Goal: Use online tool/utility: Use online tool/utility

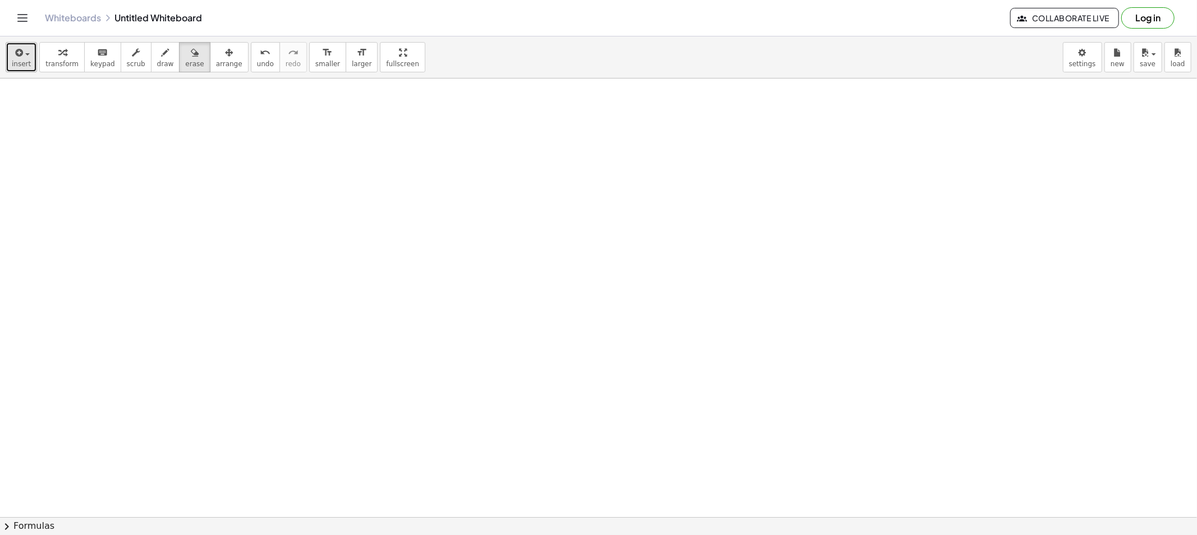
click at [18, 53] on icon "button" at bounding box center [18, 52] width 10 height 13
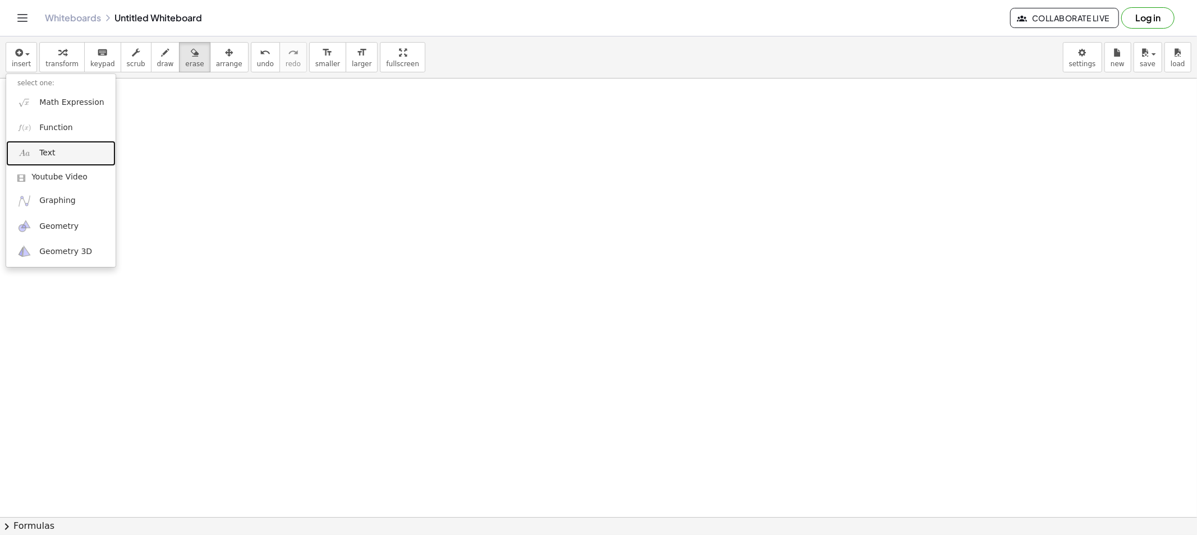
click at [36, 146] on link "Text" at bounding box center [60, 153] width 109 height 25
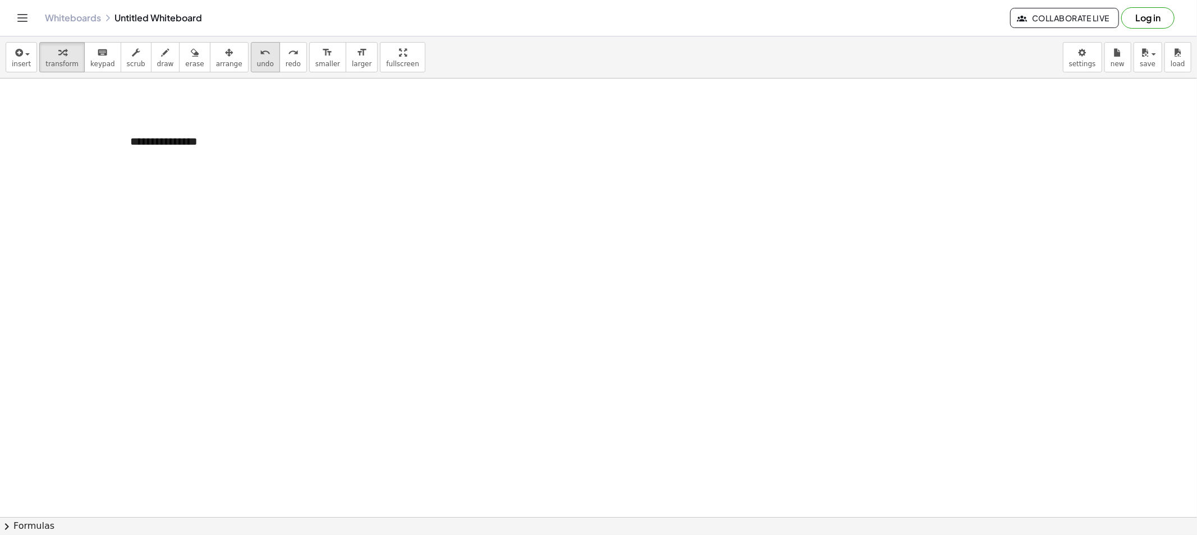
click at [251, 47] on button "undo undo" at bounding box center [265, 57] width 29 height 30
click at [219, 47] on div "button" at bounding box center [229, 51] width 26 height 13
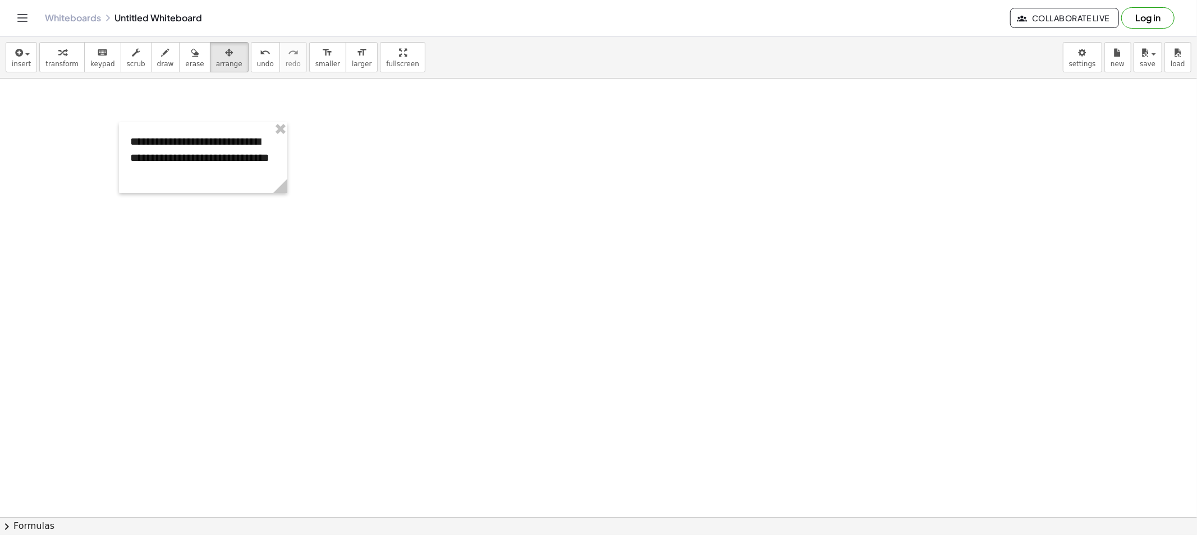
drag, startPoint x: 233, startPoint y: 213, endPoint x: 243, endPoint y: 205, distance: 12.8
click at [243, 205] on div at bounding box center [598, 530] width 1197 height 902
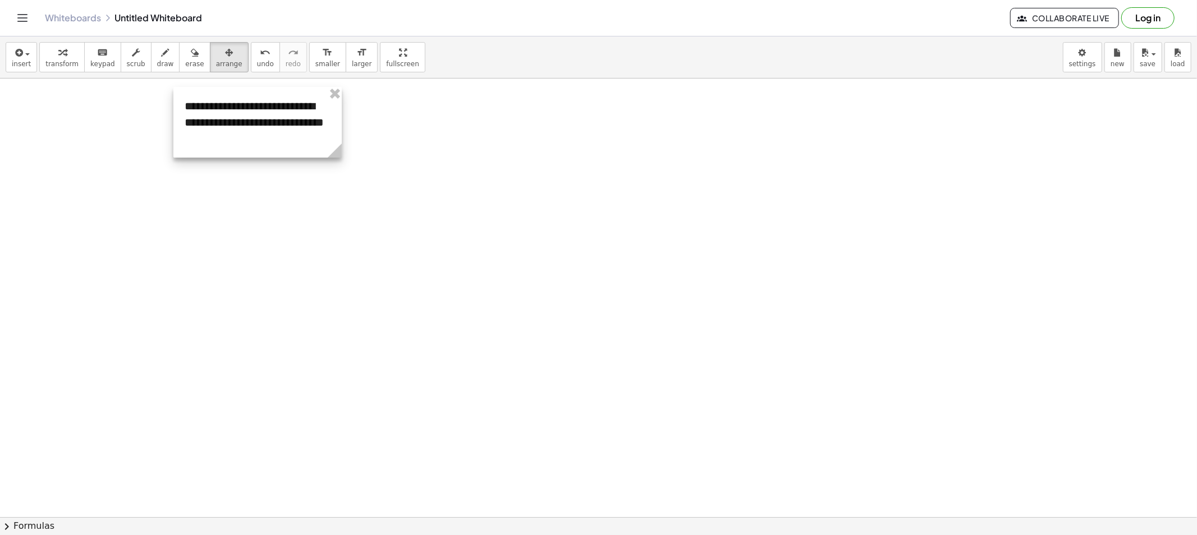
drag, startPoint x: 219, startPoint y: 168, endPoint x: 273, endPoint y: 132, distance: 64.7
click at [273, 132] on div at bounding box center [257, 122] width 168 height 71
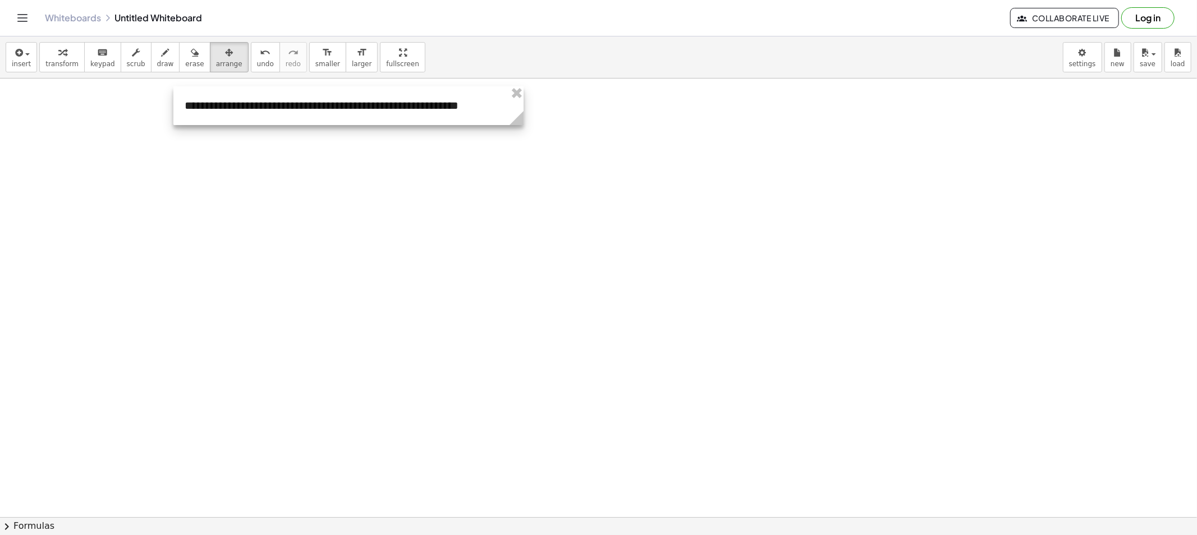
drag, startPoint x: 340, startPoint y: 154, endPoint x: 522, endPoint y: 134, distance: 182.9
click at [522, 134] on div "**********" at bounding box center [598, 530] width 1197 height 902
click at [179, 62] on button "erase" at bounding box center [194, 57] width 31 height 30
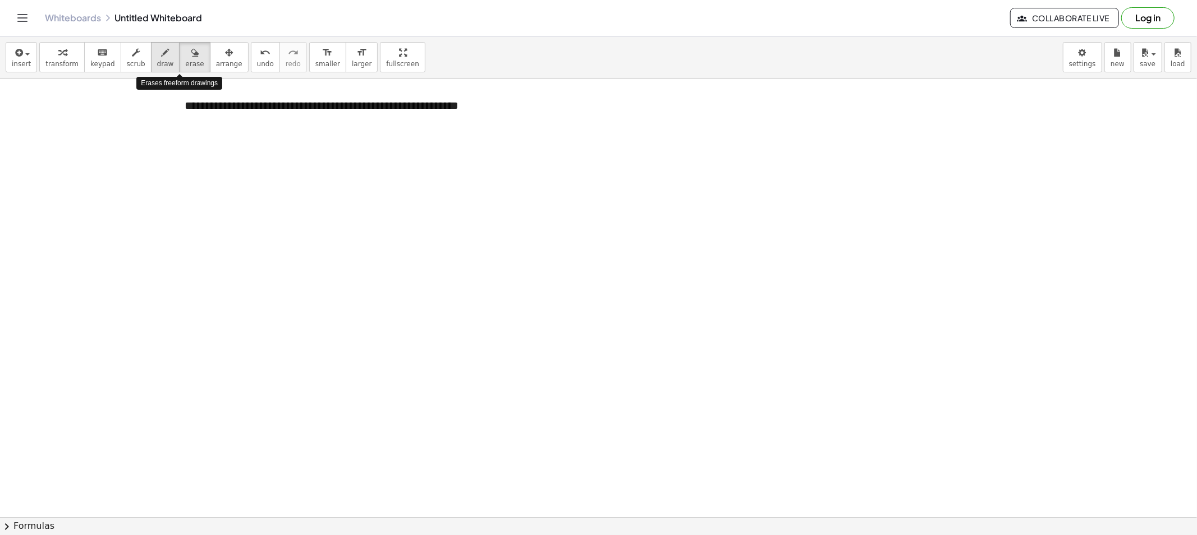
click at [162, 58] on icon "button" at bounding box center [166, 52] width 8 height 13
click at [157, 60] on span "draw" at bounding box center [165, 64] width 17 height 8
click at [151, 61] on button "draw" at bounding box center [165, 57] width 29 height 30
drag, startPoint x: 234, startPoint y: 194, endPoint x: 230, endPoint y: 256, distance: 62.4
click at [230, 251] on div at bounding box center [598, 530] width 1197 height 902
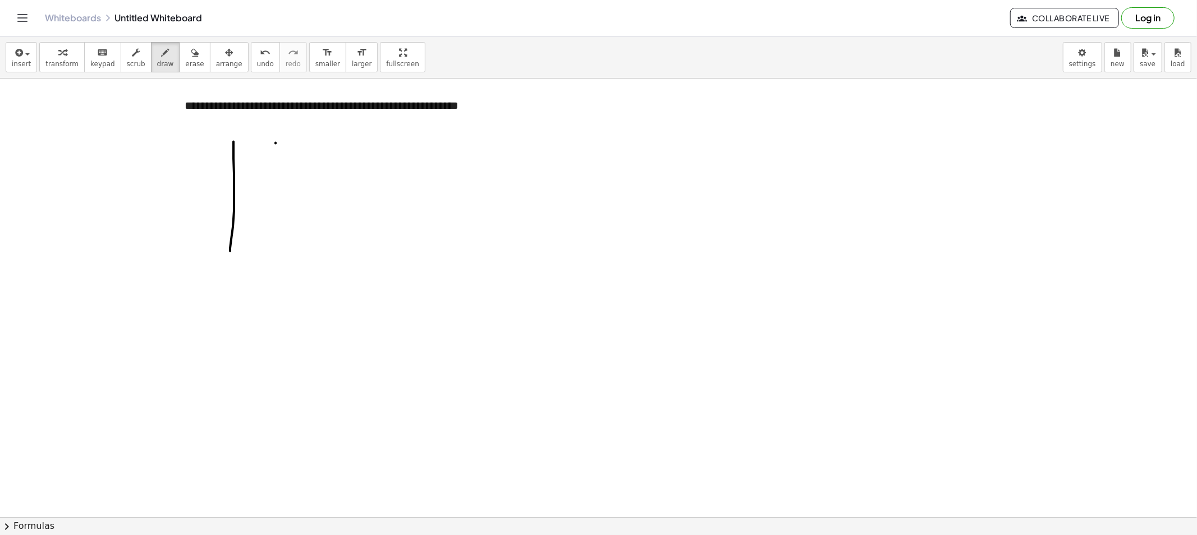
drag, startPoint x: 275, startPoint y: 143, endPoint x: 275, endPoint y: 250, distance: 106.6
click at [275, 250] on div at bounding box center [598, 530] width 1197 height 902
drag, startPoint x: 337, startPoint y: 139, endPoint x: 334, endPoint y: 228, distance: 89.2
click at [334, 228] on div at bounding box center [598, 530] width 1197 height 902
click at [172, 73] on div "insert select one: Math Expression Function Text Youtube Video Graphing Geometr…" at bounding box center [598, 57] width 1197 height 42
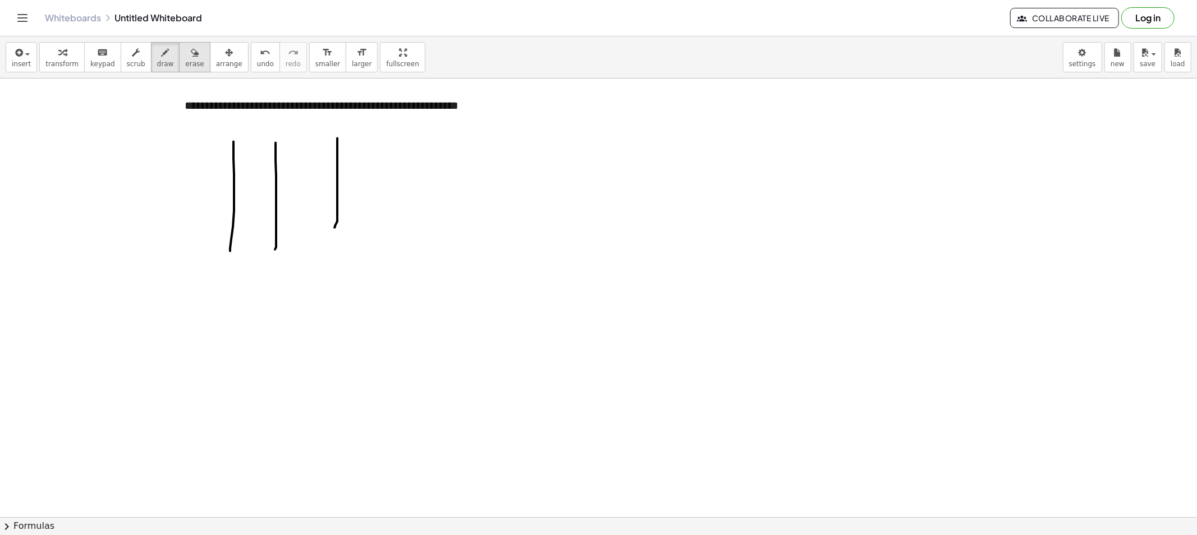
click at [185, 64] on span "erase" at bounding box center [194, 64] width 19 height 8
drag, startPoint x: 346, startPoint y: 198, endPoint x: 344, endPoint y: 205, distance: 6.9
click at [346, 202] on div at bounding box center [598, 530] width 1197 height 902
drag, startPoint x: 155, startPoint y: 53, endPoint x: 229, endPoint y: 117, distance: 97.1
click at [162, 54] on icon "button" at bounding box center [166, 52] width 8 height 13
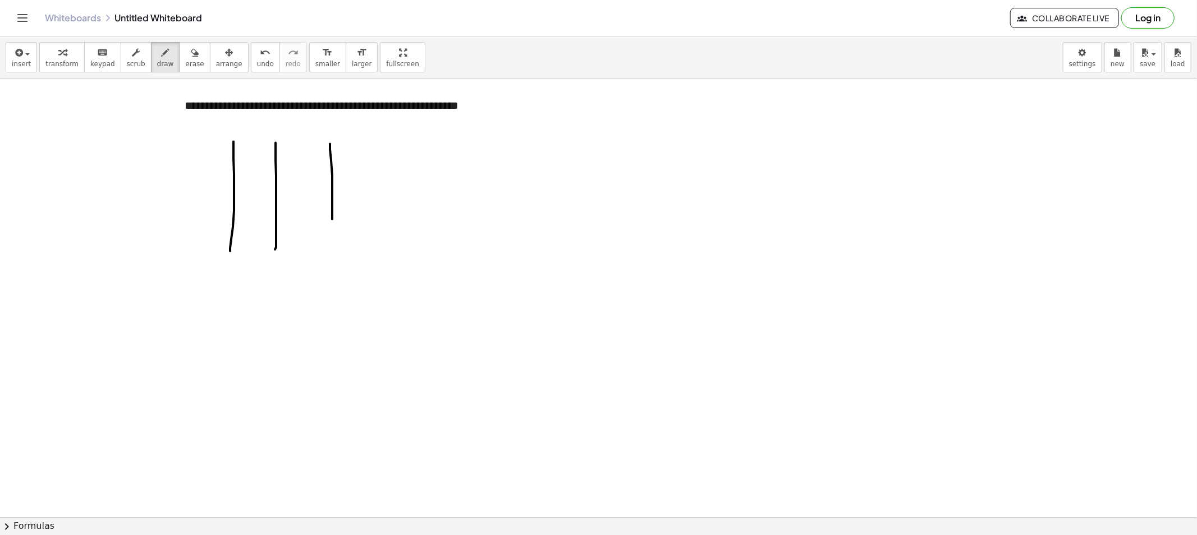
drag, startPoint x: 331, startPoint y: 160, endPoint x: 332, endPoint y: 222, distance: 61.7
click at [332, 222] on div at bounding box center [598, 530] width 1197 height 902
drag, startPoint x: 332, startPoint y: 222, endPoint x: 337, endPoint y: 246, distance: 24.0
click at [337, 246] on div at bounding box center [598, 530] width 1197 height 902
drag, startPoint x: 217, startPoint y: 126, endPoint x: 228, endPoint y: 130, distance: 12.6
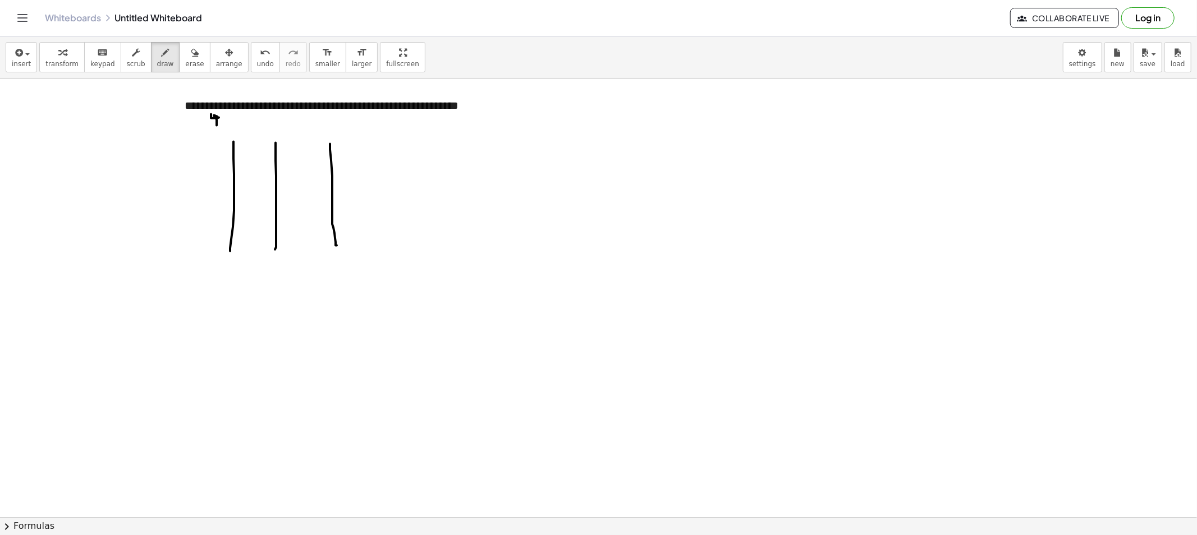
click at [217, 119] on div at bounding box center [598, 530] width 1197 height 902
drag, startPoint x: 245, startPoint y: 141, endPoint x: 265, endPoint y: 144, distance: 20.4
click at [260, 144] on div at bounding box center [598, 530] width 1197 height 902
drag, startPoint x: 329, startPoint y: 125, endPoint x: 335, endPoint y: 115, distance: 11.7
click at [335, 115] on div at bounding box center [598, 530] width 1197 height 902
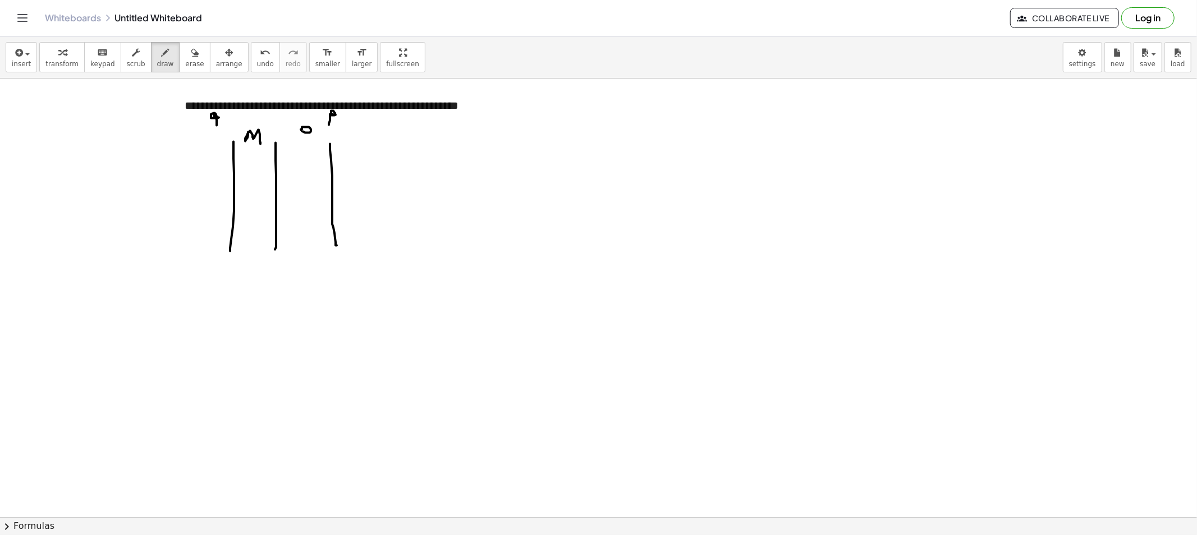
drag, startPoint x: 302, startPoint y: 130, endPoint x: 303, endPoint y: 141, distance: 11.3
click at [303, 141] on div at bounding box center [598, 530] width 1197 height 902
click at [191, 47] on icon "button" at bounding box center [195, 52] width 8 height 13
click at [192, 118] on div at bounding box center [598, 530] width 1197 height 902
click at [356, 108] on div at bounding box center [598, 530] width 1197 height 902
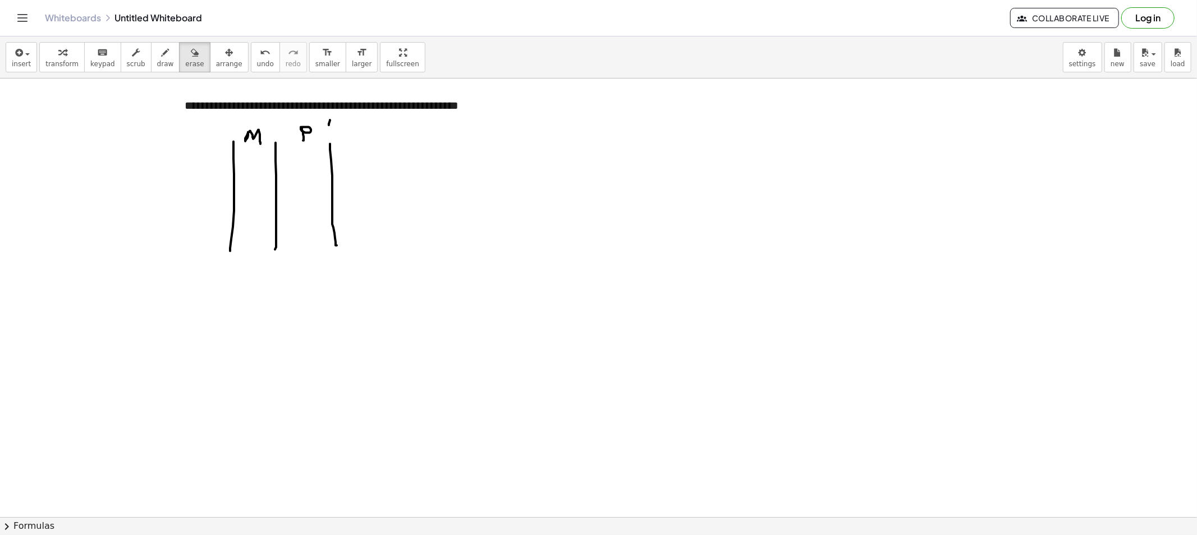
click at [356, 112] on div at bounding box center [598, 530] width 1197 height 902
click at [355, 114] on div at bounding box center [598, 530] width 1197 height 902
click at [163, 62] on button "draw" at bounding box center [165, 57] width 29 height 30
drag, startPoint x: 180, startPoint y: 104, endPoint x: 348, endPoint y: 126, distance: 170.2
click at [348, 113] on div at bounding box center [598, 530] width 1197 height 902
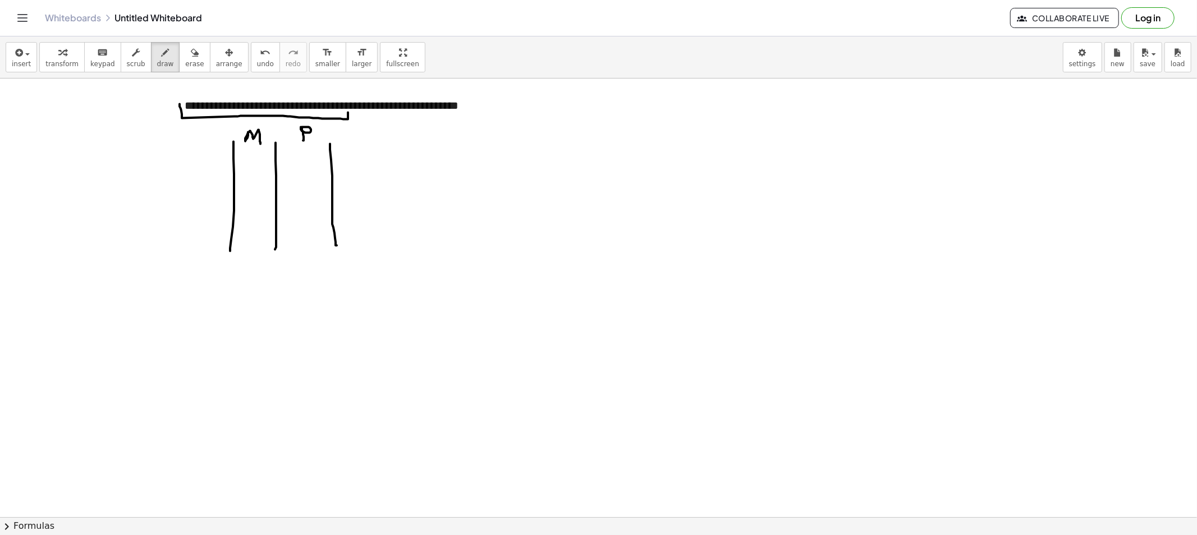
click at [254, 163] on div at bounding box center [598, 530] width 1197 height 902
drag, startPoint x: 250, startPoint y: 163, endPoint x: 249, endPoint y: 171, distance: 8.5
click at [249, 171] on div at bounding box center [598, 530] width 1197 height 902
click at [292, 169] on div at bounding box center [598, 530] width 1197 height 902
click at [303, 160] on div at bounding box center [598, 530] width 1197 height 902
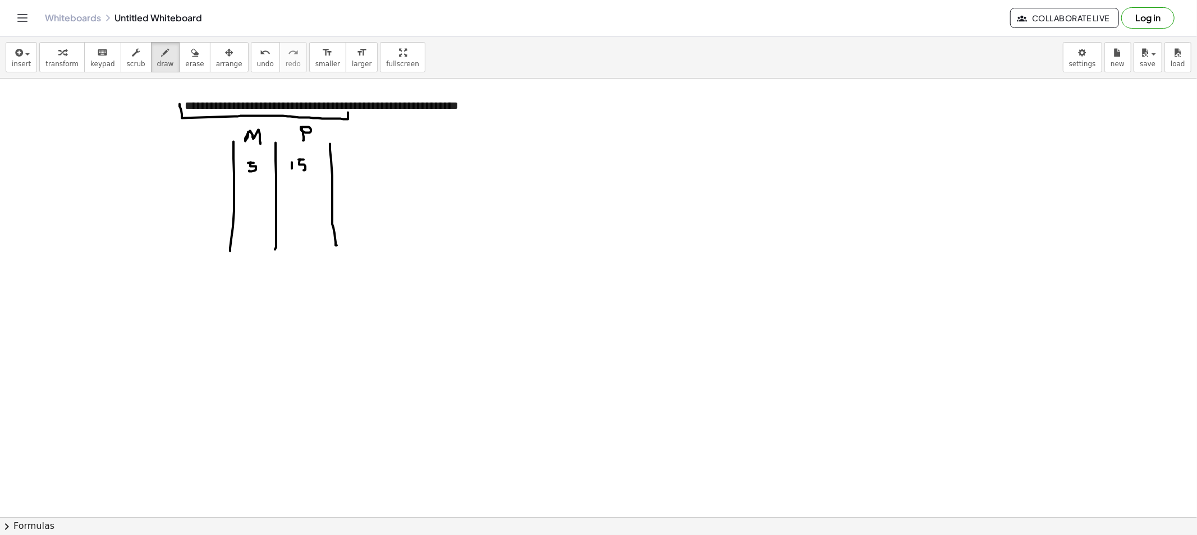
drag, startPoint x: 300, startPoint y: 160, endPoint x: 317, endPoint y: 165, distance: 18.1
click at [299, 170] on div at bounding box center [598, 530] width 1197 height 902
click at [316, 160] on div at bounding box center [598, 530] width 1197 height 902
drag, startPoint x: 446, startPoint y: 115, endPoint x: 462, endPoint y: 127, distance: 19.6
click at [452, 121] on div at bounding box center [598, 530] width 1197 height 902
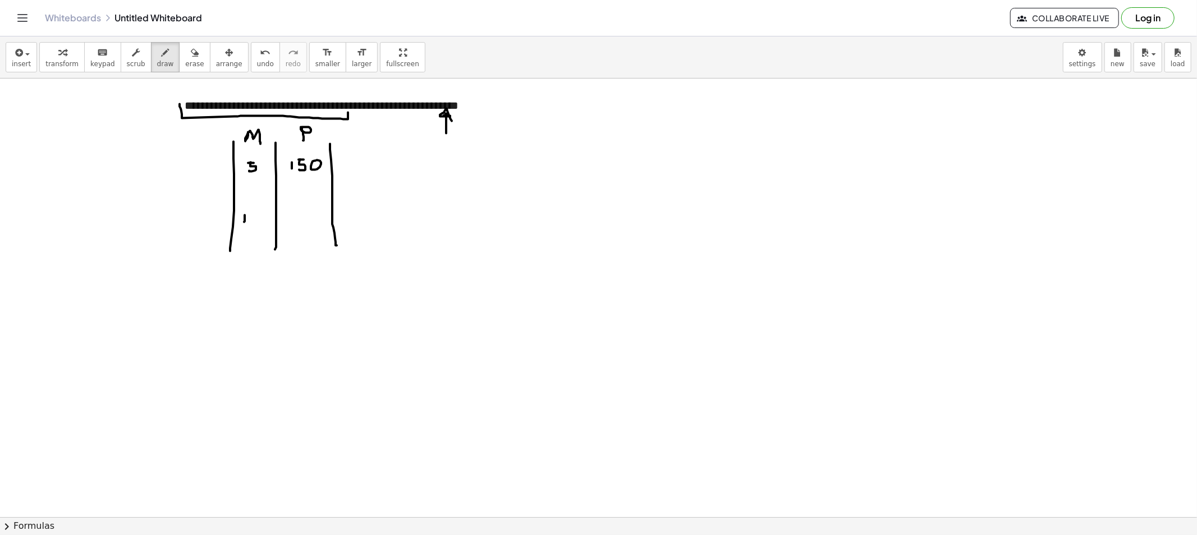
click at [244, 222] on div at bounding box center [598, 530] width 1197 height 902
drag, startPoint x: 253, startPoint y: 216, endPoint x: 259, endPoint y: 225, distance: 10.9
click at [259, 225] on div at bounding box center [598, 530] width 1197 height 902
drag, startPoint x: 357, startPoint y: 96, endPoint x: 361, endPoint y: 122, distance: 26.0
click at [357, 122] on div at bounding box center [598, 530] width 1197 height 902
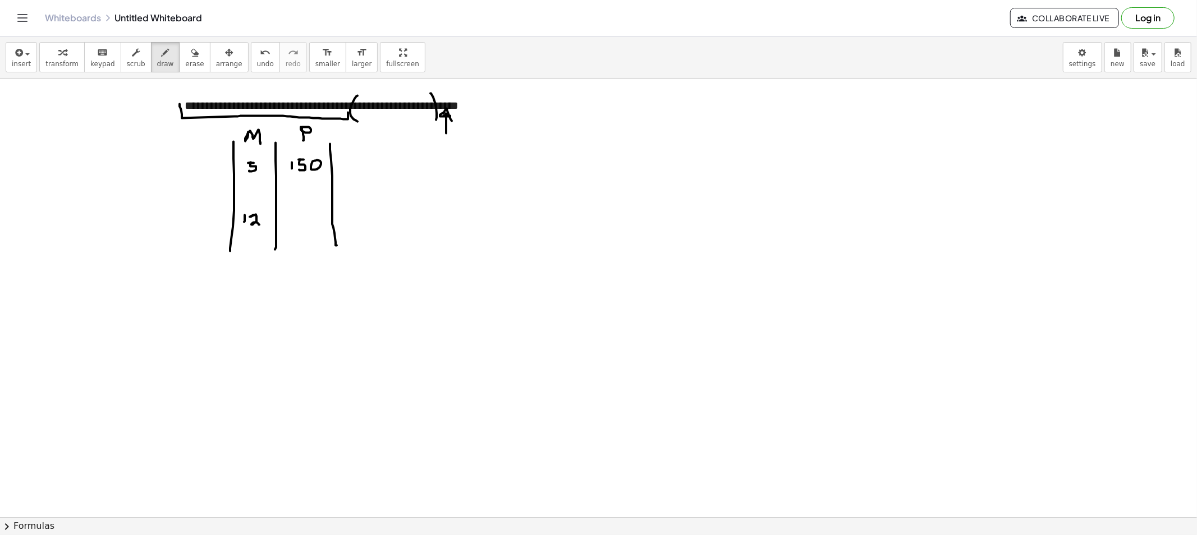
drag, startPoint x: 430, startPoint y: 94, endPoint x: 426, endPoint y: 128, distance: 34.4
click at [434, 121] on div at bounding box center [598, 530] width 1197 height 902
drag, startPoint x: 306, startPoint y: 215, endPoint x: 296, endPoint y: 216, distance: 10.2
click at [296, 222] on div at bounding box center [598, 530] width 1197 height 902
click at [309, 226] on div at bounding box center [598, 530] width 1197 height 902
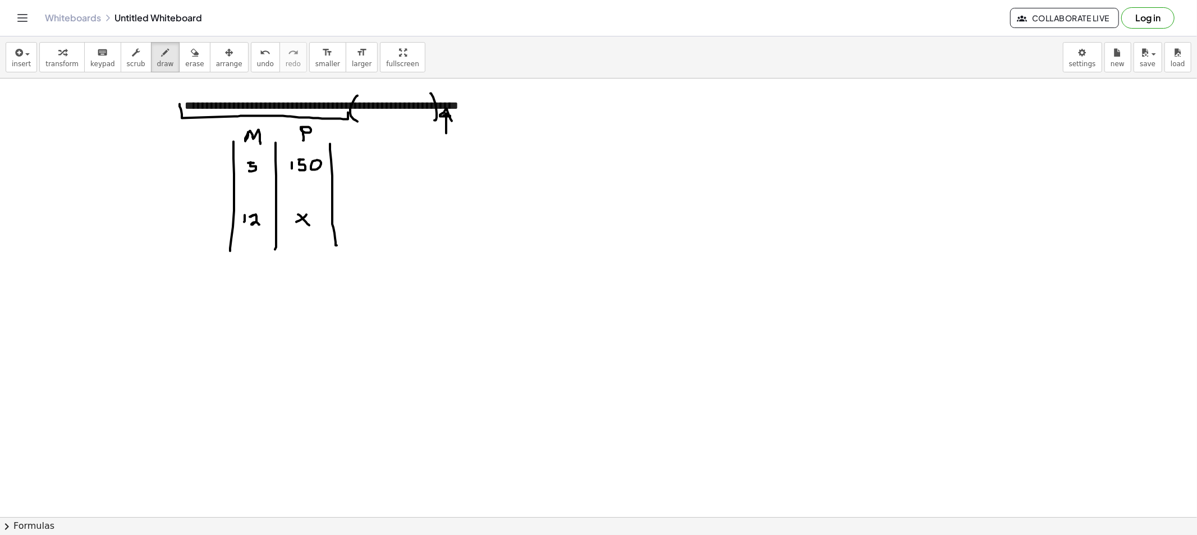
drag, startPoint x: 291, startPoint y: 191, endPoint x: 320, endPoint y: 194, distance: 29.3
click at [321, 194] on div at bounding box center [598, 530] width 1197 height 902
drag, startPoint x: 242, startPoint y: 190, endPoint x: 272, endPoint y: 191, distance: 29.8
click at [268, 191] on div at bounding box center [598, 530] width 1197 height 902
click at [250, 316] on div at bounding box center [598, 530] width 1197 height 902
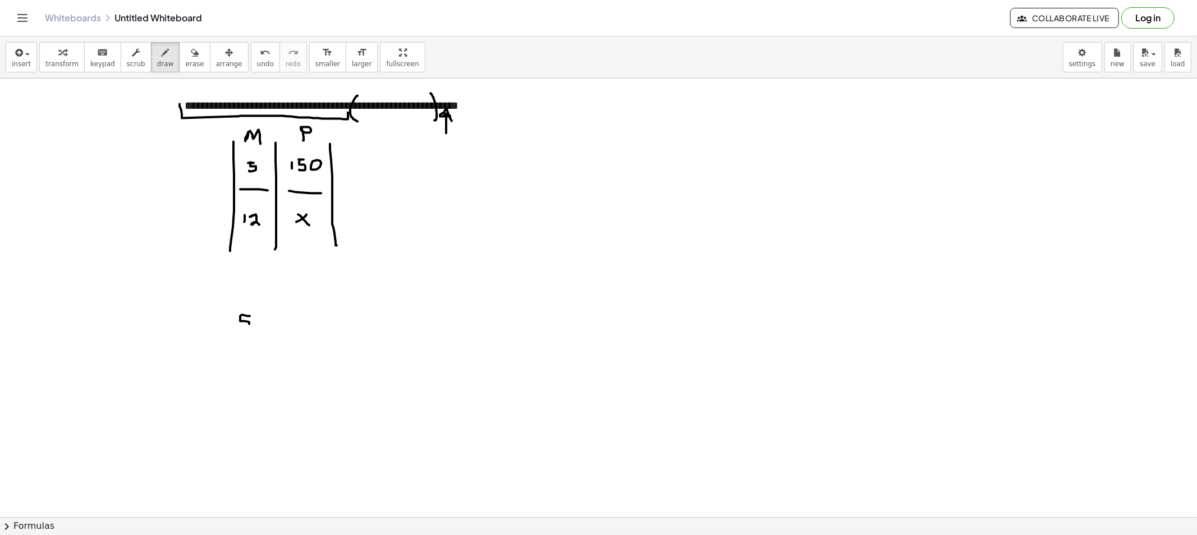
drag, startPoint x: 240, startPoint y: 316, endPoint x: 238, endPoint y: 326, distance: 10.2
click at [238, 326] on div at bounding box center [598, 530] width 1197 height 902
click at [253, 330] on div at bounding box center [598, 530] width 1197 height 902
click at [236, 338] on div at bounding box center [598, 530] width 1197 height 902
drag, startPoint x: 242, startPoint y: 333, endPoint x: 257, endPoint y: 340, distance: 16.8
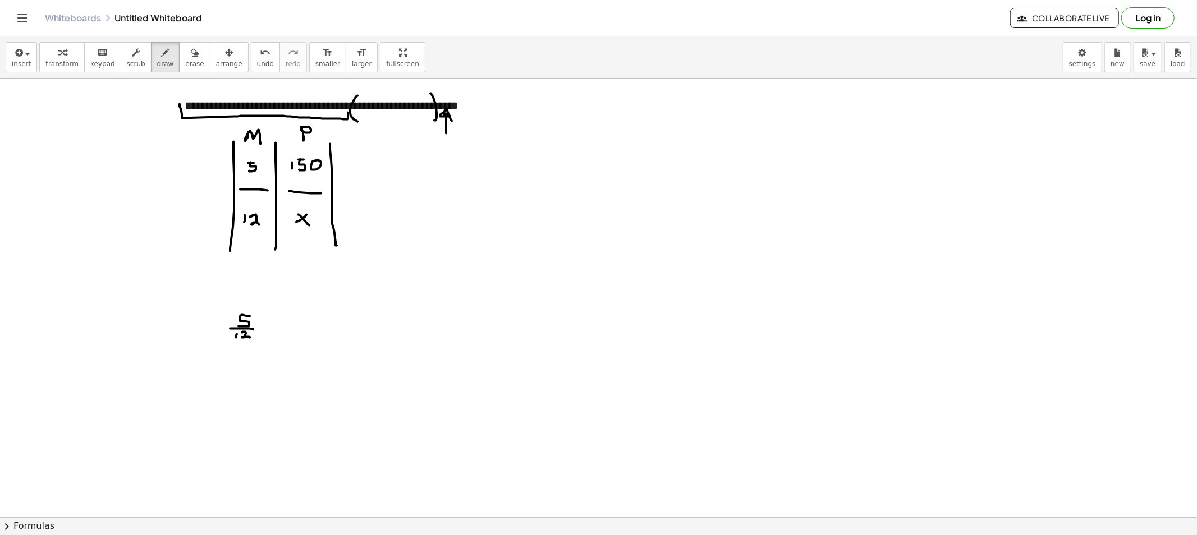
click at [251, 340] on div at bounding box center [598, 530] width 1197 height 902
click at [272, 327] on div at bounding box center [598, 530] width 1197 height 902
click at [277, 332] on div at bounding box center [598, 530] width 1197 height 902
drag, startPoint x: 299, startPoint y: 315, endPoint x: 299, endPoint y: 322, distance: 7.3
click at [298, 322] on div at bounding box center [598, 530] width 1197 height 902
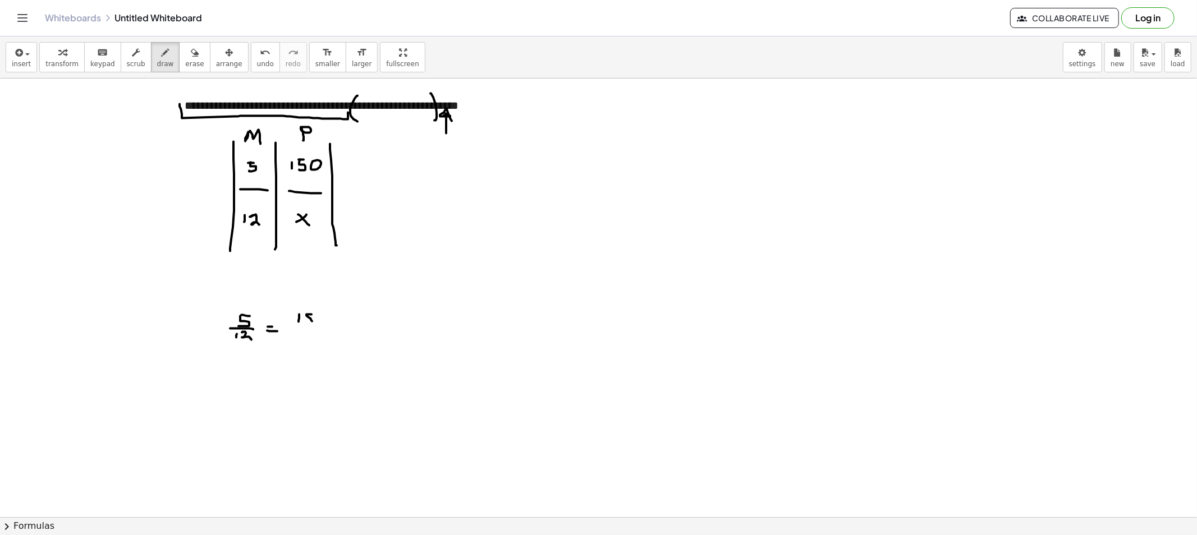
drag, startPoint x: 306, startPoint y: 315, endPoint x: 323, endPoint y: 317, distance: 16.4
click at [305, 321] on div at bounding box center [598, 530] width 1197 height 902
drag, startPoint x: 322, startPoint y: 322, endPoint x: 321, endPoint y: 316, distance: 6.2
click at [323, 313] on div at bounding box center [598, 530] width 1197 height 902
drag, startPoint x: 307, startPoint y: 328, endPoint x: 329, endPoint y: 327, distance: 21.3
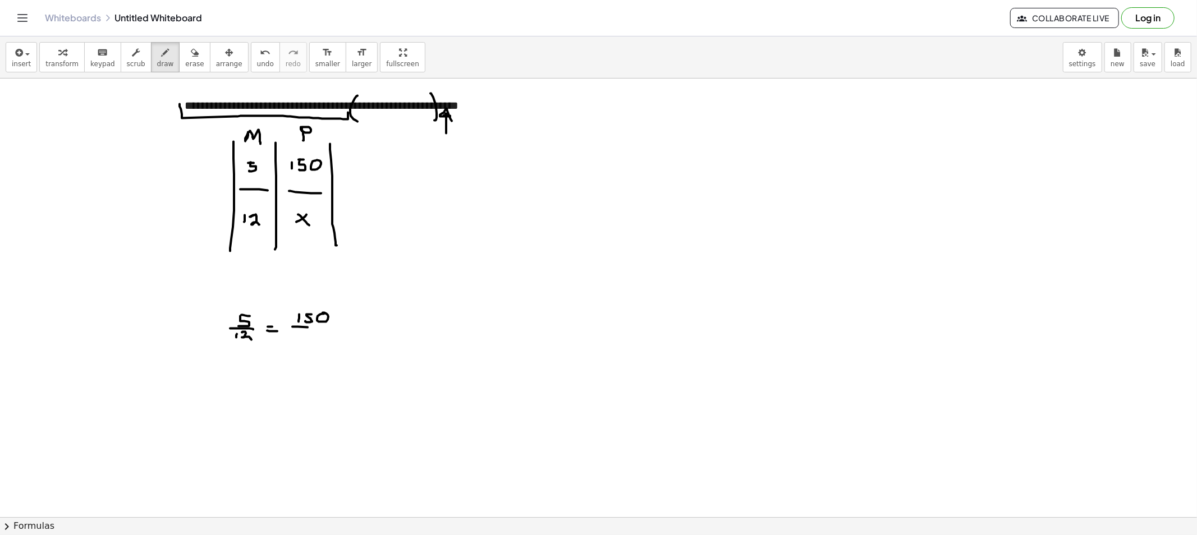
click at [329, 327] on div at bounding box center [598, 530] width 1197 height 902
drag, startPoint x: 312, startPoint y: 334, endPoint x: 309, endPoint y: 339, distance: 6.8
click at [309, 339] on div at bounding box center [598, 530] width 1197 height 902
click at [315, 341] on div at bounding box center [598, 530] width 1197 height 902
click at [157, 65] on span "draw" at bounding box center [165, 64] width 17 height 8
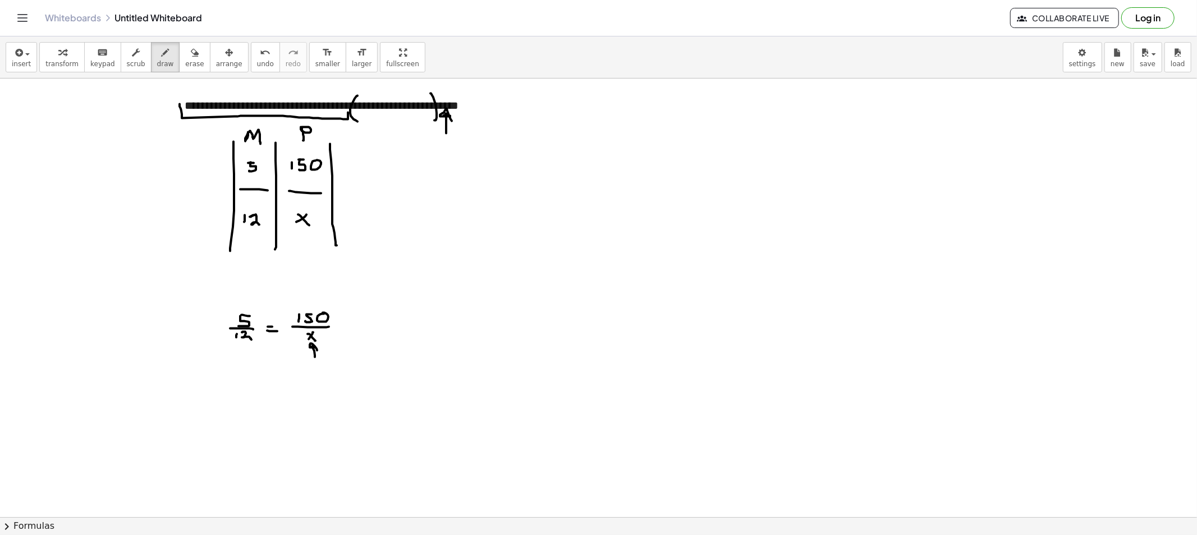
drag, startPoint x: 312, startPoint y: 347, endPoint x: 317, endPoint y: 351, distance: 6.0
click at [317, 351] on div at bounding box center [598, 530] width 1197 height 902
drag, startPoint x: 539, startPoint y: 260, endPoint x: 526, endPoint y: 263, distance: 13.1
click at [539, 261] on div at bounding box center [598, 530] width 1197 height 902
drag, startPoint x: 526, startPoint y: 263, endPoint x: 554, endPoint y: 261, distance: 28.6
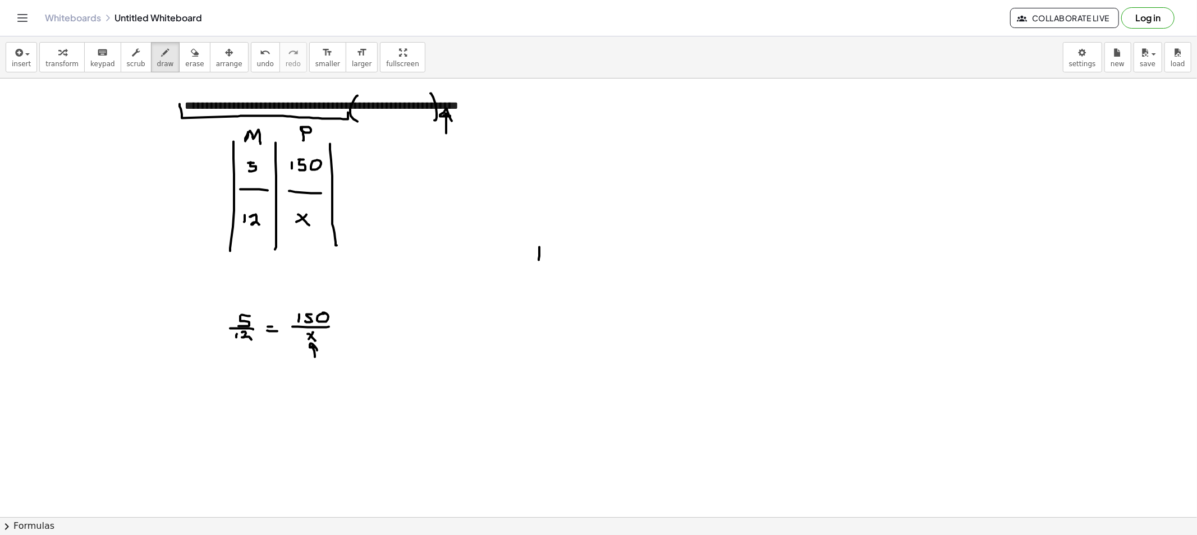
click at [553, 261] on div at bounding box center [598, 530] width 1197 height 902
drag, startPoint x: 539, startPoint y: 269, endPoint x: 548, endPoint y: 281, distance: 15.2
click at [548, 281] on div at bounding box center [598, 530] width 1197 height 902
drag, startPoint x: 559, startPoint y: 266, endPoint x: 563, endPoint y: 259, distance: 8.3
click at [558, 266] on div at bounding box center [598, 530] width 1197 height 902
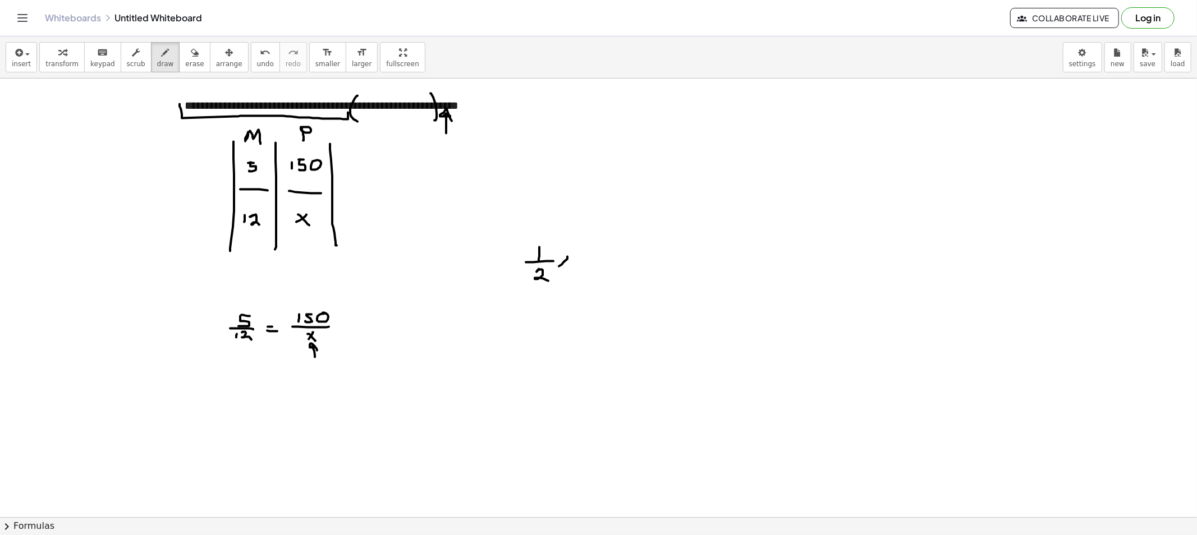
drag, startPoint x: 563, startPoint y: 259, endPoint x: 569, endPoint y: 265, distance: 8.7
click at [568, 265] on div at bounding box center [598, 530] width 1197 height 902
drag, startPoint x: 581, startPoint y: 257, endPoint x: 571, endPoint y: 265, distance: 13.1
click at [586, 257] on div at bounding box center [598, 530] width 1197 height 902
drag, startPoint x: 571, startPoint y: 265, endPoint x: 585, endPoint y: 265, distance: 14.0
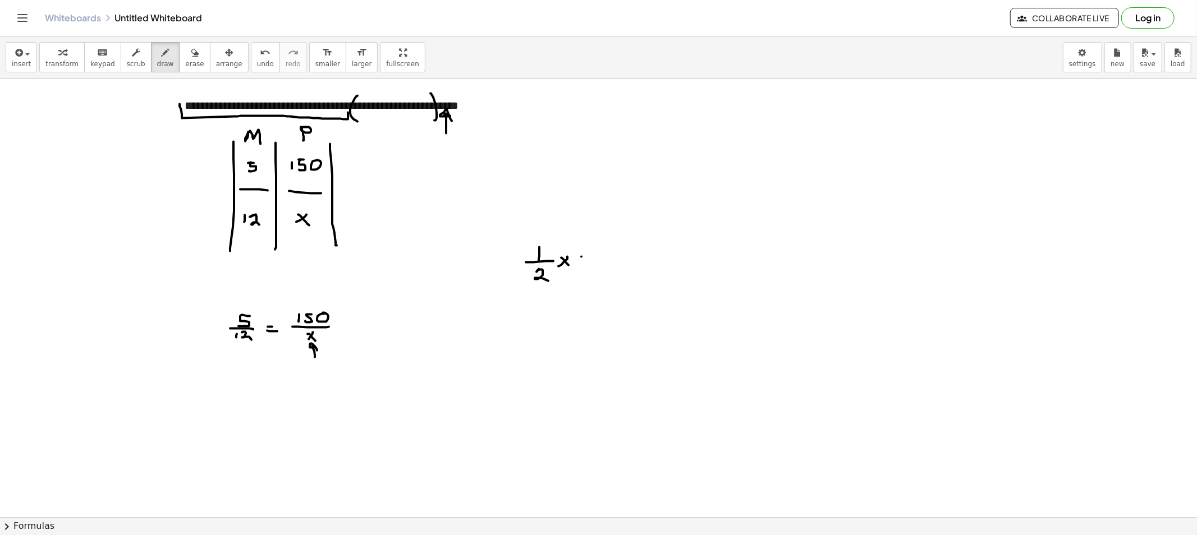
click at [580, 265] on div at bounding box center [598, 530] width 1197 height 902
drag, startPoint x: 616, startPoint y: 255, endPoint x: 637, endPoint y: 269, distance: 25.8
click at [634, 269] on div at bounding box center [598, 530] width 1197 height 902
click at [185, 65] on span "erase" at bounding box center [194, 64] width 19 height 8
drag, startPoint x: 670, startPoint y: 266, endPoint x: 475, endPoint y: 266, distance: 195.2
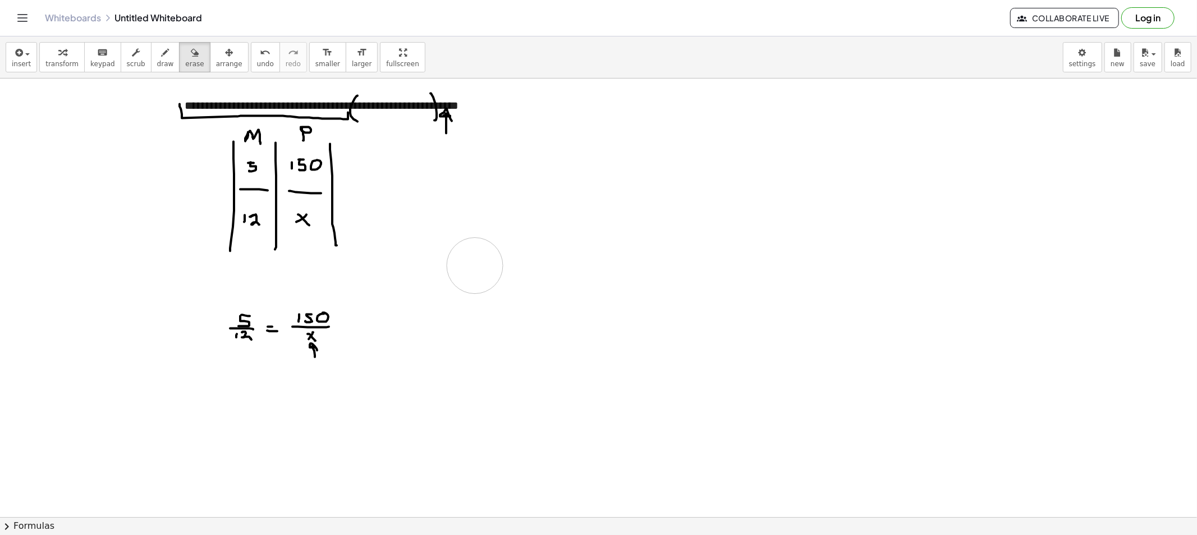
click at [475, 266] on div at bounding box center [598, 530] width 1197 height 902
click at [159, 65] on span "draw" at bounding box center [165, 64] width 17 height 8
drag, startPoint x: 494, startPoint y: 238, endPoint x: 491, endPoint y: 248, distance: 9.8
click at [491, 248] on div at bounding box center [598, 530] width 1197 height 902
drag, startPoint x: 480, startPoint y: 251, endPoint x: 522, endPoint y: 255, distance: 42.8
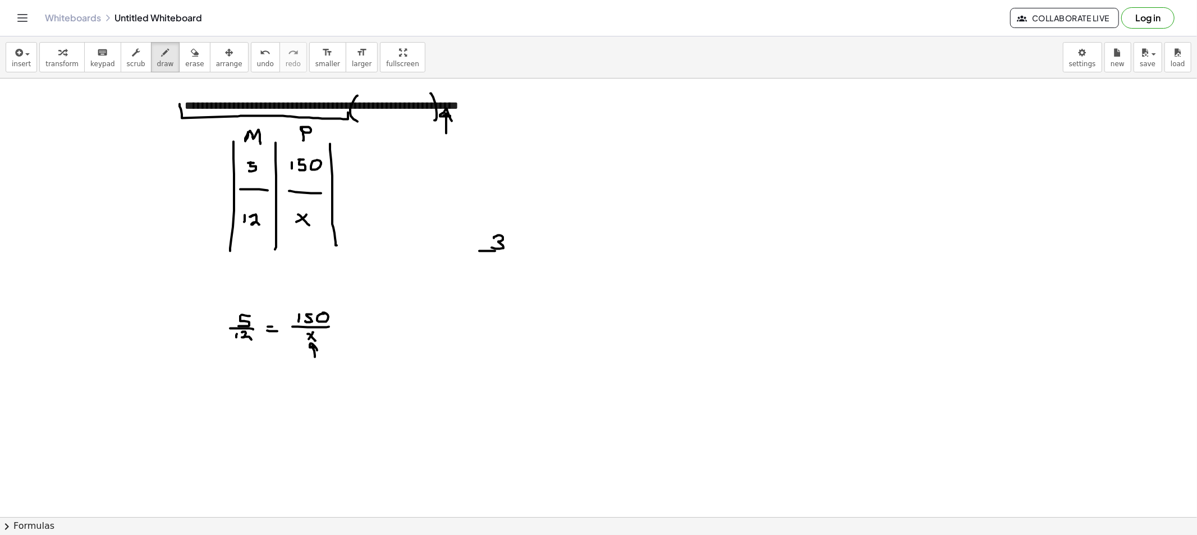
click at [525, 254] on div at bounding box center [598, 530] width 1197 height 902
click at [495, 256] on div at bounding box center [598, 530] width 1197 height 902
drag, startPoint x: 496, startPoint y: 259, endPoint x: 491, endPoint y: 254, distance: 7.1
click at [491, 264] on div at bounding box center [598, 530] width 1197 height 902
drag, startPoint x: 491, startPoint y: 254, endPoint x: 508, endPoint y: 268, distance: 21.5
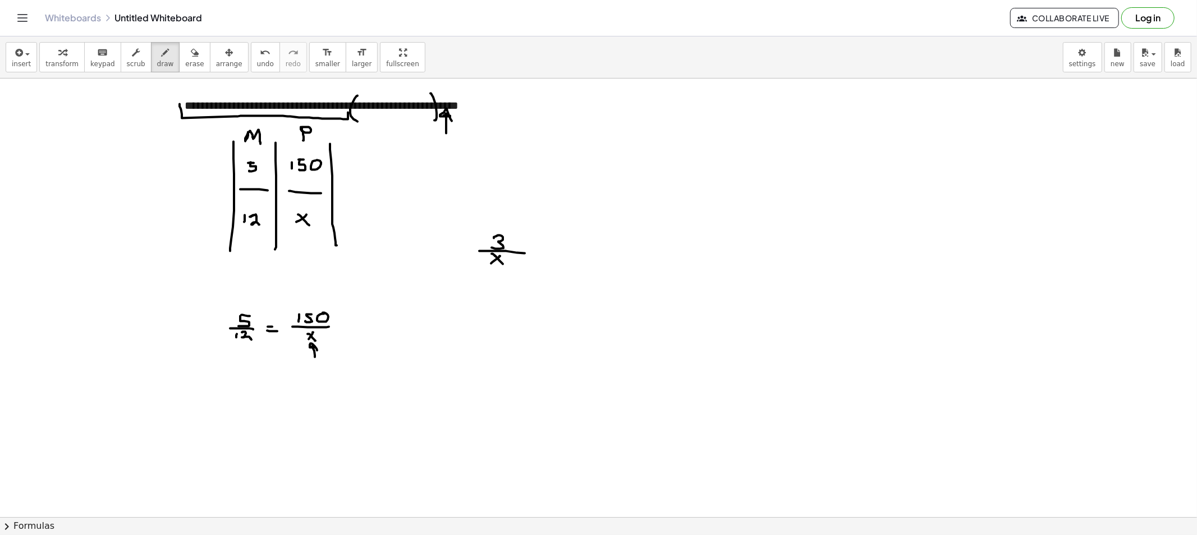
click at [508, 268] on div at bounding box center [598, 530] width 1197 height 902
drag, startPoint x: 540, startPoint y: 236, endPoint x: 528, endPoint y: 245, distance: 15.2
click at [528, 249] on div at bounding box center [598, 530] width 1197 height 902
drag, startPoint x: 532, startPoint y: 238, endPoint x: 539, endPoint y: 256, distance: 18.6
click at [542, 249] on div at bounding box center [598, 530] width 1197 height 902
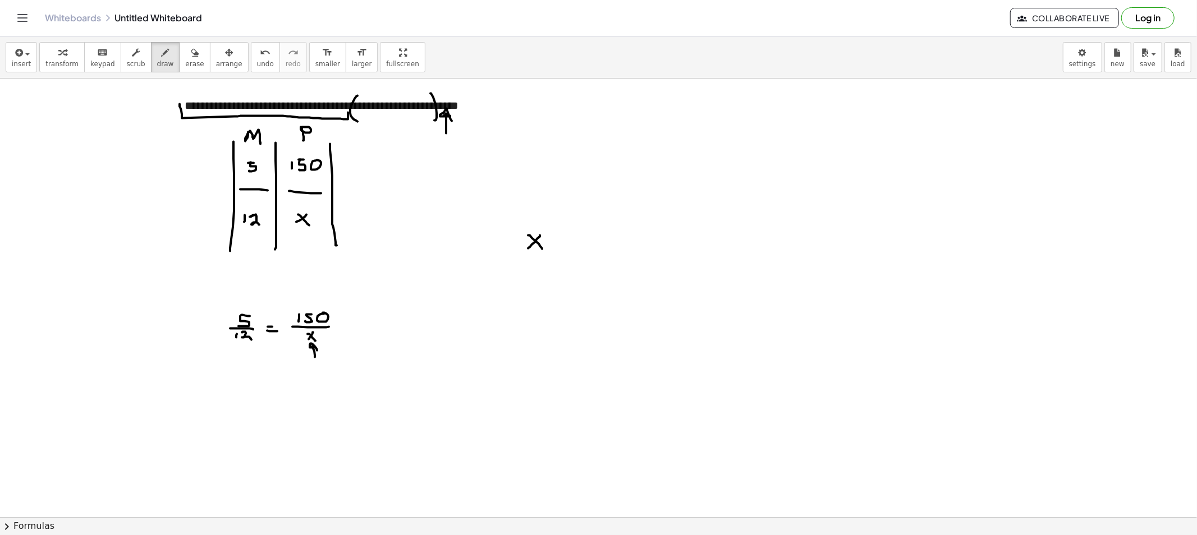
drag, startPoint x: 519, startPoint y: 255, endPoint x: 553, endPoint y: 256, distance: 33.7
click at [555, 255] on div at bounding box center [598, 530] width 1197 height 902
drag, startPoint x: 531, startPoint y: 263, endPoint x: 537, endPoint y: 263, distance: 6.7
click at [537, 263] on div at bounding box center [598, 530] width 1197 height 902
drag, startPoint x: 531, startPoint y: 263, endPoint x: 530, endPoint y: 273, distance: 10.7
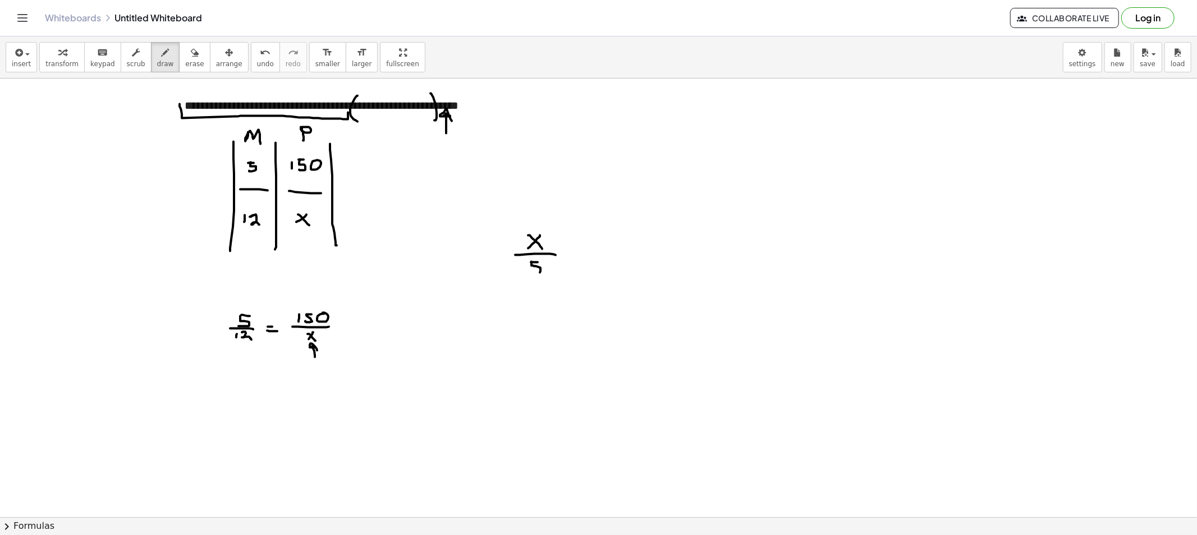
click at [530, 274] on div at bounding box center [598, 530] width 1197 height 902
click at [576, 252] on div at bounding box center [598, 530] width 1197 height 902
drag, startPoint x: 569, startPoint y: 256, endPoint x: 597, endPoint y: 258, distance: 28.1
click at [574, 256] on div at bounding box center [598, 530] width 1197 height 902
drag, startPoint x: 614, startPoint y: 249, endPoint x: 616, endPoint y: 268, distance: 19.7
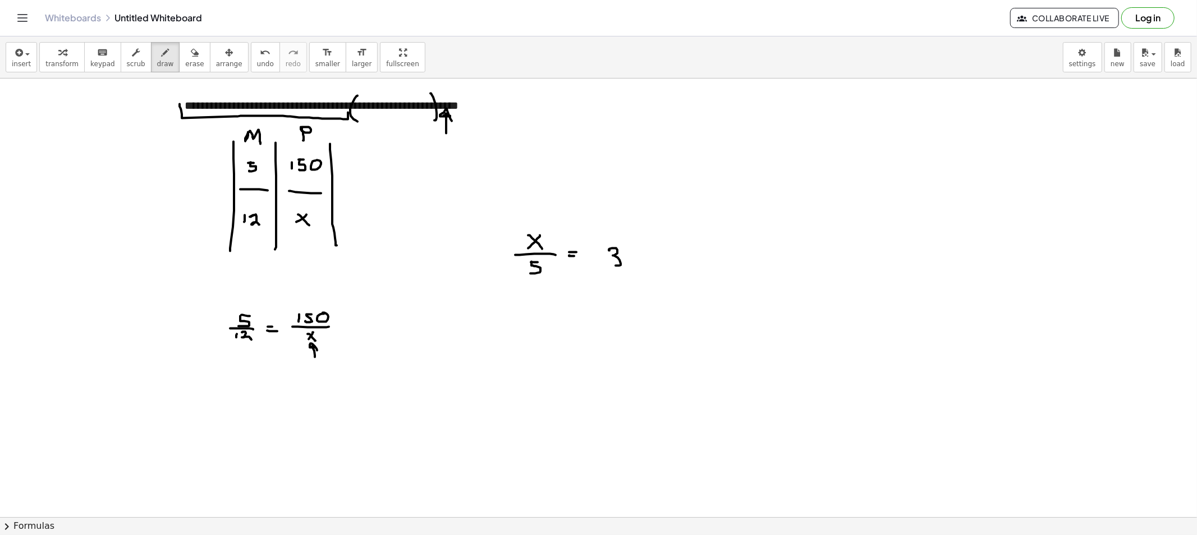
click at [606, 264] on div at bounding box center [598, 530] width 1197 height 902
drag, startPoint x: 471, startPoint y: 259, endPoint x: 512, endPoint y: 282, distance: 47.0
click at [484, 260] on div at bounding box center [598, 530] width 1197 height 902
drag, startPoint x: 540, startPoint y: 281, endPoint x: 652, endPoint y: 278, distance: 112.2
click at [652, 277] on div at bounding box center [598, 530] width 1197 height 902
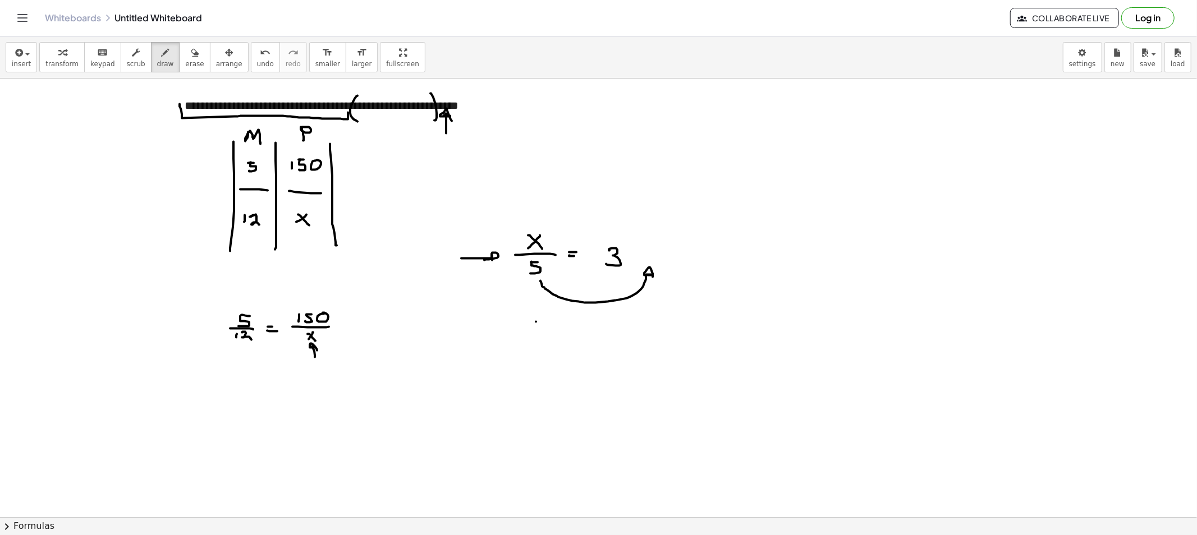
drag, startPoint x: 536, startPoint y: 322, endPoint x: 526, endPoint y: 326, distance: 10.8
click at [526, 330] on div at bounding box center [598, 530] width 1197 height 902
click at [537, 333] on div at bounding box center [598, 530] width 1197 height 902
click at [556, 325] on div at bounding box center [598, 530] width 1197 height 902
drag, startPoint x: 554, startPoint y: 328, endPoint x: 567, endPoint y: 329, distance: 13.6
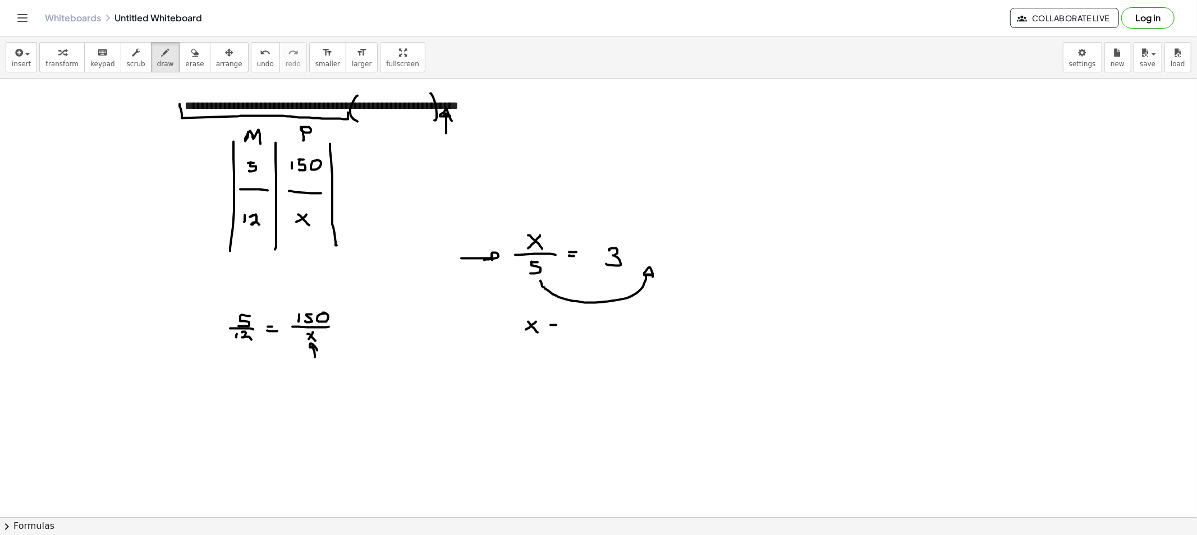
click at [557, 328] on div at bounding box center [598, 530] width 1197 height 902
drag, startPoint x: 577, startPoint y: 322, endPoint x: 581, endPoint y: 333, distance: 11.4
click at [581, 333] on div at bounding box center [598, 530] width 1197 height 902
click at [595, 324] on div at bounding box center [598, 530] width 1197 height 902
drag, startPoint x: 615, startPoint y: 323, endPoint x: 608, endPoint y: 331, distance: 10.7
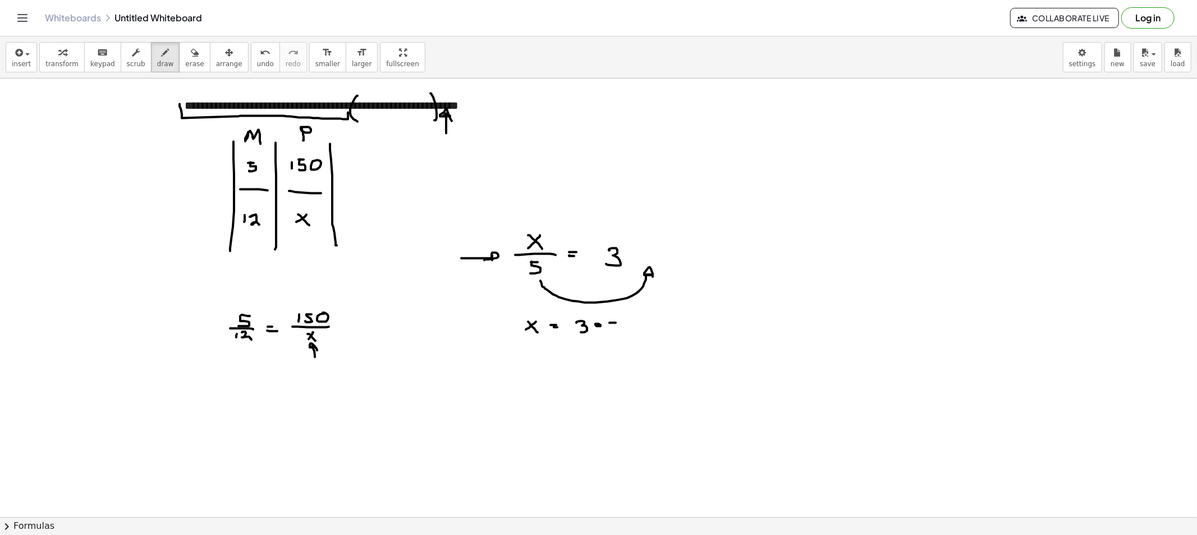
click at [608, 331] on div at bounding box center [598, 530] width 1197 height 902
drag, startPoint x: 533, startPoint y: 357, endPoint x: 522, endPoint y: 364, distance: 12.6
click at [522, 365] on div at bounding box center [598, 530] width 1197 height 902
drag, startPoint x: 529, startPoint y: 359, endPoint x: 545, endPoint y: 362, distance: 16.5
click at [537, 366] on div at bounding box center [598, 530] width 1197 height 902
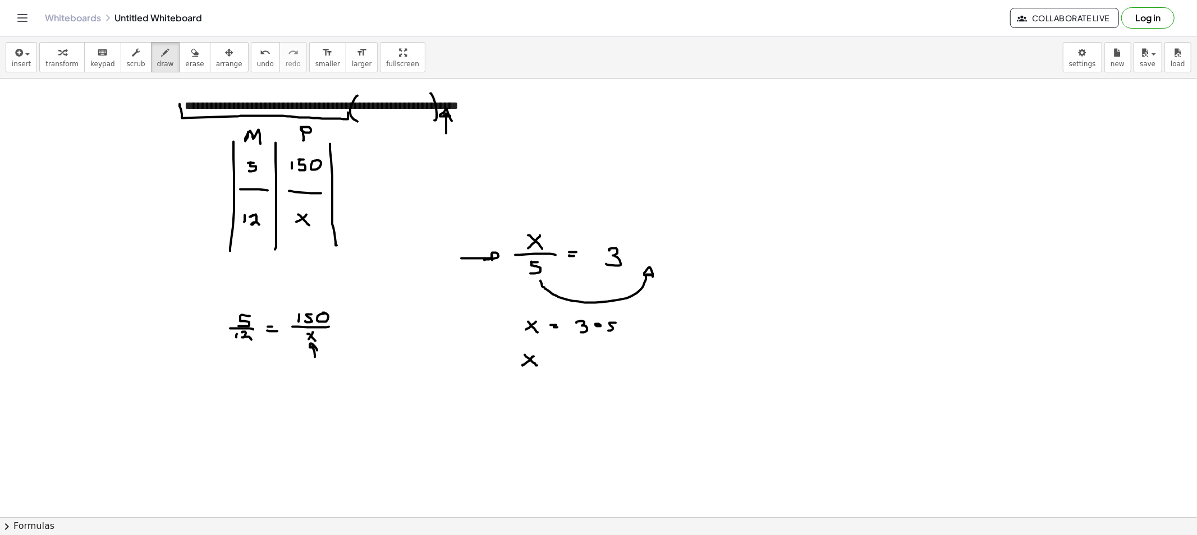
click at [553, 356] on div at bounding box center [598, 530] width 1197 height 902
drag, startPoint x: 548, startPoint y: 361, endPoint x: 562, endPoint y: 361, distance: 14.0
click at [557, 361] on div at bounding box center [598, 530] width 1197 height 902
drag, startPoint x: 571, startPoint y: 354, endPoint x: 578, endPoint y: 360, distance: 9.6
click at [569, 363] on div at bounding box center [598, 530] width 1197 height 902
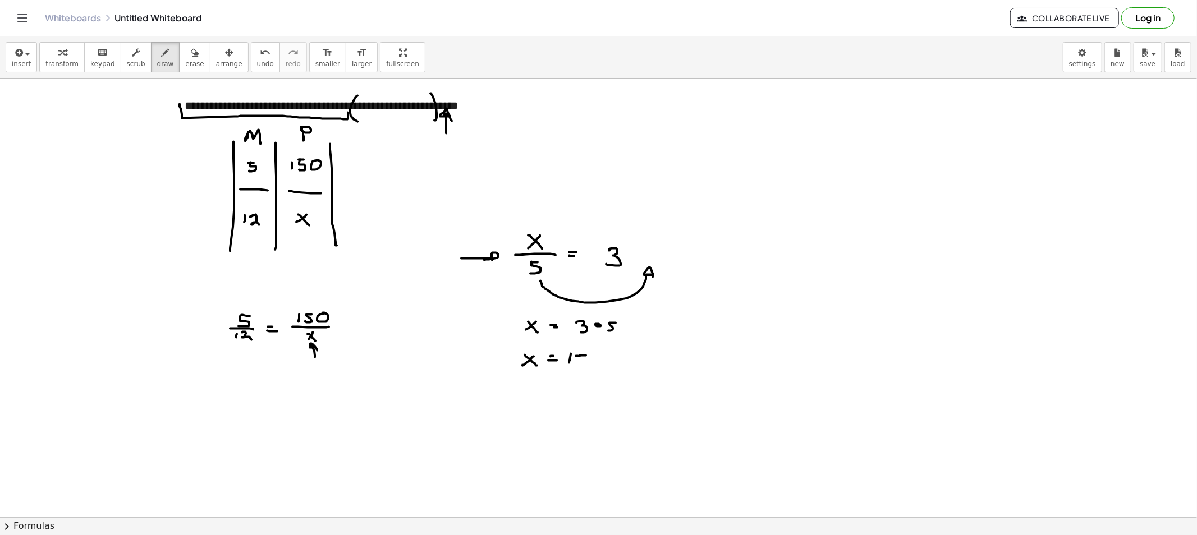
drag, startPoint x: 580, startPoint y: 356, endPoint x: 575, endPoint y: 366, distance: 11.8
click at [575, 366] on div at bounding box center [598, 530] width 1197 height 902
click at [157, 64] on span "draw" at bounding box center [165, 64] width 17 height 8
drag, startPoint x: 528, startPoint y: 171, endPoint x: 545, endPoint y: 177, distance: 18.6
click at [541, 182] on div at bounding box center [598, 530] width 1197 height 902
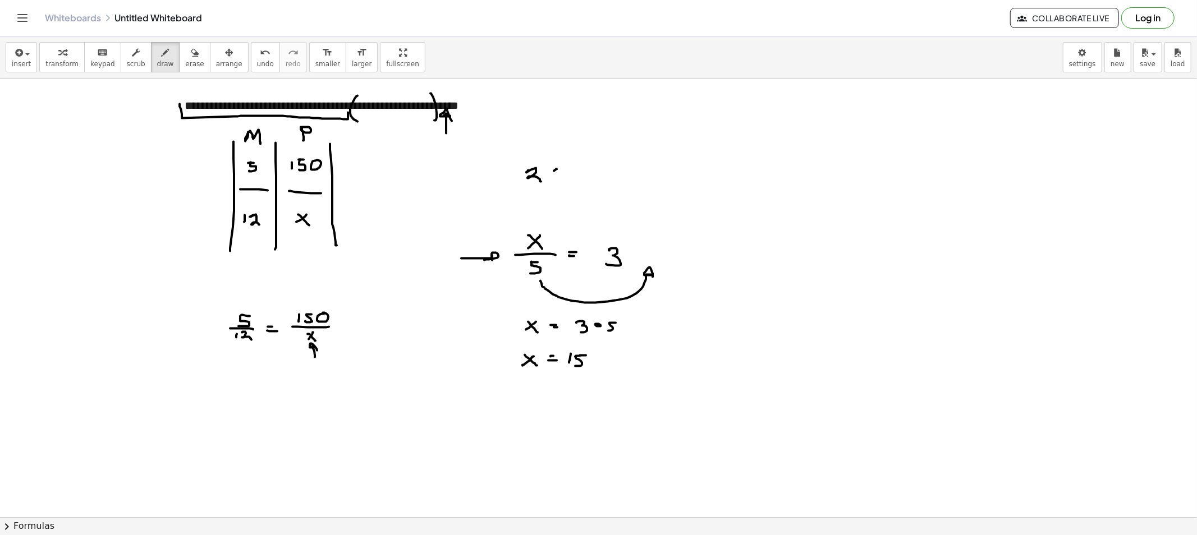
drag, startPoint x: 554, startPoint y: 171, endPoint x: 546, endPoint y: 171, distance: 7.3
click at [545, 178] on div at bounding box center [598, 530] width 1197 height 902
drag, startPoint x: 556, startPoint y: 178, endPoint x: 562, endPoint y: 181, distance: 6.3
click at [559, 182] on div at bounding box center [598, 530] width 1197 height 902
click at [577, 170] on div at bounding box center [598, 530] width 1197 height 902
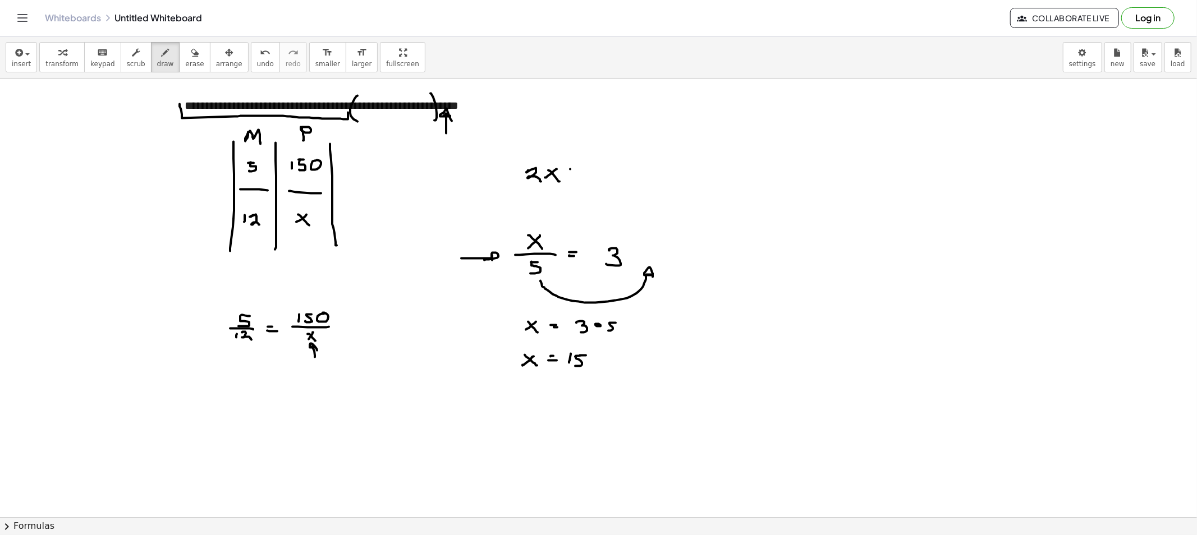
drag, startPoint x: 572, startPoint y: 174, endPoint x: 581, endPoint y: 174, distance: 8.4
click at [580, 174] on div at bounding box center [598, 530] width 1197 height 902
drag, startPoint x: 610, startPoint y: 165, endPoint x: 601, endPoint y: 177, distance: 15.2
click at [604, 177] on div at bounding box center [598, 530] width 1197 height 902
drag, startPoint x: 525, startPoint y: 133, endPoint x: 556, endPoint y: 154, distance: 37.5
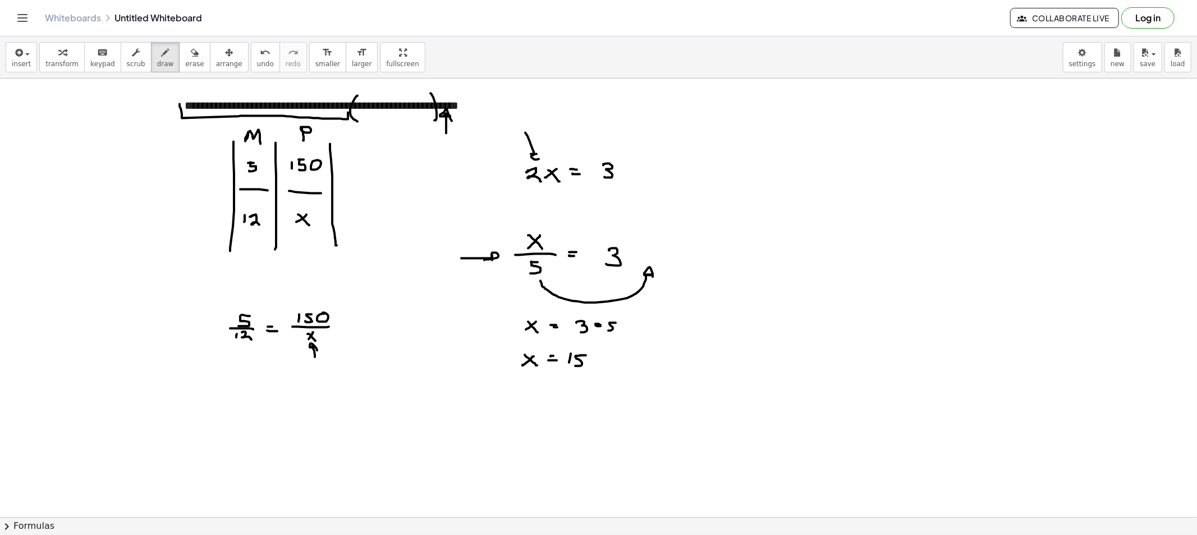
click at [544, 154] on div at bounding box center [598, 530] width 1197 height 902
drag, startPoint x: 463, startPoint y: 175, endPoint x: 505, endPoint y: 180, distance: 42.4
click at [507, 180] on div at bounding box center [598, 530] width 1197 height 902
click at [186, 67] on span "erase" at bounding box center [194, 64] width 19 height 8
drag, startPoint x: 462, startPoint y: 178, endPoint x: 490, endPoint y: 177, distance: 28.6
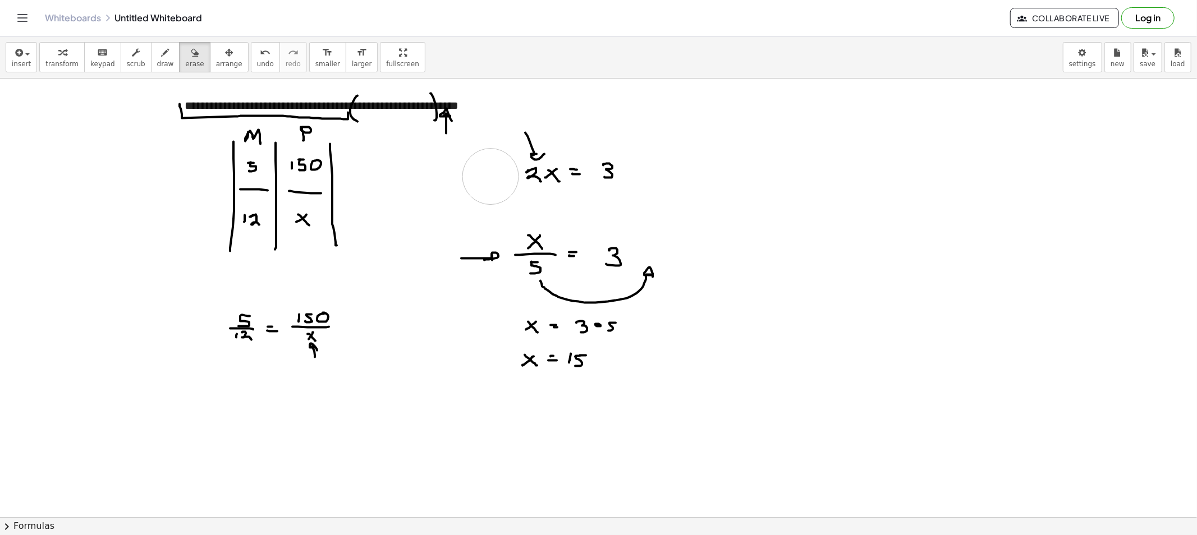
click at [490, 177] on div at bounding box center [598, 530] width 1197 height 902
click at [164, 59] on button "draw" at bounding box center [165, 57] width 29 height 30
click at [535, 194] on div at bounding box center [598, 530] width 1197 height 902
drag, startPoint x: 530, startPoint y: 195, endPoint x: 605, endPoint y: 208, distance: 75.8
click at [605, 208] on div at bounding box center [598, 530] width 1197 height 902
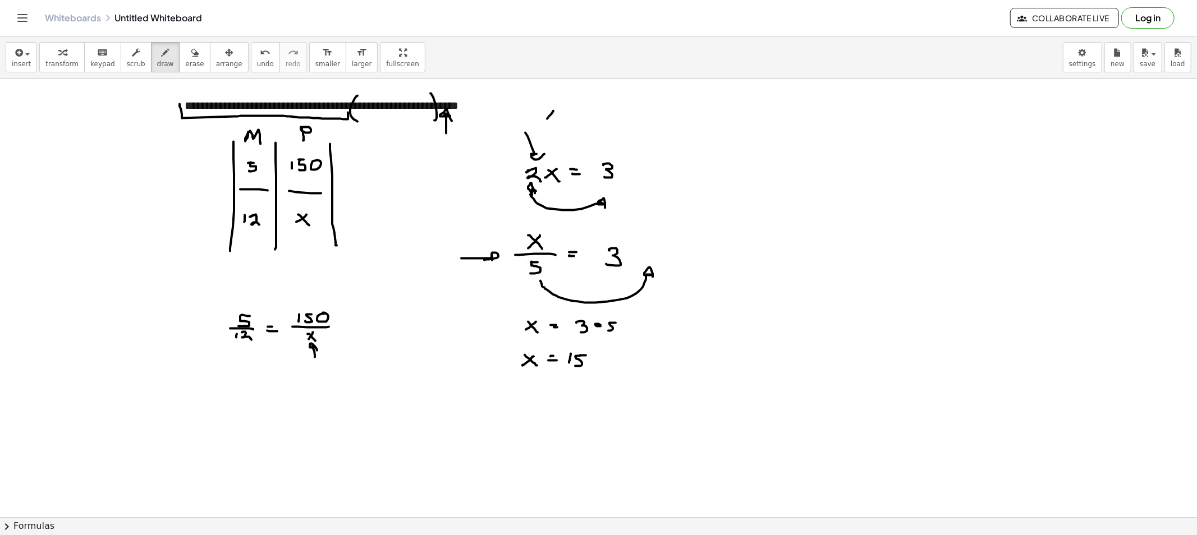
drag, startPoint x: 553, startPoint y: 111, endPoint x: 545, endPoint y: 114, distance: 8.9
click at [545, 121] on div at bounding box center [598, 530] width 1197 height 902
click at [558, 123] on div at bounding box center [598, 530] width 1197 height 902
click at [573, 110] on div at bounding box center [598, 530] width 1197 height 902
drag, startPoint x: 569, startPoint y: 116, endPoint x: 582, endPoint y: 118, distance: 13.6
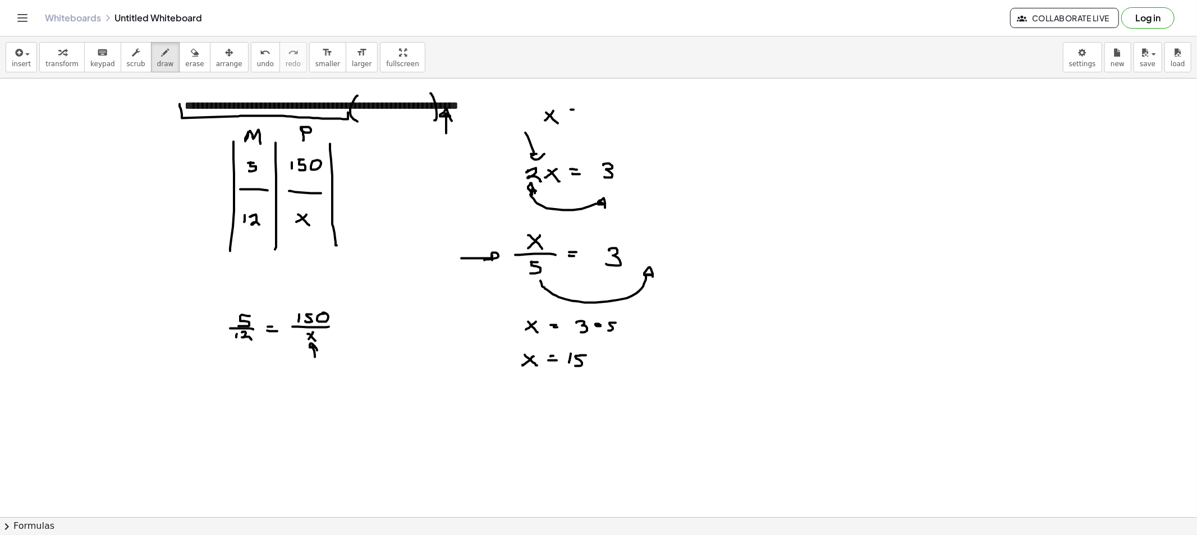
click at [580, 117] on div at bounding box center [598, 530] width 1197 height 902
drag, startPoint x: 597, startPoint y: 95, endPoint x: 604, endPoint y: 103, distance: 9.6
click at [603, 103] on div at bounding box center [598, 530] width 1197 height 902
drag, startPoint x: 591, startPoint y: 107, endPoint x: 614, endPoint y: 107, distance: 22.4
click at [614, 107] on div at bounding box center [598, 530] width 1197 height 902
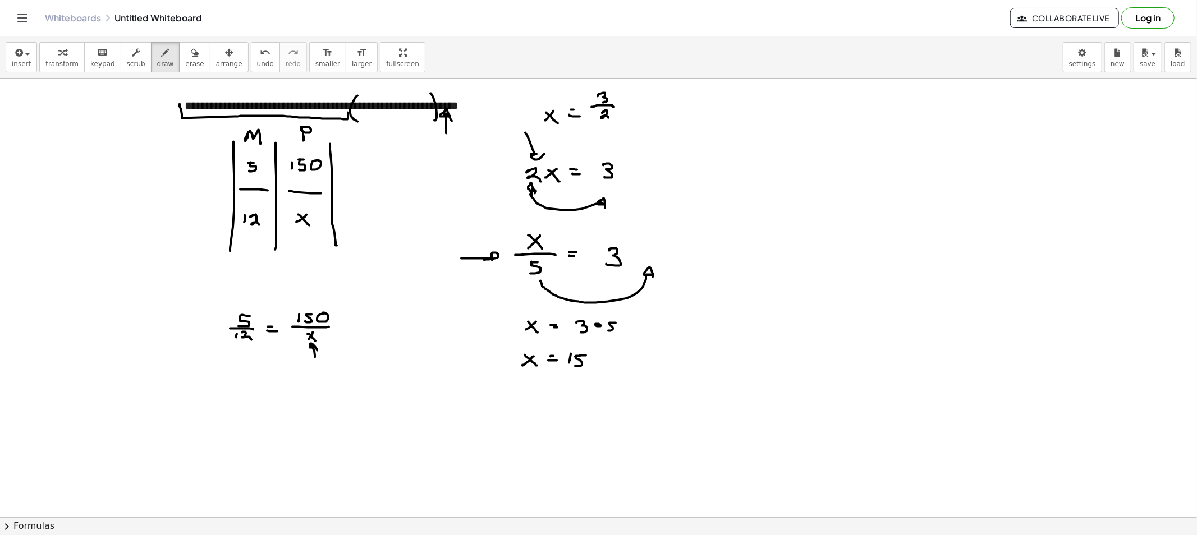
drag, startPoint x: 604, startPoint y: 112, endPoint x: 629, endPoint y: 124, distance: 28.4
click at [610, 120] on div at bounding box center [598, 530] width 1197 height 902
click at [185, 60] on span "erase" at bounding box center [194, 64] width 19 height 8
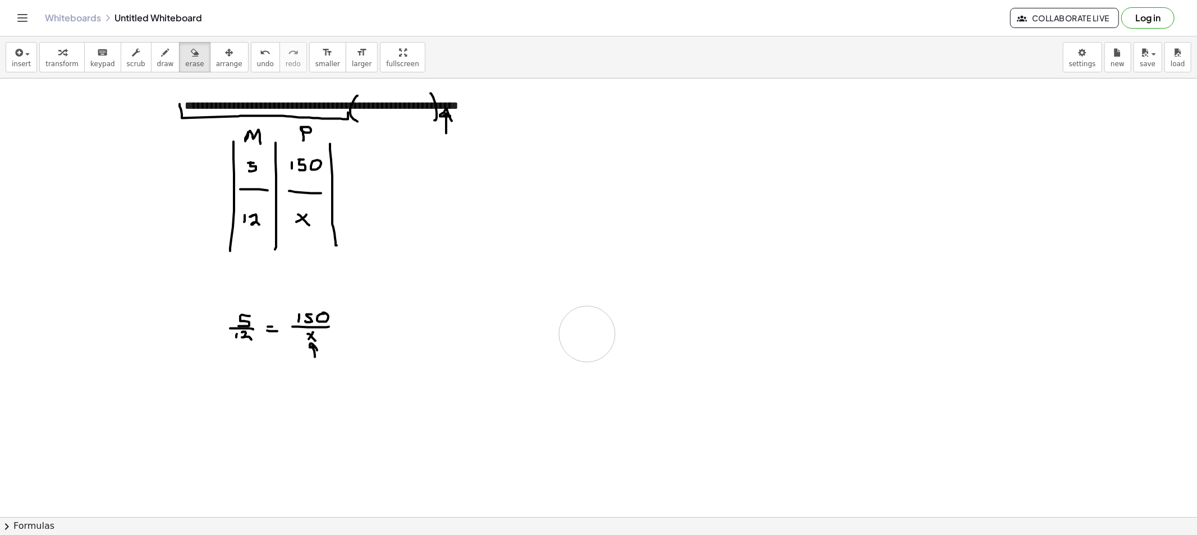
drag, startPoint x: 497, startPoint y: 198, endPoint x: 512, endPoint y: 329, distance: 132.1
click at [512, 348] on div at bounding box center [598, 530] width 1197 height 902
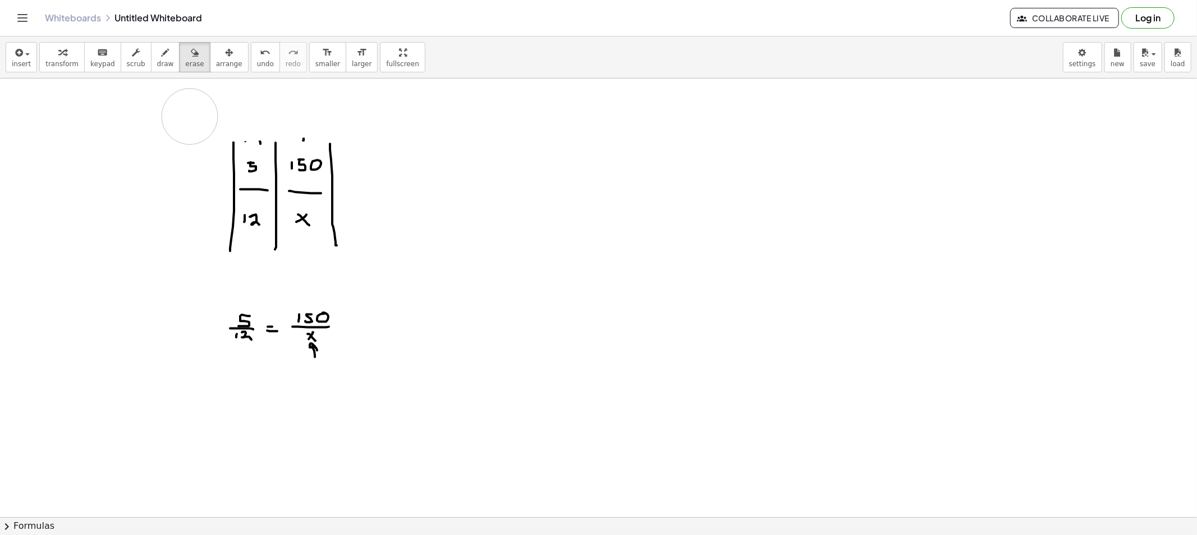
drag, startPoint x: 452, startPoint y: 160, endPoint x: 176, endPoint y: 118, distance: 279.2
click at [176, 118] on div at bounding box center [598, 530] width 1197 height 902
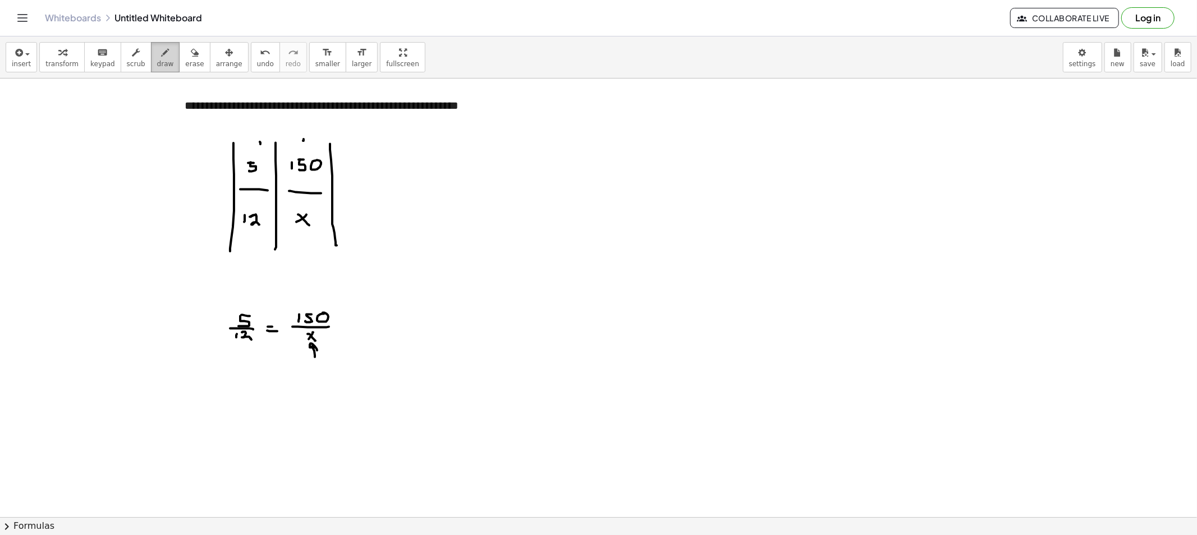
click at [157, 62] on span "draw" at bounding box center [165, 64] width 17 height 8
click at [598, 108] on div at bounding box center [598, 530] width 1197 height 902
drag, startPoint x: 586, startPoint y: 111, endPoint x: 609, endPoint y: 111, distance: 22.4
click at [609, 111] on div at bounding box center [598, 530] width 1197 height 902
drag, startPoint x: 596, startPoint y: 118, endPoint x: 625, endPoint y: 119, distance: 28.7
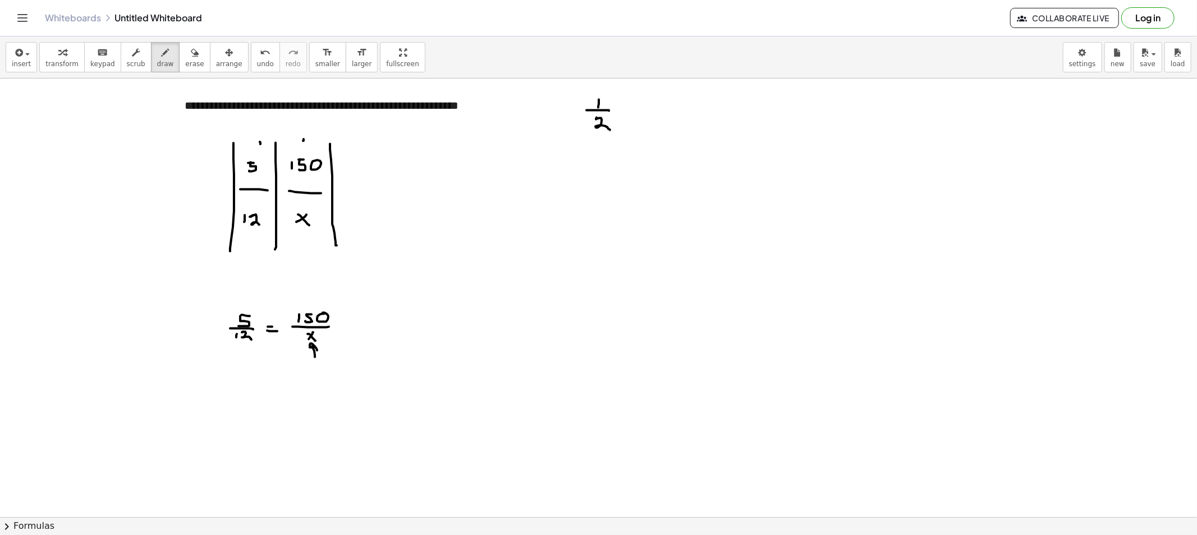
click at [613, 130] on div at bounding box center [598, 530] width 1197 height 902
click at [621, 113] on div at bounding box center [598, 530] width 1197 height 902
drag, startPoint x: 622, startPoint y: 107, endPoint x: 640, endPoint y: 116, distance: 20.6
click at [631, 113] on div at bounding box center [598, 530] width 1197 height 902
click at [660, 108] on div at bounding box center [598, 530] width 1197 height 902
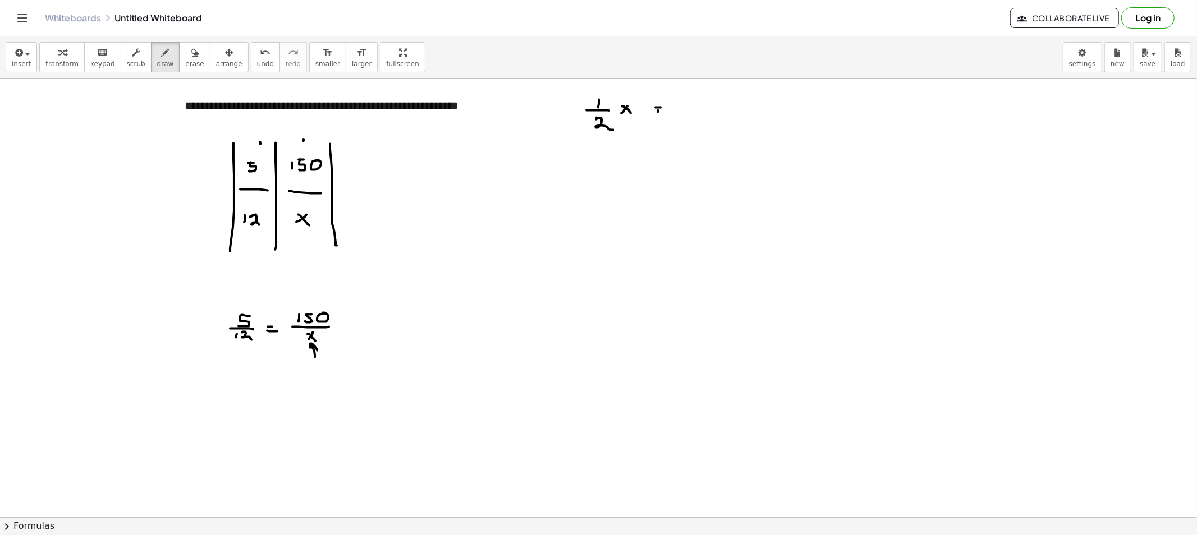
click at [661, 112] on div at bounding box center [598, 530] width 1197 height 902
drag, startPoint x: 679, startPoint y: 105, endPoint x: 685, endPoint y: 119, distance: 14.8
click at [685, 119] on div at bounding box center [598, 530] width 1197 height 902
drag
click at [563, 112] on div at bounding box center [598, 530] width 1197 height 902
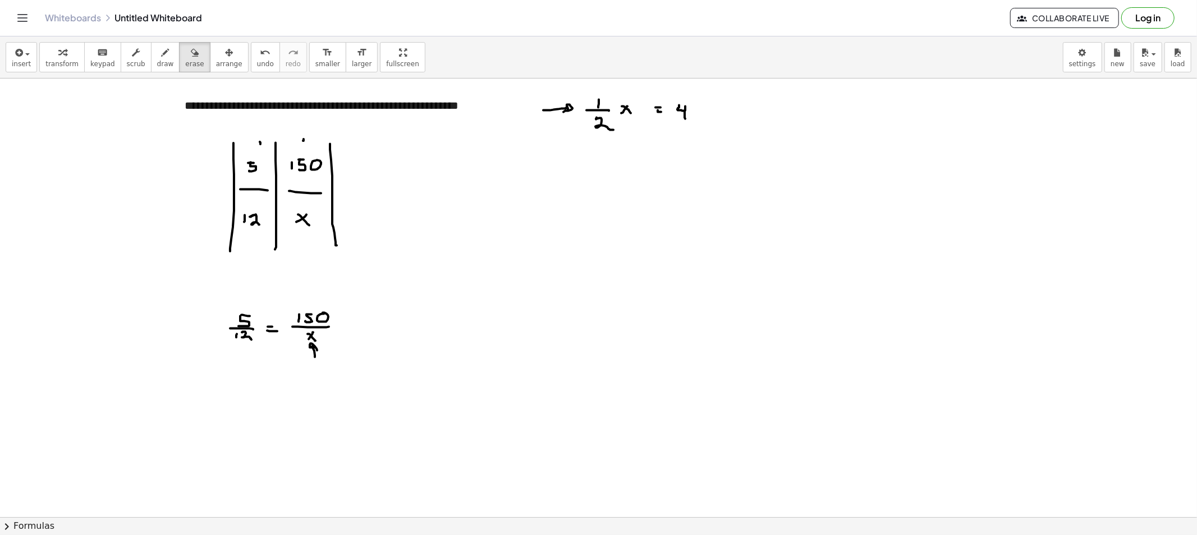
drag, startPoint x: 175, startPoint y: 57, endPoint x: 434, endPoint y: 102, distance: 262.9
click at [191, 57] on icon "button" at bounding box center [195, 52] width 8 height 13
drag, startPoint x: 559, startPoint y: 112, endPoint x: 829, endPoint y: 139, distance: 271.2
click at [844, 127] on div at bounding box center [598, 530] width 1197 height 902
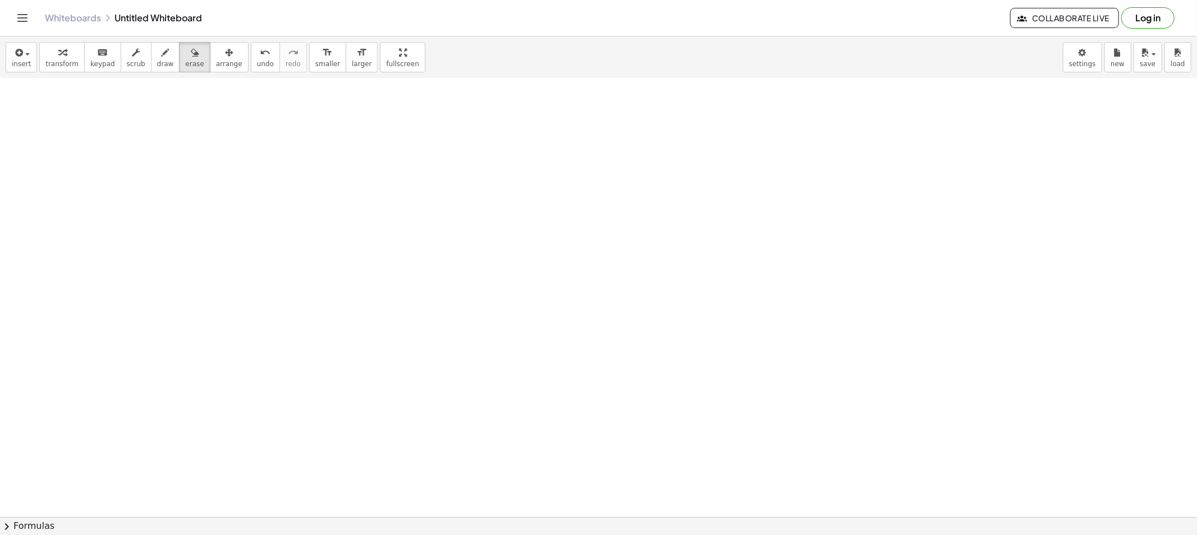
scroll to position [338, 0]
click at [151, 69] on button "draw" at bounding box center [165, 57] width 29 height 30
drag, startPoint x: 287, startPoint y: 119, endPoint x: 287, endPoint y: 129, distance: 9.5
click at [287, 126] on div at bounding box center [598, 178] width 1197 height 877
click at [300, 132] on div at bounding box center [598, 178] width 1197 height 877
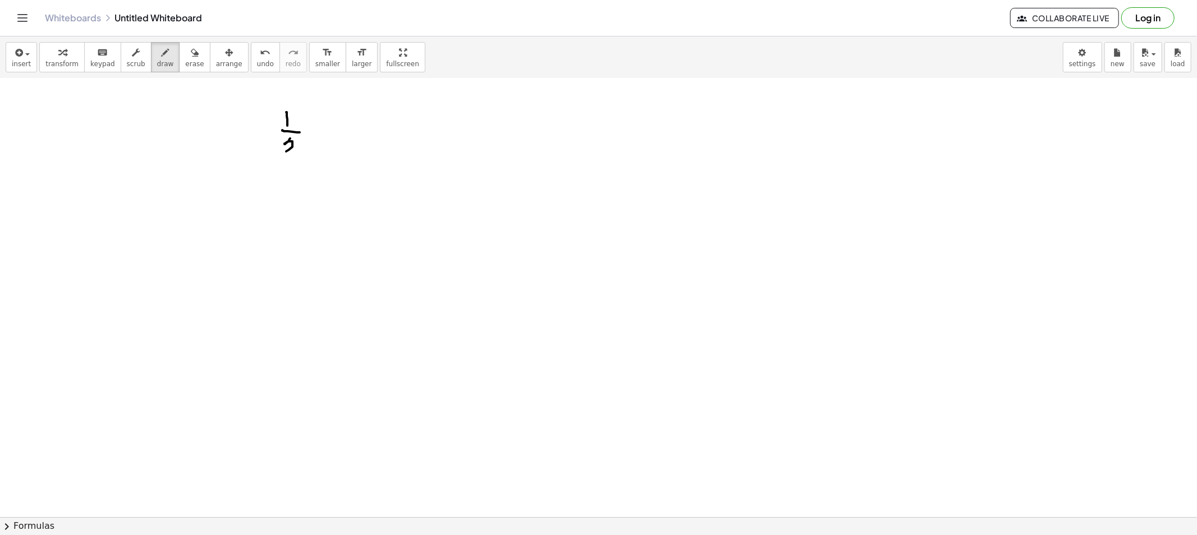
drag, startPoint x: 290, startPoint y: 139, endPoint x: 301, endPoint y: 154, distance: 19.3
click at [298, 155] on div at bounding box center [598, 178] width 1197 height 877
drag, startPoint x: 324, startPoint y: 130, endPoint x: 317, endPoint y: 132, distance: 7.5
click at [318, 137] on div at bounding box center [598, 178] width 1197 height 877
drag, startPoint x: 325, startPoint y: 136, endPoint x: 348, endPoint y: 131, distance: 23.0
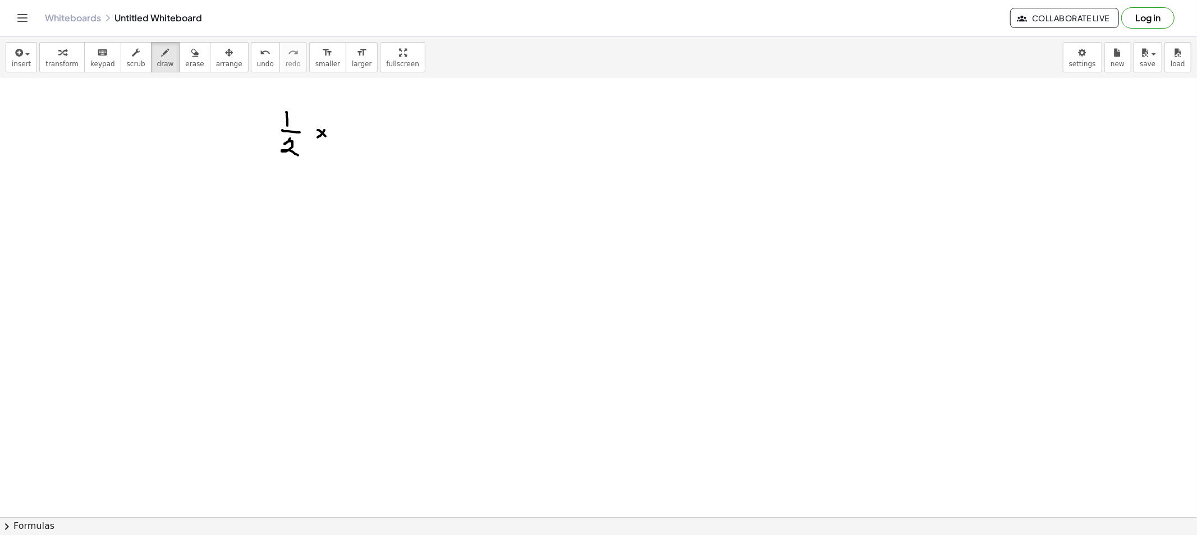
click at [329, 139] on div at bounding box center [598, 178] width 1197 height 877
click at [352, 130] on div at bounding box center [598, 178] width 1197 height 877
drag, startPoint x: 348, startPoint y: 134, endPoint x: 366, endPoint y: 138, distance: 18.0
click at [351, 135] on div at bounding box center [598, 178] width 1197 height 877
drag, startPoint x: 388, startPoint y: 121, endPoint x: 382, endPoint y: 137, distance: 17.2
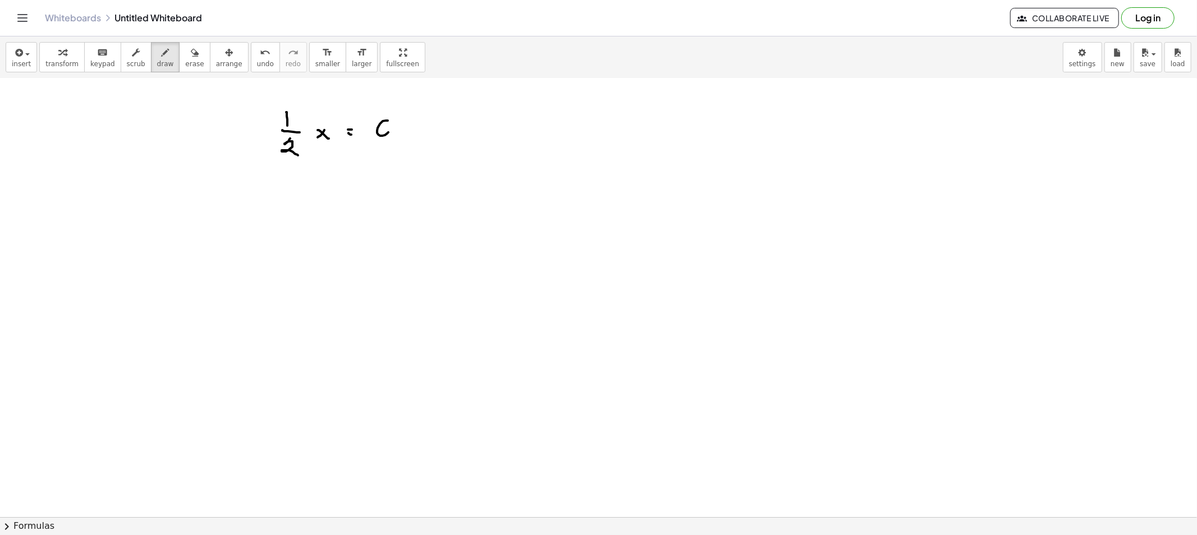
click at [379, 135] on div at bounding box center [598, 178] width 1197 height 877
drag, startPoint x: 309, startPoint y: 199, endPoint x: 309, endPoint y: 193, distance: 6.2
click at [309, 199] on div at bounding box center [598, 178] width 1197 height 877
drag, startPoint x: 312, startPoint y: 195, endPoint x: 337, endPoint y: 197, distance: 24.8
click at [323, 202] on div at bounding box center [598, 178] width 1197 height 877
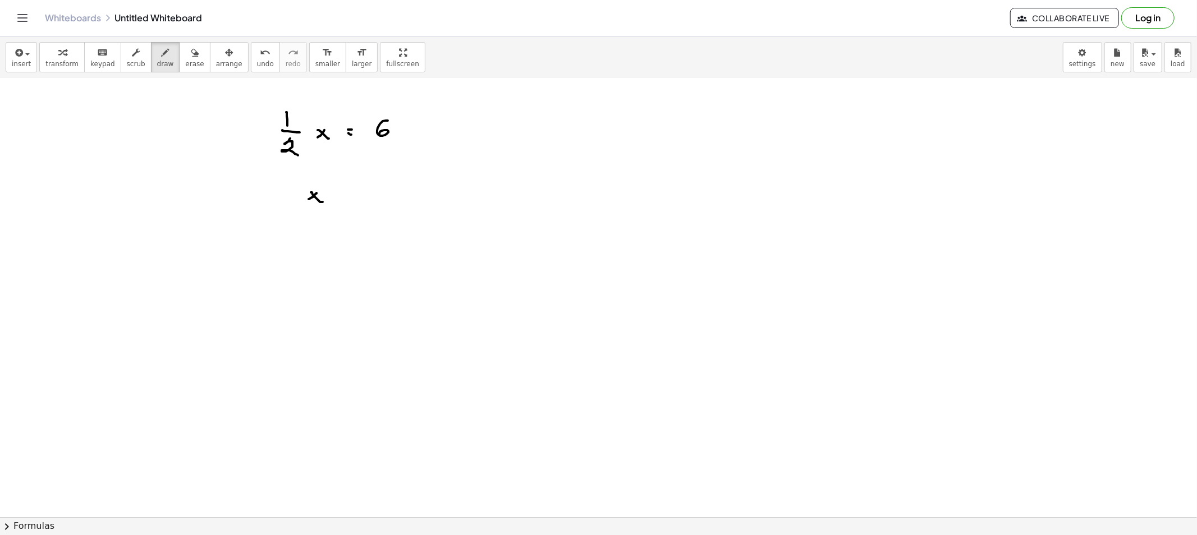
click at [344, 193] on div at bounding box center [598, 178] width 1197 height 877
drag, startPoint x: 343, startPoint y: 197, endPoint x: 348, endPoint y: 200, distance: 6.3
click at [348, 198] on div at bounding box center [598, 178] width 1197 height 877
drag, startPoint x: 385, startPoint y: 186, endPoint x: 389, endPoint y: 200, distance: 14.7
click at [378, 199] on div at bounding box center [598, 178] width 1197 height 877
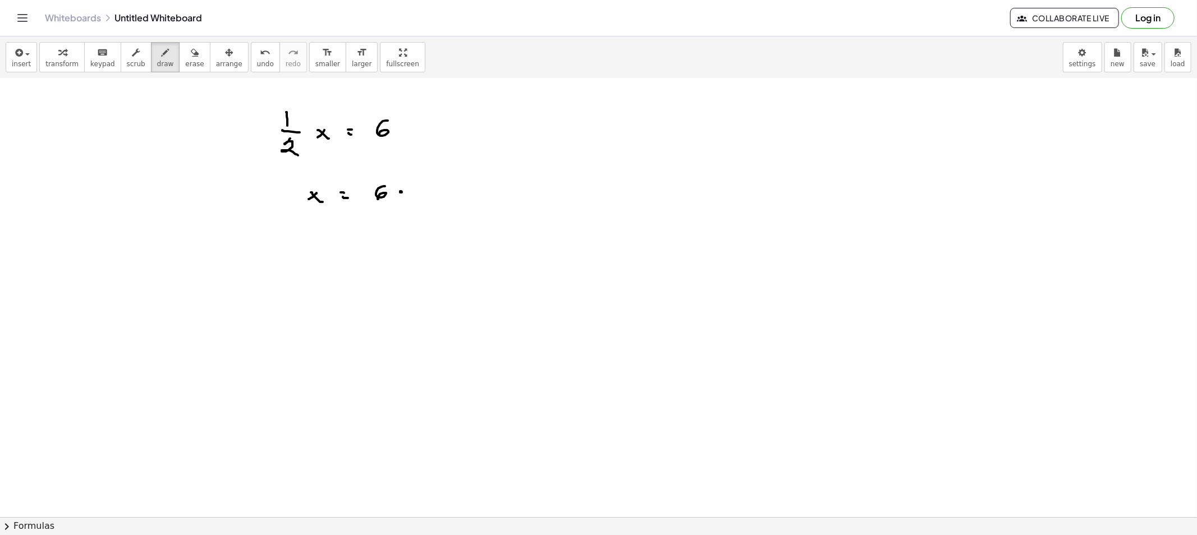
click at [397, 193] on div at bounding box center [598, 178] width 1197 height 877
drag, startPoint x: 423, startPoint y: 184, endPoint x: 420, endPoint y: 194, distance: 10.6
click at [433, 192] on div at bounding box center [598, 178] width 1197 height 877
drag, startPoint x: 415, startPoint y: 195, endPoint x: 428, endPoint y: 203, distance: 15.1
click at [439, 196] on div at bounding box center [598, 178] width 1197 height 877
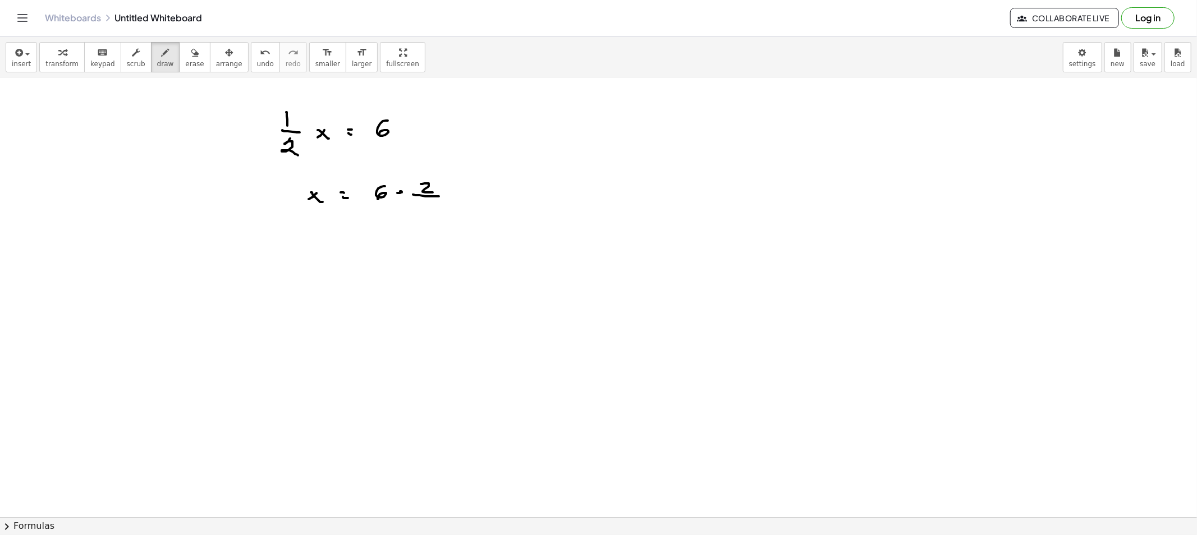
drag, startPoint x: 425, startPoint y: 205, endPoint x: 429, endPoint y: 210, distance: 7.2
click at [426, 208] on div at bounding box center [598, 178] width 1197 height 877
click at [179, 58] on button "erase" at bounding box center [194, 57] width 31 height 30
drag, startPoint x: 346, startPoint y: 137, endPoint x: 345, endPoint y: 238, distance: 101.5
click at [319, 200] on div at bounding box center [598, 178] width 1197 height 877
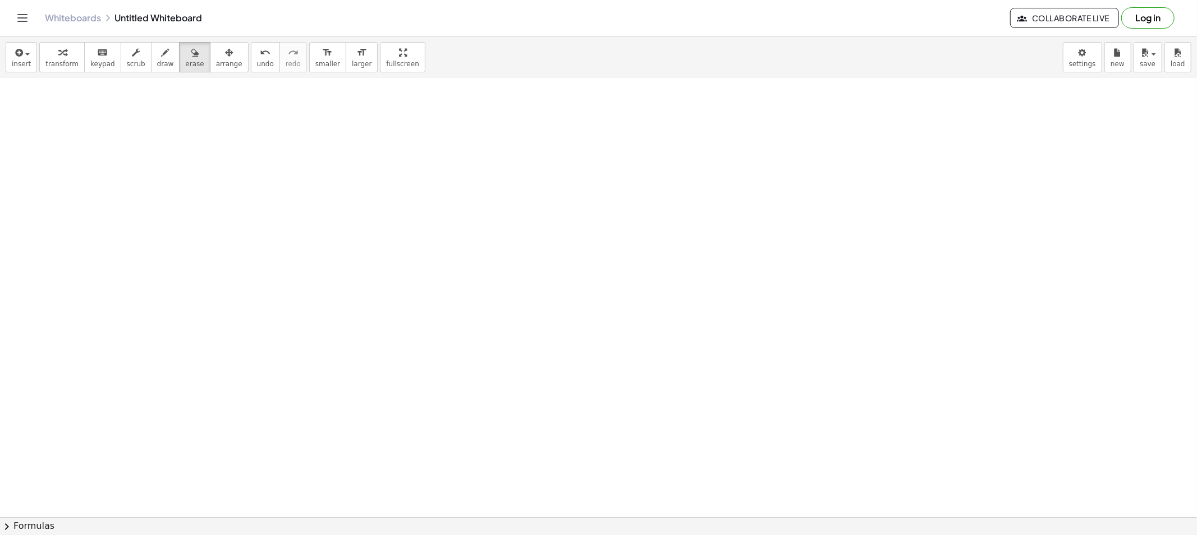
scroll to position [0, 0]
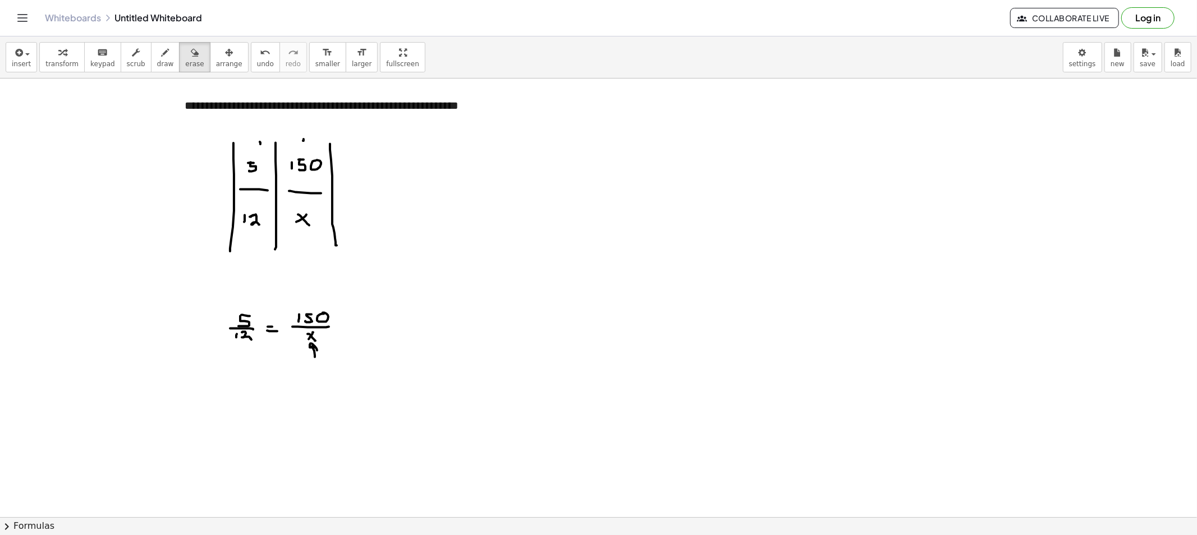
click at [170, 73] on div "insert select one: Math Expression Function Text Youtube Video Graphing Geometr…" at bounding box center [598, 57] width 1197 height 42
click at [161, 66] on button "draw" at bounding box center [165, 57] width 29 height 30
click at [355, 325] on div at bounding box center [598, 517] width 1197 height 877
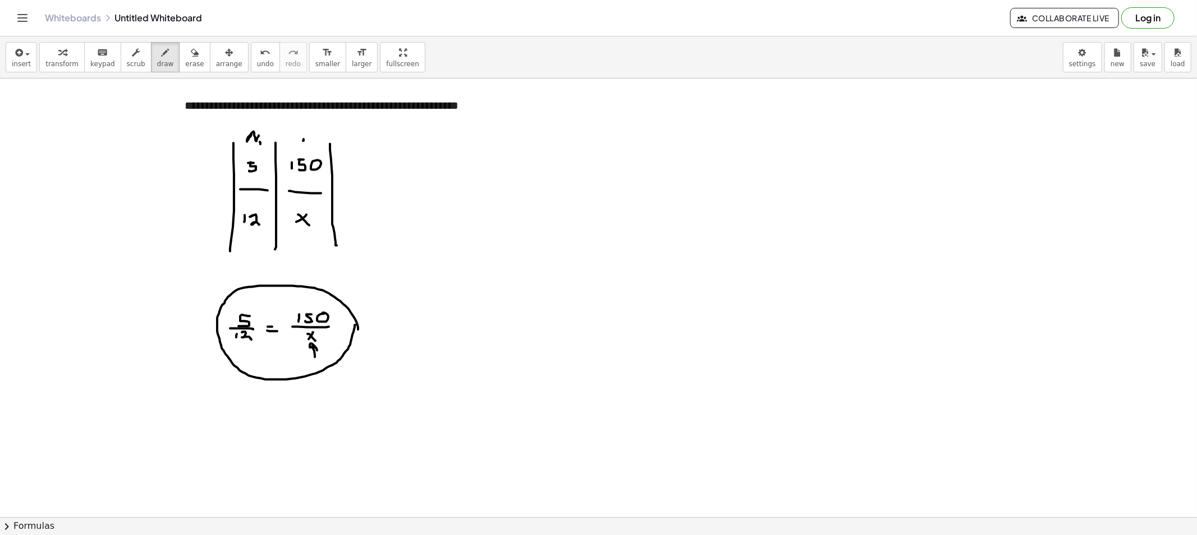
drag, startPoint x: 251, startPoint y: 134, endPoint x: 272, endPoint y: 146, distance: 23.7
click at [260, 144] on div at bounding box center [598, 517] width 1197 height 877
drag, startPoint x: 305, startPoint y: 132, endPoint x: 304, endPoint y: 141, distance: 8.4
click at [304, 141] on div at bounding box center [598, 517] width 1197 height 877
drag, startPoint x: 248, startPoint y: 132, endPoint x: 260, endPoint y: 143, distance: 16.3
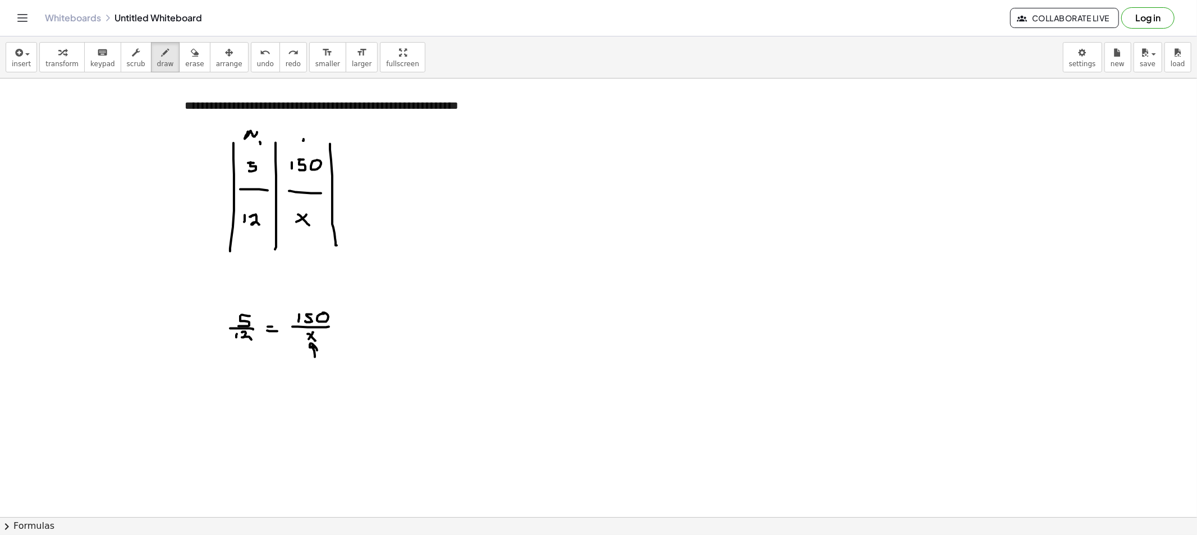
click at [260, 143] on div at bounding box center [598, 517] width 1197 height 877
drag, startPoint x: 300, startPoint y: 139, endPoint x: 300, endPoint y: 149, distance: 10.1
click at [300, 149] on div at bounding box center [598, 517] width 1197 height 877
drag, startPoint x: 514, startPoint y: 182, endPoint x: 502, endPoint y: 188, distance: 13.3
click at [514, 184] on div at bounding box center [598, 517] width 1197 height 877
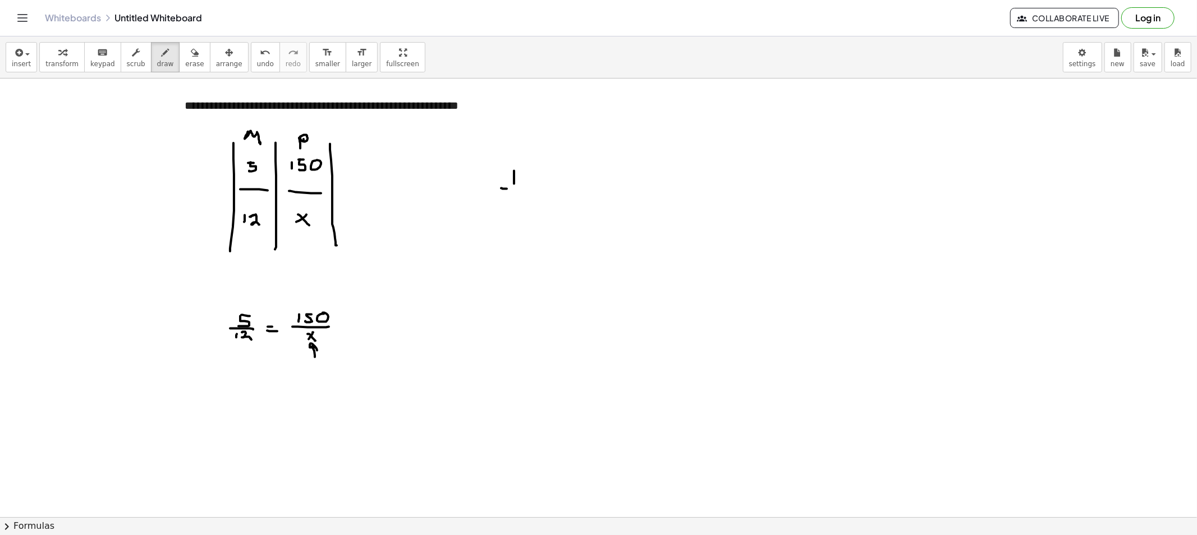
drag, startPoint x: 507, startPoint y: 189, endPoint x: 531, endPoint y: 189, distance: 24.1
click at [531, 189] on div at bounding box center [598, 517] width 1197 height 877
drag, startPoint x: 527, startPoint y: 174, endPoint x: 517, endPoint y: 181, distance: 12.5
click at [517, 181] on div at bounding box center [598, 517] width 1197 height 877
drag, startPoint x: 520, startPoint y: 177, endPoint x: 517, endPoint y: 186, distance: 9.9
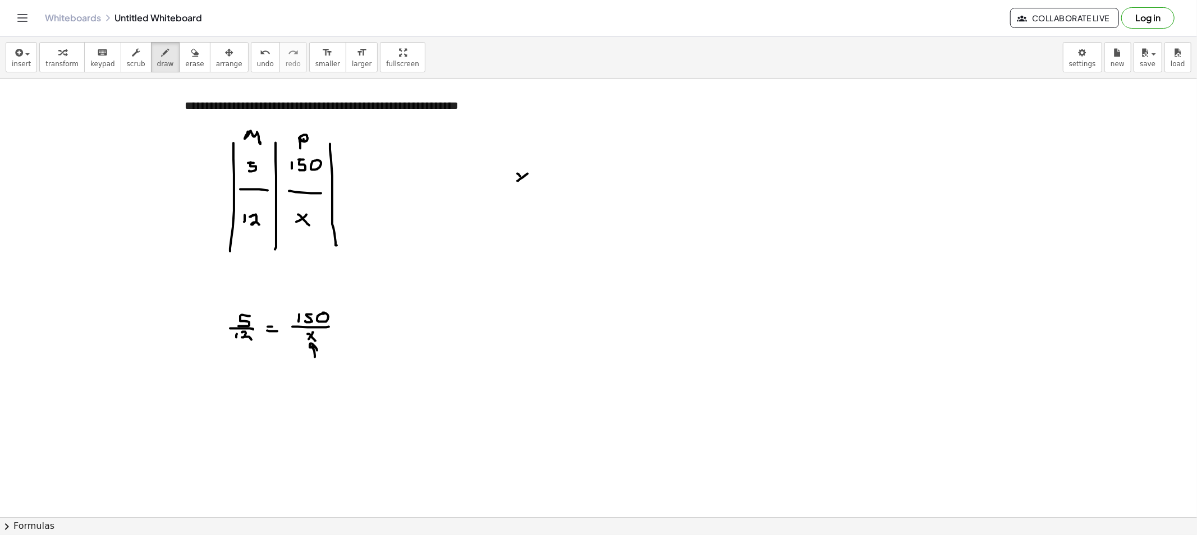
click at [526, 184] on div at bounding box center [598, 517] width 1197 height 877
drag, startPoint x: 507, startPoint y: 187, endPoint x: 519, endPoint y: 192, distance: 12.8
click at [534, 186] on div at bounding box center [598, 517] width 1197 height 877
drag, startPoint x: 517, startPoint y: 193, endPoint x: 528, endPoint y: 194, distance: 11.2
click at [528, 194] on div at bounding box center [598, 517] width 1197 height 877
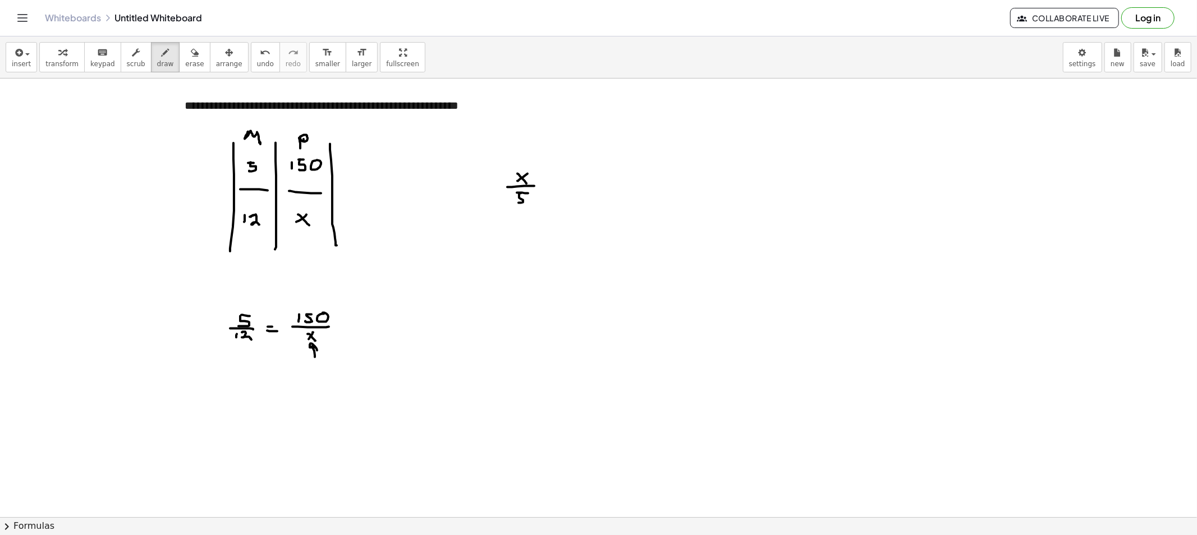
drag, startPoint x: 519, startPoint y: 195, endPoint x: 532, endPoint y: 195, distance: 12.9
click at [514, 201] on div at bounding box center [598, 517] width 1197 height 877
click at [554, 183] on div at bounding box center [598, 517] width 1197 height 877
click at [553, 187] on div at bounding box center [598, 517] width 1197 height 877
drag, startPoint x: 578, startPoint y: 177, endPoint x: 595, endPoint y: 194, distance: 23.0
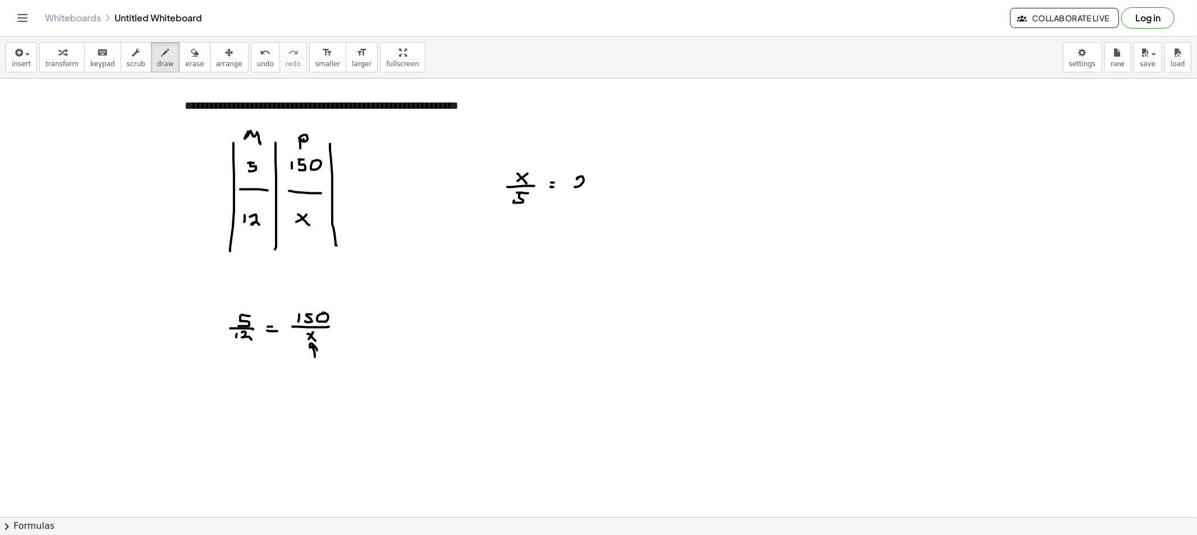
click at [592, 194] on div at bounding box center [598, 517] width 1197 height 877
drag, startPoint x: 494, startPoint y: 188, endPoint x: 488, endPoint y: 191, distance: 6.3
click at [488, 191] on div at bounding box center [598, 517] width 1197 height 877
drag, startPoint x: 527, startPoint y: 201, endPoint x: 605, endPoint y: 197, distance: 77.5
click at [605, 197] on div at bounding box center [598, 517] width 1197 height 877
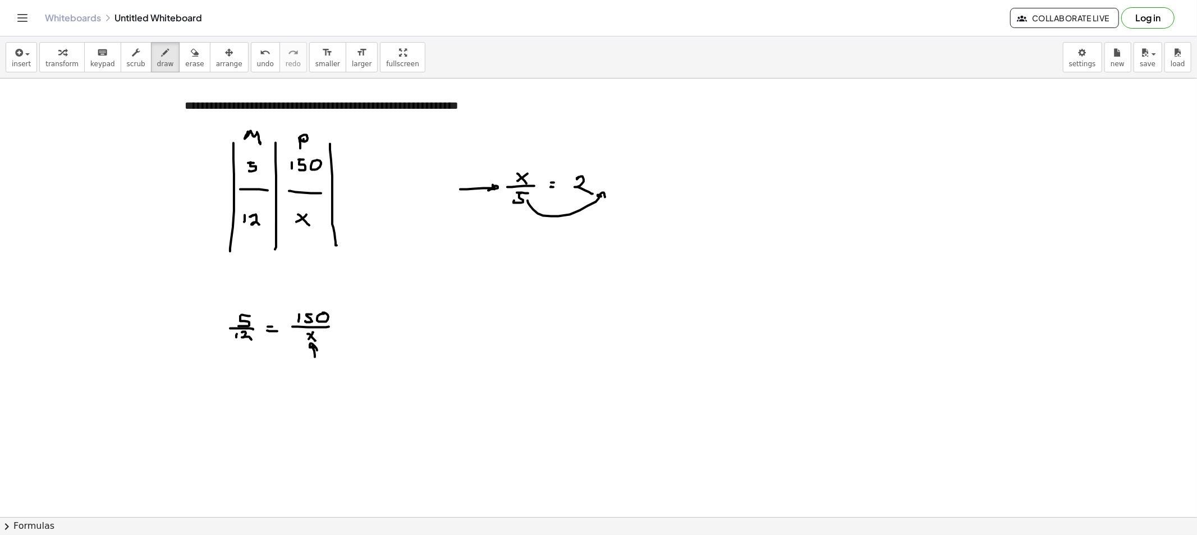
drag, startPoint x: 169, startPoint y: 57, endPoint x: 327, endPoint y: 150, distance: 183.3
click at [179, 57] on button "erase" at bounding box center [194, 57] width 31 height 30
drag, startPoint x: 459, startPoint y: 192, endPoint x: 470, endPoint y: 198, distance: 12.0
click at [470, 197] on div at bounding box center [598, 517] width 1197 height 877
drag, startPoint x: 537, startPoint y: 251, endPoint x: 546, endPoint y: 240, distance: 14.4
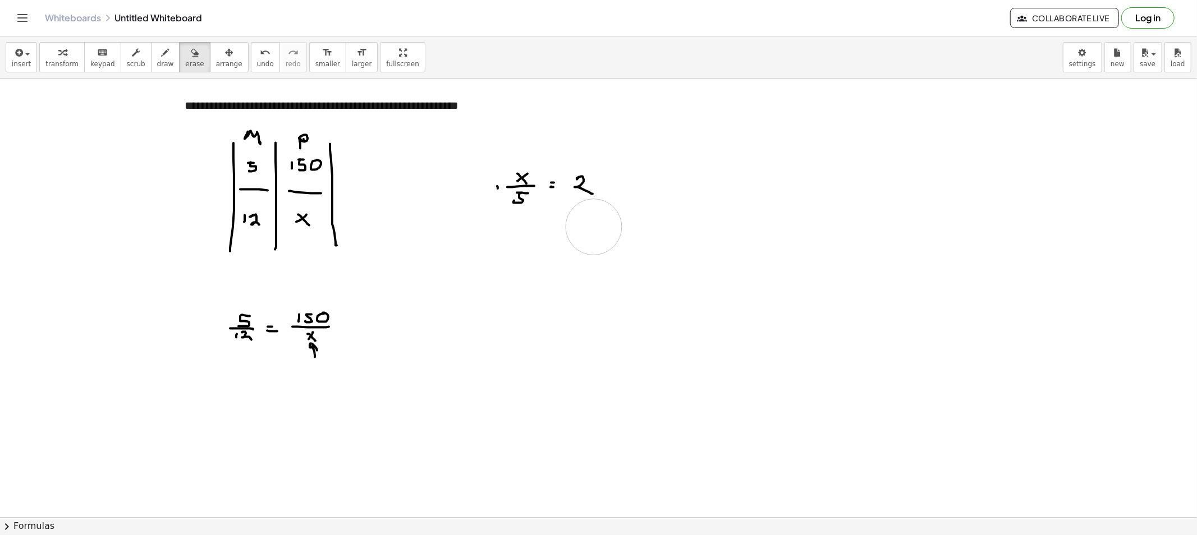
click at [593, 227] on div at bounding box center [598, 517] width 1197 height 877
click at [477, 191] on div at bounding box center [598, 517] width 1197 height 877
drag, startPoint x: 531, startPoint y: 186, endPoint x: 563, endPoint y: 205, distance: 37.0
click at [573, 208] on div at bounding box center [598, 517] width 1197 height 877
click at [162, 62] on button "draw" at bounding box center [165, 57] width 29 height 30
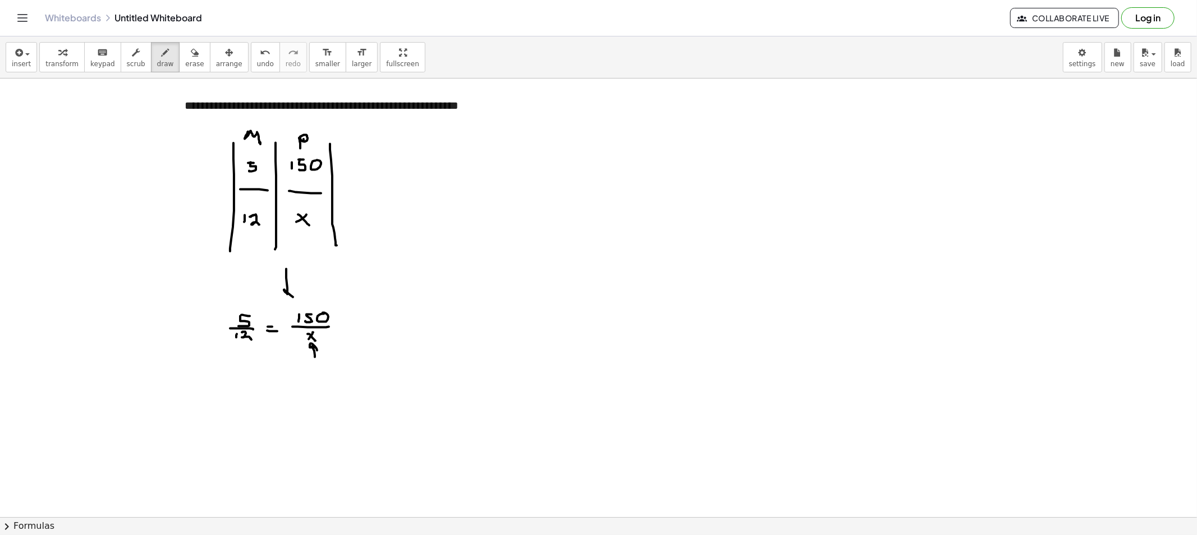
drag, startPoint x: 286, startPoint y: 270, endPoint x: 299, endPoint y: 300, distance: 32.4
click at [296, 303] on div at bounding box center [598, 517] width 1197 height 877
drag, startPoint x: 327, startPoint y: 339, endPoint x: 337, endPoint y: 345, distance: 11.6
click at [337, 345] on div at bounding box center [598, 517] width 1197 height 877
click at [327, 342] on div at bounding box center [598, 517] width 1197 height 877
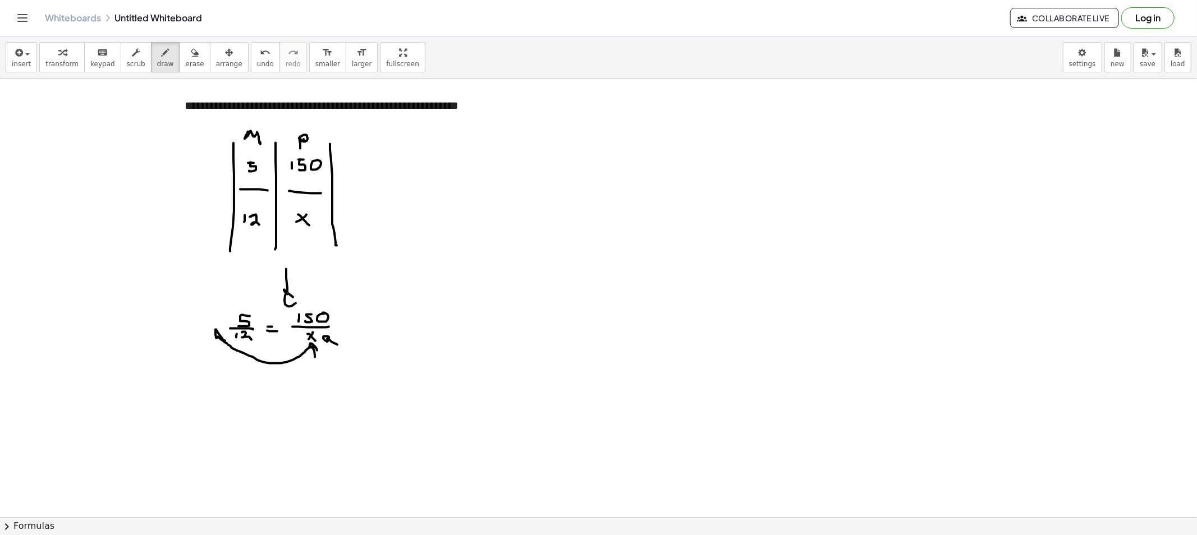
drag, startPoint x: 310, startPoint y: 344, endPoint x: 225, endPoint y: 341, distance: 85.3
click at [225, 341] on div at bounding box center [598, 517] width 1197 height 877
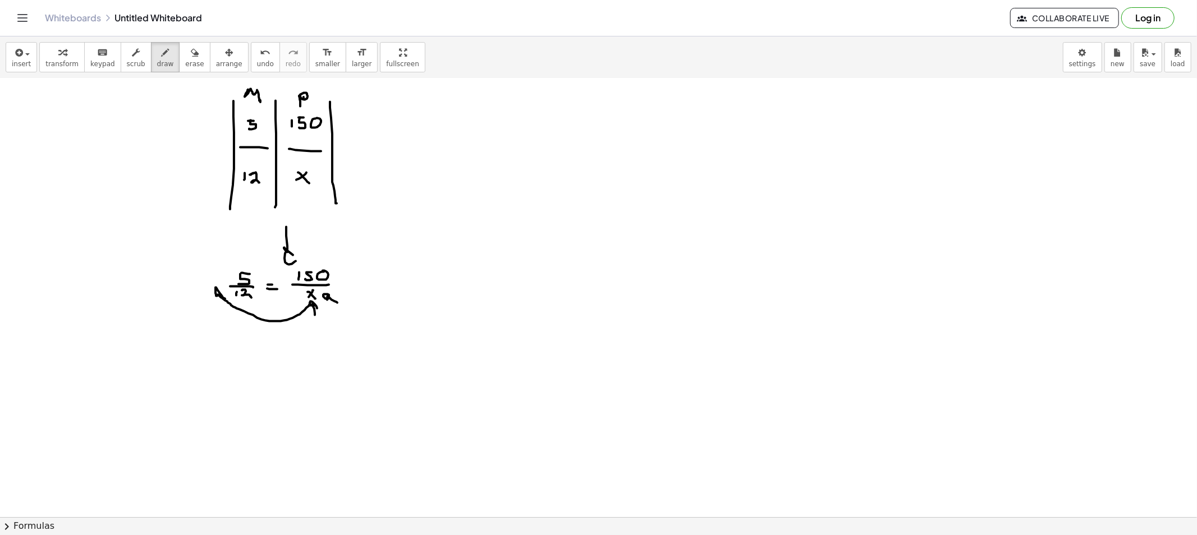
scroll to position [62, 0]
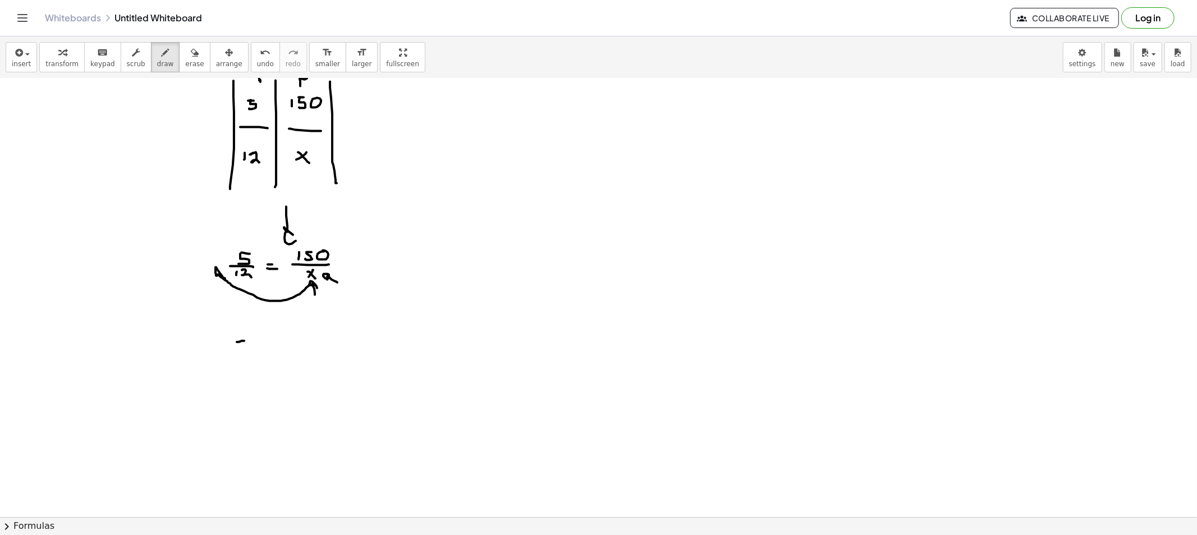
click at [244, 341] on div at bounding box center [598, 454] width 1197 height 877
drag, startPoint x: 238, startPoint y: 341, endPoint x: 240, endPoint y: 350, distance: 9.3
click at [239, 350] on div at bounding box center [598, 454] width 1197 height 877
drag, startPoint x: 226, startPoint y: 355, endPoint x: 251, endPoint y: 352, distance: 26.0
click at [251, 352] on div at bounding box center [598, 454] width 1197 height 877
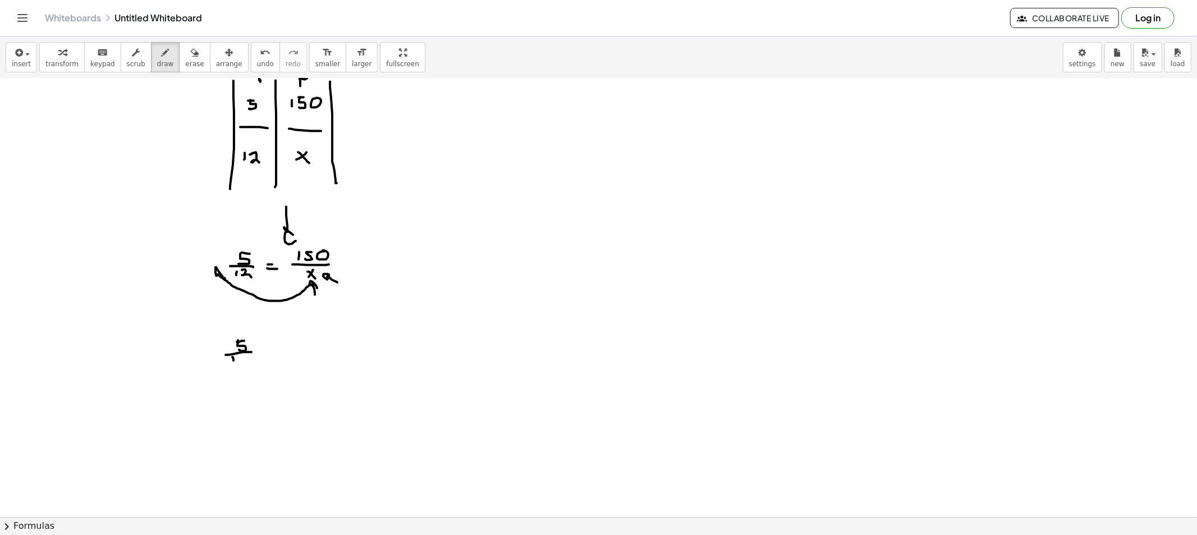
click at [233, 363] on div at bounding box center [598, 454] width 1197 height 877
drag, startPoint x: 240, startPoint y: 359, endPoint x: 261, endPoint y: 346, distance: 25.2
click at [247, 367] on div at bounding box center [598, 454] width 1197 height 877
drag, startPoint x: 259, startPoint y: 360, endPoint x: 250, endPoint y: 368, distance: 12.4
click at [250, 368] on div at bounding box center [598, 454] width 1197 height 877
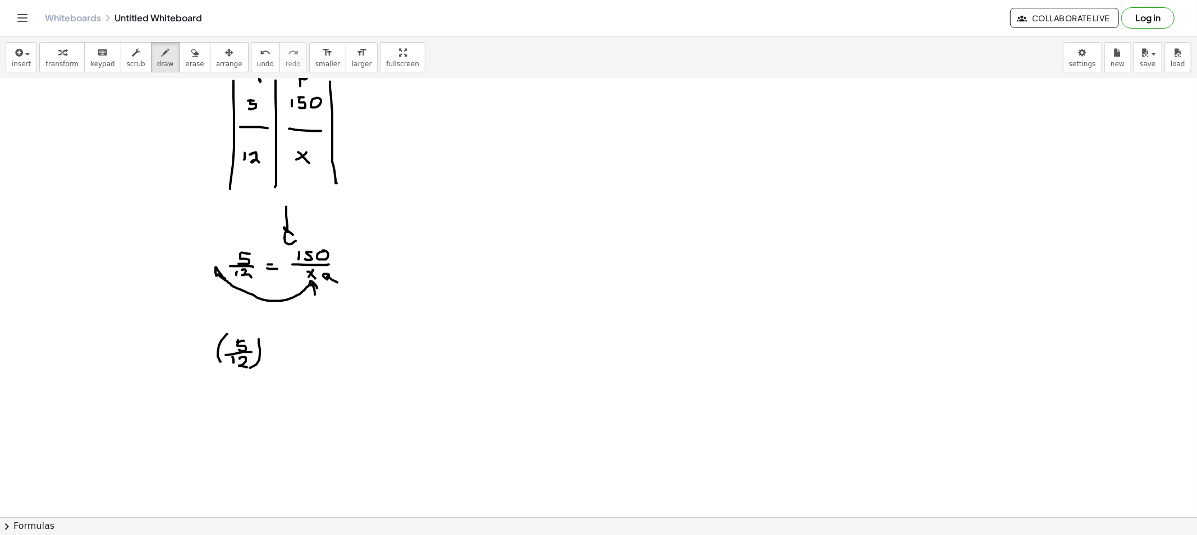
drag, startPoint x: 227, startPoint y: 334, endPoint x: 220, endPoint y: 362, distance: 28.3
click at [220, 362] on div at bounding box center [598, 454] width 1197 height 877
drag, startPoint x: 184, startPoint y: 339, endPoint x: 195, endPoint y: 354, distance: 18.1
click at [188, 355] on div at bounding box center [598, 454] width 1197 height 877
drag, startPoint x: 203, startPoint y: 343, endPoint x: 193, endPoint y: 344, distance: 10.2
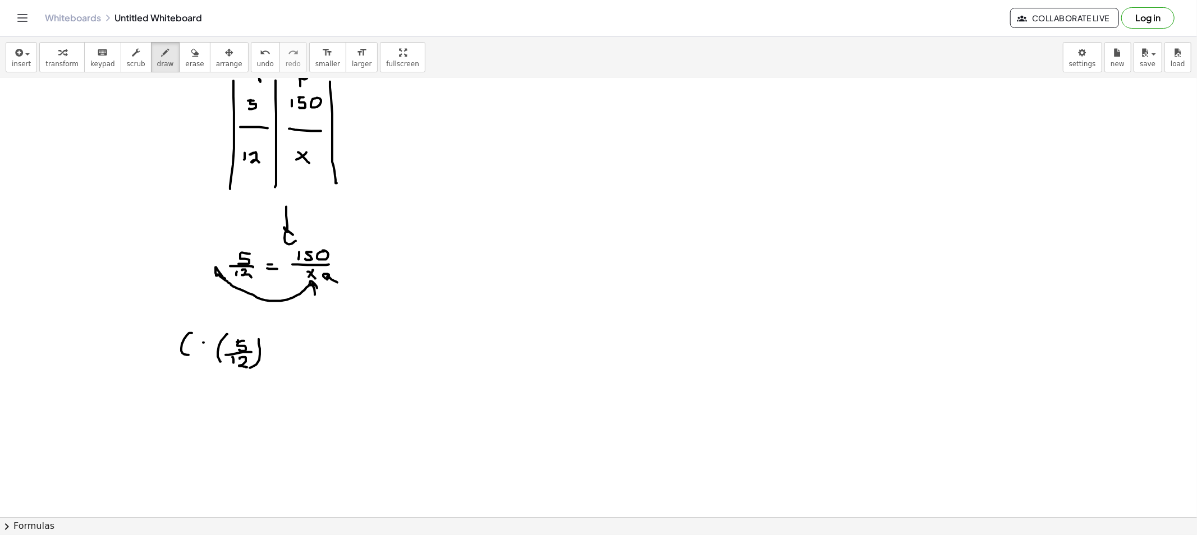
click at [193, 347] on div at bounding box center [598, 454] width 1197 height 877
click at [202, 351] on div at bounding box center [598, 454] width 1197 height 877
drag, startPoint x: 208, startPoint y: 355, endPoint x: 203, endPoint y: 359, distance: 7.2
click at [203, 359] on div at bounding box center [598, 454] width 1197 height 877
click at [276, 349] on div at bounding box center [598, 454] width 1197 height 877
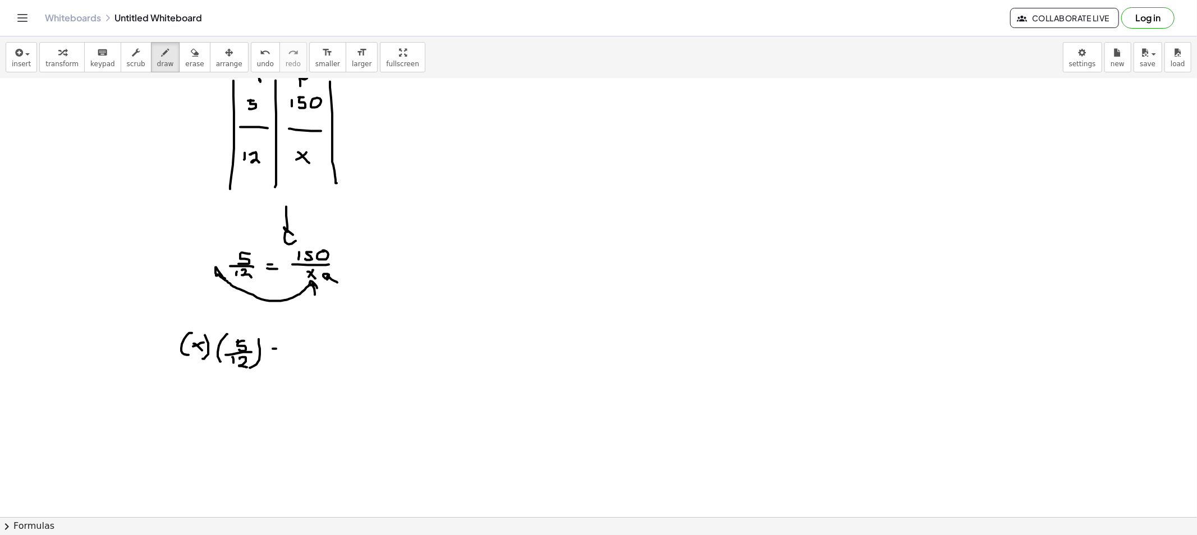
click at [278, 353] on div at bounding box center [598, 454] width 1197 height 877
click at [295, 357] on div at bounding box center [598, 454] width 1197 height 877
drag, startPoint x: 304, startPoint y: 348, endPoint x: 311, endPoint y: 348, distance: 7.3
click at [311, 348] on div at bounding box center [598, 454] width 1197 height 877
drag, startPoint x: 306, startPoint y: 352, endPoint x: 323, endPoint y: 352, distance: 16.3
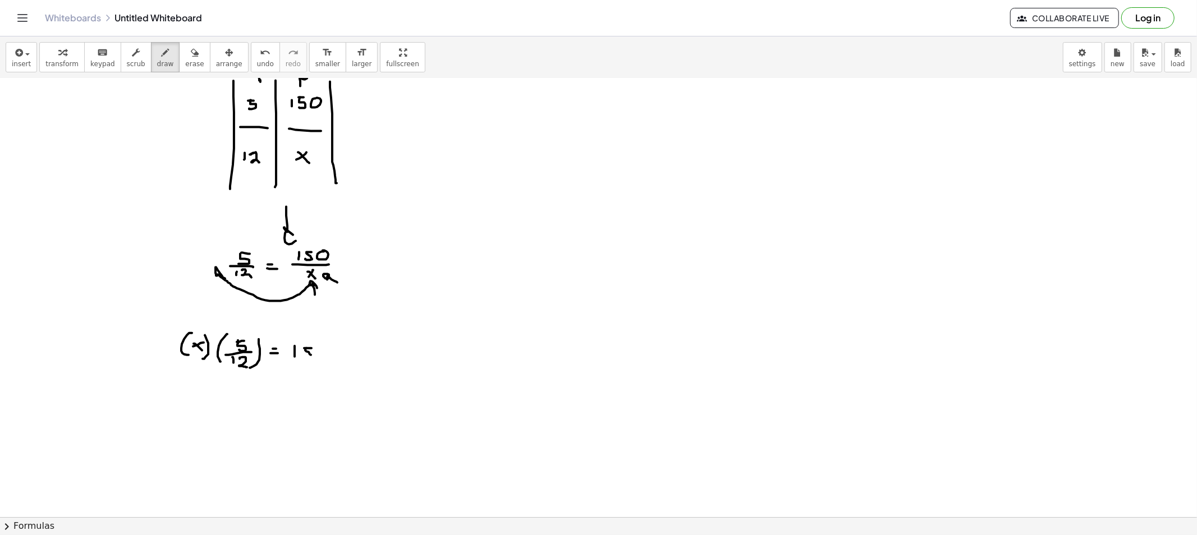
click at [303, 356] on div at bounding box center [598, 454] width 1197 height 877
drag, startPoint x: 317, startPoint y: 355, endPoint x: 326, endPoint y: 351, distance: 9.6
click at [329, 350] on div at bounding box center [598, 454] width 1197 height 877
drag, startPoint x: 206, startPoint y: 301, endPoint x: 219, endPoint y: 312, distance: 16.7
click at [219, 314] on div at bounding box center [598, 454] width 1197 height 877
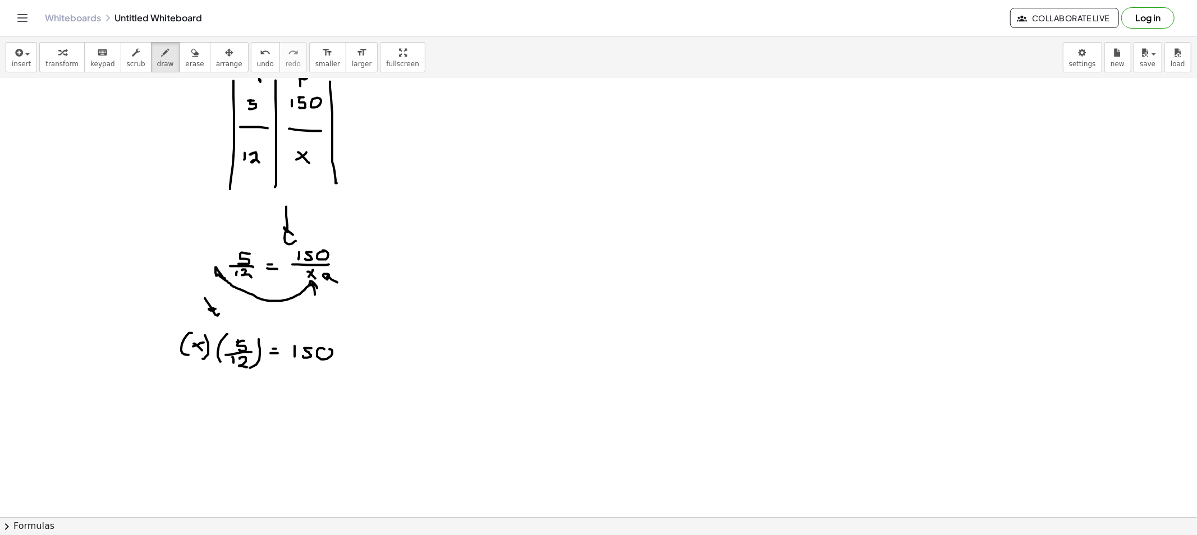
click at [559, 148] on div at bounding box center [598, 454] width 1197 height 877
drag, startPoint x: 545, startPoint y: 158, endPoint x: 553, endPoint y: 155, distance: 8.7
click at [546, 158] on div at bounding box center [598, 454] width 1197 height 877
drag, startPoint x: 557, startPoint y: 139, endPoint x: 562, endPoint y: 151, distance: 13.3
click at [556, 149] on div at bounding box center [598, 454] width 1197 height 877
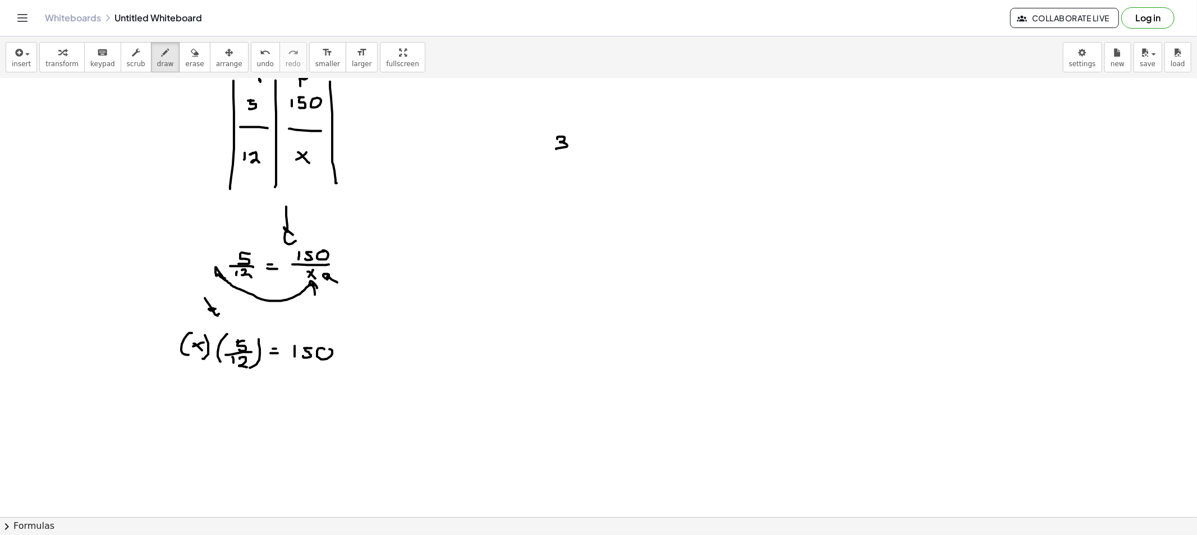
drag, startPoint x: 553, startPoint y: 154, endPoint x: 569, endPoint y: 157, distance: 17.2
click at [575, 154] on div at bounding box center [598, 454] width 1197 height 877
drag, startPoint x: 559, startPoint y: 158, endPoint x: 565, endPoint y: 169, distance: 12.8
click at [565, 169] on div at bounding box center [598, 454] width 1197 height 877
drag, startPoint x: 590, startPoint y: 149, endPoint x: 585, endPoint y: 157, distance: 9.8
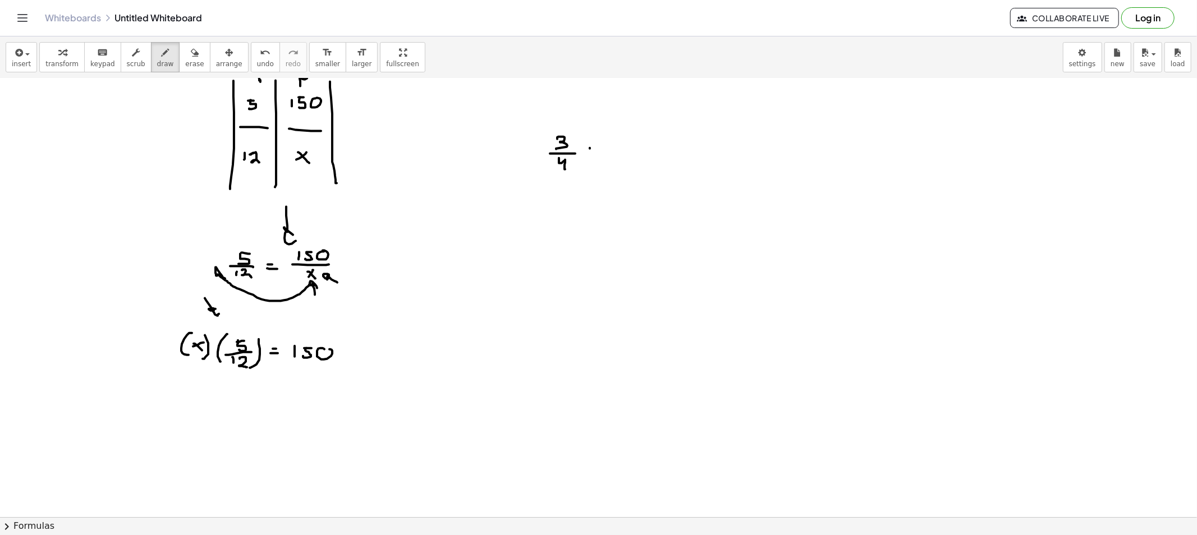
click at [585, 157] on div at bounding box center [598, 454] width 1197 height 877
drag, startPoint x: 591, startPoint y: 155, endPoint x: 597, endPoint y: 159, distance: 7.6
click at [593, 158] on div at bounding box center [598, 454] width 1197 height 877
drag, startPoint x: 605, startPoint y: 131, endPoint x: 592, endPoint y: 157, distance: 28.9
click at [596, 138] on div at bounding box center [598, 454] width 1197 height 877
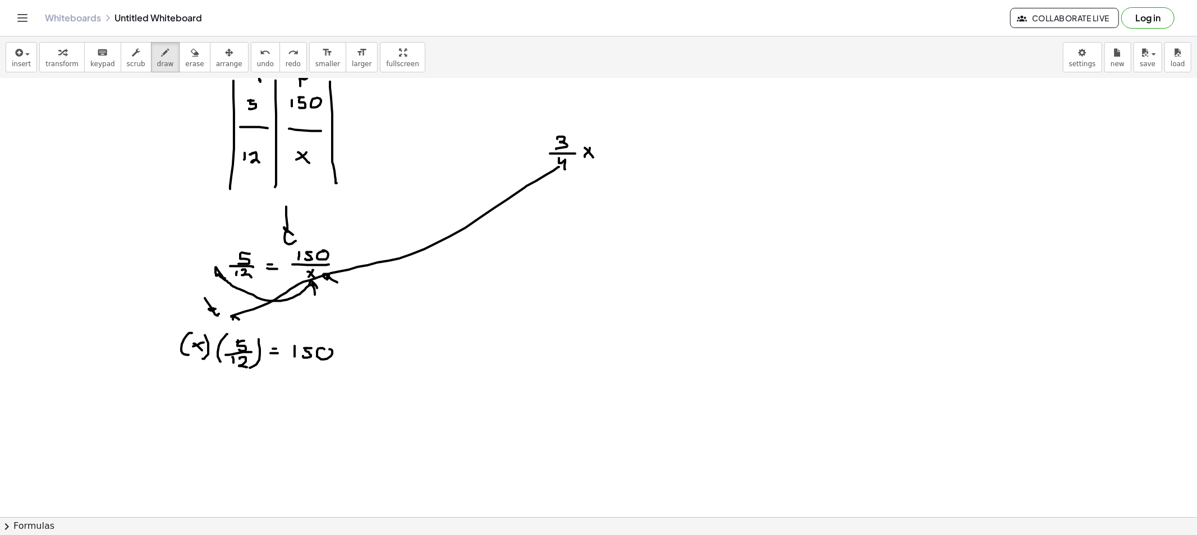
drag, startPoint x: 525, startPoint y: 187, endPoint x: 240, endPoint y: 318, distance: 313.8
click at [239, 318] on div at bounding box center [598, 454] width 1197 height 877
drag, startPoint x: 585, startPoint y: 144, endPoint x: 596, endPoint y: 158, distance: 18.3
click at [596, 158] on div at bounding box center [598, 454] width 1197 height 877
drag, startPoint x: 558, startPoint y: 203, endPoint x: 571, endPoint y: 214, distance: 16.3
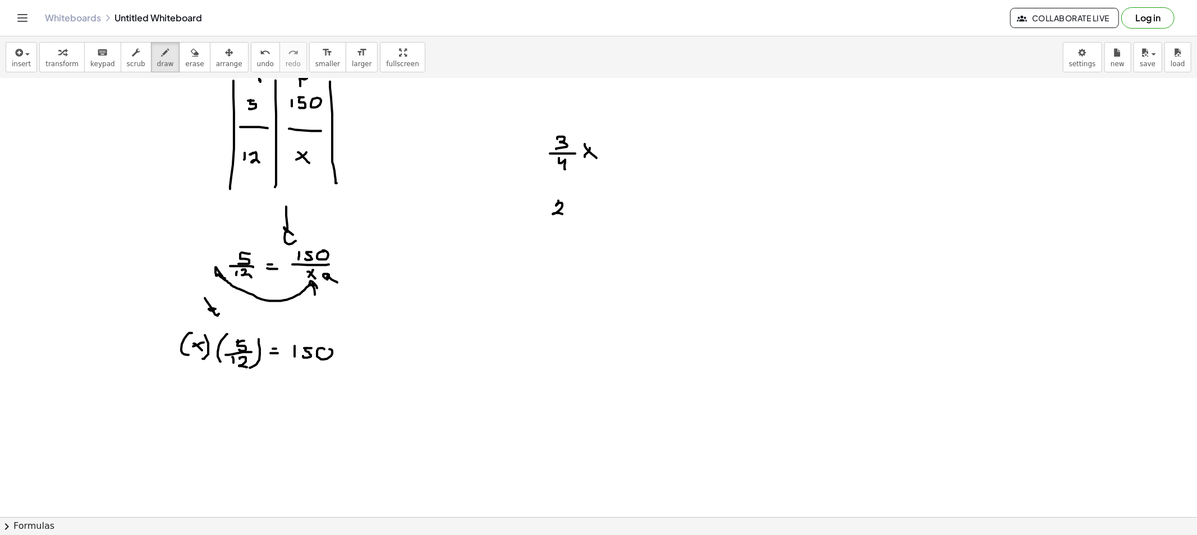
click at [564, 215] on div at bounding box center [598, 454] width 1197 height 877
drag, startPoint x: 580, startPoint y: 209, endPoint x: 573, endPoint y: 208, distance: 6.9
click at [571, 215] on div at bounding box center [598, 454] width 1197 height 877
drag, startPoint x: 573, startPoint y: 208, endPoint x: 580, endPoint y: 217, distance: 11.7
click at [580, 217] on div at bounding box center [598, 454] width 1197 height 877
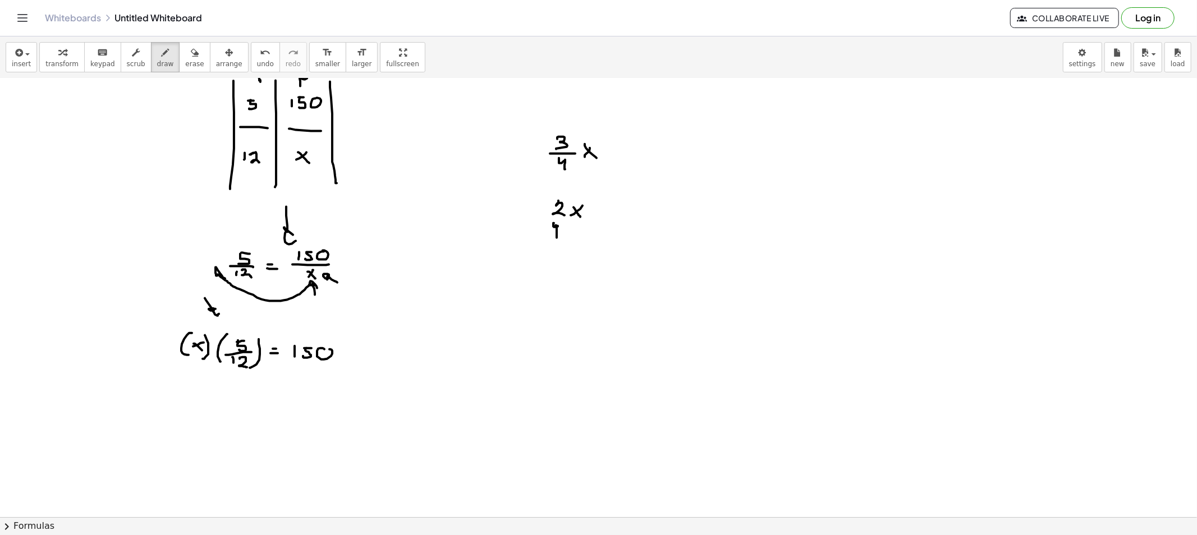
drag, startPoint x: 557, startPoint y: 238, endPoint x: 554, endPoint y: 231, distance: 7.1
click at [554, 226] on div at bounding box center [598, 454] width 1197 height 877
drag, startPoint x: 554, startPoint y: 238, endPoint x: 578, endPoint y: 226, distance: 27.4
click at [578, 226] on div at bounding box center [598, 454] width 1197 height 877
drag, startPoint x: 569, startPoint y: 126, endPoint x: 585, endPoint y: 136, distance: 18.7
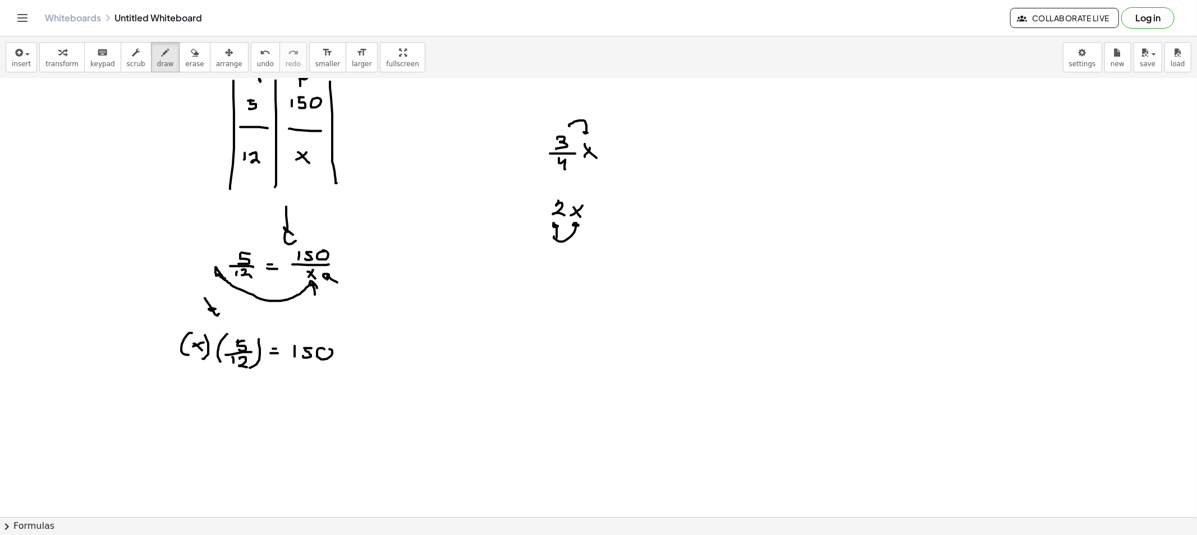
click at [583, 132] on div at bounding box center [598, 454] width 1197 height 877
click at [588, 133] on div at bounding box center [598, 454] width 1197 height 877
drag, startPoint x: 587, startPoint y: 170, endPoint x: 632, endPoint y: 156, distance: 47.0
click at [632, 156] on div at bounding box center [598, 454] width 1197 height 877
drag, startPoint x: 621, startPoint y: 148, endPoint x: 628, endPoint y: 151, distance: 8.3
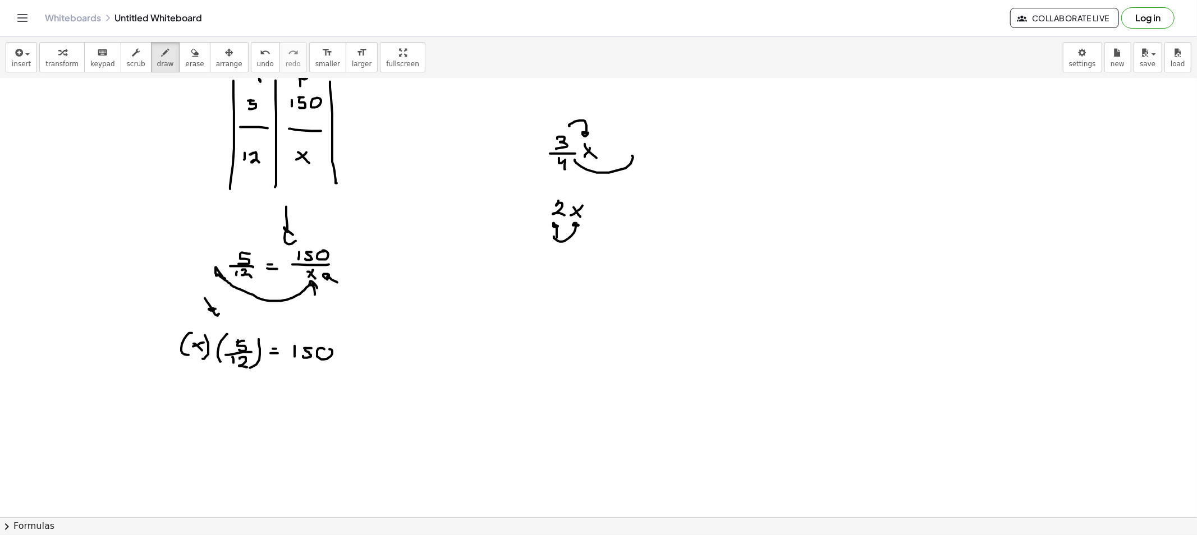
click at [629, 148] on div at bounding box center [598, 454] width 1197 height 877
drag, startPoint x: 627, startPoint y: 152, endPoint x: 636, endPoint y: 152, distance: 9.0
click at [632, 152] on div at bounding box center [598, 454] width 1197 height 877
drag, startPoint x: 652, startPoint y: 136, endPoint x: 659, endPoint y: 148, distance: 14.1
click at [659, 148] on div at bounding box center [598, 454] width 1197 height 877
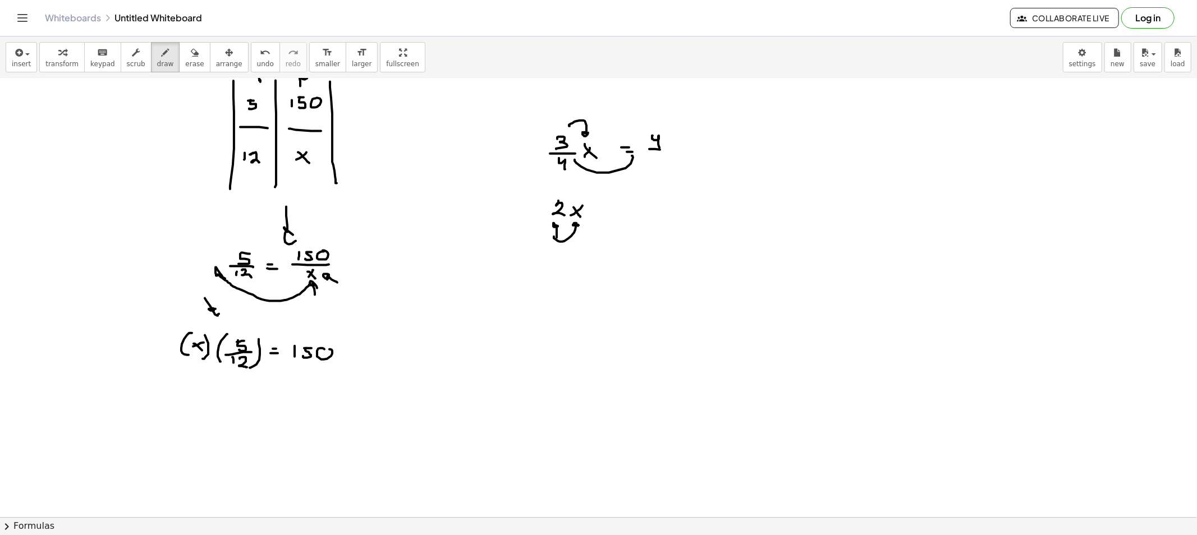
drag, startPoint x: 655, startPoint y: 149, endPoint x: 665, endPoint y: 153, distance: 11.4
click at [668, 150] on div at bounding box center [598, 454] width 1197 height 877
drag, startPoint x: 657, startPoint y: 156, endPoint x: 649, endPoint y: 171, distance: 17.3
click at [649, 171] on div at bounding box center [598, 454] width 1197 height 877
drag, startPoint x: 251, startPoint y: 330, endPoint x: 343, endPoint y: 341, distance: 93.2
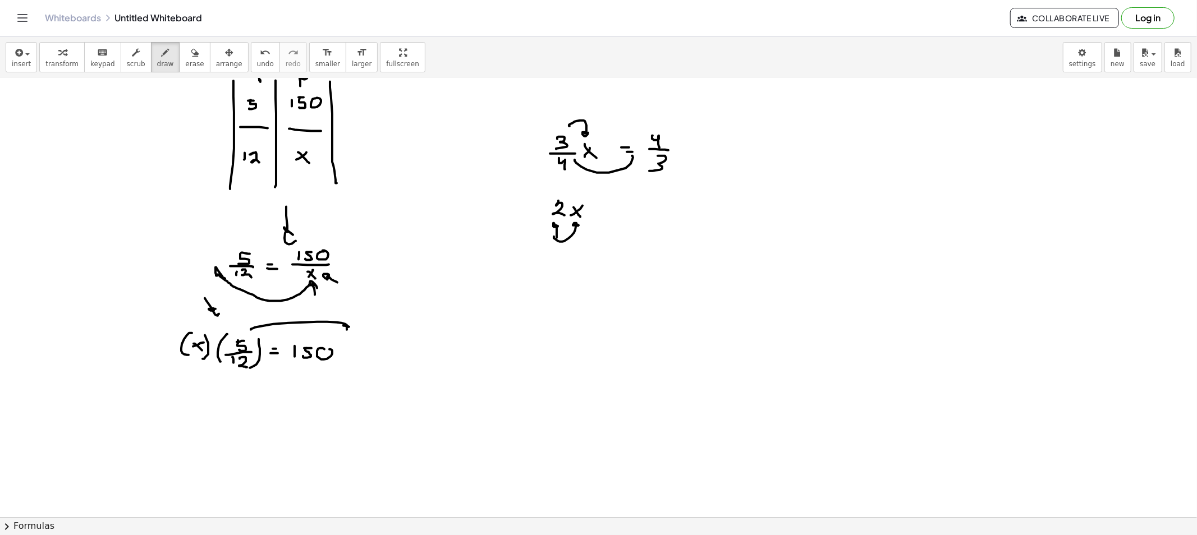
click at [349, 330] on div at bounding box center [598, 454] width 1197 height 877
drag, startPoint x: 226, startPoint y: 400, endPoint x: 218, endPoint y: 402, distance: 8.6
click at [219, 408] on div at bounding box center [598, 454] width 1197 height 877
drag, startPoint x: 222, startPoint y: 404, endPoint x: 233, endPoint y: 411, distance: 12.8
click at [232, 411] on div at bounding box center [598, 454] width 1197 height 877
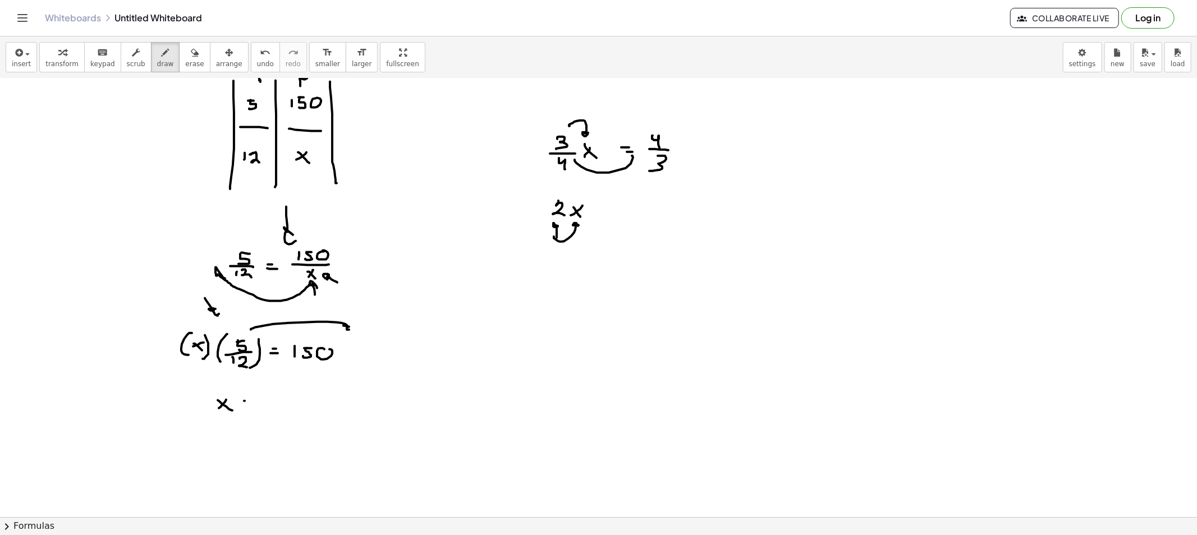
click at [248, 401] on div at bounding box center [598, 454] width 1197 height 877
click at [246, 407] on div at bounding box center [598, 454] width 1197 height 877
drag, startPoint x: 269, startPoint y: 398, endPoint x: 277, endPoint y: 402, distance: 8.3
click at [268, 407] on div at bounding box center [598, 454] width 1197 height 877
drag, startPoint x: 278, startPoint y: 397, endPoint x: 277, endPoint y: 406, distance: 8.4
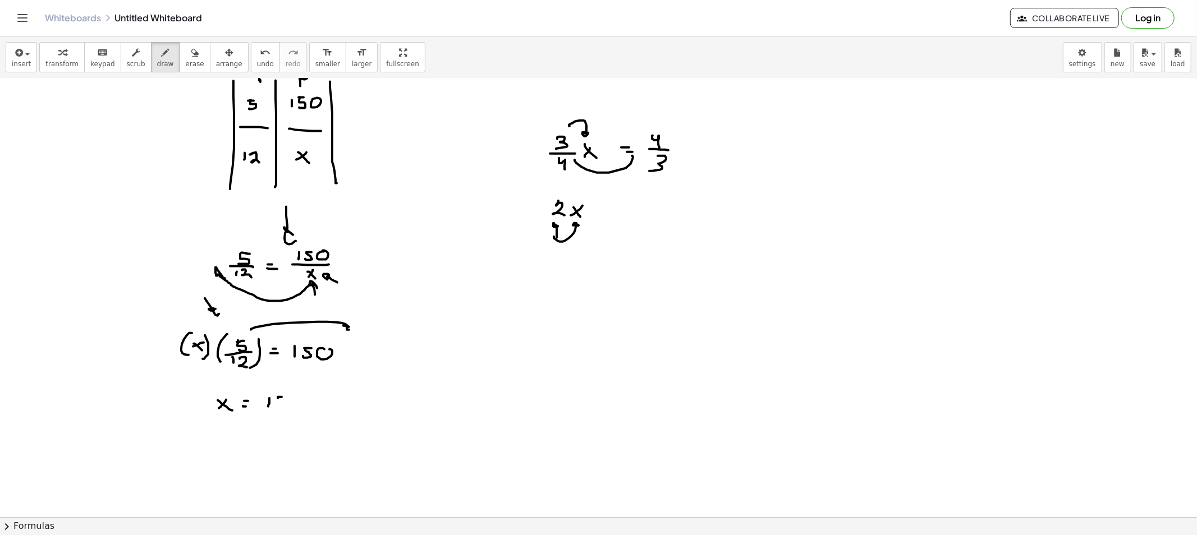
click at [277, 406] on div at bounding box center [598, 454] width 1197 height 877
drag, startPoint x: 287, startPoint y: 404, endPoint x: 295, endPoint y: 400, distance: 8.6
click at [295, 400] on div at bounding box center [598, 454] width 1197 height 877
click at [310, 402] on div at bounding box center [598, 454] width 1197 height 877
click at [333, 397] on div at bounding box center [598, 454] width 1197 height 877
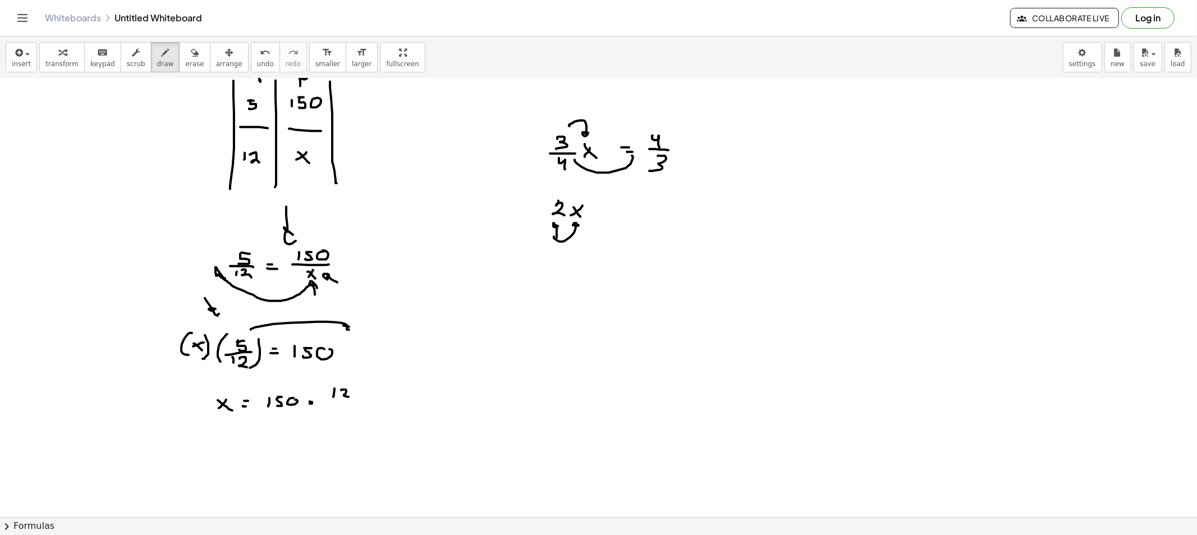
drag, startPoint x: 341, startPoint y: 390, endPoint x: 352, endPoint y: 397, distance: 13.1
click at [352, 397] on div at bounding box center [598, 454] width 1197 height 877
drag, startPoint x: 327, startPoint y: 402, endPoint x: 353, endPoint y: 403, distance: 26.4
click at [354, 403] on div at bounding box center [598, 454] width 1197 height 877
click at [346, 410] on div at bounding box center [598, 454] width 1197 height 877
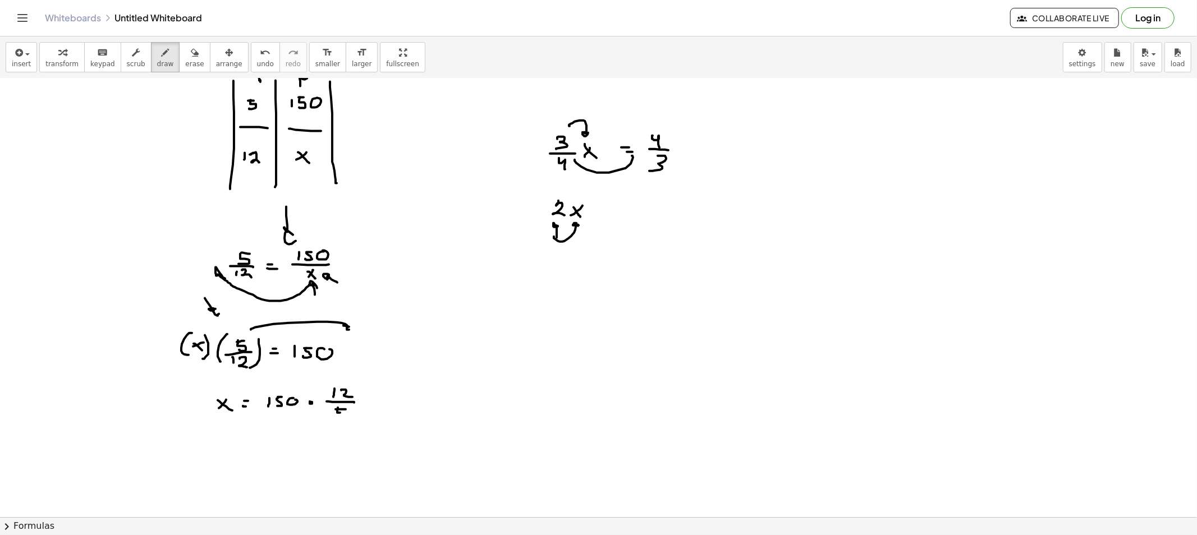
drag, startPoint x: 338, startPoint y: 408, endPoint x: 339, endPoint y: 418, distance: 10.2
click at [335, 419] on div at bounding box center [598, 454] width 1197 height 877
click at [352, 407] on div at bounding box center [598, 454] width 1197 height 877
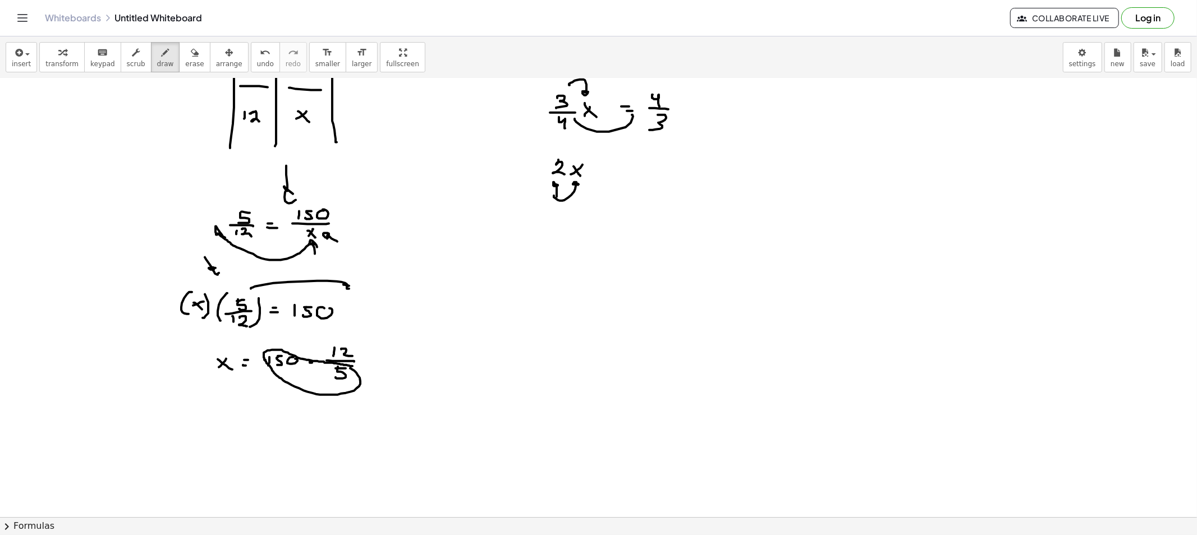
scroll to position [125, 0]
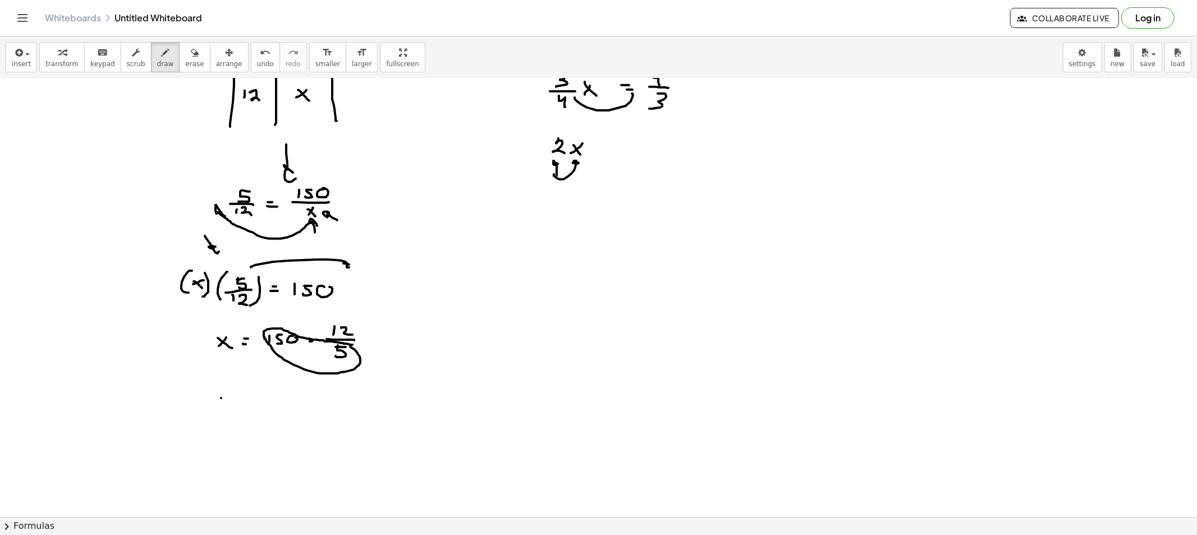
drag, startPoint x: 221, startPoint y: 398, endPoint x: 213, endPoint y: 399, distance: 7.9
click at [215, 405] on div at bounding box center [598, 392] width 1197 height 877
drag, startPoint x: 214, startPoint y: 399, endPoint x: 237, endPoint y: 401, distance: 23.1
click at [222, 407] on div at bounding box center [598, 392] width 1197 height 877
click at [242, 396] on div at bounding box center [598, 392] width 1197 height 877
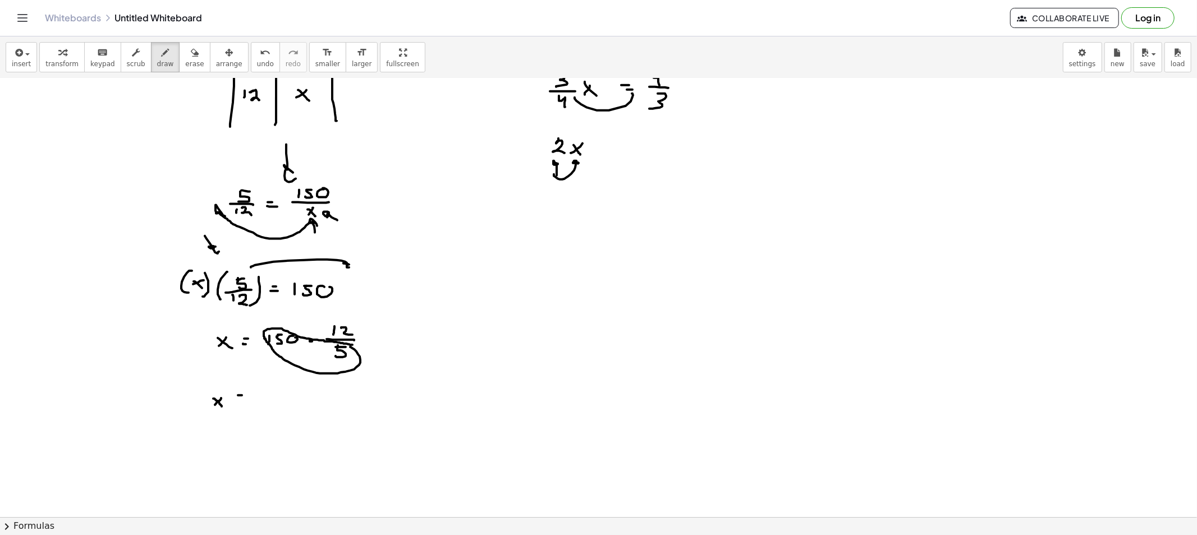
drag, startPoint x: 238, startPoint y: 400, endPoint x: 245, endPoint y: 401, distance: 7.4
click at [243, 401] on div at bounding box center [598, 392] width 1197 height 877
drag, startPoint x: 261, startPoint y: 389, endPoint x: 259, endPoint y: 399, distance: 9.7
click at [260, 400] on div at bounding box center [598, 392] width 1197 height 877
click at [286, 388] on div at bounding box center [598, 392] width 1197 height 877
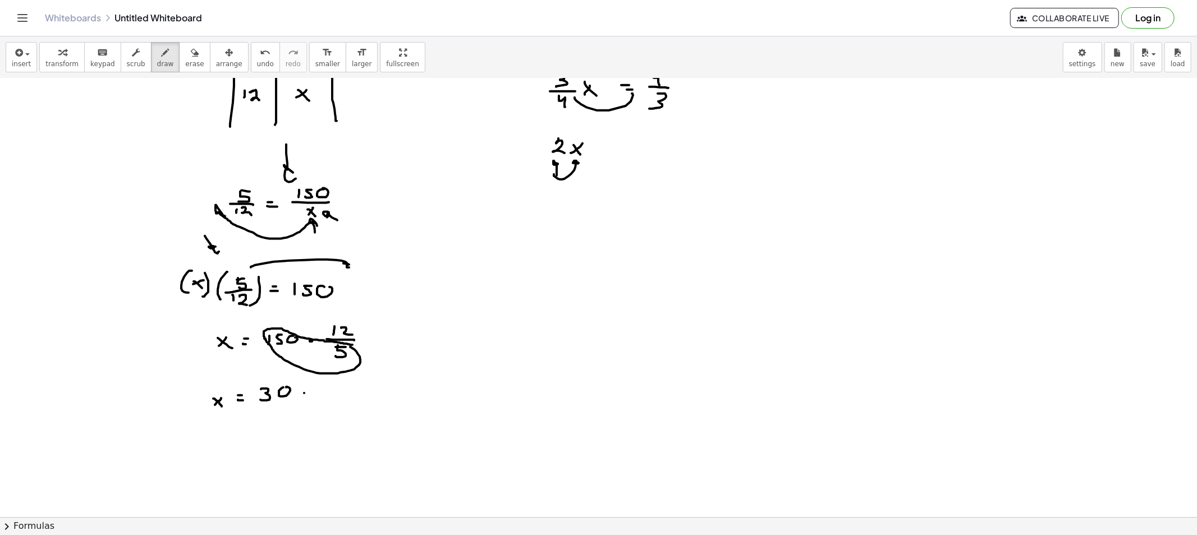
click at [305, 394] on div at bounding box center [598, 392] width 1197 height 877
drag, startPoint x: 320, startPoint y: 399, endPoint x: 326, endPoint y: 390, distance: 10.8
click at [321, 399] on div at bounding box center [598, 392] width 1197 height 877
drag, startPoint x: 326, startPoint y: 390, endPoint x: 334, endPoint y: 398, distance: 11.1
click at [334, 398] on div at bounding box center [598, 392] width 1197 height 877
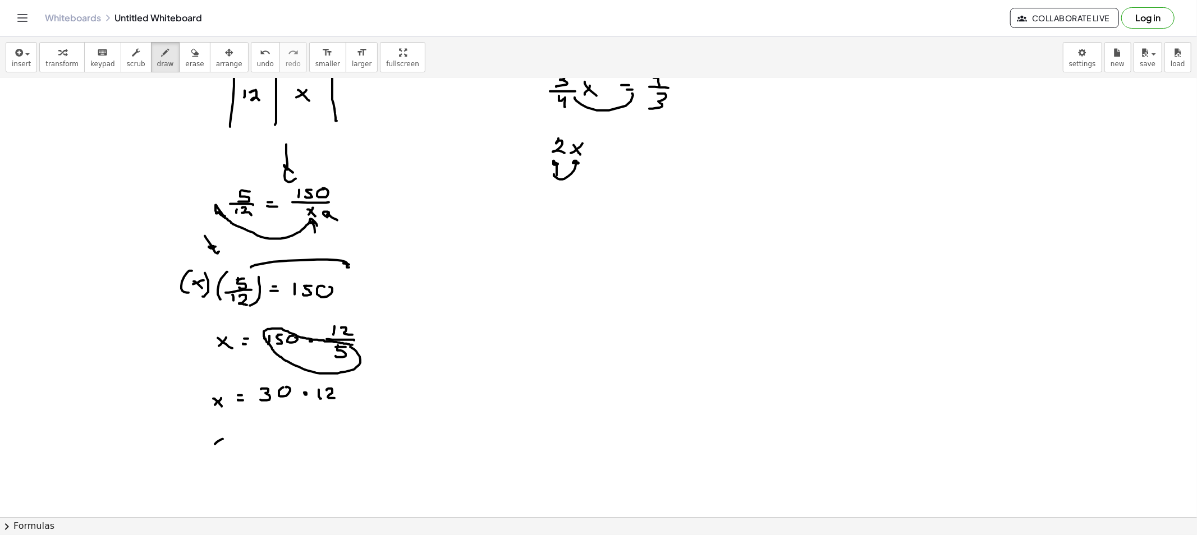
drag, startPoint x: 223, startPoint y: 439, endPoint x: 214, endPoint y: 439, distance: 9.0
click at [213, 445] on div at bounding box center [598, 392] width 1197 height 877
drag, startPoint x: 226, startPoint y: 447, endPoint x: 238, endPoint y: 436, distance: 16.3
click at [228, 448] on div at bounding box center [598, 392] width 1197 height 877
click at [243, 436] on div at bounding box center [598, 392] width 1197 height 877
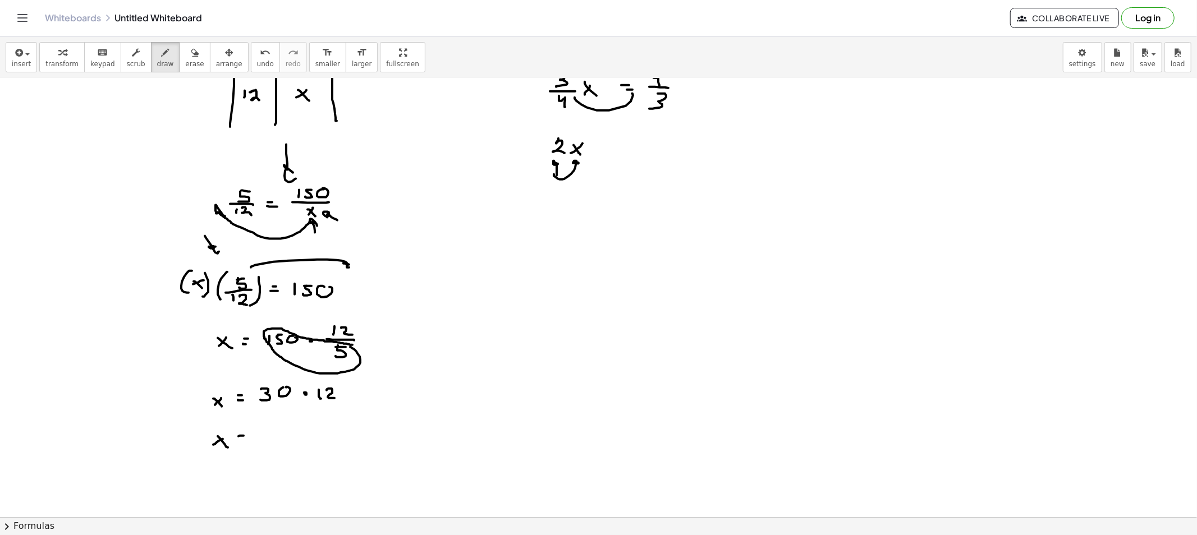
drag, startPoint x: 236, startPoint y: 440, endPoint x: 250, endPoint y: 442, distance: 13.5
click at [243, 442] on div at bounding box center [598, 392] width 1197 height 877
drag, startPoint x: 267, startPoint y: 430, endPoint x: 262, endPoint y: 442, distance: 12.3
click at [262, 442] on div at bounding box center [598, 392] width 1197 height 877
drag, startPoint x: 289, startPoint y: 433, endPoint x: 295, endPoint y: 440, distance: 9.2
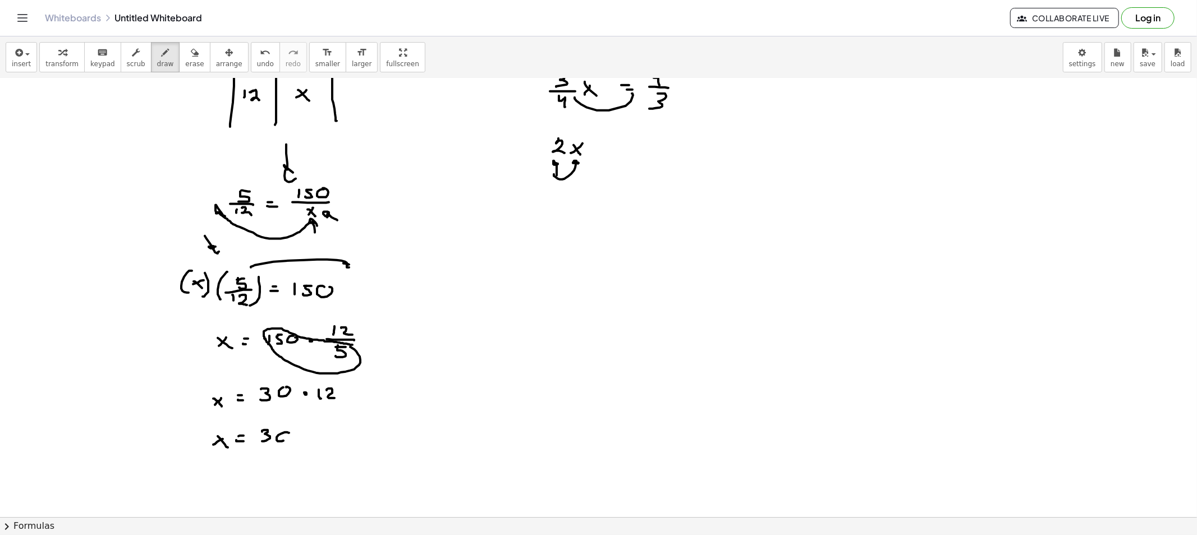
click at [282, 442] on div at bounding box center [598, 392] width 1197 height 877
click at [295, 438] on div at bounding box center [598, 392] width 1197 height 877
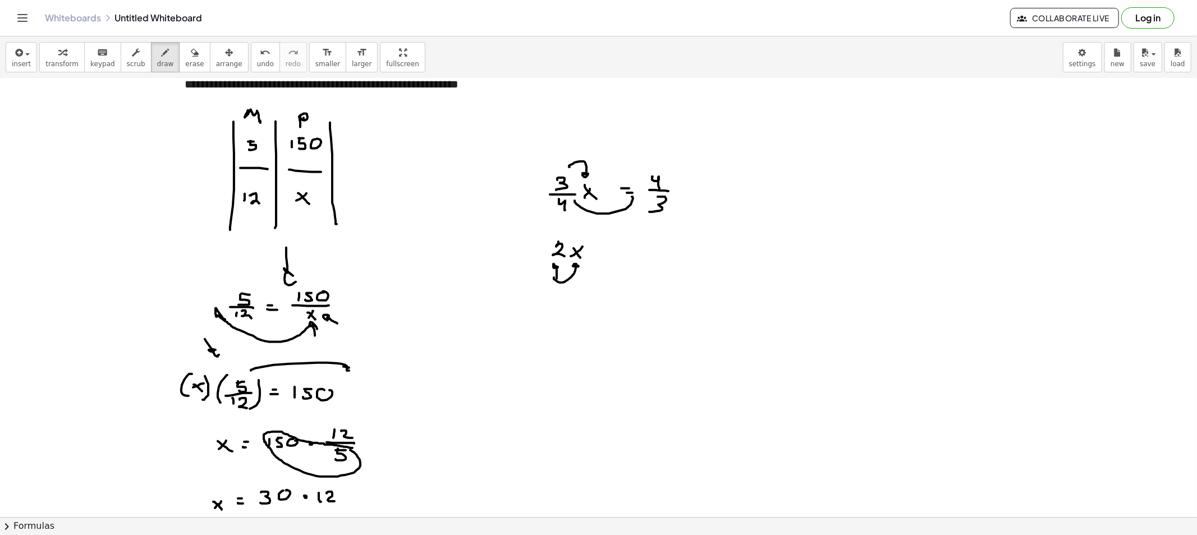
scroll to position [0, 0]
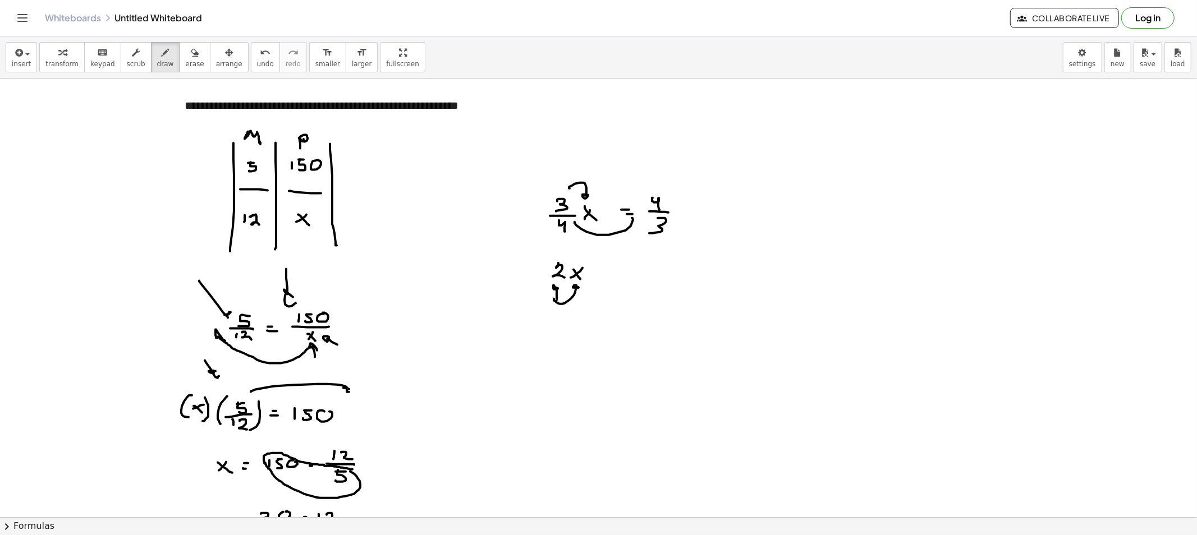
drag, startPoint x: 213, startPoint y: 300, endPoint x: 228, endPoint y: 312, distance: 19.9
click at [228, 312] on div at bounding box center [598, 517] width 1197 height 877
click at [231, 310] on div at bounding box center [598, 517] width 1197 height 877
drag, startPoint x: 312, startPoint y: 292, endPoint x: 321, endPoint y: 293, distance: 9.1
click at [320, 295] on div at bounding box center [598, 517] width 1197 height 877
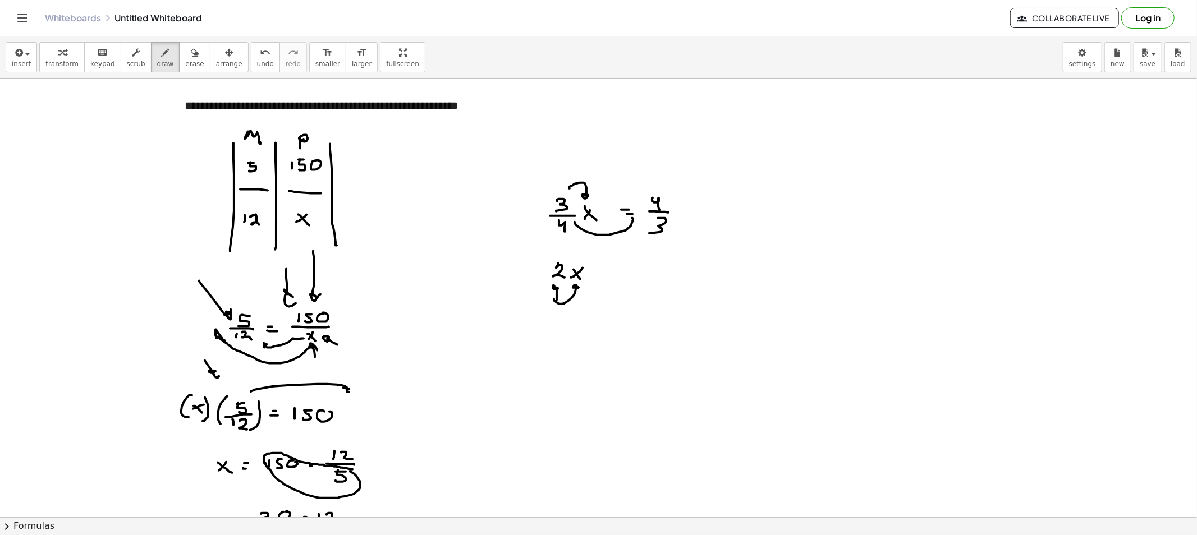
drag, startPoint x: 303, startPoint y: 339, endPoint x: 262, endPoint y: 346, distance: 42.1
click at [264, 346] on div at bounding box center [598, 517] width 1197 height 877
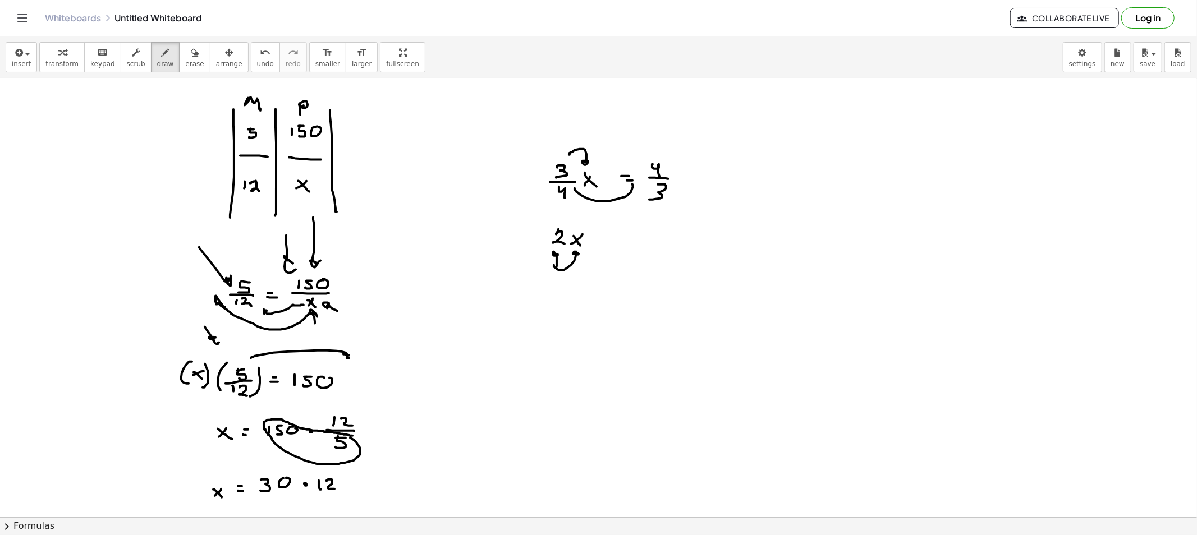
scroll to position [62, 0]
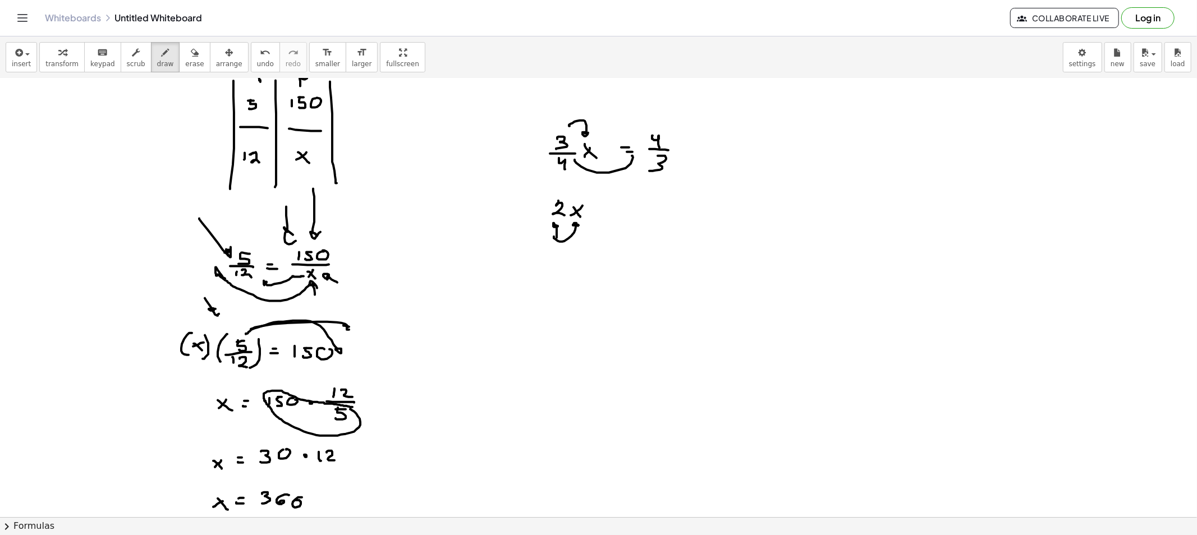
drag, startPoint x: 246, startPoint y: 334, endPoint x: 343, endPoint y: 346, distance: 97.7
click at [343, 346] on div at bounding box center [598, 454] width 1197 height 877
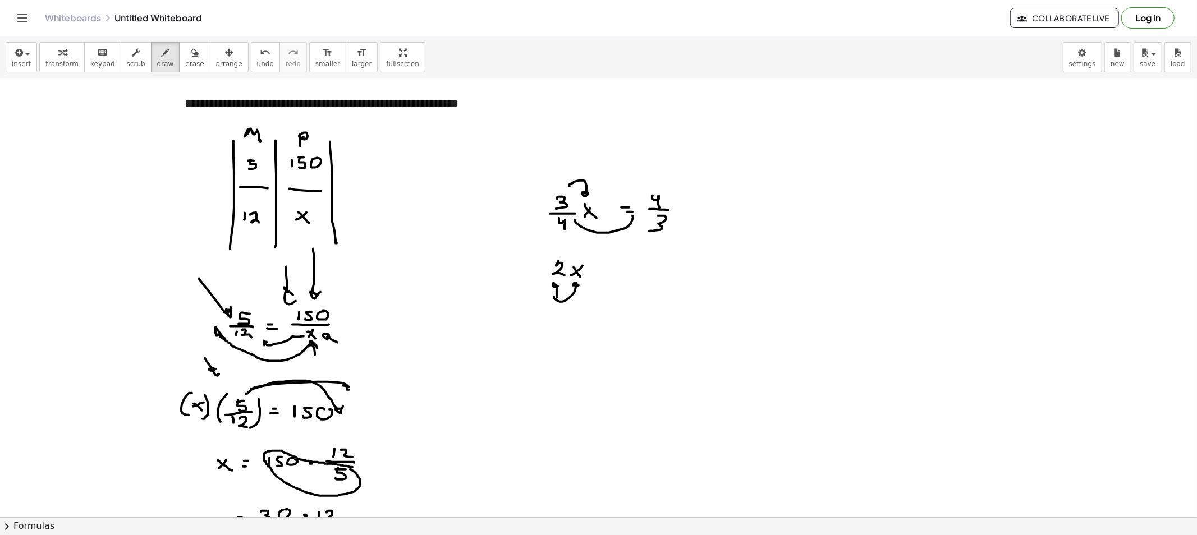
scroll to position [0, 0]
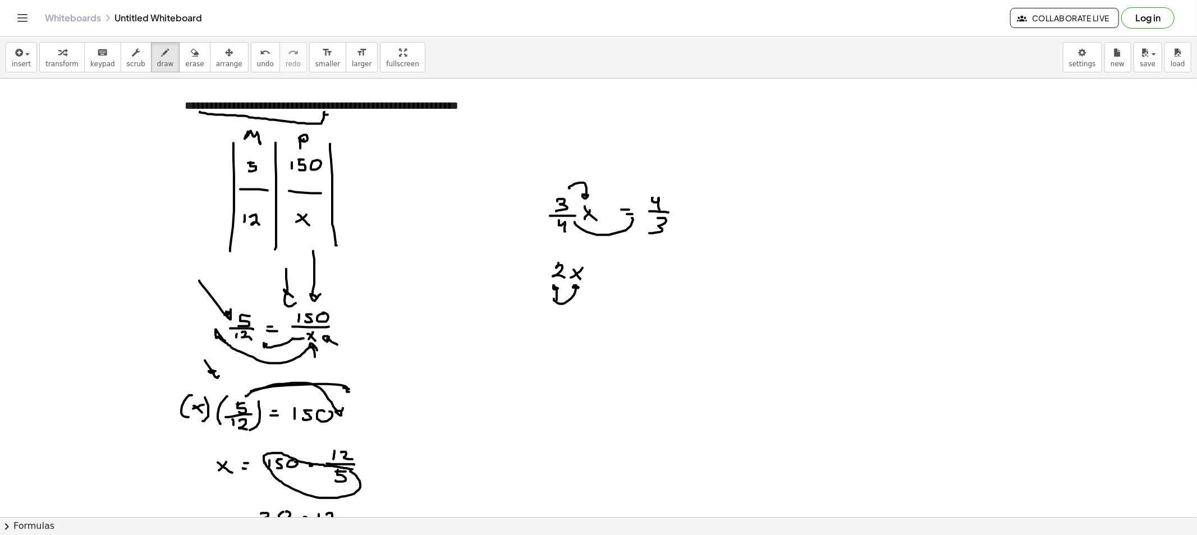
drag, startPoint x: 200, startPoint y: 112, endPoint x: 331, endPoint y: 124, distance: 131.8
click at [328, 115] on div at bounding box center [598, 517] width 1197 height 877
drag, startPoint x: 445, startPoint y: 136, endPoint x: 452, endPoint y: 125, distance: 13.4
click at [452, 125] on div at bounding box center [598, 517] width 1197 height 877
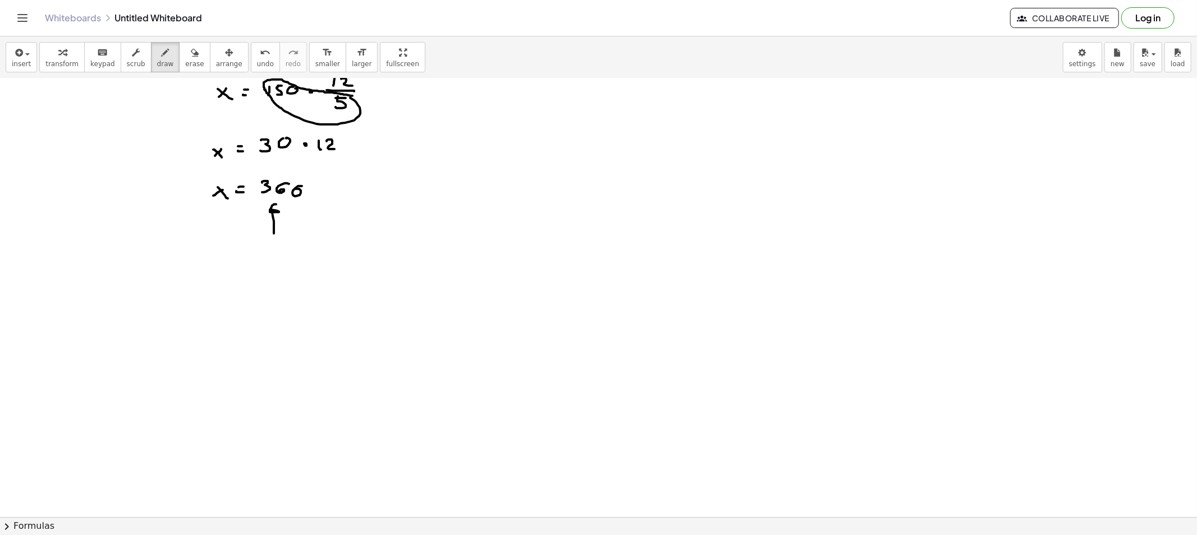
drag, startPoint x: 274, startPoint y: 233, endPoint x: 282, endPoint y: 215, distance: 20.1
click at [282, 213] on div at bounding box center [598, 143] width 1197 height 877
click at [185, 48] on div "button" at bounding box center [194, 51] width 19 height 13
drag, startPoint x: 287, startPoint y: 240, endPoint x: 364, endPoint y: 140, distance: 126.0
click at [376, 125] on div at bounding box center [598, 143] width 1197 height 877
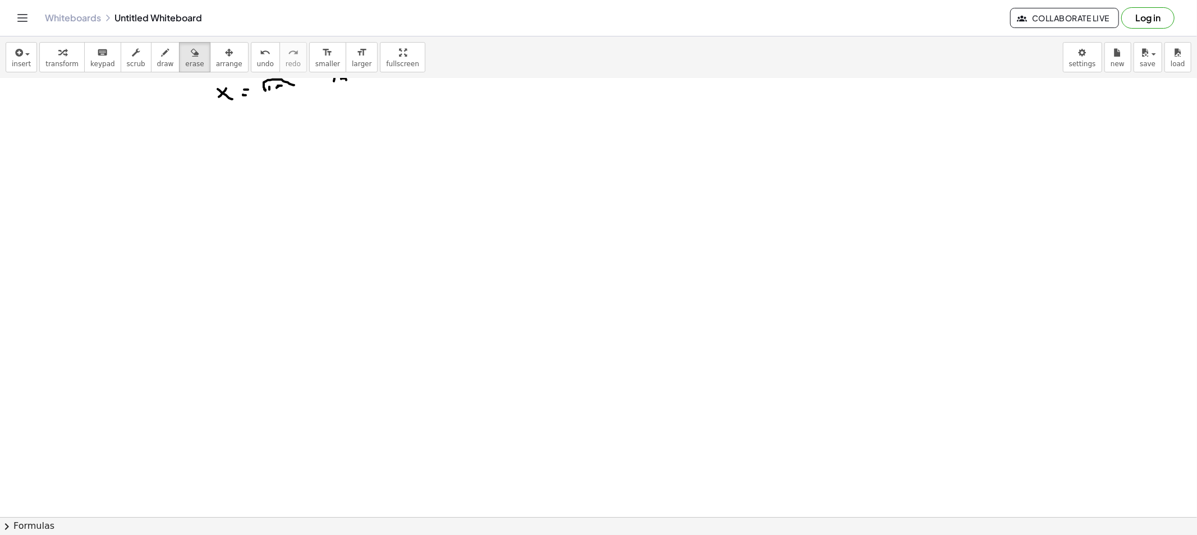
scroll to position [125, 0]
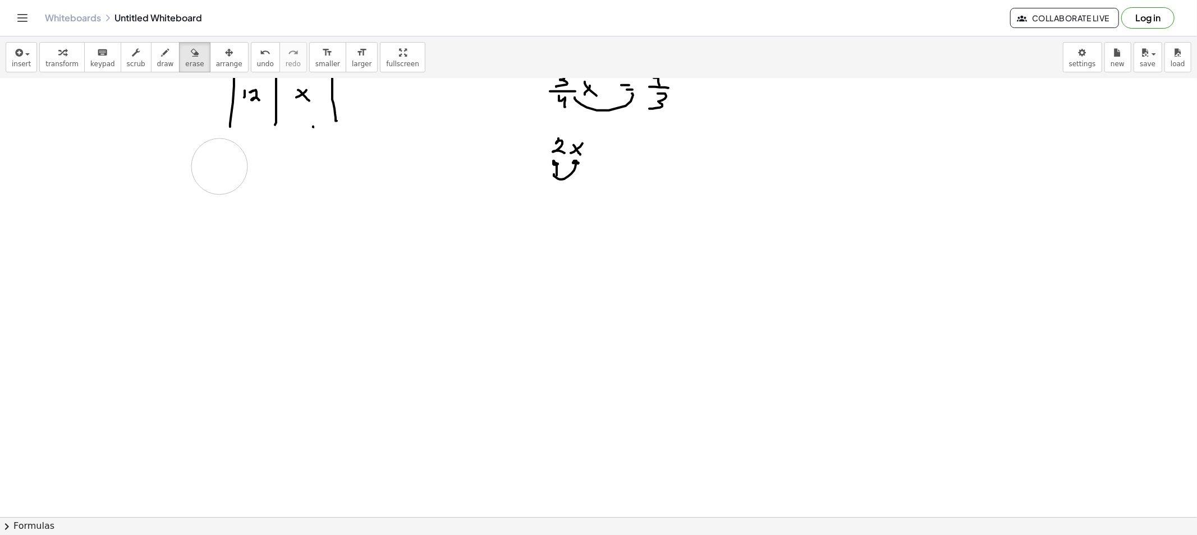
drag, startPoint x: 204, startPoint y: 313, endPoint x: 312, endPoint y: 146, distance: 198.4
click at [311, 144] on div at bounding box center [598, 392] width 1197 height 877
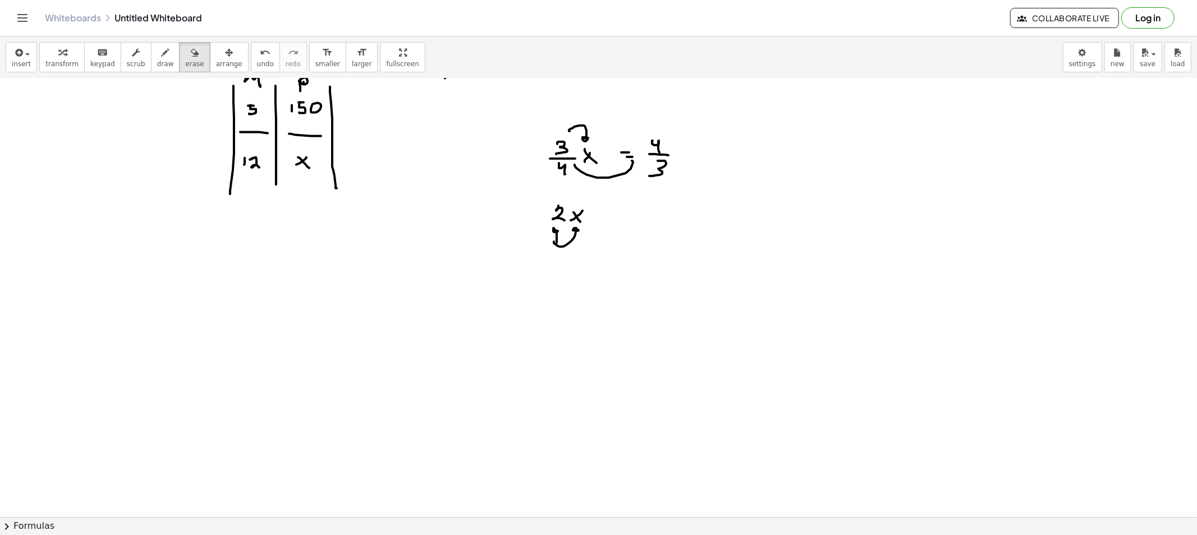
scroll to position [0, 0]
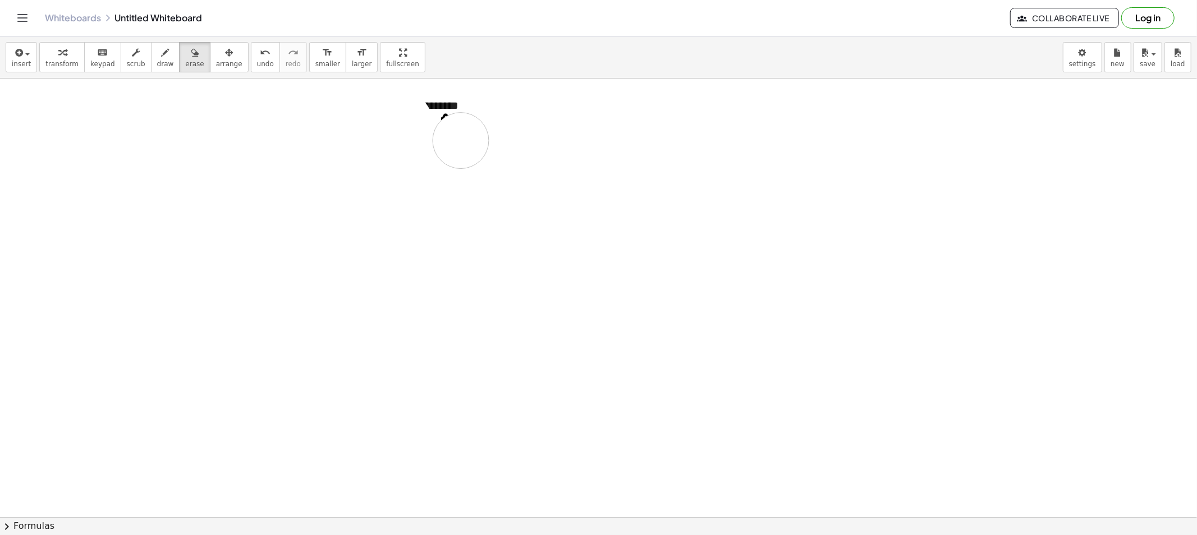
drag, startPoint x: 548, startPoint y: 278, endPoint x: 427, endPoint y: 139, distance: 184.6
click at [419, 141] on div at bounding box center [598, 517] width 1197 height 877
drag, startPoint x: 126, startPoint y: 62, endPoint x: 228, endPoint y: 104, distance: 111.2
click at [127, 62] on span "scrub" at bounding box center [136, 64] width 19 height 8
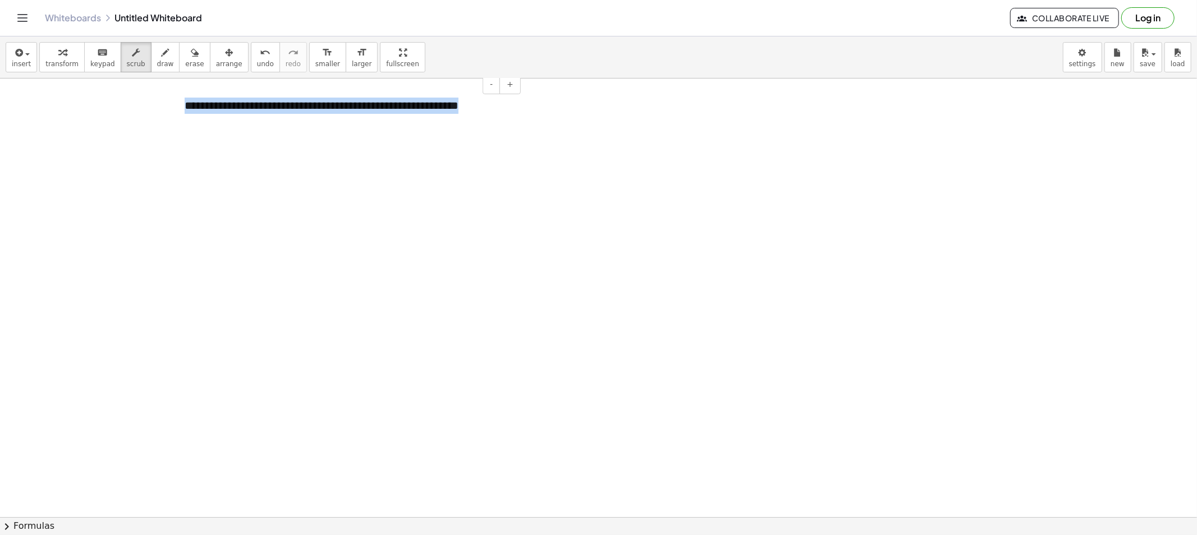
drag, startPoint x: 500, startPoint y: 107, endPoint x: 183, endPoint y: 110, distance: 316.4
click at [183, 110] on div "**********" at bounding box center [348, 105] width 350 height 39
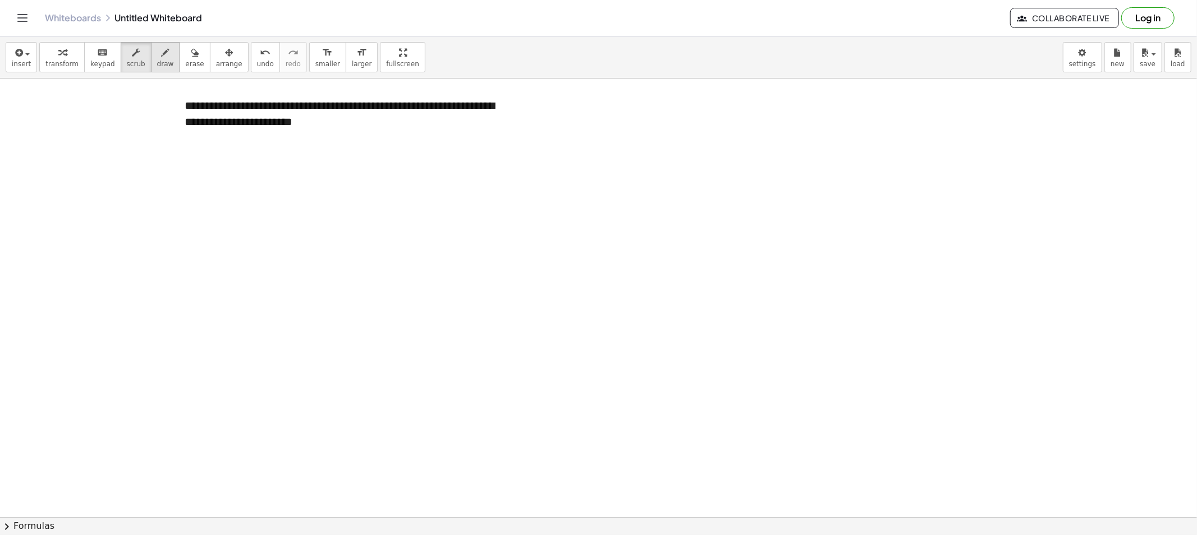
click at [157, 62] on span "draw" at bounding box center [165, 64] width 17 height 8
drag, startPoint x: 267, startPoint y: 180, endPoint x: 263, endPoint y: 244, distance: 64.1
click at [263, 243] on div at bounding box center [598, 517] width 1197 height 877
drag, startPoint x: 298, startPoint y: 175, endPoint x: 301, endPoint y: 233, distance: 57.9
click at [299, 229] on div at bounding box center [598, 517] width 1197 height 877
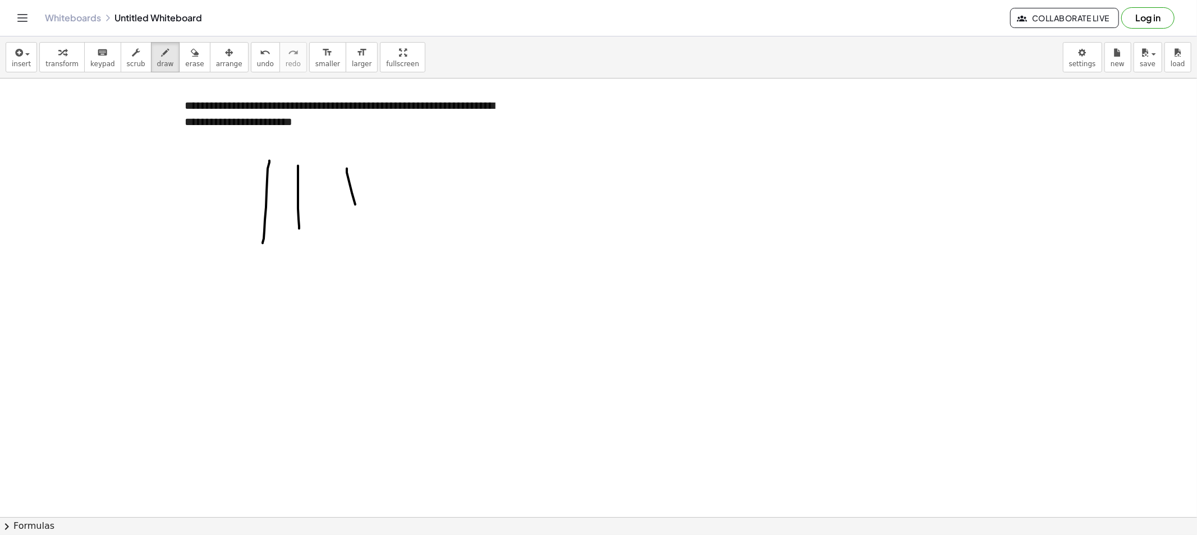
drag, startPoint x: 352, startPoint y: 193, endPoint x: 356, endPoint y: 227, distance: 34.0
click at [356, 227] on div at bounding box center [598, 517] width 1197 height 877
click at [282, 147] on div at bounding box center [598, 517] width 1197 height 877
drag, startPoint x: 278, startPoint y: 149, endPoint x: 282, endPoint y: 157, distance: 8.8
click at [281, 156] on div at bounding box center [598, 517] width 1197 height 877
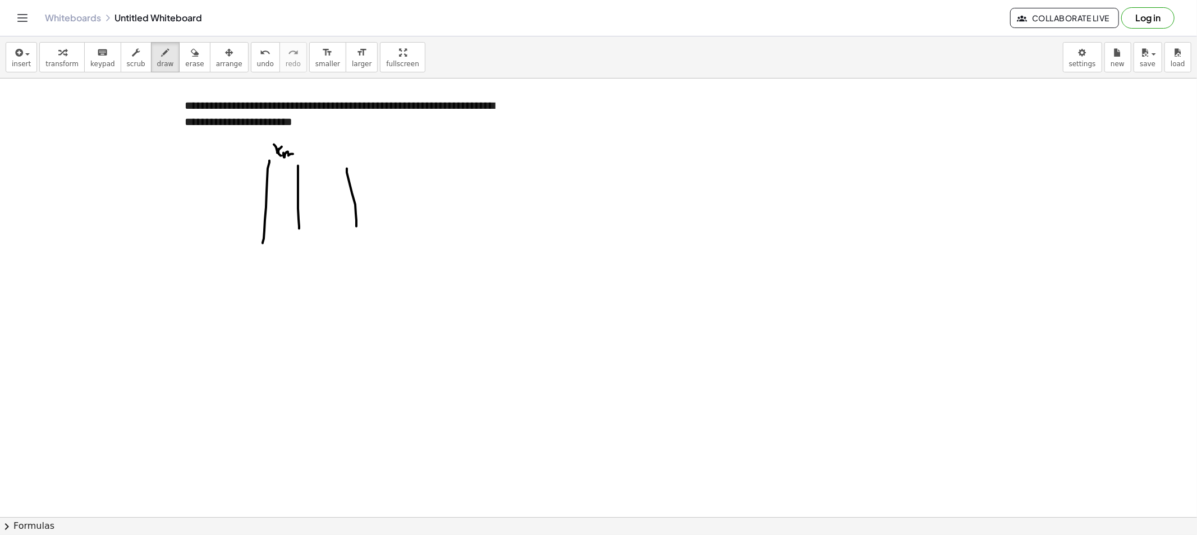
drag, startPoint x: 283, startPoint y: 156, endPoint x: 305, endPoint y: 159, distance: 21.6
click at [293, 159] on div at bounding box center [598, 517] width 1197 height 877
drag, startPoint x: 317, startPoint y: 151, endPoint x: 324, endPoint y: 159, distance: 10.3
click at [324, 159] on div at bounding box center [598, 517] width 1197 height 877
click at [275, 184] on div at bounding box center [598, 517] width 1197 height 877
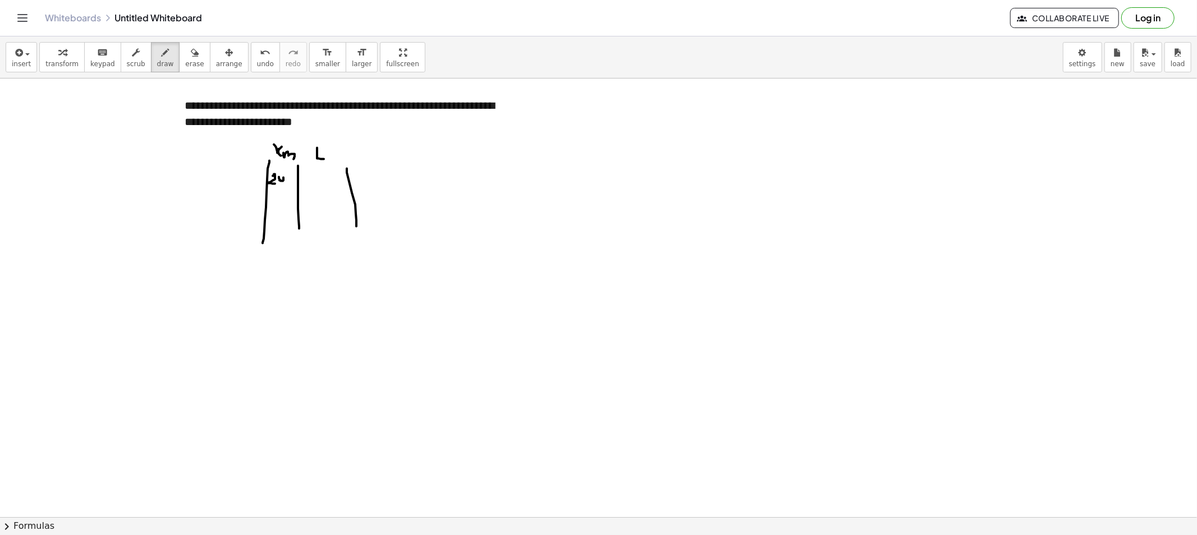
drag, startPoint x: 280, startPoint y: 181, endPoint x: 283, endPoint y: 186, distance: 5.8
click at [283, 186] on div at bounding box center [598, 517] width 1197 height 877
click at [288, 180] on div at bounding box center [598, 517] width 1197 height 877
click at [316, 174] on div at bounding box center [598, 517] width 1197 height 877
drag, startPoint x: 309, startPoint y: 172, endPoint x: 306, endPoint y: 186, distance: 13.8
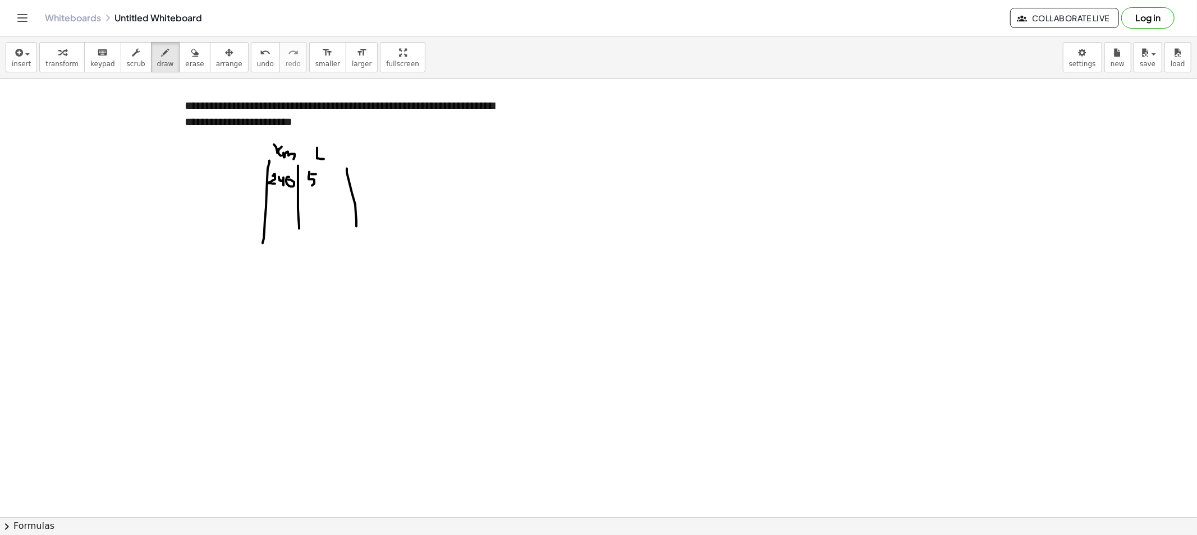
click at [306, 186] on div at bounding box center [598, 517] width 1197 height 877
drag, startPoint x: 320, startPoint y: 183, endPoint x: 331, endPoint y: 176, distance: 13.4
click at [332, 177] on div at bounding box center [598, 517] width 1197 height 877
drag, startPoint x: 338, startPoint y: 82, endPoint x: 344, endPoint y: 95, distance: 15.1
click at [341, 91] on div at bounding box center [598, 517] width 1197 height 877
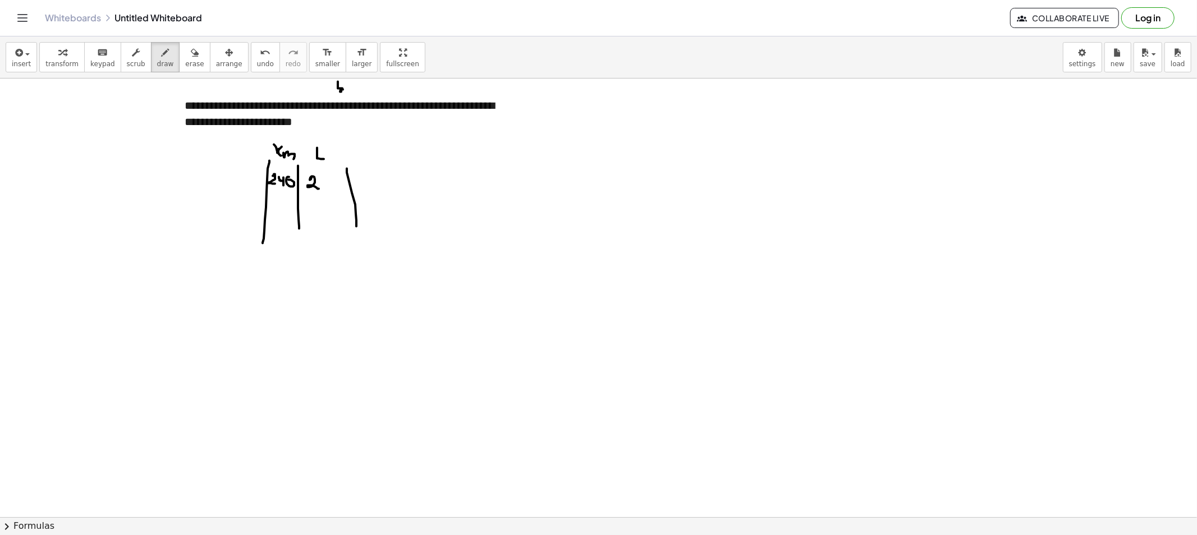
drag, startPoint x: 312, startPoint y: 177, endPoint x: 330, endPoint y: 180, distance: 18.3
click at [322, 189] on div at bounding box center [598, 517] width 1197 height 877
drag, startPoint x: 324, startPoint y: 183, endPoint x: 330, endPoint y: 181, distance: 6.0
click at [330, 181] on div at bounding box center [598, 517] width 1197 height 877
drag, startPoint x: 247, startPoint y: 197, endPoint x: 384, endPoint y: 194, distance: 137.5
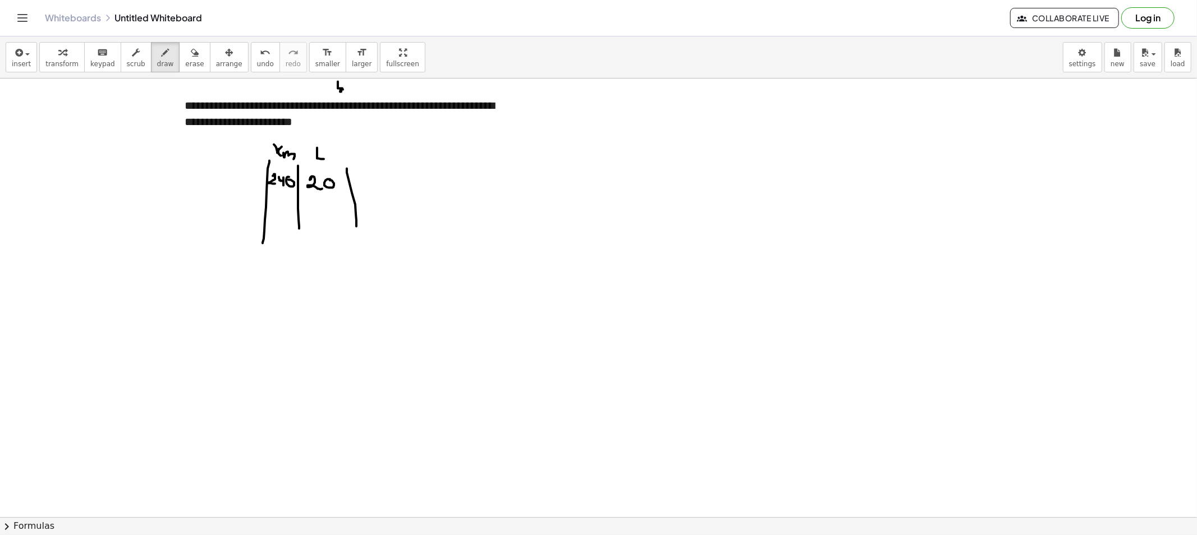
click at [384, 194] on div at bounding box center [598, 517] width 1197 height 877
drag, startPoint x: 300, startPoint y: 224, endPoint x: 302, endPoint y: 261, distance: 36.5
click at [301, 260] on div at bounding box center [598, 517] width 1197 height 877
drag, startPoint x: 356, startPoint y: 220, endPoint x: 352, endPoint y: 265, distance: 45.7
click at [352, 265] on div at bounding box center [598, 517] width 1197 height 877
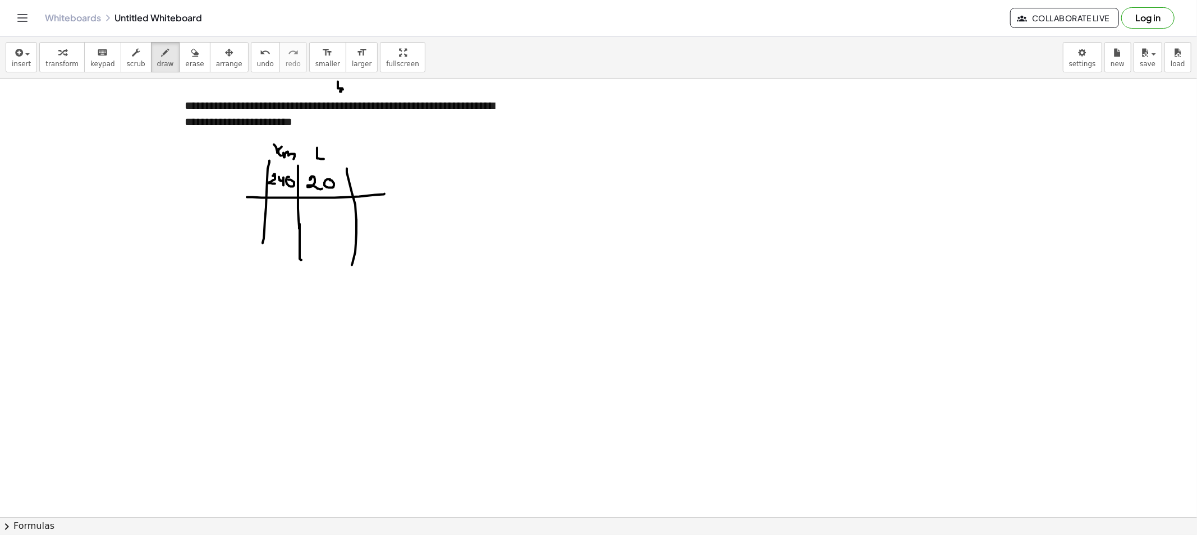
drag, startPoint x: 261, startPoint y: 237, endPoint x: 261, endPoint y: 259, distance: 22.4
click at [261, 259] on div at bounding box center [598, 517] width 1197 height 877
drag, startPoint x: 341, startPoint y: 234, endPoint x: 376, endPoint y: 233, distance: 35.9
click at [376, 233] on div at bounding box center [598, 517] width 1197 height 877
click at [340, 116] on div at bounding box center [598, 517] width 1197 height 877
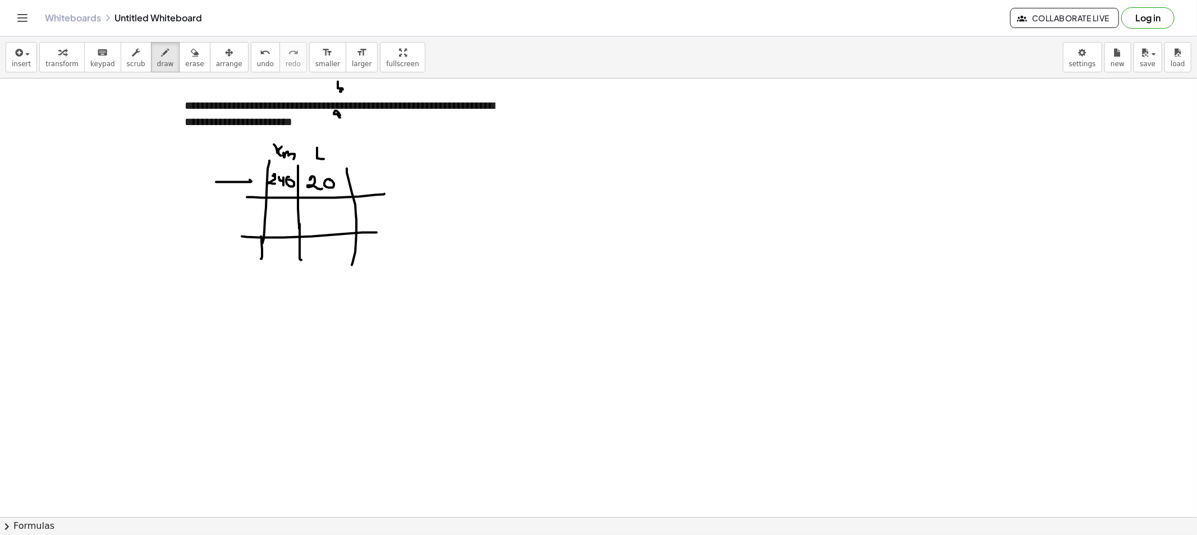
drag, startPoint x: 219, startPoint y: 182, endPoint x: 251, endPoint y: 185, distance: 31.5
click at [248, 185] on div at bounding box center [598, 517] width 1197 height 877
drag, startPoint x: 262, startPoint y: 96, endPoint x: 429, endPoint y: 109, distance: 167.1
click at [429, 109] on div at bounding box center [598, 517] width 1197 height 877
click at [186, 65] on span "erase" at bounding box center [194, 64] width 19 height 8
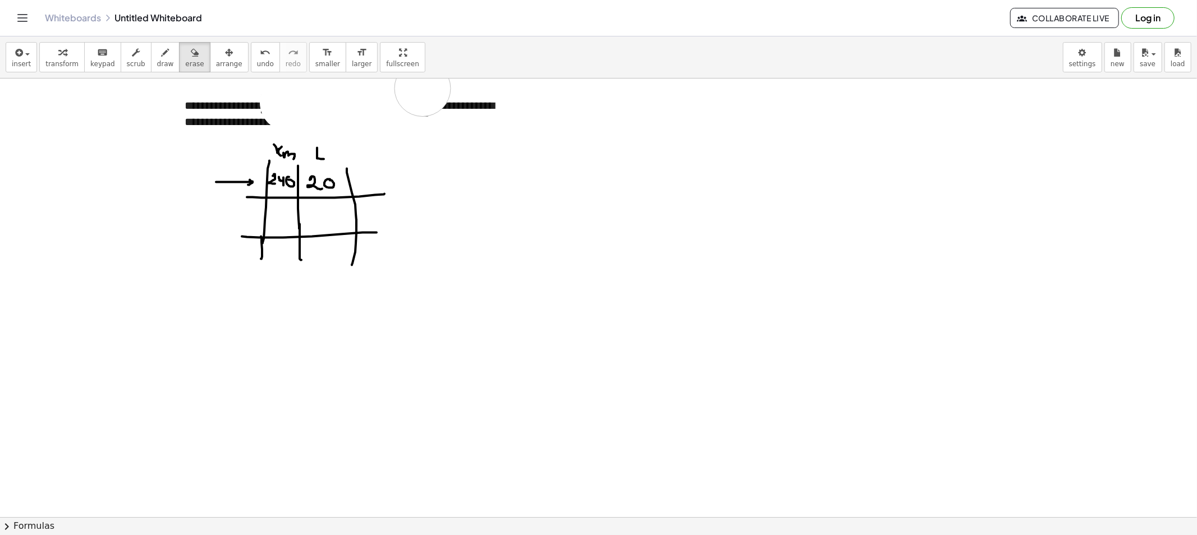
drag, startPoint x: 288, startPoint y: 103, endPoint x: 463, endPoint y: 92, distance: 175.9
click at [463, 92] on div at bounding box center [598, 517] width 1197 height 877
click at [157, 65] on span "draw" at bounding box center [165, 64] width 17 height 8
drag, startPoint x: 279, startPoint y: 212, endPoint x: 273, endPoint y: 214, distance: 6.4
click at [274, 220] on div at bounding box center [598, 517] width 1197 height 877
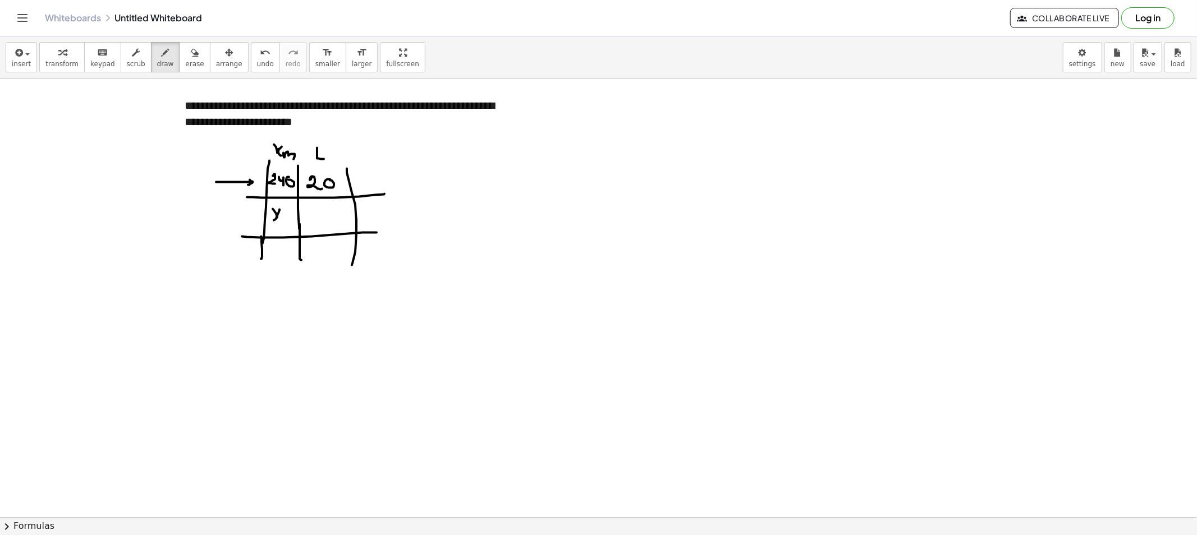
drag, startPoint x: 277, startPoint y: 218, endPoint x: 283, endPoint y: 226, distance: 10.1
click at [283, 226] on div at bounding box center [598, 517] width 1197 height 877
click at [321, 214] on div at bounding box center [598, 517] width 1197 height 877
drag, startPoint x: 316, startPoint y: 214, endPoint x: 311, endPoint y: 227, distance: 13.1
click at [311, 227] on div at bounding box center [598, 517] width 1197 height 877
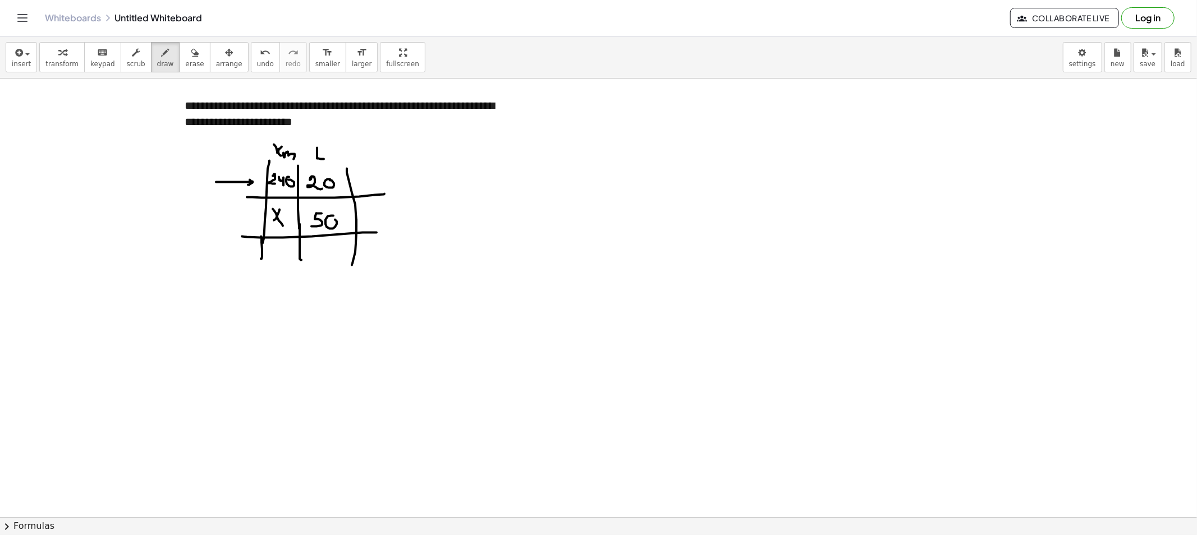
drag, startPoint x: 329, startPoint y: 229, endPoint x: 331, endPoint y: 219, distance: 10.2
click at [333, 219] on div at bounding box center [598, 517] width 1197 height 877
drag, startPoint x: 263, startPoint y: 316, endPoint x: 272, endPoint y: 329, distance: 15.3
click at [268, 329] on div at bounding box center [598, 517] width 1197 height 877
drag, startPoint x: 278, startPoint y: 316, endPoint x: 284, endPoint y: 317, distance: 6.8
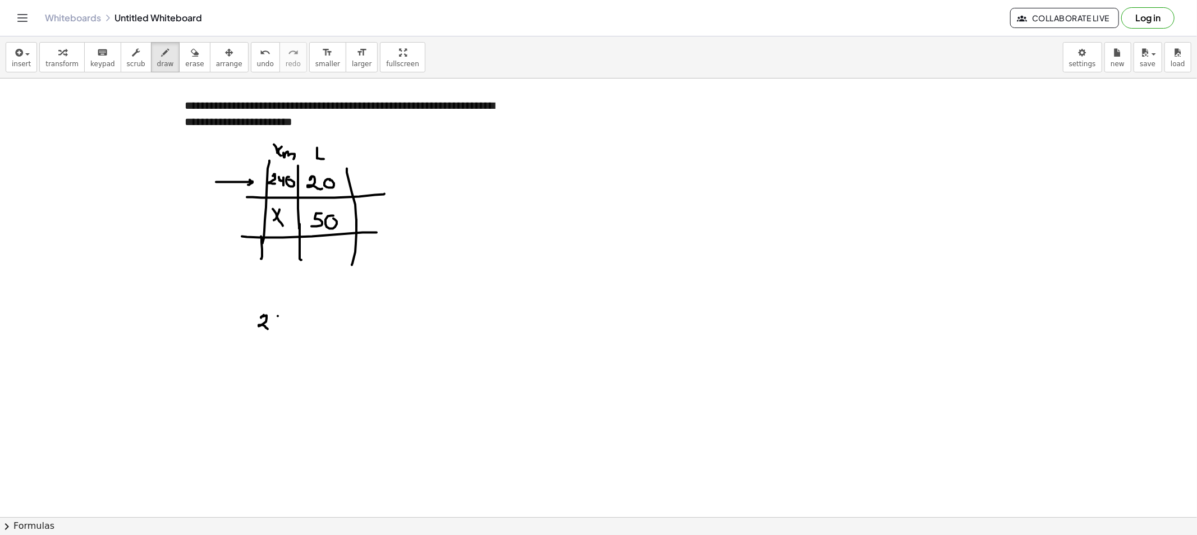
click at [283, 320] on div at bounding box center [598, 517] width 1197 height 877
drag, startPoint x: 284, startPoint y: 316, endPoint x: 294, endPoint y: 318, distance: 9.7
click at [284, 326] on div at bounding box center [598, 517] width 1197 height 877
drag, startPoint x: 289, startPoint y: 321, endPoint x: 279, endPoint y: 329, distance: 12.5
click at [293, 316] on div at bounding box center [598, 517] width 1197 height 877
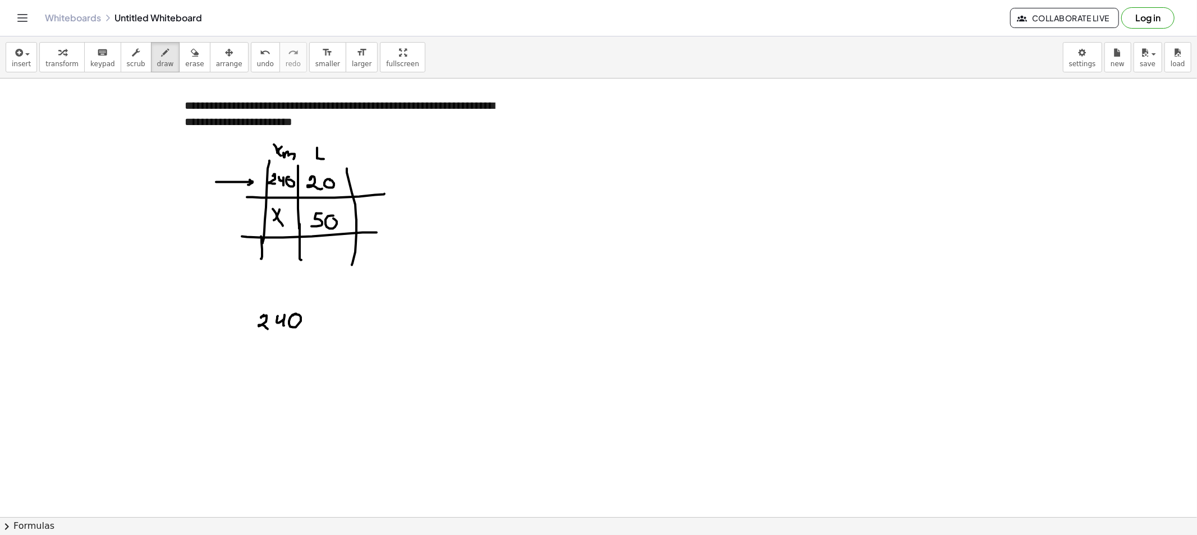
drag, startPoint x: 275, startPoint y: 332, endPoint x: 309, endPoint y: 332, distance: 33.7
click at [309, 332] on div at bounding box center [598, 517] width 1197 height 877
drag, startPoint x: 289, startPoint y: 340, endPoint x: 279, endPoint y: 342, distance: 9.8
click at [278, 348] on div at bounding box center [598, 517] width 1197 height 877
drag, startPoint x: 279, startPoint y: 342, endPoint x: 295, endPoint y: 351, distance: 17.6
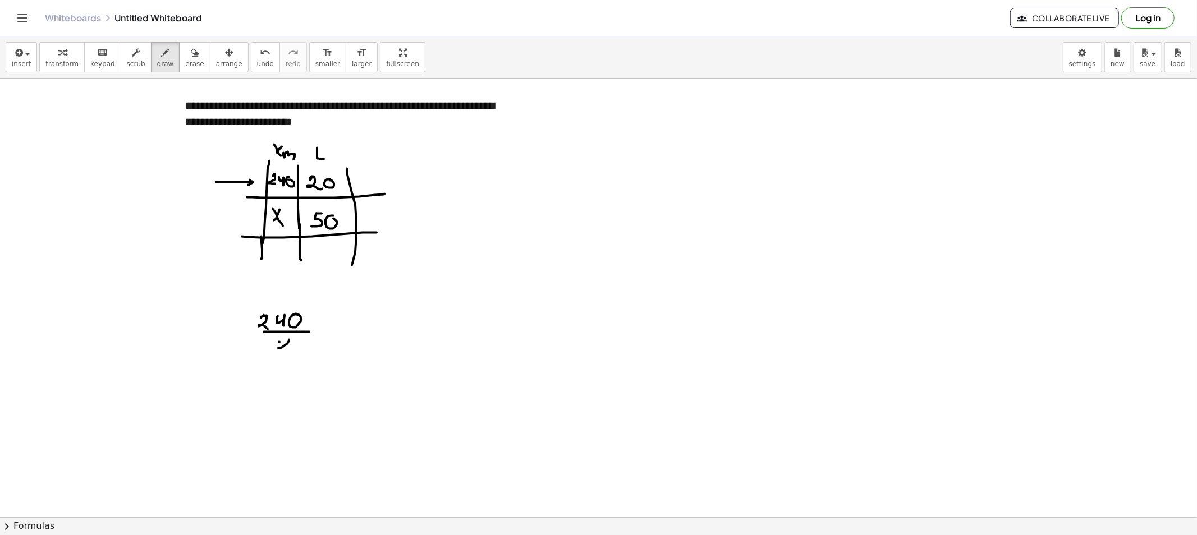
click at [293, 351] on div at bounding box center [598, 517] width 1197 height 877
drag, startPoint x: 323, startPoint y: 331, endPoint x: 328, endPoint y: 334, distance: 6.1
click at [329, 332] on div at bounding box center [598, 517] width 1197 height 877
click at [328, 337] on div at bounding box center [598, 517] width 1197 height 877
drag, startPoint x: 359, startPoint y: 317, endPoint x: 378, endPoint y: 316, distance: 19.1
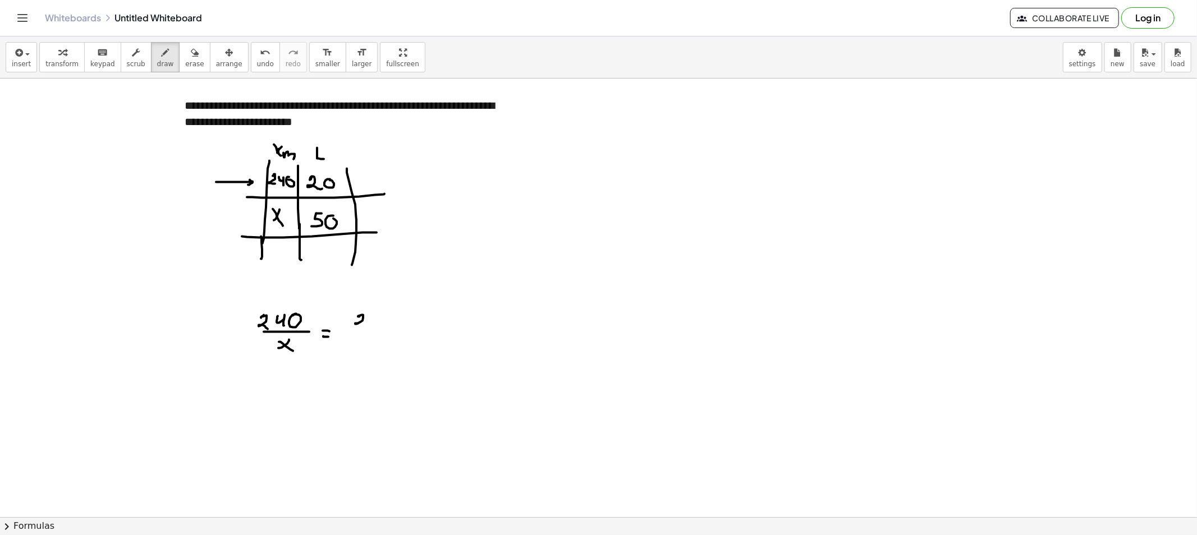
click at [368, 326] on div at bounding box center [598, 517] width 1197 height 877
drag, startPoint x: 371, startPoint y: 323, endPoint x: 377, endPoint y: 324, distance: 6.3
click at [378, 317] on div at bounding box center [598, 517] width 1197 height 877
drag, startPoint x: 351, startPoint y: 333, endPoint x: 388, endPoint y: 334, distance: 36.5
click at [388, 334] on div at bounding box center [598, 517] width 1197 height 877
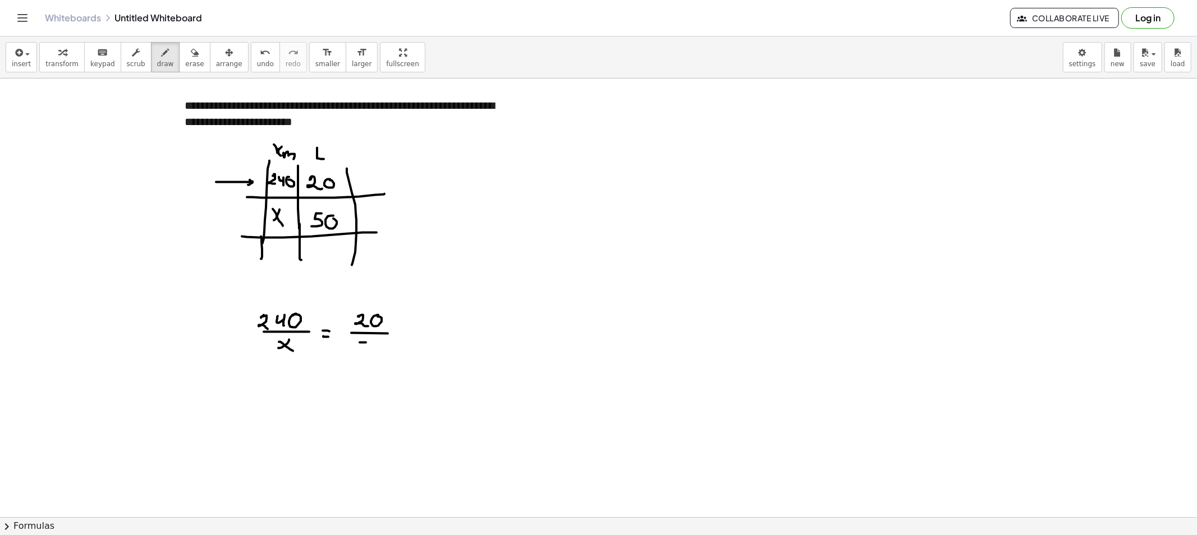
click at [366, 343] on div at bounding box center [598, 517] width 1197 height 877
drag, startPoint x: 359, startPoint y: 347, endPoint x: 373, endPoint y: 350, distance: 13.9
click at [359, 353] on div at bounding box center [598, 517] width 1197 height 877
click at [376, 342] on div at bounding box center [598, 517] width 1197 height 877
drag, startPoint x: 264, startPoint y: 403, endPoint x: 275, endPoint y: 406, distance: 11.2
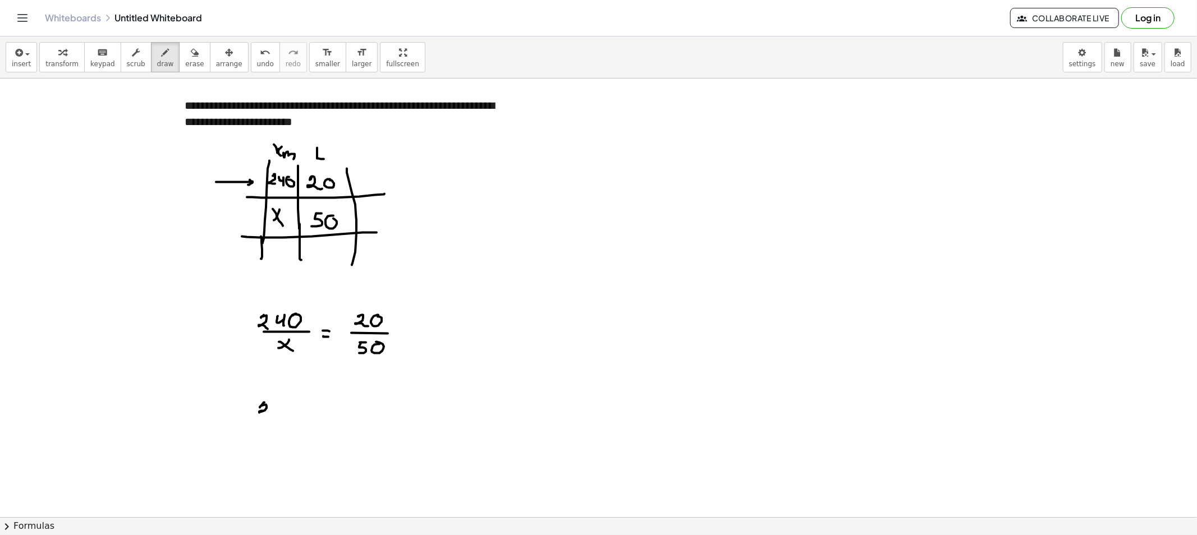
click at [270, 413] on div at bounding box center [598, 517] width 1197 height 877
drag, startPoint x: 275, startPoint y: 406, endPoint x: 283, endPoint y: 411, distance: 9.7
click at [279, 412] on div at bounding box center [598, 517] width 1197 height 877
click at [294, 406] on div at bounding box center [598, 517] width 1197 height 877
drag, startPoint x: 255, startPoint y: 420, endPoint x: 301, endPoint y: 419, distance: 46.0
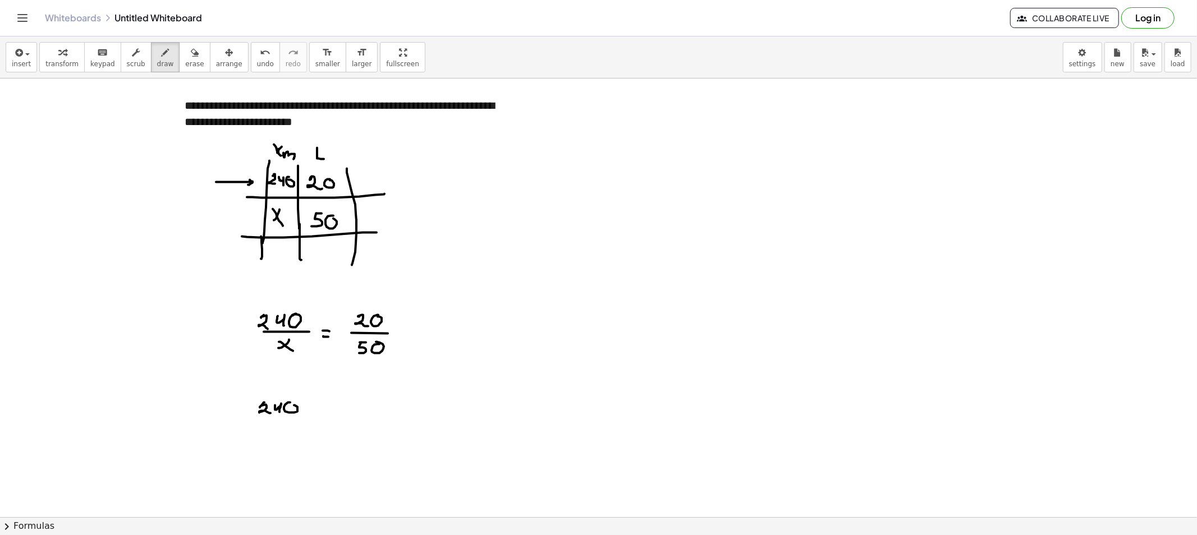
click at [301, 419] on div at bounding box center [598, 517] width 1197 height 877
drag, startPoint x: 282, startPoint y: 427, endPoint x: 273, endPoint y: 429, distance: 8.5
click at [273, 433] on div at bounding box center [598, 517] width 1197 height 877
drag, startPoint x: 282, startPoint y: 433, endPoint x: 288, endPoint y: 436, distance: 7.0
click at [287, 436] on div at bounding box center [598, 517] width 1197 height 877
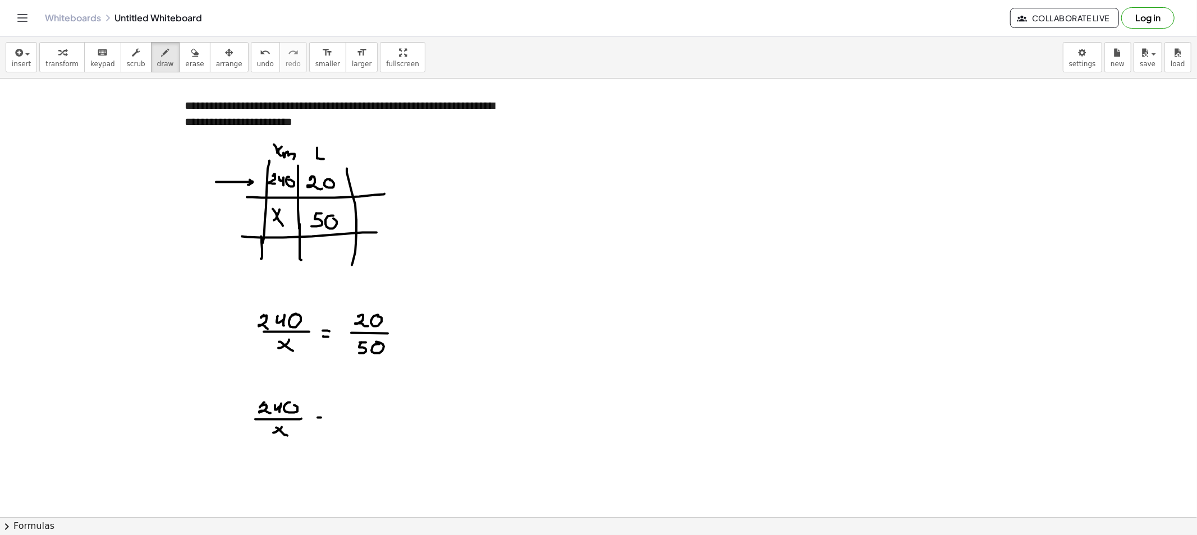
click at [321, 418] on div at bounding box center [598, 517] width 1197 height 877
click at [325, 423] on div at bounding box center [598, 517] width 1197 height 877
drag, startPoint x: 349, startPoint y: 406, endPoint x: 360, endPoint y: 412, distance: 12.3
click at [360, 412] on div at bounding box center [598, 517] width 1197 height 877
click at [362, 417] on div at bounding box center [598, 517] width 1197 height 877
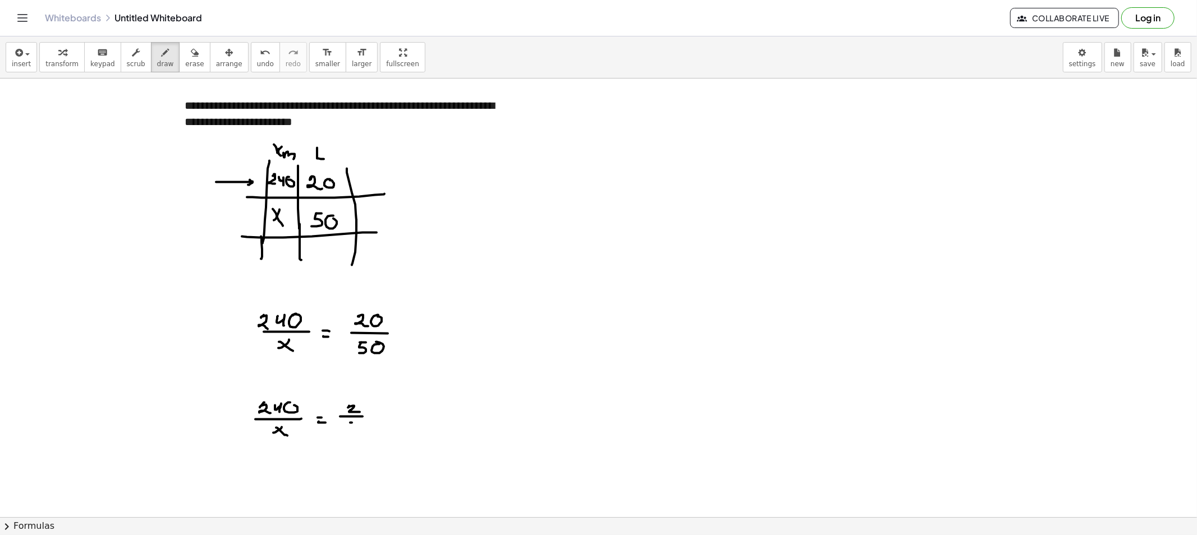
click at [357, 423] on div at bounding box center [598, 517] width 1197 height 877
drag, startPoint x: 351, startPoint y: 423, endPoint x: 350, endPoint y: 429, distance: 6.3
click at [350, 429] on div at bounding box center [598, 517] width 1197 height 877
drag, startPoint x: 350, startPoint y: 424, endPoint x: 350, endPoint y: 432, distance: 7.9
click at [350, 432] on div at bounding box center [598, 517] width 1197 height 877
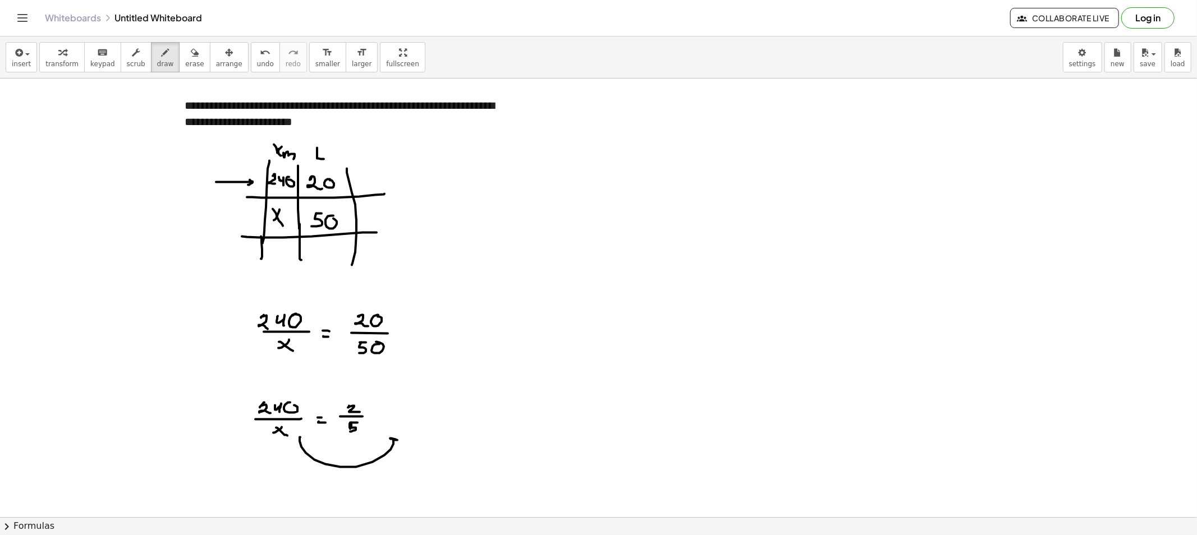
drag, startPoint x: 300, startPoint y: 438, endPoint x: 401, endPoint y: 443, distance: 100.6
click at [399, 441] on div at bounding box center [598, 517] width 1197 height 877
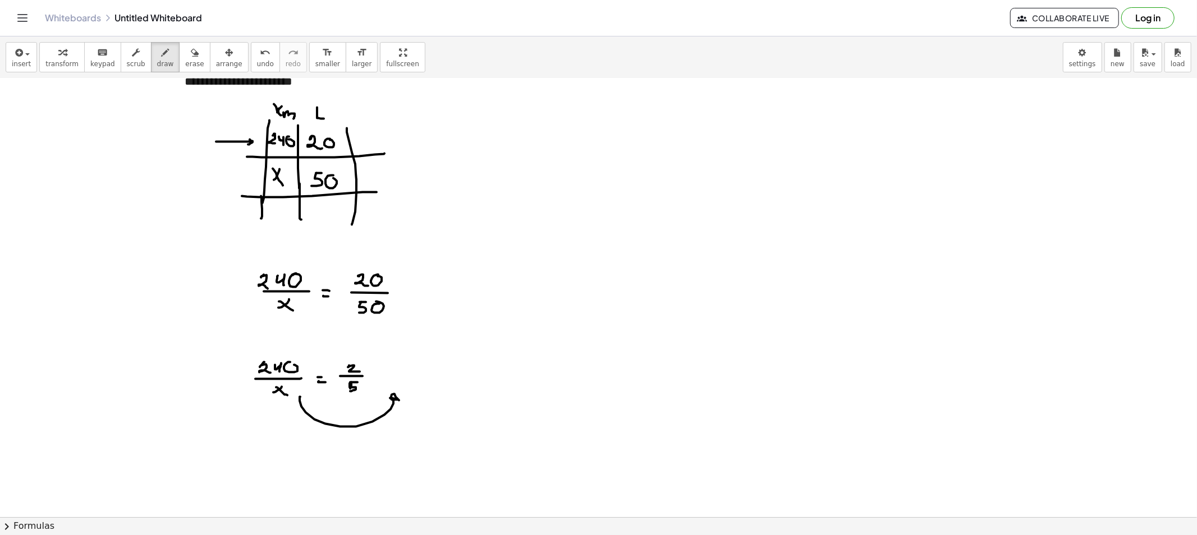
scroll to position [62, 0]
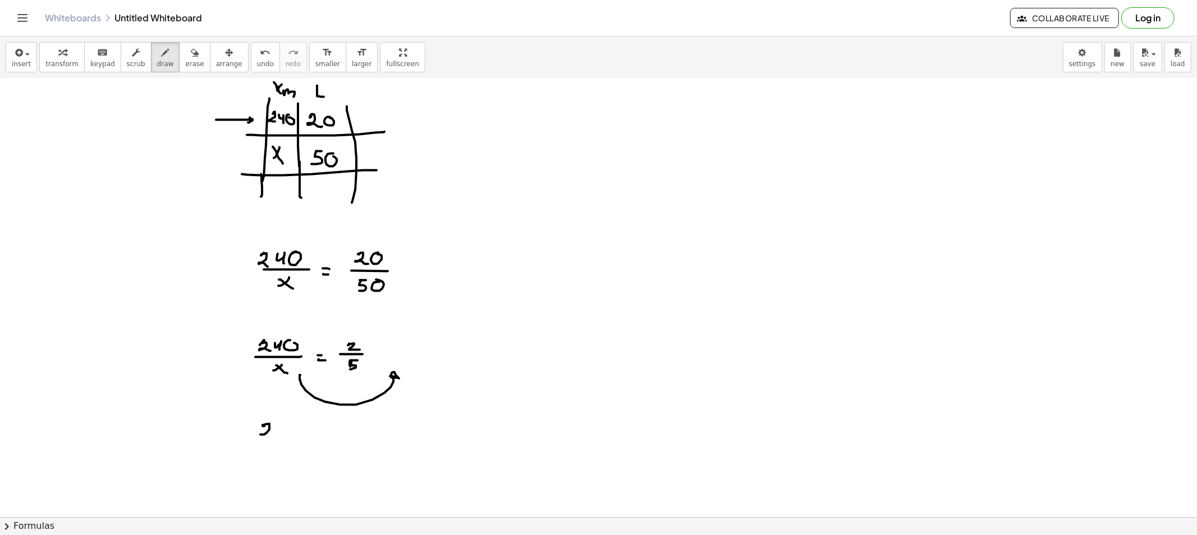
drag, startPoint x: 264, startPoint y: 425, endPoint x: 281, endPoint y: 433, distance: 18.6
click at [280, 434] on div at bounding box center [598, 454] width 1197 height 877
drag, startPoint x: 282, startPoint y: 423, endPoint x: 289, endPoint y: 431, distance: 10.3
click at [288, 433] on div at bounding box center [598, 454] width 1197 height 877
drag, startPoint x: 297, startPoint y: 422, endPoint x: 307, endPoint y: 425, distance: 10.5
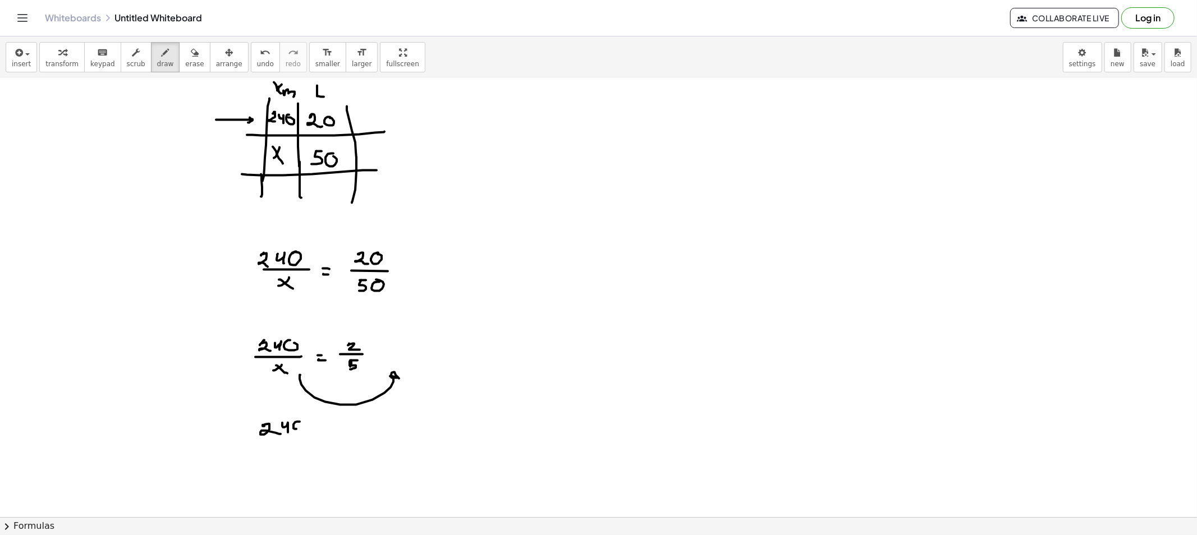
click at [300, 423] on div at bounding box center [598, 454] width 1197 height 877
click at [315, 424] on div at bounding box center [598, 454] width 1197 height 877
drag, startPoint x: 311, startPoint y: 427, endPoint x: 332, endPoint y: 425, distance: 21.4
click at [315, 427] on div at bounding box center [598, 454] width 1197 height 877
drag, startPoint x: 343, startPoint y: 418, endPoint x: 342, endPoint y: 425, distance: 7.4
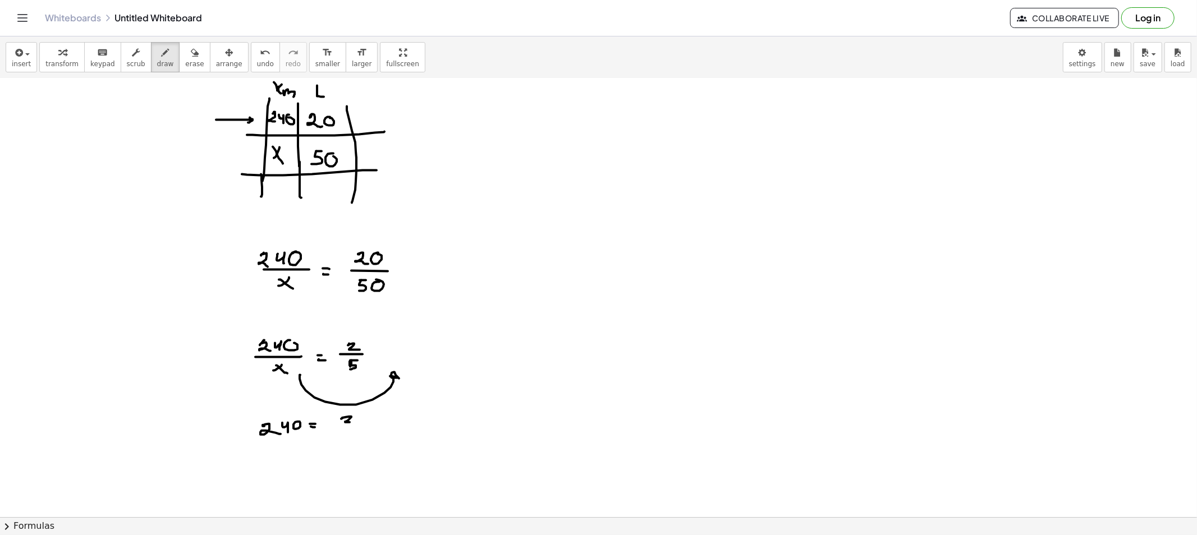
click at [357, 422] on div at bounding box center [598, 454] width 1197 height 877
drag, startPoint x: 355, startPoint y: 427, endPoint x: 366, endPoint y: 427, distance: 10.7
click at [366, 427] on div at bounding box center [598, 454] width 1197 height 877
drag, startPoint x: 346, startPoint y: 434, endPoint x: 355, endPoint y: 434, distance: 8.4
click at [357, 434] on div at bounding box center [598, 454] width 1197 height 877
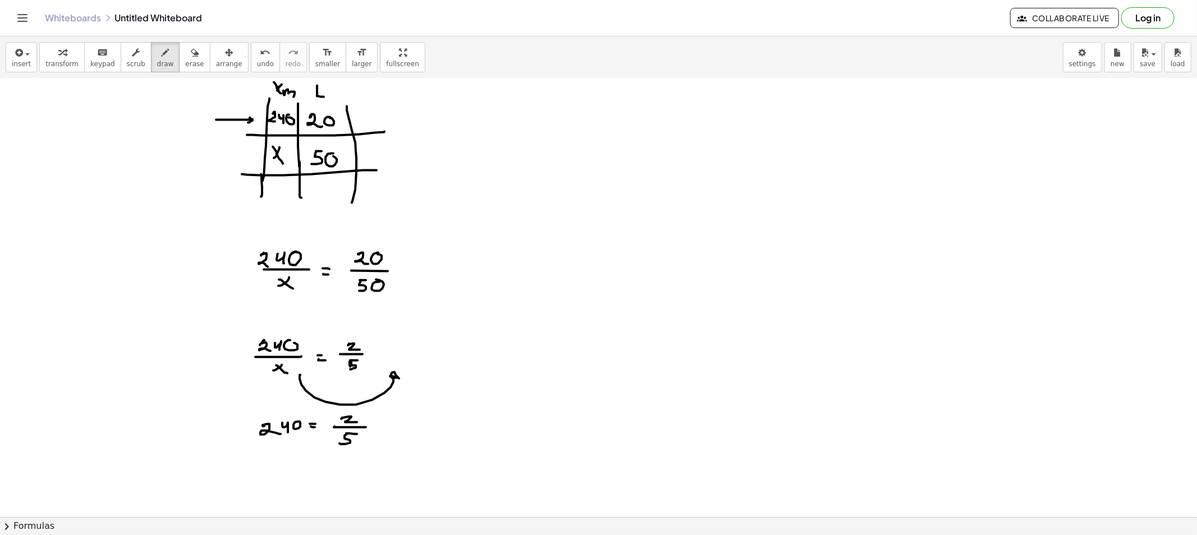
drag, startPoint x: 344, startPoint y: 438, endPoint x: 365, endPoint y: 433, distance: 20.7
click at [339, 442] on div at bounding box center [598, 454] width 1197 height 877
drag, startPoint x: 383, startPoint y: 423, endPoint x: 373, endPoint y: 429, distance: 11.6
click at [374, 430] on div at bounding box center [598, 454] width 1197 height 877
click at [385, 433] on div at bounding box center [598, 454] width 1197 height 877
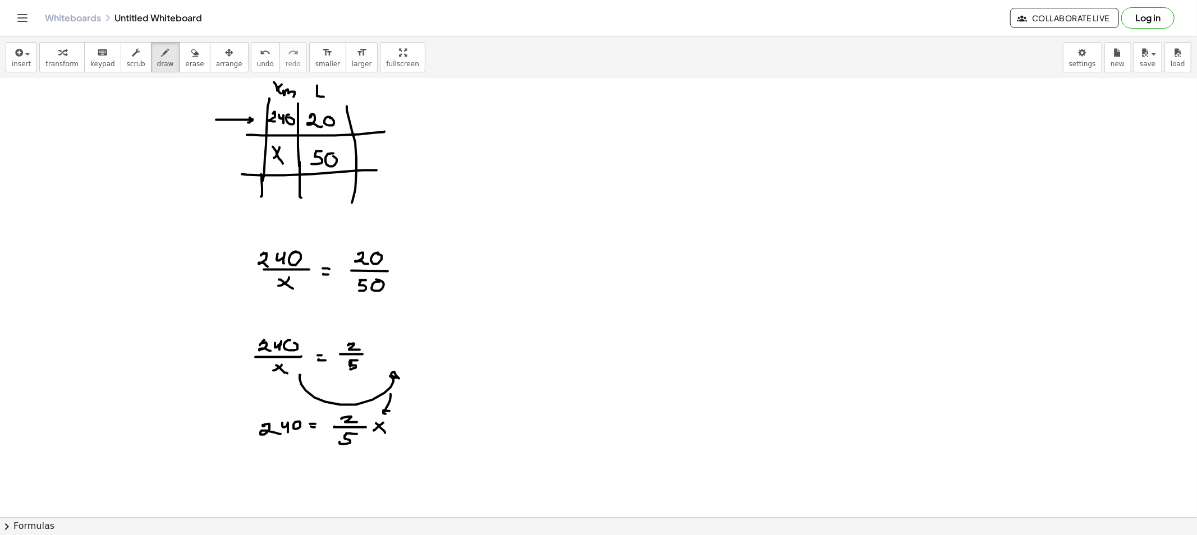
drag, startPoint x: 390, startPoint y: 401, endPoint x: 392, endPoint y: 411, distance: 10.8
click at [391, 411] on div at bounding box center [598, 454] width 1197 height 877
drag, startPoint x: 416, startPoint y: 429, endPoint x: 442, endPoint y: 434, distance: 26.4
click at [447, 434] on div at bounding box center [598, 454] width 1197 height 877
drag, startPoint x: 421, startPoint y: 425, endPoint x: 427, endPoint y: 434, distance: 10.9
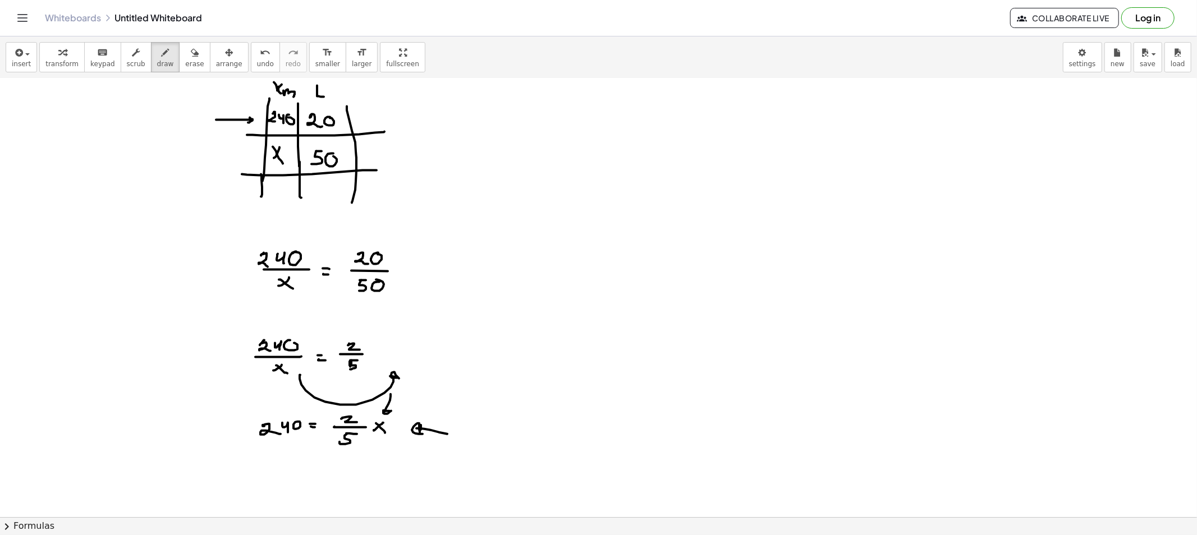
click at [425, 434] on div at bounding box center [598, 454] width 1197 height 877
drag, startPoint x: 211, startPoint y: 428, endPoint x: 273, endPoint y: 429, distance: 61.7
click at [228, 435] on div at bounding box center [598, 454] width 1197 height 877
drag, startPoint x: 587, startPoint y: 160, endPoint x: 596, endPoint y: 160, distance: 8.4
click at [596, 160] on div at bounding box center [598, 454] width 1197 height 877
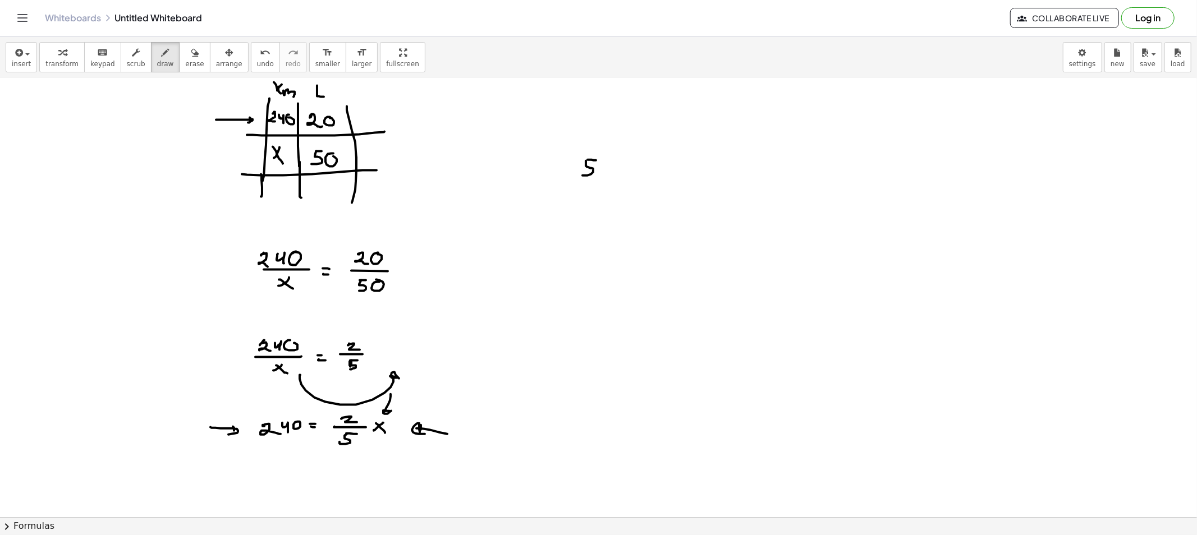
drag, startPoint x: 586, startPoint y: 162, endPoint x: 590, endPoint y: 174, distance: 13.1
click at [581, 175] on div at bounding box center [598, 454] width 1197 height 877
click at [614, 168] on div at bounding box center [598, 454] width 1197 height 877
drag, startPoint x: 609, startPoint y: 174, endPoint x: 616, endPoint y: 174, distance: 7.3
click at [615, 174] on div at bounding box center [598, 454] width 1197 height 877
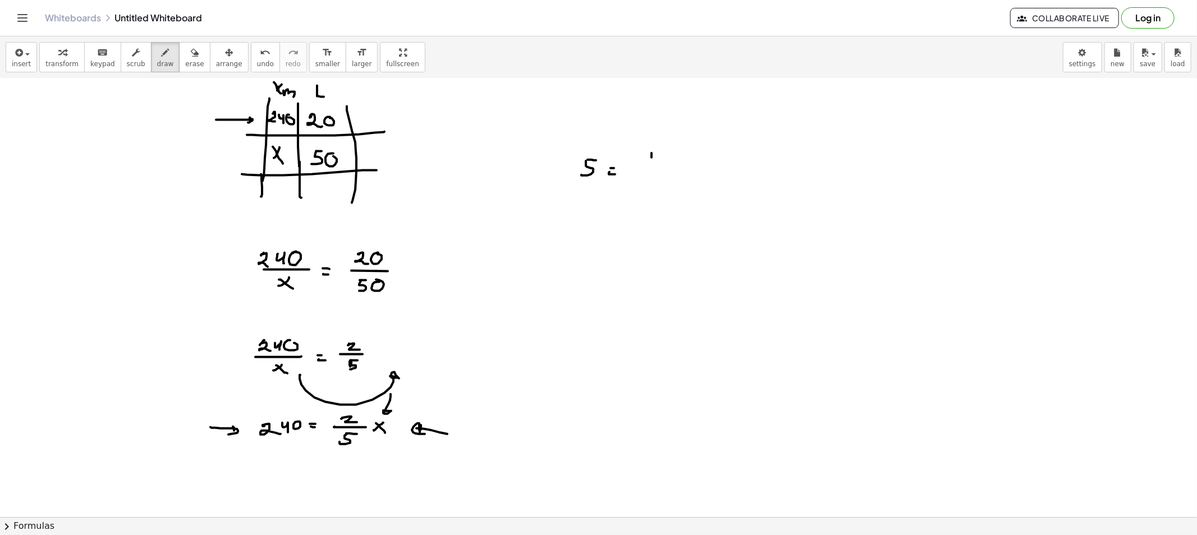
click at [651, 160] on div at bounding box center [598, 454] width 1197 height 877
drag, startPoint x: 649, startPoint y: 166, endPoint x: 660, endPoint y: 166, distance: 11.2
click at [660, 166] on div at bounding box center [598, 454] width 1197 height 877
drag, startPoint x: 652, startPoint y: 171, endPoint x: 683, endPoint y: 162, distance: 32.8
click at [647, 181] on div at bounding box center [598, 454] width 1197 height 877
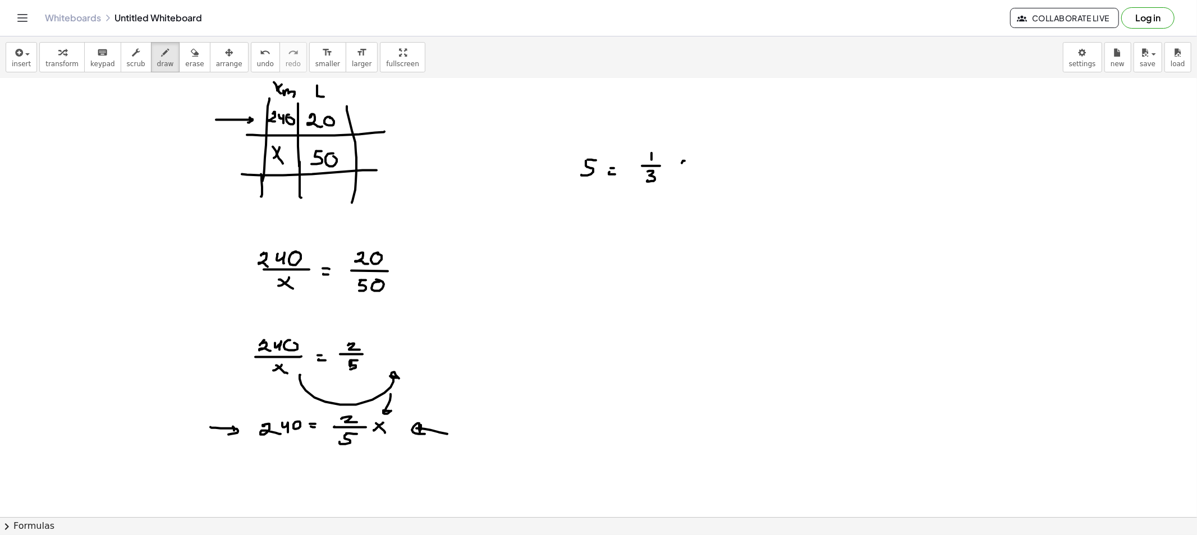
drag, startPoint x: 682, startPoint y: 163, endPoint x: 675, endPoint y: 170, distance: 9.5
click at [675, 170] on div at bounding box center [598, 454] width 1197 height 877
click at [688, 171] on div at bounding box center [598, 454] width 1197 height 877
drag, startPoint x: 559, startPoint y: 231, endPoint x: 553, endPoint y: 240, distance: 11.2
click at [559, 234] on div at bounding box center [598, 454] width 1197 height 877
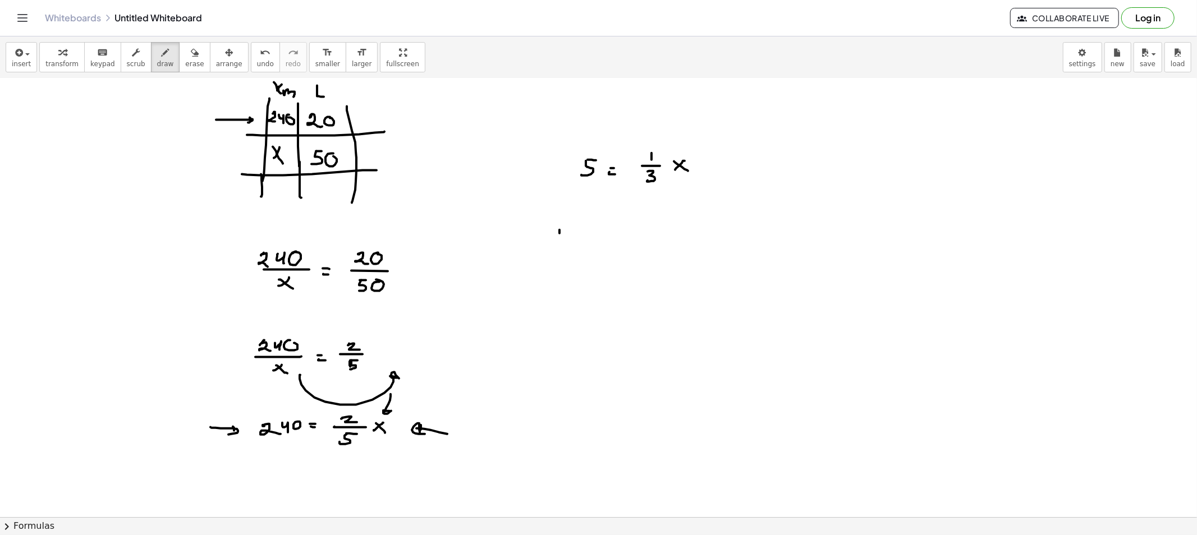
drag, startPoint x: 553, startPoint y: 240, endPoint x: 567, endPoint y: 240, distance: 14.0
click at [567, 240] on div at bounding box center [598, 454] width 1197 height 877
drag, startPoint x: 553, startPoint y: 247, endPoint x: 581, endPoint y: 238, distance: 28.7
click at [549, 255] on div at bounding box center [598, 454] width 1197 height 877
drag, startPoint x: 582, startPoint y: 237, endPoint x: 575, endPoint y: 238, distance: 6.8
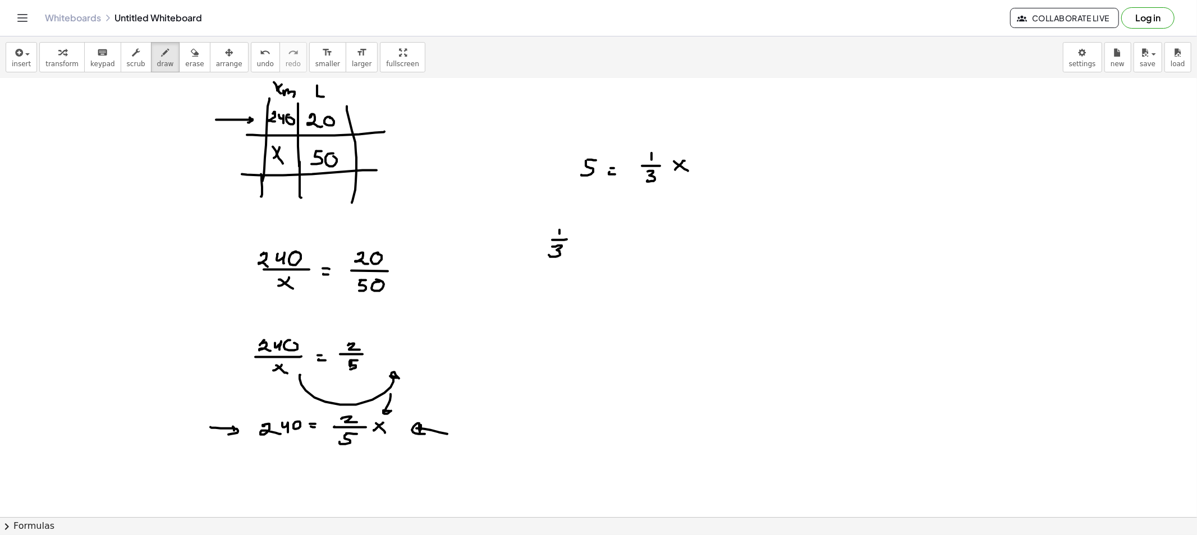
click at [574, 243] on div at bounding box center [598, 454] width 1197 height 877
drag, startPoint x: 575, startPoint y: 238, endPoint x: 596, endPoint y: 238, distance: 21.3
click at [584, 243] on div at bounding box center [598, 454] width 1197 height 877
click at [601, 236] on div at bounding box center [598, 454] width 1197 height 877
click at [601, 240] on div at bounding box center [598, 454] width 1197 height 877
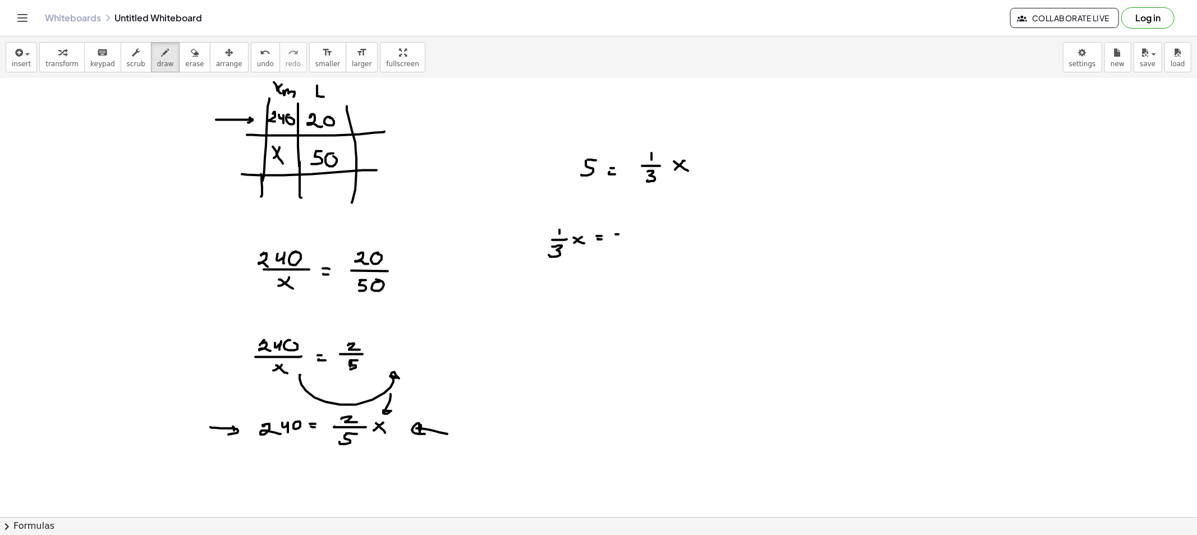
click at [621, 234] on div at bounding box center [598, 454] width 1197 height 877
drag, startPoint x: 618, startPoint y: 238, endPoint x: 613, endPoint y: 244, distance: 7.5
click at [613, 245] on div at bounding box center [598, 454] width 1197 height 877
drag, startPoint x: 620, startPoint y: 226, endPoint x: 608, endPoint y: 228, distance: 12.5
click at [608, 228] on div at bounding box center [598, 454] width 1197 height 877
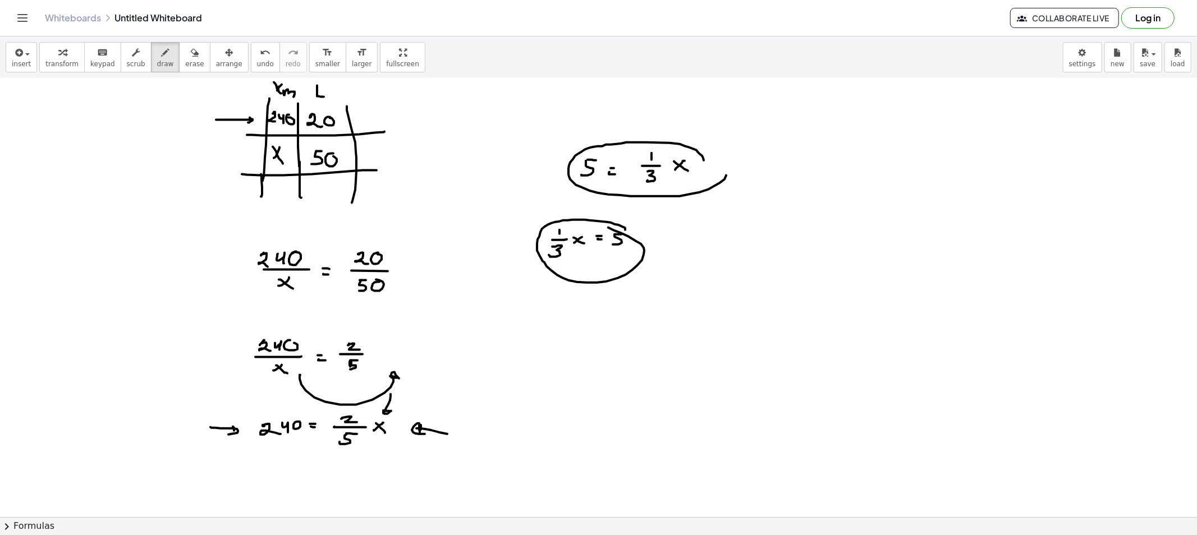
drag, startPoint x: 696, startPoint y: 150, endPoint x: 666, endPoint y: 174, distance: 37.9
click at [699, 151] on div at bounding box center [598, 454] width 1197 height 877
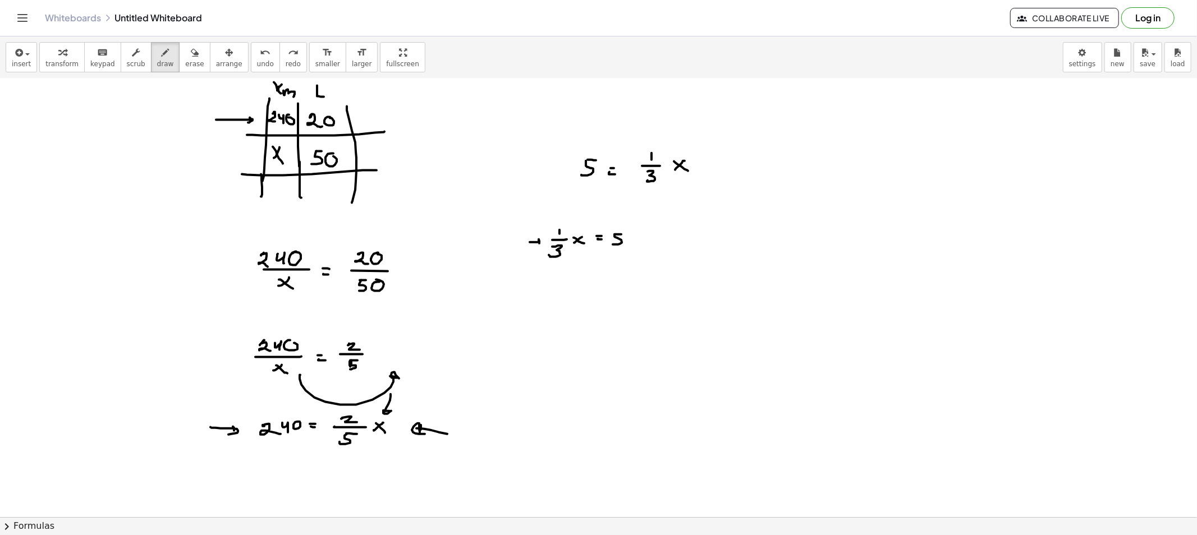
drag, startPoint x: 530, startPoint y: 242, endPoint x: 537, endPoint y: 243, distance: 7.9
click at [537, 243] on div at bounding box center [598, 454] width 1197 height 877
click at [568, 286] on div at bounding box center [598, 454] width 1197 height 877
drag, startPoint x: 579, startPoint y: 285, endPoint x: 590, endPoint y: 277, distance: 13.2
click at [580, 285] on div at bounding box center [598, 454] width 1197 height 877
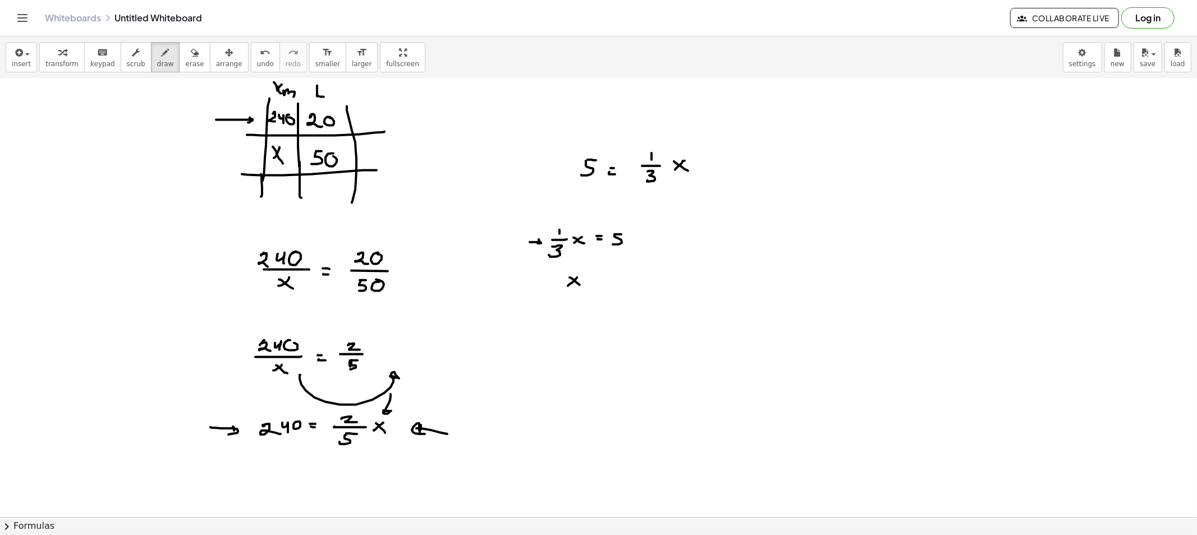
click at [593, 277] on div at bounding box center [598, 454] width 1197 height 877
drag, startPoint x: 589, startPoint y: 279, endPoint x: 601, endPoint y: 283, distance: 12.6
click at [595, 280] on div at bounding box center [598, 454] width 1197 height 877
drag, startPoint x: 614, startPoint y: 269, endPoint x: 612, endPoint y: 277, distance: 7.6
click at [610, 278] on div at bounding box center [598, 454] width 1197 height 877
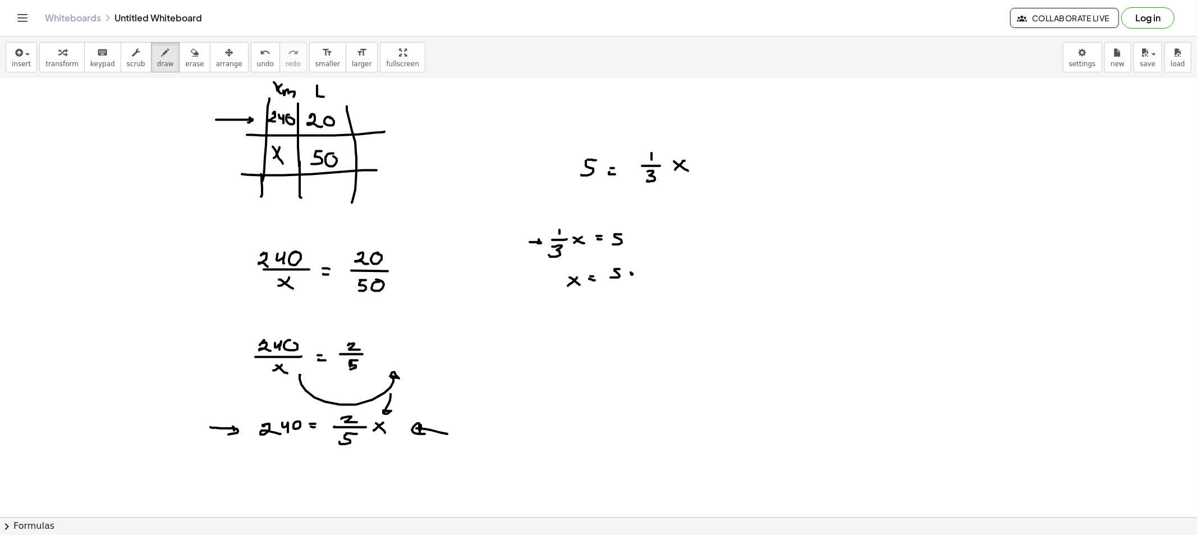
drag, startPoint x: 632, startPoint y: 274, endPoint x: 638, endPoint y: 270, distance: 7.3
click at [631, 273] on div at bounding box center [598, 454] width 1197 height 877
drag, startPoint x: 654, startPoint y: 266, endPoint x: 643, endPoint y: 279, distance: 17.5
click at [651, 275] on div at bounding box center [598, 454] width 1197 height 877
drag, startPoint x: 646, startPoint y: 279, endPoint x: 663, endPoint y: 279, distance: 16.8
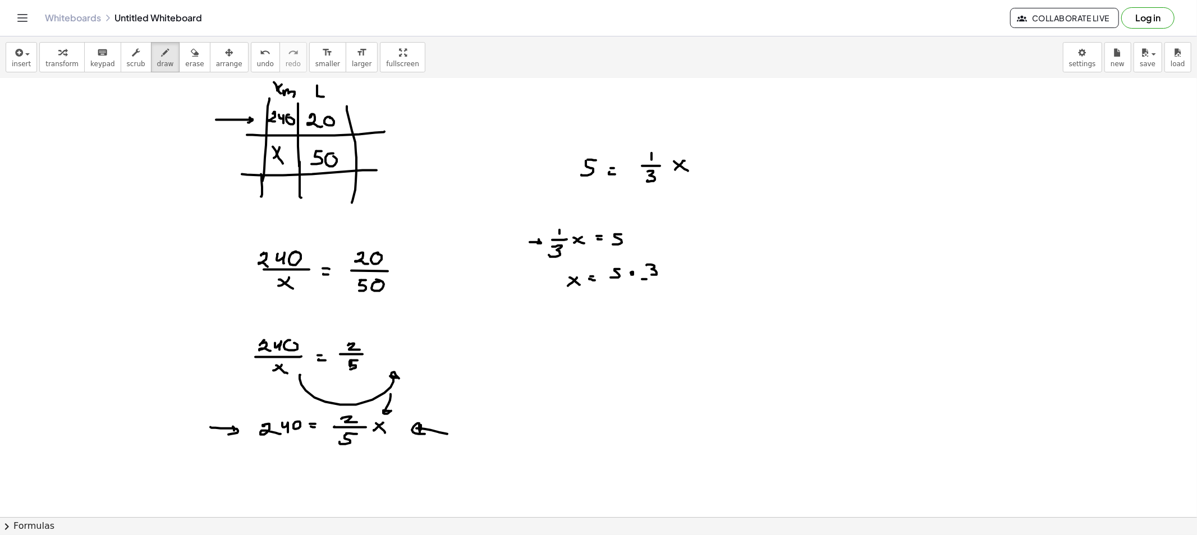
click at [663, 279] on div at bounding box center [598, 454] width 1197 height 877
click at [654, 295] on div at bounding box center [598, 454] width 1197 height 877
drag, startPoint x: 652, startPoint y: 184, endPoint x: 591, endPoint y: 186, distance: 61.2
click at [591, 186] on div at bounding box center [598, 454] width 1197 height 877
drag, startPoint x: 587, startPoint y: 112, endPoint x: 581, endPoint y: 122, distance: 11.8
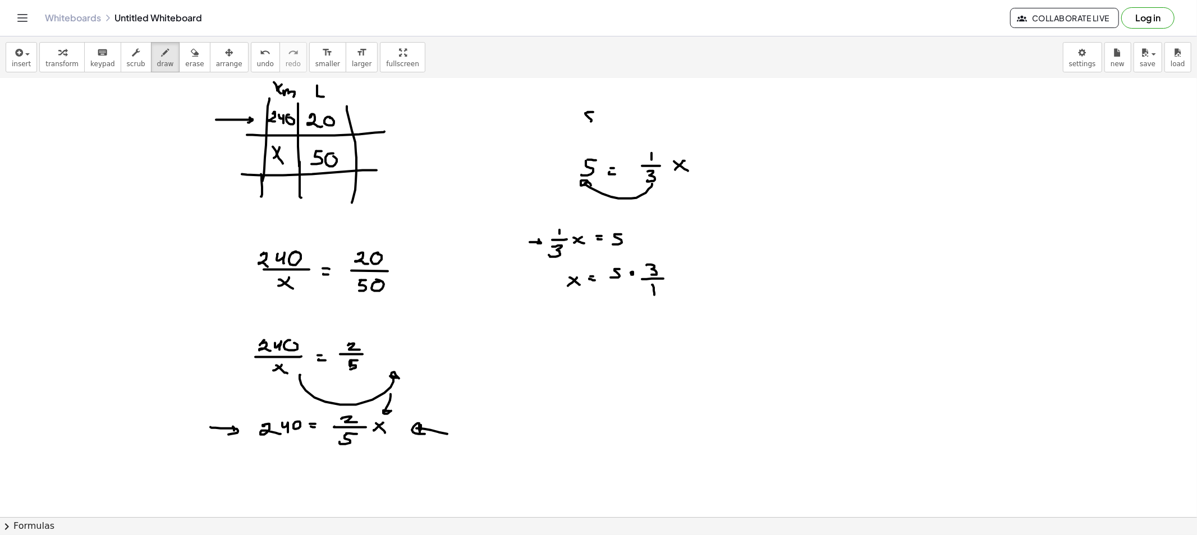
click at [581, 122] on div at bounding box center [598, 454] width 1197 height 877
drag, startPoint x: 599, startPoint y: 119, endPoint x: 608, endPoint y: 117, distance: 9.3
click at [599, 118] on div at bounding box center [598, 454] width 1197 height 877
drag, startPoint x: 609, startPoint y: 111, endPoint x: 610, endPoint y: 118, distance: 7.9
click at [614, 115] on div at bounding box center [598, 454] width 1197 height 877
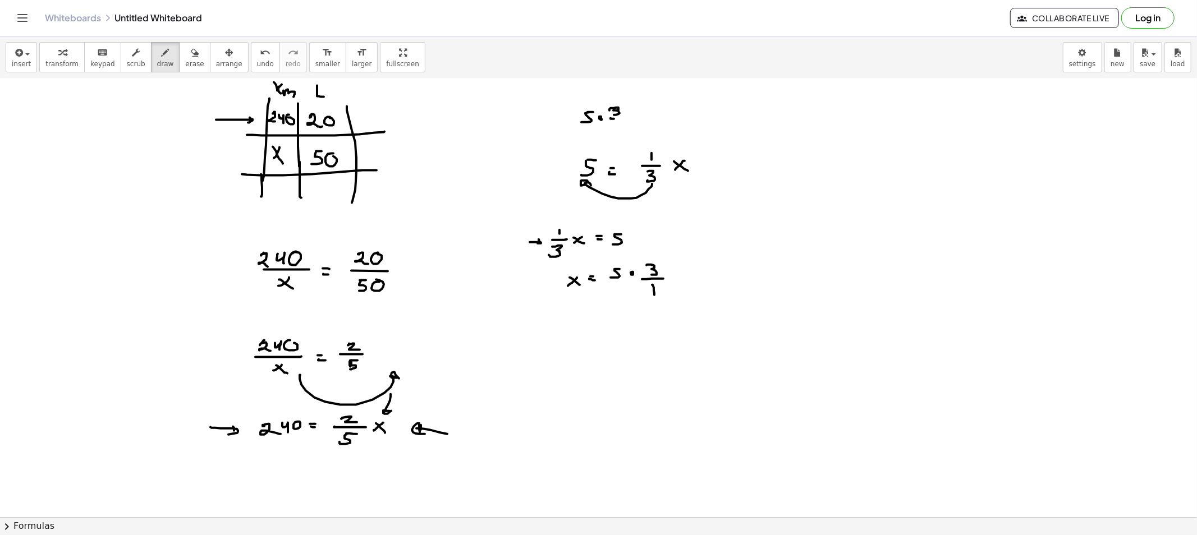
drag, startPoint x: 610, startPoint y: 118, endPoint x: 620, endPoint y: 121, distance: 10.5
click at [621, 119] on div at bounding box center [598, 454] width 1197 height 877
drag, startPoint x: 616, startPoint y: 125, endPoint x: 628, endPoint y: 126, distance: 12.5
click at [617, 129] on div at bounding box center [598, 454] width 1197 height 877
click at [634, 119] on div at bounding box center [598, 454] width 1197 height 877
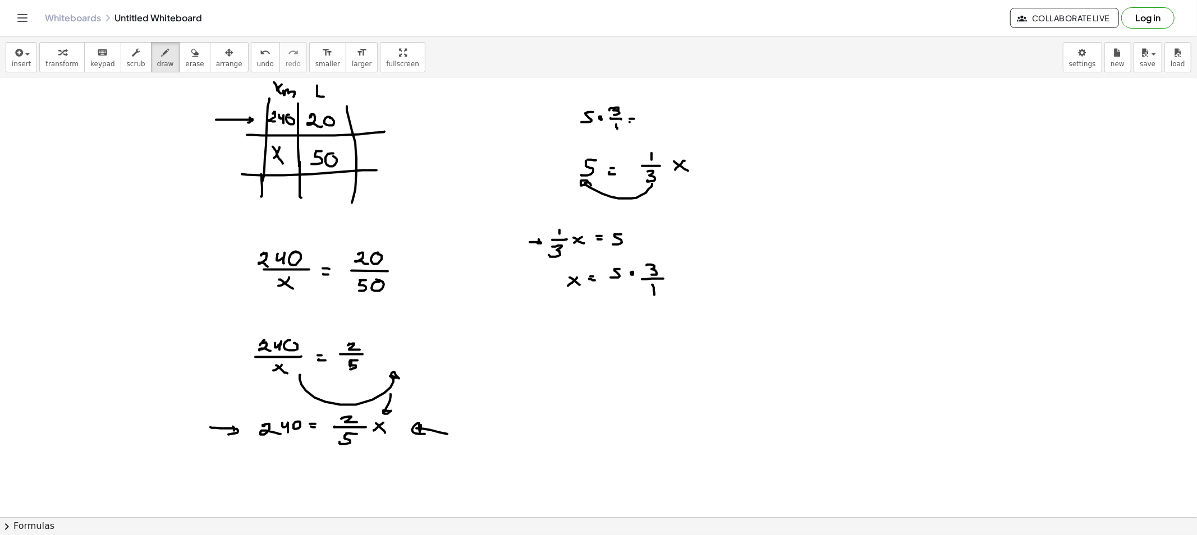
drag, startPoint x: 629, startPoint y: 122, endPoint x: 649, endPoint y: 123, distance: 19.1
click at [642, 123] on div at bounding box center [598, 454] width 1197 height 877
drag, startPoint x: 661, startPoint y: 115, endPoint x: 651, endPoint y: 118, distance: 10.1
click at [651, 125] on div at bounding box center [598, 454] width 1197 height 877
drag, startPoint x: 652, startPoint y: 116, endPoint x: 672, endPoint y: 138, distance: 29.8
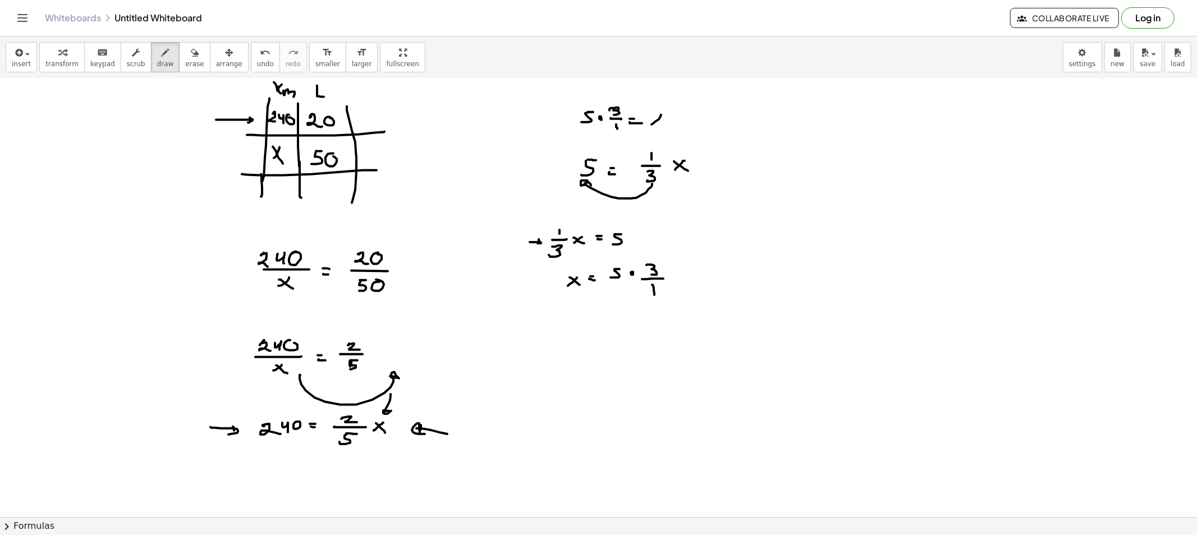
click at [664, 130] on div at bounding box center [598, 454] width 1197 height 877
drag, startPoint x: 187, startPoint y: 53, endPoint x: 222, endPoint y: 90, distance: 50.4
click at [192, 59] on button "erase" at bounding box center [194, 57] width 31 height 30
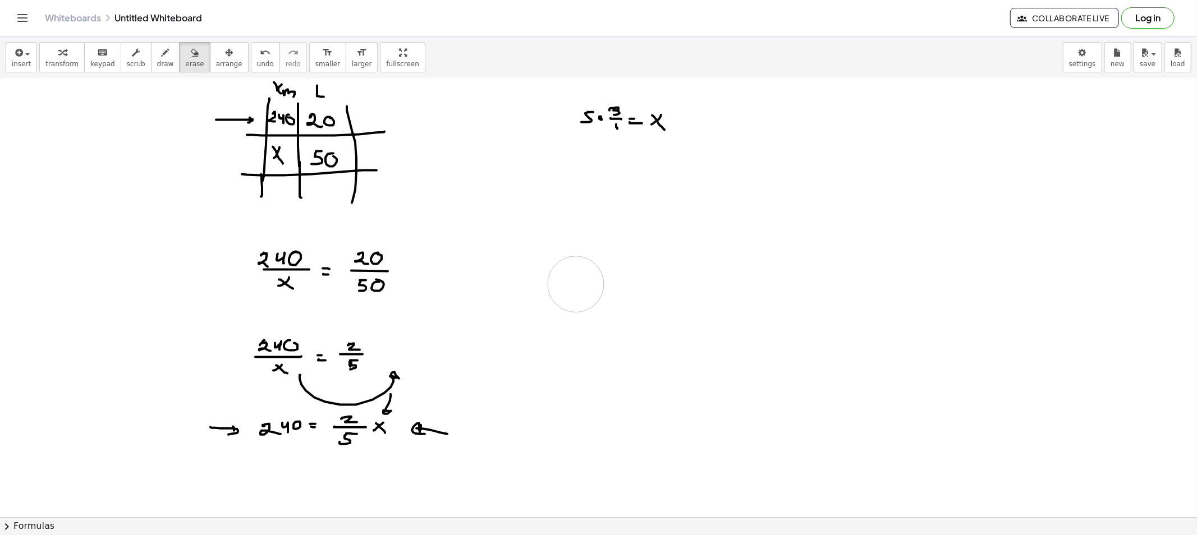
drag, startPoint x: 601, startPoint y: 175, endPoint x: 576, endPoint y: 284, distance: 112.3
click at [576, 284] on div at bounding box center [598, 454] width 1197 height 877
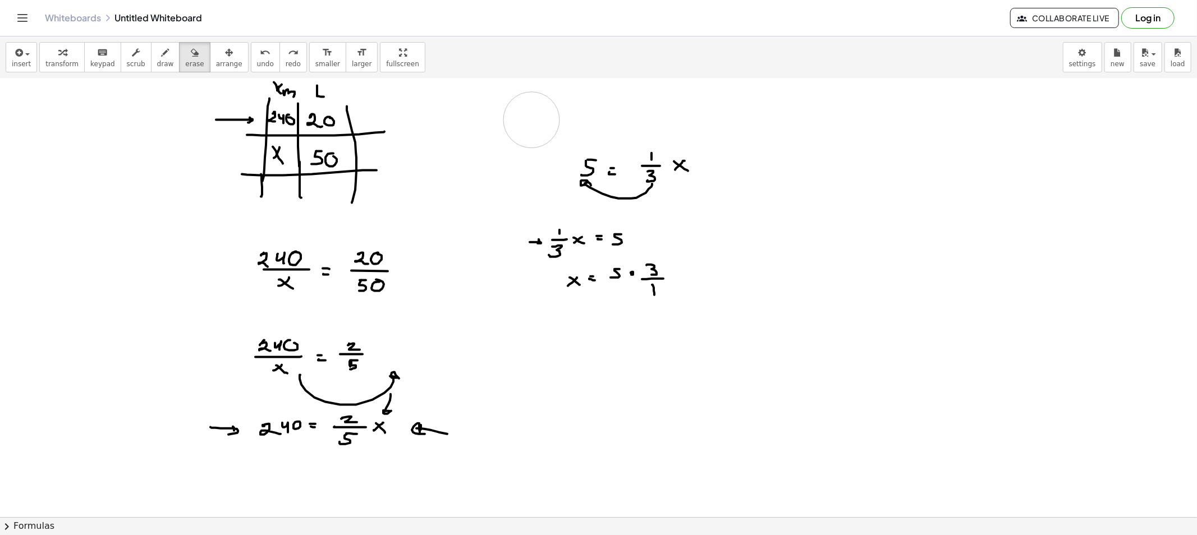
drag, startPoint x: 668, startPoint y: 112, endPoint x: 531, endPoint y: 120, distance: 137.1
click at [531, 120] on div at bounding box center [598, 454] width 1197 height 877
drag, startPoint x: 512, startPoint y: 251, endPoint x: 653, endPoint y: 210, distance: 146.6
click at [653, 210] on div at bounding box center [598, 454] width 1197 height 877
drag, startPoint x: 653, startPoint y: 210, endPoint x: 651, endPoint y: 199, distance: 10.9
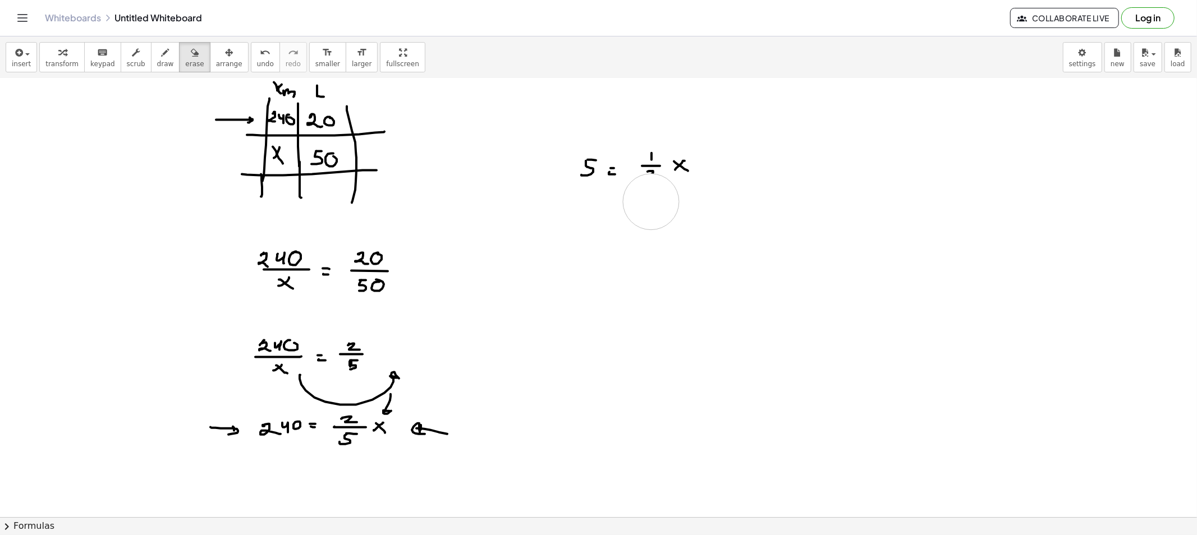
click at [651, 199] on div at bounding box center [598, 454] width 1197 height 877
click at [157, 63] on span "draw" at bounding box center [165, 64] width 17 height 8
drag, startPoint x: 653, startPoint y: 172, endPoint x: 647, endPoint y: 182, distance: 11.4
click at [647, 182] on div at bounding box center [598, 454] width 1197 height 877
drag, startPoint x: 559, startPoint y: 209, endPoint x: 559, endPoint y: 216, distance: 7.3
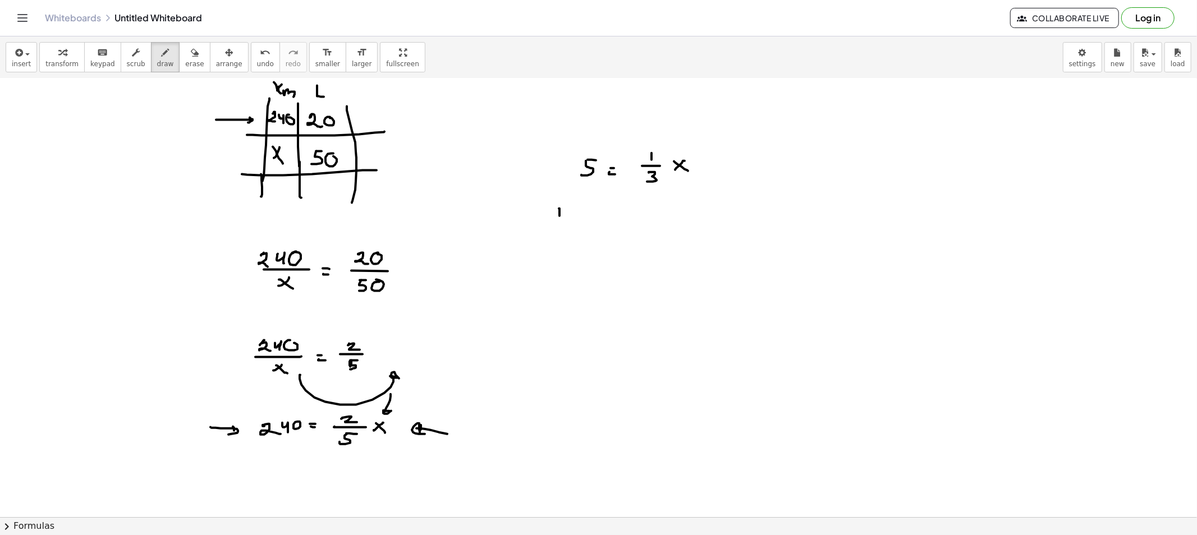
click at [559, 216] on div at bounding box center [598, 454] width 1197 height 877
click at [565, 221] on div at bounding box center [598, 454] width 1197 height 877
drag, startPoint x: 556, startPoint y: 227, endPoint x: 562, endPoint y: 231, distance: 6.8
click at [554, 236] on div at bounding box center [598, 454] width 1197 height 877
drag, startPoint x: 586, startPoint y: 220, endPoint x: 578, endPoint y: 222, distance: 7.4
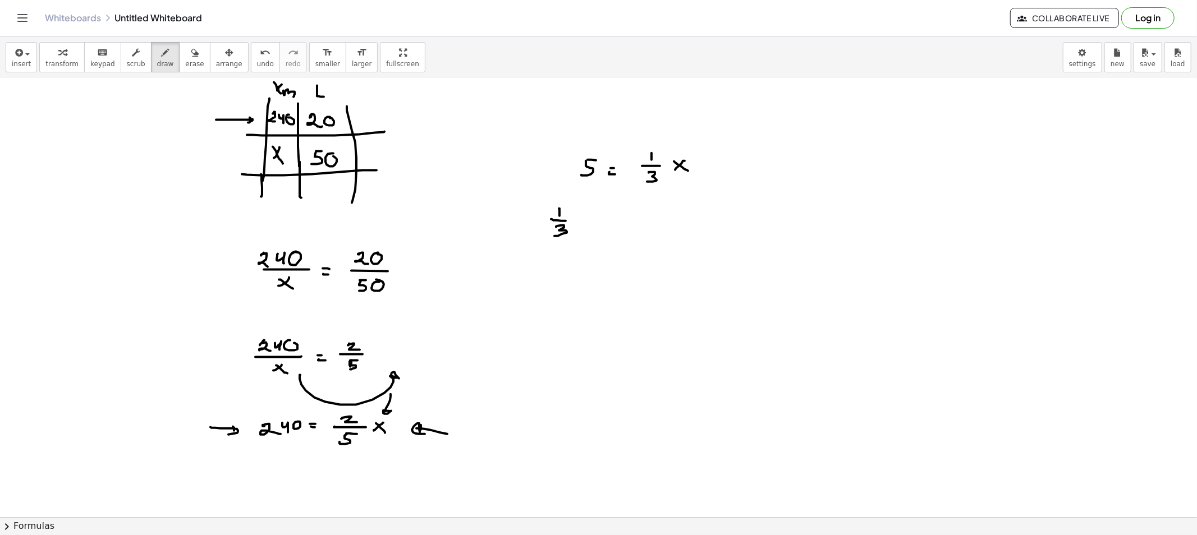
click at [579, 227] on div at bounding box center [598, 454] width 1197 height 877
drag, startPoint x: 580, startPoint y: 221, endPoint x: 595, endPoint y: 227, distance: 16.7
click at [592, 227] on div at bounding box center [598, 454] width 1197 height 877
click at [609, 219] on div at bounding box center [598, 454] width 1197 height 877
drag, startPoint x: 605, startPoint y: 223, endPoint x: 623, endPoint y: 220, distance: 18.7
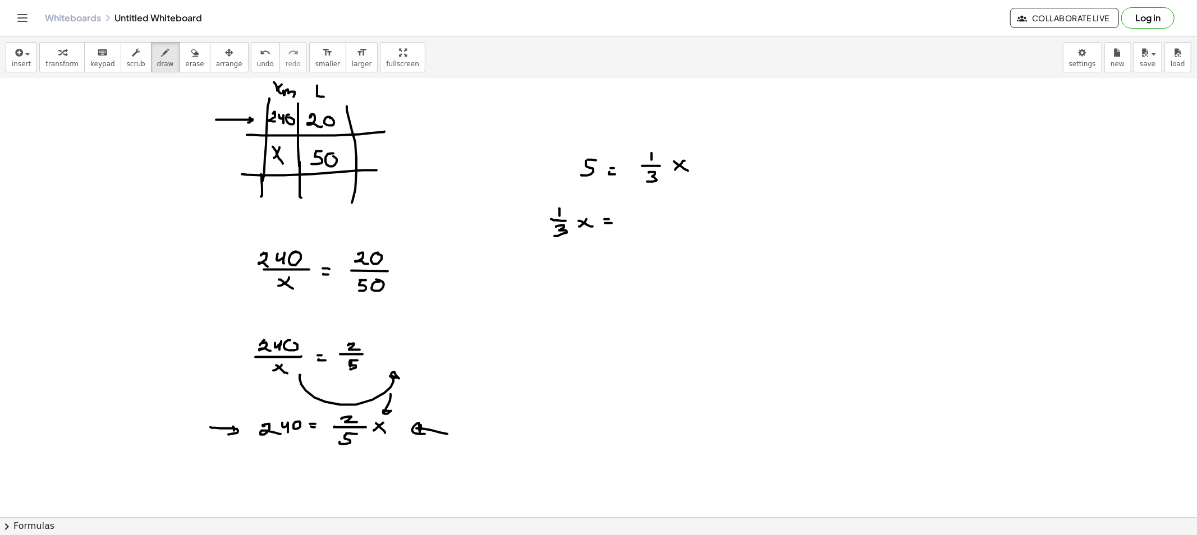
click at [612, 223] on div at bounding box center [598, 454] width 1197 height 877
click at [632, 214] on div at bounding box center [598, 454] width 1197 height 877
drag, startPoint x: 626, startPoint y: 215, endPoint x: 621, endPoint y: 227, distance: 12.1
click at [622, 228] on div at bounding box center [598, 454] width 1197 height 877
click at [525, 225] on div at bounding box center [598, 454] width 1197 height 877
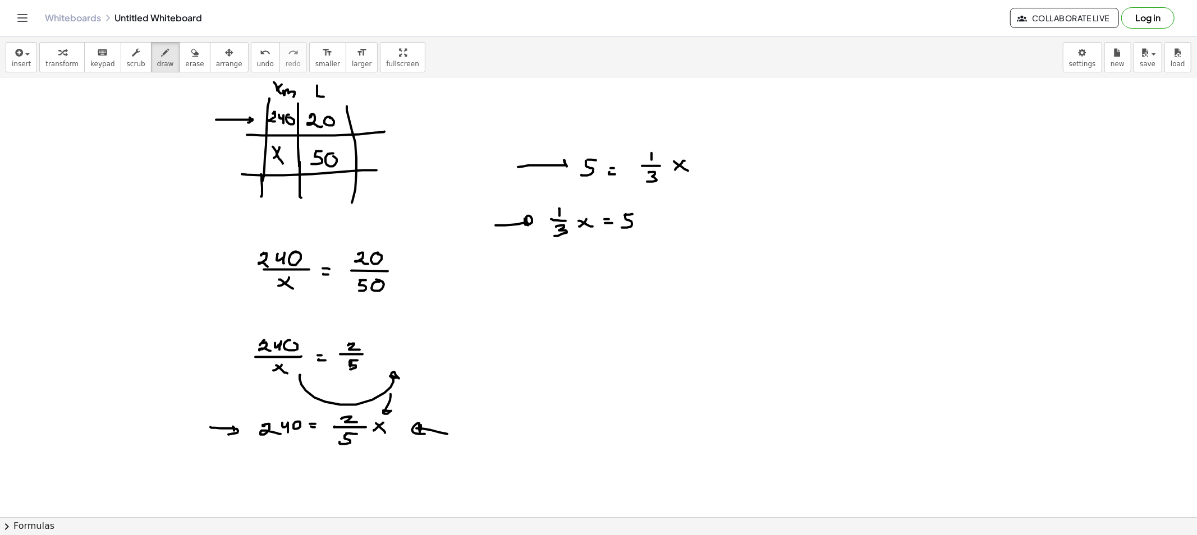
click at [568, 169] on div at bounding box center [598, 454] width 1197 height 877
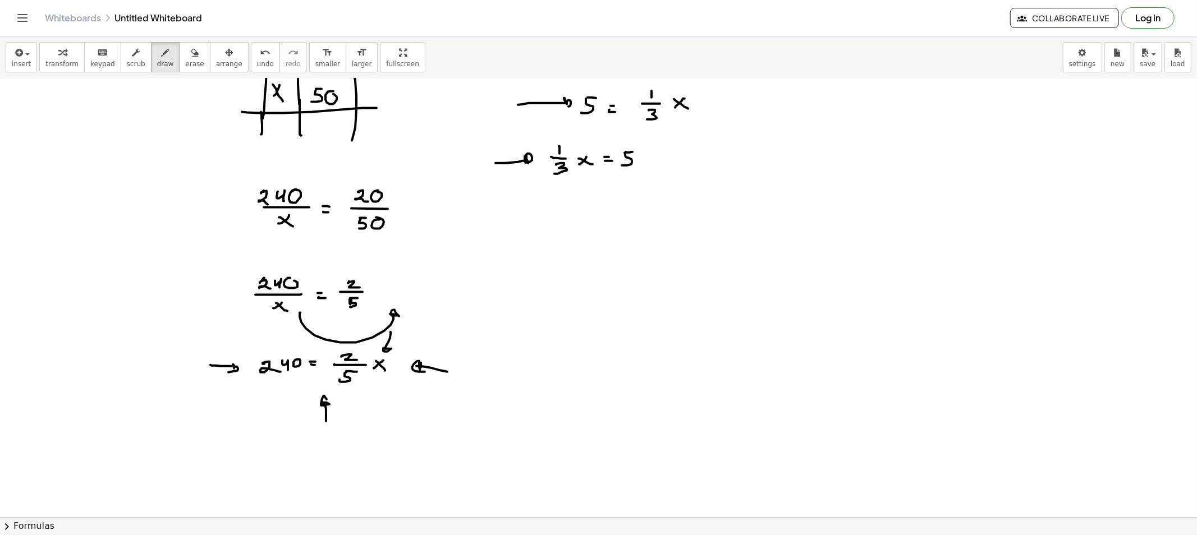
drag, startPoint x: 326, startPoint y: 416, endPoint x: 332, endPoint y: 408, distance: 10.0
click at [332, 407] on div at bounding box center [598, 392] width 1197 height 877
click at [185, 60] on span "erase" at bounding box center [194, 64] width 19 height 8
drag, startPoint x: 323, startPoint y: 440, endPoint x: 321, endPoint y: 418, distance: 22.5
click at [323, 419] on div at bounding box center [598, 392] width 1197 height 877
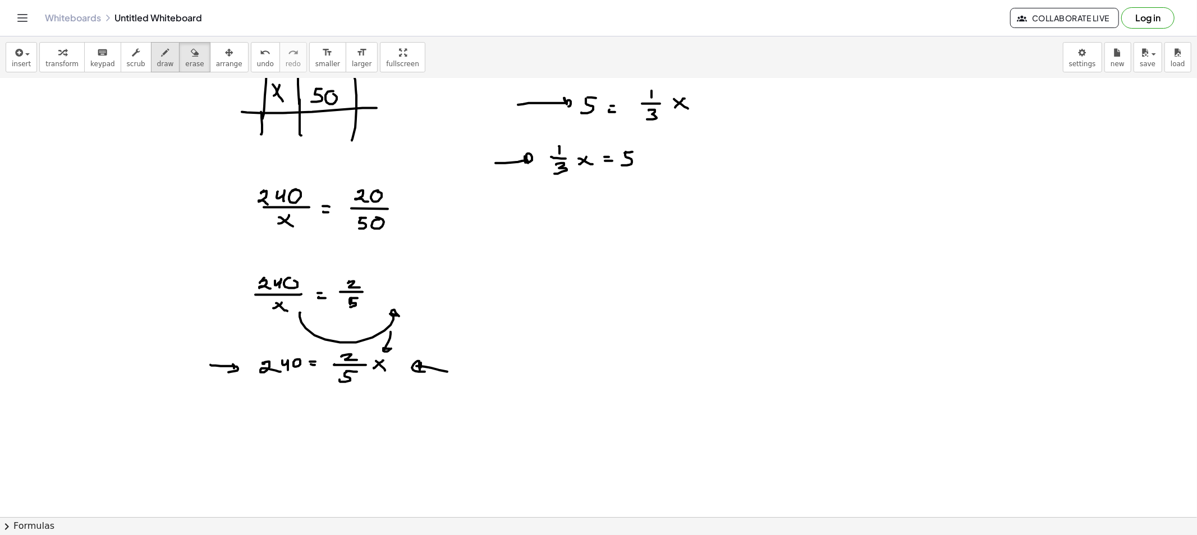
click at [160, 60] on button "draw" at bounding box center [165, 57] width 29 height 30
drag, startPoint x: 268, startPoint y: 417, endPoint x: 276, endPoint y: 423, distance: 10.1
click at [276, 423] on div at bounding box center [598, 392] width 1197 height 877
drag, startPoint x: 266, startPoint y: 430, endPoint x: 276, endPoint y: 431, distance: 9.6
click at [287, 427] on div at bounding box center [598, 392] width 1197 height 877
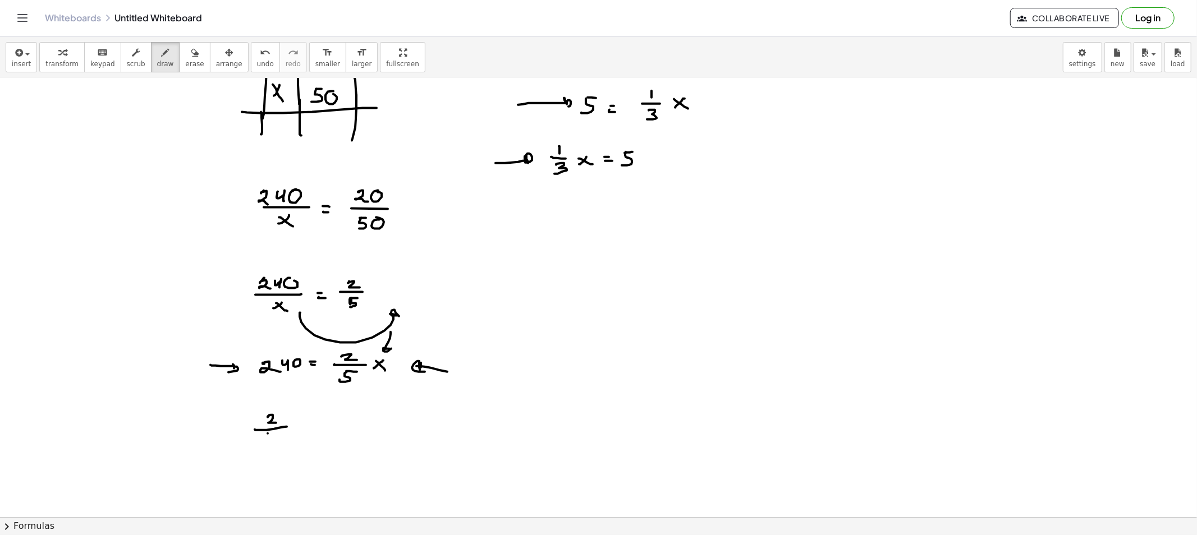
click at [275, 434] on div at bounding box center [598, 392] width 1197 height 877
drag, startPoint x: 270, startPoint y: 435, endPoint x: 265, endPoint y: 442, distance: 8.9
click at [265, 442] on div at bounding box center [598, 392] width 1197 height 877
click at [293, 430] on div at bounding box center [598, 392] width 1197 height 877
drag, startPoint x: 293, startPoint y: 424, endPoint x: 310, endPoint y: 430, distance: 17.4
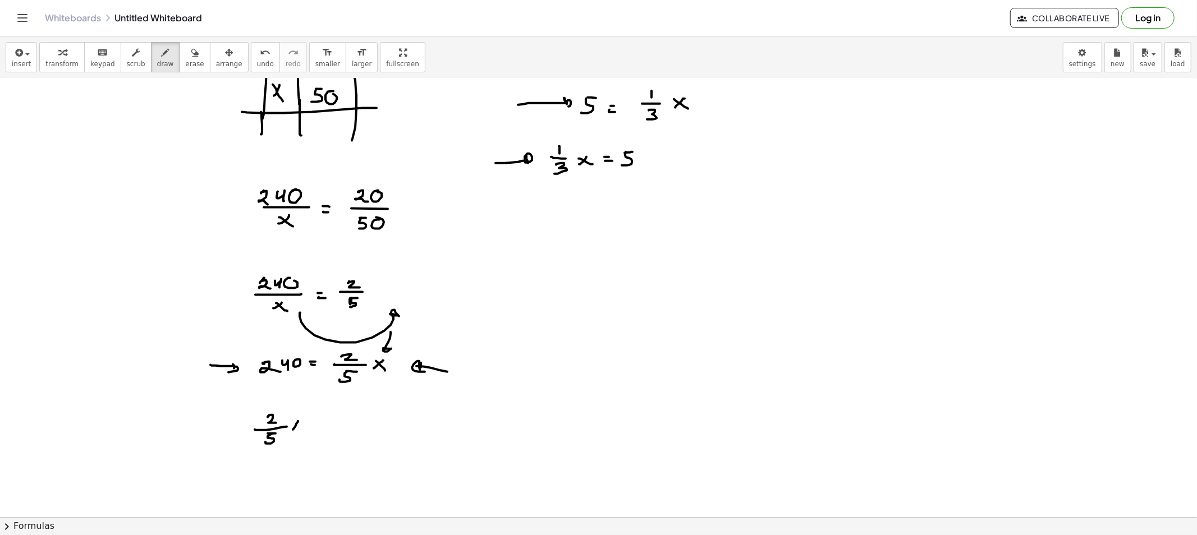
click at [306, 430] on div at bounding box center [598, 392] width 1197 height 877
click at [318, 421] on div at bounding box center [598, 392] width 1197 height 877
drag, startPoint x: 316, startPoint y: 425, endPoint x: 323, endPoint y: 425, distance: 6.7
click at [321, 425] on div at bounding box center [598, 392] width 1197 height 877
drag, startPoint x: 337, startPoint y: 417, endPoint x: 351, endPoint y: 424, distance: 15.1
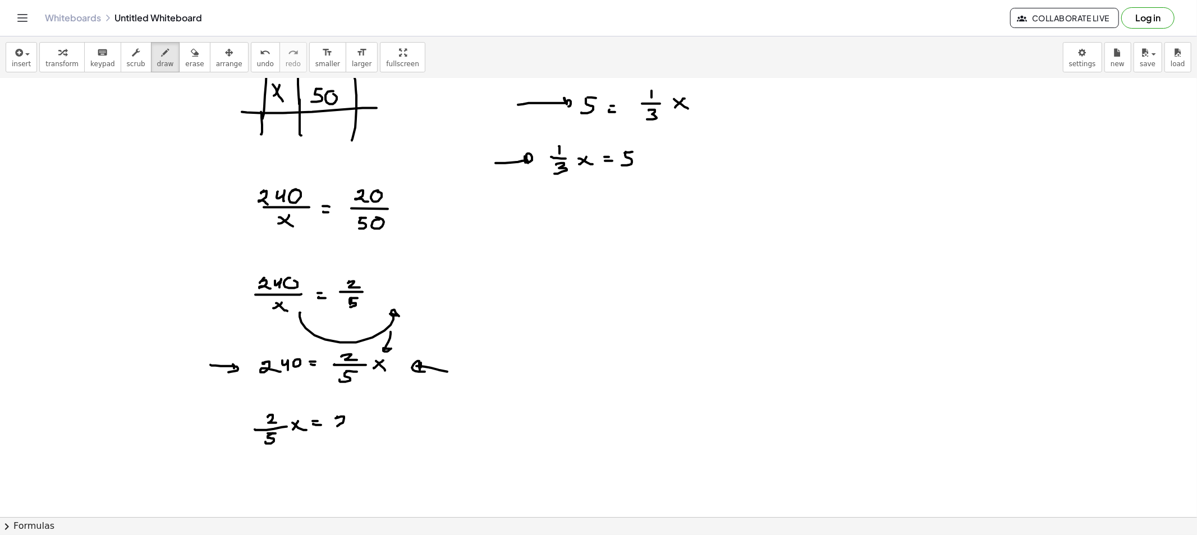
click at [347, 426] on div at bounding box center [598, 392] width 1197 height 877
click at [368, 425] on div at bounding box center [598, 392] width 1197 height 877
click at [378, 414] on div at bounding box center [598, 392] width 1197 height 877
click at [179, 61] on button "erase" at bounding box center [194, 57] width 31 height 30
drag, startPoint x: 249, startPoint y: 441, endPoint x: 473, endPoint y: 436, distance: 224.5
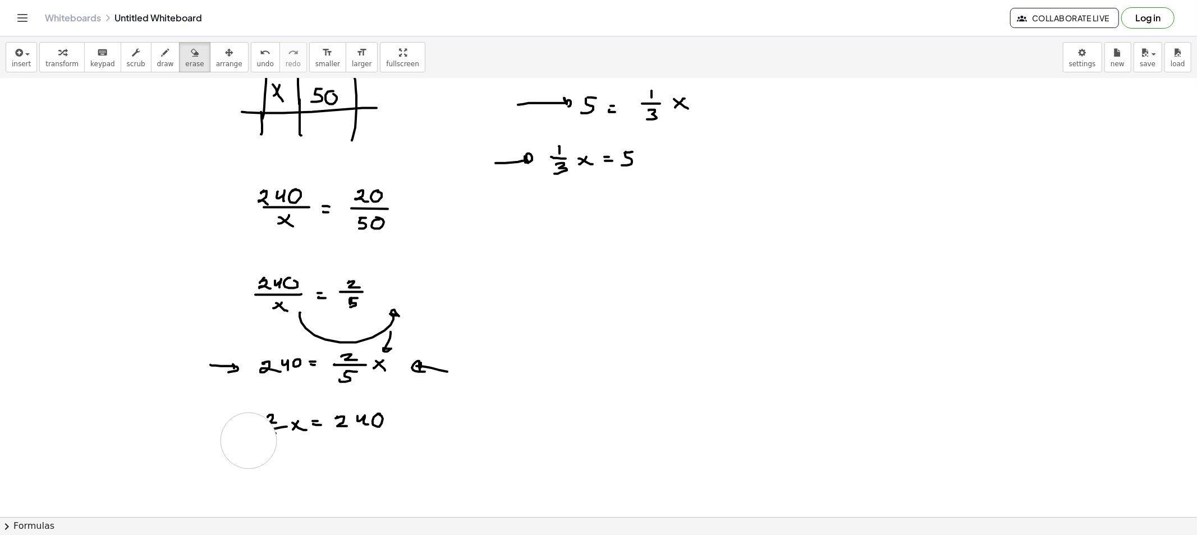
click at [450, 430] on div at bounding box center [598, 392] width 1197 height 877
click at [140, 41] on div "insert select one: Math Expression Function Text Youtube Video Graphing Geometr…" at bounding box center [598, 57] width 1197 height 42
click at [151, 69] on button "draw" at bounding box center [165, 57] width 29 height 30
drag, startPoint x: 341, startPoint y: 393, endPoint x: 236, endPoint y: 383, distance: 104.8
click at [236, 383] on div at bounding box center [598, 392] width 1197 height 877
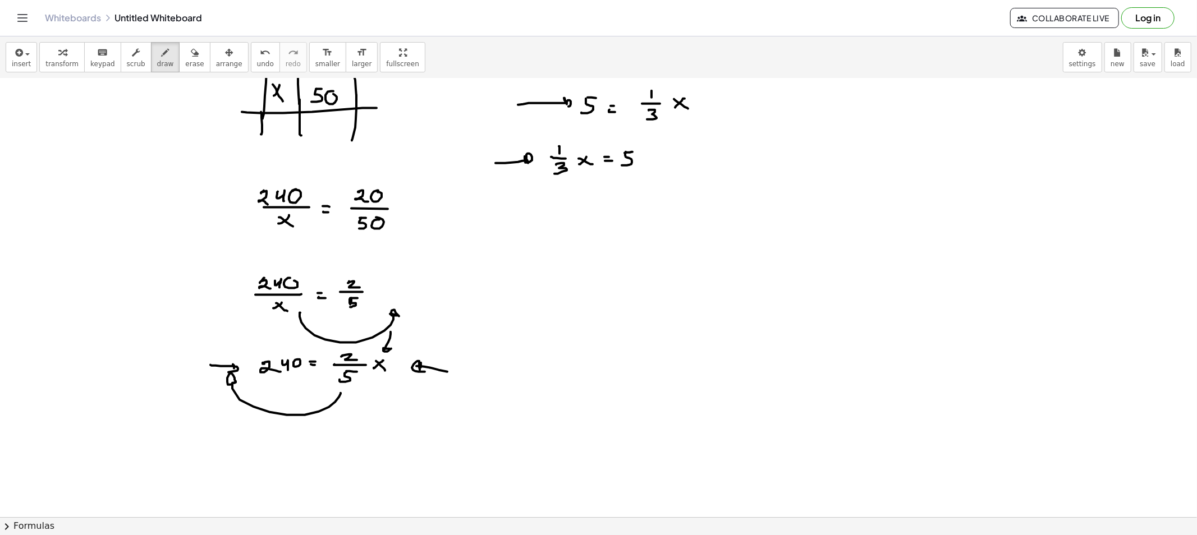
scroll to position [187, 0]
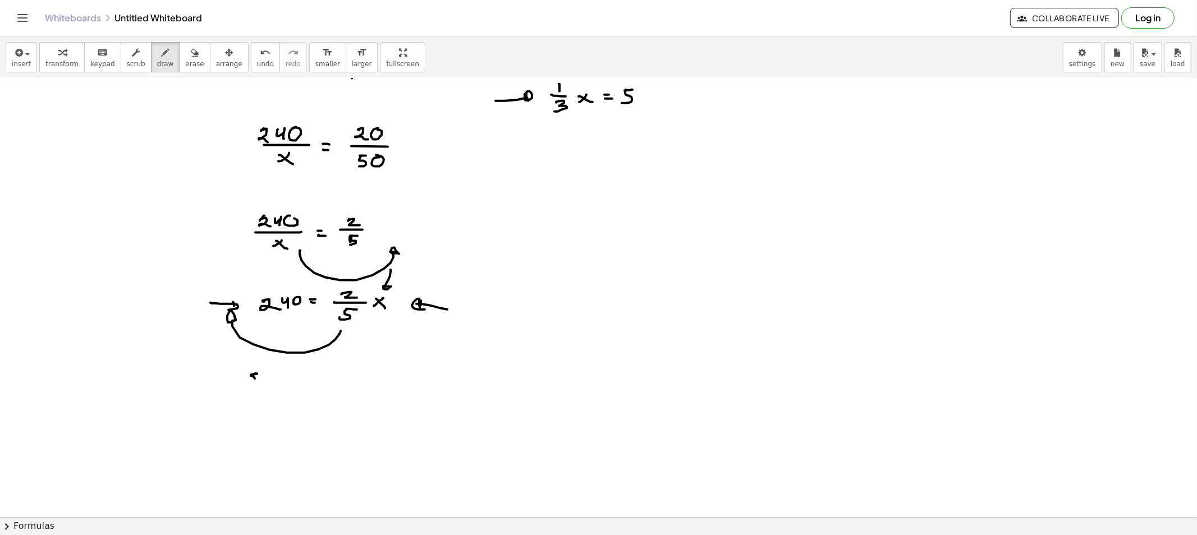
drag, startPoint x: 256, startPoint y: 374, endPoint x: 265, endPoint y: 377, distance: 9.4
click at [249, 379] on div at bounding box center [598, 330] width 1197 height 877
drag, startPoint x: 242, startPoint y: 385, endPoint x: 251, endPoint y: 388, distance: 10.1
click at [256, 385] on div at bounding box center [598, 330] width 1197 height 877
drag, startPoint x: 248, startPoint y: 393, endPoint x: 261, endPoint y: 400, distance: 14.6
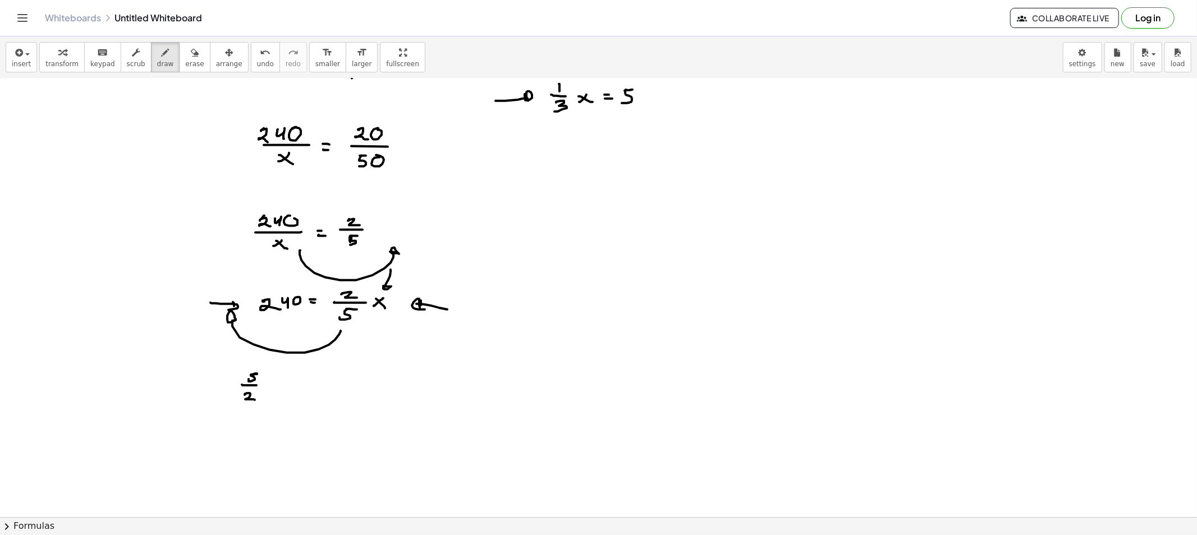
click at [259, 401] on div at bounding box center [598, 330] width 1197 height 877
click at [272, 384] on div at bounding box center [598, 330] width 1197 height 877
drag, startPoint x: 291, startPoint y: 376, endPoint x: 303, endPoint y: 379, distance: 13.2
click at [300, 384] on div at bounding box center [598, 330] width 1197 height 877
drag, startPoint x: 305, startPoint y: 380, endPoint x: 315, endPoint y: 383, distance: 9.9
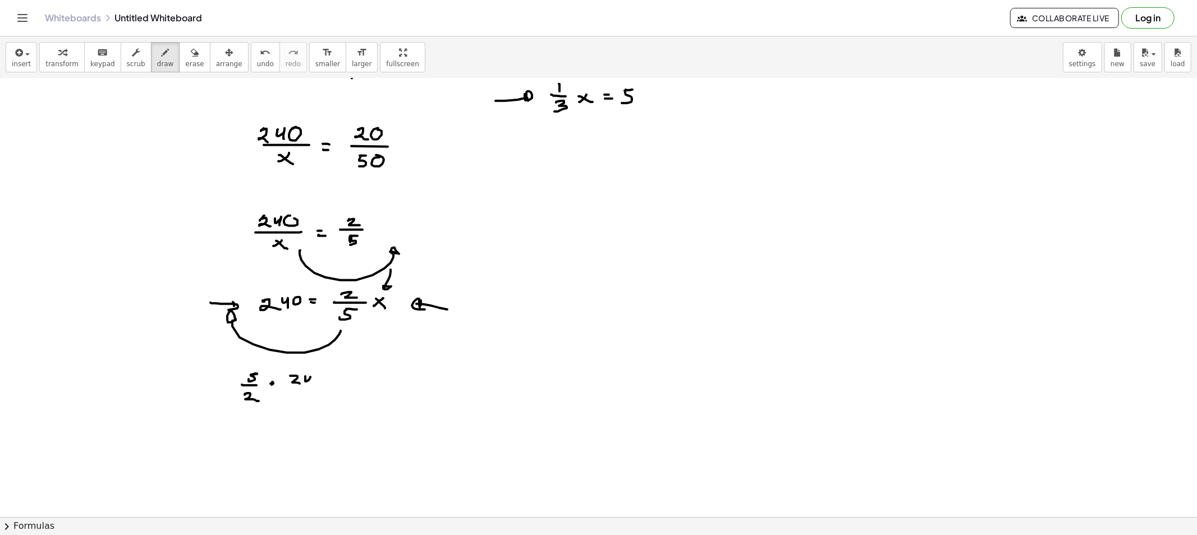
click at [311, 385] on div at bounding box center [598, 330] width 1197 height 877
click at [321, 376] on div at bounding box center [598, 330] width 1197 height 877
click at [342, 376] on div at bounding box center [598, 330] width 1197 height 877
drag, startPoint x: 340, startPoint y: 380, endPoint x: 362, endPoint y: 376, distance: 22.3
click at [344, 380] on div at bounding box center [598, 330] width 1197 height 877
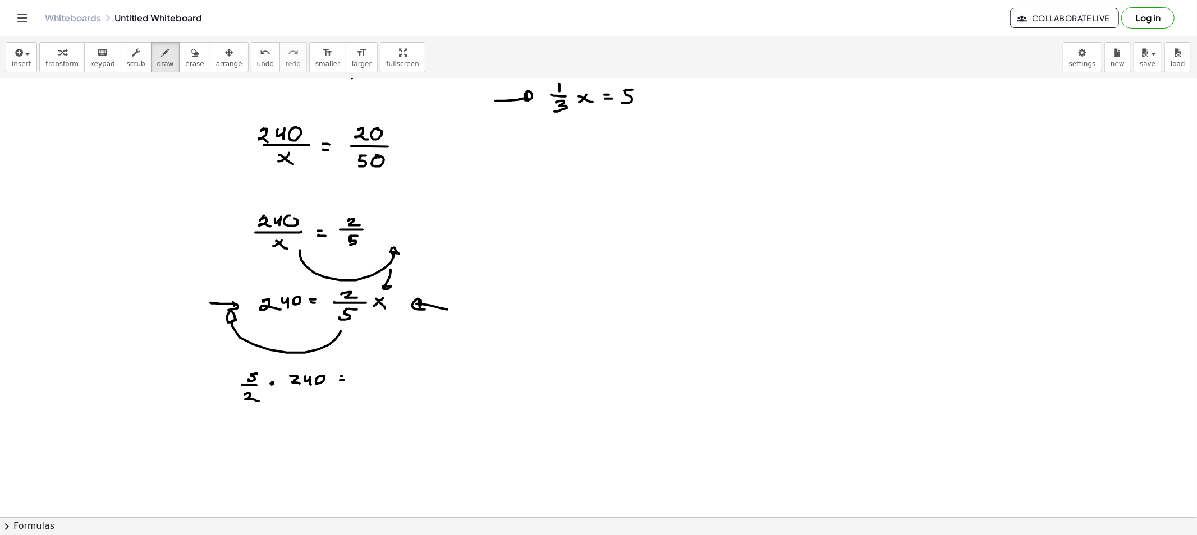
click at [361, 380] on div at bounding box center [598, 330] width 1197 height 877
drag, startPoint x: 361, startPoint y: 373, endPoint x: 375, endPoint y: 385, distance: 17.9
click at [371, 382] on div at bounding box center [598, 330] width 1197 height 877
click at [155, 70] on button "draw" at bounding box center [165, 57] width 29 height 30
drag, startPoint x: 558, startPoint y: 184, endPoint x: 562, endPoint y: 178, distance: 7.0
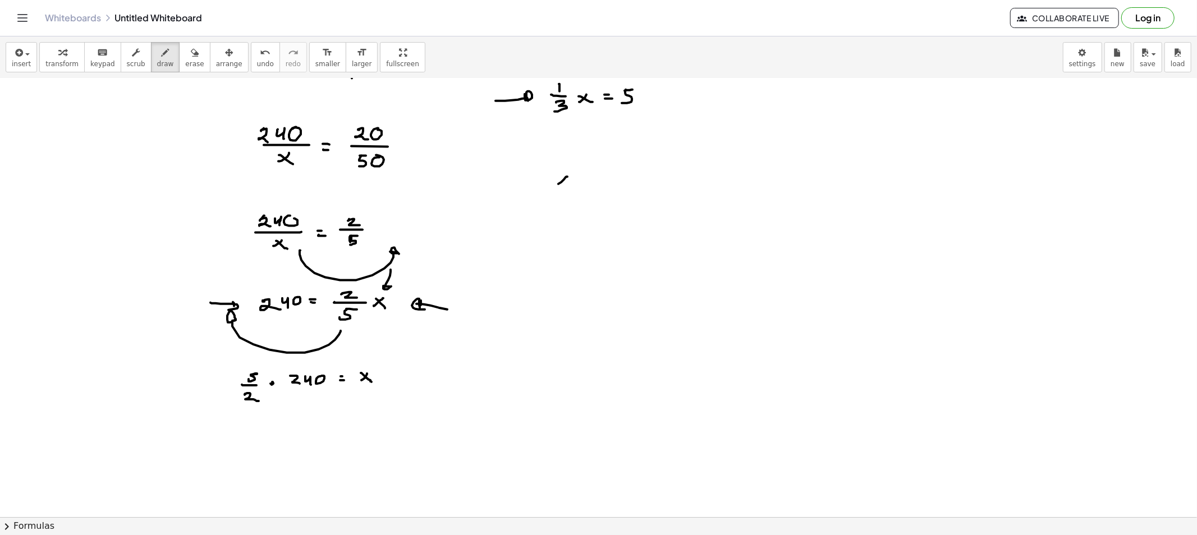
click at [558, 185] on div at bounding box center [598, 330] width 1197 height 877
drag, startPoint x: 562, startPoint y: 178, endPoint x: 570, endPoint y: 184, distance: 10.4
click at [568, 184] on div at bounding box center [598, 330] width 1197 height 877
drag, startPoint x: 585, startPoint y: 174, endPoint x: 581, endPoint y: 178, distance: 6.0
click at [585, 181] on div at bounding box center [598, 330] width 1197 height 877
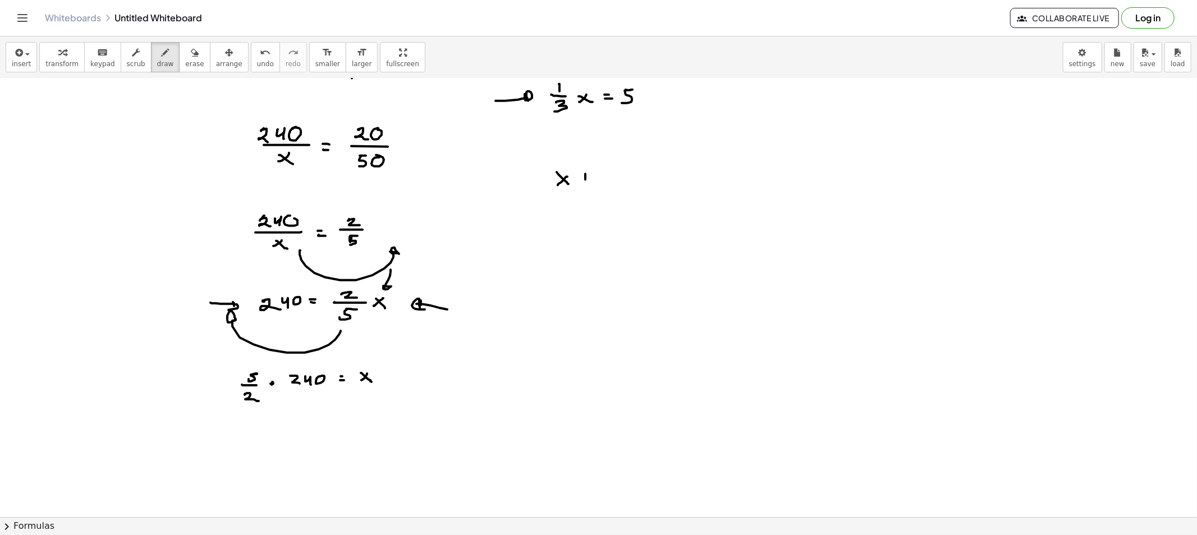
click at [588, 177] on div at bounding box center [598, 330] width 1197 height 877
drag, startPoint x: 603, startPoint y: 171, endPoint x: 603, endPoint y: 181, distance: 9.6
click at [601, 182] on div at bounding box center [598, 330] width 1197 height 877
click at [630, 172] on div at bounding box center [598, 330] width 1197 height 877
drag, startPoint x: 626, startPoint y: 177, endPoint x: 638, endPoint y: 176, distance: 12.4
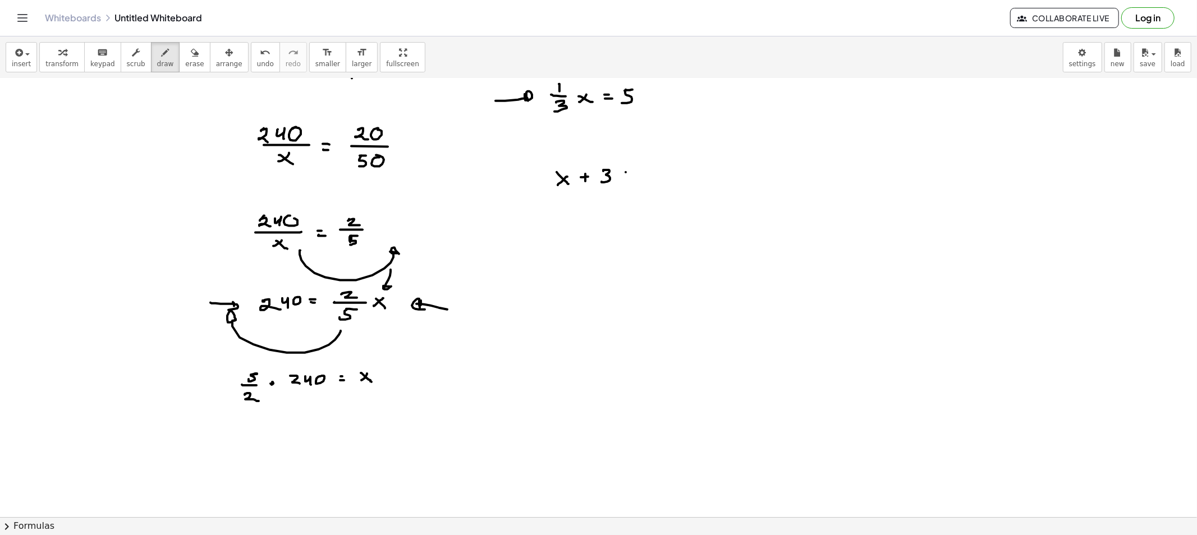
click at [631, 177] on div at bounding box center [598, 330] width 1197 height 877
drag, startPoint x: 652, startPoint y: 171, endPoint x: 682, endPoint y: 169, distance: 30.4
click at [666, 180] on div at bounding box center [598, 330] width 1197 height 877
drag, startPoint x: 680, startPoint y: 180, endPoint x: 679, endPoint y: 171, distance: 9.6
click at [681, 169] on div at bounding box center [598, 330] width 1197 height 877
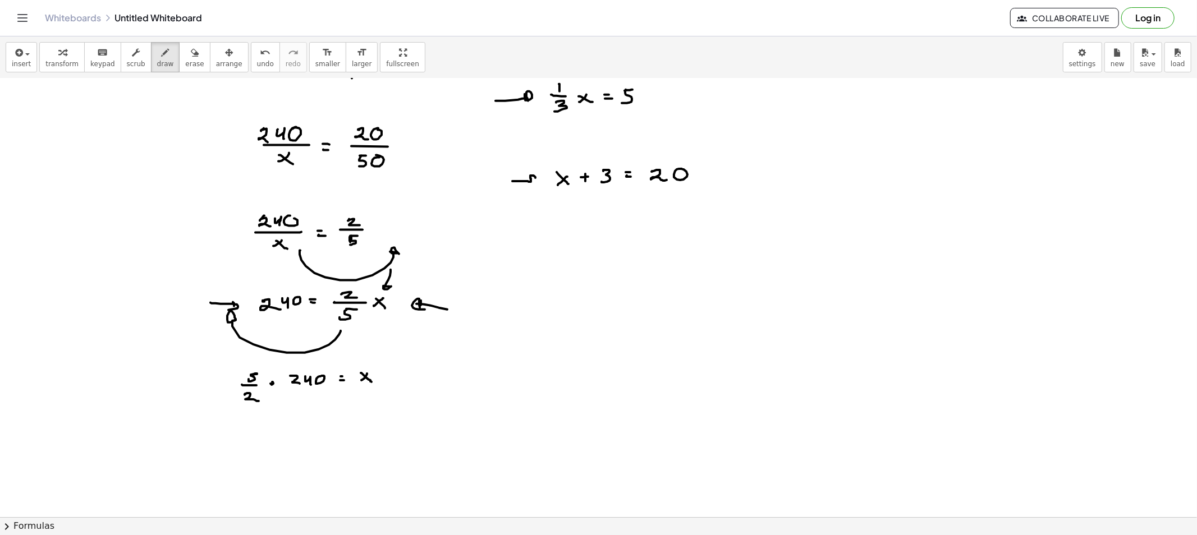
drag, startPoint x: 513, startPoint y: 181, endPoint x: 532, endPoint y: 181, distance: 19.1
click at [532, 181] on div at bounding box center [598, 330] width 1197 height 877
drag, startPoint x: 184, startPoint y: 56, endPoint x: 528, endPoint y: 214, distance: 378.8
click at [185, 57] on div "button" at bounding box center [194, 51] width 19 height 13
drag, startPoint x: 703, startPoint y: 193, endPoint x: 604, endPoint y: 183, distance: 99.8
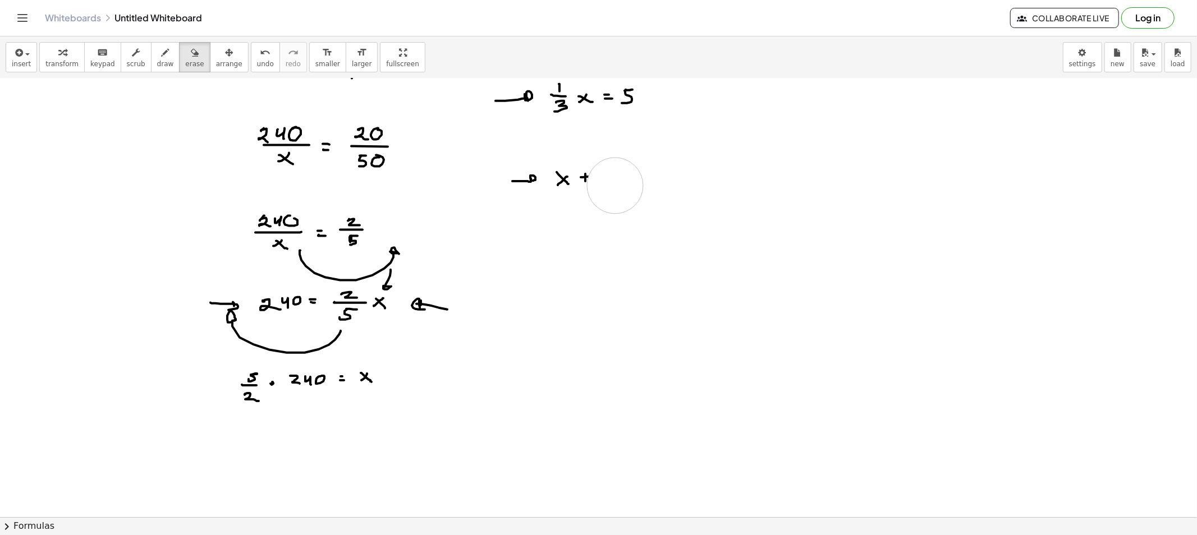
click at [604, 183] on div at bounding box center [598, 330] width 1197 height 877
click at [162, 56] on icon "button" at bounding box center [166, 52] width 8 height 13
click at [595, 176] on div at bounding box center [598, 330] width 1197 height 877
drag, startPoint x: 591, startPoint y: 180, endPoint x: 599, endPoint y: 181, distance: 8.4
click at [596, 181] on div at bounding box center [598, 330] width 1197 height 877
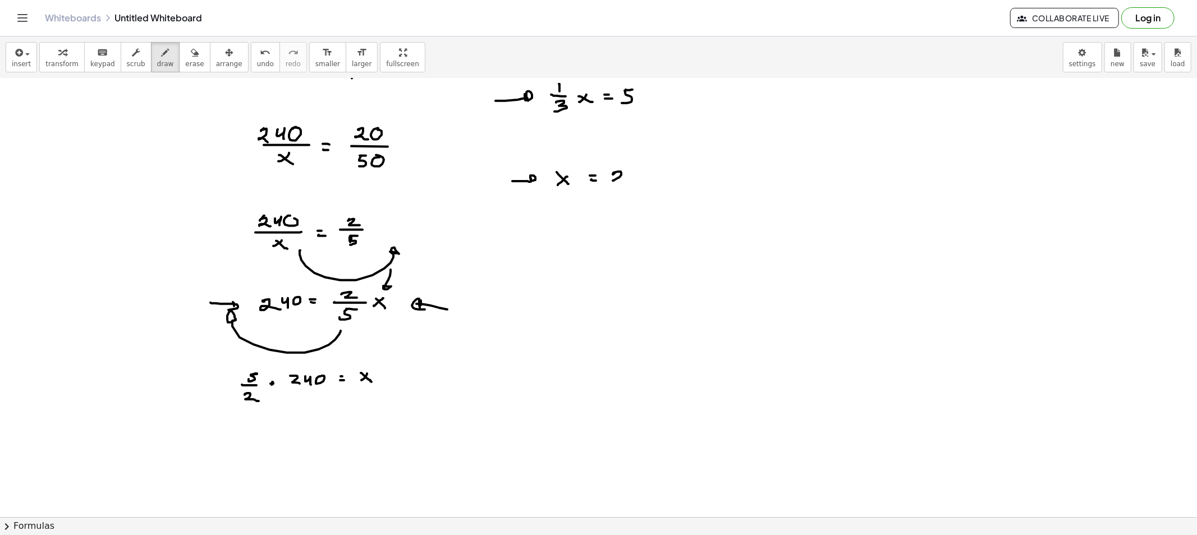
drag, startPoint x: 615, startPoint y: 173, endPoint x: 633, endPoint y: 178, distance: 18.6
click at [629, 181] on div at bounding box center [598, 330] width 1197 height 877
drag, startPoint x: 633, startPoint y: 172, endPoint x: 641, endPoint y: 175, distance: 8.3
click at [632, 173] on div at bounding box center [598, 330] width 1197 height 877
click at [643, 175] on div at bounding box center [598, 330] width 1197 height 877
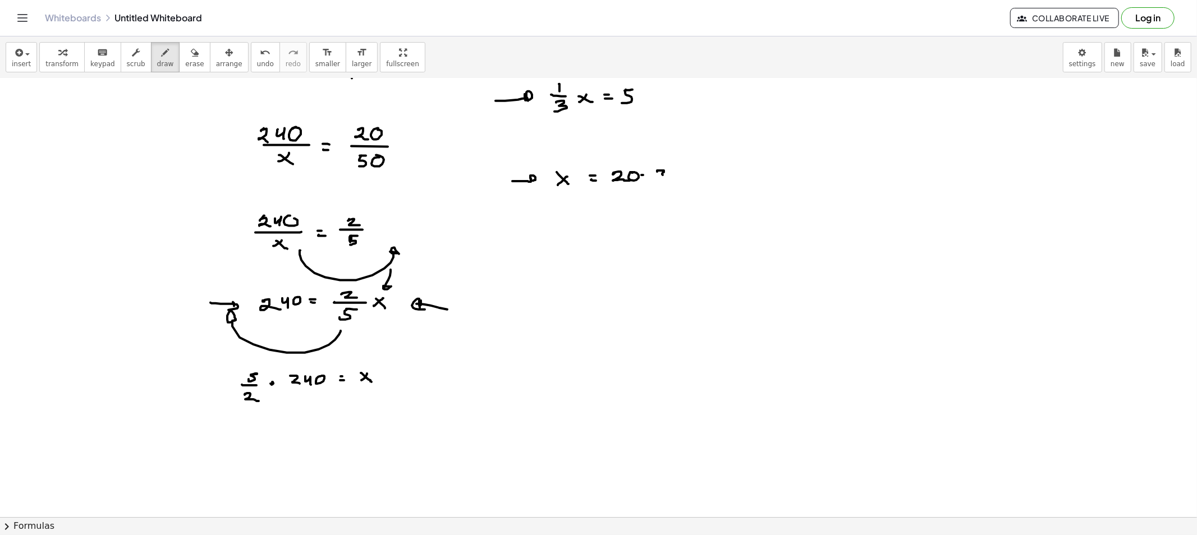
click at [654, 182] on div at bounding box center [598, 330] width 1197 height 877
click at [554, 218] on div at bounding box center [598, 330] width 1197 height 877
click at [568, 217] on div at bounding box center [598, 330] width 1197 height 877
click at [581, 211] on div at bounding box center [598, 330] width 1197 height 877
click at [581, 219] on div at bounding box center [598, 330] width 1197 height 877
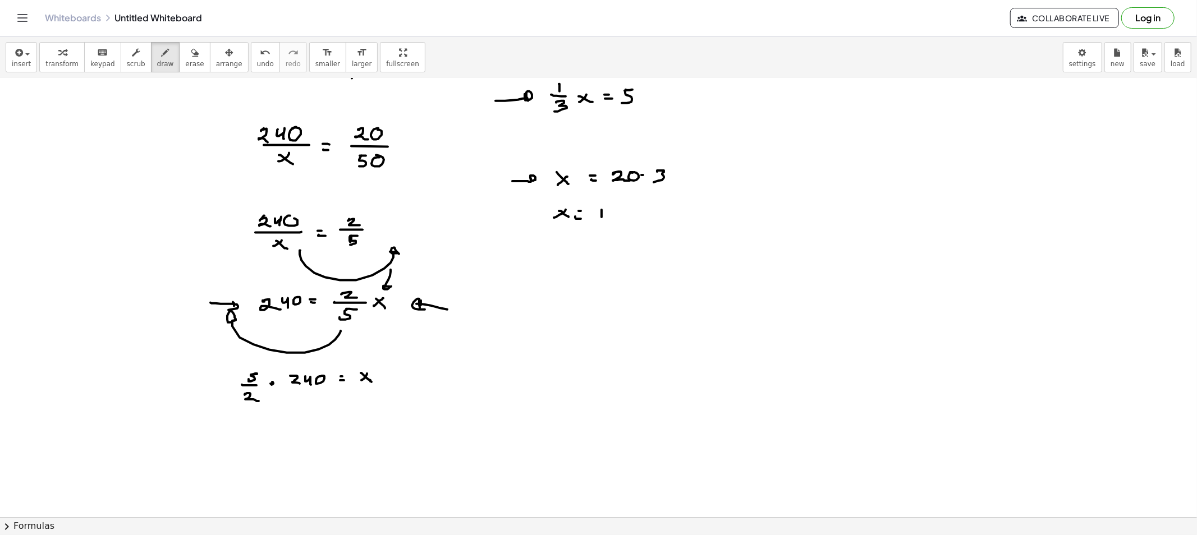
click at [601, 220] on div at bounding box center [598, 330] width 1197 height 877
click at [613, 219] on div at bounding box center [598, 330] width 1197 height 877
click at [185, 67] on span "erase" at bounding box center [194, 64] width 19 height 8
click at [513, 182] on div at bounding box center [598, 330] width 1197 height 877
click at [151, 69] on button "draw" at bounding box center [165, 57] width 29 height 30
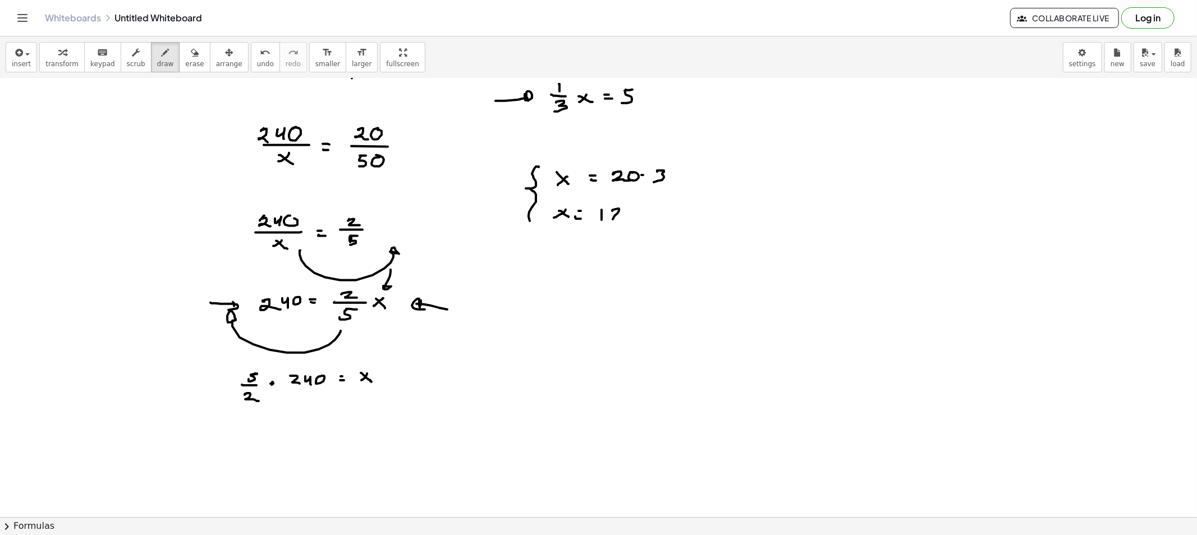
drag, startPoint x: 539, startPoint y: 167, endPoint x: 543, endPoint y: 230, distance: 63.0
click at [542, 229] on div at bounding box center [598, 330] width 1197 height 877
drag, startPoint x: 607, startPoint y: 141, endPoint x: 614, endPoint y: 146, distance: 8.9
click at [614, 147] on div at bounding box center [598, 330] width 1197 height 877
click at [186, 62] on span "erase" at bounding box center [194, 64] width 19 height 8
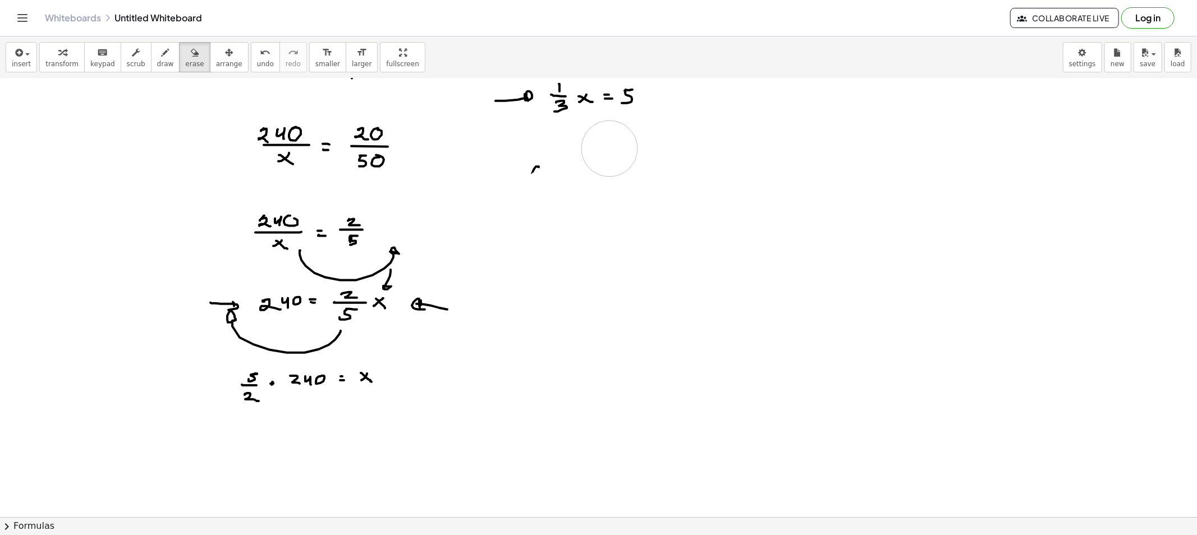
click at [540, 170] on div at bounding box center [598, 330] width 1197 height 877
click at [157, 62] on span "draw" at bounding box center [165, 64] width 17 height 8
click at [551, 174] on div at bounding box center [598, 330] width 1197 height 877
click at [560, 163] on div at bounding box center [598, 330] width 1197 height 877
click at [586, 165] on div at bounding box center [598, 330] width 1197 height 877
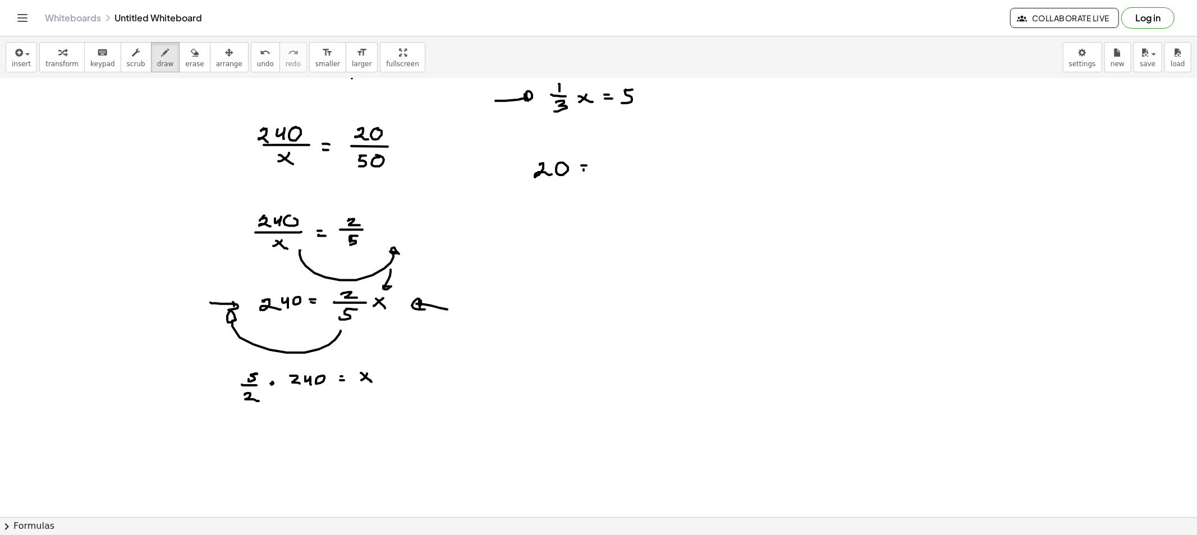
click at [587, 171] on div at bounding box center [598, 330] width 1197 height 877
click at [606, 172] on div at bounding box center [598, 330] width 1197 height 877
click at [614, 171] on div at bounding box center [598, 330] width 1197 height 877
click at [629, 170] on div at bounding box center [598, 330] width 1197 height 877
click at [637, 167] on div at bounding box center [598, 330] width 1197 height 877
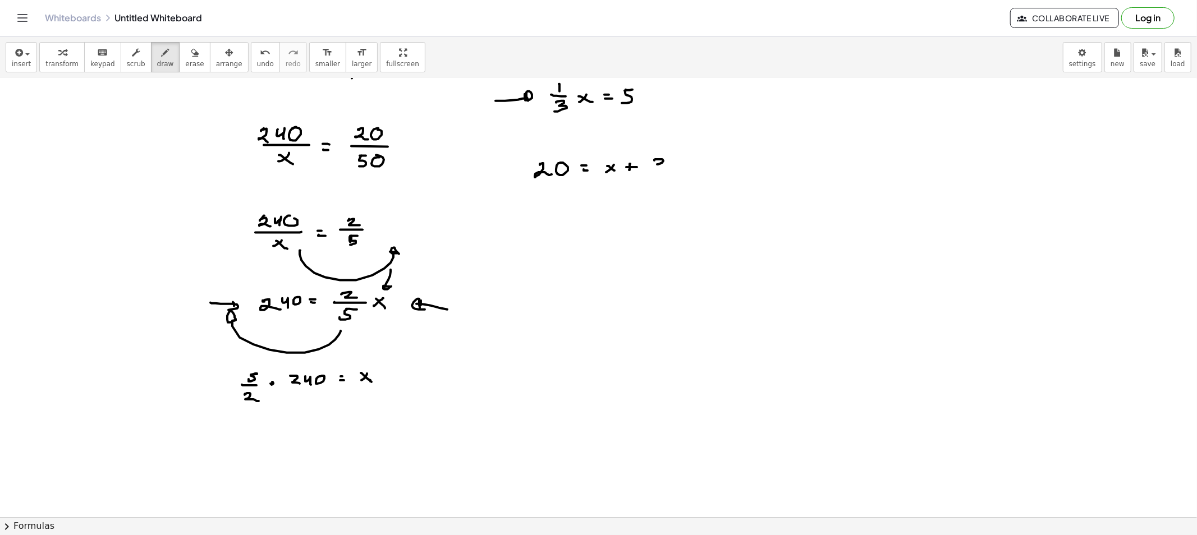
click at [655, 173] on div at bounding box center [598, 330] width 1197 height 877
drag, startPoint x: 543, startPoint y: 220, endPoint x: 558, endPoint y: 225, distance: 15.8
click at [551, 226] on div at bounding box center [598, 330] width 1197 height 877
click at [569, 220] on div at bounding box center [598, 330] width 1197 height 877
drag, startPoint x: 580, startPoint y: 222, endPoint x: 588, endPoint y: 222, distance: 8.4
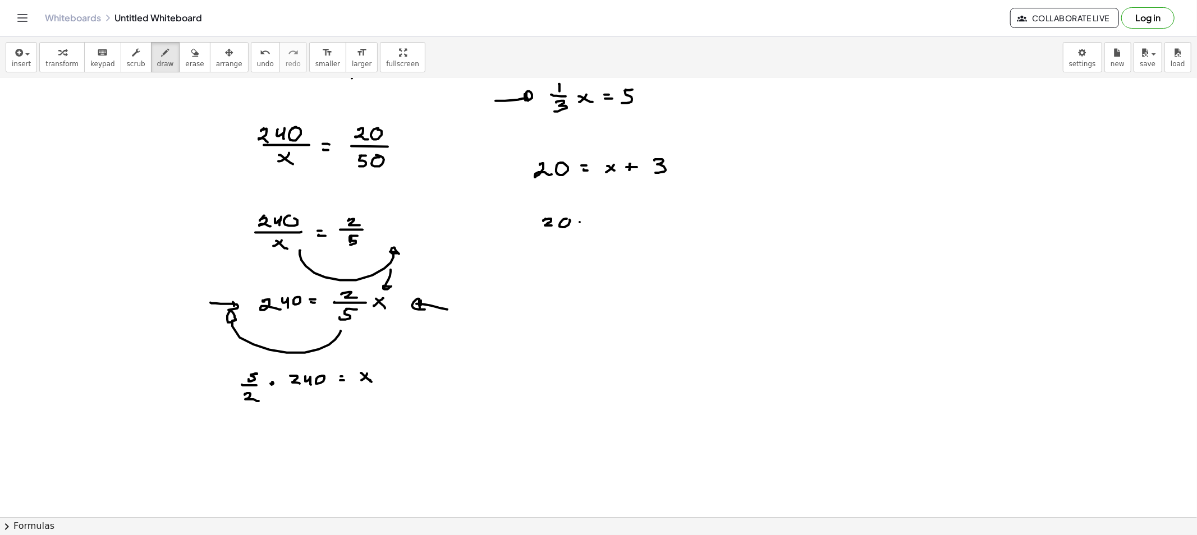
click at [582, 222] on div at bounding box center [598, 330] width 1197 height 877
drag, startPoint x: 601, startPoint y: 218, endPoint x: 597, endPoint y: 227, distance: 10.3
click at [597, 227] on div at bounding box center [598, 330] width 1197 height 877
click at [620, 219] on div at bounding box center [598, 330] width 1197 height 877
drag, startPoint x: 619, startPoint y: 222, endPoint x: 637, endPoint y: 221, distance: 18.0
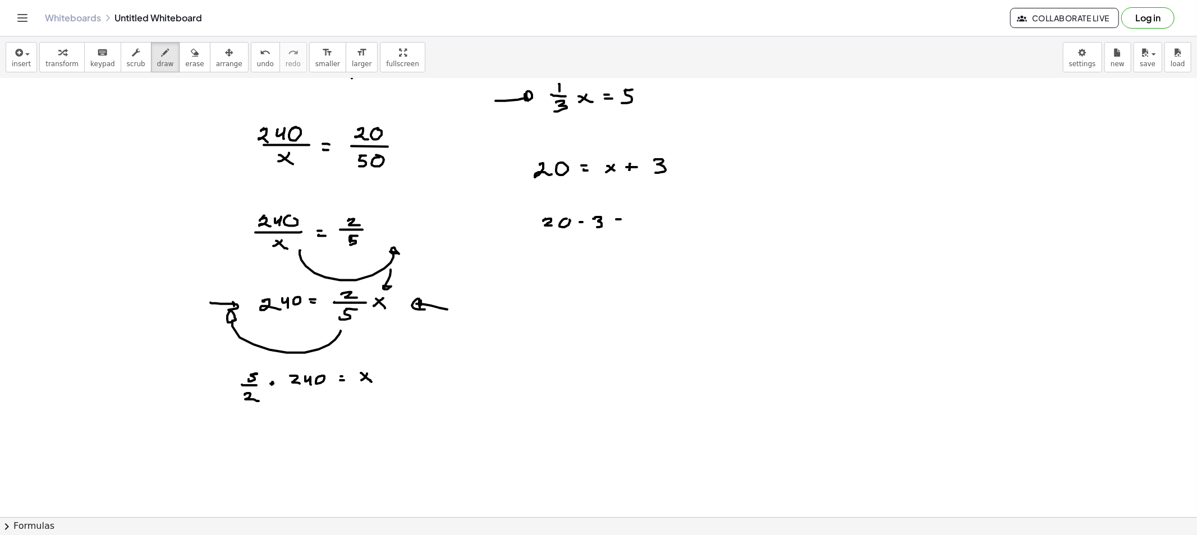
click at [623, 222] on div at bounding box center [598, 330] width 1197 height 877
click at [640, 223] on div at bounding box center [598, 330] width 1197 height 877
drag, startPoint x: 643, startPoint y: 216, endPoint x: 656, endPoint y: 226, distance: 16.8
click at [651, 223] on div at bounding box center [598, 330] width 1197 height 877
click at [187, 68] on span "erase" at bounding box center [194, 64] width 19 height 8
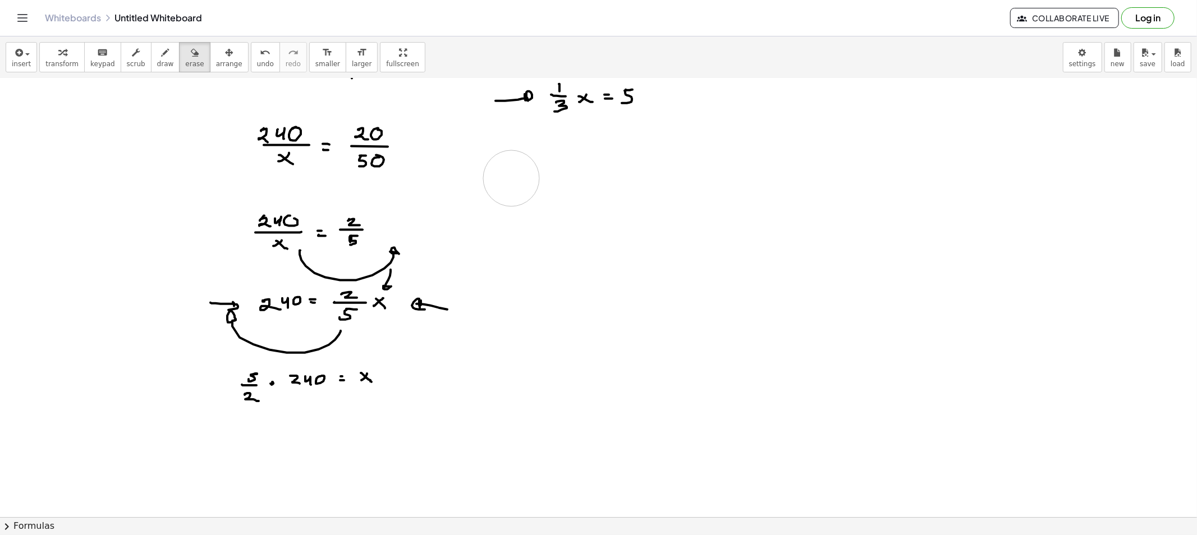
drag, startPoint x: 539, startPoint y: 218, endPoint x: 483, endPoint y: 177, distance: 68.7
click at [491, 180] on div at bounding box center [598, 330] width 1197 height 877
click at [179, 62] on button "erase" at bounding box center [194, 57] width 31 height 30
click at [160, 61] on button "draw" at bounding box center [165, 57] width 29 height 30
click at [557, 174] on div at bounding box center [598, 330] width 1197 height 877
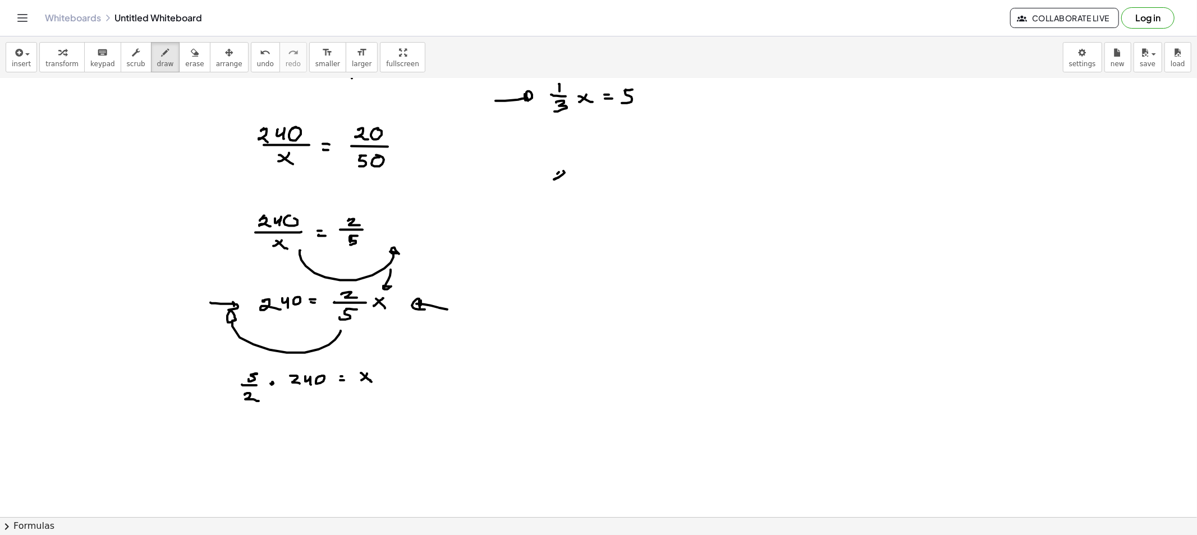
drag, startPoint x: 564, startPoint y: 173, endPoint x: 559, endPoint y: 177, distance: 7.2
click at [559, 177] on div at bounding box center [598, 330] width 1197 height 877
drag, startPoint x: 559, startPoint y: 171, endPoint x: 573, endPoint y: 182, distance: 17.5
click at [571, 182] on div at bounding box center [598, 330] width 1197 height 877
drag, startPoint x: 585, startPoint y: 174, endPoint x: 578, endPoint y: 174, distance: 6.2
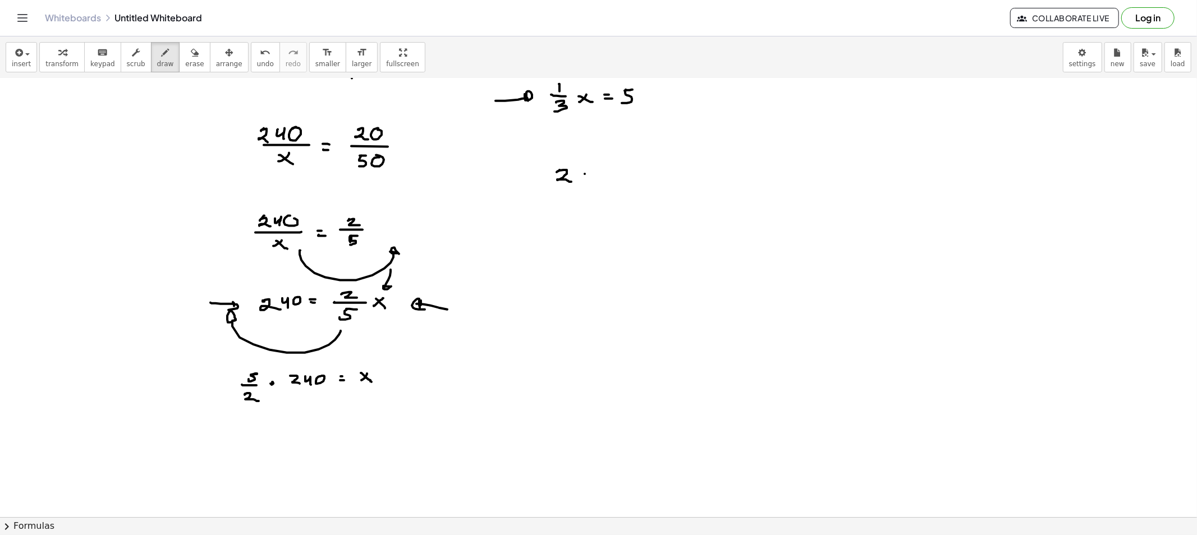
click at [576, 180] on div at bounding box center [598, 330] width 1197 height 877
click at [587, 181] on div at bounding box center [598, 330] width 1197 height 877
click at [604, 172] on div at bounding box center [598, 330] width 1197 height 877
click at [606, 176] on div at bounding box center [598, 330] width 1197 height 877
click at [618, 178] on div at bounding box center [598, 330] width 1197 height 877
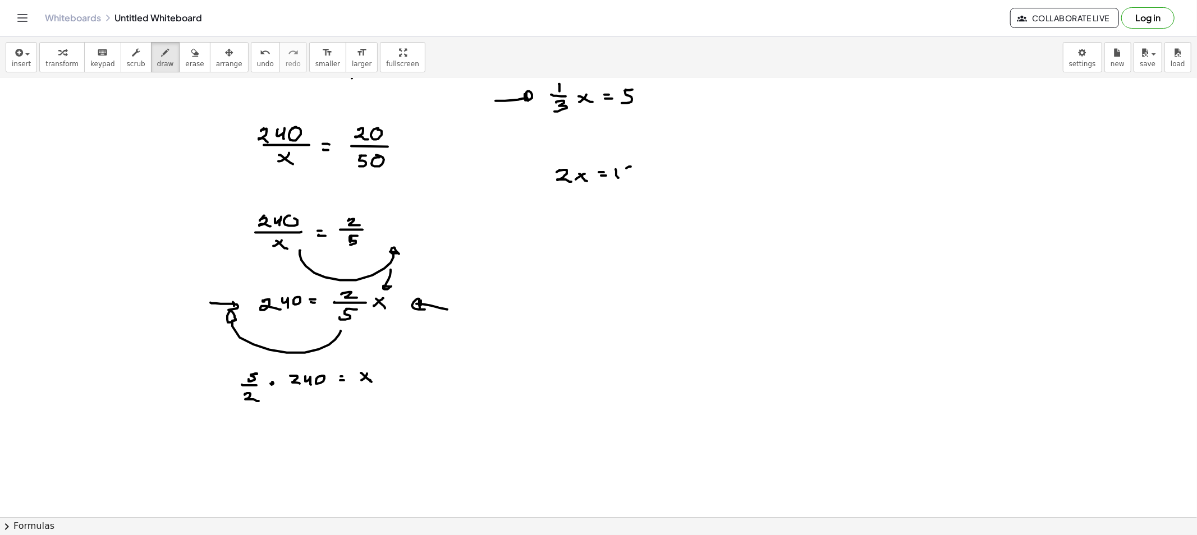
click at [634, 169] on div at bounding box center [598, 330] width 1197 height 877
drag, startPoint x: 568, startPoint y: 200, endPoint x: 627, endPoint y: 202, distance: 59.5
click at [624, 199] on div at bounding box center [598, 330] width 1197 height 877
drag, startPoint x: 580, startPoint y: 231, endPoint x: 573, endPoint y: 237, distance: 9.5
click at [573, 237] on div at bounding box center [598, 330] width 1197 height 877
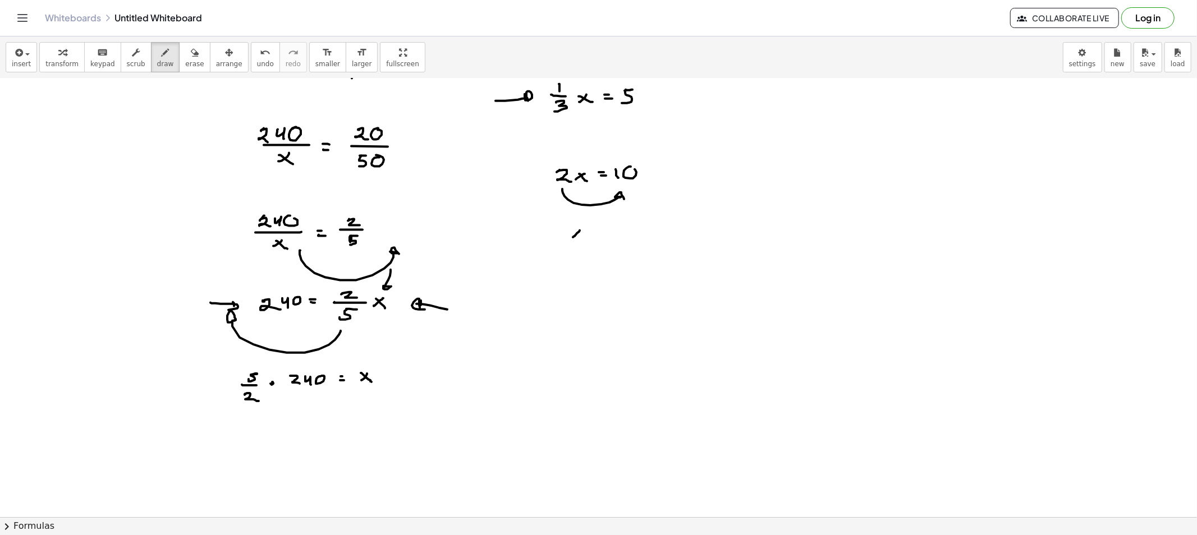
drag, startPoint x: 579, startPoint y: 237, endPoint x: 585, endPoint y: 241, distance: 7.2
click at [582, 240] on div at bounding box center [598, 330] width 1197 height 877
click at [597, 230] on div at bounding box center [598, 330] width 1197 height 877
drag, startPoint x: 596, startPoint y: 234, endPoint x: 603, endPoint y: 236, distance: 6.9
click at [599, 236] on div at bounding box center [598, 330] width 1197 height 877
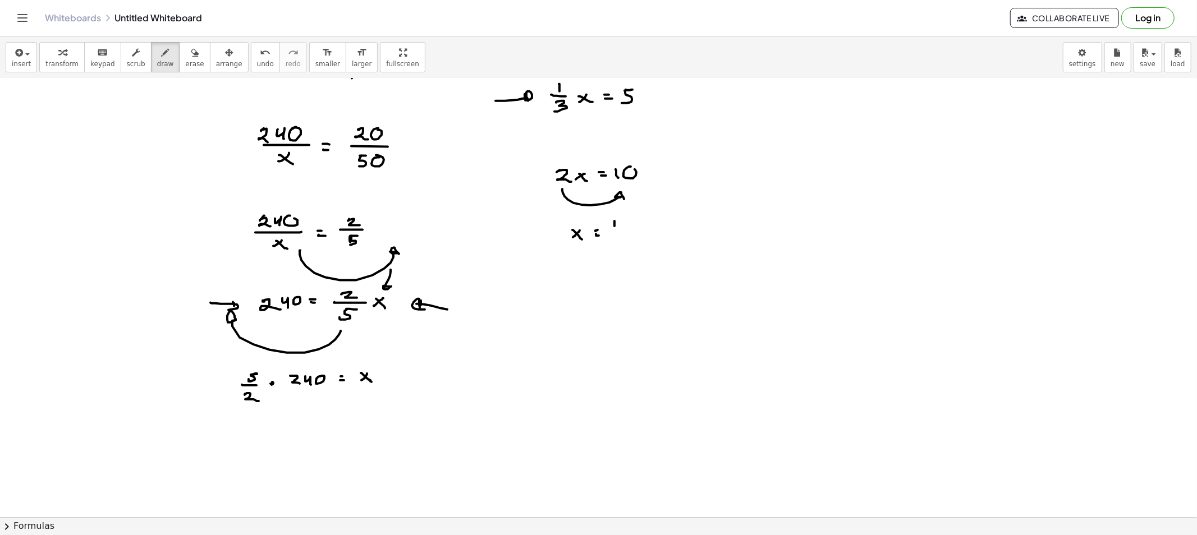
drag, startPoint x: 614, startPoint y: 221, endPoint x: 618, endPoint y: 226, distance: 6.1
click at [614, 227] on div at bounding box center [598, 330] width 1197 height 877
click at [625, 221] on div at bounding box center [598, 330] width 1197 height 877
drag, startPoint x: 614, startPoint y: 231, endPoint x: 630, endPoint y: 233, distance: 15.8
click at [632, 231] on div at bounding box center [598, 330] width 1197 height 877
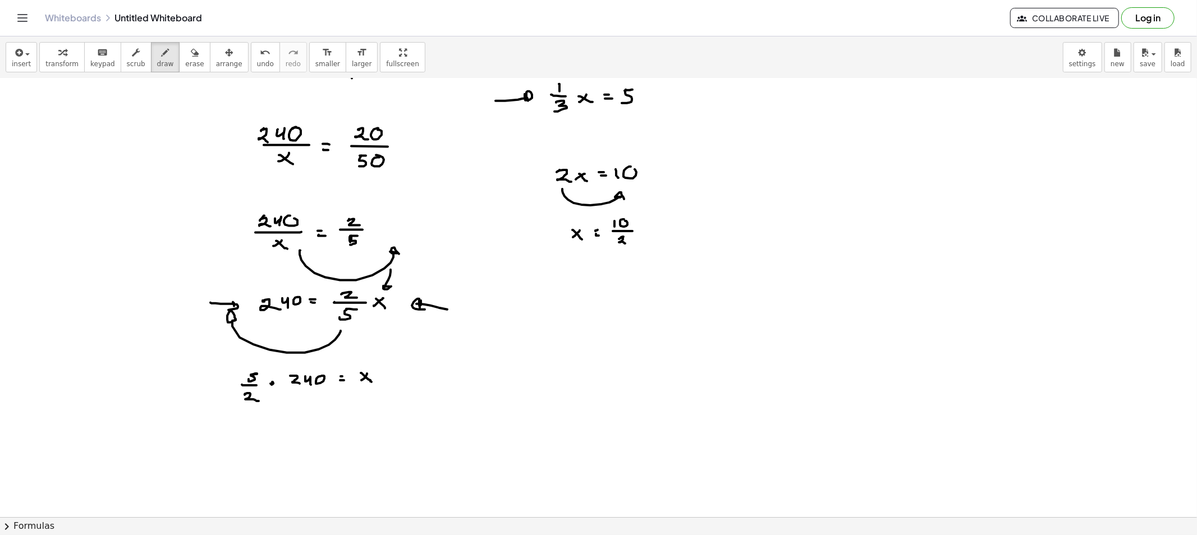
drag, startPoint x: 623, startPoint y: 237, endPoint x: 634, endPoint y: 242, distance: 12.0
click at [626, 244] on div at bounding box center [598, 330] width 1197 height 877
click at [576, 281] on div at bounding box center [598, 330] width 1197 height 877
drag, startPoint x: 578, startPoint y: 275, endPoint x: 592, endPoint y: 280, distance: 14.6
click at [589, 283] on div at bounding box center [598, 330] width 1197 height 877
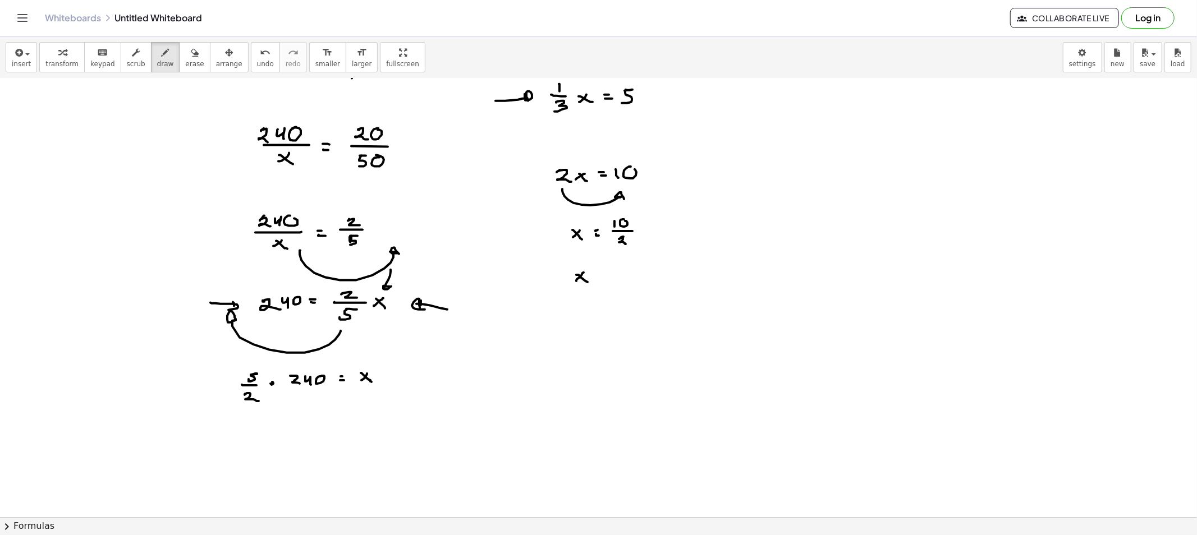
click at [601, 274] on div at bounding box center [598, 330] width 1197 height 877
drag, startPoint x: 597, startPoint y: 279, endPoint x: 607, endPoint y: 278, distance: 9.7
click at [602, 279] on div at bounding box center [598, 330] width 1197 height 877
click at [626, 273] on div at bounding box center [598, 330] width 1197 height 877
drag, startPoint x: 620, startPoint y: 275, endPoint x: 617, endPoint y: 283, distance: 8.3
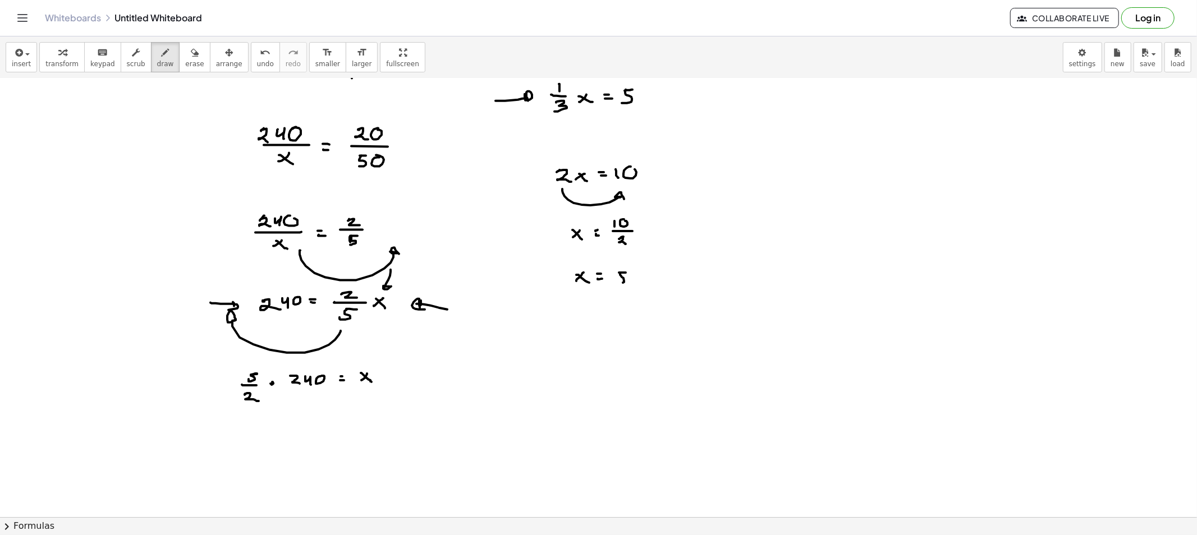
click at [617, 283] on div at bounding box center [598, 330] width 1197 height 877
click at [571, 340] on div at bounding box center [598, 330] width 1197 height 877
click at [581, 334] on div at bounding box center [598, 330] width 1197 height 877
click at [608, 333] on div at bounding box center [598, 330] width 1197 height 877
drag, startPoint x: 601, startPoint y: 337, endPoint x: 614, endPoint y: 338, distance: 13.0
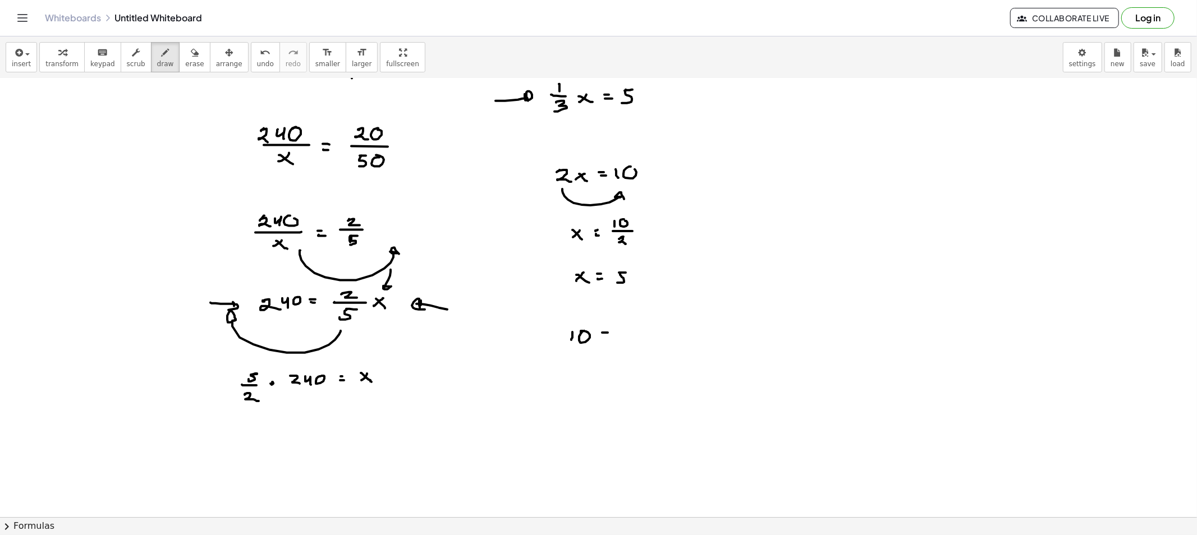
click at [609, 337] on div at bounding box center [598, 330] width 1197 height 877
drag, startPoint x: 625, startPoint y: 330, endPoint x: 638, endPoint y: 339, distance: 16.2
click at [636, 340] on div at bounding box center [598, 330] width 1197 height 877
click at [641, 338] on div at bounding box center [598, 330] width 1197 height 877
click at [649, 340] on div at bounding box center [598, 330] width 1197 height 877
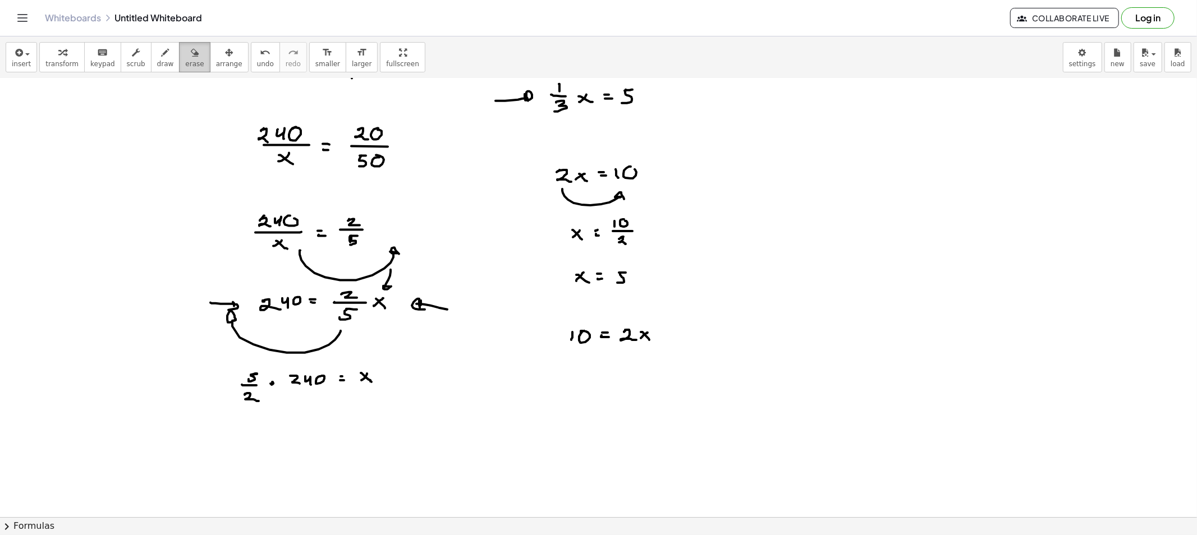
click at [186, 55] on div "button" at bounding box center [194, 51] width 19 height 13
drag, startPoint x: 571, startPoint y: 272, endPoint x: 565, endPoint y: 184, distance: 87.7
click at [565, 184] on div at bounding box center [598, 330] width 1197 height 877
drag, startPoint x: 146, startPoint y: 45, endPoint x: 240, endPoint y: 102, distance: 109.5
click at [151, 46] on button "draw" at bounding box center [165, 57] width 29 height 30
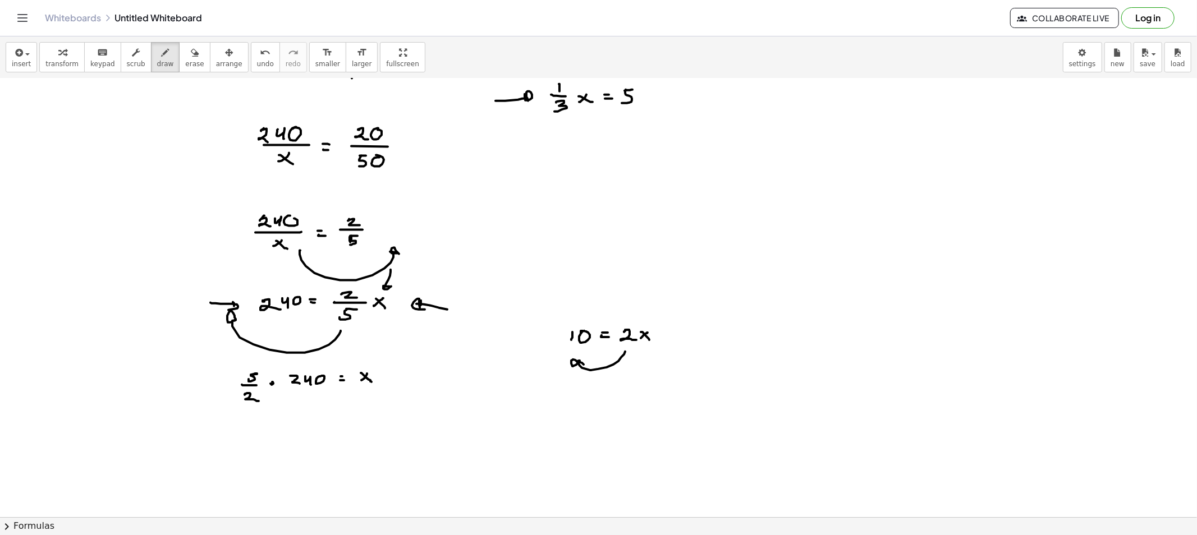
drag, startPoint x: 625, startPoint y: 352, endPoint x: 583, endPoint y: 365, distance: 43.5
click at [583, 365] on div at bounding box center [598, 330] width 1197 height 877
click at [185, 65] on span "erase" at bounding box center [194, 64] width 19 height 8
drag, startPoint x: 573, startPoint y: 401, endPoint x: 619, endPoint y: 376, distance: 52.4
click at [619, 376] on div at bounding box center [598, 330] width 1197 height 877
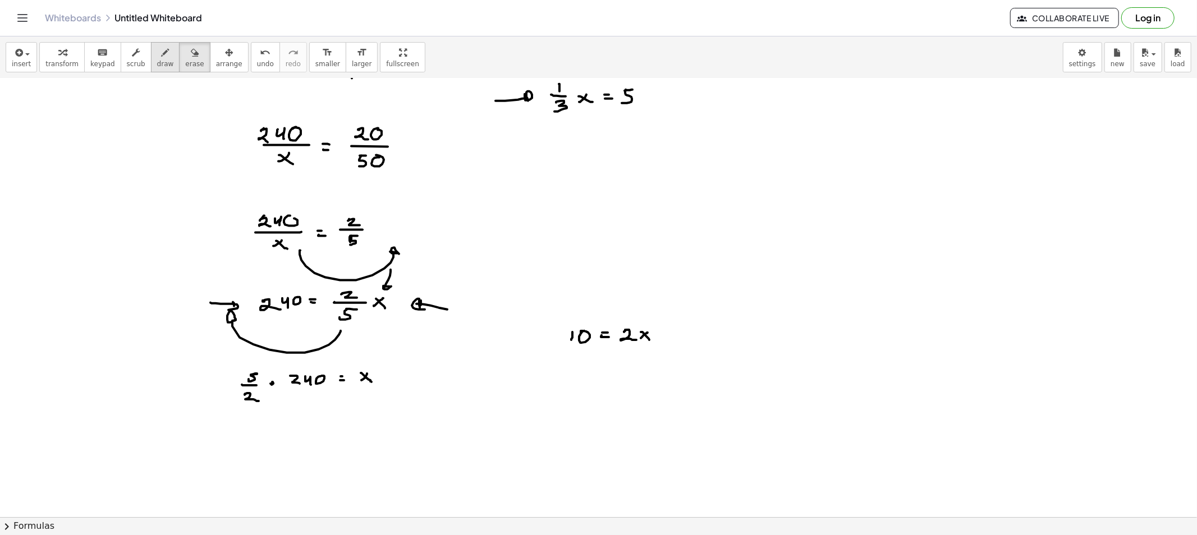
click at [151, 62] on button "draw" at bounding box center [165, 57] width 29 height 30
drag, startPoint x: 628, startPoint y: 344, endPoint x: 577, endPoint y: 357, distance: 53.2
click at [574, 357] on div at bounding box center [598, 330] width 1197 height 877
drag, startPoint x: 574, startPoint y: 373, endPoint x: 585, endPoint y: 366, distance: 11.8
click at [574, 374] on div at bounding box center [598, 330] width 1197 height 877
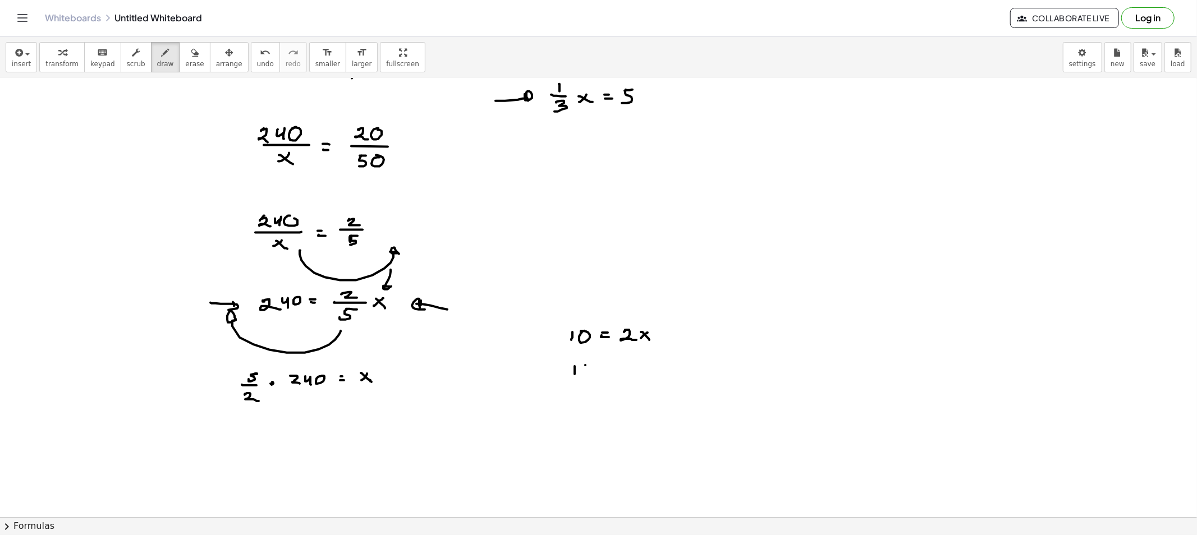
click at [585, 368] on div at bounding box center [598, 330] width 1197 height 877
click at [591, 380] on div at bounding box center [598, 330] width 1197 height 877
drag, startPoint x: 580, startPoint y: 387, endPoint x: 591, endPoint y: 392, distance: 12.1
click at [586, 394] on div at bounding box center [598, 330] width 1197 height 877
click at [602, 377] on div at bounding box center [598, 330] width 1197 height 877
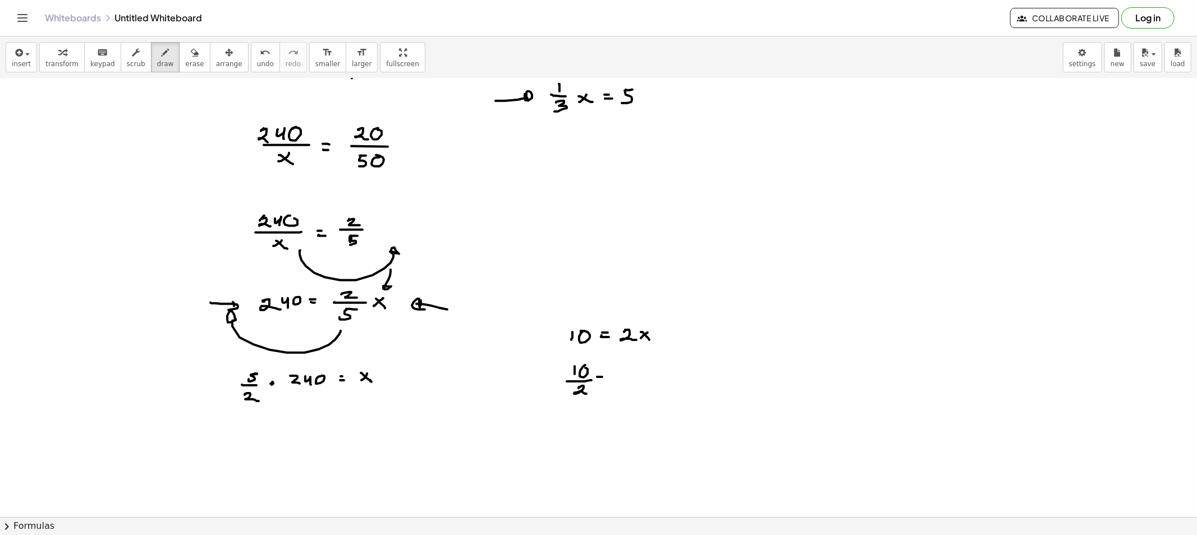
drag, startPoint x: 599, startPoint y: 380, endPoint x: 611, endPoint y: 381, distance: 13.0
click at [605, 381] on div at bounding box center [598, 330] width 1197 height 877
drag, startPoint x: 620, startPoint y: 377, endPoint x: 613, endPoint y: 380, distance: 7.8
click at [613, 383] on div at bounding box center [598, 330] width 1197 height 877
click at [621, 384] on div at bounding box center [598, 330] width 1197 height 877
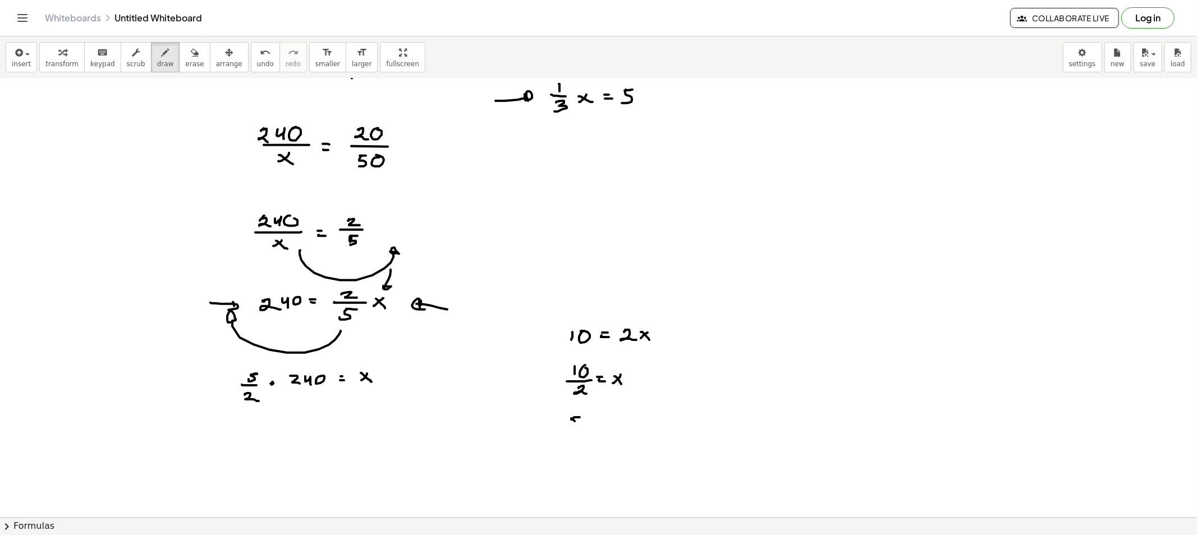
drag, startPoint x: 574, startPoint y: 417, endPoint x: 568, endPoint y: 427, distance: 11.6
click at [568, 427] on div at bounding box center [598, 330] width 1197 height 877
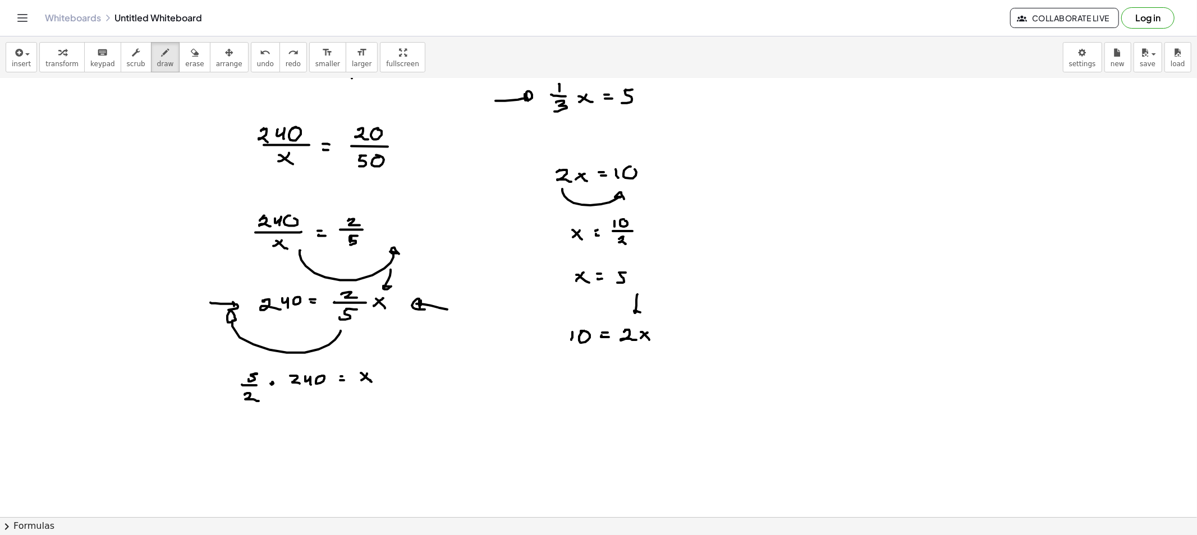
drag, startPoint x: 636, startPoint y: 300, endPoint x: 642, endPoint y: 311, distance: 12.0
click at [641, 311] on div at bounding box center [598, 330] width 1197 height 877
drag, startPoint x: 570, startPoint y: 376, endPoint x: 578, endPoint y: 378, distance: 8.0
click at [570, 383] on div at bounding box center [598, 330] width 1197 height 877
drag, startPoint x: 581, startPoint y: 373, endPoint x: 578, endPoint y: 378, distance: 5.8
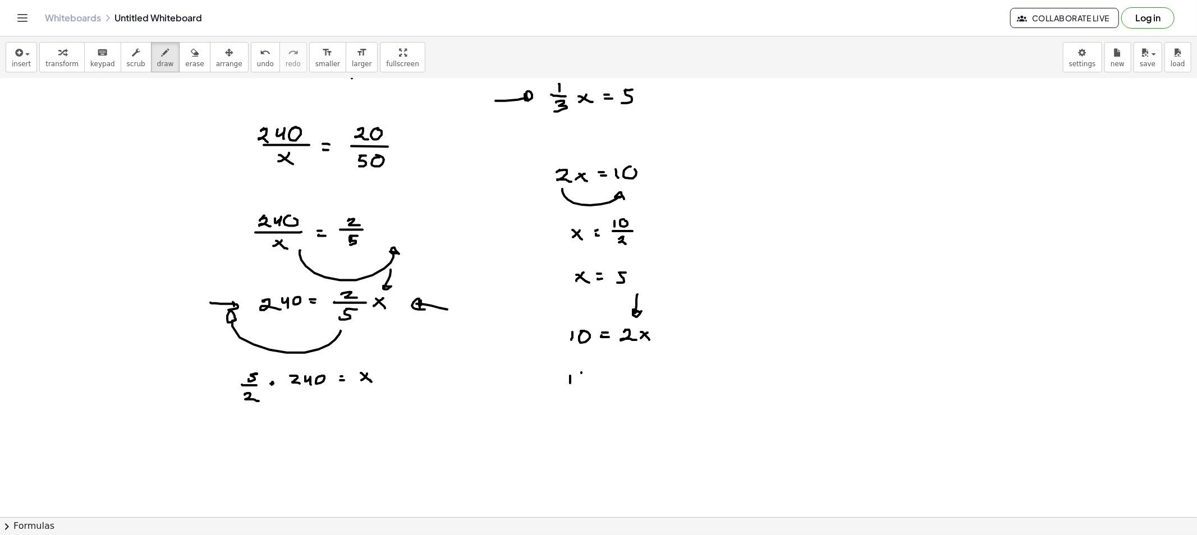
click at [582, 375] on div at bounding box center [598, 330] width 1197 height 877
drag, startPoint x: 565, startPoint y: 385, endPoint x: 585, endPoint y: 386, distance: 19.7
click at [586, 386] on div at bounding box center [598, 330] width 1197 height 877
drag, startPoint x: 576, startPoint y: 393, endPoint x: 581, endPoint y: 401, distance: 10.1
click at [580, 402] on div at bounding box center [598, 330] width 1197 height 877
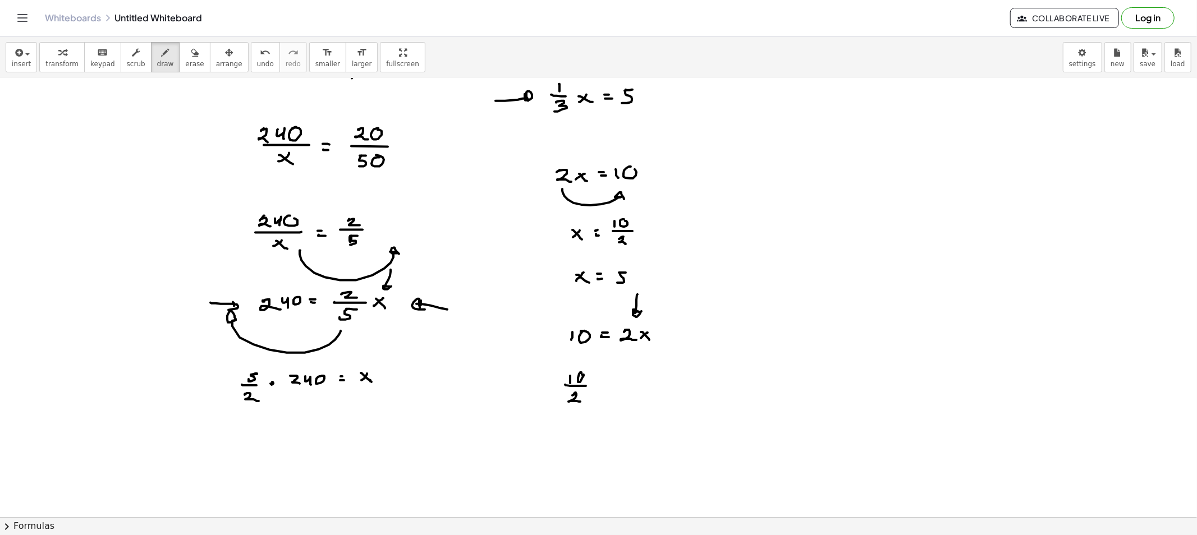
click at [599, 384] on div at bounding box center [598, 330] width 1197 height 877
drag, startPoint x: 597, startPoint y: 388, endPoint x: 617, endPoint y: 383, distance: 20.1
click at [603, 388] on div at bounding box center [598, 330] width 1197 height 877
drag, startPoint x: 613, startPoint y: 389, endPoint x: 620, endPoint y: 389, distance: 7.9
click at [612, 389] on div at bounding box center [598, 330] width 1197 height 877
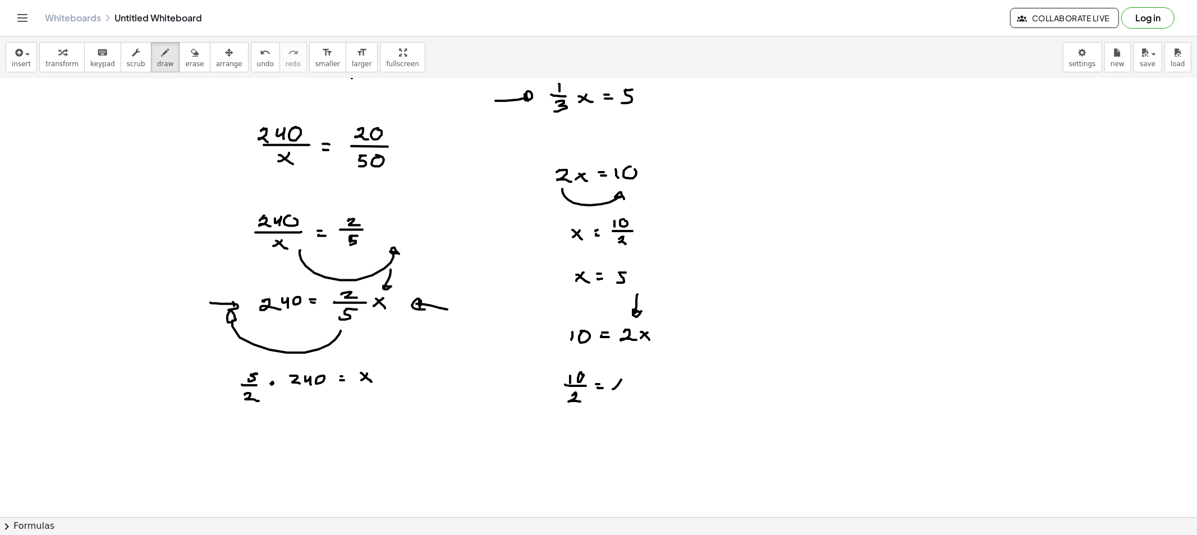
drag, startPoint x: 620, startPoint y: 389, endPoint x: 620, endPoint y: 399, distance: 10.1
click at [623, 392] on div at bounding box center [598, 330] width 1197 height 877
click at [575, 424] on div at bounding box center [598, 330] width 1197 height 877
click at [569, 426] on div at bounding box center [598, 330] width 1197 height 877
click at [564, 435] on div at bounding box center [598, 330] width 1197 height 877
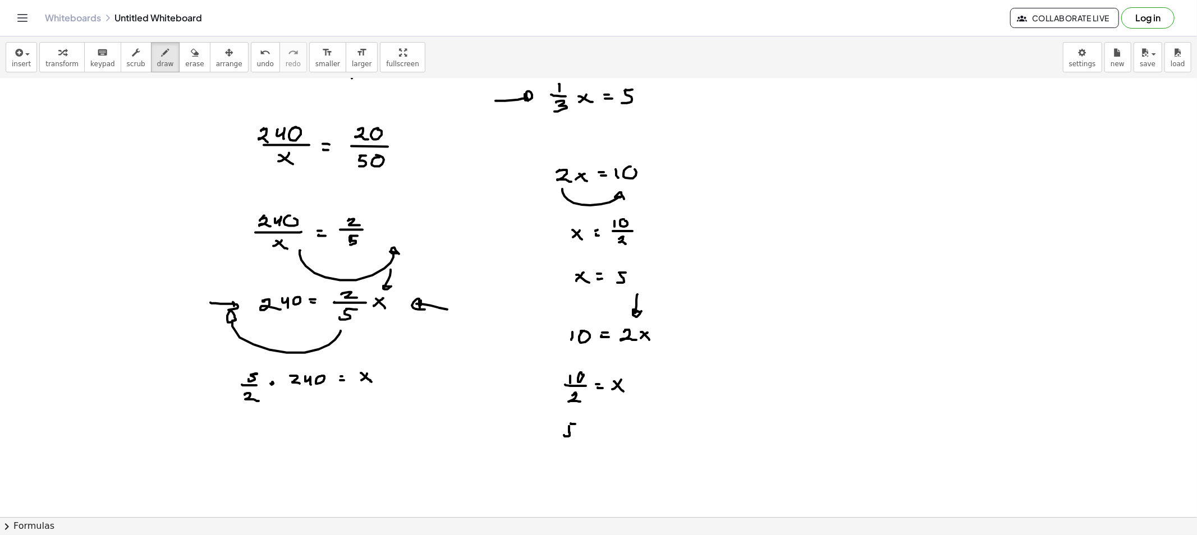
click at [592, 430] on div at bounding box center [598, 330] width 1197 height 877
click at [592, 435] on div at bounding box center [598, 330] width 1197 height 877
click at [606, 435] on div at bounding box center [598, 330] width 1197 height 877
click at [616, 439] on div at bounding box center [598, 330] width 1197 height 877
click at [179, 59] on button "erase" at bounding box center [194, 57] width 31 height 30
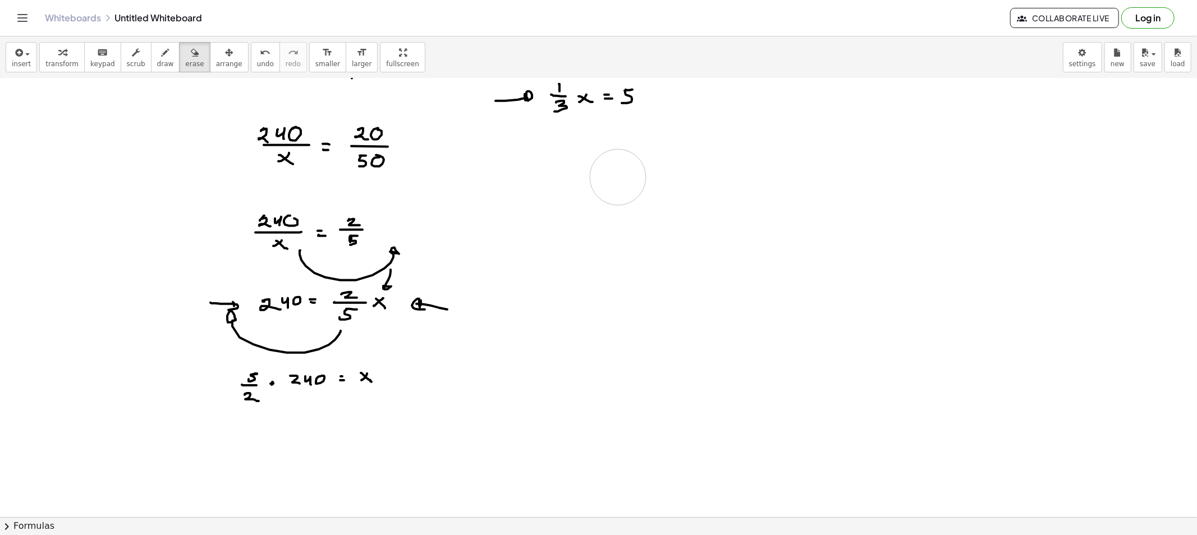
drag, startPoint x: 539, startPoint y: 439, endPoint x: 567, endPoint y: 265, distance: 176.8
click at [574, 249] on div at bounding box center [598, 330] width 1197 height 877
drag, startPoint x: 444, startPoint y: 315, endPoint x: 421, endPoint y: 268, distance: 52.4
click at [406, 261] on div at bounding box center [598, 330] width 1197 height 877
click at [153, 74] on div "insert select one: Math Expression Function Text Youtube Video Graphing Geometr…" at bounding box center [598, 57] width 1197 height 42
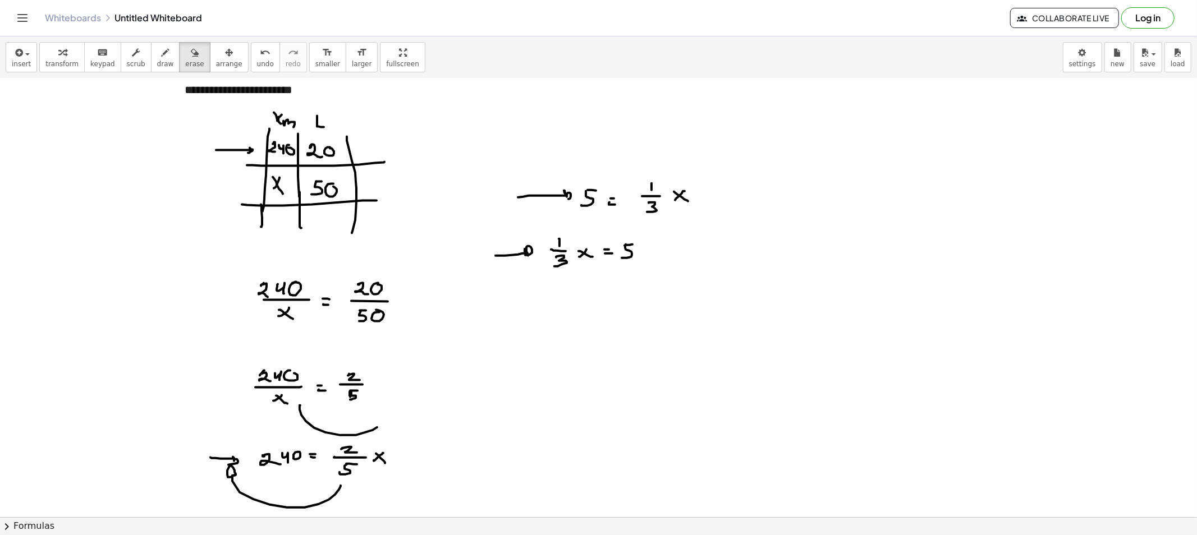
scroll to position [0, 0]
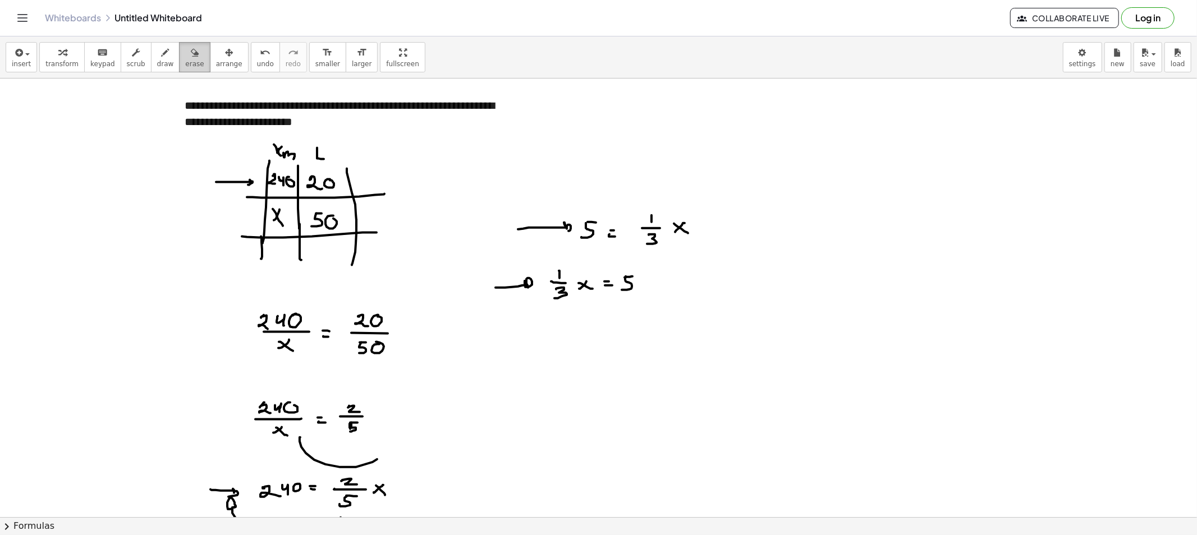
drag, startPoint x: 183, startPoint y: 54, endPoint x: 192, endPoint y: 66, distance: 15.2
click at [185, 55] on div "button" at bounding box center [194, 51] width 19 height 13
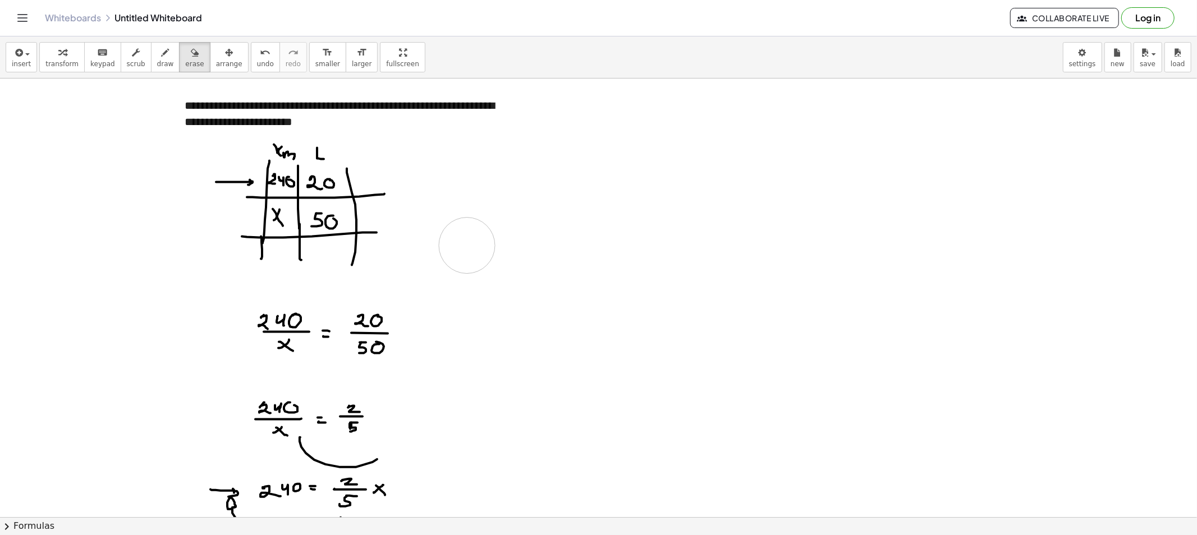
click at [521, 237] on div at bounding box center [598, 517] width 1197 height 877
click at [162, 57] on icon "button" at bounding box center [166, 52] width 8 height 13
drag, startPoint x: 597, startPoint y: 103, endPoint x: 598, endPoint y: 116, distance: 13.0
click at [598, 116] on div at bounding box center [598, 517] width 1197 height 877
drag, startPoint x: 632, startPoint y: 104, endPoint x: 623, endPoint y: 107, distance: 9.4
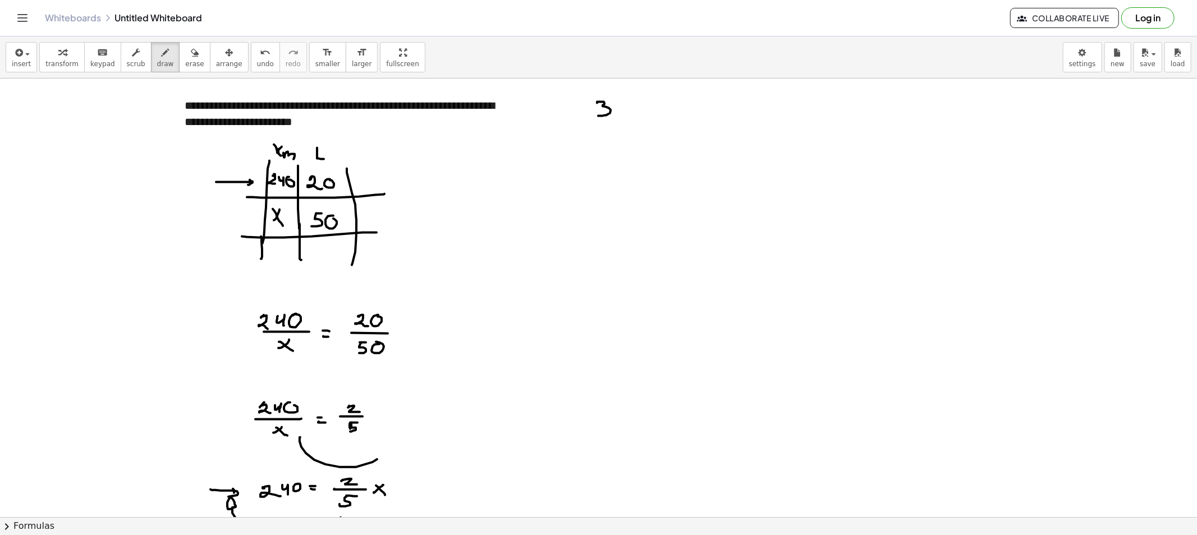
click at [621, 112] on div at bounding box center [598, 517] width 1197 height 877
click at [637, 113] on div at bounding box center [598, 517] width 1197 height 877
click at [649, 104] on div at bounding box center [598, 517] width 1197 height 877
click at [652, 109] on div at bounding box center [598, 517] width 1197 height 877
click at [675, 112] on div at bounding box center [598, 517] width 1197 height 877
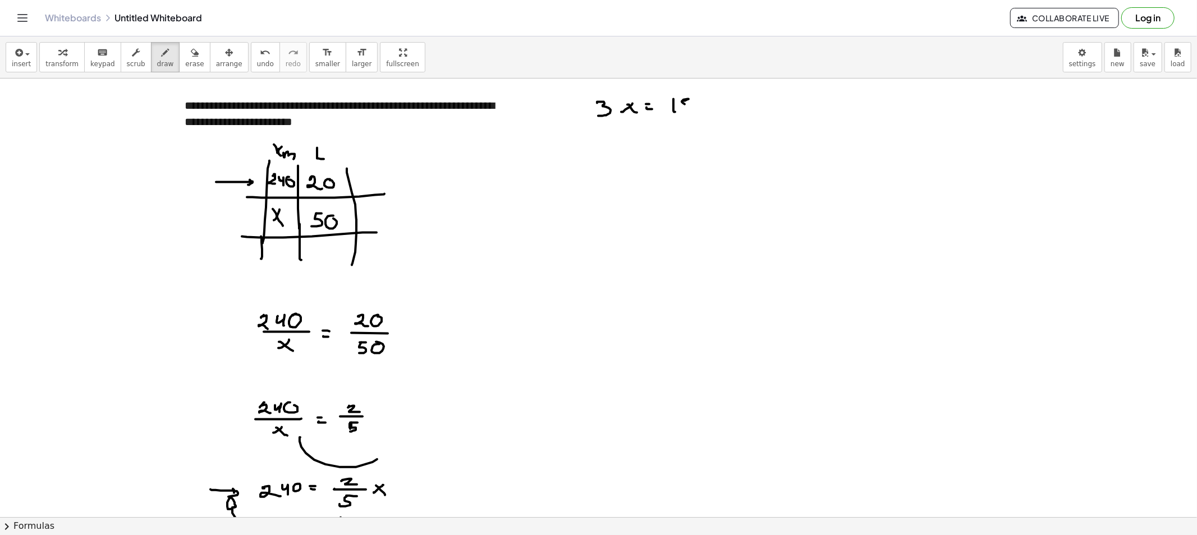
click at [681, 111] on div at bounding box center [598, 517] width 1197 height 877
click at [605, 165] on div at bounding box center [598, 517] width 1197 height 877
click at [622, 165] on div at bounding box center [598, 517] width 1197 height 877
click at [640, 157] on div at bounding box center [598, 517] width 1197 height 877
click at [641, 161] on div at bounding box center [598, 517] width 1197 height 877
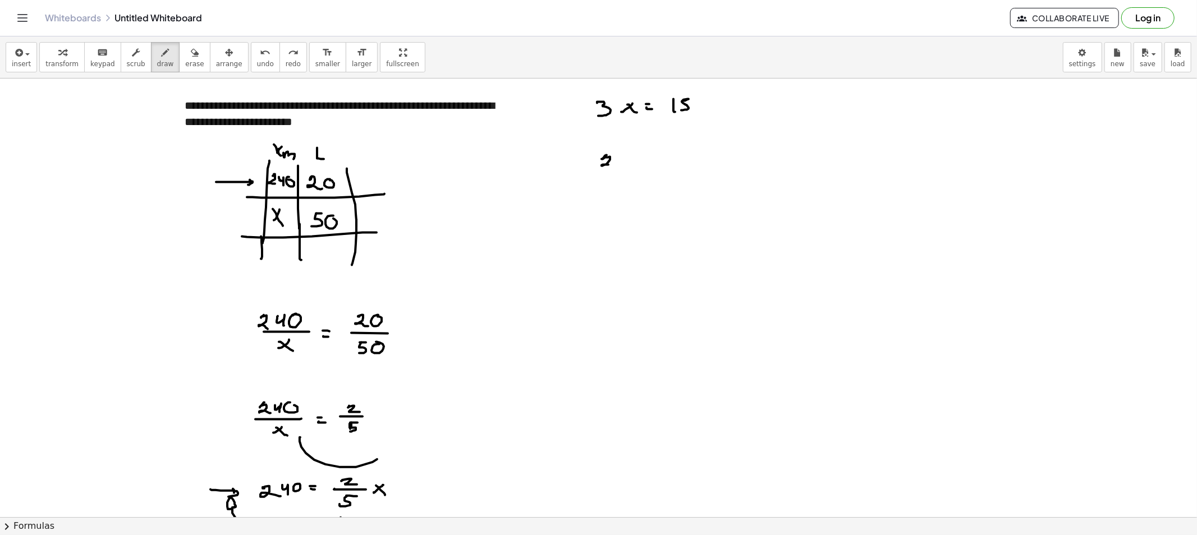
click at [615, 169] on div at bounding box center [598, 517] width 1197 height 877
click at [626, 158] on div at bounding box center [598, 517] width 1197 height 877
click at [649, 158] on div at bounding box center [598, 517] width 1197 height 877
click at [649, 164] on div at bounding box center [598, 517] width 1197 height 877
click at [675, 167] on div at bounding box center [598, 517] width 1197 height 877
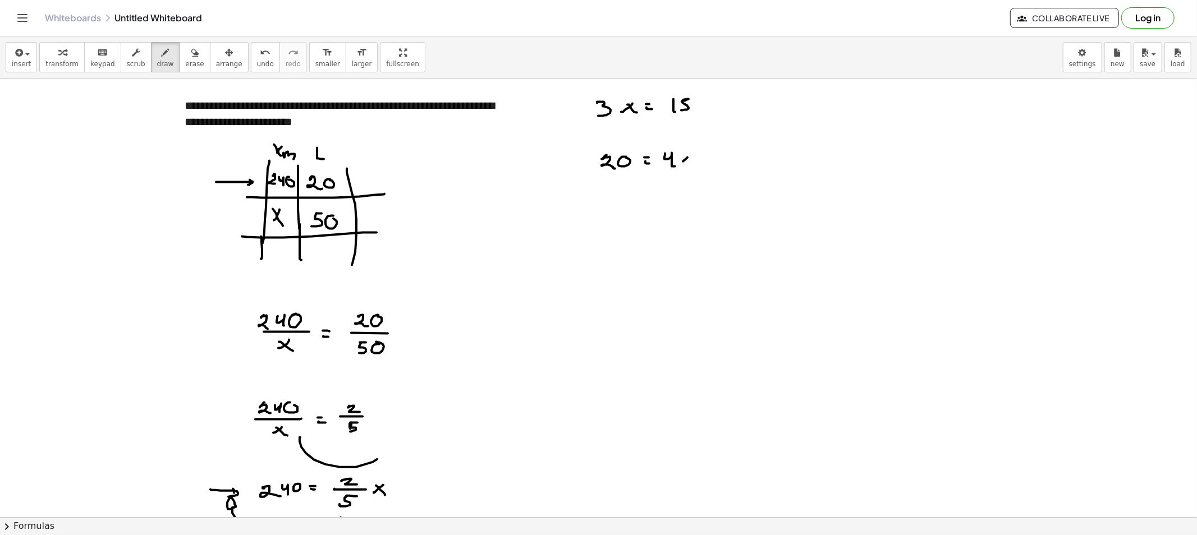
click at [679, 163] on div at bounding box center [598, 517] width 1197 height 877
click at [688, 167] on div at bounding box center [598, 517] width 1197 height 877
click at [620, 205] on div at bounding box center [598, 517] width 1197 height 877
click at [608, 219] on div at bounding box center [598, 517] width 1197 height 877
click at [629, 217] on div at bounding box center [598, 517] width 1197 height 877
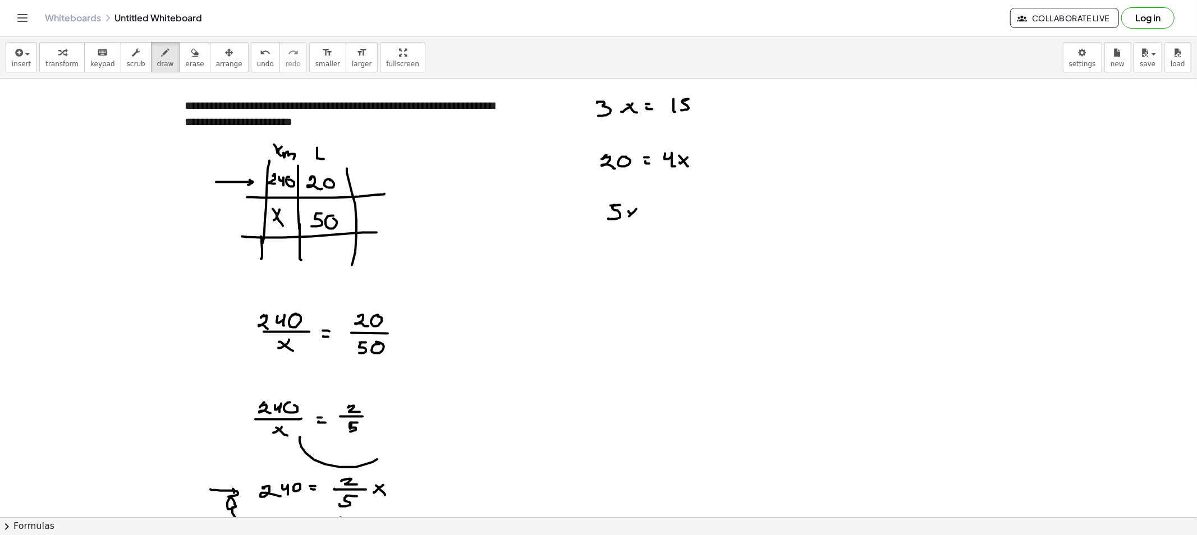
click at [636, 219] on div at bounding box center [598, 517] width 1197 height 877
click at [614, 219] on div at bounding box center [598, 517] width 1197 height 877
click at [615, 217] on div at bounding box center [598, 517] width 1197 height 877
click at [624, 218] on div at bounding box center [598, 517] width 1197 height 877
click at [636, 216] on div at bounding box center [598, 517] width 1197 height 877
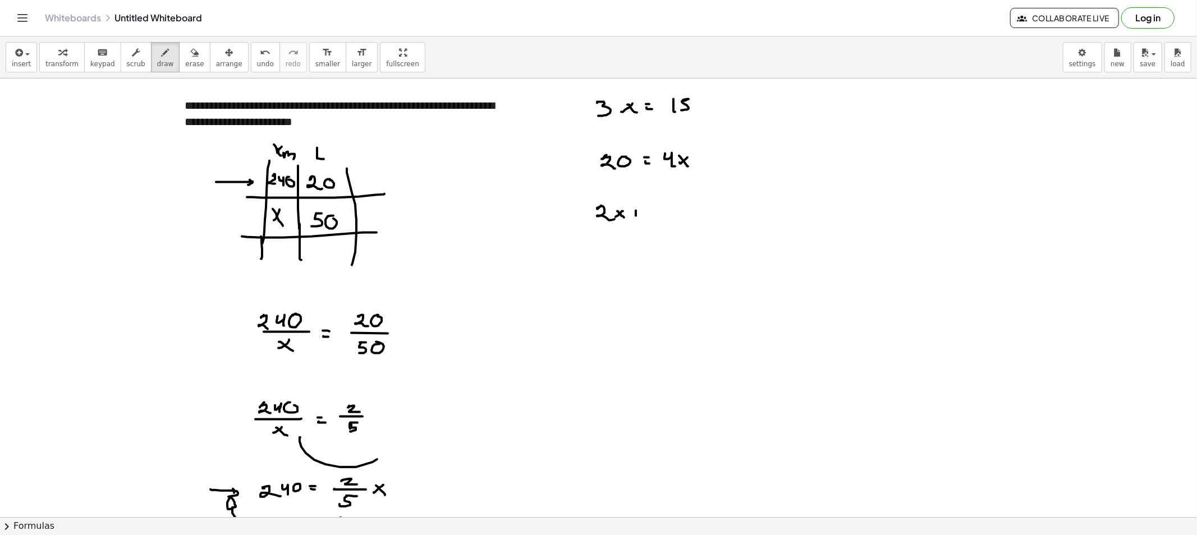
click at [638, 213] on div at bounding box center [598, 517] width 1197 height 877
click at [660, 219] on div at bounding box center [598, 517] width 1197 height 877
click at [682, 206] on div at bounding box center [598, 517] width 1197 height 877
click at [683, 211] on div at bounding box center [598, 517] width 1197 height 877
click at [702, 214] on div at bounding box center [598, 517] width 1197 height 877
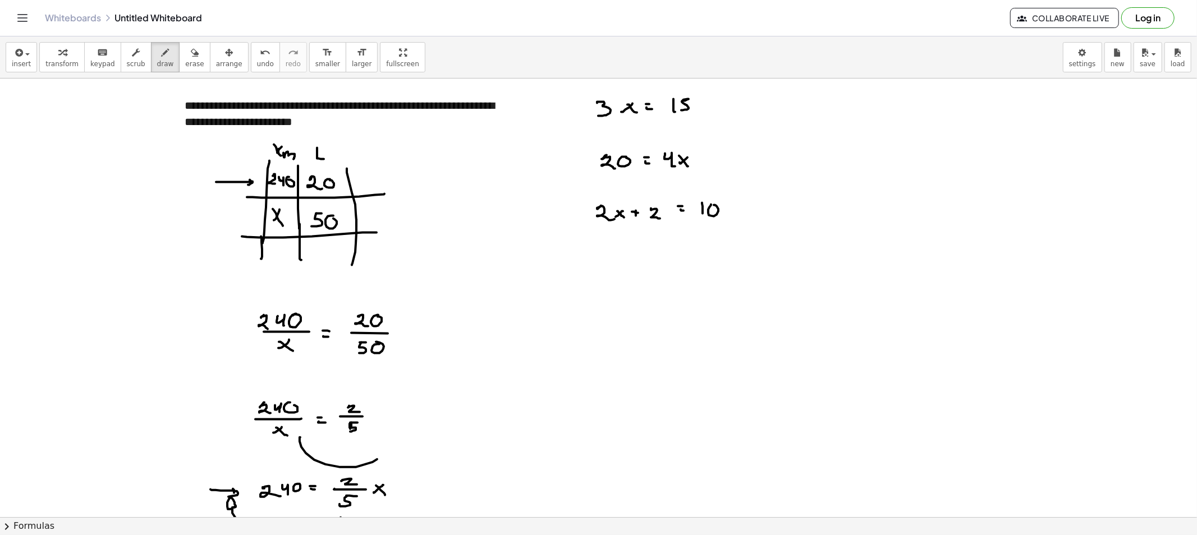
click at [714, 205] on div at bounding box center [598, 517] width 1197 height 877
click at [618, 262] on div at bounding box center [598, 517] width 1197 height 877
click at [642, 252] on div at bounding box center [598, 517] width 1197 height 877
click at [660, 253] on div at bounding box center [598, 517] width 1197 height 877
click at [663, 256] on div at bounding box center [598, 517] width 1197 height 877
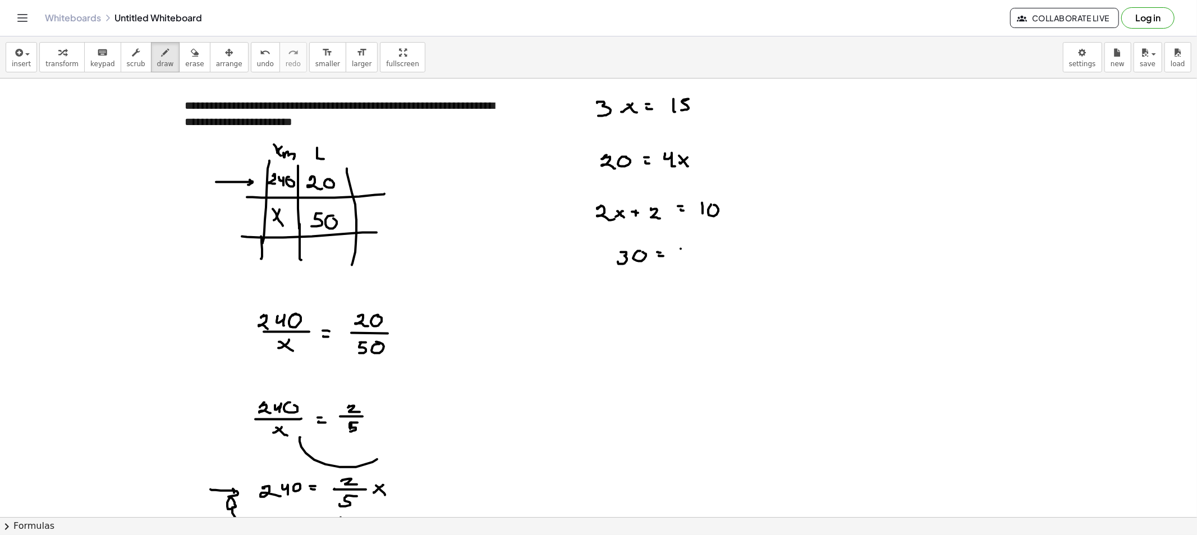
click at [683, 258] on div at bounding box center [598, 517] width 1197 height 877
click at [697, 252] on div at bounding box center [598, 517] width 1197 height 877
click at [714, 254] on div at bounding box center [598, 517] width 1197 height 877
click at [719, 250] on div at bounding box center [598, 517] width 1197 height 877
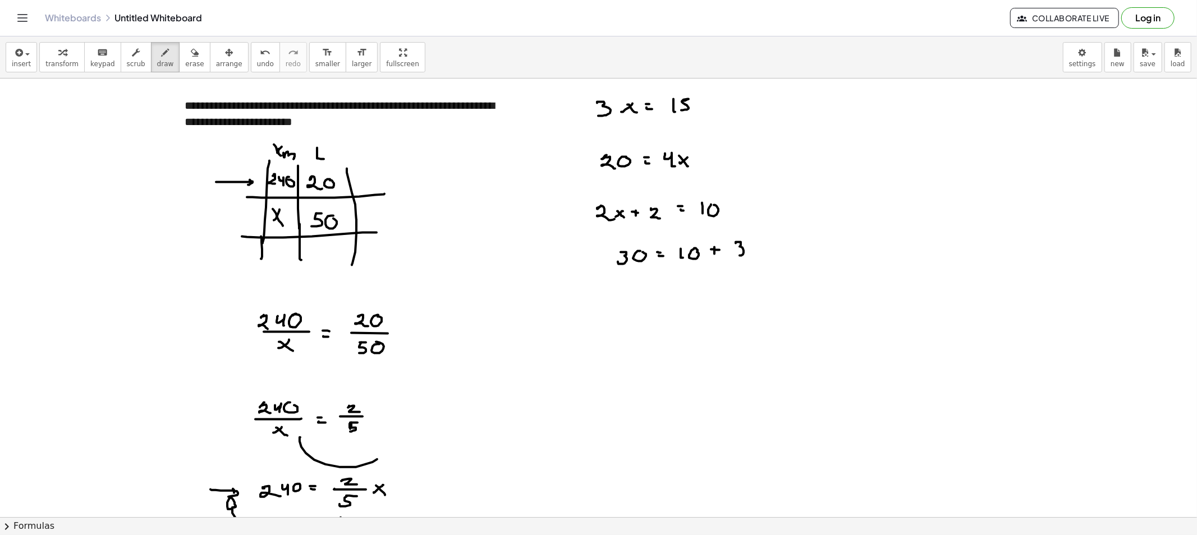
click at [737, 255] on div at bounding box center [598, 517] width 1197 height 877
click at [753, 252] on div at bounding box center [598, 517] width 1197 height 877
click at [764, 254] on div at bounding box center [598, 517] width 1197 height 877
click at [191, 52] on icon "button" at bounding box center [195, 52] width 8 height 13
click at [157, 52] on div "button" at bounding box center [165, 51] width 17 height 13
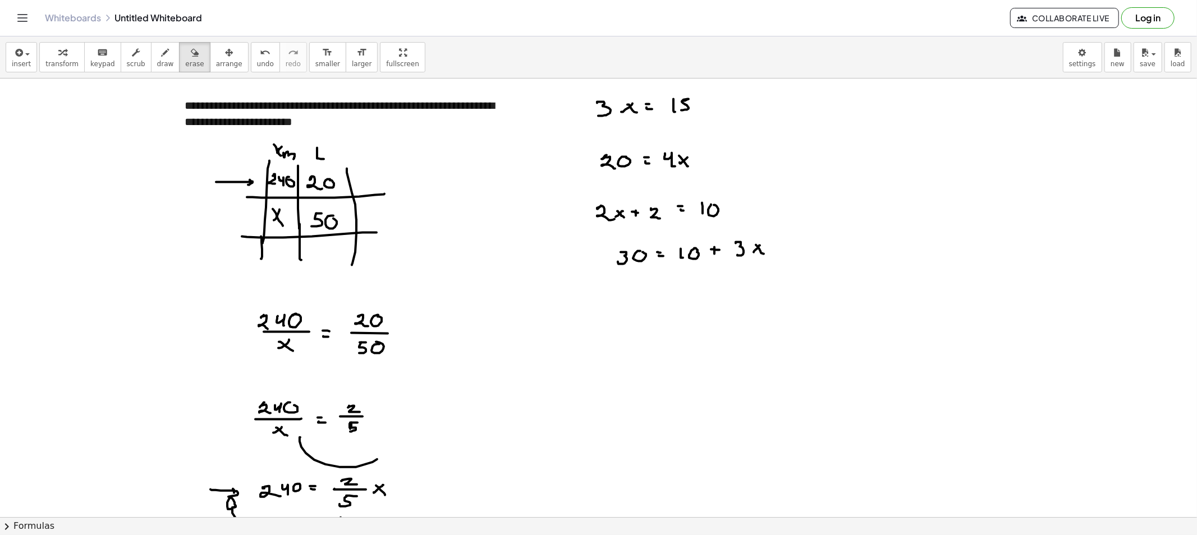
click at [179, 58] on button "erase" at bounding box center [194, 57] width 31 height 30
click at [151, 68] on button "draw" at bounding box center [165, 57] width 29 height 30
click at [618, 316] on div at bounding box center [598, 517] width 1197 height 877
click at [634, 305] on div at bounding box center [598, 517] width 1197 height 877
click at [637, 310] on div at bounding box center [598, 517] width 1197 height 877
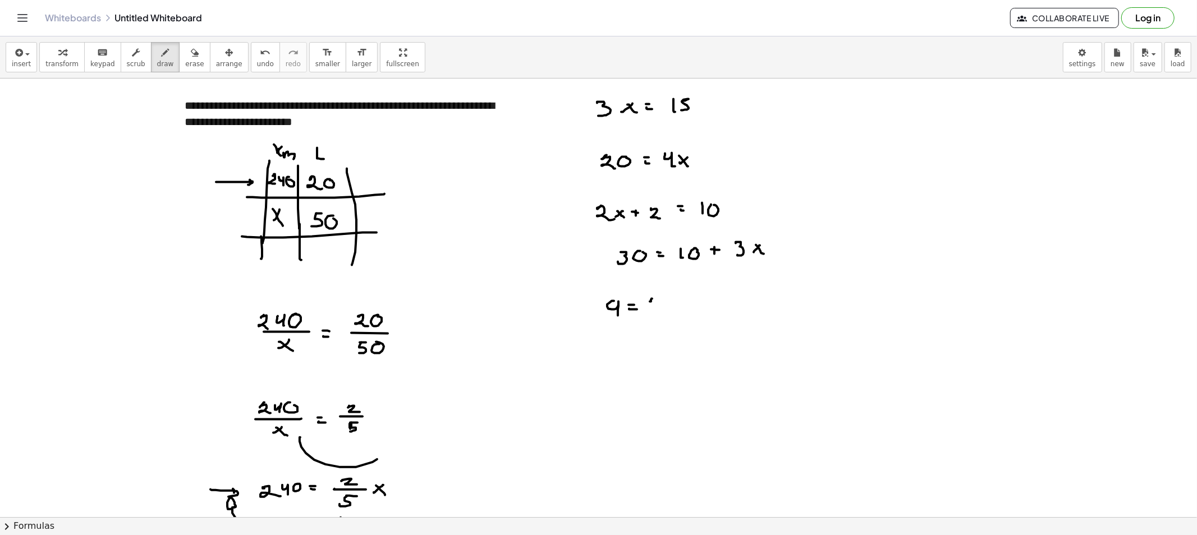
click at [650, 302] on div at bounding box center [598, 517] width 1197 height 877
click at [652, 300] on div at bounding box center [598, 517] width 1197 height 877
click at [665, 313] on div at bounding box center [598, 517] width 1197 height 877
click at [670, 311] on div at bounding box center [598, 517] width 1197 height 877
click at [678, 311] on div at bounding box center [598, 517] width 1197 height 877
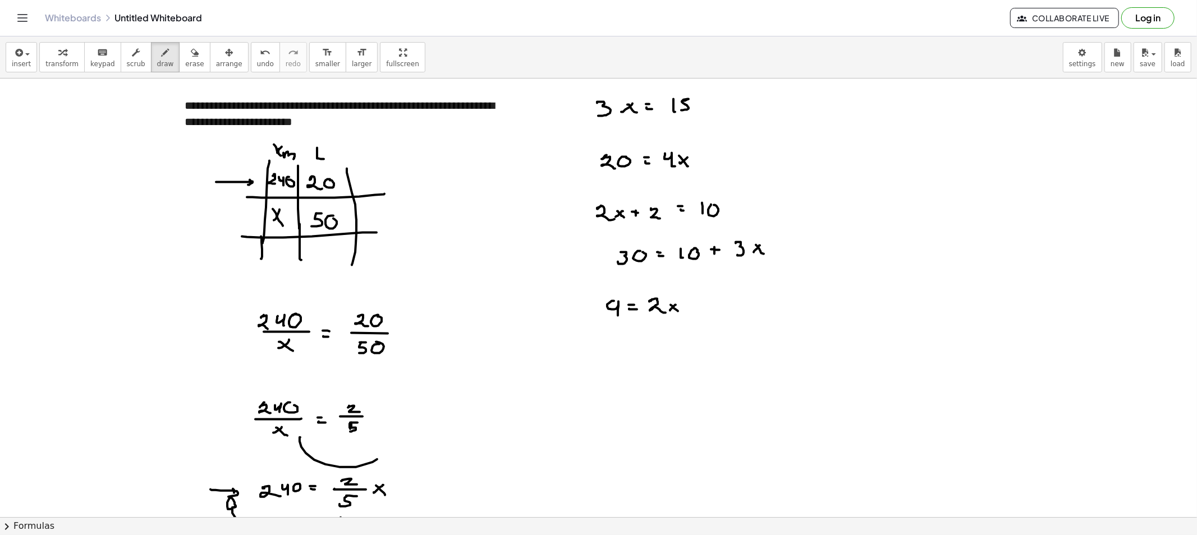
click at [693, 305] on div at bounding box center [598, 517] width 1197 height 877
click at [714, 309] on div at bounding box center [598, 517] width 1197 height 877
click at [578, 221] on div at bounding box center [598, 517] width 1197 height 877
click at [682, 272] on div at bounding box center [598, 517] width 1197 height 877
click at [683, 328] on div at bounding box center [598, 517] width 1197 height 877
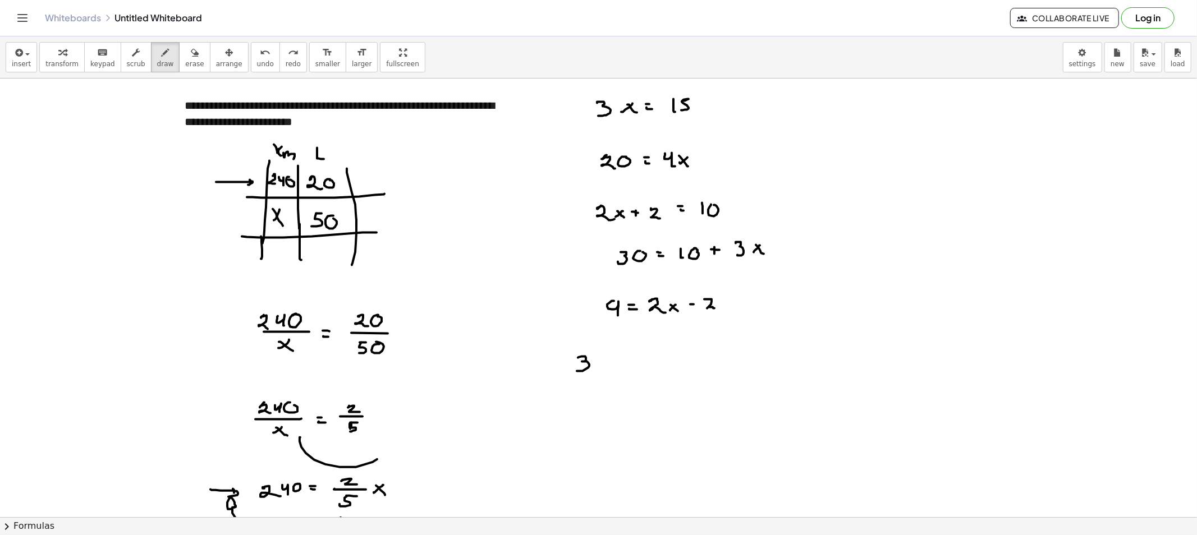
click at [577, 371] on div at bounding box center [598, 517] width 1197 height 877
click at [599, 361] on div at bounding box center [598, 517] width 1197 height 877
click at [614, 367] on div at bounding box center [598, 517] width 1197 height 877
click at [605, 373] on div at bounding box center [598, 517] width 1197 height 877
click at [596, 384] on div at bounding box center [598, 517] width 1197 height 877
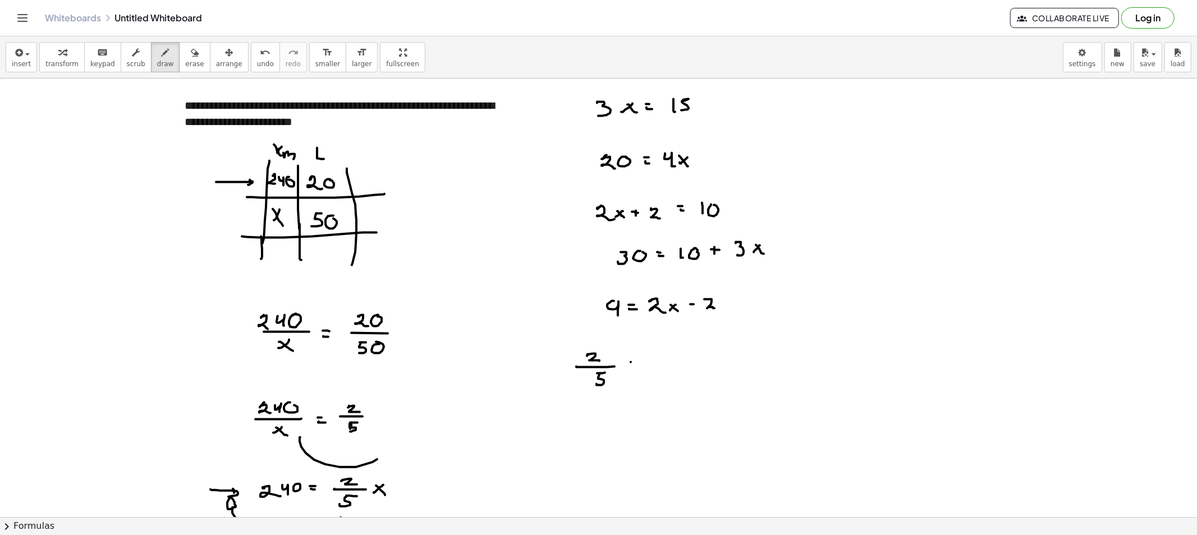
click at [626, 370] on div at bounding box center [598, 517] width 1197 height 877
click at [635, 369] on div at bounding box center [598, 517] width 1197 height 877
click at [651, 367] on div at bounding box center [598, 517] width 1197 height 877
click at [656, 365] on div at bounding box center [598, 517] width 1197 height 877
click at [669, 367] on div at bounding box center [598, 517] width 1197 height 877
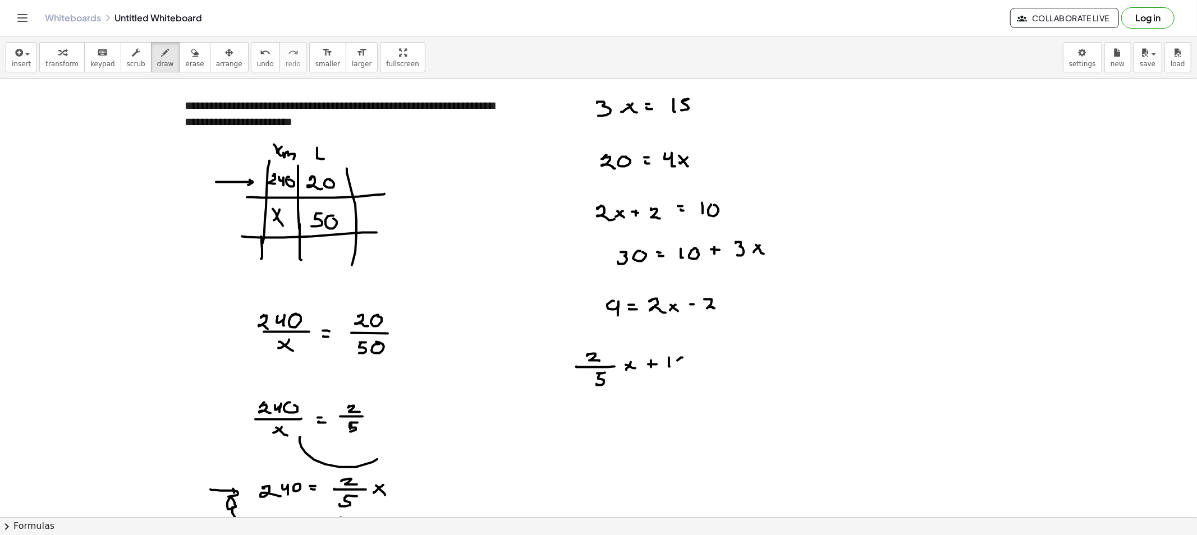
click at [682, 358] on div at bounding box center [598, 517] width 1197 height 877
click at [707, 359] on div at bounding box center [598, 517] width 1197 height 877
click at [709, 362] on div at bounding box center [598, 517] width 1197 height 877
click at [726, 365] on div at bounding box center [598, 517] width 1197 height 877
click at [747, 355] on div at bounding box center [598, 517] width 1197 height 877
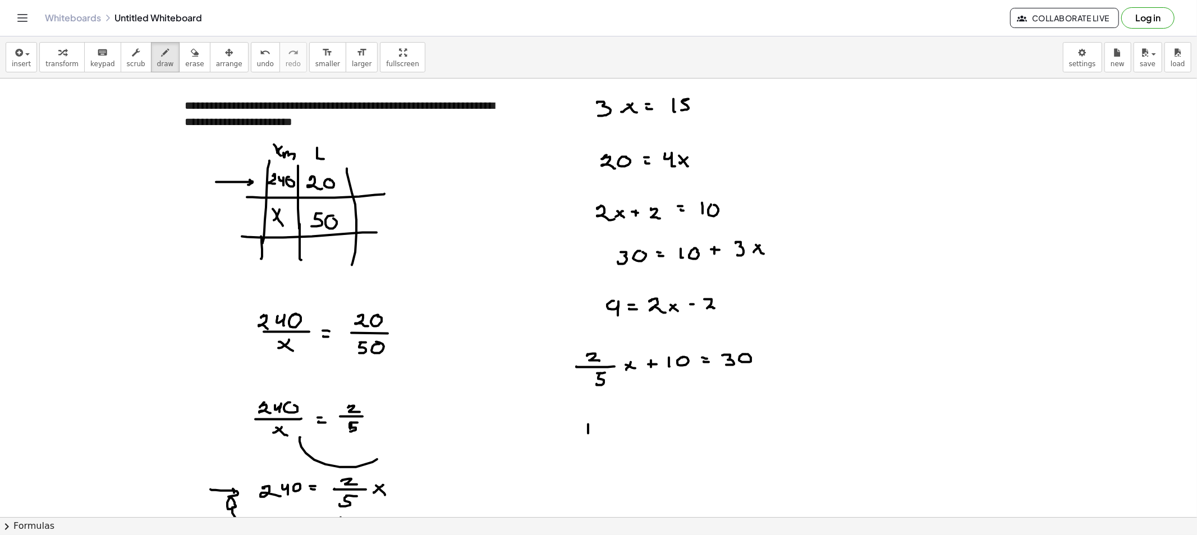
click at [588, 434] on div at bounding box center [598, 517] width 1197 height 877
click at [599, 440] on div at bounding box center [598, 517] width 1197 height 877
click at [602, 436] on div at bounding box center [598, 517] width 1197 height 877
click at [613, 441] on div at bounding box center [598, 517] width 1197 height 877
click at [593, 456] on div at bounding box center [598, 517] width 1197 height 877
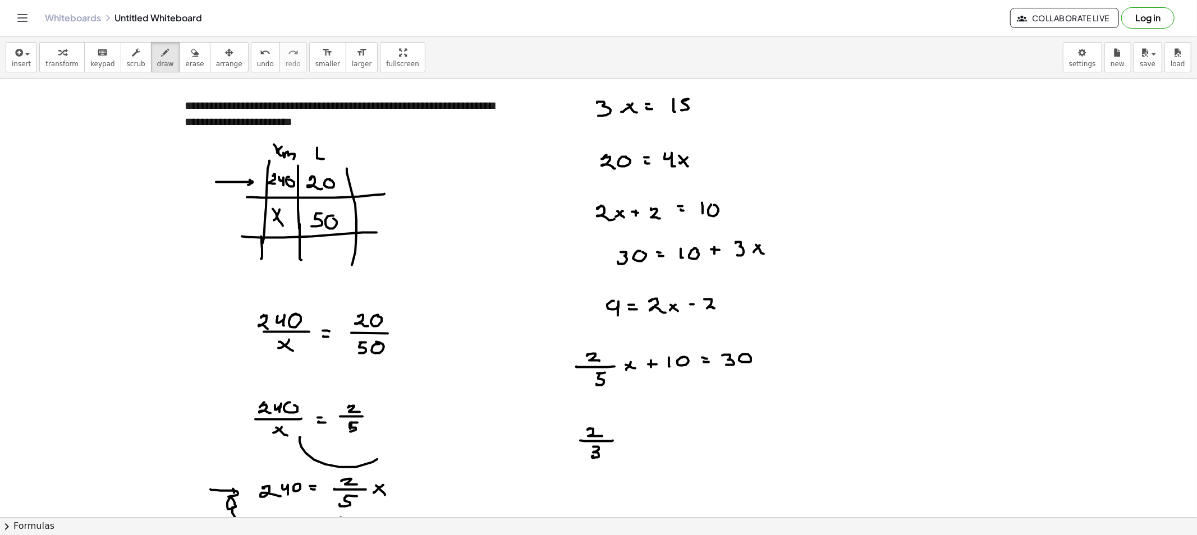
click at [620, 444] on div at bounding box center [598, 517] width 1197 height 877
click at [628, 444] on div at bounding box center [598, 517] width 1197 height 877
click at [646, 441] on div at bounding box center [598, 517] width 1197 height 877
click at [663, 439] on div at bounding box center [598, 517] width 1197 height 877
click at [672, 436] on div at bounding box center [598, 517] width 1197 height 877
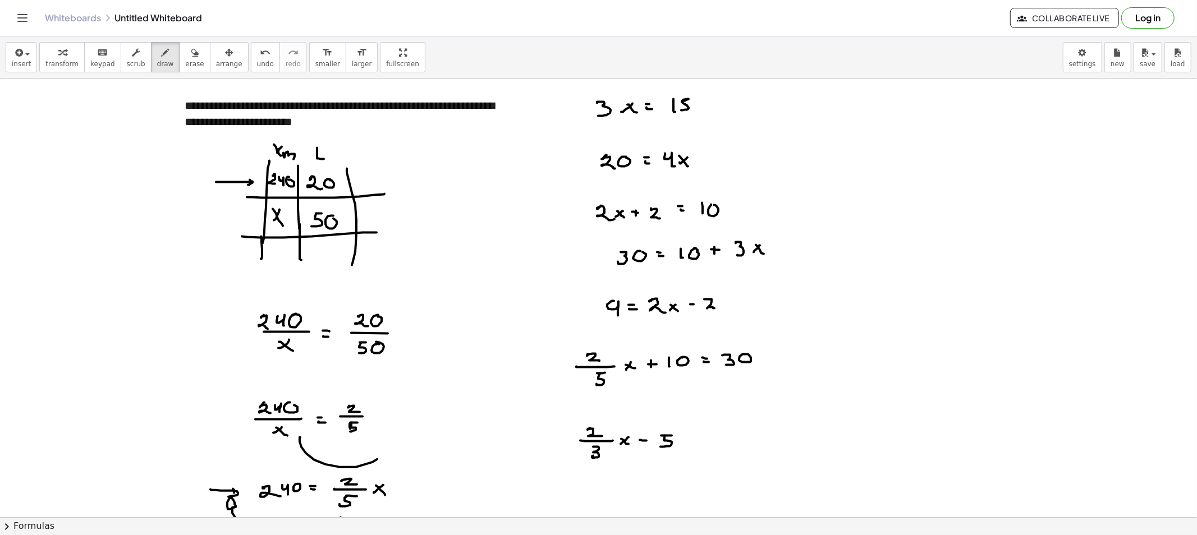
click at [662, 445] on div at bounding box center [598, 517] width 1197 height 877
click at [693, 438] on div at bounding box center [598, 517] width 1197 height 877
click at [692, 441] on div at bounding box center [598, 517] width 1197 height 877
click at [726, 440] on div at bounding box center [598, 517] width 1197 height 877
click at [734, 436] on div at bounding box center [598, 517] width 1197 height 877
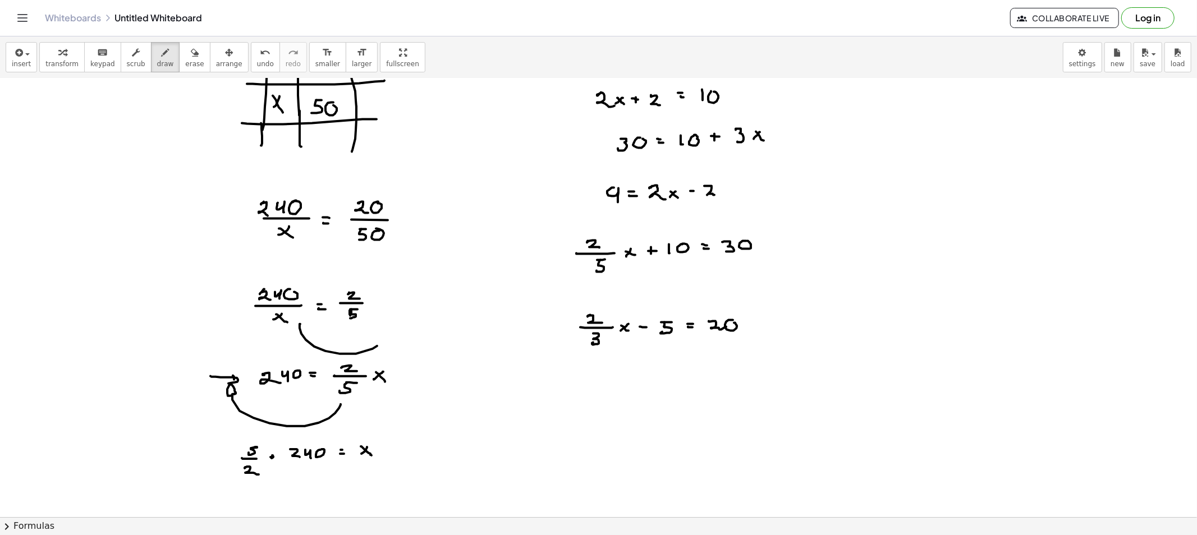
scroll to position [125, 0]
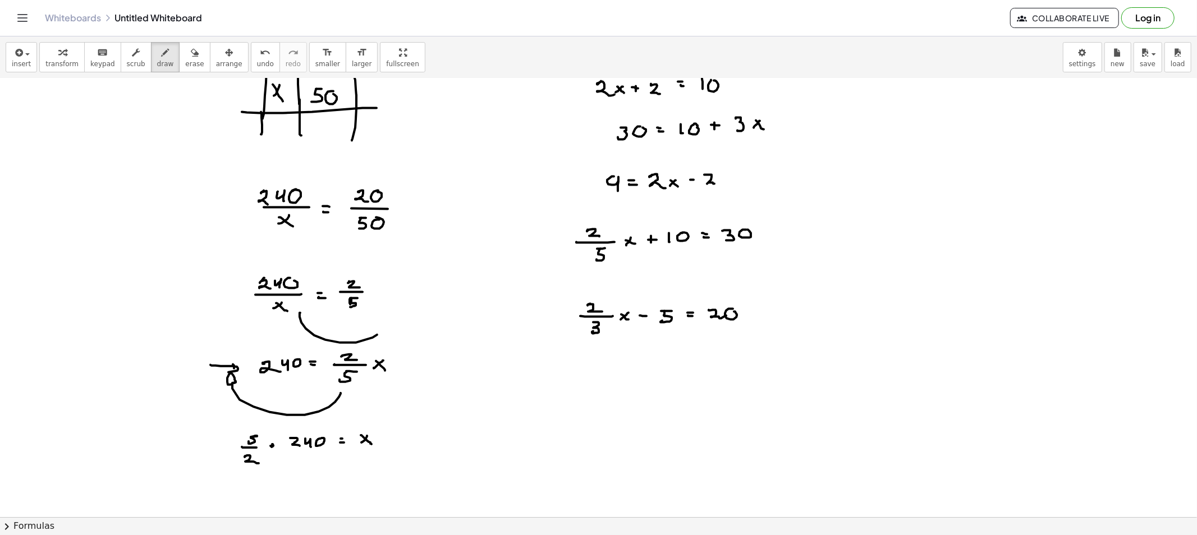
click at [623, 355] on div at bounding box center [598, 392] width 1197 height 877
click at [615, 366] on div at bounding box center [598, 392] width 1197 height 877
click at [642, 360] on div at bounding box center [598, 392] width 1197 height 877
click at [643, 364] on div at bounding box center [598, 392] width 1197 height 877
click at [638, 365] on div at bounding box center [598, 392] width 1197 height 877
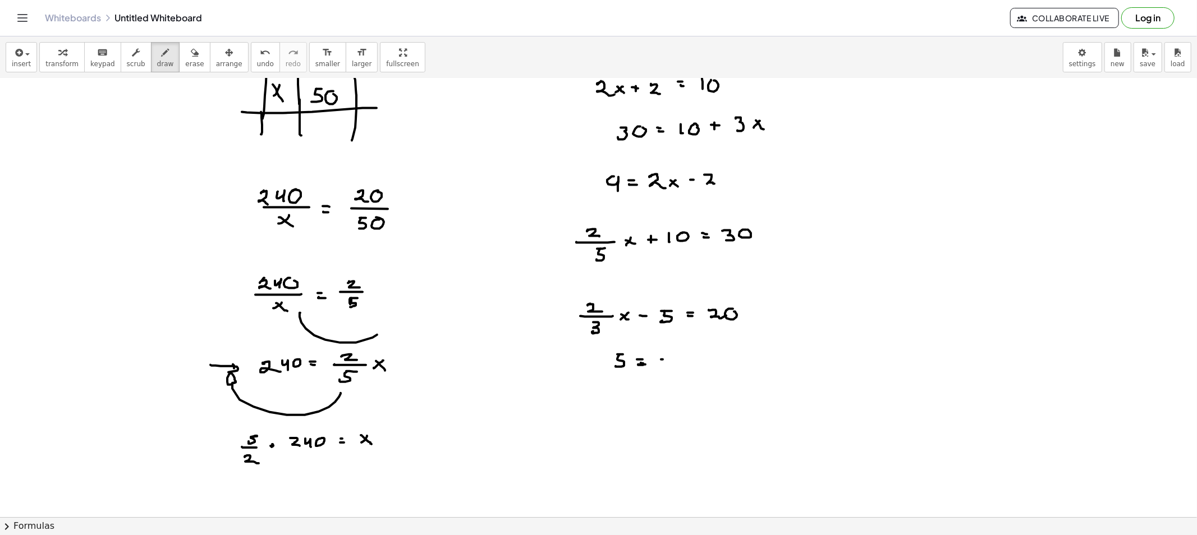
click at [668, 361] on div at bounding box center [598, 392] width 1197 height 877
click at [697, 362] on div at bounding box center [598, 392] width 1197 height 877
click at [696, 357] on div at bounding box center [598, 392] width 1197 height 877
click at [716, 364] on div at bounding box center [598, 392] width 1197 height 877
click at [720, 361] on div at bounding box center [598, 392] width 1197 height 877
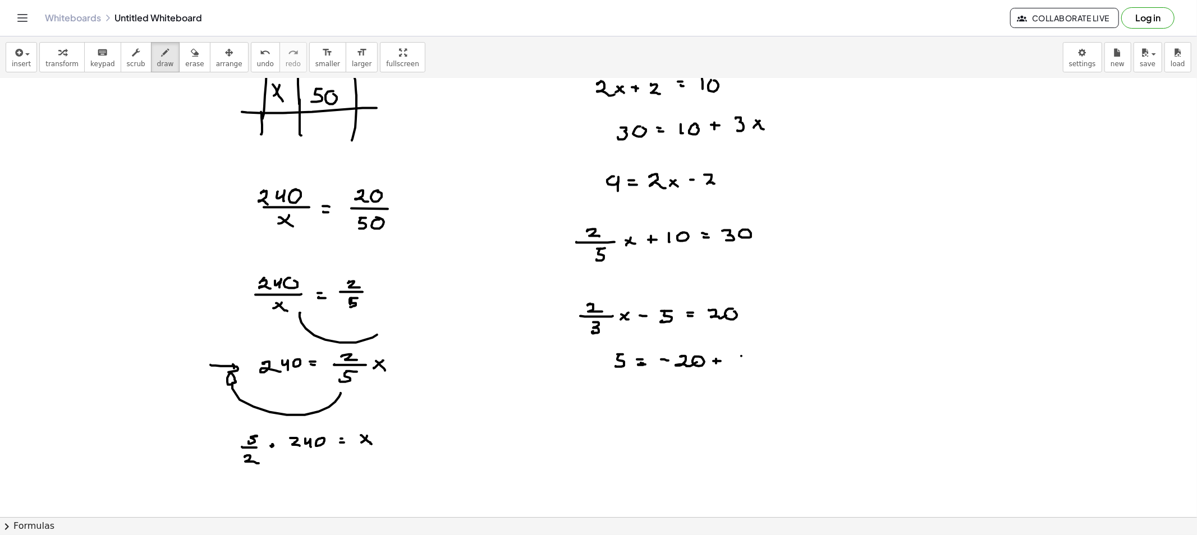
click at [732, 363] on div at bounding box center [598, 392] width 1197 height 877
click at [742, 365] on div at bounding box center [598, 392] width 1197 height 877
click at [739, 356] on div at bounding box center [598, 392] width 1197 height 877
click at [750, 360] on div at bounding box center [598, 392] width 1197 height 877
click at [747, 356] on div at bounding box center [598, 392] width 1197 height 877
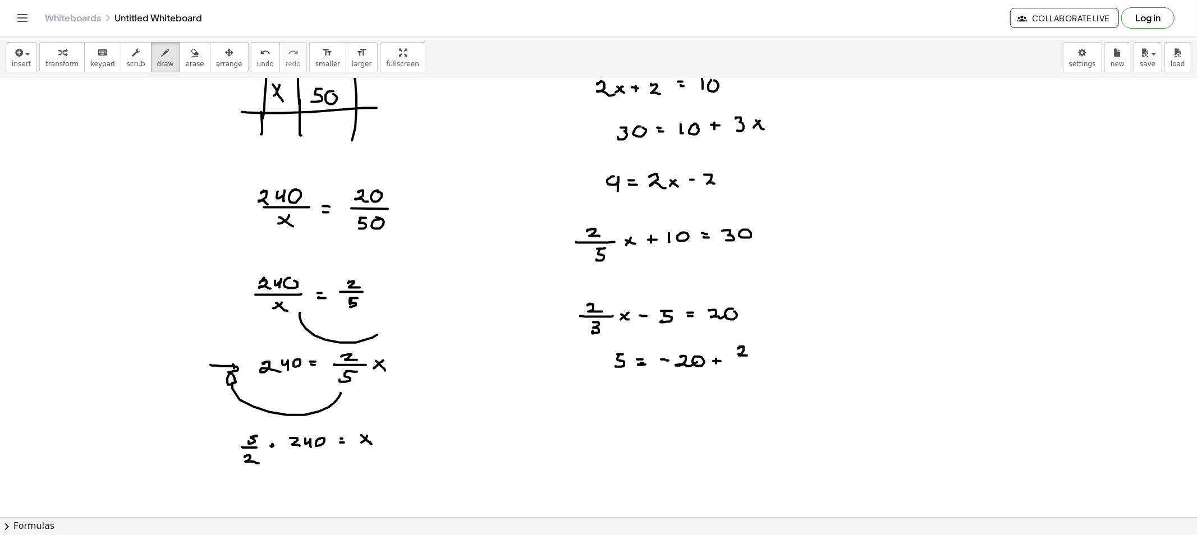
click at [752, 360] on div at bounding box center [598, 392] width 1197 height 877
click at [748, 371] on div at bounding box center [598, 392] width 1197 height 877
click at [762, 362] on div at bounding box center [598, 392] width 1197 height 877
click at [772, 364] on div at bounding box center [598, 392] width 1197 height 877
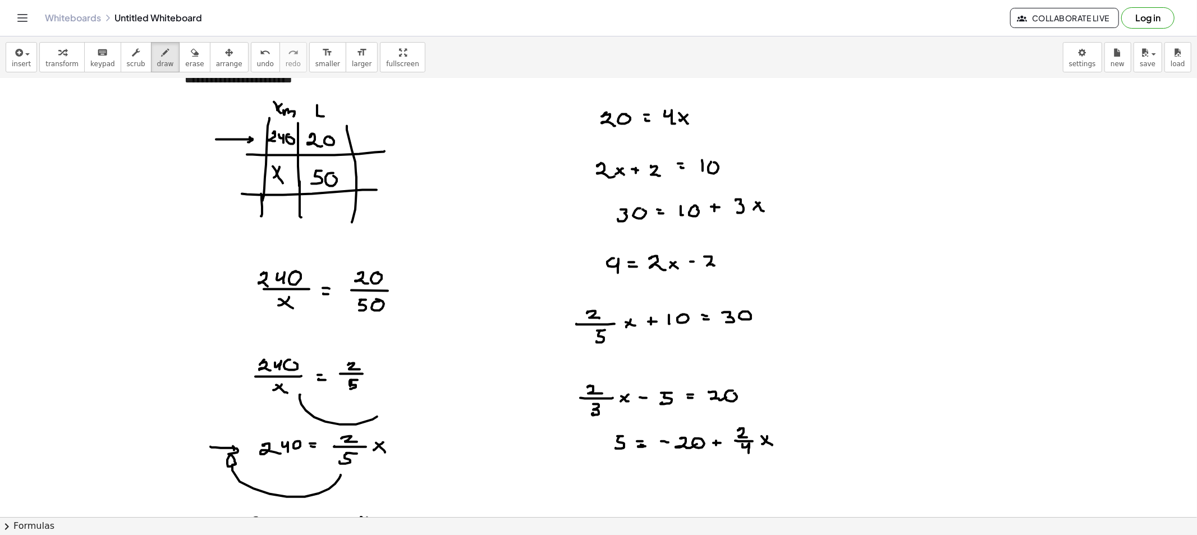
scroll to position [0, 0]
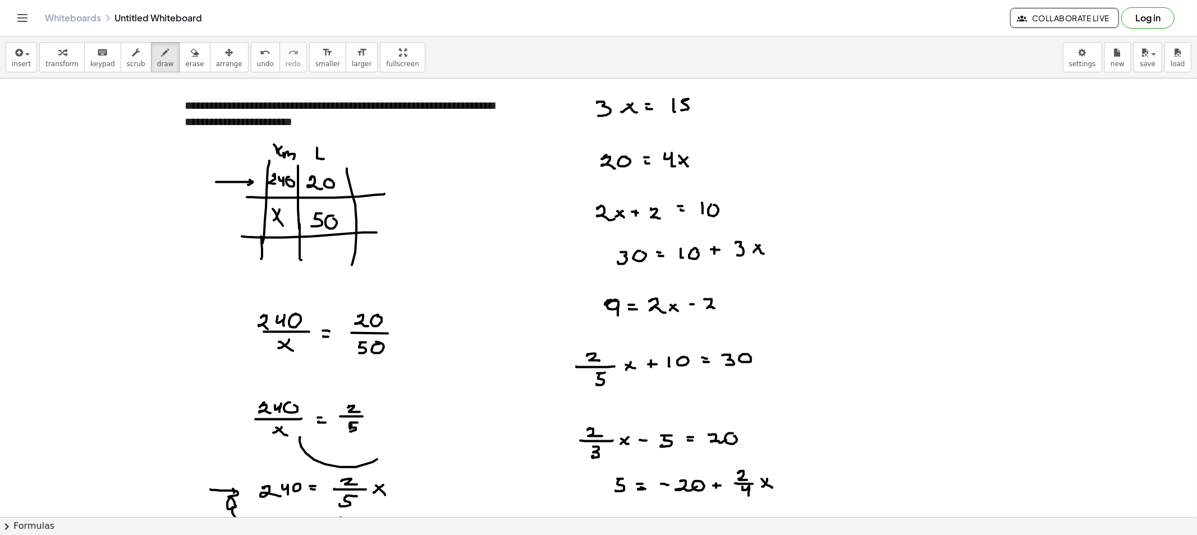
click at [617, 300] on div at bounding box center [598, 517] width 1197 height 877
click at [185, 54] on div "button" at bounding box center [194, 51] width 19 height 13
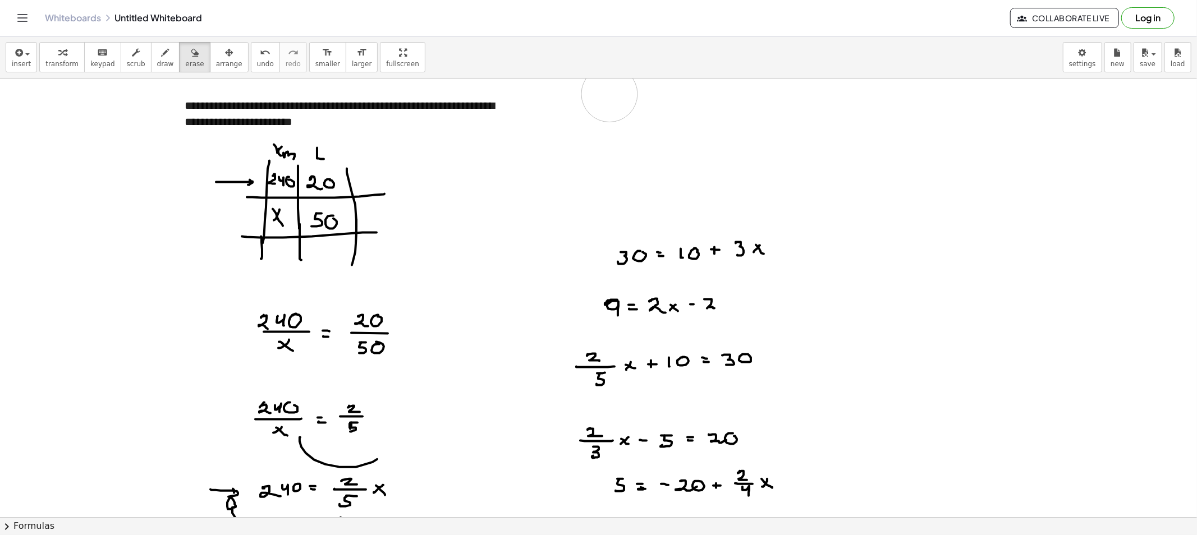
drag, startPoint x: 615, startPoint y: 204, endPoint x: 627, endPoint y: 139, distance: 66.0
click at [549, 96] on div at bounding box center [598, 517] width 1197 height 877
drag, startPoint x: 612, startPoint y: 188, endPoint x: 618, endPoint y: 209, distance: 22.2
click at [618, 209] on div at bounding box center [598, 517] width 1197 height 877
click at [157, 65] on span "draw" at bounding box center [165, 64] width 17 height 8
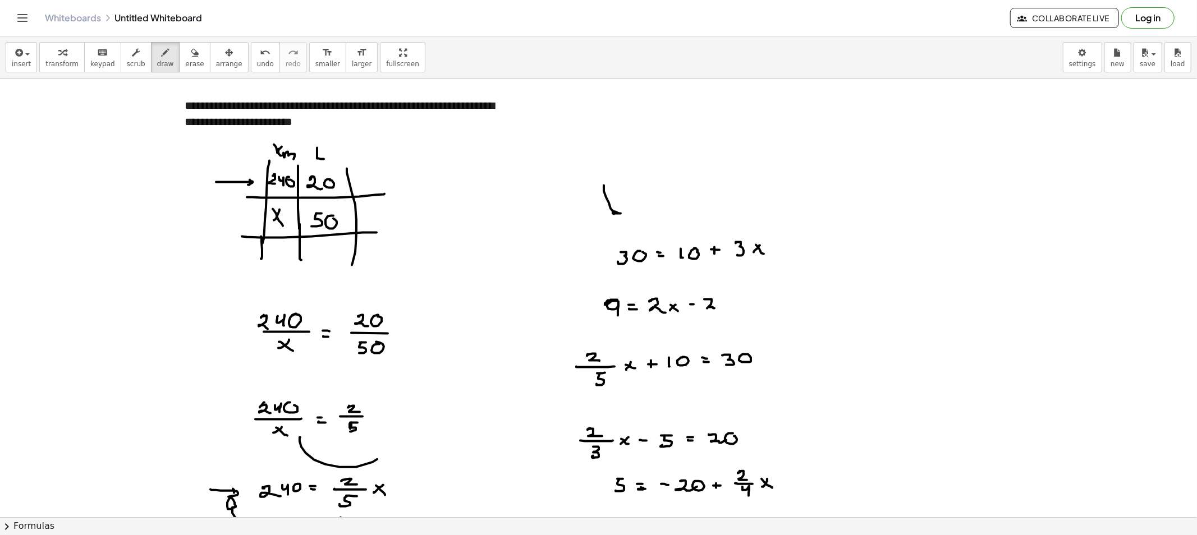
drag, startPoint x: 609, startPoint y: 203, endPoint x: 623, endPoint y: 212, distance: 17.1
click at [623, 213] on div at bounding box center [598, 517] width 1197 height 877
drag, startPoint x: 579, startPoint y: 246, endPoint x: 591, endPoint y: 257, distance: 16.7
click at [591, 257] on div at bounding box center [598, 517] width 1197 height 877
click at [189, 62] on button "erase" at bounding box center [194, 57] width 31 height 30
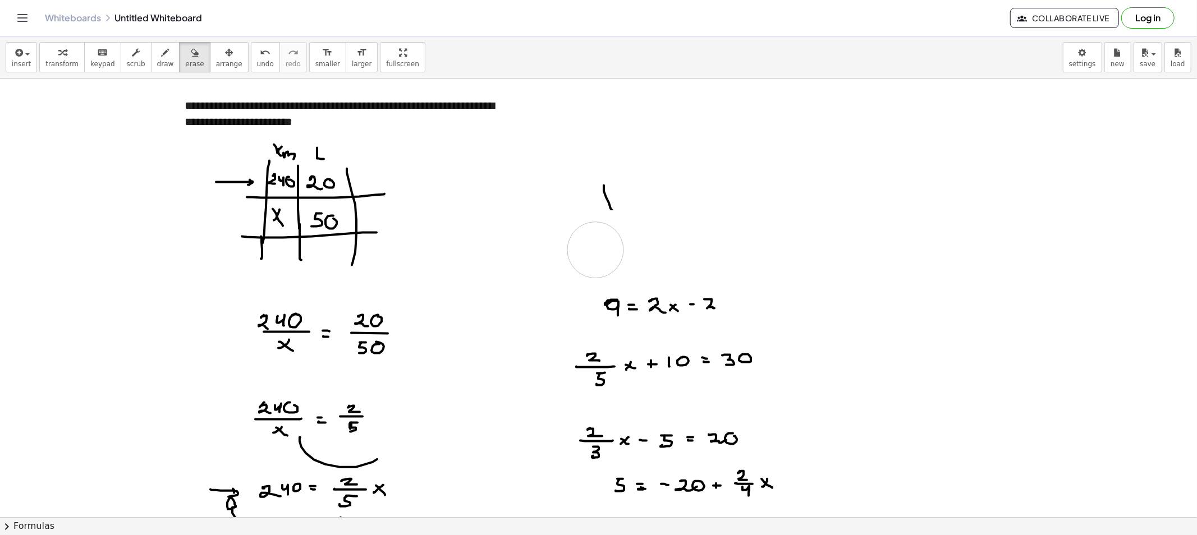
drag, startPoint x: 778, startPoint y: 247, endPoint x: 621, endPoint y: 190, distance: 167.2
click at [620, 194] on div at bounding box center [598, 517] width 1197 height 877
click at [164, 53] on button "draw" at bounding box center [165, 57] width 29 height 30
drag, startPoint x: 605, startPoint y: 260, endPoint x: 615, endPoint y: 273, distance: 16.4
click at [614, 275] on div at bounding box center [598, 517] width 1197 height 877
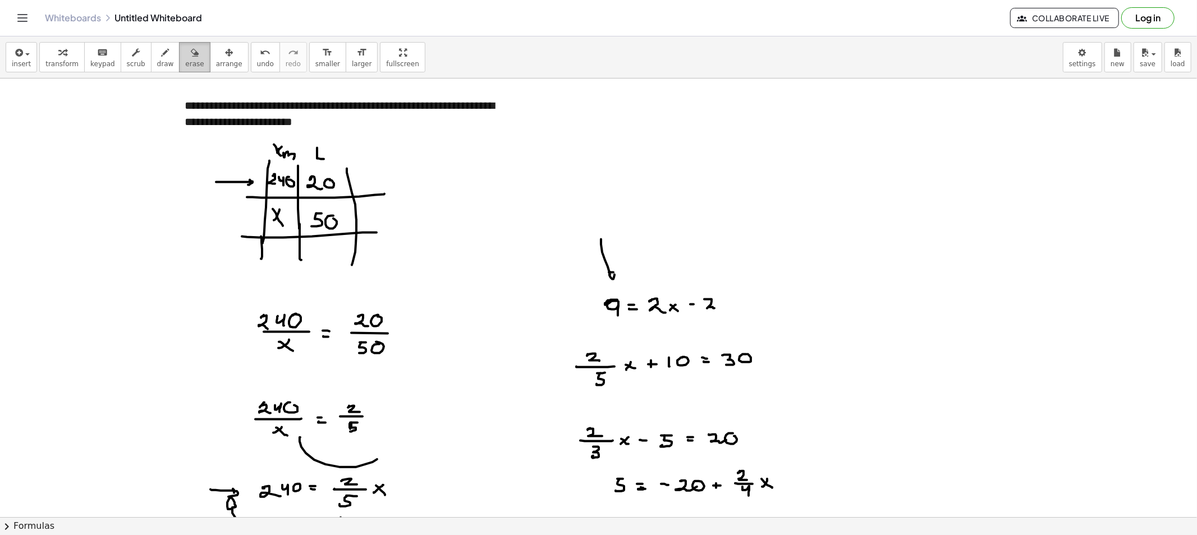
click at [185, 65] on span "erase" at bounding box center [194, 64] width 19 height 8
drag, startPoint x: 604, startPoint y: 282, endPoint x: 757, endPoint y: 314, distance: 157.0
click at [757, 314] on div at bounding box center [598, 517] width 1197 height 877
click at [157, 64] on span "draw" at bounding box center [165, 64] width 17 height 8
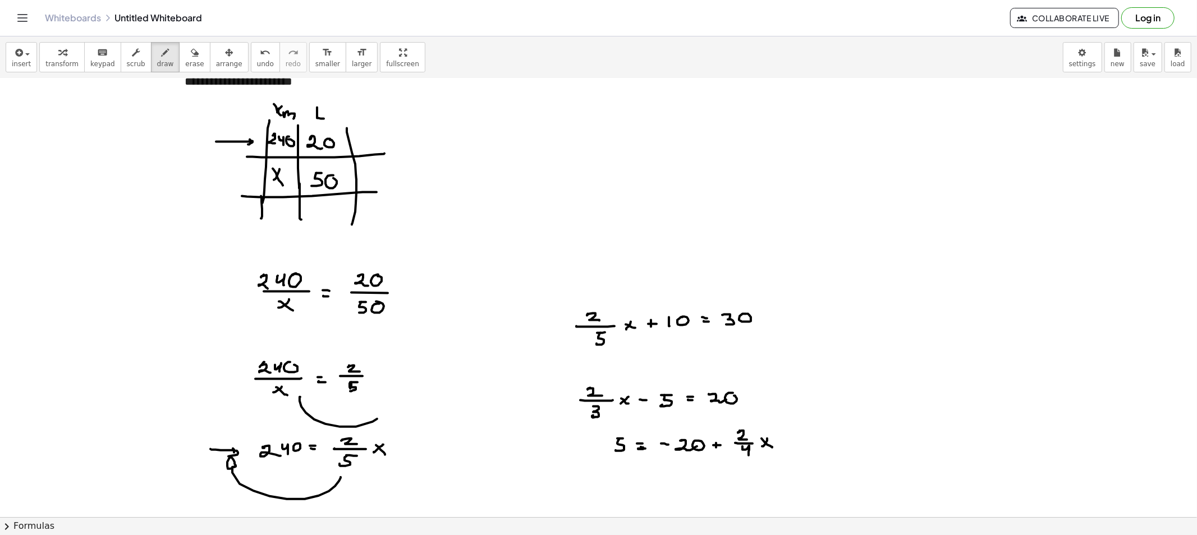
scroll to position [62, 0]
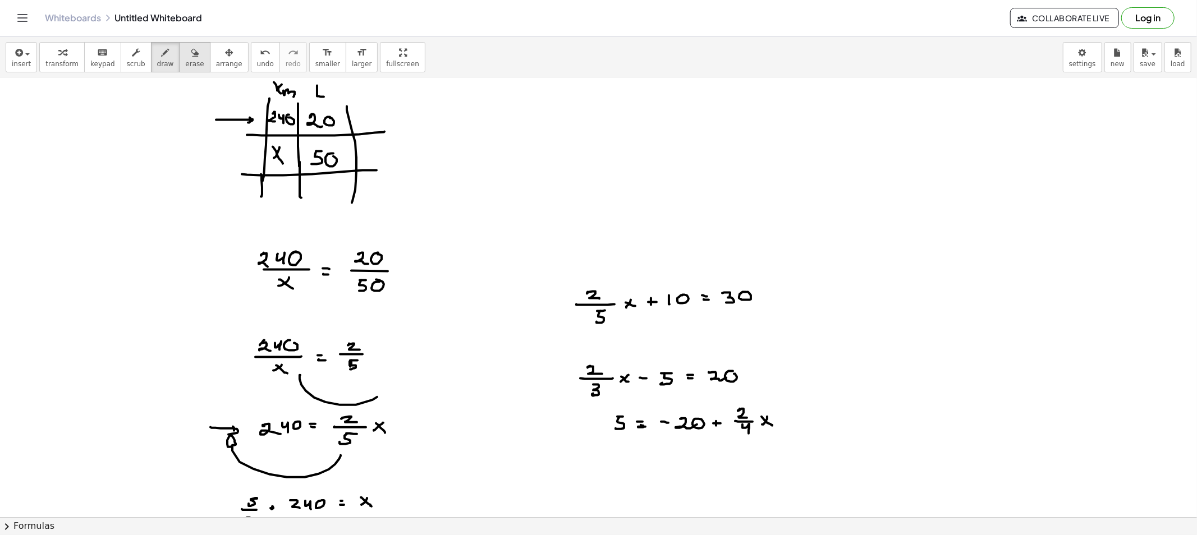
click at [179, 59] on button "erase" at bounding box center [194, 57] width 31 height 30
drag, startPoint x: 754, startPoint y: 300, endPoint x: 593, endPoint y: 312, distance: 161.4
click at [593, 312] on div at bounding box center [598, 454] width 1197 height 877
click at [158, 48] on div "button" at bounding box center [165, 51] width 17 height 13
click at [188, 63] on button "erase" at bounding box center [194, 57] width 31 height 30
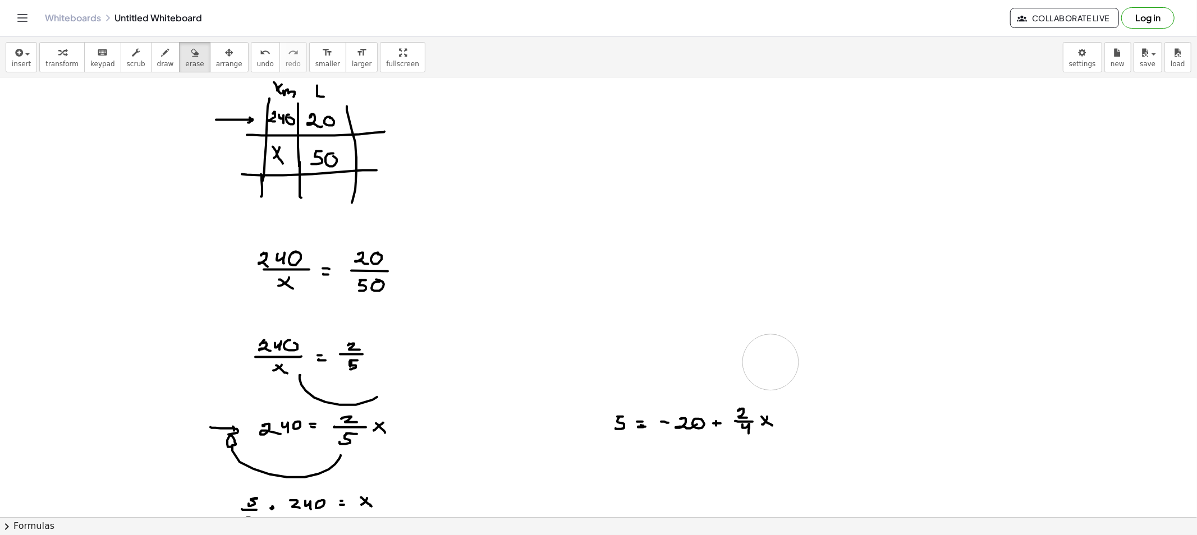
drag, startPoint x: 564, startPoint y: 373, endPoint x: 772, endPoint y: 365, distance: 208.9
click at [772, 365] on div at bounding box center [598, 454] width 1197 height 877
click at [185, 60] on span "erase" at bounding box center [194, 64] width 19 height 8
drag, startPoint x: 601, startPoint y: 427, endPoint x: 782, endPoint y: 425, distance: 181.2
click at [781, 413] on div at bounding box center [598, 454] width 1197 height 877
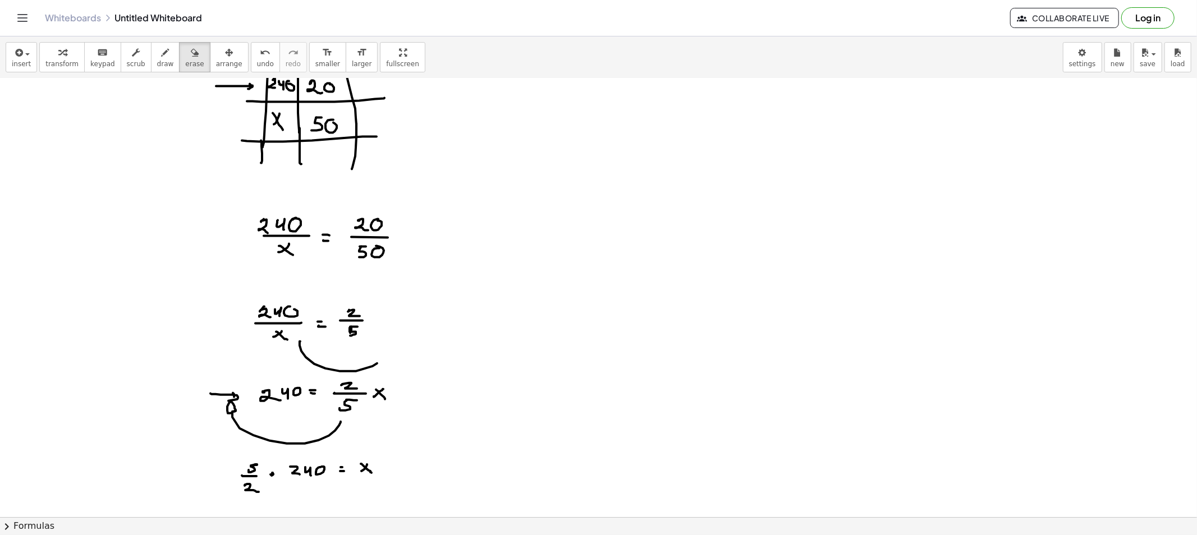
scroll to position [125, 0]
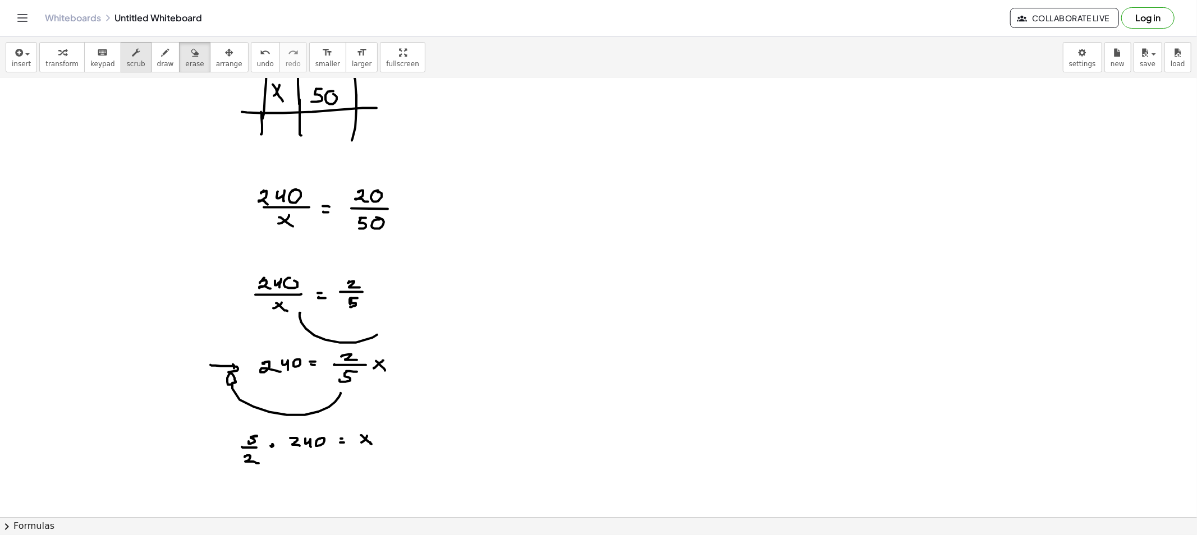
click at [134, 53] on button "scrub" at bounding box center [136, 57] width 31 height 30
click at [233, 284] on div at bounding box center [598, 392] width 1197 height 877
drag, startPoint x: 285, startPoint y: 255, endPoint x: 316, endPoint y: 329, distance: 80.2
click at [316, 329] on div at bounding box center [598, 392] width 1197 height 877
drag, startPoint x: 157, startPoint y: 38, endPoint x: 153, endPoint y: 48, distance: 10.8
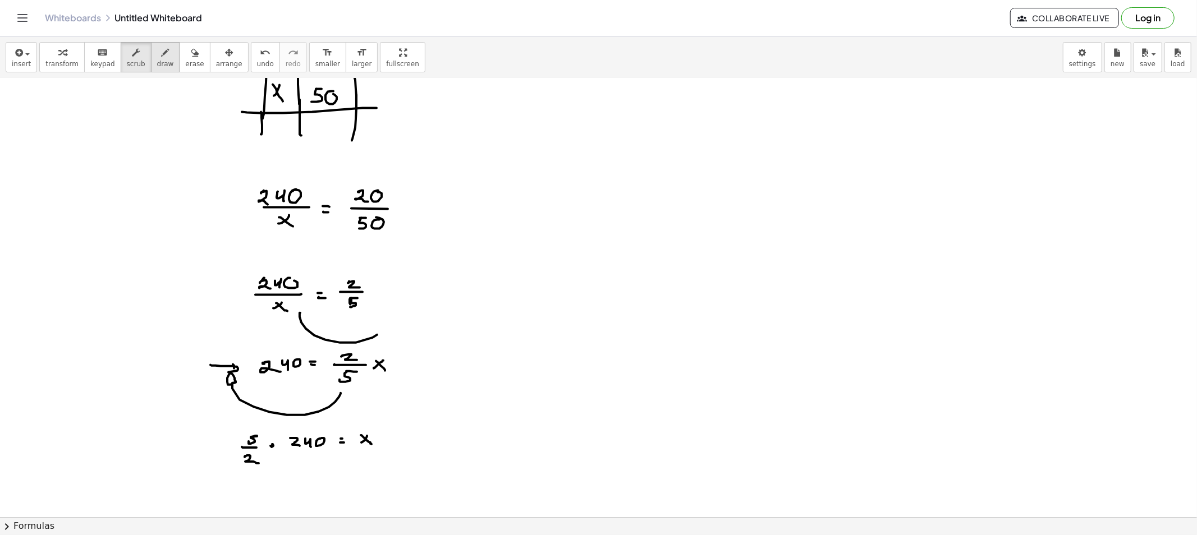
click at [155, 42] on div "**********" at bounding box center [598, 267] width 1197 height 535
drag, startPoint x: 153, startPoint y: 48, endPoint x: 197, endPoint y: 188, distance: 147.1
click at [162, 48] on icon "button" at bounding box center [166, 52] width 8 height 13
drag, startPoint x: 345, startPoint y: 259, endPoint x: 297, endPoint y: 272, distance: 49.5
click at [309, 264] on div at bounding box center [598, 392] width 1197 height 877
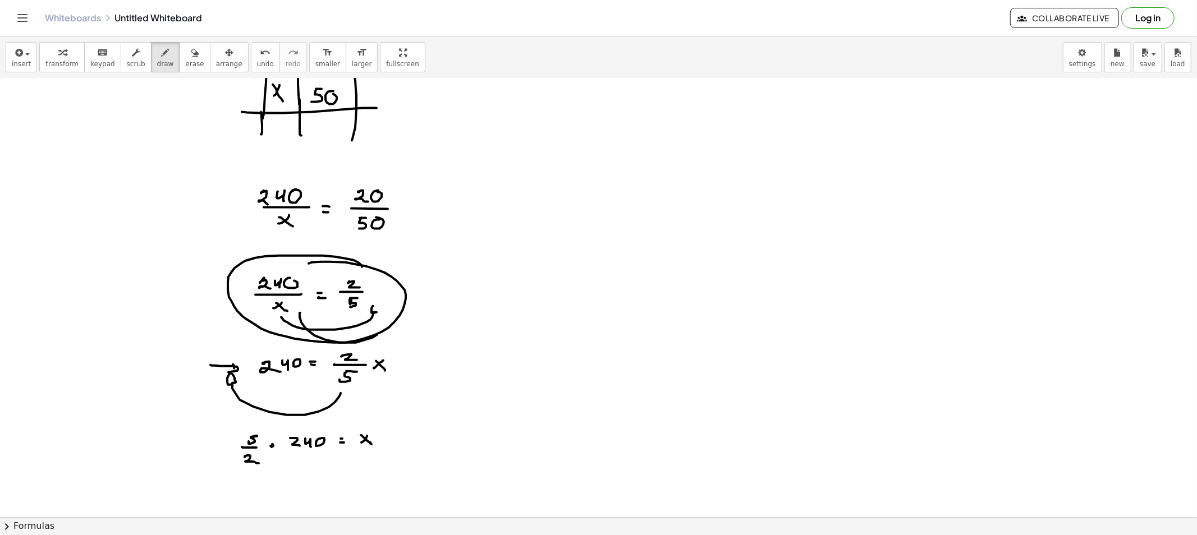
drag, startPoint x: 281, startPoint y: 318, endPoint x: 377, endPoint y: 312, distance: 96.1
click at [377, 312] on div at bounding box center [598, 392] width 1197 height 877
drag, startPoint x: 378, startPoint y: 343, endPoint x: 390, endPoint y: 360, distance: 20.1
click at [382, 349] on div at bounding box center [598, 392] width 1197 height 877
drag, startPoint x: 334, startPoint y: 367, endPoint x: 247, endPoint y: 373, distance: 87.7
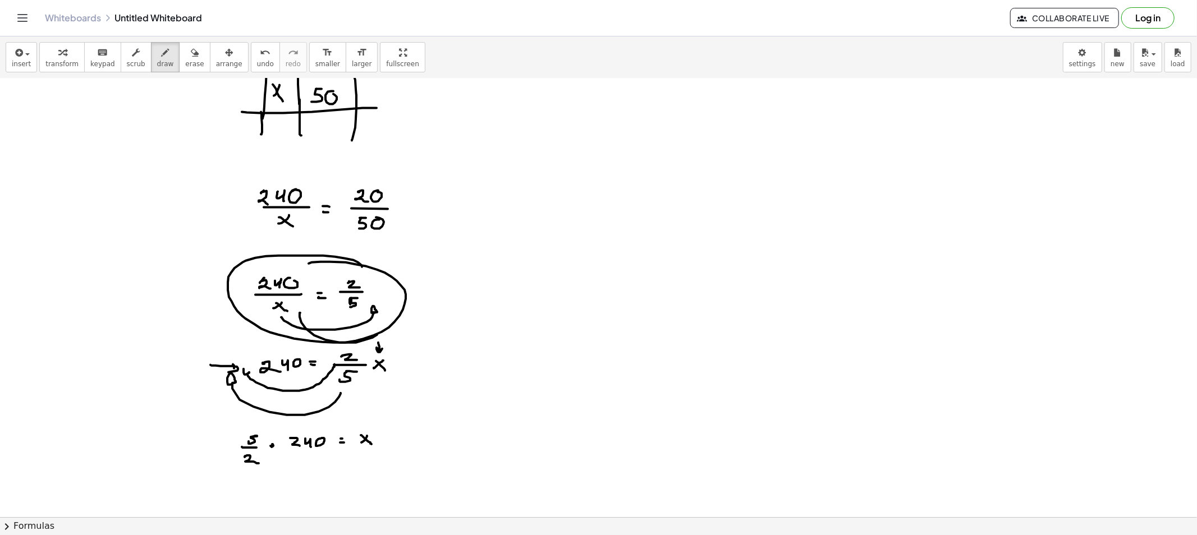
click at [247, 372] on div at bounding box center [598, 392] width 1197 height 877
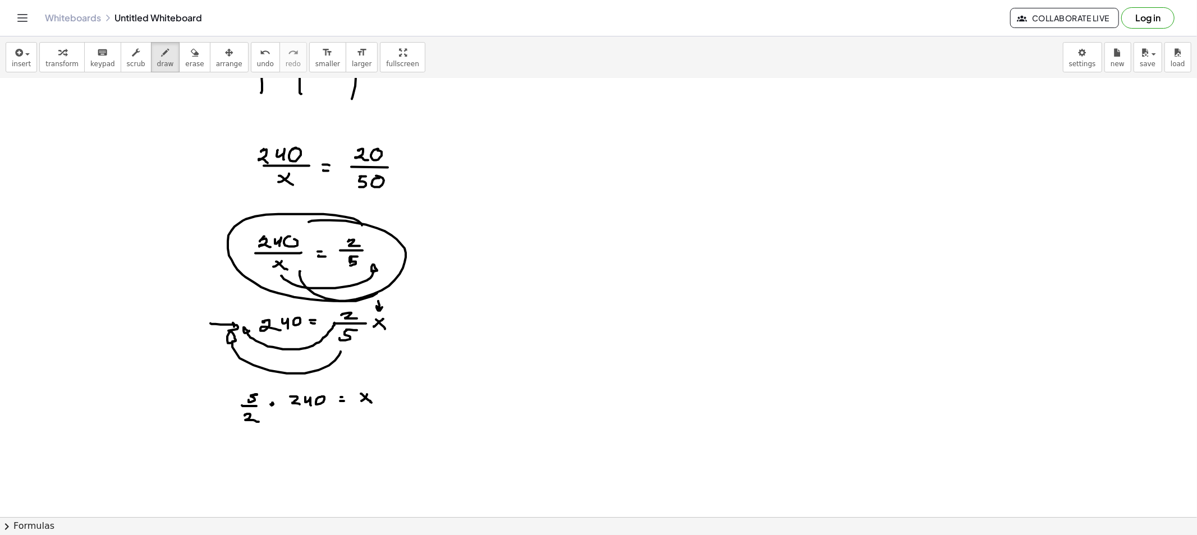
scroll to position [187, 0]
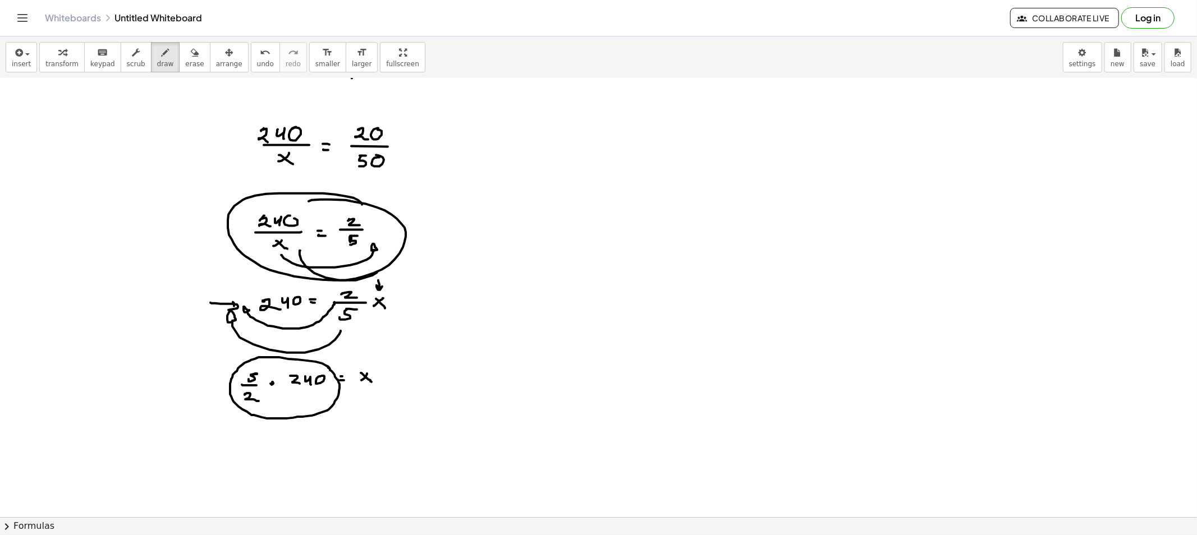
drag, startPoint x: 326, startPoint y: 366, endPoint x: 324, endPoint y: 376, distance: 10.8
click at [327, 366] on div at bounding box center [598, 330] width 1197 height 877
drag, startPoint x: 397, startPoint y: 284, endPoint x: 382, endPoint y: 275, distance: 17.1
click at [394, 277] on div at bounding box center [598, 330] width 1197 height 877
drag, startPoint x: 334, startPoint y: 320, endPoint x: 241, endPoint y: 311, distance: 93.0
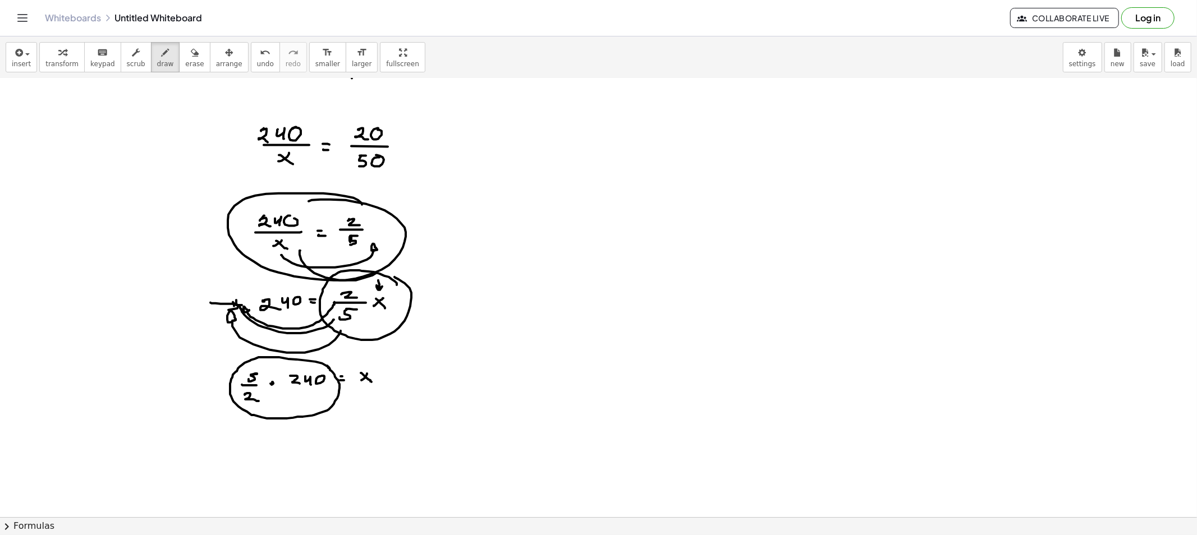
click at [241, 311] on div at bounding box center [598, 330] width 1197 height 877
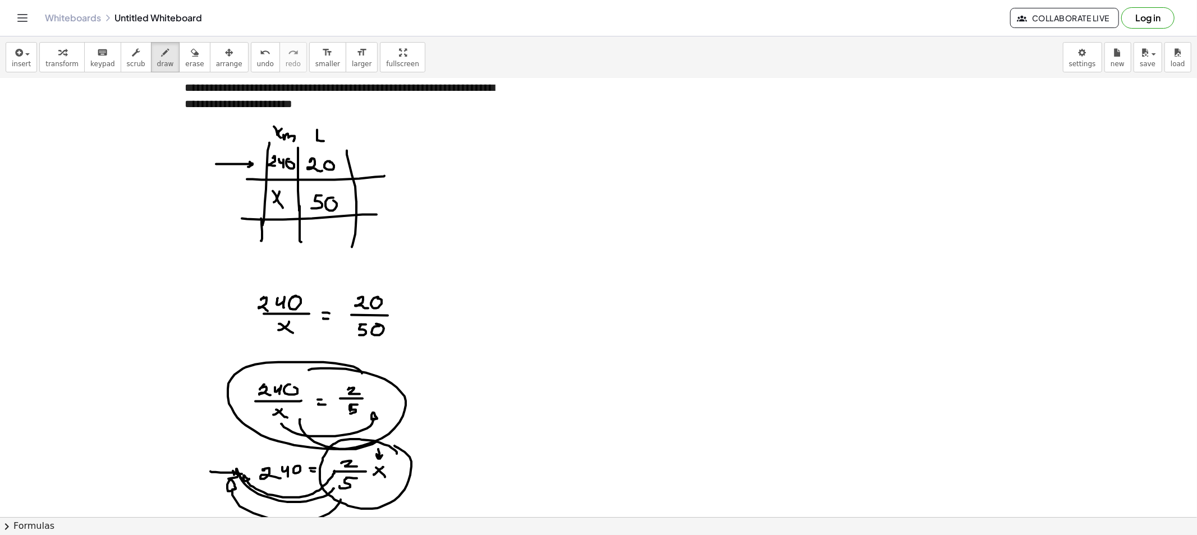
scroll to position [0, 0]
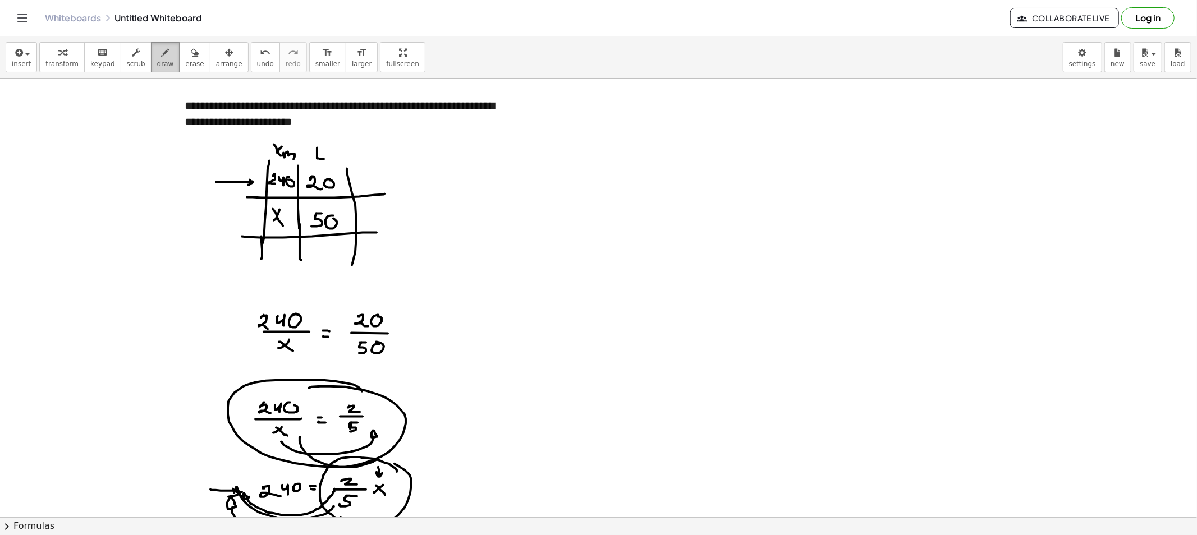
click at [157, 66] on span "draw" at bounding box center [165, 64] width 17 height 8
drag, startPoint x: 344, startPoint y: 149, endPoint x: 341, endPoint y: 164, distance: 15.4
click at [339, 165] on div at bounding box center [598, 517] width 1197 height 877
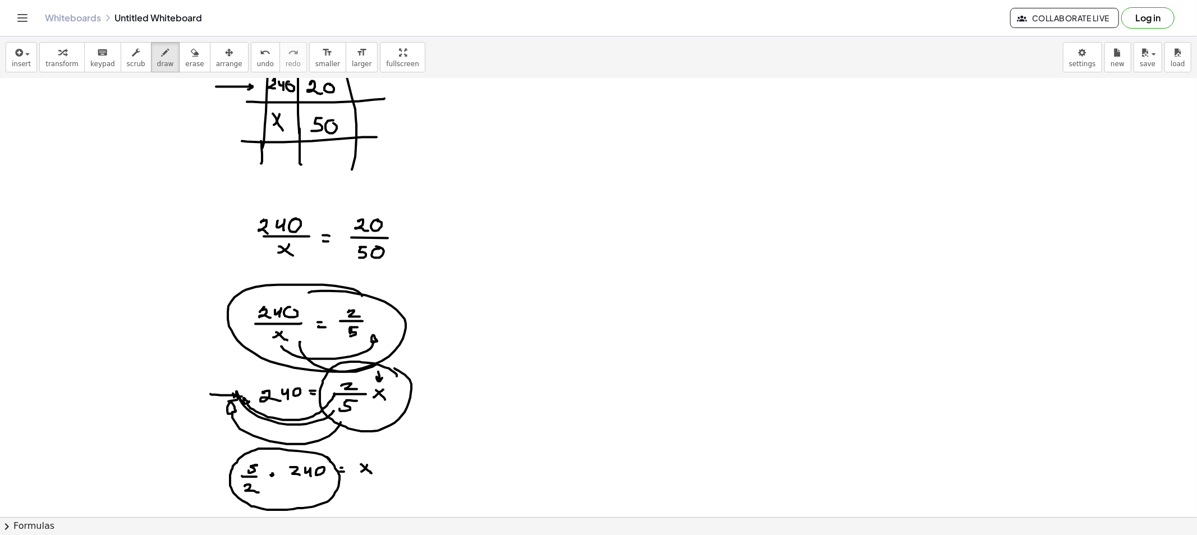
scroll to position [187, 0]
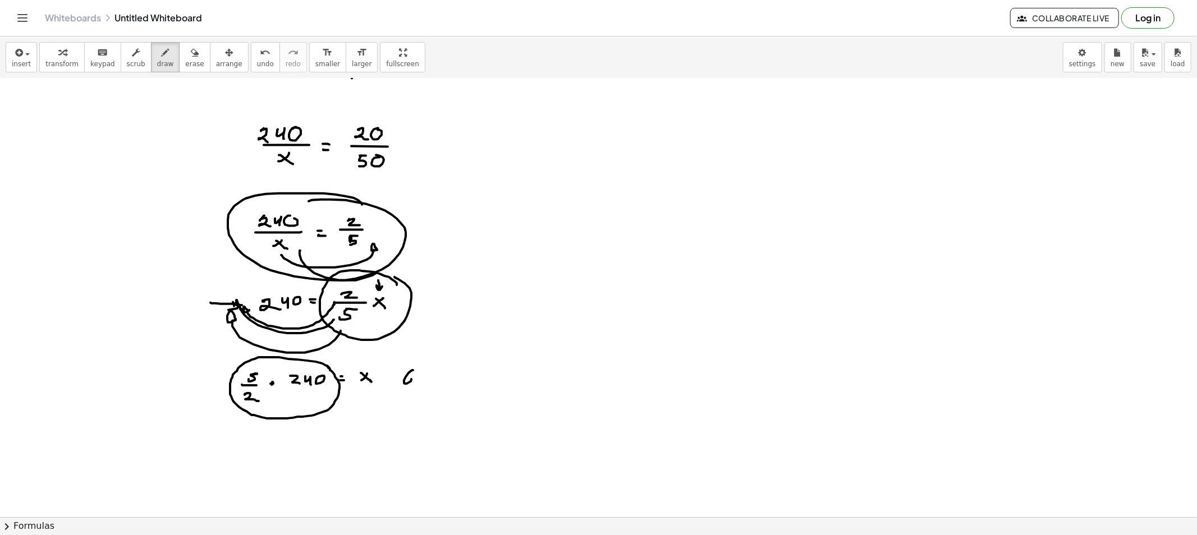
drag, startPoint x: 413, startPoint y: 370, endPoint x: 408, endPoint y: 384, distance: 14.7
click at [407, 384] on div at bounding box center [598, 330] width 1197 height 877
drag, startPoint x: 425, startPoint y: 374, endPoint x: 441, endPoint y: 375, distance: 16.3
click at [424, 379] on div at bounding box center [598, 330] width 1197 height 877
click at [439, 376] on div at bounding box center [598, 330] width 1197 height 877
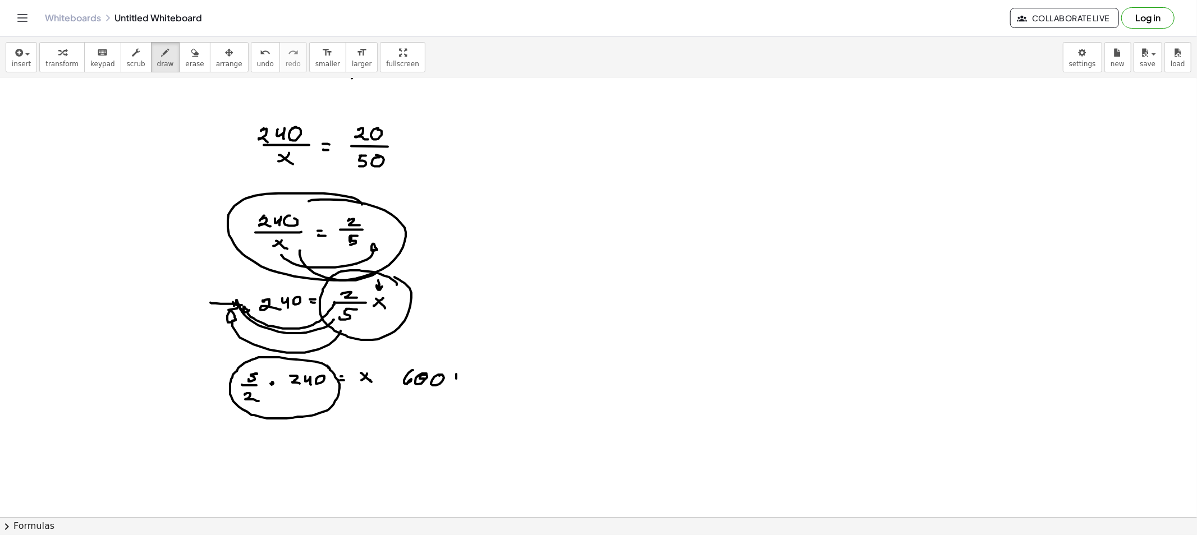
drag, startPoint x: 456, startPoint y: 378, endPoint x: 464, endPoint y: 373, distance: 9.0
click at [462, 374] on div at bounding box center [598, 330] width 1197 height 877
drag, startPoint x: 461, startPoint y: 376, endPoint x: 468, endPoint y: 378, distance: 8.2
click at [464, 382] on div at bounding box center [598, 330] width 1197 height 877
drag, startPoint x: 468, startPoint y: 378, endPoint x: 480, endPoint y: 386, distance: 13.7
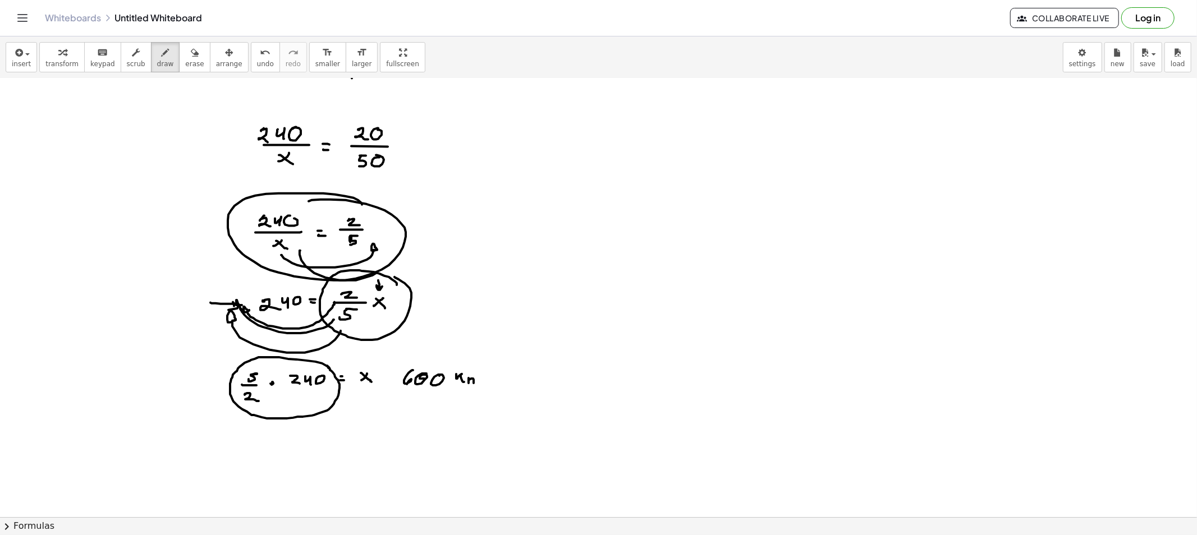
click at [480, 385] on div at bounding box center [598, 330] width 1197 height 877
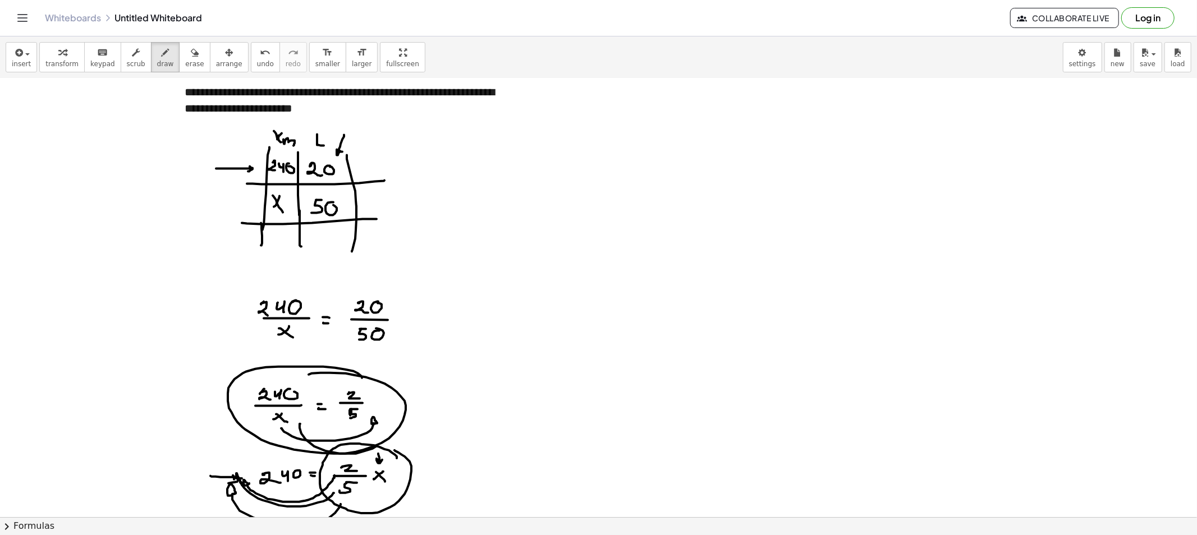
scroll to position [0, 0]
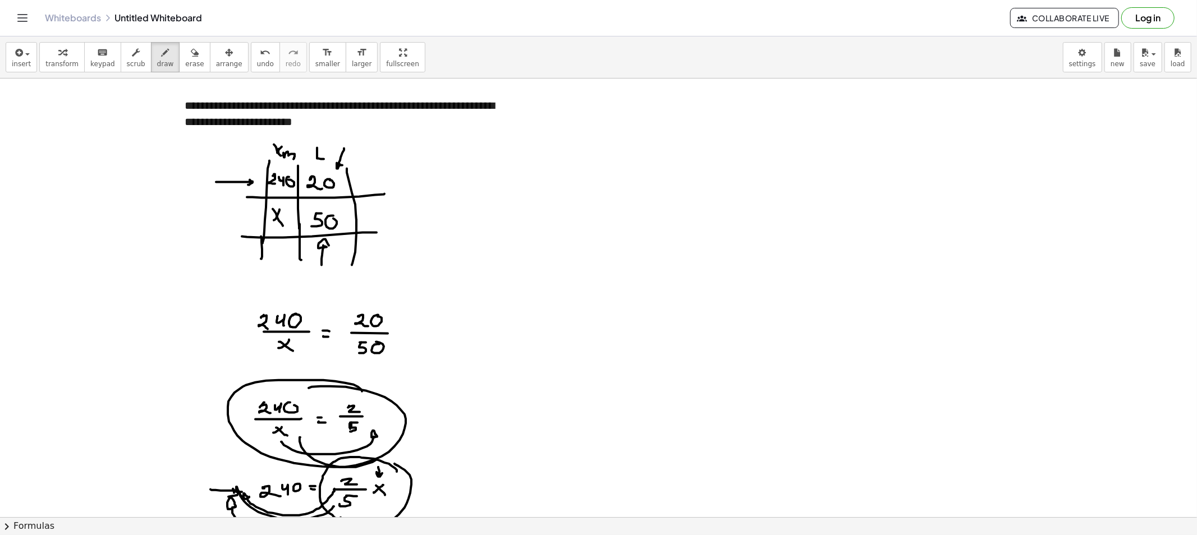
drag, startPoint x: 321, startPoint y: 261, endPoint x: 334, endPoint y: 254, distance: 15.1
click at [331, 250] on div at bounding box center [598, 517] width 1197 height 877
click at [127, 65] on span "scrub" at bounding box center [136, 64] width 19 height 8
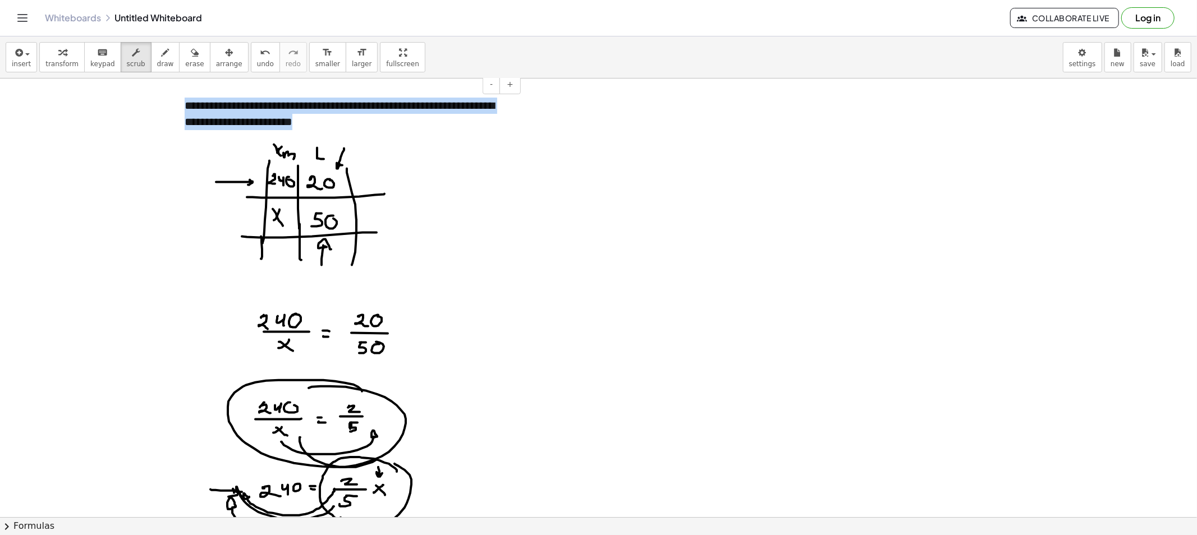
drag, startPoint x: 323, startPoint y: 120, endPoint x: 185, endPoint y: 101, distance: 138.8
click at [185, 101] on div "**********" at bounding box center [348, 113] width 350 height 54
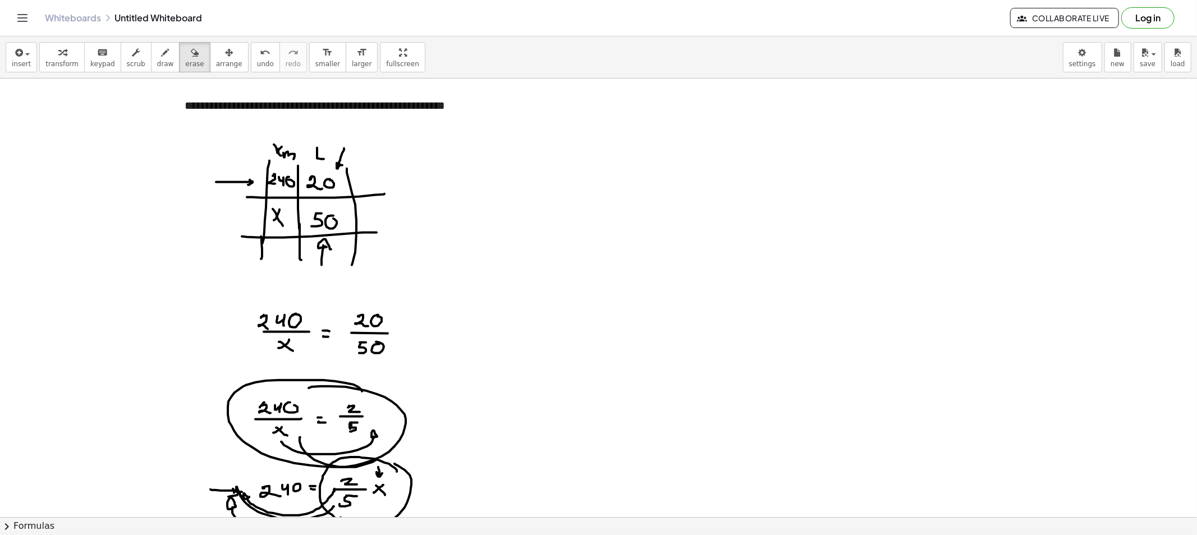
drag, startPoint x: 182, startPoint y: 62, endPoint x: 385, endPoint y: 212, distance: 252.7
click at [200, 82] on div "**********" at bounding box center [598, 285] width 1197 height 499
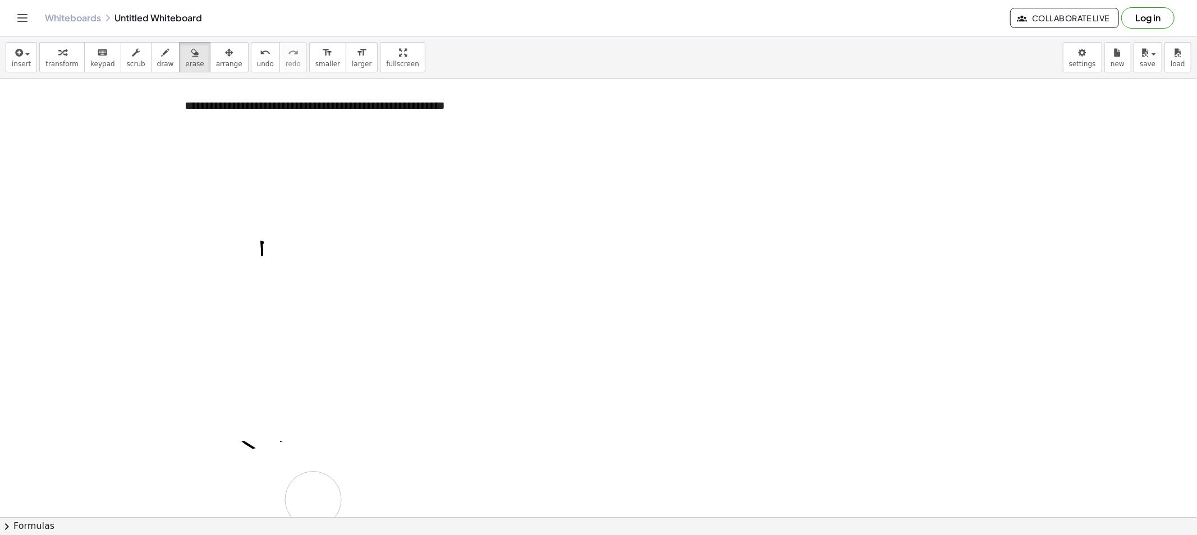
drag, startPoint x: 317, startPoint y: 223, endPoint x: 251, endPoint y: 424, distance: 211.3
click at [224, 475] on div at bounding box center [598, 517] width 1197 height 877
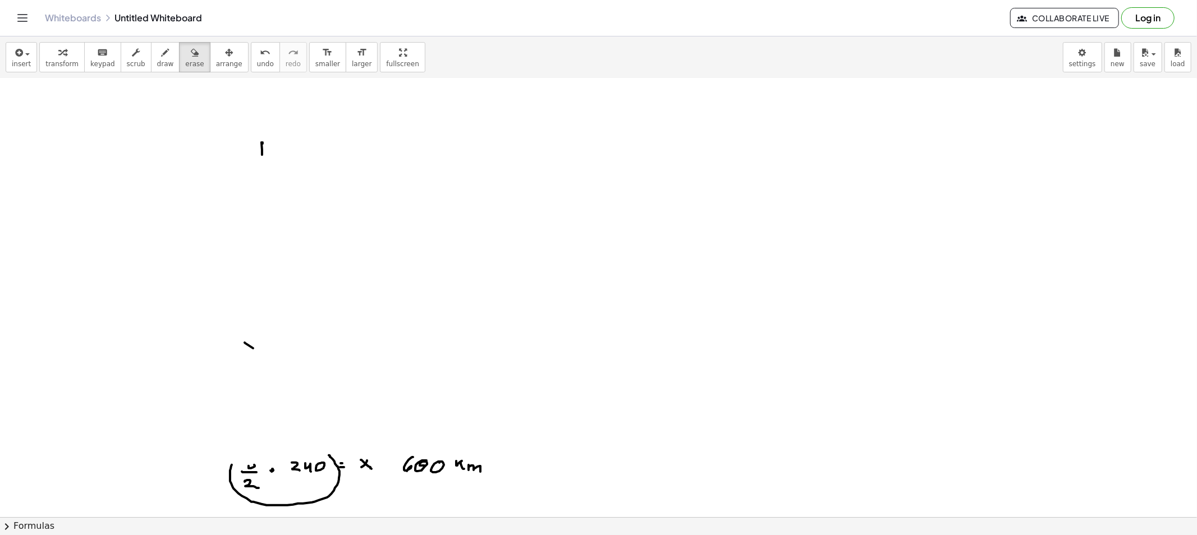
scroll to position [187, 0]
drag, startPoint x: 277, startPoint y: 378, endPoint x: 273, endPoint y: 242, distance: 135.3
click at [273, 234] on div at bounding box center [598, 330] width 1197 height 877
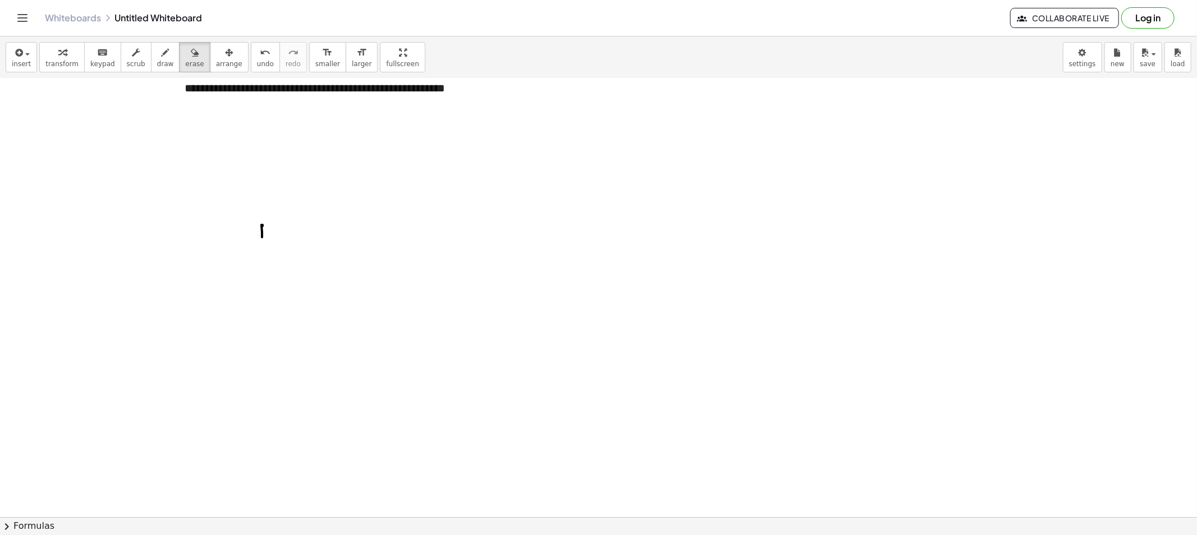
scroll to position [0, 0]
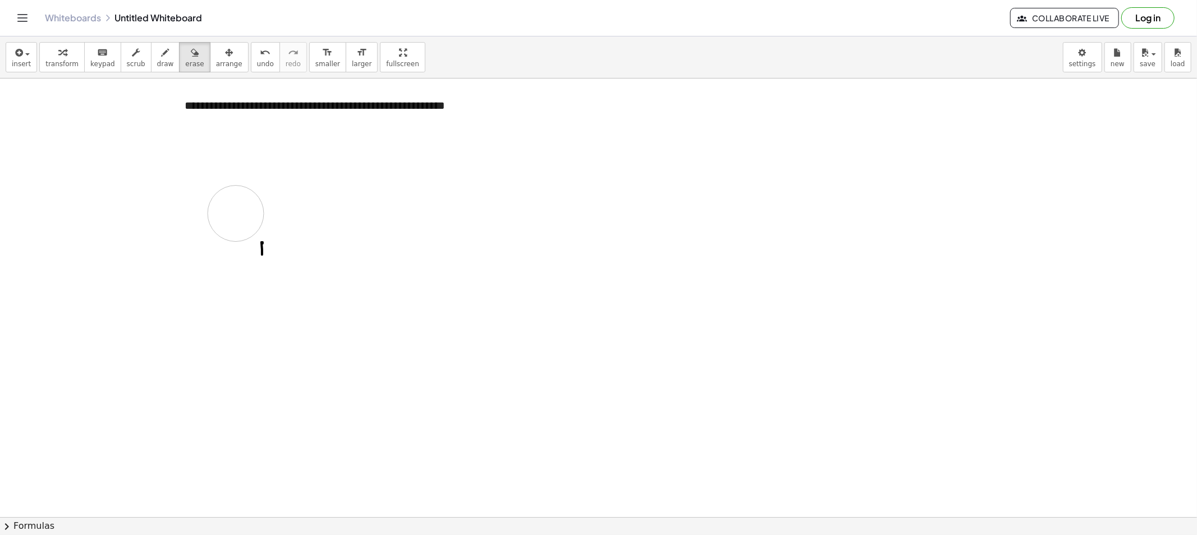
drag, startPoint x: 236, startPoint y: 214, endPoint x: 249, endPoint y: 248, distance: 36.8
click at [249, 248] on div at bounding box center [598, 517] width 1197 height 877
click at [151, 58] on button "draw" at bounding box center [165, 57] width 29 height 30
drag, startPoint x: 261, startPoint y: 206, endPoint x: 264, endPoint y: 238, distance: 32.6
click at [261, 242] on div at bounding box center [598, 517] width 1197 height 877
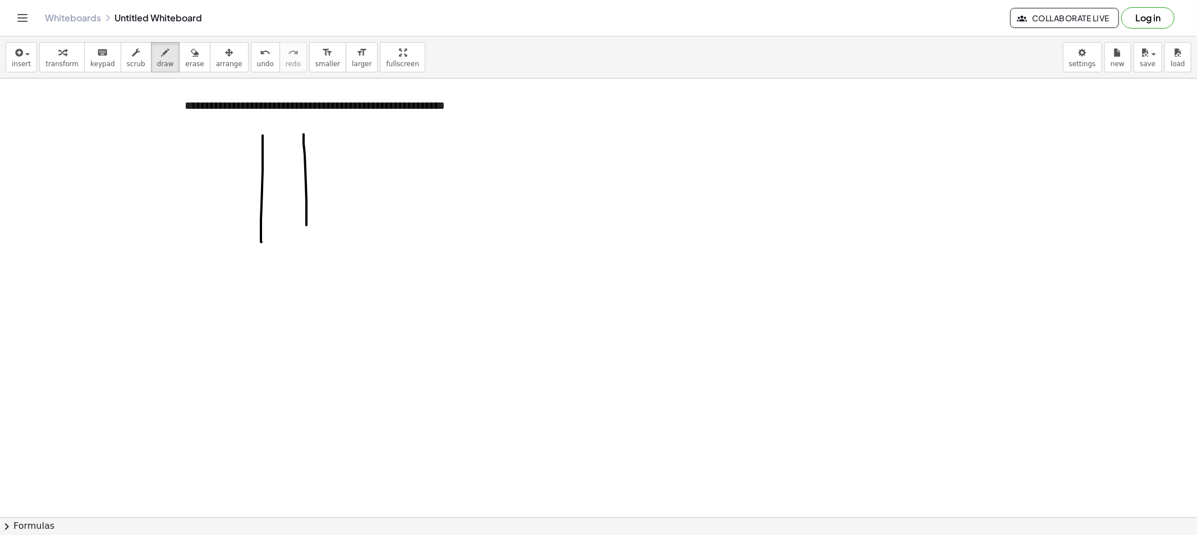
drag, startPoint x: 303, startPoint y: 144, endPoint x: 322, endPoint y: 214, distance: 72.5
click at [305, 245] on div at bounding box center [598, 517] width 1197 height 877
drag, startPoint x: 352, startPoint y: 219, endPoint x: 352, endPoint y: 238, distance: 19.6
click at [352, 238] on div at bounding box center [598, 517] width 1197 height 877
drag, startPoint x: 275, startPoint y: 122, endPoint x: 282, endPoint y: 134, distance: 12.8
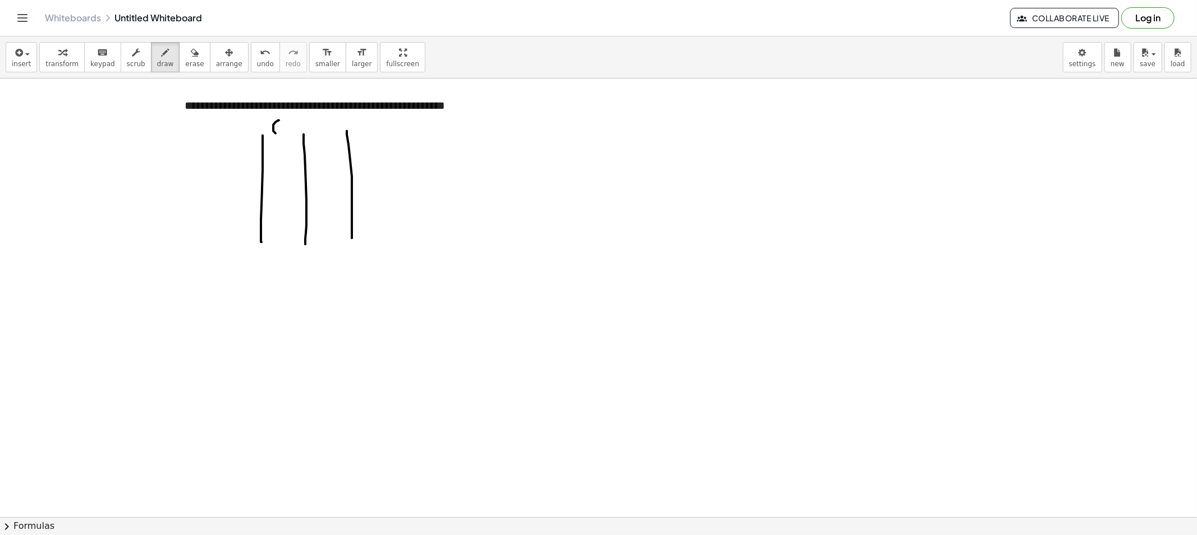
click at [282, 134] on div at bounding box center [598, 517] width 1197 height 877
drag, startPoint x: 324, startPoint y: 117, endPoint x: 329, endPoint y: 130, distance: 14.2
click at [328, 129] on div at bounding box center [598, 517] width 1197 height 877
click at [277, 149] on div at bounding box center [598, 517] width 1197 height 877
click at [273, 154] on div at bounding box center [598, 517] width 1197 height 877
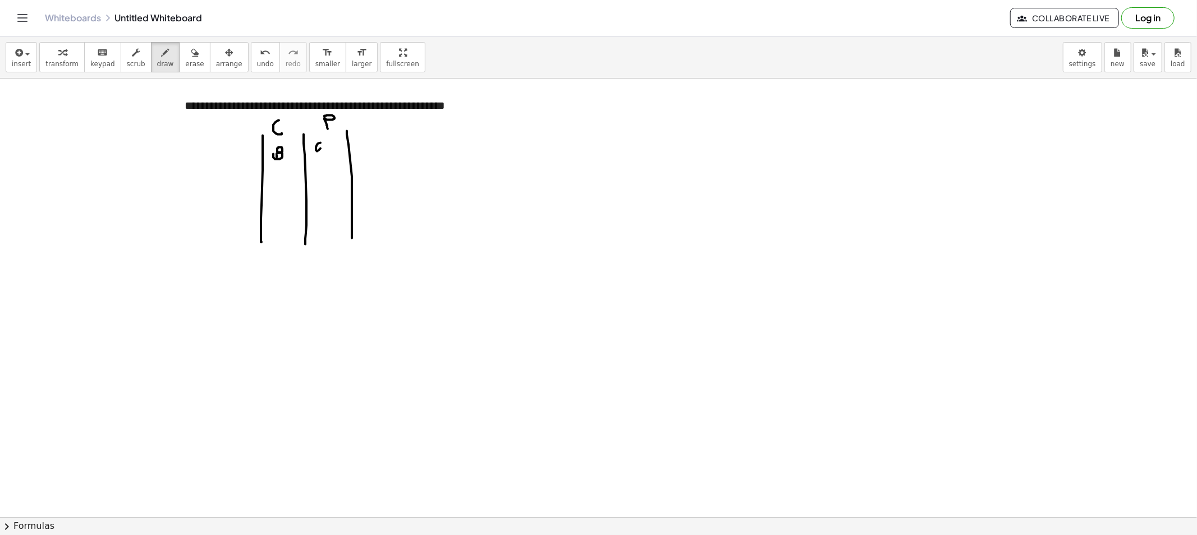
drag, startPoint x: 320, startPoint y: 143, endPoint x: 323, endPoint y: 155, distance: 12.1
click at [321, 157] on div at bounding box center [598, 517] width 1197 height 877
drag, startPoint x: 333, startPoint y: 145, endPoint x: 337, endPoint y: 160, distance: 15.5
click at [333, 158] on div at bounding box center [598, 517] width 1197 height 877
drag, startPoint x: 273, startPoint y: 191, endPoint x: 276, endPoint y: 200, distance: 9.6
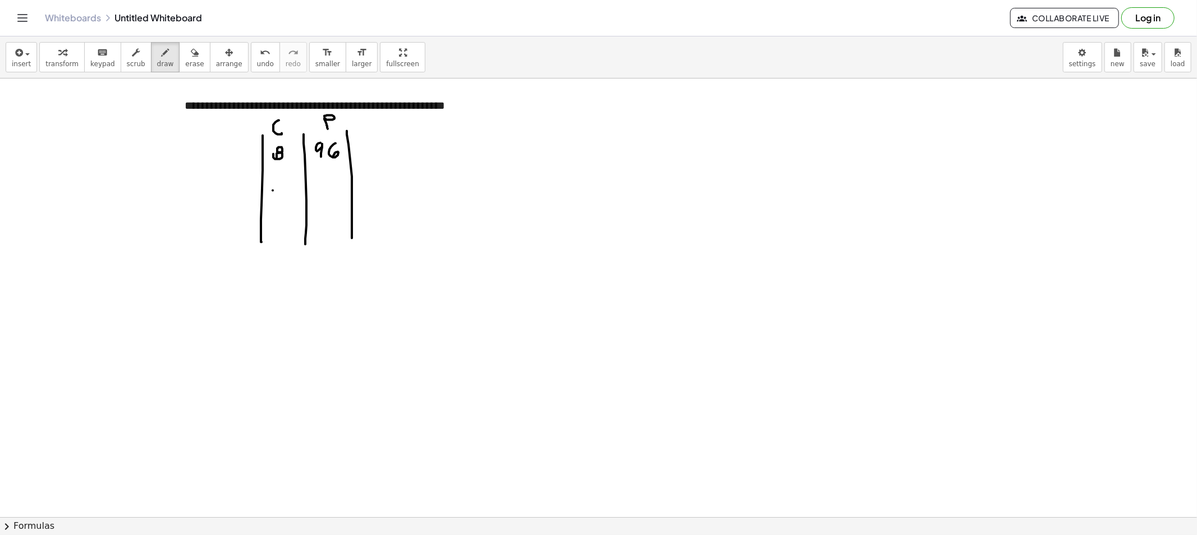
click at [273, 203] on div at bounding box center [598, 517] width 1197 height 877
click at [287, 191] on div at bounding box center [598, 517] width 1197 height 877
drag, startPoint x: 282, startPoint y: 195, endPoint x: 289, endPoint y: 209, distance: 15.3
click at [278, 203] on div at bounding box center [598, 517] width 1197 height 877
drag, startPoint x: 315, startPoint y: 177, endPoint x: 334, endPoint y: 180, distance: 19.3
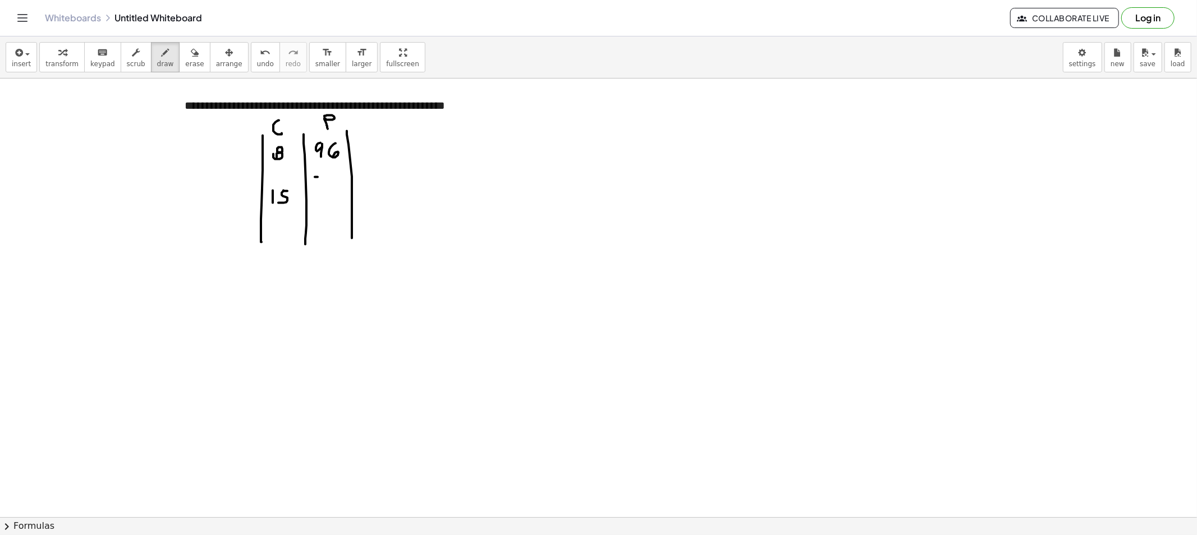
click at [334, 180] on div at bounding box center [598, 517] width 1197 height 877
click at [320, 204] on div at bounding box center [598, 517] width 1197 height 877
drag, startPoint x: 318, startPoint y: 194, endPoint x: 329, endPoint y: 208, distance: 18.0
click at [329, 206] on div at bounding box center [598, 517] width 1197 height 877
drag, startPoint x: 280, startPoint y: 278, endPoint x: 287, endPoint y: 285, distance: 9.6
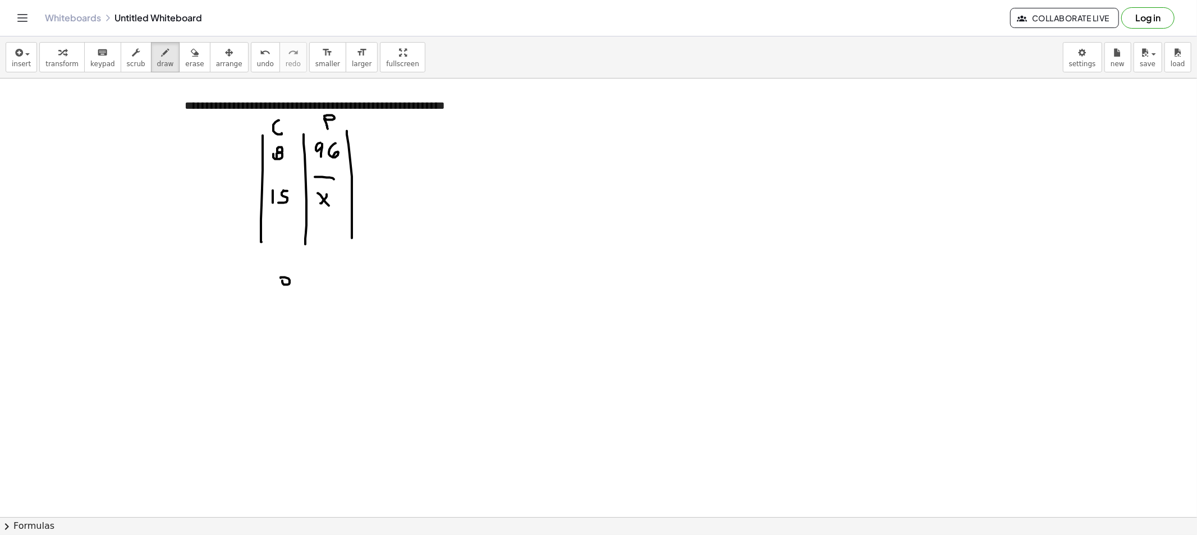
click at [282, 280] on div at bounding box center [598, 517] width 1197 height 877
click at [282, 290] on div at bounding box center [598, 517] width 1197 height 877
drag, startPoint x: 289, startPoint y: 300, endPoint x: 310, endPoint y: 298, distance: 20.2
click at [310, 298] on div at bounding box center [598, 517] width 1197 height 877
drag, startPoint x: 282, startPoint y: 306, endPoint x: 287, endPoint y: 309, distance: 5.8
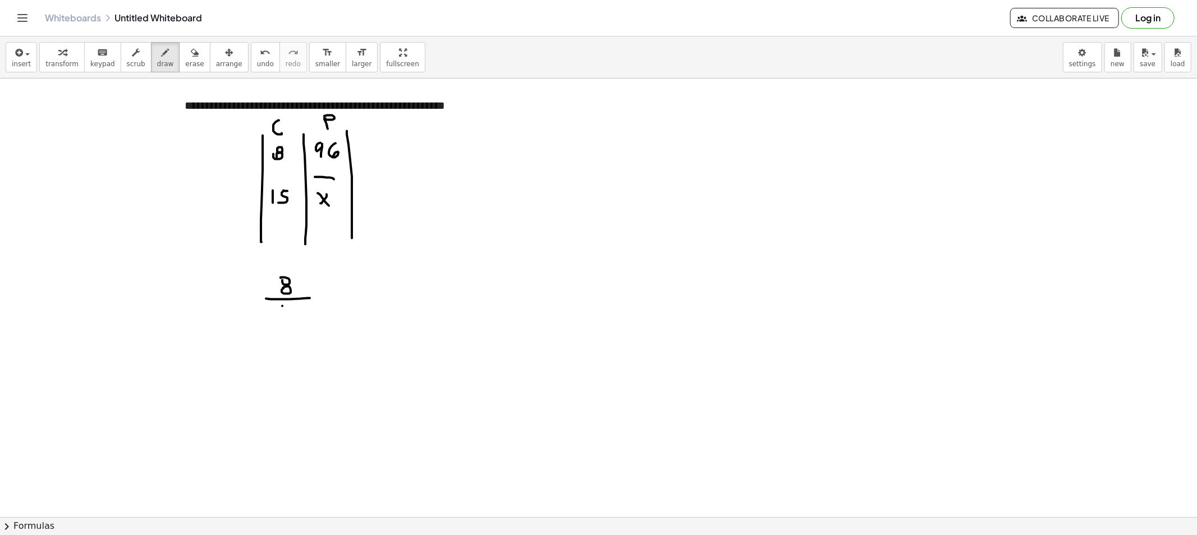
click at [282, 316] on div at bounding box center [598, 517] width 1197 height 877
drag, startPoint x: 287, startPoint y: 309, endPoint x: 287, endPoint y: 317, distance: 7.9
click at [287, 317] on div at bounding box center [598, 517] width 1197 height 877
click at [327, 295] on div at bounding box center [598, 517] width 1197 height 877
drag, startPoint x: 323, startPoint y: 297, endPoint x: 332, endPoint y: 298, distance: 9.0
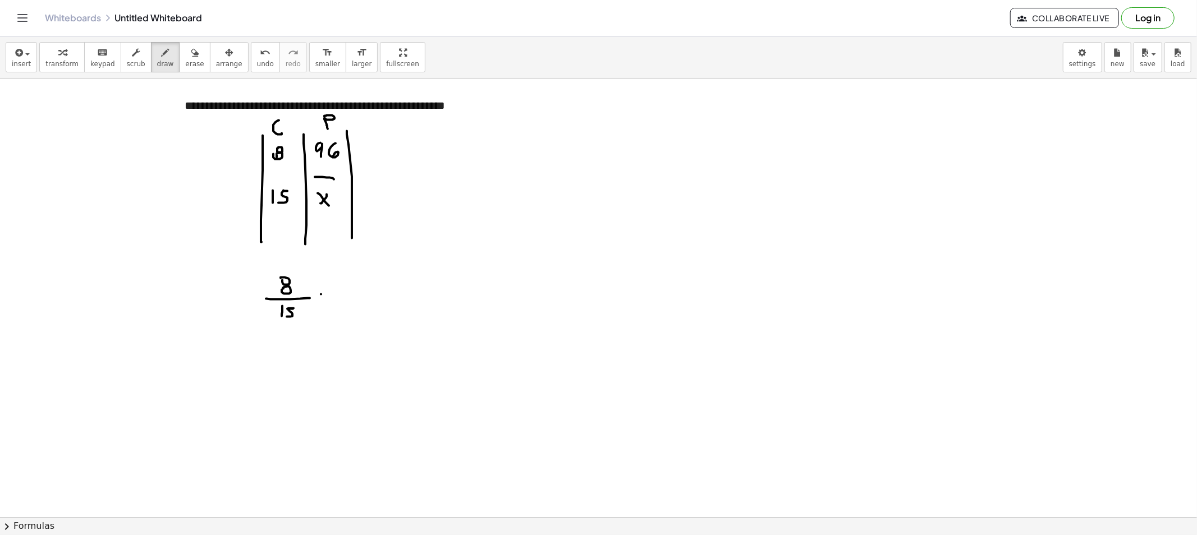
click at [329, 298] on div at bounding box center [598, 517] width 1197 height 877
drag, startPoint x: 353, startPoint y: 284, endPoint x: 360, endPoint y: 296, distance: 13.6
click at [359, 296] on div at bounding box center [598, 517] width 1197 height 877
drag, startPoint x: 375, startPoint y: 283, endPoint x: 372, endPoint y: 296, distance: 13.2
click at [371, 296] on div at bounding box center [598, 517] width 1197 height 877
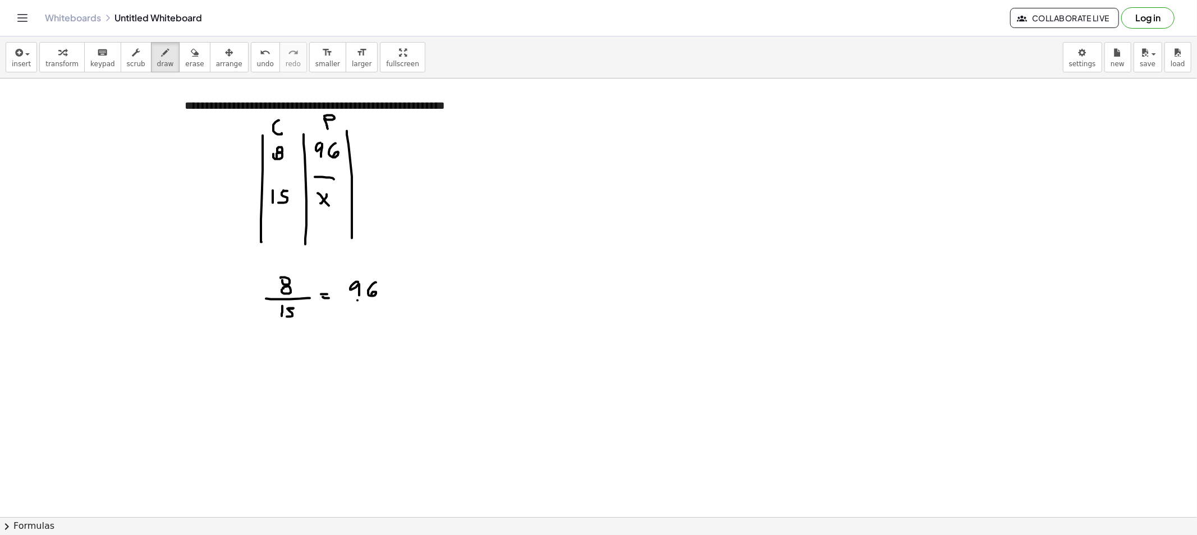
drag, startPoint x: 357, startPoint y: 301, endPoint x: 385, endPoint y: 301, distance: 28.1
click at [385, 301] on div at bounding box center [598, 517] width 1197 height 877
click at [371, 317] on div at bounding box center [598, 517] width 1197 height 877
drag, startPoint x: 371, startPoint y: 312, endPoint x: 386, endPoint y: 322, distance: 17.4
click at [383, 321] on div at bounding box center [598, 517] width 1197 height 877
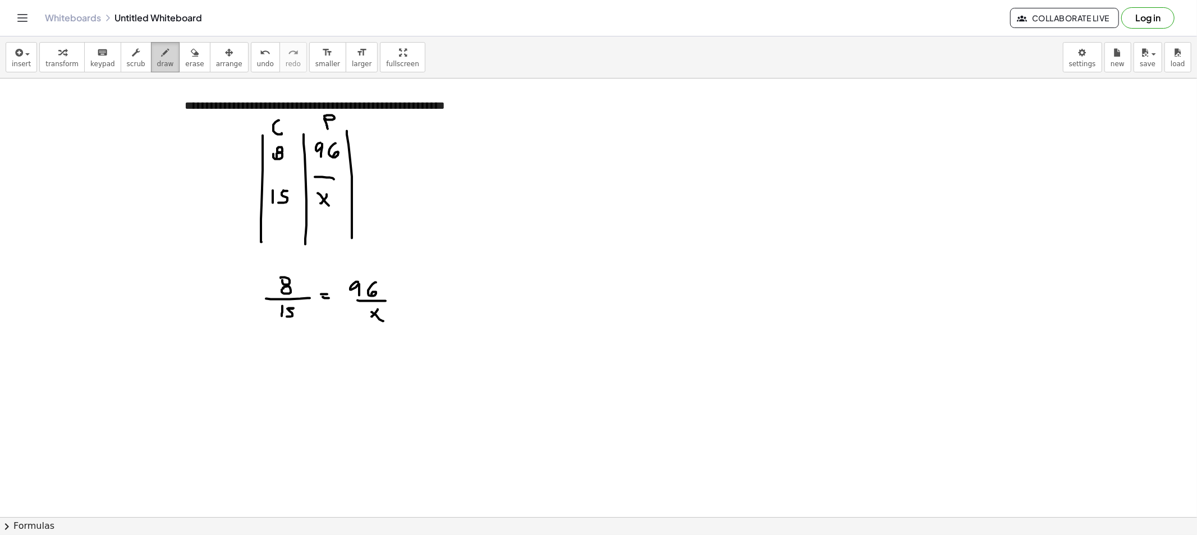
click at [157, 62] on span "draw" at bounding box center [165, 64] width 17 height 8
drag, startPoint x: 257, startPoint y: 378, endPoint x: 253, endPoint y: 373, distance: 6.0
click at [254, 379] on div at bounding box center [598, 517] width 1197 height 877
drag, startPoint x: 253, startPoint y: 372, endPoint x: 263, endPoint y: 378, distance: 11.4
click at [260, 378] on div at bounding box center [598, 517] width 1197 height 877
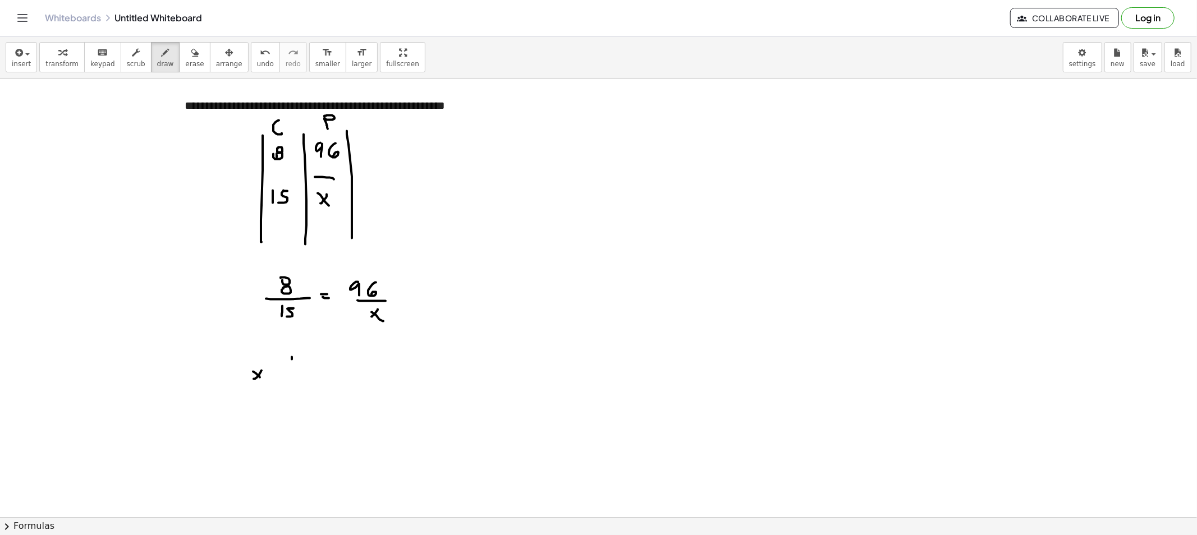
click at [291, 360] on div at bounding box center [598, 517] width 1197 height 877
click at [288, 366] on div at bounding box center [598, 517] width 1197 height 877
click at [305, 374] on div at bounding box center [598, 517] width 1197 height 877
drag, startPoint x: 286, startPoint y: 387, endPoint x: 295, endPoint y: 379, distance: 11.9
click at [286, 388] on div at bounding box center [598, 517] width 1197 height 877
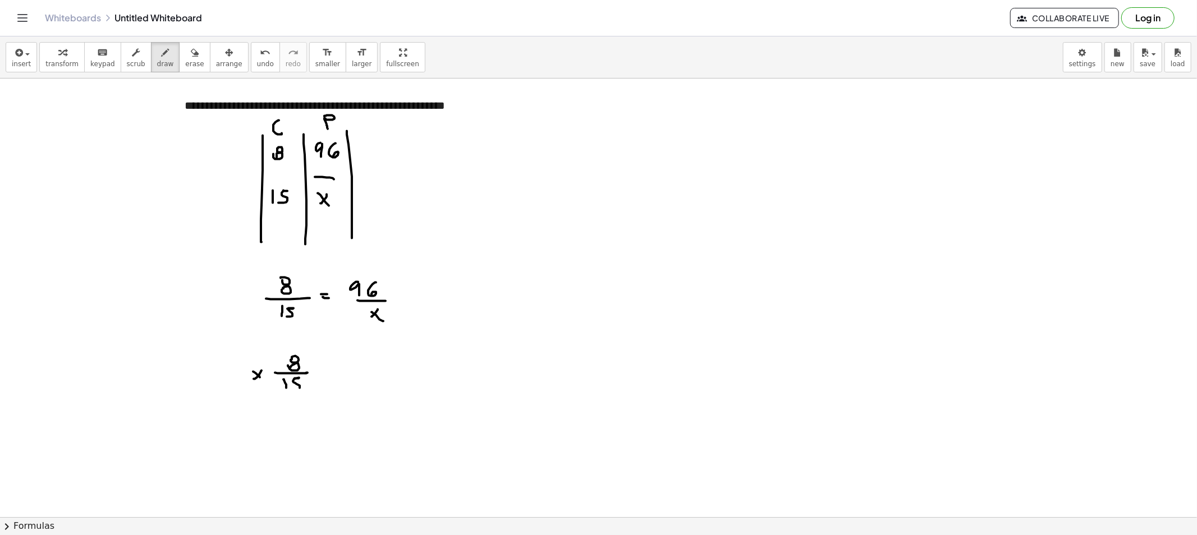
drag, startPoint x: 295, startPoint y: 379, endPoint x: 310, endPoint y: 382, distance: 16.1
click at [292, 390] on div at bounding box center [598, 517] width 1197 height 877
drag, startPoint x: 322, startPoint y: 371, endPoint x: 328, endPoint y: 370, distance: 6.2
click at [329, 370] on div at bounding box center [598, 517] width 1197 height 877
click at [331, 373] on div at bounding box center [598, 517] width 1197 height 877
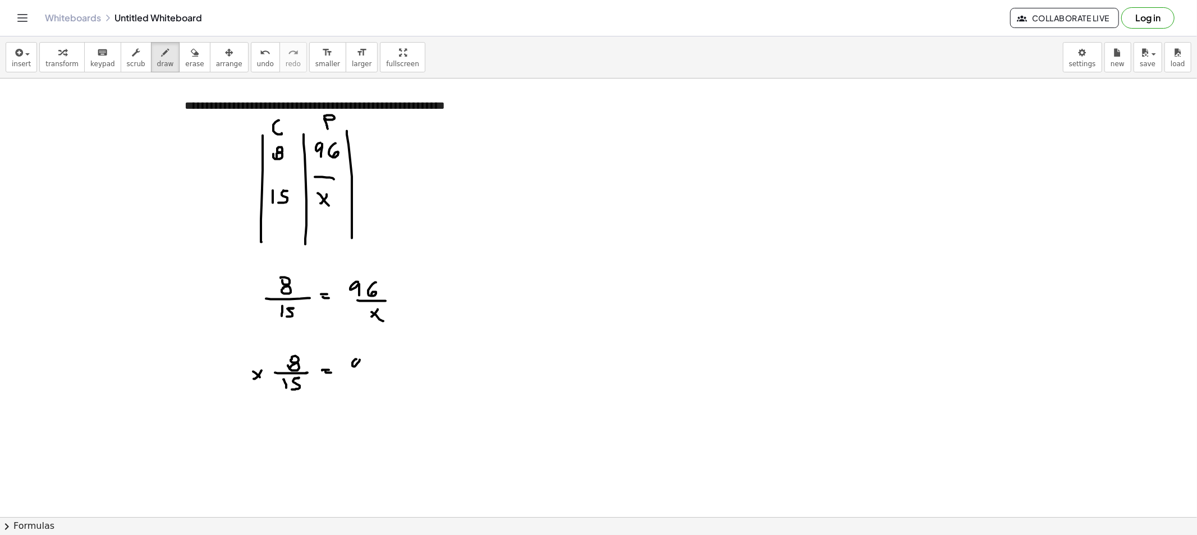
drag, startPoint x: 356, startPoint y: 360, endPoint x: 361, endPoint y: 371, distance: 12.6
click at [360, 371] on div at bounding box center [598, 517] width 1197 height 877
drag, startPoint x: 374, startPoint y: 358, endPoint x: 381, endPoint y: 376, distance: 19.6
click at [373, 371] on div at bounding box center [598, 517] width 1197 height 877
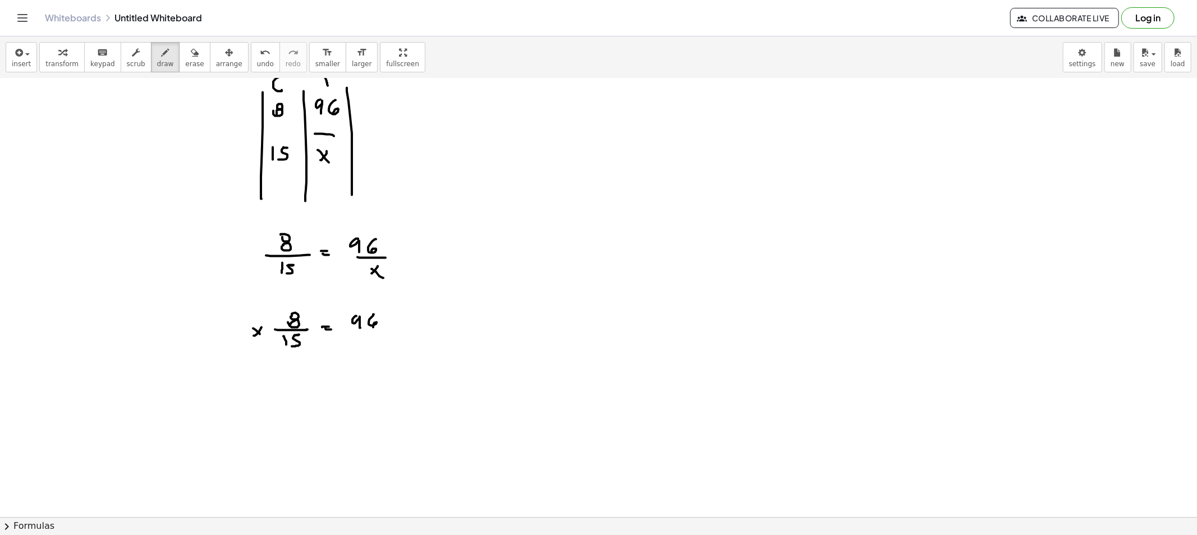
scroll to position [62, 0]
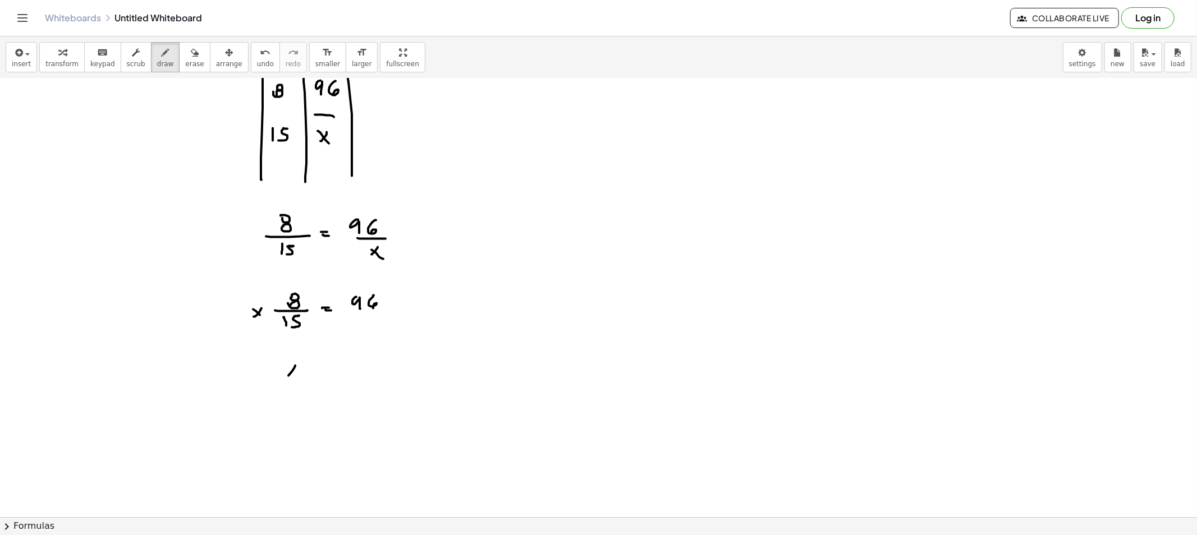
drag, startPoint x: 295, startPoint y: 366, endPoint x: 283, endPoint y: 373, distance: 13.3
click at [283, 379] on div at bounding box center [598, 454] width 1197 height 877
click at [298, 378] on div at bounding box center [598, 454] width 1197 height 877
click at [318, 366] on div at bounding box center [598, 454] width 1197 height 877
click at [321, 372] on div at bounding box center [598, 454] width 1197 height 877
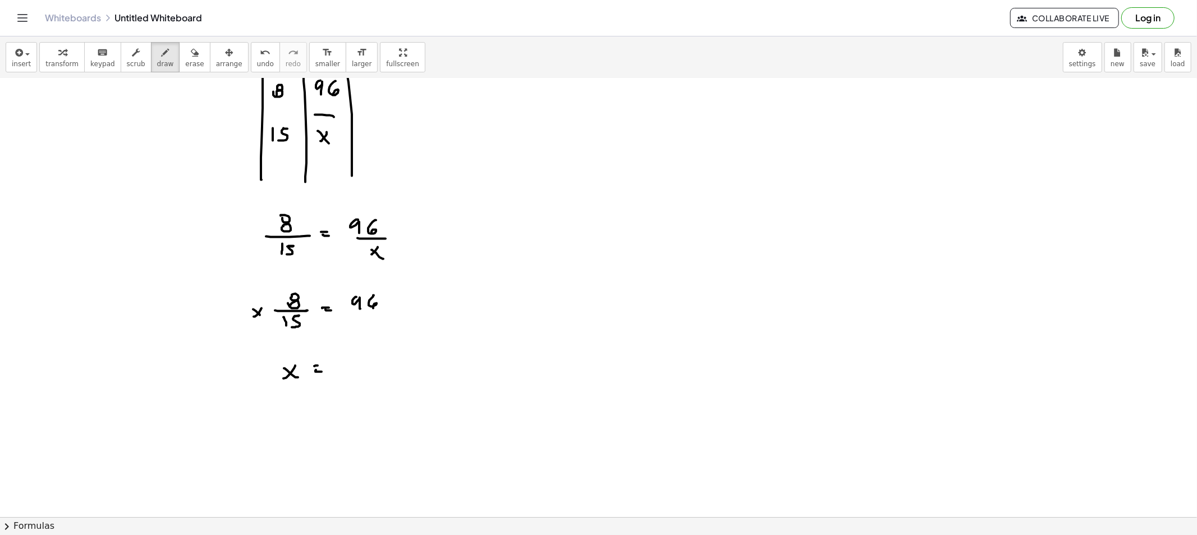
drag, startPoint x: 347, startPoint y: 360, endPoint x: 352, endPoint y: 356, distance: 6.4
click at [351, 357] on div at bounding box center [598, 454] width 1197 height 877
drag, startPoint x: 352, startPoint y: 360, endPoint x: 363, endPoint y: 354, distance: 12.0
click at [352, 362] on div at bounding box center [598, 454] width 1197 height 877
drag, startPoint x: 357, startPoint y: 360, endPoint x: 369, endPoint y: 364, distance: 12.8
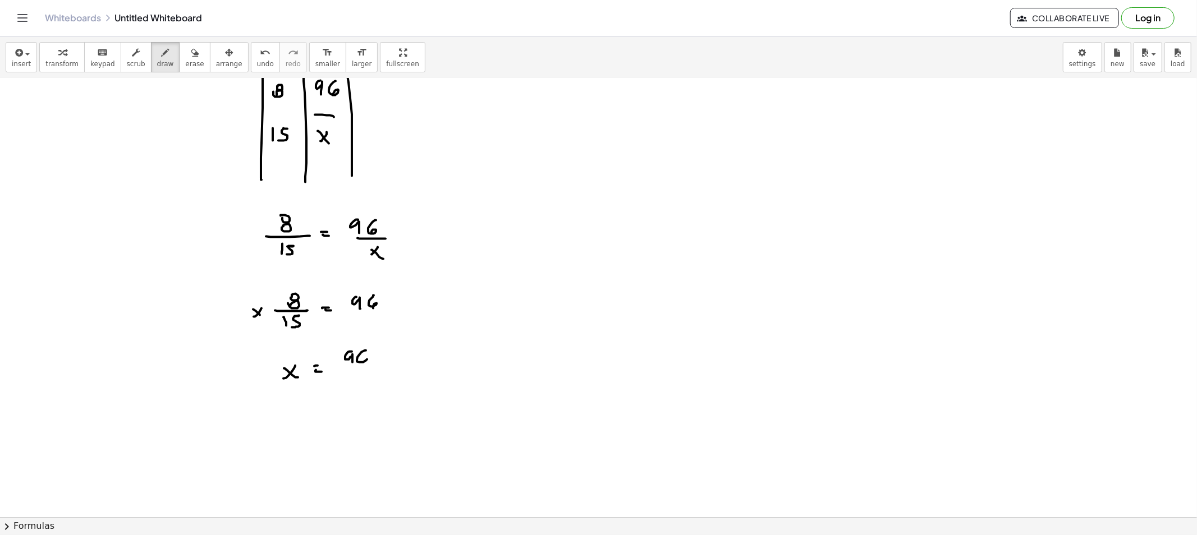
click at [361, 364] on div at bounding box center [598, 454] width 1197 height 877
click at [381, 361] on div at bounding box center [598, 454] width 1197 height 877
click at [400, 359] on div at bounding box center [598, 454] width 1197 height 877
drag, startPoint x: 411, startPoint y: 348, endPoint x: 411, endPoint y: 362, distance: 14.6
click at [412, 356] on div at bounding box center [598, 454] width 1197 height 877
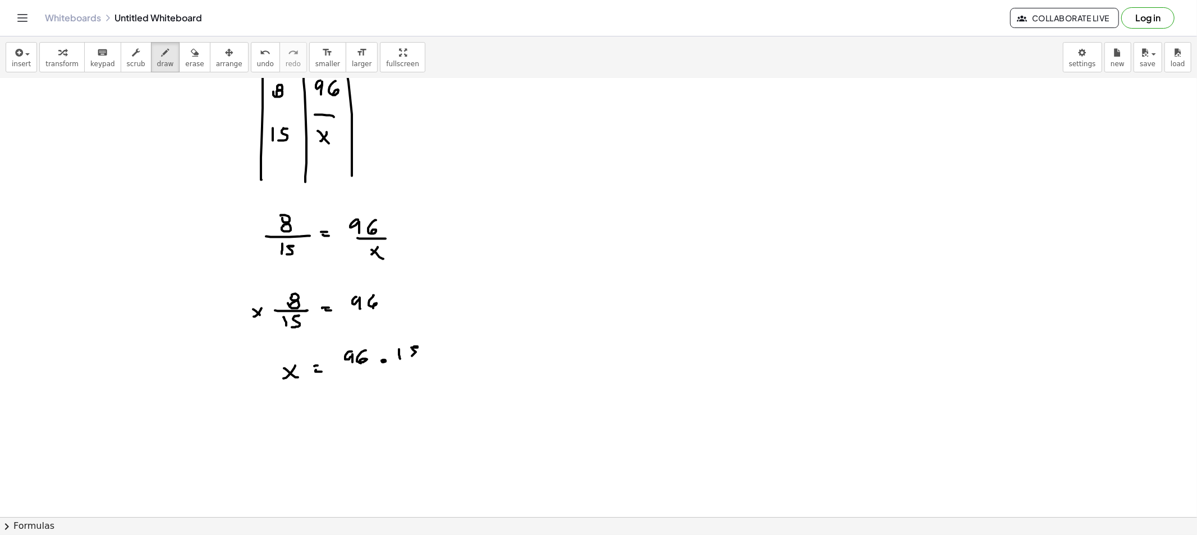
drag, startPoint x: 408, startPoint y: 362, endPoint x: 417, endPoint y: 366, distance: 10.1
click at [421, 362] on div at bounding box center [598, 454] width 1197 height 877
drag, startPoint x: 410, startPoint y: 370, endPoint x: 415, endPoint y: 377, distance: 8.4
click at [410, 370] on div at bounding box center [598, 454] width 1197 height 877
click at [406, 379] on div at bounding box center [598, 454] width 1197 height 877
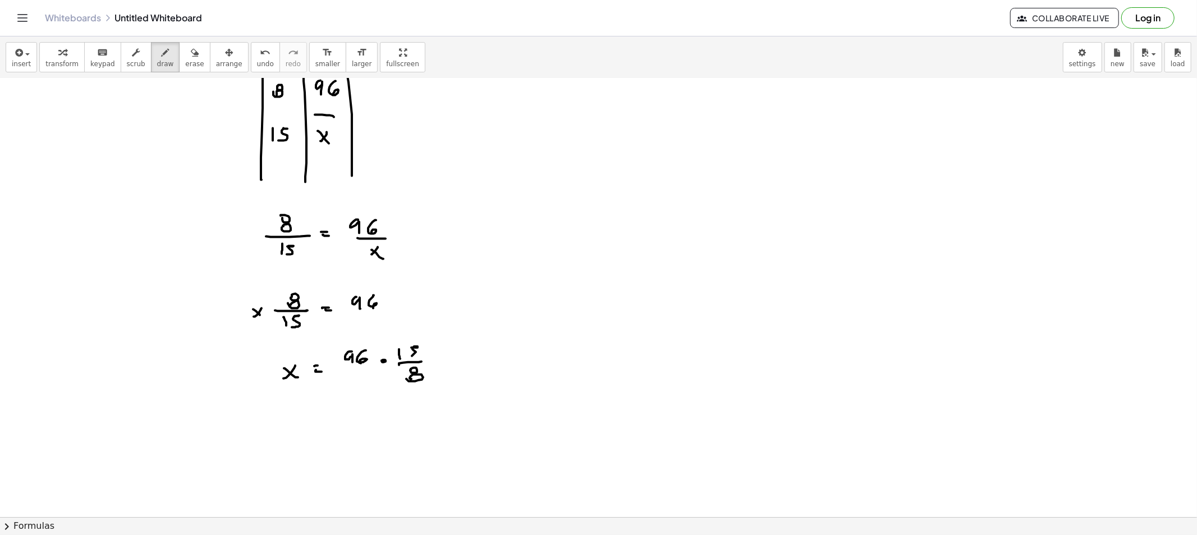
click at [287, 426] on div at bounding box center [598, 454] width 1197 height 877
drag, startPoint x: 288, startPoint y: 417, endPoint x: 306, endPoint y: 425, distance: 19.9
click at [299, 427] on div at bounding box center [598, 454] width 1197 height 877
click at [312, 419] on div at bounding box center [598, 454] width 1197 height 877
drag, startPoint x: 309, startPoint y: 423, endPoint x: 321, endPoint y: 421, distance: 12.5
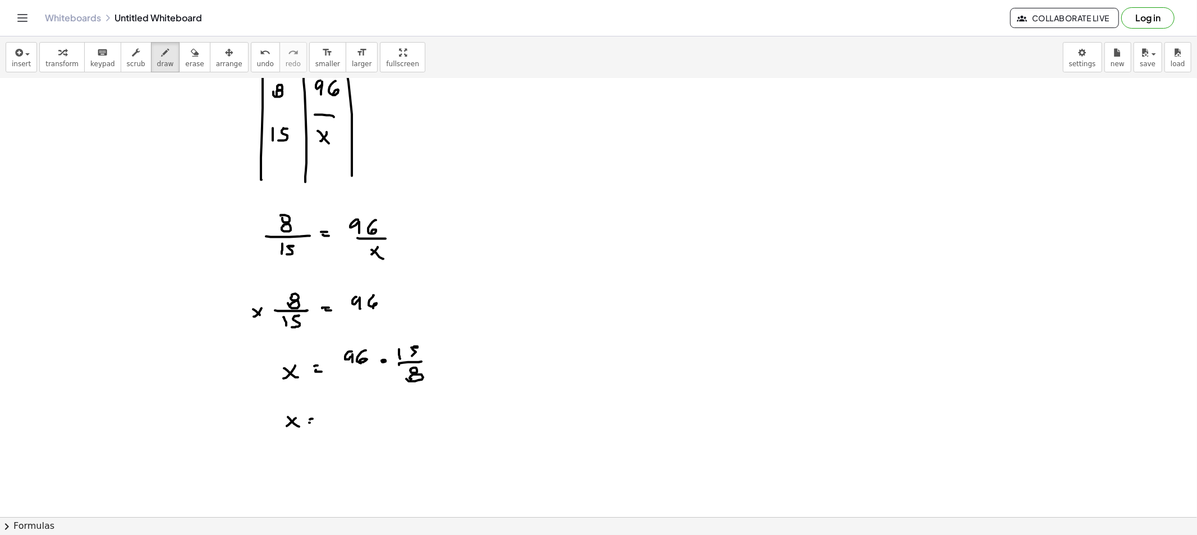
click at [310, 423] on div at bounding box center [598, 454] width 1197 height 877
drag, startPoint x: 323, startPoint y: 416, endPoint x: 323, endPoint y: 425, distance: 9.0
click at [323, 425] on div at bounding box center [598, 454] width 1197 height 877
click at [328, 418] on div at bounding box center [598, 454] width 1197 height 877
drag, startPoint x: 329, startPoint y: 424, endPoint x: 352, endPoint y: 416, distance: 23.6
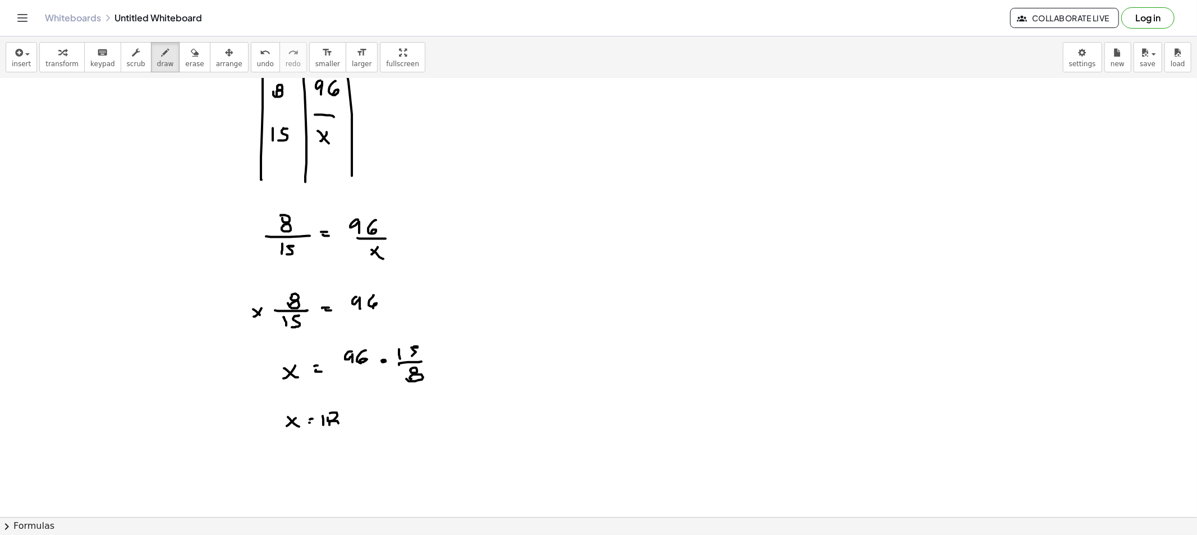
click at [329, 424] on div at bounding box center [598, 454] width 1197 height 877
drag, startPoint x: 355, startPoint y: 413, endPoint x: 347, endPoint y: 415, distance: 8.0
click at [353, 413] on div at bounding box center [598, 454] width 1197 height 877
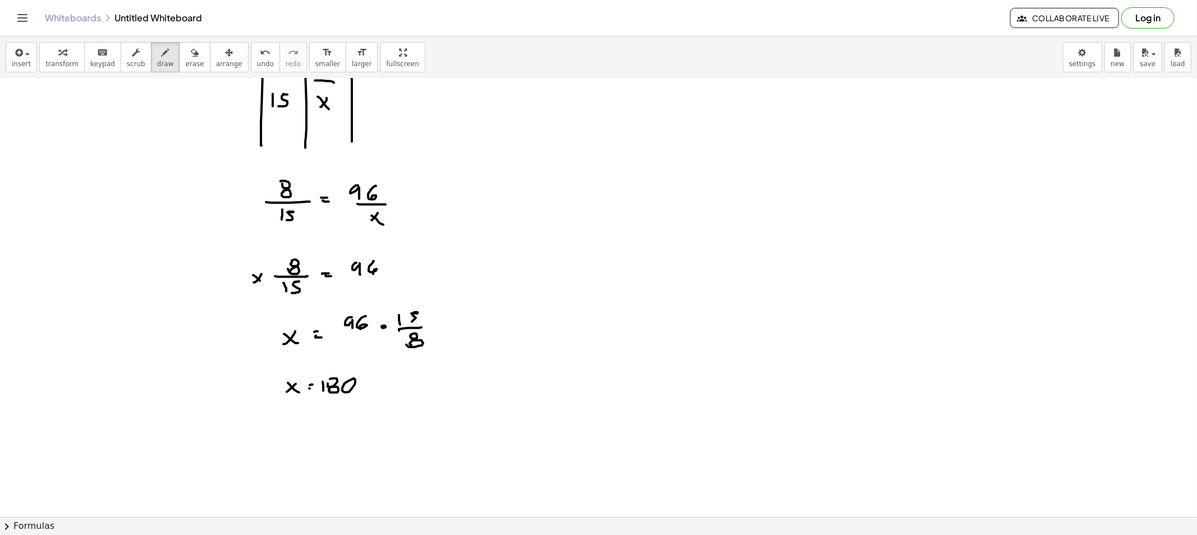
scroll to position [125, 0]
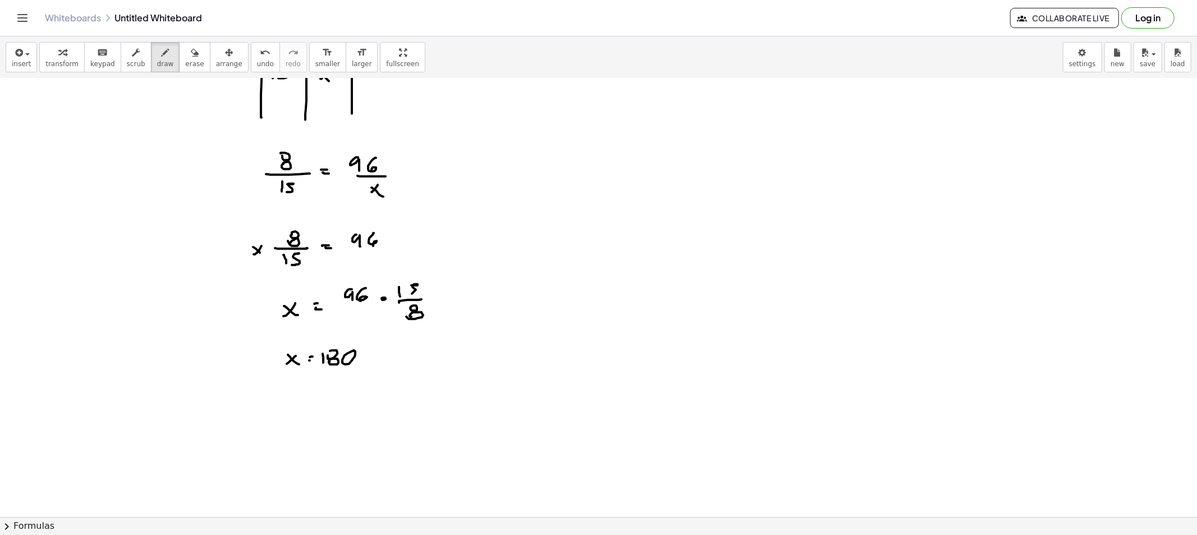
drag, startPoint x: 181, startPoint y: 63, endPoint x: 174, endPoint y: 104, distance: 40.9
click at [185, 66] on span "erase" at bounding box center [194, 64] width 19 height 8
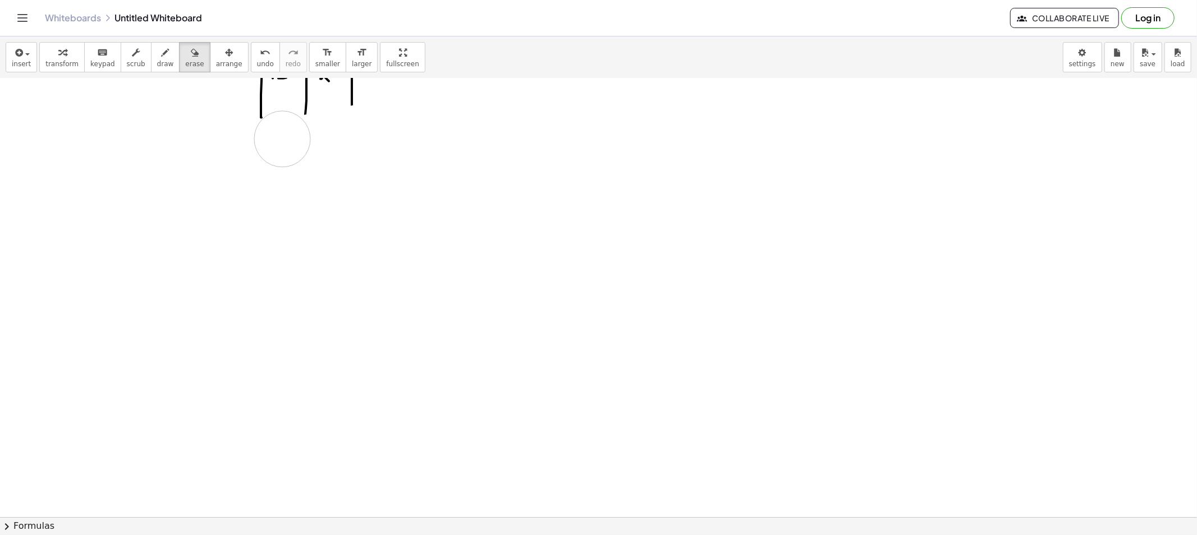
drag, startPoint x: 262, startPoint y: 266, endPoint x: 427, endPoint y: 101, distance: 234.0
click at [343, 93] on div at bounding box center [598, 392] width 1197 height 877
drag, startPoint x: 252, startPoint y: 194, endPoint x: 259, endPoint y: 155, distance: 39.2
click at [305, 178] on div at bounding box center [598, 517] width 1197 height 877
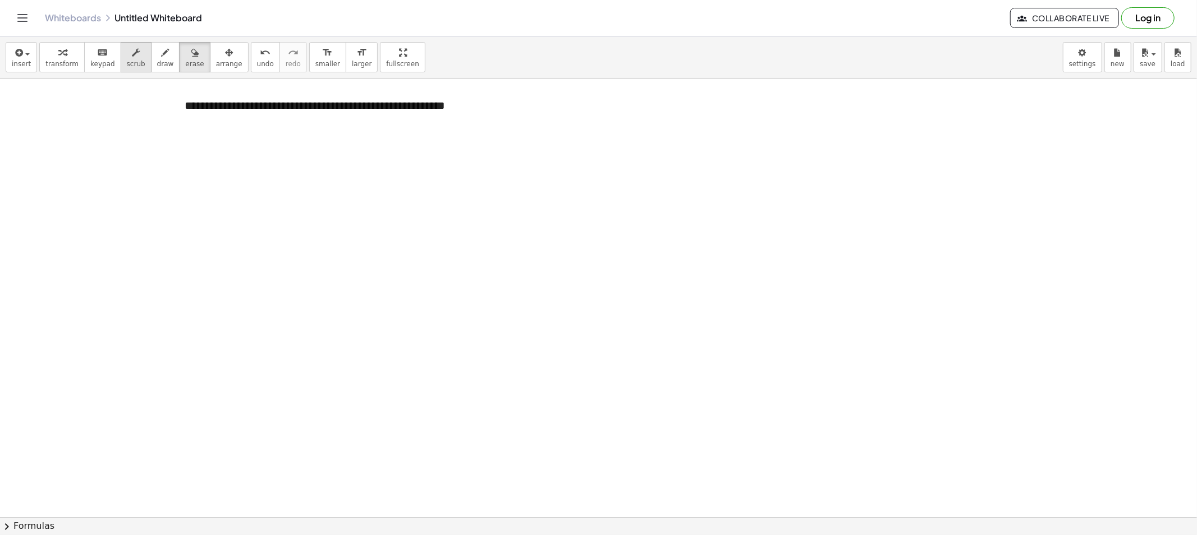
click at [130, 61] on span "scrub" at bounding box center [136, 64] width 19 height 8
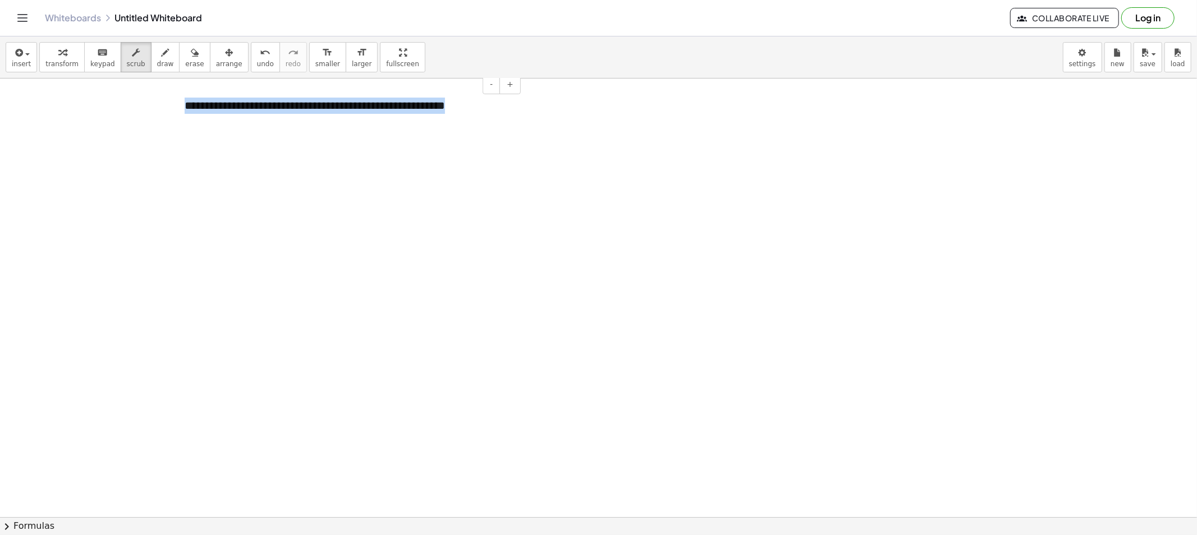
drag, startPoint x: 484, startPoint y: 110, endPoint x: 186, endPoint y: 109, distance: 298.5
click at [186, 109] on div "**********" at bounding box center [348, 105] width 350 height 39
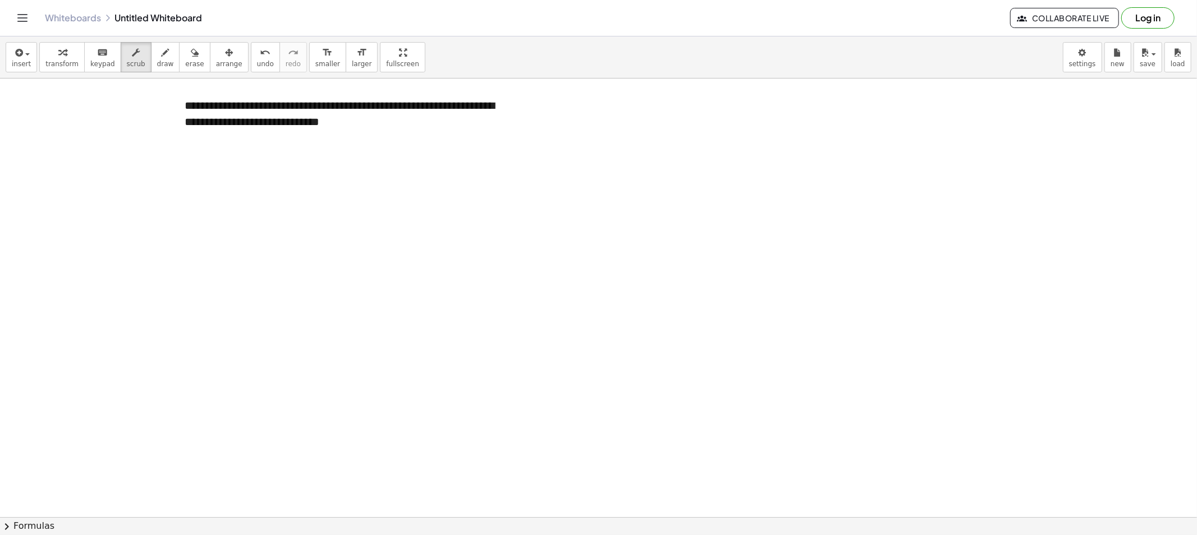
click at [424, 199] on div at bounding box center [598, 517] width 1197 height 877
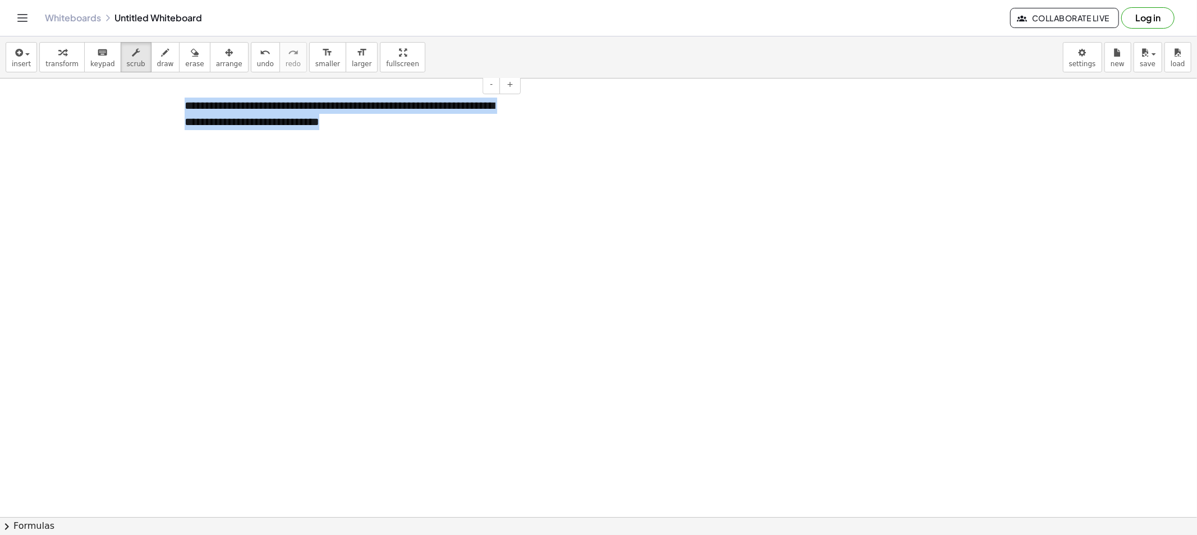
drag, startPoint x: 419, startPoint y: 121, endPoint x: 177, endPoint y: 108, distance: 242.7
click at [177, 108] on div "**********" at bounding box center [348, 113] width 350 height 54
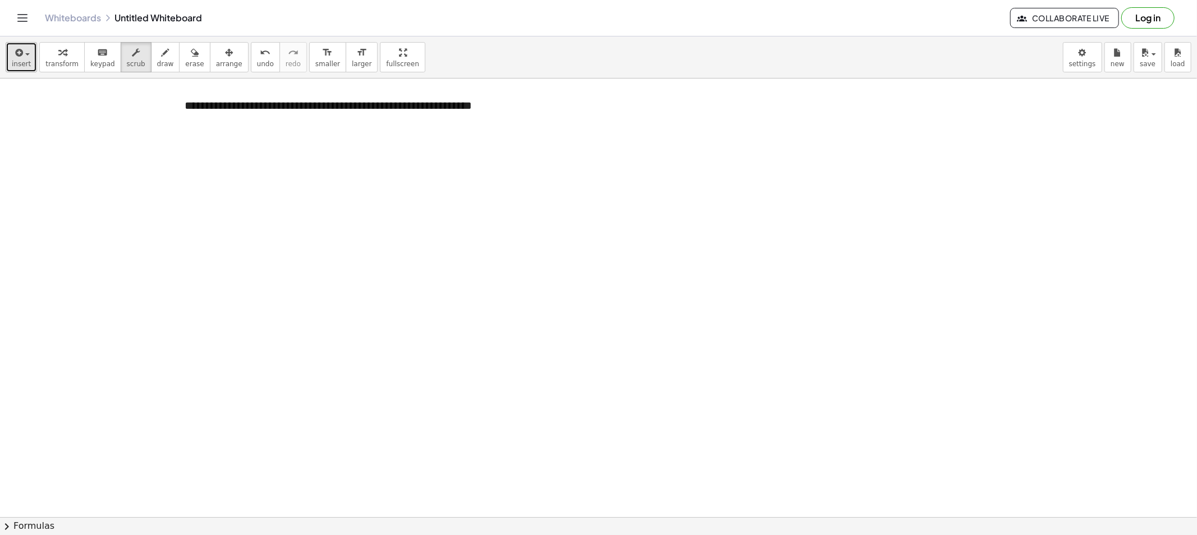
click at [30, 56] on button "insert" at bounding box center [21, 57] width 31 height 30
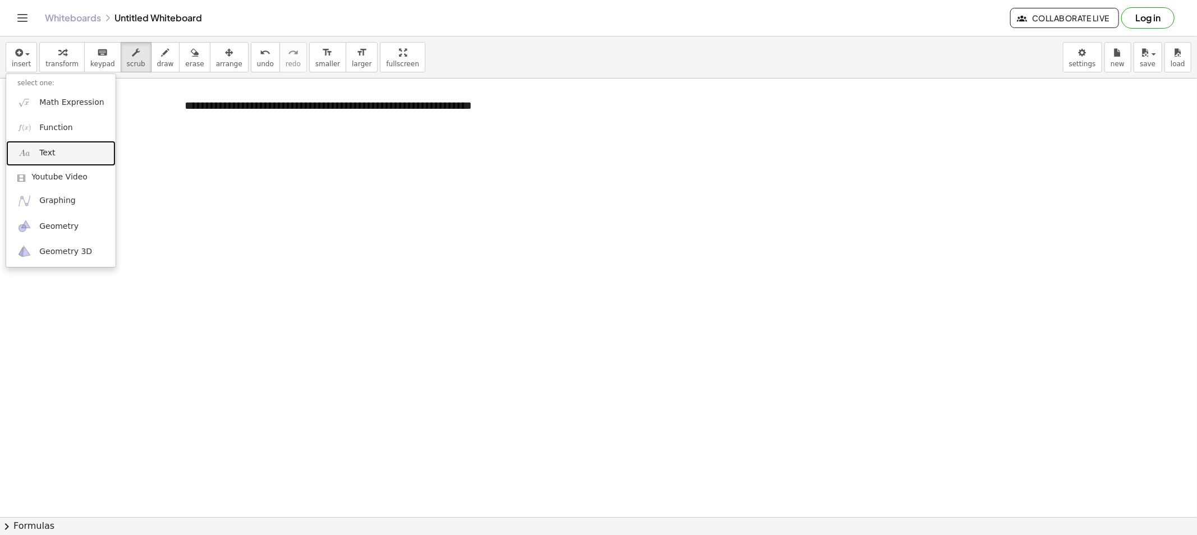
click at [45, 160] on link "Text" at bounding box center [60, 153] width 109 height 25
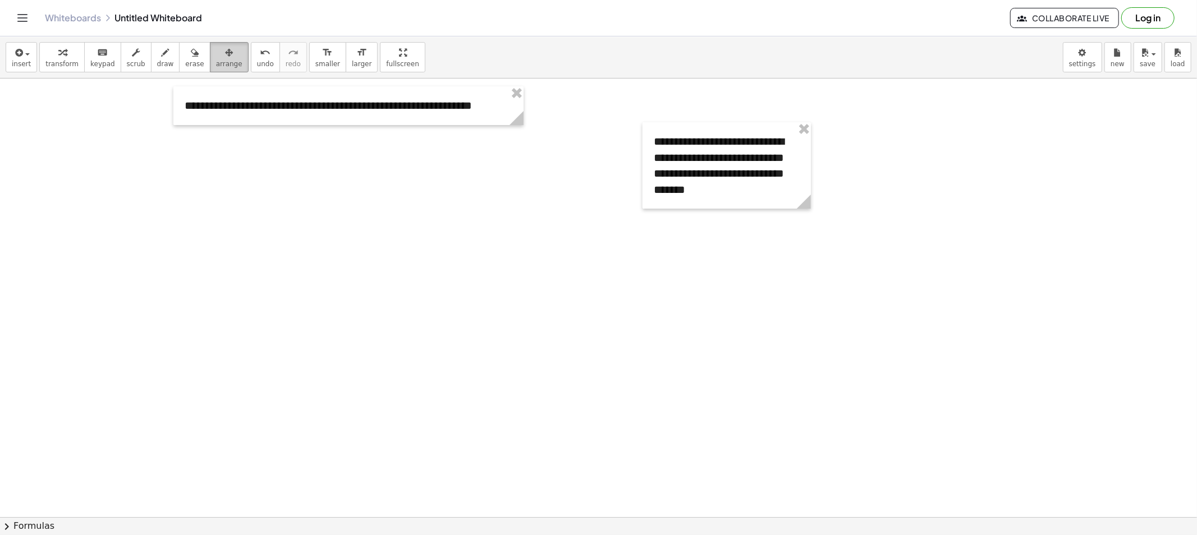
click at [218, 68] on button "arrange" at bounding box center [229, 57] width 39 height 30
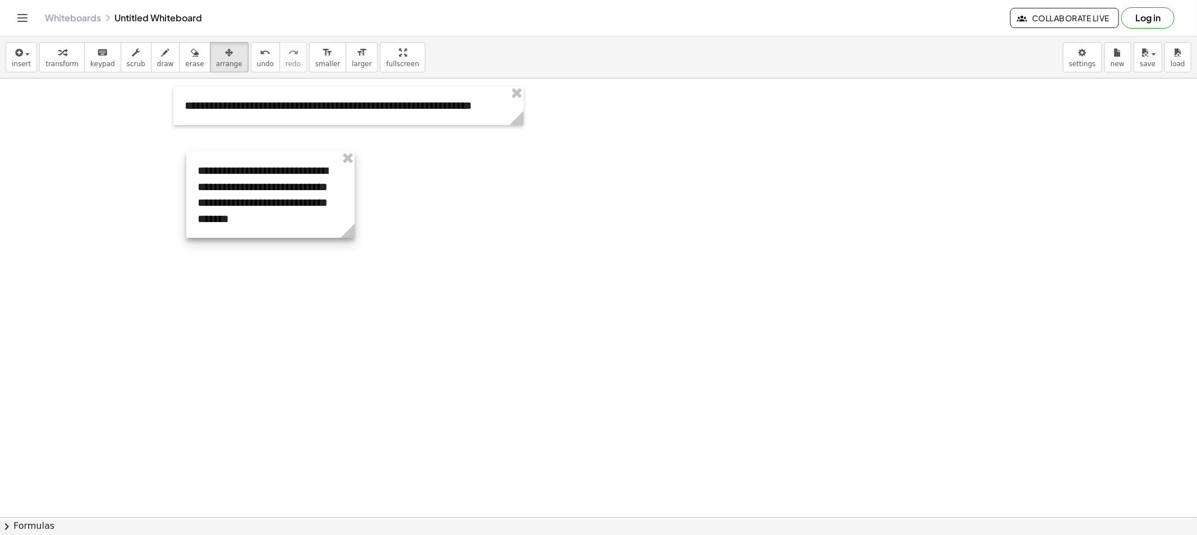
drag, startPoint x: 792, startPoint y: 154, endPoint x: 341, endPoint y: 180, distance: 451.8
click at [341, 180] on div at bounding box center [270, 194] width 168 height 86
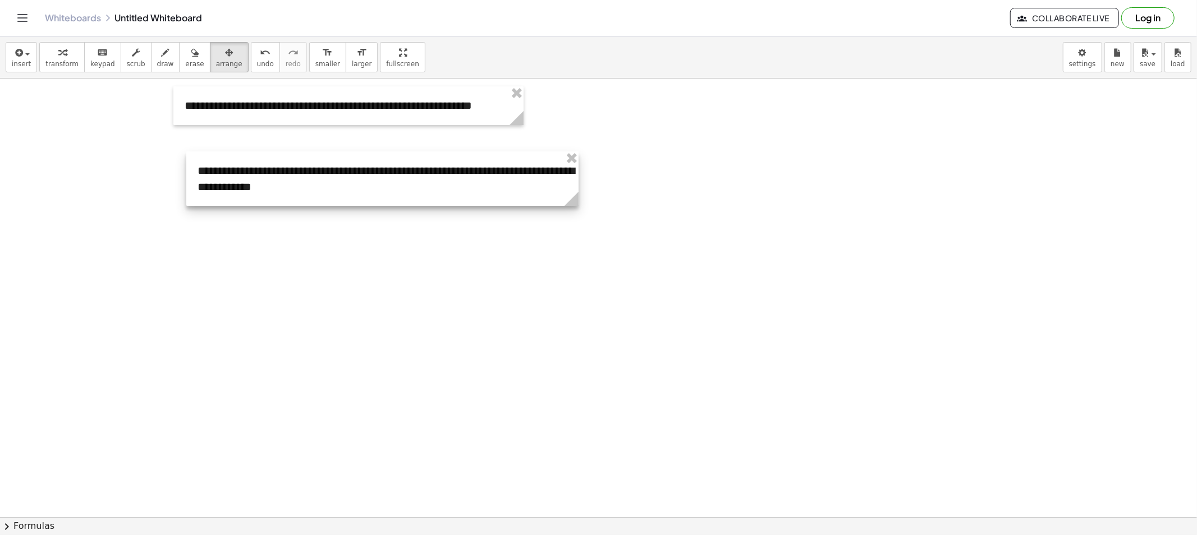
drag, startPoint x: 452, startPoint y: 233, endPoint x: 545, endPoint y: 222, distance: 94.4
click at [545, 222] on div "**********" at bounding box center [598, 517] width 1197 height 877
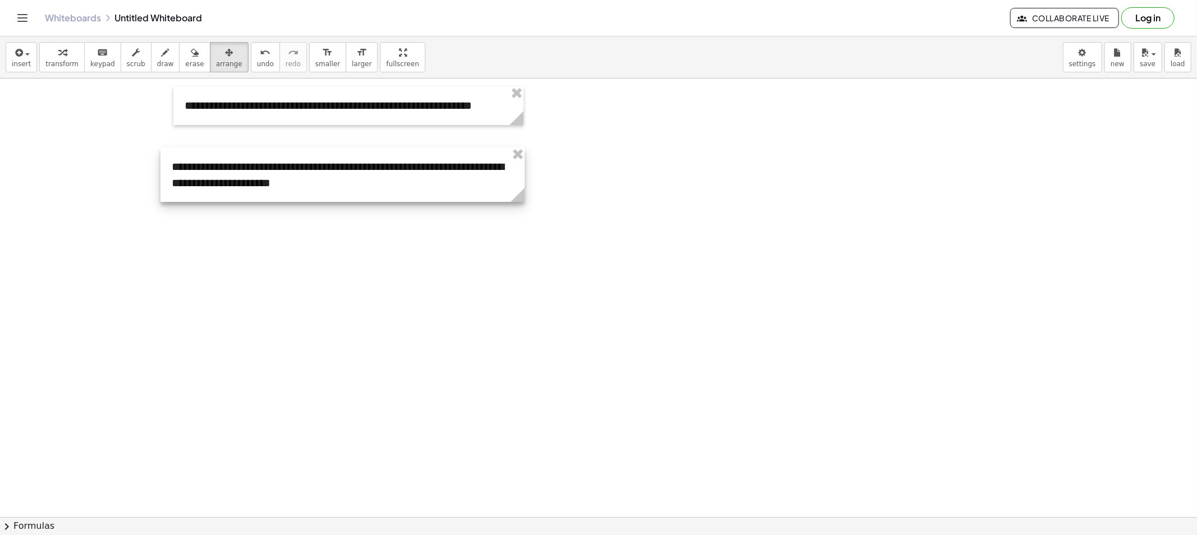
click at [410, 199] on div at bounding box center [342, 175] width 364 height 54
drag, startPoint x: 522, startPoint y: 99, endPoint x: 517, endPoint y: 111, distance: 13.6
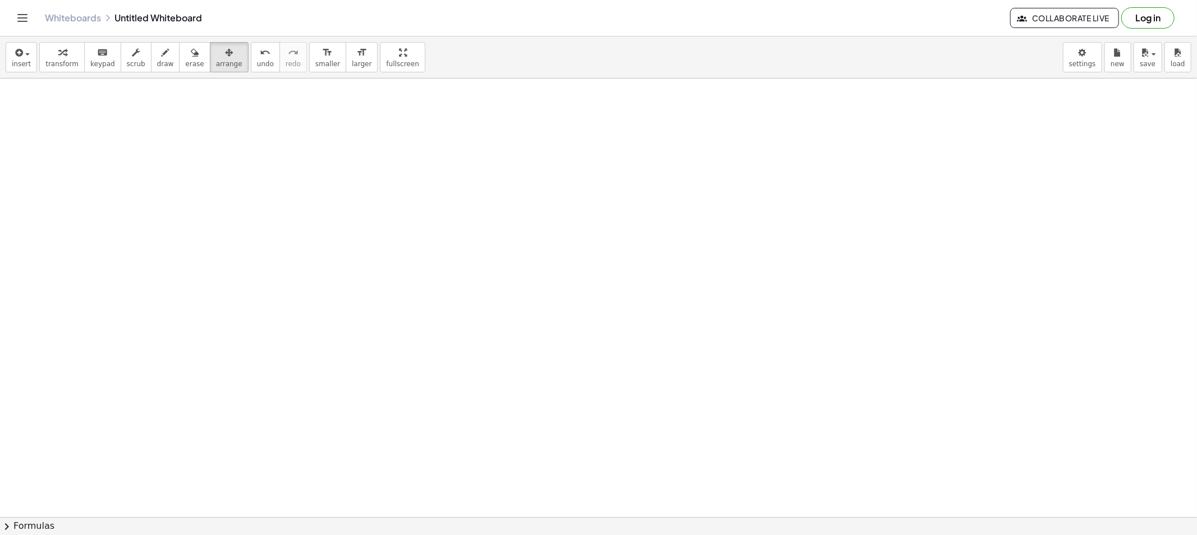
click at [3, 65] on div "insert select one: Math Expression Function Text Youtube Video Graphing Geometr…" at bounding box center [598, 57] width 1197 height 42
click at [17, 70] on button "insert" at bounding box center [21, 57] width 31 height 30
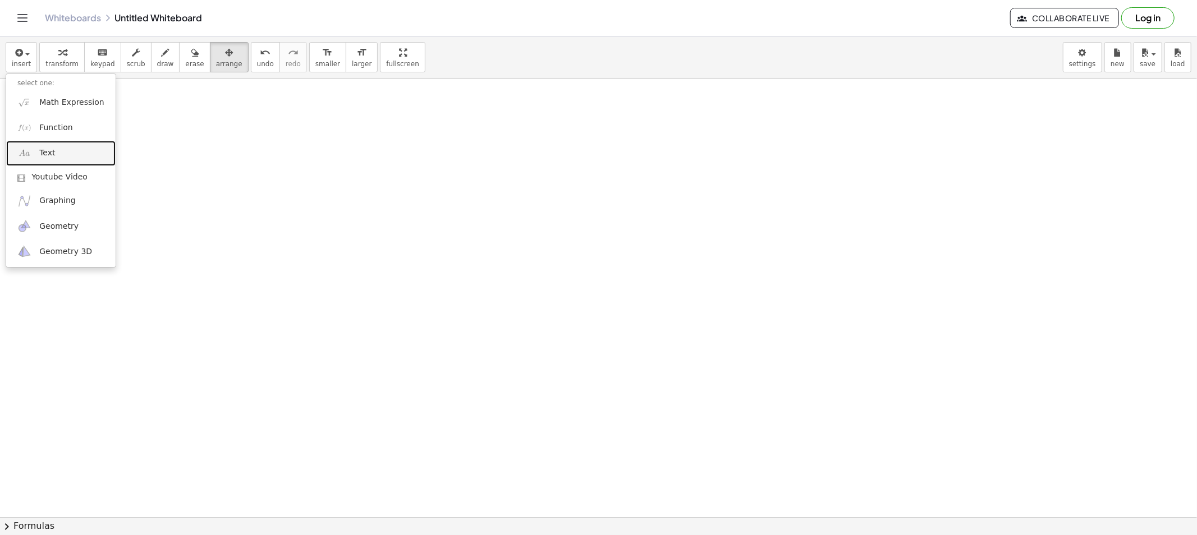
click at [52, 150] on span "Text" at bounding box center [47, 153] width 16 height 11
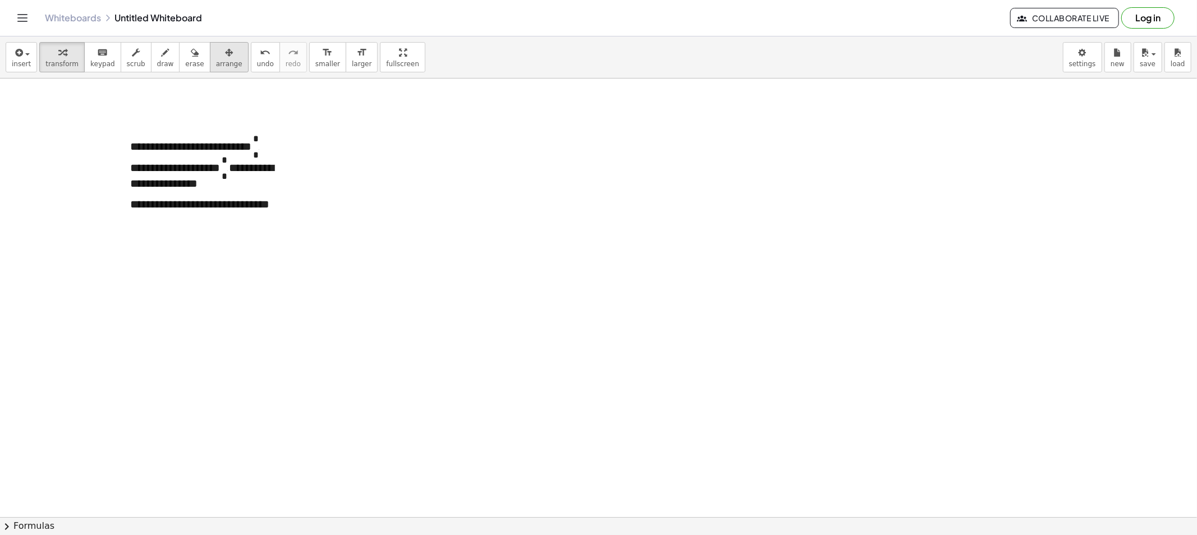
click at [222, 65] on span "arrange" at bounding box center [229, 64] width 26 height 8
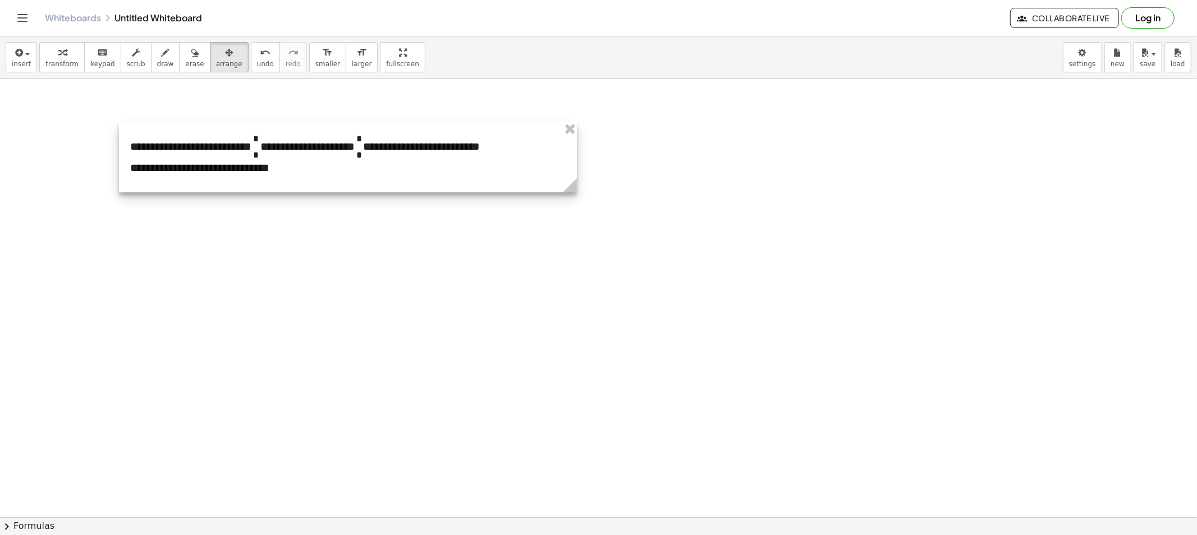
drag, startPoint x: 312, startPoint y: 243, endPoint x: 573, endPoint y: 226, distance: 260.9
click at [573, 226] on div "**********" at bounding box center [598, 517] width 1197 height 877
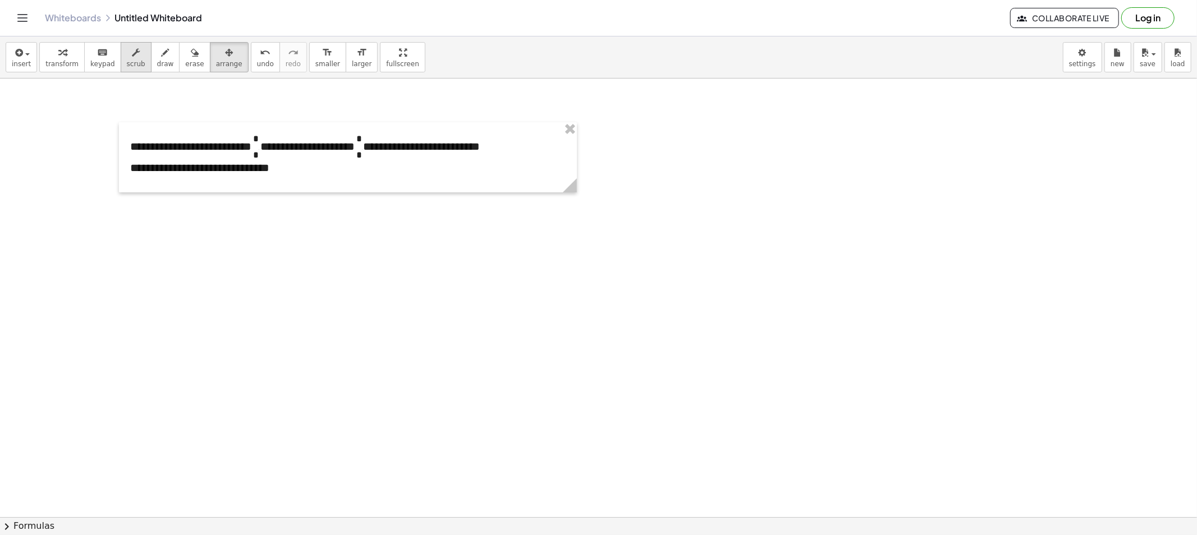
click at [130, 62] on span "scrub" at bounding box center [136, 64] width 19 height 8
click at [260, 151] on span "* * *" at bounding box center [255, 145] width 9 height 13
click at [259, 154] on span "*" at bounding box center [256, 155] width 6 height 10
click at [260, 138] on span "* * *" at bounding box center [256, 142] width 7 height 16
click at [259, 138] on span "*" at bounding box center [256, 139] width 6 height 10
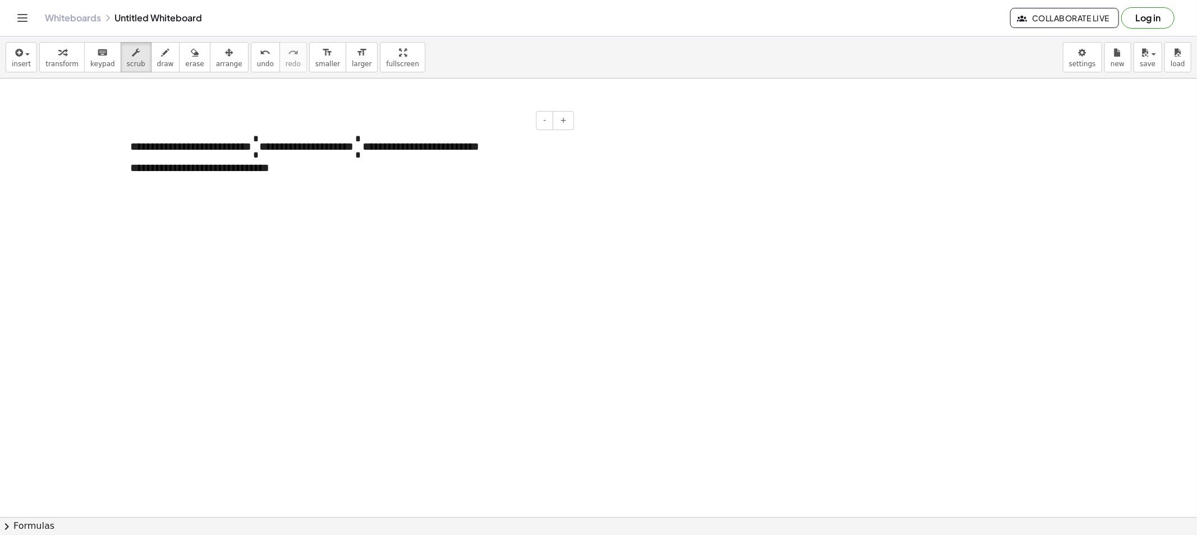
click at [361, 150] on span "*" at bounding box center [358, 155] width 6 height 10
click at [374, 154] on p "**********" at bounding box center [347, 144] width 435 height 20
click at [361, 154] on span "*" at bounding box center [358, 155] width 6 height 10
click at [361, 157] on span "*" at bounding box center [358, 155] width 6 height 10
click at [361, 156] on span "*" at bounding box center [358, 155] width 6 height 10
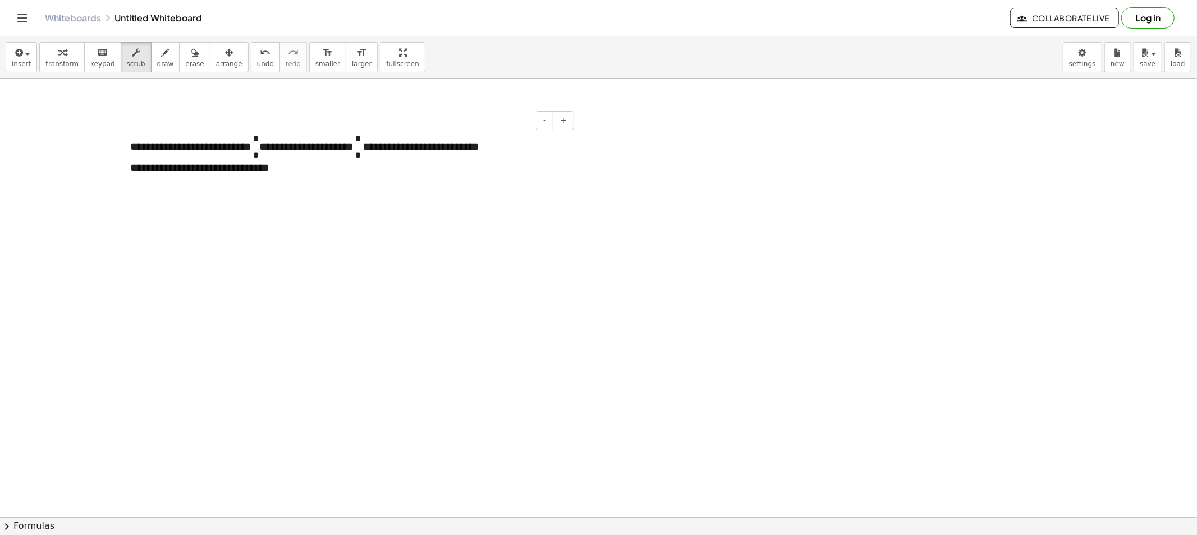
click at [361, 156] on span "*" at bounding box center [358, 155] width 6 height 10
click at [361, 141] on span "*" at bounding box center [358, 139] width 6 height 10
drag, startPoint x: 164, startPoint y: 60, endPoint x: 166, endPoint y: 93, distance: 32.6
click at [164, 59] on button "draw" at bounding box center [165, 57] width 29 height 30
drag, startPoint x: 261, startPoint y: 148, endPoint x: 272, endPoint y: 149, distance: 10.2
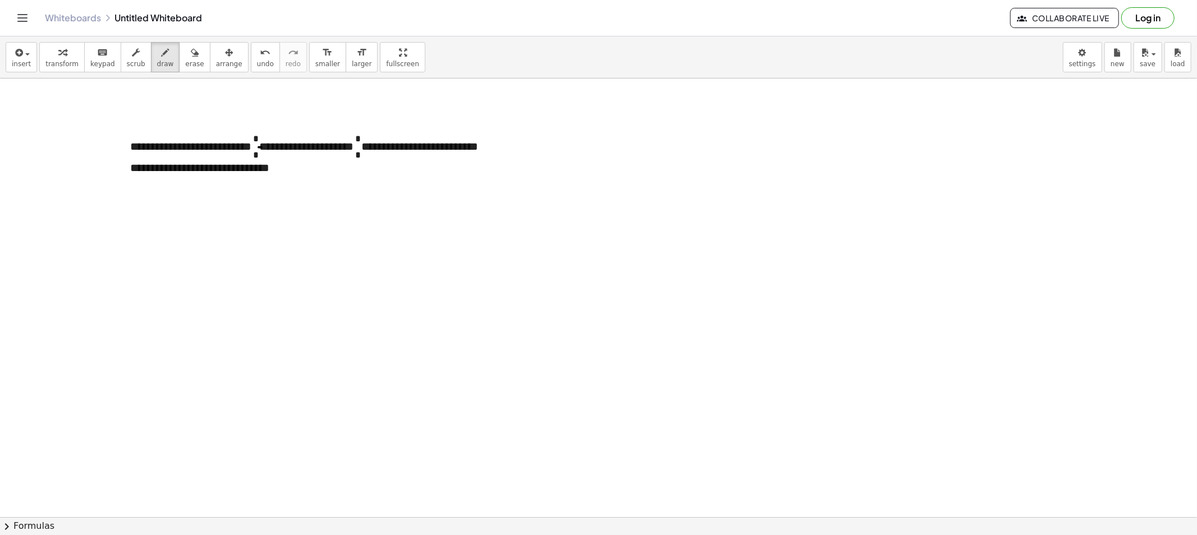
click at [269, 148] on div at bounding box center [598, 517] width 1197 height 877
click at [369, 147] on div at bounding box center [598, 517] width 1197 height 877
drag, startPoint x: 312, startPoint y: 211, endPoint x: 321, endPoint y: 222, distance: 13.1
click at [321, 222] on div at bounding box center [598, 517] width 1197 height 877
drag, startPoint x: 301, startPoint y: 223, endPoint x: 329, endPoint y: 225, distance: 28.7
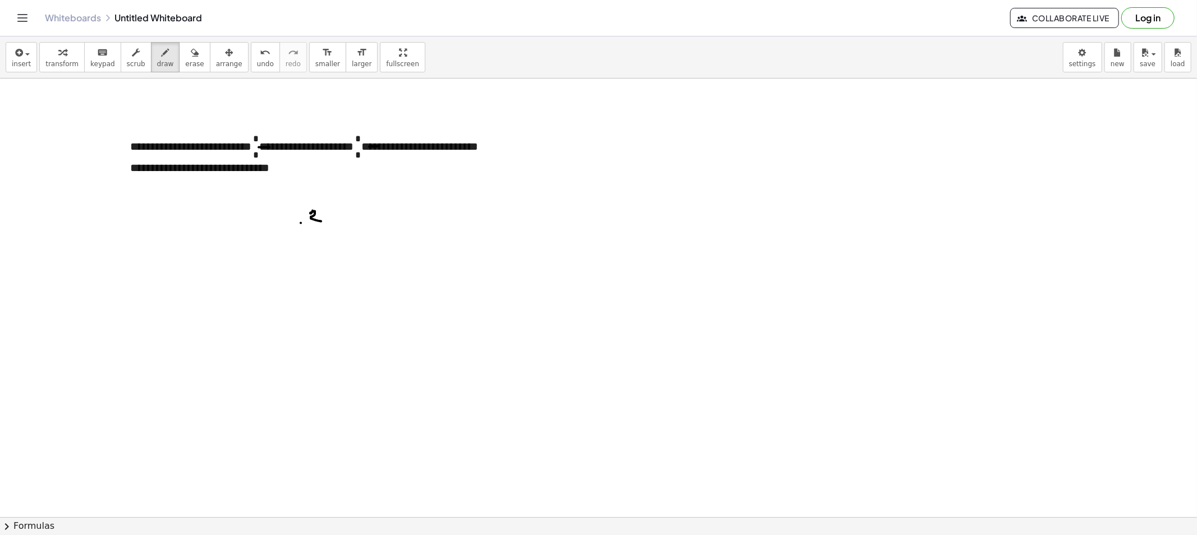
click at [329, 225] on div at bounding box center [598, 517] width 1197 height 877
click at [316, 238] on div at bounding box center [598, 517] width 1197 height 877
click at [343, 227] on div at bounding box center [598, 517] width 1197 height 877
drag, startPoint x: 342, startPoint y: 222, endPoint x: 359, endPoint y: 223, distance: 16.8
click at [346, 223] on div at bounding box center [598, 517] width 1197 height 877
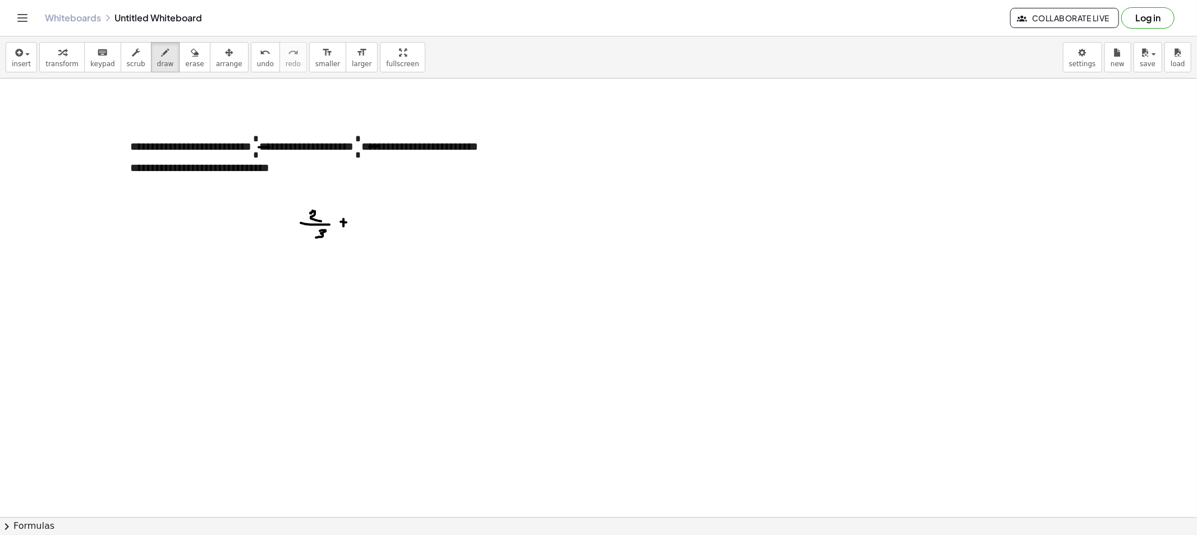
click at [367, 218] on div at bounding box center [598, 517] width 1197 height 877
drag, startPoint x: 365, startPoint y: 221, endPoint x: 374, endPoint y: 223, distance: 9.1
click at [376, 221] on div at bounding box center [598, 517] width 1197 height 877
drag, startPoint x: 365, startPoint y: 227, endPoint x: 370, endPoint y: 238, distance: 12.5
click at [370, 238] on div at bounding box center [598, 517] width 1197 height 877
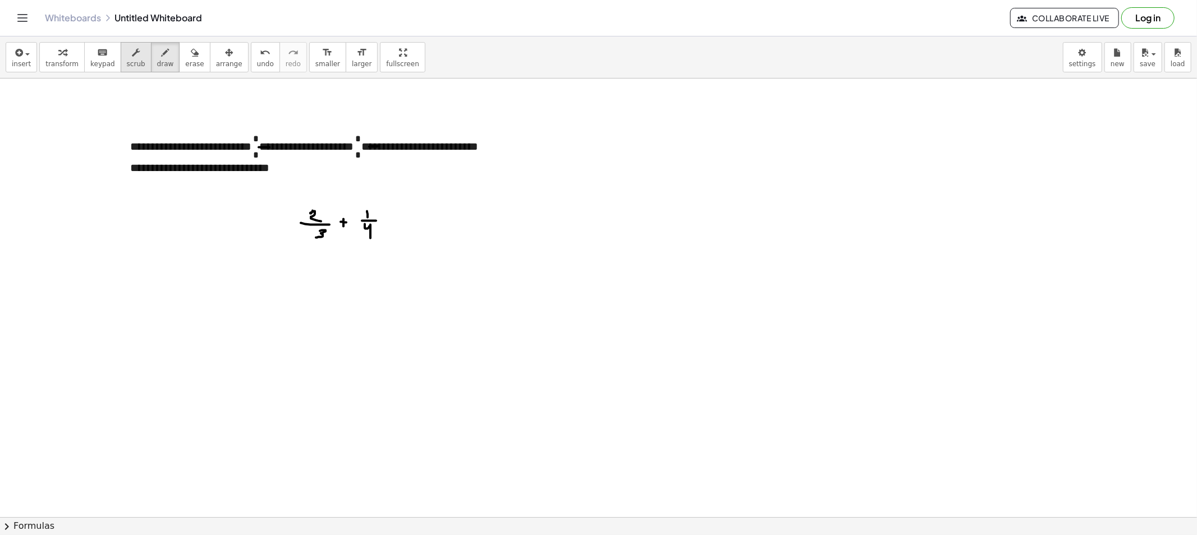
click at [132, 58] on icon "button" at bounding box center [136, 52] width 8 height 13
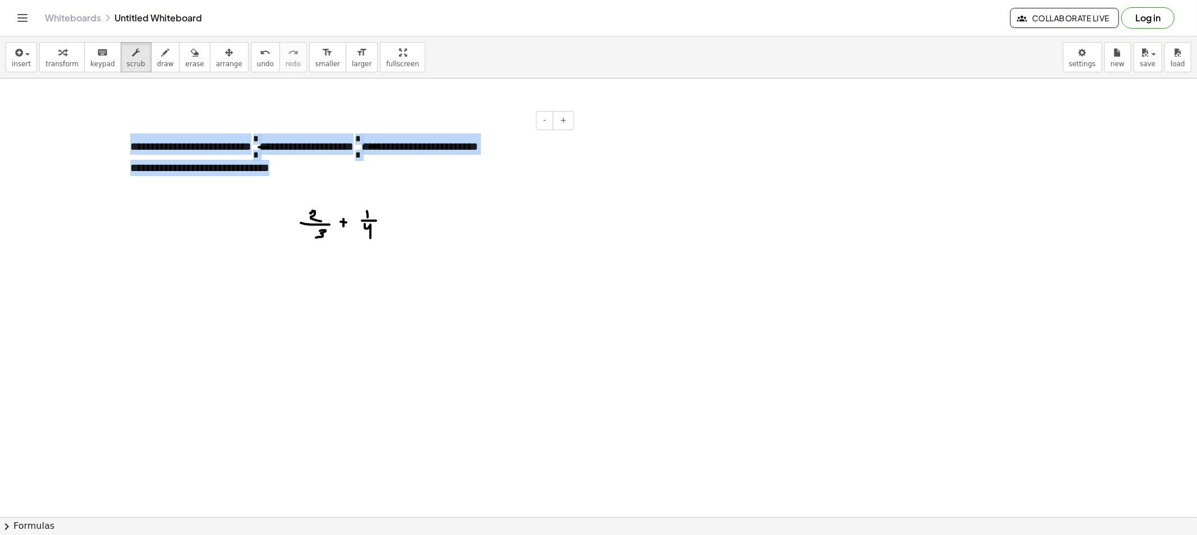
drag, startPoint x: 316, startPoint y: 181, endPoint x: 129, endPoint y: 144, distance: 190.3
click at [129, 144] on div "**********" at bounding box center [348, 157] width 458 height 70
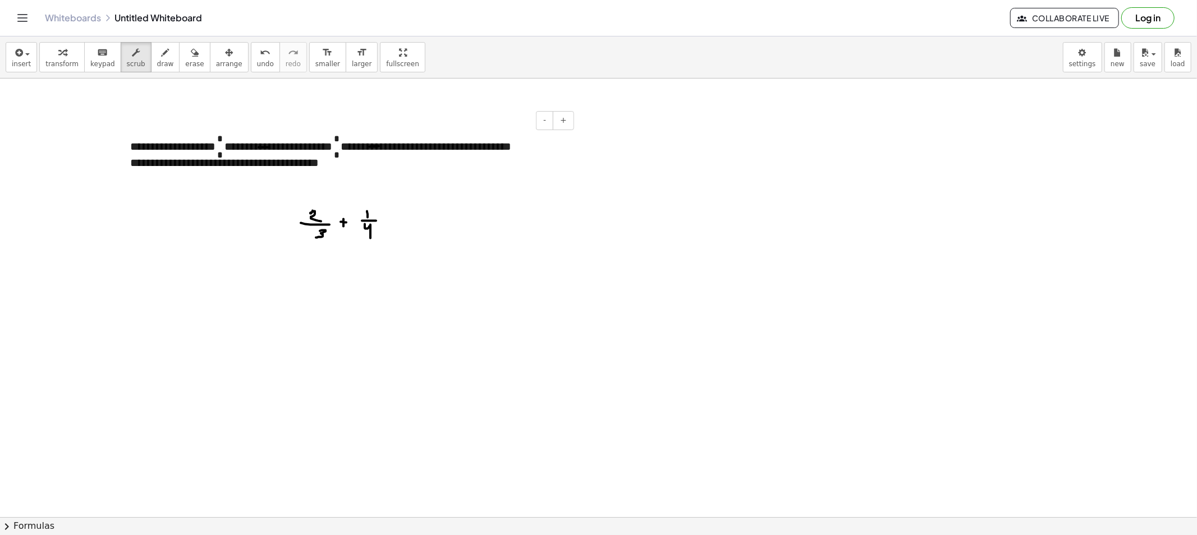
click at [223, 154] on span "*" at bounding box center [220, 155] width 6 height 10
click at [223, 137] on span "*" at bounding box center [220, 139] width 6 height 10
click at [338, 158] on span "*" at bounding box center [336, 155] width 6 height 10
click at [339, 139] on span "*" at bounding box center [338, 142] width 1 height 16
click at [338, 138] on span "*" at bounding box center [336, 139] width 6 height 10
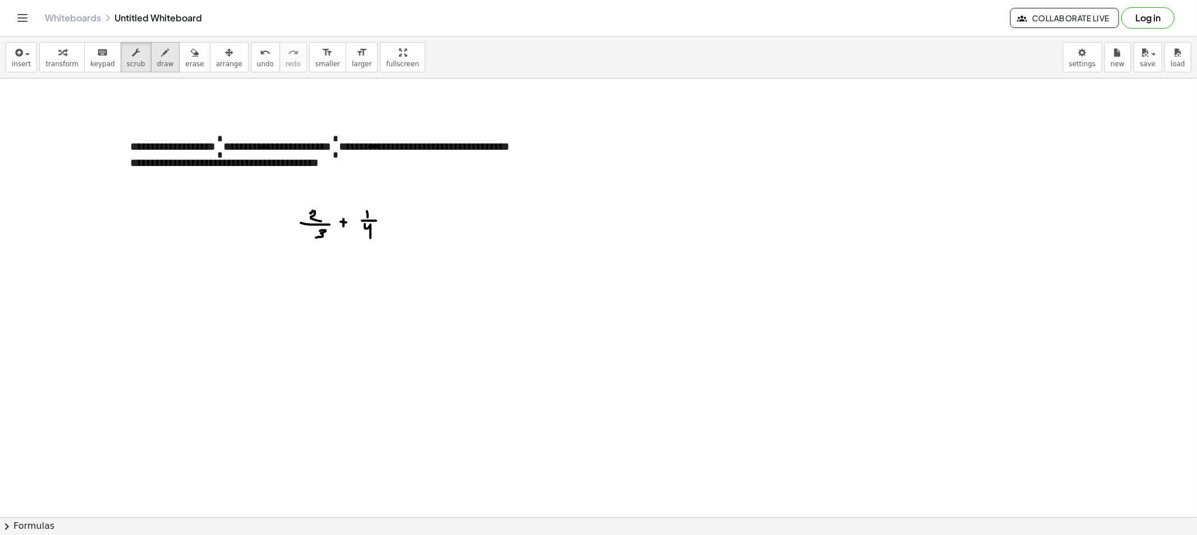
click at [162, 57] on icon "button" at bounding box center [166, 52] width 8 height 13
drag, startPoint x: 238, startPoint y: 148, endPoint x: 250, endPoint y: 149, distance: 11.8
click at [245, 148] on div at bounding box center [598, 517] width 1197 height 877
click at [367, 146] on div at bounding box center [598, 517] width 1197 height 877
click at [179, 58] on button "erase" at bounding box center [194, 57] width 31 height 30
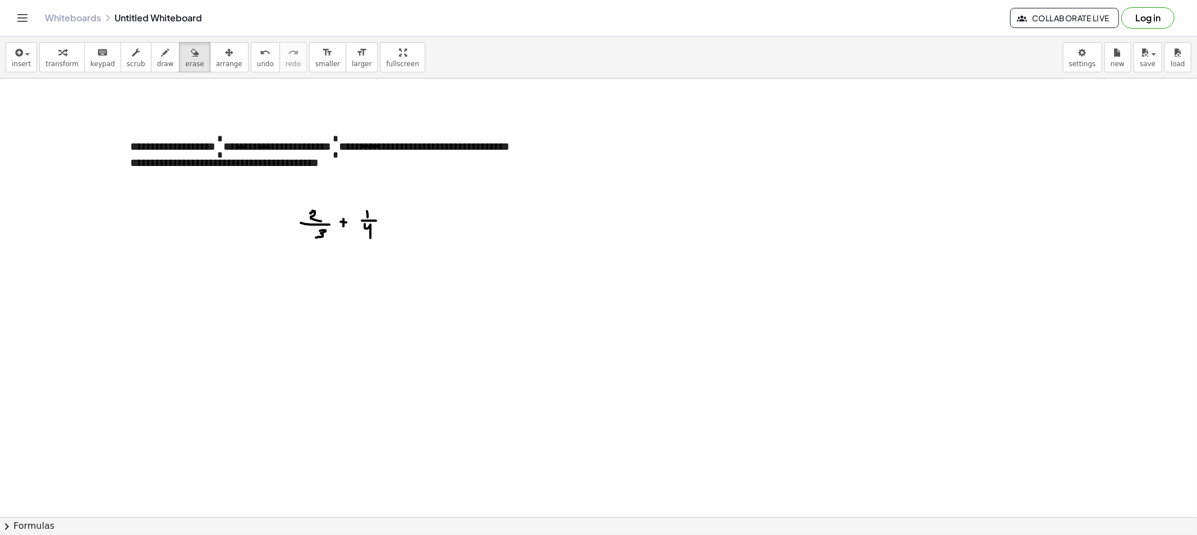
drag, startPoint x: 182, startPoint y: 62, endPoint x: 264, endPoint y: 143, distance: 115.8
click at [185, 66] on span "erase" at bounding box center [194, 64] width 19 height 8
drag, startPoint x: 285, startPoint y: 152, endPoint x: 298, endPoint y: 154, distance: 13.1
click at [279, 149] on div at bounding box center [598, 517] width 1197 height 877
click at [395, 150] on div at bounding box center [598, 517] width 1197 height 877
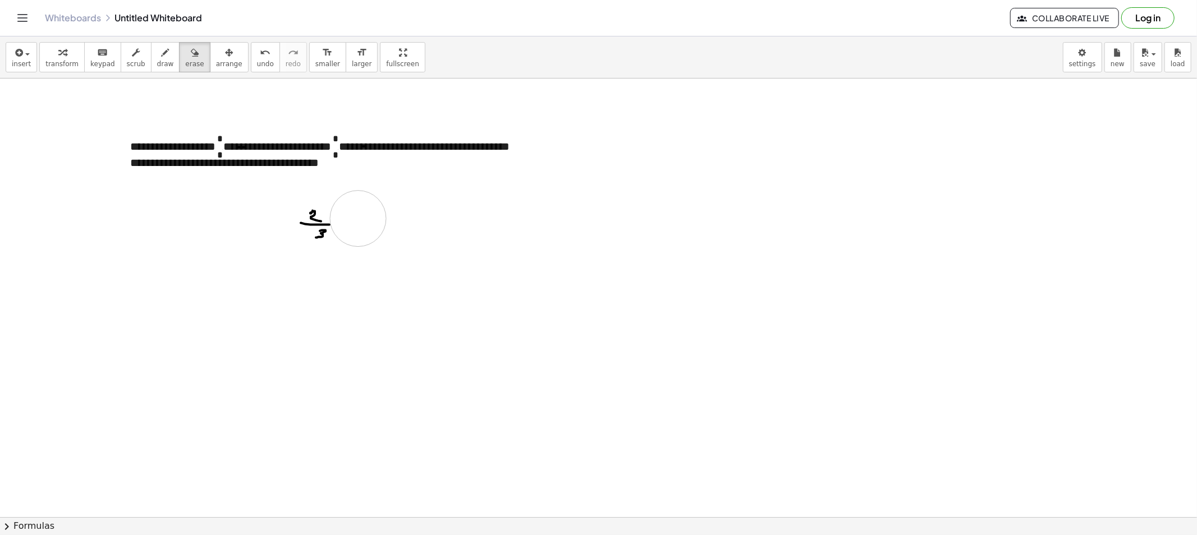
drag, startPoint x: 374, startPoint y: 216, endPoint x: 259, endPoint y: 245, distance: 118.6
click at [259, 245] on div at bounding box center [598, 517] width 1197 height 877
click at [134, 62] on button "scrub" at bounding box center [136, 57] width 31 height 30
drag, startPoint x: 150, startPoint y: 63, endPoint x: 194, endPoint y: 250, distance: 191.9
click at [157, 64] on span "draw" at bounding box center [165, 64] width 17 height 8
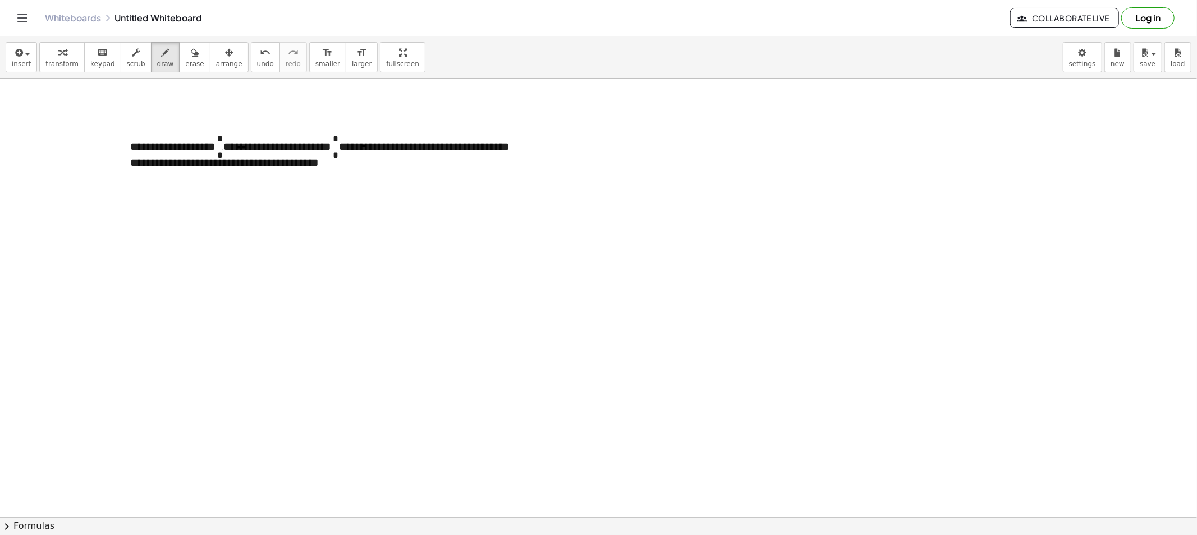
drag, startPoint x: 180, startPoint y: 214, endPoint x: 181, endPoint y: 229, distance: 14.7
click at [181, 228] on div at bounding box center [598, 517] width 1197 height 877
drag, startPoint x: 197, startPoint y: 215, endPoint x: 222, endPoint y: 218, distance: 24.8
click at [202, 216] on div at bounding box center [598, 517] width 1197 height 877
drag, startPoint x: 227, startPoint y: 215, endPoint x: 227, endPoint y: 220, distance: 5.6
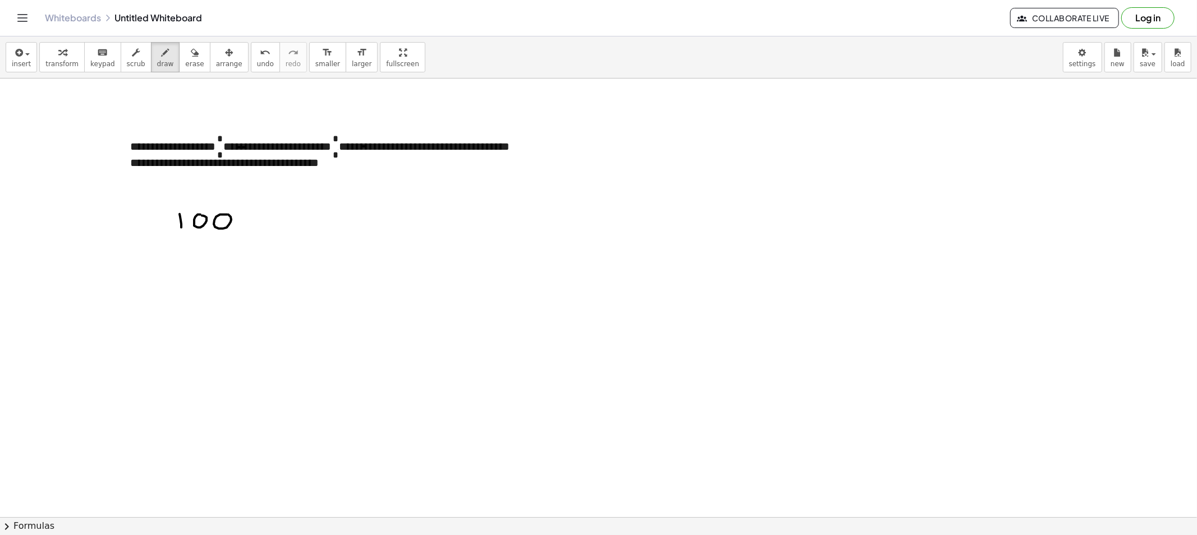
click at [226, 213] on div at bounding box center [598, 517] width 1197 height 877
click at [225, 213] on div at bounding box center [598, 517] width 1197 height 877
drag, startPoint x: 240, startPoint y: 214, endPoint x: 233, endPoint y: 225, distance: 12.3
click at [227, 226] on div at bounding box center [598, 517] width 1197 height 877
click at [243, 224] on div at bounding box center [598, 517] width 1197 height 877
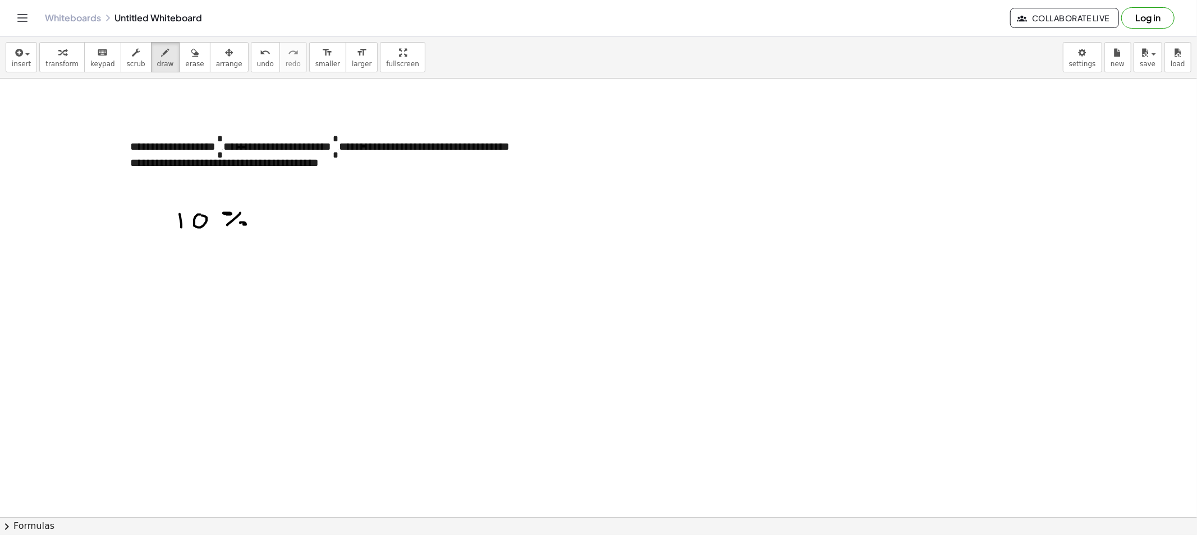
drag, startPoint x: 300, startPoint y: 209, endPoint x: 312, endPoint y: 209, distance: 11.8
click at [312, 209] on div at bounding box center [598, 517] width 1197 height 877
drag, startPoint x: 300, startPoint y: 209, endPoint x: 296, endPoint y: 222, distance: 13.3
click at [296, 223] on div at bounding box center [598, 517] width 1197 height 877
drag, startPoint x: 324, startPoint y: 213, endPoint x: 341, endPoint y: 211, distance: 16.9
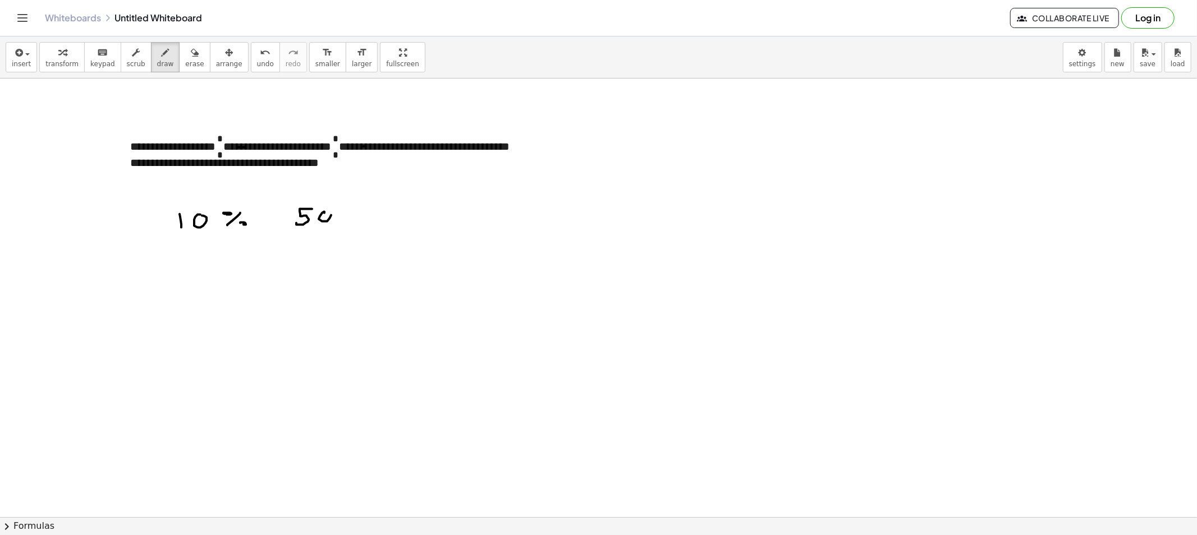
click at [322, 210] on div at bounding box center [598, 517] width 1197 height 877
drag, startPoint x: 338, startPoint y: 219, endPoint x: 344, endPoint y: 206, distance: 13.8
click at [345, 206] on div at bounding box center [598, 517] width 1197 height 877
drag, startPoint x: 191, startPoint y: 282, endPoint x: 186, endPoint y: 286, distance: 6.8
click at [185, 282] on div at bounding box center [598, 517] width 1197 height 877
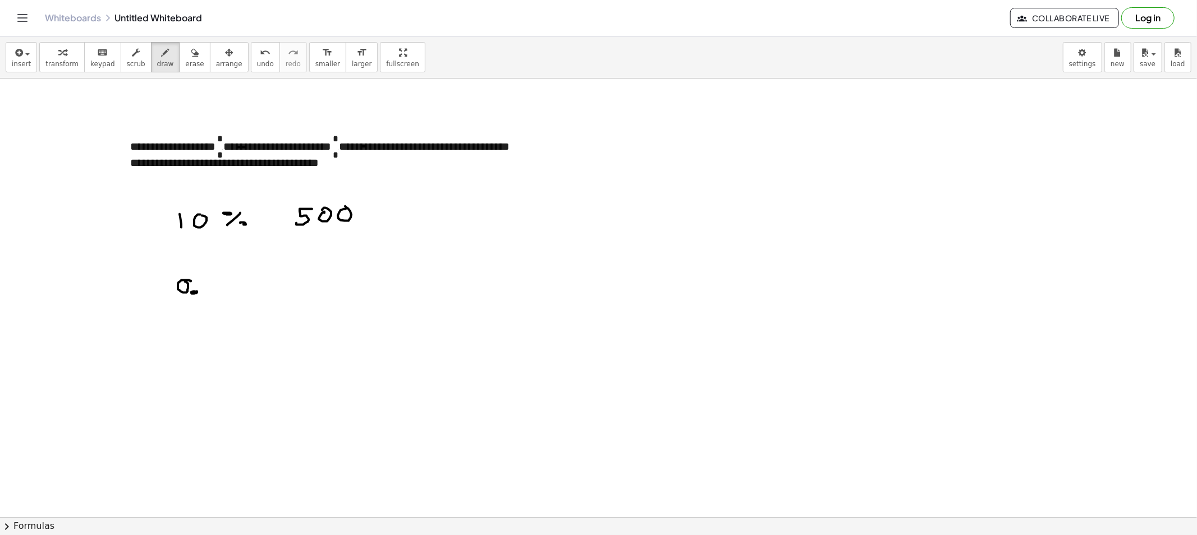
click at [192, 292] on div at bounding box center [598, 517] width 1197 height 877
click at [214, 295] on div at bounding box center [598, 517] width 1197 height 877
click at [186, 48] on div "button" at bounding box center [194, 51] width 19 height 13
drag, startPoint x: 202, startPoint y: 304, endPoint x: 209, endPoint y: 293, distance: 12.9
click at [209, 295] on div at bounding box center [598, 517] width 1197 height 877
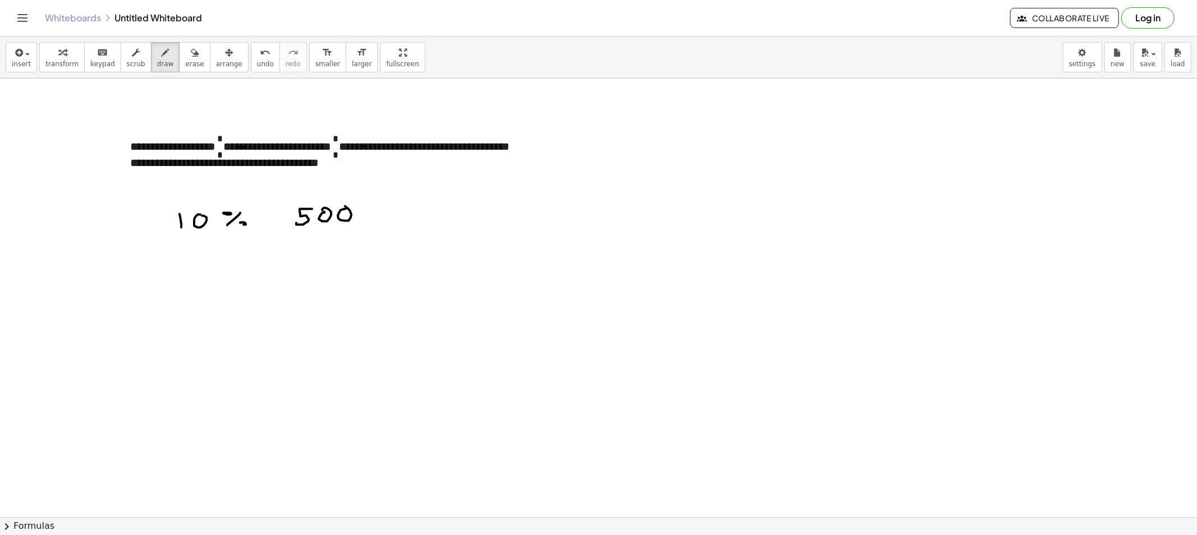
drag, startPoint x: 149, startPoint y: 52, endPoint x: 127, endPoint y: 214, distance: 163.1
click at [162, 54] on icon "button" at bounding box center [166, 52] width 8 height 13
drag, startPoint x: 177, startPoint y: 259, endPoint x: 183, endPoint y: 259, distance: 6.7
click at [183, 259] on div at bounding box center [598, 517] width 1197 height 877
click at [176, 270] on div at bounding box center [598, 517] width 1197 height 877
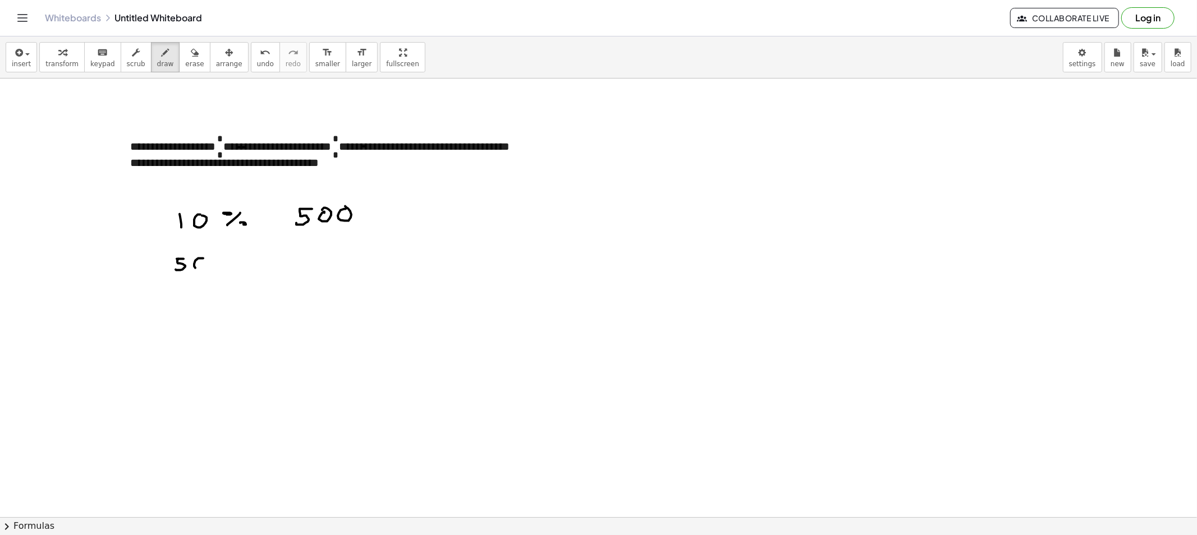
click at [197, 256] on div at bounding box center [598, 517] width 1197 height 877
click at [221, 257] on div at bounding box center [598, 517] width 1197 height 877
drag, startPoint x: 243, startPoint y: 255, endPoint x: 238, endPoint y: 269, distance: 15.1
click at [227, 271] on div at bounding box center [598, 517] width 1197 height 877
drag, startPoint x: 242, startPoint y: 272, endPoint x: 254, endPoint y: 269, distance: 12.0
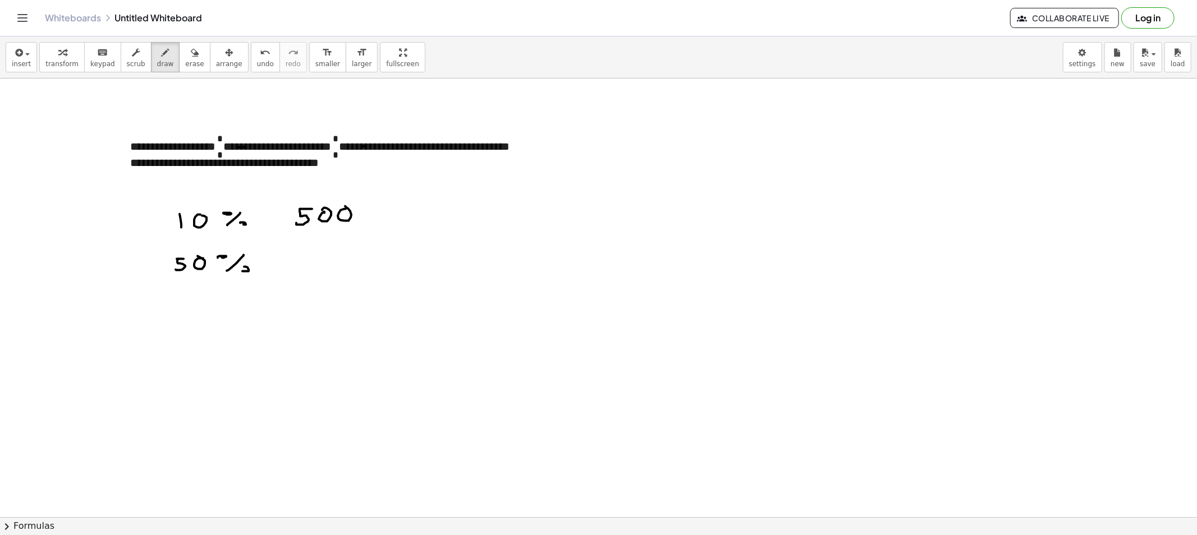
click at [239, 268] on div at bounding box center [598, 517] width 1197 height 877
drag, startPoint x: 186, startPoint y: 295, endPoint x: 180, endPoint y: 300, distance: 8.0
click at [180, 299] on div at bounding box center [598, 517] width 1197 height 877
click at [194, 306] on div at bounding box center [598, 517] width 1197 height 877
drag, startPoint x: 206, startPoint y: 296, endPoint x: 206, endPoint y: 306, distance: 10.1
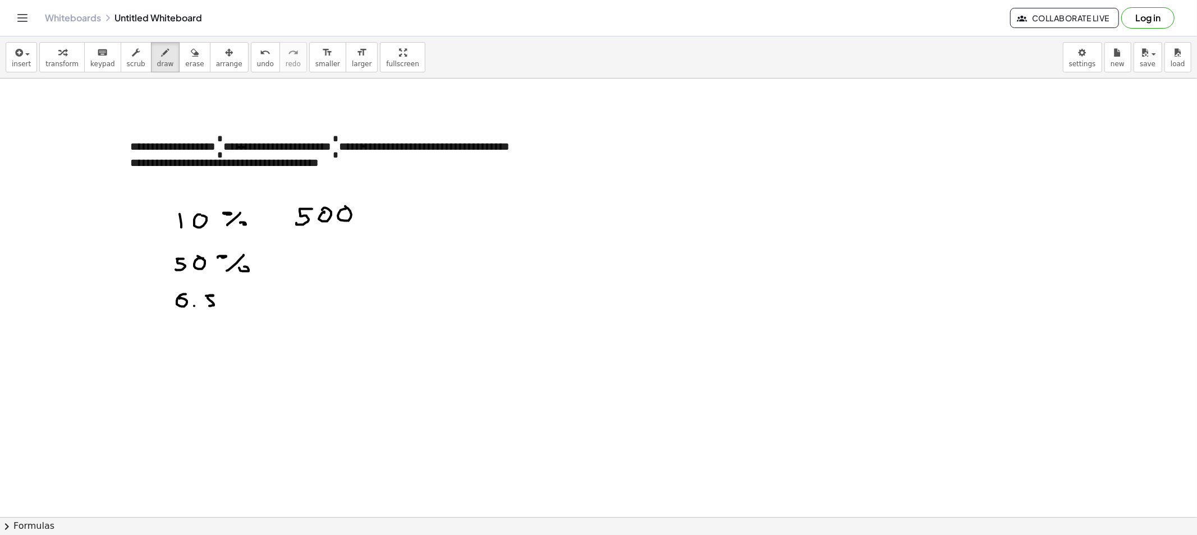
click at [206, 306] on div at bounding box center [598, 517] width 1197 height 877
click at [242, 296] on div at bounding box center [598, 517] width 1197 height 877
drag, startPoint x: 245, startPoint y: 301, endPoint x: 258, endPoint y: 299, distance: 13.6
click at [245, 301] on div at bounding box center [598, 517] width 1197 height 877
drag, startPoint x: 280, startPoint y: 282, endPoint x: 283, endPoint y: 293, distance: 11.0
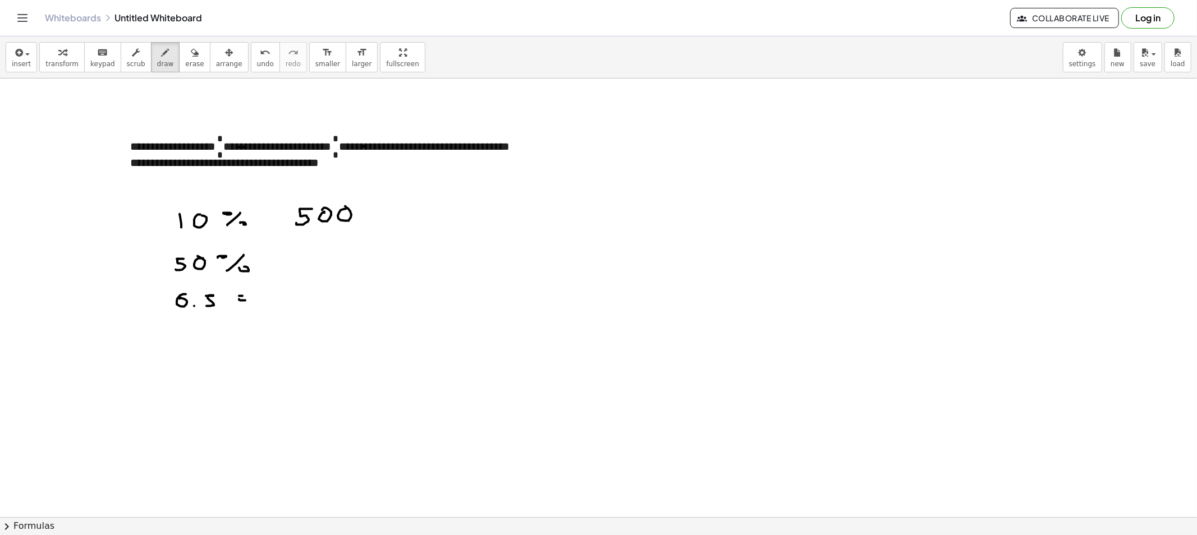
click at [283, 293] on div at bounding box center [598, 517] width 1197 height 877
drag, startPoint x: 276, startPoint y: 297, endPoint x: 295, endPoint y: 295, distance: 19.2
click at [295, 295] on div at bounding box center [598, 517] width 1197 height 877
drag, startPoint x: 288, startPoint y: 301, endPoint x: 297, endPoint y: 316, distance: 17.9
click at [297, 316] on div at bounding box center [598, 517] width 1197 height 877
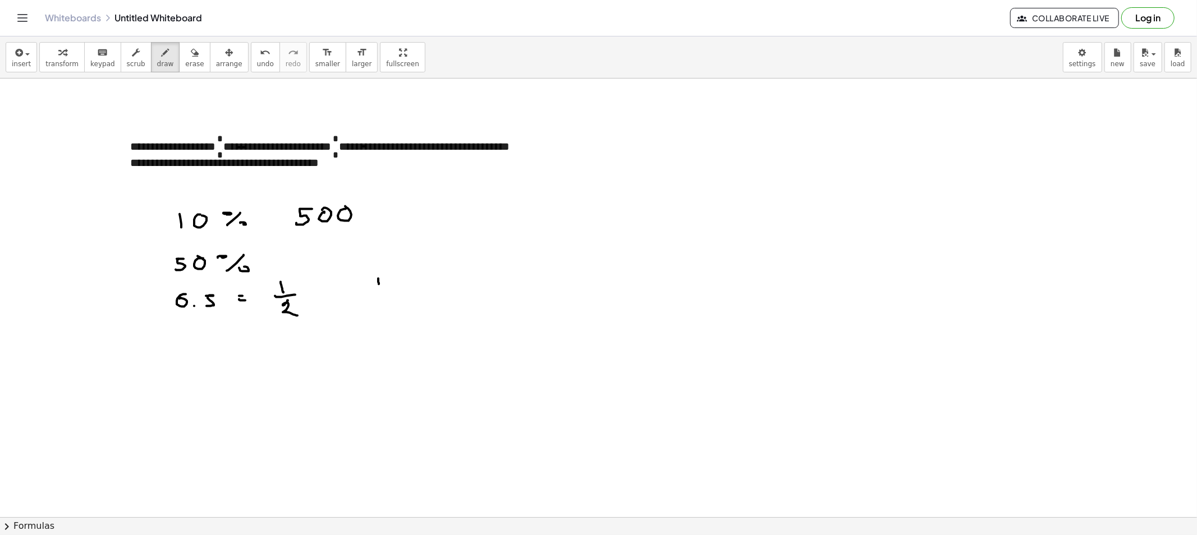
drag, startPoint x: 379, startPoint y: 283, endPoint x: 367, endPoint y: 295, distance: 16.3
click at [379, 285] on div at bounding box center [598, 517] width 1197 height 877
drag, startPoint x: 367, startPoint y: 295, endPoint x: 390, endPoint y: 294, distance: 22.5
click at [389, 294] on div at bounding box center [598, 517] width 1197 height 877
drag, startPoint x: 381, startPoint y: 299, endPoint x: 396, endPoint y: 307, distance: 16.4
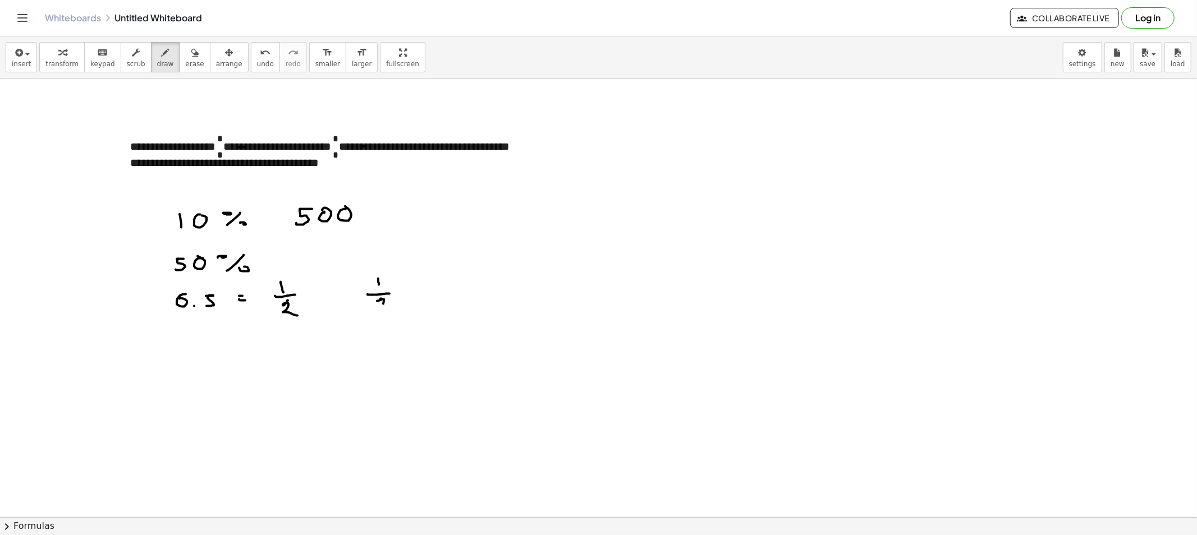
click at [390, 309] on div at bounding box center [598, 517] width 1197 height 877
click at [405, 295] on div at bounding box center [598, 517] width 1197 height 877
click at [440, 283] on div at bounding box center [598, 517] width 1197 height 877
drag, startPoint x: 434, startPoint y: 284, endPoint x: 440, endPoint y: 289, distance: 8.4
click at [430, 292] on div at bounding box center [598, 517] width 1197 height 877
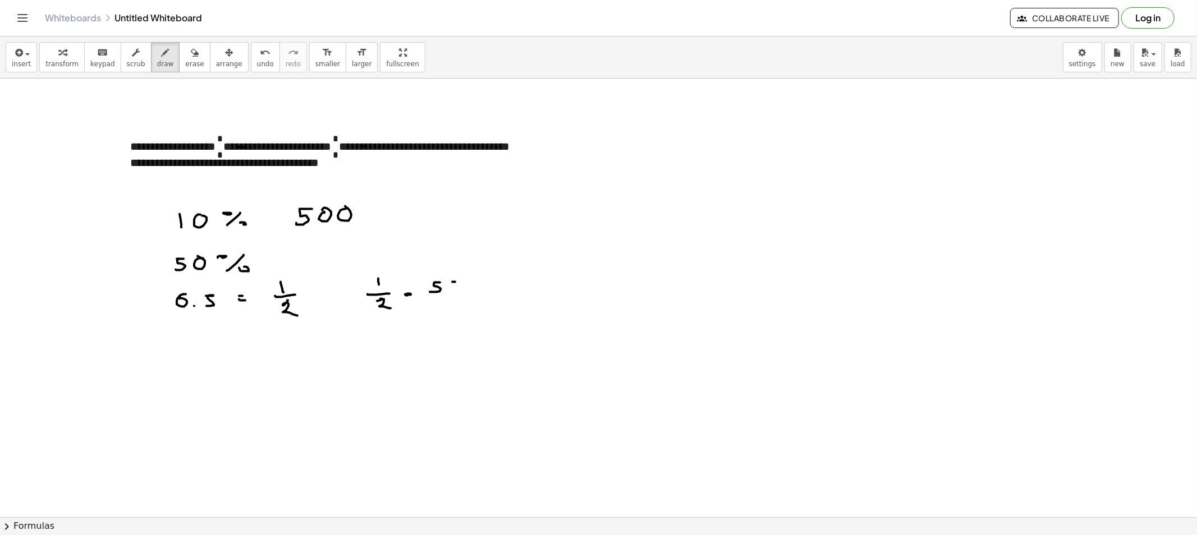
click at [454, 282] on div at bounding box center [598, 517] width 1197 height 877
drag, startPoint x: 464, startPoint y: 284, endPoint x: 476, endPoint y: 279, distance: 12.6
click at [480, 282] on div at bounding box center [598, 517] width 1197 height 877
click at [254, 132] on div at bounding box center [598, 517] width 1197 height 877
drag, startPoint x: 355, startPoint y: 131, endPoint x: 344, endPoint y: 124, distance: 12.6
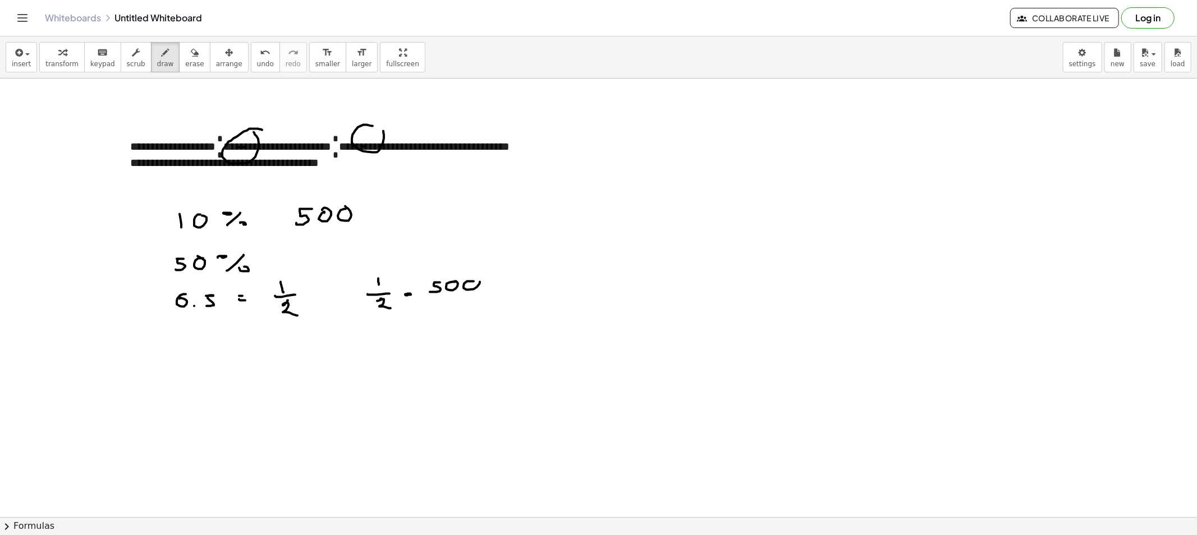
click at [369, 126] on div at bounding box center [598, 517] width 1197 height 877
click at [185, 63] on span "erase" at bounding box center [194, 64] width 19 height 8
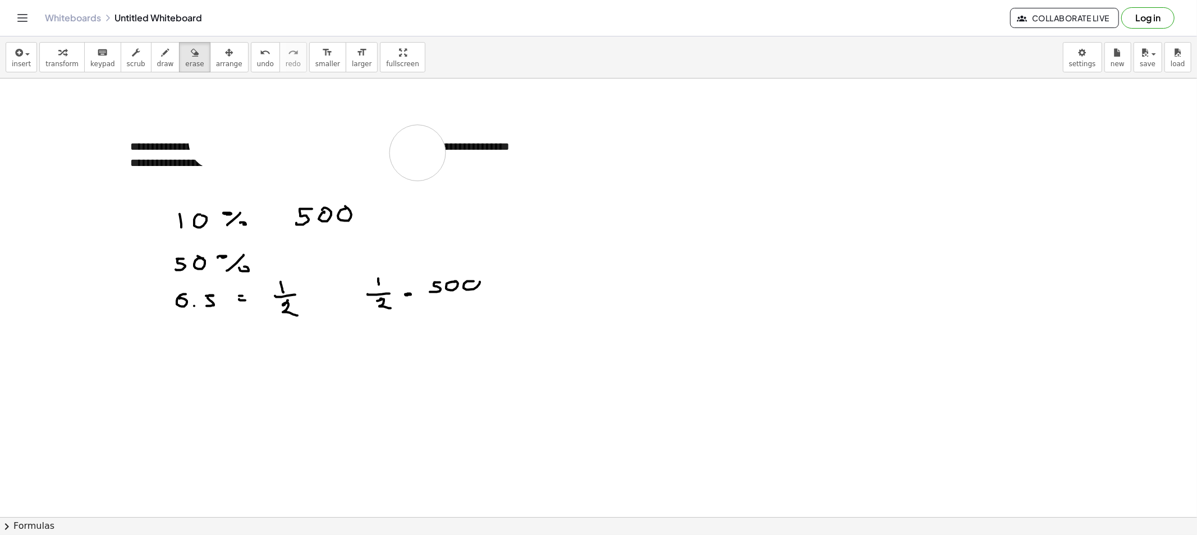
drag, startPoint x: 217, startPoint y: 141, endPoint x: 309, endPoint y: 137, distance: 92.6
click at [382, 150] on div at bounding box center [598, 517] width 1197 height 877
drag, startPoint x: 155, startPoint y: 58, endPoint x: 157, endPoint y: 65, distance: 7.1
click at [157, 59] on div "button" at bounding box center [165, 51] width 17 height 13
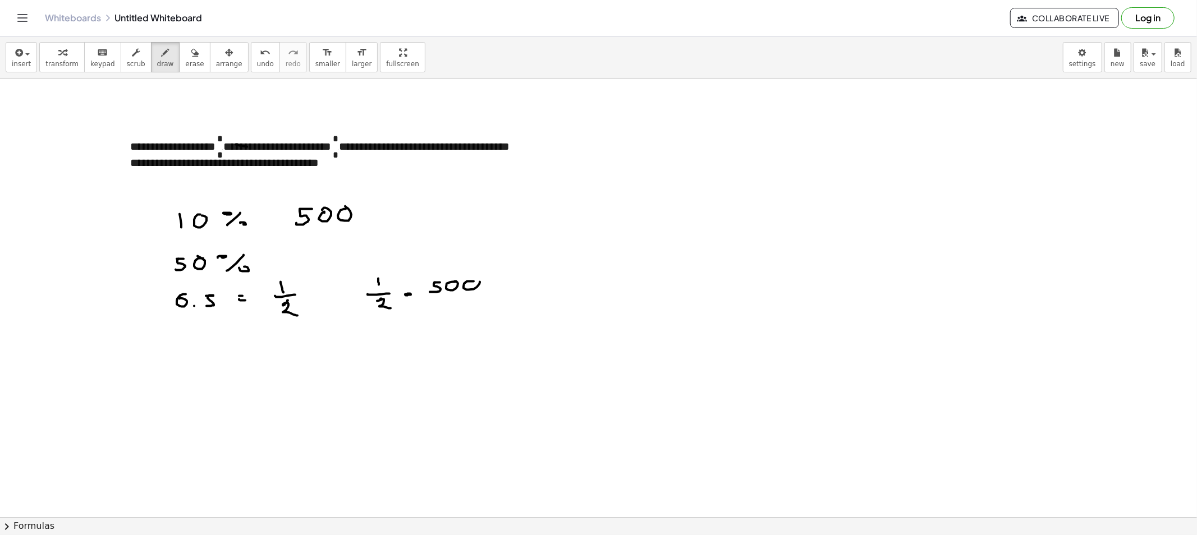
drag, startPoint x: 236, startPoint y: 145, endPoint x: 250, endPoint y: 147, distance: 13.6
click at [250, 147] on div at bounding box center [598, 517] width 1197 height 877
drag, startPoint x: 322, startPoint y: 188, endPoint x: 331, endPoint y: 188, distance: 9.0
click at [329, 189] on div at bounding box center [598, 517] width 1197 height 877
click at [163, 55] on button "draw" at bounding box center [165, 57] width 29 height 30
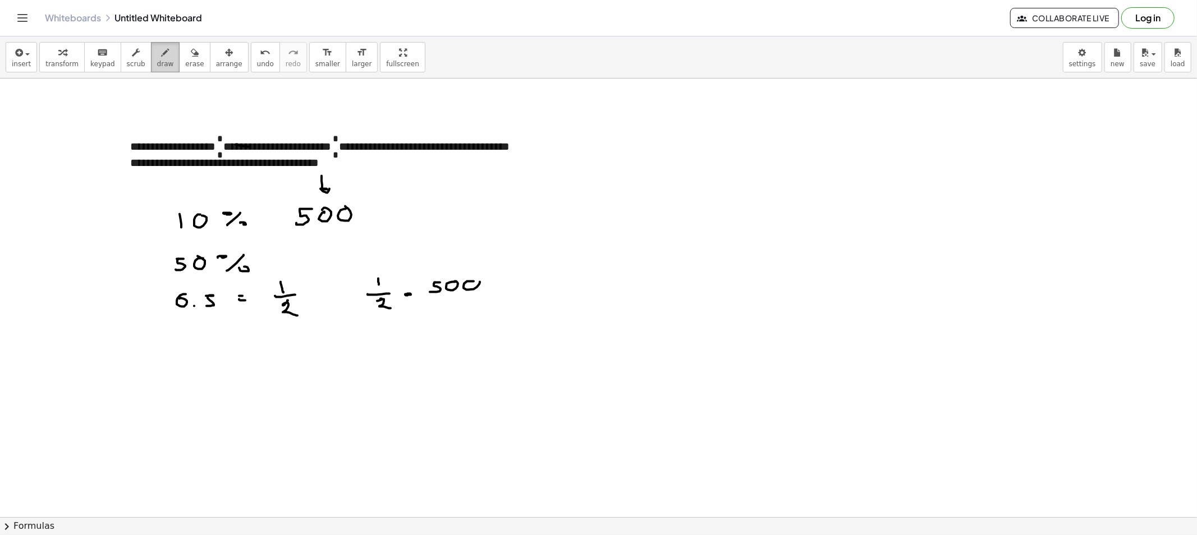
click at [158, 51] on div "button" at bounding box center [165, 51] width 17 height 13
drag, startPoint x: 253, startPoint y: 147, endPoint x: 237, endPoint y: 127, distance: 25.1
click at [243, 130] on div at bounding box center [598, 517] width 1197 height 877
drag, startPoint x: 199, startPoint y: 283, endPoint x: 198, endPoint y: 273, distance: 10.7
click at [197, 272] on div at bounding box center [598, 517] width 1197 height 877
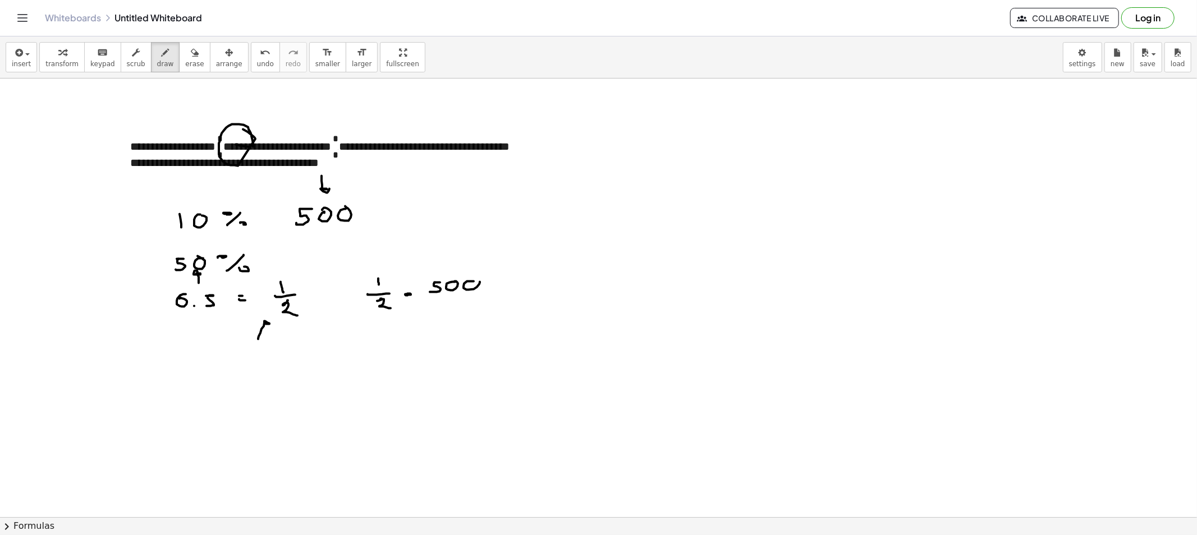
drag, startPoint x: 258, startPoint y: 339, endPoint x: 268, endPoint y: 323, distance: 19.3
click at [268, 323] on div at bounding box center [598, 517] width 1197 height 877
drag, startPoint x: 372, startPoint y: 153, endPoint x: 376, endPoint y: 142, distance: 11.4
click at [376, 142] on div at bounding box center [598, 517] width 1197 height 877
drag, startPoint x: 456, startPoint y: 184, endPoint x: 458, endPoint y: 197, distance: 13.2
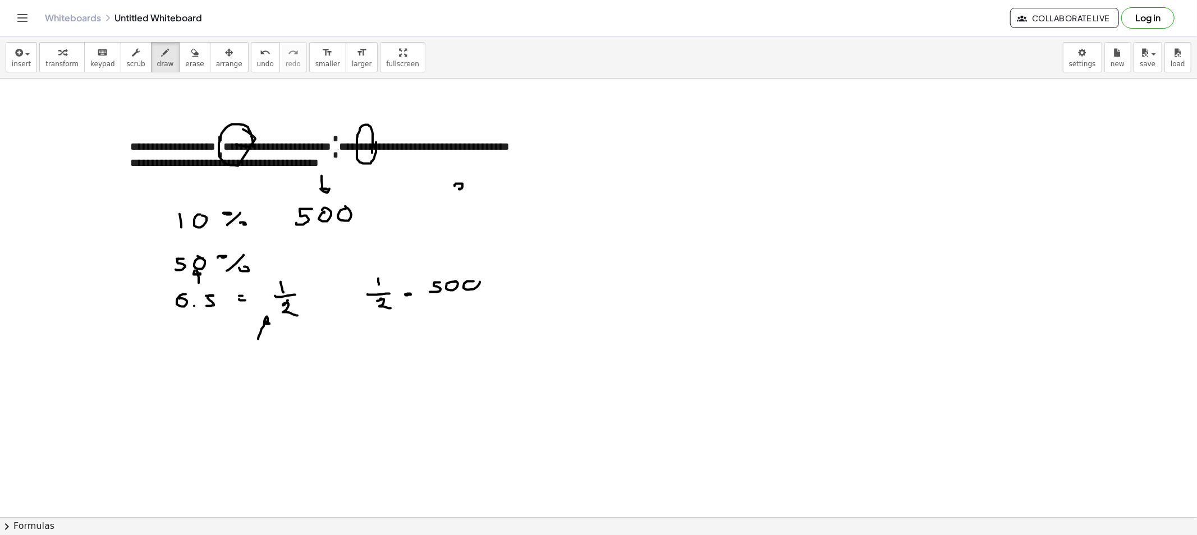
click at [454, 197] on div at bounding box center [598, 517] width 1197 height 877
drag, startPoint x: 444, startPoint y: 204, endPoint x: 475, endPoint y: 202, distance: 30.9
click at [475, 202] on div at bounding box center [598, 517] width 1197 height 877
drag, startPoint x: 458, startPoint y: 210, endPoint x: 466, endPoint y: 220, distance: 13.1
click at [466, 220] on div at bounding box center [598, 517] width 1197 height 877
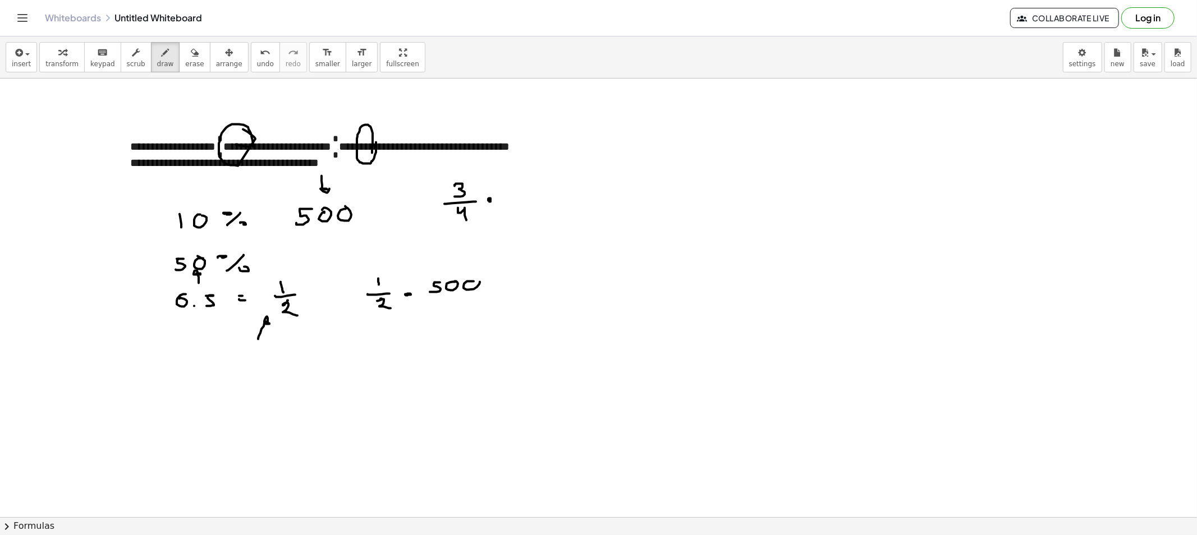
click at [489, 199] on div at bounding box center [598, 517] width 1197 height 877
drag, startPoint x: 514, startPoint y: 183, endPoint x: 522, endPoint y: 191, distance: 11.5
click at [522, 191] on div at bounding box center [598, 517] width 1197 height 877
drag, startPoint x: 516, startPoint y: 197, endPoint x: 523, endPoint y: 197, distance: 7.3
click at [523, 197] on div at bounding box center [598, 517] width 1197 height 877
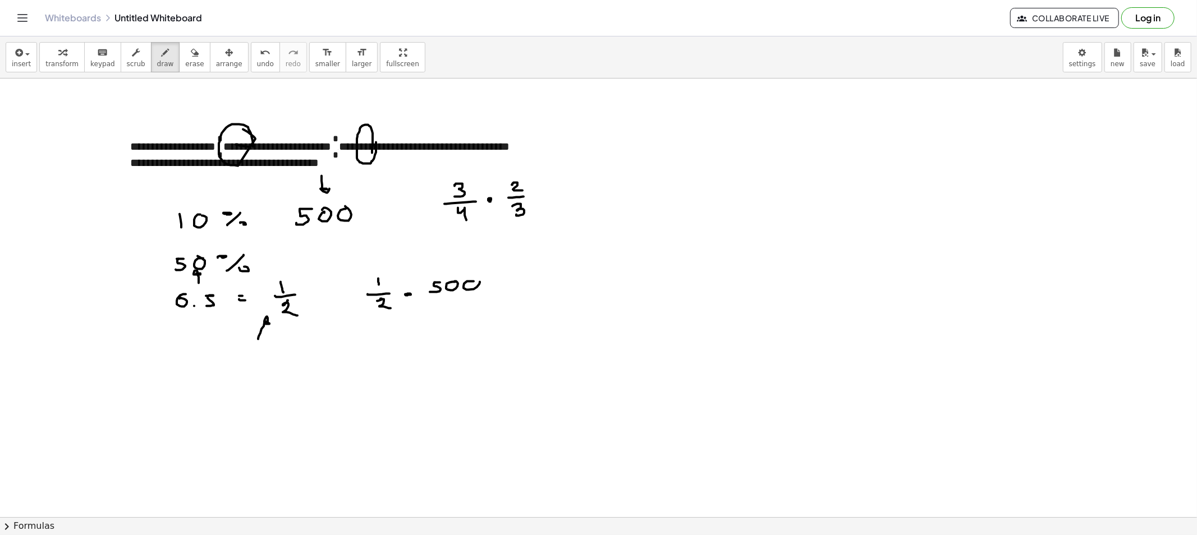
drag, startPoint x: 512, startPoint y: 206, endPoint x: 546, endPoint y: 196, distance: 35.7
click at [516, 214] on div at bounding box center [598, 517] width 1197 height 877
click at [551, 192] on div at bounding box center [598, 517] width 1197 height 877
drag, startPoint x: 546, startPoint y: 197, endPoint x: 559, endPoint y: 198, distance: 12.9
click at [552, 196] on div at bounding box center [598, 517] width 1197 height 877
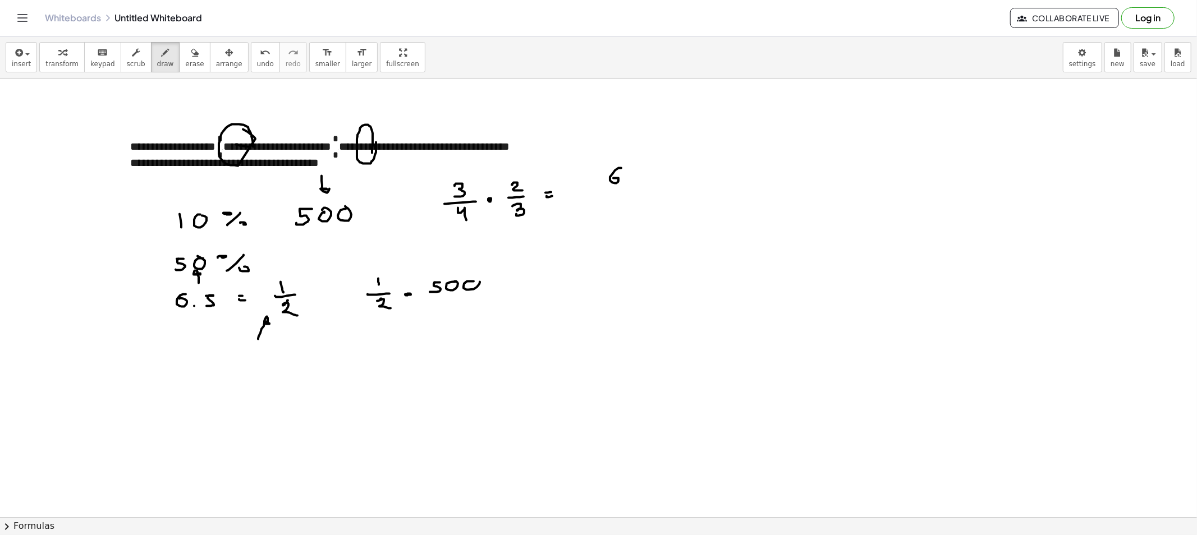
drag, startPoint x: 618, startPoint y: 168, endPoint x: 618, endPoint y: 186, distance: 18.0
click at [614, 183] on div at bounding box center [598, 517] width 1197 height 877
drag, startPoint x: 611, startPoint y: 187, endPoint x: 629, endPoint y: 187, distance: 18.0
click at [629, 187] on div at bounding box center [598, 517] width 1197 height 877
drag, startPoint x: 603, startPoint y: 195, endPoint x: 610, endPoint y: 202, distance: 9.5
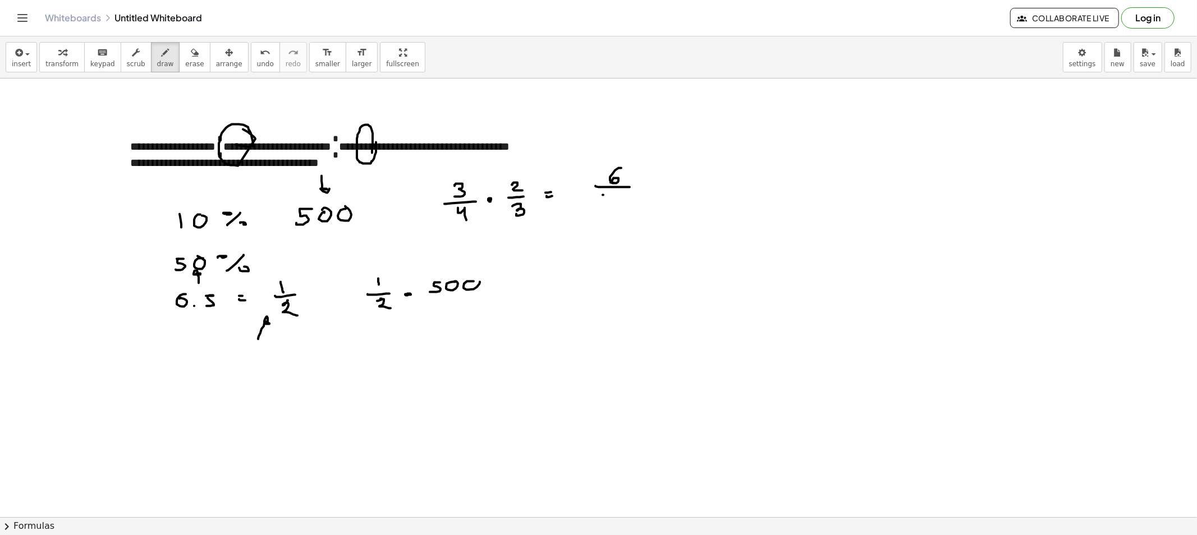
click at [608, 205] on div at bounding box center [598, 517] width 1197 height 877
drag, startPoint x: 612, startPoint y: 195, endPoint x: 631, endPoint y: 203, distance: 20.4
click at [631, 203] on div at bounding box center [598, 517] width 1197 height 877
click at [664, 183] on div at bounding box center [598, 517] width 1197 height 877
drag, startPoint x: 662, startPoint y: 189, endPoint x: 674, endPoint y: 194, distance: 12.8
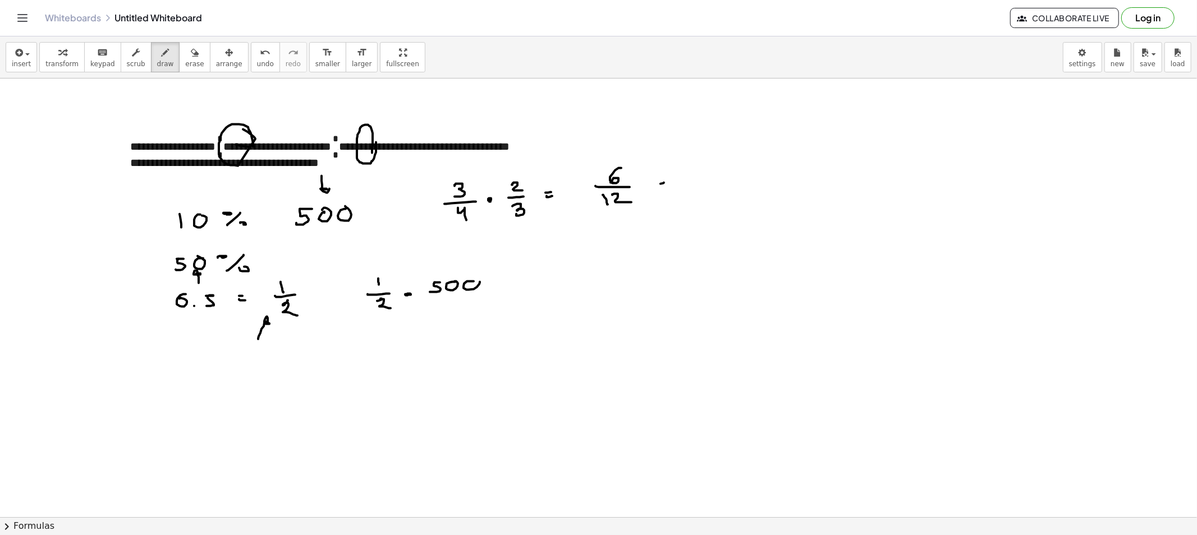
click at [665, 190] on div at bounding box center [598, 517] width 1197 height 877
drag, startPoint x: 714, startPoint y: 164, endPoint x: 704, endPoint y: 176, distance: 15.2
click at [704, 176] on div at bounding box center [598, 517] width 1197 height 877
drag, startPoint x: 700, startPoint y: 182, endPoint x: 717, endPoint y: 186, distance: 17.8
click at [726, 181] on div at bounding box center [598, 517] width 1197 height 877
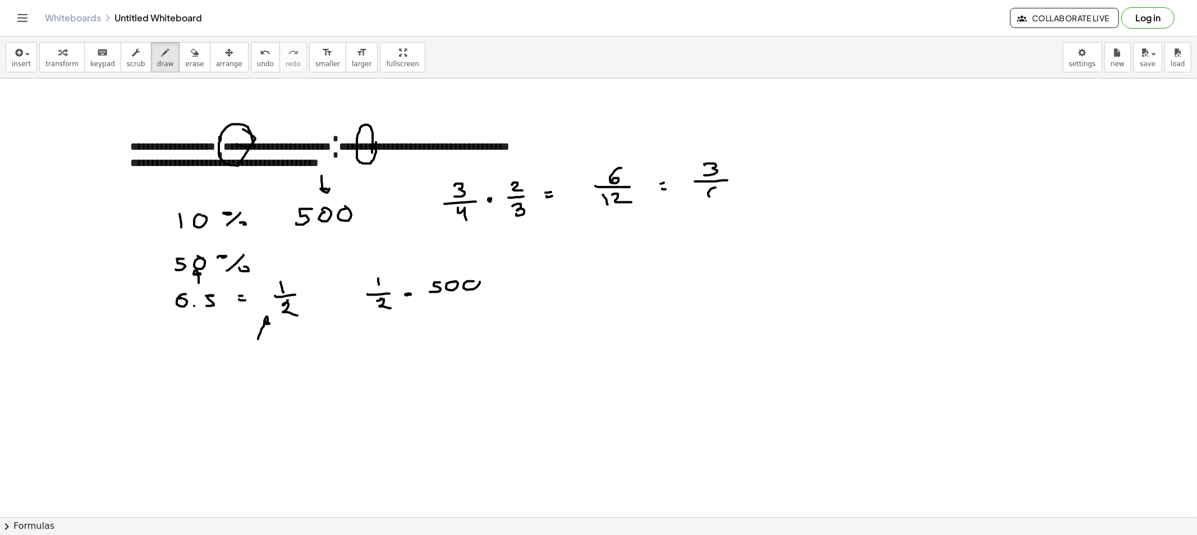
drag, startPoint x: 715, startPoint y: 188, endPoint x: 710, endPoint y: 195, distance: 9.2
click at [710, 195] on div at bounding box center [598, 517] width 1197 height 877
click at [185, 66] on span "erase" at bounding box center [194, 64] width 19 height 8
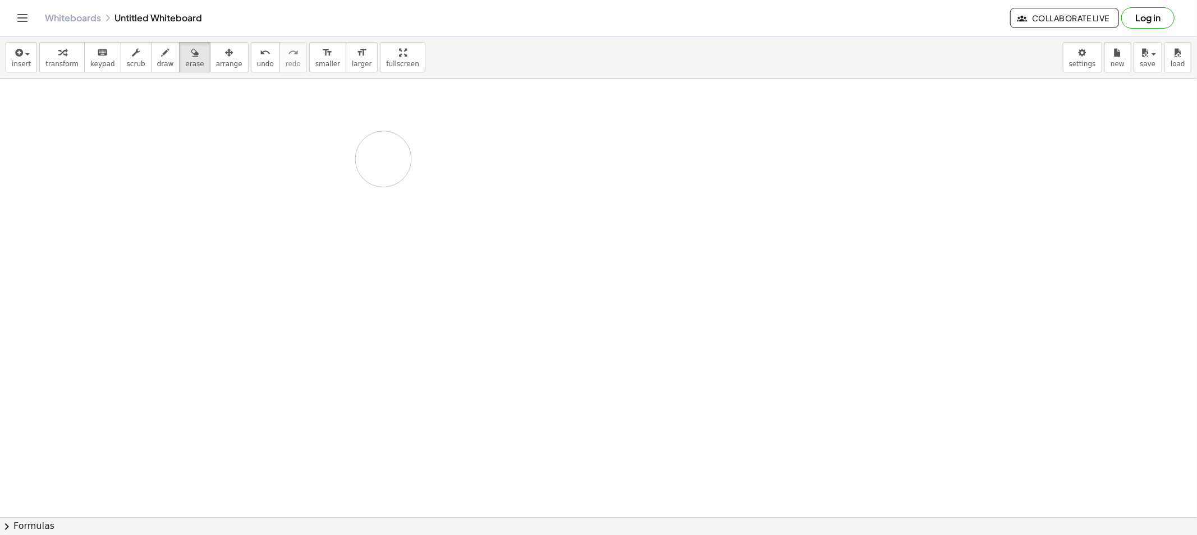
drag, startPoint x: 205, startPoint y: 192, endPoint x: 362, endPoint y: 163, distance: 159.1
click at [376, 160] on div at bounding box center [598, 517] width 1197 height 877
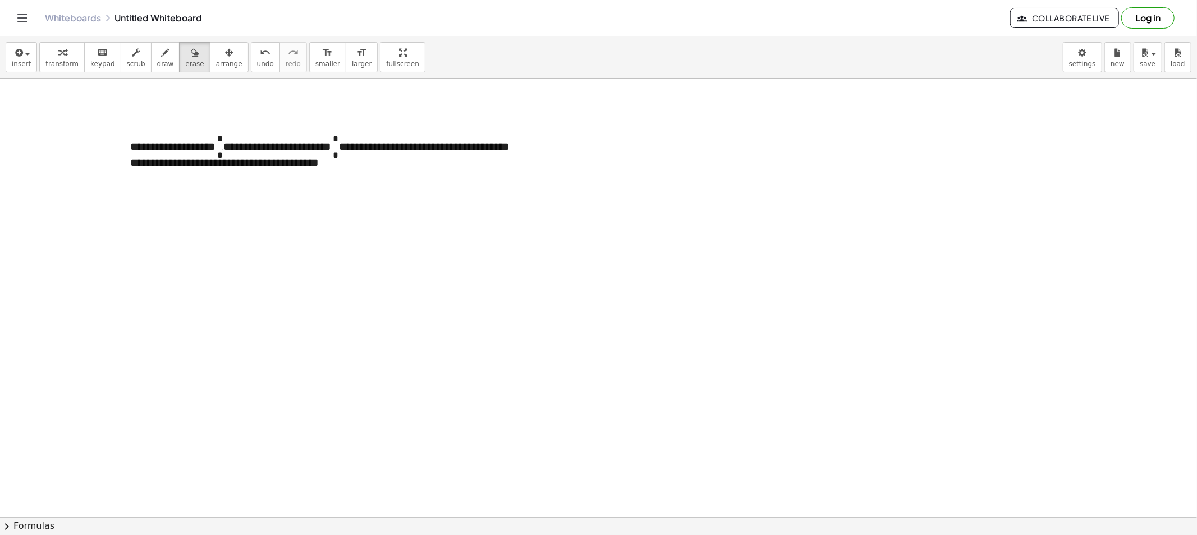
click at [132, 58] on icon "button" at bounding box center [136, 52] width 8 height 13
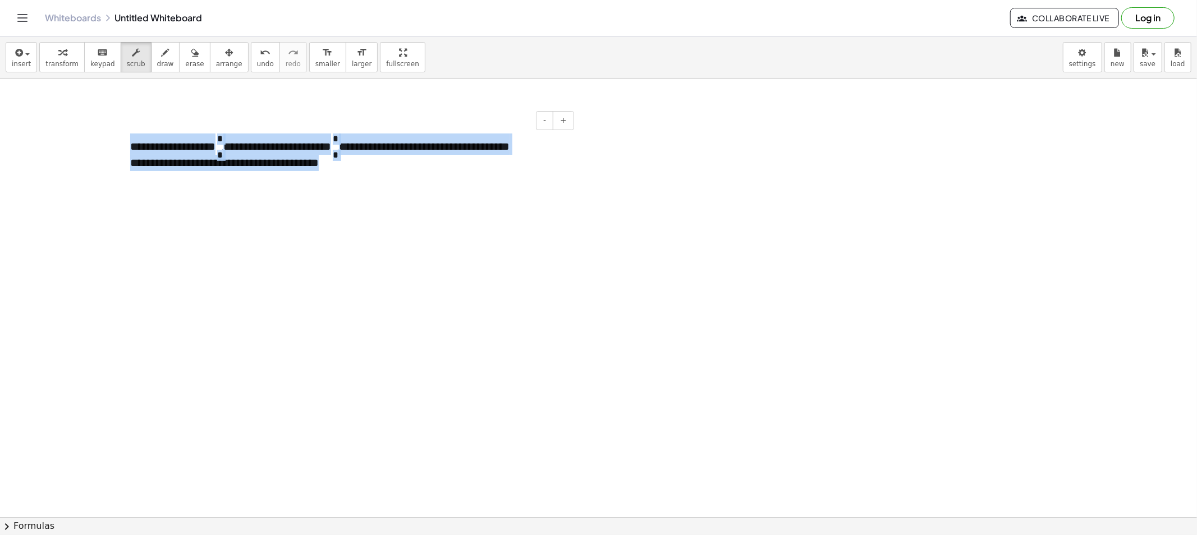
drag, startPoint x: 350, startPoint y: 166, endPoint x: 130, endPoint y: 145, distance: 220.4
click at [130, 145] on p "**********" at bounding box center [347, 152] width 435 height 36
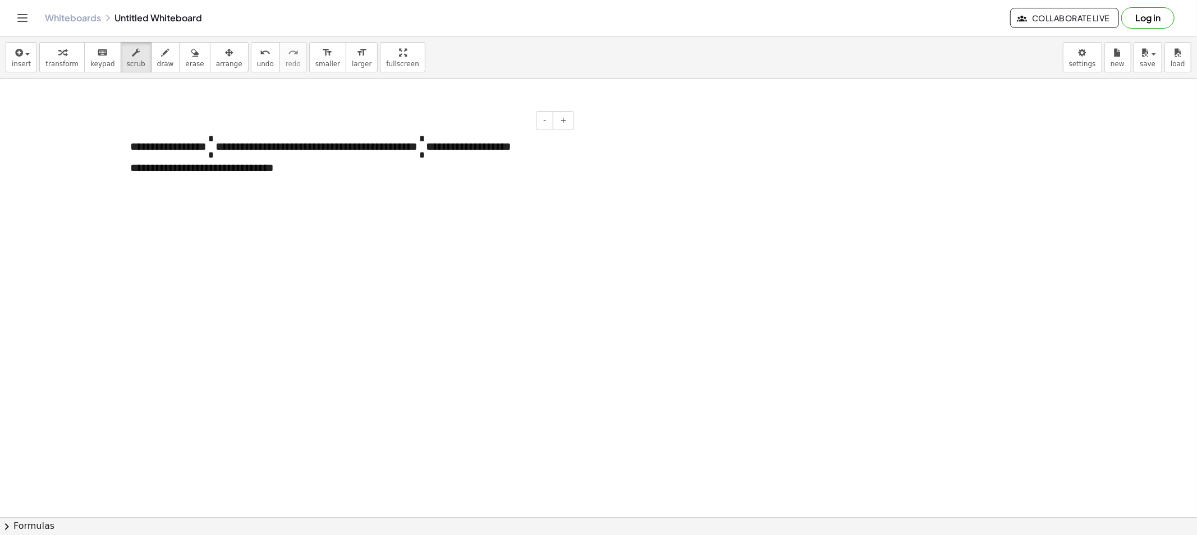
click at [215, 152] on span "* * *" at bounding box center [210, 145] width 9 height 13
click at [214, 159] on span "*" at bounding box center [211, 155] width 6 height 10
click at [214, 139] on span "*" at bounding box center [211, 139] width 6 height 10
click at [424, 139] on span "*" at bounding box center [421, 139] width 6 height 10
click at [424, 142] on span "*" at bounding box center [421, 139] width 6 height 10
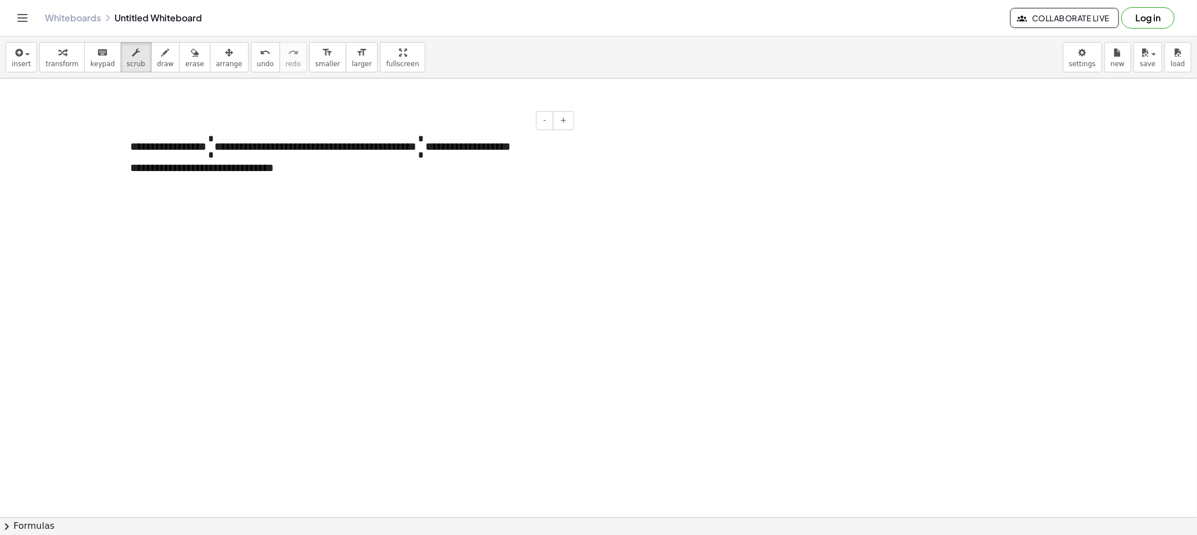
click at [424, 154] on span "*" at bounding box center [421, 155] width 6 height 10
click at [137, 64] on button "scrub" at bounding box center [136, 57] width 31 height 30
click at [167, 75] on div "insert select one: Math Expression Function Text Youtube Video Graphing Geometr…" at bounding box center [598, 57] width 1197 height 42
click at [153, 70] on button "draw" at bounding box center [165, 57] width 29 height 30
drag, startPoint x: 120, startPoint y: 221, endPoint x: 122, endPoint y: 228, distance: 7.1
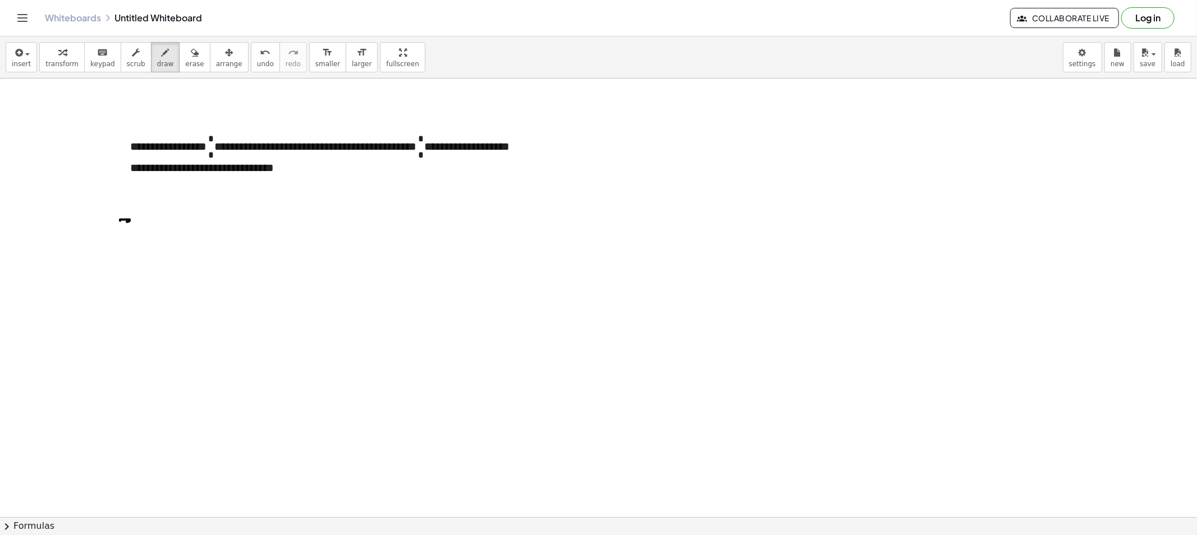
click at [122, 228] on div at bounding box center [598, 517] width 1197 height 877
click at [135, 234] on div at bounding box center [598, 517] width 1197 height 877
drag, startPoint x: 121, startPoint y: 240, endPoint x: 132, endPoint y: 246, distance: 13.3
click at [116, 250] on div at bounding box center [598, 517] width 1197 height 877
click at [153, 229] on div at bounding box center [598, 517] width 1197 height 877
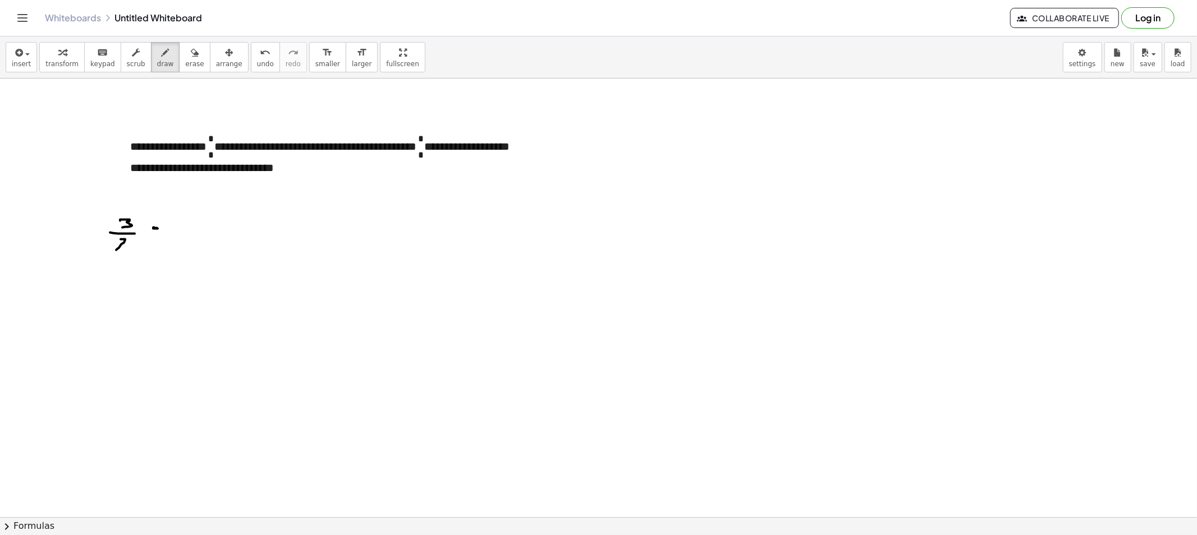
click at [163, 236] on div at bounding box center [598, 517] width 1197 height 877
click at [155, 242] on div at bounding box center [598, 517] width 1197 height 877
drag, startPoint x: 192, startPoint y: 222, endPoint x: 197, endPoint y: 230, distance: 9.0
click at [199, 228] on div at bounding box center [598, 517] width 1197 height 877
drag, startPoint x: 195, startPoint y: 233, endPoint x: 202, endPoint y: 234, distance: 6.9
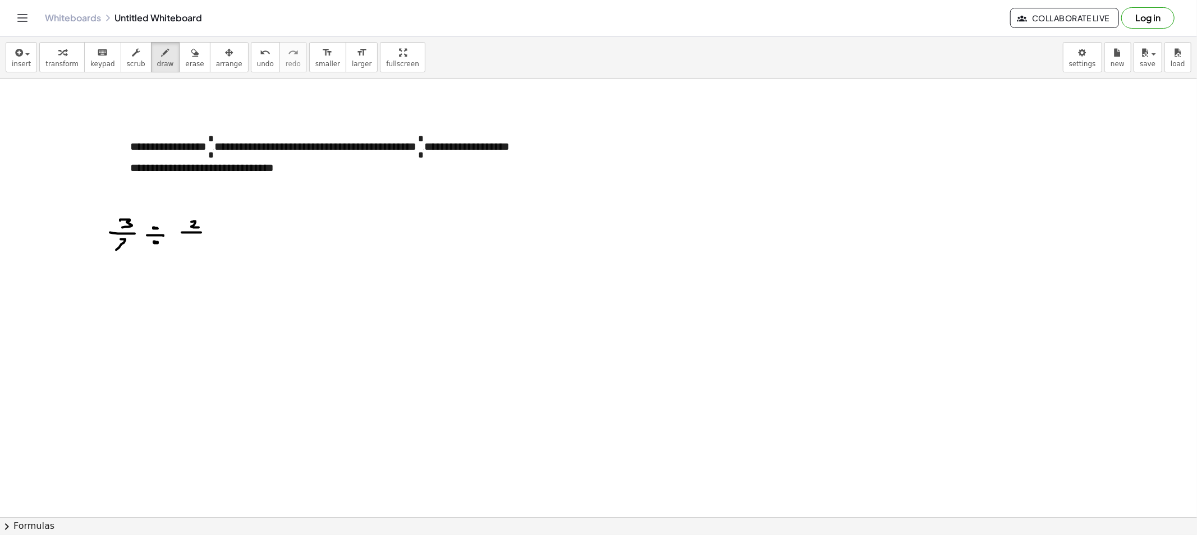
click at [205, 233] on div at bounding box center [598, 517] width 1197 height 877
drag, startPoint x: 189, startPoint y: 242, endPoint x: 197, endPoint y: 250, distance: 11.1
click at [197, 250] on div at bounding box center [598, 517] width 1197 height 877
drag, startPoint x: 182, startPoint y: 45, endPoint x: 194, endPoint y: 190, distance: 144.7
click at [191, 49] on icon "button" at bounding box center [195, 52] width 8 height 13
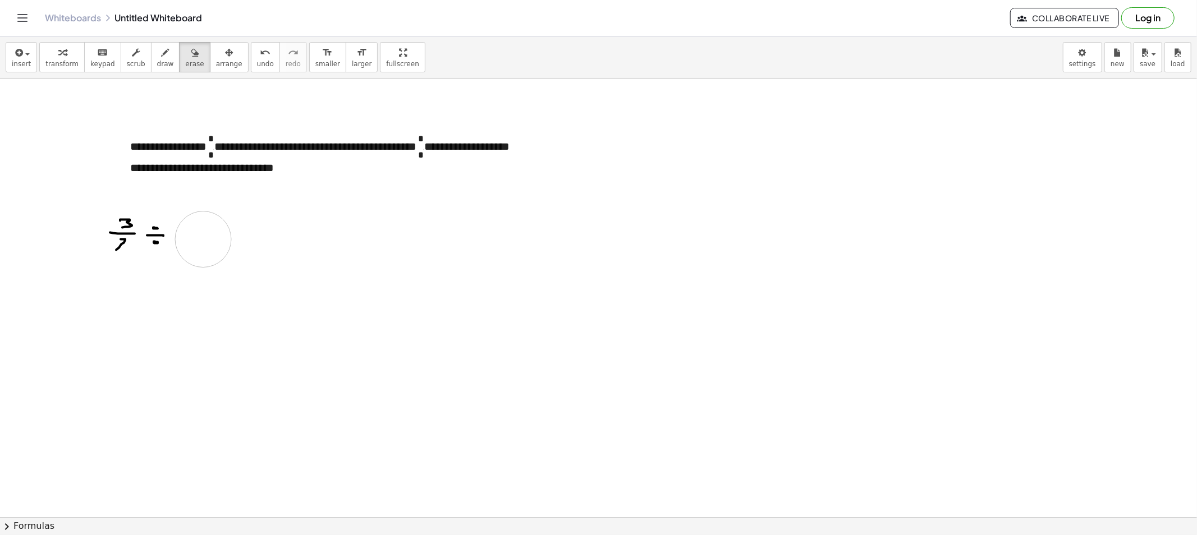
click at [204, 239] on div at bounding box center [598, 517] width 1197 height 877
click at [157, 54] on div "button" at bounding box center [165, 51] width 17 height 13
drag, startPoint x: 187, startPoint y: 226, endPoint x: 188, endPoint y: 236, distance: 10.7
click at [188, 236] on div at bounding box center [598, 517] width 1197 height 877
drag, startPoint x: 183, startPoint y: 236, endPoint x: 204, endPoint y: 238, distance: 21.4
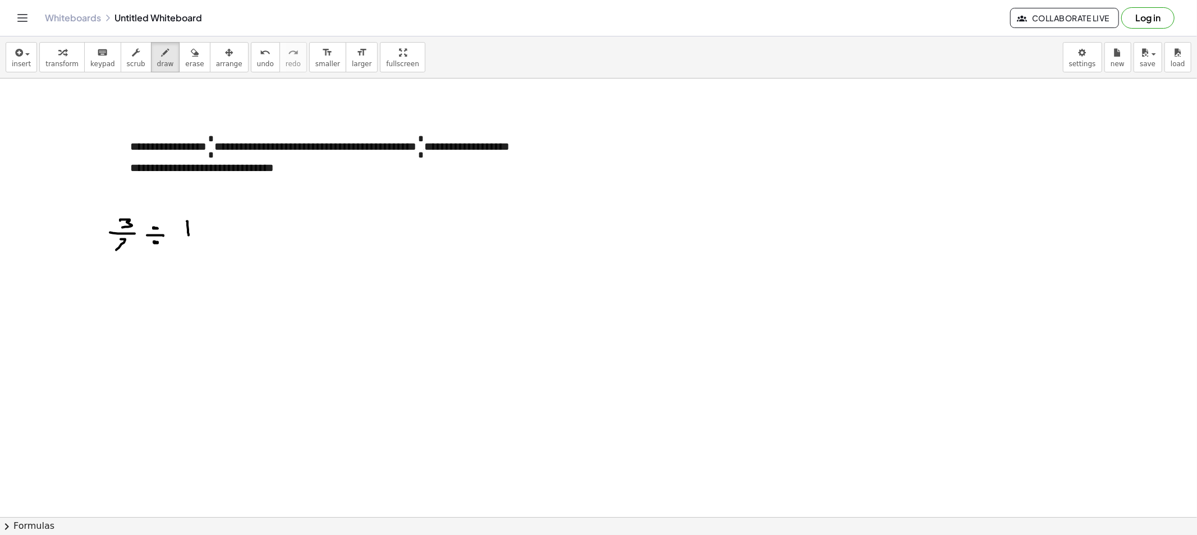
click at [205, 237] on div at bounding box center [598, 517] width 1197 height 877
drag, startPoint x: 192, startPoint y: 243, endPoint x: 208, endPoint y: 272, distance: 33.1
click at [202, 261] on div at bounding box center [598, 517] width 1197 height 877
drag, startPoint x: 123, startPoint y: 301, endPoint x: 121, endPoint y: 315, distance: 13.6
click at [123, 309] on div at bounding box center [598, 517] width 1197 height 877
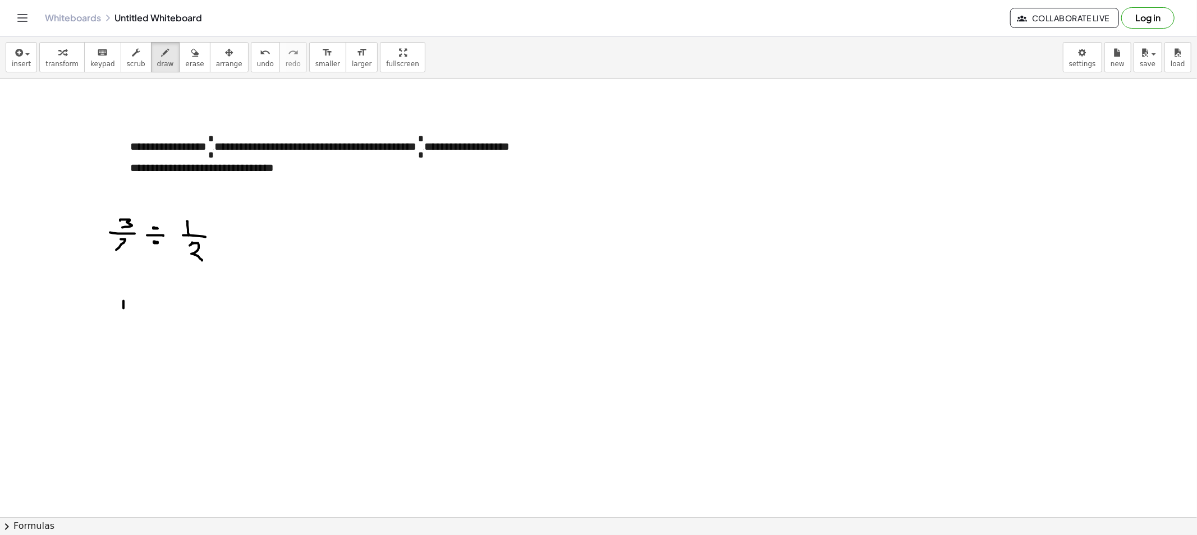
drag, startPoint x: 136, startPoint y: 323, endPoint x: 164, endPoint y: 323, distance: 28.0
click at [150, 323] on div at bounding box center [598, 517] width 1197 height 877
drag, startPoint x: 118, startPoint y: 338, endPoint x: 118, endPoint y: 348, distance: 10.7
click at [117, 346] on div at bounding box center [598, 517] width 1197 height 877
drag, startPoint x: 104, startPoint y: 355, endPoint x: 164, endPoint y: 355, distance: 60.0
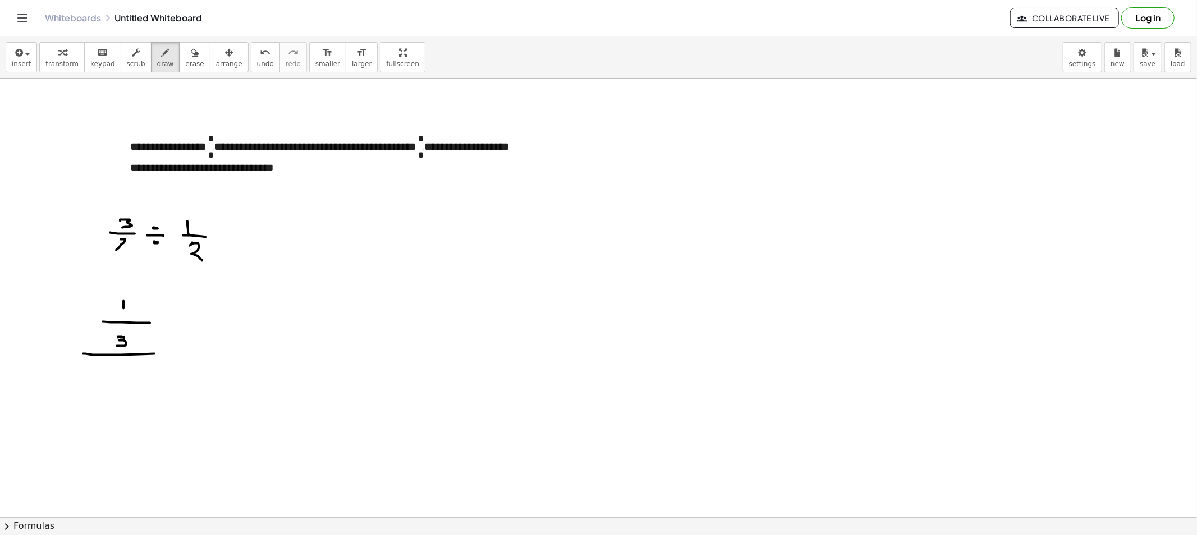
click at [165, 354] on div at bounding box center [598, 517] width 1197 height 877
click at [126, 365] on div at bounding box center [598, 517] width 1197 height 877
drag, startPoint x: 121, startPoint y: 365, endPoint x: 119, endPoint y: 374, distance: 9.1
click at [119, 374] on div at bounding box center [598, 517] width 1197 height 877
drag, startPoint x: 121, startPoint y: 380, endPoint x: 139, endPoint y: 380, distance: 18.0
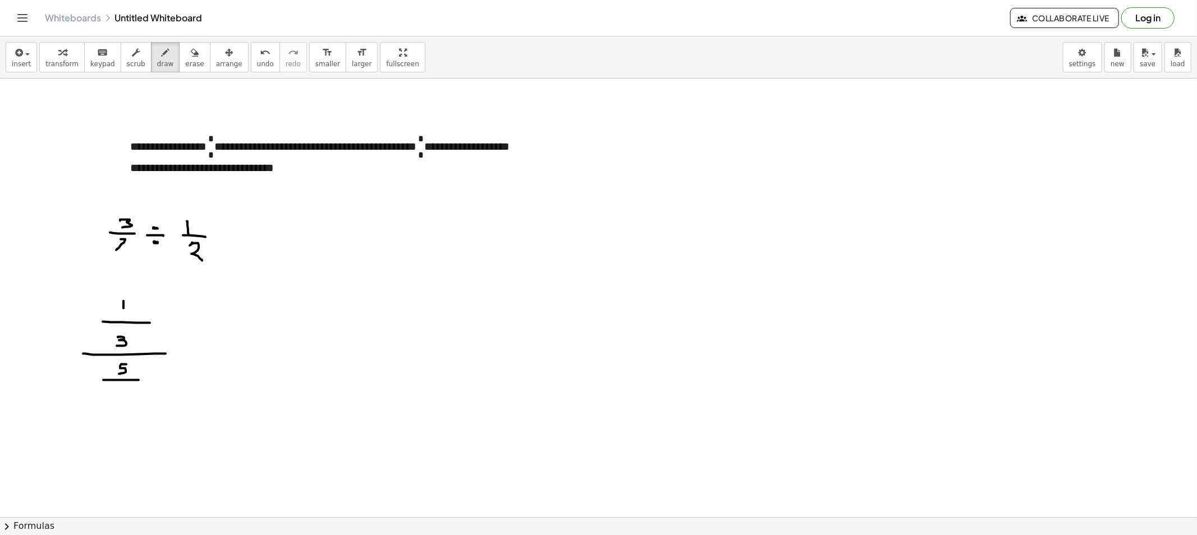
click at [139, 380] on div at bounding box center [598, 517] width 1197 height 877
drag, startPoint x: 123, startPoint y: 386, endPoint x: 118, endPoint y: 399, distance: 14.4
click at [114, 399] on div at bounding box center [598, 517] width 1197 height 877
click at [179, 58] on button "erase" at bounding box center [194, 57] width 31 height 30
click at [164, 73] on div "insert select one: Math Expression Function Text Youtube Video Graphing Geometr…" at bounding box center [598, 57] width 1197 height 42
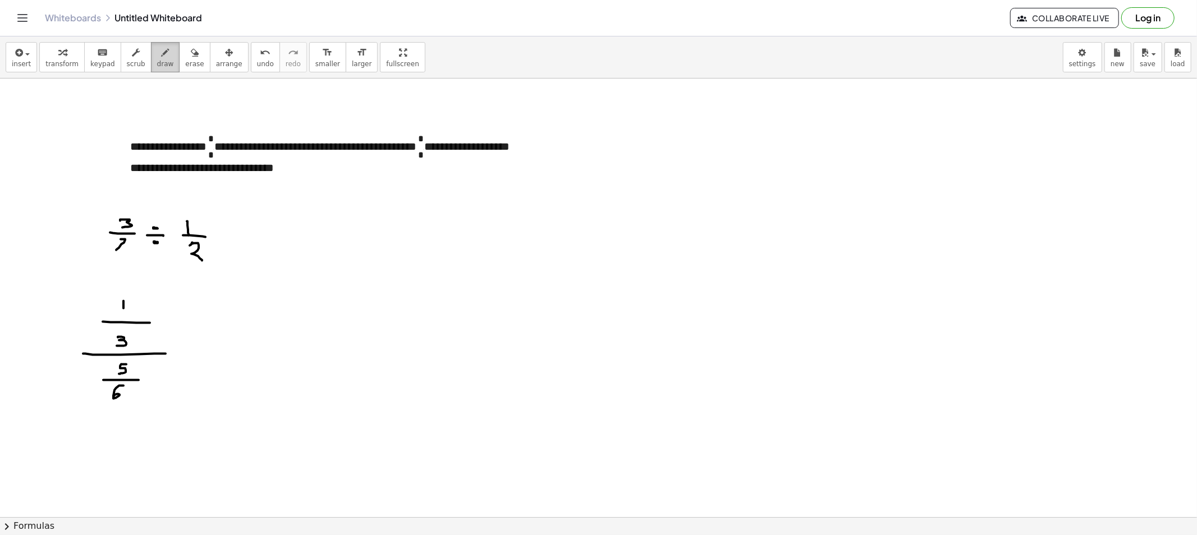
click at [157, 65] on span "draw" at bounding box center [165, 64] width 17 height 8
click at [230, 229] on div at bounding box center [598, 517] width 1197 height 877
click at [231, 234] on div at bounding box center [598, 517] width 1197 height 877
drag, startPoint x: 134, startPoint y: 225, endPoint x: 177, endPoint y: 256, distance: 53.1
click at [177, 256] on div at bounding box center [598, 517] width 1197 height 877
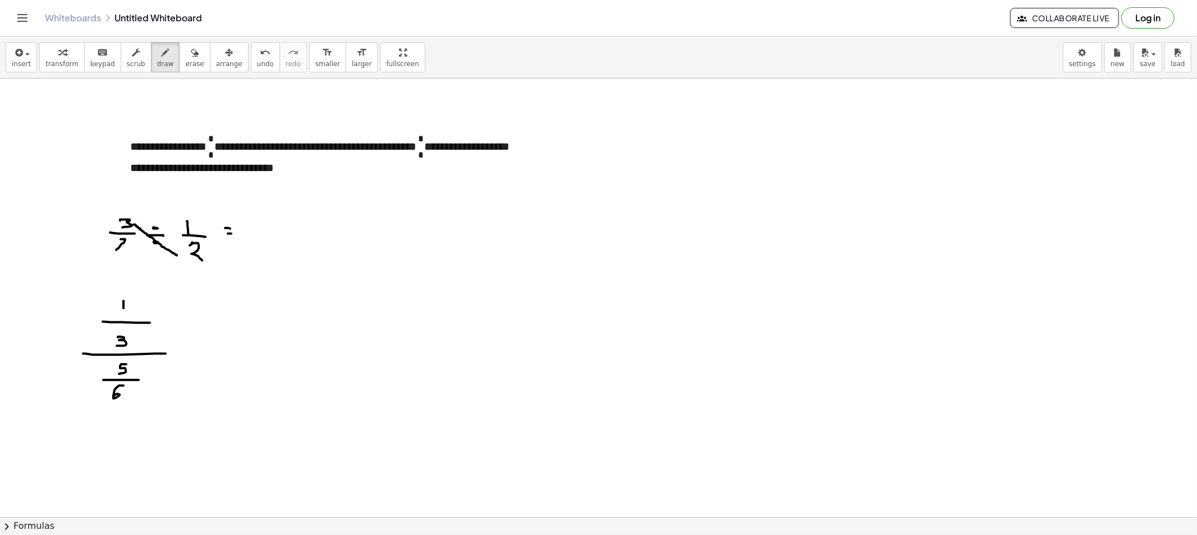
drag, startPoint x: 248, startPoint y: 234, endPoint x: 305, endPoint y: 231, distance: 56.8
click at [305, 231] on div at bounding box center [598, 517] width 1197 height 877
drag, startPoint x: 214, startPoint y: 251, endPoint x: 251, endPoint y: 216, distance: 50.4
click at [251, 216] on div at bounding box center [598, 517] width 1197 height 877
drag, startPoint x: 127, startPoint y: 247, endPoint x: 178, endPoint y: 223, distance: 55.7
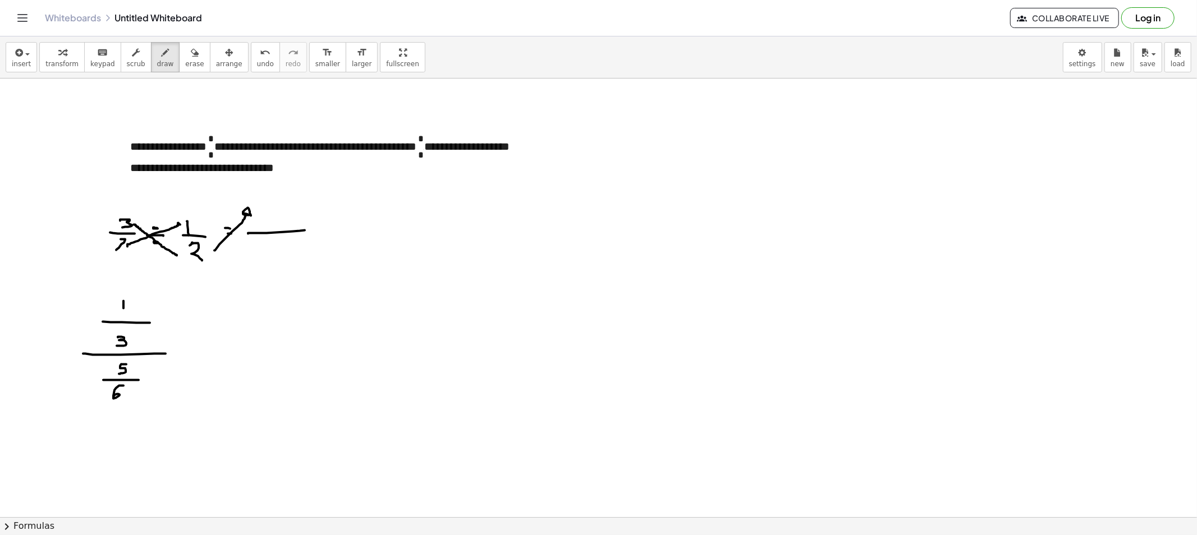
click at [178, 223] on div at bounding box center [598, 517] width 1197 height 877
drag, startPoint x: 210, startPoint y: 234, endPoint x: 233, endPoint y: 256, distance: 31.7
click at [233, 256] on div at bounding box center [598, 517] width 1197 height 877
drag, startPoint x: 270, startPoint y: 209, endPoint x: 267, endPoint y: 226, distance: 17.2
click at [266, 226] on div at bounding box center [598, 517] width 1197 height 877
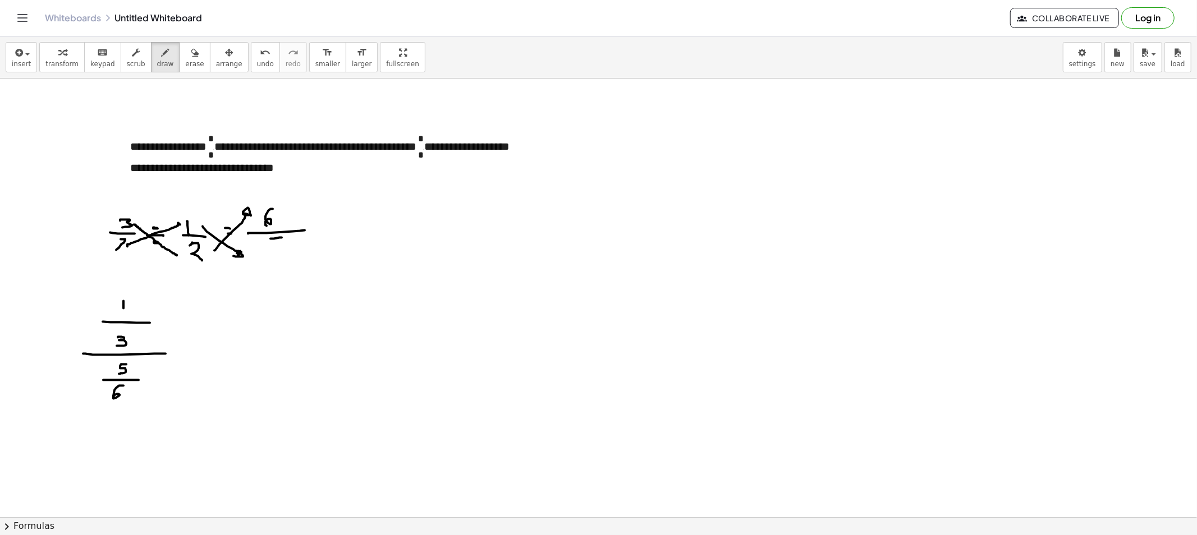
drag, startPoint x: 270, startPoint y: 239, endPoint x: 274, endPoint y: 250, distance: 11.7
click at [274, 250] on div at bounding box center [598, 517] width 1197 height 877
click at [186, 352] on div at bounding box center [598, 517] width 1197 height 877
drag, startPoint x: 183, startPoint y: 357, endPoint x: 191, endPoint y: 357, distance: 7.9
click at [191, 357] on div at bounding box center [598, 517] width 1197 height 877
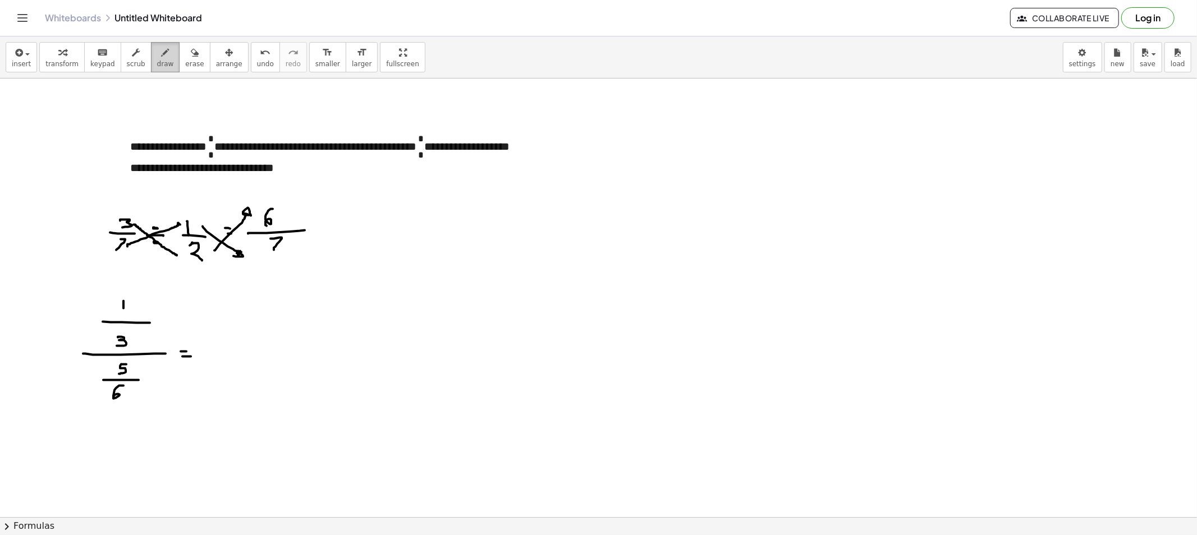
click at [162, 54] on icon "button" at bounding box center [166, 52] width 8 height 13
drag, startPoint x: 112, startPoint y: 304, endPoint x: 99, endPoint y: 391, distance: 87.9
click at [99, 392] on div at bounding box center [598, 517] width 1197 height 877
drag, startPoint x: 105, startPoint y: 345, endPoint x: 163, endPoint y: 366, distance: 61.6
click at [109, 369] on div at bounding box center [598, 517] width 1197 height 877
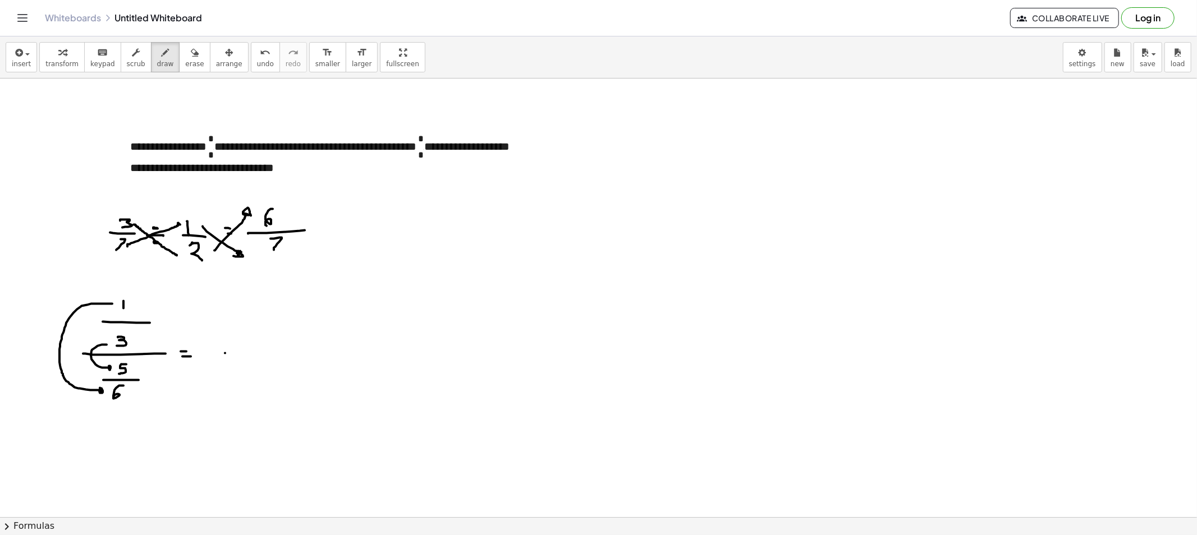
drag, startPoint x: 225, startPoint y: 353, endPoint x: 285, endPoint y: 353, distance: 60.0
click at [286, 353] on div at bounding box center [598, 517] width 1197 height 877
drag, startPoint x: 126, startPoint y: 291, endPoint x: 142, endPoint y: 299, distance: 18.3
click at [142, 299] on div at bounding box center [598, 517] width 1197 height 877
drag, startPoint x: 258, startPoint y: 333, endPoint x: 248, endPoint y: 352, distance: 21.6
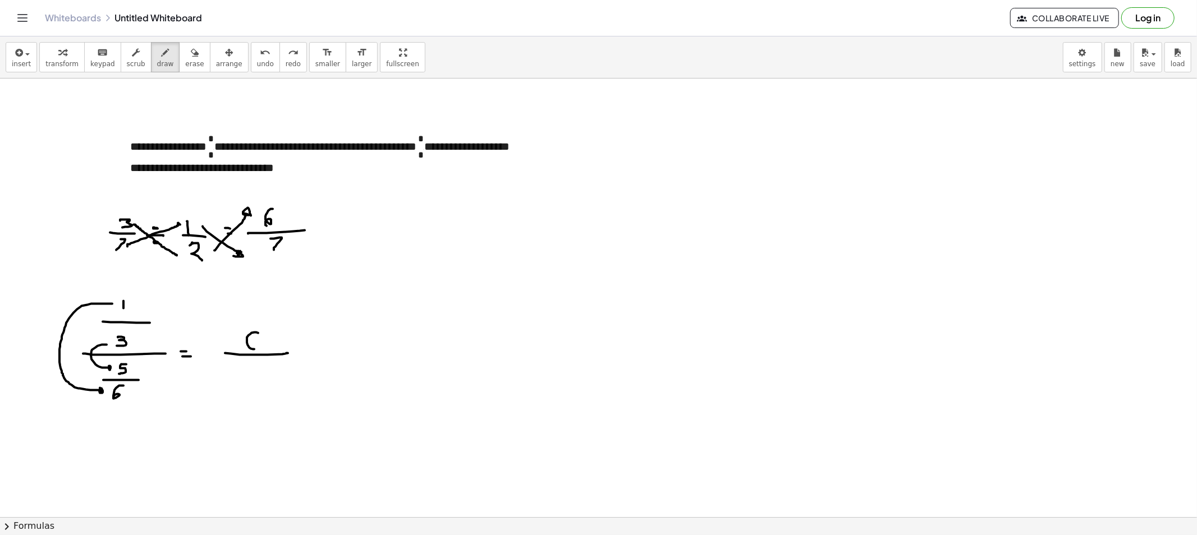
click at [248, 351] on div at bounding box center [598, 517] width 1197 height 877
drag, startPoint x: 240, startPoint y: 373, endPoint x: 248, endPoint y: 369, distance: 9.3
click at [240, 374] on div at bounding box center [598, 517] width 1197 height 877
drag, startPoint x: 254, startPoint y: 361, endPoint x: 263, endPoint y: 361, distance: 8.4
click at [262, 361] on div at bounding box center [598, 517] width 1197 height 877
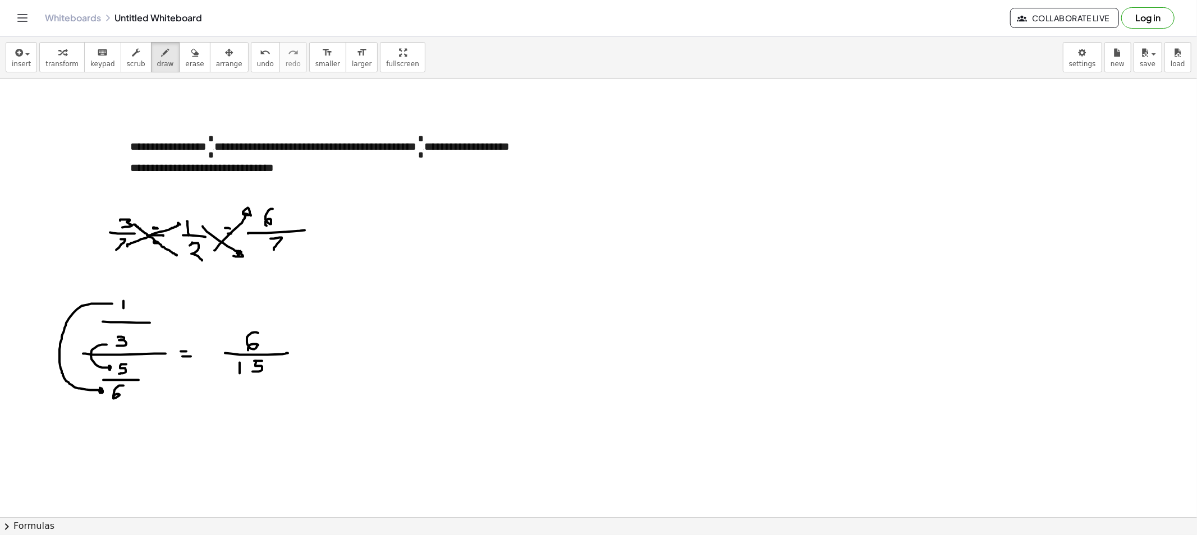
drag, startPoint x: 256, startPoint y: 361, endPoint x: 256, endPoint y: 374, distance: 12.9
click at [251, 372] on div at bounding box center [598, 517] width 1197 height 877
drag, startPoint x: 277, startPoint y: 320, endPoint x: 279, endPoint y: 338, distance: 18.2
click at [275, 338] on div at bounding box center [598, 517] width 1197 height 877
drag, startPoint x: 287, startPoint y: 323, endPoint x: 282, endPoint y: 335, distance: 13.1
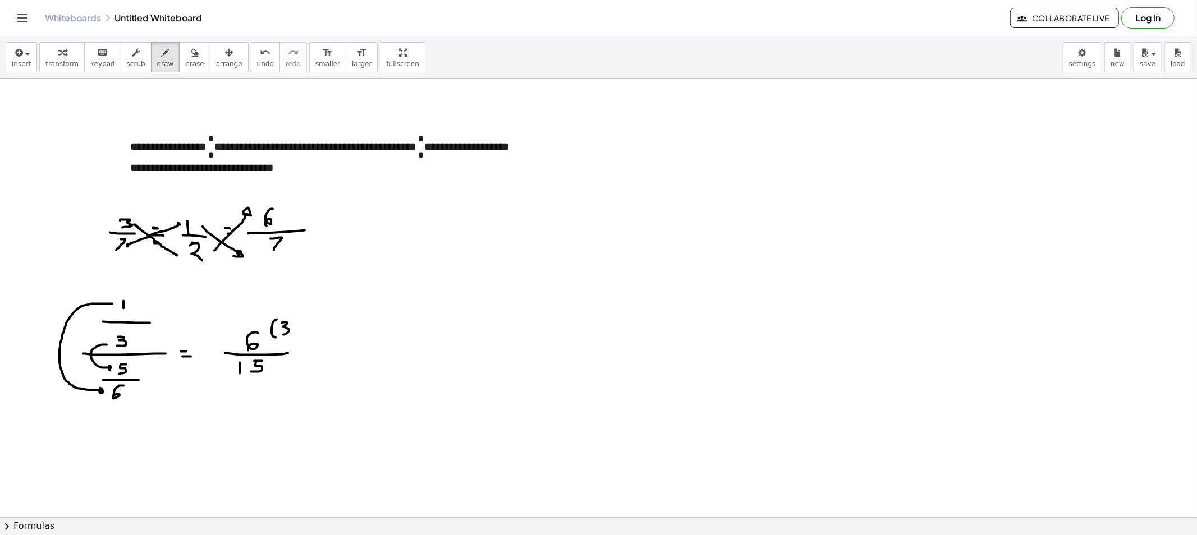
click at [283, 335] on div at bounding box center [598, 517] width 1197 height 877
drag, startPoint x: 292, startPoint y: 318, endPoint x: 292, endPoint y: 339, distance: 21.3
click at [292, 339] on div at bounding box center [598, 517] width 1197 height 877
drag, startPoint x: 271, startPoint y: 392, endPoint x: 283, endPoint y: 384, distance: 14.6
click at [275, 393] on div at bounding box center [598, 517] width 1197 height 877
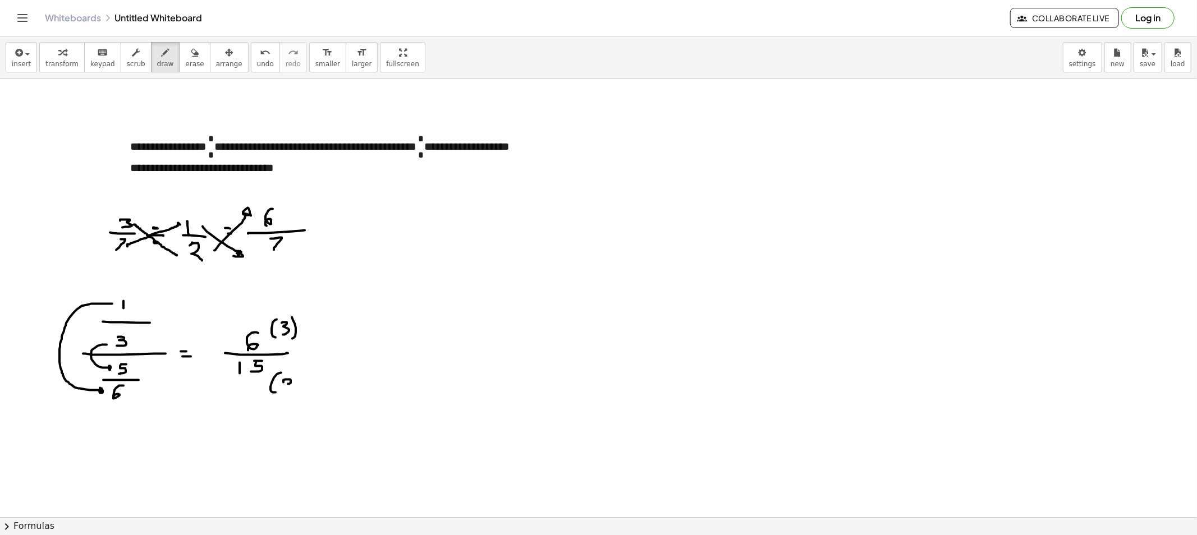
drag, startPoint x: 283, startPoint y: 383, endPoint x: 282, endPoint y: 390, distance: 7.4
click at [282, 390] on div at bounding box center [598, 517] width 1197 height 877
click at [295, 390] on div at bounding box center [598, 517] width 1197 height 877
click at [321, 352] on div at bounding box center [598, 517] width 1197 height 877
drag, startPoint x: 320, startPoint y: 356, endPoint x: 332, endPoint y: 356, distance: 12.4
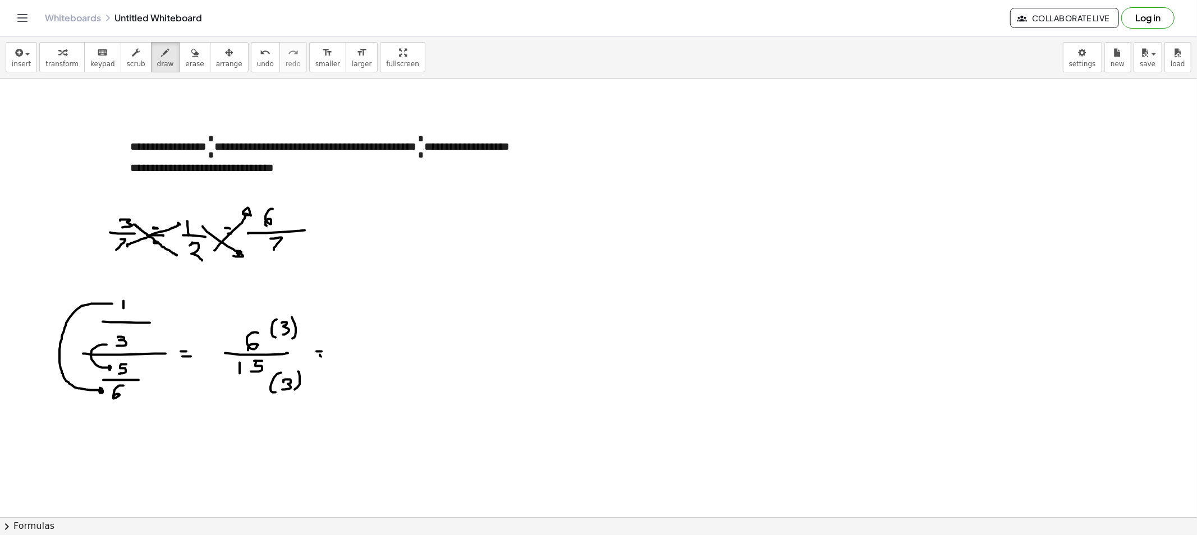
click at [323, 357] on div at bounding box center [598, 517] width 1197 height 877
drag, startPoint x: 365, startPoint y: 338, endPoint x: 371, endPoint y: 348, distance: 11.8
click at [377, 346] on div at bounding box center [598, 517] width 1197 height 877
drag, startPoint x: 356, startPoint y: 353, endPoint x: 370, endPoint y: 360, distance: 16.1
click at [387, 353] on div at bounding box center [598, 517] width 1197 height 877
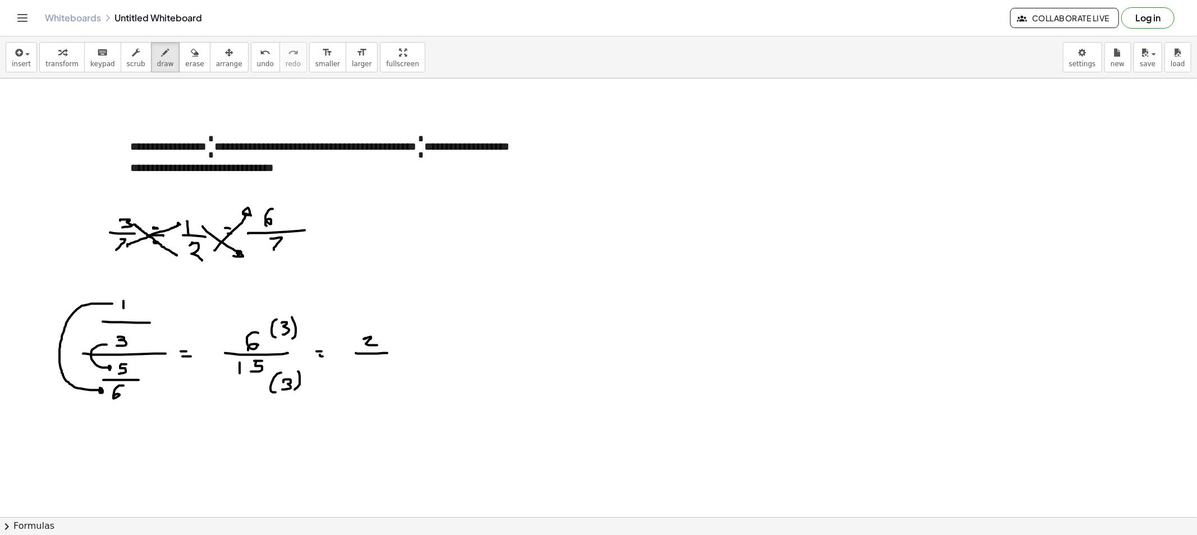
click at [376, 360] on div at bounding box center [598, 517] width 1197 height 877
click at [366, 371] on div at bounding box center [598, 517] width 1197 height 877
click at [185, 61] on span "erase" at bounding box center [194, 64] width 19 height 8
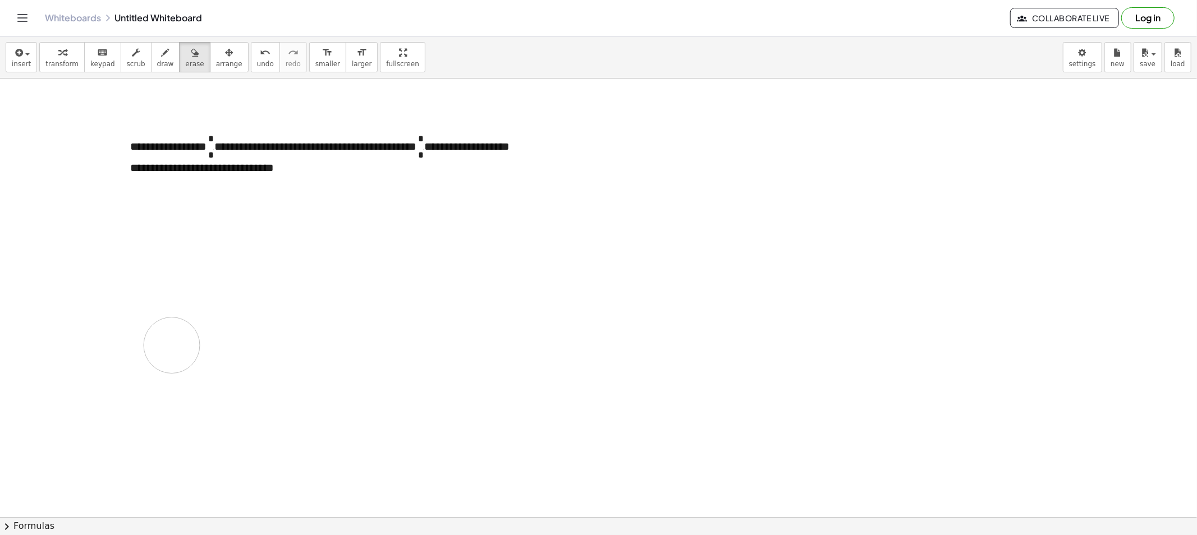
drag, startPoint x: 107, startPoint y: 245, endPoint x: 29, endPoint y: 360, distance: 138.5
click at [31, 360] on div at bounding box center [598, 517] width 1197 height 877
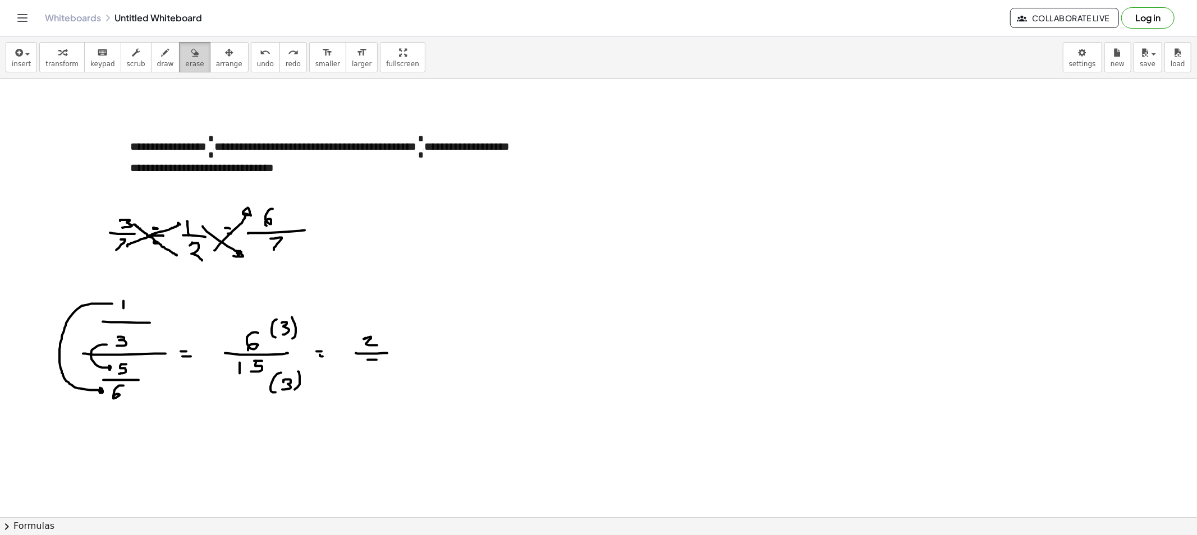
click at [191, 58] on icon "button" at bounding box center [195, 52] width 8 height 13
drag, startPoint x: 129, startPoint y: 237, endPoint x: 228, endPoint y: 231, distance: 98.9
click at [236, 221] on div at bounding box center [598, 517] width 1197 height 877
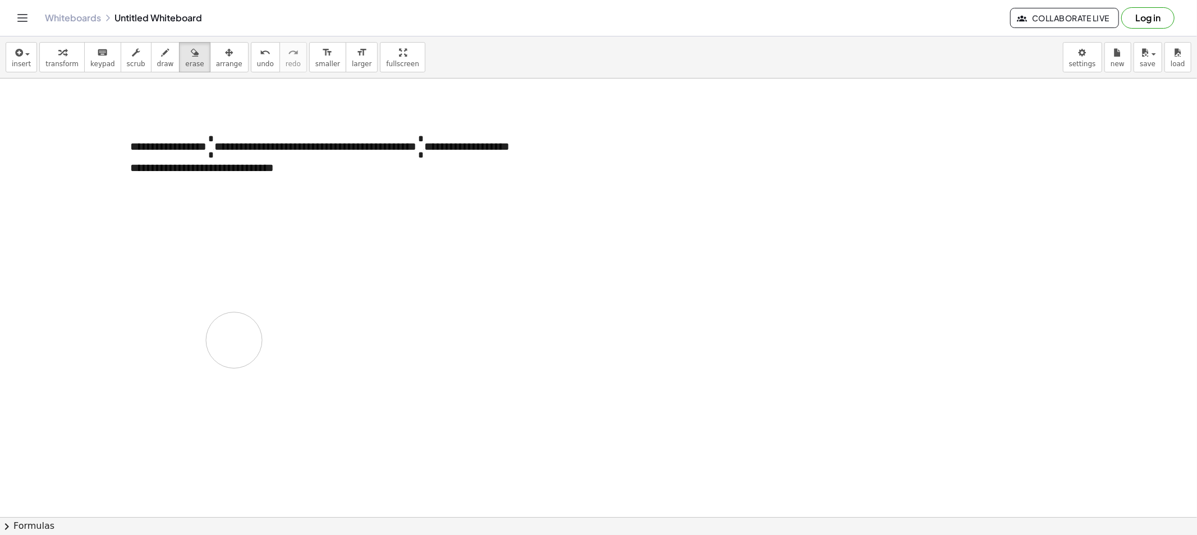
drag, startPoint x: 70, startPoint y: 295, endPoint x: 234, endPoint y: 341, distance: 170.5
click at [234, 341] on div at bounding box center [598, 517] width 1197 height 877
drag, startPoint x: 158, startPoint y: 52, endPoint x: 160, endPoint y: 91, distance: 39.3
click at [158, 54] on div "button" at bounding box center [165, 51] width 17 height 13
drag, startPoint x: 132, startPoint y: 260, endPoint x: 139, endPoint y: 272, distance: 13.1
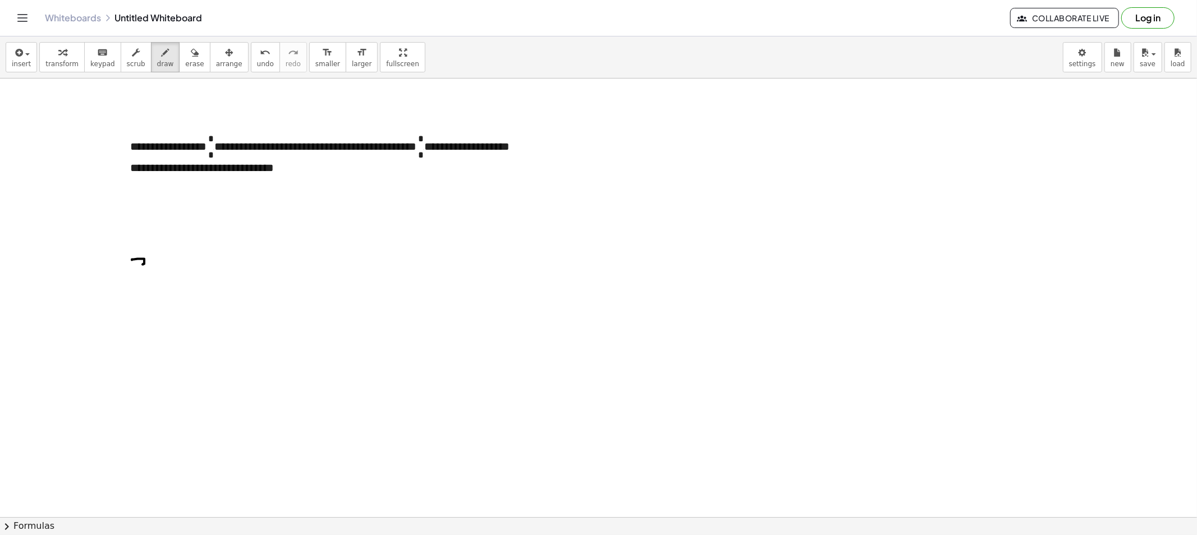
click at [137, 272] on div at bounding box center [598, 517] width 1197 height 877
drag, startPoint x: 144, startPoint y: 278, endPoint x: 153, endPoint y: 278, distance: 9.0
click at [152, 278] on div at bounding box center [598, 517] width 1197 height 877
drag, startPoint x: 141, startPoint y: 288, endPoint x: 135, endPoint y: 299, distance: 12.8
click at [135, 299] on div at bounding box center [598, 517] width 1197 height 877
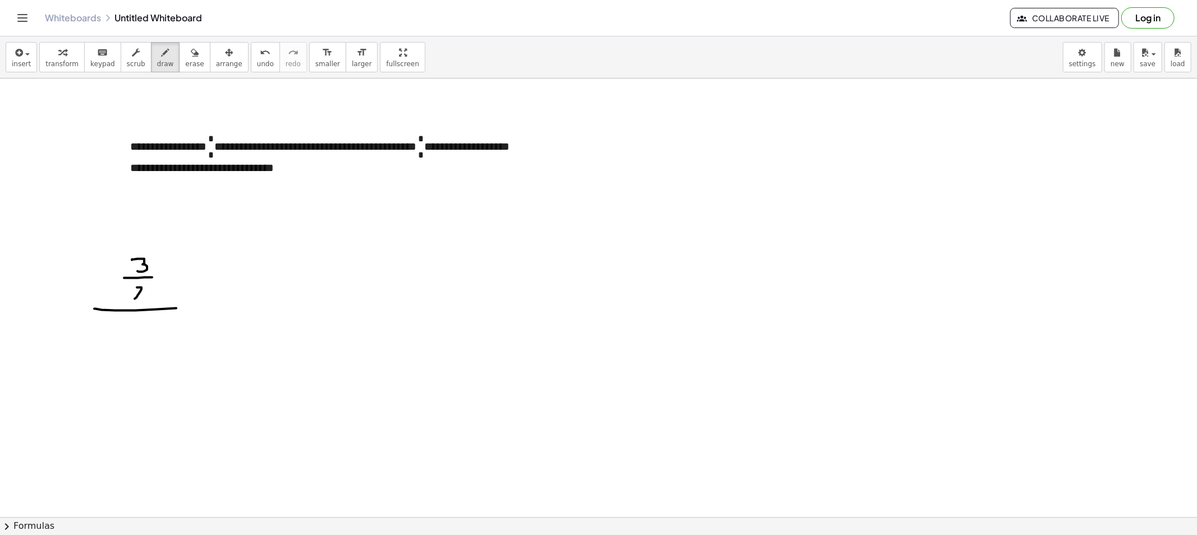
drag, startPoint x: 135, startPoint y: 311, endPoint x: 174, endPoint y: 311, distance: 39.3
click at [187, 307] on div at bounding box center [598, 517] width 1197 height 877
drag, startPoint x: 134, startPoint y: 322, endPoint x: 133, endPoint y: 333, distance: 10.7
click at [135, 329] on div at bounding box center [598, 517] width 1197 height 877
drag, startPoint x: 137, startPoint y: 339, endPoint x: 154, endPoint y: 338, distance: 16.8
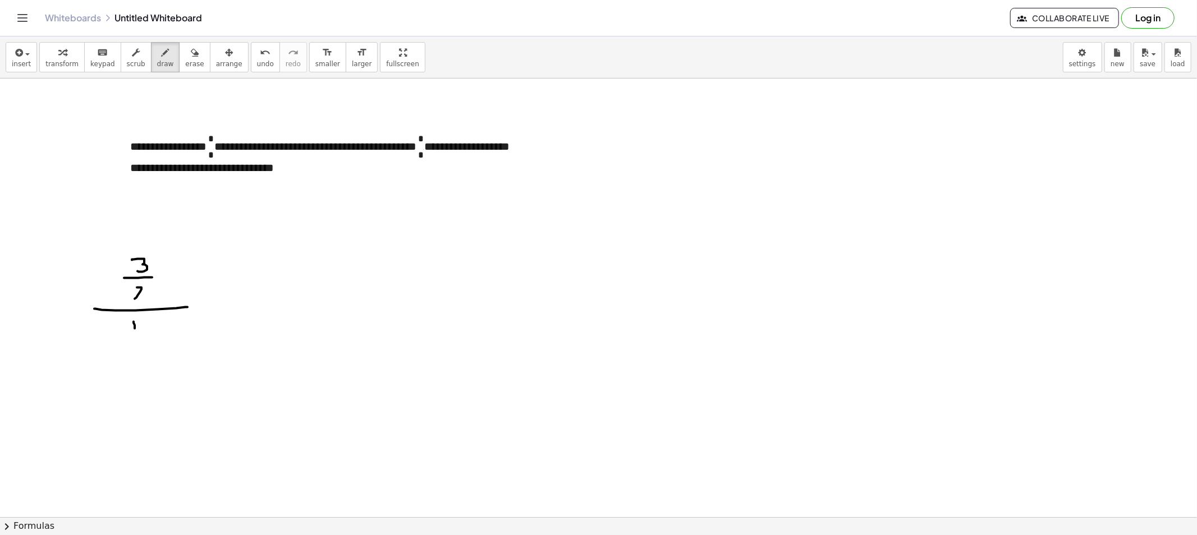
click at [153, 338] on div at bounding box center [598, 517] width 1197 height 877
click at [148, 346] on div at bounding box center [598, 517] width 1197 height 877
drag, startPoint x: 137, startPoint y: 348, endPoint x: 137, endPoint y: 358, distance: 9.5
click at [136, 358] on div at bounding box center [598, 517] width 1197 height 877
click at [209, 303] on div at bounding box center [598, 517] width 1197 height 877
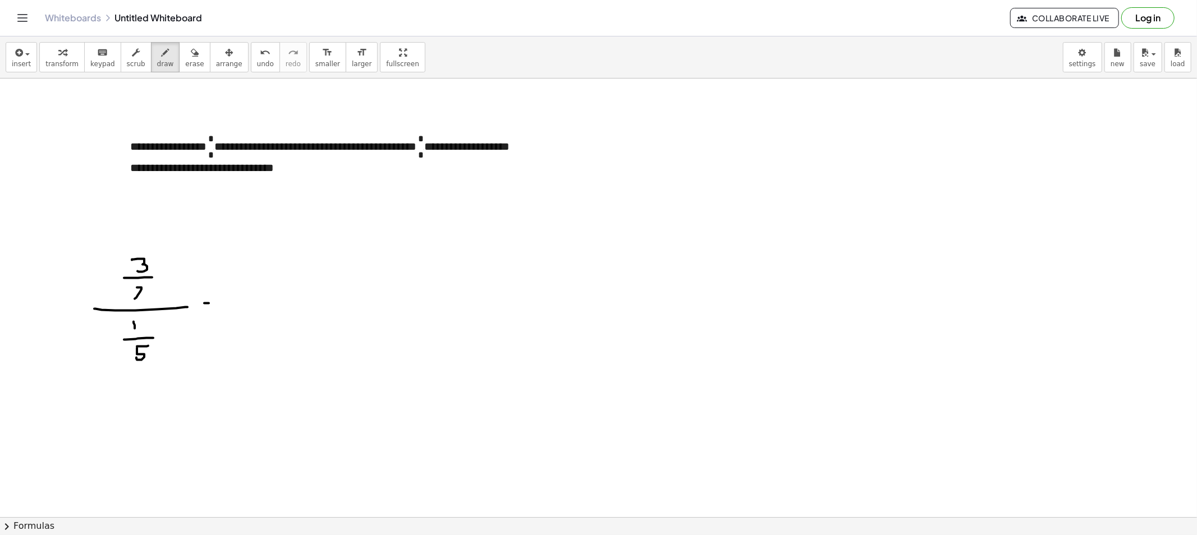
click at [214, 309] on div at bounding box center [598, 517] width 1197 height 877
click at [166, 267] on div at bounding box center [598, 517] width 1197 height 877
drag, startPoint x: 123, startPoint y: 264, endPoint x: 130, endPoint y: 356, distance: 92.2
click at [117, 357] on div at bounding box center [598, 517] width 1197 height 877
drag, startPoint x: 251, startPoint y: 306, endPoint x: 283, endPoint y: 306, distance: 32.0
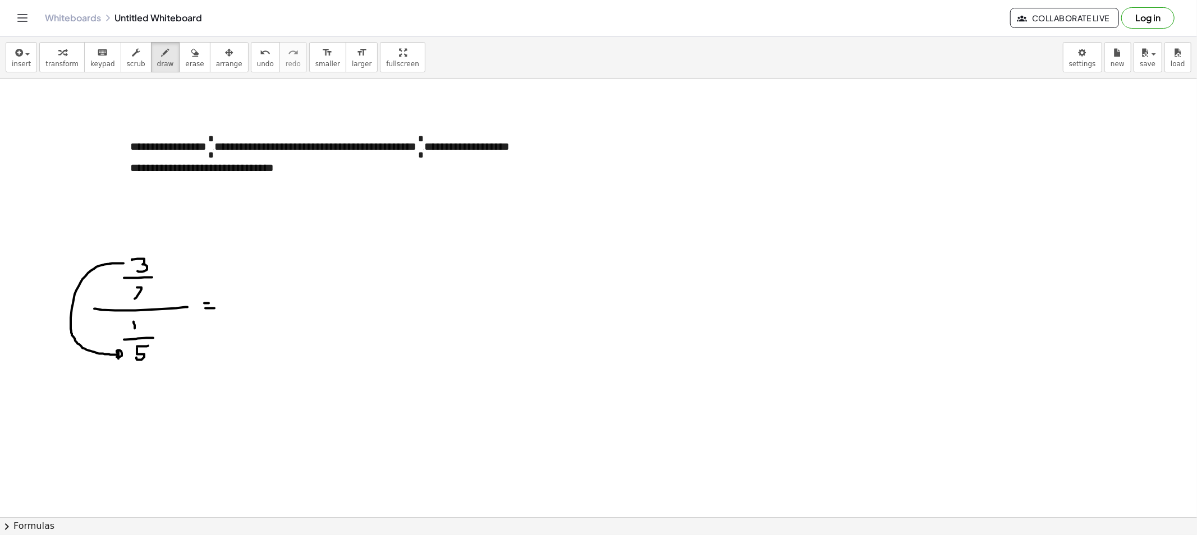
click at [283, 306] on div at bounding box center [598, 517] width 1197 height 877
drag, startPoint x: 223, startPoint y: 275, endPoint x: 228, endPoint y: 294, distance: 19.9
click at [216, 275] on div at bounding box center [598, 517] width 1197 height 877
click at [247, 298] on div at bounding box center [598, 517] width 1197 height 877
drag, startPoint x: 257, startPoint y: 288, endPoint x: 264, endPoint y: 288, distance: 6.7
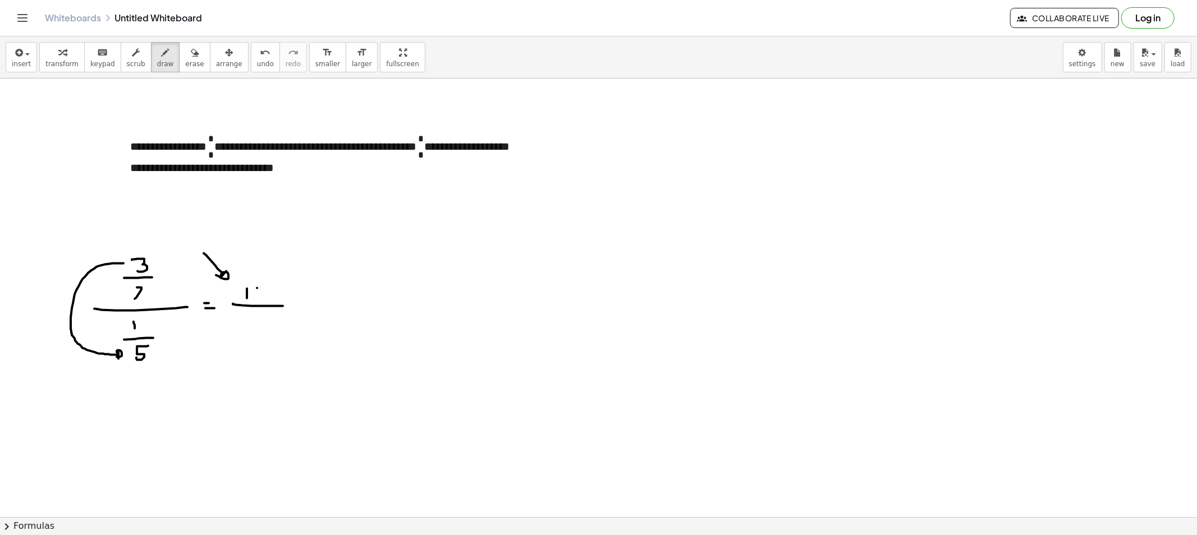
click at [264, 288] on div at bounding box center [598, 517] width 1197 height 877
drag, startPoint x: 259, startPoint y: 291, endPoint x: 254, endPoint y: 300, distance: 10.3
click at [254, 300] on div at bounding box center [598, 517] width 1197 height 877
drag, startPoint x: 118, startPoint y: 295, endPoint x: 116, endPoint y: 328, distance: 33.2
click at [116, 328] on div at bounding box center [598, 517] width 1197 height 877
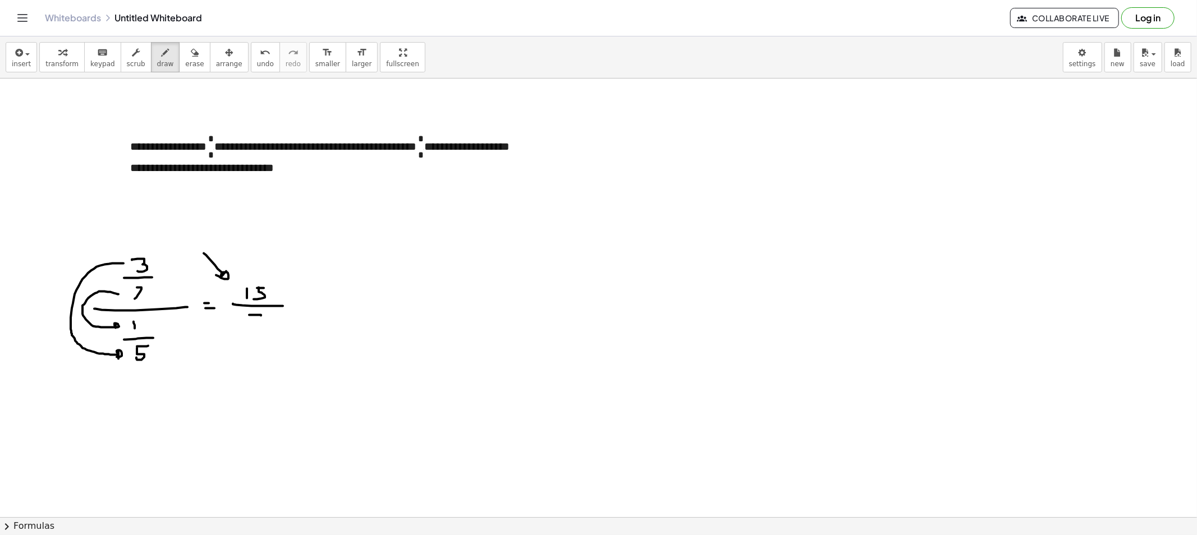
drag, startPoint x: 249, startPoint y: 315, endPoint x: 250, endPoint y: 333, distance: 17.4
click at [251, 329] on div at bounding box center [598, 517] width 1197 height 877
drag, startPoint x: 178, startPoint y: 65, endPoint x: 171, endPoint y: 75, distance: 13.2
click at [185, 68] on span "erase" at bounding box center [194, 64] width 19 height 8
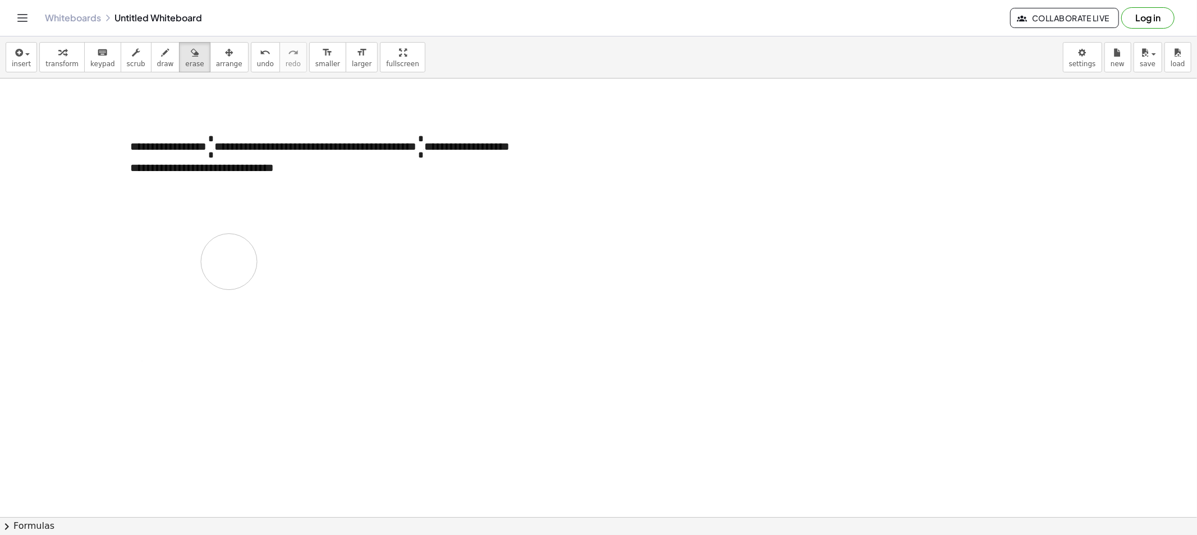
drag, startPoint x: 48, startPoint y: 311, endPoint x: 203, endPoint y: 276, distance: 159.4
click at [208, 273] on div at bounding box center [598, 517] width 1197 height 877
drag, startPoint x: 158, startPoint y: 49, endPoint x: 97, endPoint y: 300, distance: 257.4
click at [157, 55] on div "button" at bounding box center [165, 51] width 17 height 13
drag, startPoint x: 146, startPoint y: 236, endPoint x: 154, endPoint y: 236, distance: 7.9
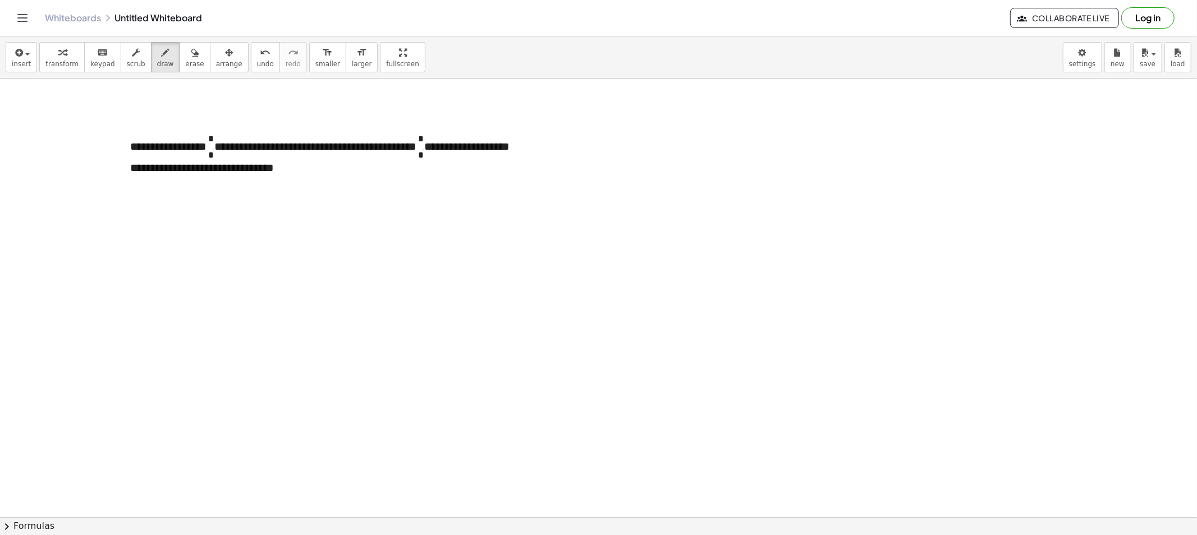
click at [157, 236] on div at bounding box center [598, 517] width 1197 height 877
drag, startPoint x: 151, startPoint y: 236, endPoint x: 147, endPoint y: 249, distance: 13.1
click at [147, 250] on div at bounding box center [598, 517] width 1197 height 877
click at [176, 245] on div at bounding box center [598, 517] width 1197 height 877
click at [180, 242] on div at bounding box center [598, 517] width 1197 height 877
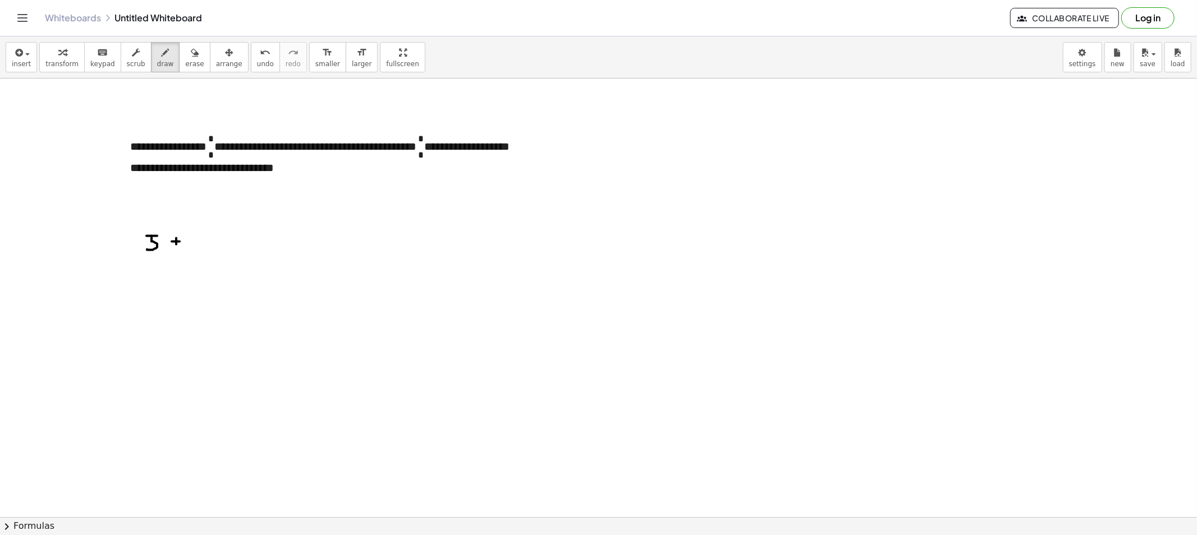
click at [209, 234] on div at bounding box center [598, 517] width 1197 height 877
drag, startPoint x: 204, startPoint y: 234, endPoint x: 219, endPoint y: 242, distance: 16.8
click at [204, 245] on div at bounding box center [598, 517] width 1197 height 877
click at [227, 239] on div at bounding box center [598, 517] width 1197 height 877
drag, startPoint x: 244, startPoint y: 233, endPoint x: 250, endPoint y: 233, distance: 6.2
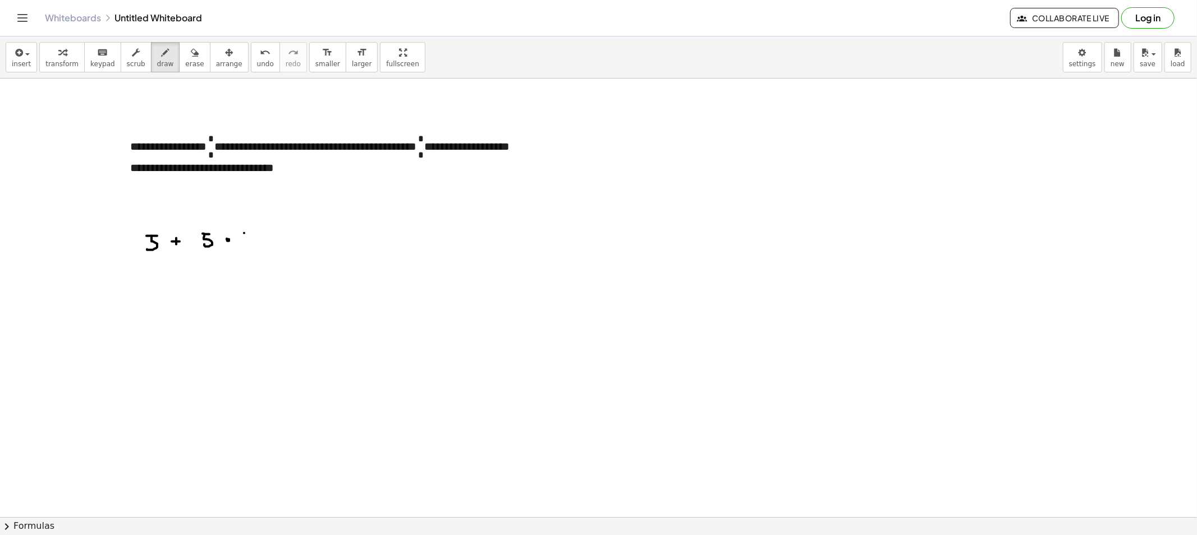
click at [251, 233] on div at bounding box center [598, 517] width 1197 height 877
drag, startPoint x: 245, startPoint y: 233, endPoint x: 248, endPoint y: 248, distance: 14.9
click at [245, 245] on div at bounding box center [598, 517] width 1197 height 877
drag, startPoint x: 158, startPoint y: 57, endPoint x: 155, endPoint y: 69, distance: 12.1
click at [157, 57] on div "button" at bounding box center [165, 51] width 17 height 13
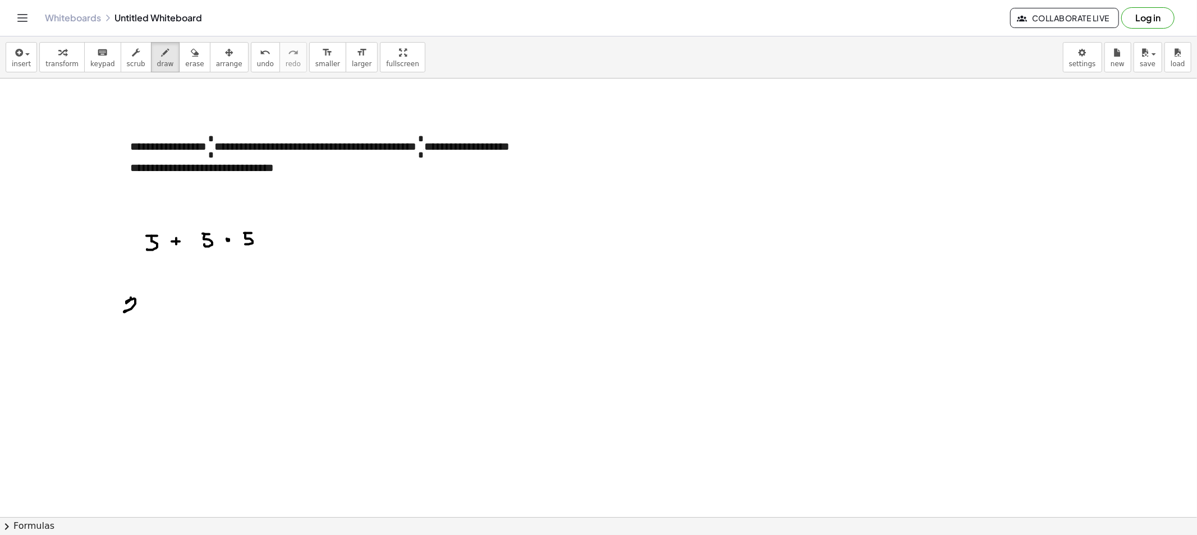
drag, startPoint x: 126, startPoint y: 303, endPoint x: 150, endPoint y: 300, distance: 23.9
click at [137, 311] on div at bounding box center [598, 517] width 1197 height 877
drag, startPoint x: 150, startPoint y: 298, endPoint x: 141, endPoint y: 301, distance: 9.6
click at [145, 300] on div at bounding box center [598, 517] width 1197 height 877
drag, startPoint x: 169, startPoint y: 301, endPoint x: 169, endPoint y: 307, distance: 6.2
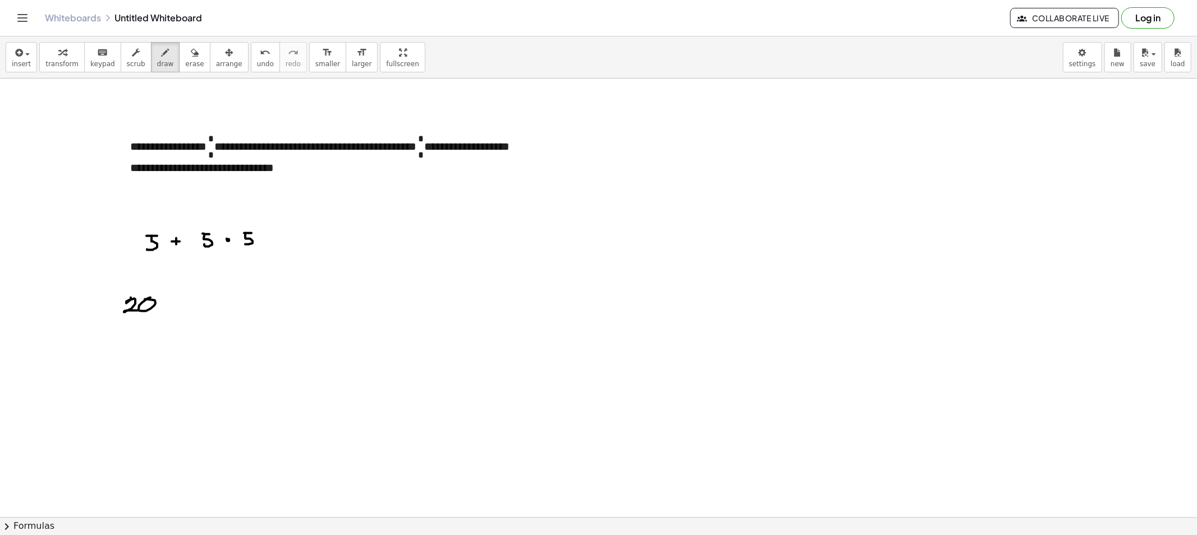
click at [169, 307] on div at bounding box center [598, 517] width 1197 height 877
click at [172, 302] on div at bounding box center [598, 517] width 1197 height 877
drag, startPoint x: 186, startPoint y: 300, endPoint x: 200, endPoint y: 315, distance: 20.3
click at [197, 320] on div at bounding box center [598, 517] width 1197 height 877
drag, startPoint x: 201, startPoint y: 298, endPoint x: 197, endPoint y: 310, distance: 12.3
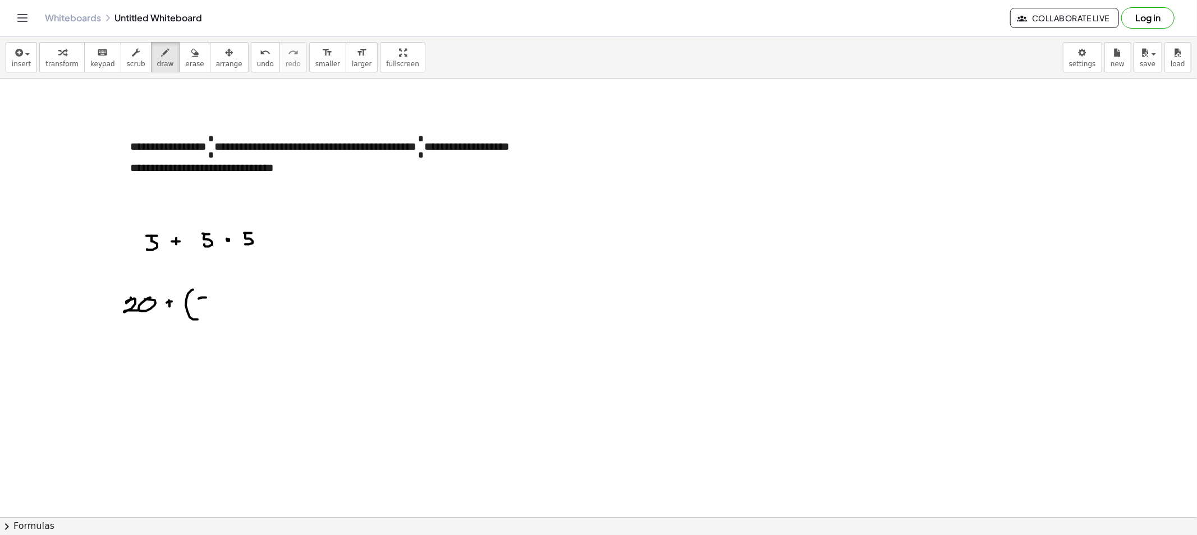
click at [197, 310] on div at bounding box center [598, 517] width 1197 height 877
click at [220, 302] on div at bounding box center [598, 517] width 1197 height 877
drag, startPoint x: 237, startPoint y: 298, endPoint x: 237, endPoint y: 306, distance: 7.9
click at [237, 306] on div at bounding box center [598, 517] width 1197 height 877
drag, startPoint x: 244, startPoint y: 299, endPoint x: 256, endPoint y: 300, distance: 12.4
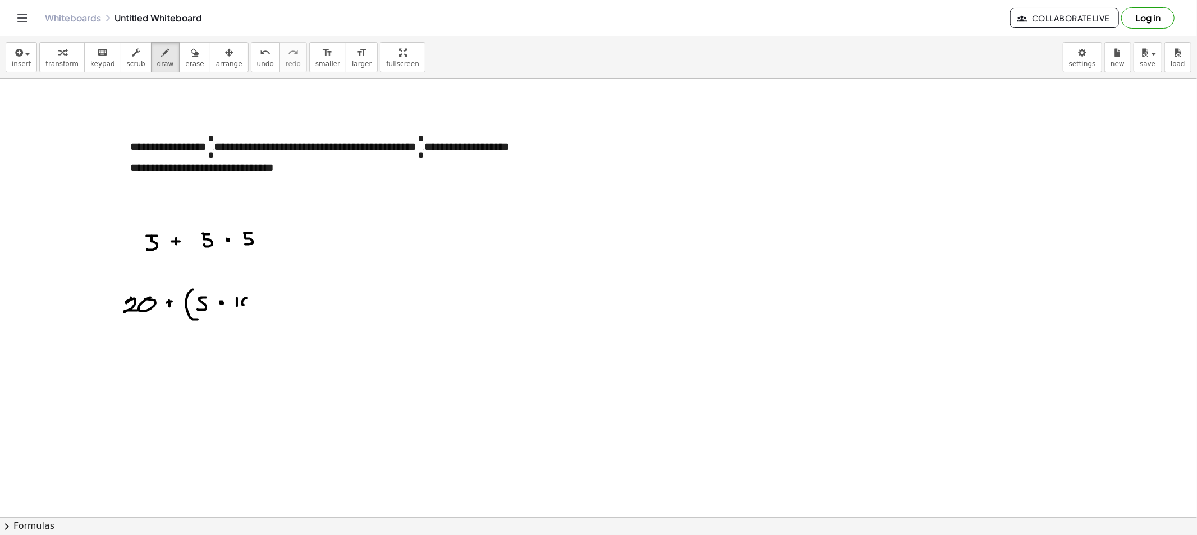
click at [243, 297] on div at bounding box center [598, 517] width 1197 height 877
drag, startPoint x: 272, startPoint y: 296, endPoint x: 268, endPoint y: 300, distance: 6.0
click at [272, 303] on div at bounding box center [598, 517] width 1197 height 877
drag, startPoint x: 268, startPoint y: 300, endPoint x: 275, endPoint y: 300, distance: 7.3
click at [274, 300] on div at bounding box center [598, 517] width 1197 height 877
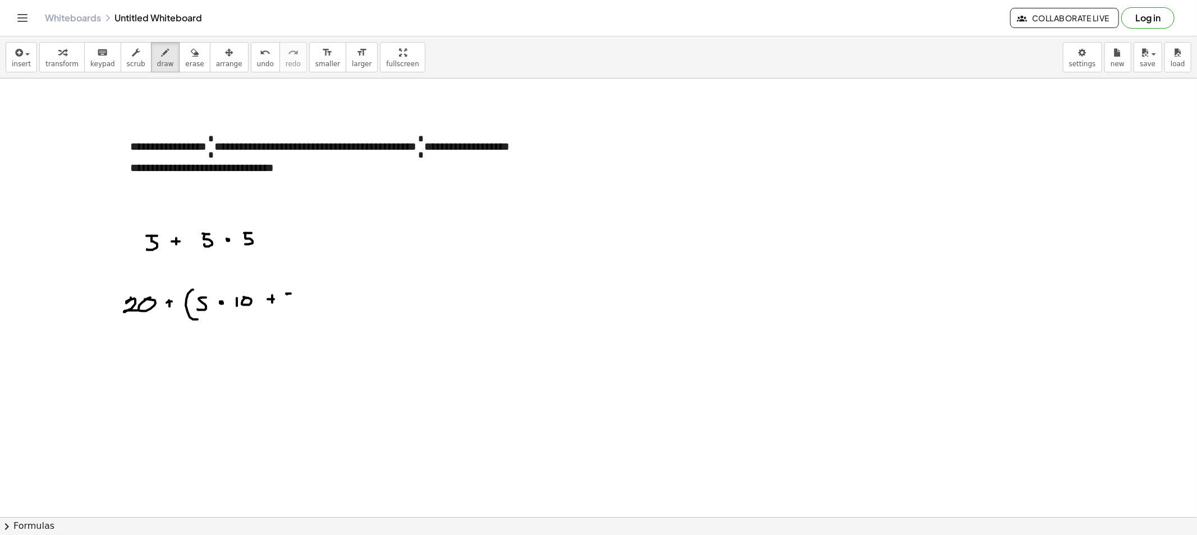
drag, startPoint x: 286, startPoint y: 294, endPoint x: 287, endPoint y: 306, distance: 11.8
click at [287, 306] on div at bounding box center [598, 517] width 1197 height 877
drag, startPoint x: 306, startPoint y: 284, endPoint x: 307, endPoint y: 311, distance: 26.4
click at [307, 311] on div at bounding box center [598, 517] width 1197 height 877
click at [329, 298] on div at bounding box center [598, 517] width 1197 height 877
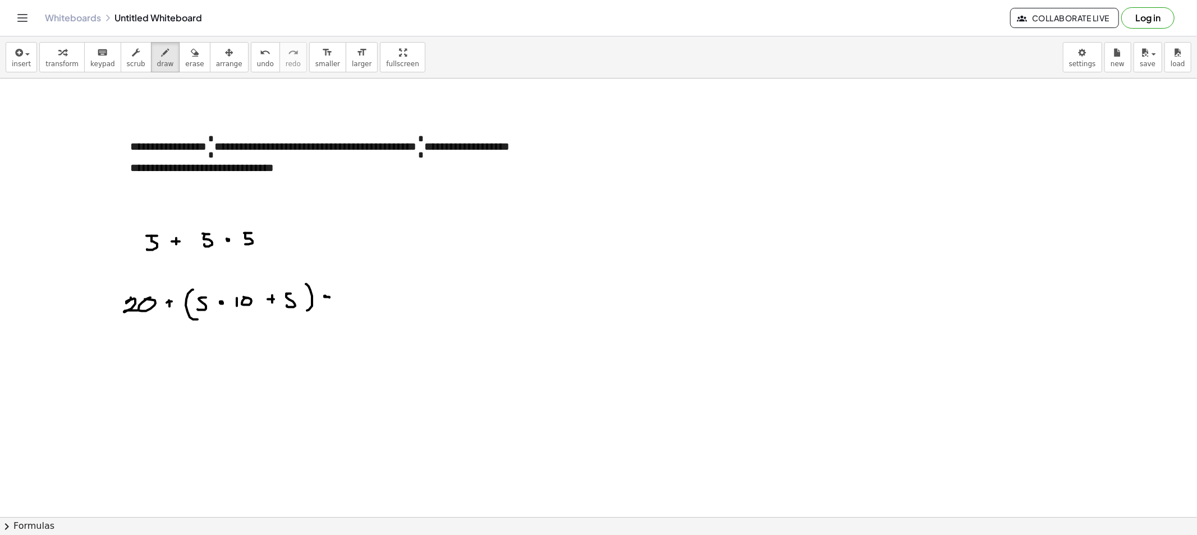
drag, startPoint x: 339, startPoint y: 298, endPoint x: 341, endPoint y: 305, distance: 6.4
click at [340, 305] on div at bounding box center [598, 517] width 1197 height 877
drag, startPoint x: 348, startPoint y: 296, endPoint x: 355, endPoint y: 293, distance: 7.5
click at [355, 293] on div at bounding box center [598, 517] width 1197 height 877
drag, startPoint x: 169, startPoint y: 54, endPoint x: 175, endPoint y: 62, distance: 10.0
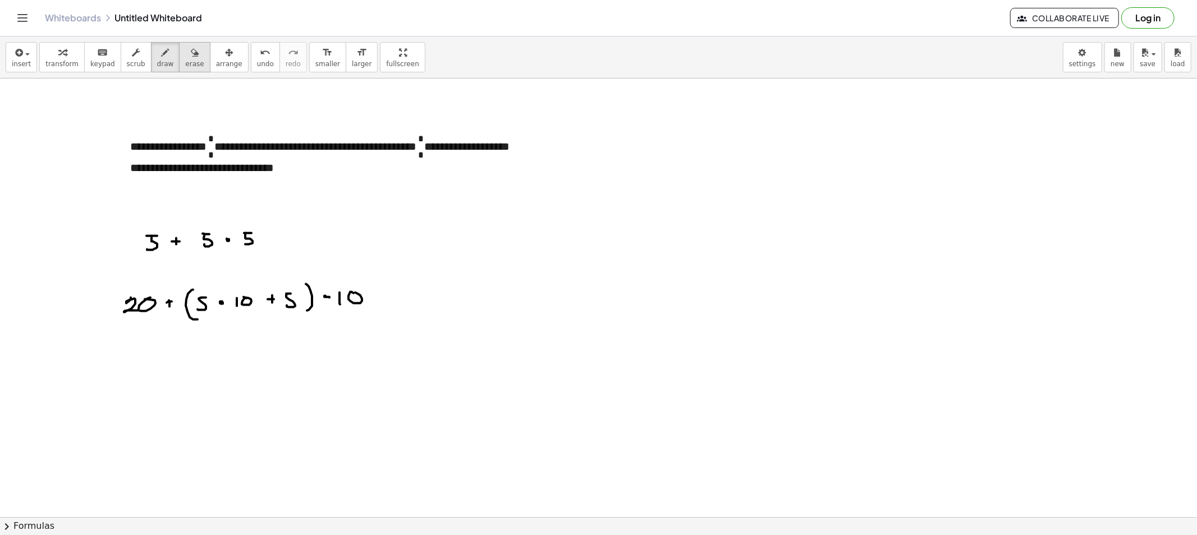
click at [179, 58] on button "erase" at bounding box center [194, 57] width 31 height 30
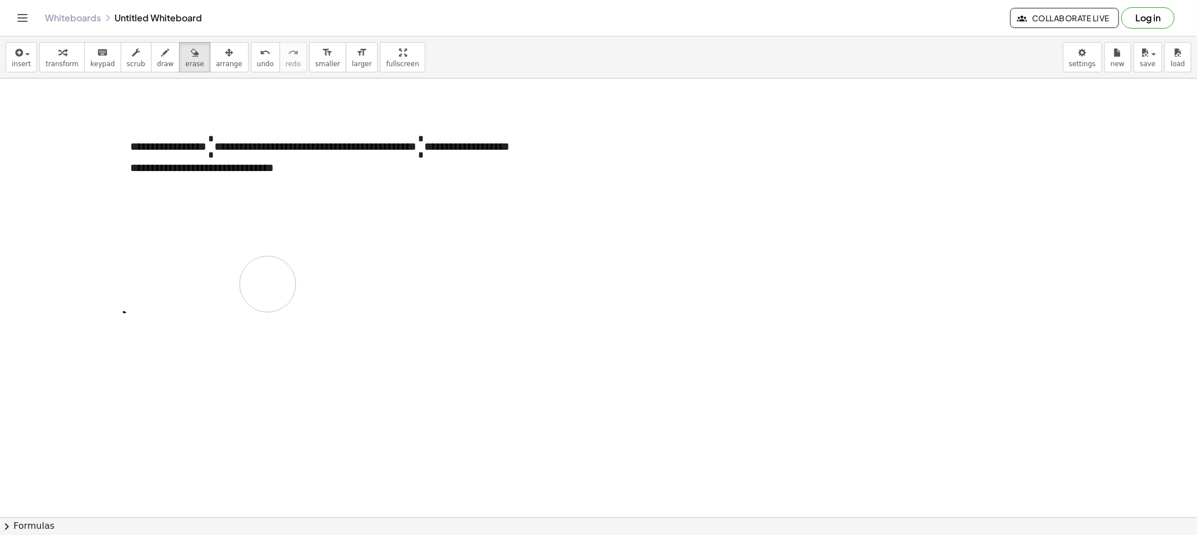
drag, startPoint x: 181, startPoint y: 238, endPoint x: 144, endPoint y: 266, distance: 46.9
click at [115, 300] on div at bounding box center [598, 517] width 1197 height 877
drag, startPoint x: 159, startPoint y: 63, endPoint x: 168, endPoint y: 89, distance: 27.0
click at [159, 66] on span "draw" at bounding box center [165, 64] width 17 height 8
drag, startPoint x: 234, startPoint y: 231, endPoint x: 236, endPoint y: 242, distance: 11.3
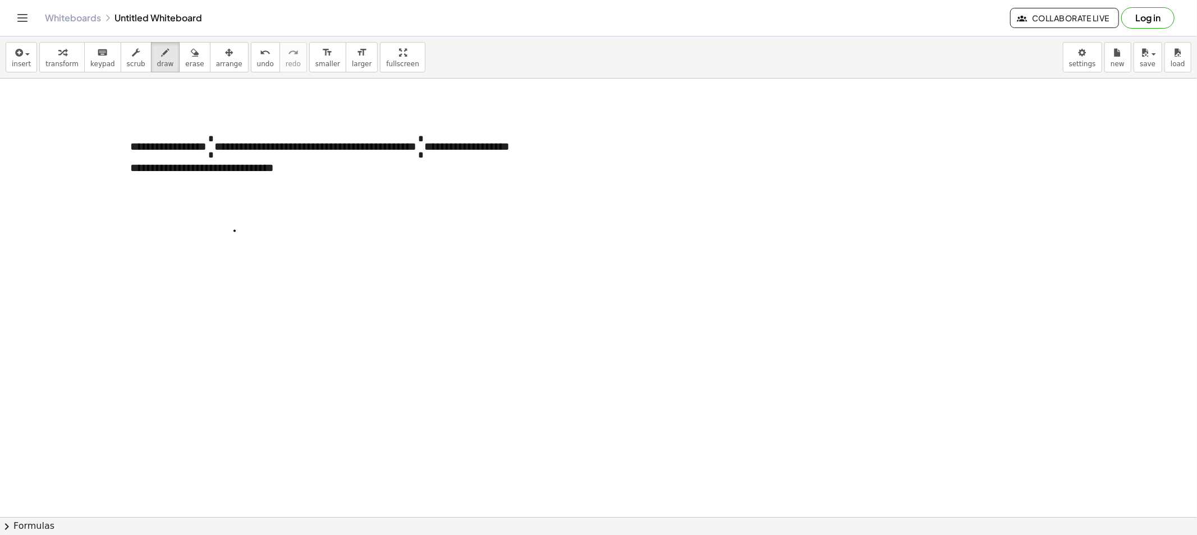
click at [236, 242] on div at bounding box center [598, 517] width 1197 height 877
drag, startPoint x: 247, startPoint y: 242, endPoint x: 240, endPoint y: 230, distance: 14.3
click at [244, 228] on div at bounding box center [598, 517] width 1197 height 877
drag, startPoint x: 225, startPoint y: 250, endPoint x: 261, endPoint y: 250, distance: 35.9
click at [261, 250] on div at bounding box center [598, 517] width 1197 height 877
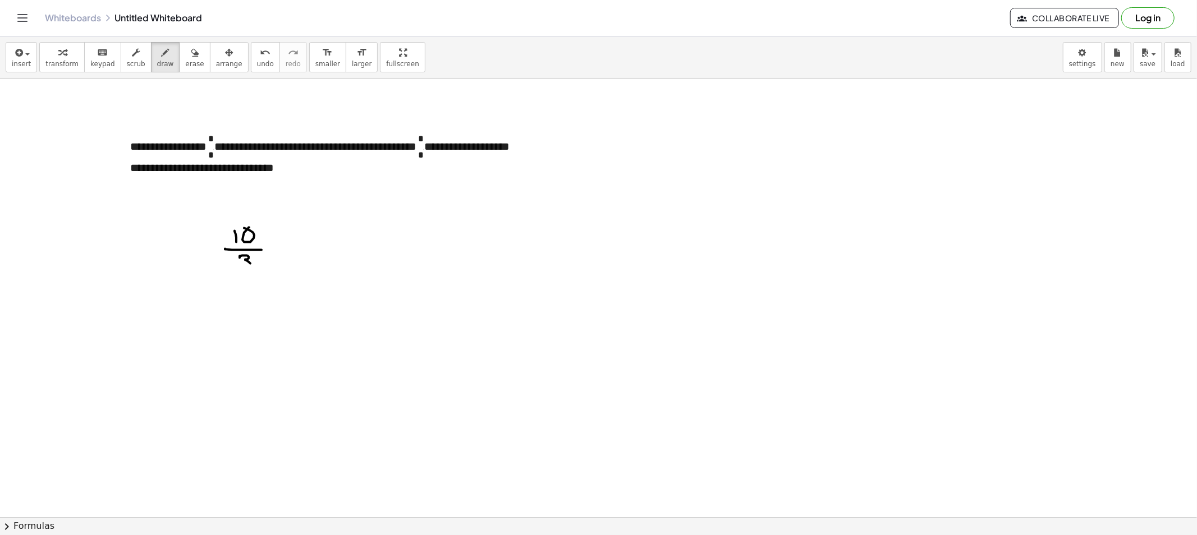
drag, startPoint x: 240, startPoint y: 258, endPoint x: 241, endPoint y: 269, distance: 11.3
click at [241, 269] on div at bounding box center [598, 517] width 1197 height 877
click at [279, 247] on div at bounding box center [598, 517] width 1197 height 877
click at [277, 251] on div at bounding box center [598, 517] width 1197 height 877
drag, startPoint x: 416, startPoint y: 238, endPoint x: 416, endPoint y: 250, distance: 11.2
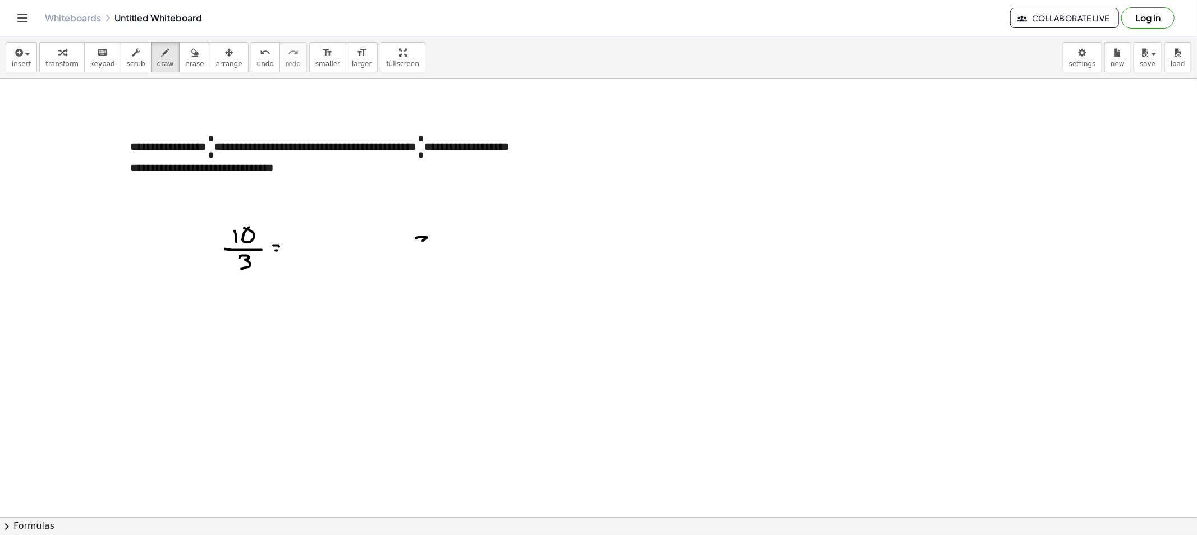
click at [416, 250] on div at bounding box center [598, 517] width 1197 height 877
drag, startPoint x: 438, startPoint y: 247, endPoint x: 499, endPoint y: 225, distance: 64.9
click at [501, 224] on div at bounding box center [598, 517] width 1197 height 877
drag, startPoint x: 452, startPoint y: 238, endPoint x: 466, endPoint y: 237, distance: 14.0
click at [452, 243] on div at bounding box center [598, 517] width 1197 height 877
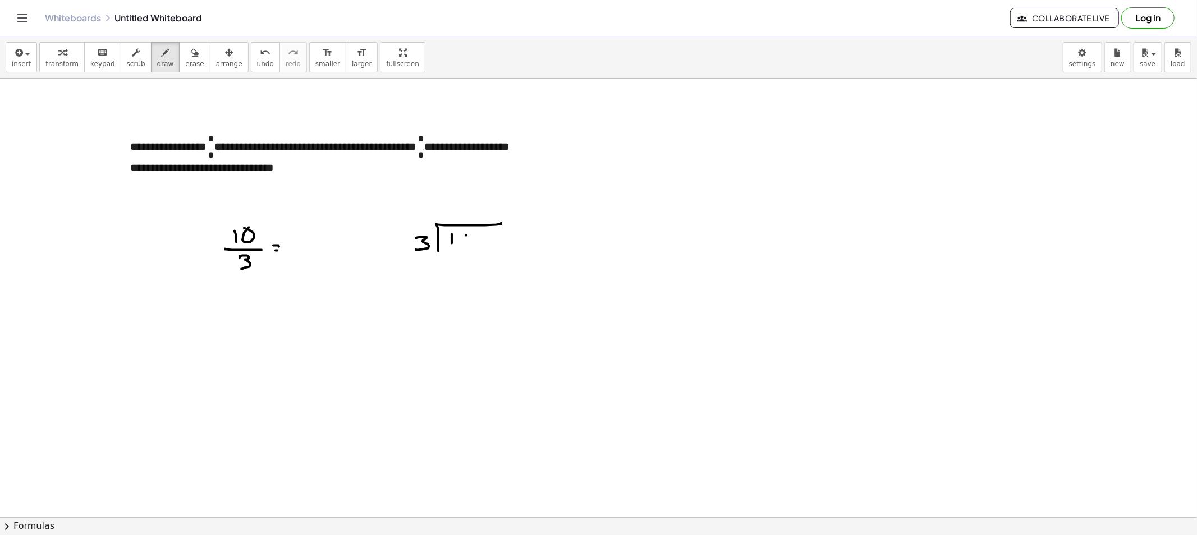
click at [466, 234] on div at bounding box center [598, 517] width 1197 height 877
drag, startPoint x: 465, startPoint y: 200, endPoint x: 467, endPoint y: 211, distance: 11.6
click at [463, 211] on div at bounding box center [598, 517] width 1197 height 877
click at [151, 59] on button "draw" at bounding box center [165, 57] width 29 height 30
drag, startPoint x: 470, startPoint y: 268, endPoint x: 467, endPoint y: 287, distance: 18.6
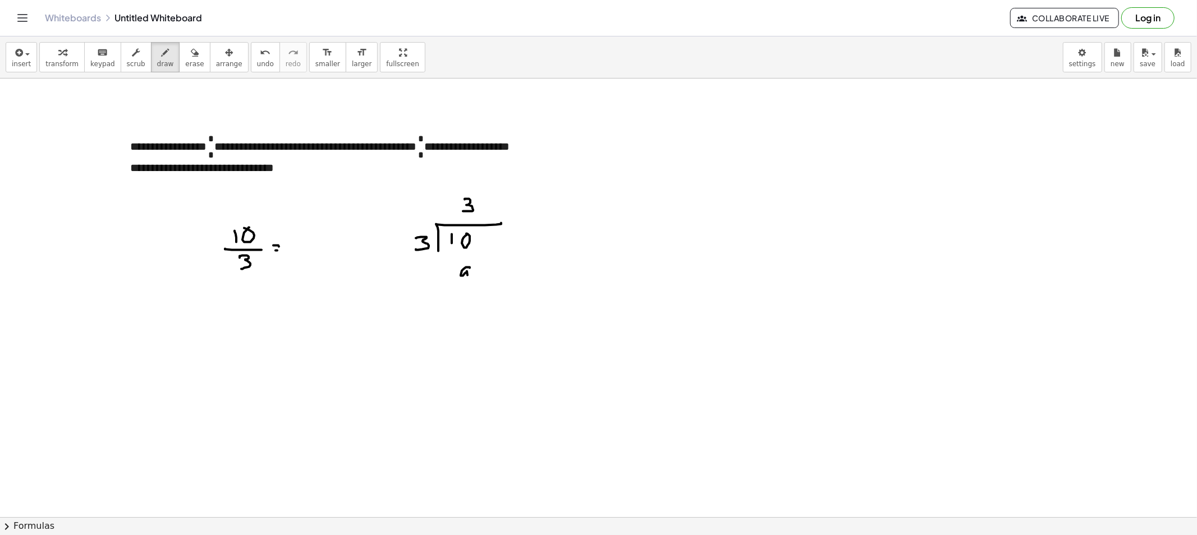
click at [467, 287] on div at bounding box center [598, 517] width 1197 height 877
drag, startPoint x: 444, startPoint y: 260, endPoint x: 443, endPoint y: 271, distance: 10.7
click at [447, 261] on div at bounding box center [598, 517] width 1197 height 877
click at [532, 288] on div at bounding box center [598, 517] width 1197 height 877
click at [467, 318] on div at bounding box center [598, 517] width 1197 height 877
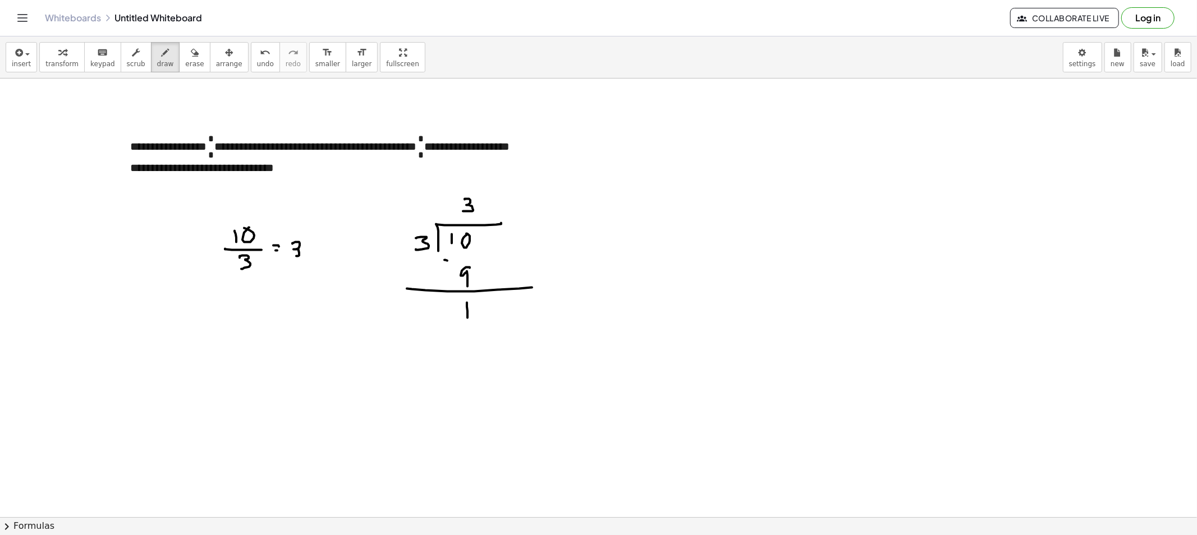
drag, startPoint x: 292, startPoint y: 244, endPoint x: 289, endPoint y: 256, distance: 12.1
click at [289, 256] on div at bounding box center [598, 517] width 1197 height 877
drag, startPoint x: 316, startPoint y: 231, endPoint x: 317, endPoint y: 241, distance: 10.1
click at [317, 238] on div at bounding box center [598, 517] width 1197 height 877
drag, startPoint x: 309, startPoint y: 245, endPoint x: 326, endPoint y: 246, distance: 17.4
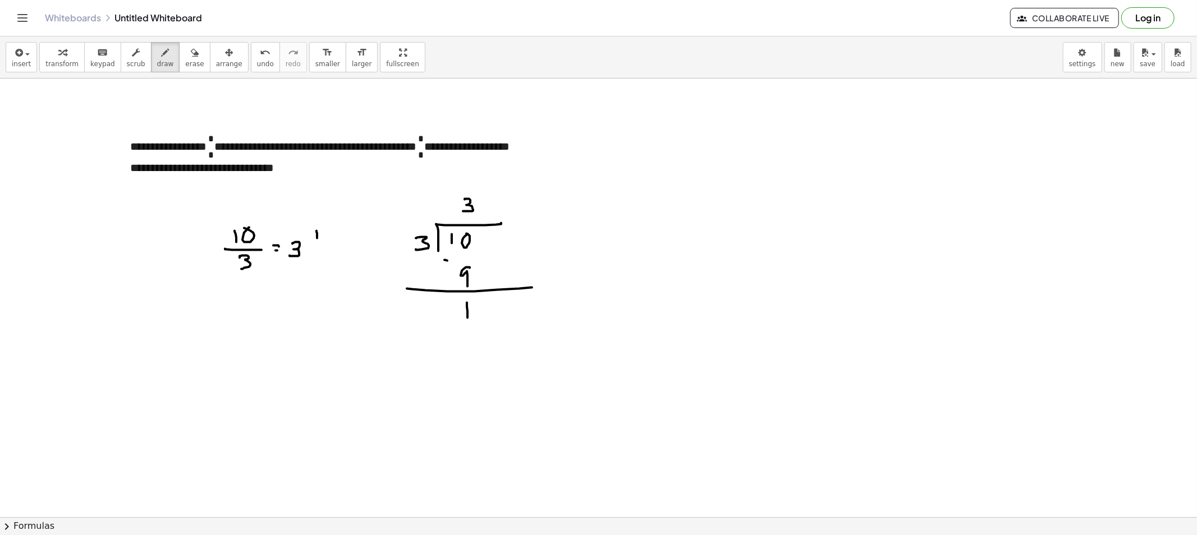
click at [326, 246] on div at bounding box center [598, 517] width 1197 height 877
drag, startPoint x: 316, startPoint y: 254, endPoint x: 316, endPoint y: 263, distance: 9.0
click at [316, 263] on div at bounding box center [598, 517] width 1197 height 877
click at [157, 62] on span "draw" at bounding box center [165, 64] width 17 height 8
drag, startPoint x: 293, startPoint y: 210, endPoint x: 305, endPoint y: 222, distance: 16.3
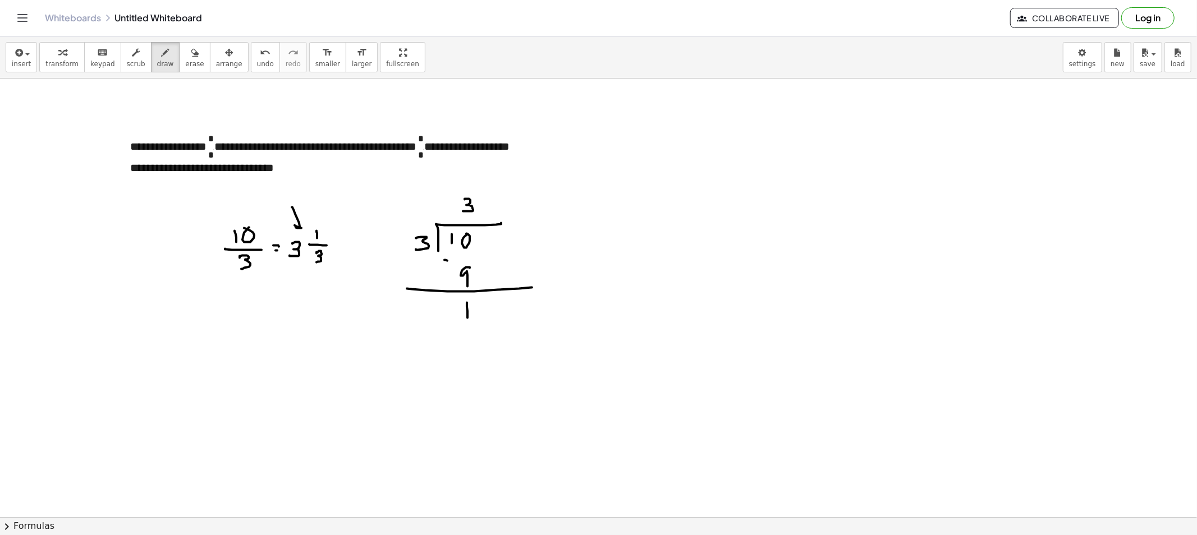
click at [305, 222] on div at bounding box center [598, 517] width 1197 height 877
drag, startPoint x: 487, startPoint y: 208, endPoint x: 477, endPoint y: 218, distance: 14.3
click at [479, 220] on div at bounding box center [598, 517] width 1197 height 877
drag, startPoint x: 456, startPoint y: 191, endPoint x: 299, endPoint y: 236, distance: 163.0
click at [299, 236] on div at bounding box center [598, 517] width 1197 height 877
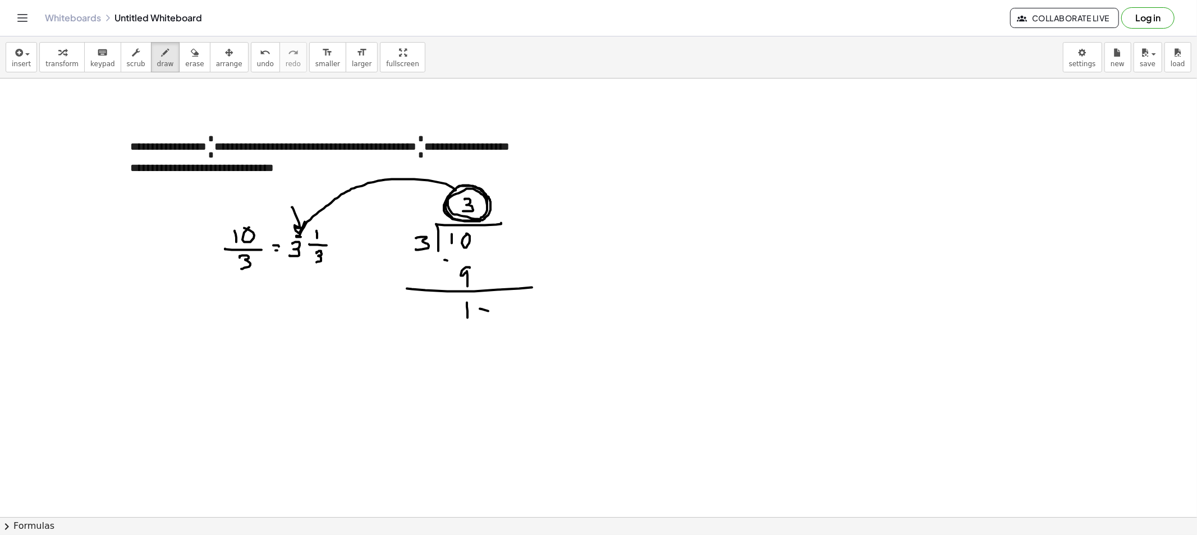
drag, startPoint x: 480, startPoint y: 309, endPoint x: 499, endPoint y: 313, distance: 20.0
click at [508, 313] on div at bounding box center [598, 517] width 1197 height 877
click at [484, 312] on div at bounding box center [598, 517] width 1197 height 877
drag, startPoint x: 427, startPoint y: 313, endPoint x: 334, endPoint y: 251, distance: 111.6
click at [334, 251] on div at bounding box center [598, 517] width 1197 height 877
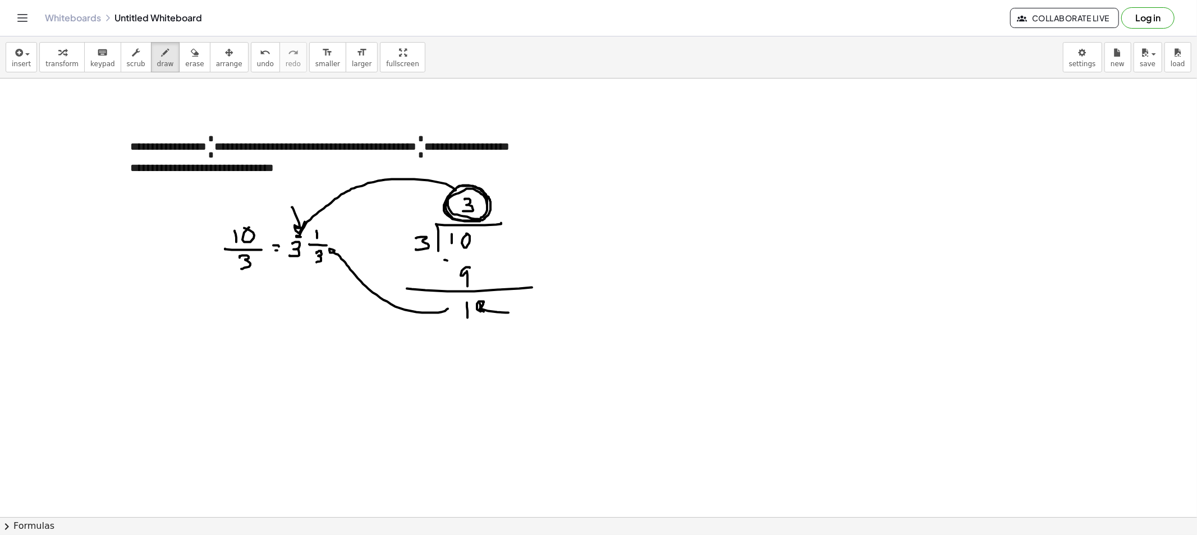
drag, startPoint x: 180, startPoint y: 45, endPoint x: 194, endPoint y: 85, distance: 41.7
click at [191, 48] on icon "button" at bounding box center [195, 52] width 8 height 13
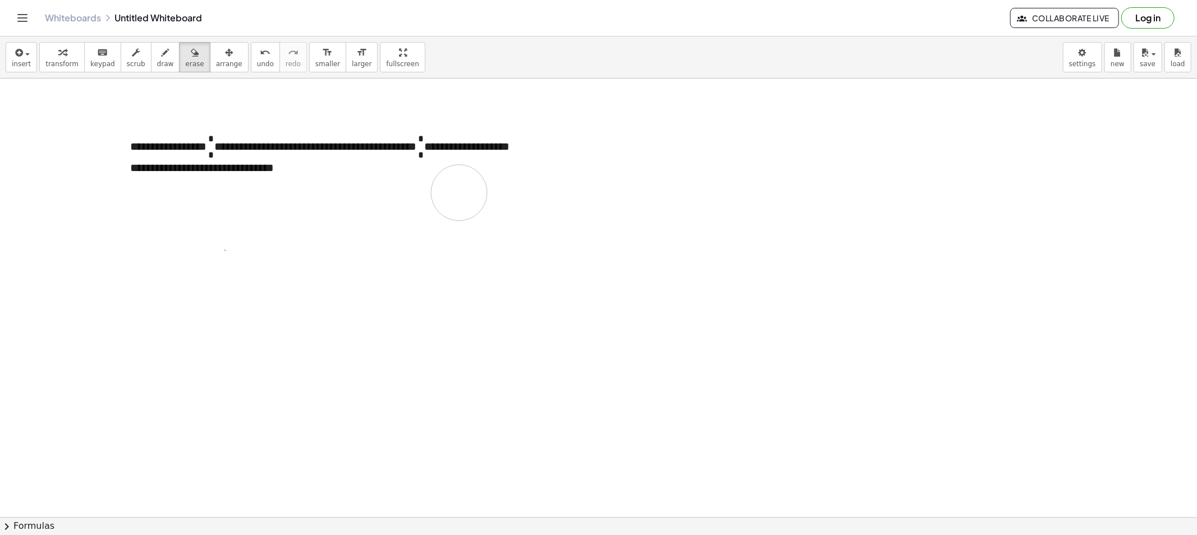
drag, startPoint x: 320, startPoint y: 204, endPoint x: 264, endPoint y: 212, distance: 56.1
click at [325, 204] on div at bounding box center [598, 517] width 1197 height 877
click at [157, 61] on span "draw" at bounding box center [165, 64] width 17 height 8
drag, startPoint x: 230, startPoint y: 214, endPoint x: 239, endPoint y: 224, distance: 13.5
click at [236, 224] on div at bounding box center [598, 517] width 1197 height 877
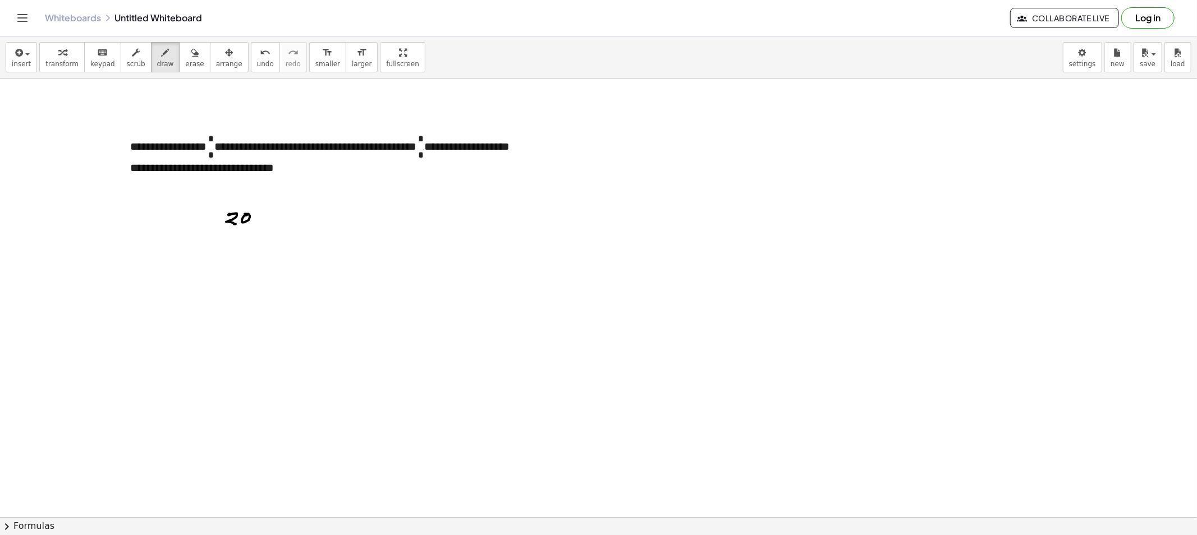
drag, startPoint x: 247, startPoint y: 215, endPoint x: 241, endPoint y: 219, distance: 6.5
click at [242, 214] on div at bounding box center [598, 517] width 1197 height 877
drag, startPoint x: 219, startPoint y: 230, endPoint x: 255, endPoint y: 228, distance: 35.9
click at [255, 228] on div at bounding box center [598, 517] width 1197 height 877
drag, startPoint x: 240, startPoint y: 234, endPoint x: 233, endPoint y: 250, distance: 17.3
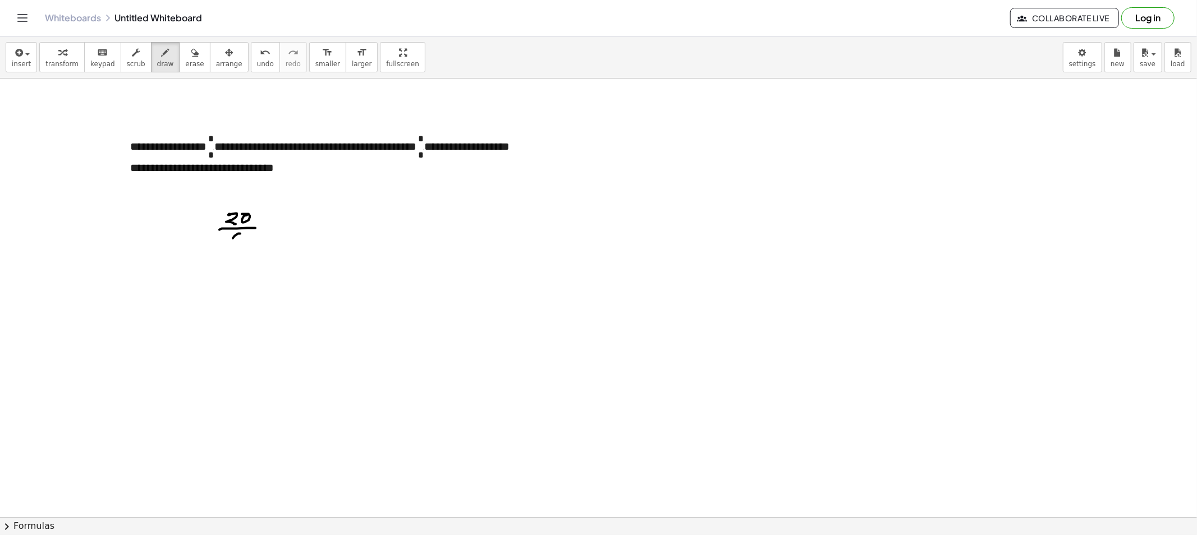
click at [233, 250] on div at bounding box center [598, 517] width 1197 height 877
click at [185, 65] on span "erase" at bounding box center [194, 64] width 19 height 8
drag, startPoint x: 249, startPoint y: 240, endPoint x: 223, endPoint y: 215, distance: 36.1
click at [228, 216] on div at bounding box center [598, 517] width 1197 height 877
click at [138, 59] on button "scrub" at bounding box center [136, 57] width 31 height 30
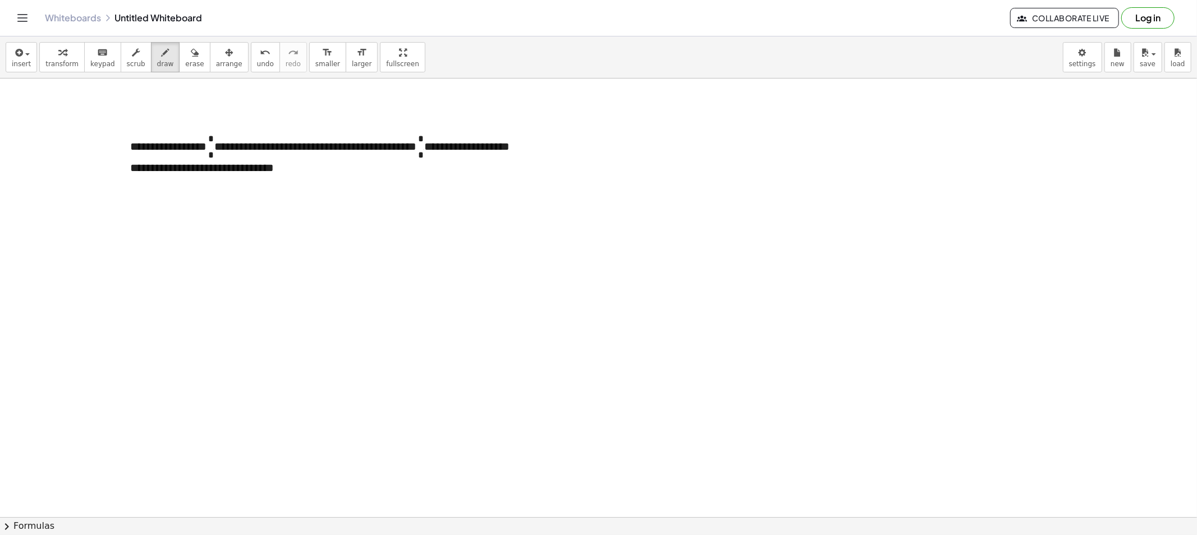
drag, startPoint x: 151, startPoint y: 64, endPoint x: 224, endPoint y: 160, distance: 121.0
click at [158, 76] on div "insert select one: Math Expression Function Text Youtube Video Graphing Geometr…" at bounding box center [598, 57] width 1197 height 42
drag, startPoint x: 250, startPoint y: 210, endPoint x: 270, endPoint y: 208, distance: 19.8
click at [260, 219] on div at bounding box center [598, 517] width 1197 height 877
drag, startPoint x: 270, startPoint y: 208, endPoint x: 270, endPoint y: 222, distance: 13.5
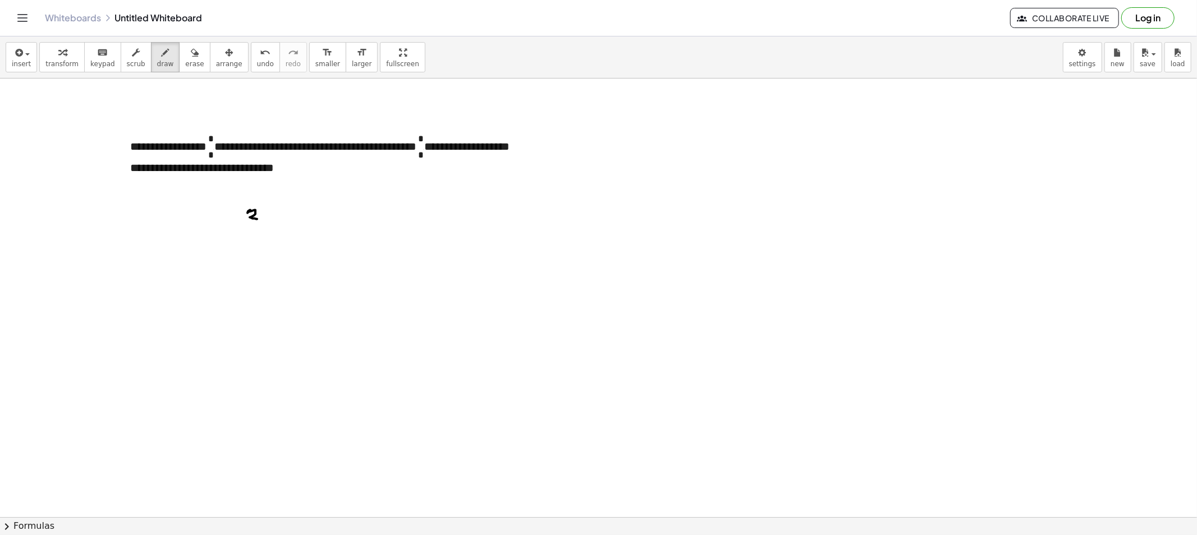
click at [270, 221] on div at bounding box center [598, 517] width 1197 height 877
drag, startPoint x: 261, startPoint y: 224, endPoint x: 276, endPoint y: 229, distance: 15.3
click at [278, 223] on div at bounding box center [598, 517] width 1197 height 877
click at [264, 240] on div at bounding box center [598, 517] width 1197 height 877
drag, startPoint x: 401, startPoint y: 223, endPoint x: 390, endPoint y: 234, distance: 15.1
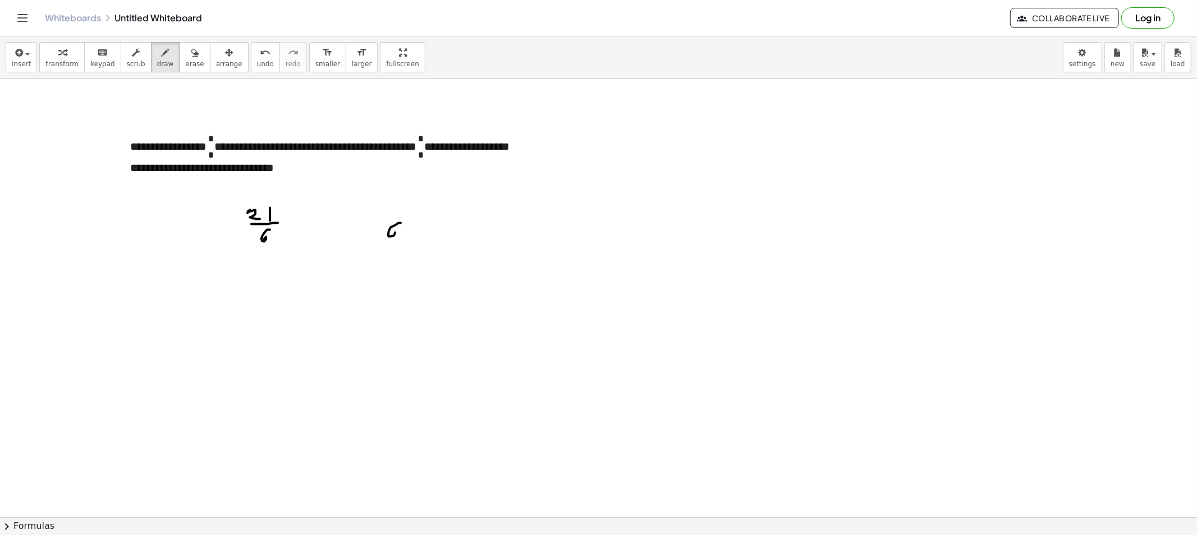
click at [390, 234] on div at bounding box center [598, 517] width 1197 height 877
drag, startPoint x: 410, startPoint y: 227, endPoint x: 473, endPoint y: 221, distance: 63.6
click at [473, 221] on div at bounding box center [598, 517] width 1197 height 877
drag, startPoint x: 424, startPoint y: 227, endPoint x: 434, endPoint y: 236, distance: 13.5
click at [434, 236] on div at bounding box center [598, 517] width 1197 height 877
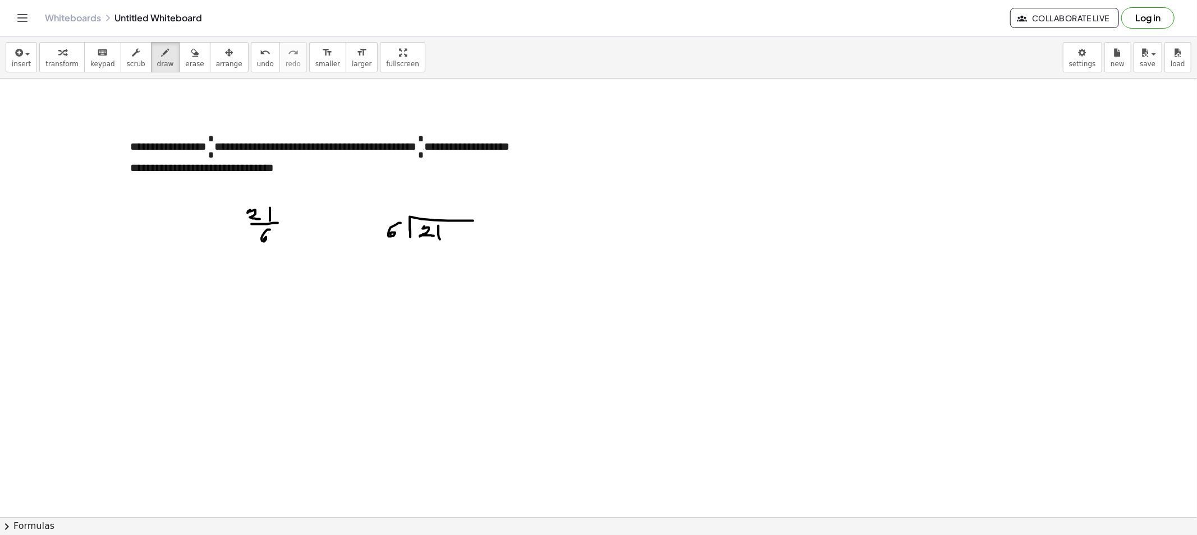
drag, startPoint x: 438, startPoint y: 231, endPoint x: 441, endPoint y: 242, distance: 11.6
click at [440, 241] on div at bounding box center [598, 517] width 1197 height 877
drag, startPoint x: 433, startPoint y: 200, endPoint x: 433, endPoint y: 210, distance: 10.7
click at [430, 213] on div at bounding box center [598, 517] width 1197 height 877
drag, startPoint x: 417, startPoint y: 199, endPoint x: 407, endPoint y: 211, distance: 15.2
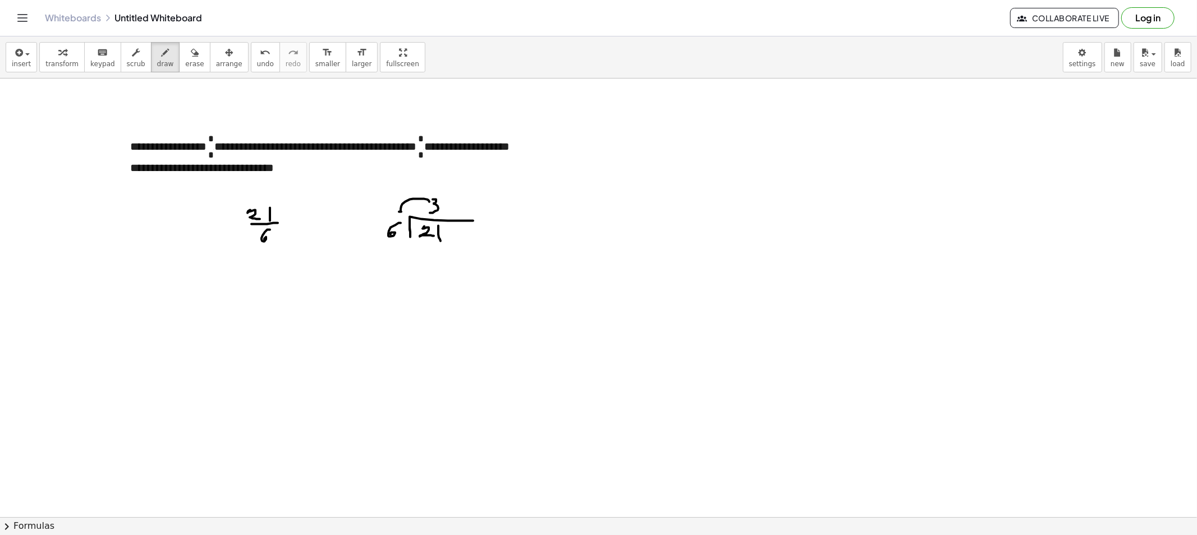
click at [406, 212] on div at bounding box center [598, 517] width 1197 height 877
drag, startPoint x: 422, startPoint y: 250, endPoint x: 430, endPoint y: 258, distance: 11.9
click at [422, 260] on div at bounding box center [598, 517] width 1197 height 877
click at [435, 252] on div at bounding box center [598, 517] width 1197 height 877
click at [435, 259] on div at bounding box center [598, 517] width 1197 height 877
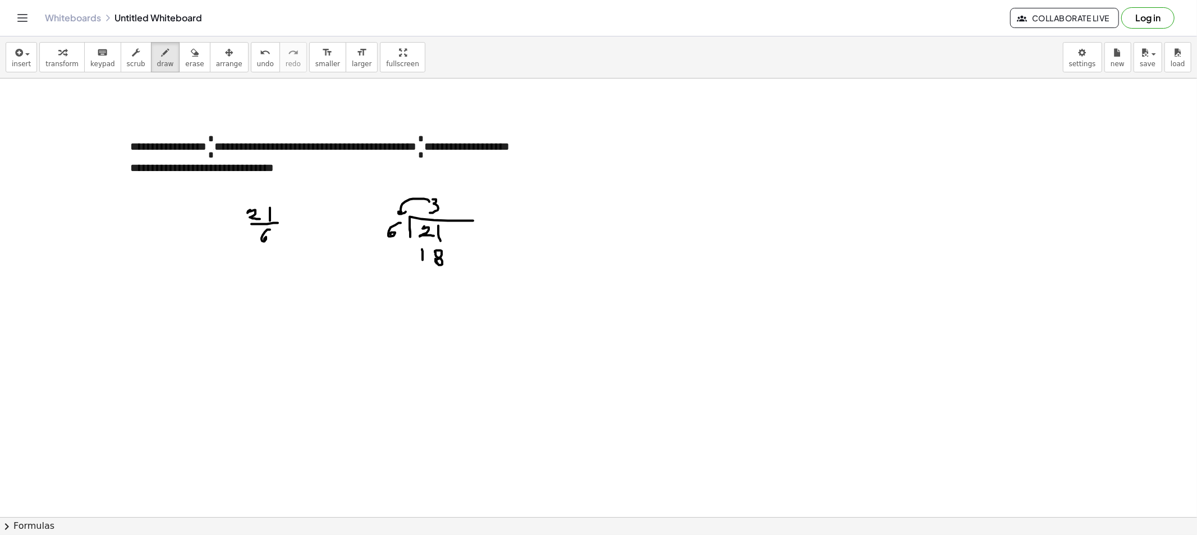
click at [416, 245] on div at bounding box center [598, 517] width 1197 height 877
click at [293, 220] on div at bounding box center [598, 517] width 1197 height 877
click at [291, 222] on div at bounding box center [598, 517] width 1197 height 877
drag, startPoint x: 301, startPoint y: 218, endPoint x: 301, endPoint y: 228, distance: 10.1
click at [301, 228] on div at bounding box center [598, 517] width 1197 height 877
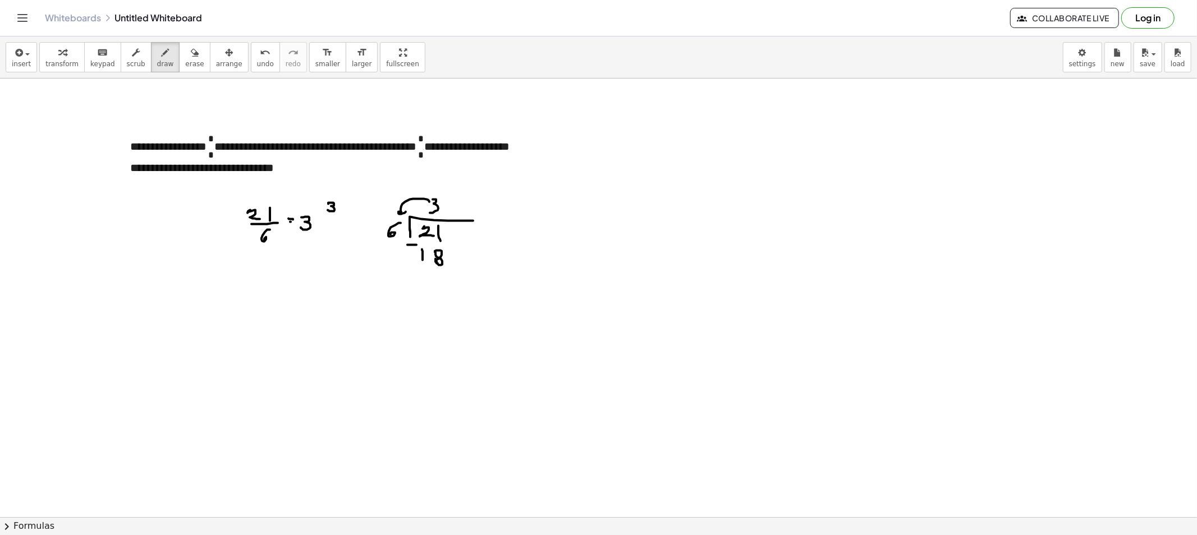
drag, startPoint x: 328, startPoint y: 204, endPoint x: 328, endPoint y: 210, distance: 6.8
click at [328, 210] on div at bounding box center [598, 517] width 1197 height 877
drag, startPoint x: 322, startPoint y: 215, endPoint x: 346, endPoint y: 217, distance: 23.6
click at [346, 217] on div at bounding box center [598, 517] width 1197 height 877
drag, startPoint x: 332, startPoint y: 221, endPoint x: 328, endPoint y: 232, distance: 11.7
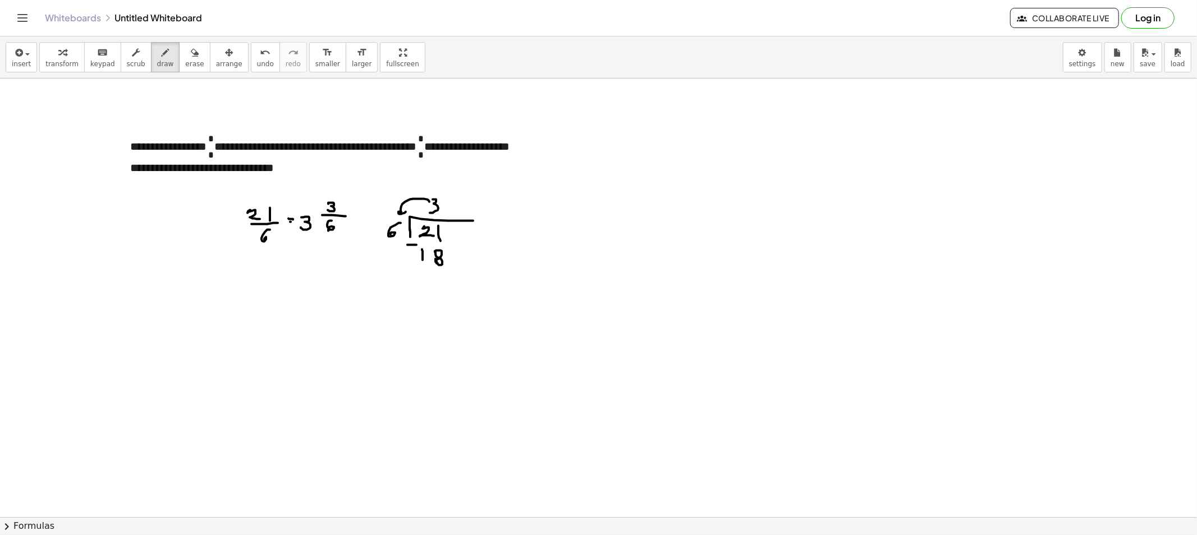
click at [328, 232] on div at bounding box center [598, 517] width 1197 height 877
click at [179, 71] on button "erase" at bounding box center [194, 57] width 31 height 30
drag, startPoint x: 424, startPoint y: 268, endPoint x: 309, endPoint y: 182, distance: 144.3
click at [463, 226] on div at bounding box center [598, 517] width 1197 height 877
drag, startPoint x: 153, startPoint y: 61, endPoint x: 181, endPoint y: 264, distance: 205.6
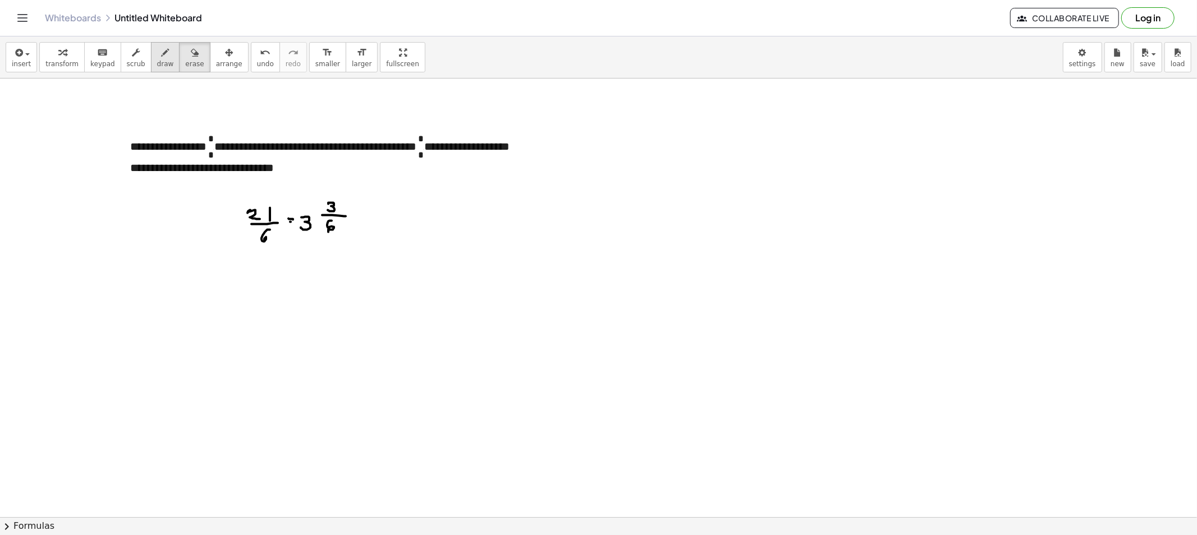
click at [157, 63] on span "draw" at bounding box center [165, 64] width 17 height 8
drag, startPoint x: 293, startPoint y: 277, endPoint x: 288, endPoint y: 289, distance: 13.6
click at [288, 289] on div at bounding box center [598, 517] width 1197 height 877
drag, startPoint x: 323, startPoint y: 266, endPoint x: 324, endPoint y: 272, distance: 5.7
click at [324, 272] on div at bounding box center [598, 517] width 1197 height 877
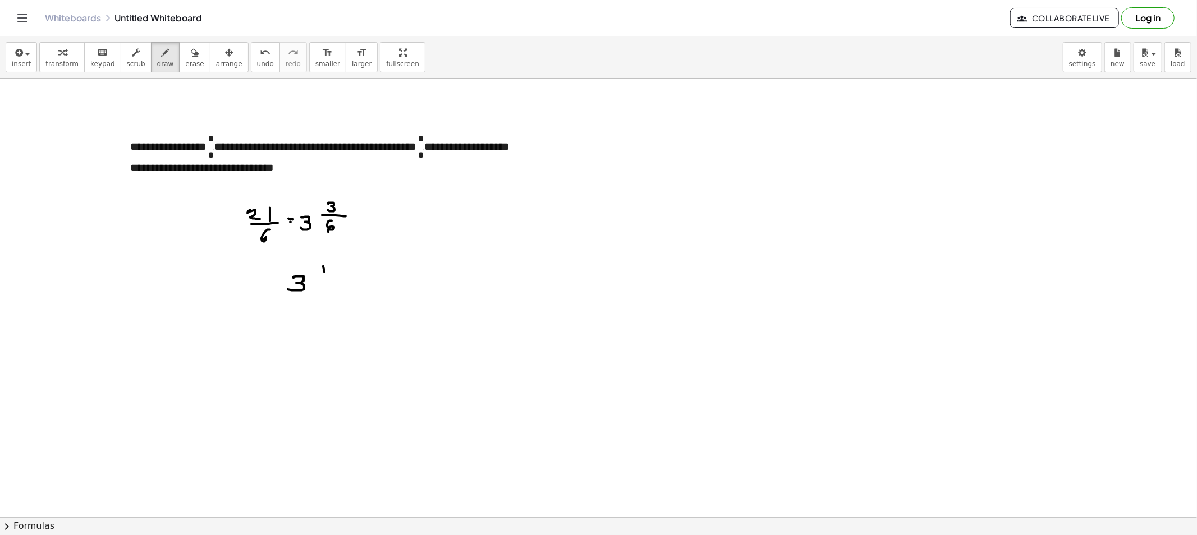
drag, startPoint x: 314, startPoint y: 277, endPoint x: 339, endPoint y: 278, distance: 24.7
click at [339, 278] on div at bounding box center [598, 517] width 1197 height 877
drag, startPoint x: 323, startPoint y: 283, endPoint x: 339, endPoint y: 298, distance: 22.6
click at [335, 298] on div at bounding box center [598, 517] width 1197 height 877
drag, startPoint x: 341, startPoint y: 191, endPoint x: 343, endPoint y: 205, distance: 13.6
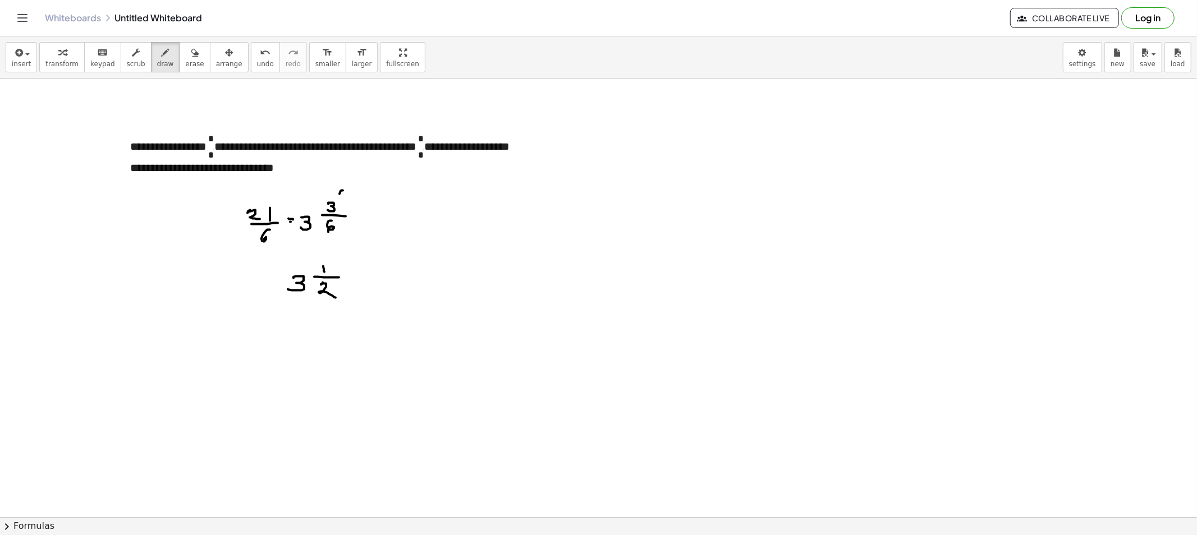
click at [341, 205] on div at bounding box center [598, 517] width 1197 height 877
drag, startPoint x: 347, startPoint y: 194, endPoint x: 344, endPoint y: 202, distance: 8.3
click at [344, 202] on div at bounding box center [598, 517] width 1197 height 877
drag, startPoint x: 360, startPoint y: 194, endPoint x: 352, endPoint y: 206, distance: 14.8
click at [352, 206] on div at bounding box center [598, 517] width 1197 height 877
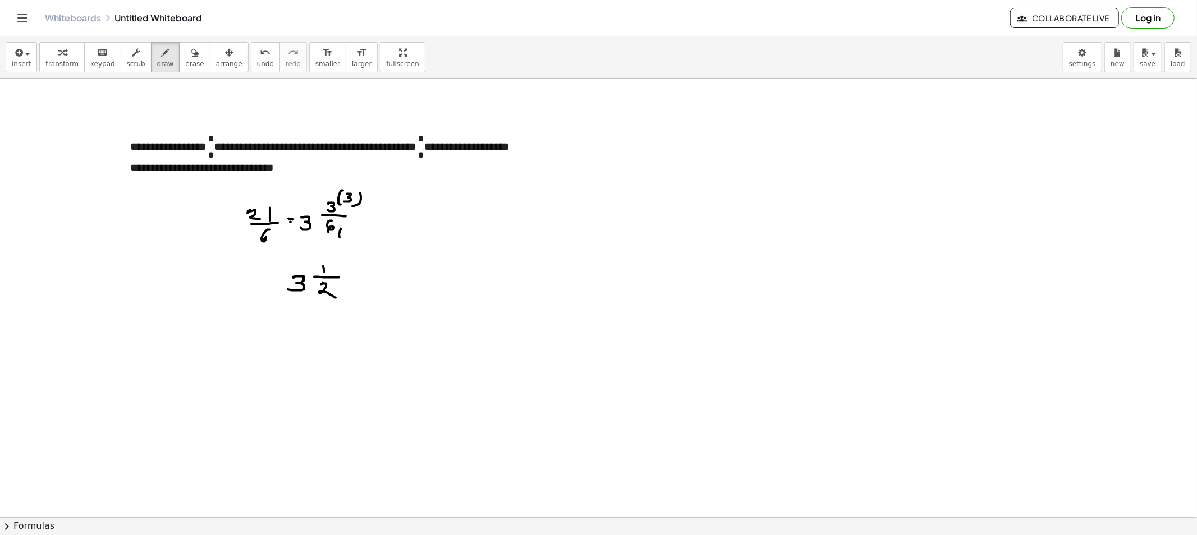
drag, startPoint x: 339, startPoint y: 237, endPoint x: 344, endPoint y: 234, distance: 5.8
click at [343, 238] on div at bounding box center [598, 517] width 1197 height 877
drag, startPoint x: 346, startPoint y: 231, endPoint x: 350, endPoint y: 234, distance: 6.0
click at [349, 237] on div at bounding box center [598, 517] width 1197 height 877
drag, startPoint x: 356, startPoint y: 230, endPoint x: 356, endPoint y: 242, distance: 12.3
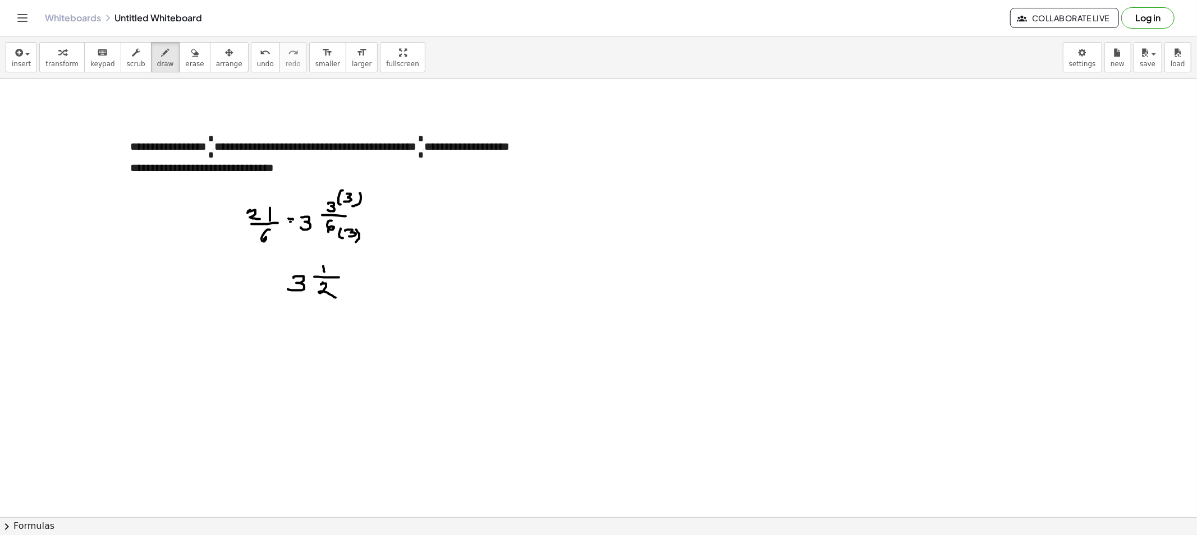
click at [356, 242] on div at bounding box center [598, 517] width 1197 height 877
drag, startPoint x: 169, startPoint y: 54, endPoint x: 194, endPoint y: 176, distance: 124.2
click at [179, 58] on button "erase" at bounding box center [194, 57] width 31 height 30
drag, startPoint x: 278, startPoint y: 209, endPoint x: 297, endPoint y: 285, distance: 78.8
click at [293, 282] on div at bounding box center [598, 517] width 1197 height 877
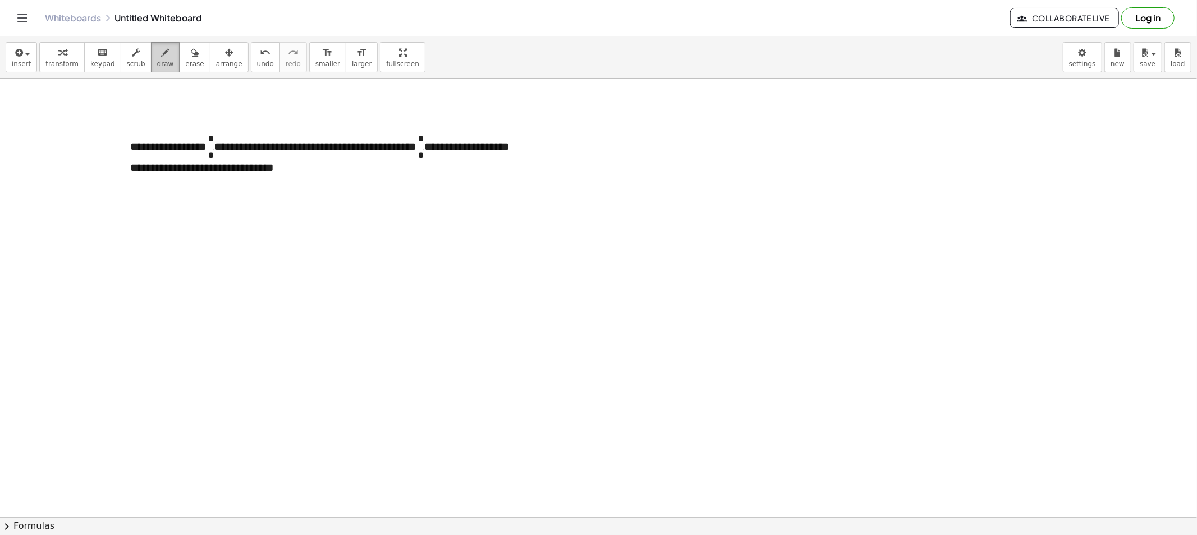
click at [164, 64] on button "draw" at bounding box center [165, 57] width 29 height 30
drag, startPoint x: 149, startPoint y: 222, endPoint x: 161, endPoint y: 219, distance: 12.1
click at [148, 225] on div at bounding box center [598, 517] width 1197 height 877
click at [169, 217] on div at bounding box center [598, 517] width 1197 height 877
drag, startPoint x: 161, startPoint y: 219, endPoint x: 161, endPoint y: 227, distance: 7.9
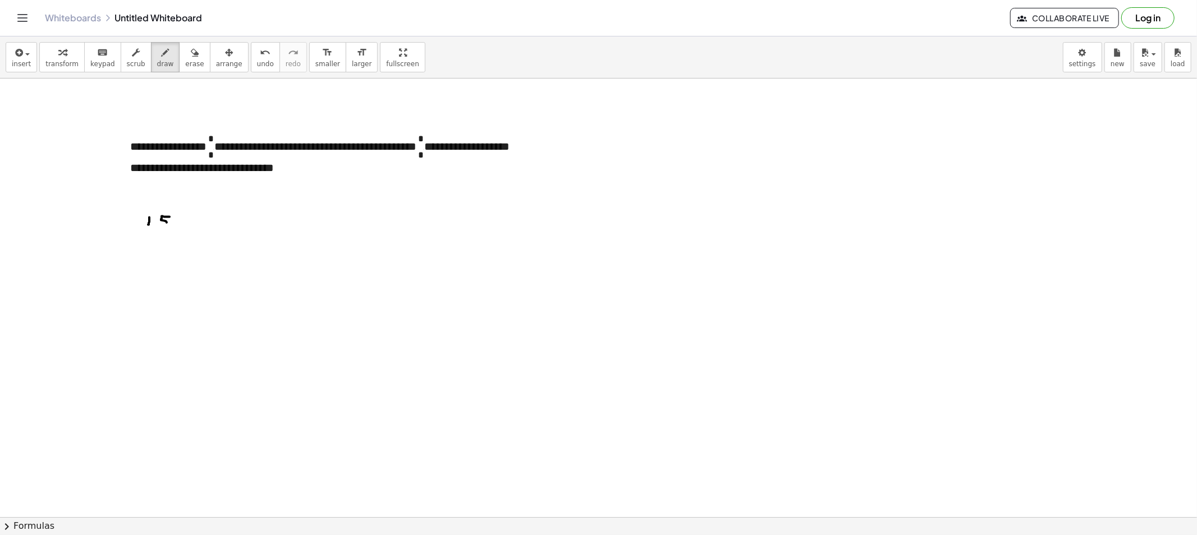
click at [157, 227] on div at bounding box center [598, 517] width 1197 height 877
drag, startPoint x: 134, startPoint y: 233, endPoint x: 171, endPoint y: 234, distance: 37.6
click at [171, 234] on div at bounding box center [598, 517] width 1197 height 877
drag, startPoint x: 149, startPoint y: 249, endPoint x: 154, endPoint y: 309, distance: 60.8
click at [144, 259] on div at bounding box center [598, 517] width 1197 height 877
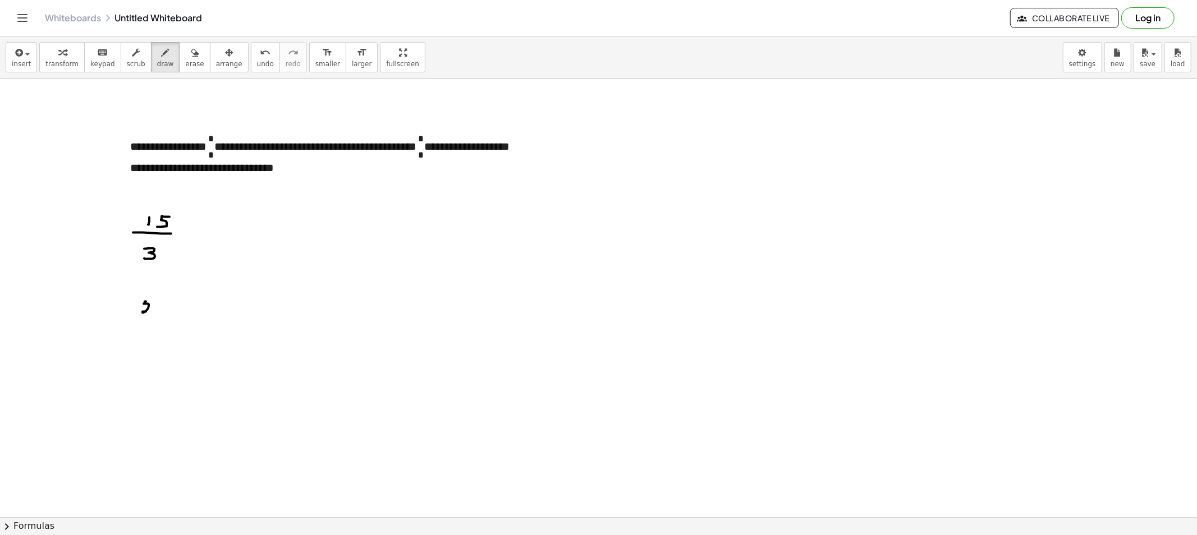
drag, startPoint x: 146, startPoint y: 302, endPoint x: 163, endPoint y: 309, distance: 18.6
click at [153, 315] on div at bounding box center [598, 517] width 1197 height 877
drag, startPoint x: 158, startPoint y: 310, endPoint x: 155, endPoint y: 315, distance: 5.8
click at [161, 306] on div at bounding box center [598, 517] width 1197 height 877
drag, startPoint x: 136, startPoint y: 325, endPoint x: 175, endPoint y: 323, distance: 38.8
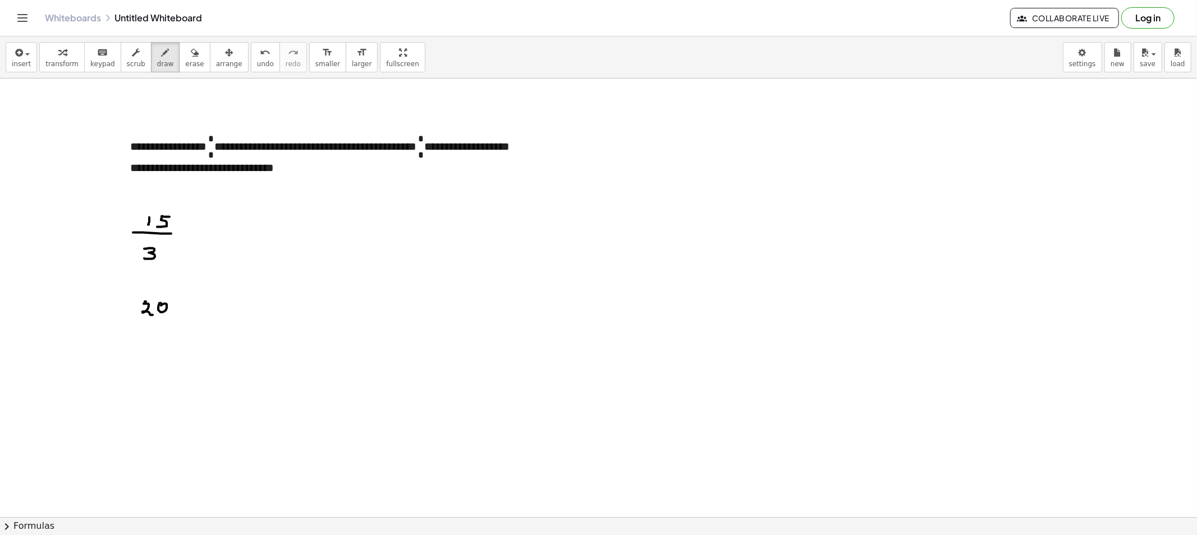
click at [166, 326] on div at bounding box center [598, 517] width 1197 height 877
drag, startPoint x: 149, startPoint y: 334, endPoint x: 159, endPoint y: 347, distance: 15.9
click at [156, 346] on div at bounding box center [598, 517] width 1197 height 877
drag, startPoint x: 135, startPoint y: 384, endPoint x: 135, endPoint y: 395, distance: 11.2
click at [135, 395] on div at bounding box center [598, 517] width 1197 height 877
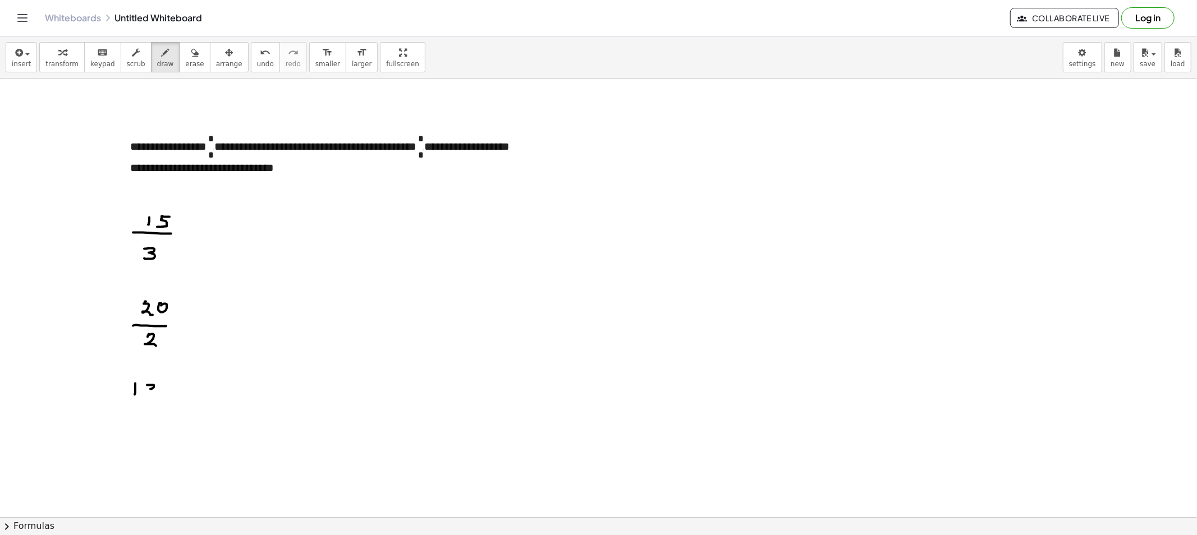
drag, startPoint x: 147, startPoint y: 385, endPoint x: 148, endPoint y: 396, distance: 10.7
click at [147, 396] on div at bounding box center [598, 517] width 1197 height 877
drag, startPoint x: 174, startPoint y: 384, endPoint x: 160, endPoint y: 410, distance: 29.4
click at [169, 401] on div at bounding box center [598, 517] width 1197 height 877
drag, startPoint x: 119, startPoint y: 408, endPoint x: 181, endPoint y: 410, distance: 61.7
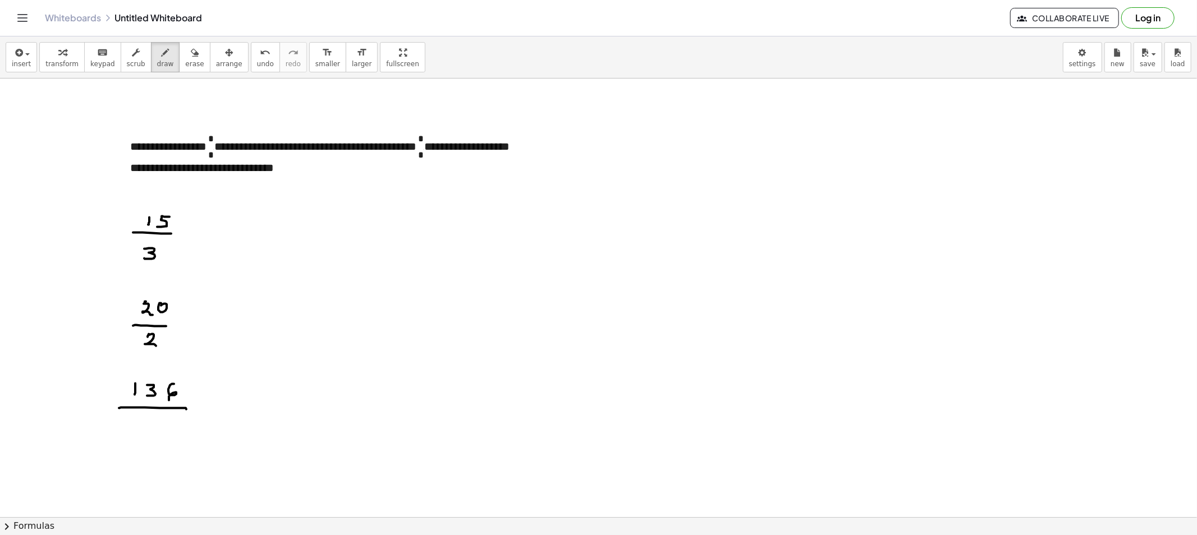
click at [186, 410] on div at bounding box center [598, 517] width 1197 height 877
drag, startPoint x: 149, startPoint y: 417, endPoint x: 148, endPoint y: 423, distance: 6.2
click at [147, 423] on div at bounding box center [598, 517] width 1197 height 877
click at [374, 219] on div at bounding box center [598, 517] width 1197 height 877
drag, startPoint x: 393, startPoint y: 205, endPoint x: 394, endPoint y: 218, distance: 12.5
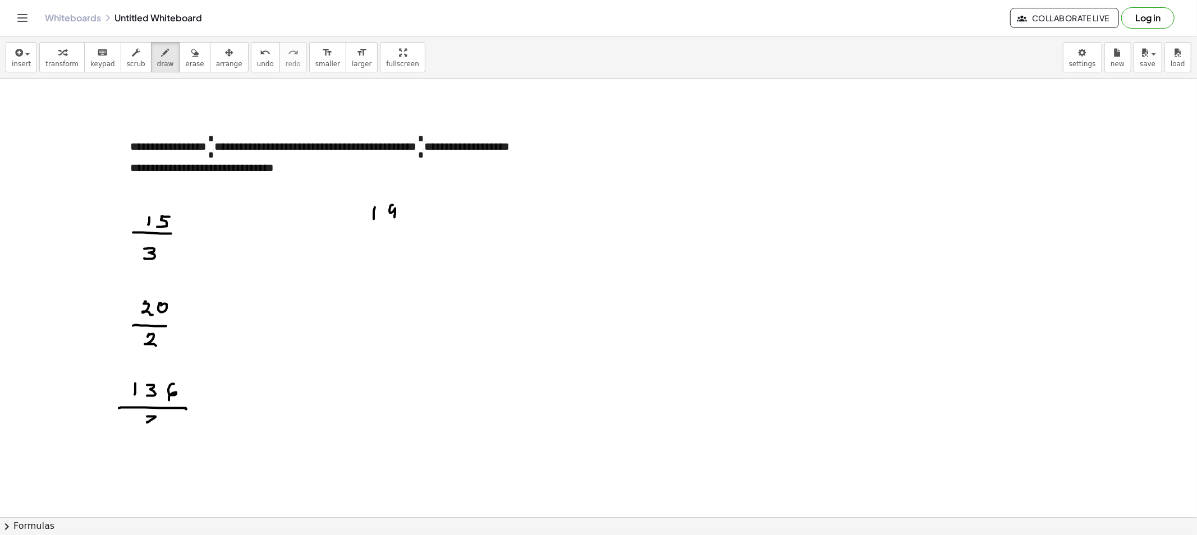
click at [394, 218] on div at bounding box center [598, 517] width 1197 height 877
drag, startPoint x: 366, startPoint y: 227, endPoint x: 408, endPoint y: 226, distance: 41.5
click at [408, 226] on div at bounding box center [598, 517] width 1197 height 877
drag, startPoint x: 378, startPoint y: 237, endPoint x: 384, endPoint y: 247, distance: 11.4
click at [384, 247] on div at bounding box center [598, 517] width 1197 height 877
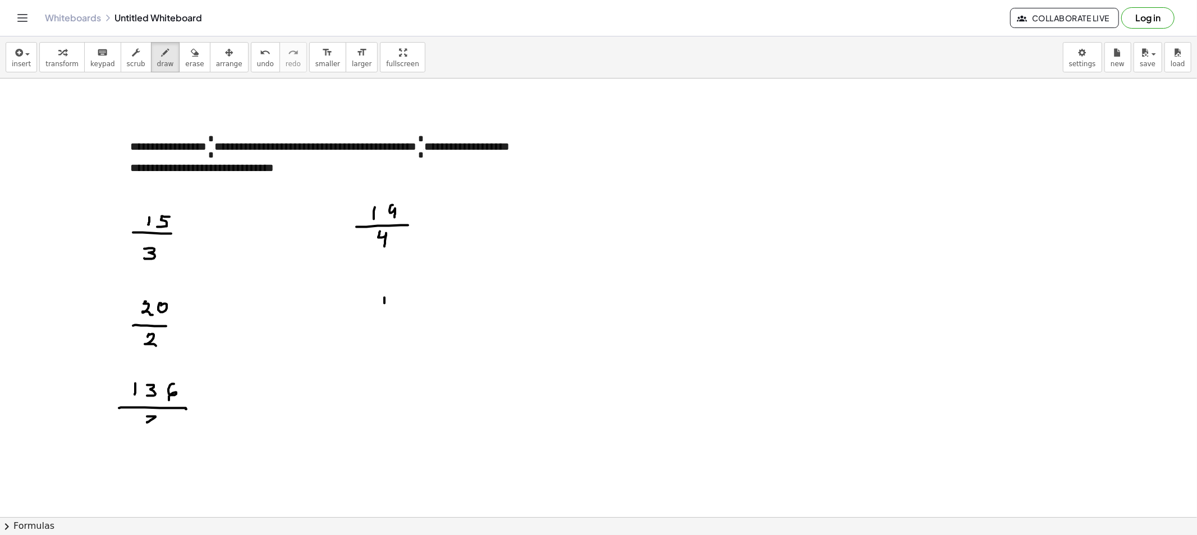
drag, startPoint x: 384, startPoint y: 298, endPoint x: 385, endPoint y: 307, distance: 9.6
click at [384, 307] on div at bounding box center [598, 517] width 1197 height 877
drag, startPoint x: 372, startPoint y: 312, endPoint x: 393, endPoint y: 313, distance: 21.3
click at [393, 313] on div at bounding box center [598, 517] width 1197 height 877
click at [210, 57] on button "arrange" at bounding box center [229, 57] width 39 height 30
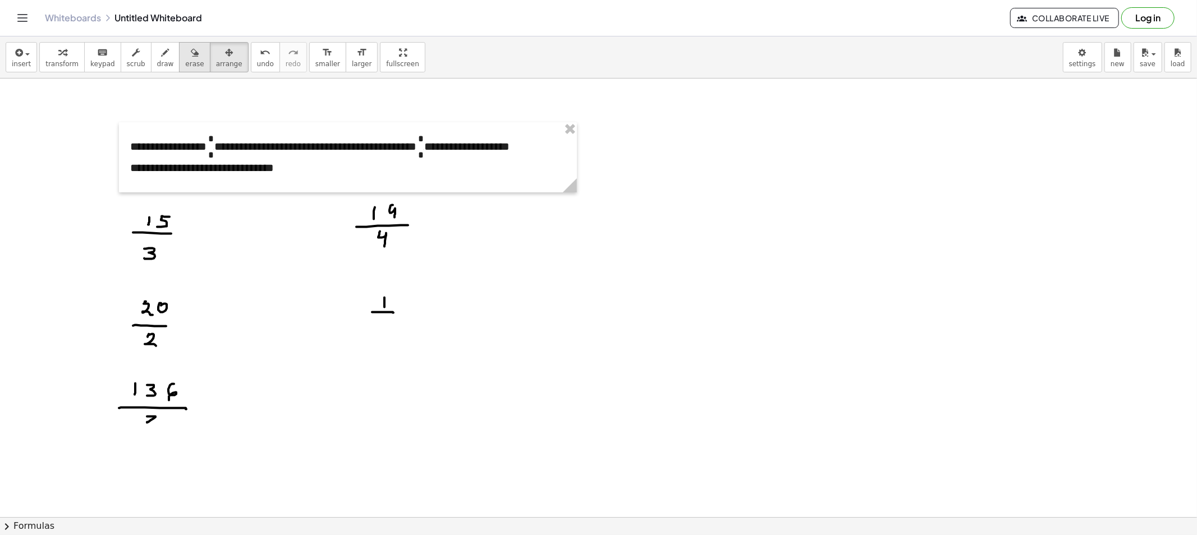
click at [185, 60] on span "erase" at bounding box center [194, 64] width 19 height 8
drag, startPoint x: 378, startPoint y: 315, endPoint x: 387, endPoint y: 316, distance: 9.0
click at [383, 316] on div at bounding box center [598, 517] width 1197 height 877
click at [162, 57] on icon "button" at bounding box center [166, 52] width 8 height 13
click at [193, 232] on div at bounding box center [598, 517] width 1197 height 877
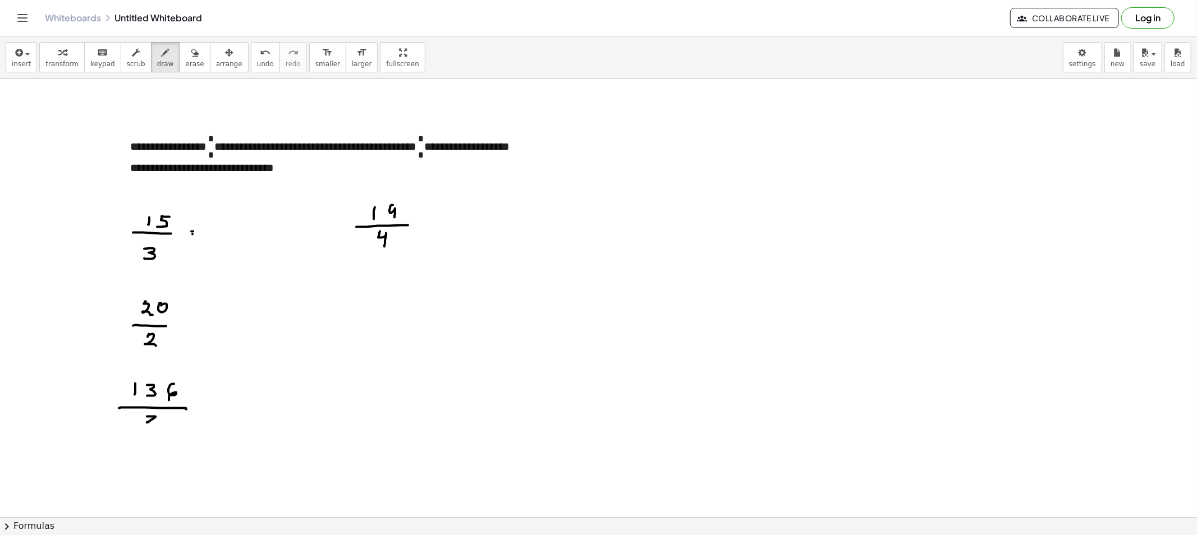
drag, startPoint x: 192, startPoint y: 234, endPoint x: 204, endPoint y: 244, distance: 15.2
click at [193, 236] on div at bounding box center [598, 517] width 1197 height 877
drag, startPoint x: 618, startPoint y: 205, endPoint x: 615, endPoint y: 218, distance: 12.8
click at [615, 218] on div at bounding box center [598, 517] width 1197 height 877
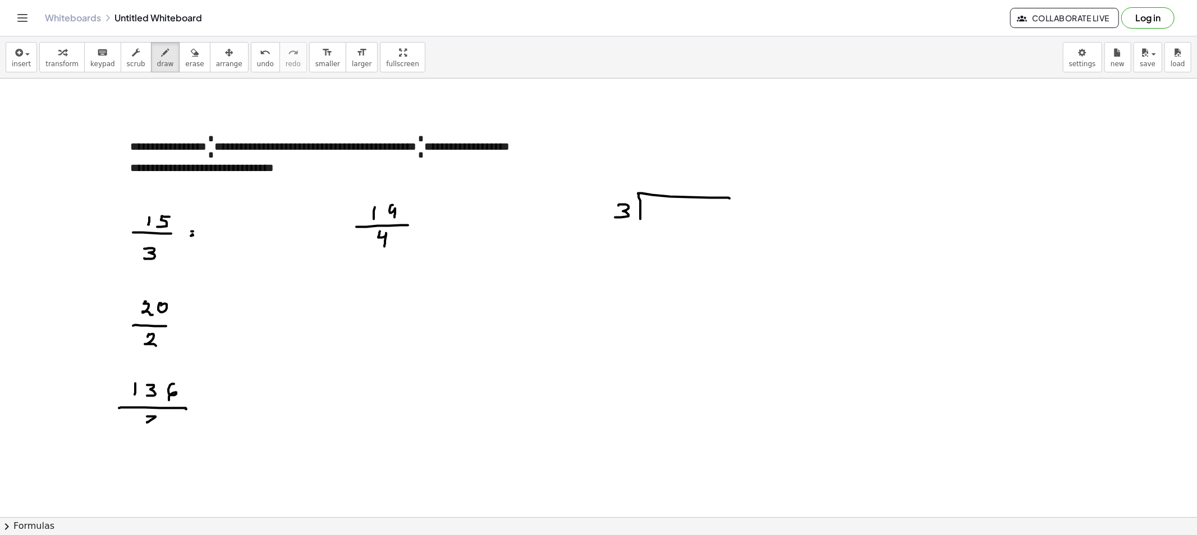
drag, startPoint x: 640, startPoint y: 205, endPoint x: 645, endPoint y: 211, distance: 8.4
click at [728, 199] on div at bounding box center [598, 517] width 1197 height 877
drag, startPoint x: 648, startPoint y: 206, endPoint x: 652, endPoint y: 214, distance: 8.8
click at [648, 214] on div at bounding box center [598, 517] width 1197 height 877
drag, startPoint x: 661, startPoint y: 205, endPoint x: 657, endPoint y: 215, distance: 10.8
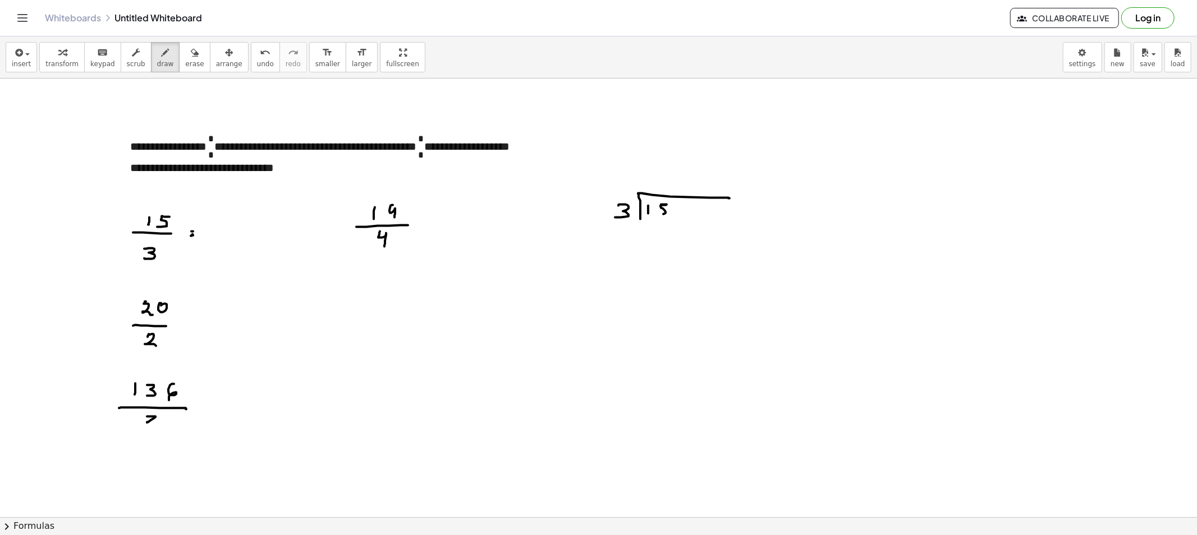
click at [657, 215] on div at bounding box center [598, 517] width 1197 height 877
drag, startPoint x: 652, startPoint y: 174, endPoint x: 659, endPoint y: 175, distance: 6.8
click at [659, 175] on div at bounding box center [598, 517] width 1197 height 877
drag, startPoint x: 654, startPoint y: 175, endPoint x: 652, endPoint y: 185, distance: 10.2
click at [652, 185] on div at bounding box center [598, 517] width 1197 height 877
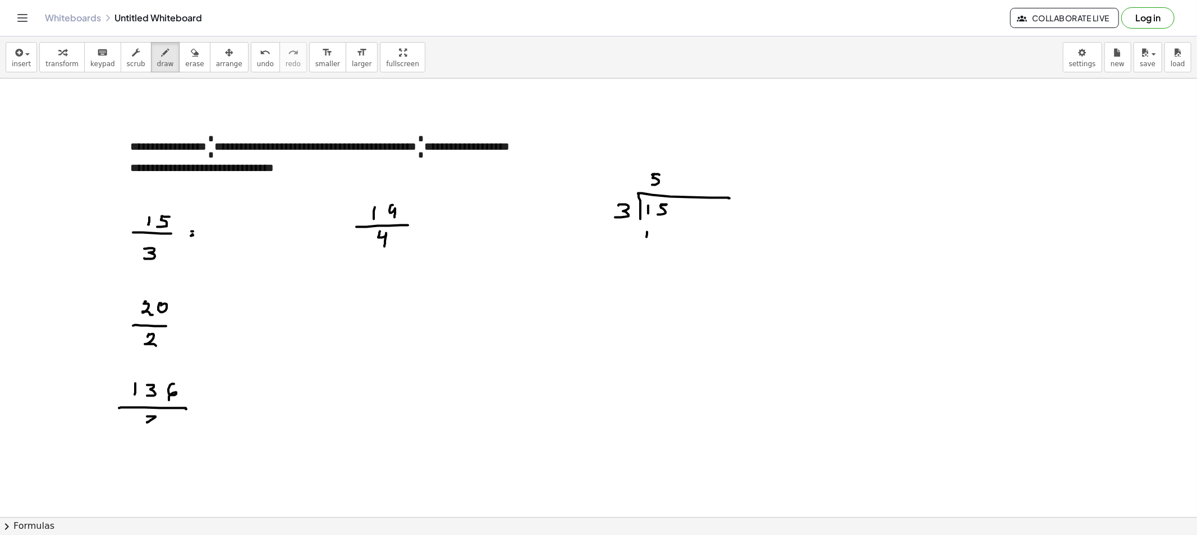
drag, startPoint x: 647, startPoint y: 232, endPoint x: 649, endPoint y: 240, distance: 7.5
click at [646, 240] on div at bounding box center [598, 517] width 1197 height 877
drag, startPoint x: 655, startPoint y: 231, endPoint x: 648, endPoint y: 236, distance: 8.9
click at [649, 242] on div at bounding box center [598, 517] width 1197 height 877
drag, startPoint x: 643, startPoint y: 226, endPoint x: 645, endPoint y: 234, distance: 8.0
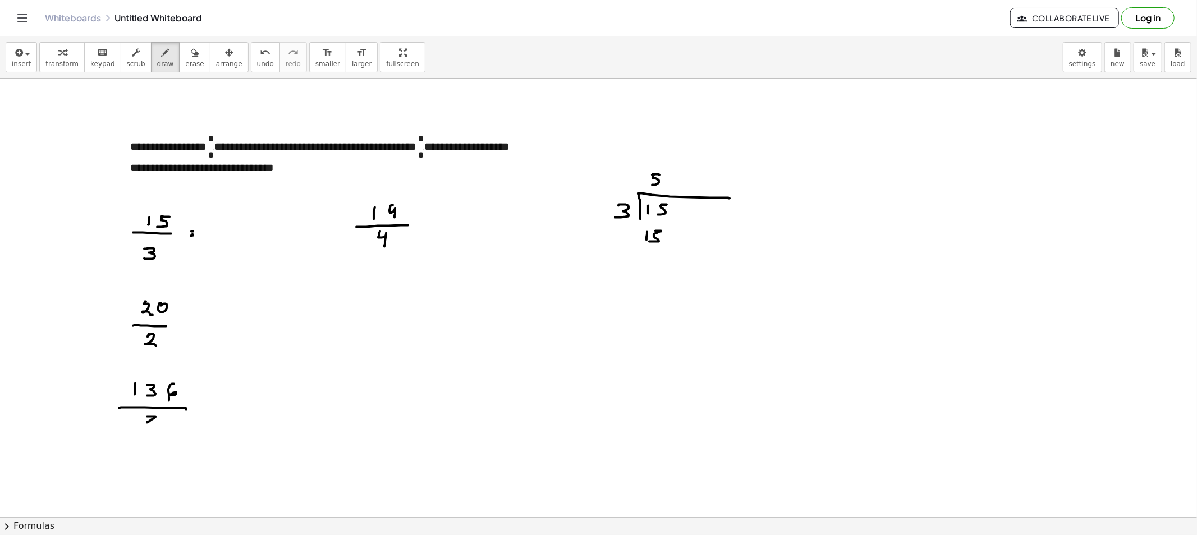
click at [651, 227] on div at bounding box center [598, 517] width 1197 height 877
drag, startPoint x: 622, startPoint y: 249, endPoint x: 749, endPoint y: 249, distance: 127.9
click at [752, 249] on div at bounding box center [598, 517] width 1197 height 877
drag, startPoint x: 654, startPoint y: 268, endPoint x: 647, endPoint y: 256, distance: 13.6
click at [647, 254] on div at bounding box center [598, 517] width 1197 height 877
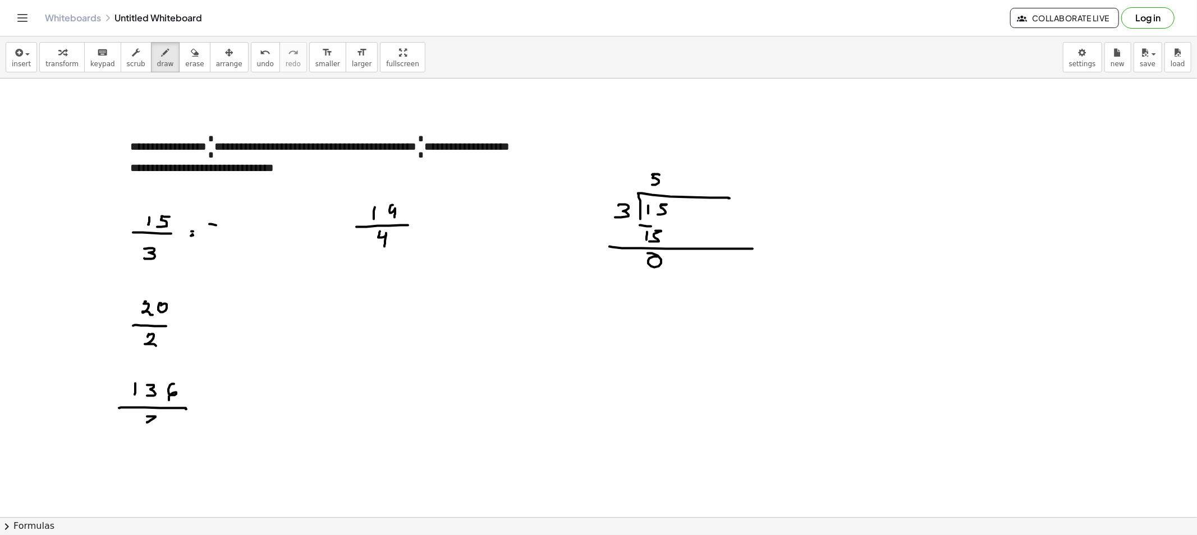
click at [218, 226] on div at bounding box center [598, 517] width 1197 height 877
drag, startPoint x: 209, startPoint y: 225, endPoint x: 213, endPoint y: 243, distance: 18.5
click at [203, 238] on div at bounding box center [598, 517] width 1197 height 877
drag, startPoint x: 615, startPoint y: 367, endPoint x: 637, endPoint y: 371, distance: 22.2
click at [626, 374] on div at bounding box center [598, 517] width 1197 height 877
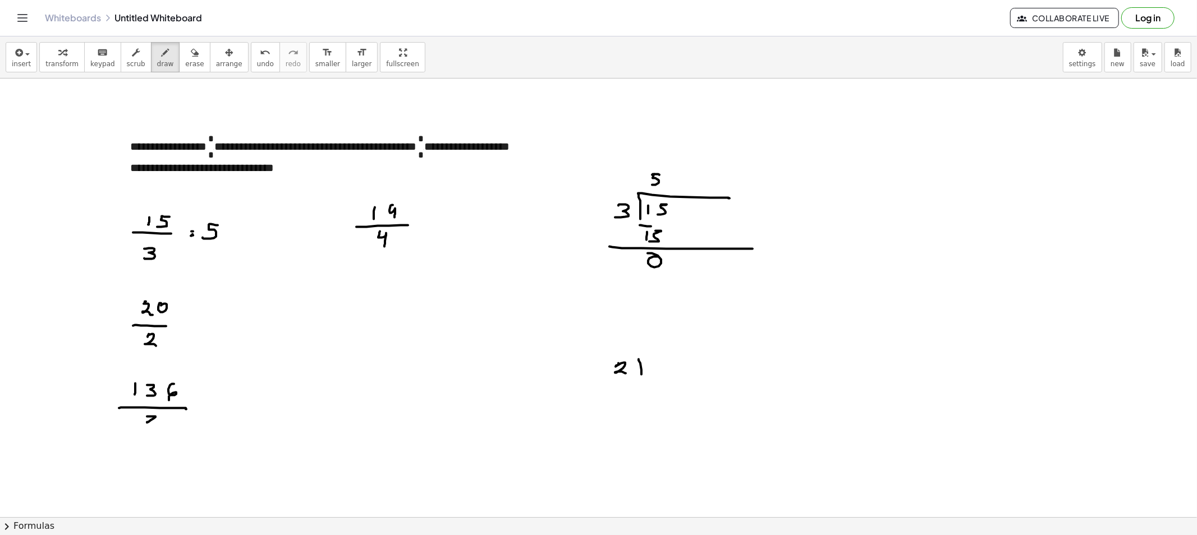
drag, startPoint x: 641, startPoint y: 374, endPoint x: 641, endPoint y: 357, distance: 16.8
click at [641, 361] on div at bounding box center [598, 517] width 1197 height 877
drag, startPoint x: 640, startPoint y: 352, endPoint x: 733, endPoint y: 349, distance: 93.2
click at [733, 349] on div at bounding box center [598, 517] width 1197 height 877
drag, startPoint x: 653, startPoint y: 359, endPoint x: 666, endPoint y: 369, distance: 16.0
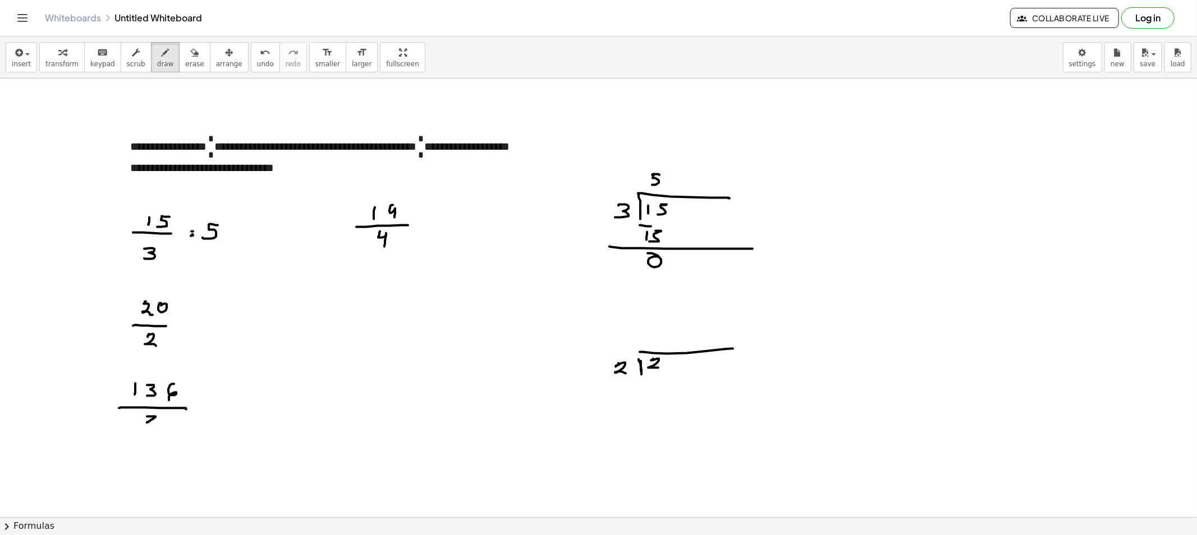
click at [664, 369] on div at bounding box center [598, 517] width 1197 height 877
drag, startPoint x: 678, startPoint y: 360, endPoint x: 671, endPoint y: 360, distance: 6.8
click at [674, 360] on div at bounding box center [598, 517] width 1197 height 877
drag, startPoint x: 640, startPoint y: 352, endPoint x: 640, endPoint y: 358, distance: 6.2
click at [640, 358] on div at bounding box center [598, 517] width 1197 height 877
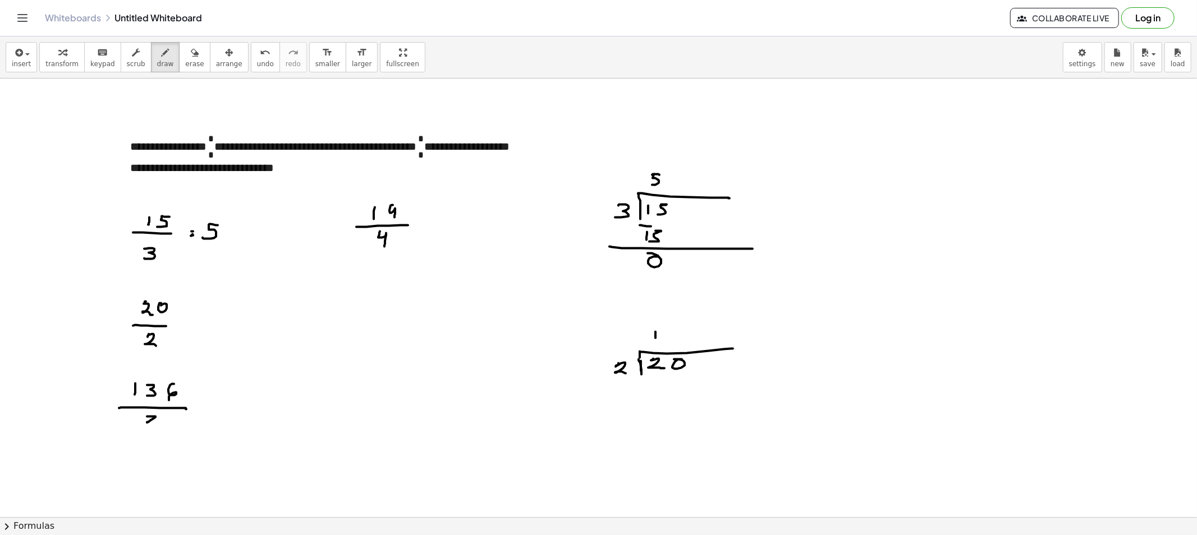
drag, startPoint x: 655, startPoint y: 338, endPoint x: 655, endPoint y: 346, distance: 7.9
click at [655, 341] on div at bounding box center [598, 517] width 1197 height 877
drag, startPoint x: 650, startPoint y: 377, endPoint x: 655, endPoint y: 387, distance: 11.3
click at [658, 390] on div at bounding box center [598, 517] width 1197 height 877
click at [648, 376] on div at bounding box center [598, 517] width 1197 height 877
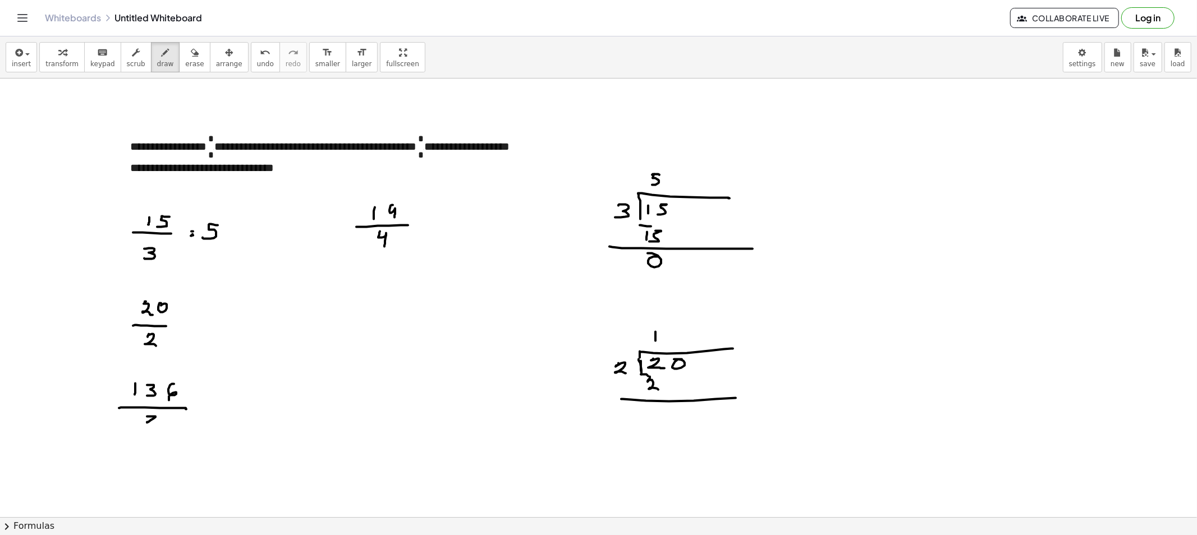
drag, startPoint x: 735, startPoint y: 398, endPoint x: 725, endPoint y: 401, distance: 10.9
click at [747, 397] on div at bounding box center [598, 517] width 1197 height 877
drag, startPoint x: 648, startPoint y: 410, endPoint x: 655, endPoint y: 418, distance: 10.8
click at [648, 416] on div at bounding box center [598, 517] width 1197 height 877
drag, startPoint x: 675, startPoint y: 421, endPoint x: 680, endPoint y: 410, distance: 11.6
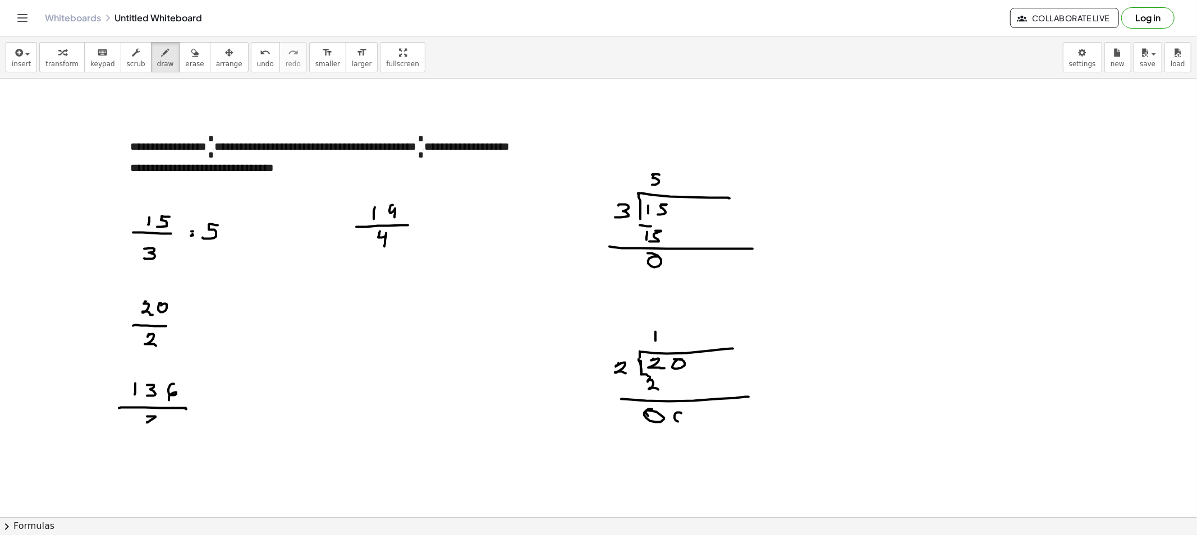
click at [680, 410] on div at bounding box center [598, 517] width 1197 height 877
click at [675, 330] on div at bounding box center [598, 517] width 1197 height 877
click at [185, 57] on div "button" at bounding box center [194, 51] width 19 height 13
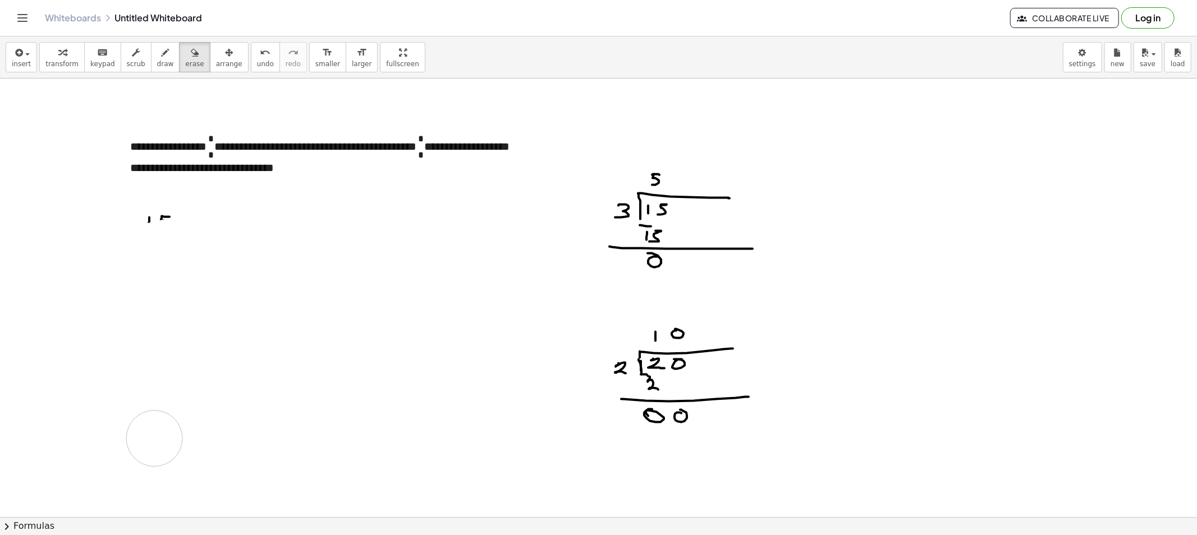
drag, startPoint x: 327, startPoint y: 243, endPoint x: 507, endPoint y: 284, distance: 184.0
click at [303, 421] on div at bounding box center [598, 517] width 1197 height 877
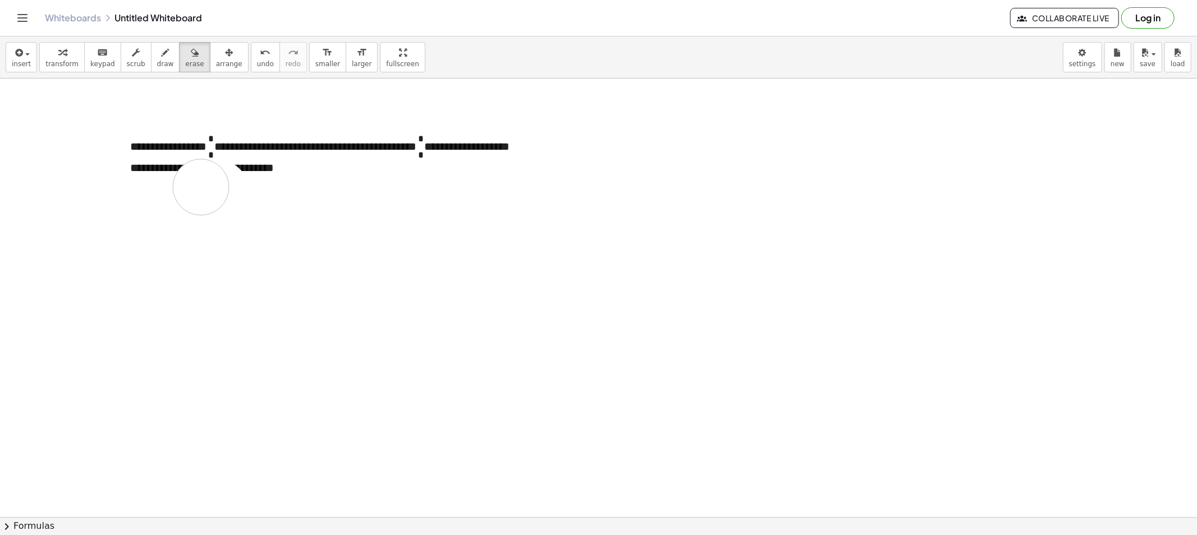
drag, startPoint x: 620, startPoint y: 208, endPoint x: 220, endPoint y: 87, distance: 417.2
click at [193, 183] on div at bounding box center [598, 517] width 1197 height 877
click at [151, 71] on button "draw" at bounding box center [165, 57] width 29 height 30
click at [704, 145] on div at bounding box center [598, 517] width 1197 height 877
drag, startPoint x: 725, startPoint y: 132, endPoint x: 732, endPoint y: 132, distance: 6.2
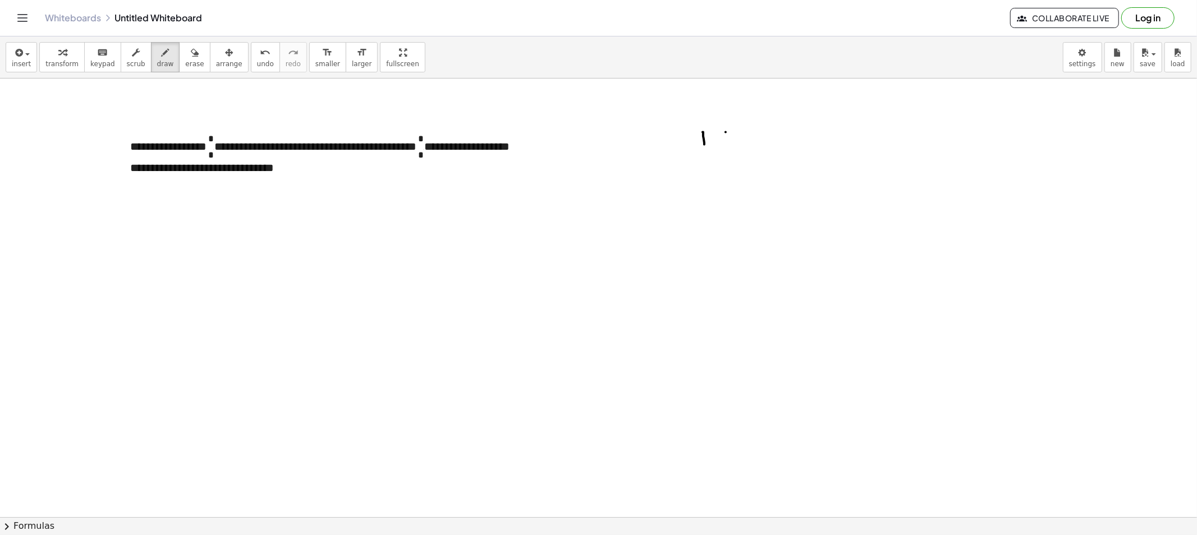
click at [732, 132] on div at bounding box center [598, 517] width 1197 height 877
drag, startPoint x: 727, startPoint y: 137, endPoint x: 730, endPoint y: 147, distance: 10.5
click at [727, 145] on div at bounding box center [598, 517] width 1197 height 877
click at [747, 150] on div at bounding box center [598, 517] width 1197 height 877
drag, startPoint x: 715, startPoint y: 159, endPoint x: 714, endPoint y: 175, distance: 16.3
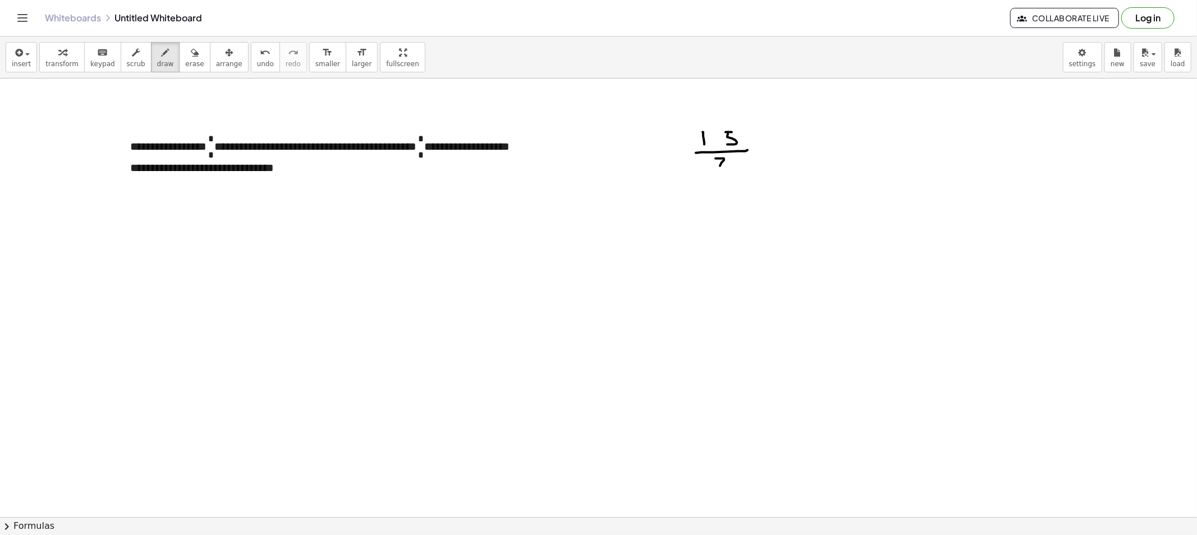
click at [714, 175] on div at bounding box center [598, 517] width 1197 height 877
drag, startPoint x: 683, startPoint y: 271, endPoint x: 817, endPoint y: 252, distance: 135.9
click at [829, 252] on div at bounding box center [598, 517] width 1197 height 877
drag, startPoint x: 698, startPoint y: 265, endPoint x: 708, endPoint y: 262, distance: 10.5
click at [698, 267] on div at bounding box center [598, 517] width 1197 height 877
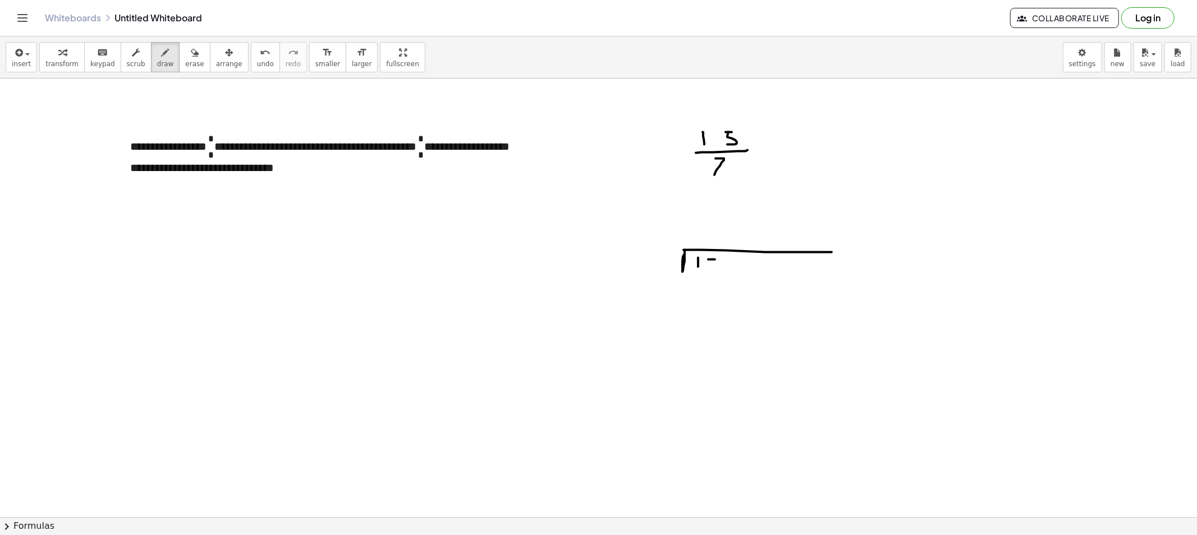
drag, startPoint x: 715, startPoint y: 260, endPoint x: 705, endPoint y: 268, distance: 13.1
click at [703, 270] on div at bounding box center [598, 517] width 1197 height 877
drag, startPoint x: 657, startPoint y: 254, endPoint x: 654, endPoint y: 265, distance: 12.4
click at [654, 265] on div at bounding box center [598, 517] width 1197 height 877
drag, startPoint x: 708, startPoint y: 226, endPoint x: 714, endPoint y: 238, distance: 13.6
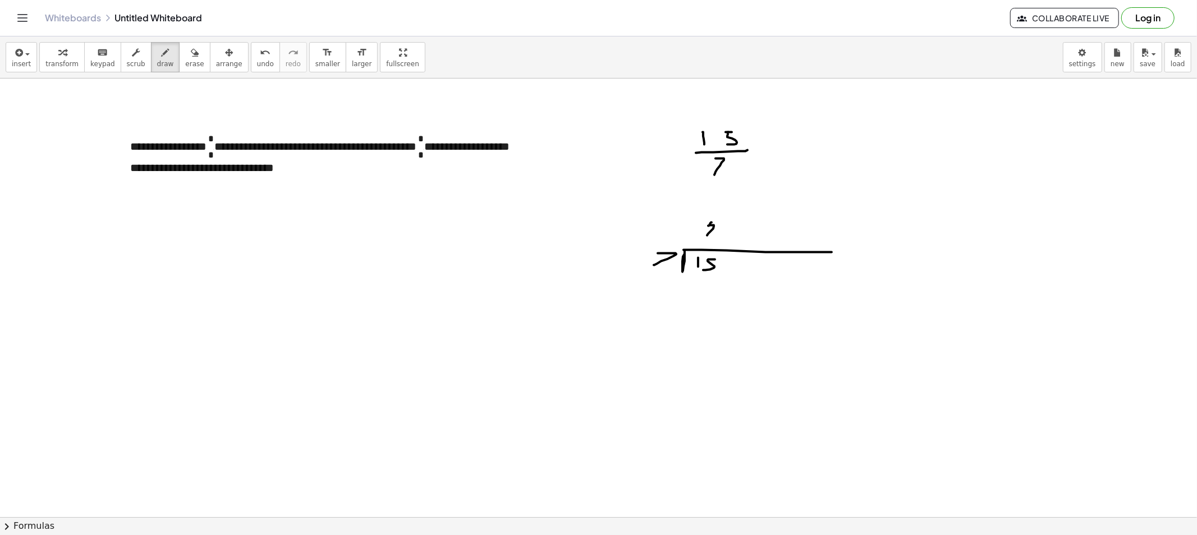
click at [714, 238] on div at bounding box center [598, 517] width 1197 height 877
drag, startPoint x: 694, startPoint y: 293, endPoint x: 698, endPoint y: 298, distance: 6.8
click at [693, 301] on div at bounding box center [598, 517] width 1197 height 877
drag, startPoint x: 704, startPoint y: 292, endPoint x: 710, endPoint y: 304, distance: 13.3
click at [710, 304] on div at bounding box center [598, 517] width 1197 height 877
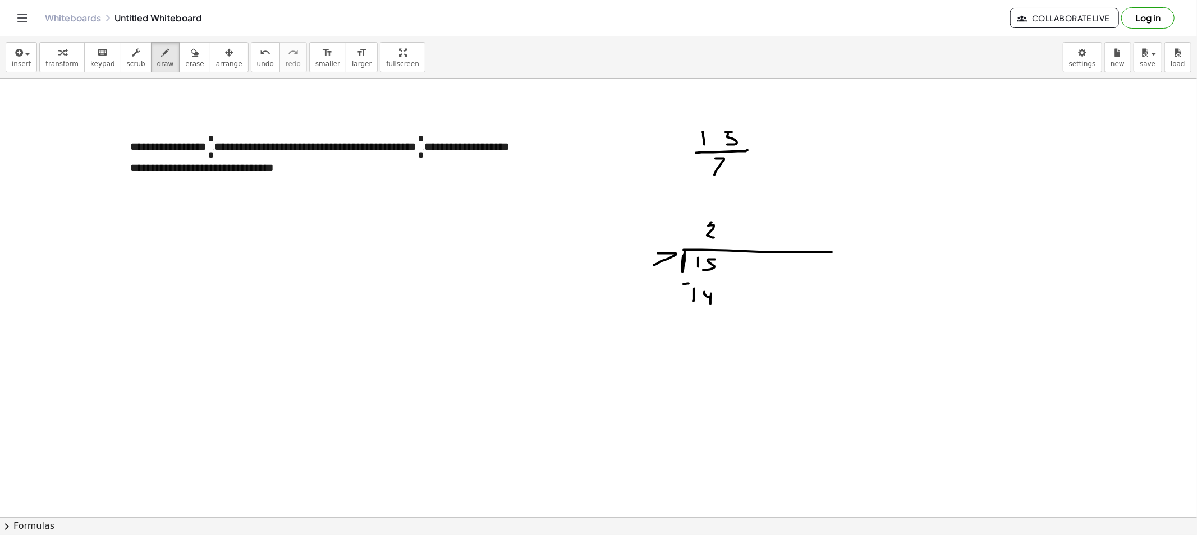
click at [688, 284] on div at bounding box center [598, 517] width 1197 height 877
drag, startPoint x: 770, startPoint y: 320, endPoint x: 811, endPoint y: 318, distance: 41.0
click at [817, 318] on div at bounding box center [598, 517] width 1197 height 877
click at [715, 334] on div at bounding box center [598, 517] width 1197 height 877
drag, startPoint x: 466, startPoint y: 265, endPoint x: 469, endPoint y: 276, distance: 11.6
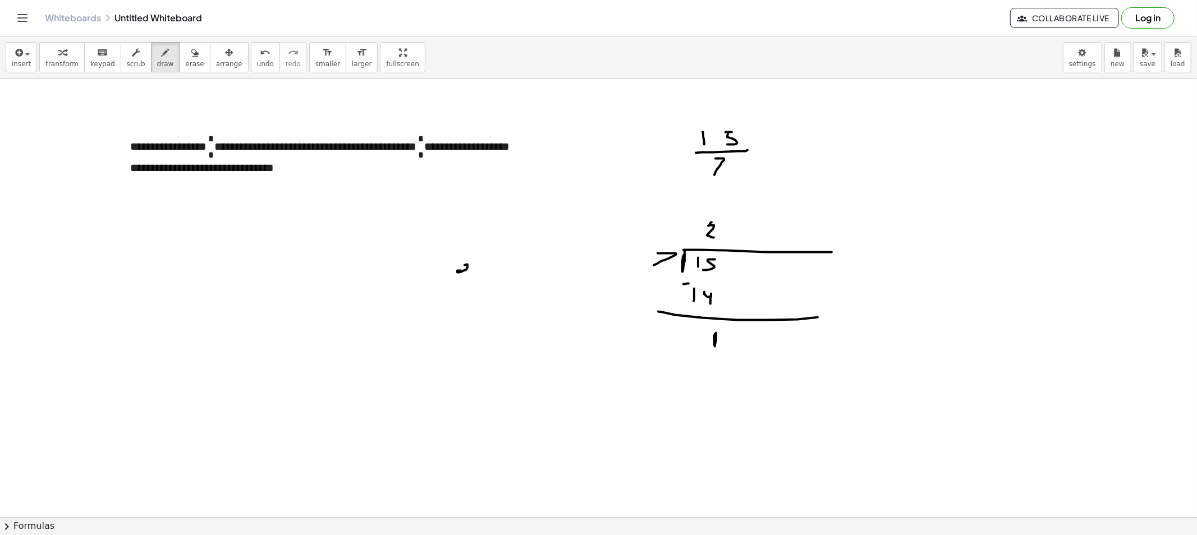
click at [469, 276] on div at bounding box center [598, 517] width 1197 height 877
drag, startPoint x: 486, startPoint y: 252, endPoint x: 485, endPoint y: 261, distance: 8.6
click at [486, 260] on div at bounding box center [598, 517] width 1197 height 877
drag, startPoint x: 484, startPoint y: 262, endPoint x: 494, endPoint y: 264, distance: 10.2
click at [494, 264] on div at bounding box center [598, 517] width 1197 height 877
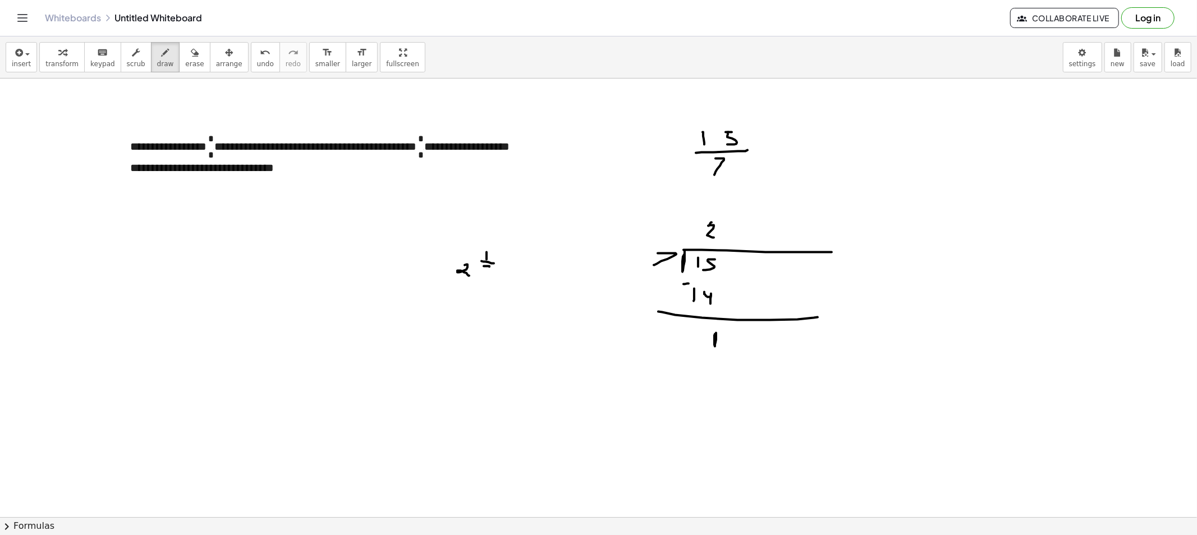
drag, startPoint x: 486, startPoint y: 266, endPoint x: 486, endPoint y: 277, distance: 10.7
click at [485, 274] on div at bounding box center [598, 517] width 1197 height 877
click at [482, 267] on div at bounding box center [598, 517] width 1197 height 877
drag, startPoint x: 463, startPoint y: 238, endPoint x: 467, endPoint y: 251, distance: 13.3
click at [465, 251] on div at bounding box center [598, 517] width 1197 height 877
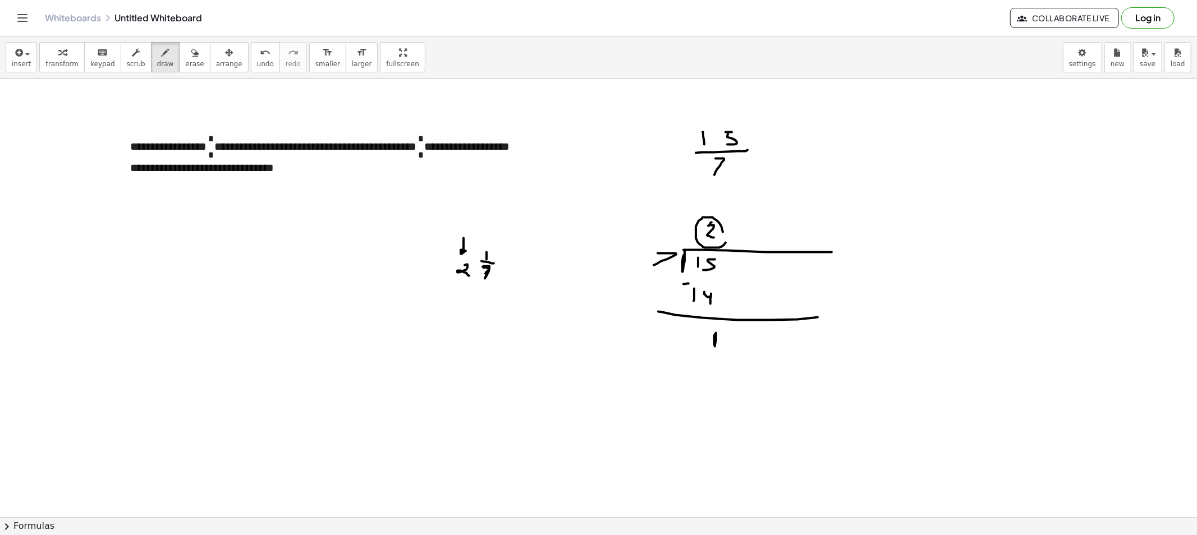
drag, startPoint x: 723, startPoint y: 232, endPoint x: 719, endPoint y: 223, distance: 9.6
click at [719, 223] on div at bounding box center [598, 517] width 1197 height 877
drag, startPoint x: 492, startPoint y: 214, endPoint x: 504, endPoint y: 247, distance: 35.1
click at [495, 233] on div at bounding box center [598, 517] width 1197 height 877
click at [726, 327] on div at bounding box center [598, 517] width 1197 height 877
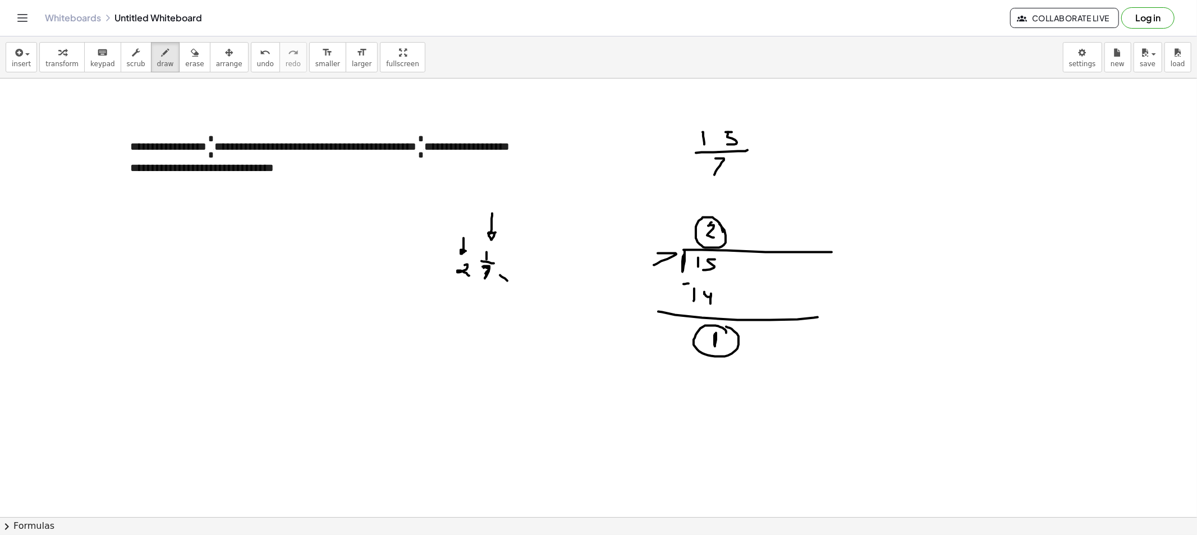
drag, startPoint x: 500, startPoint y: 275, endPoint x: 507, endPoint y: 281, distance: 9.2
click at [507, 281] on div at bounding box center [598, 517] width 1197 height 877
click at [505, 274] on div at bounding box center [598, 517] width 1197 height 877
drag, startPoint x: 623, startPoint y: 250, endPoint x: 640, endPoint y: 261, distance: 20.2
click at [640, 261] on div at bounding box center [598, 517] width 1197 height 877
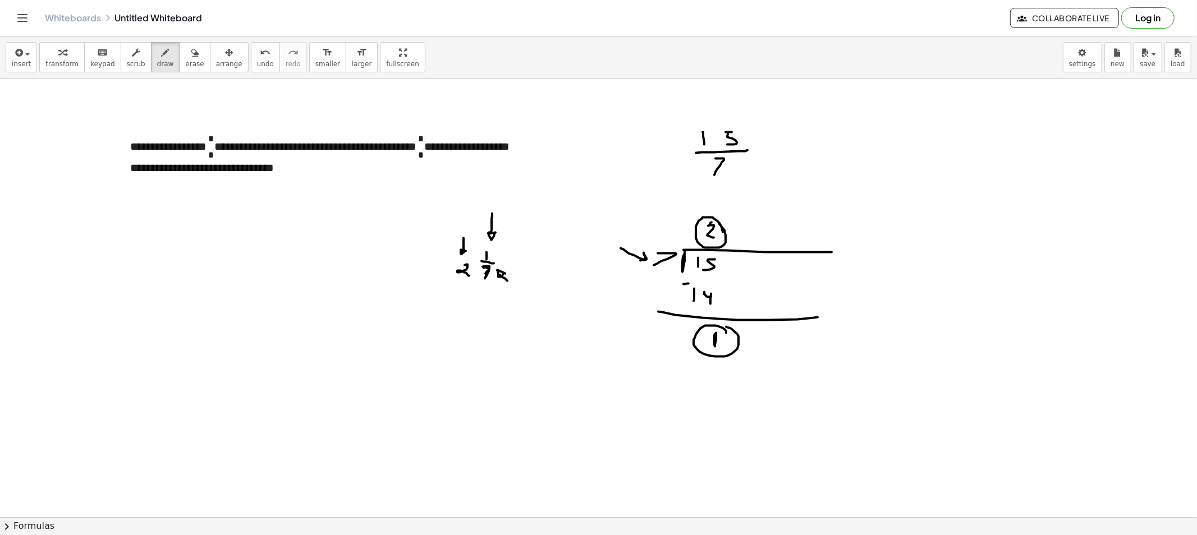
click at [185, 56] on div "button" at bounding box center [194, 51] width 19 height 13
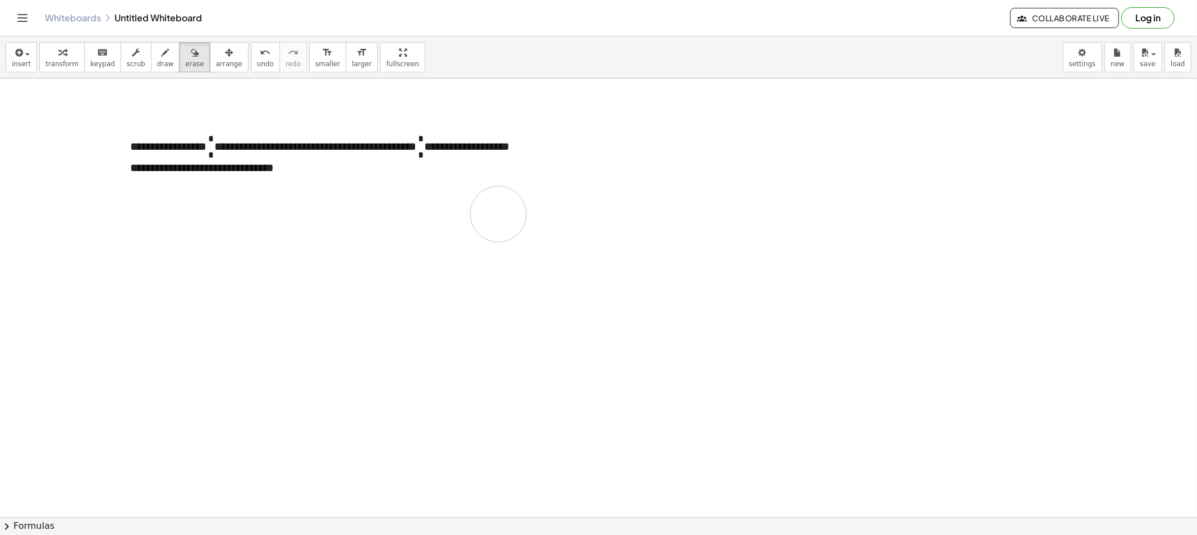
drag, startPoint x: 553, startPoint y: 255, endPoint x: 240, endPoint y: 148, distance: 331.0
click at [495, 214] on div at bounding box center [598, 517] width 1197 height 877
click at [159, 57] on div "button" at bounding box center [165, 51] width 17 height 13
click at [531, 194] on div at bounding box center [598, 517] width 1197 height 877
drag, startPoint x: 531, startPoint y: 194, endPoint x: 533, endPoint y: 209, distance: 15.3
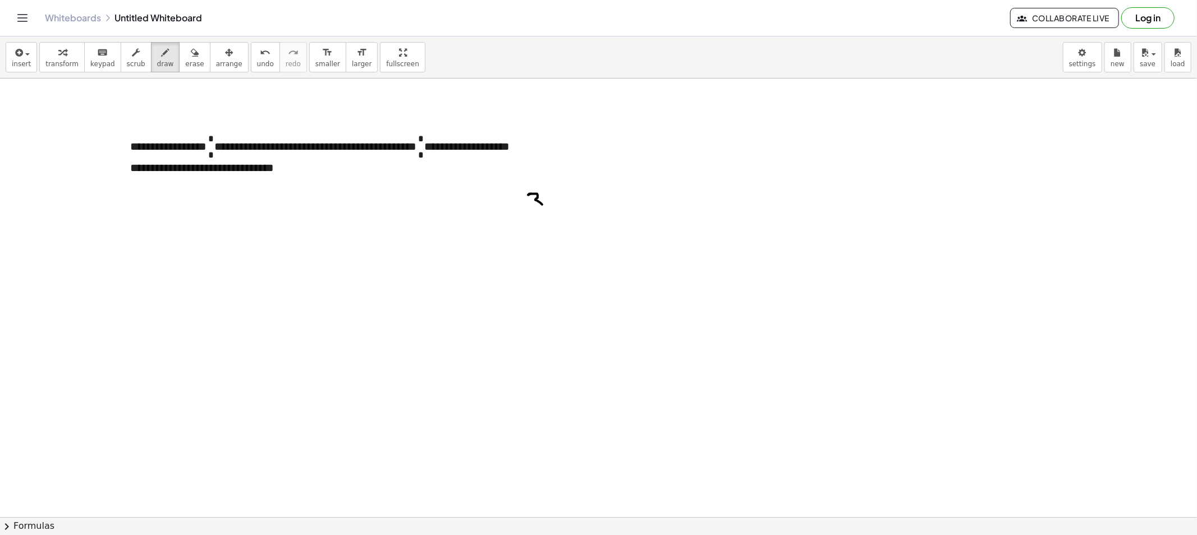
click at [533, 209] on div at bounding box center [598, 517] width 1197 height 877
drag, startPoint x: 522, startPoint y: 216, endPoint x: 556, endPoint y: 218, distance: 33.7
click at [557, 217] on div at bounding box center [598, 517] width 1197 height 877
drag, startPoint x: 537, startPoint y: 223, endPoint x: 550, endPoint y: 233, distance: 15.6
click at [549, 233] on div at bounding box center [598, 517] width 1197 height 877
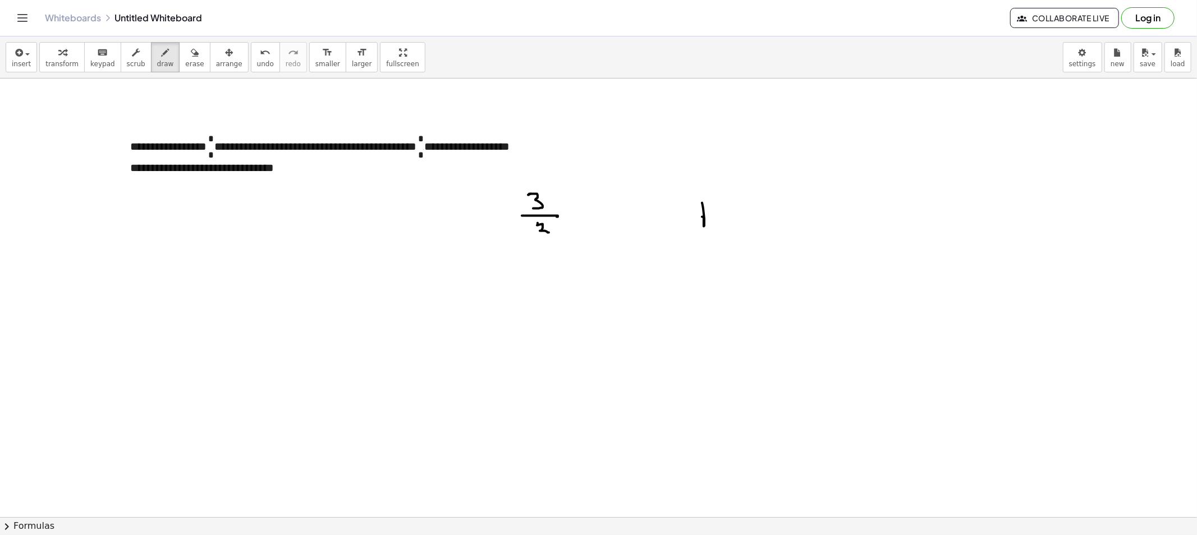
drag, startPoint x: 703, startPoint y: 217, endPoint x: 766, endPoint y: 201, distance: 64.9
click at [766, 201] on div at bounding box center [598, 517] width 1197 height 877
drag, startPoint x: 711, startPoint y: 182, endPoint x: 711, endPoint y: 192, distance: 9.5
click at [711, 192] on div at bounding box center [598, 517] width 1197 height 877
drag, startPoint x: 681, startPoint y: 211, endPoint x: 681, endPoint y: 221, distance: 10.1
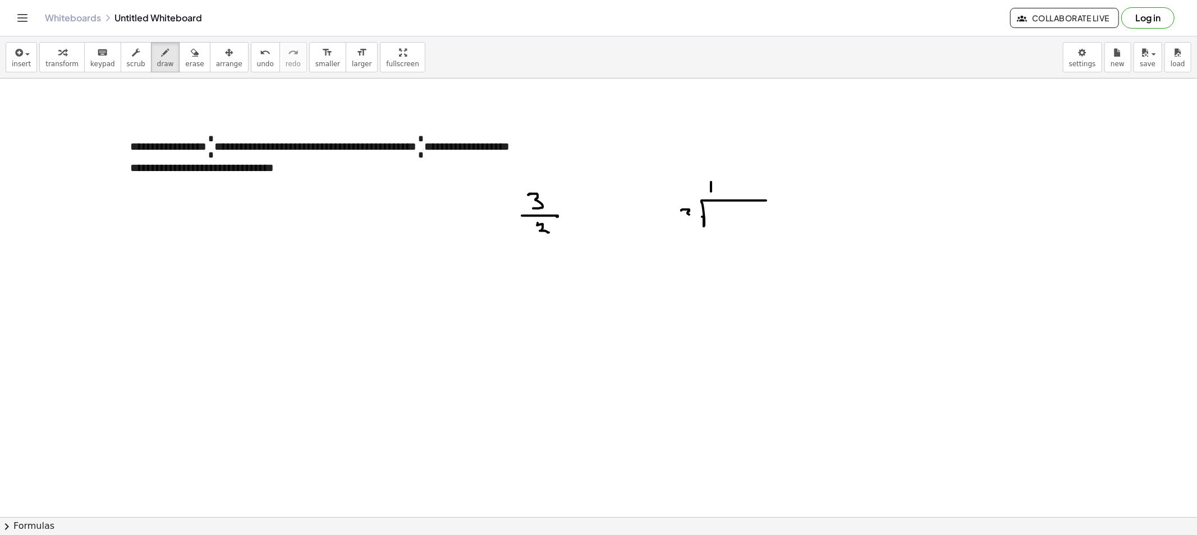
click at [681, 222] on div at bounding box center [598, 517] width 1197 height 877
drag, startPoint x: 716, startPoint y: 209, endPoint x: 731, endPoint y: 222, distance: 19.5
click at [731, 222] on div at bounding box center [598, 517] width 1197 height 877
drag, startPoint x: 584, startPoint y: 272, endPoint x: 585, endPoint y: 290, distance: 18.0
click at [585, 290] on div at bounding box center [598, 517] width 1197 height 877
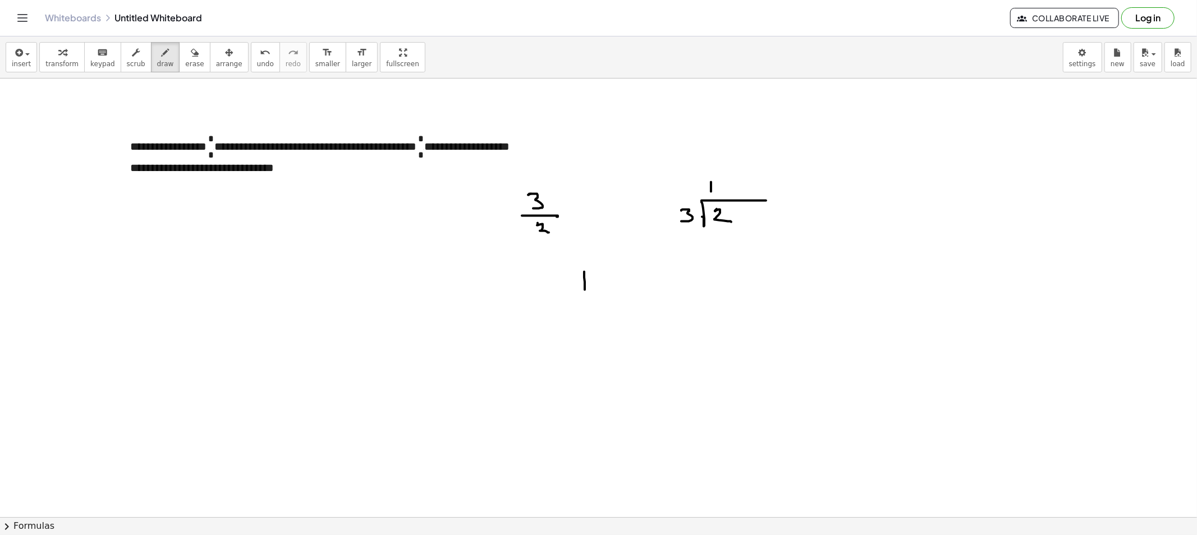
drag, startPoint x: 605, startPoint y: 259, endPoint x: 606, endPoint y: 270, distance: 10.7
click at [606, 270] on div at bounding box center [598, 517] width 1197 height 877
drag, startPoint x: 598, startPoint y: 274, endPoint x: 617, endPoint y: 273, distance: 19.1
click at [617, 273] on div at bounding box center [598, 517] width 1197 height 877
drag, startPoint x: 607, startPoint y: 281, endPoint x: 607, endPoint y: 292, distance: 10.7
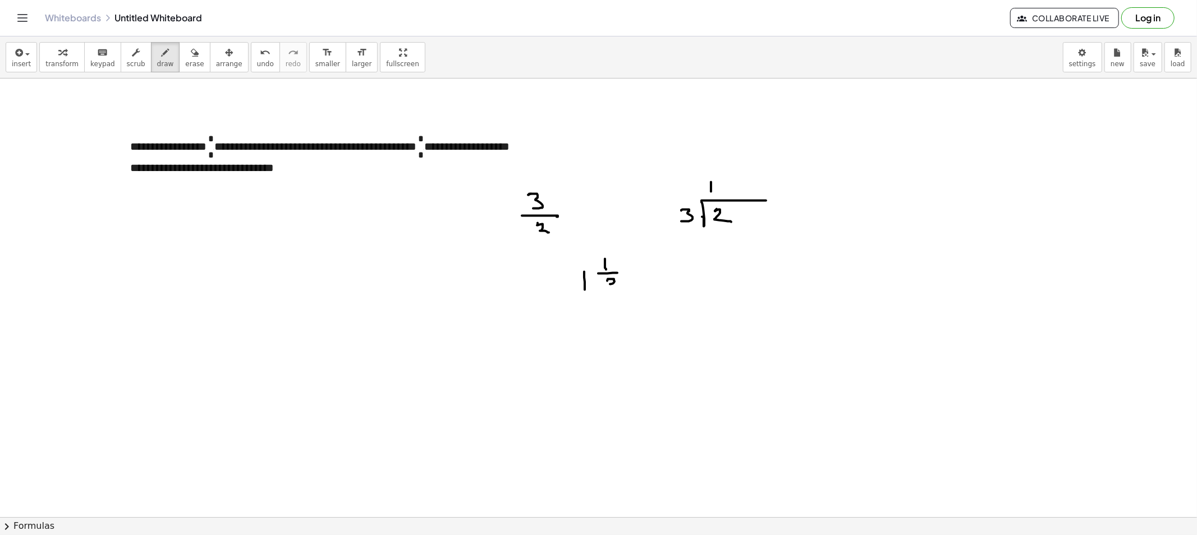
click at [607, 292] on div at bounding box center [598, 517] width 1197 height 877
click at [678, 233] on div at bounding box center [598, 517] width 1197 height 877
click at [643, 286] on div at bounding box center [598, 517] width 1197 height 877
click at [640, 288] on div at bounding box center [598, 517] width 1197 height 877
click at [188, 62] on button "erase" at bounding box center [194, 57] width 31 height 30
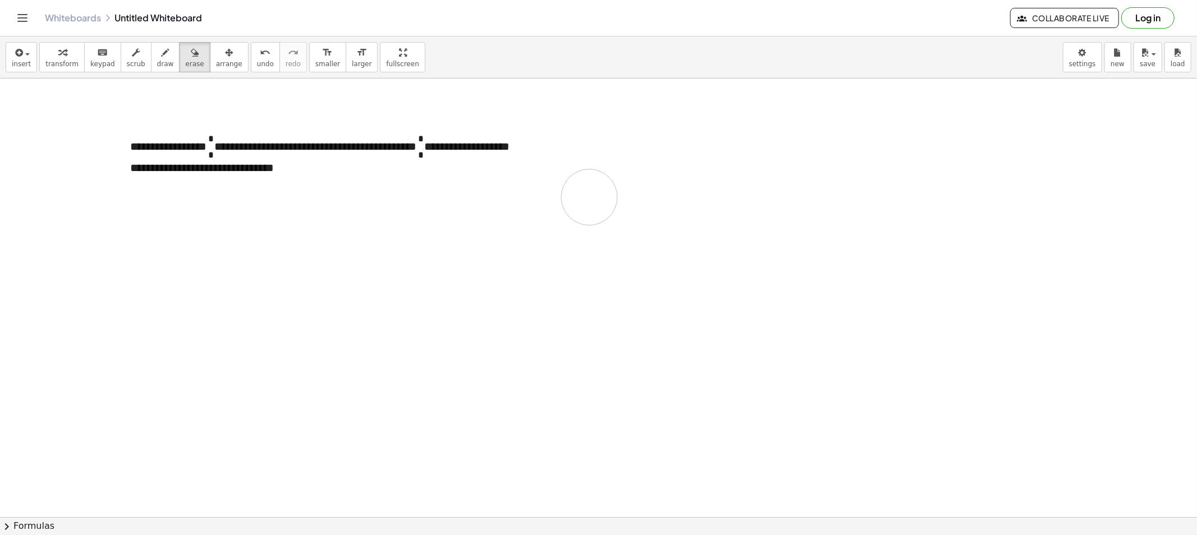
drag, startPoint x: 610, startPoint y: 288, endPoint x: 494, endPoint y: 219, distance: 135.1
click at [526, 203] on div at bounding box center [598, 517] width 1197 height 877
drag, startPoint x: 720, startPoint y: 224, endPoint x: 385, endPoint y: 225, distance: 335.5
click at [385, 225] on div at bounding box center [598, 517] width 1197 height 877
drag, startPoint x: 154, startPoint y: 61, endPoint x: 250, endPoint y: 140, distance: 124.7
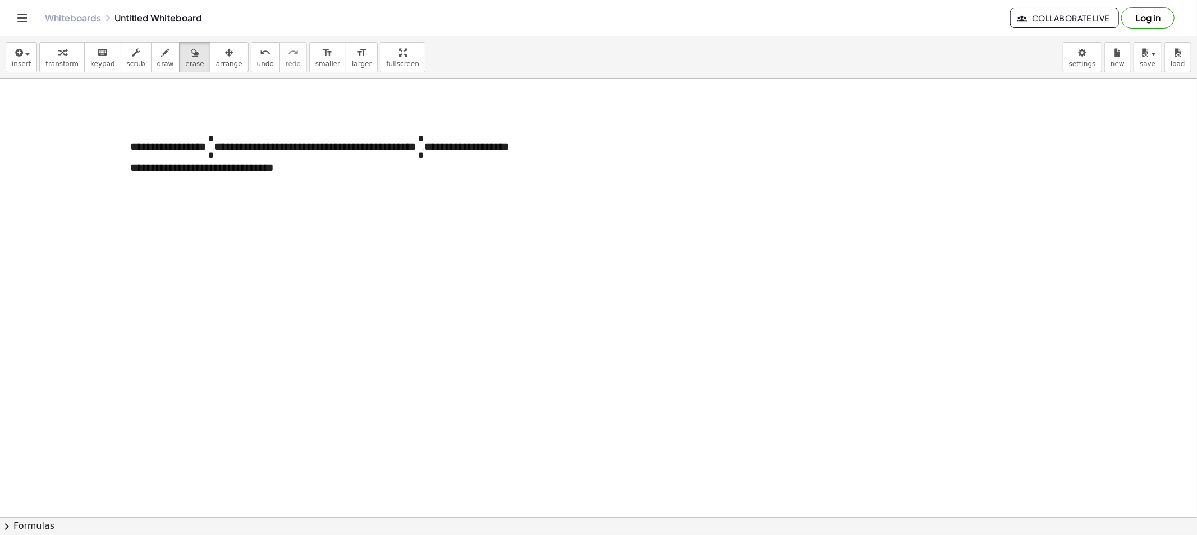
click at [157, 61] on span "draw" at bounding box center [165, 64] width 17 height 8
drag, startPoint x: 524, startPoint y: 191, endPoint x: 526, endPoint y: 202, distance: 10.8
click at [526, 202] on div at bounding box center [598, 517] width 1197 height 877
drag, startPoint x: 564, startPoint y: 206, endPoint x: 525, endPoint y: 218, distance: 40.5
click at [563, 206] on div at bounding box center [598, 517] width 1197 height 877
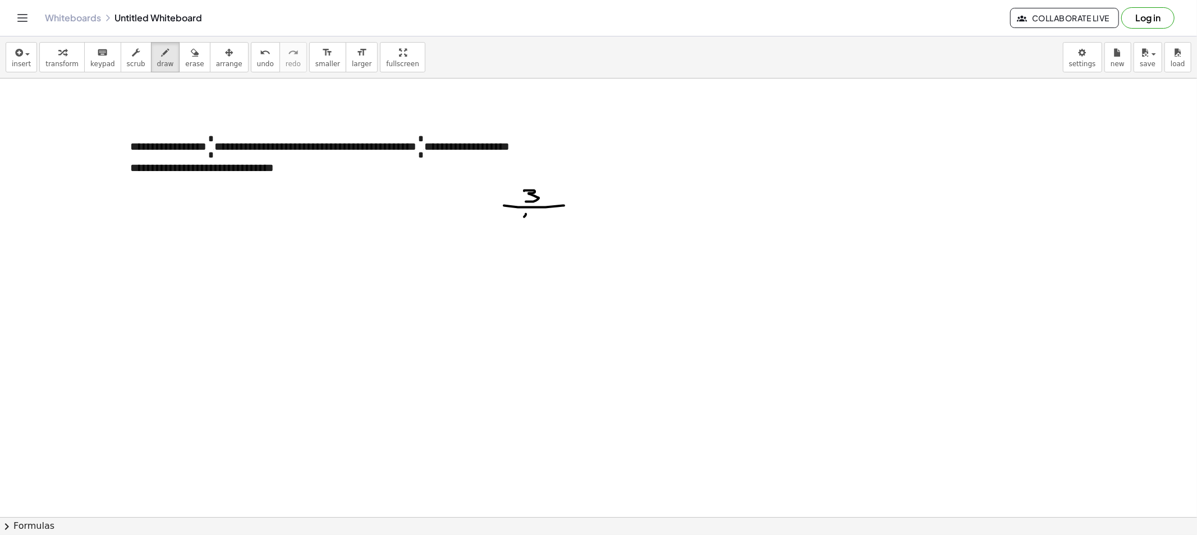
click at [524, 217] on div at bounding box center [598, 517] width 1197 height 877
drag, startPoint x: 527, startPoint y: 195, endPoint x: 535, endPoint y: 210, distance: 17.1
click at [535, 210] on div at bounding box center [598, 517] width 1197 height 877
drag, startPoint x: 517, startPoint y: 214, endPoint x: 557, endPoint y: 213, distance: 39.3
click at [559, 213] on div at bounding box center [598, 517] width 1197 height 877
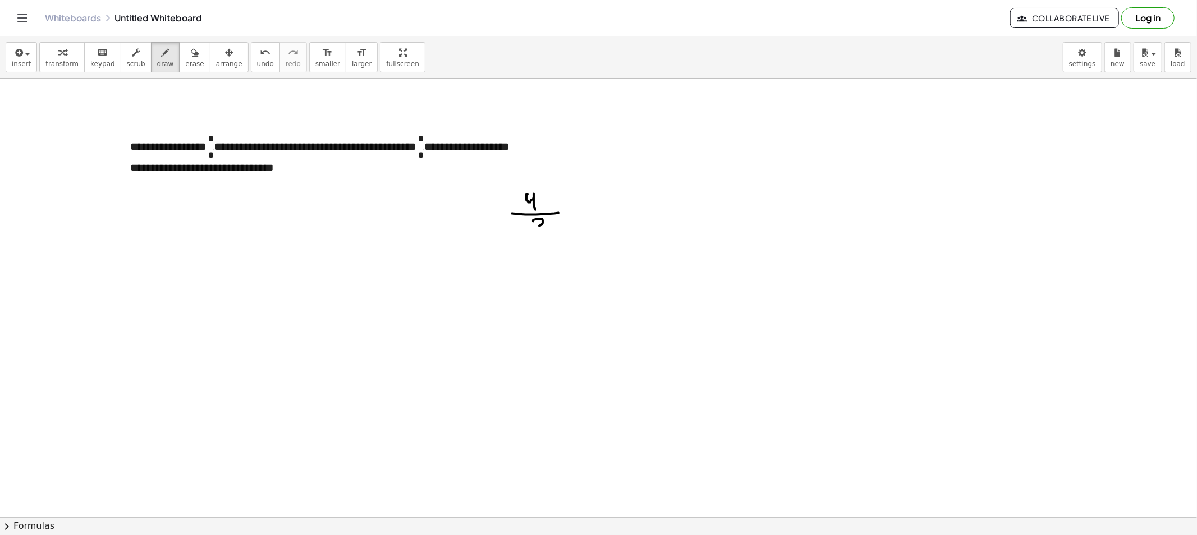
drag, startPoint x: 533, startPoint y: 222, endPoint x: 534, endPoint y: 232, distance: 10.7
click at [534, 232] on div at bounding box center [598, 517] width 1197 height 877
click at [672, 231] on div at bounding box center [598, 517] width 1197 height 877
drag, startPoint x: 696, startPoint y: 209, endPoint x: 688, endPoint y: 221, distance: 13.9
click at [696, 219] on div at bounding box center [598, 517] width 1197 height 877
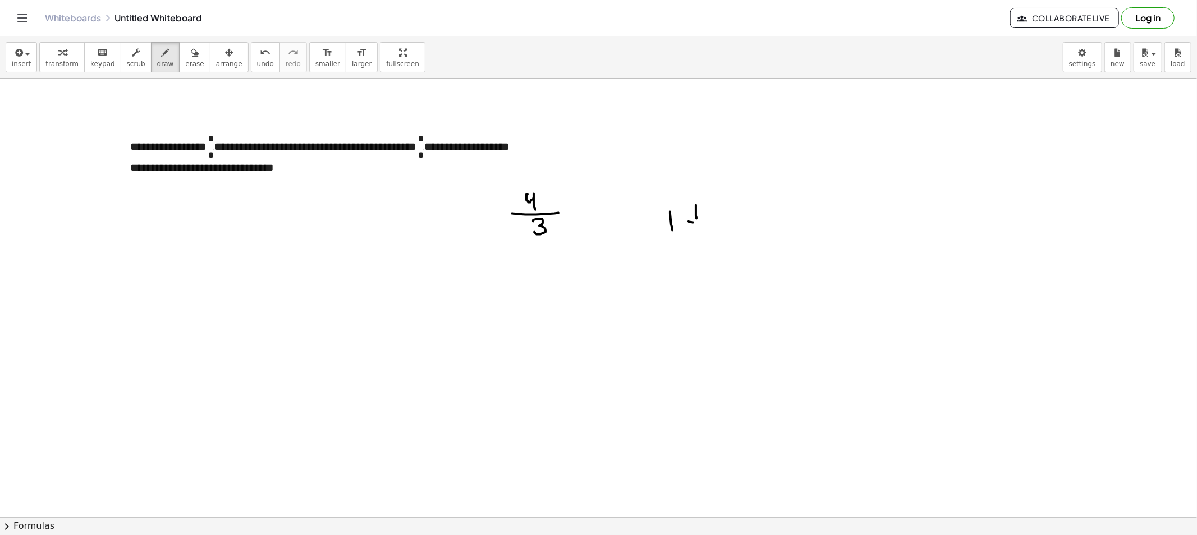
drag, startPoint x: 693, startPoint y: 223, endPoint x: 710, endPoint y: 225, distance: 17.5
click at [710, 225] on div at bounding box center [598, 517] width 1197 height 877
drag, startPoint x: 693, startPoint y: 231, endPoint x: 692, endPoint y: 238, distance: 7.9
click at [692, 238] on div at bounding box center [598, 517] width 1197 height 877
click at [185, 63] on span "erase" at bounding box center [194, 64] width 19 height 8
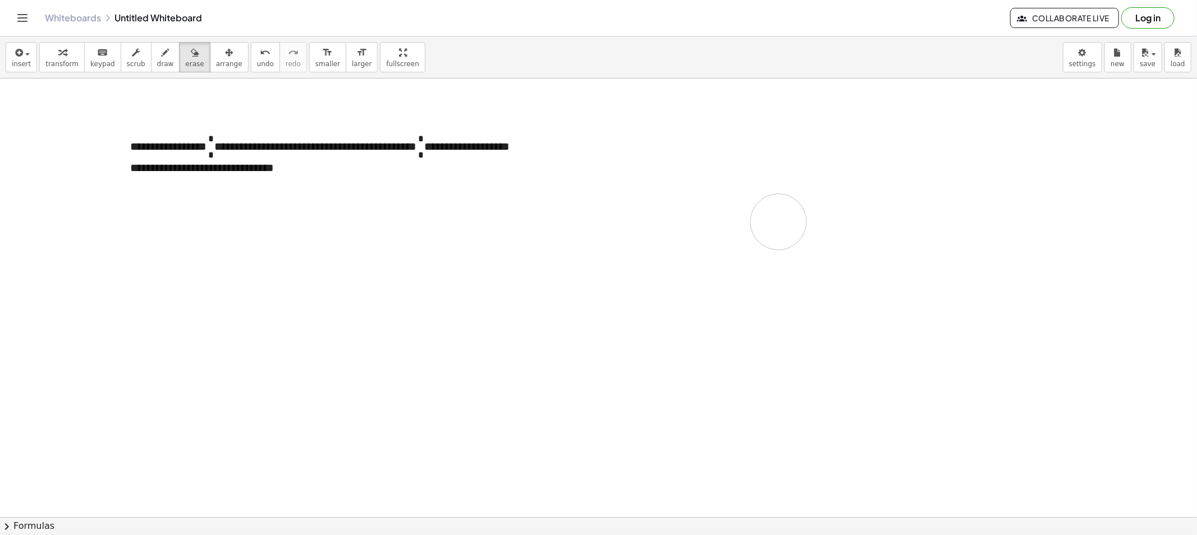
drag, startPoint x: 523, startPoint y: 254, endPoint x: 457, endPoint y: 195, distance: 88.6
click at [468, 199] on div at bounding box center [598, 517] width 1197 height 877
drag, startPoint x: 154, startPoint y: 61, endPoint x: 293, endPoint y: 161, distance: 172.0
click at [157, 62] on span "draw" at bounding box center [165, 64] width 17 height 8
drag, startPoint x: 546, startPoint y: 193, endPoint x: 554, endPoint y: 193, distance: 7.9
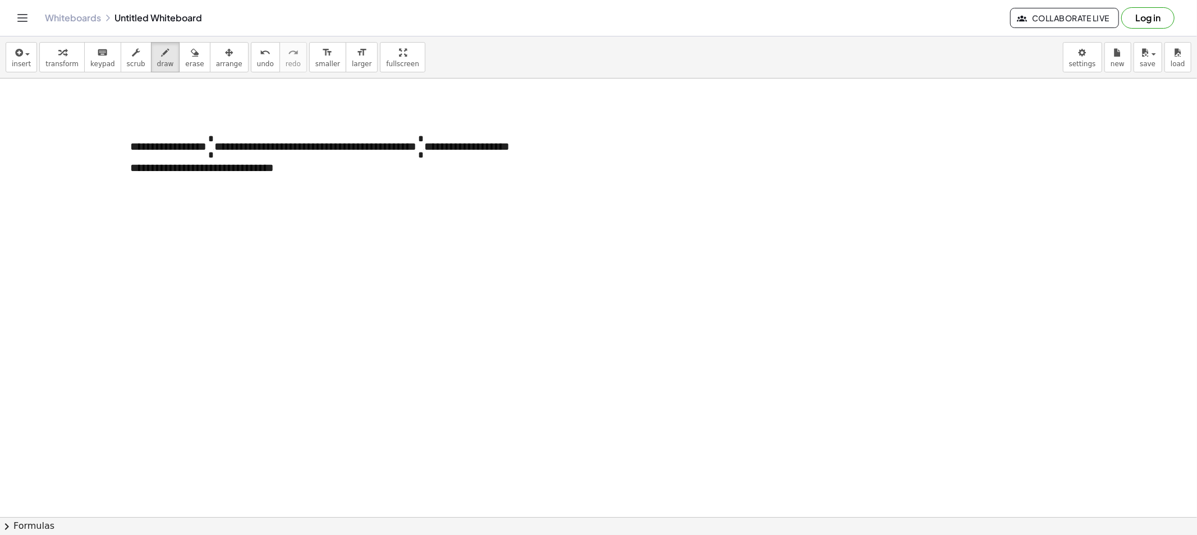
click at [554, 193] on div at bounding box center [598, 517] width 1197 height 877
drag, startPoint x: 548, startPoint y: 193, endPoint x: 552, endPoint y: 206, distance: 13.5
click at [548, 203] on div at bounding box center [598, 517] width 1197 height 877
drag, startPoint x: 539, startPoint y: 208, endPoint x: 565, endPoint y: 208, distance: 26.9
click at [565, 208] on div at bounding box center [598, 517] width 1197 height 877
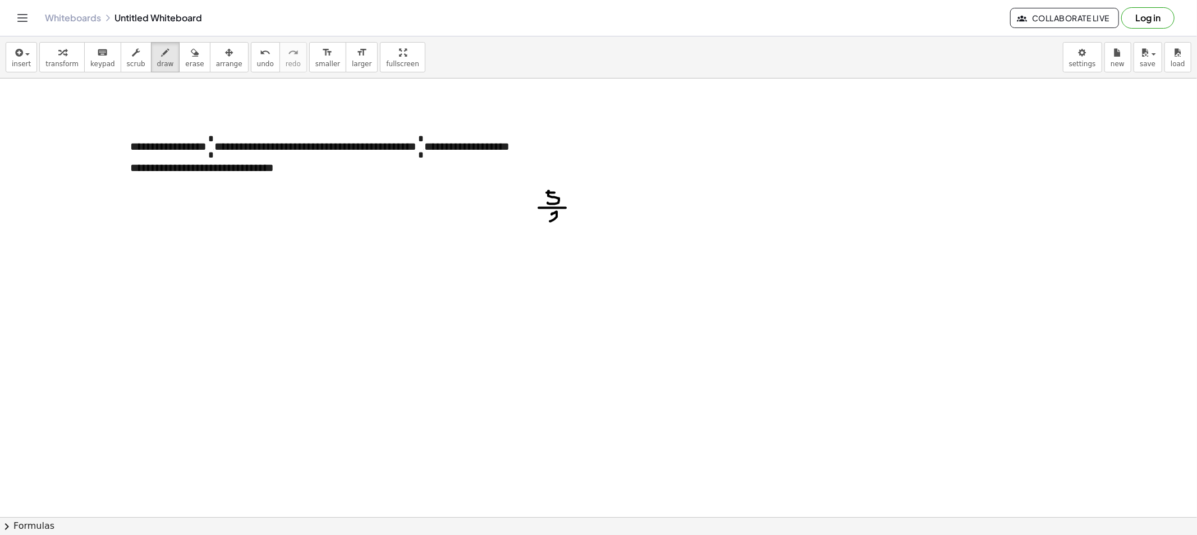
drag, startPoint x: 553, startPoint y: 214, endPoint x: 567, endPoint y: 227, distance: 18.6
click at [564, 226] on div at bounding box center [598, 517] width 1197 height 877
drag, startPoint x: 679, startPoint y: 208, endPoint x: 700, endPoint y: 216, distance: 22.9
click at [690, 217] on div at bounding box center [598, 517] width 1197 height 877
drag, startPoint x: 707, startPoint y: 199, endPoint x: 709, endPoint y: 205, distance: 6.4
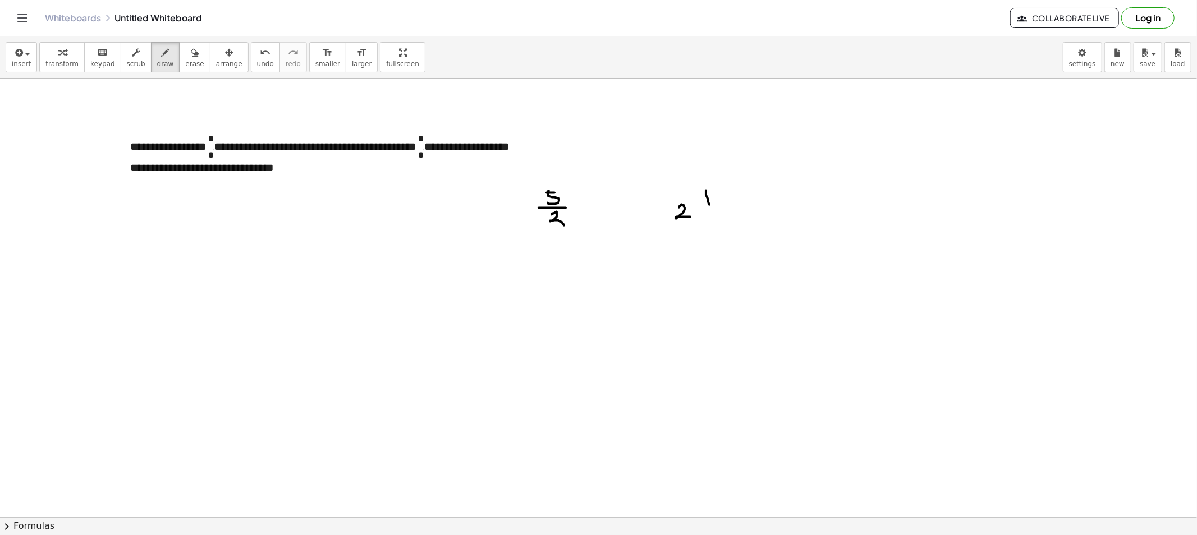
click at [709, 205] on div at bounding box center [598, 517] width 1197 height 877
click at [719, 208] on div at bounding box center [598, 517] width 1197 height 877
drag, startPoint x: 712, startPoint y: 215, endPoint x: 720, endPoint y: 226, distance: 13.2
click at [719, 225] on div at bounding box center [598, 517] width 1197 height 877
drag, startPoint x: 177, startPoint y: 65, endPoint x: 440, endPoint y: 190, distance: 291.6
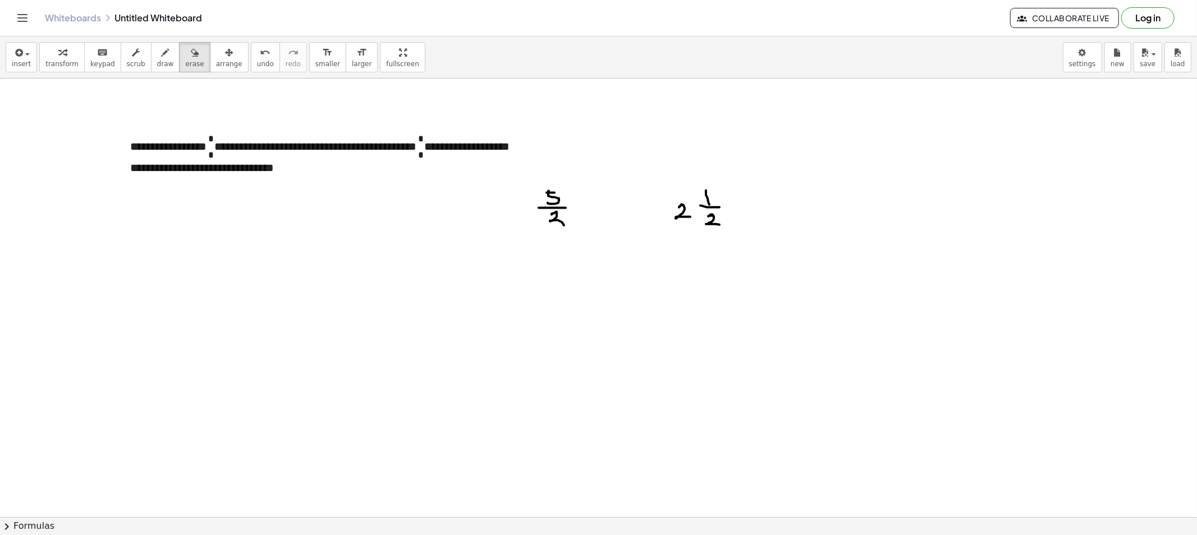
click at [185, 66] on span "erase" at bounding box center [194, 64] width 19 height 8
drag, startPoint x: 613, startPoint y: 219, endPoint x: 693, endPoint y: 199, distance: 82.9
click at [709, 199] on div at bounding box center [598, 517] width 1197 height 877
click at [157, 66] on span "draw" at bounding box center [165, 64] width 17 height 8
drag, startPoint x: 141, startPoint y: 205, endPoint x: 151, endPoint y: 204, distance: 10.7
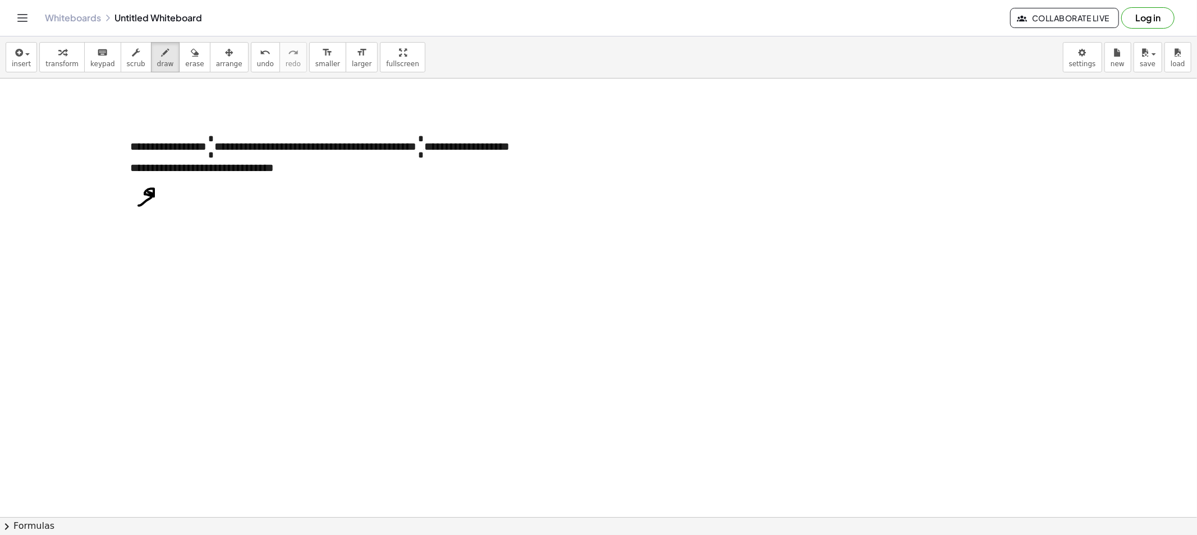
click at [154, 200] on div at bounding box center [598, 517] width 1197 height 877
click at [151, 45] on button "draw" at bounding box center [165, 57] width 29 height 30
drag, startPoint x: 346, startPoint y: 180, endPoint x: 369, endPoint y: 180, distance: 23.0
click at [361, 191] on div at bounding box center [598, 517] width 1197 height 877
click at [369, 180] on div at bounding box center [598, 517] width 1197 height 877
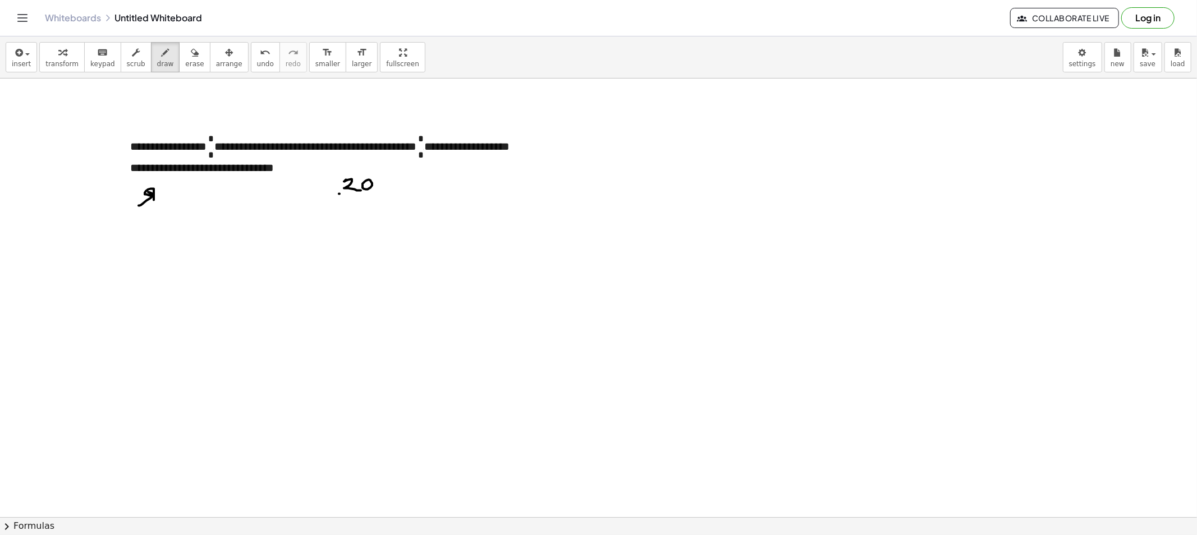
drag, startPoint x: 339, startPoint y: 194, endPoint x: 379, endPoint y: 192, distance: 39.3
click at [379, 192] on div at bounding box center [598, 517] width 1197 height 877
click at [358, 198] on div at bounding box center [598, 517] width 1197 height 877
drag, startPoint x: 358, startPoint y: 205, endPoint x: 367, endPoint y: 203, distance: 9.7
click at [358, 205] on div at bounding box center [598, 517] width 1197 height 877
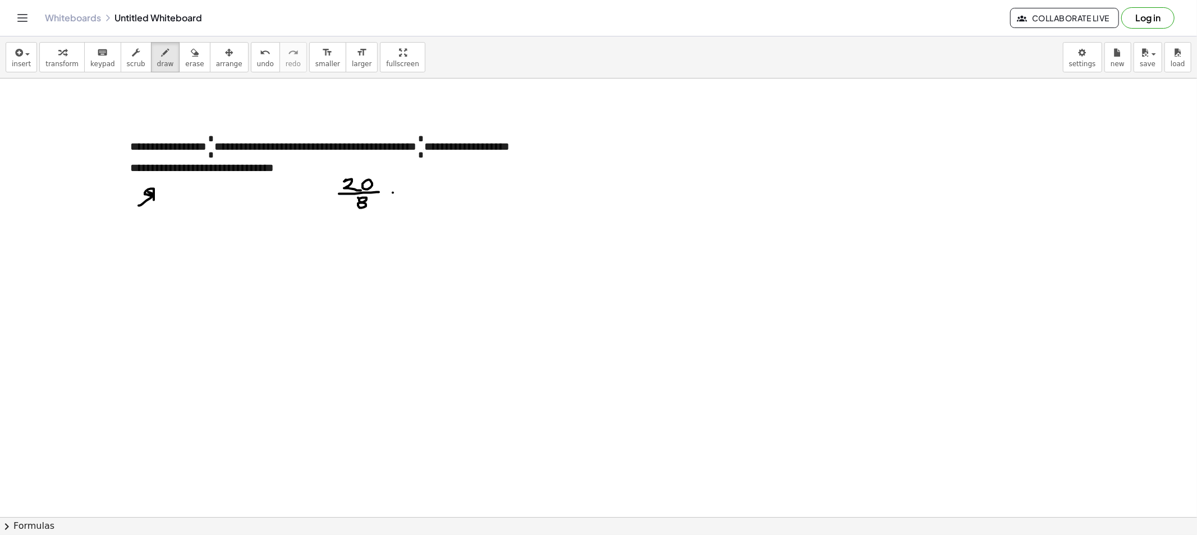
click at [395, 192] on div at bounding box center [598, 517] width 1197 height 877
click at [399, 197] on div at bounding box center [598, 517] width 1197 height 877
click at [534, 182] on div at bounding box center [598, 517] width 1197 height 877
click at [535, 191] on div at bounding box center [598, 517] width 1197 height 877
drag, startPoint x: 561, startPoint y: 191, endPoint x: 617, endPoint y: 180, distance: 57.3
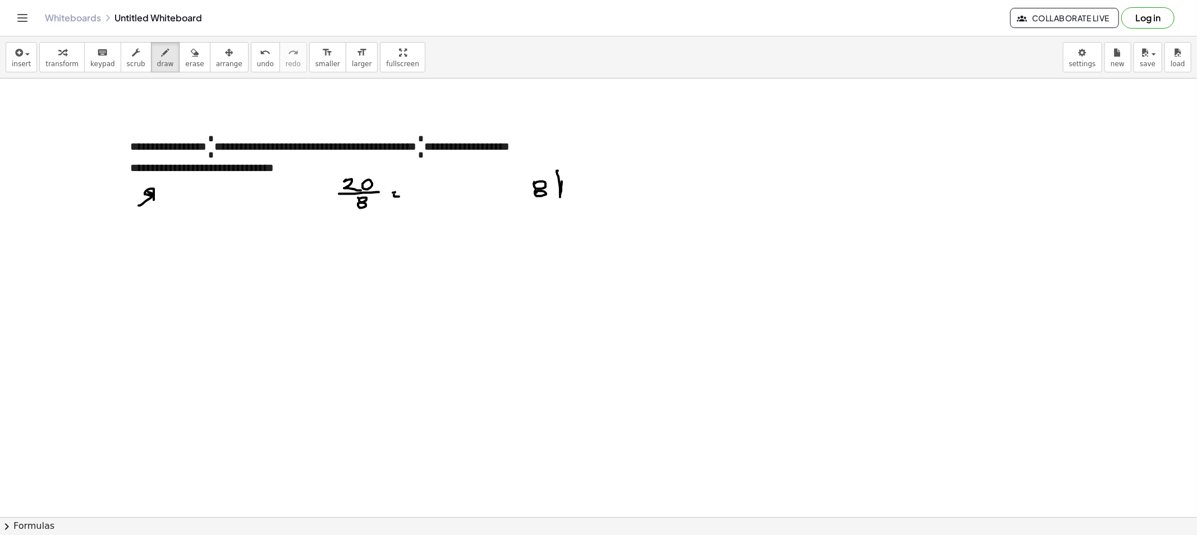
click at [623, 173] on div at bounding box center [598, 517] width 1197 height 877
drag, startPoint x: 565, startPoint y: 183, endPoint x: 581, endPoint y: 191, distance: 17.8
click at [577, 193] on div at bounding box center [598, 517] width 1197 height 877
drag, startPoint x: 585, startPoint y: 186, endPoint x: 590, endPoint y: 182, distance: 6.0
click at [591, 182] on div at bounding box center [598, 517] width 1197 height 877
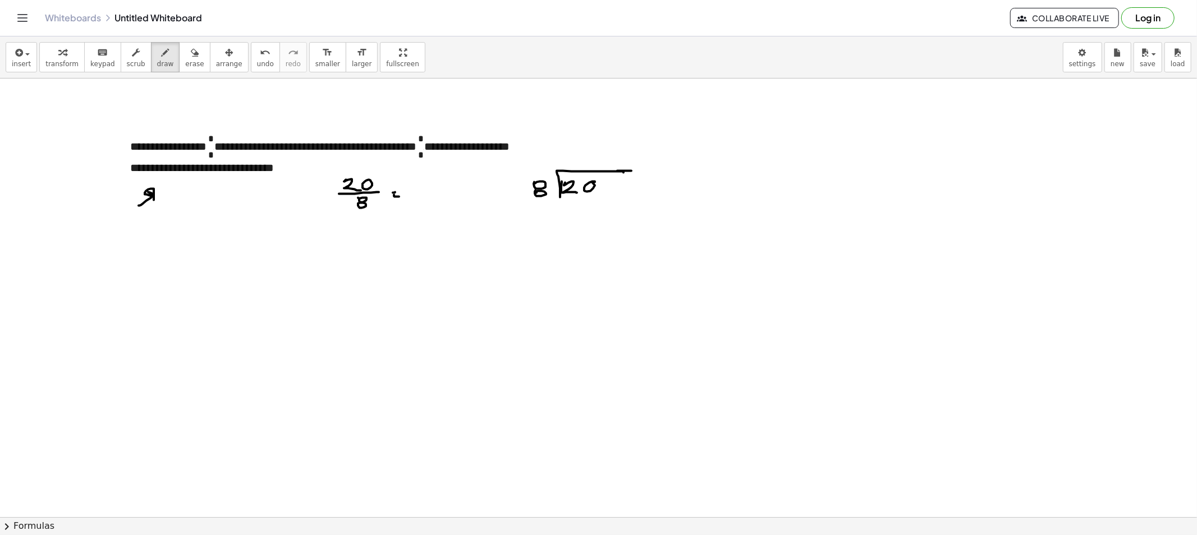
drag, startPoint x: 631, startPoint y: 171, endPoint x: 601, endPoint y: 166, distance: 30.7
click at [657, 169] on div at bounding box center [598, 517] width 1197 height 877
drag, startPoint x: 597, startPoint y: 151, endPoint x: 601, endPoint y: 163, distance: 12.1
click at [601, 163] on div at bounding box center [598, 517] width 1197 height 877
drag, startPoint x: 555, startPoint y: 153, endPoint x: 537, endPoint y: 167, distance: 22.4
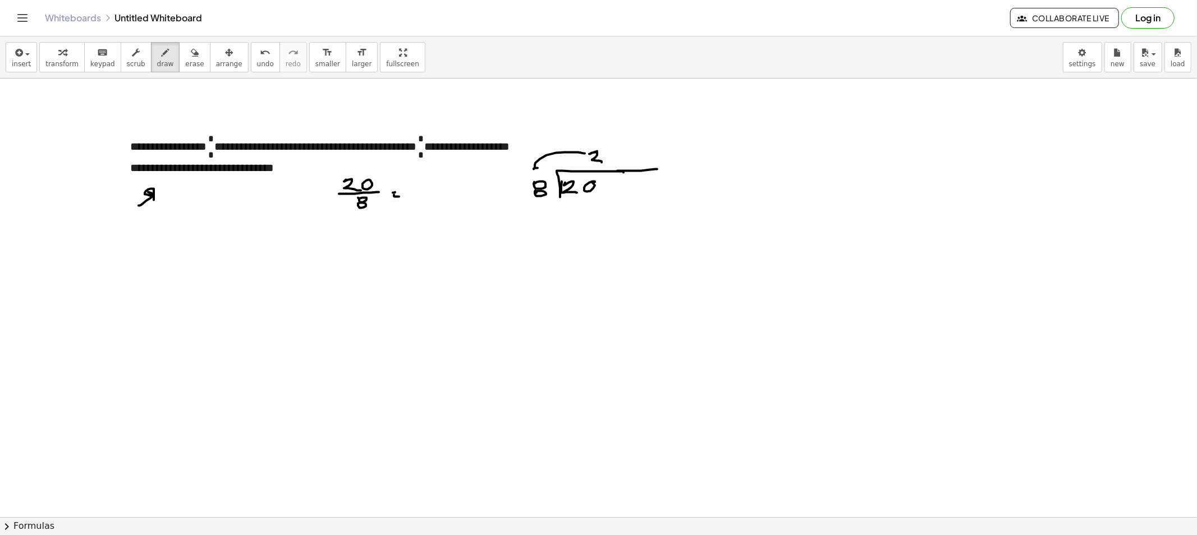
click at [537, 167] on div at bounding box center [598, 517] width 1197 height 877
drag, startPoint x: 571, startPoint y: 209, endPoint x: 580, endPoint y: 219, distance: 13.5
click at [571, 222] on div at bounding box center [598, 517] width 1197 height 877
drag, startPoint x: 592, startPoint y: 206, endPoint x: 590, endPoint y: 222, distance: 15.2
click at [589, 222] on div at bounding box center [598, 517] width 1197 height 877
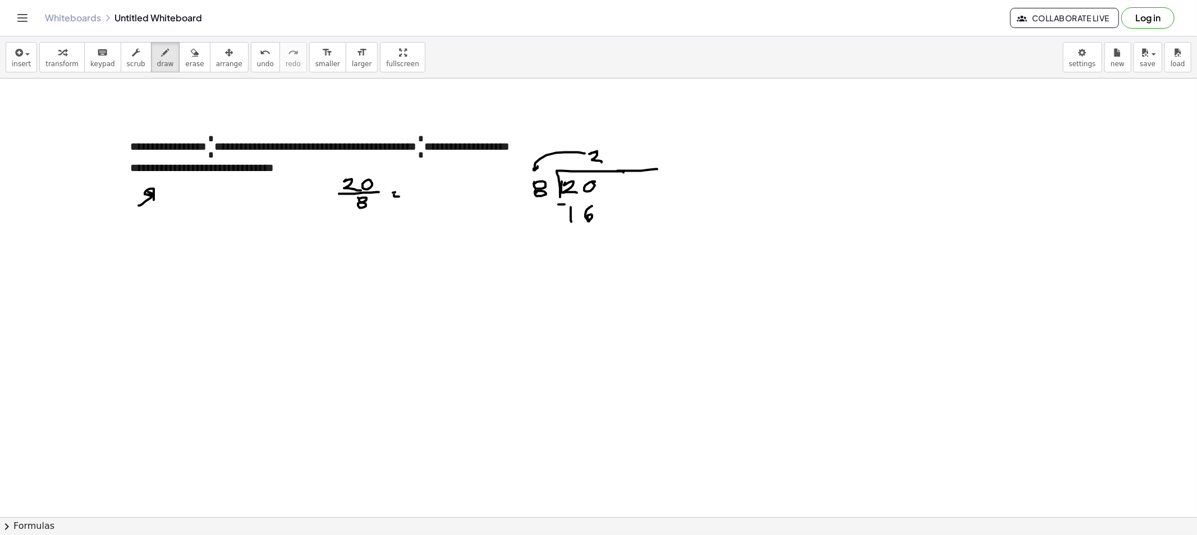
click at [565, 205] on div at bounding box center [598, 517] width 1197 height 877
drag, startPoint x: 605, startPoint y: 227, endPoint x: 642, endPoint y: 231, distance: 37.2
click at [670, 219] on div at bounding box center [598, 517] width 1197 height 877
drag, startPoint x: 584, startPoint y: 241, endPoint x: 591, endPoint y: 250, distance: 11.2
click at [591, 250] on div at bounding box center [598, 517] width 1197 height 877
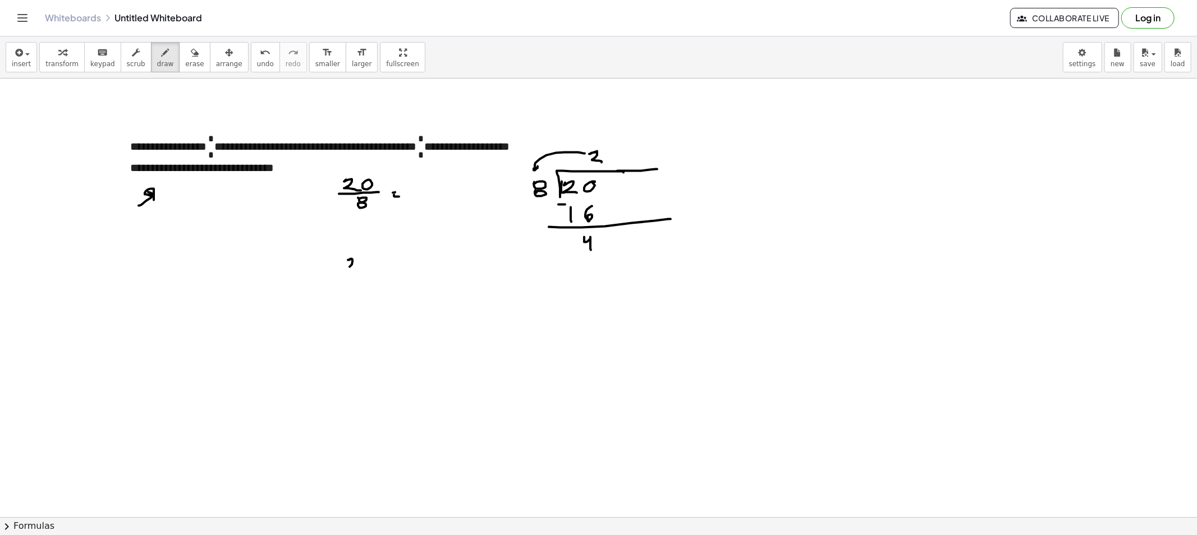
drag, startPoint x: 350, startPoint y: 260, endPoint x: 356, endPoint y: 272, distance: 13.6
click at [355, 272] on div at bounding box center [598, 517] width 1197 height 877
drag, startPoint x: 368, startPoint y: 249, endPoint x: 366, endPoint y: 263, distance: 13.6
click at [377, 260] on div at bounding box center [598, 517] width 1197 height 877
drag, startPoint x: 362, startPoint y: 263, endPoint x: 377, endPoint y: 270, distance: 16.8
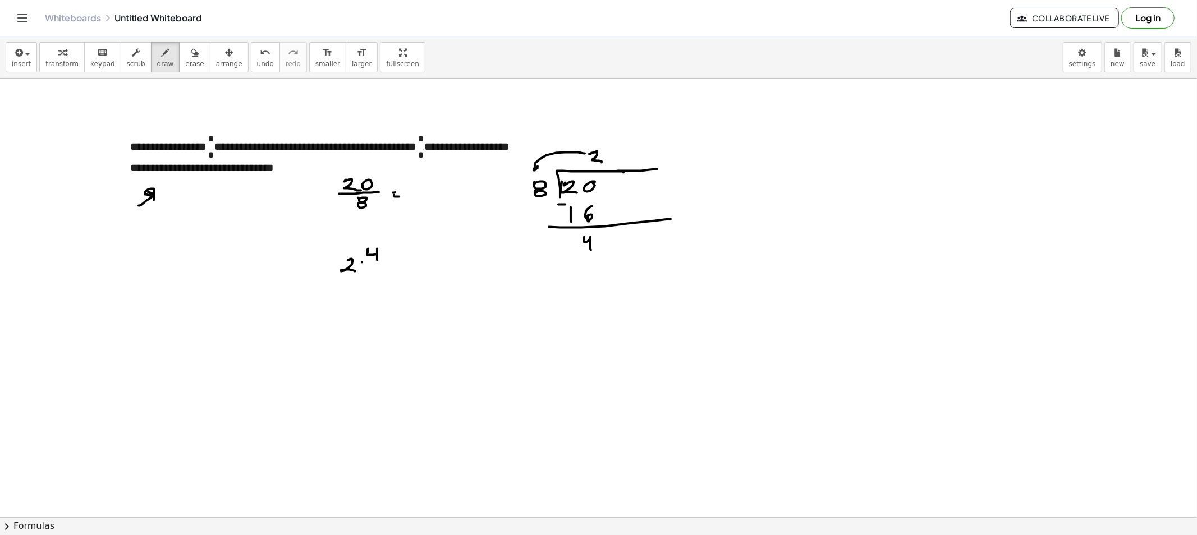
click at [392, 263] on div at bounding box center [598, 517] width 1197 height 877
click at [375, 268] on div at bounding box center [598, 517] width 1197 height 877
drag, startPoint x: 374, startPoint y: 278, endPoint x: 379, endPoint y: 274, distance: 6.4
click at [376, 277] on div at bounding box center [598, 517] width 1197 height 877
drag, startPoint x: 342, startPoint y: 327, endPoint x: 351, endPoint y: 338, distance: 14.4
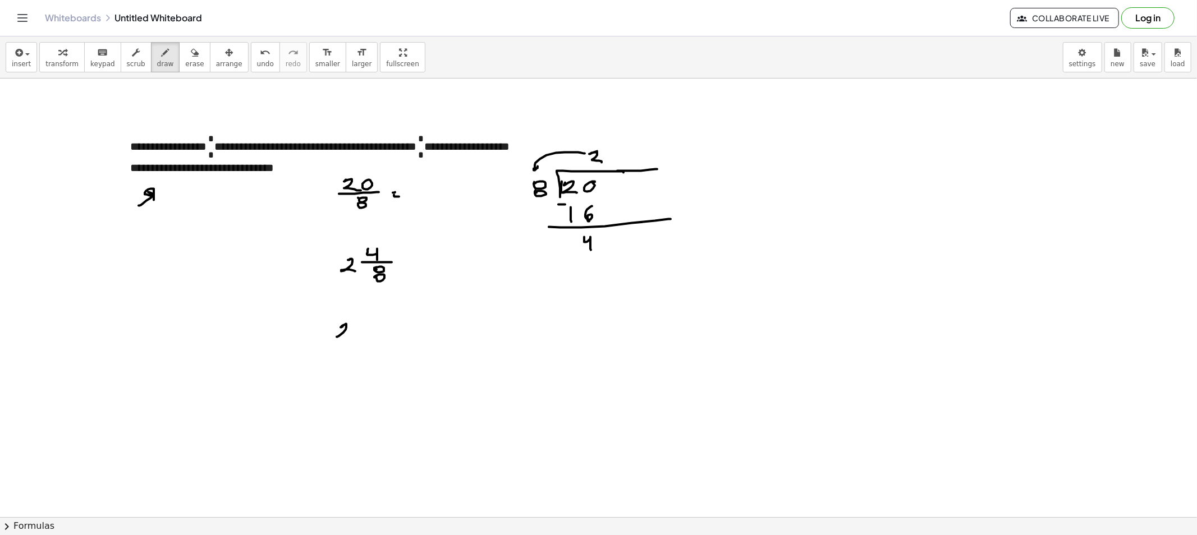
click at [351, 338] on div at bounding box center [598, 517] width 1197 height 877
drag, startPoint x: 367, startPoint y: 313, endPoint x: 367, endPoint y: 323, distance: 10.1
click at [376, 322] on div at bounding box center [598, 517] width 1197 height 877
drag, startPoint x: 371, startPoint y: 326, endPoint x: 368, endPoint y: 332, distance: 6.5
click at [386, 326] on div at bounding box center [598, 517] width 1197 height 877
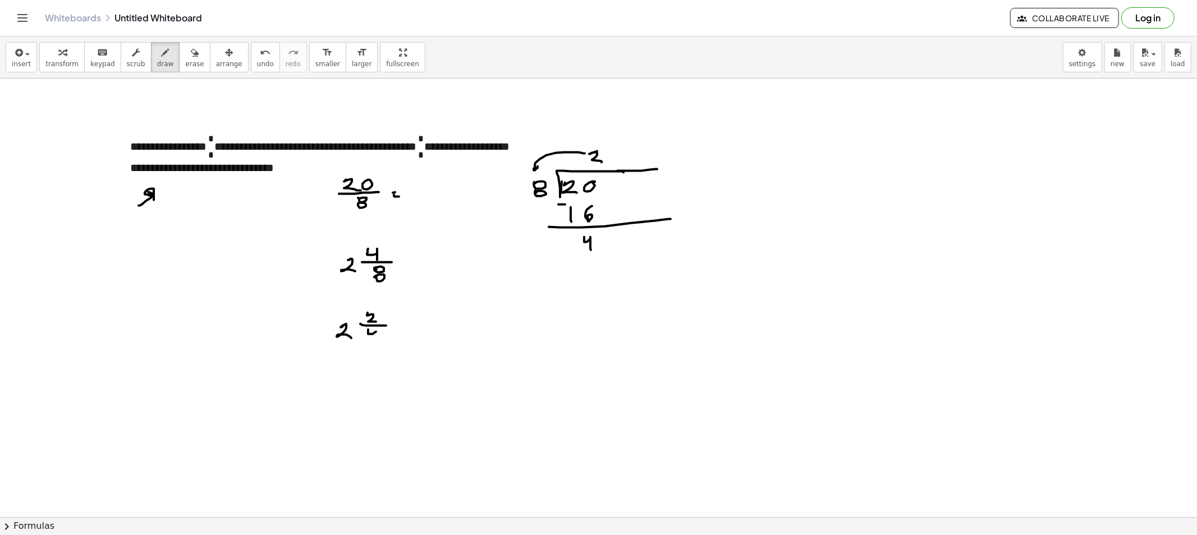
drag, startPoint x: 368, startPoint y: 333, endPoint x: 374, endPoint y: 341, distance: 9.6
click at [374, 341] on div at bounding box center [598, 517] width 1197 height 877
drag, startPoint x: 338, startPoint y: 376, endPoint x: 359, endPoint y: 380, distance: 21.2
click at [354, 384] on div at bounding box center [598, 517] width 1197 height 877
drag, startPoint x: 366, startPoint y: 375, endPoint x: 360, endPoint y: 380, distance: 8.3
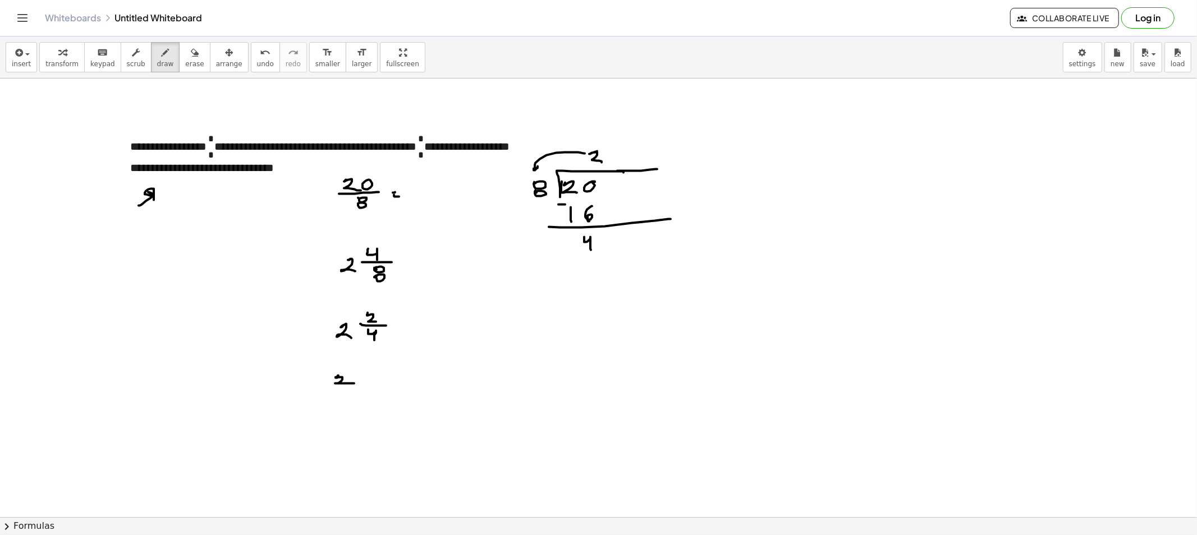
click at [366, 378] on div at bounding box center [598, 517] width 1197 height 877
drag, startPoint x: 360, startPoint y: 380, endPoint x: 380, endPoint y: 381, distance: 19.7
click at [379, 382] on div at bounding box center [598, 517] width 1197 height 877
drag, startPoint x: 371, startPoint y: 385, endPoint x: 383, endPoint y: 397, distance: 16.7
click at [383, 397] on div at bounding box center [598, 517] width 1197 height 877
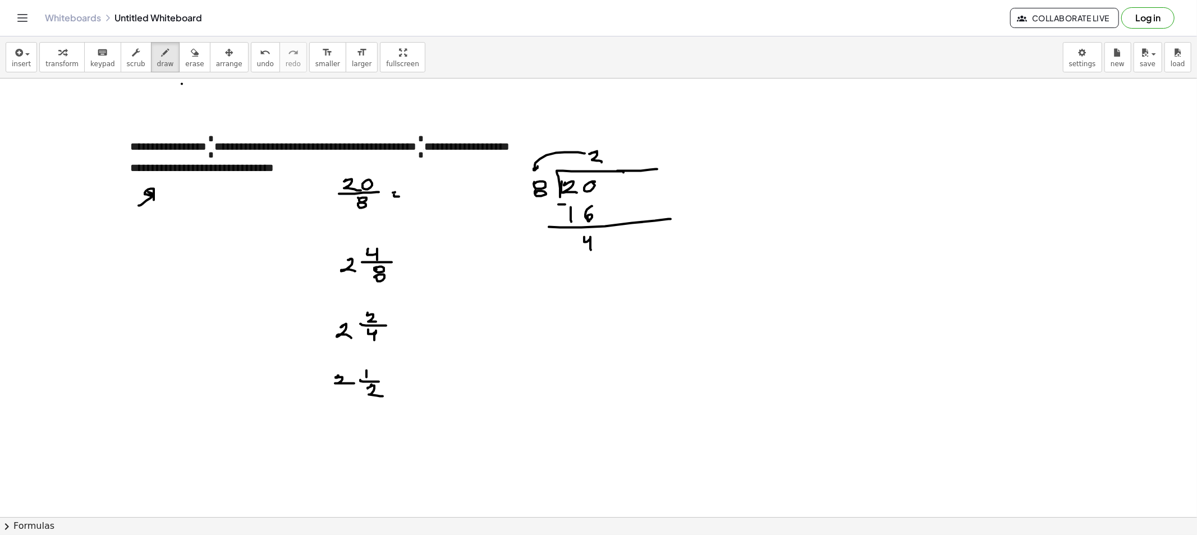
click at [182, 84] on div at bounding box center [598, 517] width 1197 height 877
click at [183, 72] on div "insert select one: Math Expression Function Text Youtube Video Graphing Geometr…" at bounding box center [598, 57] width 1197 height 42
drag, startPoint x: 125, startPoint y: 229, endPoint x: 185, endPoint y: 137, distance: 109.4
click at [188, 135] on div at bounding box center [598, 517] width 1197 height 877
click at [189, 59] on button "erase" at bounding box center [194, 57] width 31 height 30
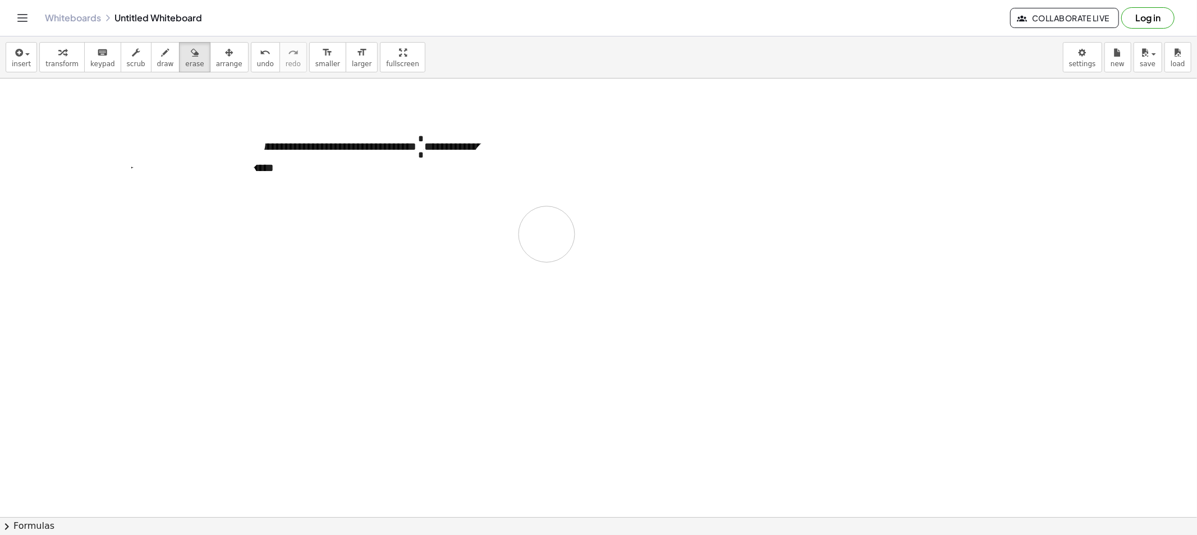
drag, startPoint x: 137, startPoint y: 216, endPoint x: 248, endPoint y: 110, distance: 153.6
click at [427, 200] on div at bounding box center [598, 517] width 1197 height 877
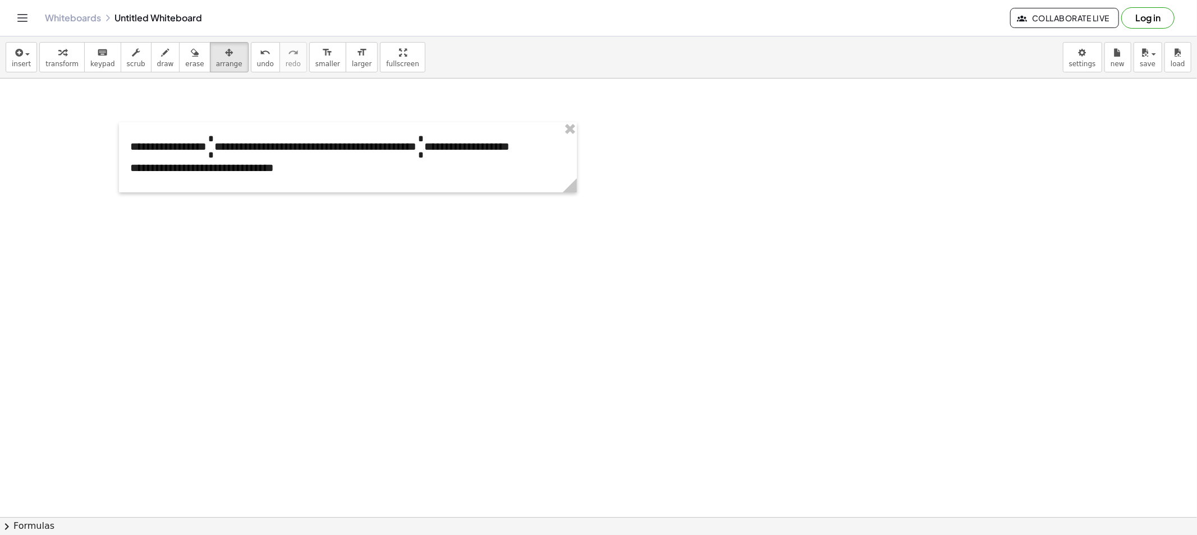
drag, startPoint x: 194, startPoint y: 55, endPoint x: 319, endPoint y: 82, distance: 128.1
click at [210, 58] on button "arrange" at bounding box center [229, 57] width 39 height 30
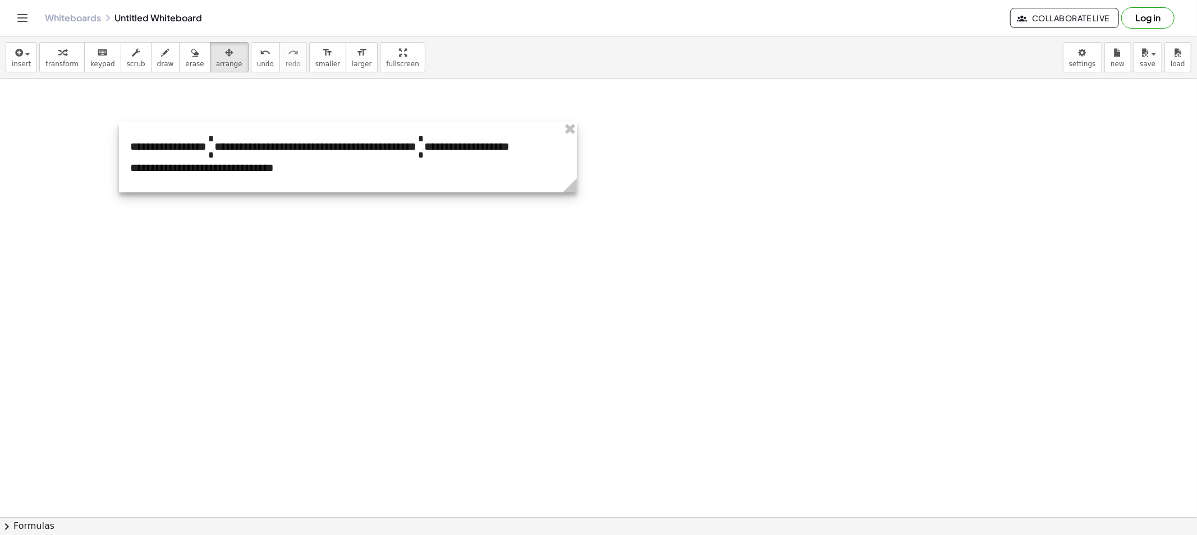
click at [560, 126] on div at bounding box center [348, 157] width 458 height 70
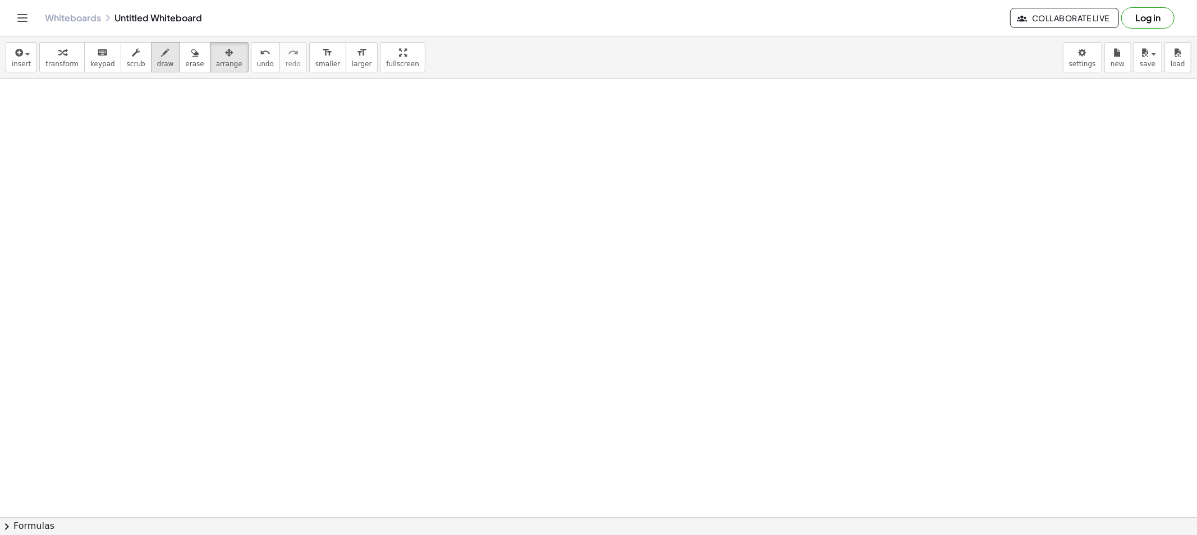
click at [158, 67] on span "draw" at bounding box center [165, 64] width 17 height 8
drag, startPoint x: 111, startPoint y: 115, endPoint x: 121, endPoint y: 115, distance: 9.5
click at [116, 115] on div at bounding box center [598, 517] width 1197 height 877
drag, startPoint x: 110, startPoint y: 116, endPoint x: 100, endPoint y: 132, distance: 19.6
click at [108, 127] on div at bounding box center [598, 517] width 1197 height 877
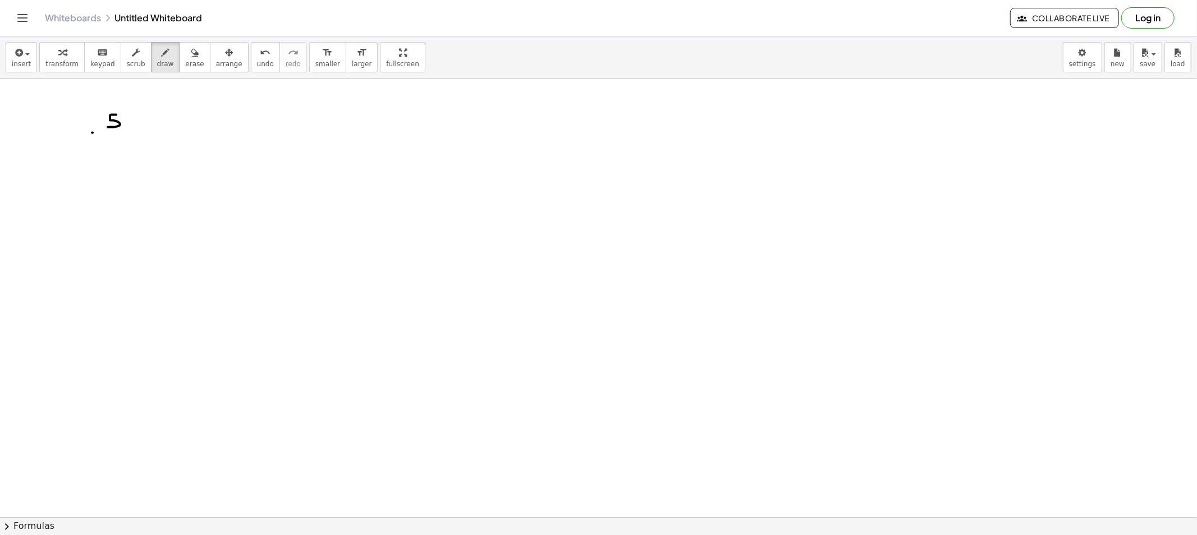
drag, startPoint x: 93, startPoint y: 133, endPoint x: 135, endPoint y: 132, distance: 42.6
click at [130, 132] on div at bounding box center [598, 517] width 1197 height 877
drag, startPoint x: 108, startPoint y: 143, endPoint x: 110, endPoint y: 153, distance: 10.3
click at [110, 153] on div at bounding box center [598, 517] width 1197 height 877
drag, startPoint x: 113, startPoint y: 199, endPoint x: 121, endPoint y: 215, distance: 17.6
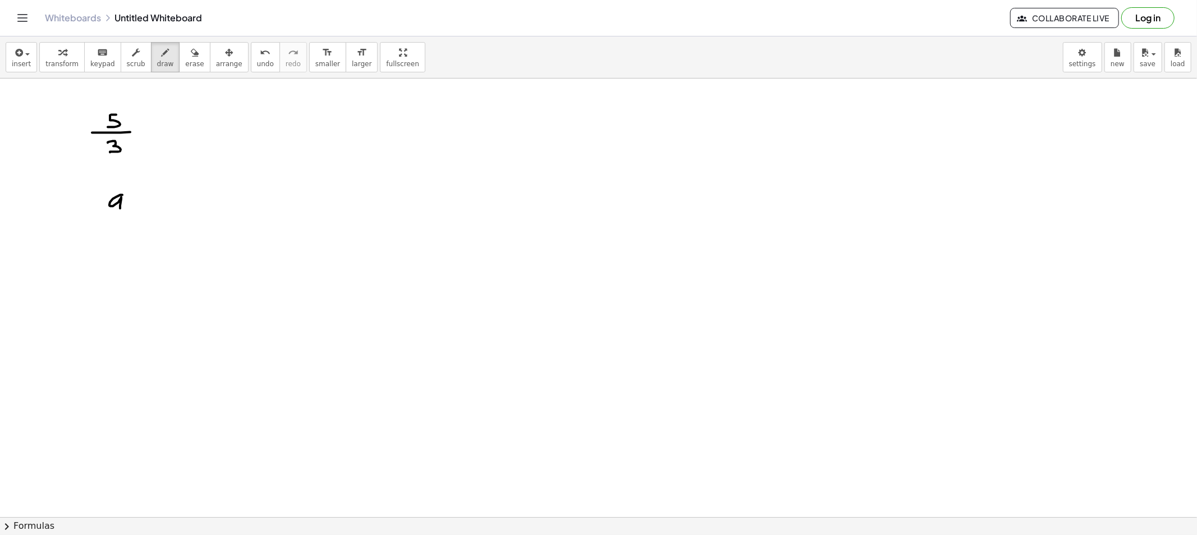
click at [120, 212] on div at bounding box center [598, 517] width 1197 height 877
drag, startPoint x: 96, startPoint y: 225, endPoint x: 153, endPoint y: 223, distance: 56.7
click at [152, 225] on div at bounding box center [598, 517] width 1197 height 877
drag, startPoint x: 117, startPoint y: 238, endPoint x: 137, endPoint y: 248, distance: 23.1
click at [132, 247] on div at bounding box center [598, 517] width 1197 height 877
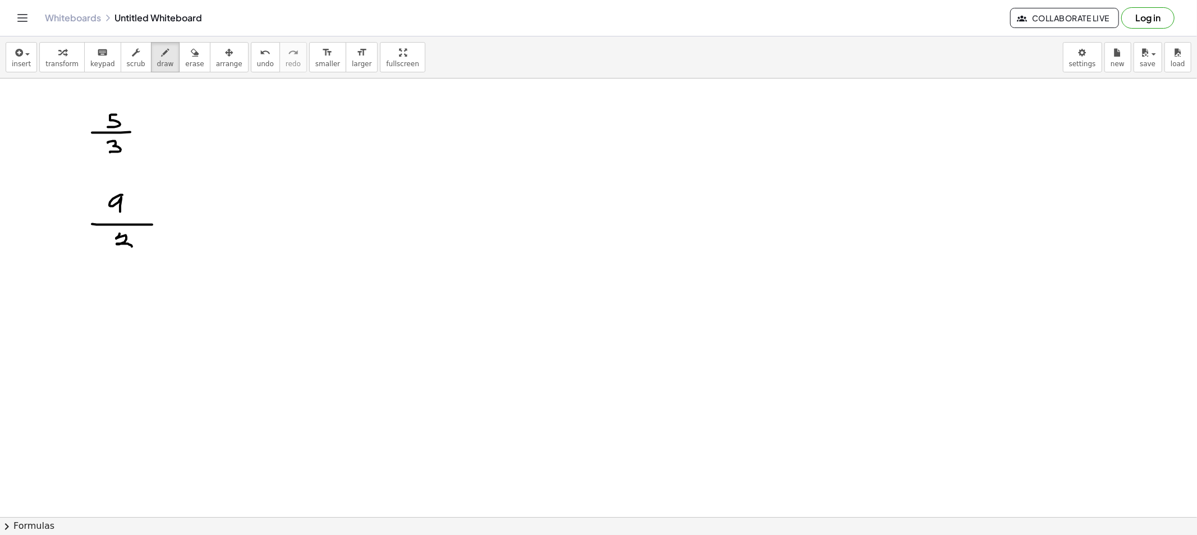
click at [107, 307] on div at bounding box center [598, 517] width 1197 height 877
drag, startPoint x: 123, startPoint y: 298, endPoint x: 132, endPoint y: 307, distance: 12.3
click at [132, 307] on div at bounding box center [598, 517] width 1197 height 877
drag, startPoint x: 124, startPoint y: 316, endPoint x: 154, endPoint y: 313, distance: 29.9
click at [150, 315] on div at bounding box center [598, 517] width 1197 height 877
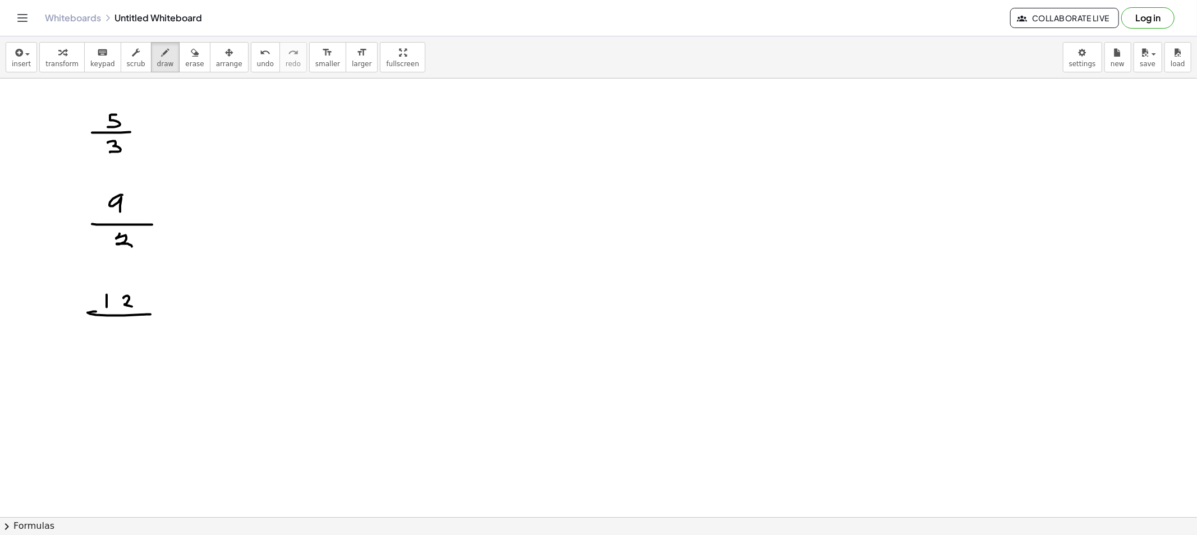
drag, startPoint x: 112, startPoint y: 327, endPoint x: 119, endPoint y: 327, distance: 6.7
click at [119, 327] on div at bounding box center [598, 517] width 1197 height 877
drag, startPoint x: 113, startPoint y: 329, endPoint x: 108, endPoint y: 338, distance: 10.1
click at [108, 338] on div at bounding box center [598, 517] width 1197 height 877
click at [345, 118] on div at bounding box center [598, 517] width 1197 height 877
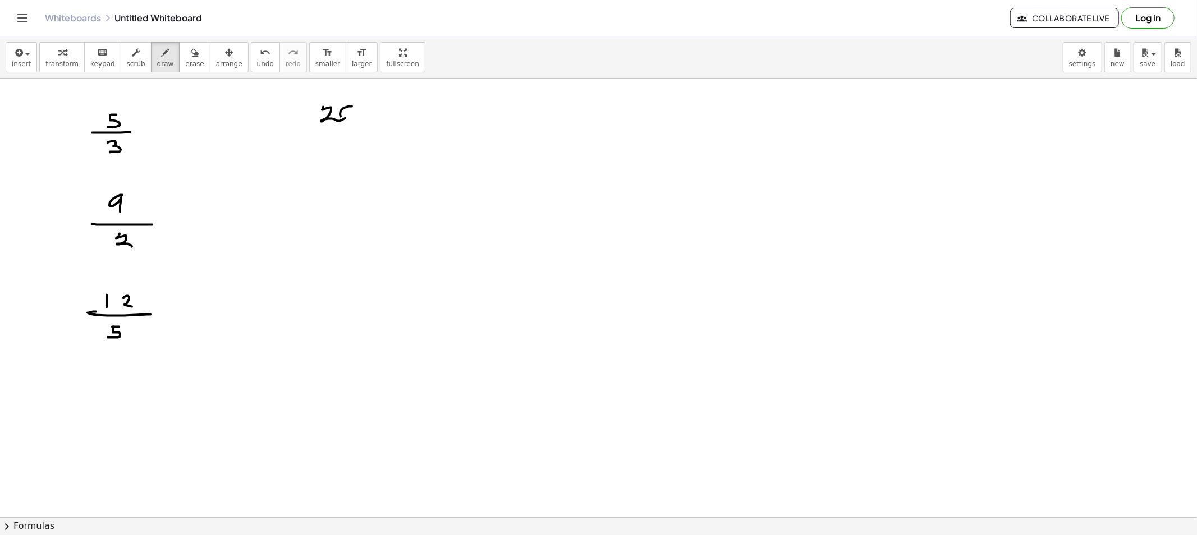
click at [348, 108] on div at bounding box center [598, 517] width 1197 height 877
click at [376, 127] on div at bounding box center [598, 517] width 1197 height 877
click at [334, 158] on div at bounding box center [598, 517] width 1197 height 877
click at [185, 60] on span "erase" at bounding box center [194, 64] width 19 height 8
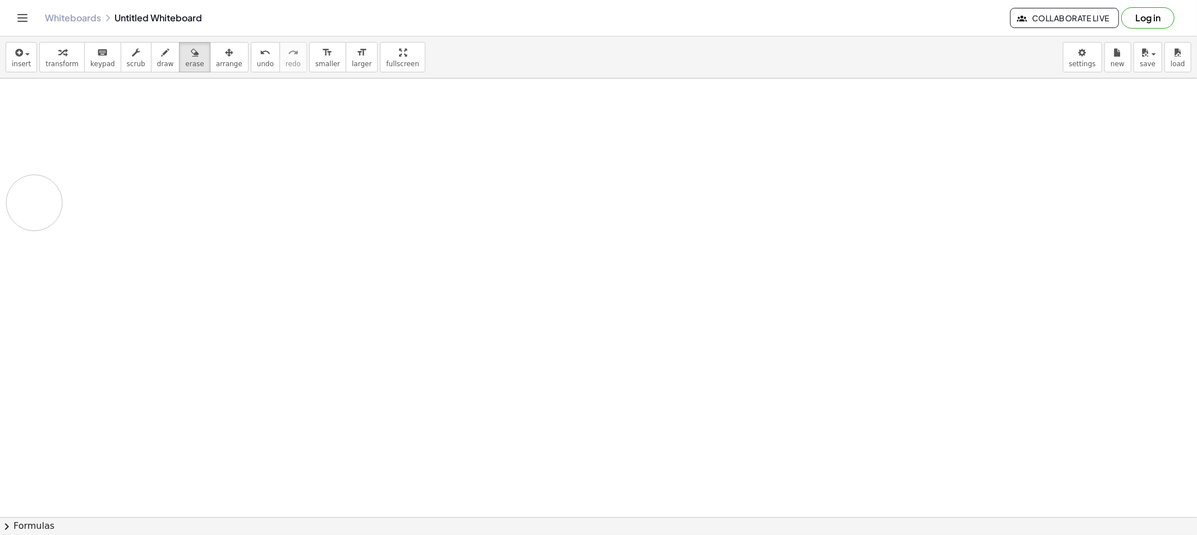
drag, startPoint x: 16, startPoint y: 158, endPoint x: 283, endPoint y: 13, distance: 304.5
click at [187, 153] on div at bounding box center [598, 517] width 1197 height 877
click at [17, 68] on span "insert" at bounding box center [21, 64] width 19 height 8
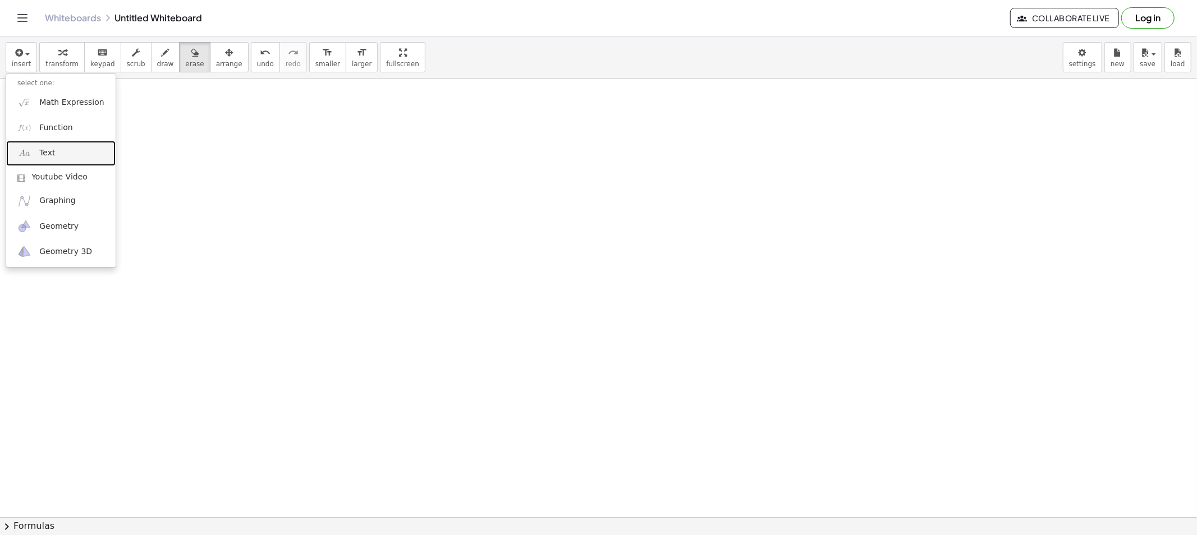
click at [59, 149] on link "Text" at bounding box center [60, 153] width 109 height 25
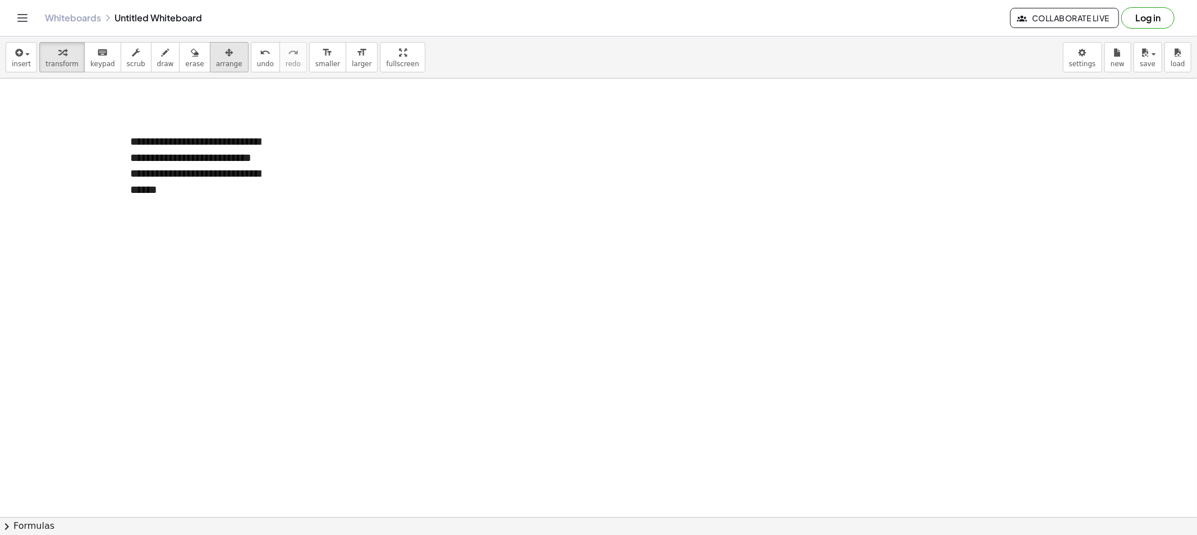
click at [216, 66] on span "arrange" at bounding box center [229, 64] width 26 height 8
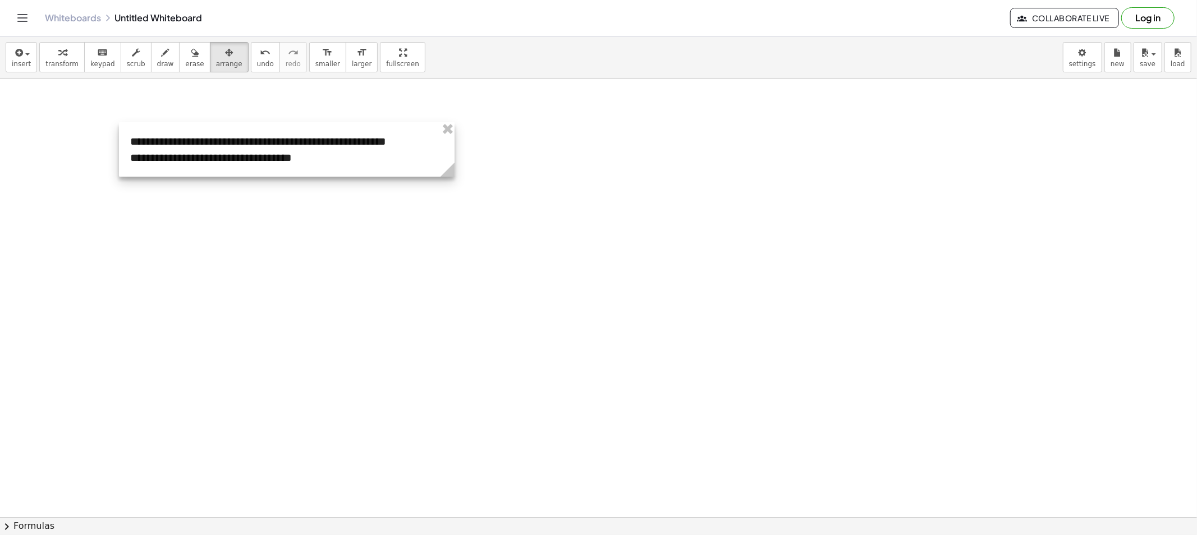
drag, startPoint x: 283, startPoint y: 206, endPoint x: 470, endPoint y: 195, distance: 187.7
click at [470, 195] on div "**********" at bounding box center [598, 517] width 1197 height 877
drag, startPoint x: 157, startPoint y: 59, endPoint x: 185, endPoint y: 85, distance: 38.5
click at [157, 61] on span "draw" at bounding box center [165, 64] width 17 height 8
click at [222, 60] on span "arrange" at bounding box center [229, 64] width 26 height 8
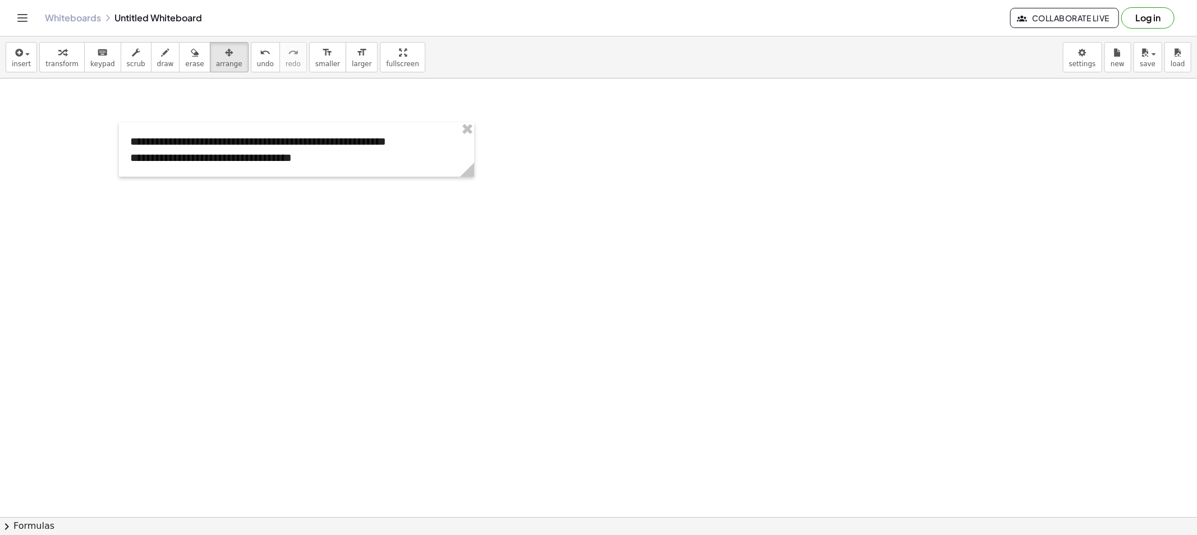
drag, startPoint x: 259, startPoint y: 118, endPoint x: 357, endPoint y: 121, distance: 98.8
click at [357, 121] on div at bounding box center [598, 517] width 1197 height 877
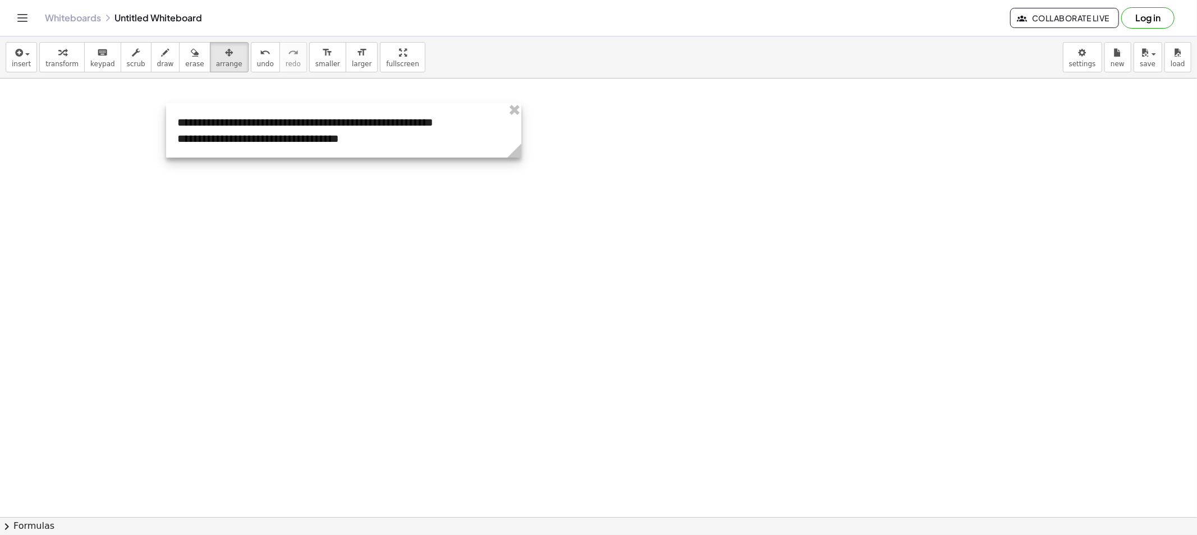
drag, startPoint x: 305, startPoint y: 143, endPoint x: 388, endPoint y: 109, distance: 89.6
click at [388, 109] on div at bounding box center [343, 130] width 355 height 54
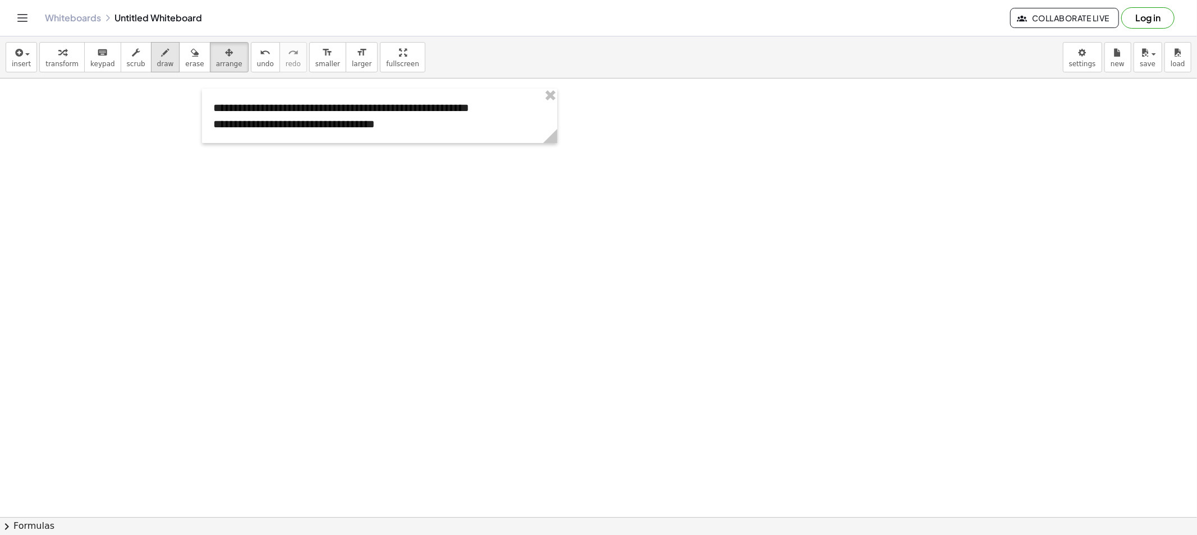
click at [157, 62] on span "draw" at bounding box center [165, 64] width 17 height 8
drag, startPoint x: 275, startPoint y: 163, endPoint x: 270, endPoint y: 309, distance: 146.5
click at [269, 307] on div at bounding box center [598, 517] width 1197 height 877
drag, startPoint x: 312, startPoint y: 164, endPoint x: 312, endPoint y: 343, distance: 179.5
click at [307, 326] on div at bounding box center [598, 517] width 1197 height 877
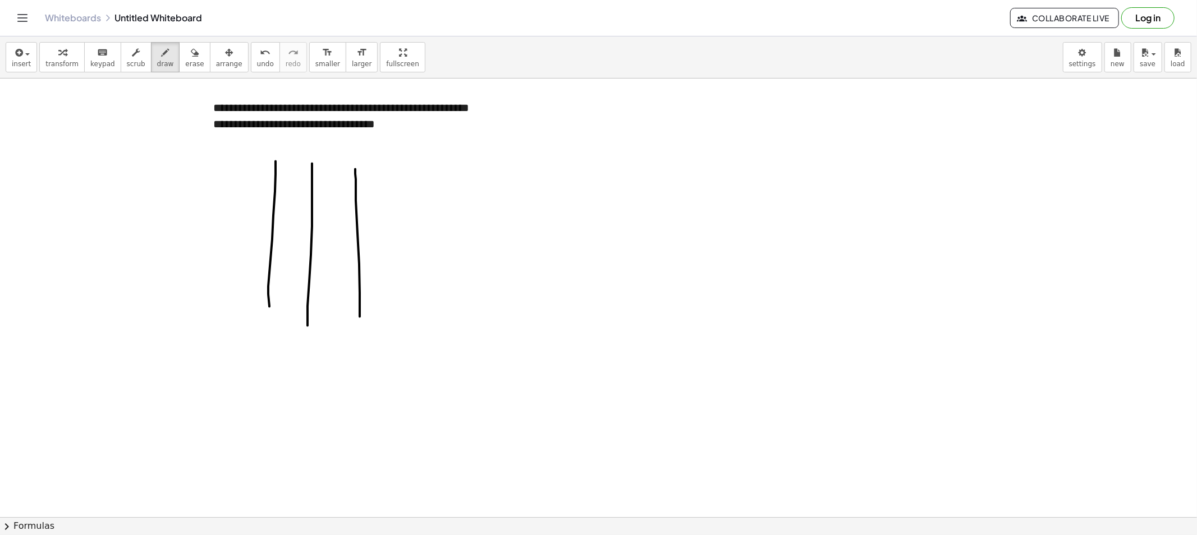
drag, startPoint x: 356, startPoint y: 201, endPoint x: 367, endPoint y: 348, distance: 148.0
click at [361, 346] on div at bounding box center [598, 517] width 1197 height 877
drag, startPoint x: 407, startPoint y: 170, endPoint x: 418, endPoint y: 351, distance: 181.0
click at [419, 352] on div at bounding box center [598, 517] width 1197 height 877
drag, startPoint x: 287, startPoint y: 150, endPoint x: 296, endPoint y: 151, distance: 9.6
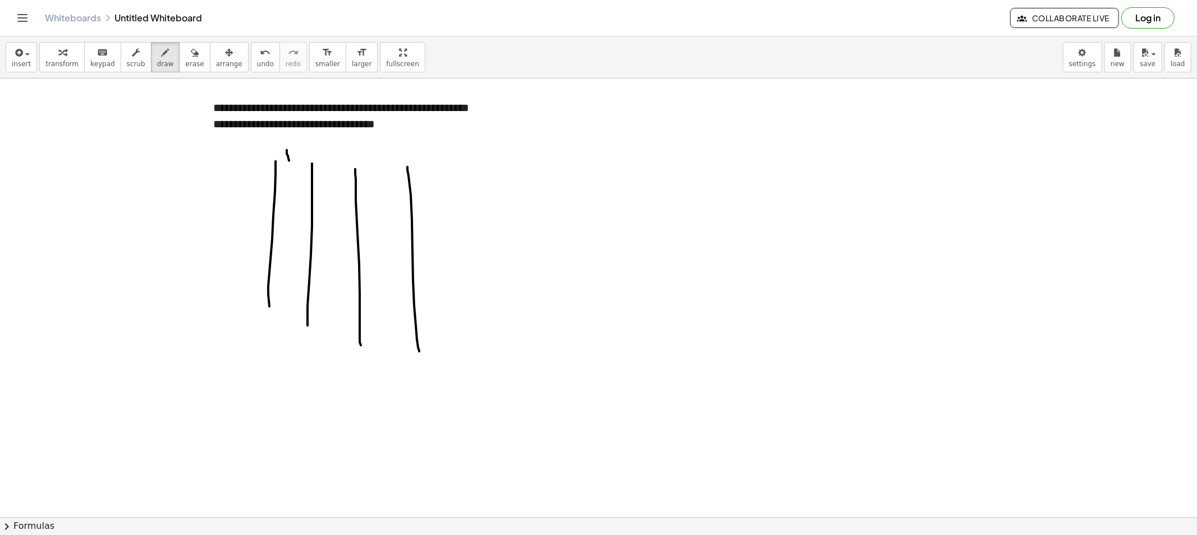
click at [295, 151] on div at bounding box center [598, 517] width 1197 height 877
drag, startPoint x: 321, startPoint y: 146, endPoint x: 333, endPoint y: 164, distance: 21.5
click at [331, 160] on div at bounding box center [598, 517] width 1197 height 877
drag, startPoint x: 380, startPoint y: 151, endPoint x: 379, endPoint y: 171, distance: 19.1
click at [379, 171] on div at bounding box center [598, 517] width 1197 height 877
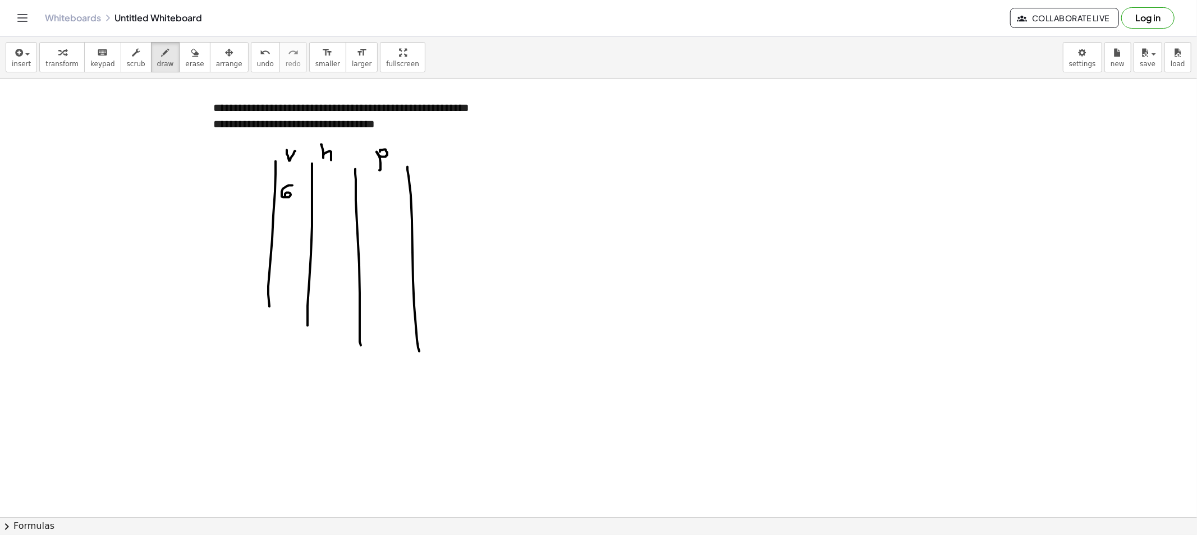
drag, startPoint x: 292, startPoint y: 186, endPoint x: 287, endPoint y: 197, distance: 12.5
click at [286, 197] on div at bounding box center [598, 517] width 1197 height 877
click at [334, 186] on div at bounding box center [598, 517] width 1197 height 877
drag, startPoint x: 328, startPoint y: 186, endPoint x: 327, endPoint y: 194, distance: 8.4
click at [326, 197] on div at bounding box center [598, 517] width 1197 height 877
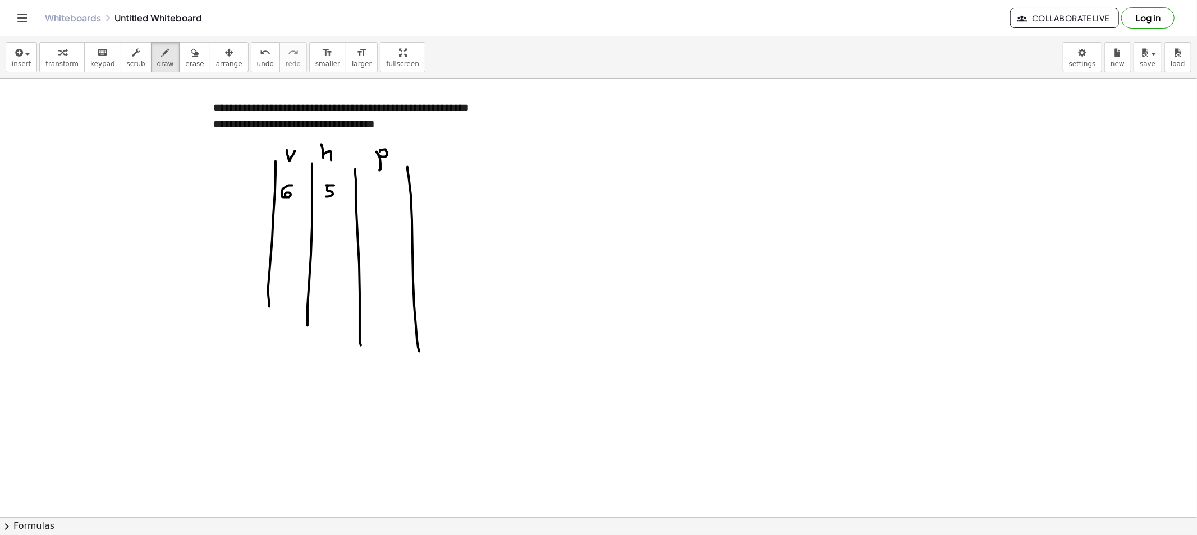
drag, startPoint x: 368, startPoint y: 185, endPoint x: 372, endPoint y: 194, distance: 9.3
click at [367, 195] on div at bounding box center [598, 517] width 1197 height 877
drag, startPoint x: 379, startPoint y: 187, endPoint x: 375, endPoint y: 196, distance: 10.3
click at [374, 188] on div at bounding box center [598, 517] width 1197 height 877
click at [375, 195] on div at bounding box center [598, 517] width 1197 height 877
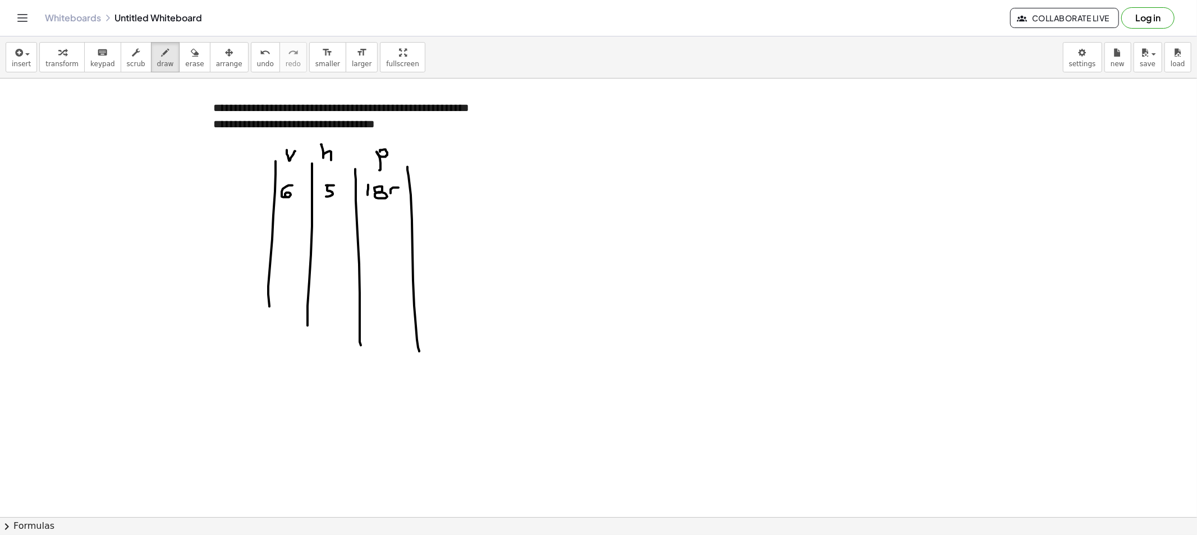
click at [395, 188] on div at bounding box center [598, 517] width 1197 height 877
click at [408, 187] on div at bounding box center [598, 517] width 1197 height 877
click at [277, 236] on div at bounding box center [598, 517] width 1197 height 877
click at [285, 224] on div at bounding box center [598, 517] width 1197 height 877
drag, startPoint x: 325, startPoint y: 225, endPoint x: 338, endPoint y: 240, distance: 19.5
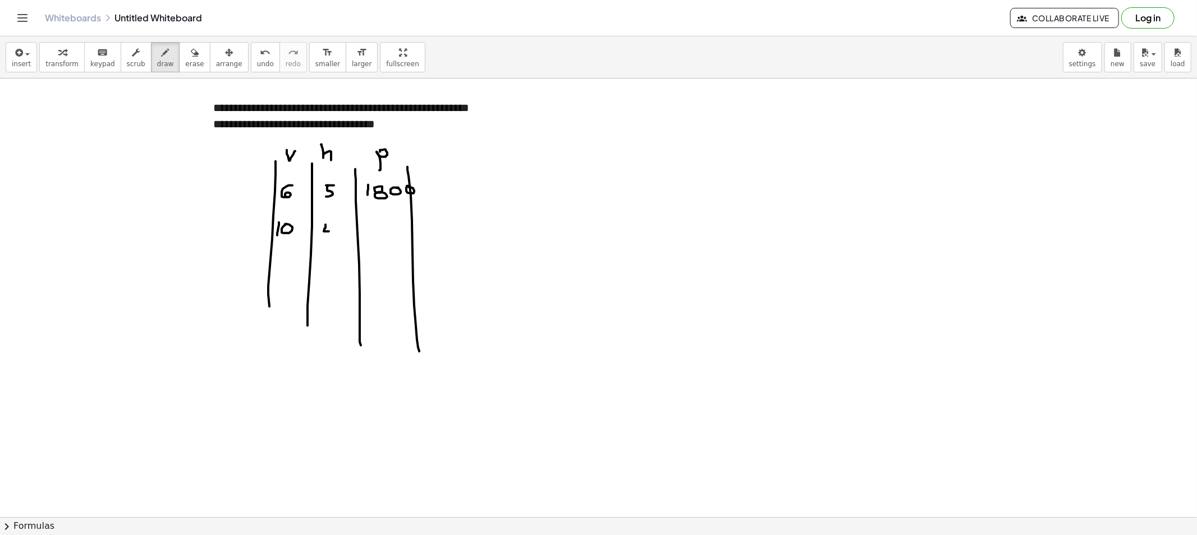
click at [335, 238] on div at bounding box center [598, 517] width 1197 height 877
drag, startPoint x: 374, startPoint y: 219, endPoint x: 390, endPoint y: 226, distance: 17.6
click at [399, 217] on div at bounding box center [598, 517] width 1197 height 877
drag, startPoint x: 393, startPoint y: 237, endPoint x: 384, endPoint y: 238, distance: 9.7
click at [383, 245] on div at bounding box center [598, 517] width 1197 height 877
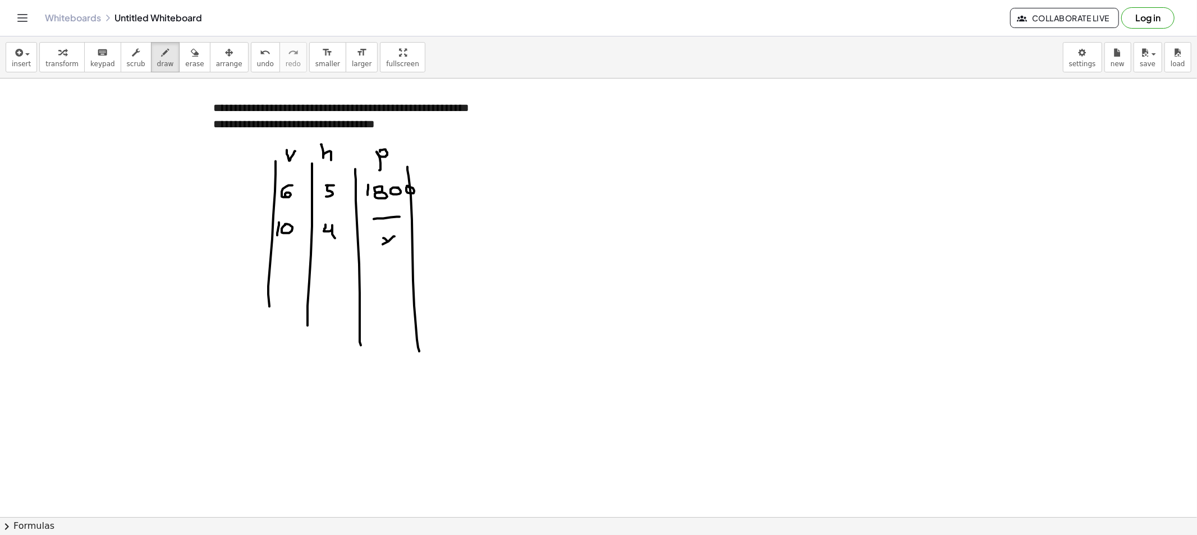
drag, startPoint x: 384, startPoint y: 238, endPoint x: 393, endPoint y: 247, distance: 12.3
click at [393, 247] on div at bounding box center [598, 517] width 1197 height 877
drag, startPoint x: 506, startPoint y: 166, endPoint x: 502, endPoint y: 181, distance: 15.3
click at [502, 180] on div at bounding box center [598, 517] width 1197 height 877
click at [503, 231] on div at bounding box center [598, 517] width 1197 height 877
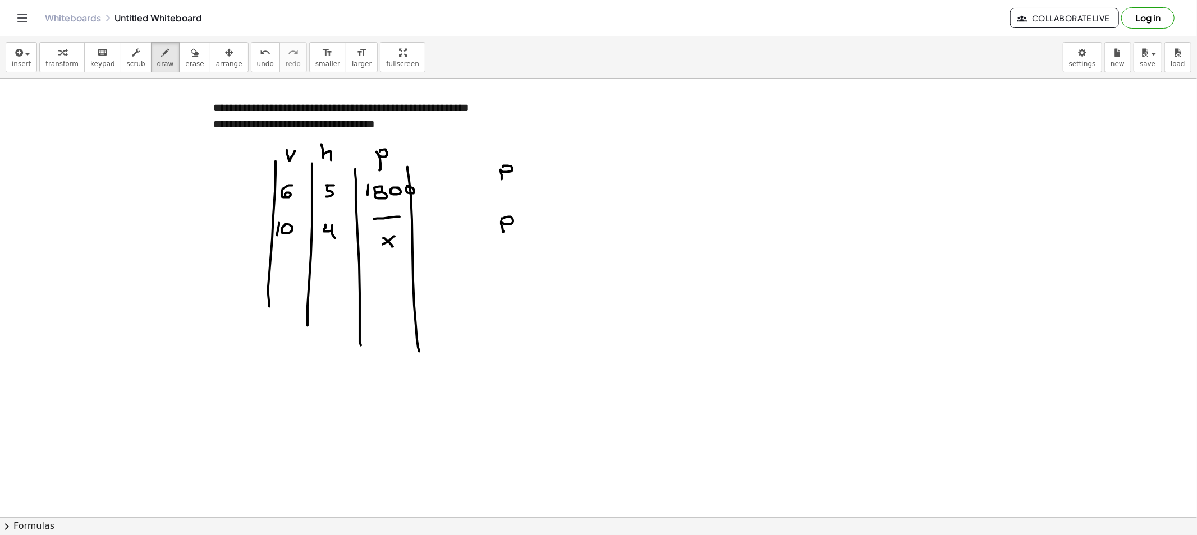
click at [542, 168] on div at bounding box center [598, 517] width 1197 height 877
drag, startPoint x: 540, startPoint y: 173, endPoint x: 557, endPoint y: 172, distance: 16.3
click at [546, 173] on div at bounding box center [598, 517] width 1197 height 877
drag, startPoint x: 565, startPoint y: 160, endPoint x: 570, endPoint y: 202, distance: 42.3
click at [570, 185] on div at bounding box center [598, 517] width 1197 height 877
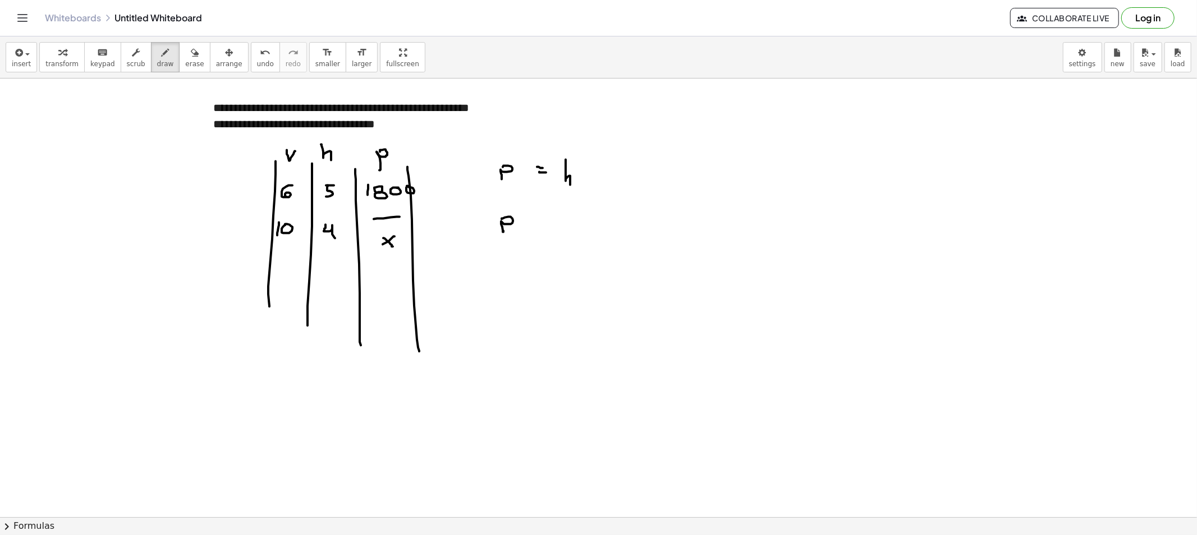
click at [539, 226] on div at bounding box center [598, 517] width 1197 height 877
click at [543, 229] on div at bounding box center [598, 517] width 1197 height 877
drag, startPoint x: 564, startPoint y: 225, endPoint x: 579, endPoint y: 224, distance: 14.6
click at [579, 224] on div at bounding box center [598, 517] width 1197 height 877
click at [157, 54] on div "button" at bounding box center [165, 51] width 17 height 13
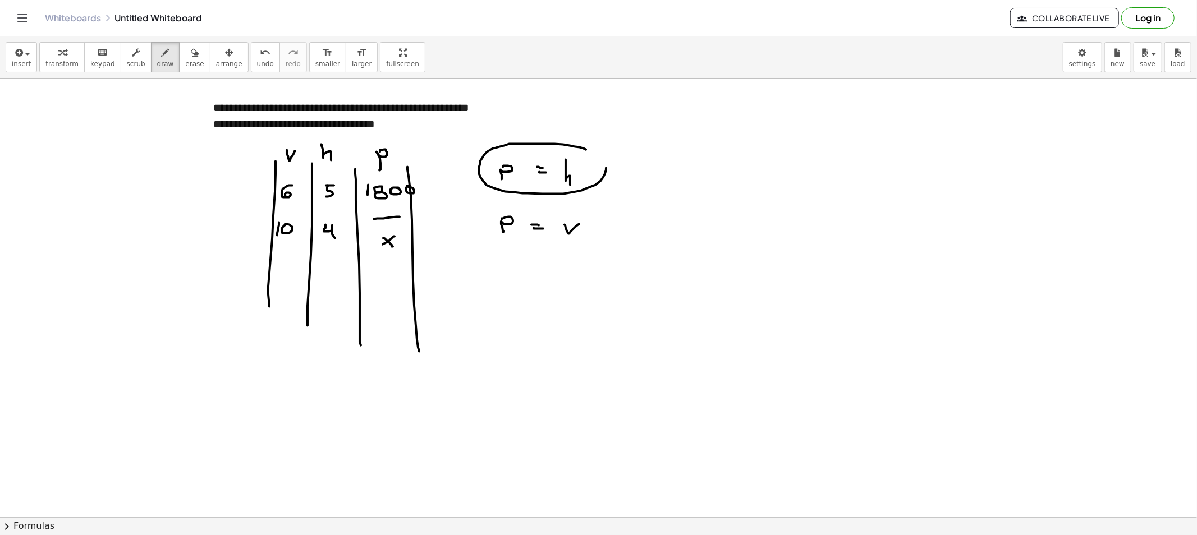
drag, startPoint x: 583, startPoint y: 149, endPoint x: 561, endPoint y: 146, distance: 22.6
click at [561, 146] on div at bounding box center [598, 517] width 1197 height 877
drag, startPoint x: 505, startPoint y: 124, endPoint x: 568, endPoint y: 138, distance: 64.4
click at [513, 146] on div at bounding box center [598, 517] width 1197 height 877
drag, startPoint x: 571, startPoint y: 121, endPoint x: 573, endPoint y: 147, distance: 25.9
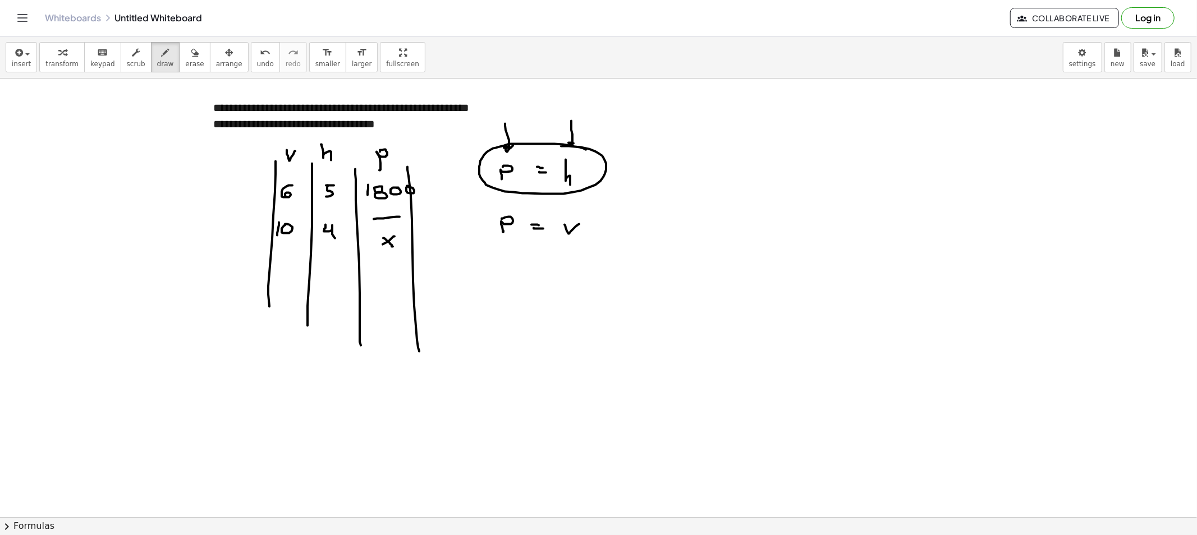
click at [572, 148] on div at bounding box center [598, 517] width 1197 height 877
drag, startPoint x: 502, startPoint y: 191, endPoint x: 528, endPoint y: 206, distance: 30.9
click at [507, 199] on div at bounding box center [598, 517] width 1197 height 877
drag, startPoint x: 564, startPoint y: 199, endPoint x: 576, endPoint y: 204, distance: 13.0
click at [574, 209] on div at bounding box center [598, 517] width 1197 height 877
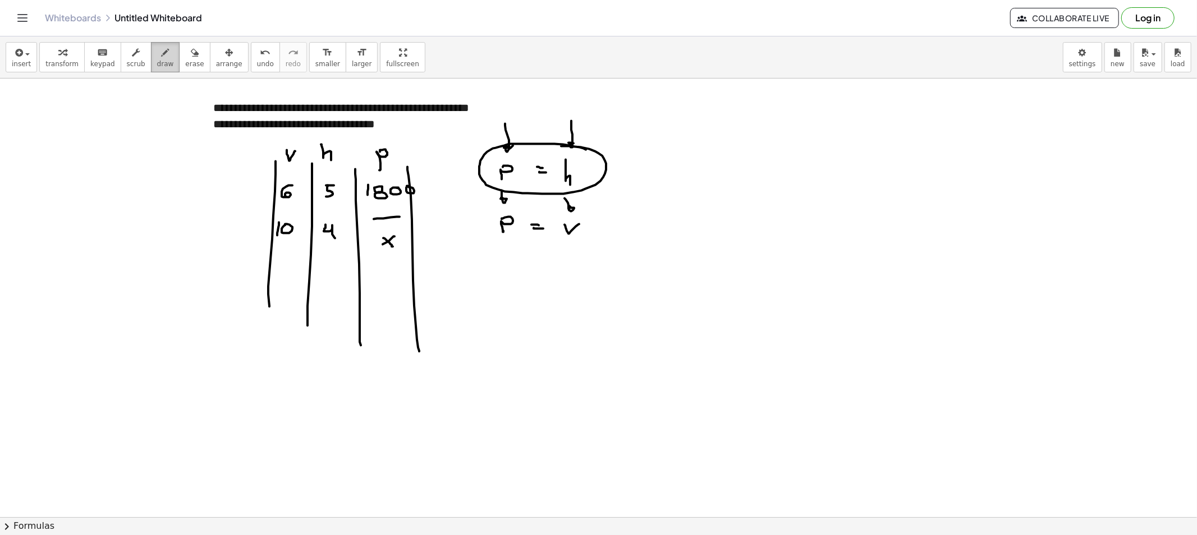
click at [157, 61] on span "draw" at bounding box center [165, 64] width 17 height 8
drag, startPoint x: 272, startPoint y: 361, endPoint x: 238, endPoint y: 380, distance: 38.4
click at [262, 376] on div at bounding box center [598, 517] width 1197 height 877
drag, startPoint x: 238, startPoint y: 380, endPoint x: 275, endPoint y: 385, distance: 37.4
click at [284, 384] on div at bounding box center [598, 517] width 1197 height 877
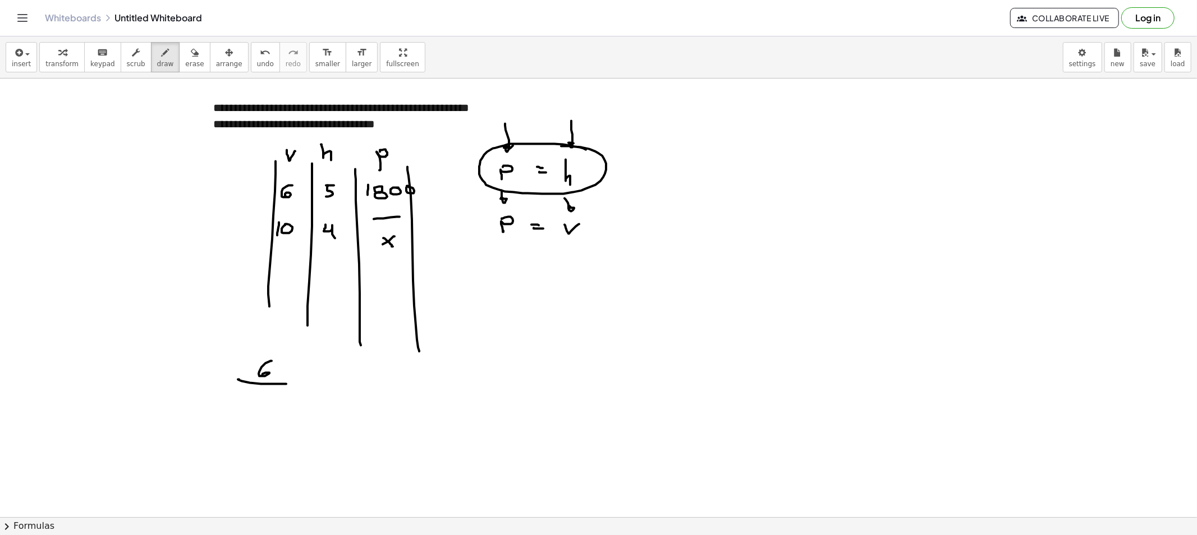
click at [250, 401] on div at bounding box center [598, 517] width 1197 height 877
drag, startPoint x: 261, startPoint y: 393, endPoint x: 266, endPoint y: 396, distance: 6.5
click at [260, 394] on div at bounding box center [598, 517] width 1197 height 877
drag, startPoint x: 301, startPoint y: 384, endPoint x: 332, endPoint y: 371, distance: 33.2
click at [302, 384] on div at bounding box center [598, 517] width 1197 height 877
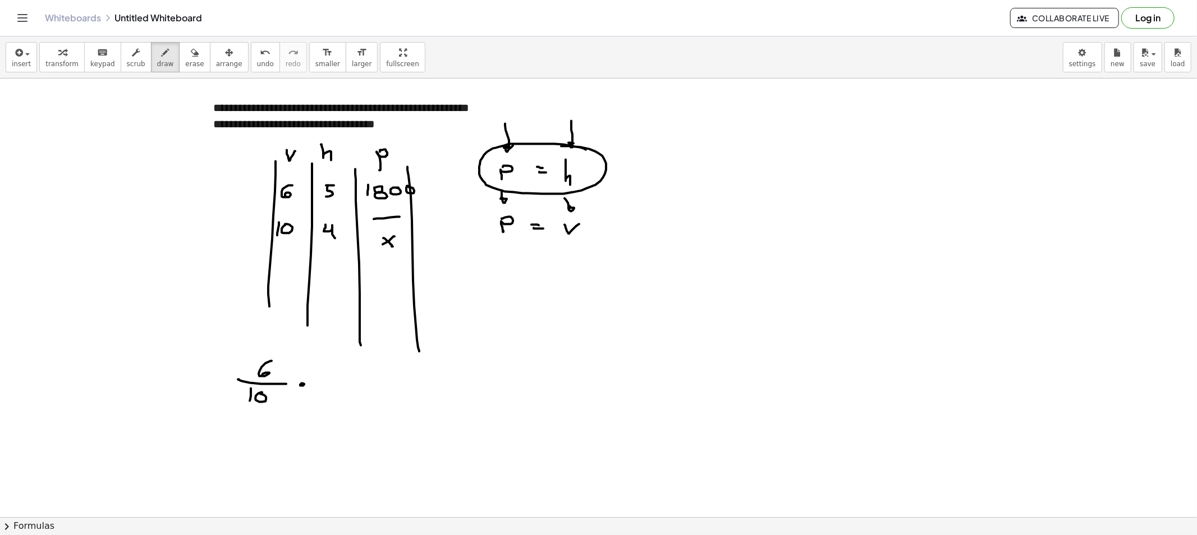
drag, startPoint x: 335, startPoint y: 366, endPoint x: 344, endPoint y: 366, distance: 8.4
click at [344, 366] on div at bounding box center [598, 517] width 1197 height 877
drag, startPoint x: 338, startPoint y: 373, endPoint x: 333, endPoint y: 381, distance: 9.8
click at [333, 378] on div at bounding box center [598, 517] width 1197 height 877
drag, startPoint x: 356, startPoint y: 384, endPoint x: 347, endPoint y: 386, distance: 9.3
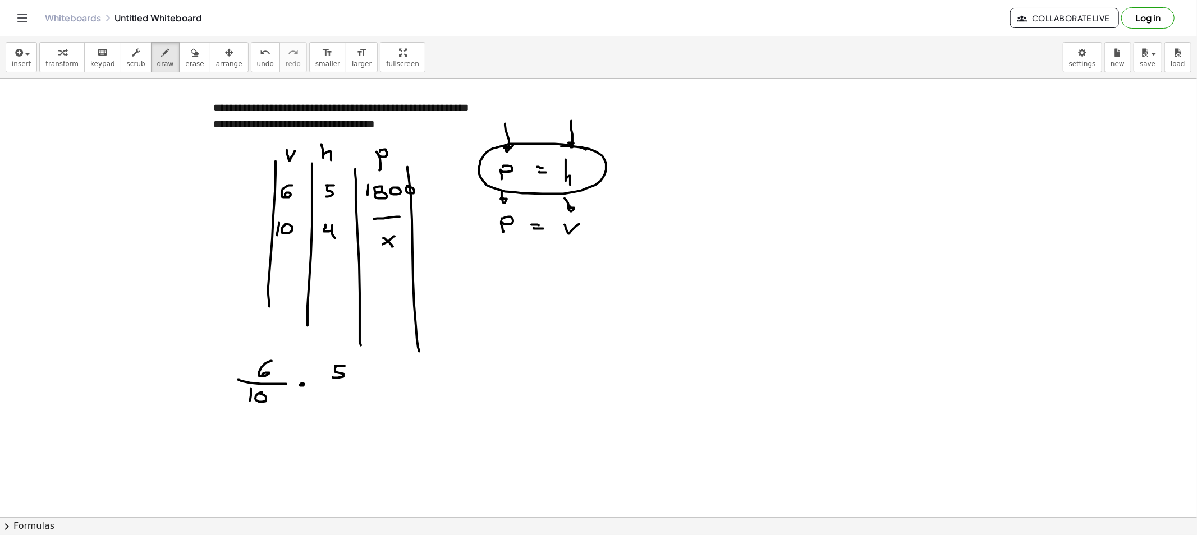
click at [359, 384] on div at bounding box center [598, 517] width 1197 height 877
drag, startPoint x: 330, startPoint y: 389, endPoint x: 341, endPoint y: 401, distance: 15.9
click at [337, 399] on div at bounding box center [598, 517] width 1197 height 877
click at [380, 376] on div at bounding box center [598, 517] width 1197 height 877
click at [383, 382] on div at bounding box center [598, 517] width 1197 height 877
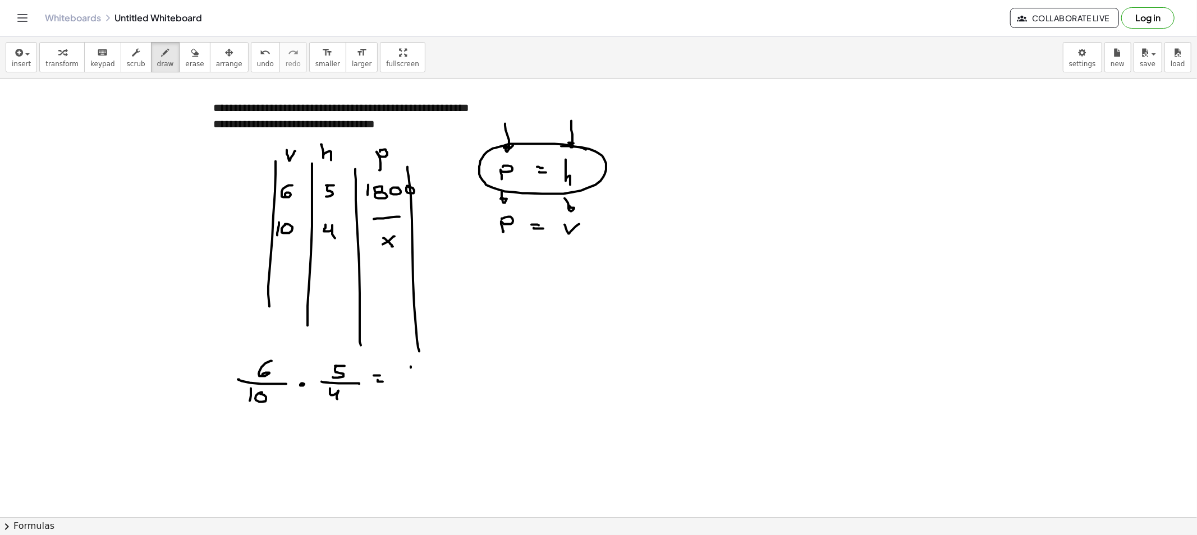
drag, startPoint x: 411, startPoint y: 368, endPoint x: 417, endPoint y: 371, distance: 7.3
click at [411, 376] on div at bounding box center [598, 517] width 1197 height 877
click at [418, 367] on div at bounding box center [598, 517] width 1197 height 877
drag, startPoint x: 421, startPoint y: 374, endPoint x: 449, endPoint y: 366, distance: 29.7
click at [423, 373] on div at bounding box center [598, 517] width 1197 height 877
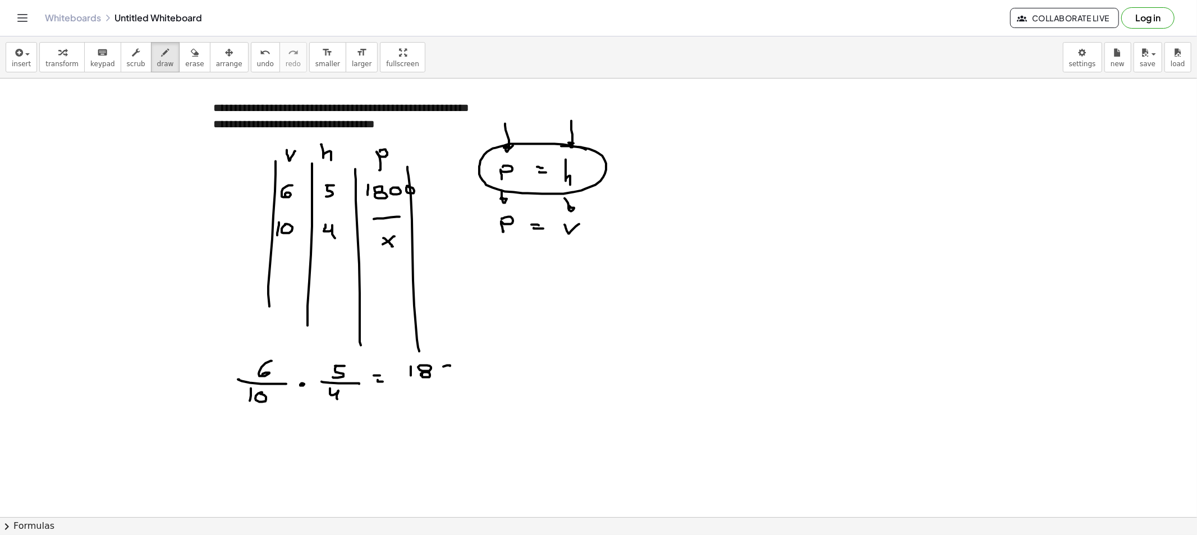
click at [448, 366] on div at bounding box center [598, 517] width 1197 height 877
drag, startPoint x: 463, startPoint y: 366, endPoint x: 430, endPoint y: 379, distance: 36.0
click at [462, 364] on div at bounding box center [598, 517] width 1197 height 877
drag, startPoint x: 408, startPoint y: 381, endPoint x: 479, endPoint y: 380, distance: 71.3
click at [486, 379] on div at bounding box center [598, 517] width 1197 height 877
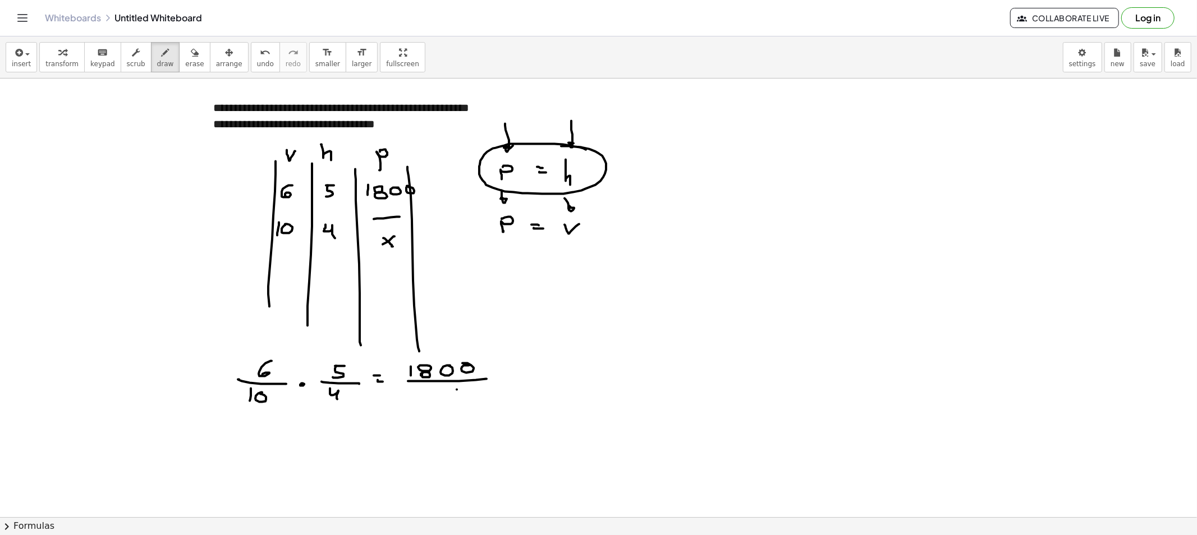
drag, startPoint x: 457, startPoint y: 390, endPoint x: 457, endPoint y: 397, distance: 7.3
click at [448, 396] on div at bounding box center [598, 517] width 1197 height 877
click at [461, 400] on div at bounding box center [598, 517] width 1197 height 877
click at [283, 363] on div at bounding box center [598, 517] width 1197 height 877
drag, startPoint x: 284, startPoint y: 349, endPoint x: 295, endPoint y: 354, distance: 11.3
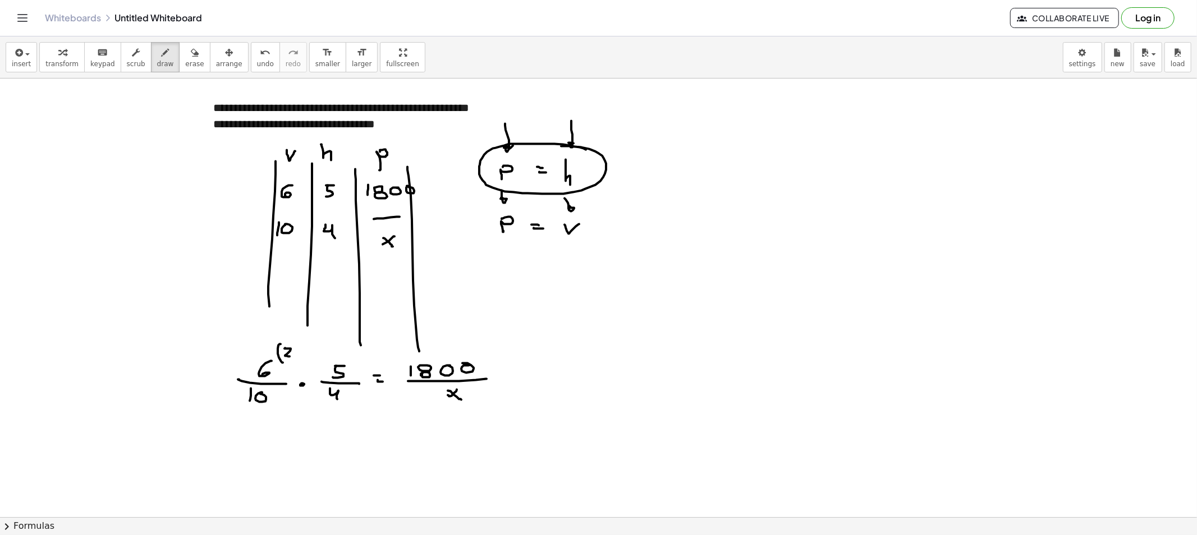
click at [291, 357] on div at bounding box center [598, 517] width 1197 height 877
drag, startPoint x: 298, startPoint y: 357, endPoint x: 288, endPoint y: 383, distance: 27.2
click at [292, 365] on div at bounding box center [598, 517] width 1197 height 877
drag, startPoint x: 282, startPoint y: 398, endPoint x: 289, endPoint y: 408, distance: 12.1
click at [283, 410] on div at bounding box center [598, 517] width 1197 height 877
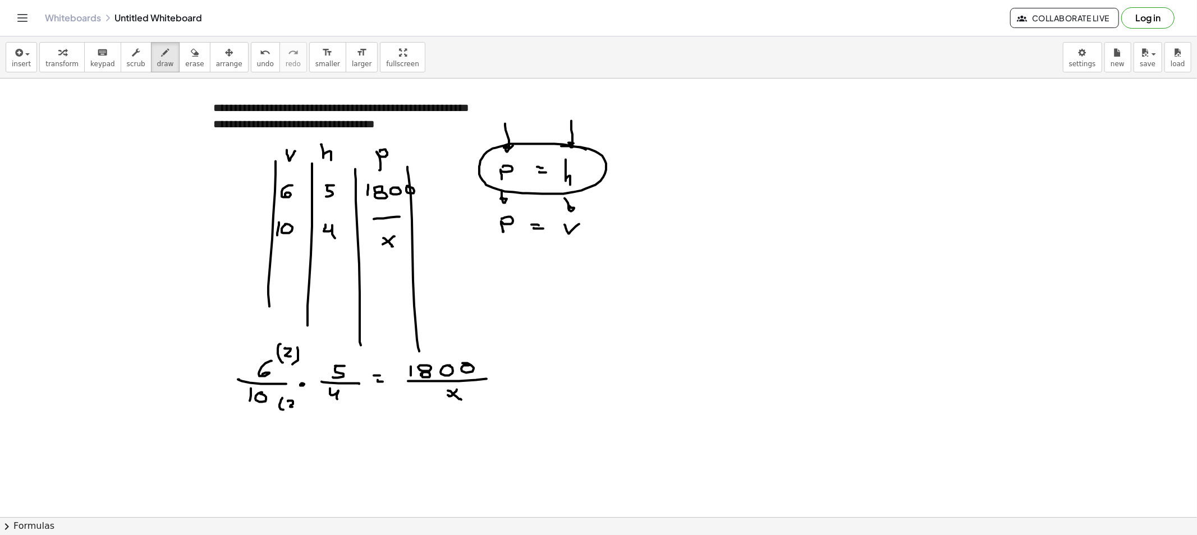
drag, startPoint x: 288, startPoint y: 402, endPoint x: 296, endPoint y: 402, distance: 7.9
click at [293, 407] on div at bounding box center [598, 517] width 1197 height 877
click at [297, 411] on div at bounding box center [598, 517] width 1197 height 877
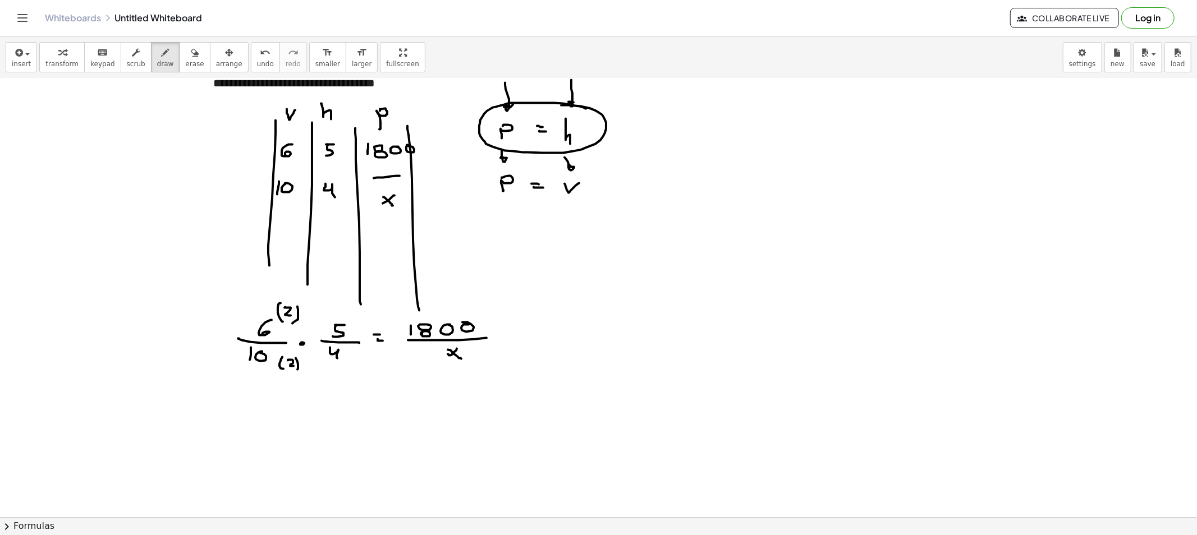
scroll to position [62, 0]
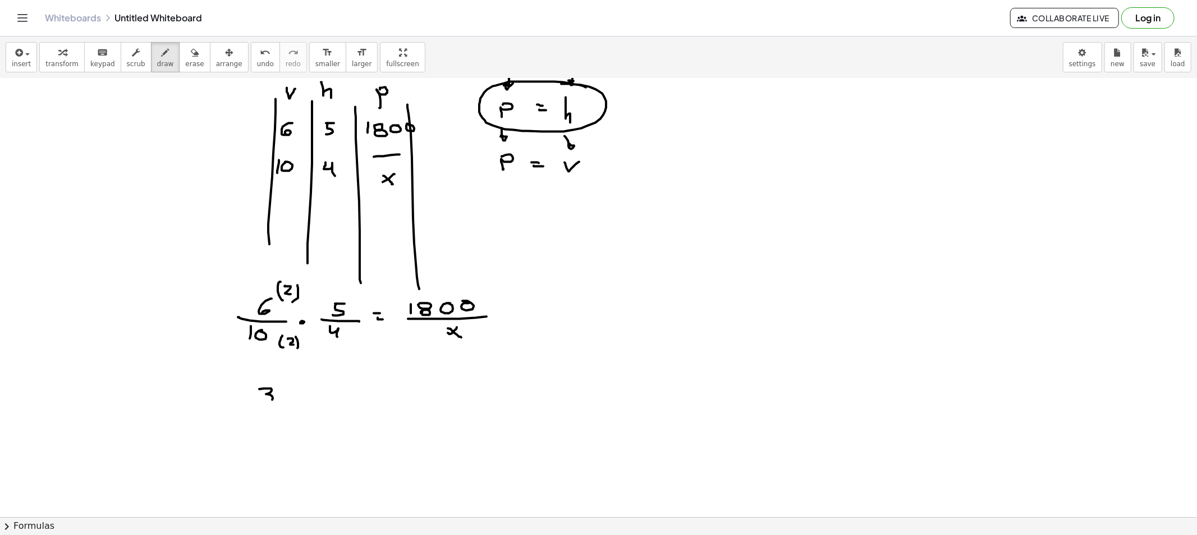
drag, startPoint x: 259, startPoint y: 389, endPoint x: 265, endPoint y: 401, distance: 12.8
click at [265, 401] on div at bounding box center [598, 454] width 1197 height 877
drag, startPoint x: 249, startPoint y: 405, endPoint x: 291, endPoint y: 404, distance: 41.5
click at [281, 406] on div at bounding box center [598, 454] width 1197 height 877
drag, startPoint x: 259, startPoint y: 412, endPoint x: 269, endPoint y: 412, distance: 10.1
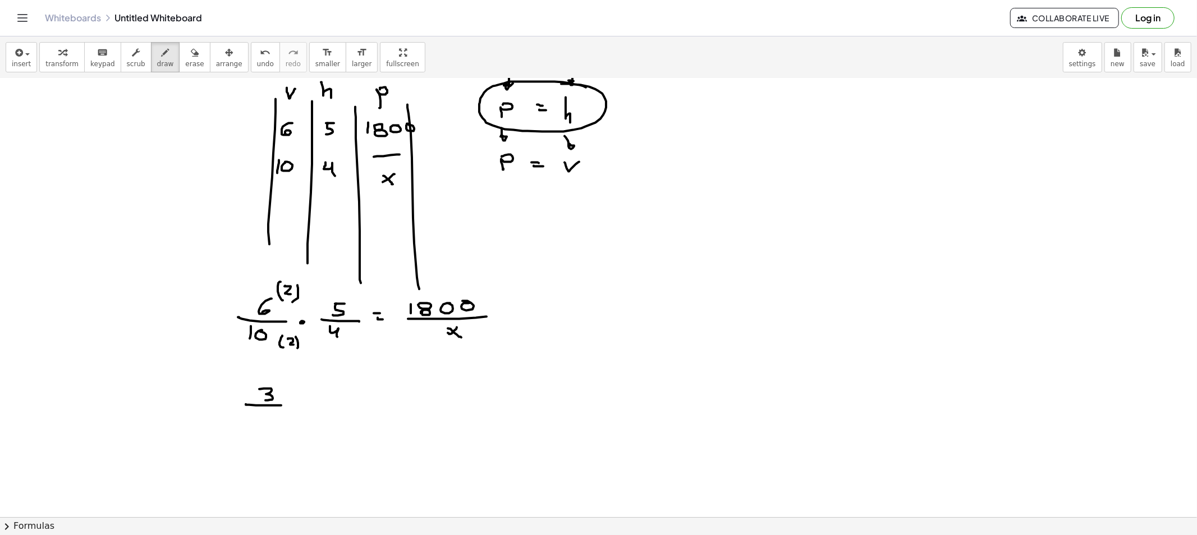
click at [269, 412] on div at bounding box center [598, 454] width 1197 height 877
drag, startPoint x: 265, startPoint y: 418, endPoint x: 290, endPoint y: 411, distance: 26.1
click at [255, 421] on div at bounding box center [598, 454] width 1197 height 877
drag, startPoint x: 291, startPoint y: 408, endPoint x: 303, endPoint y: 407, distance: 13.0
click at [292, 408] on div at bounding box center [598, 454] width 1197 height 877
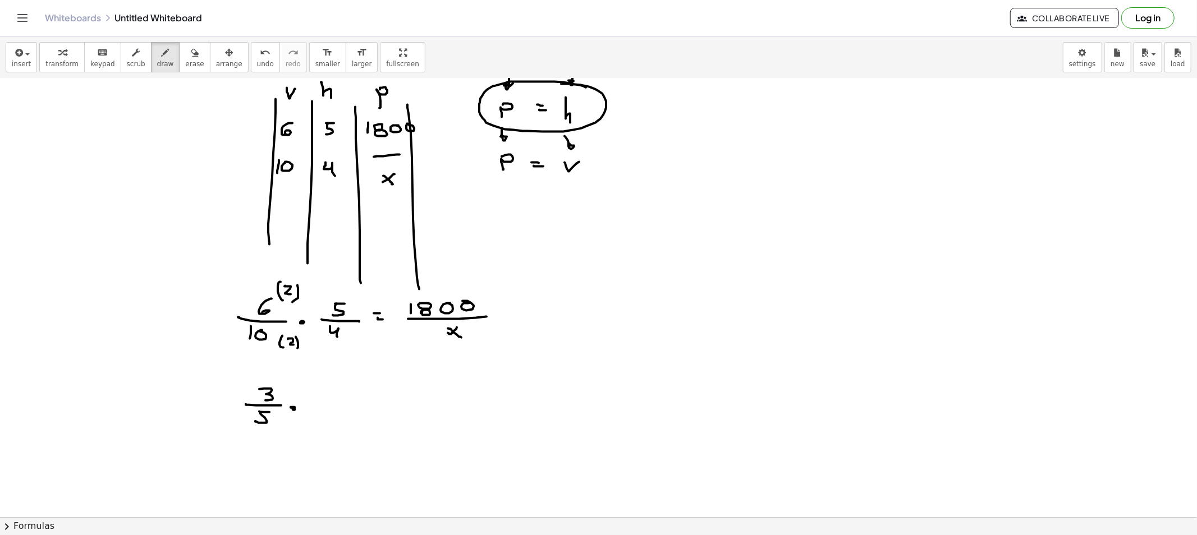
drag, startPoint x: 320, startPoint y: 395, endPoint x: 327, endPoint y: 395, distance: 7.3
click at [327, 395] on div at bounding box center [598, 454] width 1197 height 877
drag, startPoint x: 323, startPoint y: 394, endPoint x: 324, endPoint y: 406, distance: 11.3
click at [320, 406] on div at bounding box center [598, 454] width 1197 height 877
drag, startPoint x: 311, startPoint y: 410, endPoint x: 332, endPoint y: 411, distance: 21.4
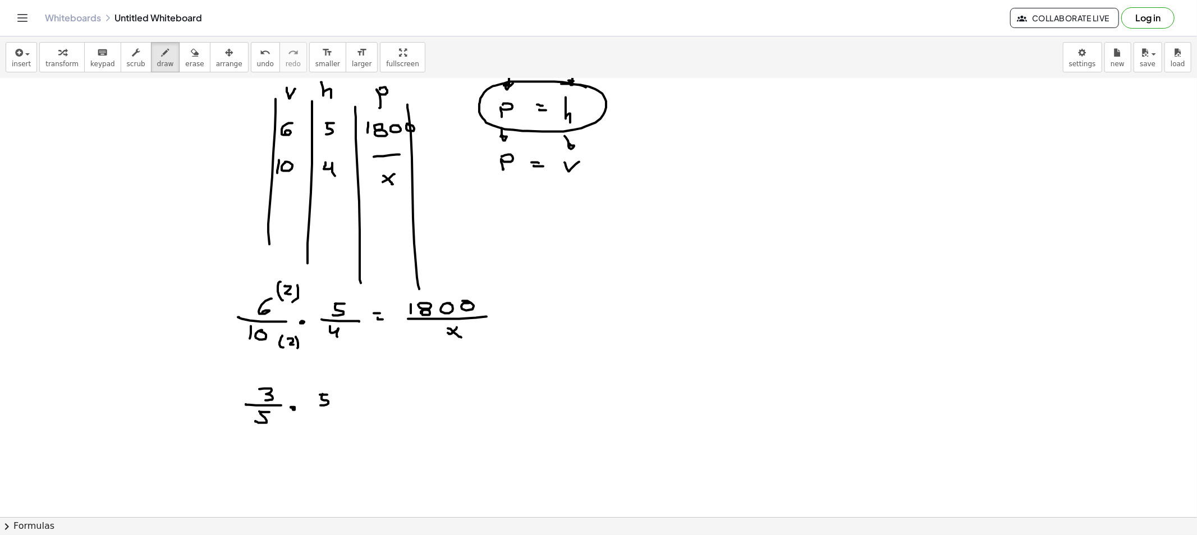
click at [338, 410] on div at bounding box center [598, 454] width 1197 height 877
drag, startPoint x: 319, startPoint y: 414, endPoint x: 327, endPoint y: 423, distance: 12.3
click at [327, 423] on div at bounding box center [598, 454] width 1197 height 877
click at [362, 400] on div at bounding box center [598, 454] width 1197 height 877
click at [364, 407] on div at bounding box center [598, 454] width 1197 height 877
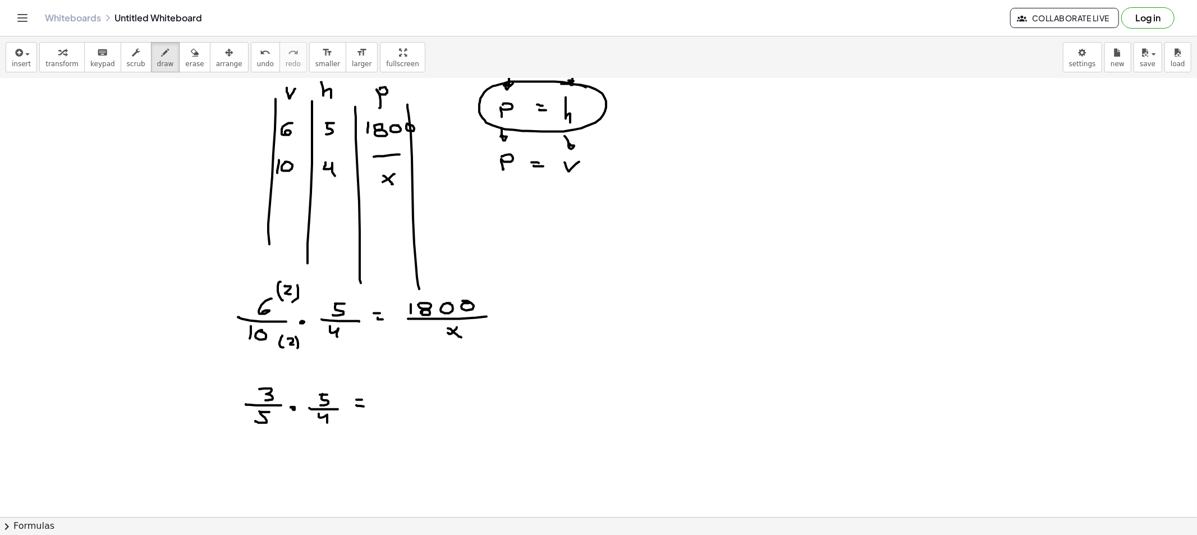
drag, startPoint x: 396, startPoint y: 399, endPoint x: 396, endPoint y: 406, distance: 6.2
click at [394, 405] on div at bounding box center [598, 454] width 1197 height 877
drag, startPoint x: 408, startPoint y: 396, endPoint x: 410, endPoint y: 403, distance: 7.5
click at [408, 397] on div at bounding box center [598, 454] width 1197 height 877
click at [407, 402] on div at bounding box center [598, 454] width 1197 height 877
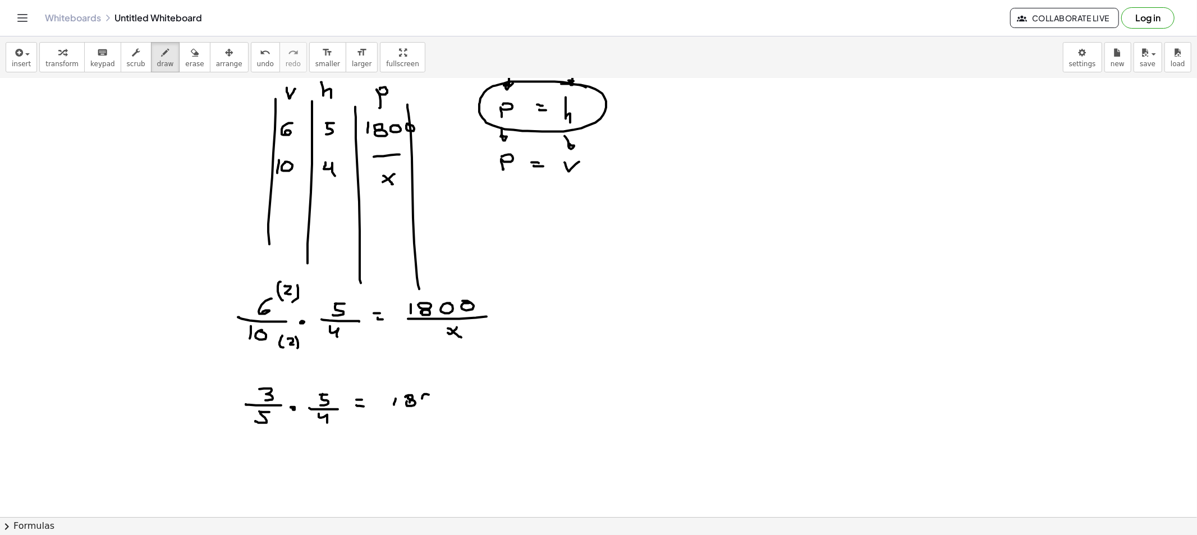
drag, startPoint x: 428, startPoint y: 395, endPoint x: 445, endPoint y: 397, distance: 16.9
click at [420, 395] on div at bounding box center [598, 454] width 1197 height 877
drag, startPoint x: 435, startPoint y: 402, endPoint x: 442, endPoint y: 392, distance: 12.1
click at [444, 392] on div at bounding box center [598, 454] width 1197 height 877
click at [466, 410] on div at bounding box center [598, 454] width 1197 height 877
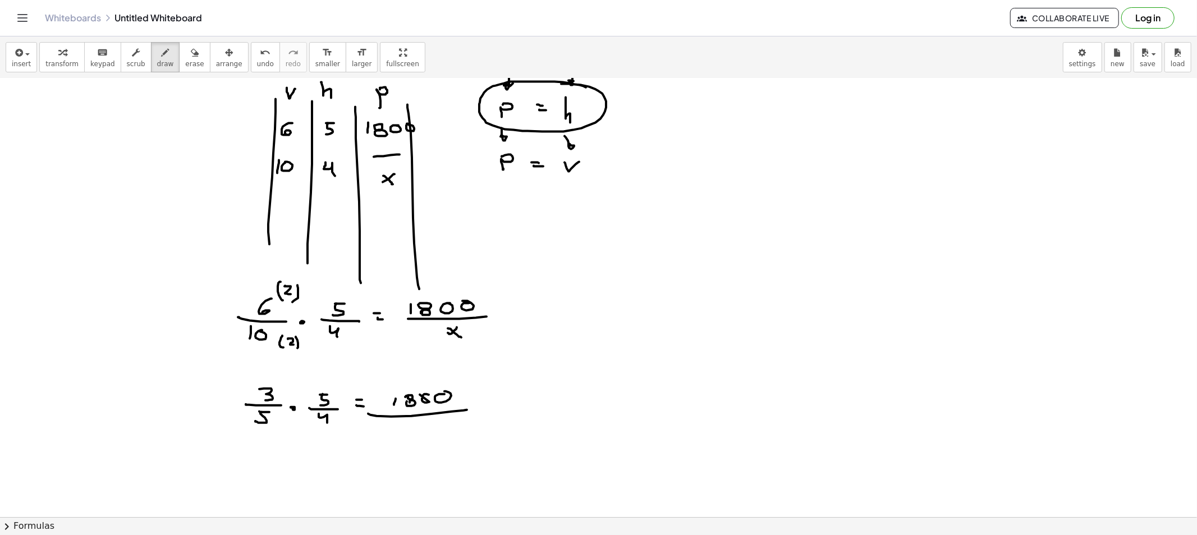
click at [414, 430] on div at bounding box center [598, 454] width 1197 height 877
click at [426, 432] on div at bounding box center [598, 454] width 1197 height 877
click at [291, 395] on div at bounding box center [598, 454] width 1197 height 877
click at [260, 461] on div at bounding box center [598, 454] width 1197 height 877
click at [270, 464] on div at bounding box center [598, 454] width 1197 height 877
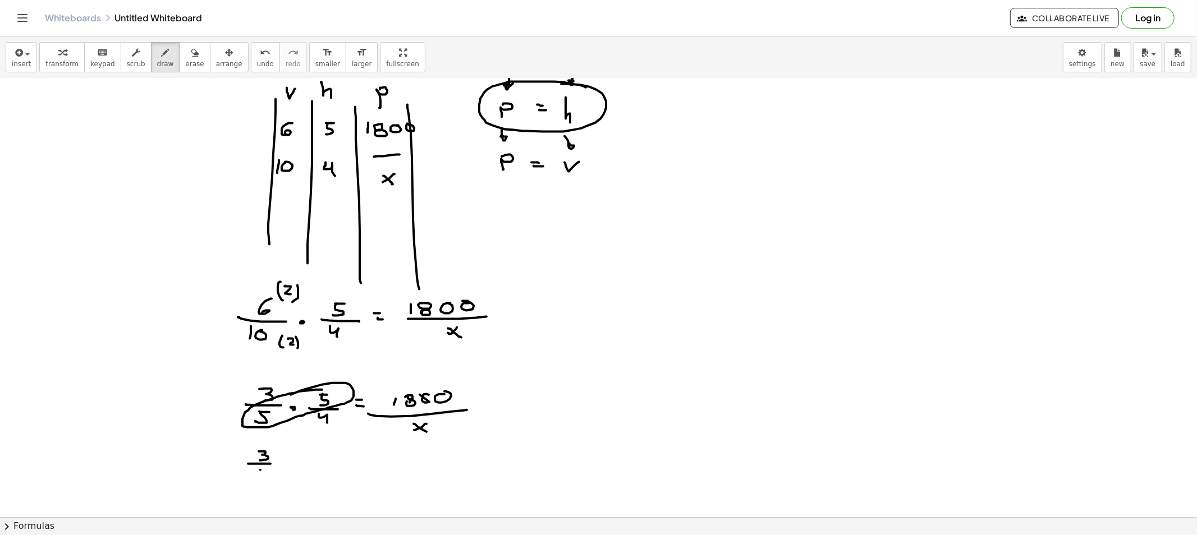
click at [260, 477] on div at bounding box center [598, 454] width 1197 height 877
click at [283, 461] on div at bounding box center [598, 454] width 1197 height 877
click at [312, 456] on div at bounding box center [598, 454] width 1197 height 877
click at [322, 461] on div at bounding box center [598, 454] width 1197 height 877
click at [313, 476] on div at bounding box center [598, 454] width 1197 height 877
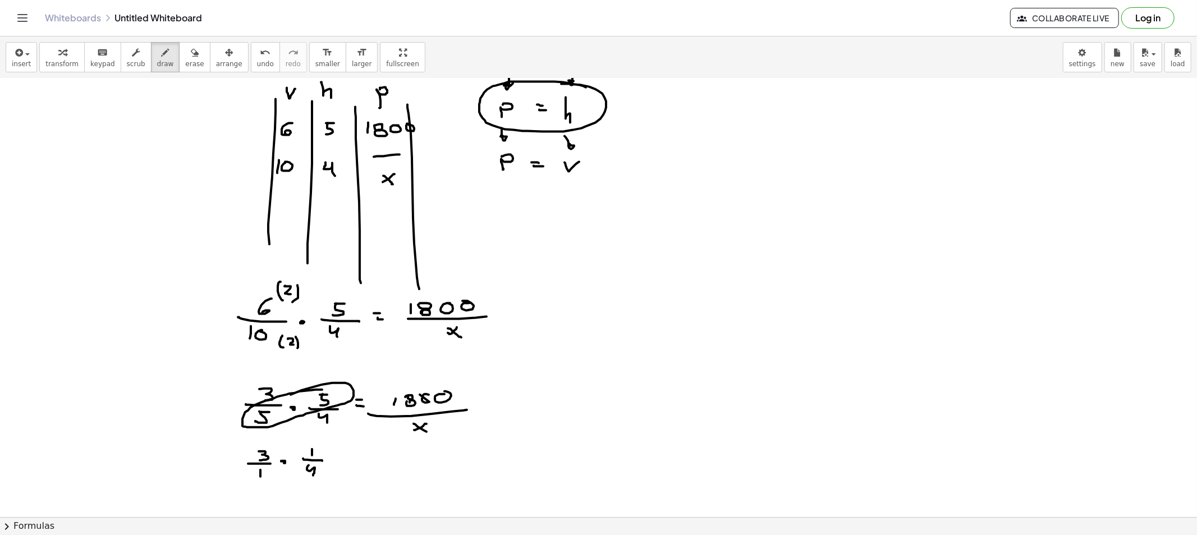
click at [342, 460] on div at bounding box center [598, 454] width 1197 height 877
click at [346, 463] on div at bounding box center [598, 454] width 1197 height 877
click at [376, 462] on div at bounding box center [598, 454] width 1197 height 877
click at [388, 457] on div at bounding box center [598, 454] width 1197 height 877
click at [387, 462] on div at bounding box center [598, 454] width 1197 height 877
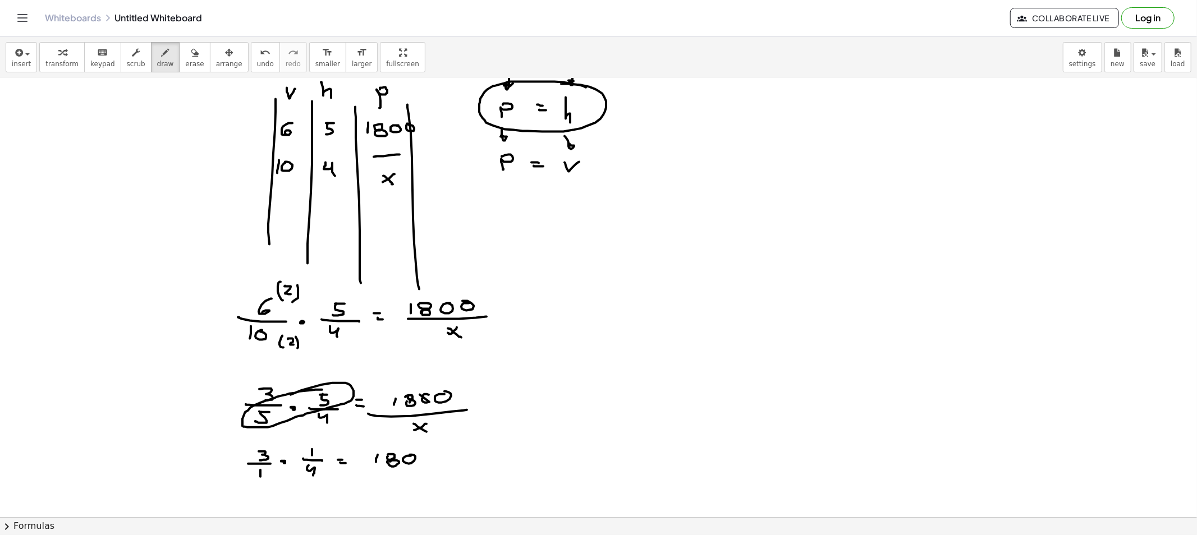
click at [407, 457] on div at bounding box center [598, 454] width 1197 height 877
click at [422, 455] on div at bounding box center [598, 454] width 1197 height 877
click at [436, 470] on div at bounding box center [598, 454] width 1197 height 877
click at [400, 485] on div at bounding box center [598, 454] width 1197 height 877
click at [414, 487] on div at bounding box center [598, 454] width 1197 height 877
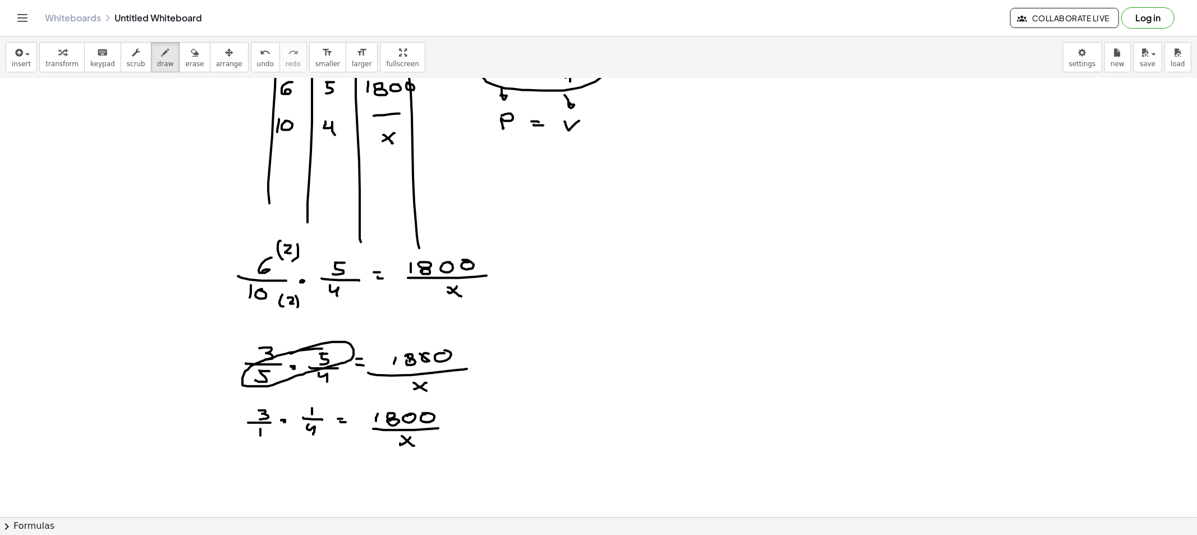
scroll to position [125, 0]
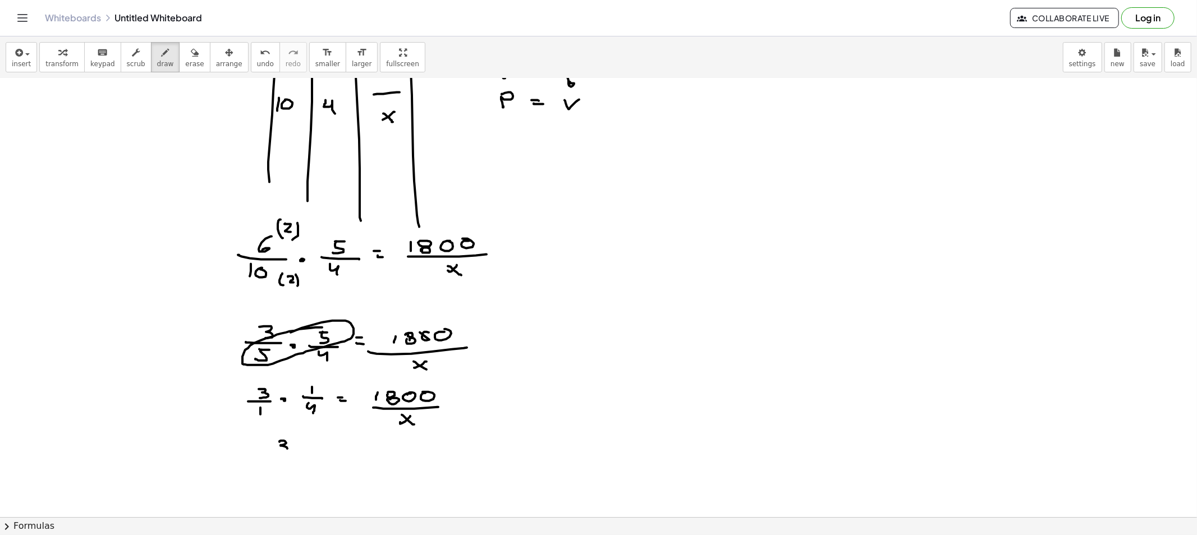
click at [279, 452] on div at bounding box center [598, 392] width 1197 height 877
click at [302, 455] on div at bounding box center [598, 392] width 1197 height 877
click at [285, 473] on div at bounding box center [598, 392] width 1197 height 877
click at [326, 454] on div at bounding box center [598, 392] width 1197 height 877
click at [326, 461] on div at bounding box center [598, 392] width 1197 height 877
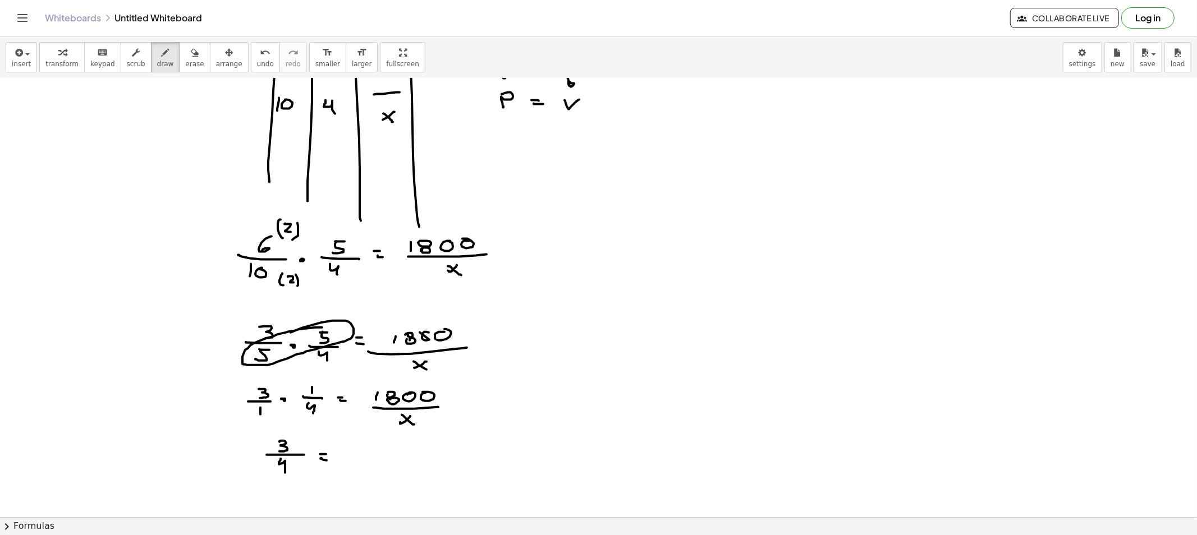
click at [351, 462] on div at bounding box center [598, 392] width 1197 height 877
click at [365, 450] on div at bounding box center [598, 392] width 1197 height 877
click at [365, 456] on div at bounding box center [598, 392] width 1197 height 877
click at [383, 449] on div at bounding box center [598, 392] width 1197 height 877
click at [399, 447] on div at bounding box center [598, 392] width 1197 height 877
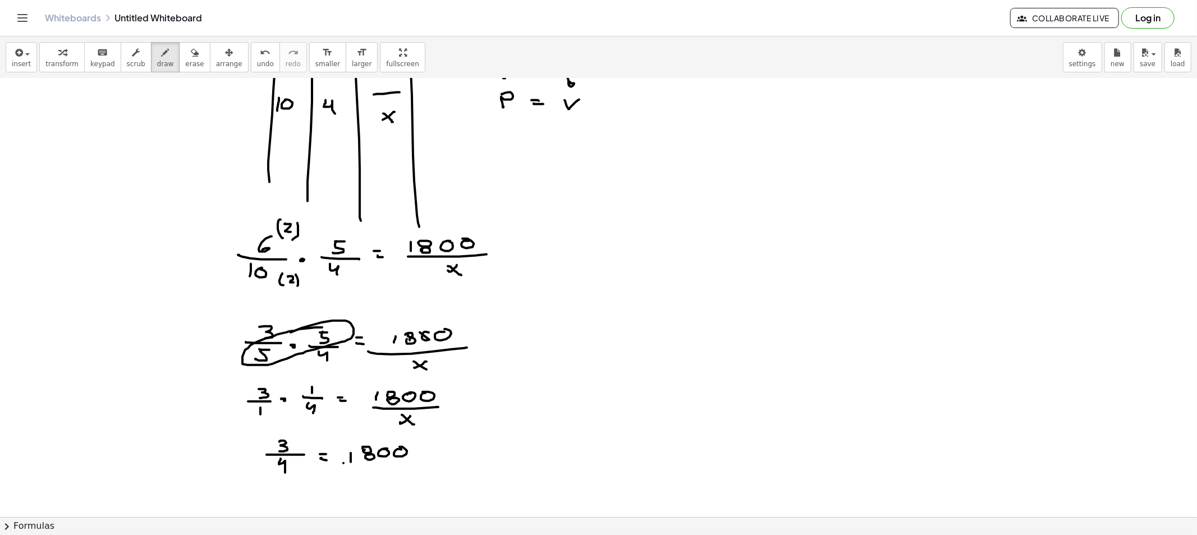
click at [427, 461] on div at bounding box center [598, 392] width 1197 height 877
click at [383, 480] on div at bounding box center [598, 392] width 1197 height 877
click at [396, 481] on div at bounding box center [598, 392] width 1197 height 877
click at [392, 472] on div at bounding box center [598, 392] width 1197 height 877
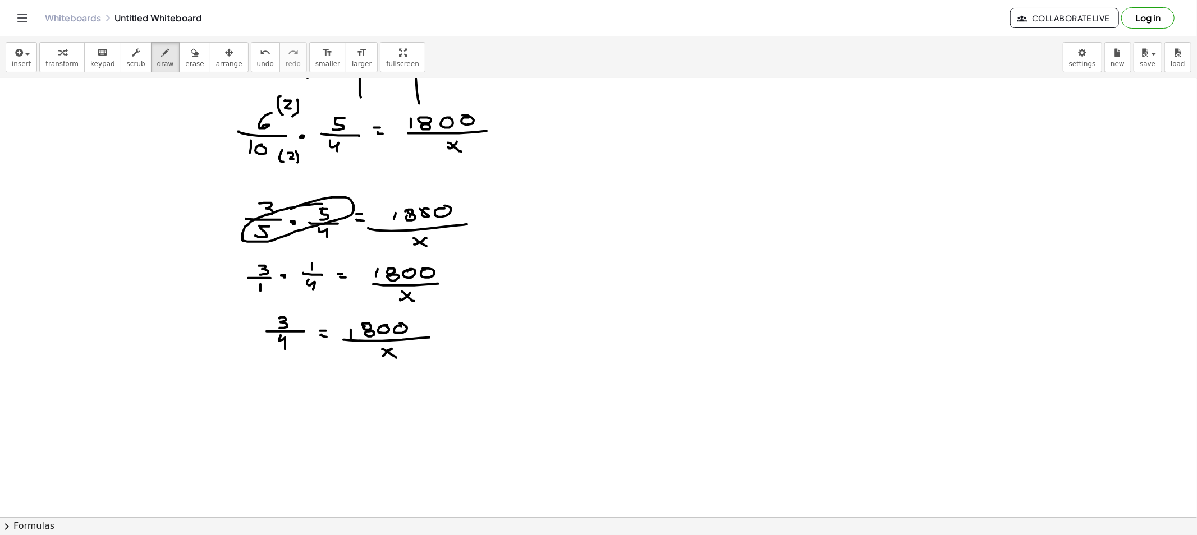
scroll to position [249, 0]
click at [252, 332] on div at bounding box center [598, 267] width 1197 height 877
click at [249, 408] on div at bounding box center [598, 267] width 1197 height 877
click at [261, 406] on div at bounding box center [598, 267] width 1197 height 877
click at [282, 395] on div at bounding box center [598, 267] width 1197 height 877
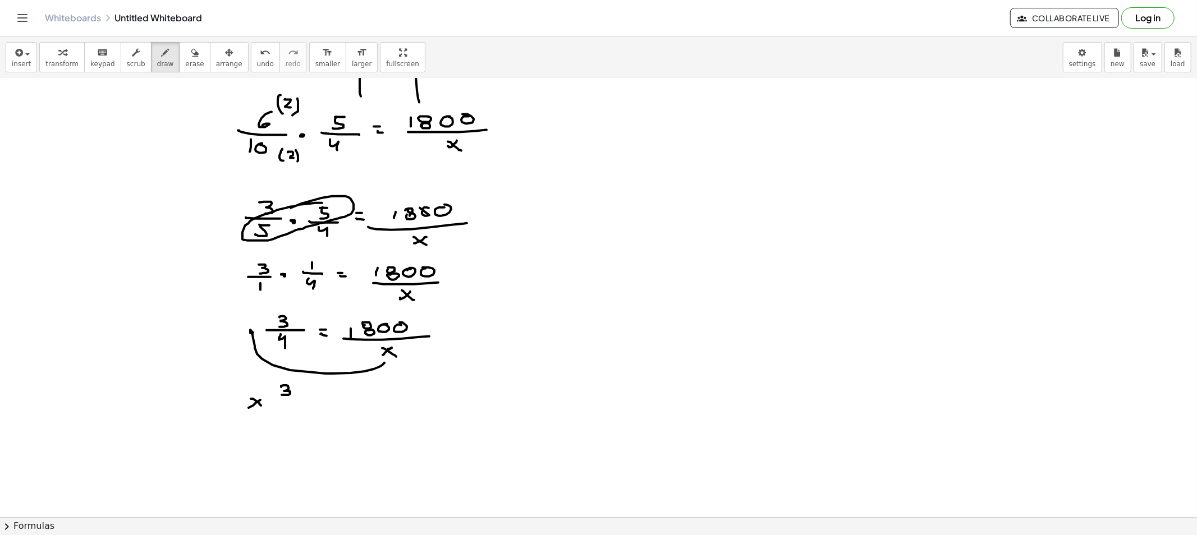
click at [295, 399] on div at bounding box center [598, 267] width 1197 height 877
click at [285, 413] on div at bounding box center [598, 267] width 1197 height 877
click at [315, 396] on div at bounding box center [598, 267] width 1197 height 877
click at [315, 400] on div at bounding box center [598, 267] width 1197 height 877
click at [339, 398] on div at bounding box center [598, 267] width 1197 height 877
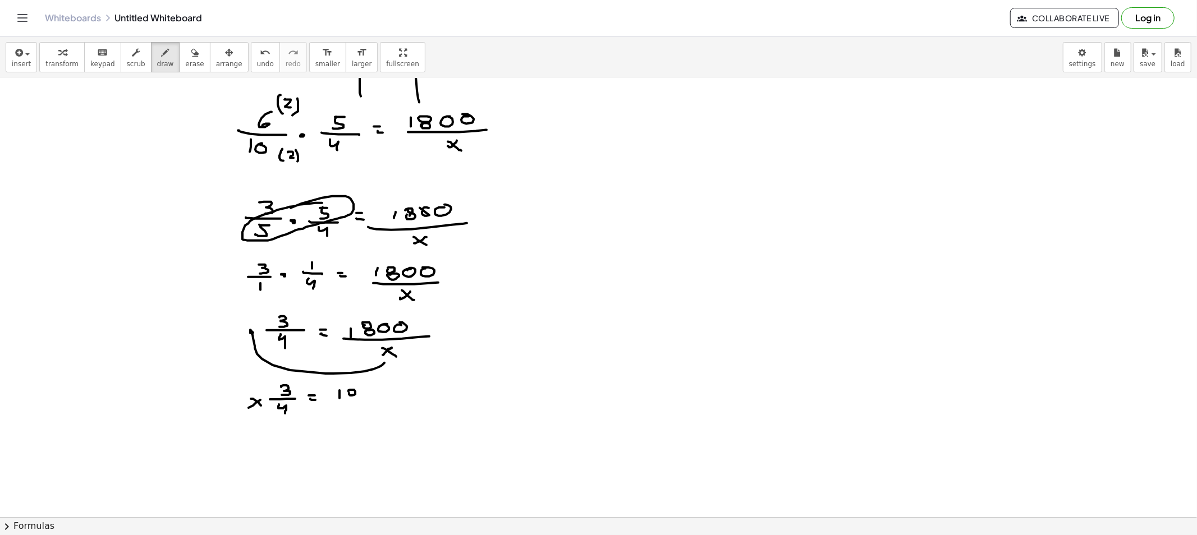
click at [349, 393] on div at bounding box center [598, 267] width 1197 height 877
click at [350, 398] on div at bounding box center [598, 267] width 1197 height 877
click at [370, 390] on div at bounding box center [598, 267] width 1197 height 877
click at [399, 392] on div at bounding box center [598, 267] width 1197 height 877
click at [436, 406] on div at bounding box center [598, 267] width 1197 height 877
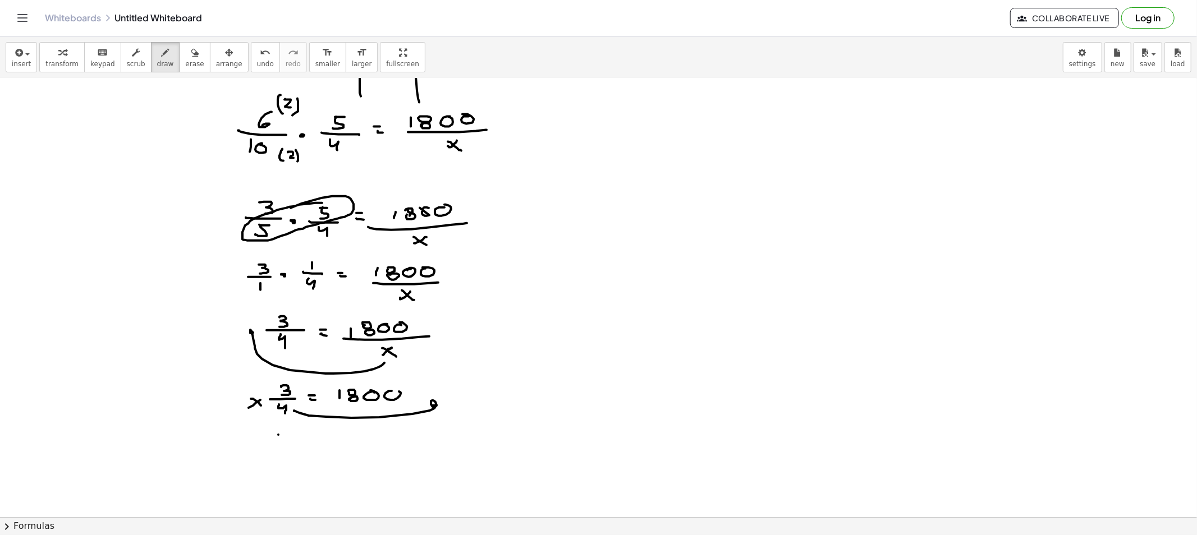
click at [265, 444] on div at bounding box center [598, 267] width 1197 height 877
click at [281, 444] on div at bounding box center [598, 267] width 1197 height 877
click at [311, 439] on div at bounding box center [598, 267] width 1197 height 877
click at [310, 443] on div at bounding box center [598, 267] width 1197 height 877
click at [335, 444] on div at bounding box center [598, 267] width 1197 height 877
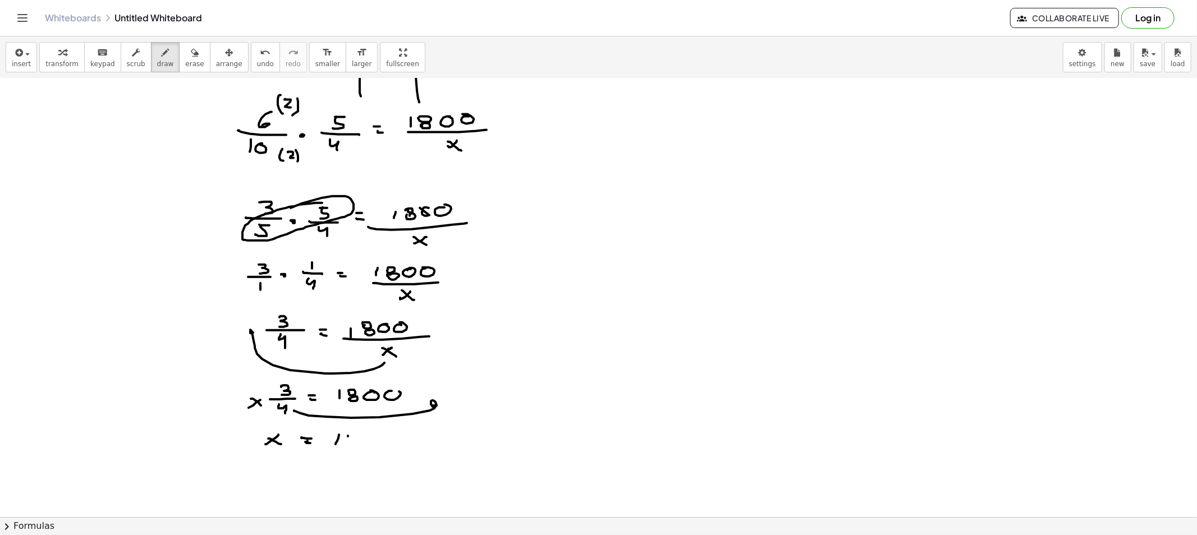
click at [349, 438] on div at bounding box center [598, 267] width 1197 height 877
click at [350, 442] on div at bounding box center [598, 267] width 1197 height 877
click at [366, 439] on div at bounding box center [598, 267] width 1197 height 877
click at [384, 438] on div at bounding box center [598, 267] width 1197 height 877
click at [403, 441] on div at bounding box center [598, 267] width 1197 height 877
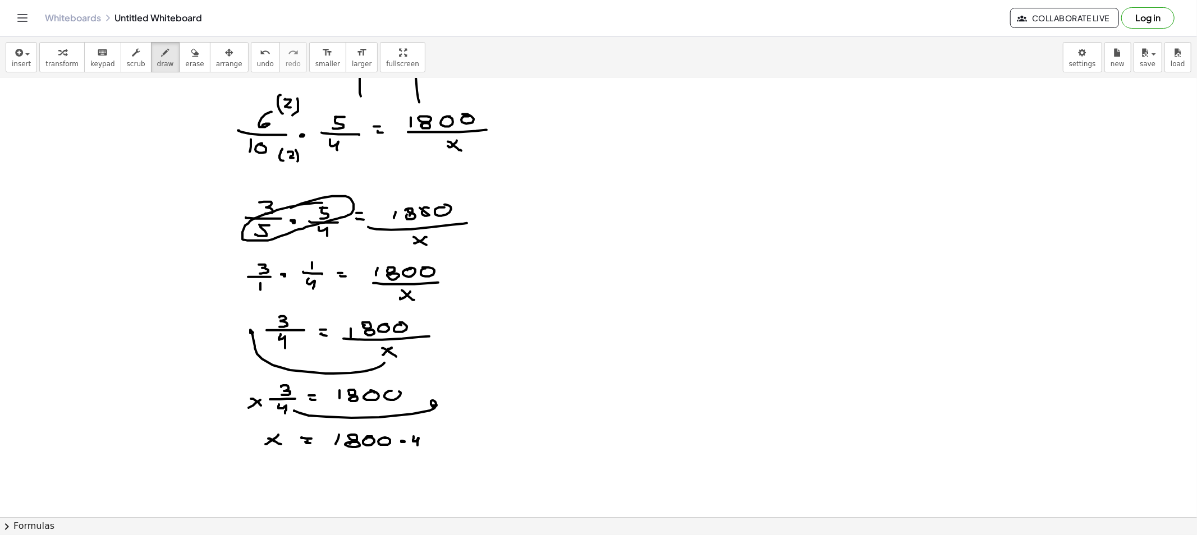
click at [417, 446] on div at bounding box center [598, 267] width 1197 height 877
click at [429, 449] on div at bounding box center [598, 267] width 1197 height 877
click at [376, 464] on div at bounding box center [598, 267] width 1197 height 877
drag, startPoint x: 189, startPoint y: 53, endPoint x: 167, endPoint y: 80, distance: 35.5
click at [189, 53] on button "erase" at bounding box center [194, 57] width 31 height 30
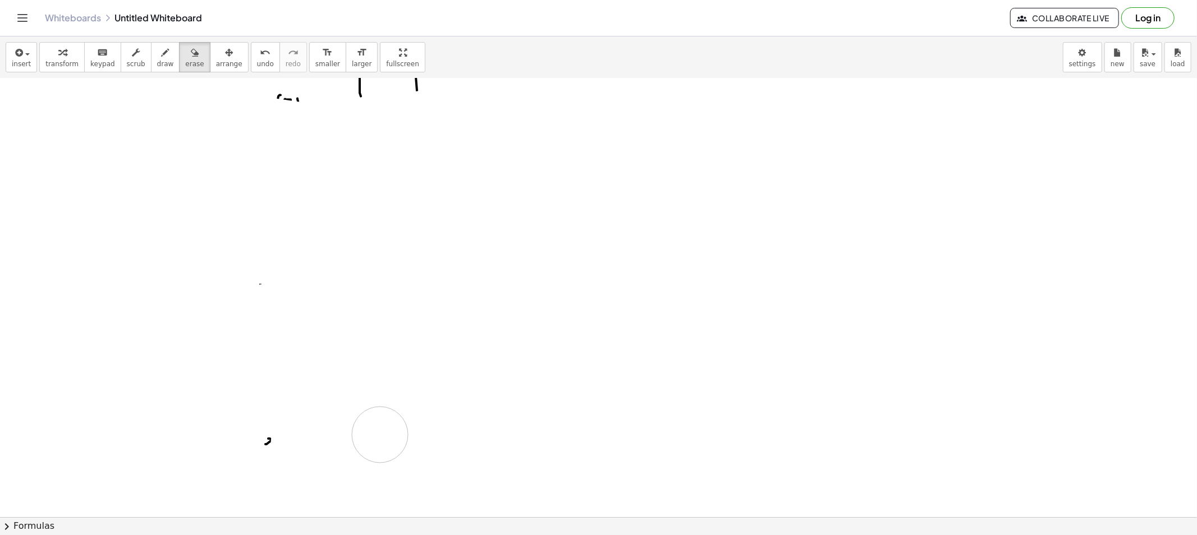
drag, startPoint x: 200, startPoint y: 104, endPoint x: 255, endPoint y: 309, distance: 211.6
click at [240, 351] on div at bounding box center [598, 267] width 1197 height 877
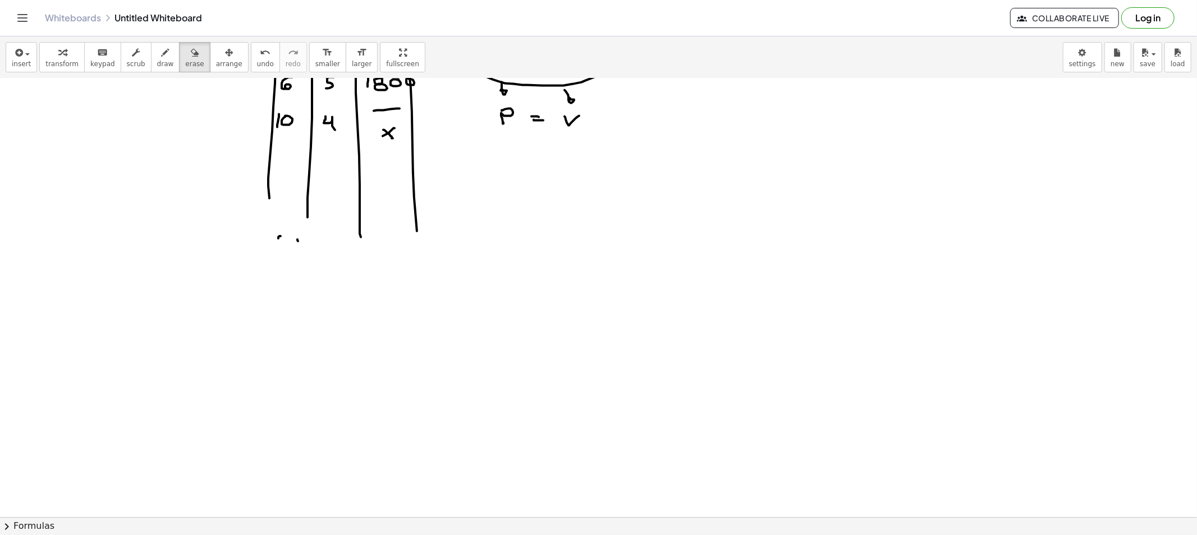
scroll to position [0, 0]
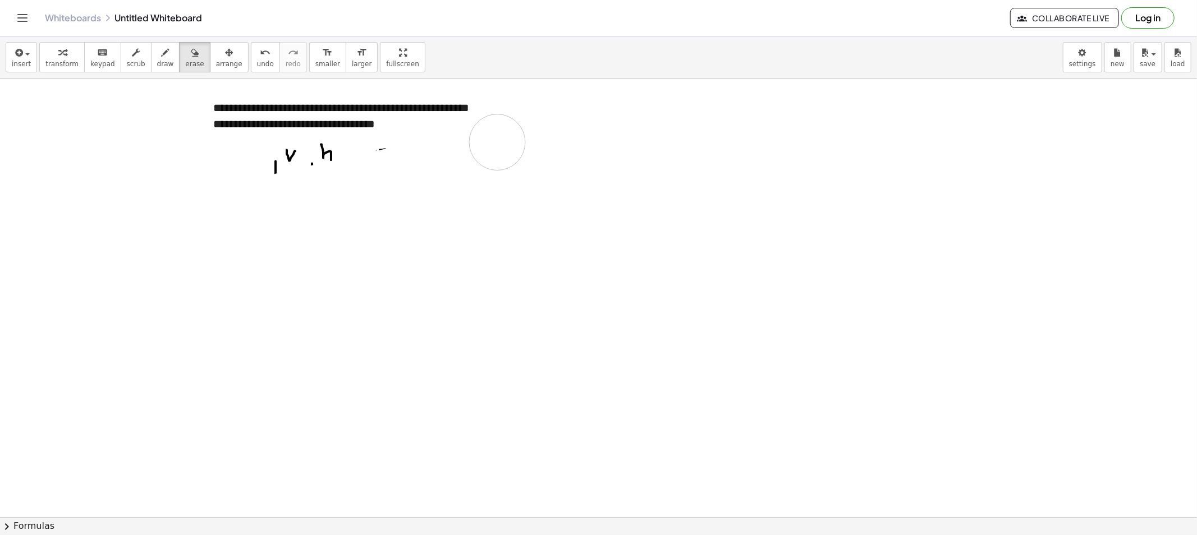
drag, startPoint x: 255, startPoint y: 357, endPoint x: 614, endPoint y: 137, distance: 421.0
click at [530, 136] on div at bounding box center [598, 517] width 1197 height 877
click at [122, 58] on button "scrub" at bounding box center [136, 57] width 31 height 30
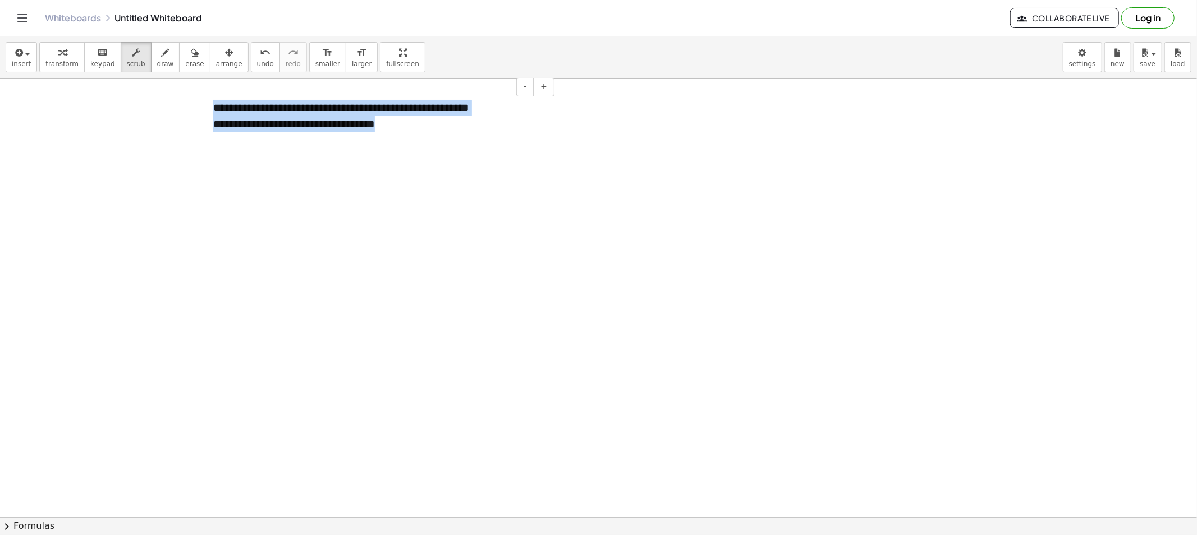
drag, startPoint x: 392, startPoint y: 122, endPoint x: 208, endPoint y: 107, distance: 184.6
click at [208, 107] on div "**********" at bounding box center [379, 116] width 355 height 54
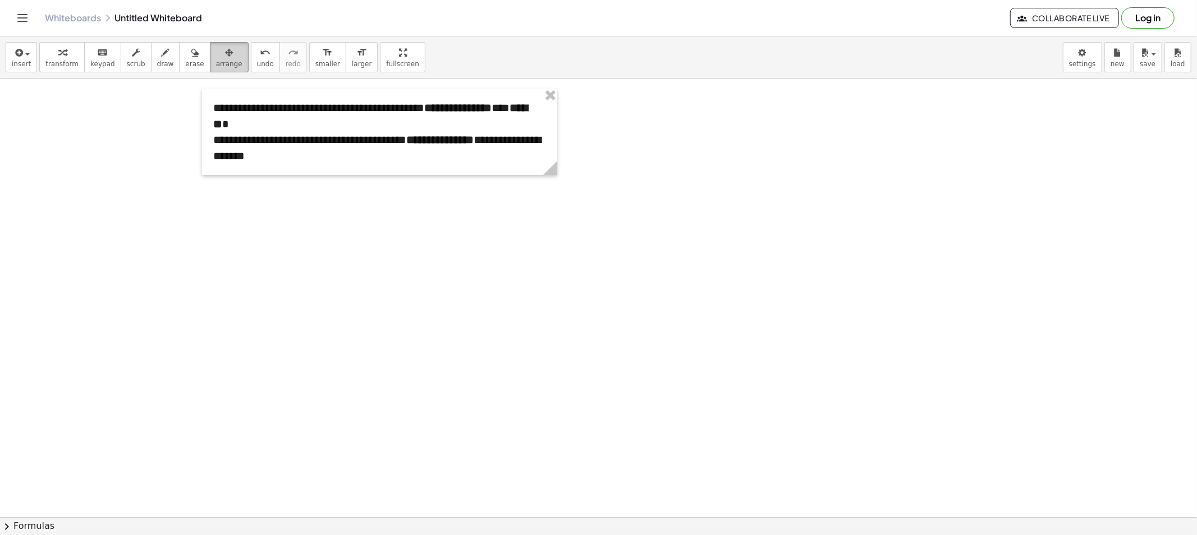
click at [219, 60] on span "arrange" at bounding box center [229, 64] width 26 height 8
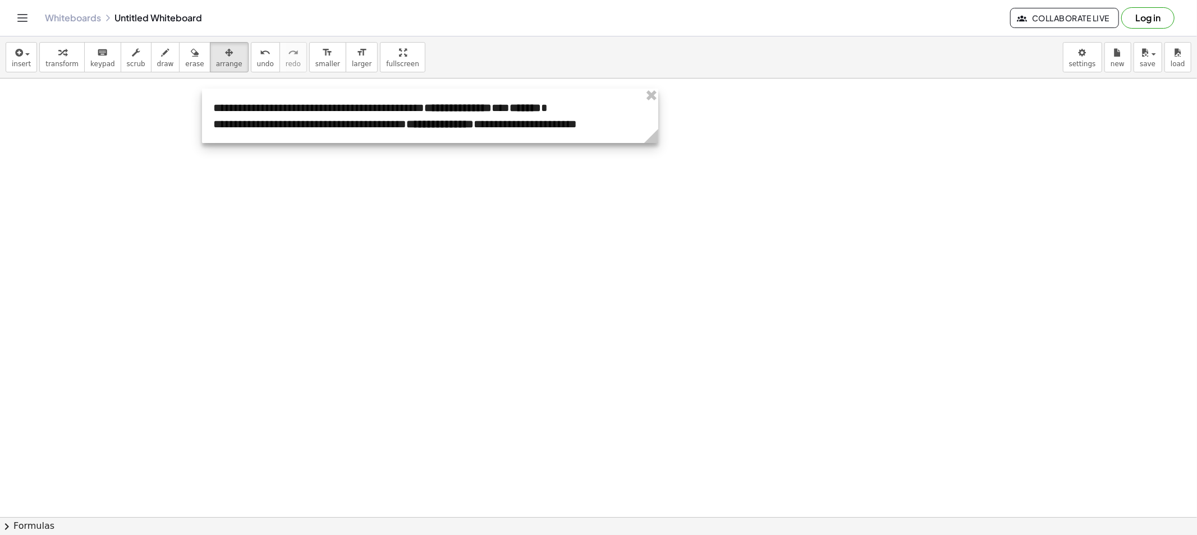
drag, startPoint x: 555, startPoint y: 173, endPoint x: 665, endPoint y: 180, distance: 110.2
click at [665, 180] on div "**********" at bounding box center [598, 517] width 1197 height 877
drag, startPoint x: 661, startPoint y: 142, endPoint x: 848, endPoint y: 149, distance: 187.5
click at [848, 149] on div "**********" at bounding box center [598, 517] width 1197 height 877
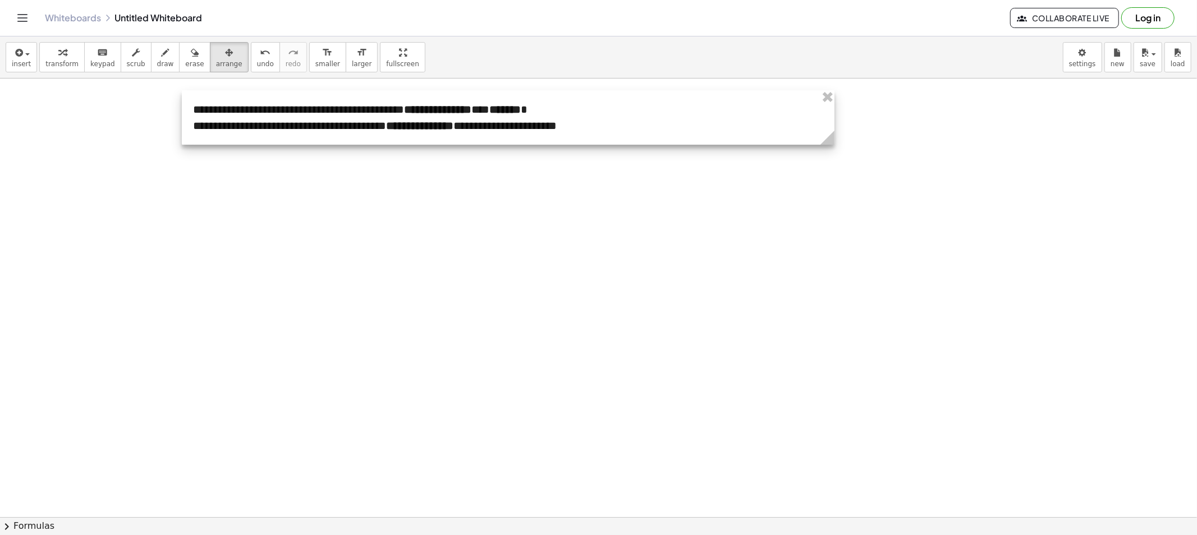
drag, startPoint x: 507, startPoint y: 124, endPoint x: 418, endPoint y: 121, distance: 88.7
click at [481, 126] on div at bounding box center [508, 117] width 652 height 54
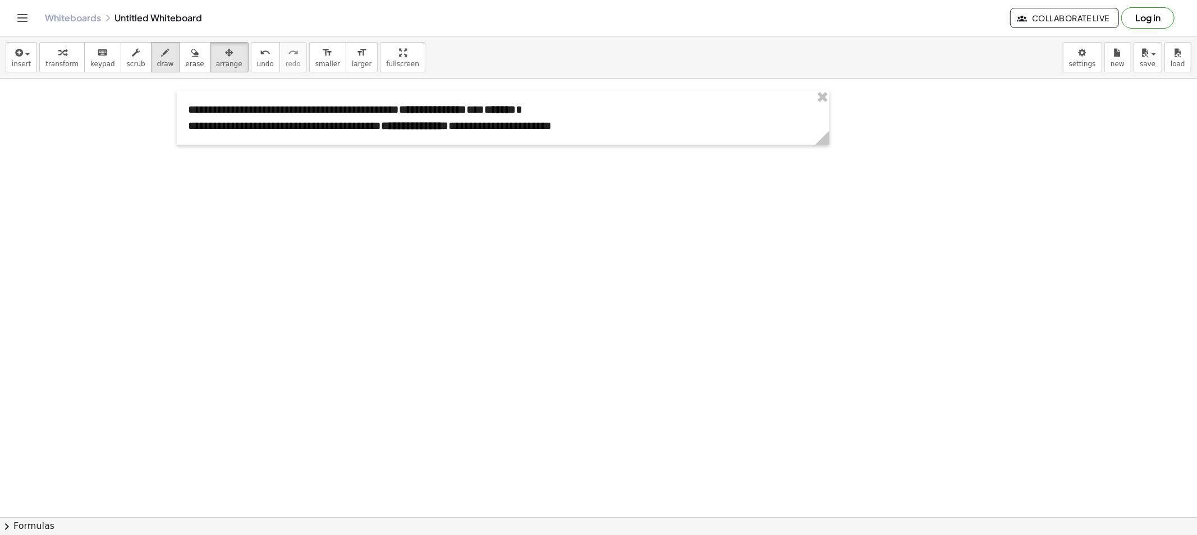
click at [157, 60] on span "draw" at bounding box center [165, 64] width 17 height 8
click at [135, 60] on button "scrub" at bounding box center [136, 57] width 31 height 30
click at [151, 63] on button "draw" at bounding box center [165, 57] width 29 height 30
drag, startPoint x: 226, startPoint y: 287, endPoint x: 223, endPoint y: 323, distance: 36.0
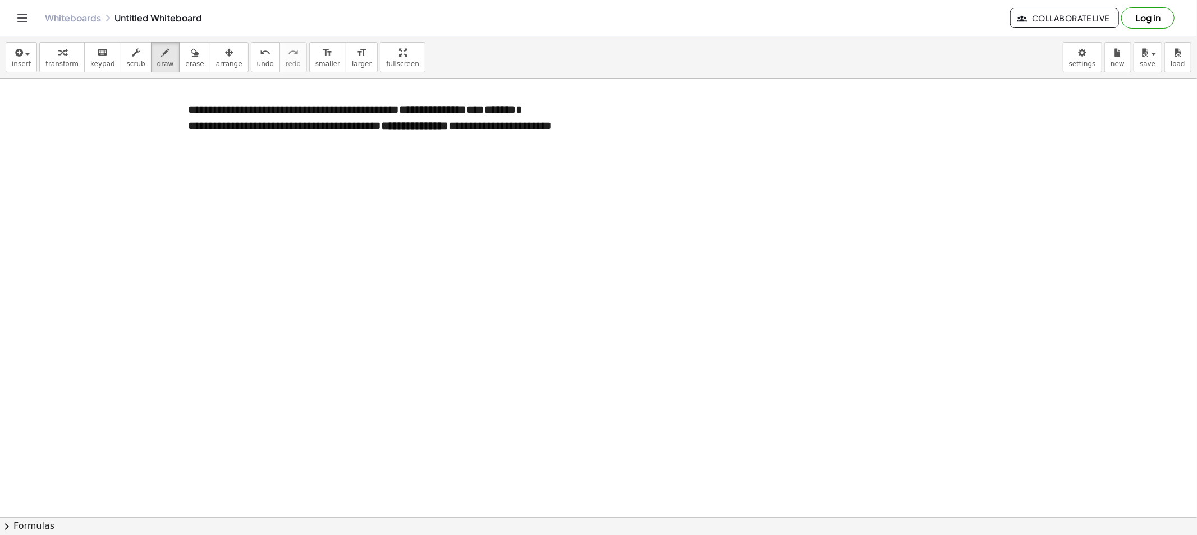
click at [223, 321] on div at bounding box center [598, 517] width 1197 height 877
drag, startPoint x: 266, startPoint y: 156, endPoint x: 256, endPoint y: 324, distance: 168.0
click at [254, 335] on div at bounding box center [598, 517] width 1197 height 877
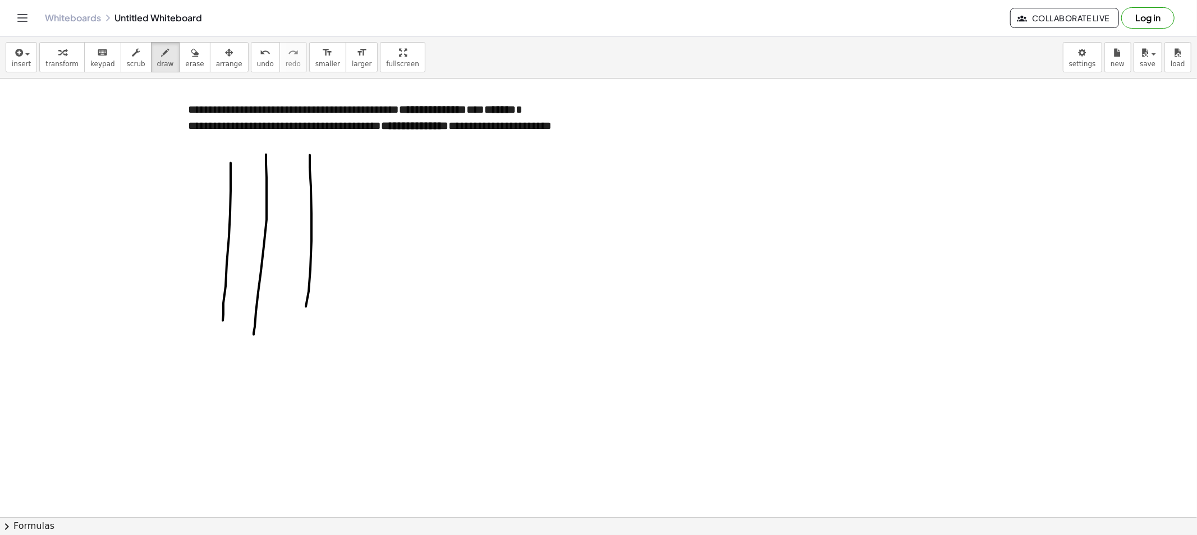
drag, startPoint x: 310, startPoint y: 155, endPoint x: 312, endPoint y: 297, distance: 142.0
click at [303, 323] on div at bounding box center [598, 517] width 1197 height 877
drag, startPoint x: 371, startPoint y: 156, endPoint x: 371, endPoint y: 351, distance: 194.7
click at [372, 348] on div at bounding box center [598, 517] width 1197 height 877
drag, startPoint x: 433, startPoint y: 153, endPoint x: 438, endPoint y: 323, distance: 170.1
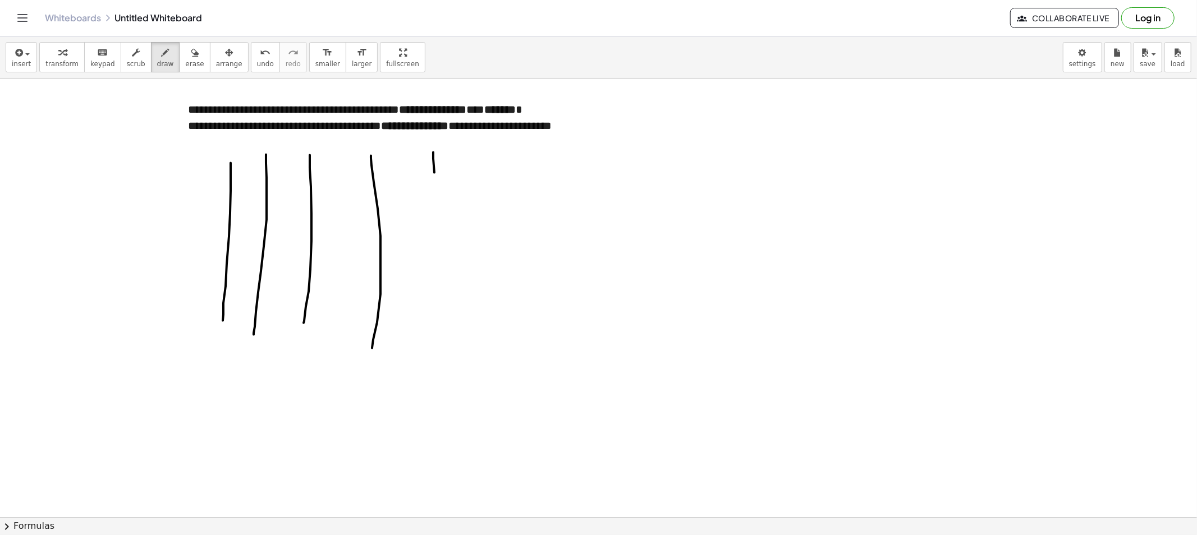
click at [438, 326] on div at bounding box center [598, 517] width 1197 height 877
drag, startPoint x: 242, startPoint y: 138, endPoint x: 238, endPoint y: 146, distance: 9.5
click at [236, 142] on div at bounding box center [598, 517] width 1197 height 877
drag, startPoint x: 273, startPoint y: 153, endPoint x: 293, endPoint y: 152, distance: 19.6
click at [287, 151] on div at bounding box center [598, 517] width 1197 height 877
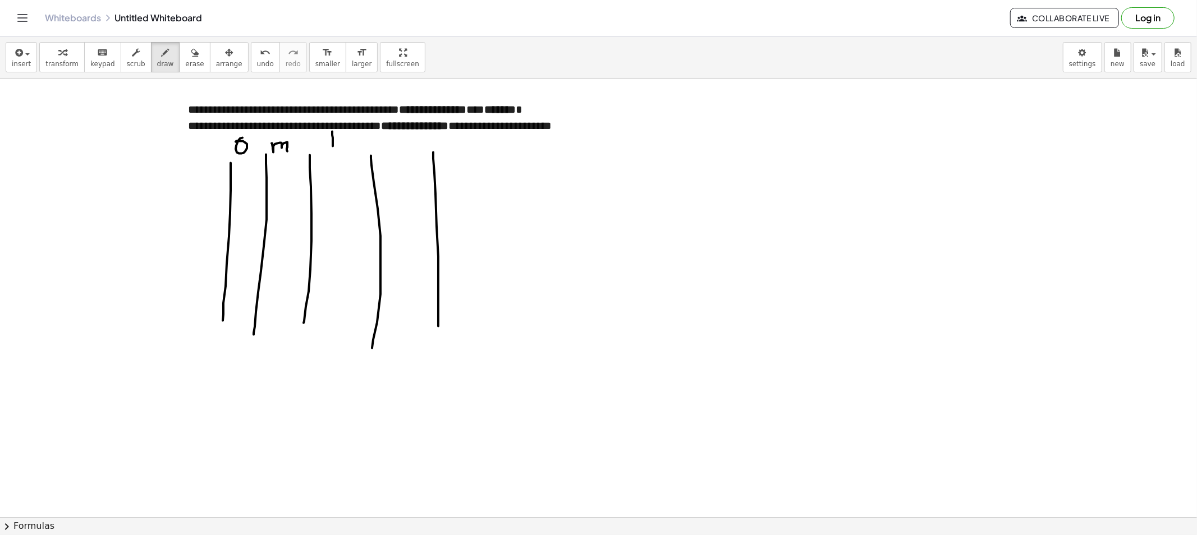
drag, startPoint x: 332, startPoint y: 132, endPoint x: 341, endPoint y: 149, distance: 18.8
click at [341, 149] on div at bounding box center [598, 517] width 1197 height 877
drag, startPoint x: 410, startPoint y: 141, endPoint x: 407, endPoint y: 148, distance: 7.1
click at [407, 148] on div at bounding box center [598, 517] width 1197 height 877
drag, startPoint x: 402, startPoint y: 176, endPoint x: 404, endPoint y: 192, distance: 16.4
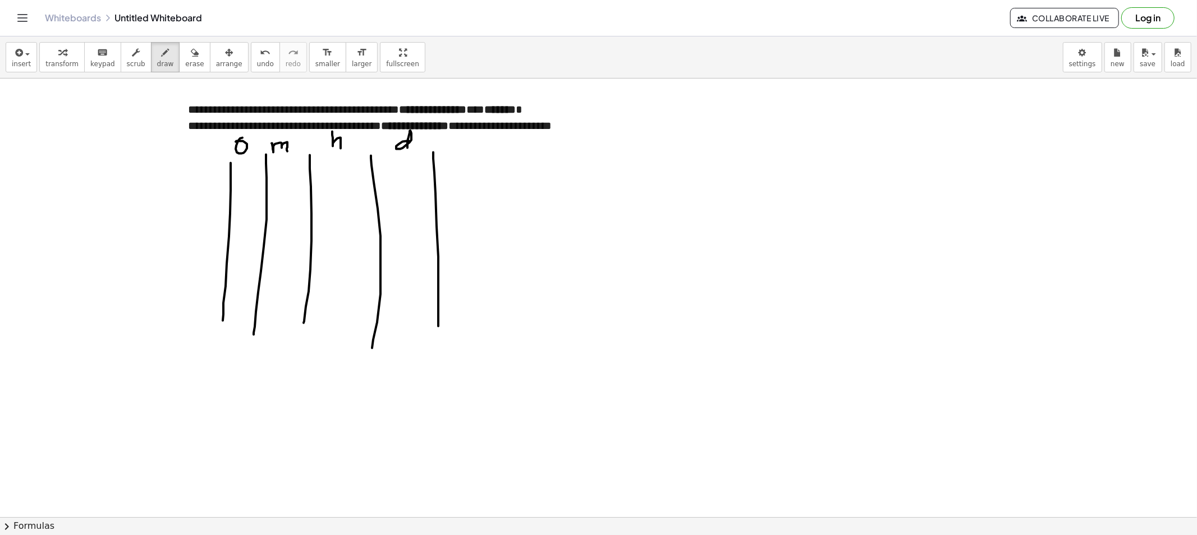
click at [403, 192] on div at bounding box center [598, 517] width 1197 height 877
drag, startPoint x: 416, startPoint y: 182, endPoint x: 408, endPoint y: 189, distance: 10.3
click at [410, 186] on div at bounding box center [598, 517] width 1197 height 877
drag, startPoint x: 399, startPoint y: 238, endPoint x: 419, endPoint y: 242, distance: 19.9
click at [415, 239] on div at bounding box center [598, 517] width 1197 height 877
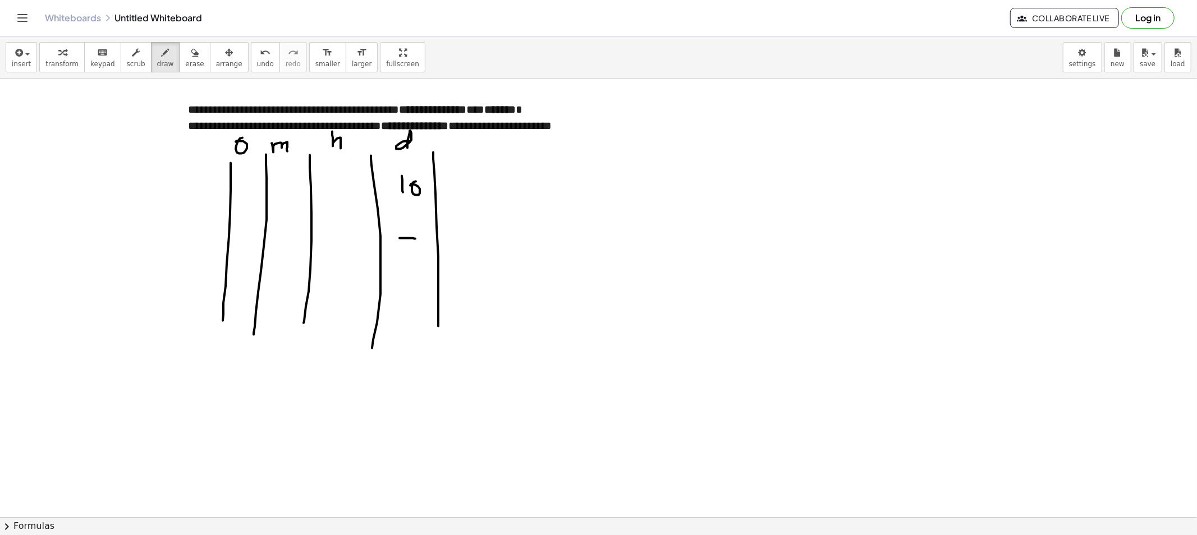
drag, startPoint x: 398, startPoint y: 261, endPoint x: 398, endPoint y: 274, distance: 12.3
click at [398, 274] on div at bounding box center [598, 517] width 1197 height 877
drag, startPoint x: 411, startPoint y: 265, endPoint x: 405, endPoint y: 263, distance: 6.0
click at [406, 263] on div at bounding box center [598, 517] width 1197 height 877
drag, startPoint x: 240, startPoint y: 183, endPoint x: 239, endPoint y: 195, distance: 11.8
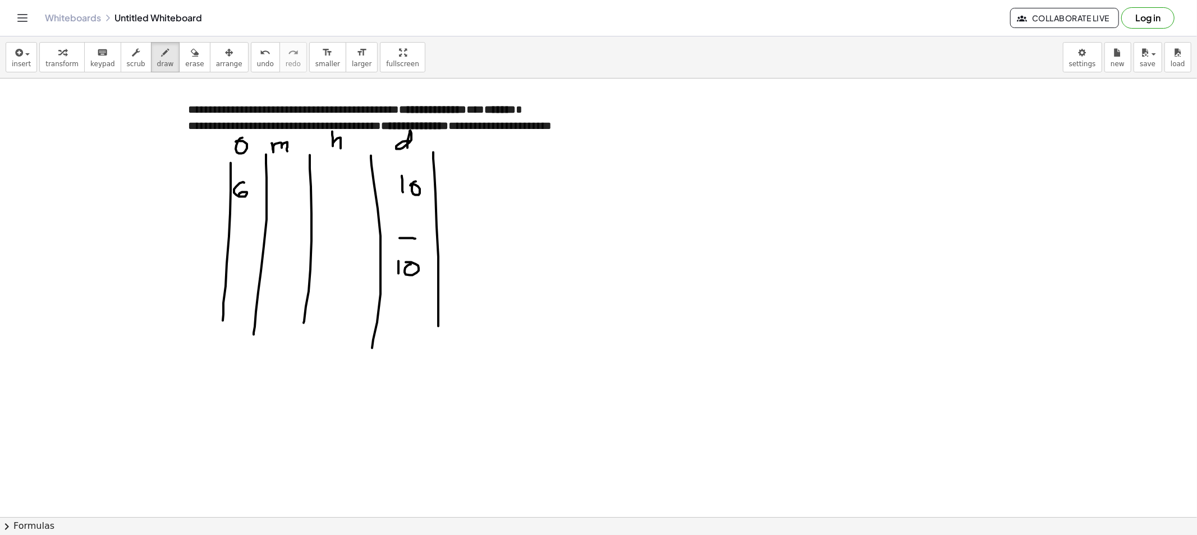
click at [239, 195] on div at bounding box center [598, 517] width 1197 height 877
drag, startPoint x: 277, startPoint y: 187, endPoint x: 284, endPoint y: 187, distance: 6.7
click at [277, 194] on div at bounding box center [598, 517] width 1197 height 877
drag, startPoint x: 284, startPoint y: 185, endPoint x: 292, endPoint y: 194, distance: 11.5
click at [289, 194] on div at bounding box center [598, 517] width 1197 height 877
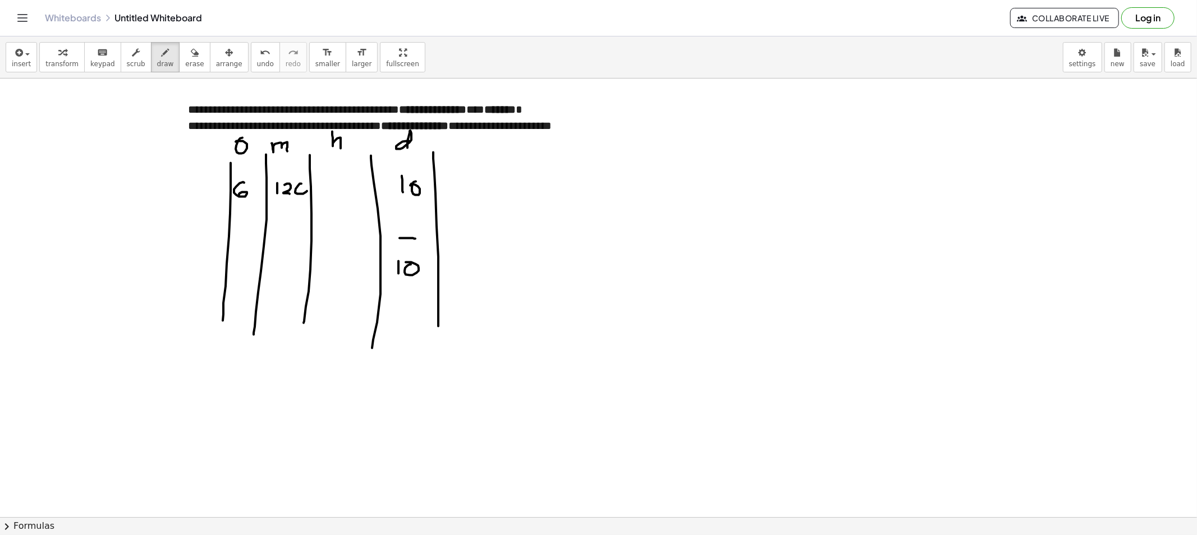
click at [303, 187] on div at bounding box center [598, 517] width 1197 height 877
drag, startPoint x: 341, startPoint y: 183, endPoint x: 342, endPoint y: 188, distance: 5.7
click at [338, 182] on div at bounding box center [598, 517] width 1197 height 877
drag, startPoint x: 340, startPoint y: 191, endPoint x: 339, endPoint y: 185, distance: 5.6
click at [335, 187] on div at bounding box center [598, 517] width 1197 height 877
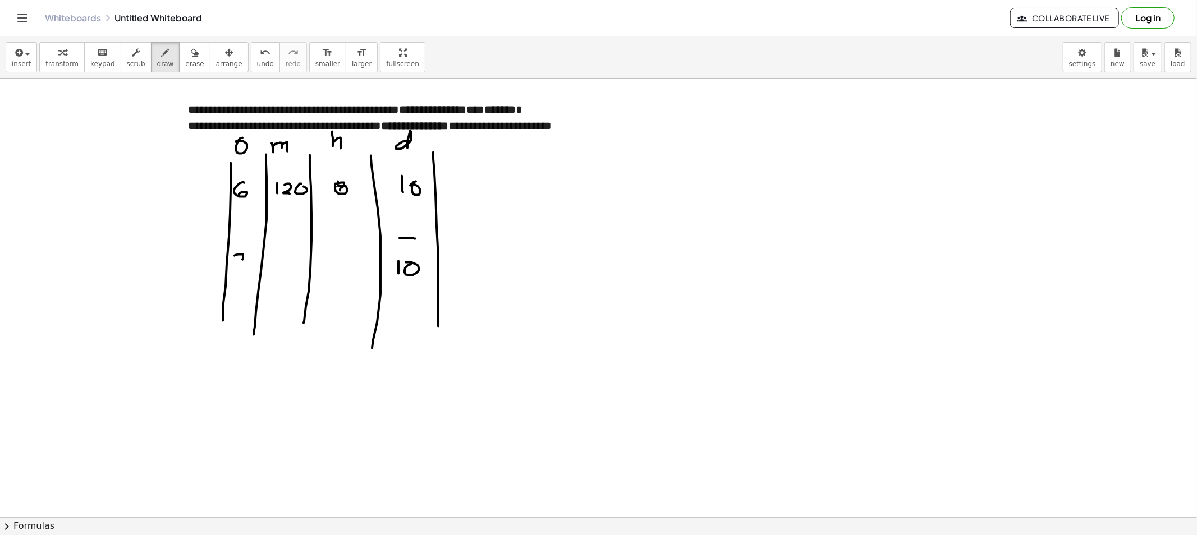
drag, startPoint x: 234, startPoint y: 256, endPoint x: 240, endPoint y: 260, distance: 6.4
click at [234, 255] on div at bounding box center [598, 517] width 1197 height 877
drag, startPoint x: 238, startPoint y: 260, endPoint x: 255, endPoint y: 260, distance: 16.8
click at [231, 264] on div at bounding box center [598, 517] width 1197 height 877
drag, startPoint x: 345, startPoint y: 259, endPoint x: 337, endPoint y: 272, distance: 15.4
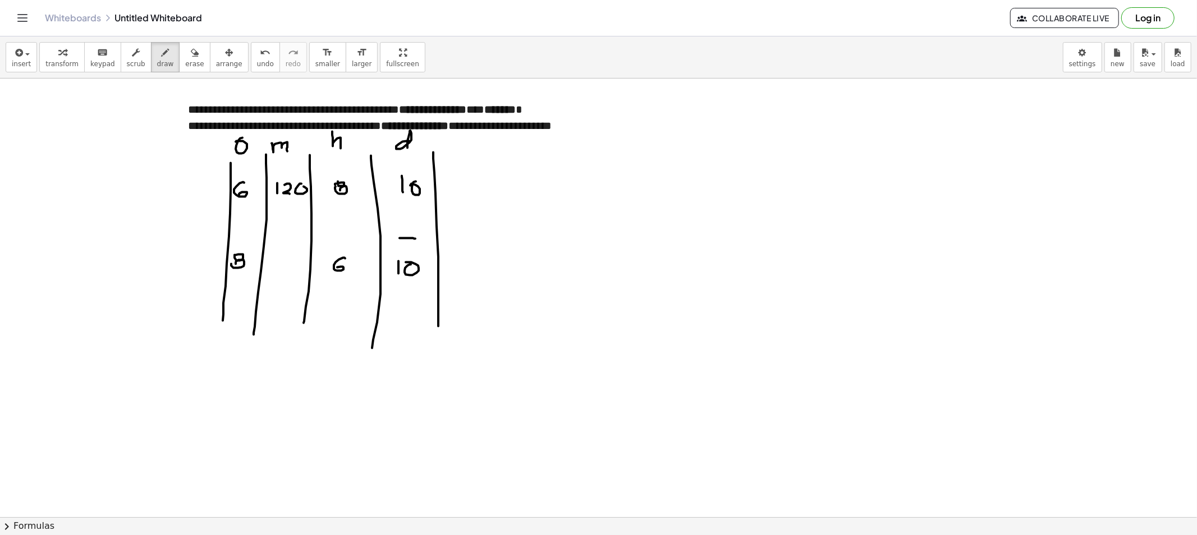
click at [335, 272] on div at bounding box center [598, 517] width 1197 height 877
drag, startPoint x: 285, startPoint y: 259, endPoint x: 277, endPoint y: 267, distance: 11.1
click at [277, 267] on div at bounding box center [598, 517] width 1197 height 877
click at [287, 268] on div at bounding box center [598, 517] width 1197 height 877
drag, startPoint x: 292, startPoint y: 230, endPoint x: 169, endPoint y: 245, distance: 124.3
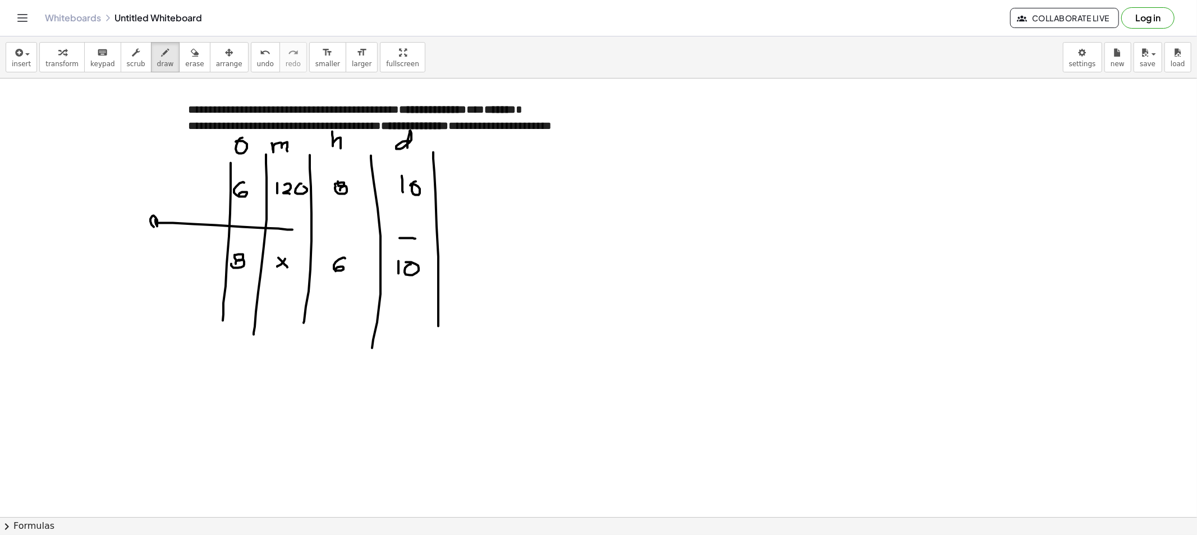
click at [164, 229] on div at bounding box center [598, 517] width 1197 height 877
click at [159, 367] on div at bounding box center [598, 517] width 1197 height 877
drag, startPoint x: 164, startPoint y: 360, endPoint x: 175, endPoint y: 365, distance: 11.6
click at [167, 367] on div at bounding box center [598, 517] width 1197 height 877
drag, startPoint x: 176, startPoint y: 360, endPoint x: 160, endPoint y: 371, distance: 19.3
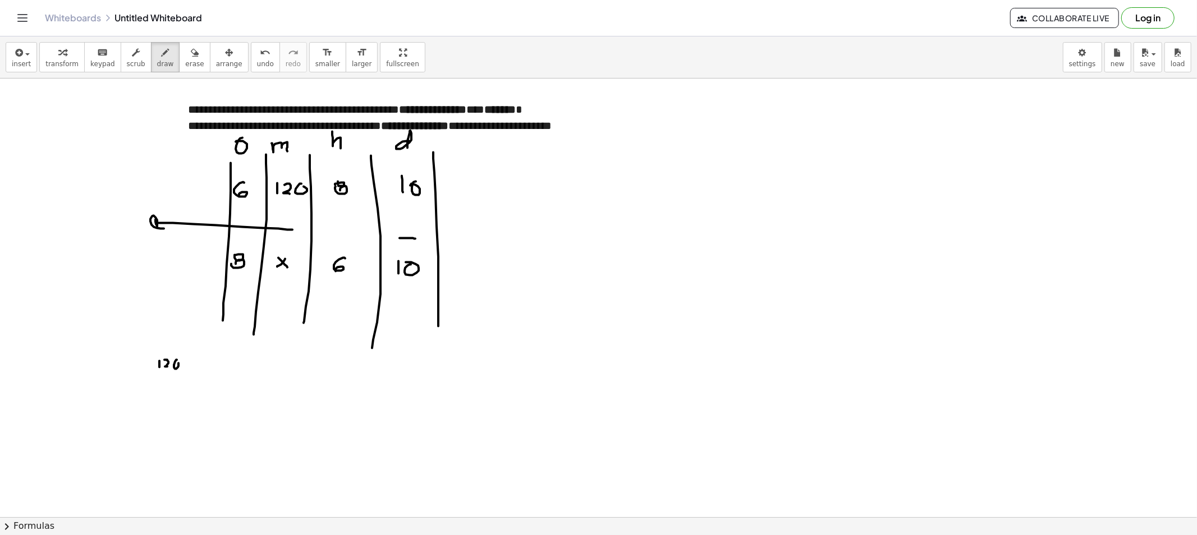
click at [176, 362] on div at bounding box center [598, 517] width 1197 height 877
drag, startPoint x: 151, startPoint y: 373, endPoint x: 180, endPoint y: 373, distance: 28.6
click at [187, 373] on div at bounding box center [598, 517] width 1197 height 877
click at [163, 388] on div at bounding box center [598, 517] width 1197 height 877
drag, startPoint x: 165, startPoint y: 382, endPoint x: 174, endPoint y: 388, distance: 10.9
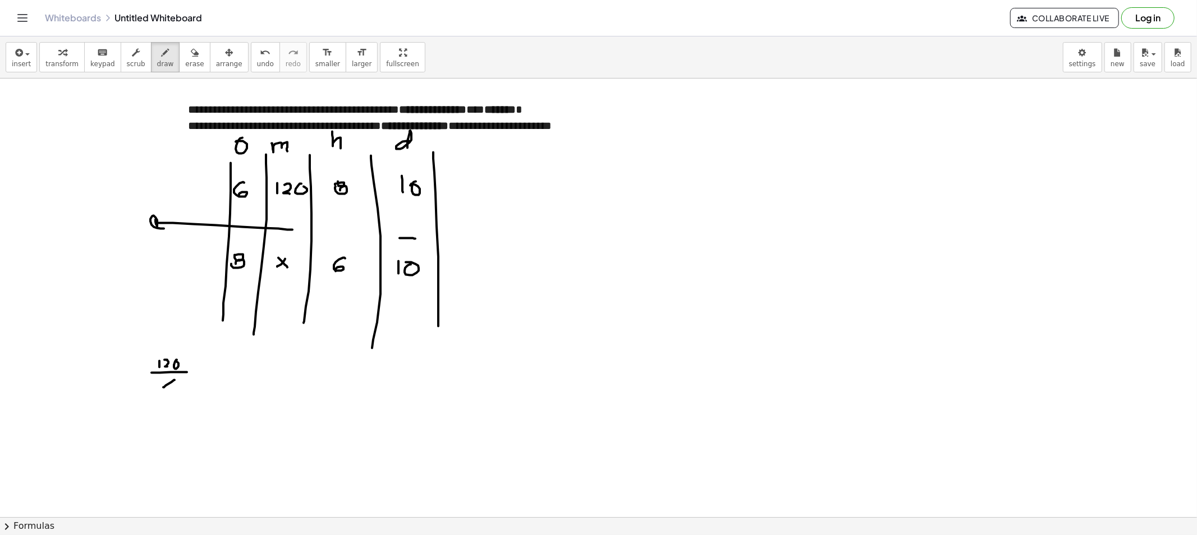
click at [170, 388] on div at bounding box center [598, 517] width 1197 height 877
drag, startPoint x: 196, startPoint y: 371, endPoint x: 202, endPoint y: 372, distance: 5.6
click at [202, 372] on div at bounding box center [598, 517] width 1197 height 877
click at [200, 376] on div at bounding box center [598, 517] width 1197 height 877
drag, startPoint x: 238, startPoint y: 360, endPoint x: 237, endPoint y: 371, distance: 11.3
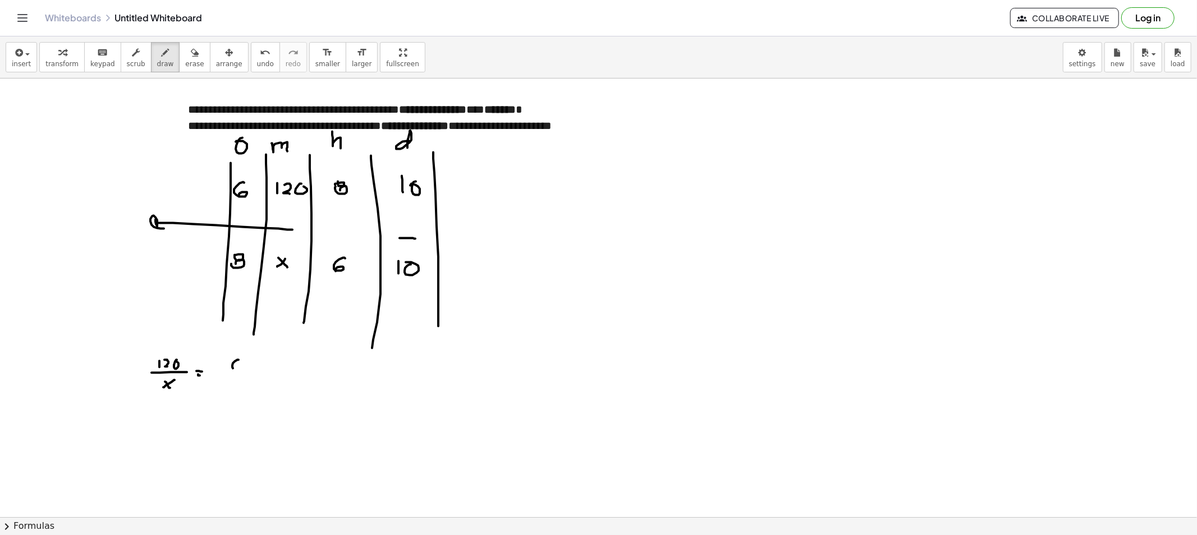
click at [236, 371] on div at bounding box center [598, 517] width 1197 height 877
click at [246, 374] on div at bounding box center [598, 517] width 1197 height 877
click at [231, 381] on div at bounding box center [598, 517] width 1197 height 877
click at [231, 387] on div at bounding box center [598, 517] width 1197 height 877
click at [262, 374] on div at bounding box center [598, 517] width 1197 height 877
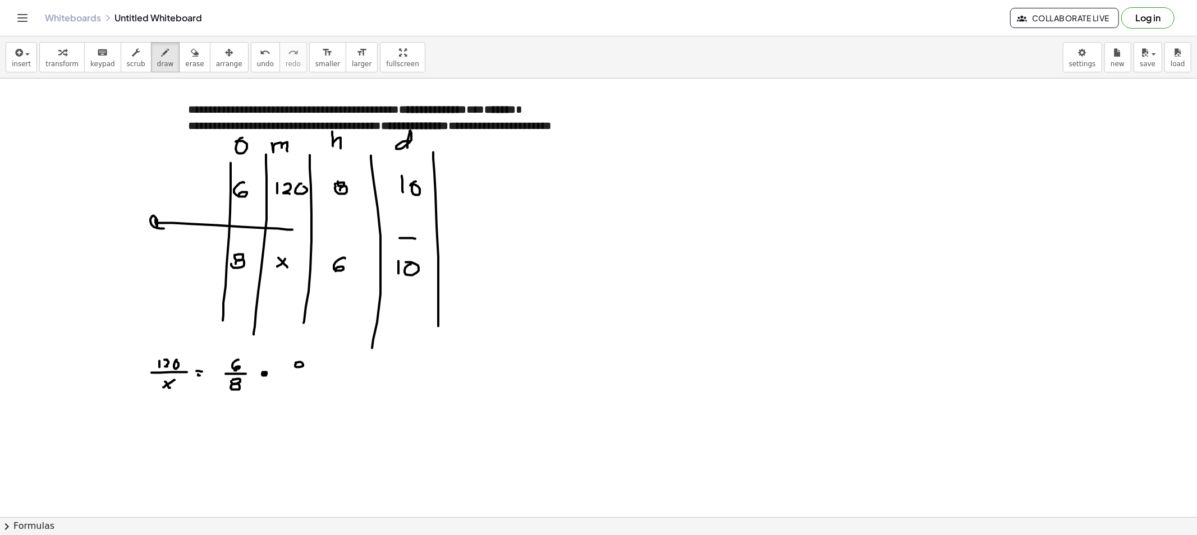
click at [296, 365] on div at bounding box center [598, 517] width 1197 height 877
click at [297, 371] on div at bounding box center [598, 517] width 1197 height 877
click at [313, 377] on div at bounding box center [598, 517] width 1197 height 877
click at [300, 390] on div at bounding box center [598, 517] width 1197 height 877
click at [329, 377] on div at bounding box center [598, 517] width 1197 height 877
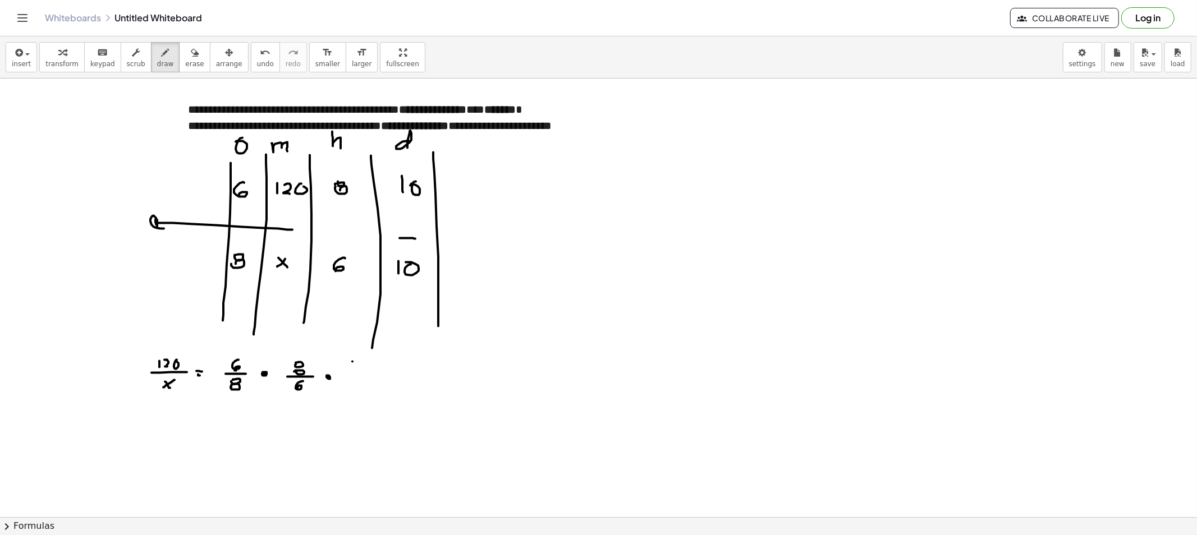
click at [352, 372] on div at bounding box center [598, 517] width 1197 height 877
click at [360, 366] on div at bounding box center [598, 517] width 1197 height 877
click at [370, 375] on div at bounding box center [598, 517] width 1197 height 877
click at [353, 387] on div at bounding box center [598, 517] width 1197 height 877
click at [360, 383] on div at bounding box center [598, 517] width 1197 height 877
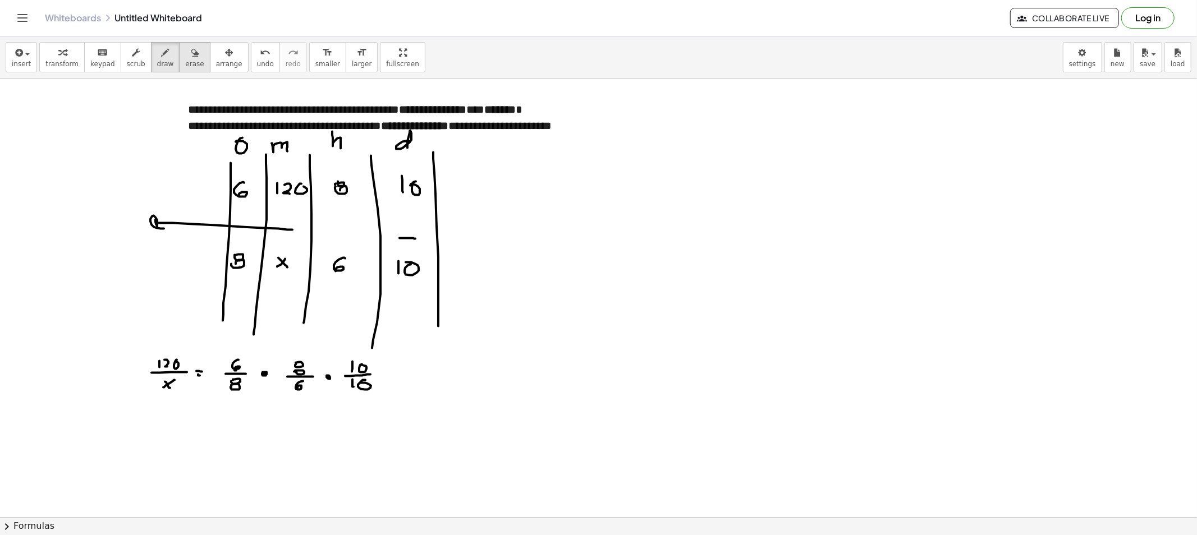
click at [185, 53] on div "button" at bounding box center [194, 51] width 19 height 13
drag, startPoint x: 378, startPoint y: 406, endPoint x: 288, endPoint y: 171, distance: 251.6
click at [374, 364] on div at bounding box center [598, 517] width 1197 height 877
click at [154, 60] on button "draw" at bounding box center [165, 57] width 29 height 30
drag, startPoint x: 355, startPoint y: 380, endPoint x: 356, endPoint y: 397, distance: 16.3
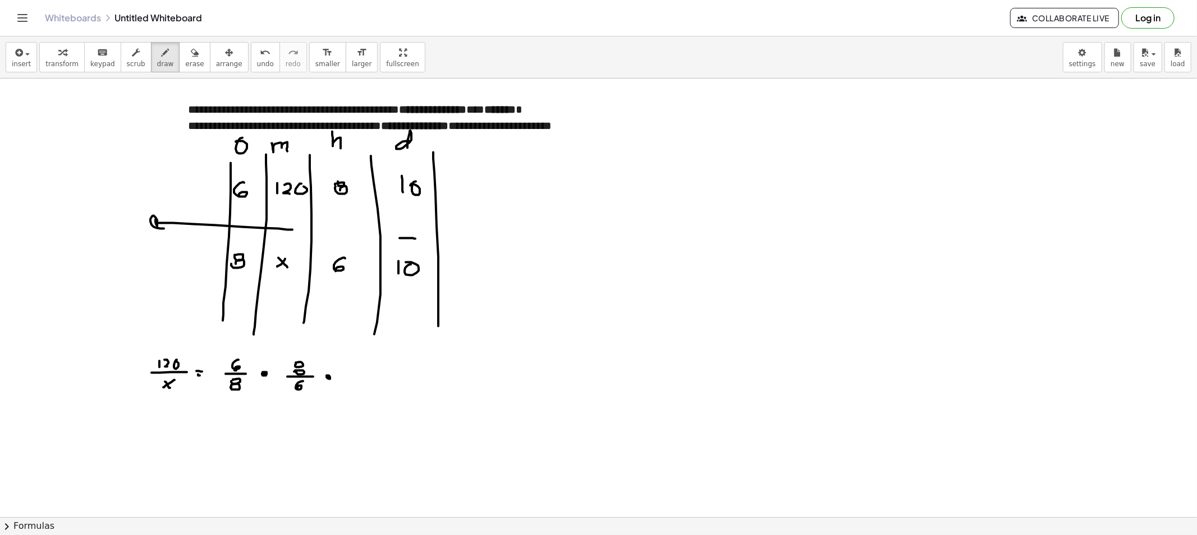
click at [356, 388] on div at bounding box center [598, 517] width 1197 height 877
click at [185, 57] on div "button" at bounding box center [194, 51] width 19 height 13
click at [365, 397] on div at bounding box center [598, 517] width 1197 height 877
click at [365, 395] on div at bounding box center [598, 517] width 1197 height 877
drag, startPoint x: 354, startPoint y: 389, endPoint x: 350, endPoint y: 385, distance: 6.0
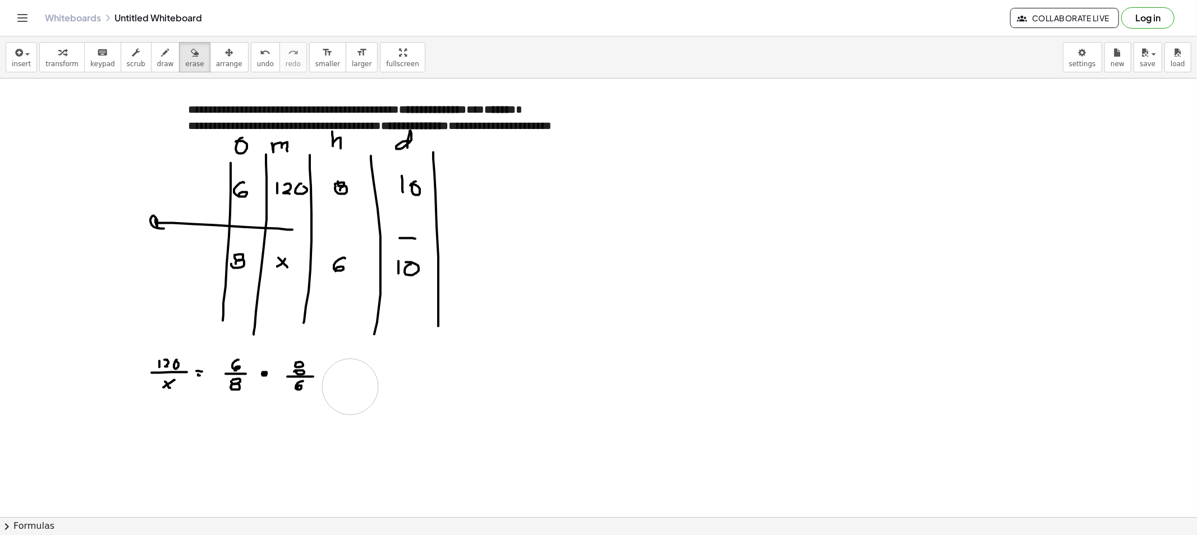
click at [350, 385] on div at bounding box center [598, 517] width 1197 height 877
click at [164, 53] on button "draw" at bounding box center [165, 57] width 29 height 30
click at [158, 433] on div at bounding box center [598, 517] width 1197 height 877
drag, startPoint x: 167, startPoint y: 422, endPoint x: 186, endPoint y: 427, distance: 19.6
click at [177, 432] on div at bounding box center [598, 517] width 1197 height 877
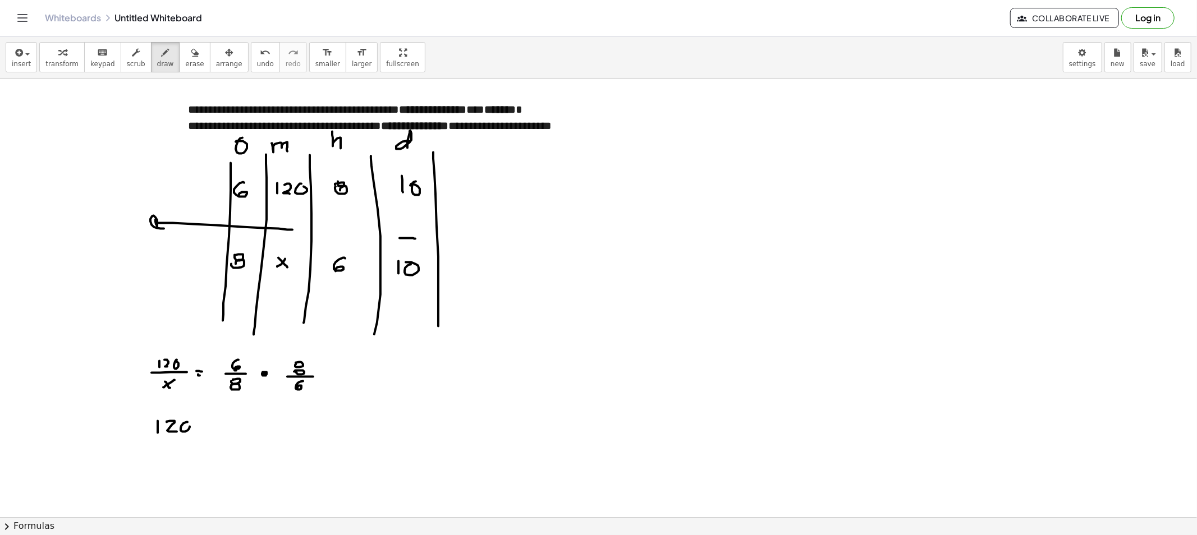
drag, startPoint x: 181, startPoint y: 431, endPoint x: 185, endPoint y: 426, distance: 6.3
click at [185, 426] on div at bounding box center [598, 517] width 1197 height 877
drag, startPoint x: 150, startPoint y: 441, endPoint x: 197, endPoint y: 440, distance: 47.1
click at [197, 440] on div at bounding box center [598, 517] width 1197 height 877
click at [170, 458] on div at bounding box center [598, 517] width 1197 height 877
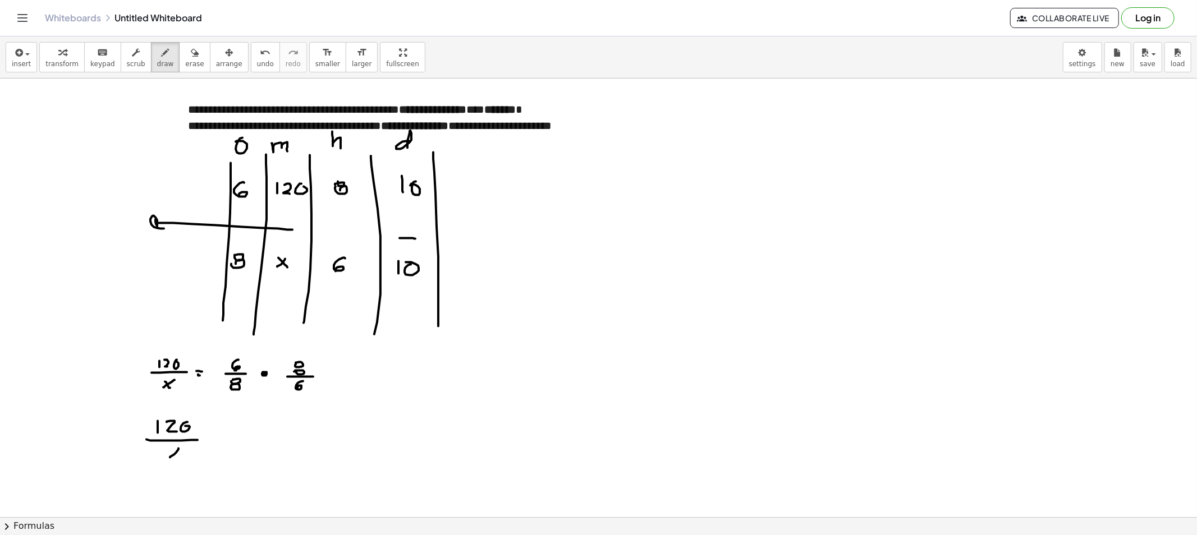
drag, startPoint x: 178, startPoint y: 453, endPoint x: 206, endPoint y: 448, distance: 28.5
click at [186, 458] on div at bounding box center [598, 517] width 1197 height 877
click at [220, 439] on div at bounding box center [598, 517] width 1197 height 877
drag, startPoint x: 219, startPoint y: 442, endPoint x: 247, endPoint y: 441, distance: 28.1
click at [222, 443] on div at bounding box center [598, 517] width 1197 height 877
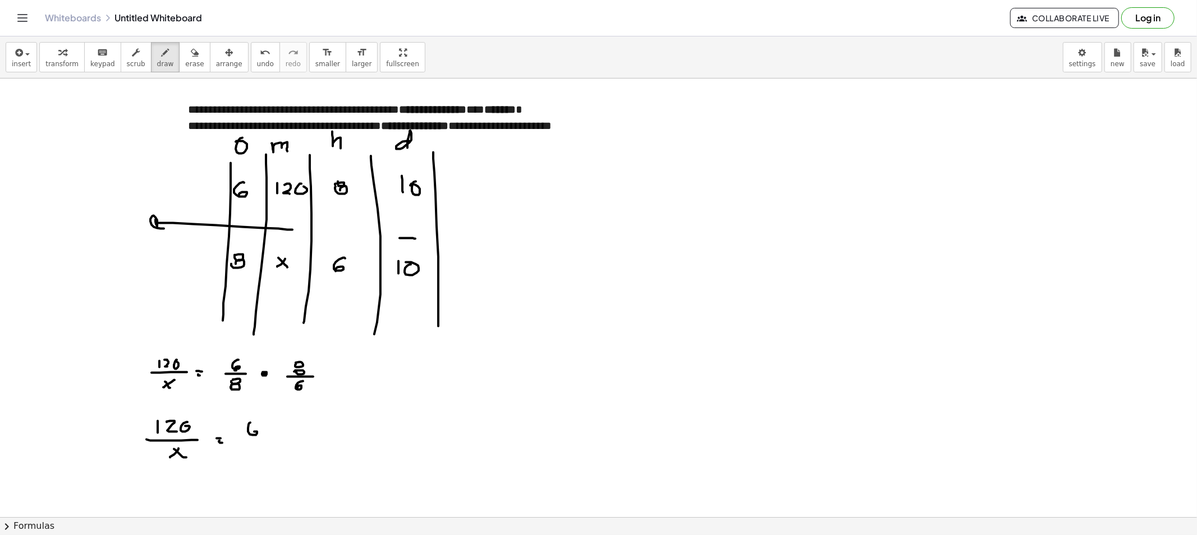
drag, startPoint x: 250, startPoint y: 423, endPoint x: 251, endPoint y: 438, distance: 15.2
click at [250, 438] on div at bounding box center [598, 517] width 1197 height 877
drag, startPoint x: 240, startPoint y: 441, endPoint x: 261, endPoint y: 445, distance: 21.7
click at [270, 442] on div at bounding box center [598, 517] width 1197 height 877
click at [251, 449] on div at bounding box center [598, 517] width 1197 height 877
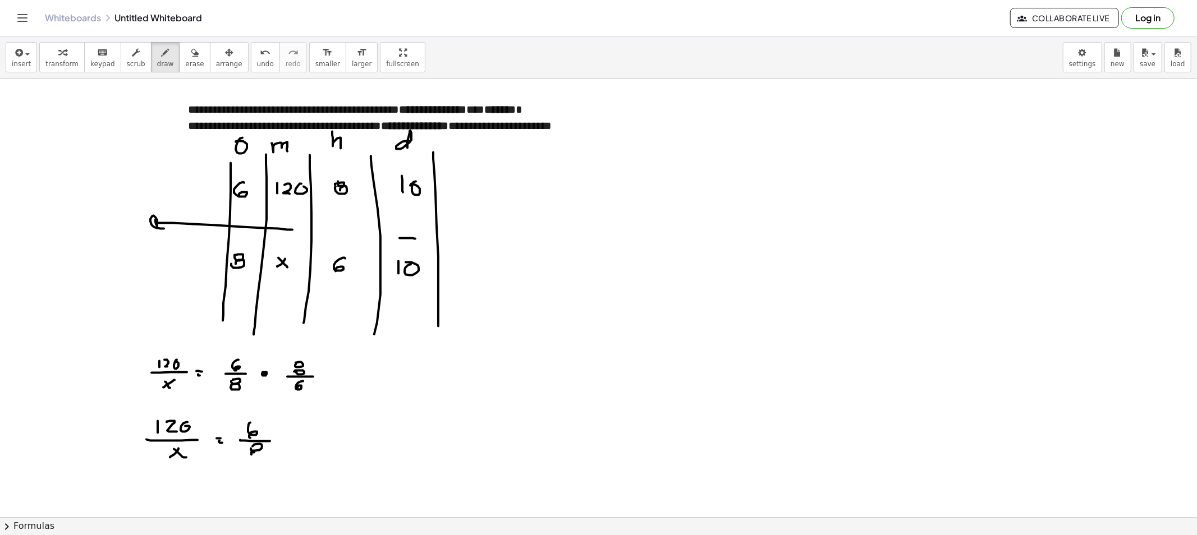
click at [250, 454] on div at bounding box center [598, 517] width 1197 height 877
click at [287, 440] on div at bounding box center [598, 517] width 1197 height 877
drag, startPoint x: 313, startPoint y: 427, endPoint x: 316, endPoint y: 435, distance: 8.0
click at [316, 434] on div at bounding box center [598, 517] width 1197 height 877
drag, startPoint x: 312, startPoint y: 439, endPoint x: 324, endPoint y: 442, distance: 11.6
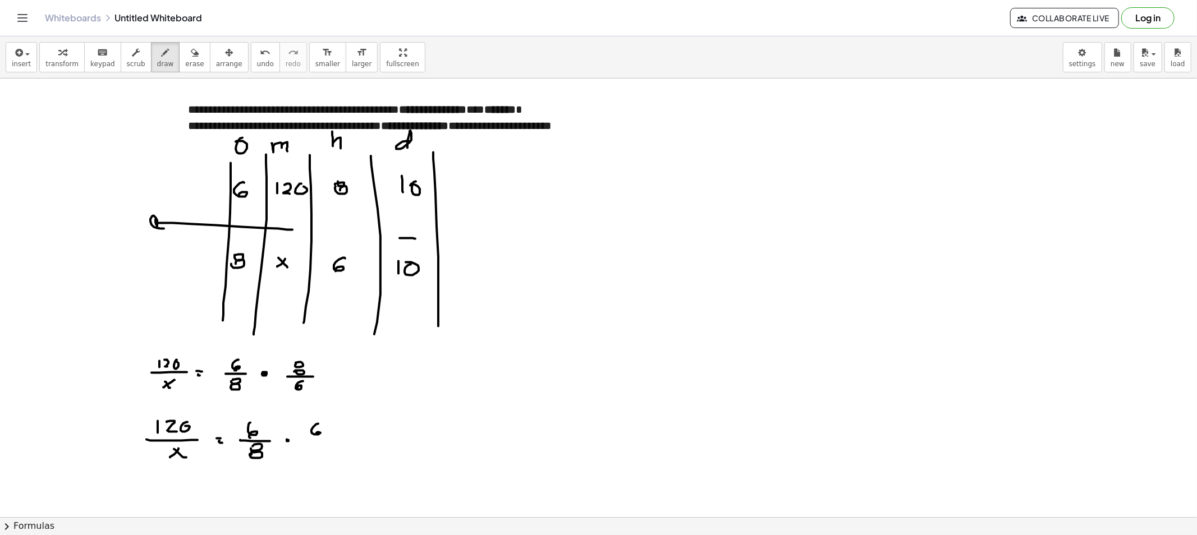
click at [329, 439] on div at bounding box center [598, 517] width 1197 height 877
click at [316, 445] on div at bounding box center [598, 517] width 1197 height 877
click at [316, 452] on div at bounding box center [598, 517] width 1197 height 877
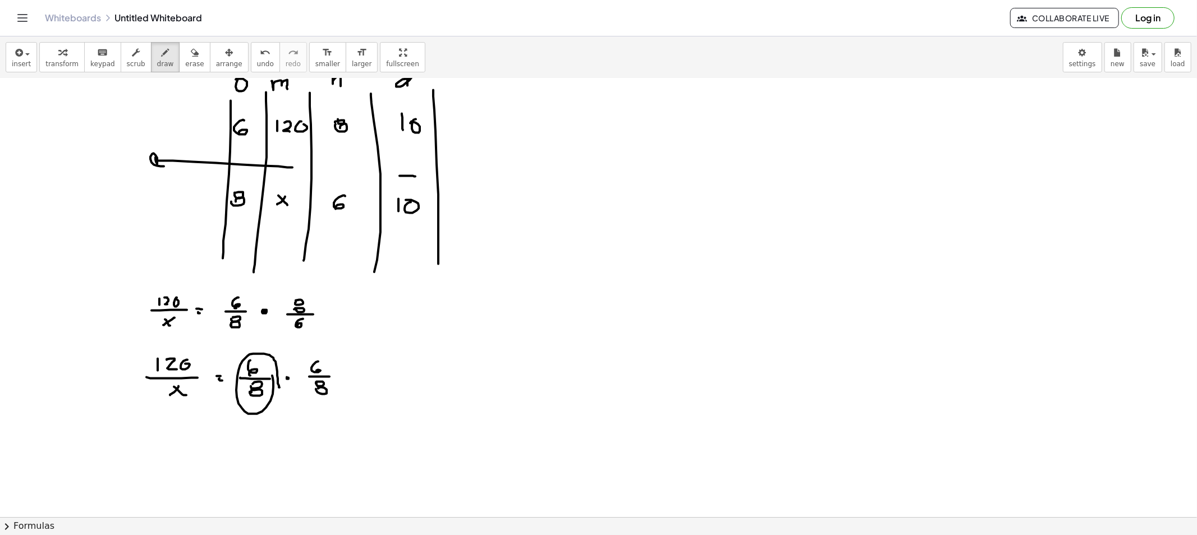
drag, startPoint x: 279, startPoint y: 388, endPoint x: 272, endPoint y: 375, distance: 15.1
click at [272, 375] on div at bounding box center [598, 454] width 1197 height 877
drag, startPoint x: 303, startPoint y: 355, endPoint x: 318, endPoint y: 355, distance: 14.0
click at [321, 352] on div at bounding box center [598, 454] width 1197 height 877
drag, startPoint x: 152, startPoint y: 450, endPoint x: 159, endPoint y: 444, distance: 8.8
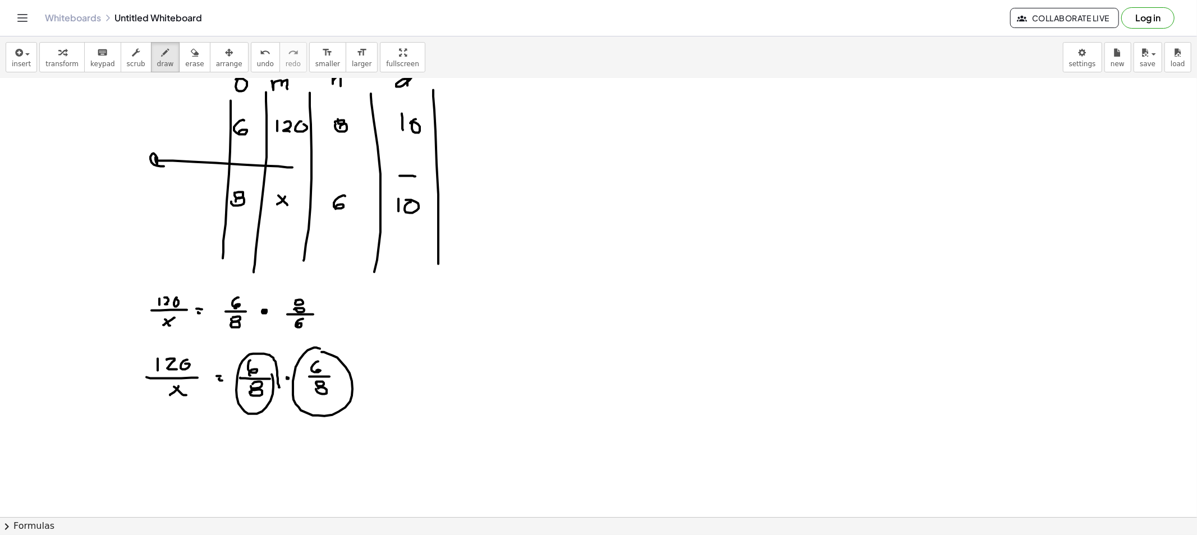
click at [152, 450] on div at bounding box center [598, 454] width 1197 height 877
drag, startPoint x: 160, startPoint y: 442, endPoint x: 174, endPoint y: 449, distance: 15.1
click at [172, 449] on div at bounding box center [598, 454] width 1197 height 877
drag, startPoint x: 177, startPoint y: 440, endPoint x: 171, endPoint y: 451, distance: 12.8
click at [182, 443] on div at bounding box center [598, 454] width 1197 height 877
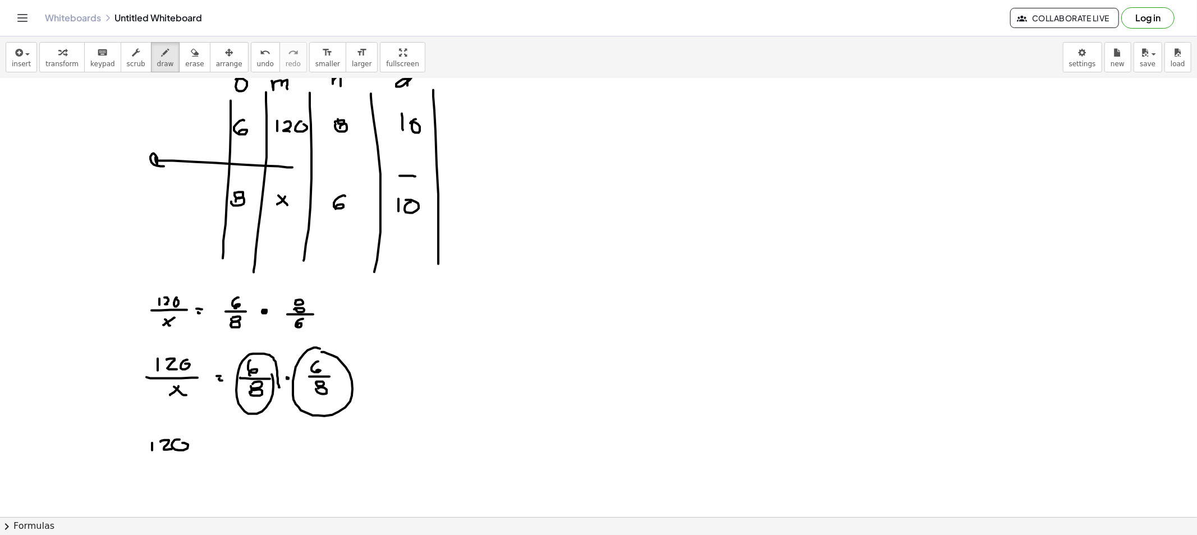
drag, startPoint x: 150, startPoint y: 457, endPoint x: 181, endPoint y: 460, distance: 30.5
click at [187, 455] on div at bounding box center [598, 454] width 1197 height 877
click at [166, 470] on div at bounding box center [598, 454] width 1197 height 877
drag, startPoint x: 174, startPoint y: 467, endPoint x: 188, endPoint y: 468, distance: 14.0
click at [180, 472] on div at bounding box center [598, 454] width 1197 height 877
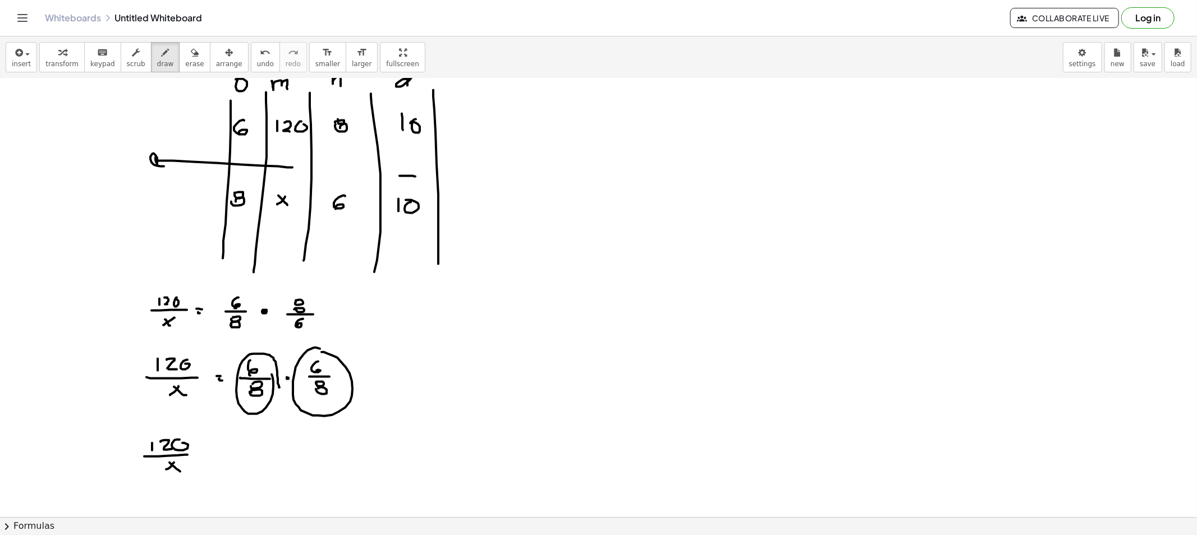
click at [203, 455] on div at bounding box center [598, 454] width 1197 height 877
drag, startPoint x: 203, startPoint y: 457, endPoint x: 210, endPoint y: 458, distance: 6.8
click at [205, 458] on div at bounding box center [598, 454] width 1197 height 877
drag, startPoint x: 247, startPoint y: 438, endPoint x: 246, endPoint y: 450, distance: 12.4
click at [246, 450] on div at bounding box center [598, 454] width 1197 height 877
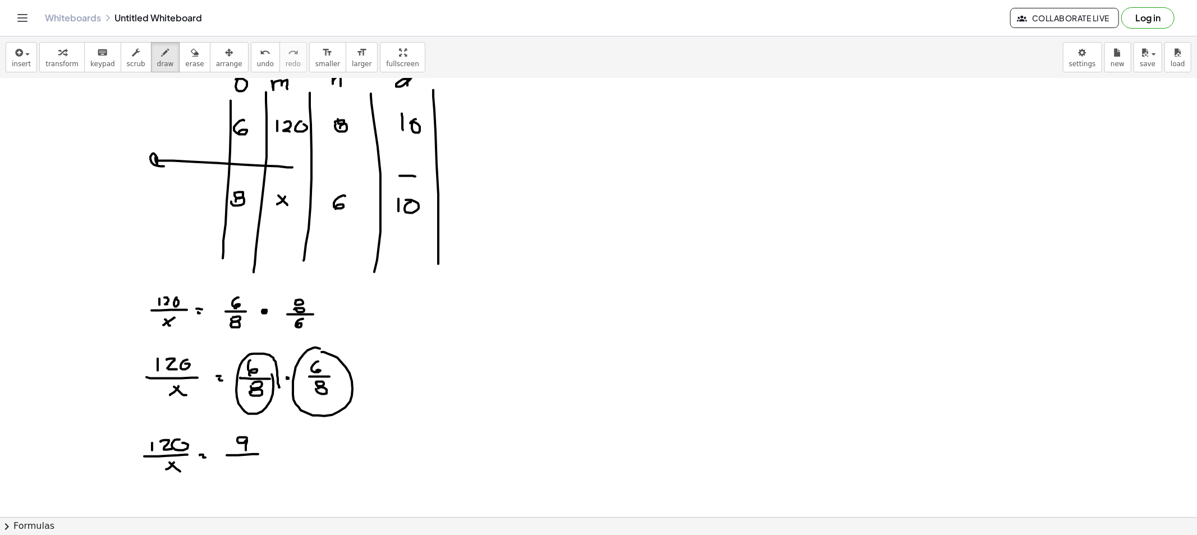
drag, startPoint x: 227, startPoint y: 456, endPoint x: 258, endPoint y: 454, distance: 31.4
click at [258, 454] on div at bounding box center [598, 454] width 1197 height 877
drag, startPoint x: 234, startPoint y: 461, endPoint x: 232, endPoint y: 472, distance: 11.9
click at [232, 472] on div at bounding box center [598, 454] width 1197 height 877
drag, startPoint x: 249, startPoint y: 462, endPoint x: 247, endPoint y: 470, distance: 8.0
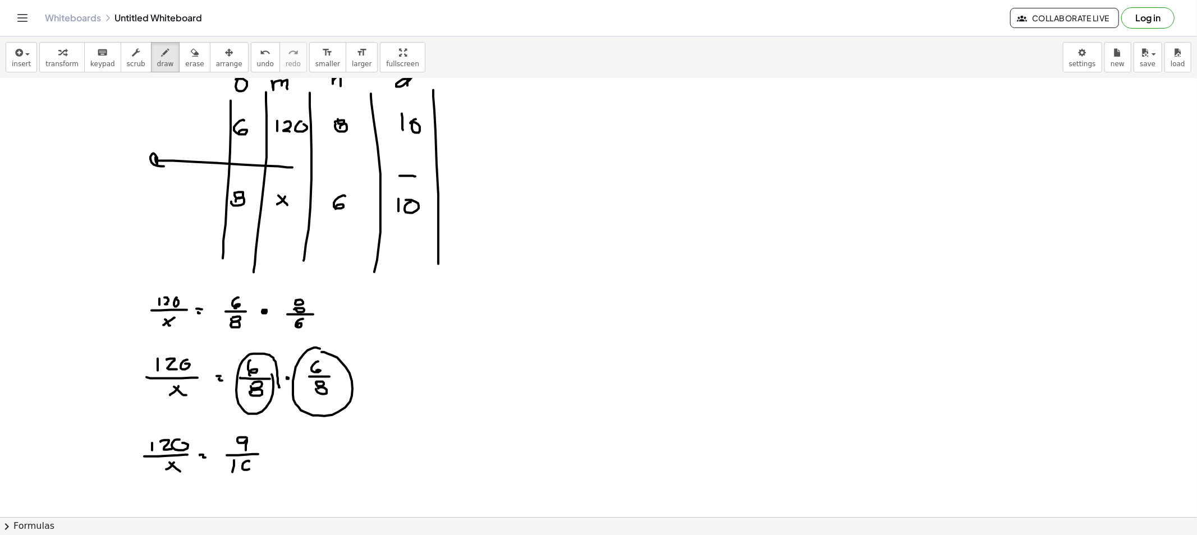
click at [247, 469] on div at bounding box center [598, 454] width 1197 height 877
drag, startPoint x: 182, startPoint y: 475, endPoint x: 299, endPoint y: 470, distance: 116.8
click at [299, 470] on div at bounding box center [598, 454] width 1197 height 877
click at [268, 461] on div at bounding box center [598, 454] width 1197 height 877
drag, startPoint x: 270, startPoint y: 453, endPoint x: 278, endPoint y: 461, distance: 11.5
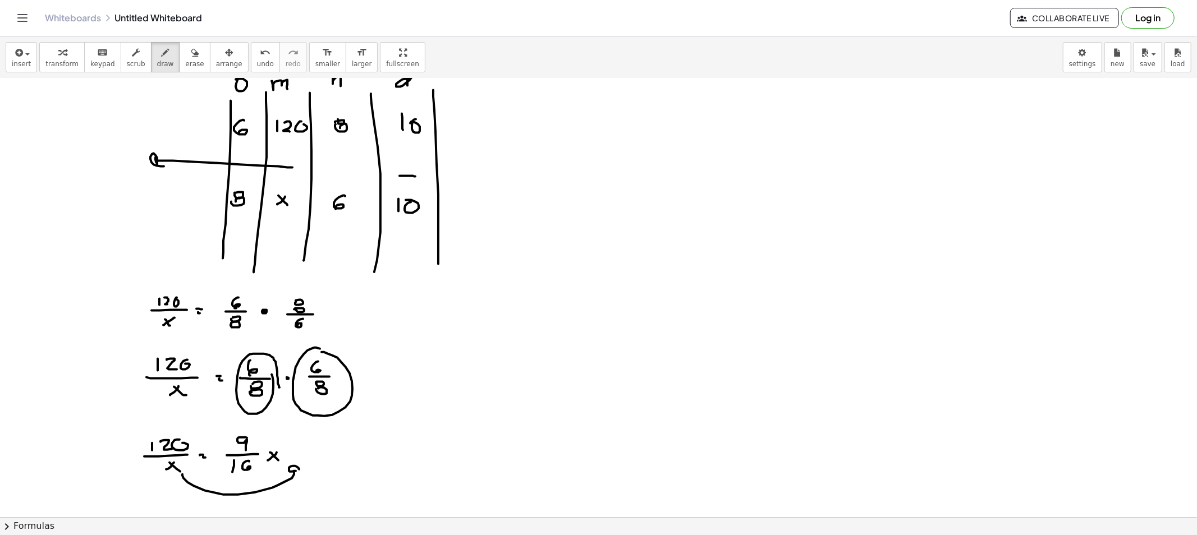
click at [278, 461] on div at bounding box center [598, 454] width 1197 height 877
click at [179, 68] on button "erase" at bounding box center [194, 57] width 31 height 30
drag, startPoint x: 157, startPoint y: 503, endPoint x: 306, endPoint y: 486, distance: 149.6
click at [306, 486] on div at bounding box center [598, 454] width 1197 height 877
drag, startPoint x: 151, startPoint y: 69, endPoint x: 158, endPoint y: 150, distance: 81.1
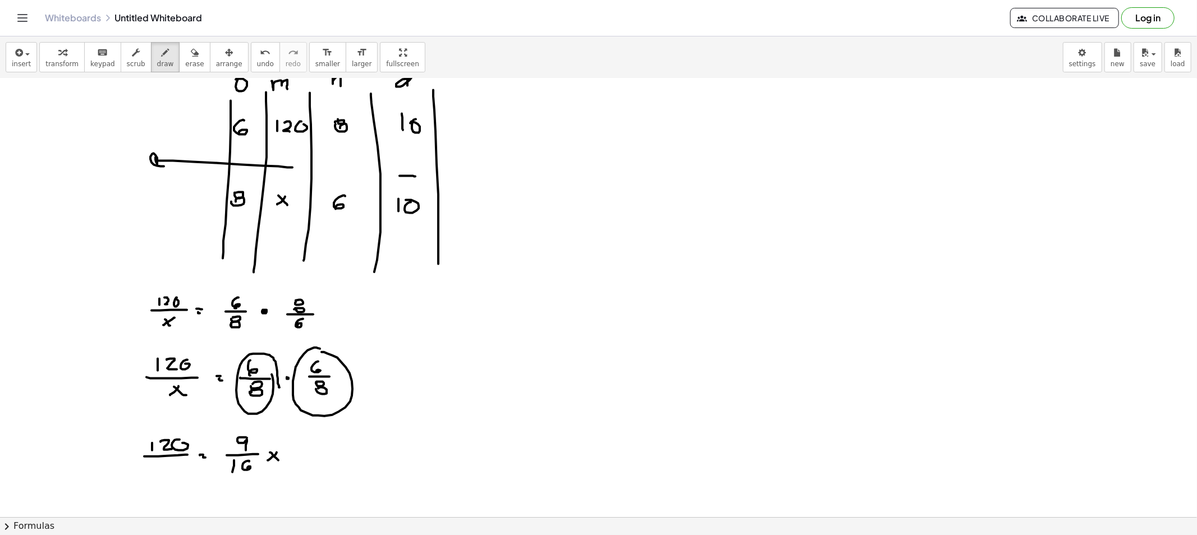
click at [151, 68] on button "draw" at bounding box center [165, 57] width 29 height 30
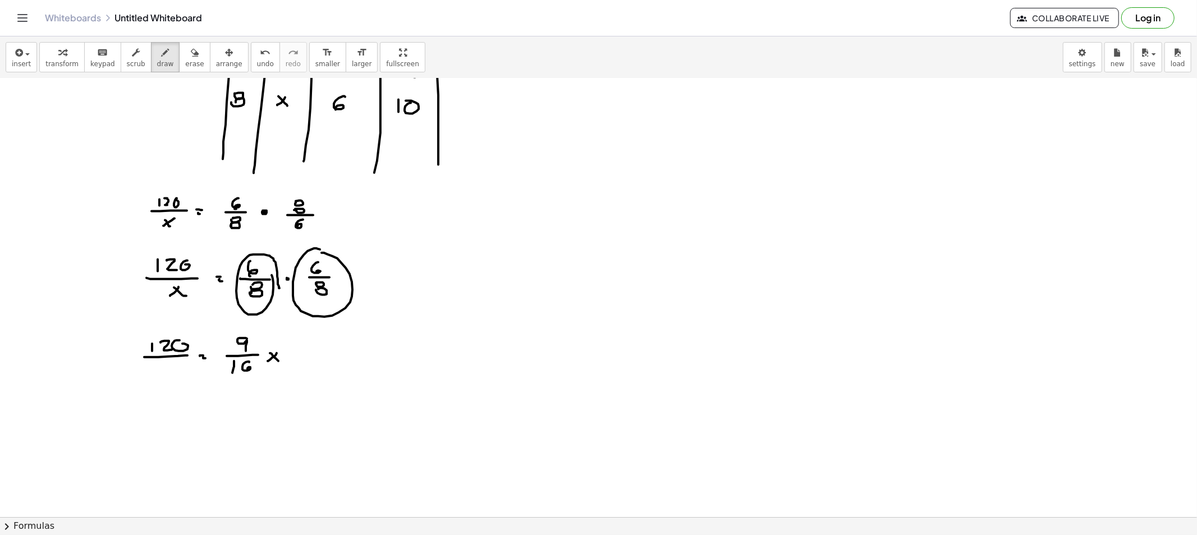
scroll to position [187, 0]
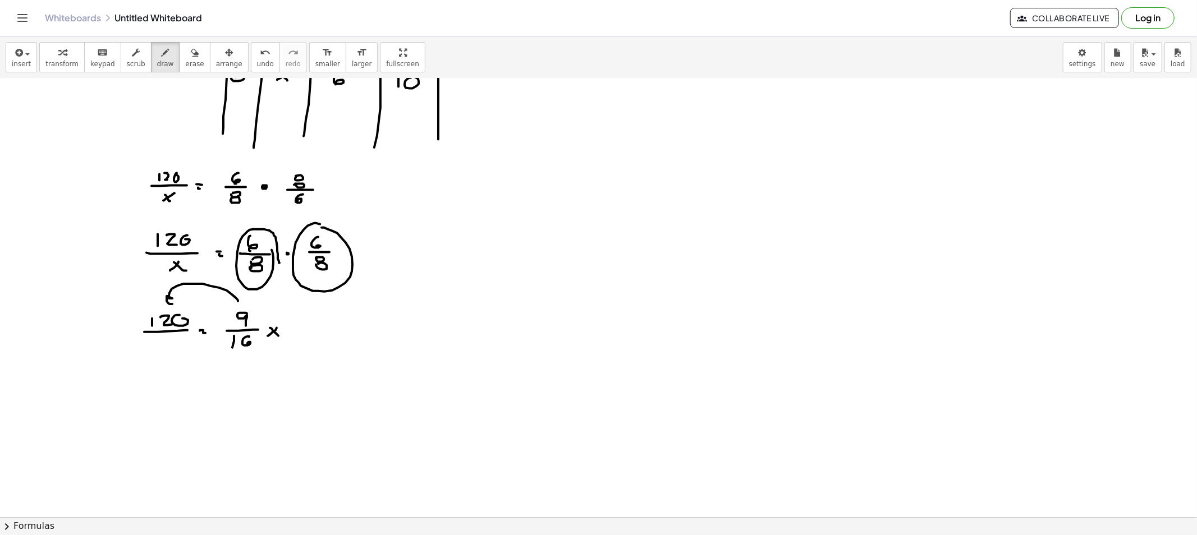
drag, startPoint x: 236, startPoint y: 298, endPoint x: 180, endPoint y: 297, distance: 55.5
click at [177, 299] on div at bounding box center [598, 330] width 1197 height 877
click at [148, 390] on div at bounding box center [598, 330] width 1197 height 877
drag, startPoint x: 153, startPoint y: 383, endPoint x: 161, endPoint y: 388, distance: 9.8
click at [159, 389] on div at bounding box center [598, 330] width 1197 height 877
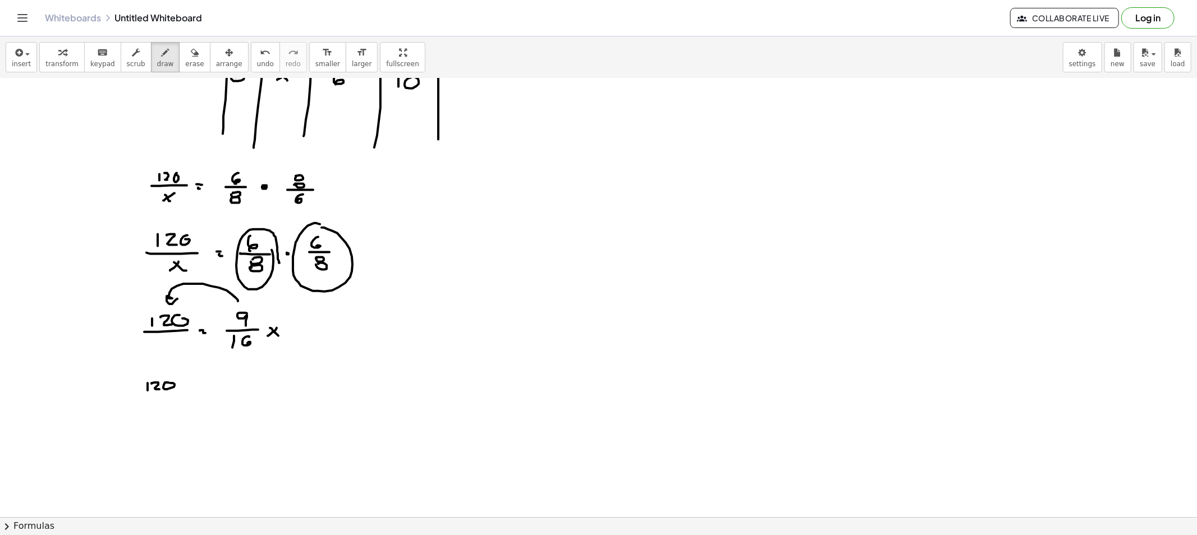
click at [165, 384] on div at bounding box center [598, 330] width 1197 height 877
click at [191, 383] on div at bounding box center [598, 330] width 1197 height 877
drag, startPoint x: 206, startPoint y: 379, endPoint x: 215, endPoint y: 380, distance: 8.6
click at [206, 384] on div at bounding box center [598, 330] width 1197 height 877
drag, startPoint x: 220, startPoint y: 374, endPoint x: 214, endPoint y: 385, distance: 13.1
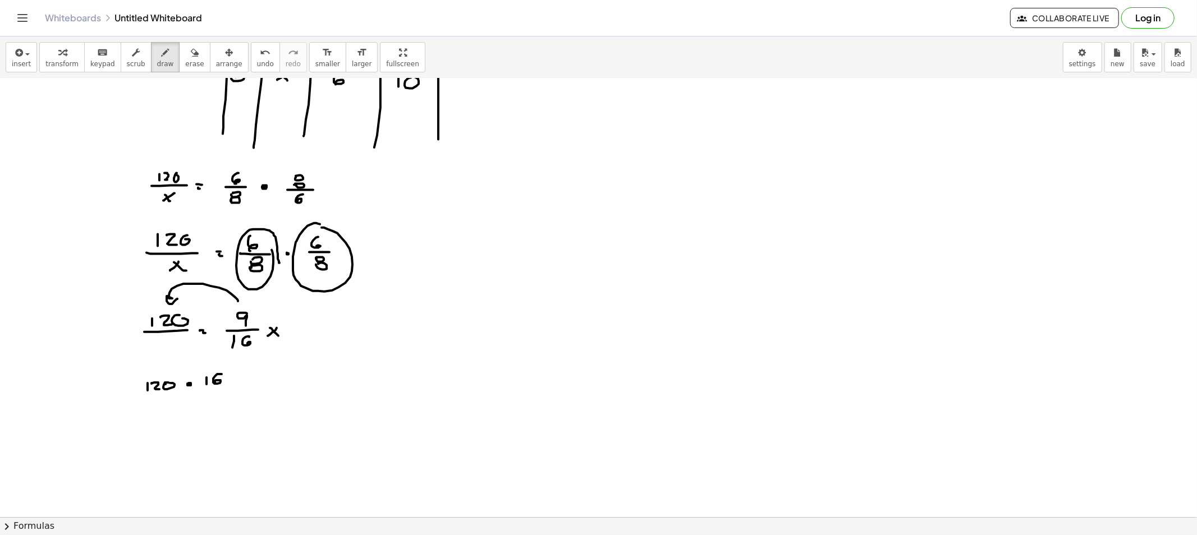
click at [215, 383] on div at bounding box center [598, 330] width 1197 height 877
drag, startPoint x: 202, startPoint y: 390, endPoint x: 226, endPoint y: 393, distance: 23.7
click at [232, 390] on div at bounding box center [598, 330] width 1197 height 877
drag, startPoint x: 220, startPoint y: 394, endPoint x: 221, endPoint y: 406, distance: 12.4
click at [221, 406] on div at bounding box center [598, 330] width 1197 height 877
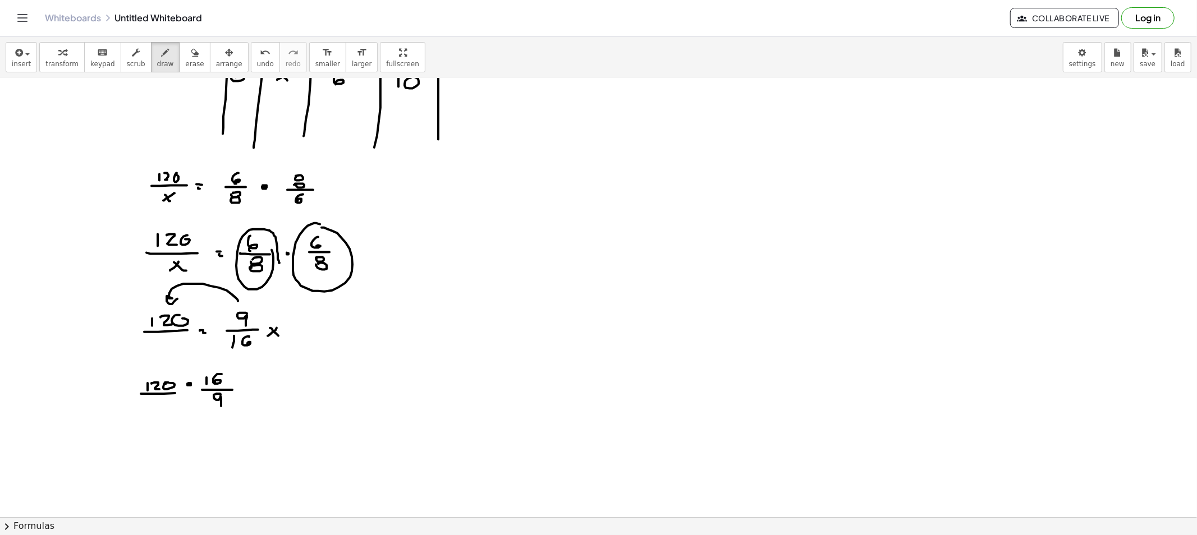
drag, startPoint x: 175, startPoint y: 393, endPoint x: 176, endPoint y: 399, distance: 5.6
click at [186, 392] on div at bounding box center [598, 330] width 1197 height 877
click at [161, 411] on div at bounding box center [598, 330] width 1197 height 877
drag, startPoint x: 254, startPoint y: 386, endPoint x: 255, endPoint y: 393, distance: 6.8
click at [255, 386] on div at bounding box center [598, 330] width 1197 height 877
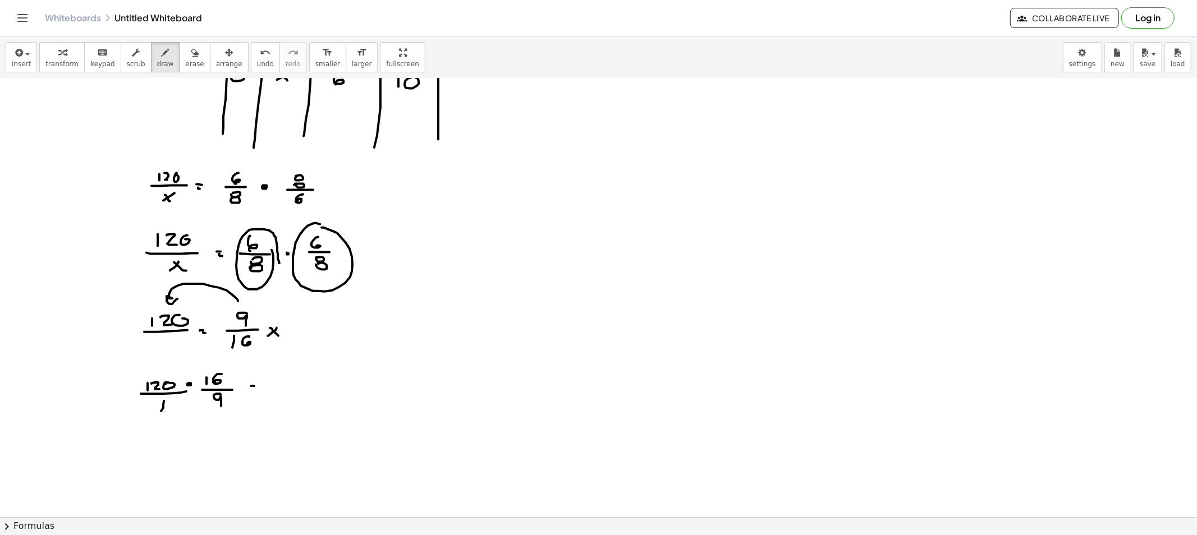
drag, startPoint x: 255, startPoint y: 393, endPoint x: 271, endPoint y: 393, distance: 16.3
click at [260, 393] on div at bounding box center [598, 330] width 1197 height 877
click at [317, 387] on div at bounding box center [598, 330] width 1197 height 877
drag, startPoint x: 303, startPoint y: 395, endPoint x: 304, endPoint y: 407, distance: 11.8
click at [304, 407] on div at bounding box center [598, 330] width 1197 height 877
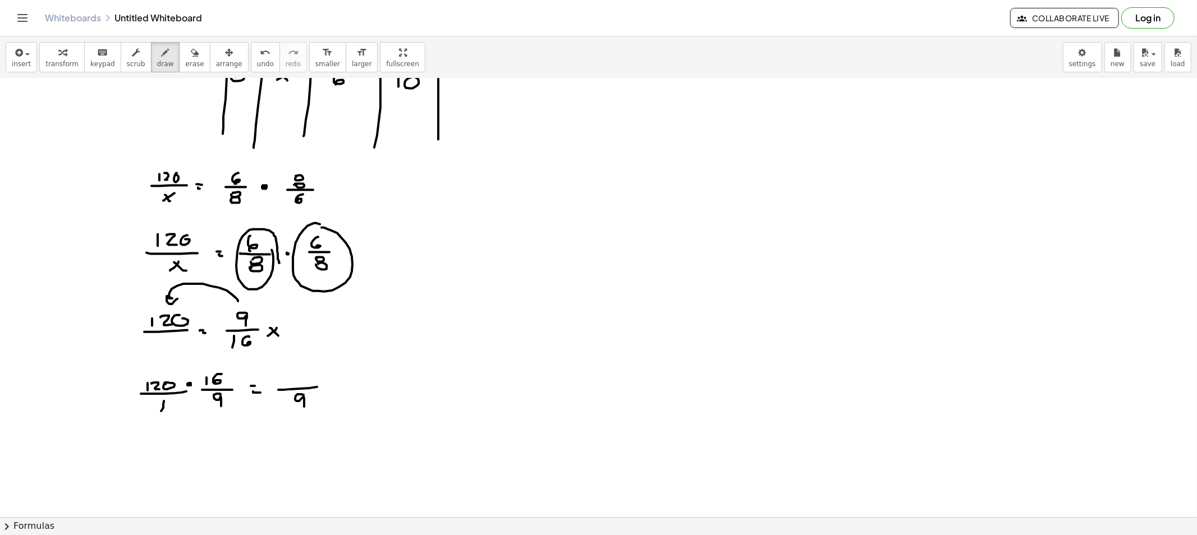
click at [278, 380] on div at bounding box center [598, 330] width 1197 height 877
drag, startPoint x: 286, startPoint y: 371, endPoint x: 291, endPoint y: 378, distance: 8.1
click at [291, 378] on div at bounding box center [598, 330] width 1197 height 877
drag, startPoint x: 296, startPoint y: 376, endPoint x: 305, endPoint y: 371, distance: 10.5
click at [305, 371] on div at bounding box center [598, 330] width 1197 height 877
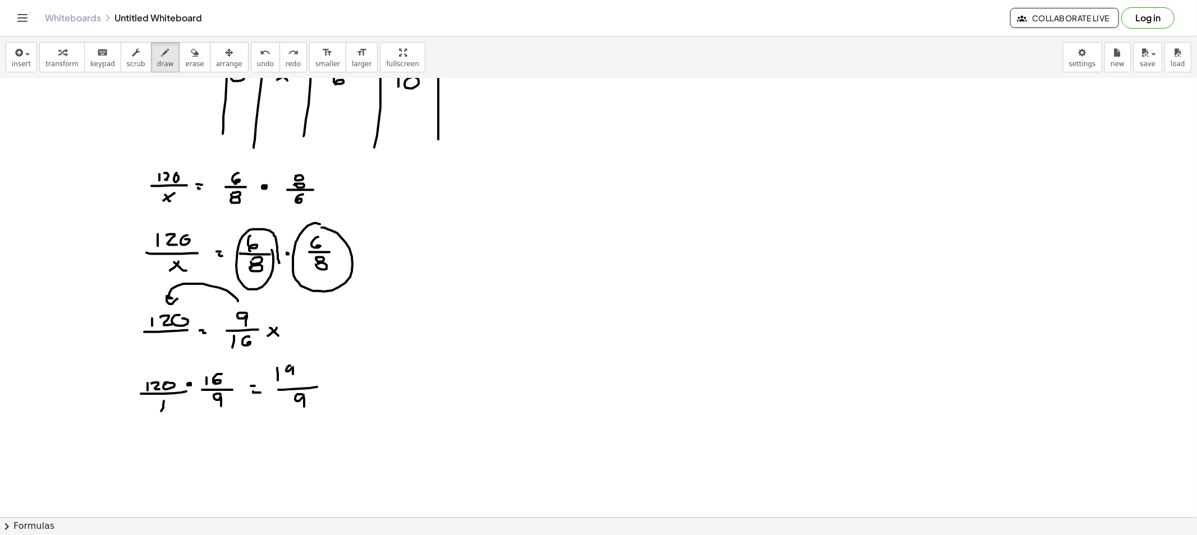
drag, startPoint x: 290, startPoint y: 366, endPoint x: 295, endPoint y: 378, distance: 13.3
click at [293, 379] on div at bounding box center [598, 330] width 1197 height 877
drag, startPoint x: 299, startPoint y: 371, endPoint x: 311, endPoint y: 373, distance: 11.9
click at [307, 376] on div at bounding box center [598, 330] width 1197 height 877
click at [315, 366] on div at bounding box center [598, 330] width 1197 height 877
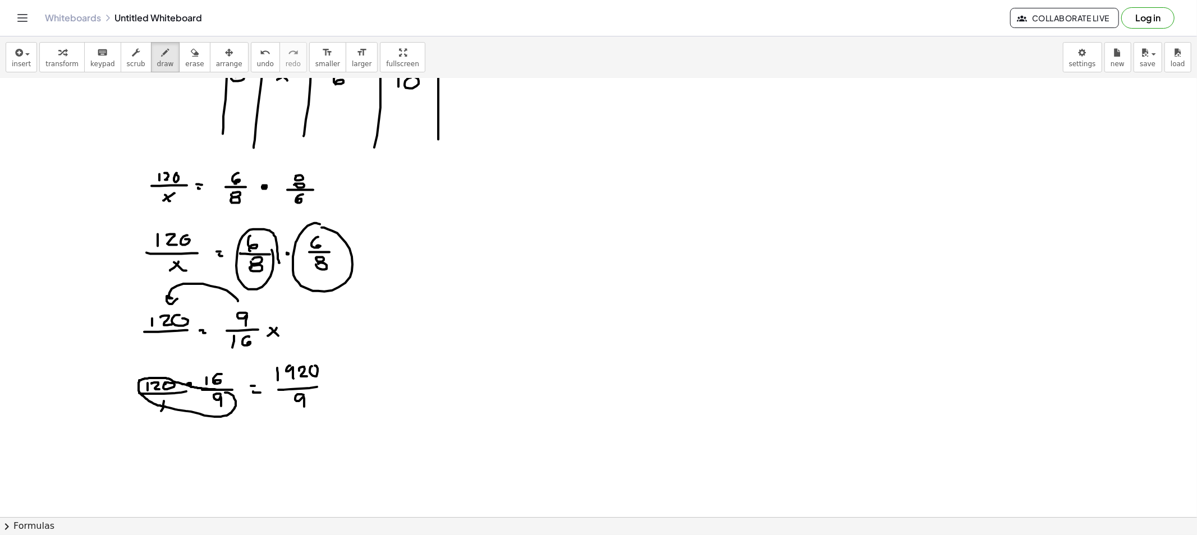
drag, startPoint x: 225, startPoint y: 393, endPoint x: 232, endPoint y: 392, distance: 7.4
click at [232, 392] on div at bounding box center [598, 330] width 1197 height 877
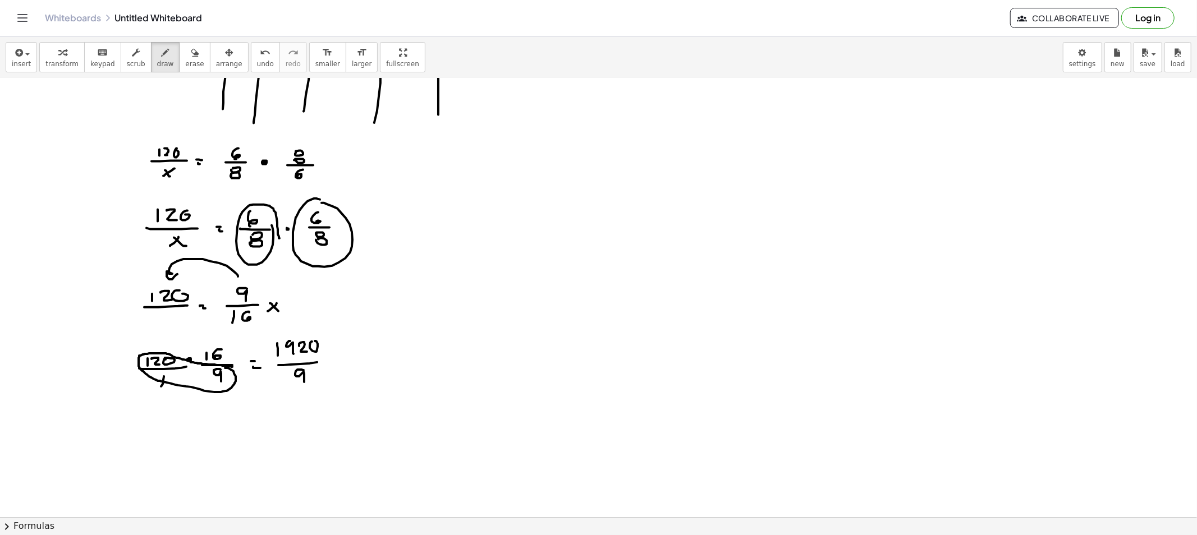
scroll to position [249, 0]
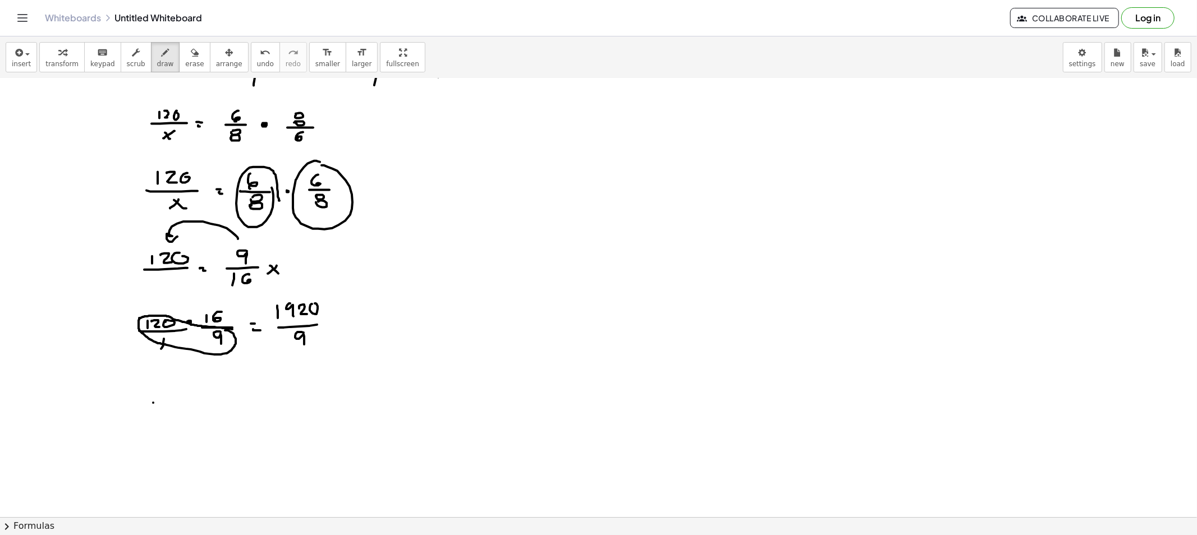
drag, startPoint x: 153, startPoint y: 403, endPoint x: 157, endPoint y: 408, distance: 6.8
click at [153, 408] on div at bounding box center [598, 267] width 1197 height 877
drag, startPoint x: 168, startPoint y: 402, endPoint x: 178, endPoint y: 407, distance: 11.1
click at [176, 407] on div at bounding box center [598, 267] width 1197 height 877
click at [186, 401] on div at bounding box center [598, 267] width 1197 height 877
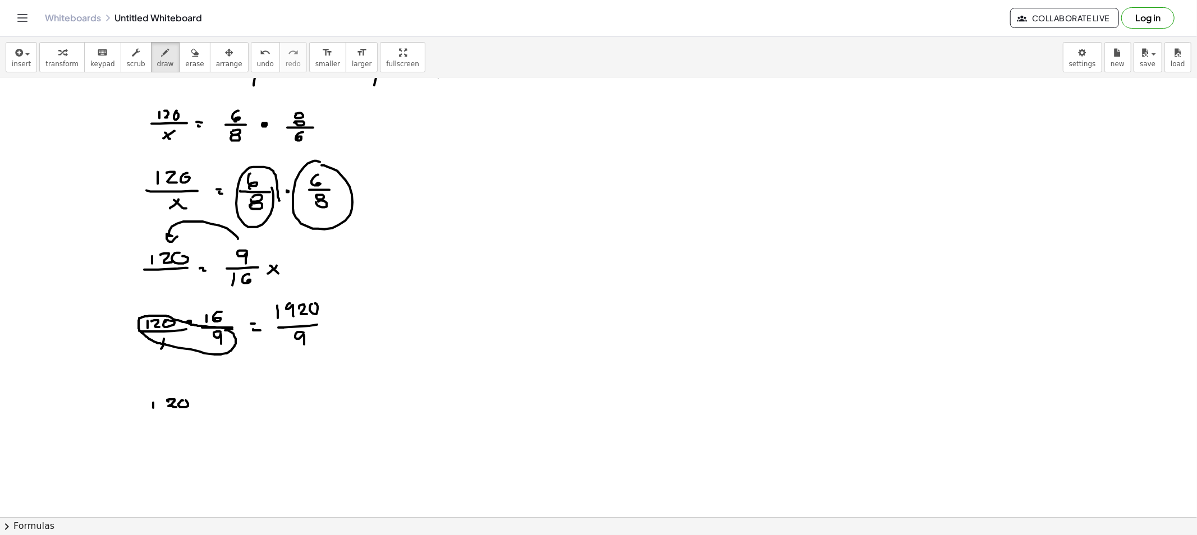
drag, startPoint x: 191, startPoint y: 385, endPoint x: 190, endPoint y: 398, distance: 13.0
click at [190, 398] on div at bounding box center [598, 267] width 1197 height 877
drag, startPoint x: 192, startPoint y: 388, endPoint x: 191, endPoint y: 394, distance: 6.8
click at [191, 394] on div at bounding box center [598, 267] width 1197 height 877
drag, startPoint x: 200, startPoint y: 384, endPoint x: 196, endPoint y: 397, distance: 13.9
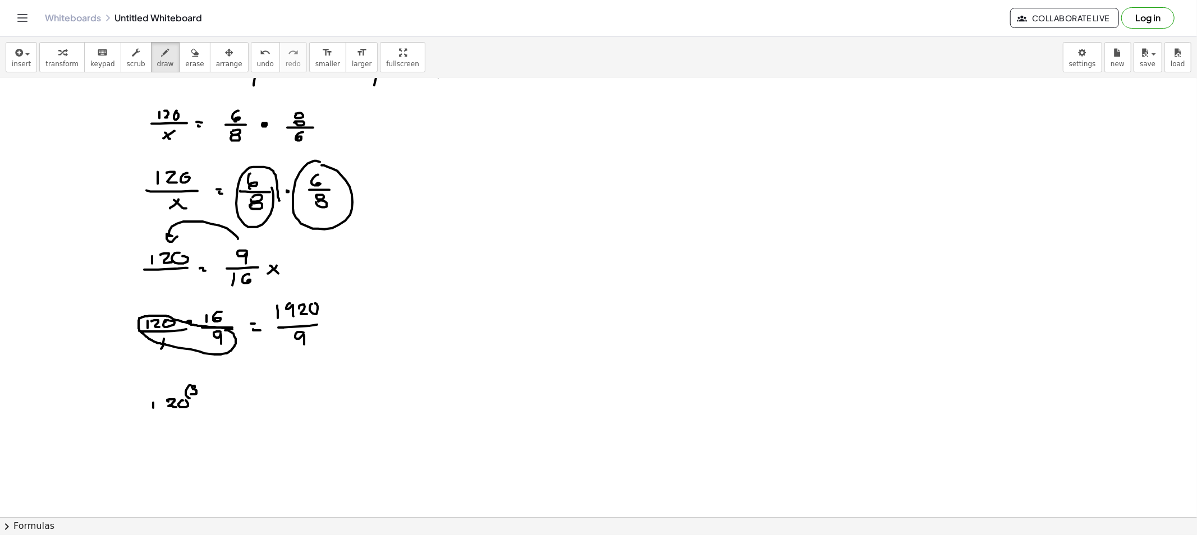
click at [196, 397] on div at bounding box center [598, 267] width 1197 height 877
click at [212, 404] on div at bounding box center [598, 267] width 1197 height 877
drag, startPoint x: 236, startPoint y: 399, endPoint x: 249, endPoint y: 390, distance: 15.7
click at [236, 401] on div at bounding box center [598, 267] width 1197 height 877
drag, startPoint x: 250, startPoint y: 389, endPoint x: 246, endPoint y: 401, distance: 12.4
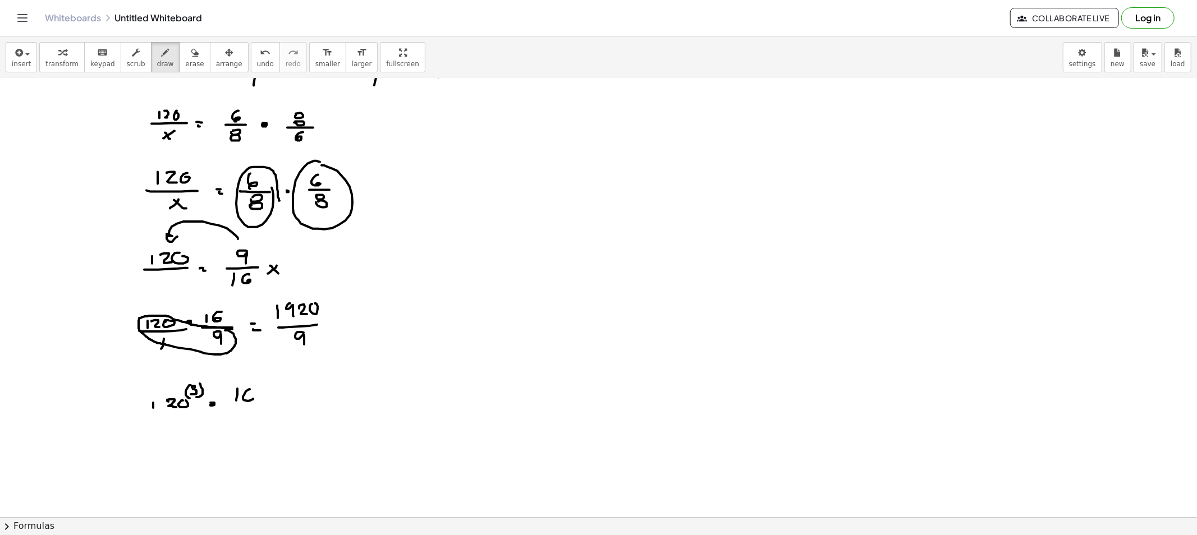
click at [246, 401] on div at bounding box center [598, 267] width 1197 height 877
drag, startPoint x: 247, startPoint y: 405, endPoint x: 255, endPoint y: 406, distance: 8.4
click at [255, 406] on div at bounding box center [598, 267] width 1197 height 877
drag, startPoint x: 239, startPoint y: 413, endPoint x: 247, endPoint y: 419, distance: 9.7
click at [240, 427] on div at bounding box center [598, 267] width 1197 height 877
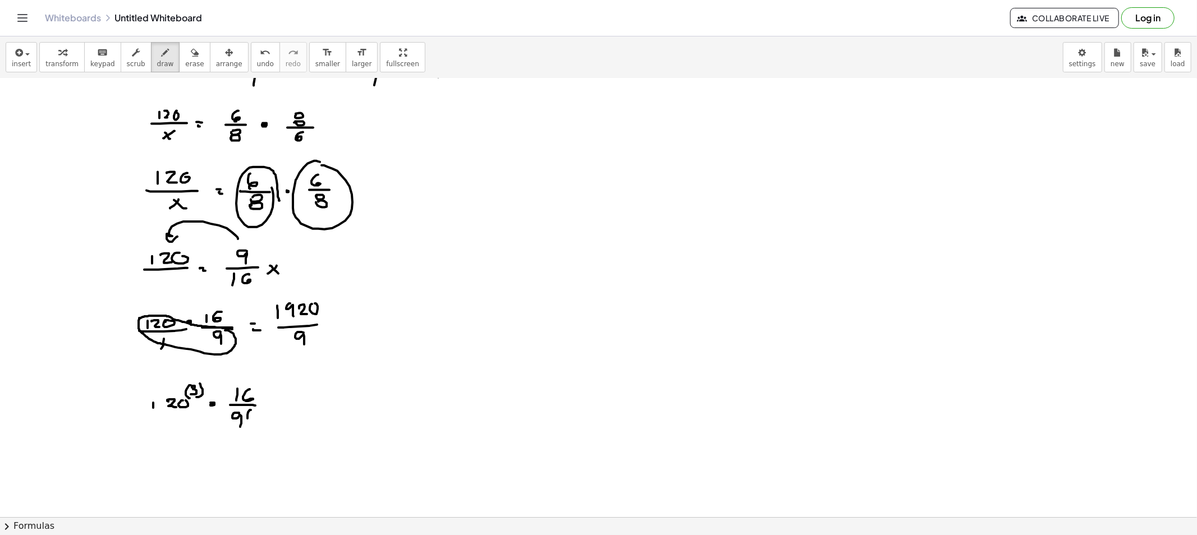
click at [250, 421] on div at bounding box center [598, 267] width 1197 height 877
click at [252, 419] on div at bounding box center [598, 267] width 1197 height 877
drag, startPoint x: 261, startPoint y: 410, endPoint x: 259, endPoint y: 421, distance: 11.4
click at [259, 421] on div at bounding box center [598, 267] width 1197 height 877
drag, startPoint x: 163, startPoint y: 447, endPoint x: 166, endPoint y: 457, distance: 11.2
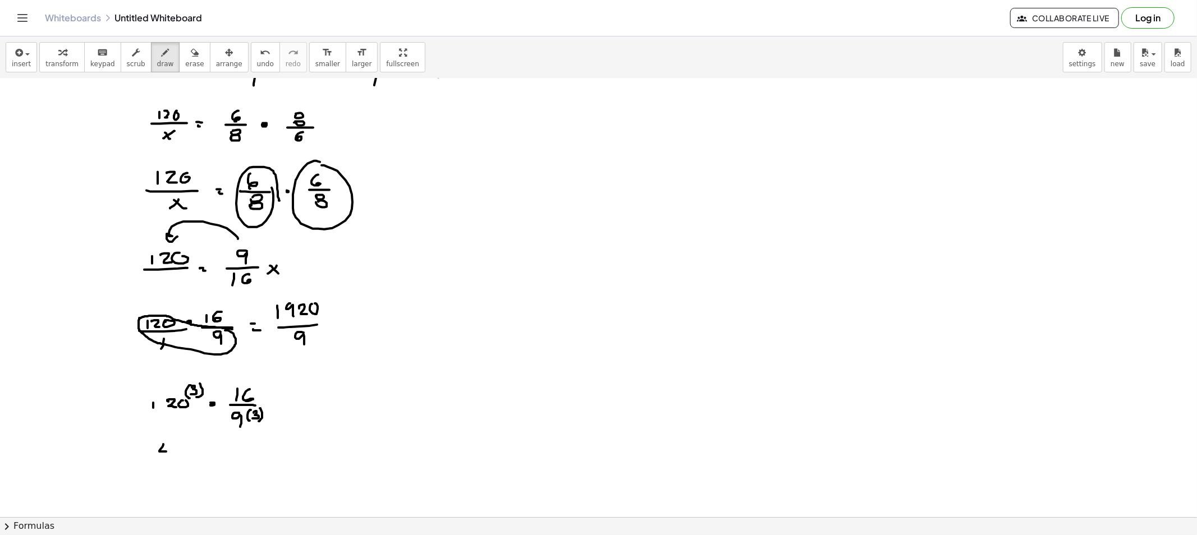
click at [166, 457] on div at bounding box center [598, 267] width 1197 height 877
click at [175, 449] on div at bounding box center [598, 267] width 1197 height 877
click at [194, 453] on div at bounding box center [598, 267] width 1197 height 877
click at [214, 455] on div at bounding box center [598, 267] width 1197 height 877
drag, startPoint x: 226, startPoint y: 447, endPoint x: 212, endPoint y: 457, distance: 17.6
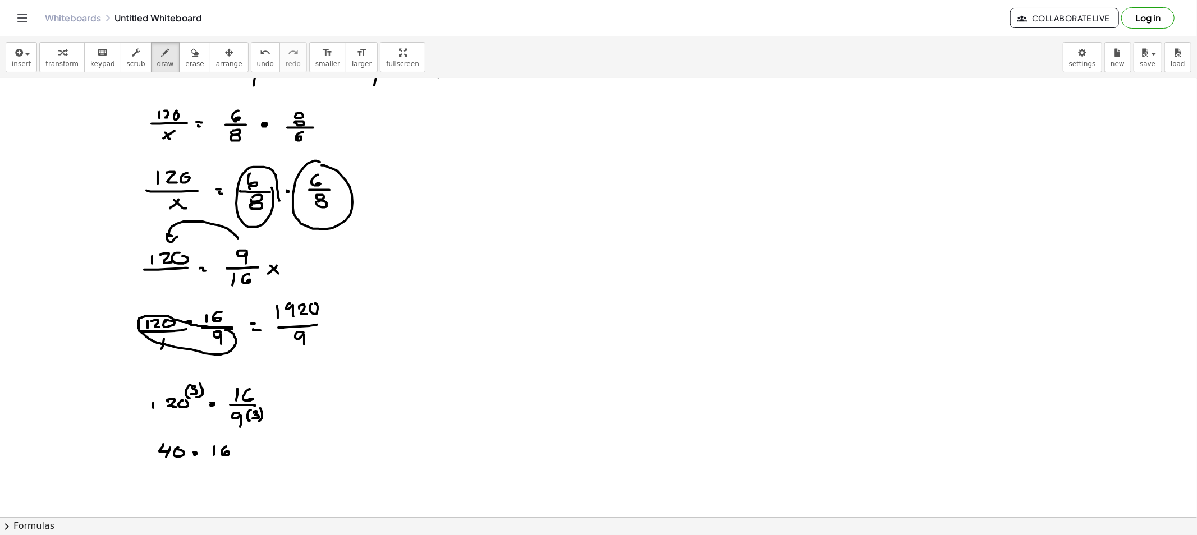
click at [226, 455] on div at bounding box center [598, 267] width 1197 height 877
drag, startPoint x: 210, startPoint y: 458, endPoint x: 232, endPoint y: 458, distance: 21.9
click at [233, 458] on div at bounding box center [598, 267] width 1197 height 877
drag, startPoint x: 217, startPoint y: 463, endPoint x: 217, endPoint y: 471, distance: 7.9
click at [217, 471] on div at bounding box center [598, 267] width 1197 height 877
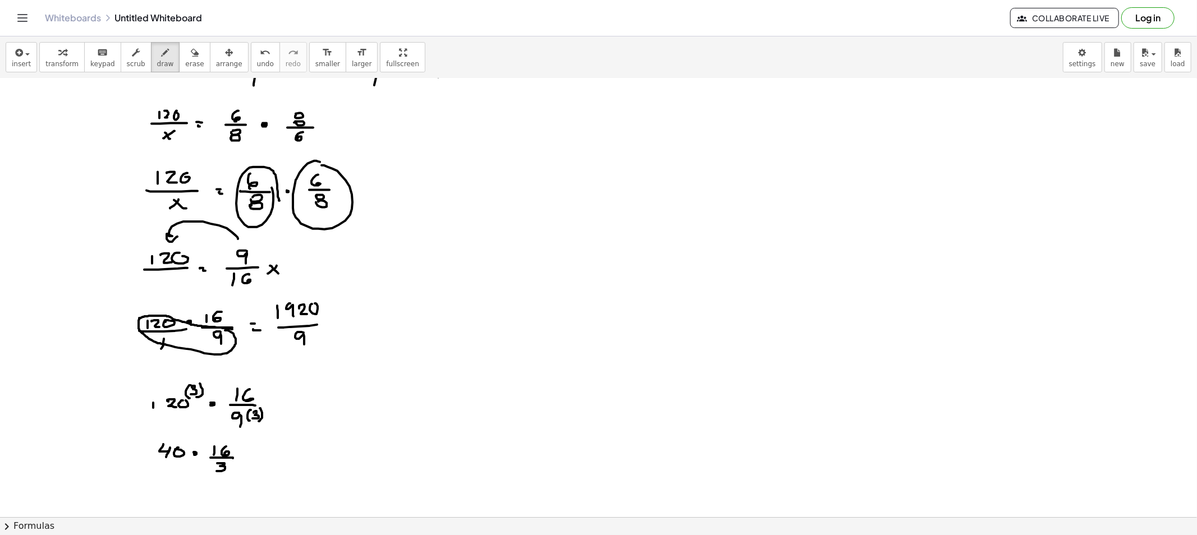
click at [252, 455] on div at bounding box center [598, 267] width 1197 height 877
click at [253, 459] on div at bounding box center [598, 267] width 1197 height 877
drag, startPoint x: 171, startPoint y: 442, endPoint x: 226, endPoint y: 439, distance: 55.0
click at [226, 439] on div at bounding box center [598, 267] width 1197 height 877
drag, startPoint x: 291, startPoint y: 438, endPoint x: 294, endPoint y: 447, distance: 10.1
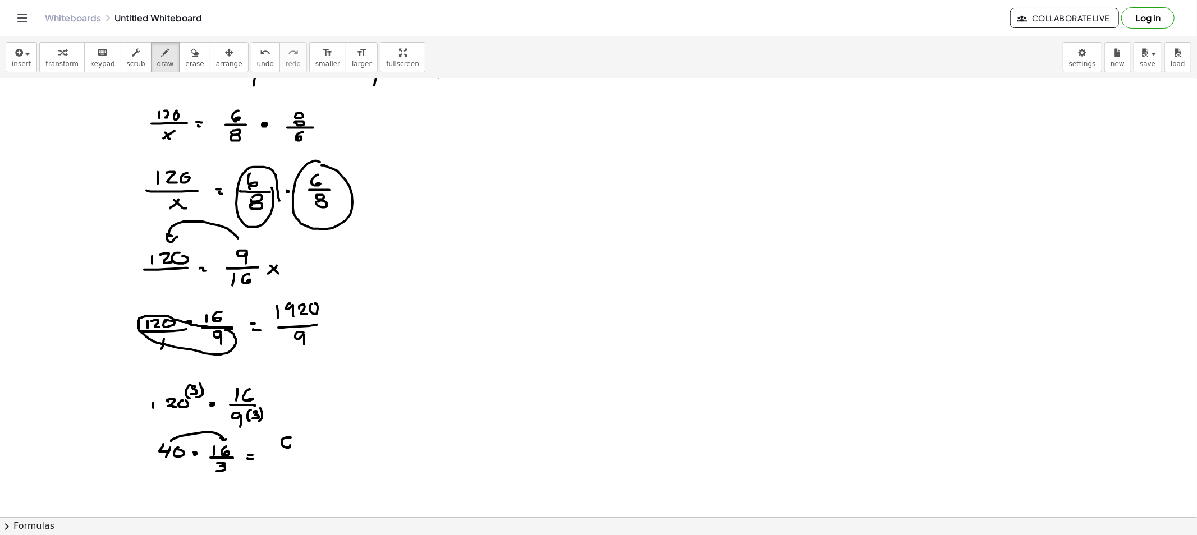
click at [286, 448] on div at bounding box center [598, 267] width 1197 height 877
drag, startPoint x: 297, startPoint y: 442, endPoint x: 309, endPoint y: 446, distance: 12.1
click at [303, 448] on div at bounding box center [598, 267] width 1197 height 877
drag, startPoint x: 315, startPoint y: 438, endPoint x: 299, endPoint y: 446, distance: 17.6
click at [312, 440] on div at bounding box center [598, 267] width 1197 height 877
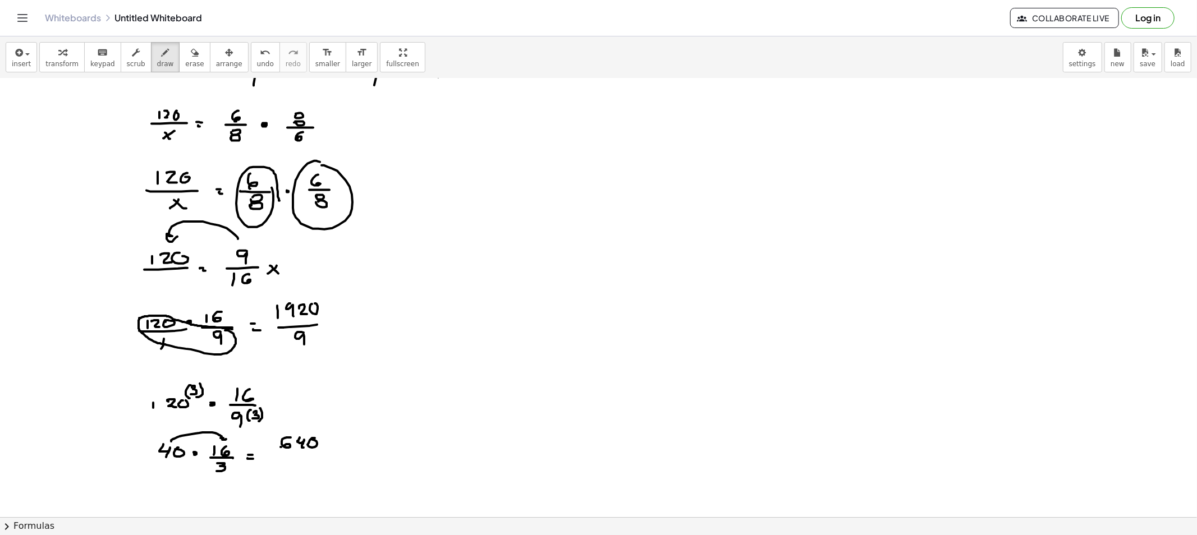
drag, startPoint x: 280, startPoint y: 447, endPoint x: 319, endPoint y: 449, distance: 38.2
click at [319, 449] on div at bounding box center [598, 267] width 1197 height 877
drag, startPoint x: 300, startPoint y: 457, endPoint x: 301, endPoint y: 465, distance: 8.0
click at [301, 465] on div at bounding box center [598, 267] width 1197 height 877
click at [185, 62] on span "erase" at bounding box center [194, 64] width 19 height 8
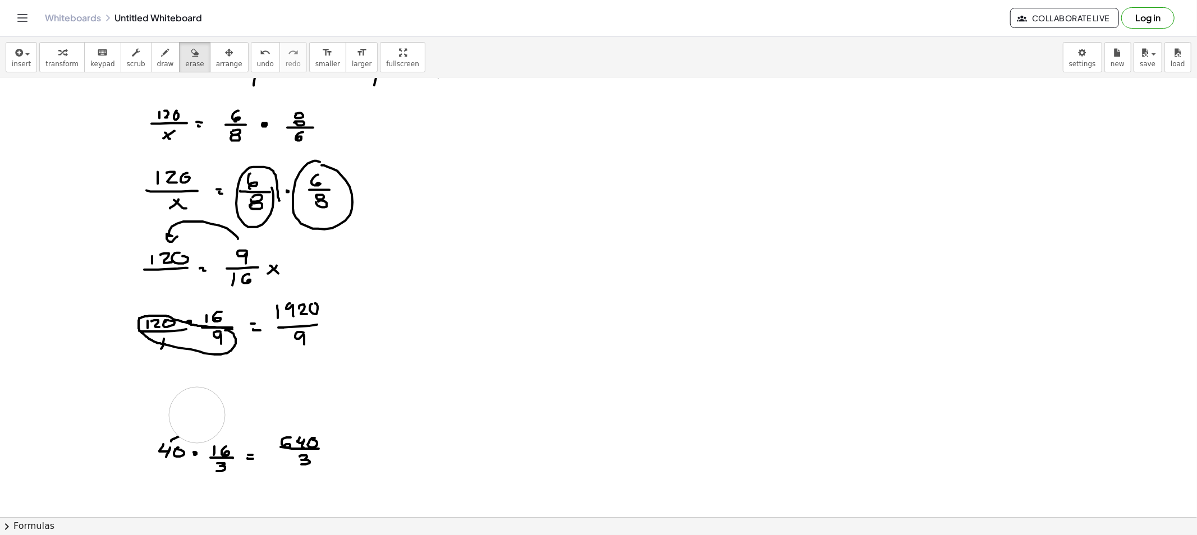
drag, startPoint x: 131, startPoint y: 408, endPoint x: 175, endPoint y: 417, distance: 44.7
click at [175, 417] on div at bounding box center [598, 267] width 1197 height 877
click at [151, 70] on button "draw" at bounding box center [165, 57] width 29 height 30
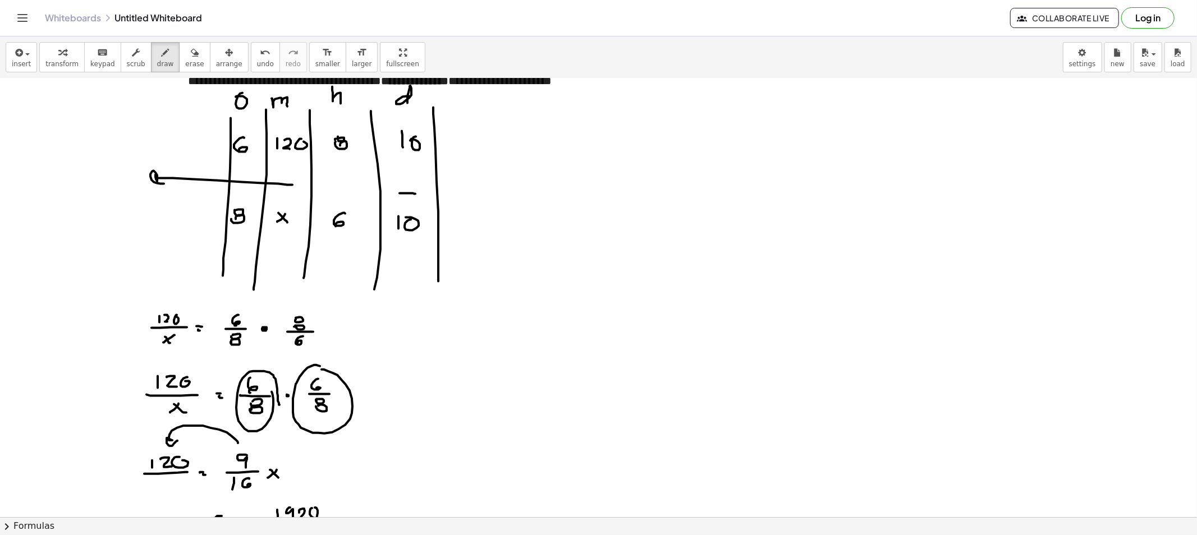
scroll to position [0, 0]
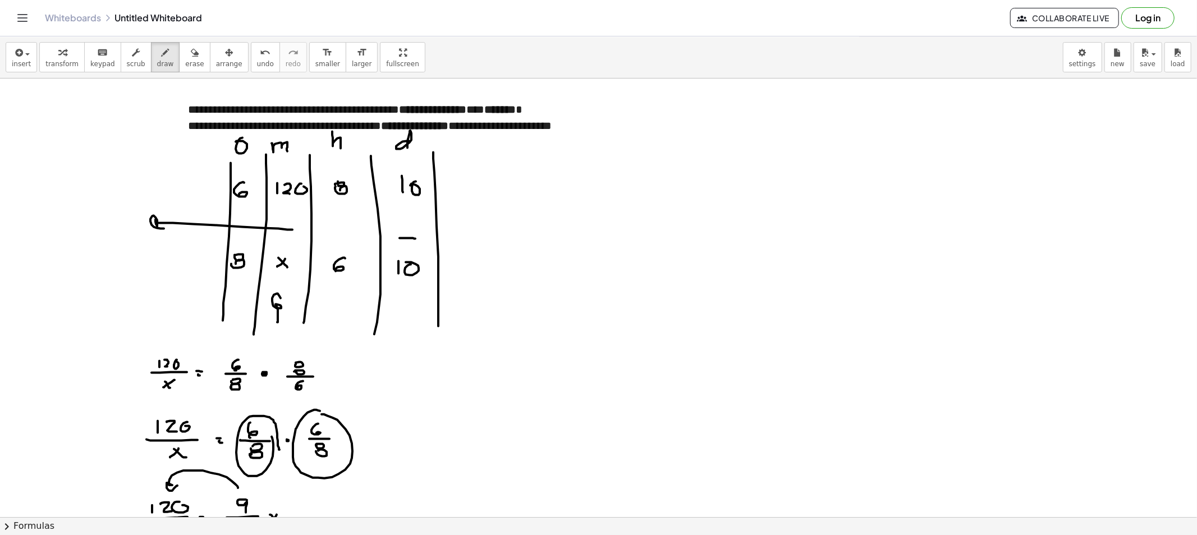
drag, startPoint x: 277, startPoint y: 323, endPoint x: 282, endPoint y: 302, distance: 21.2
click at [281, 301] on div at bounding box center [598, 517] width 1197 height 877
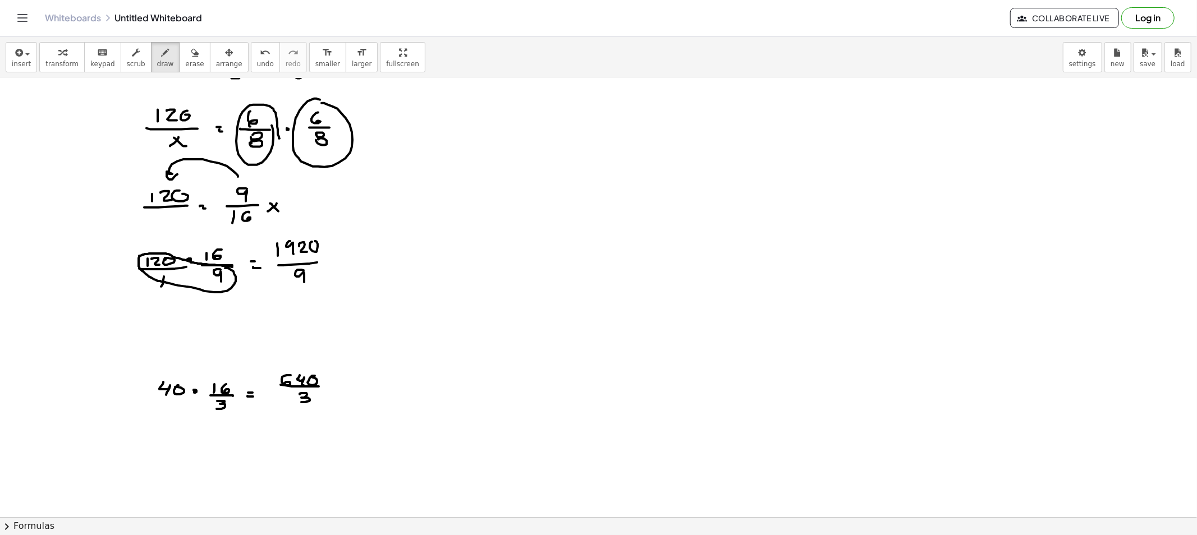
drag, startPoint x: 142, startPoint y: 57, endPoint x: 151, endPoint y: 81, distance: 26.5
click at [151, 58] on button "draw" at bounding box center [165, 57] width 29 height 30
drag, startPoint x: 333, startPoint y: 384, endPoint x: 337, endPoint y: 389, distance: 6.3
click at [342, 384] on div at bounding box center [598, 205] width 1197 height 877
drag, startPoint x: 337, startPoint y: 390, endPoint x: 350, endPoint y: 390, distance: 13.5
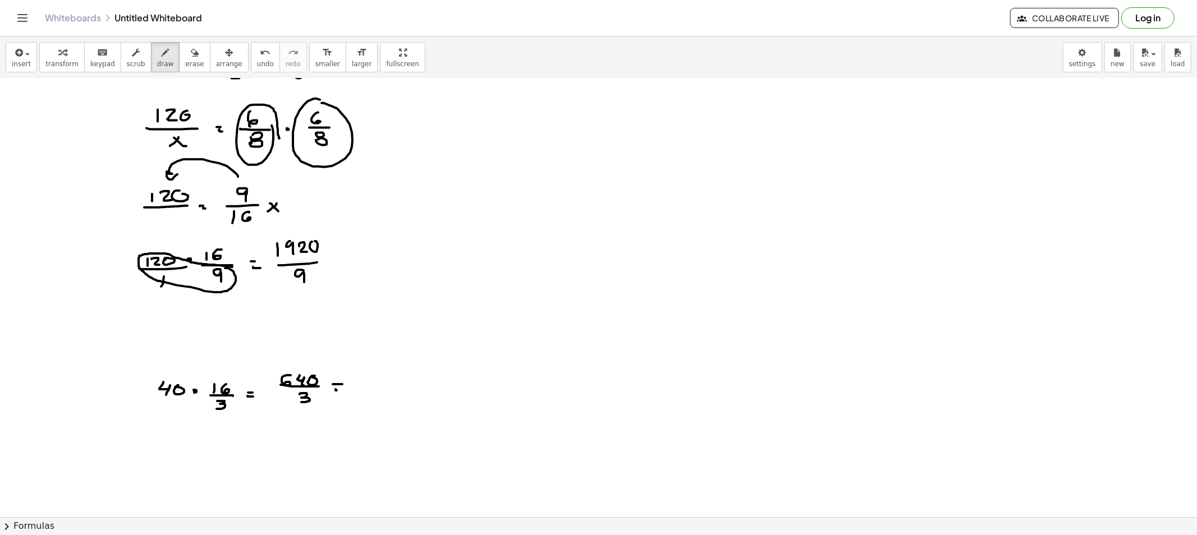
click at [339, 390] on div at bounding box center [598, 205] width 1197 height 877
drag, startPoint x: 358, startPoint y: 384, endPoint x: 370, endPoint y: 396, distance: 17.1
click at [369, 396] on div at bounding box center [598, 205] width 1197 height 877
click at [375, 396] on div at bounding box center [598, 205] width 1197 height 877
drag, startPoint x: 386, startPoint y: 386, endPoint x: 401, endPoint y: 406, distance: 24.5
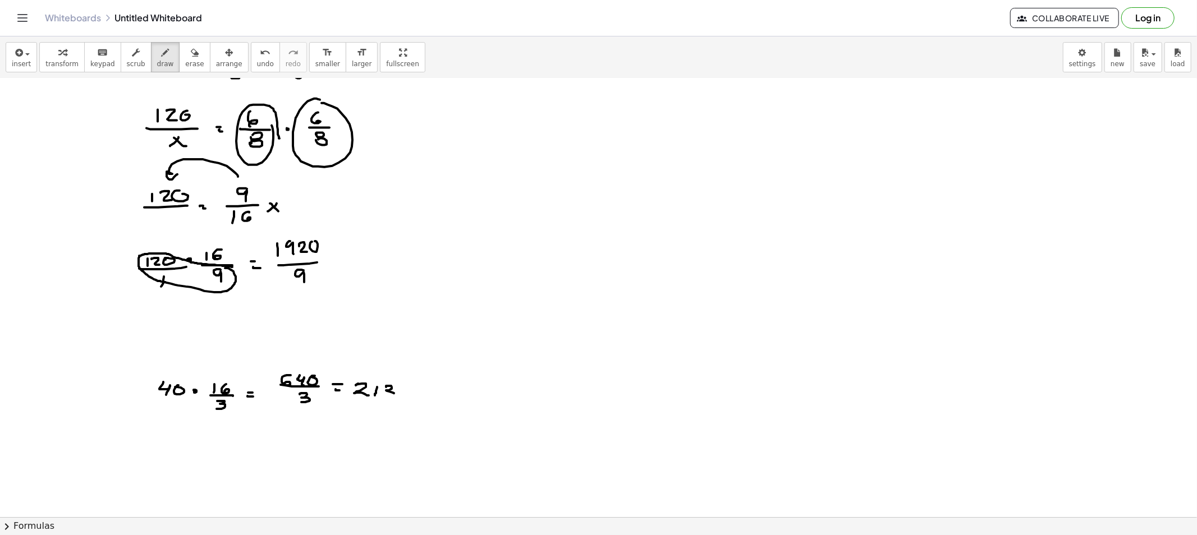
click at [382, 399] on div at bounding box center [598, 205] width 1197 height 877
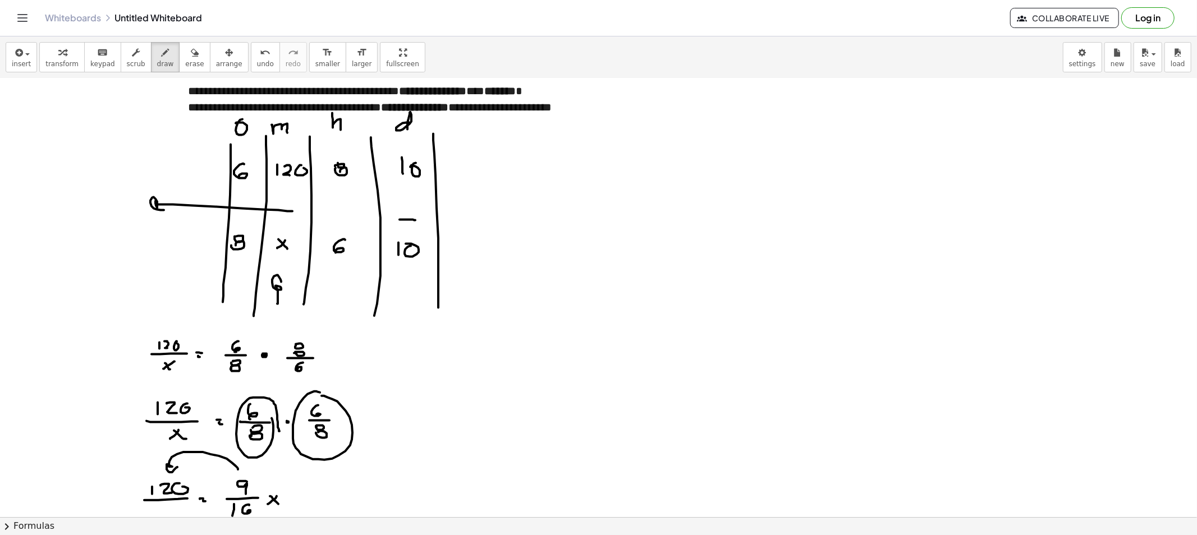
scroll to position [0, 0]
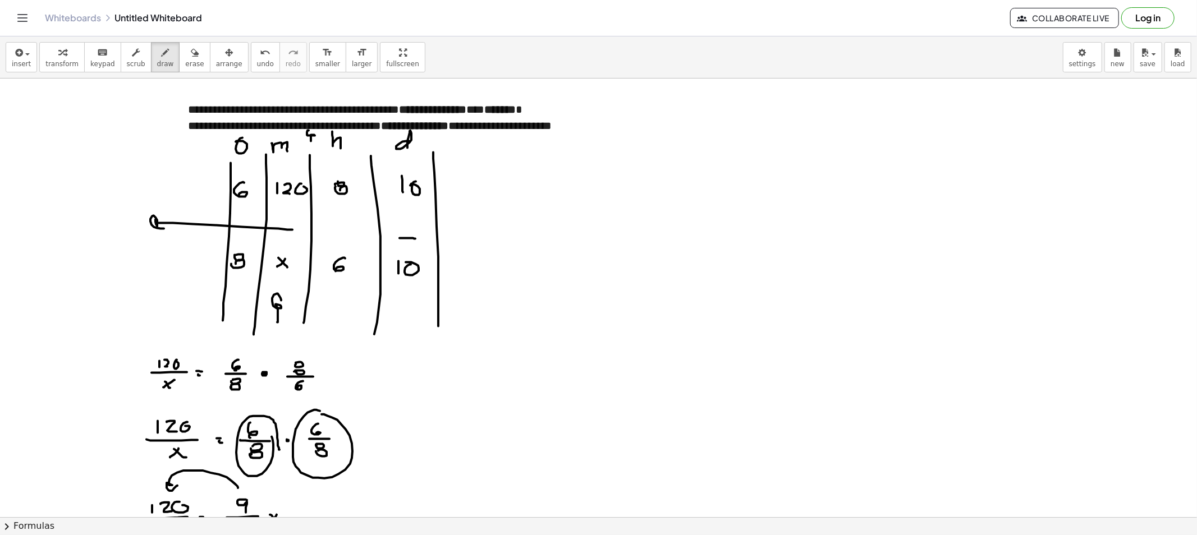
drag, startPoint x: 311, startPoint y: 141, endPoint x: 312, endPoint y: 133, distance: 8.5
click at [310, 132] on div at bounding box center [598, 517] width 1197 height 877
drag, startPoint x: 421, startPoint y: 105, endPoint x: 428, endPoint y: 110, distance: 8.1
click at [428, 111] on div at bounding box center [598, 517] width 1197 height 877
click at [581, 137] on div at bounding box center [598, 517] width 1197 height 877
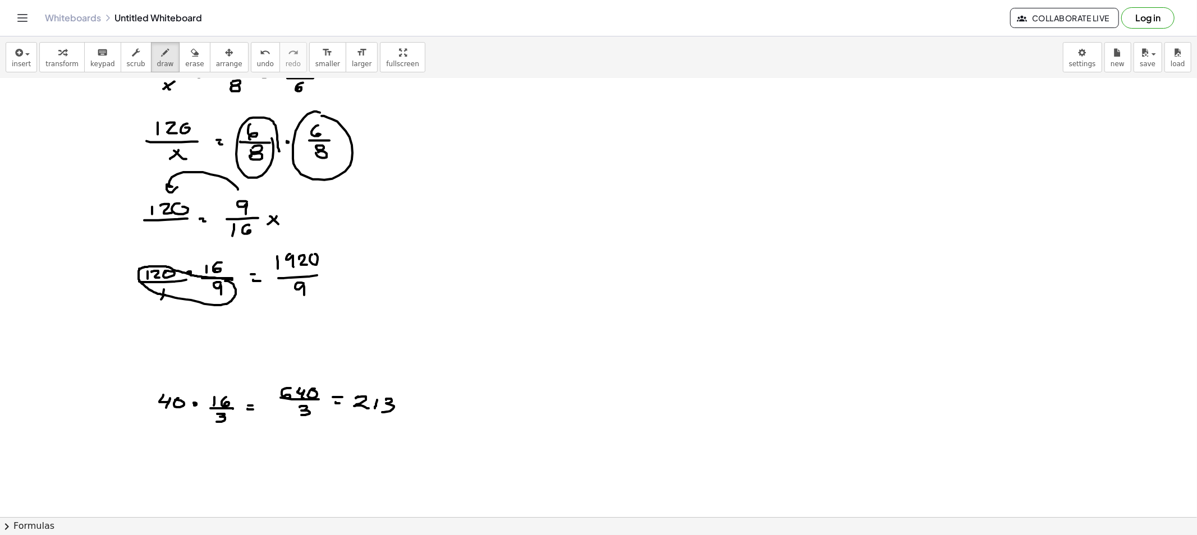
scroll to position [436, 0]
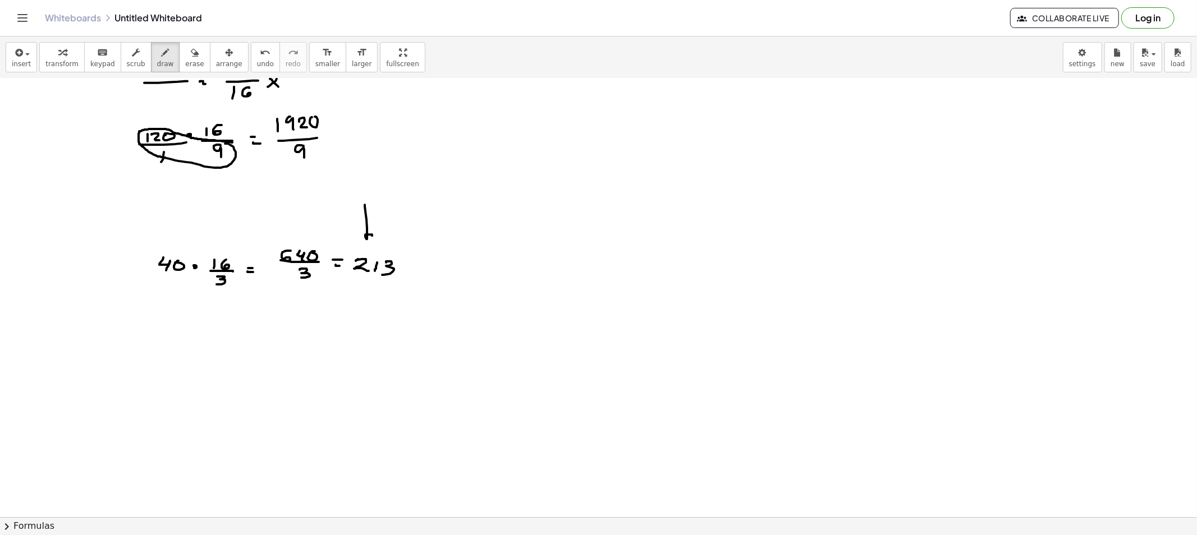
drag, startPoint x: 367, startPoint y: 228, endPoint x: 376, endPoint y: 236, distance: 12.3
click at [372, 241] on div at bounding box center [598, 301] width 1197 height 1316
click at [329, 262] on div at bounding box center [598, 301] width 1197 height 1316
click at [187, 71] on button "erase" at bounding box center [194, 57] width 31 height 30
drag, startPoint x: 363, startPoint y: 206, endPoint x: 365, endPoint y: 223, distance: 16.4
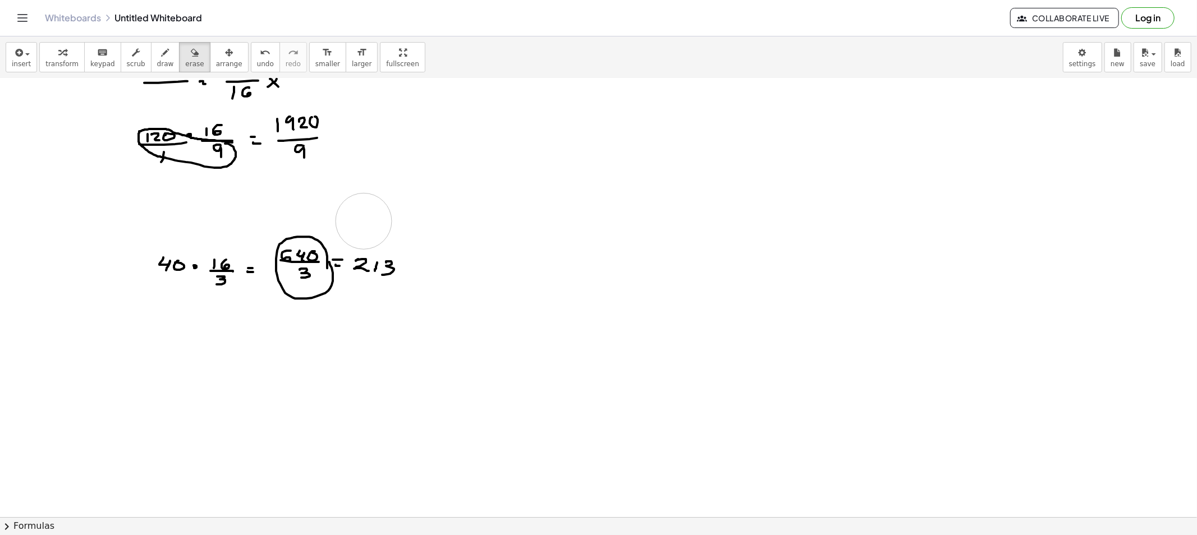
click at [365, 223] on div at bounding box center [598, 301] width 1197 height 1316
drag, startPoint x: 401, startPoint y: 268, endPoint x: 292, endPoint y: 250, distance: 110.3
click at [191, 268] on div at bounding box center [598, 301] width 1197 height 1316
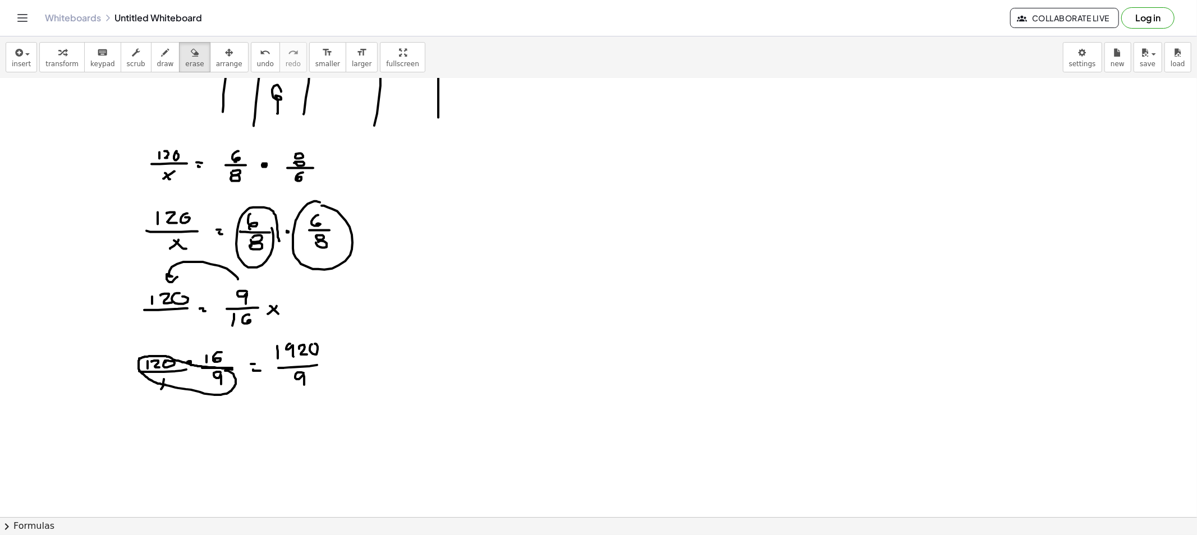
scroll to position [187, 0]
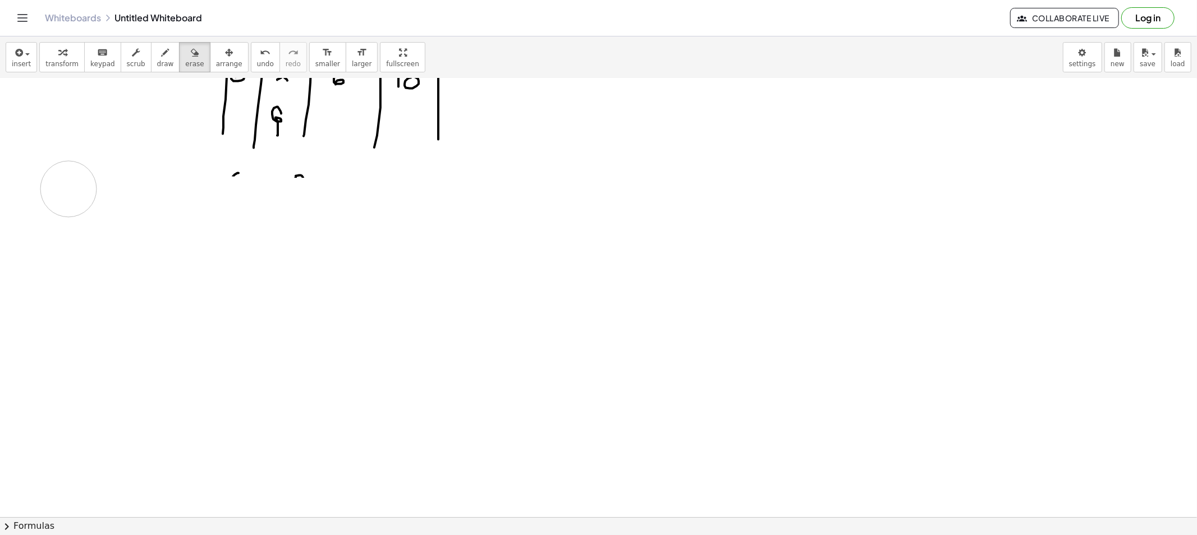
drag, startPoint x: 176, startPoint y: 338, endPoint x: 144, endPoint y: 210, distance: 132.5
drag, startPoint x: 232, startPoint y: 182, endPoint x: 425, endPoint y: 199, distance: 193.2
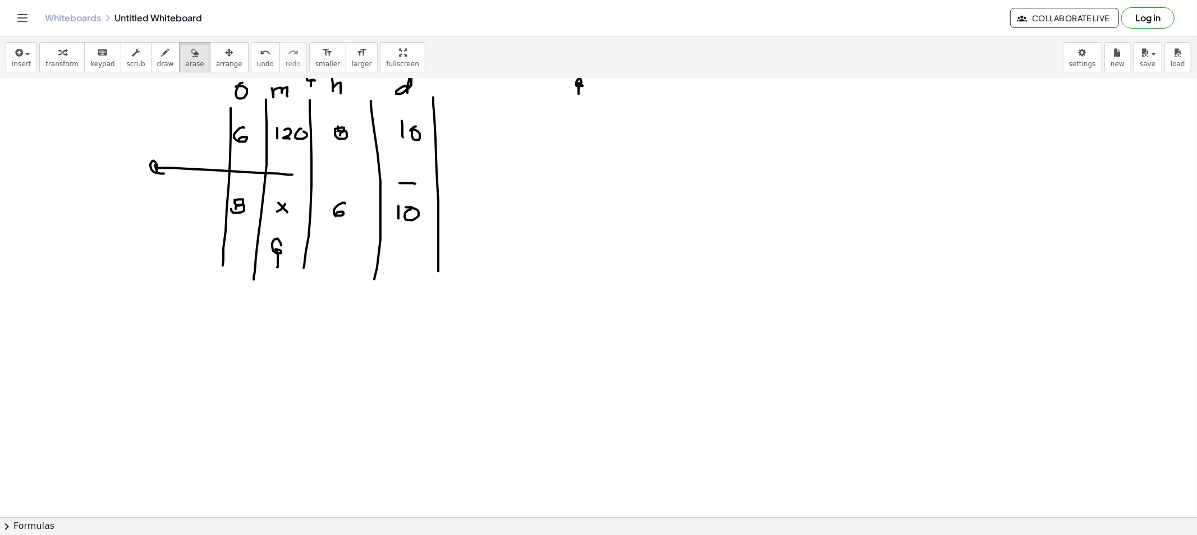
scroll to position [0, 0]
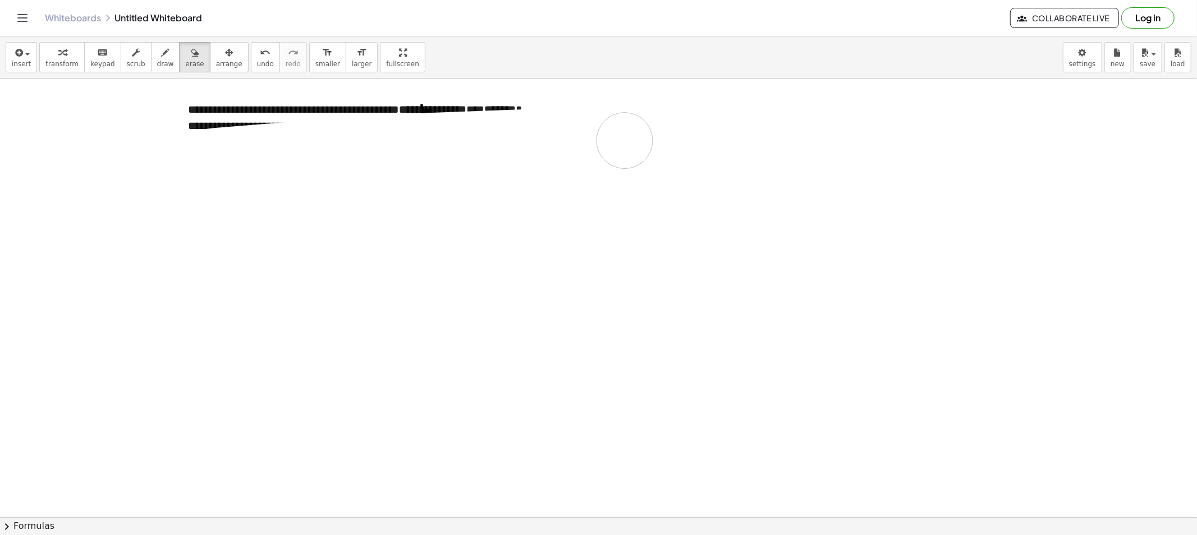
drag, startPoint x: 131, startPoint y: 331, endPoint x: 364, endPoint y: 123, distance: 311.9
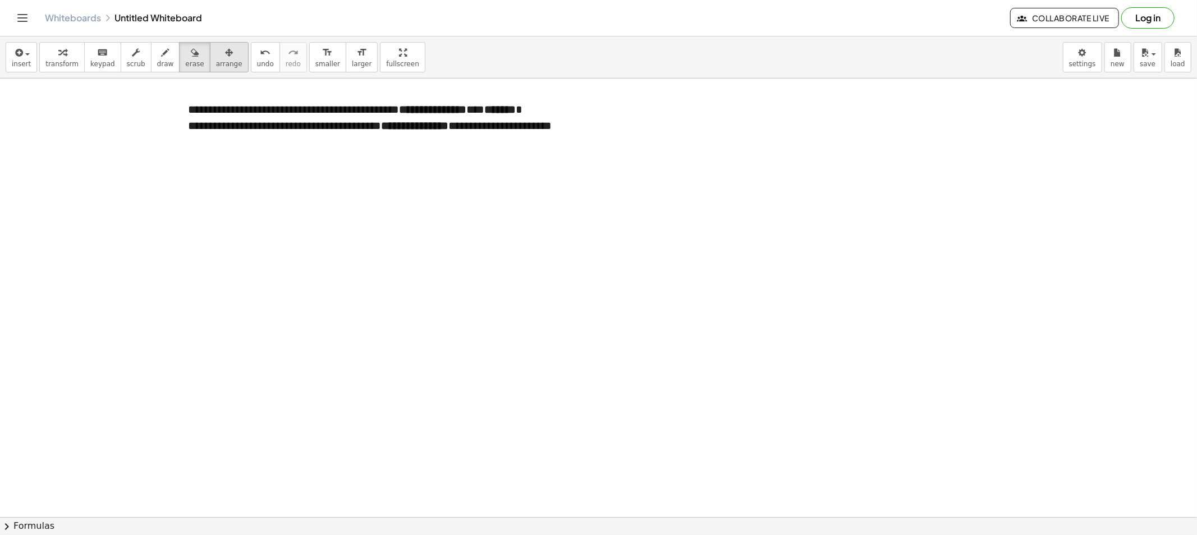
click at [216, 60] on span "arrange" at bounding box center [229, 64] width 26 height 8
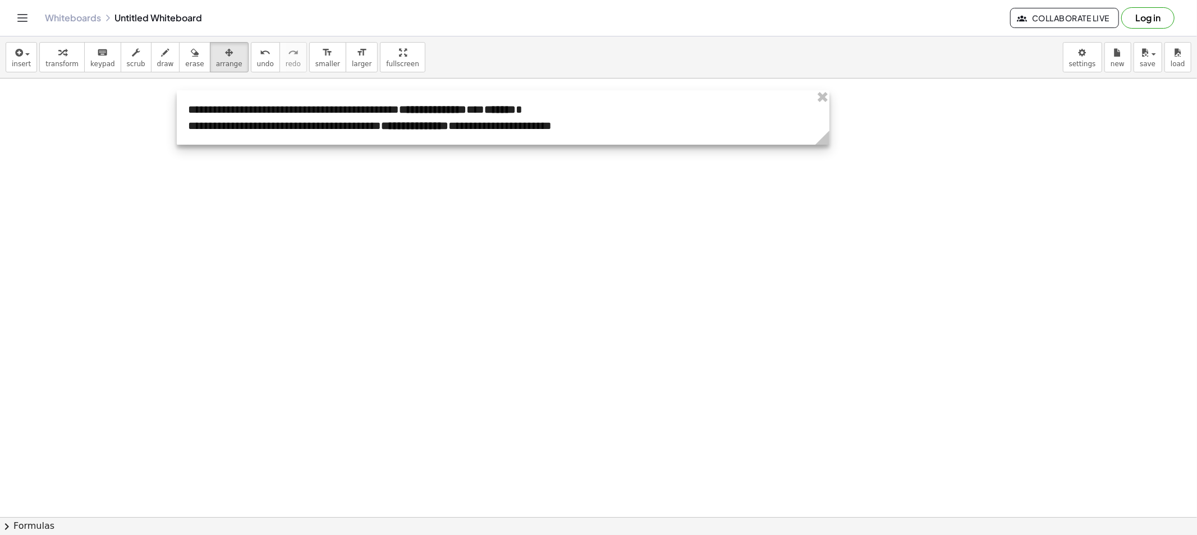
drag, startPoint x: 674, startPoint y: 99, endPoint x: 564, endPoint y: 137, distance: 116.6
click at [567, 137] on div at bounding box center [503, 117] width 652 height 54
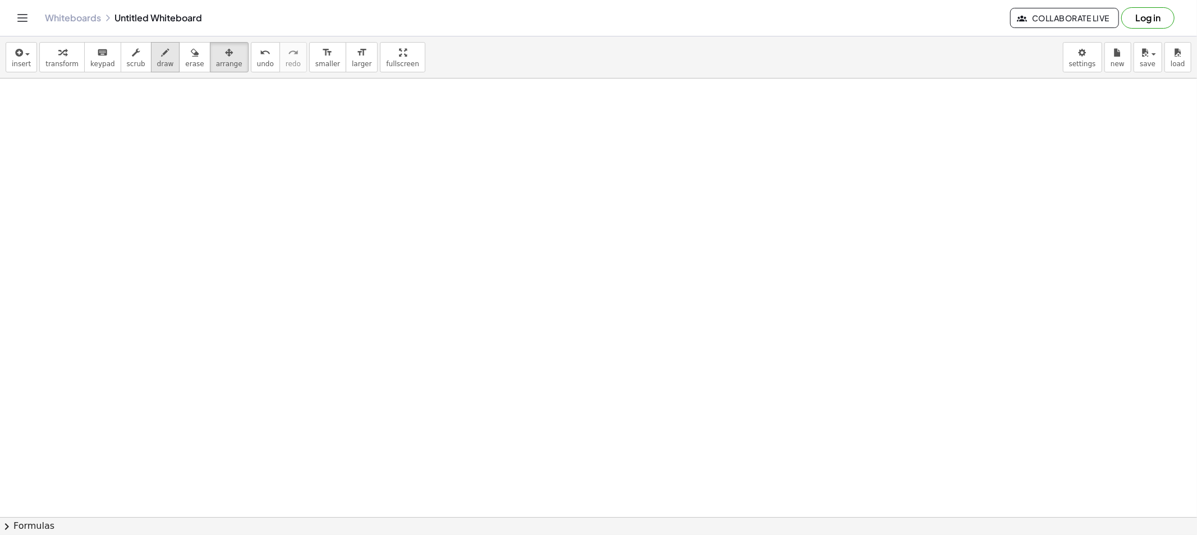
click at [157, 60] on span "draw" at bounding box center [165, 64] width 17 height 8
drag, startPoint x: 346, startPoint y: 120, endPoint x: 338, endPoint y: 115, distance: 9.8
drag, startPoint x: 346, startPoint y: 124, endPoint x: 354, endPoint y: 128, distance: 8.8
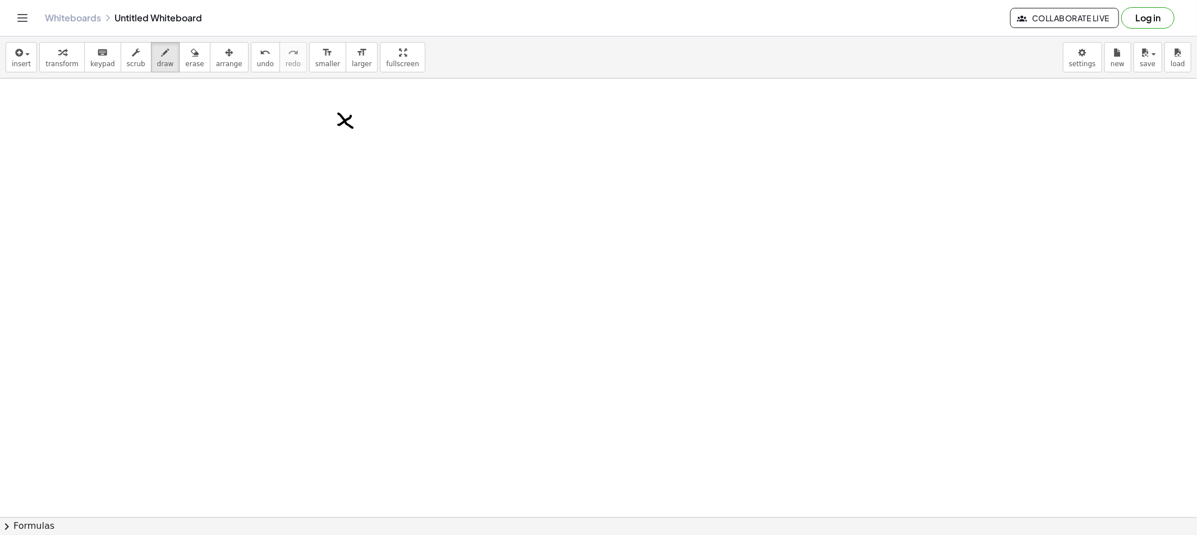
drag, startPoint x: 364, startPoint y: 121, endPoint x: 383, endPoint y: 122, distance: 19.1
drag, startPoint x: 389, startPoint y: 116, endPoint x: 393, endPoint y: 126, distance: 10.6
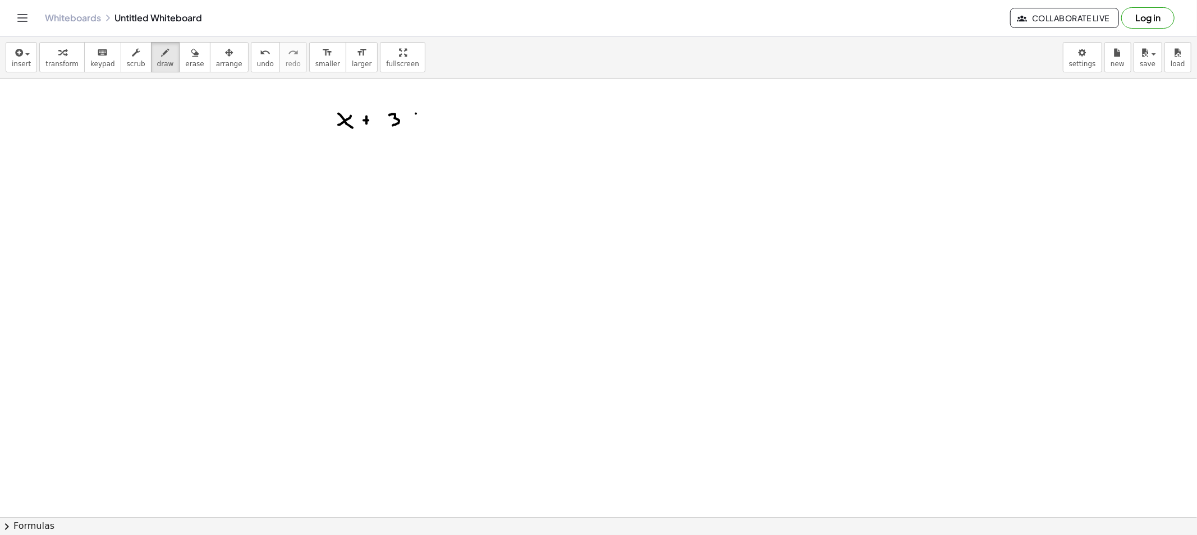
drag, startPoint x: 416, startPoint y: 114, endPoint x: 419, endPoint y: 119, distance: 6.1
drag, startPoint x: 419, startPoint y: 119, endPoint x: 428, endPoint y: 119, distance: 9.0
drag, startPoint x: 442, startPoint y: 114, endPoint x: 462, endPoint y: 118, distance: 21.2
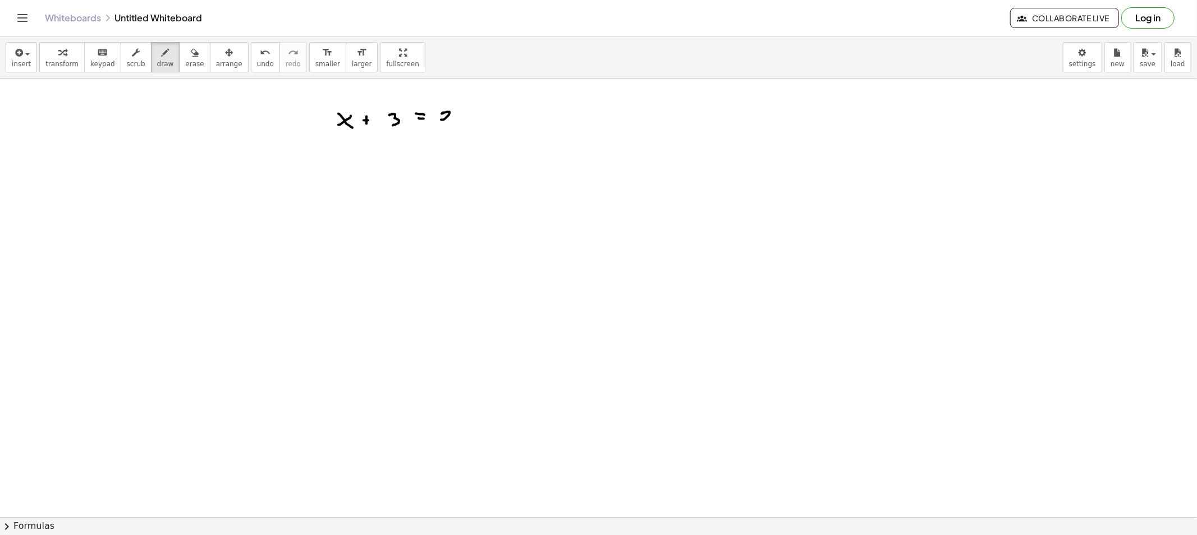
drag, startPoint x: 463, startPoint y: 117, endPoint x: 476, endPoint y: 126, distance: 16.0
drag, startPoint x: 343, startPoint y: 182, endPoint x: 370, endPoint y: 187, distance: 27.9
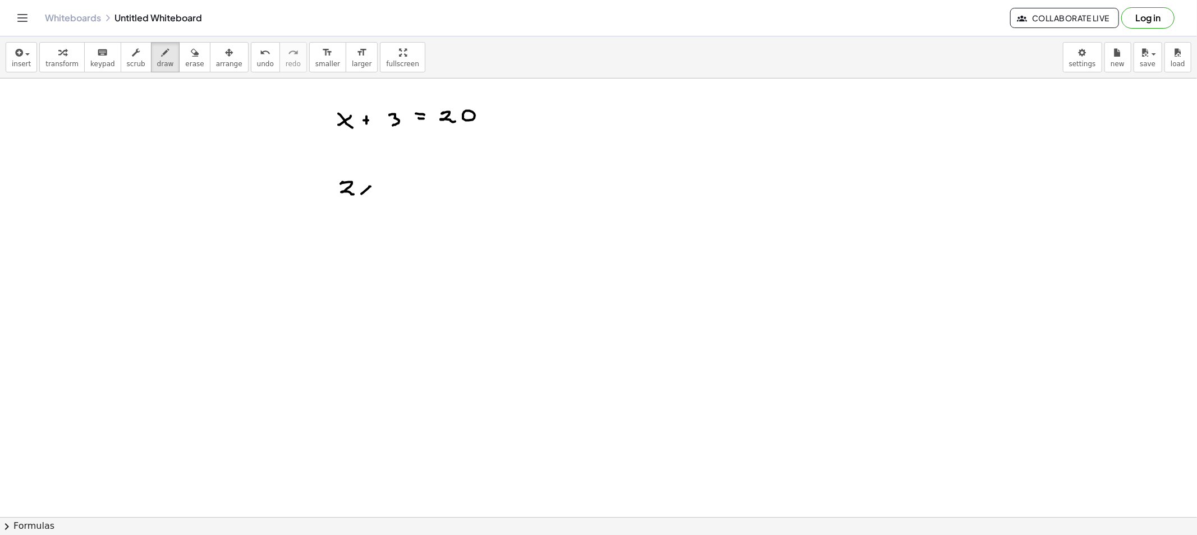
drag, startPoint x: 417, startPoint y: 182, endPoint x: 411, endPoint y: 195, distance: 14.3
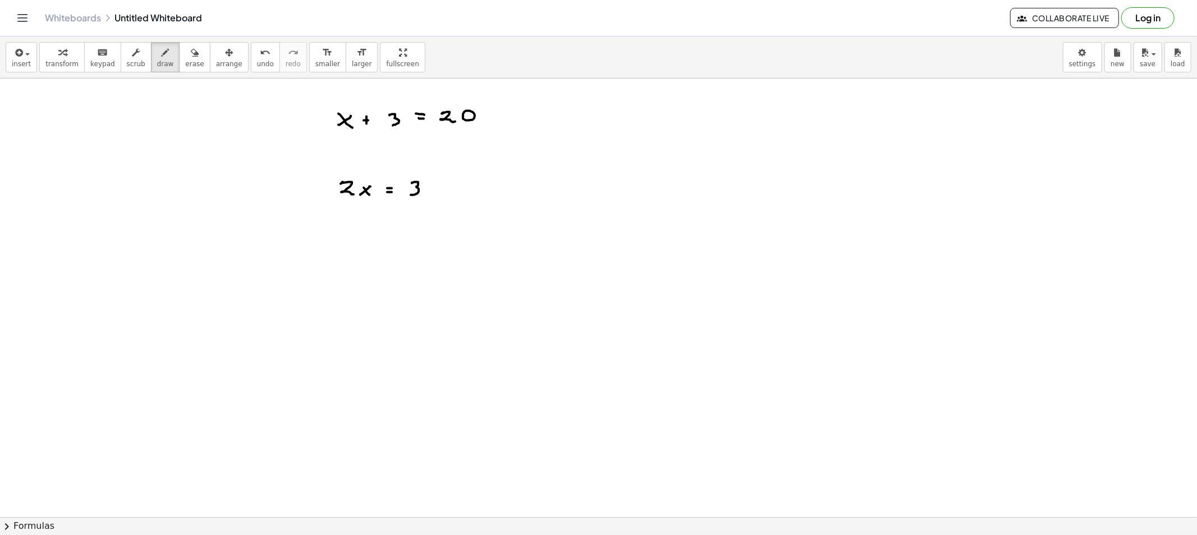
drag, startPoint x: 407, startPoint y: 187, endPoint x: 422, endPoint y: 192, distance: 16.0
drag, startPoint x: 426, startPoint y: 183, endPoint x: 352, endPoint y: 219, distance: 83.0
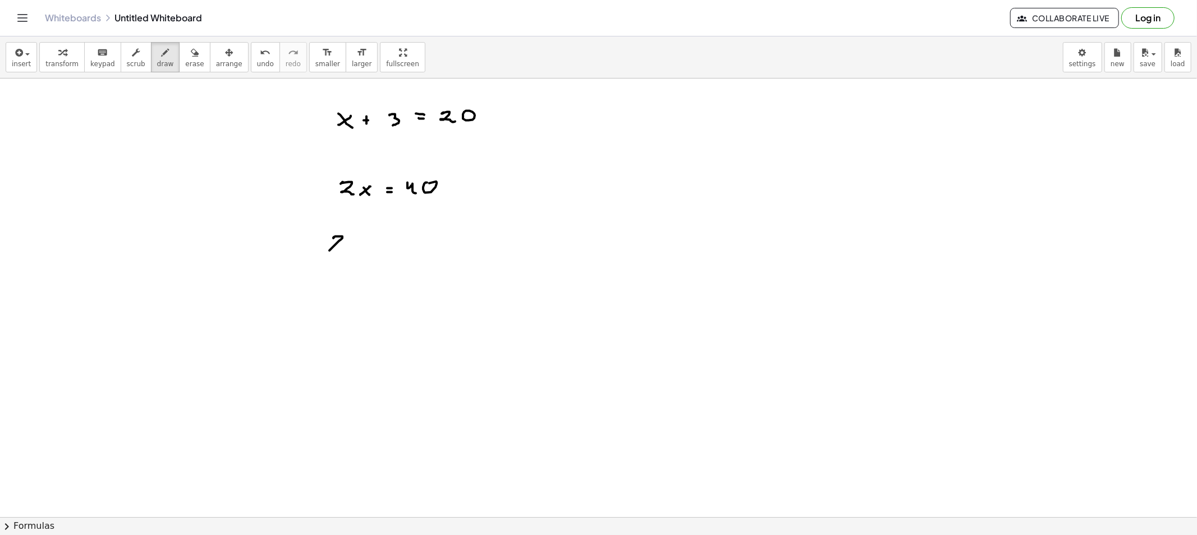
drag, startPoint x: 334, startPoint y: 237, endPoint x: 356, endPoint y: 244, distance: 22.4
drag, startPoint x: 335, startPoint y: 242, endPoint x: 337, endPoint y: 254, distance: 11.3
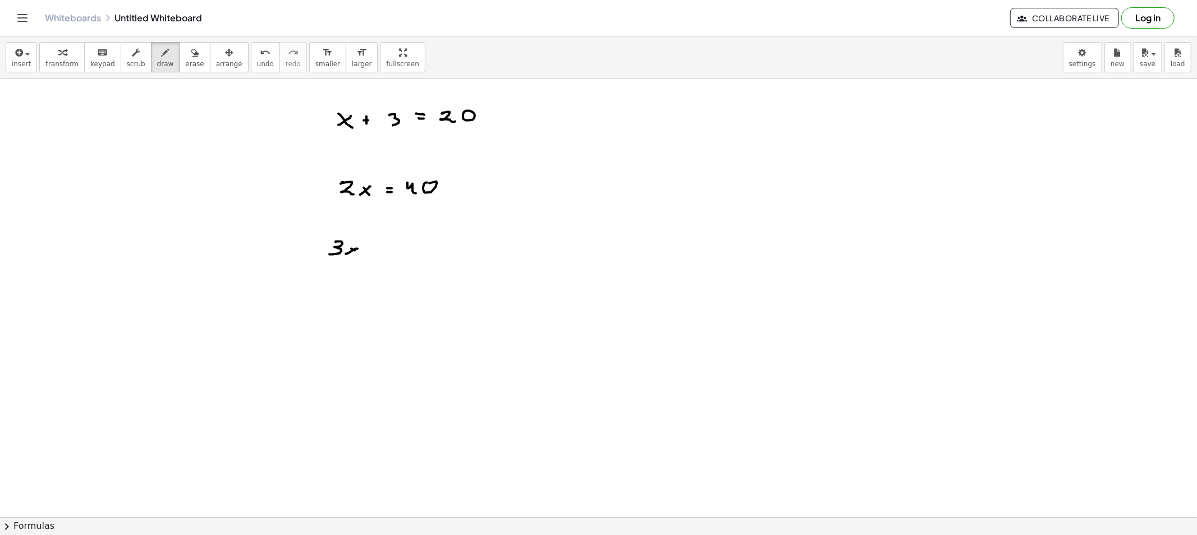
drag, startPoint x: 352, startPoint y: 249, endPoint x: 365, endPoint y: 255, distance: 14.6
drag, startPoint x: 372, startPoint y: 251, endPoint x: 385, endPoint y: 250, distance: 13.0
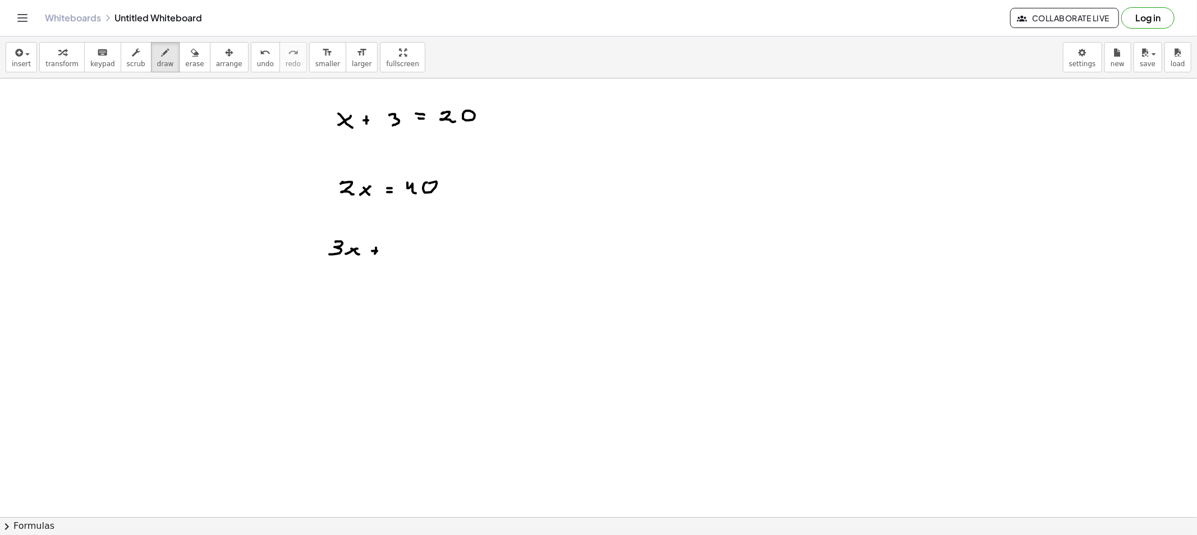
drag, startPoint x: 395, startPoint y: 245, endPoint x: 393, endPoint y: 254, distance: 9.1
drag, startPoint x: 405, startPoint y: 244, endPoint x: 419, endPoint y: 246, distance: 14.1
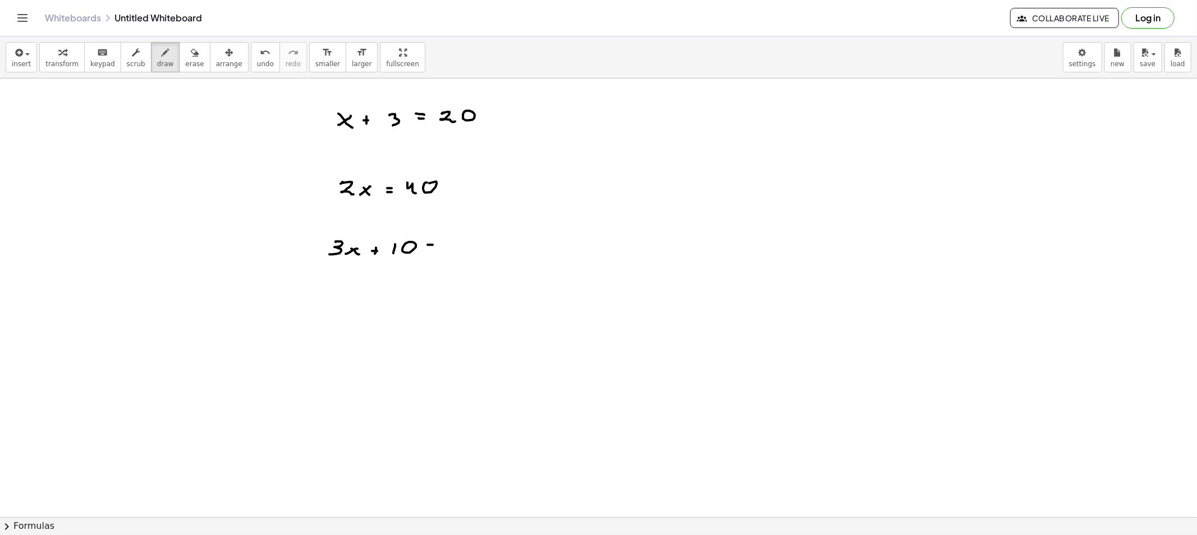
drag, startPoint x: 428, startPoint y: 249, endPoint x: 435, endPoint y: 250, distance: 6.8
drag, startPoint x: 447, startPoint y: 240, endPoint x: 462, endPoint y: 249, distance: 17.1
drag, startPoint x: 475, startPoint y: 240, endPoint x: 468, endPoint y: 242, distance: 6.4
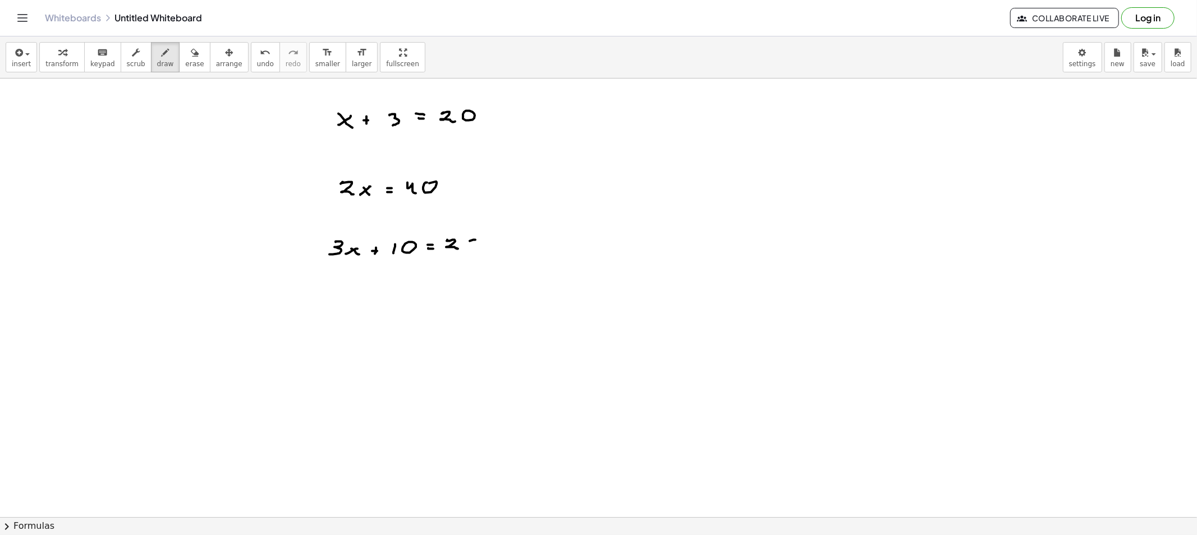
drag, startPoint x: 484, startPoint y: 246, endPoint x: 495, endPoint y: 239, distance: 13.1
click at [191, 58] on icon "button" at bounding box center [195, 52] width 8 height 13
drag, startPoint x: 435, startPoint y: 199, endPoint x: 711, endPoint y: 289, distance: 290.2
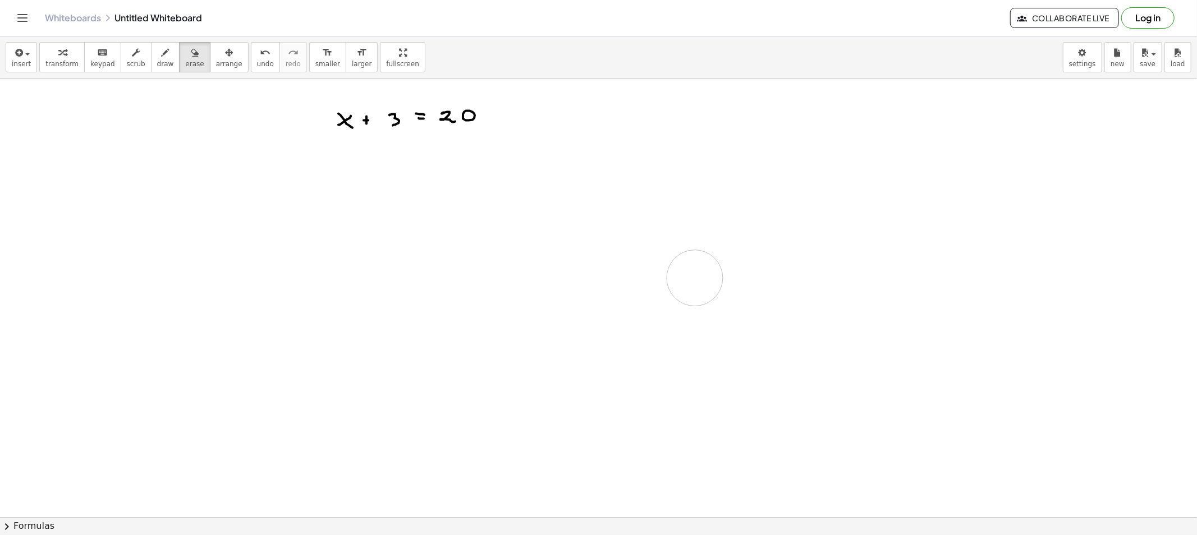
click at [162, 59] on icon "button" at bounding box center [166, 52] width 8 height 13
drag, startPoint x: 585, startPoint y: 190, endPoint x: 559, endPoint y: 384, distance: 195.8
drag, startPoint x: 500, startPoint y: 379, endPoint x: 679, endPoint y: 388, distance: 178.6
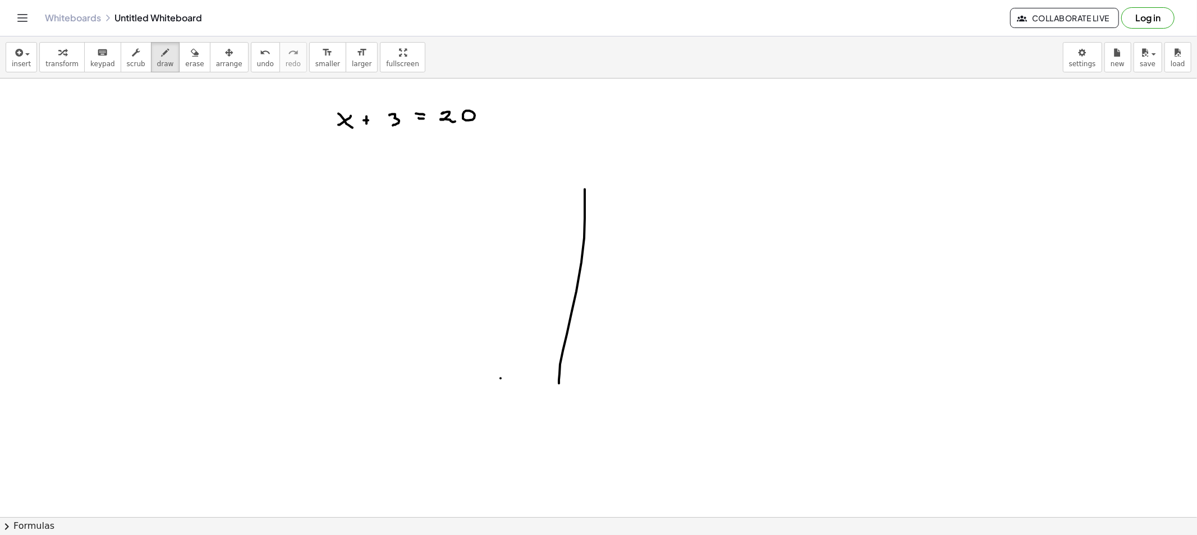
drag, startPoint x: 486, startPoint y: 182, endPoint x: 756, endPoint y: 181, distance: 269.8
drag, startPoint x: 752, startPoint y: 181, endPoint x: 752, endPoint y: 275, distance: 94.8
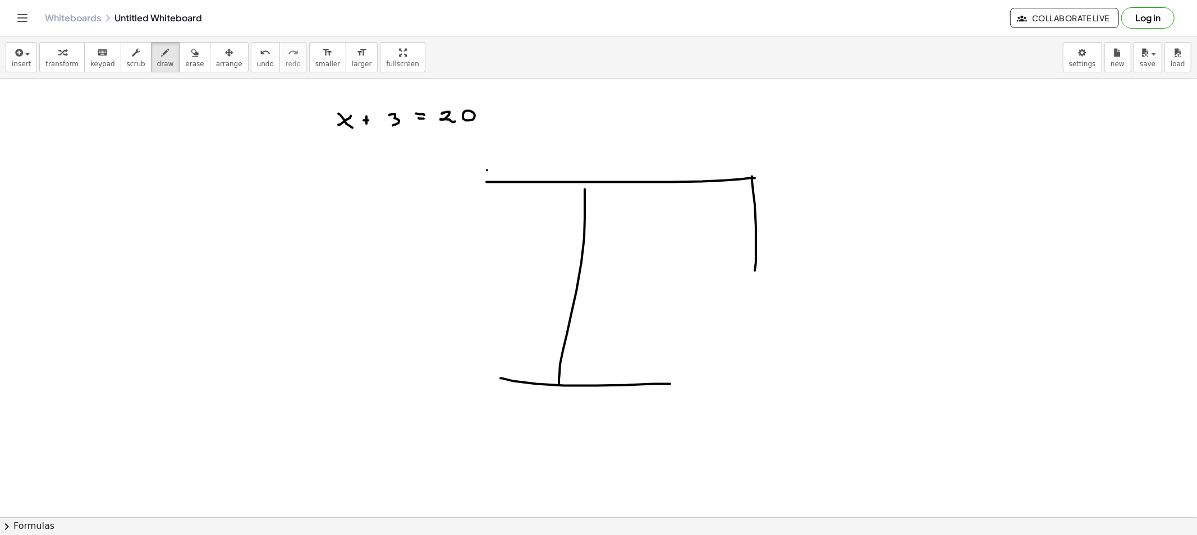
drag, startPoint x: 487, startPoint y: 171, endPoint x: 490, endPoint y: 238, distance: 68.0
drag, startPoint x: 453, startPoint y: 240, endPoint x: 472, endPoint y: 230, distance: 22.1
drag, startPoint x: 738, startPoint y: 278, endPoint x: 767, endPoint y: 271, distance: 29.5
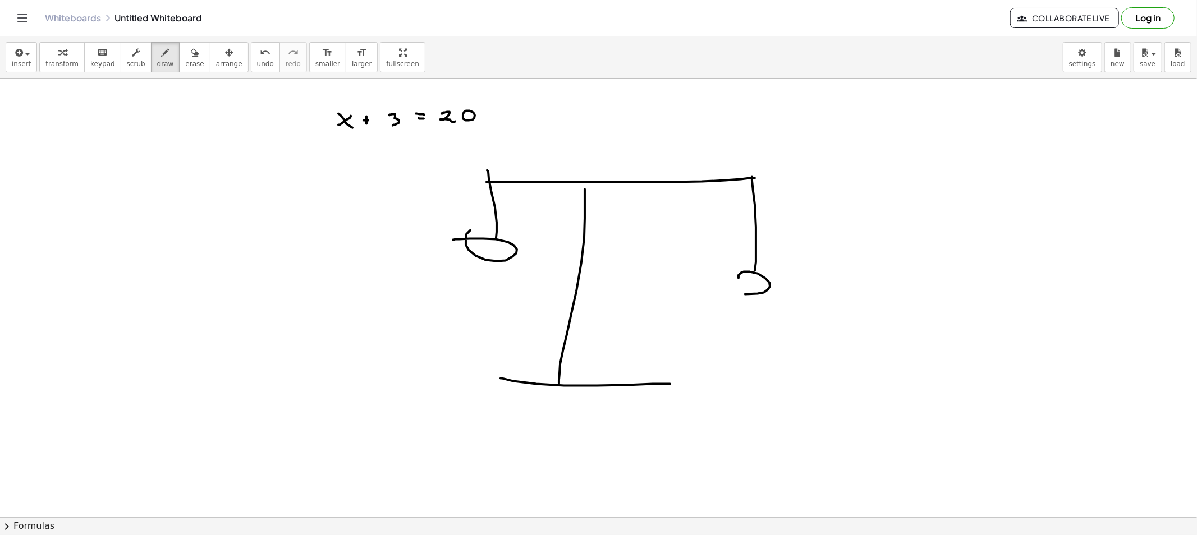
drag, startPoint x: 582, startPoint y: 190, endPoint x: 582, endPoint y: 181, distance: 8.4
drag, startPoint x: 568, startPoint y: 148, endPoint x: 578, endPoint y: 149, distance: 9.6
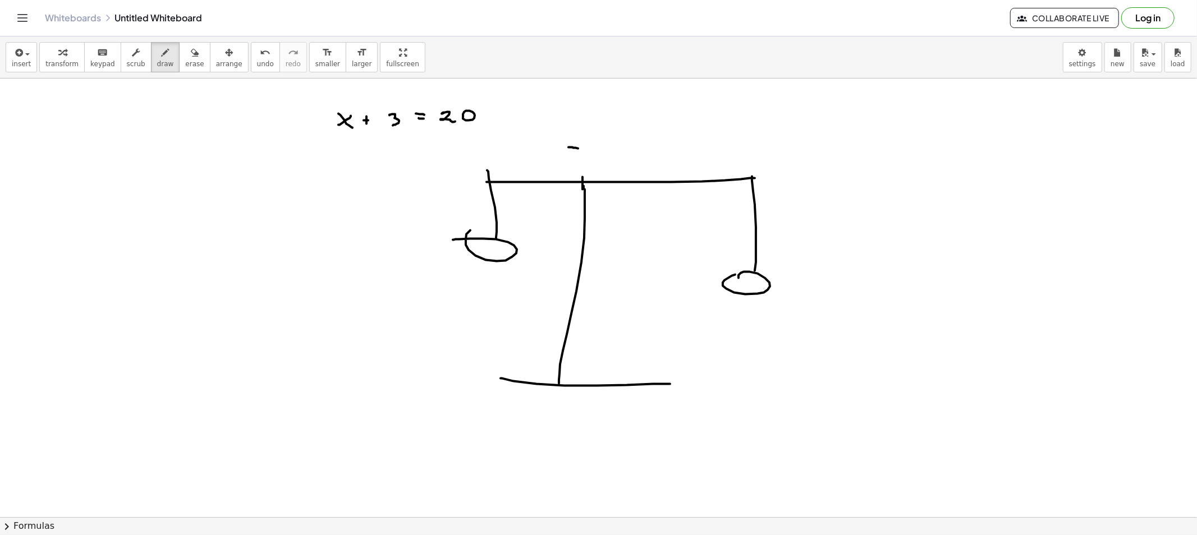
drag, startPoint x: 571, startPoint y: 155, endPoint x: 586, endPoint y: 159, distance: 15.8
drag, startPoint x: 456, startPoint y: 268, endPoint x: 444, endPoint y: 275, distance: 13.6
drag, startPoint x: 445, startPoint y: 265, endPoint x: 463, endPoint y: 273, distance: 19.6
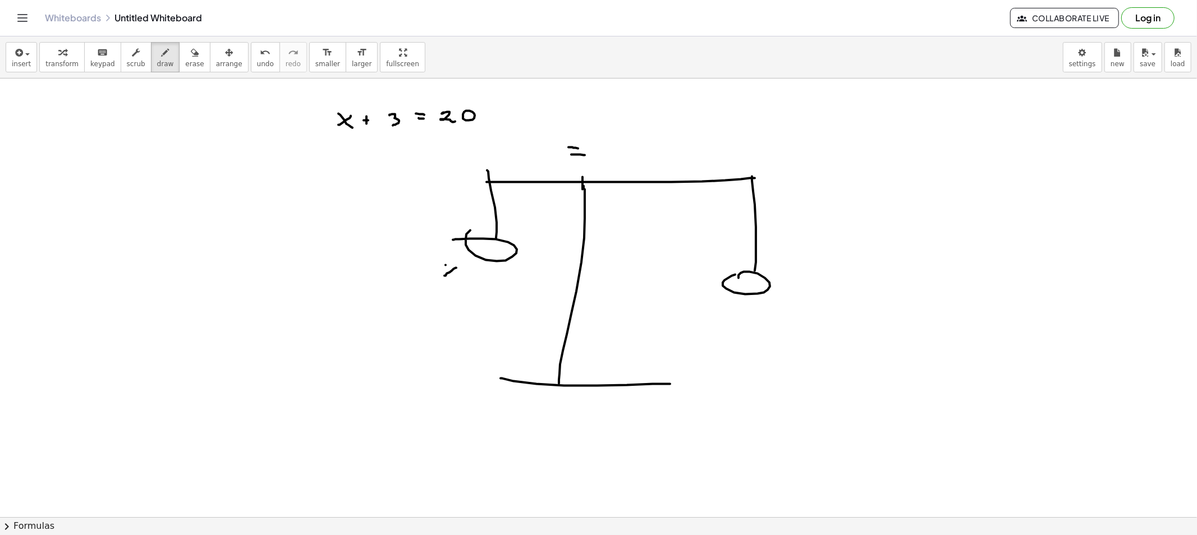
drag, startPoint x: 468, startPoint y: 272, endPoint x: 479, endPoint y: 273, distance: 10.2
drag, startPoint x: 481, startPoint y: 270, endPoint x: 482, endPoint y: 280, distance: 10.2
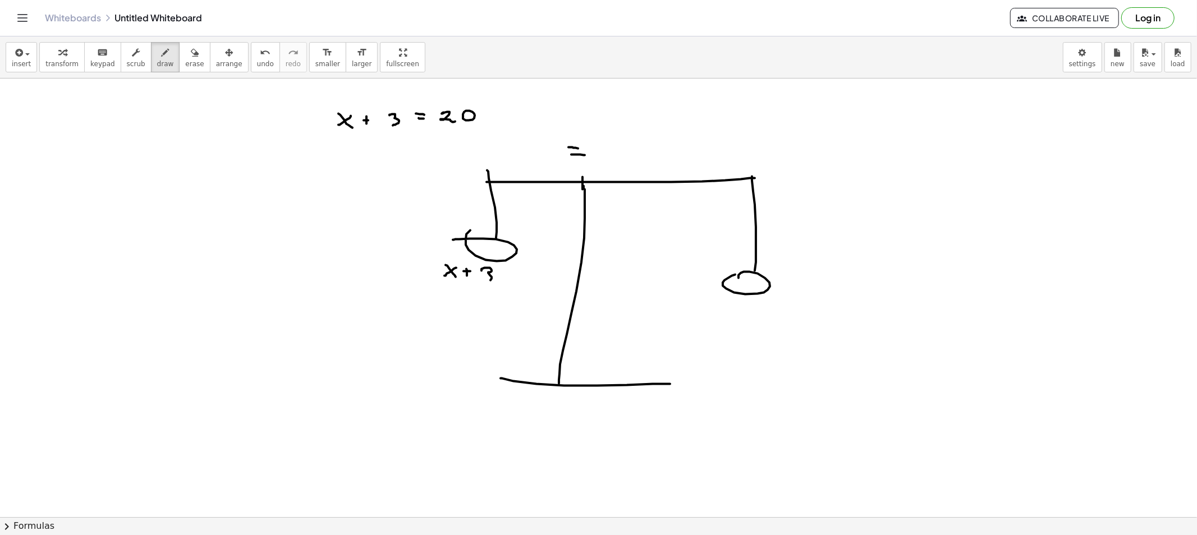
drag, startPoint x: 730, startPoint y: 304, endPoint x: 746, endPoint y: 312, distance: 18.1
drag, startPoint x: 446, startPoint y: 305, endPoint x: 454, endPoint y: 292, distance: 15.4
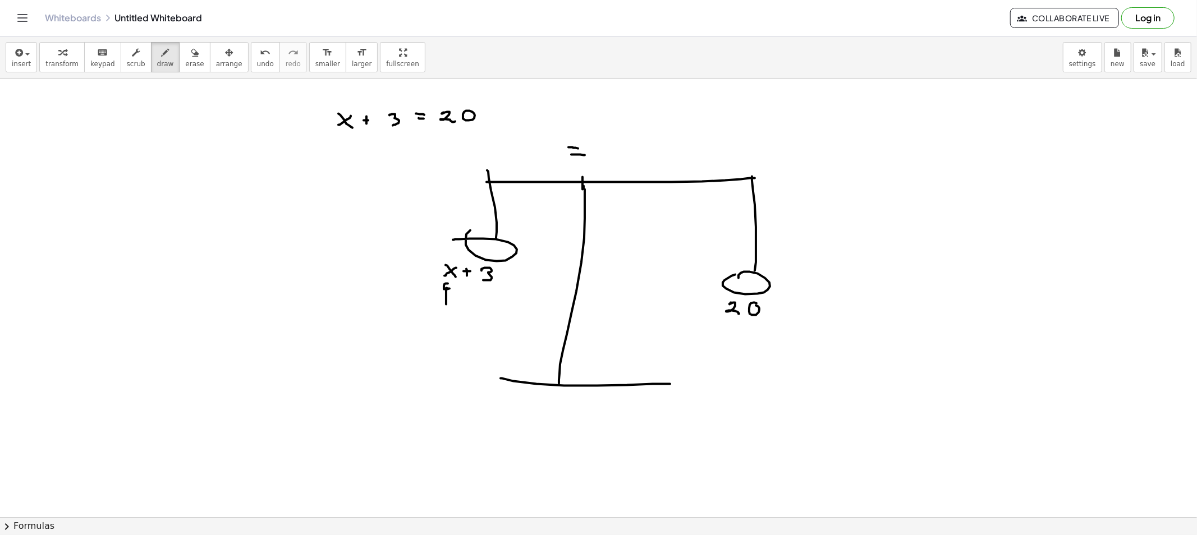
drag, startPoint x: 486, startPoint y: 305, endPoint x: 494, endPoint y: 296, distance: 11.1
click at [185, 61] on span "erase" at bounding box center [194, 64] width 19 height 8
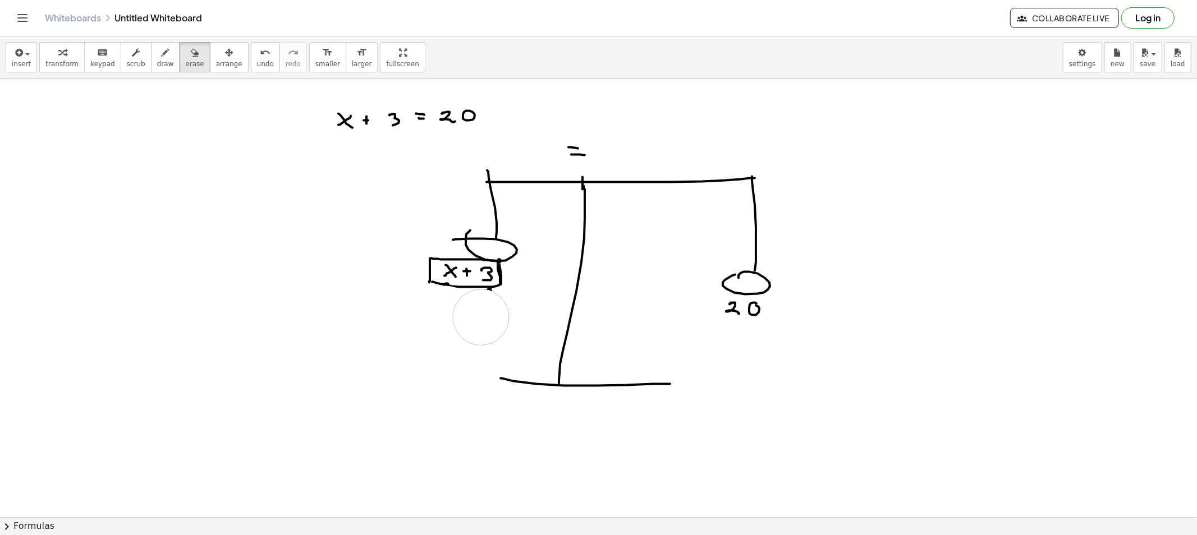
drag, startPoint x: 425, startPoint y: 340, endPoint x: 481, endPoint y: 318, distance: 60.4
drag, startPoint x: 498, startPoint y: 396, endPoint x: 525, endPoint y: 386, distance: 28.0
drag, startPoint x: 674, startPoint y: 392, endPoint x: 591, endPoint y: 393, distance: 82.5
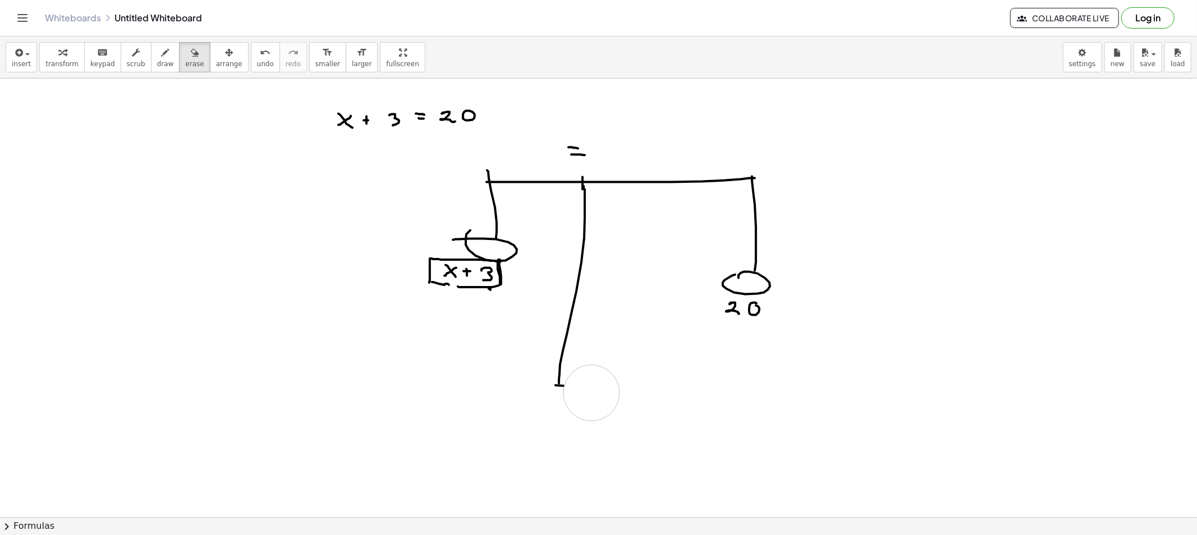
drag, startPoint x: 568, startPoint y: 411, endPoint x: 555, endPoint y: 412, distance: 13.0
click at [157, 60] on span "draw" at bounding box center [165, 64] width 17 height 8
click at [187, 66] on button "erase" at bounding box center [194, 57] width 31 height 30
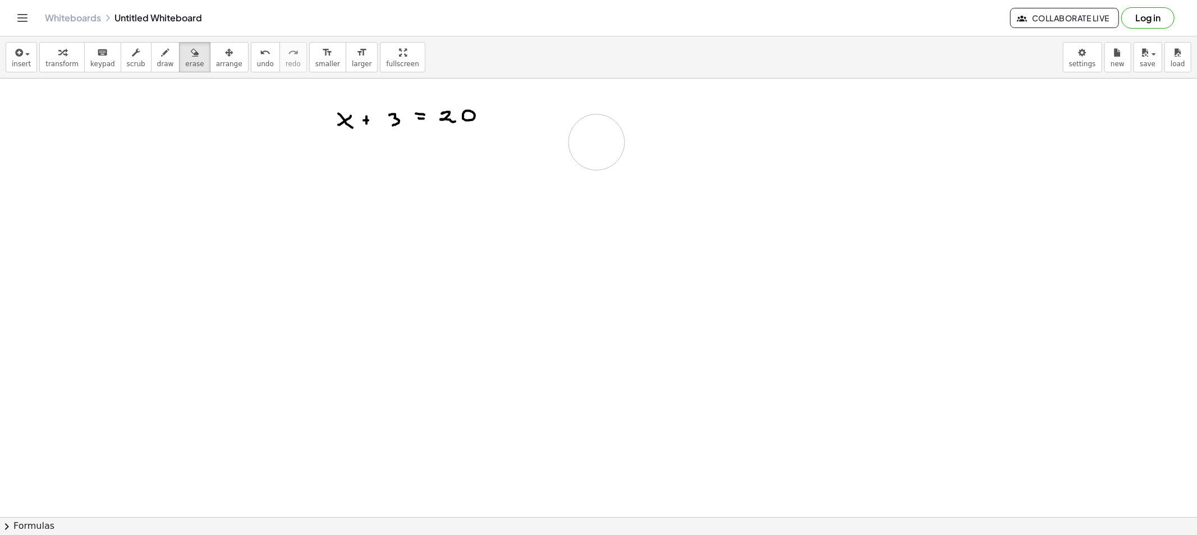
drag, startPoint x: 453, startPoint y: 223, endPoint x: 558, endPoint y: 164, distance: 120.3
click at [162, 55] on icon "button" at bounding box center [166, 52] width 8 height 13
drag, startPoint x: 396, startPoint y: 138, endPoint x: 528, endPoint y: 136, distance: 132.4
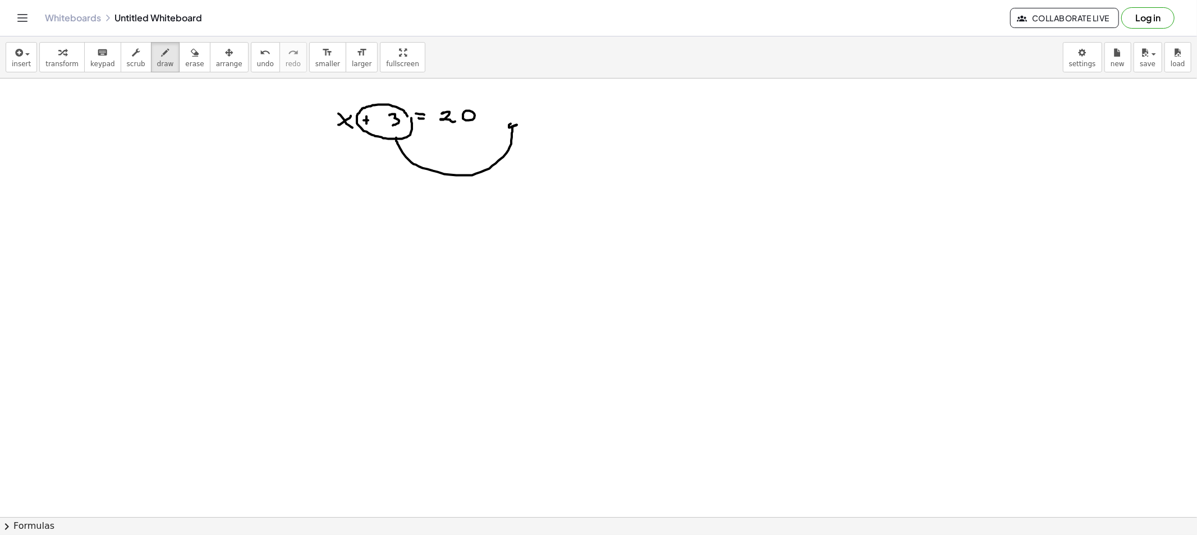
click at [191, 55] on icon "button" at bounding box center [195, 52] width 8 height 13
drag, startPoint x: 519, startPoint y: 144, endPoint x: 395, endPoint y: 164, distance: 125.6
click at [137, 63] on button "scrub" at bounding box center [136, 57] width 31 height 30
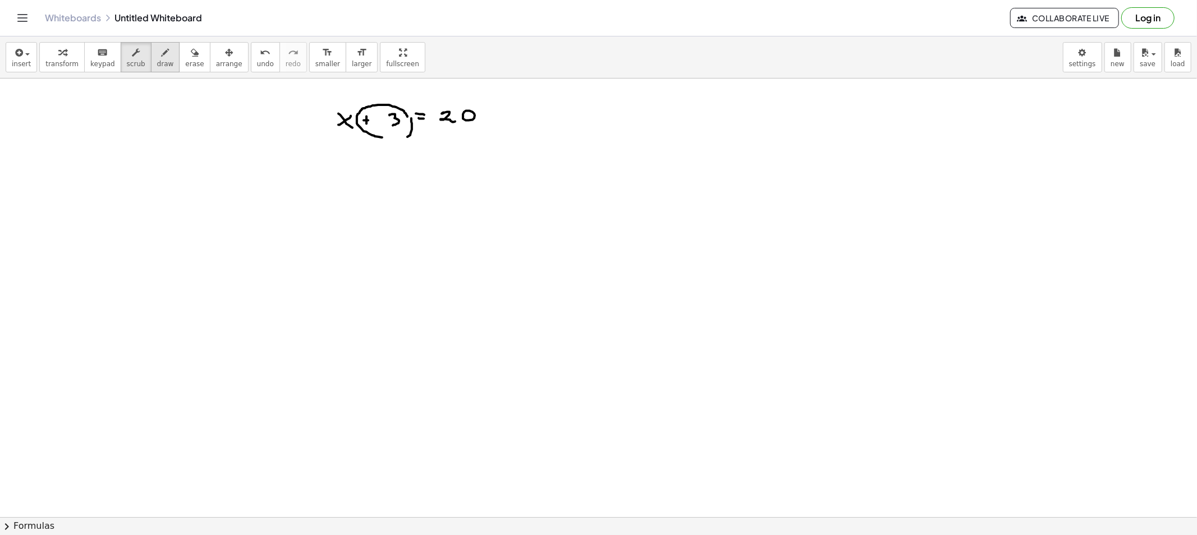
click at [157, 65] on span "draw" at bounding box center [165, 64] width 17 height 8
drag, startPoint x: 380, startPoint y: 180, endPoint x: 368, endPoint y: 187, distance: 14.1
drag, startPoint x: 403, startPoint y: 181, endPoint x: 406, endPoint y: 186, distance: 5.8
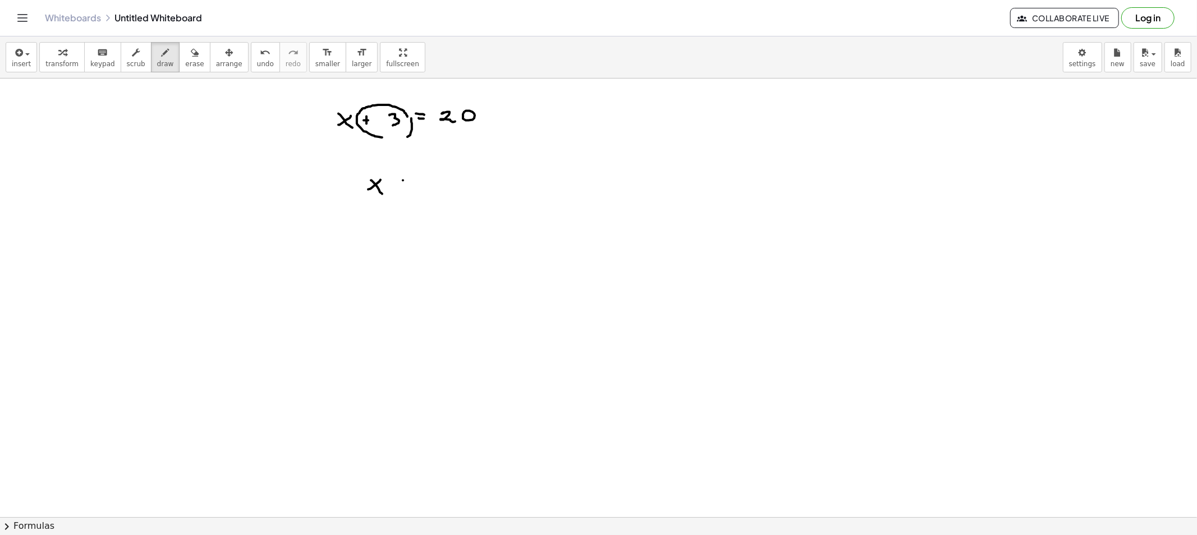
drag, startPoint x: 427, startPoint y: 177, endPoint x: 446, endPoint y: 178, distance: 19.1
drag, startPoint x: 446, startPoint y: 177, endPoint x: 456, endPoint y: 181, distance: 10.3
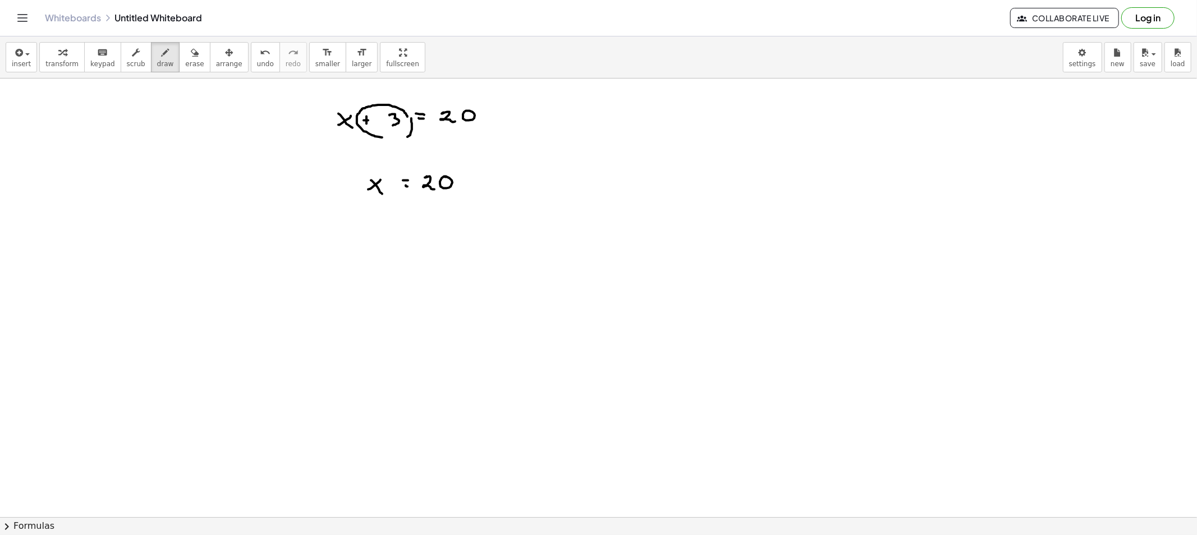
drag, startPoint x: 461, startPoint y: 181, endPoint x: 470, endPoint y: 182, distance: 9.0
drag, startPoint x: 485, startPoint y: 176, endPoint x: 481, endPoint y: 187, distance: 12.1
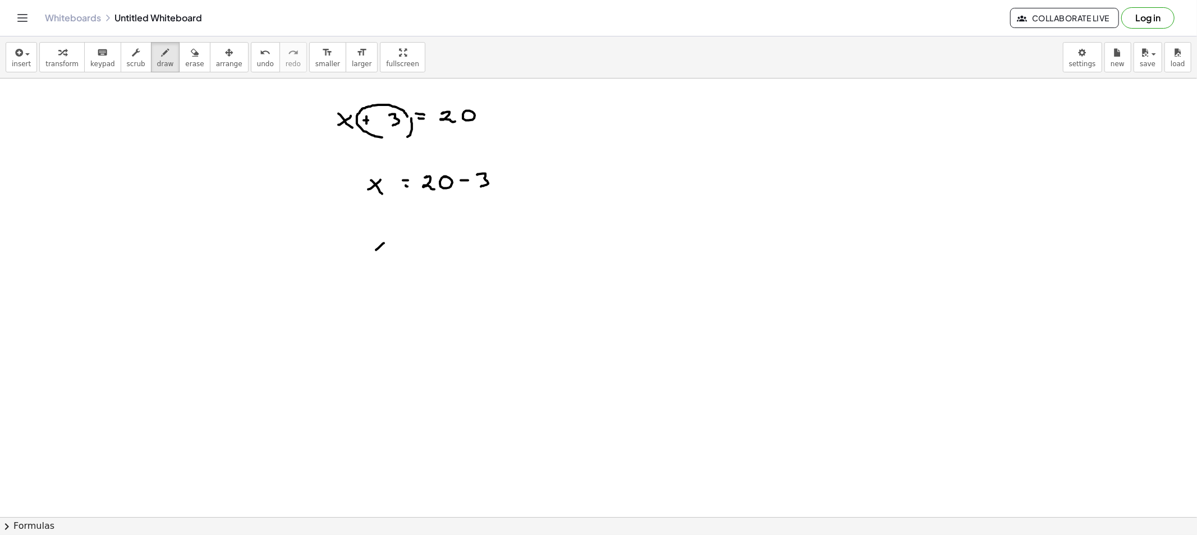
drag, startPoint x: 384, startPoint y: 243, endPoint x: 375, endPoint y: 247, distance: 9.8
drag, startPoint x: 382, startPoint y: 248, endPoint x: 398, endPoint y: 244, distance: 16.7
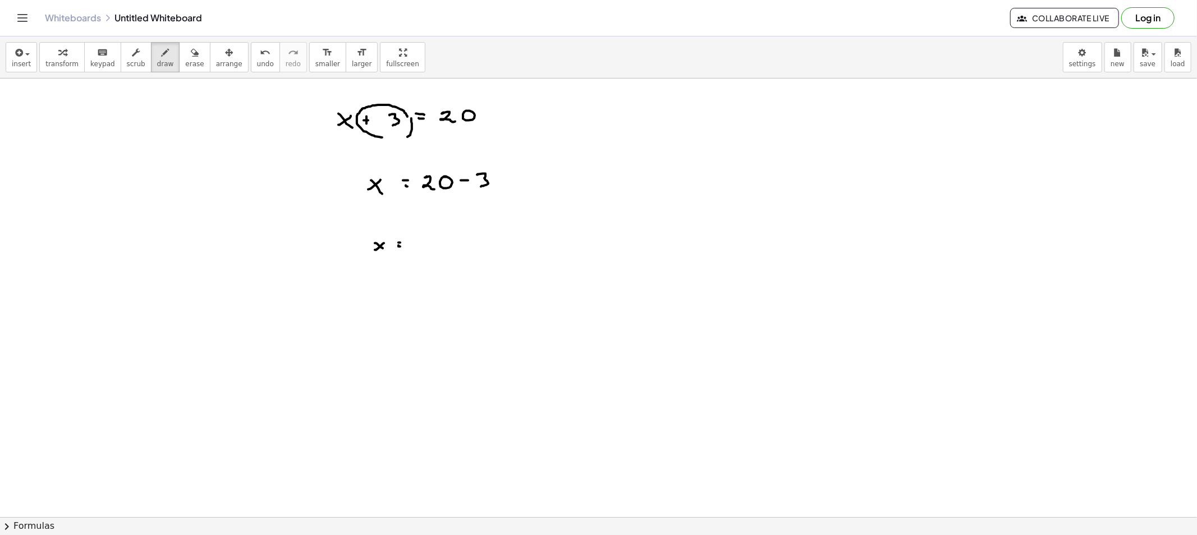
drag, startPoint x: 410, startPoint y: 240, endPoint x: 411, endPoint y: 247, distance: 7.4
drag, startPoint x: 417, startPoint y: 238, endPoint x: 425, endPoint y: 249, distance: 13.7
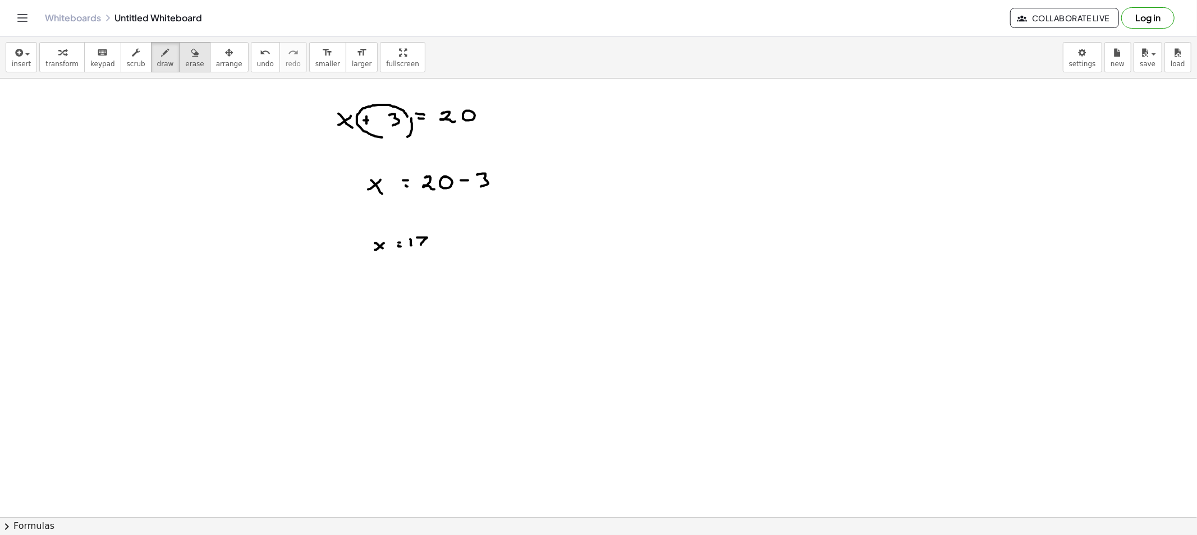
click at [185, 66] on span "erase" at bounding box center [194, 64] width 19 height 8
drag, startPoint x: 447, startPoint y: 190, endPoint x: 578, endPoint y: 178, distance: 131.8
click at [151, 59] on button "draw" at bounding box center [165, 57] width 29 height 30
drag, startPoint x: 341, startPoint y: 140, endPoint x: 351, endPoint y: 150, distance: 14.3
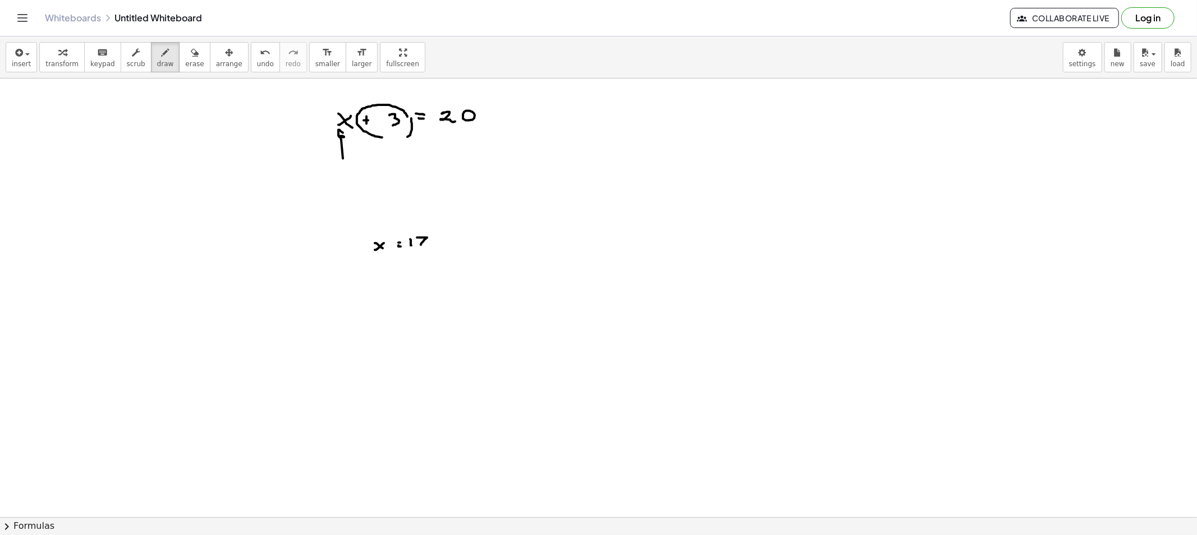
drag, startPoint x: 391, startPoint y: 205, endPoint x: 397, endPoint y: 223, distance: 19.5
drag, startPoint x: 364, startPoint y: 241, endPoint x: 353, endPoint y: 248, distance: 12.1
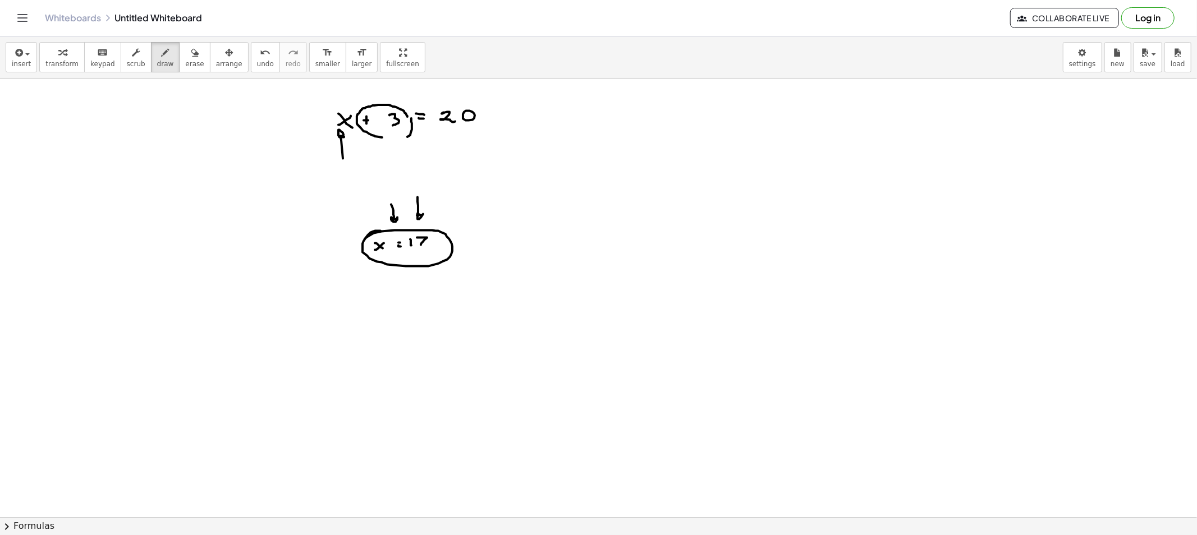
drag, startPoint x: 417, startPoint y: 202, endPoint x: 424, endPoint y: 214, distance: 13.8
drag, startPoint x: 339, startPoint y: 173, endPoint x: 339, endPoint y: 184, distance: 11.2
drag, startPoint x: 350, startPoint y: 171, endPoint x: 352, endPoint y: 181, distance: 10.2
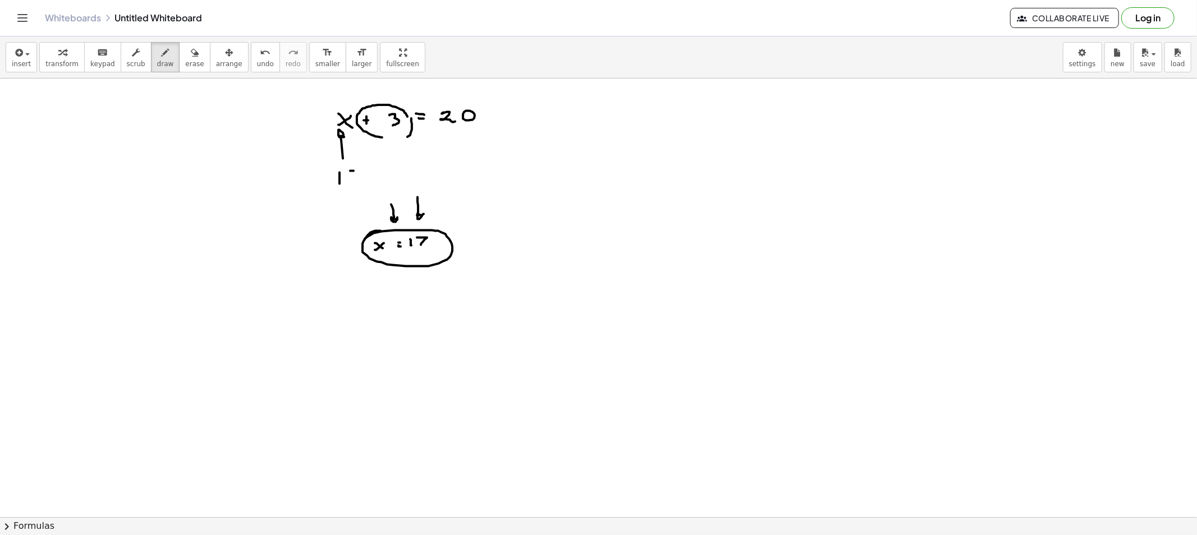
drag, startPoint x: 385, startPoint y: 169, endPoint x: 390, endPoint y: 178, distance: 10.3
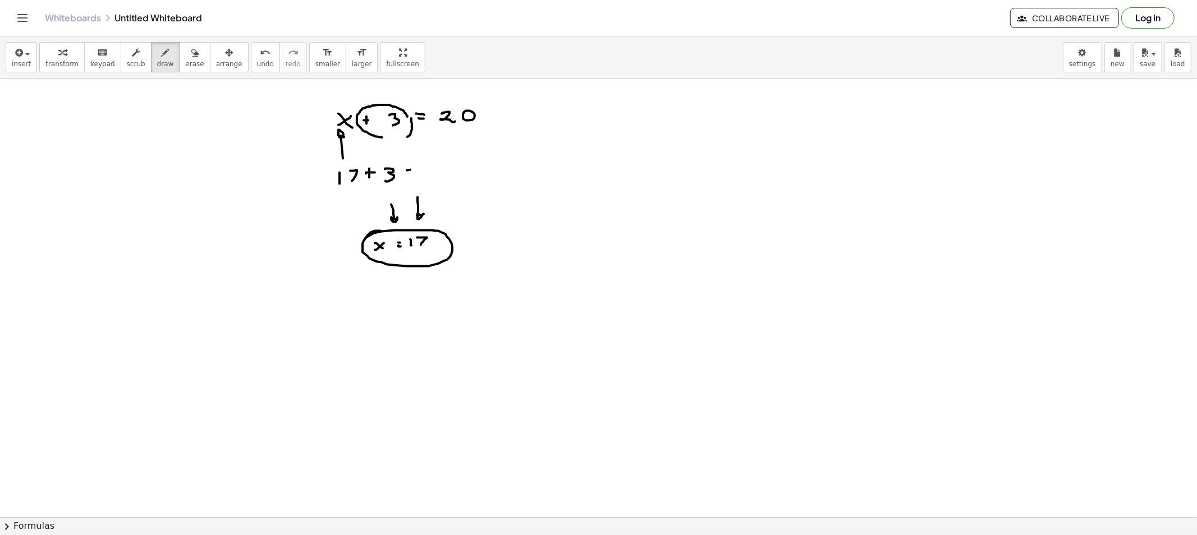
drag, startPoint x: 431, startPoint y: 168, endPoint x: 441, endPoint y: 178, distance: 13.9
drag, startPoint x: 449, startPoint y: 169, endPoint x: 423, endPoint y: 175, distance: 27.0
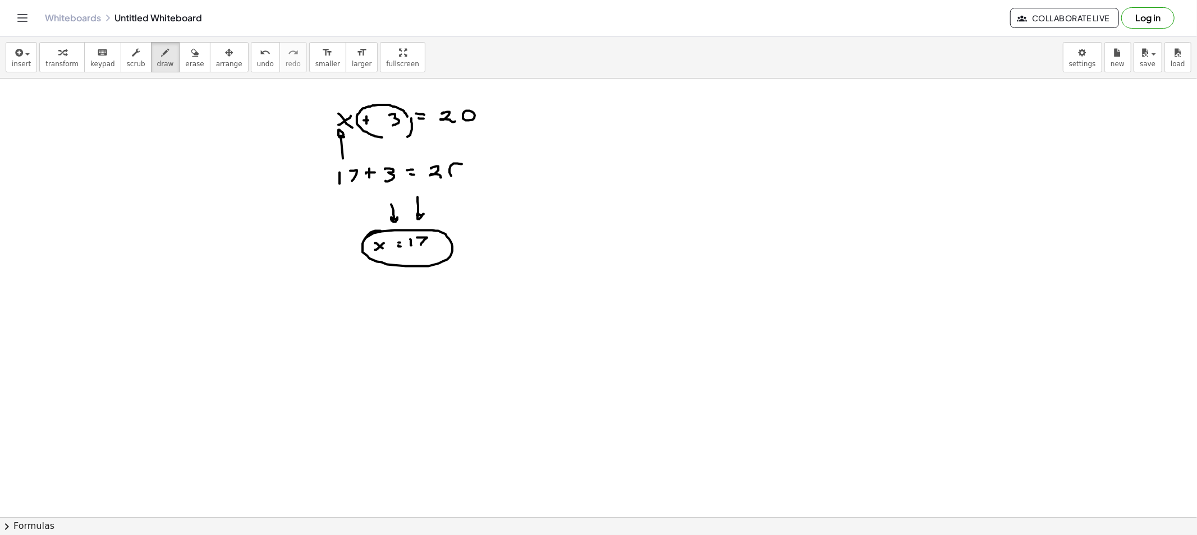
drag, startPoint x: 295, startPoint y: 180, endPoint x: 328, endPoint y: 180, distance: 33.1
drag, startPoint x: 332, startPoint y: 176, endPoint x: 484, endPoint y: 186, distance: 152.4
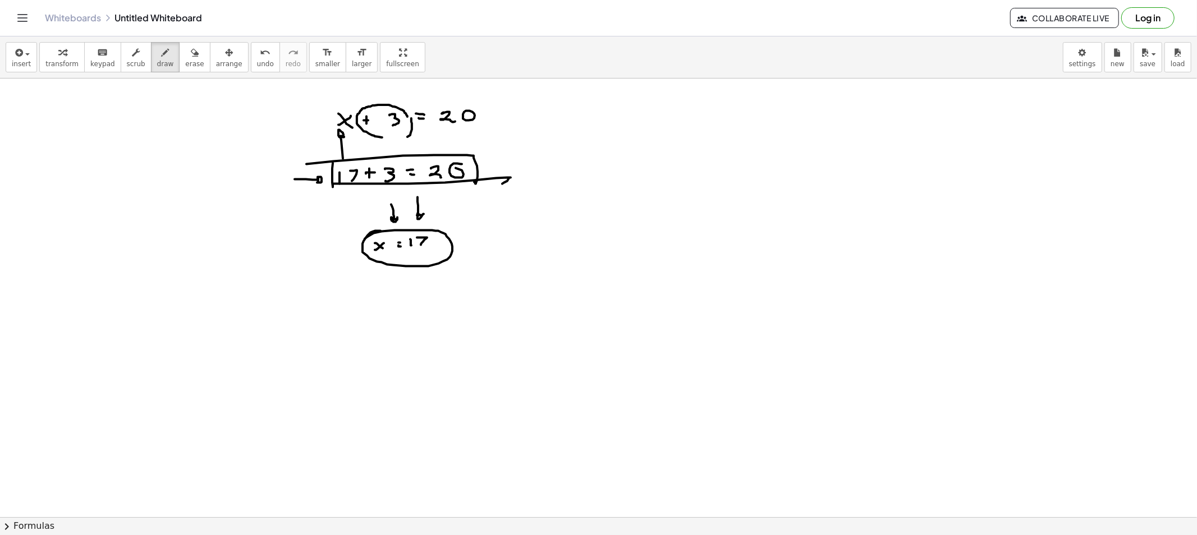
drag, startPoint x: 475, startPoint y: 182, endPoint x: 288, endPoint y: 167, distance: 187.5
drag, startPoint x: 447, startPoint y: 137, endPoint x: 457, endPoint y: 153, distance: 19.0
click at [185, 64] on span "erase" at bounding box center [194, 64] width 19 height 8
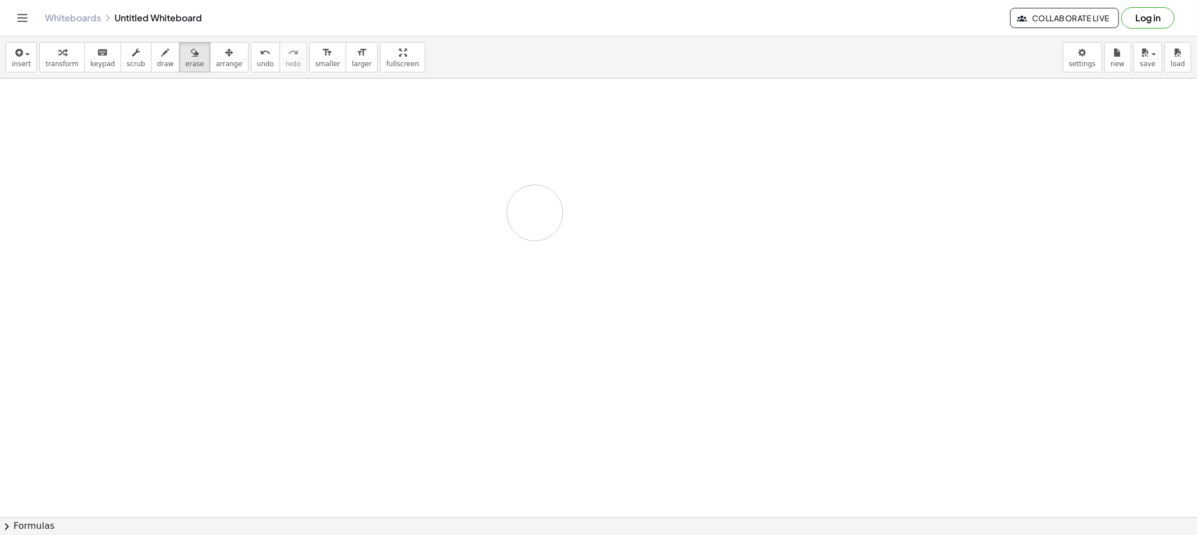
drag, startPoint x: 450, startPoint y: 95, endPoint x: 522, endPoint y: 249, distance: 169.9
drag, startPoint x: 144, startPoint y: 58, endPoint x: 220, endPoint y: 111, distance: 93.1
click at [157, 60] on span "draw" at bounding box center [165, 64] width 17 height 8
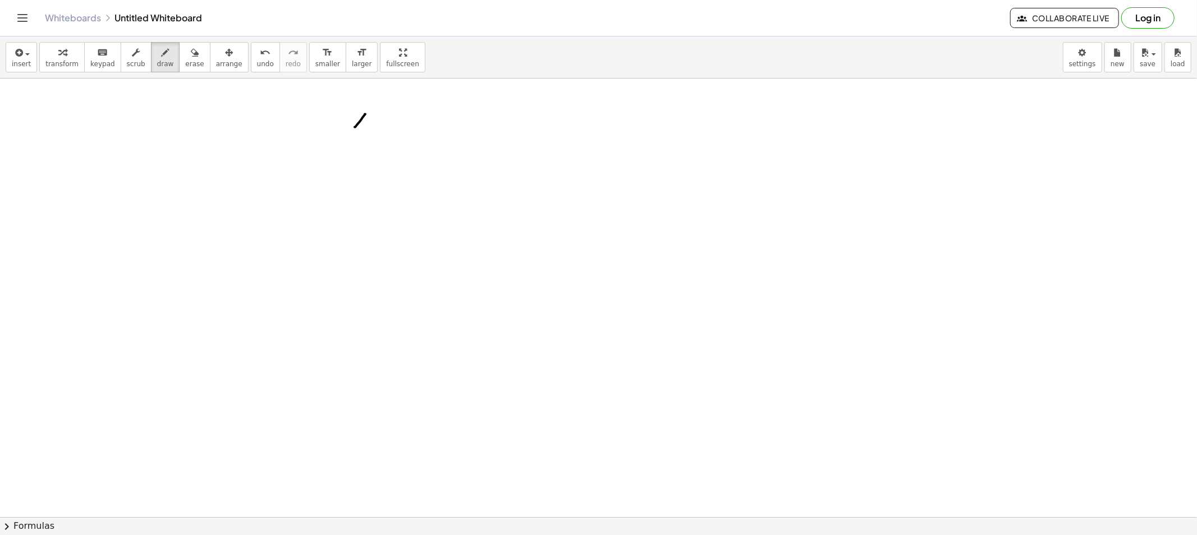
drag, startPoint x: 356, startPoint y: 118, endPoint x: 371, endPoint y: 130, distance: 19.6
drag, startPoint x: 406, startPoint y: 116, endPoint x: 405, endPoint y: 128, distance: 11.8
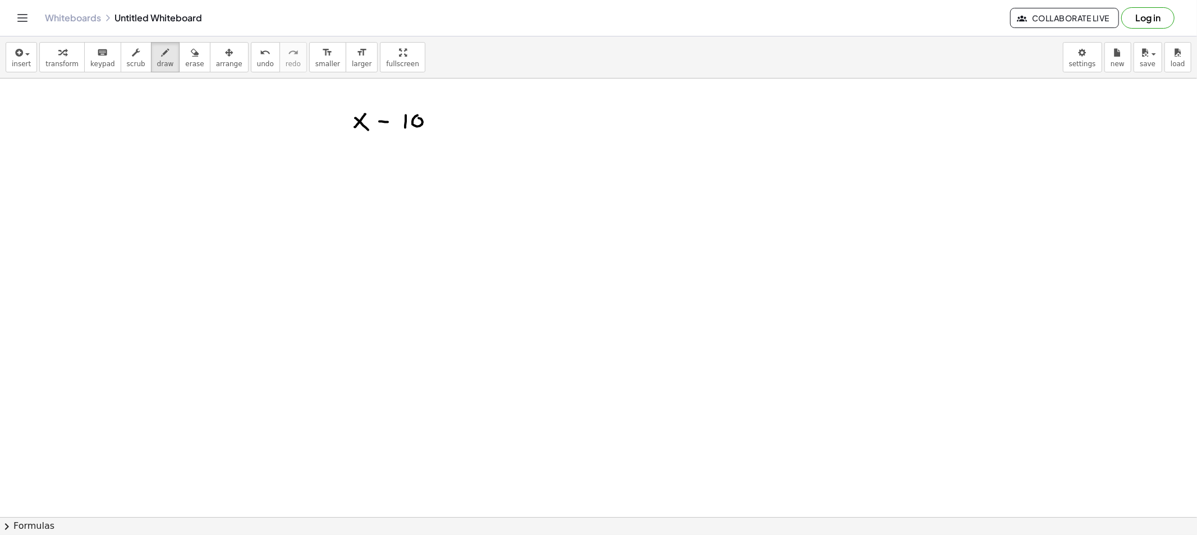
drag, startPoint x: 439, startPoint y: 125, endPoint x: 452, endPoint y: 125, distance: 12.9
drag, startPoint x: 464, startPoint y: 117, endPoint x: 468, endPoint y: 126, distance: 9.8
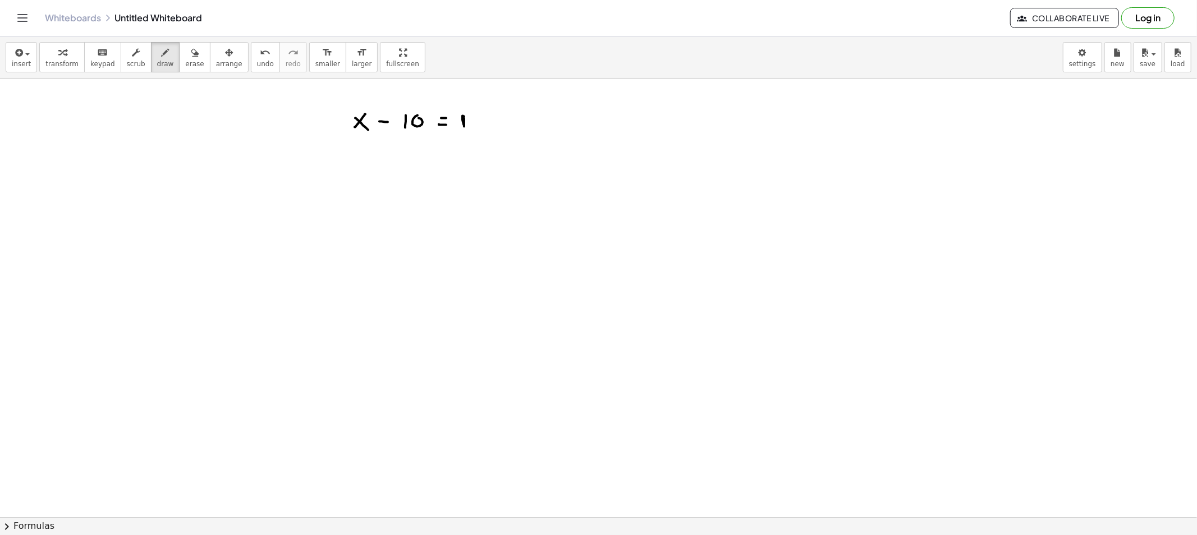
click at [157, 66] on span "draw" at bounding box center [165, 64] width 17 height 8
drag, startPoint x: 395, startPoint y: 136, endPoint x: 541, endPoint y: 150, distance: 147.0
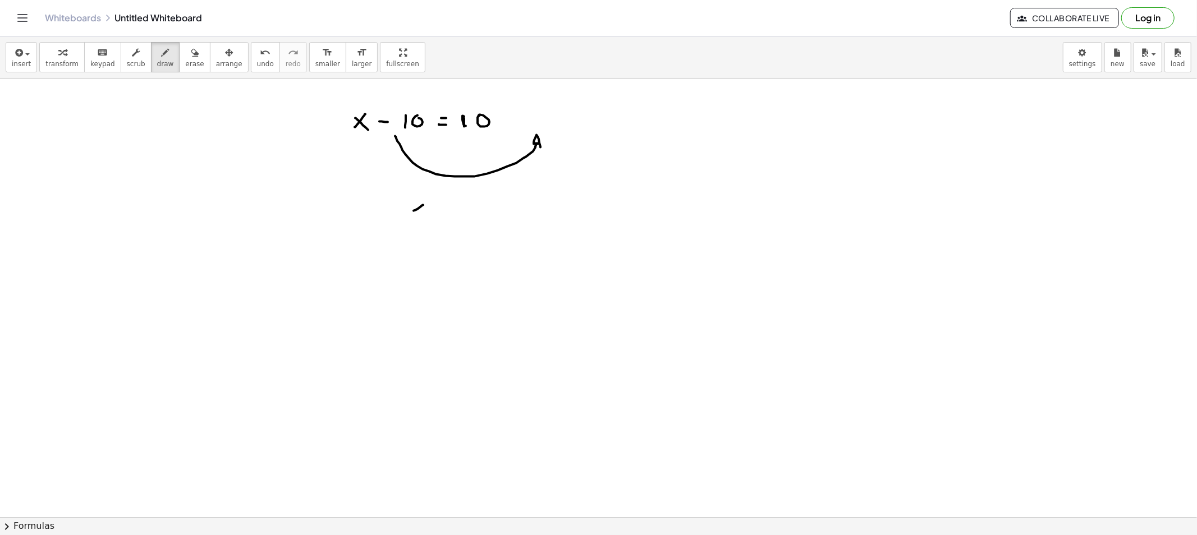
drag, startPoint x: 423, startPoint y: 205, endPoint x: 412, endPoint y: 206, distance: 10.7
drag, startPoint x: 438, startPoint y: 206, endPoint x: 440, endPoint y: 213, distance: 6.9
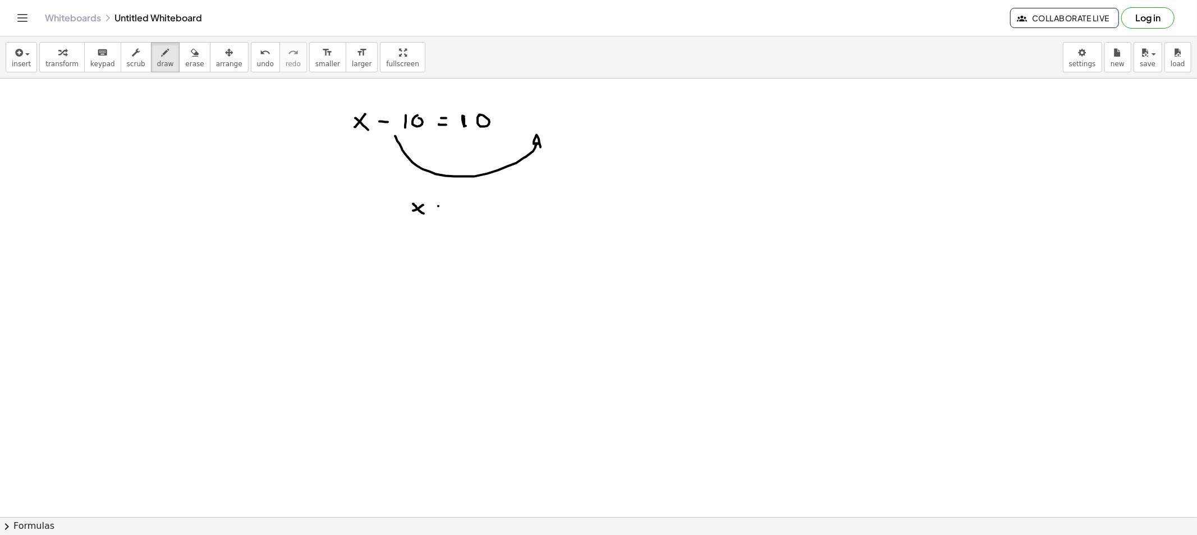
drag, startPoint x: 440, startPoint y: 213, endPoint x: 453, endPoint y: 215, distance: 13.0
drag, startPoint x: 457, startPoint y: 205, endPoint x: 457, endPoint y: 214, distance: 8.4
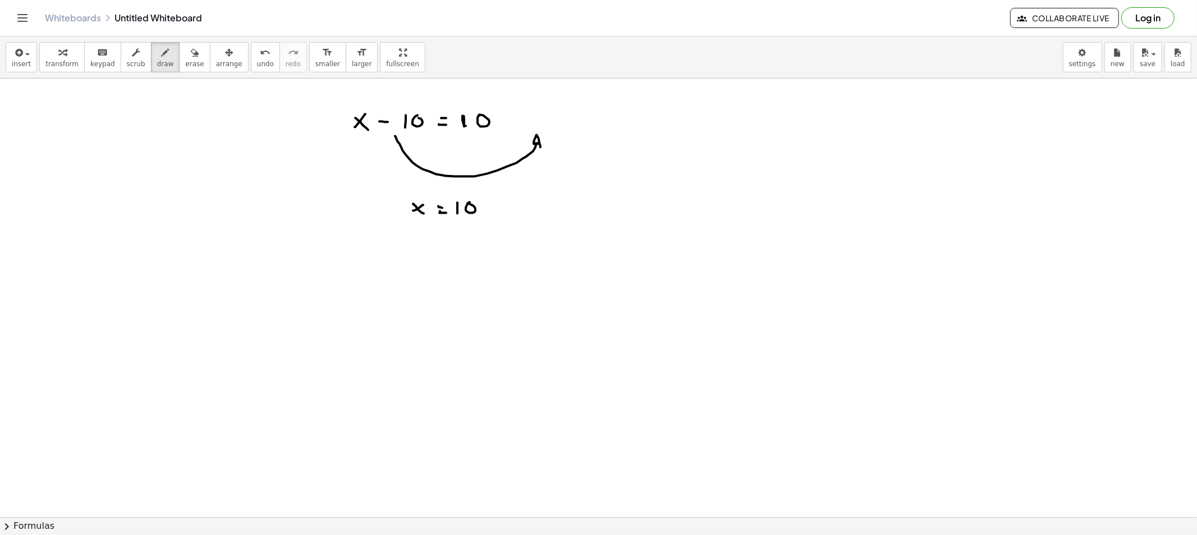
drag, startPoint x: 485, startPoint y: 208, endPoint x: 496, endPoint y: 211, distance: 11.0
drag, startPoint x: 502, startPoint y: 203, endPoint x: 502, endPoint y: 211, distance: 7.9
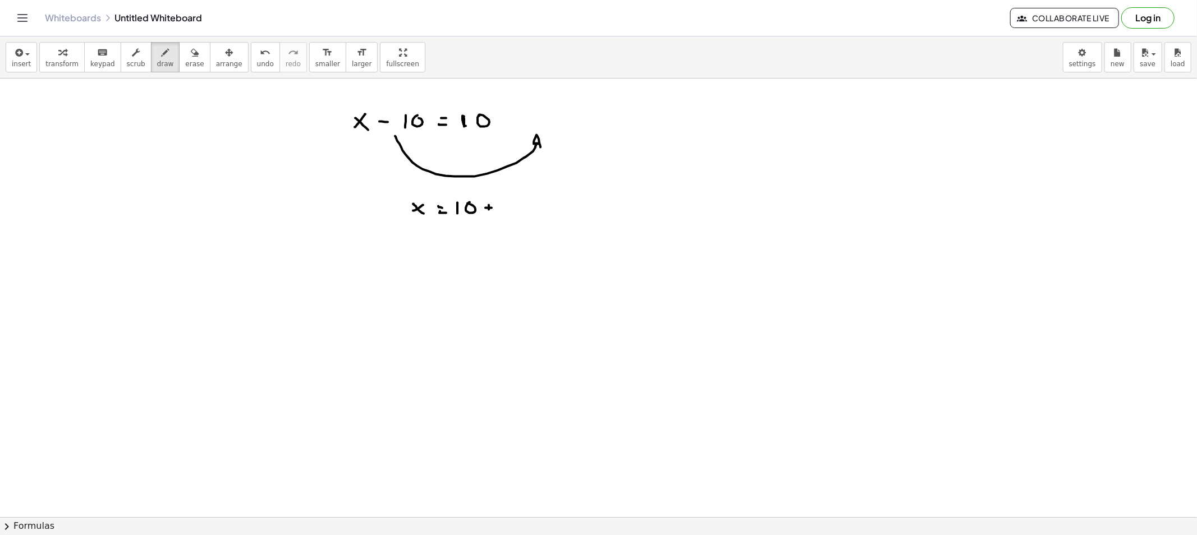
drag, startPoint x: 511, startPoint y: 204, endPoint x: 508, endPoint y: 210, distance: 7.1
drag, startPoint x: 514, startPoint y: 203, endPoint x: 519, endPoint y: 208, distance: 7.5
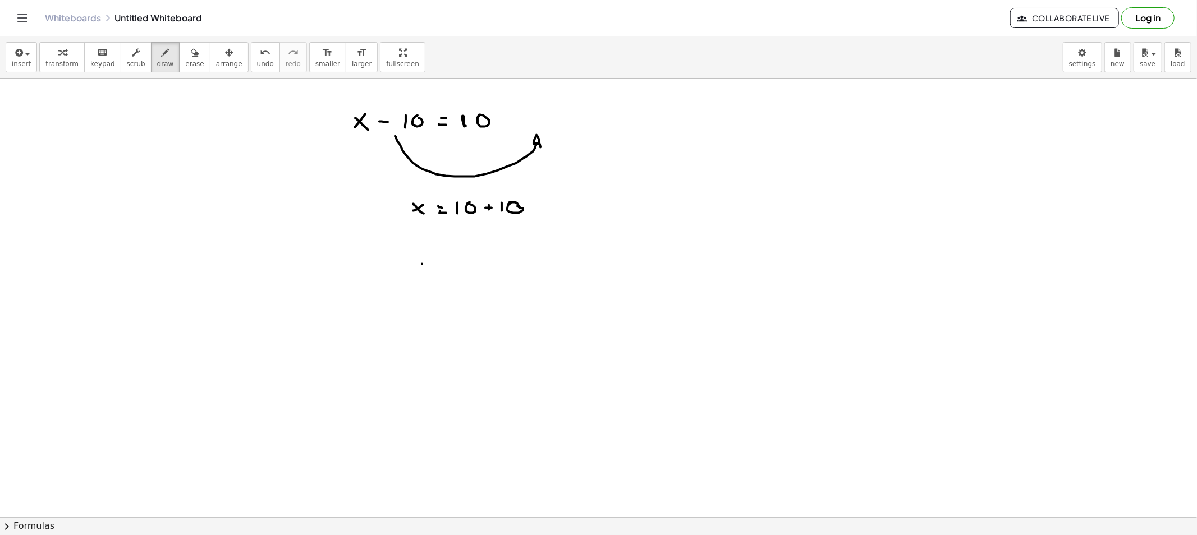
drag, startPoint x: 422, startPoint y: 264, endPoint x: 415, endPoint y: 264, distance: 6.7
drag, startPoint x: 419, startPoint y: 265, endPoint x: 425, endPoint y: 272, distance: 9.1
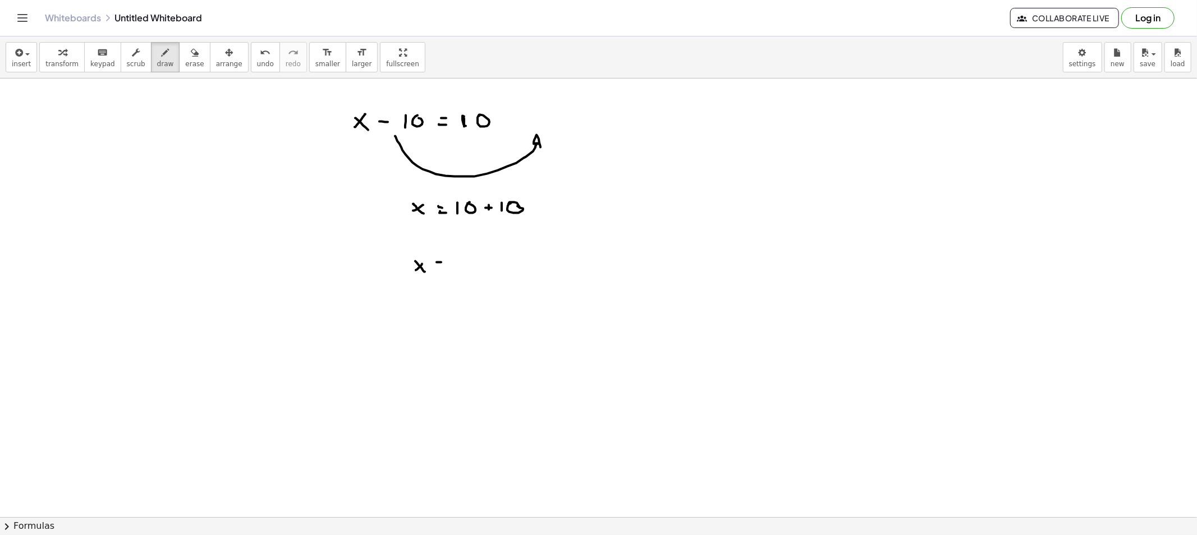
drag, startPoint x: 438, startPoint y: 266, endPoint x: 447, endPoint y: 267, distance: 8.4
drag, startPoint x: 458, startPoint y: 259, endPoint x: 475, endPoint y: 259, distance: 16.8
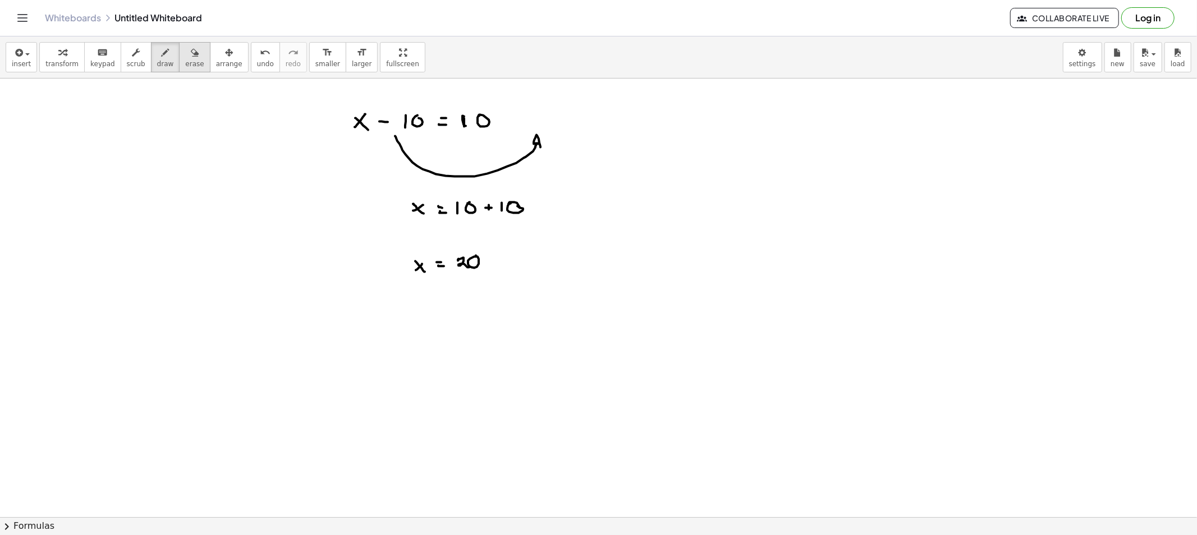
drag, startPoint x: 182, startPoint y: 61, endPoint x: 210, endPoint y: 116, distance: 62.2
click at [185, 62] on span "erase" at bounding box center [194, 64] width 19 height 8
drag, startPoint x: 392, startPoint y: 163, endPoint x: 541, endPoint y: 139, distance: 151.2
click at [162, 53] on icon "button" at bounding box center [166, 52] width 8 height 13
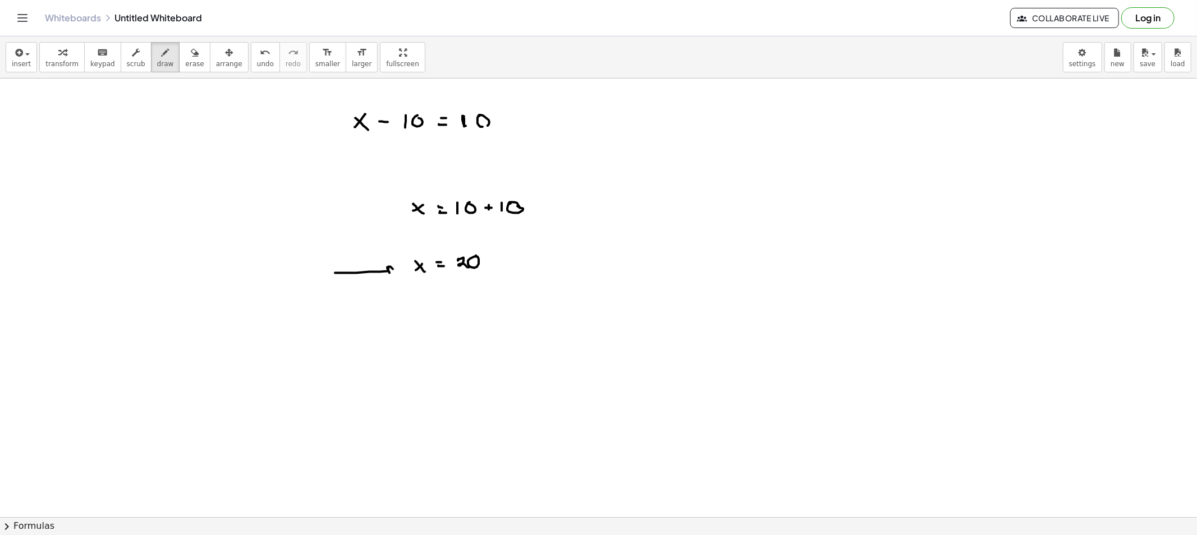
drag, startPoint x: 356, startPoint y: 273, endPoint x: 390, endPoint y: 274, distance: 34.2
drag, startPoint x: 408, startPoint y: 278, endPoint x: 418, endPoint y: 269, distance: 12.7
drag, startPoint x: 404, startPoint y: 249, endPoint x: 503, endPoint y: 279, distance: 103.3
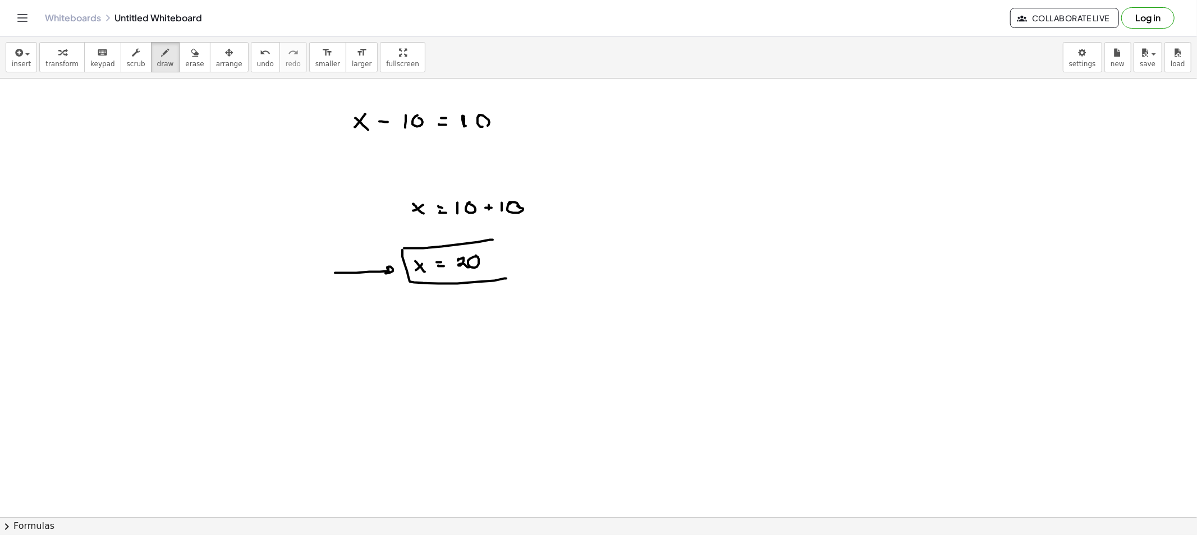
drag, startPoint x: 365, startPoint y: 160, endPoint x: 378, endPoint y: 158, distance: 12.5
click at [179, 62] on button "erase" at bounding box center [194, 57] width 31 height 30
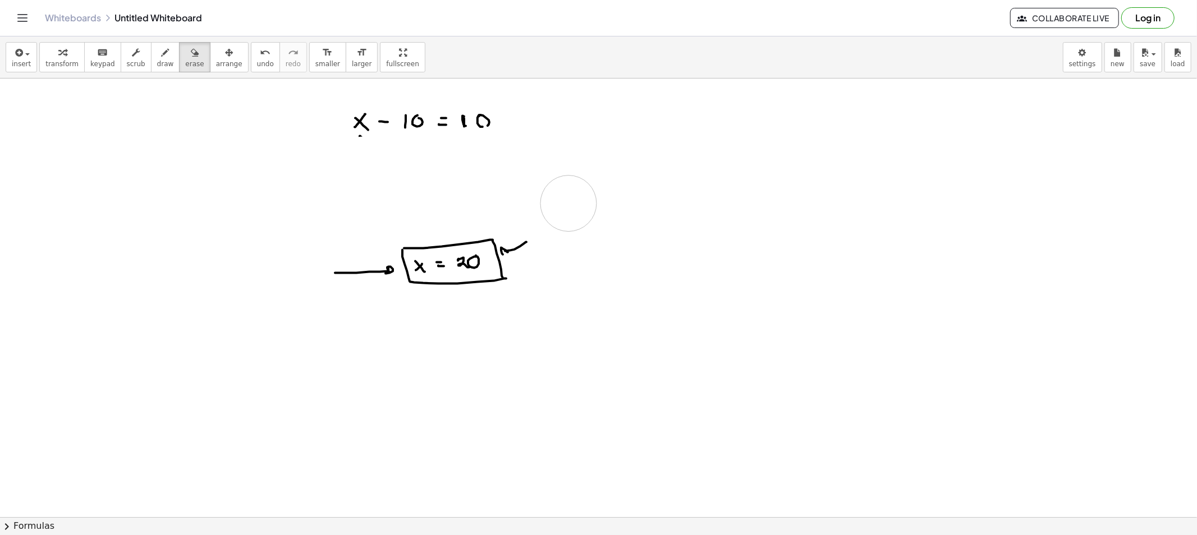
drag, startPoint x: 366, startPoint y: 172, endPoint x: 439, endPoint y: 177, distance: 73.1
click at [151, 60] on button "draw" at bounding box center [165, 57] width 29 height 30
drag, startPoint x: 346, startPoint y: 160, endPoint x: 360, endPoint y: 171, distance: 17.6
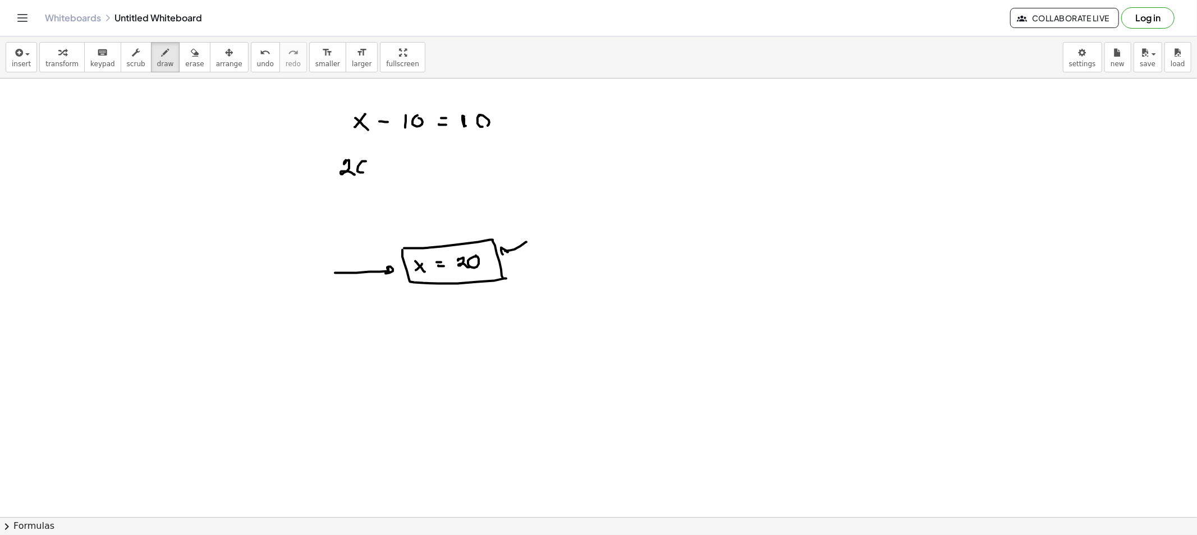
drag, startPoint x: 358, startPoint y: 167, endPoint x: 376, endPoint y: 168, distance: 18.6
drag, startPoint x: 396, startPoint y: 163, endPoint x: 396, endPoint y: 172, distance: 9.0
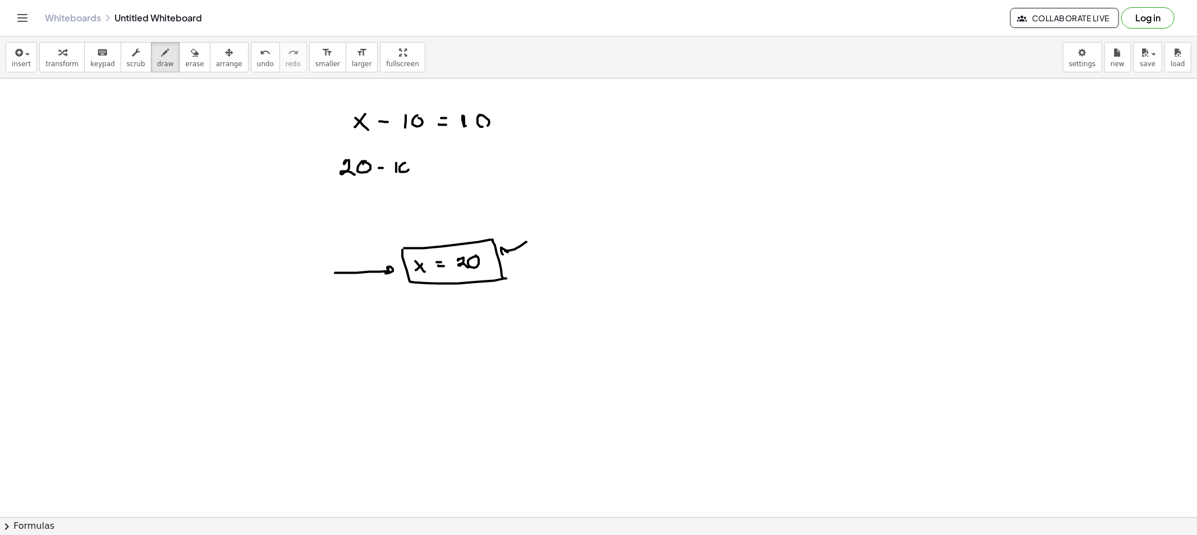
drag, startPoint x: 459, startPoint y: 160, endPoint x: 461, endPoint y: 171, distance: 11.3
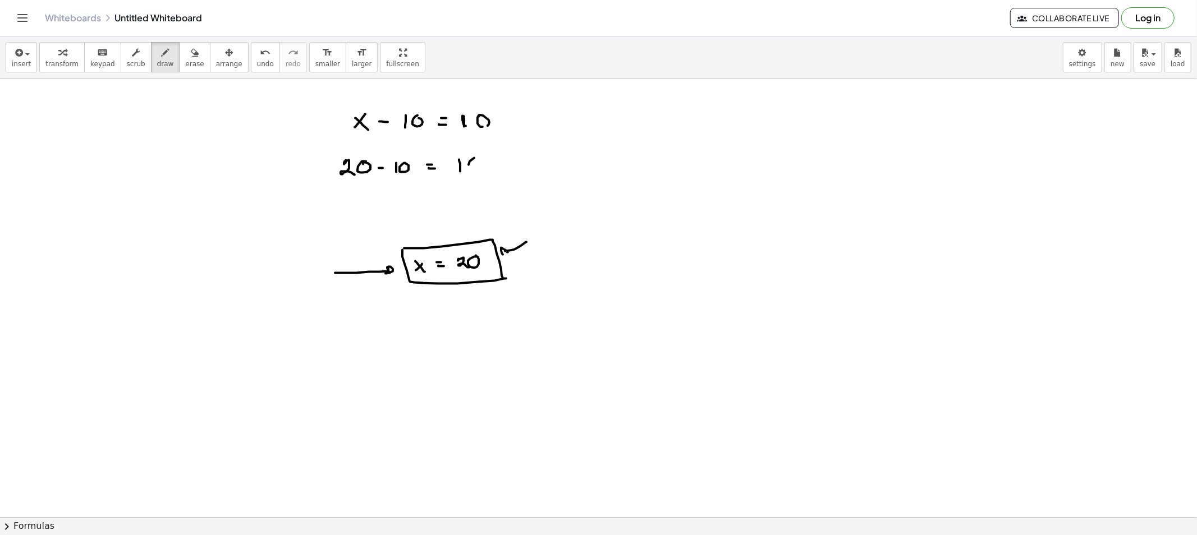
drag, startPoint x: 466, startPoint y: 135, endPoint x: 472, endPoint y: 135, distance: 6.2
drag, startPoint x: 465, startPoint y: 136, endPoint x: 469, endPoint y: 128, distance: 9.0
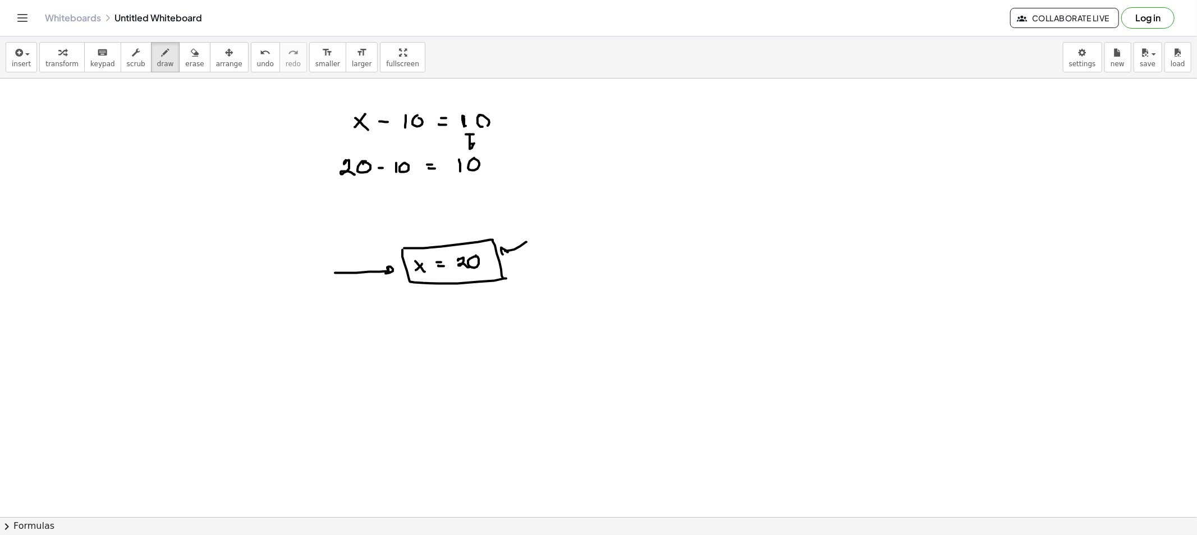
drag, startPoint x: 469, startPoint y: 128, endPoint x: 475, endPoint y: 139, distance: 12.8
drag, startPoint x: 361, startPoint y: 137, endPoint x: 363, endPoint y: 148, distance: 10.8
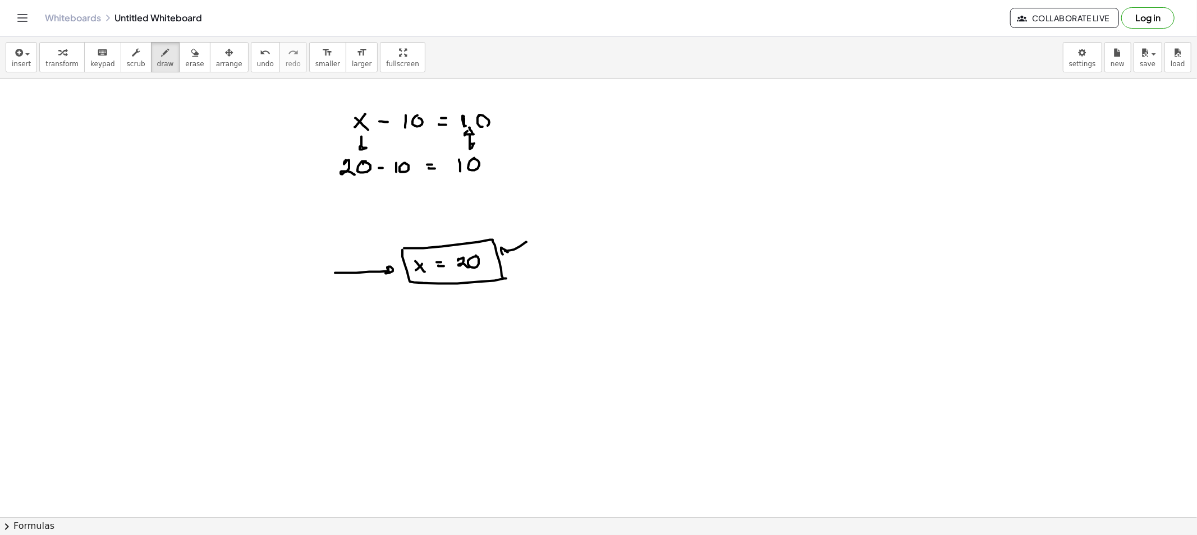
drag, startPoint x: 358, startPoint y: 137, endPoint x: 366, endPoint y: 141, distance: 9.0
click at [163, 62] on button "draw" at bounding box center [165, 57] width 29 height 30
drag, startPoint x: 176, startPoint y: 58, endPoint x: 201, endPoint y: 107, distance: 55.2
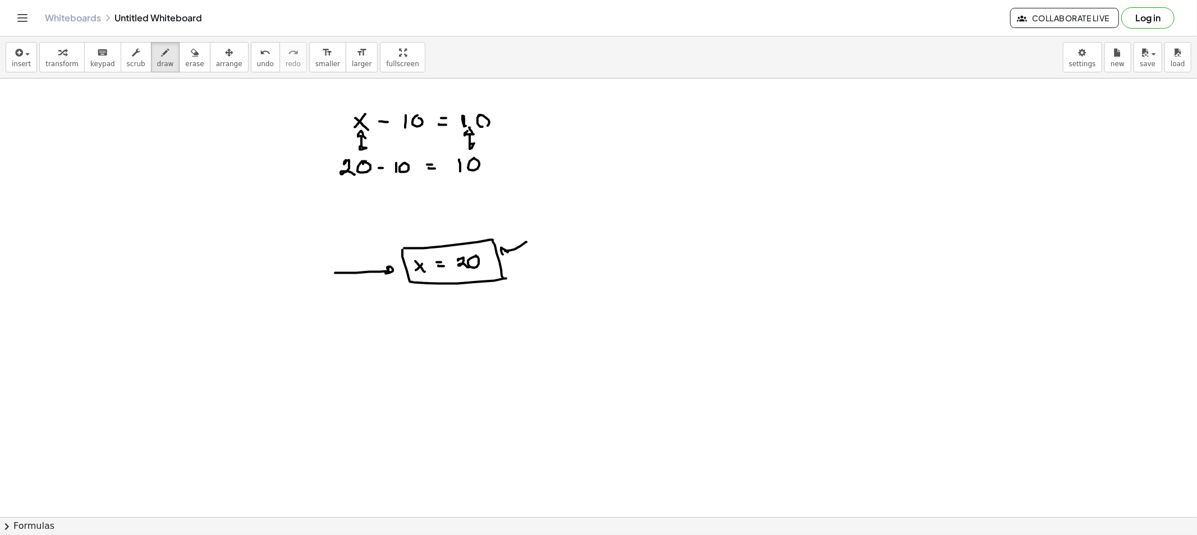
click at [180, 70] on button "erase" at bounding box center [194, 57] width 31 height 30
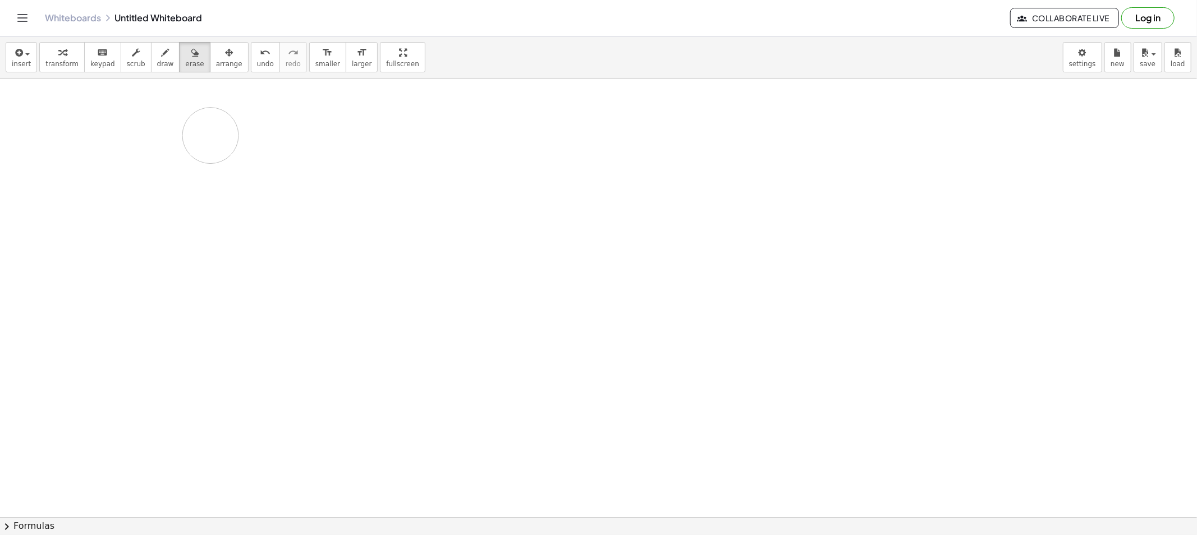
drag, startPoint x: 275, startPoint y: 282, endPoint x: 247, endPoint y: 126, distance: 159.1
drag, startPoint x: 146, startPoint y: 59, endPoint x: 233, endPoint y: 120, distance: 106.0
click at [157, 60] on span "draw" at bounding box center [165, 64] width 17 height 8
drag, startPoint x: 328, startPoint y: 103, endPoint x: 318, endPoint y: 103, distance: 10.7
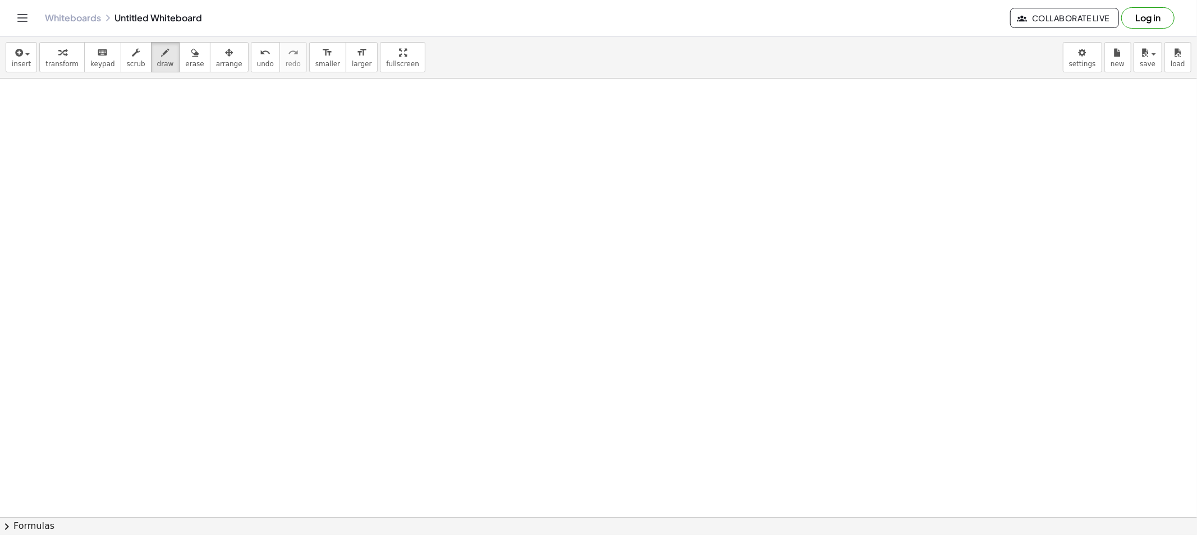
drag, startPoint x: 340, startPoint y: 102, endPoint x: 341, endPoint y: 112, distance: 10.2
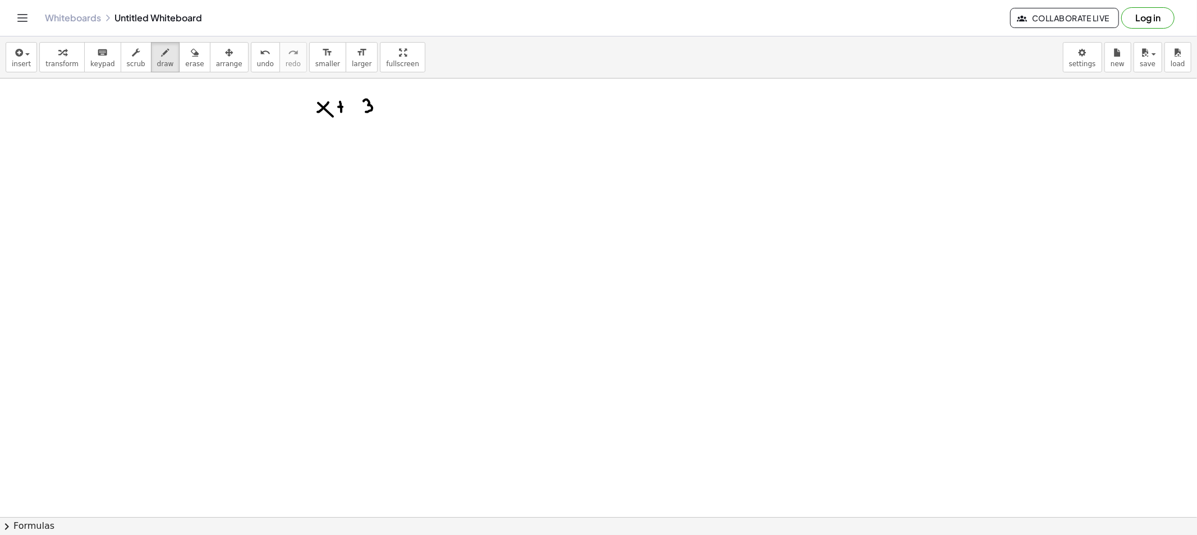
drag, startPoint x: 365, startPoint y: 100, endPoint x: 366, endPoint y: 112, distance: 12.4
drag, startPoint x: 388, startPoint y: 105, endPoint x: 399, endPoint y: 105, distance: 11.8
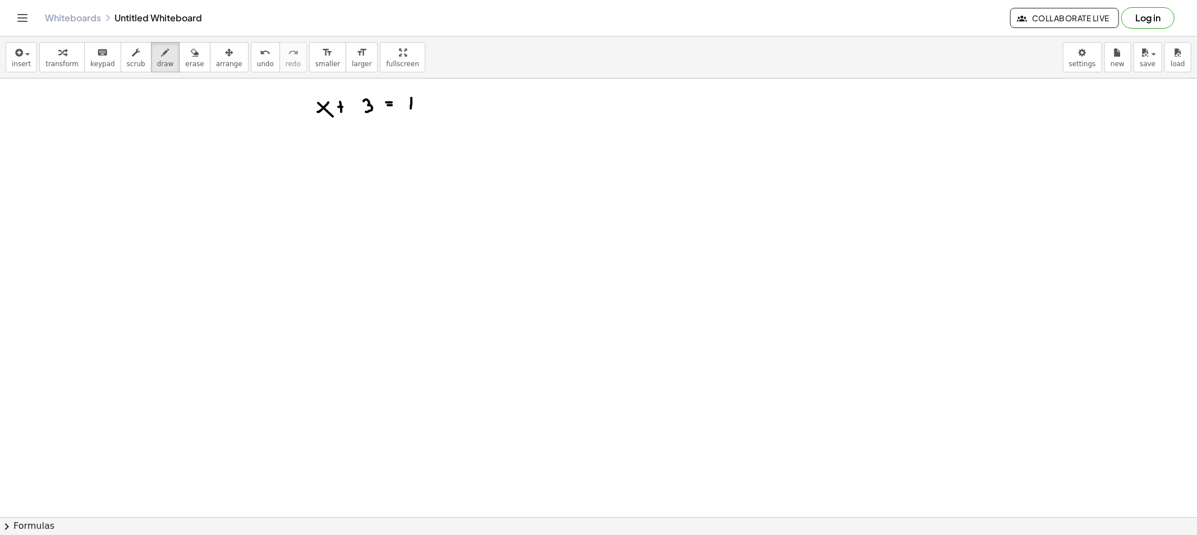
drag, startPoint x: 411, startPoint y: 104, endPoint x: 422, endPoint y: 103, distance: 11.2
drag, startPoint x: 422, startPoint y: 99, endPoint x: 415, endPoint y: 117, distance: 19.2
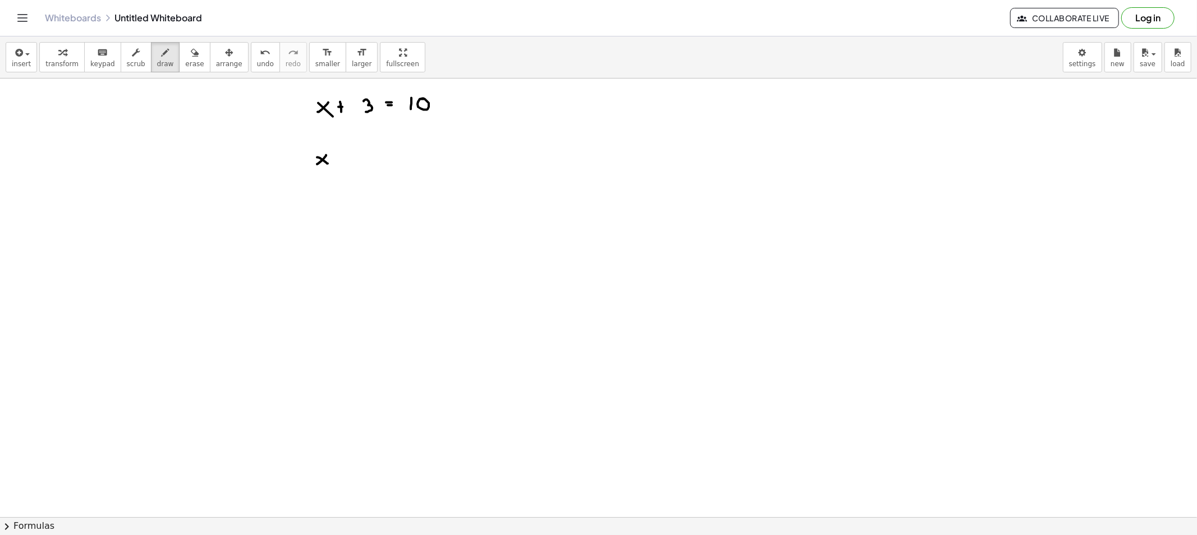
drag, startPoint x: 324, startPoint y: 161, endPoint x: 340, endPoint y: 164, distance: 16.6
drag, startPoint x: 345, startPoint y: 158, endPoint x: 344, endPoint y: 163, distance: 5.6
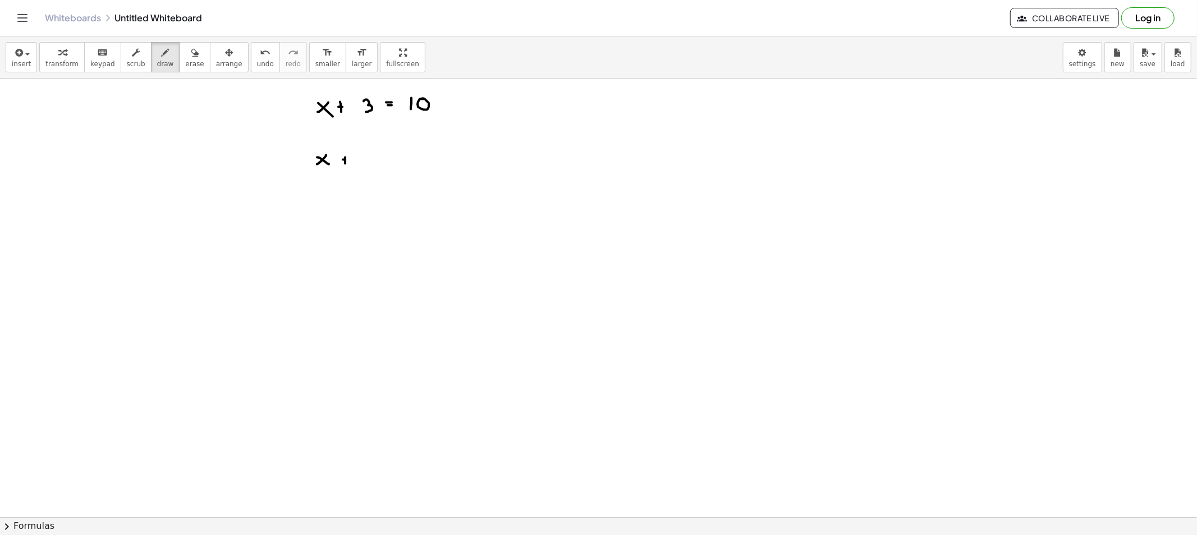
drag, startPoint x: 372, startPoint y: 153, endPoint x: 363, endPoint y: 165, distance: 15.7
drag, startPoint x: 395, startPoint y: 159, endPoint x: 413, endPoint y: 158, distance: 18.5
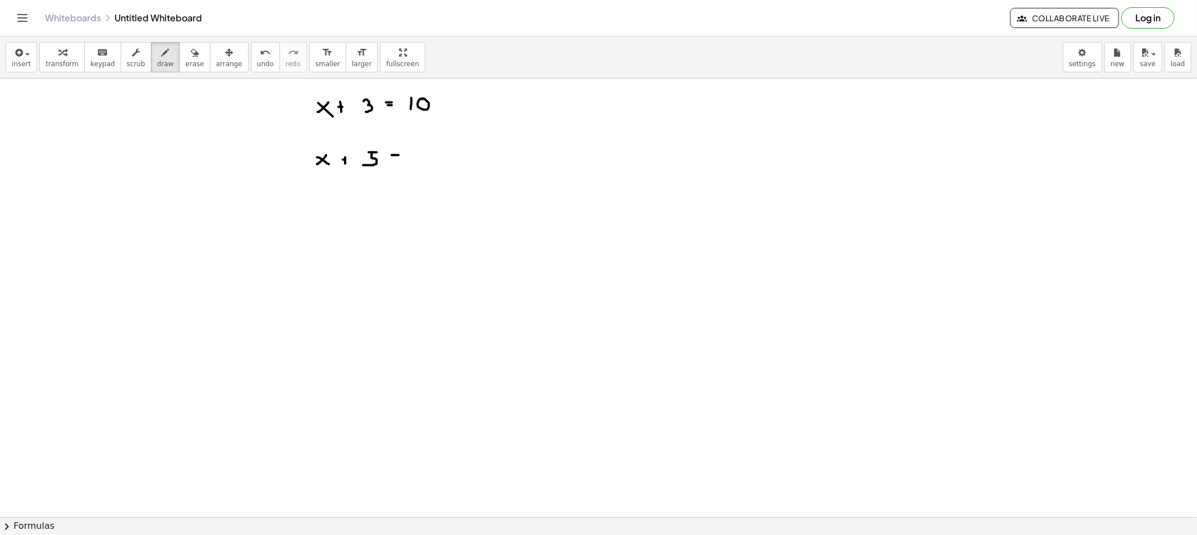
drag, startPoint x: 435, startPoint y: 150, endPoint x: 433, endPoint y: 171, distance: 20.9
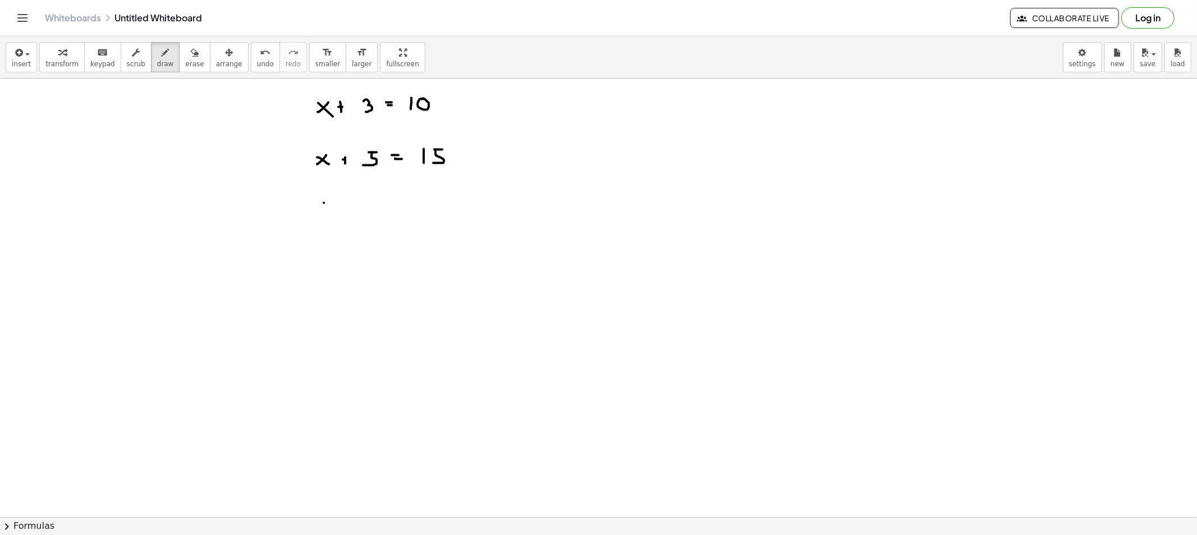
drag, startPoint x: 324, startPoint y: 203, endPoint x: 317, endPoint y: 204, distance: 6.8
drag, startPoint x: 318, startPoint y: 203, endPoint x: 333, endPoint y: 212, distance: 18.1
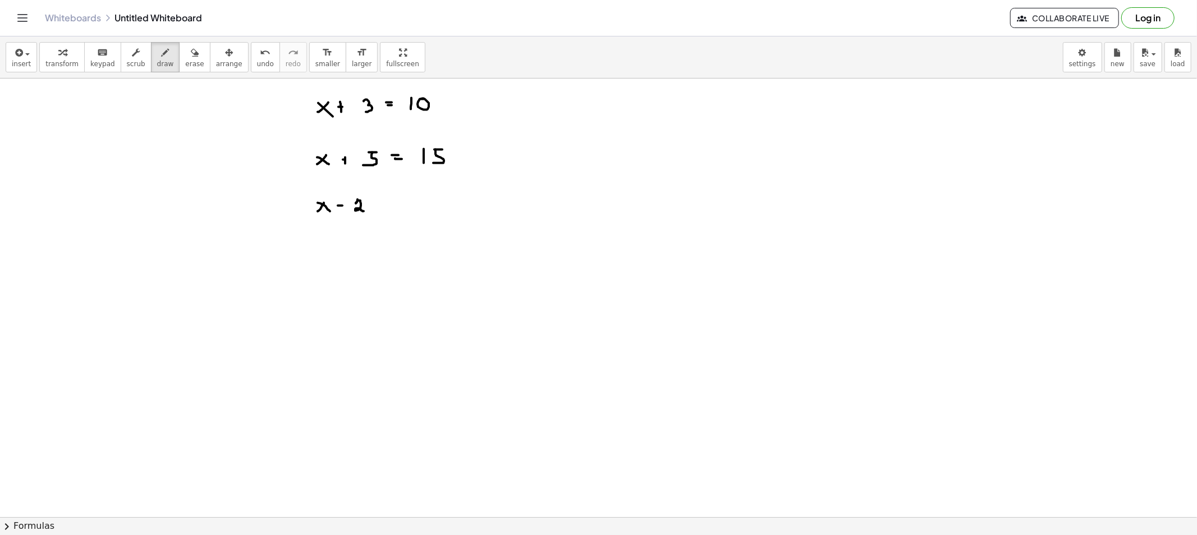
drag, startPoint x: 357, startPoint y: 200, endPoint x: 372, endPoint y: 204, distance: 15.3
drag, startPoint x: 367, startPoint y: 205, endPoint x: 373, endPoint y: 199, distance: 7.9
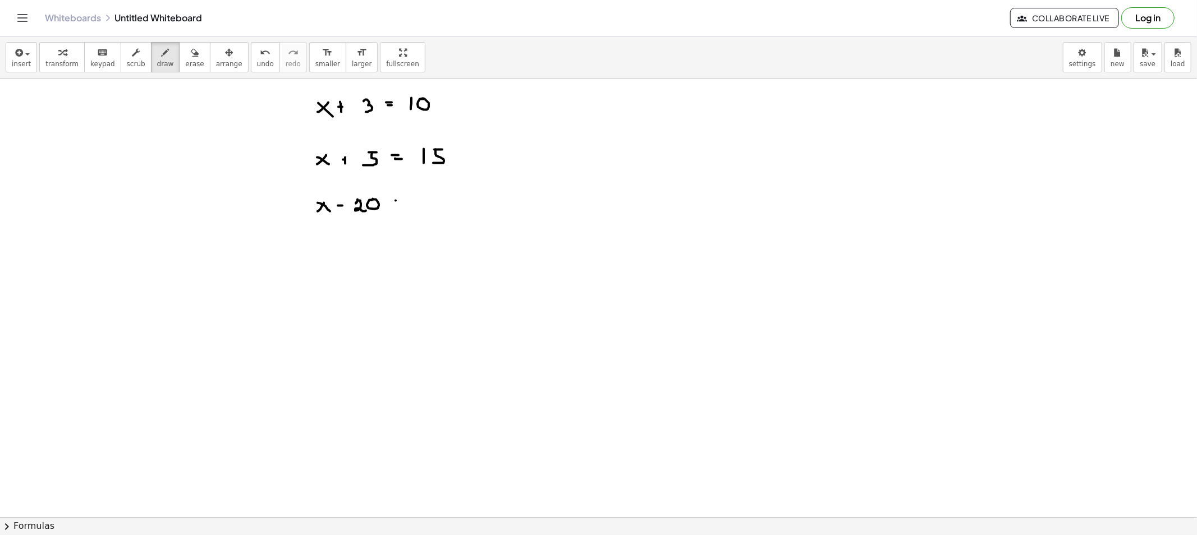
drag, startPoint x: 395, startPoint y: 204, endPoint x: 403, endPoint y: 205, distance: 7.9
drag, startPoint x: 414, startPoint y: 202, endPoint x: 435, endPoint y: 202, distance: 21.3
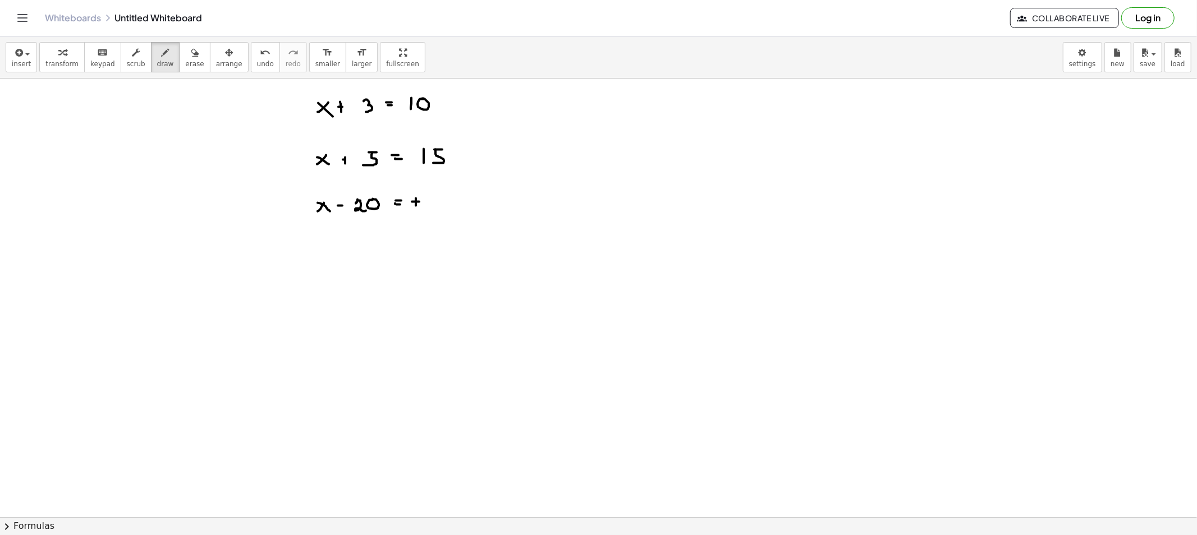
drag, startPoint x: 431, startPoint y: 197, endPoint x: 417, endPoint y: 216, distance: 23.2
drag, startPoint x: 323, startPoint y: 251, endPoint x: 318, endPoint y: 253, distance: 6.0
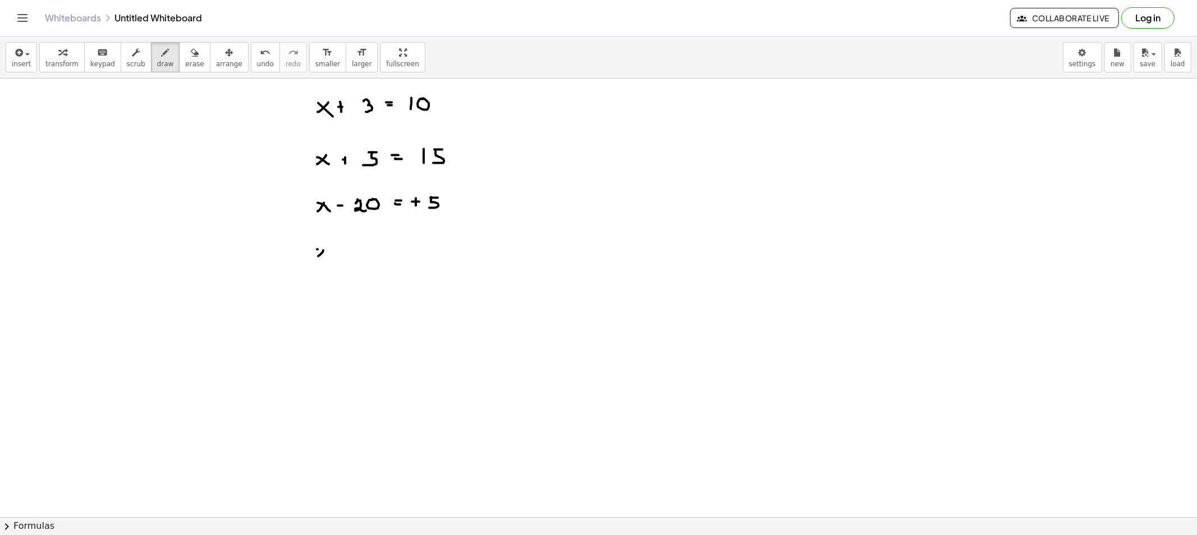
drag, startPoint x: 318, startPoint y: 250, endPoint x: 335, endPoint y: 256, distance: 18.5
drag, startPoint x: 361, startPoint y: 244, endPoint x: 367, endPoint y: 250, distance: 8.7
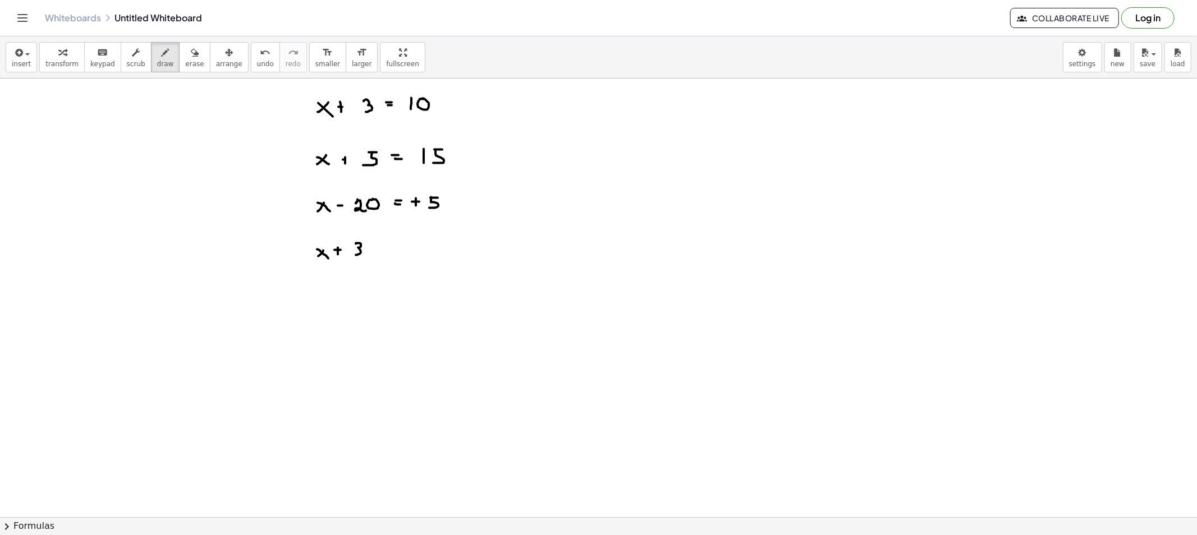
drag, startPoint x: 407, startPoint y: 249, endPoint x: 413, endPoint y: 250, distance: 5.6
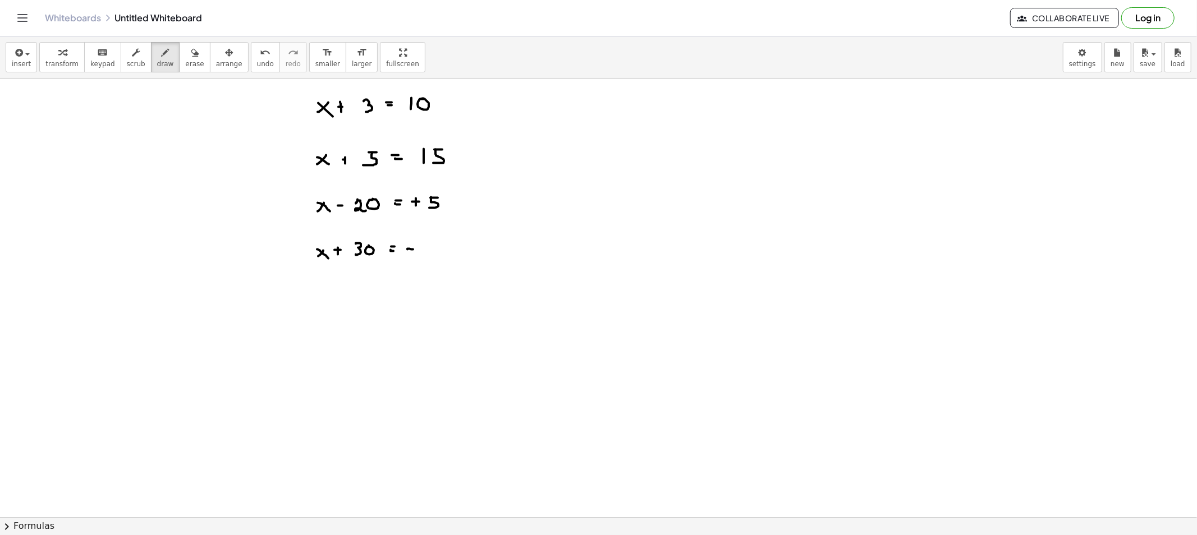
drag, startPoint x: 422, startPoint y: 251, endPoint x: 435, endPoint y: 250, distance: 12.9
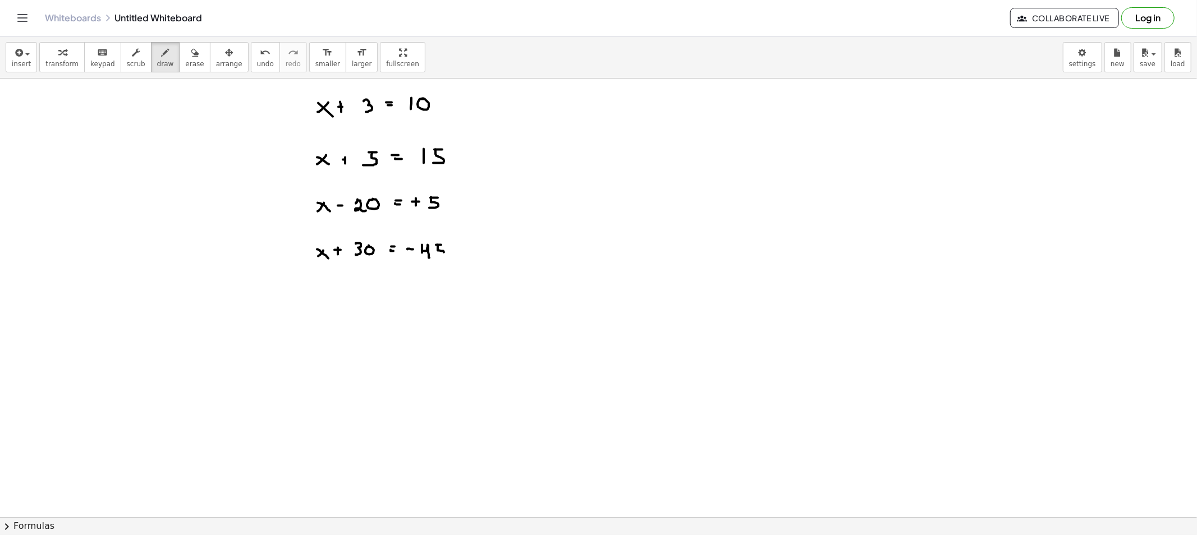
drag, startPoint x: 438, startPoint y: 245, endPoint x: 434, endPoint y: 256, distance: 11.9
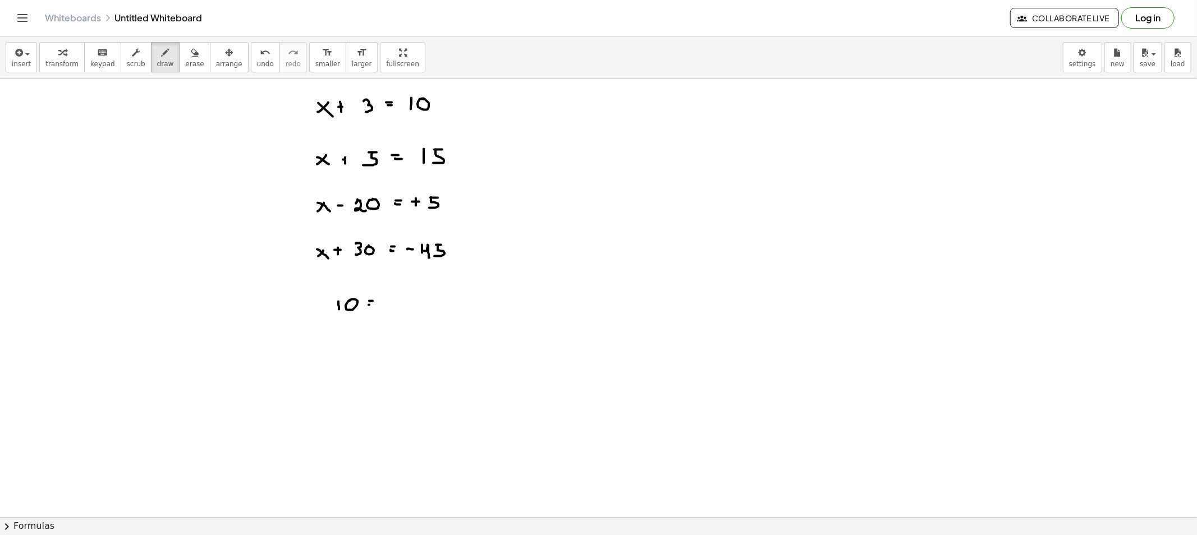
drag, startPoint x: 369, startPoint y: 305, endPoint x: 379, endPoint y: 306, distance: 10.2
drag, startPoint x: 394, startPoint y: 296, endPoint x: 413, endPoint y: 300, distance: 19.4
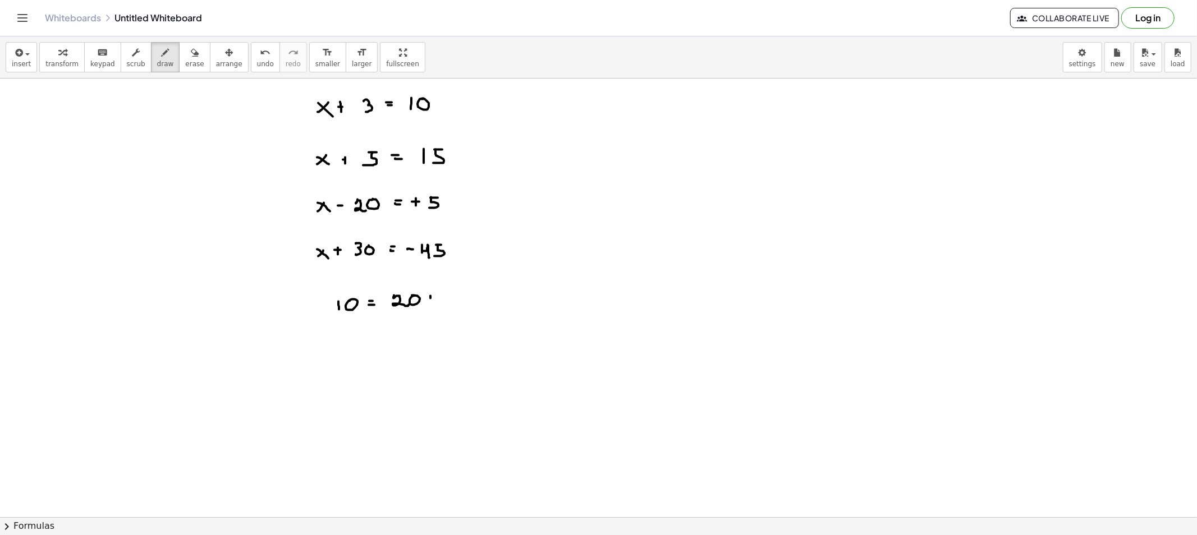
drag, startPoint x: 446, startPoint y: 297, endPoint x: 452, endPoint y: 302, distance: 7.6
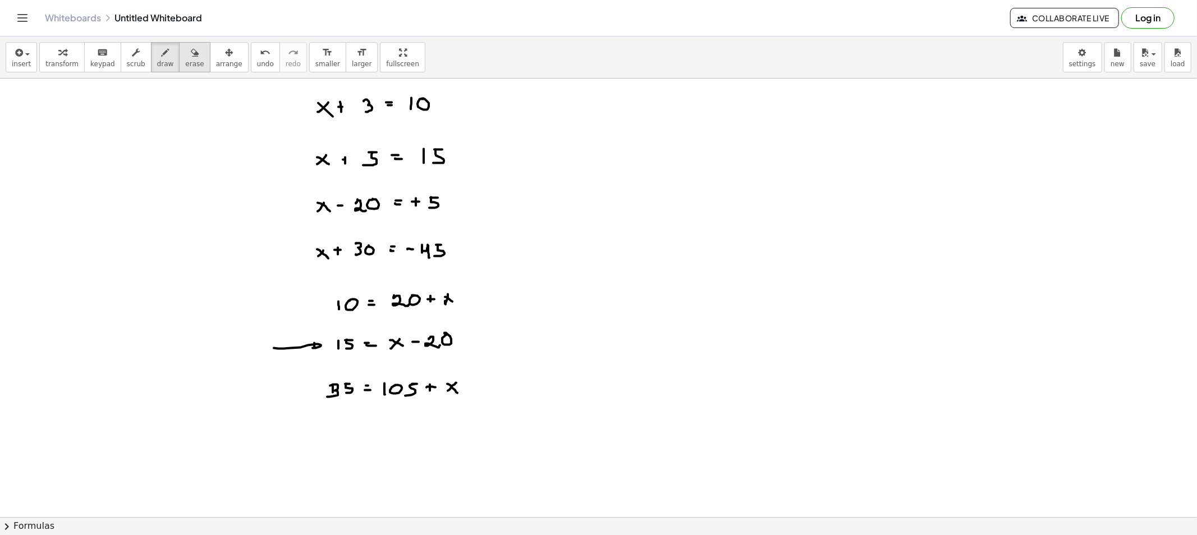
click at [192, 57] on button "erase" at bounding box center [194, 57] width 31 height 30
click at [164, 47] on button "draw" at bounding box center [165, 57] width 29 height 30
drag, startPoint x: 315, startPoint y: 445, endPoint x: 316, endPoint y: 453, distance: 7.9
drag, startPoint x: 315, startPoint y: 444, endPoint x: 315, endPoint y: 453, distance: 9.6
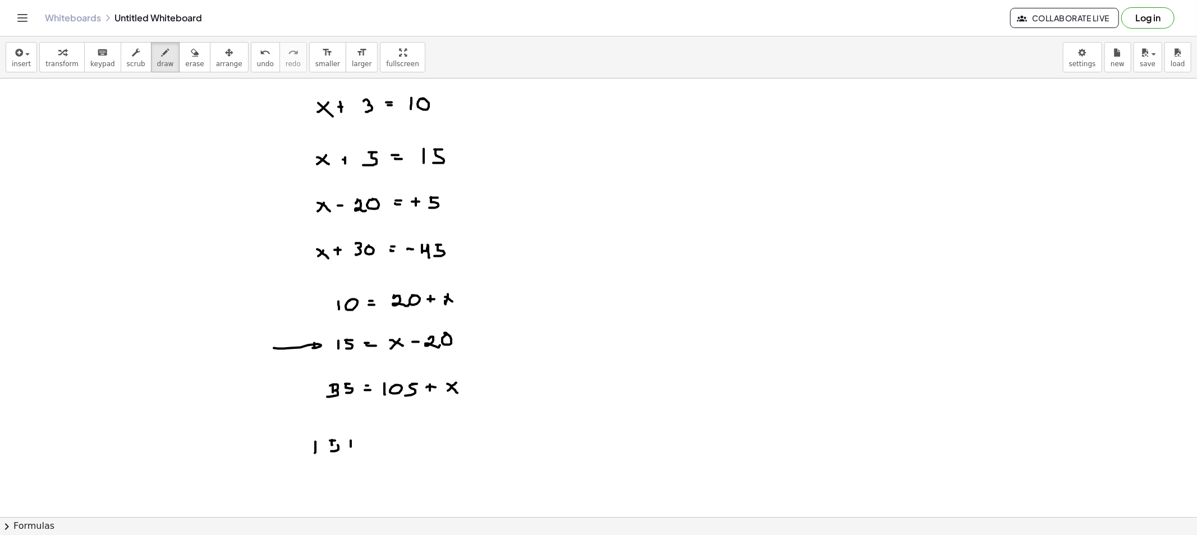
drag, startPoint x: 348, startPoint y: 443, endPoint x: 360, endPoint y: 443, distance: 12.3
drag, startPoint x: 371, startPoint y: 442, endPoint x: 365, endPoint y: 440, distance: 5.9
drag, startPoint x: 365, startPoint y: 440, endPoint x: 376, endPoint y: 446, distance: 12.3
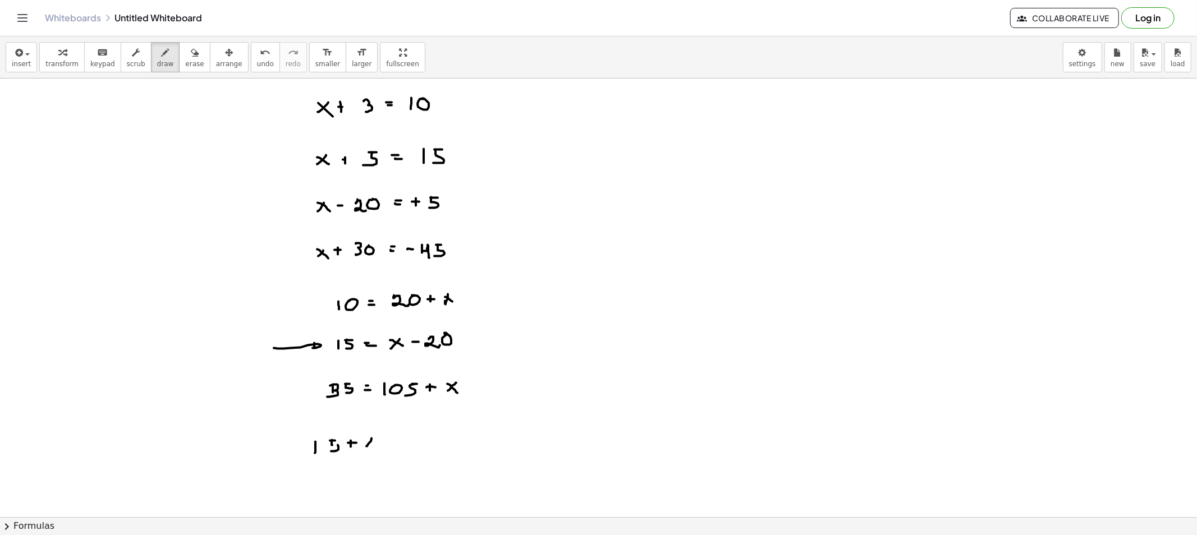
drag, startPoint x: 407, startPoint y: 438, endPoint x: 425, endPoint y: 444, distance: 19.5
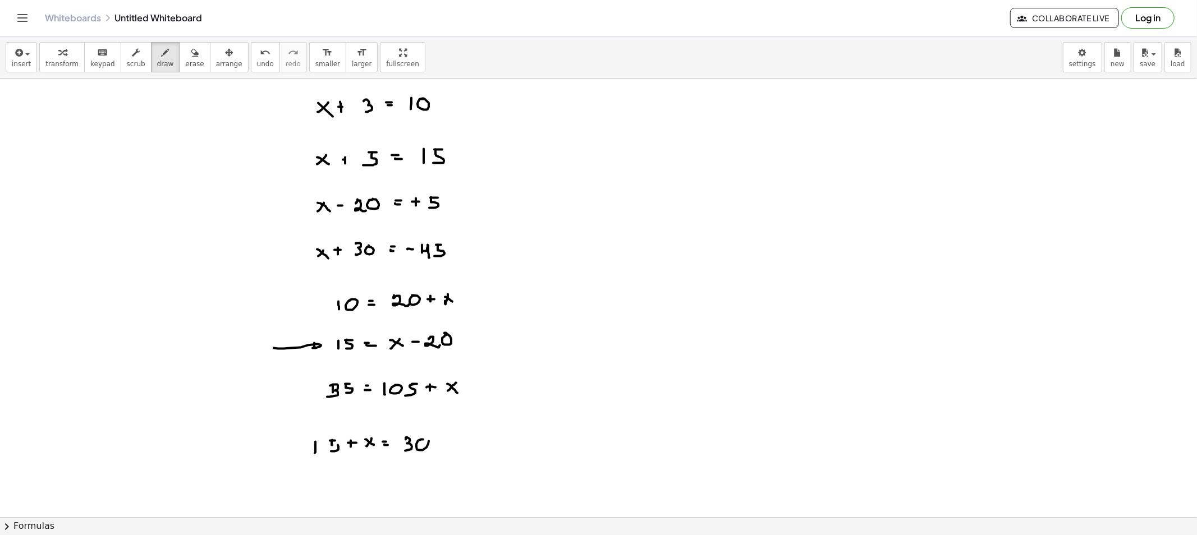
drag, startPoint x: 422, startPoint y: 450, endPoint x: 417, endPoint y: 444, distance: 8.4
drag, startPoint x: 318, startPoint y: 412, endPoint x: 320, endPoint y: 418, distance: 6.6
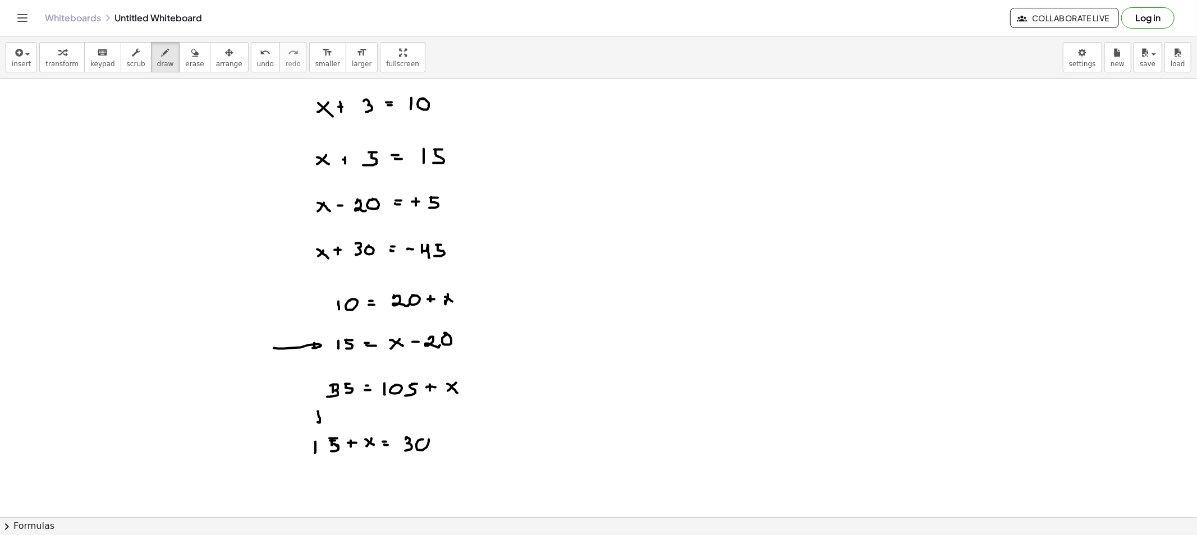
drag, startPoint x: 320, startPoint y: 418, endPoint x: 327, endPoint y: 418, distance: 7.3
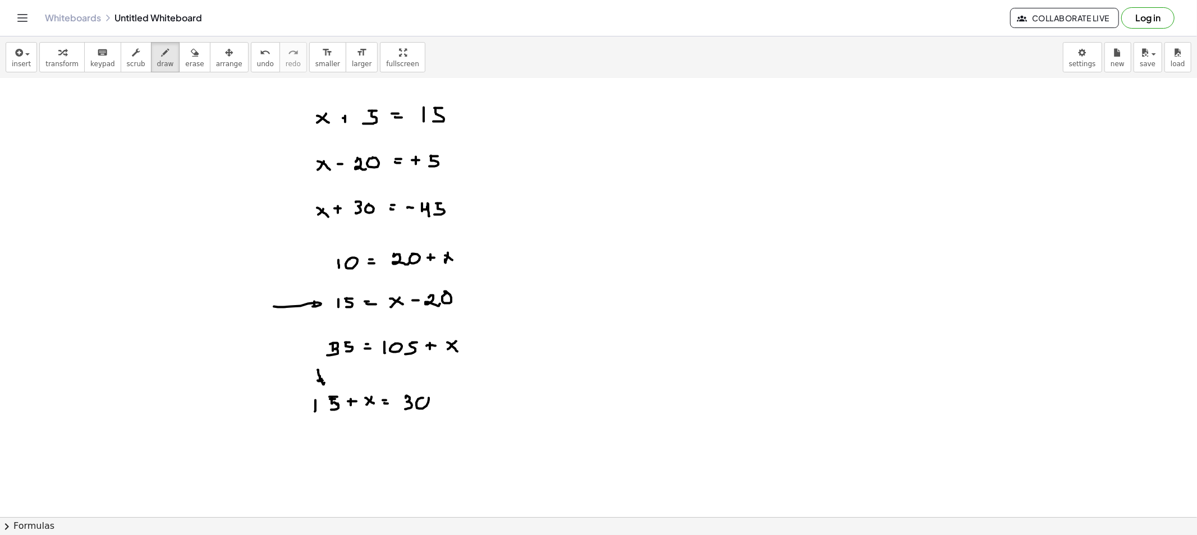
scroll to position [62, 0]
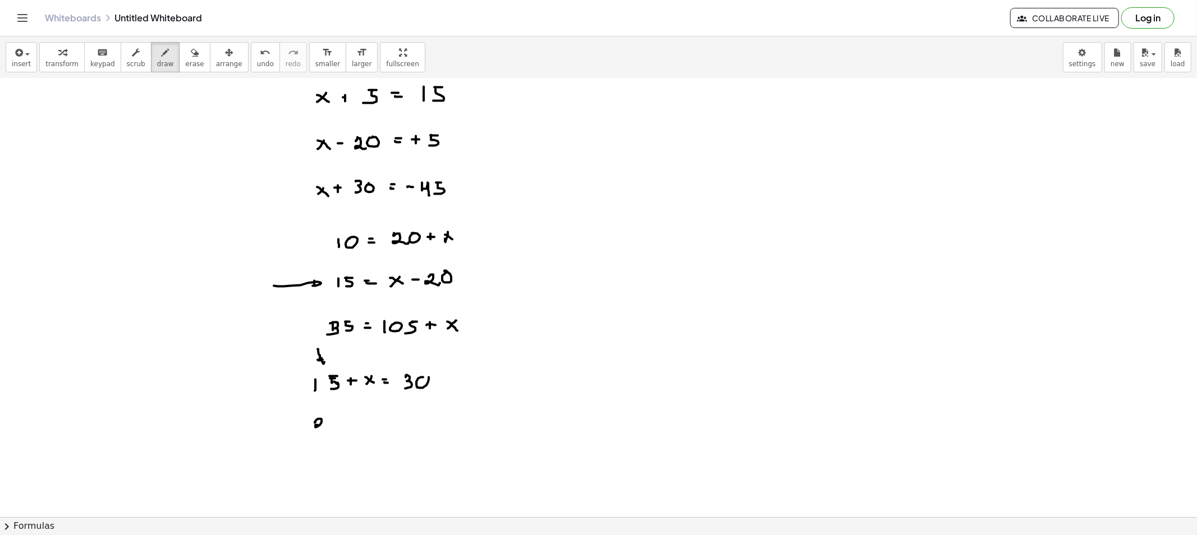
drag, startPoint x: 315, startPoint y: 423, endPoint x: 328, endPoint y: 430, distance: 15.1
drag, startPoint x: 334, startPoint y: 422, endPoint x: 343, endPoint y: 423, distance: 9.0
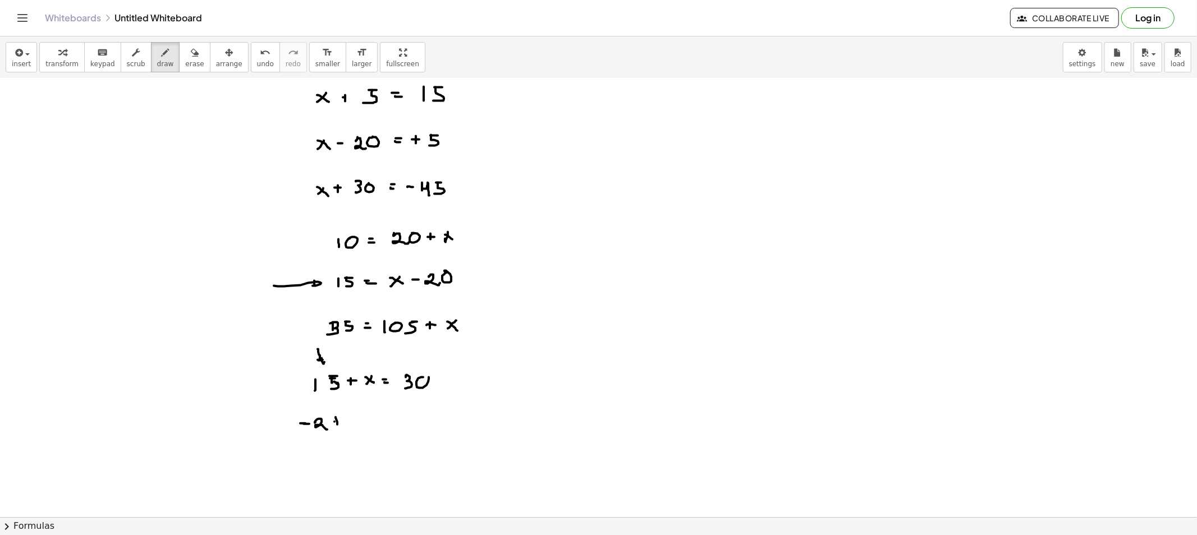
drag, startPoint x: 357, startPoint y: 417, endPoint x: 351, endPoint y: 423, distance: 8.3
drag, startPoint x: 356, startPoint y: 420, endPoint x: 369, endPoint y: 419, distance: 13.0
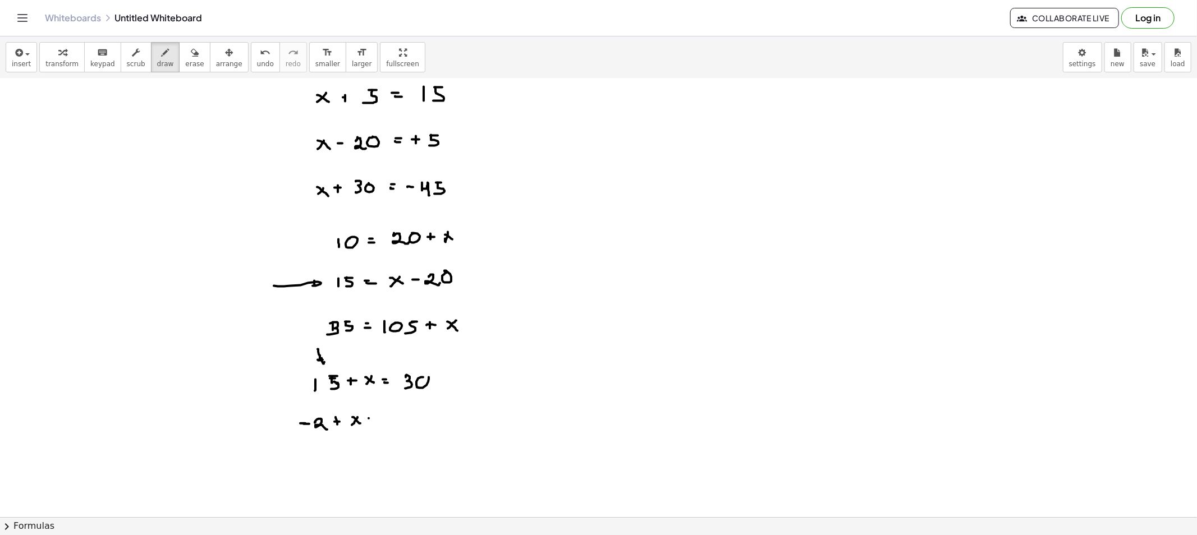
drag, startPoint x: 367, startPoint y: 423, endPoint x: 379, endPoint y: 423, distance: 11.8
drag, startPoint x: 395, startPoint y: 415, endPoint x: 403, endPoint y: 422, distance: 10.3
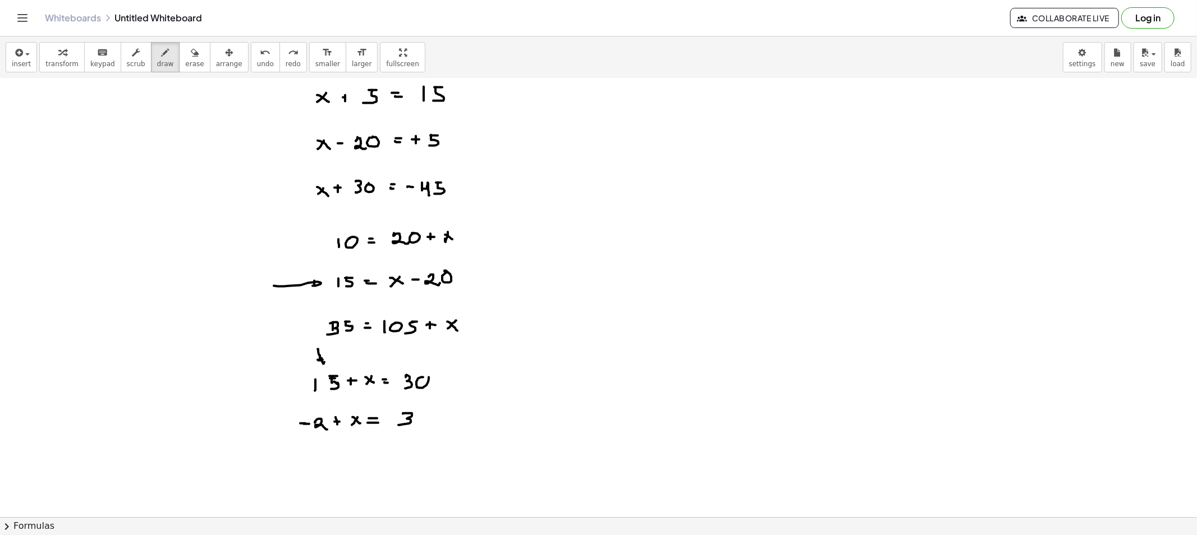
drag, startPoint x: 403, startPoint y: 414, endPoint x: 398, endPoint y: 425, distance: 12.1
drag, startPoint x: 309, startPoint y: 458, endPoint x: 315, endPoint y: 458, distance: 6.7
drag, startPoint x: 324, startPoint y: 457, endPoint x: 329, endPoint y: 465, distance: 9.2
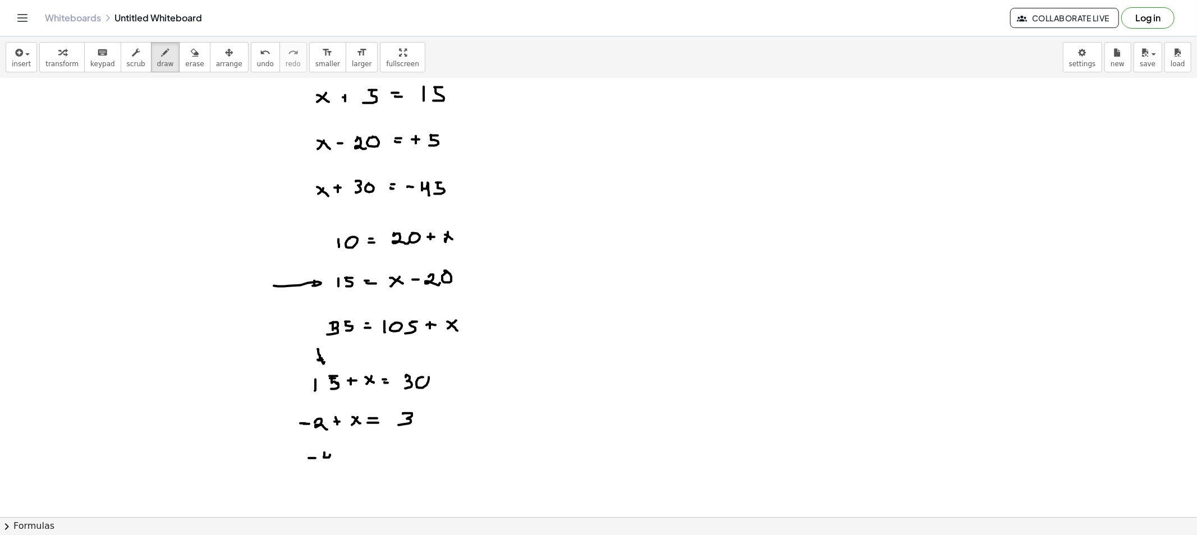
drag, startPoint x: 344, startPoint y: 453, endPoint x: 339, endPoint y: 459, distance: 7.5
drag, startPoint x: 402, startPoint y: 413, endPoint x: 398, endPoint y: 429, distance: 15.5
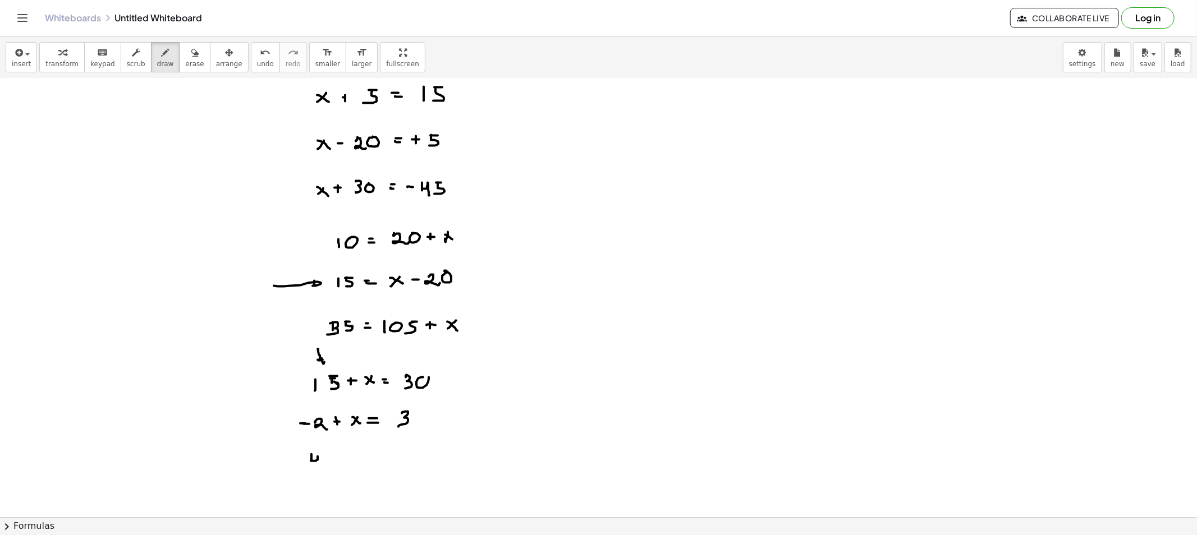
drag, startPoint x: 311, startPoint y: 454, endPoint x: 321, endPoint y: 467, distance: 16.4
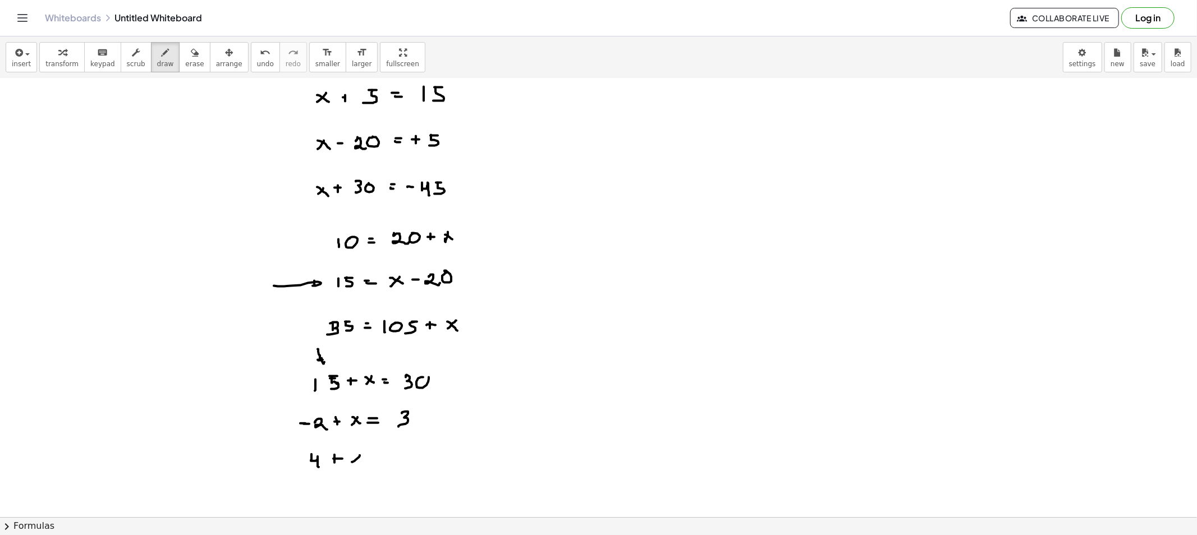
drag, startPoint x: 354, startPoint y: 456, endPoint x: 367, endPoint y: 463, distance: 15.1
drag, startPoint x: 376, startPoint y: 455, endPoint x: 382, endPoint y: 455, distance: 6.2
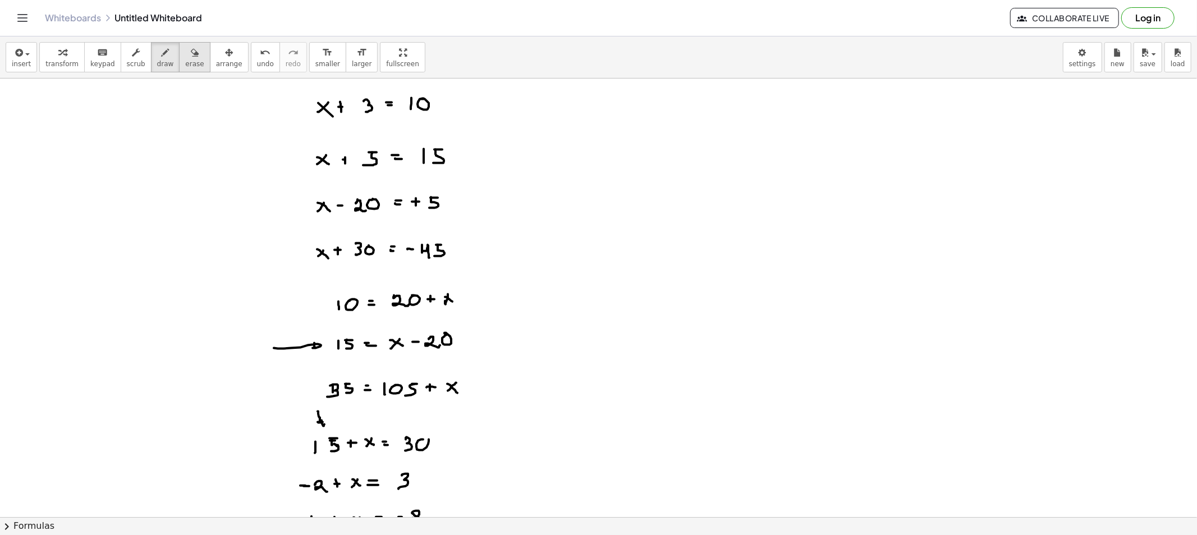
click at [191, 59] on icon "button" at bounding box center [195, 52] width 8 height 13
drag, startPoint x: 302, startPoint y: 377, endPoint x: 298, endPoint y: 354, distance: 23.3
drag, startPoint x: 303, startPoint y: 371, endPoint x: 311, endPoint y: 397, distance: 27.4
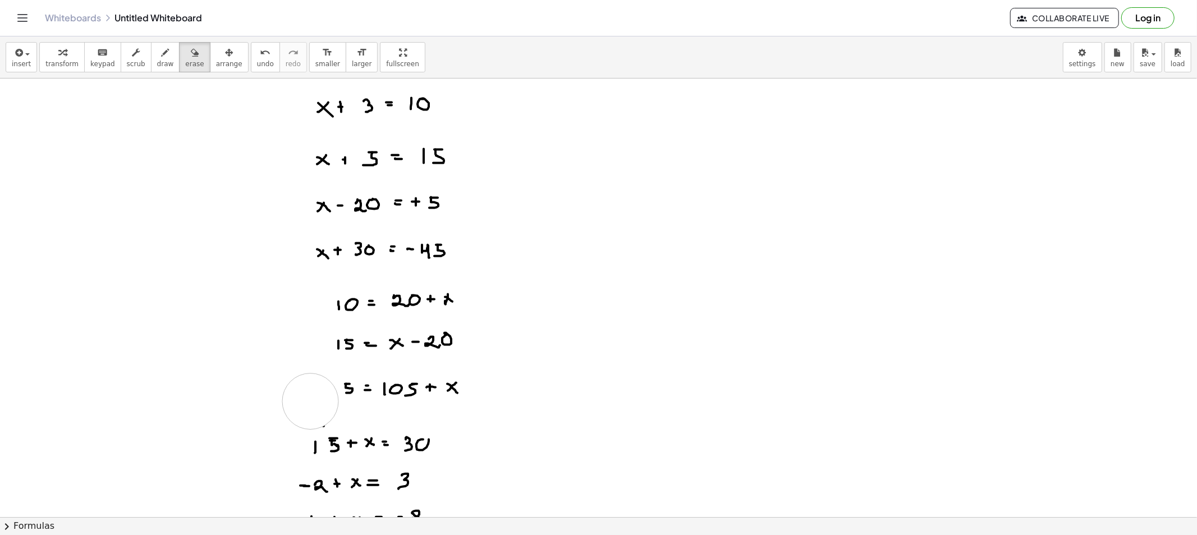
drag, startPoint x: 307, startPoint y: 397, endPoint x: 310, endPoint y: 402, distance: 6.1
click at [157, 49] on div "button" at bounding box center [165, 51] width 17 height 13
drag, startPoint x: 329, startPoint y: 380, endPoint x: 334, endPoint y: 394, distance: 14.7
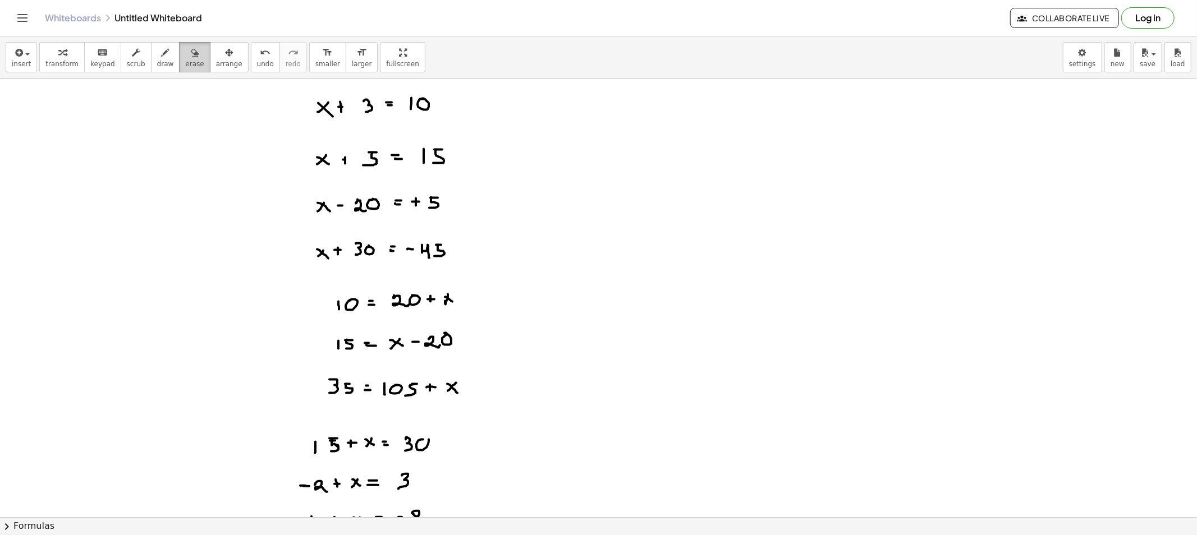
click at [185, 53] on div "button" at bounding box center [194, 51] width 19 height 13
drag, startPoint x: 251, startPoint y: 122, endPoint x: 447, endPoint y: 103, distance: 196.2
click at [162, 48] on icon "button" at bounding box center [166, 52] width 8 height 13
drag, startPoint x: 233, startPoint y: 205, endPoint x: 268, endPoint y: 211, distance: 34.8
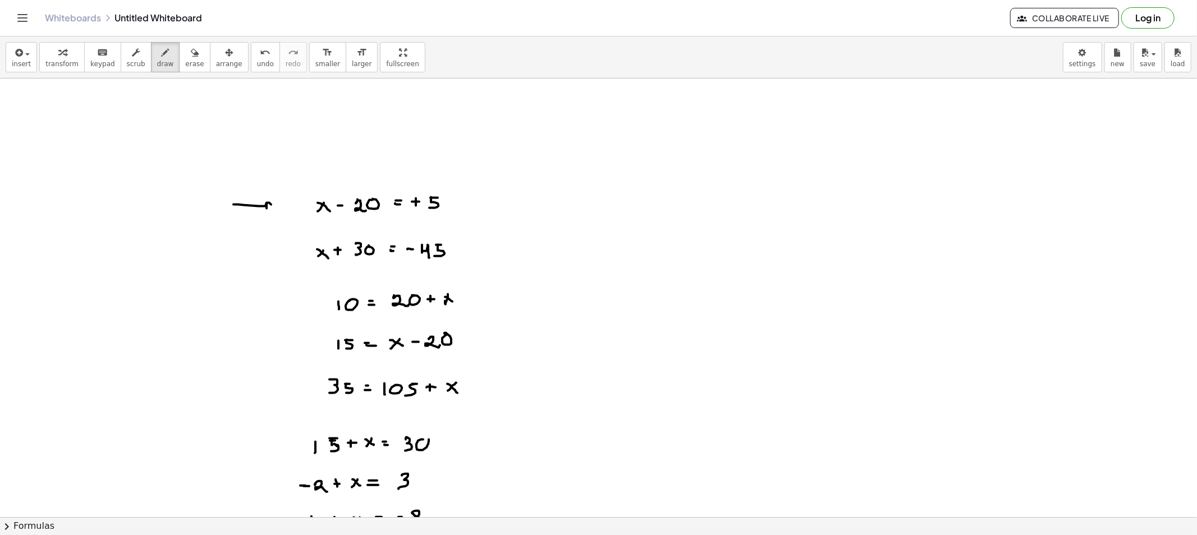
click at [186, 61] on span "erase" at bounding box center [194, 64] width 19 height 8
drag, startPoint x: 231, startPoint y: 191, endPoint x: 248, endPoint y: 204, distance: 21.7
click at [151, 68] on button "draw" at bounding box center [165, 57] width 29 height 30
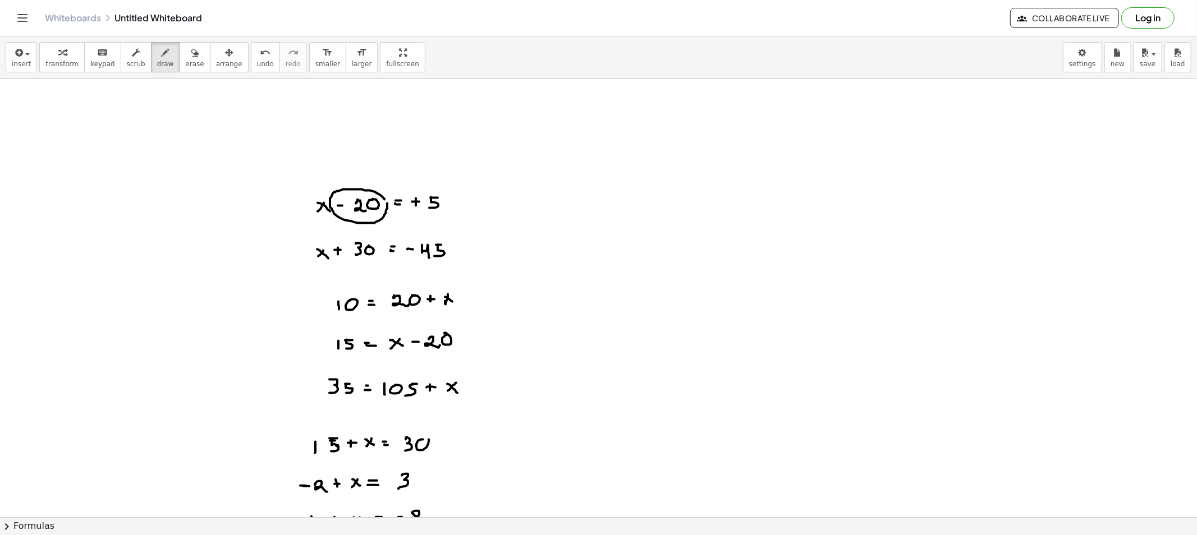
drag, startPoint x: 357, startPoint y: 191, endPoint x: 490, endPoint y: 187, distance: 133.0
click at [185, 62] on span "erase" at bounding box center [194, 64] width 19 height 8
drag, startPoint x: 490, startPoint y: 151, endPoint x: 361, endPoint y: 167, distance: 129.9
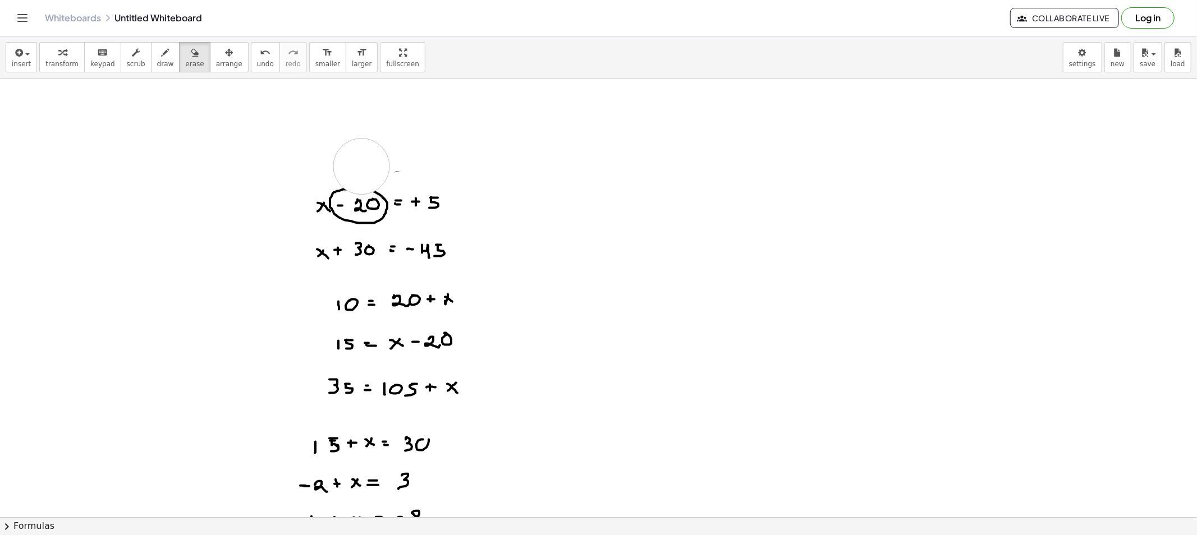
drag, startPoint x: 154, startPoint y: 59, endPoint x: 247, endPoint y: 116, distance: 108.2
click at [157, 60] on span "draw" at bounding box center [165, 64] width 17 height 8
drag, startPoint x: 335, startPoint y: 137, endPoint x: 347, endPoint y: 148, distance: 15.9
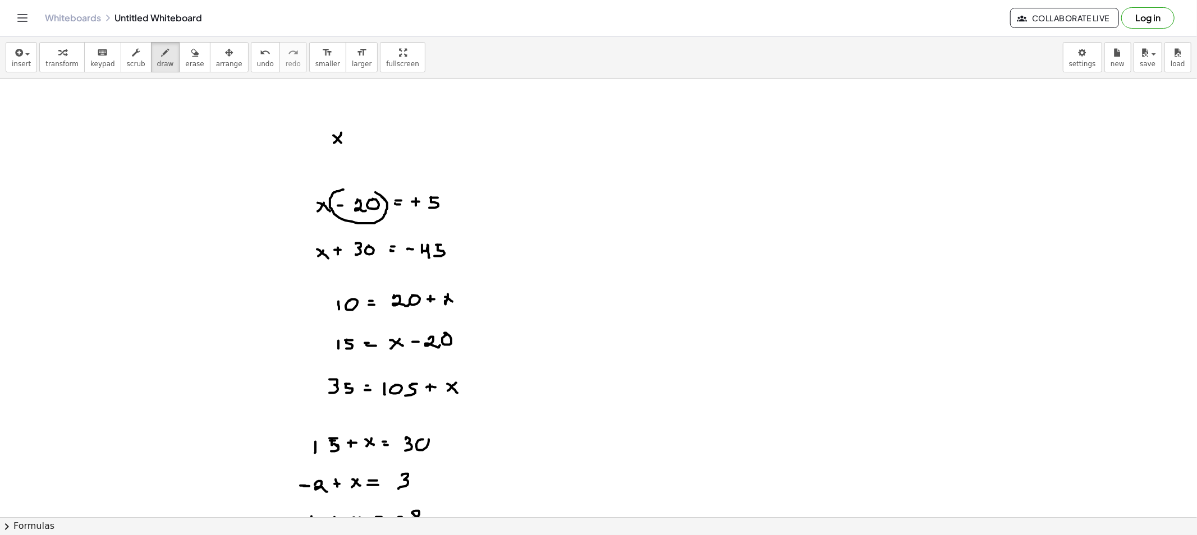
drag, startPoint x: 351, startPoint y: 140, endPoint x: 357, endPoint y: 142, distance: 6.6
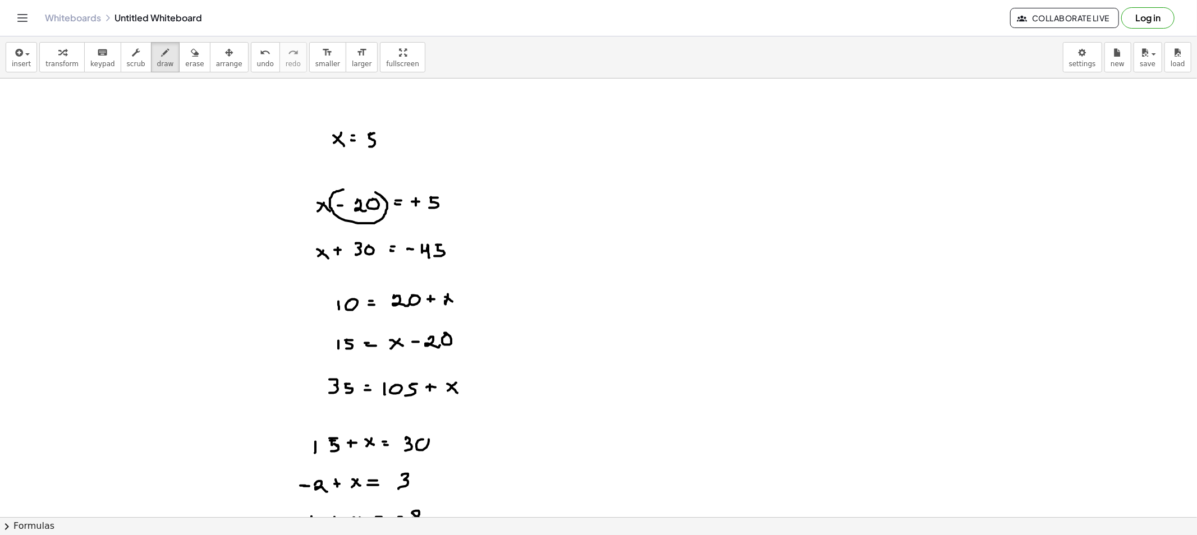
drag, startPoint x: 370, startPoint y: 134, endPoint x: 366, endPoint y: 146, distance: 13.0
drag, startPoint x: 406, startPoint y: 135, endPoint x: 430, endPoint y: 136, distance: 23.6
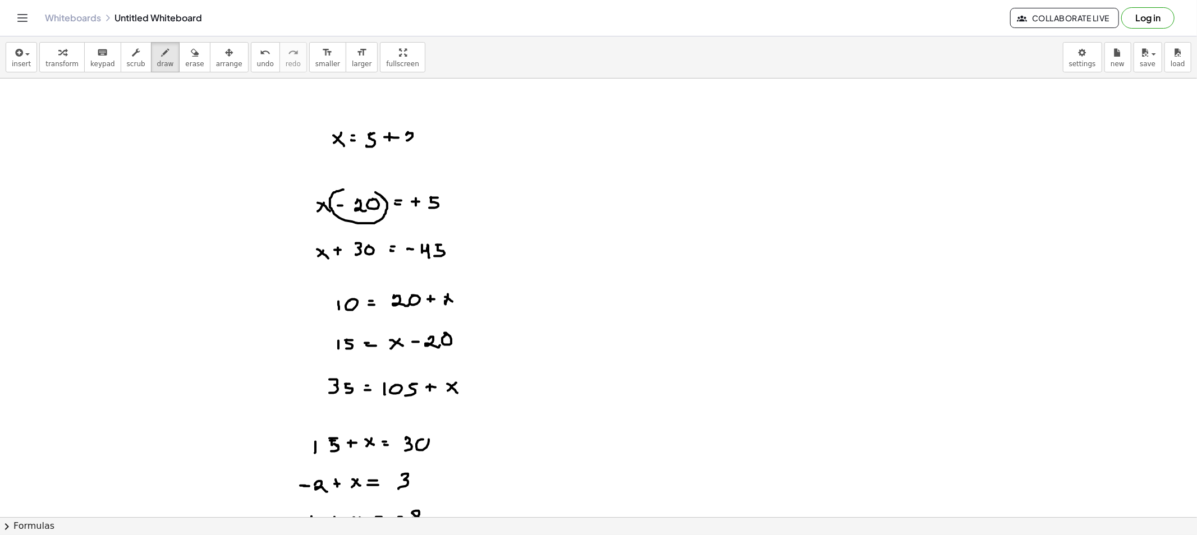
drag, startPoint x: 425, startPoint y: 141, endPoint x: 431, endPoint y: 133, distance: 10.4
click at [179, 62] on button "erase" at bounding box center [194, 57] width 31 height 30
drag, startPoint x: 439, startPoint y: 142, endPoint x: 390, endPoint y: 141, distance: 48.8
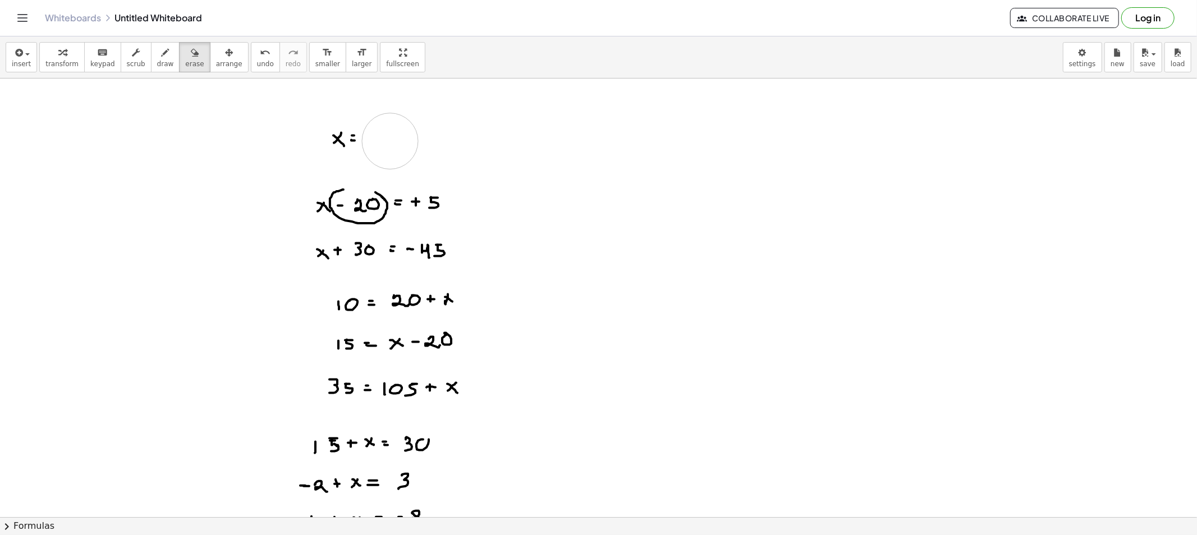
drag, startPoint x: 438, startPoint y: 187, endPoint x: 326, endPoint y: 188, distance: 111.6
drag, startPoint x: 376, startPoint y: 203, endPoint x: 385, endPoint y: 204, distance: 8.5
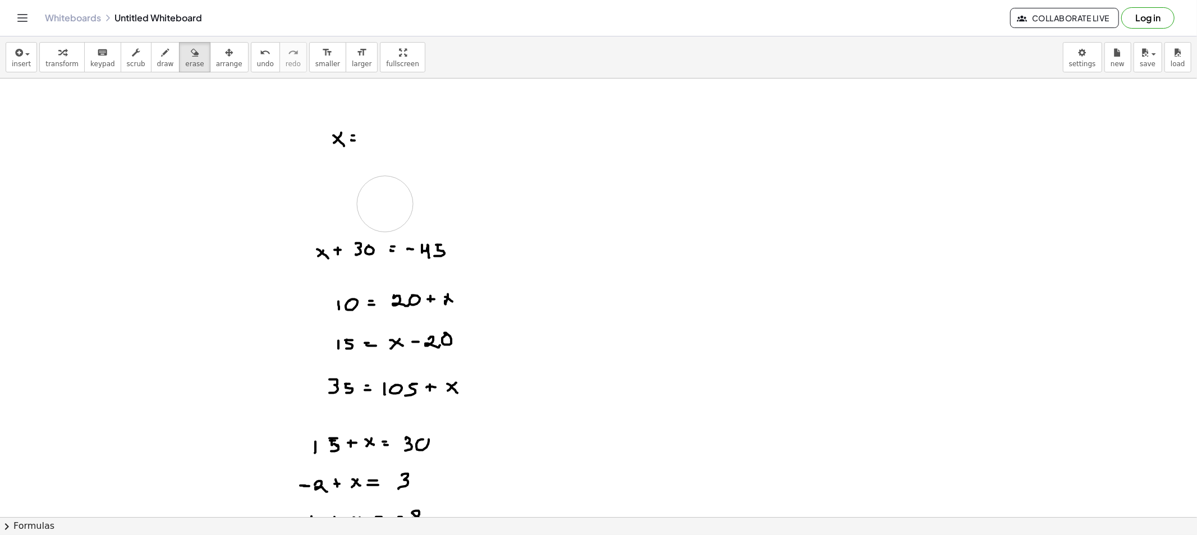
click at [157, 57] on div "button" at bounding box center [165, 51] width 17 height 13
drag, startPoint x: 376, startPoint y: 135, endPoint x: 394, endPoint y: 142, distance: 19.1
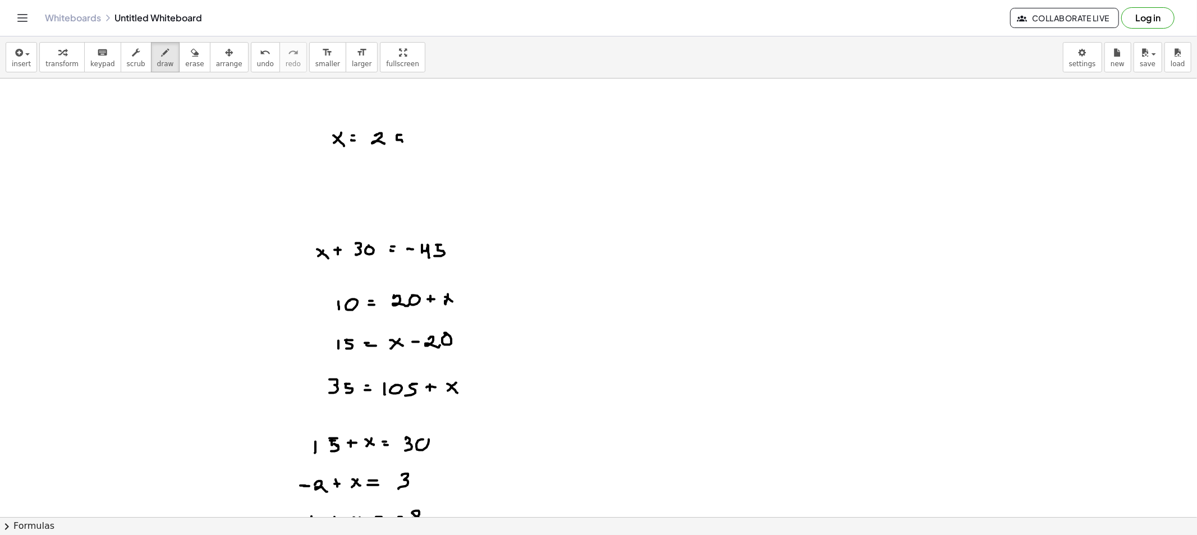
drag, startPoint x: 377, startPoint y: 247, endPoint x: 378, endPoint y: 236, distance: 11.8
drag, startPoint x: 350, startPoint y: 232, endPoint x: 519, endPoint y: 202, distance: 171.5
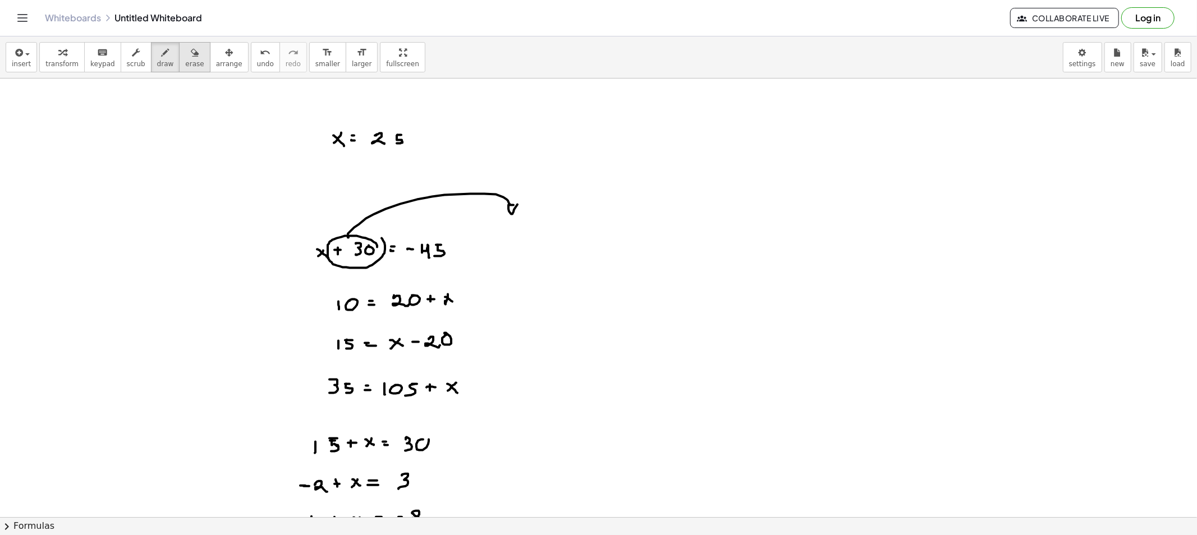
click at [179, 59] on button "erase" at bounding box center [194, 57] width 31 height 30
drag, startPoint x: 539, startPoint y: 191, endPoint x: 315, endPoint y: 244, distance: 229.5
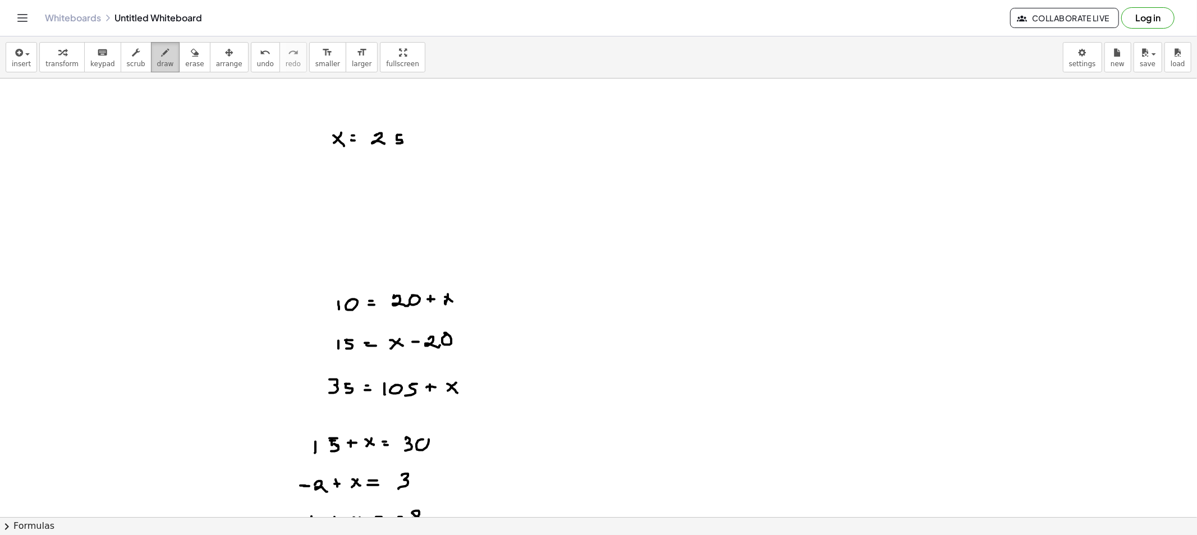
click at [162, 53] on icon "button" at bounding box center [166, 52] width 8 height 13
drag, startPoint x: 345, startPoint y: 200, endPoint x: 337, endPoint y: 205, distance: 9.5
drag, startPoint x: 349, startPoint y: 210, endPoint x: 360, endPoint y: 200, distance: 15.1
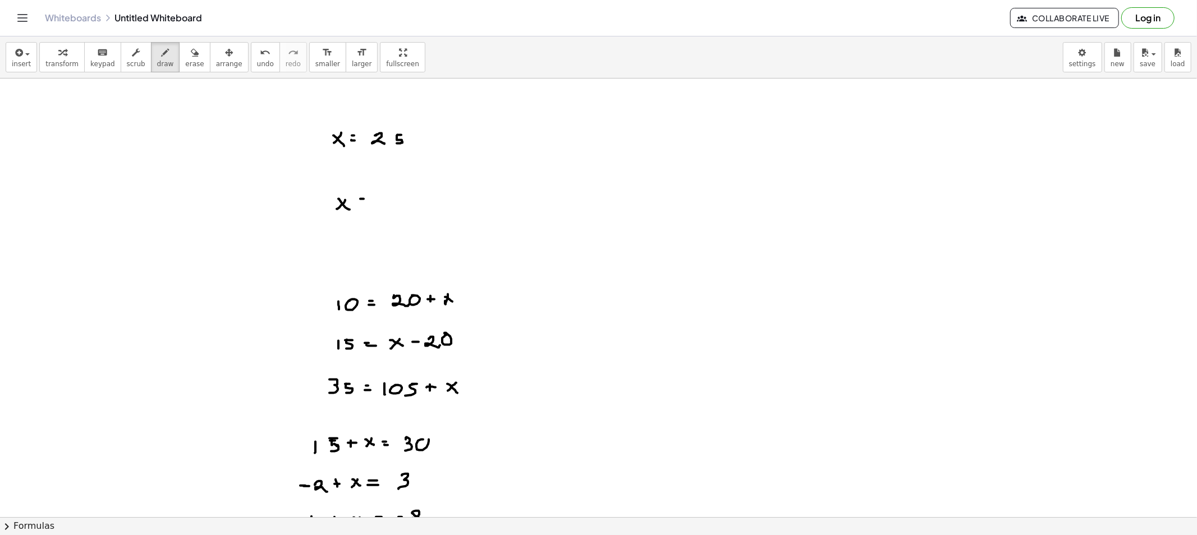
drag, startPoint x: 398, startPoint y: 197, endPoint x: 418, endPoint y: 195, distance: 19.8
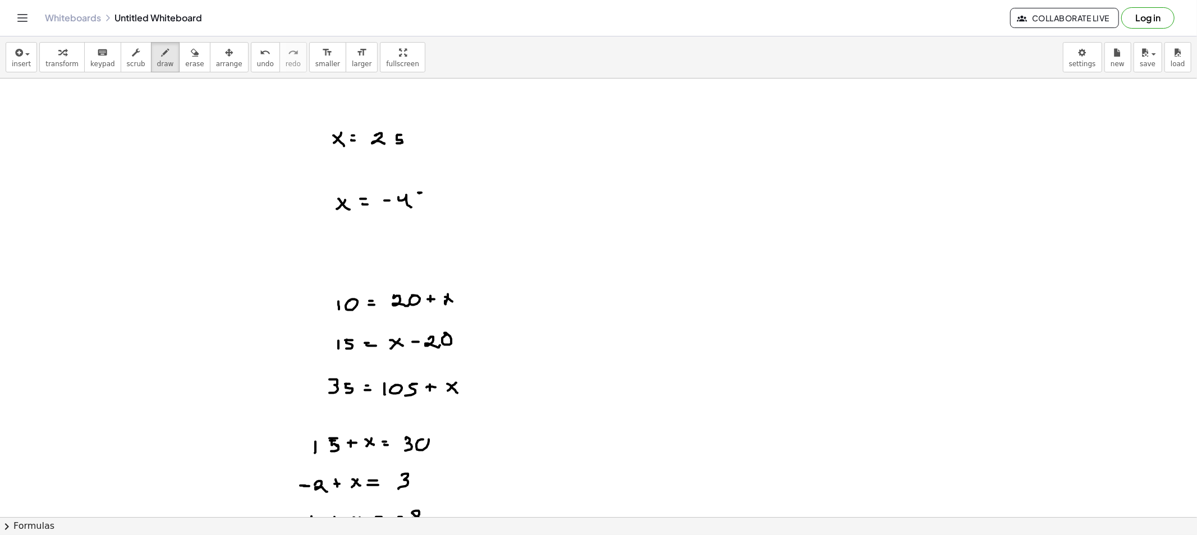
drag, startPoint x: 421, startPoint y: 193, endPoint x: 417, endPoint y: 205, distance: 12.6
drag, startPoint x: 459, startPoint y: 193, endPoint x: 461, endPoint y: 204, distance: 11.3
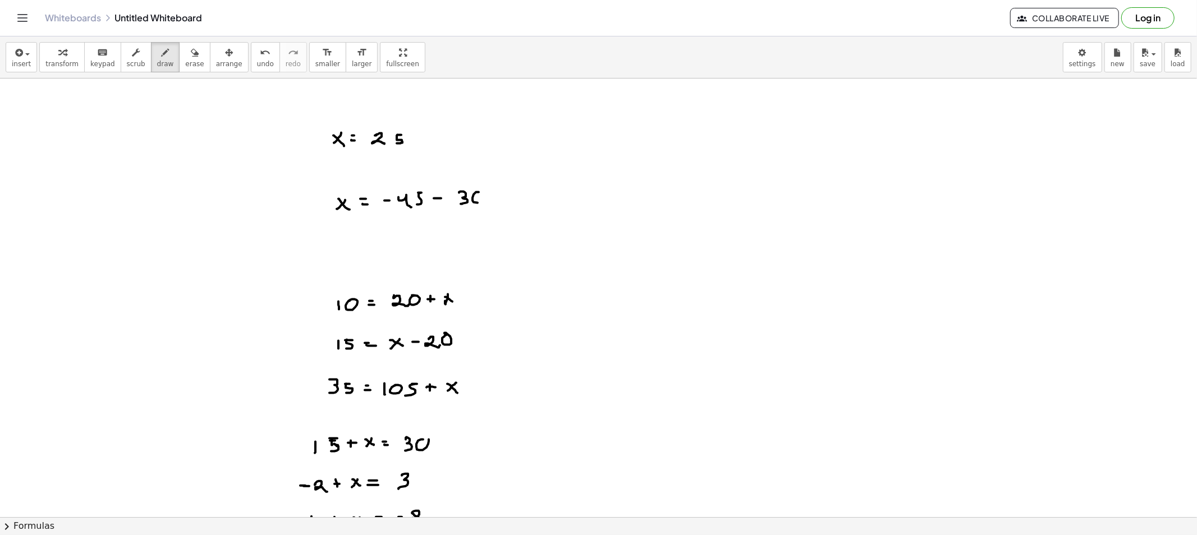
drag, startPoint x: 477, startPoint y: 203, endPoint x: 480, endPoint y: 192, distance: 11.4
drag, startPoint x: 512, startPoint y: 200, endPoint x: 523, endPoint y: 201, distance: 11.3
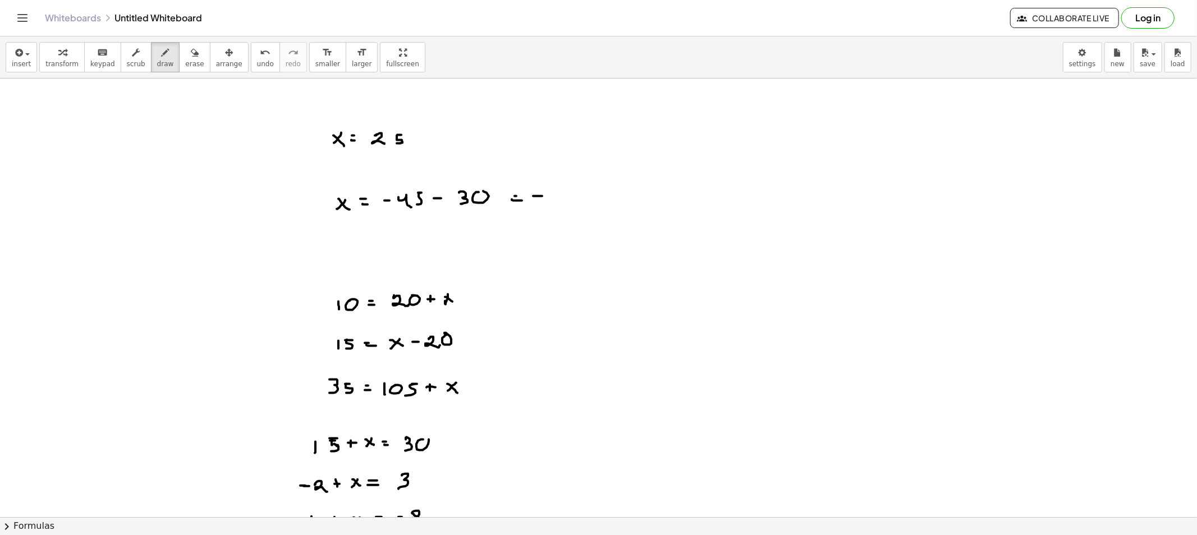
drag, startPoint x: 533, startPoint y: 196, endPoint x: 542, endPoint y: 196, distance: 9.0
drag, startPoint x: 557, startPoint y: 193, endPoint x: 568, endPoint y: 197, distance: 12.6
drag, startPoint x: 573, startPoint y: 192, endPoint x: 580, endPoint y: 192, distance: 6.8
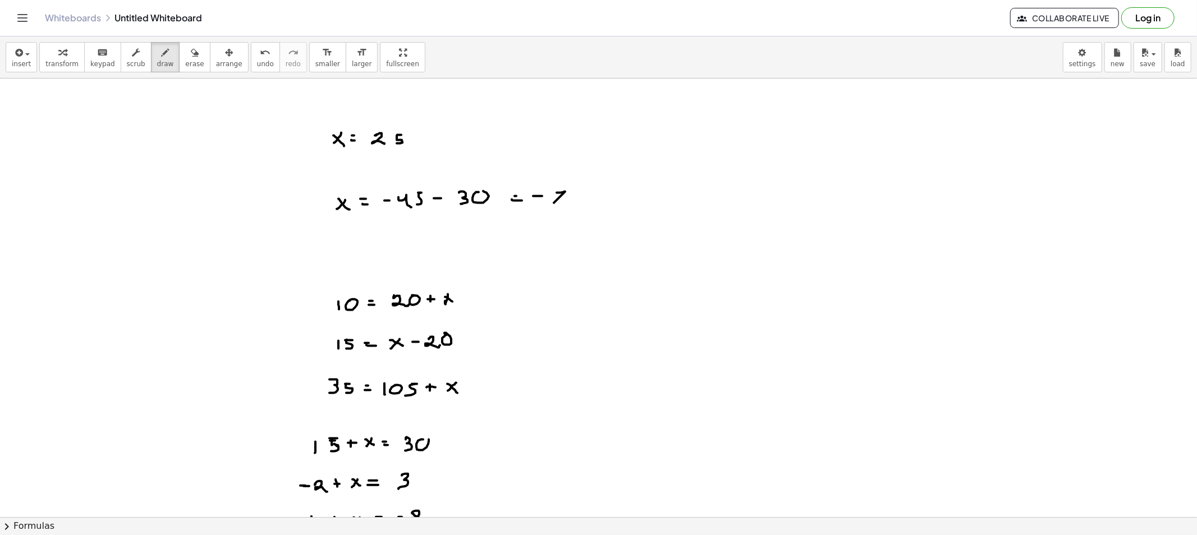
drag, startPoint x: 574, startPoint y: 195, endPoint x: 572, endPoint y: 202, distance: 7.1
drag, startPoint x: 778, startPoint y: 103, endPoint x: 792, endPoint y: 103, distance: 14.0
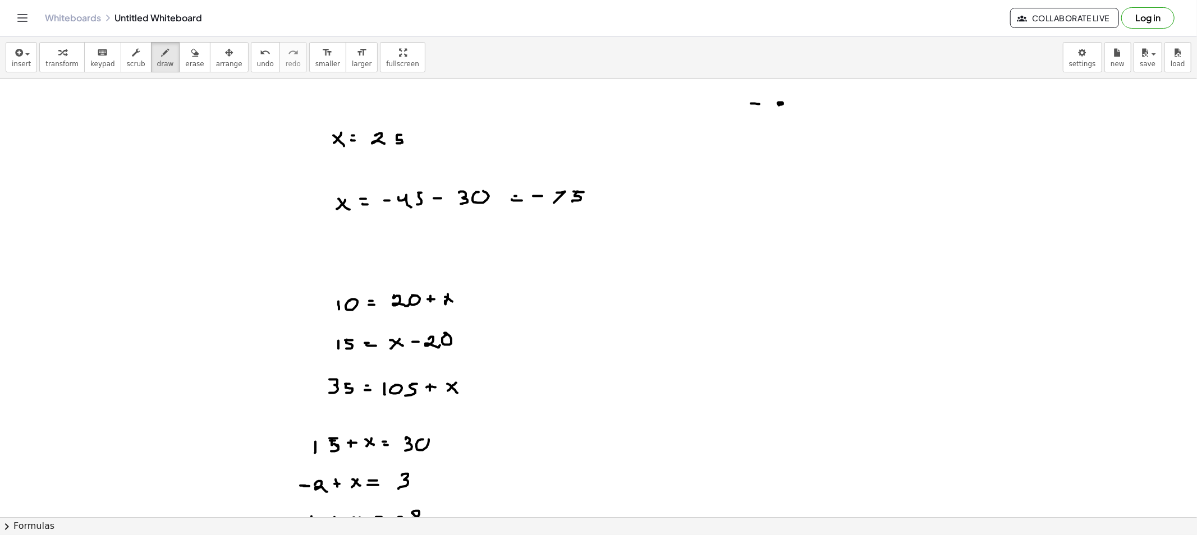
drag, startPoint x: 794, startPoint y: 102, endPoint x: 803, endPoint y: 102, distance: 9.0
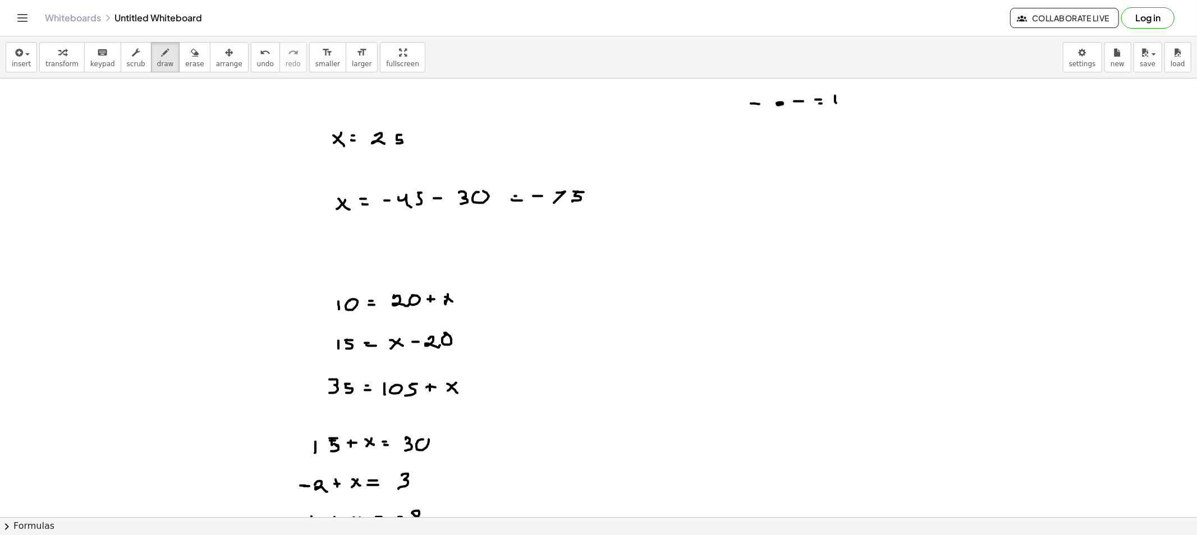
drag, startPoint x: 832, startPoint y: 100, endPoint x: 848, endPoint y: 103, distance: 16.1
drag, startPoint x: 755, startPoint y: 122, endPoint x: 754, endPoint y: 131, distance: 9.0
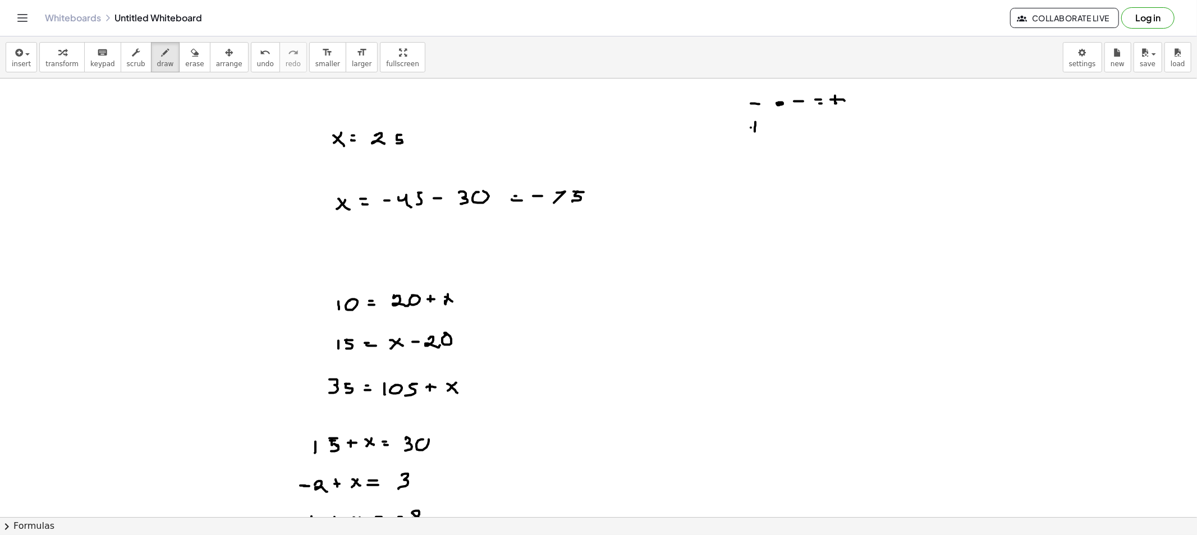
drag, startPoint x: 751, startPoint y: 128, endPoint x: 770, endPoint y: 130, distance: 19.1
drag, startPoint x: 795, startPoint y: 126, endPoint x: 810, endPoint y: 126, distance: 14.0
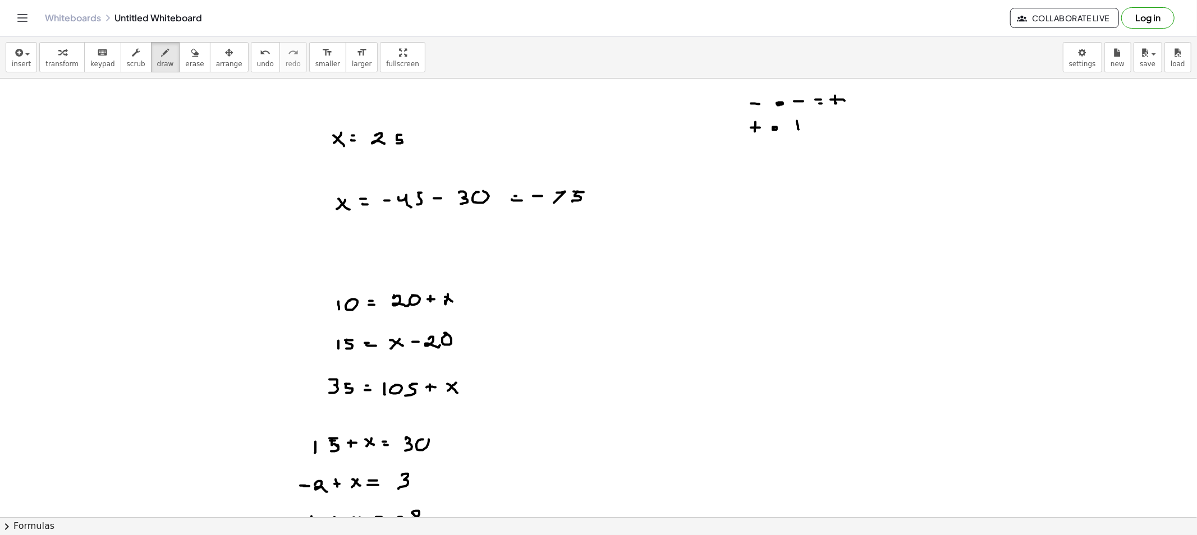
drag, startPoint x: 826, startPoint y: 126, endPoint x: 838, endPoint y: 126, distance: 12.3
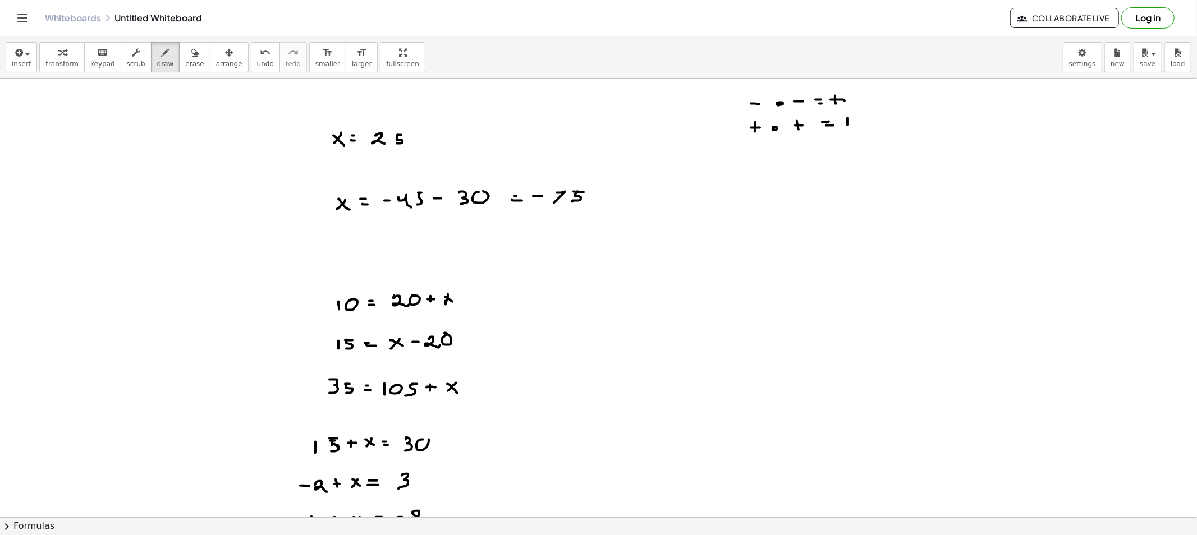
drag, startPoint x: 843, startPoint y: 123, endPoint x: 852, endPoint y: 123, distance: 9.0
drag, startPoint x: 748, startPoint y: 165, endPoint x: 755, endPoint y: 165, distance: 6.7
drag, startPoint x: 767, startPoint y: 164, endPoint x: 789, endPoint y: 162, distance: 22.0
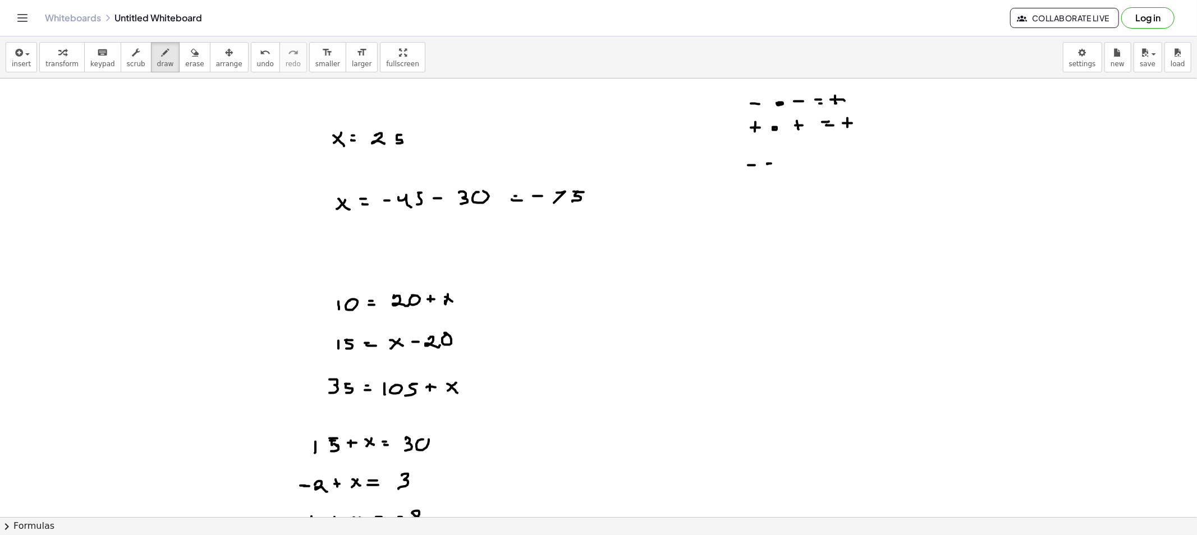
drag, startPoint x: 792, startPoint y: 164, endPoint x: 809, endPoint y: 163, distance: 16.9
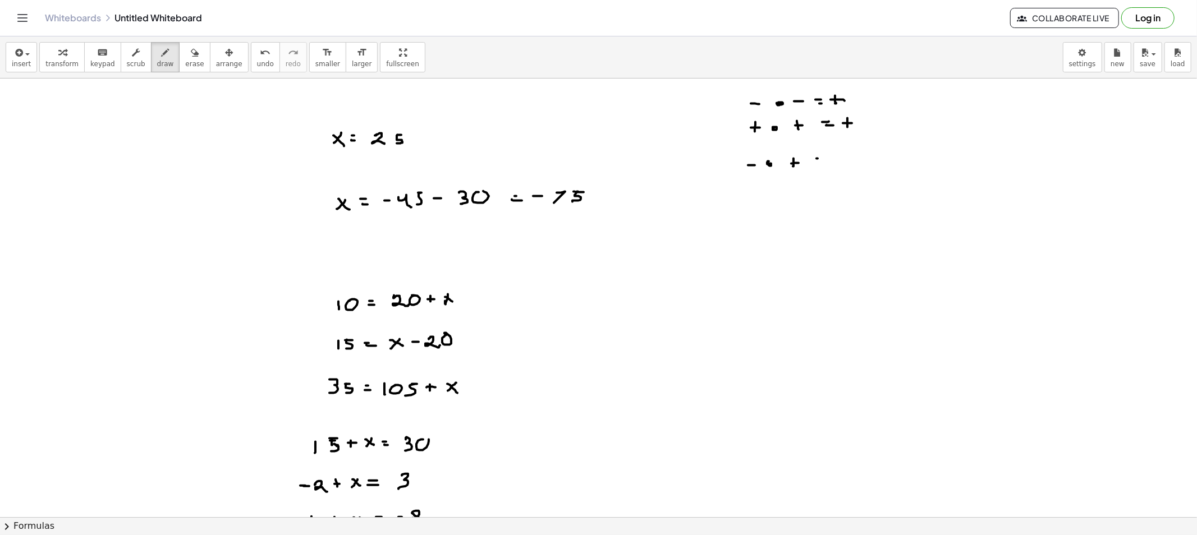
drag, startPoint x: 816, startPoint y: 161, endPoint x: 822, endPoint y: 163, distance: 6.9
drag, startPoint x: 831, startPoint y: 159, endPoint x: 847, endPoint y: 161, distance: 15.9
drag, startPoint x: 752, startPoint y: 189, endPoint x: 750, endPoint y: 197, distance: 8.6
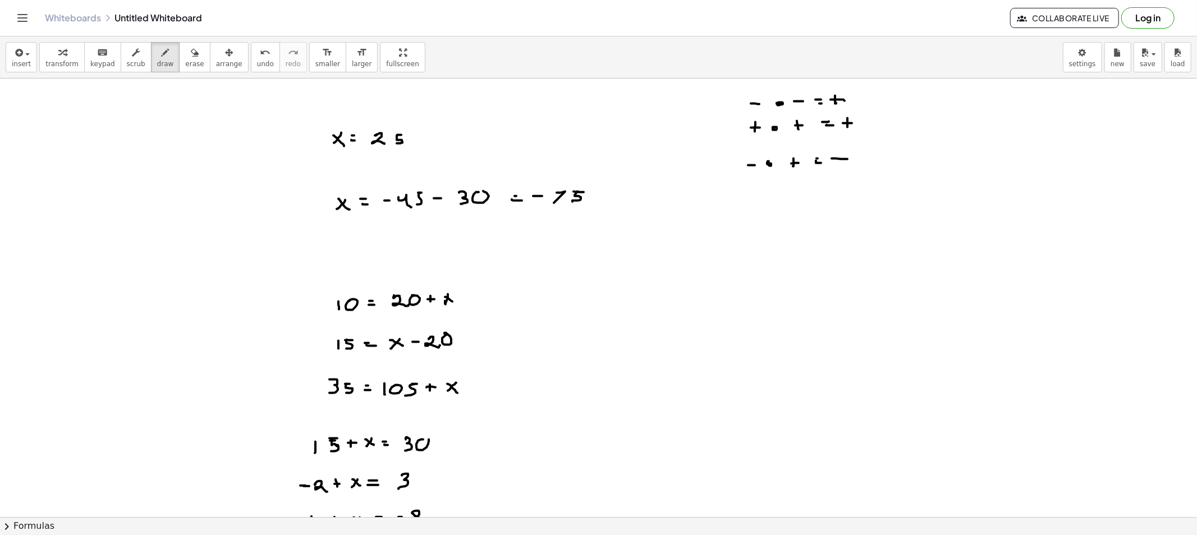
drag, startPoint x: 792, startPoint y: 192, endPoint x: 802, endPoint y: 192, distance: 10.7
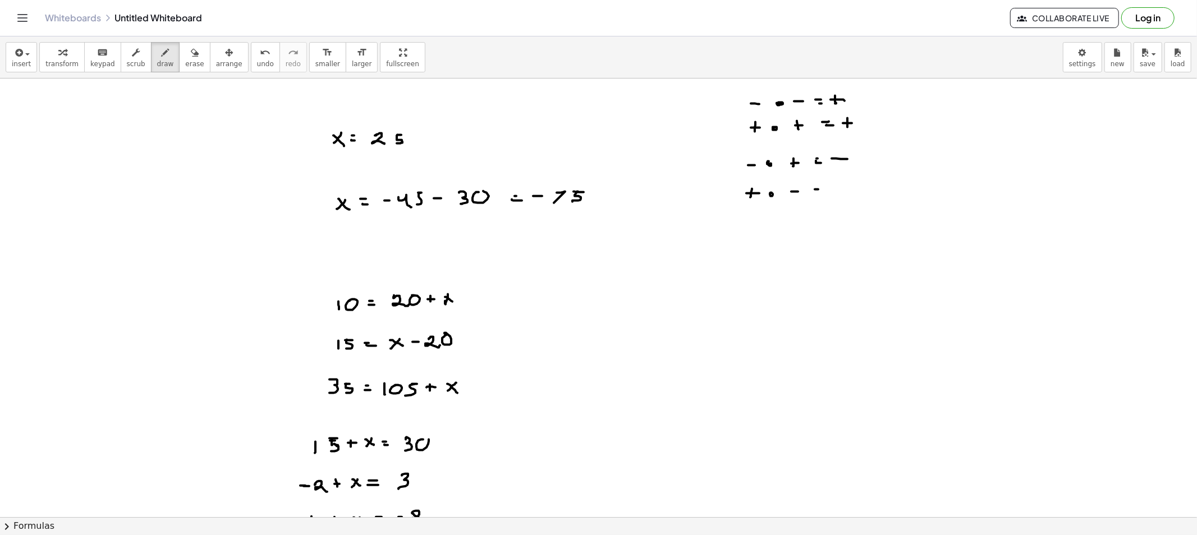
drag, startPoint x: 815, startPoint y: 194, endPoint x: 829, endPoint y: 194, distance: 13.5
drag, startPoint x: 833, startPoint y: 191, endPoint x: 850, endPoint y: 194, distance: 17.1
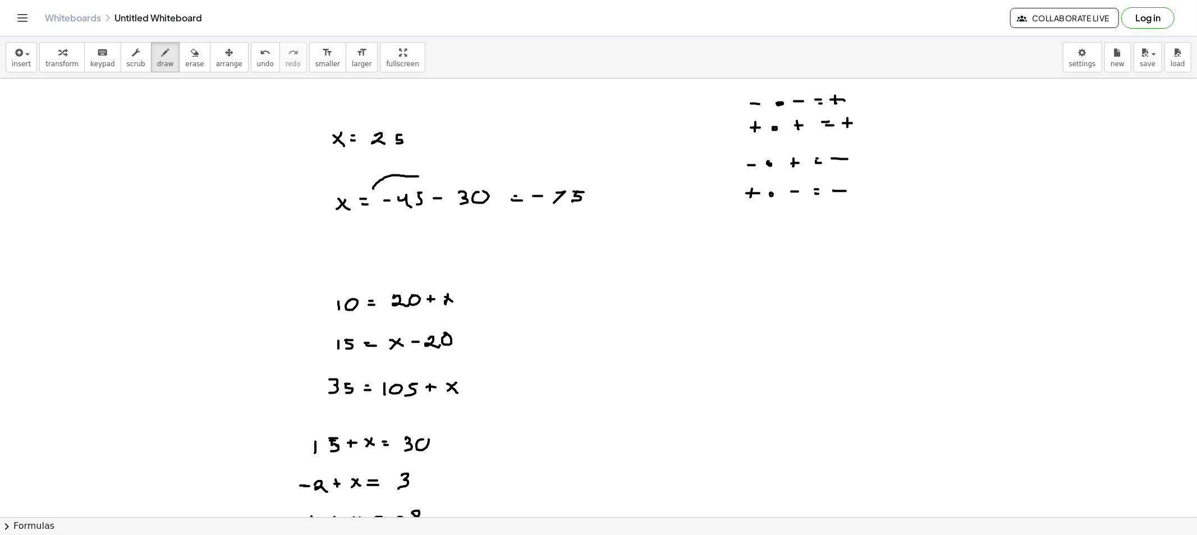
drag, startPoint x: 373, startPoint y: 189, endPoint x: 442, endPoint y: 177, distance: 69.4
click at [185, 65] on span "erase" at bounding box center [194, 64] width 19 height 8
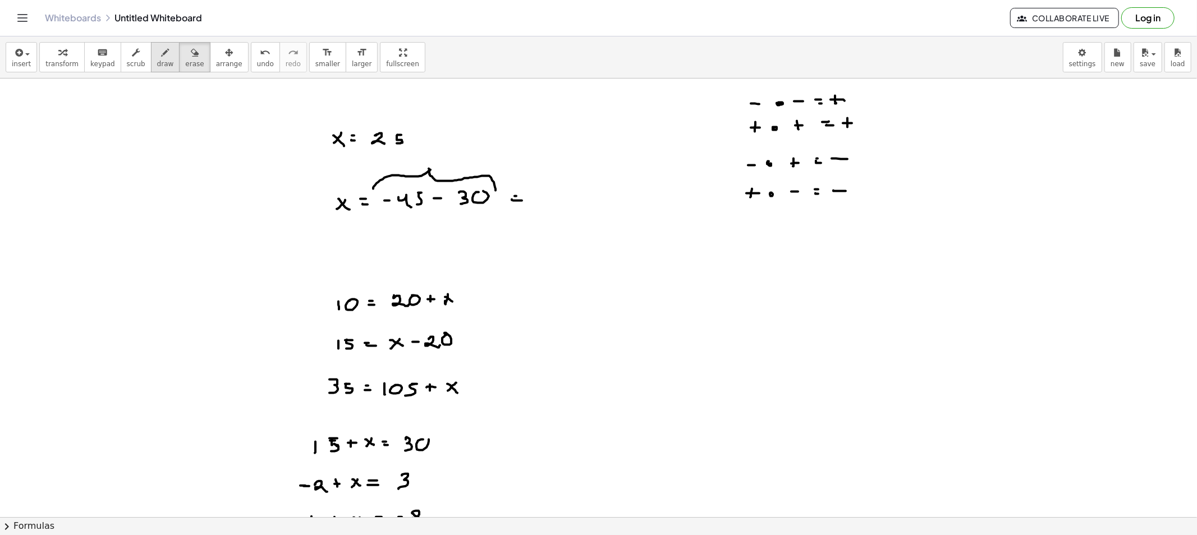
click at [157, 62] on span "draw" at bounding box center [165, 64] width 17 height 8
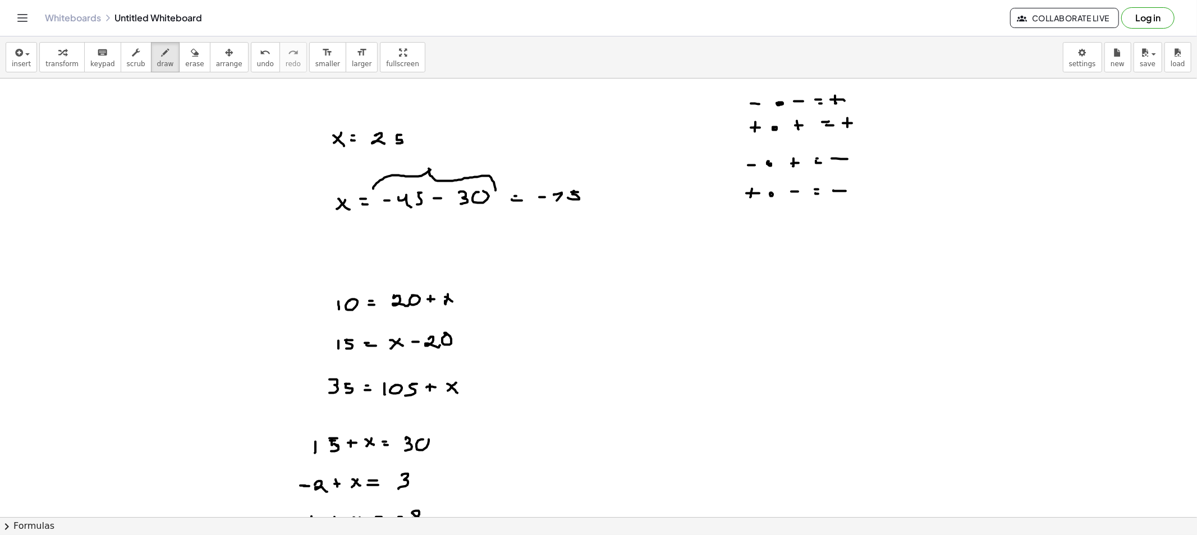
click at [191, 68] on button "erase" at bounding box center [194, 57] width 31 height 30
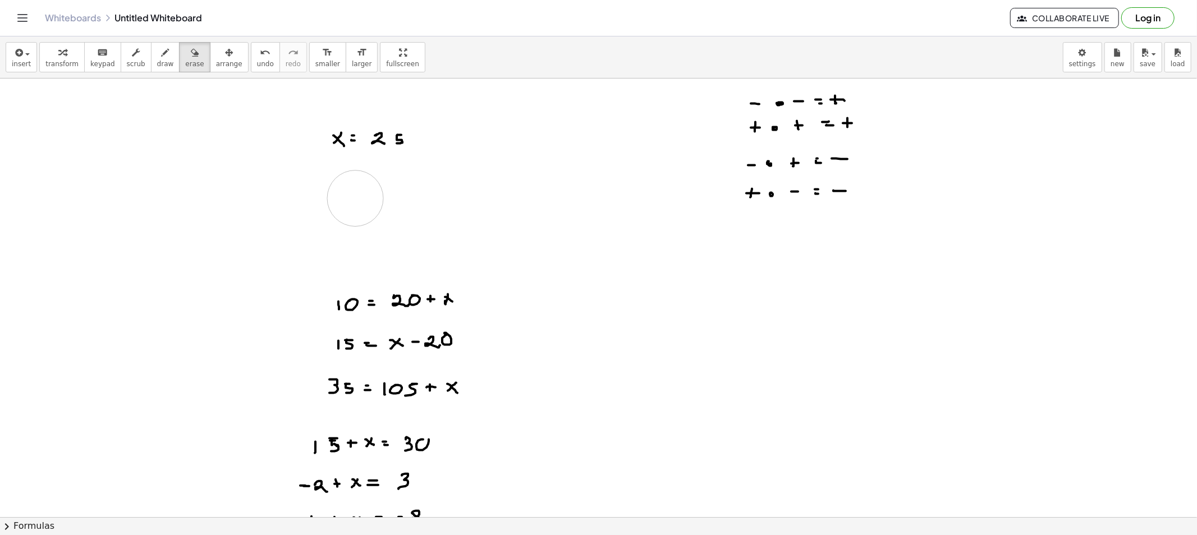
click at [160, 63] on button "draw" at bounding box center [165, 57] width 29 height 30
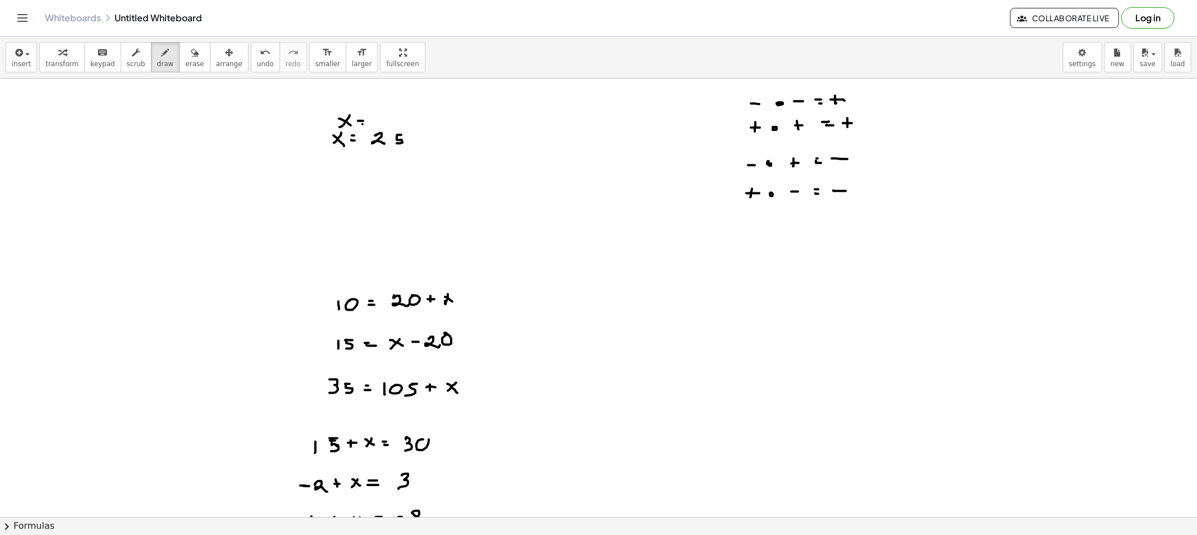
click at [162, 57] on icon "button" at bounding box center [166, 52] width 8 height 13
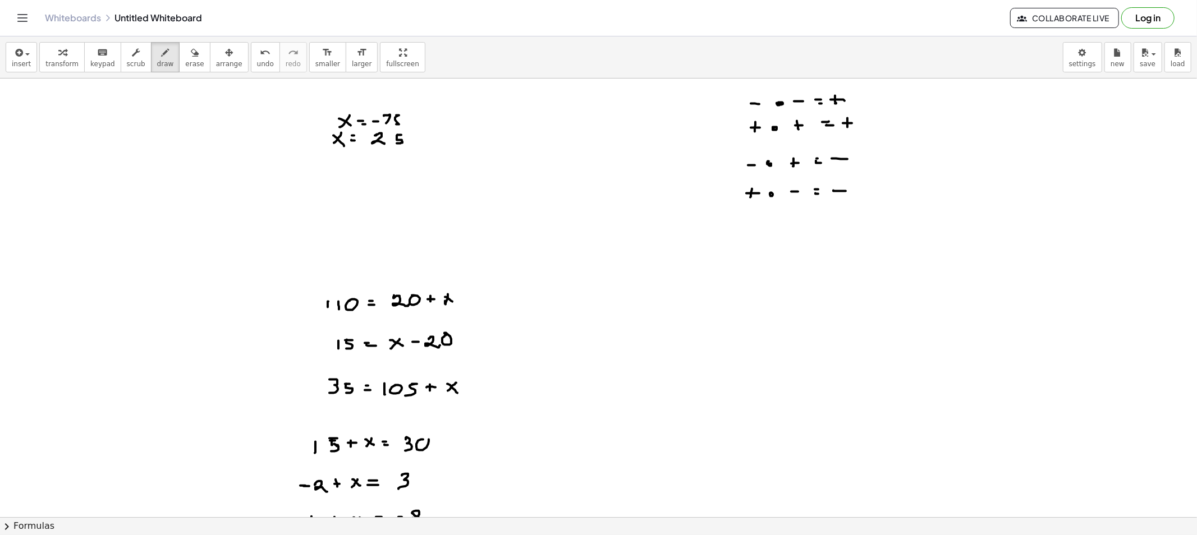
drag, startPoint x: 343, startPoint y: 284, endPoint x: 494, endPoint y: 264, distance: 152.3
click at [159, 60] on span "draw" at bounding box center [165, 64] width 17 height 8
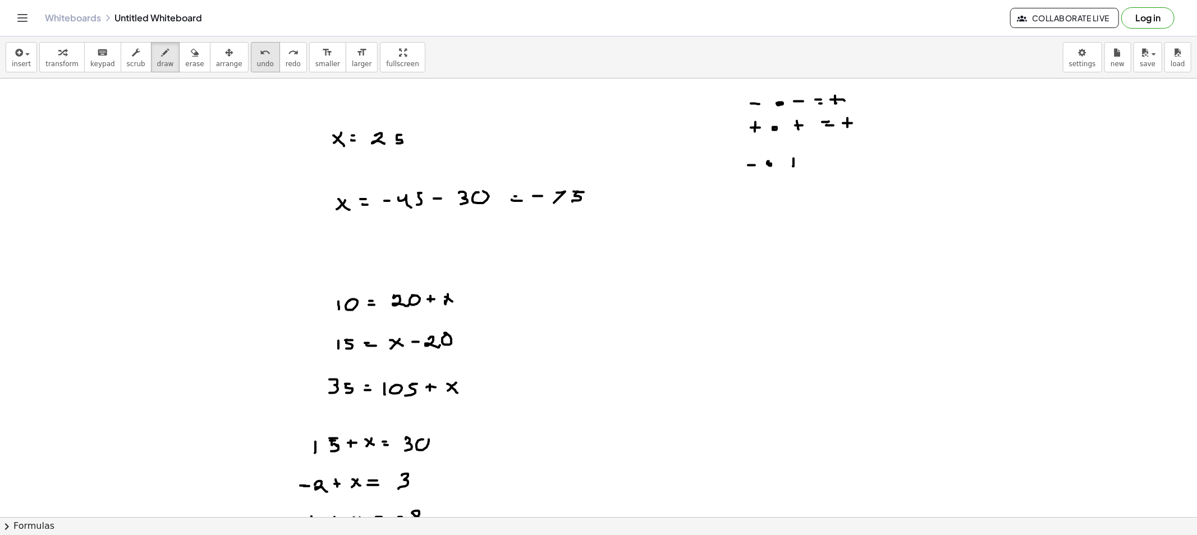
click at [257, 67] on span "undo" at bounding box center [265, 64] width 17 height 8
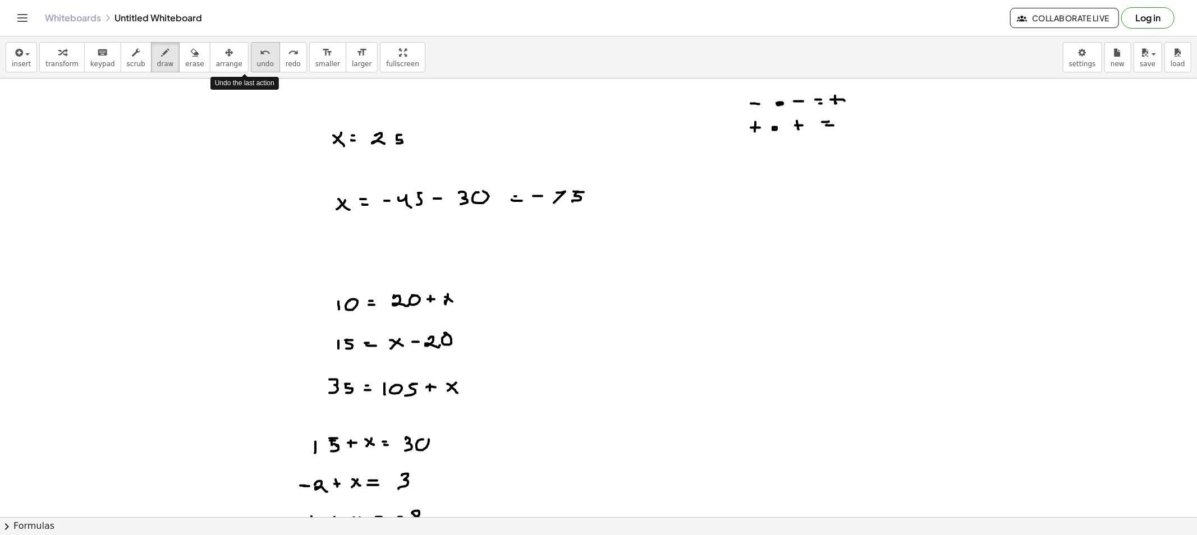
click at [257, 67] on span "undo" at bounding box center [265, 64] width 17 height 8
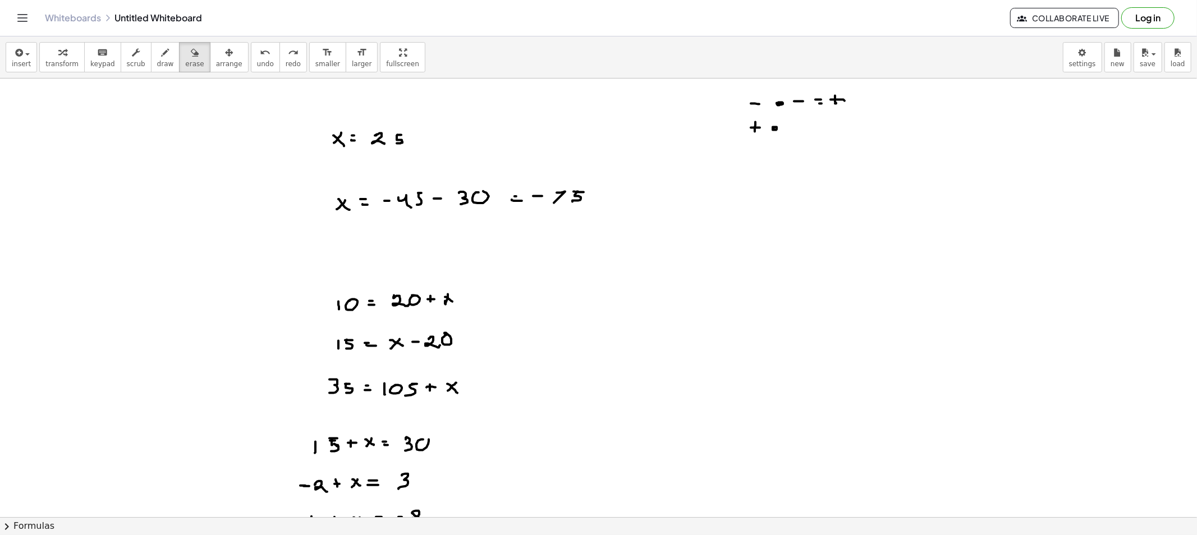
drag, startPoint x: 187, startPoint y: 65, endPoint x: 316, endPoint y: 154, distance: 156.1
click at [187, 66] on button "erase" at bounding box center [194, 57] width 31 height 30
drag, startPoint x: 569, startPoint y: 195, endPoint x: 315, endPoint y: 198, distance: 254.1
drag, startPoint x: 318, startPoint y: 154, endPoint x: 451, endPoint y: 138, distance: 133.9
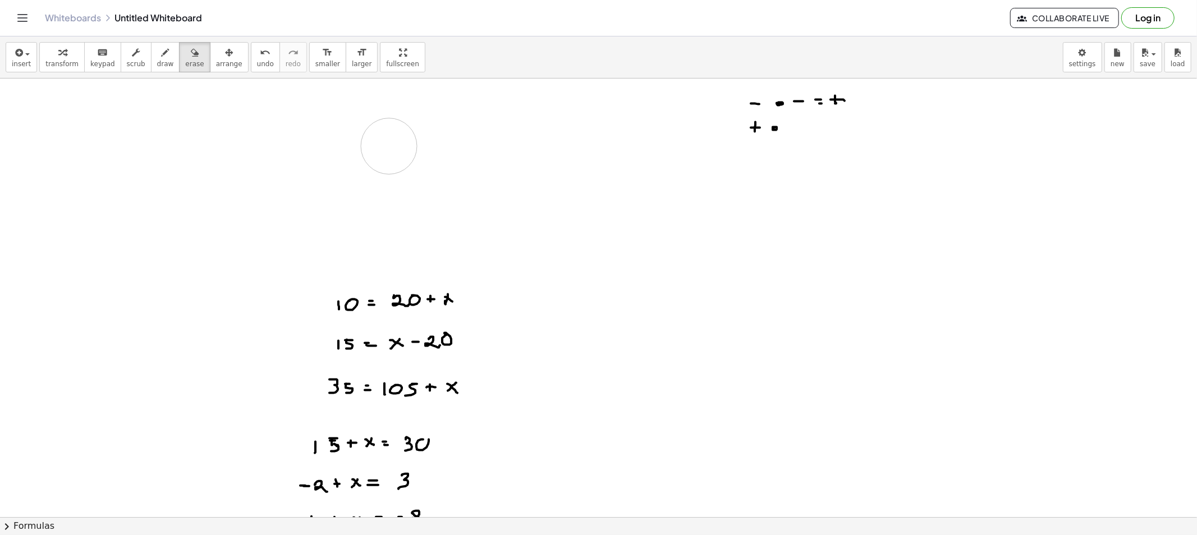
click at [160, 70] on button "draw" at bounding box center [165, 57] width 29 height 30
drag, startPoint x: 322, startPoint y: 211, endPoint x: 321, endPoint y: 223, distance: 11.8
drag, startPoint x: 346, startPoint y: 216, endPoint x: 338, endPoint y: 209, distance: 10.7
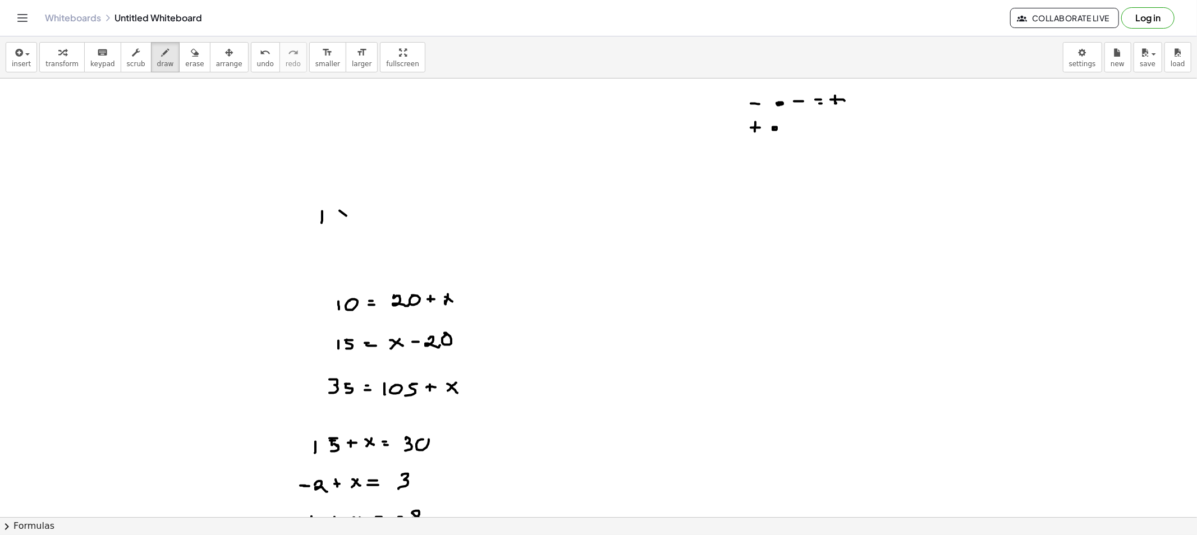
drag, startPoint x: 370, startPoint y: 211, endPoint x: 380, endPoint y: 220, distance: 13.1
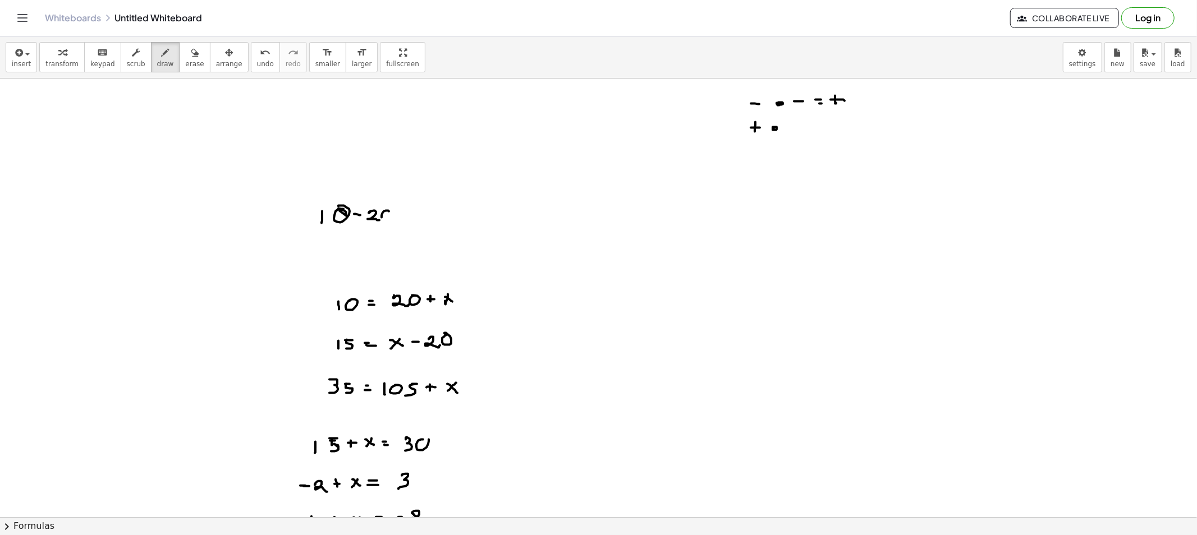
drag, startPoint x: 385, startPoint y: 211, endPoint x: 394, endPoint y: 214, distance: 8.9
drag, startPoint x: 403, startPoint y: 212, endPoint x: 415, endPoint y: 217, distance: 13.3
drag, startPoint x: 438, startPoint y: 211, endPoint x: 425, endPoint y: 214, distance: 13.1
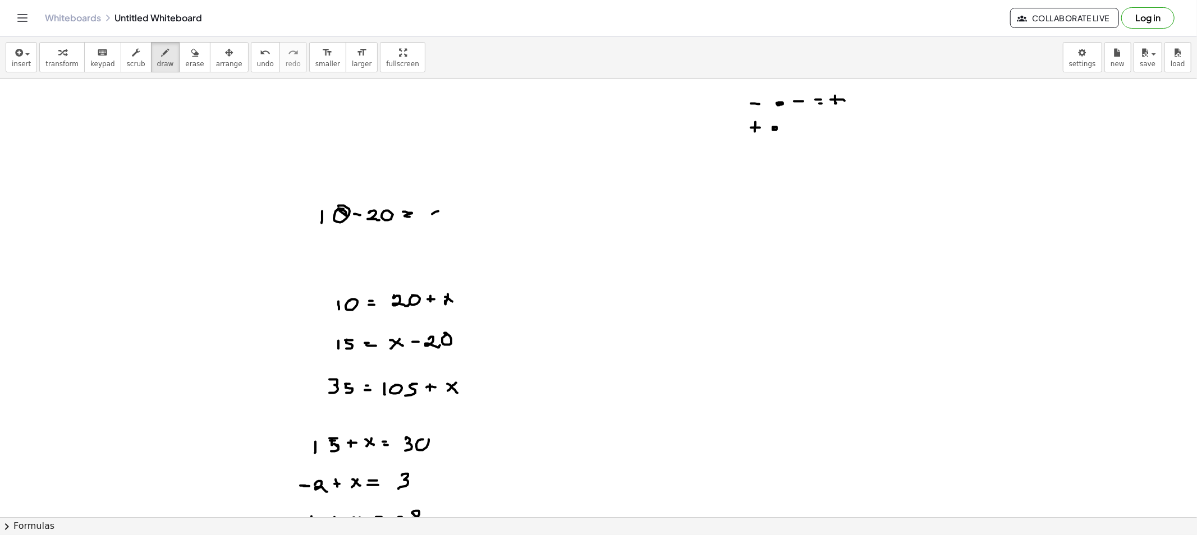
drag, startPoint x: 362, startPoint y: 237, endPoint x: 362, endPoint y: 249, distance: 11.8
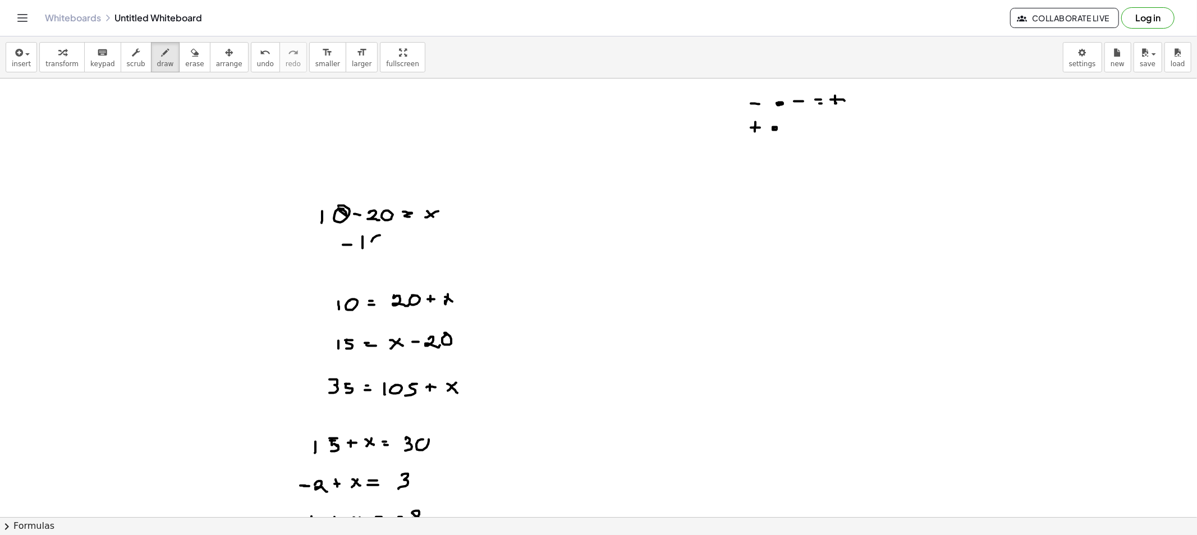
drag, startPoint x: 404, startPoint y: 243, endPoint x: 428, endPoint y: 239, distance: 24.0
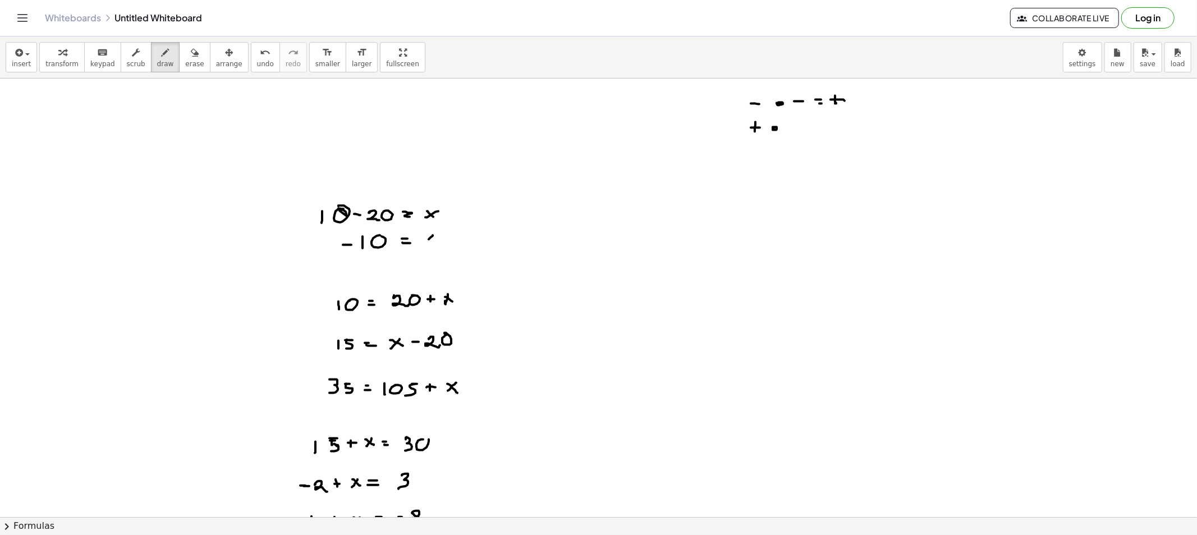
click at [185, 54] on div "button" at bounding box center [194, 51] width 19 height 13
drag, startPoint x: 328, startPoint y: 222, endPoint x: 337, endPoint y: 238, distance: 19.1
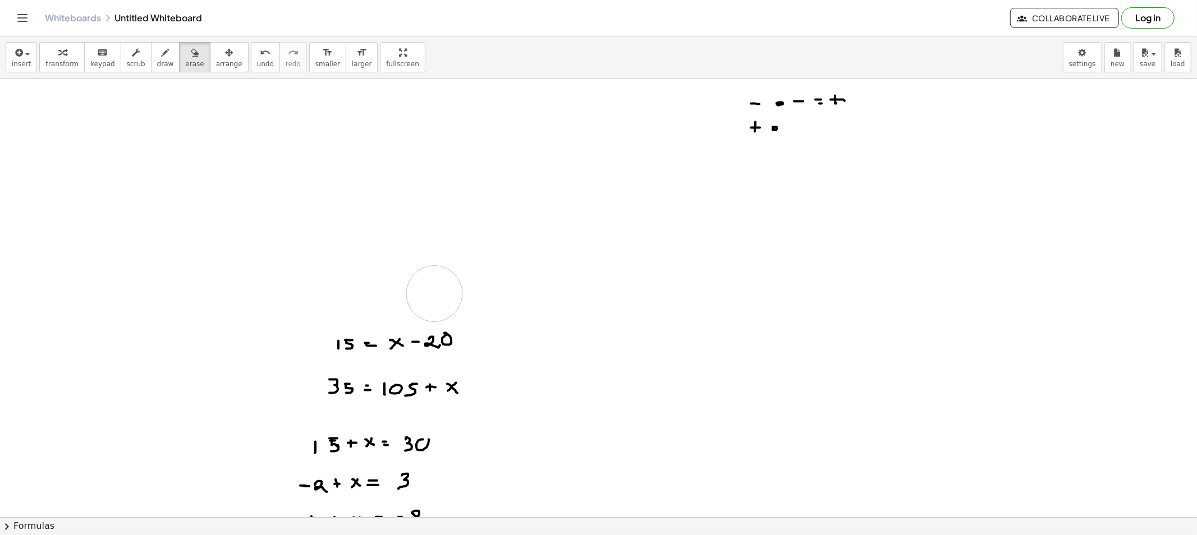
drag, startPoint x: 320, startPoint y: 296, endPoint x: 462, endPoint y: 291, distance: 142.0
click at [162, 53] on icon "button" at bounding box center [166, 52] width 8 height 13
drag, startPoint x: 322, startPoint y: 268, endPoint x: 324, endPoint y: 277, distance: 9.3
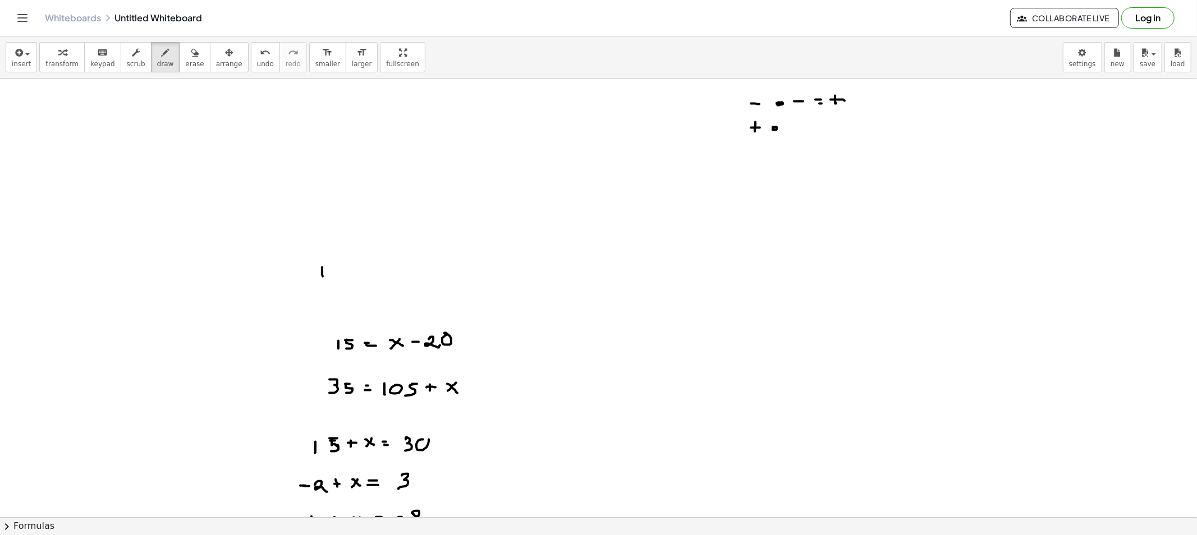
drag, startPoint x: 332, startPoint y: 272, endPoint x: 329, endPoint y: 278, distance: 7.3
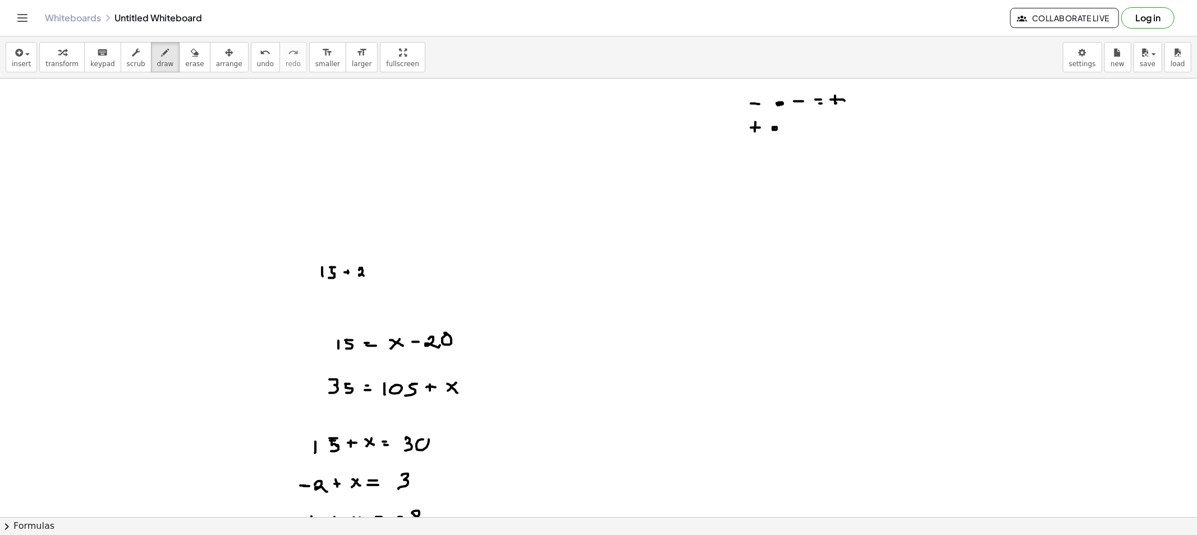
drag, startPoint x: 359, startPoint y: 270, endPoint x: 364, endPoint y: 276, distance: 7.6
drag, startPoint x: 371, startPoint y: 269, endPoint x: 377, endPoint y: 267, distance: 6.0
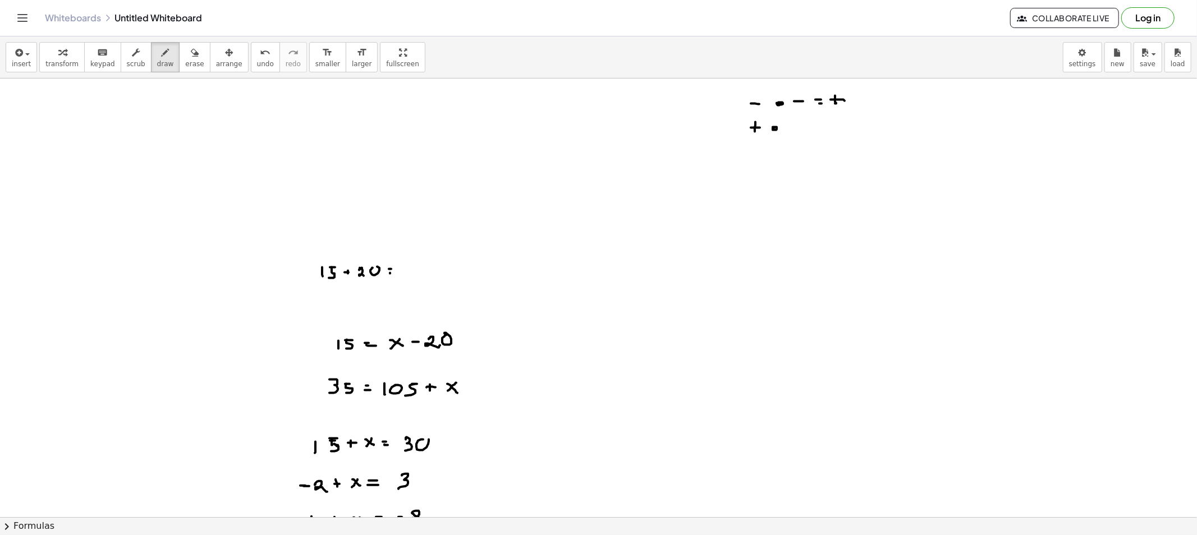
drag, startPoint x: 390, startPoint y: 274, endPoint x: 402, endPoint y: 274, distance: 11.8
drag, startPoint x: 408, startPoint y: 268, endPoint x: 403, endPoint y: 270, distance: 5.8
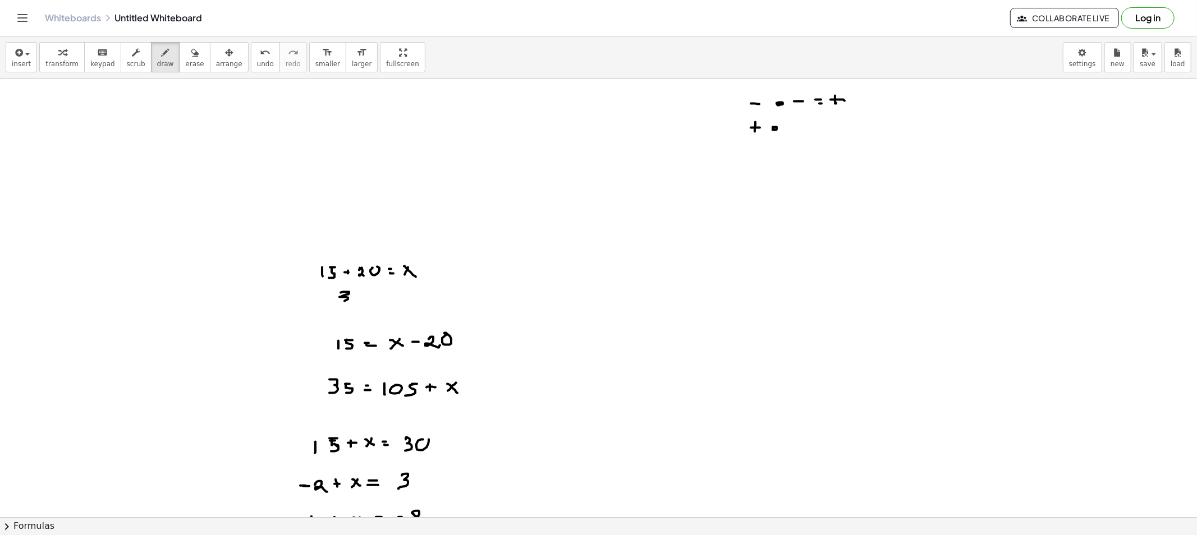
drag, startPoint x: 347, startPoint y: 292, endPoint x: 358, endPoint y: 295, distance: 11.4
drag, startPoint x: 358, startPoint y: 293, endPoint x: 357, endPoint y: 303, distance: 10.2
drag, startPoint x: 376, startPoint y: 296, endPoint x: 371, endPoint y: 300, distance: 6.8
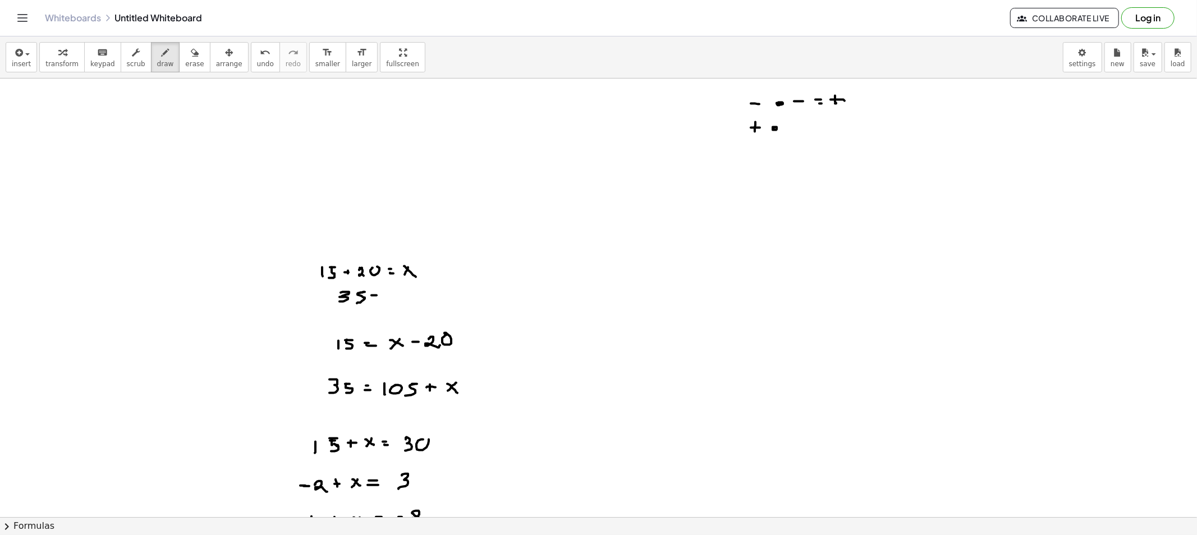
drag, startPoint x: 371, startPoint y: 300, endPoint x: 384, endPoint y: 300, distance: 12.9
drag, startPoint x: 389, startPoint y: 296, endPoint x: 383, endPoint y: 296, distance: 6.2
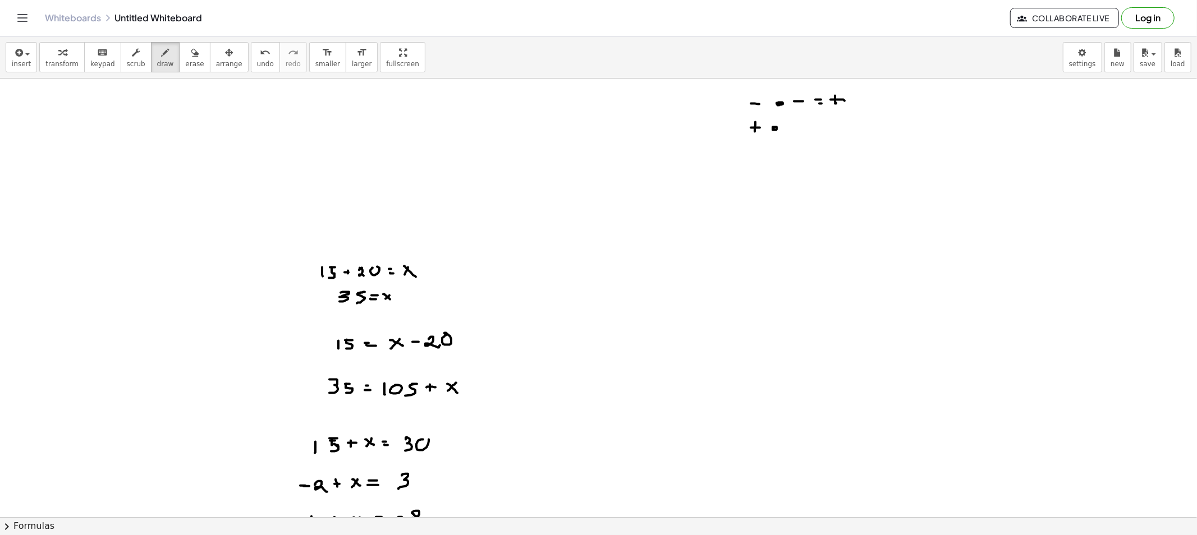
drag, startPoint x: 390, startPoint y: 300, endPoint x: 397, endPoint y: 301, distance: 6.9
drag, startPoint x: 171, startPoint y: 73, endPoint x: 180, endPoint y: 63, distance: 13.1
click at [177, 66] on div "insert select one: Math Expression Function Text Youtube Video Graphing Geometr…" at bounding box center [598, 57] width 1197 height 42
drag, startPoint x: 180, startPoint y: 63, endPoint x: 247, endPoint y: 214, distance: 164.7
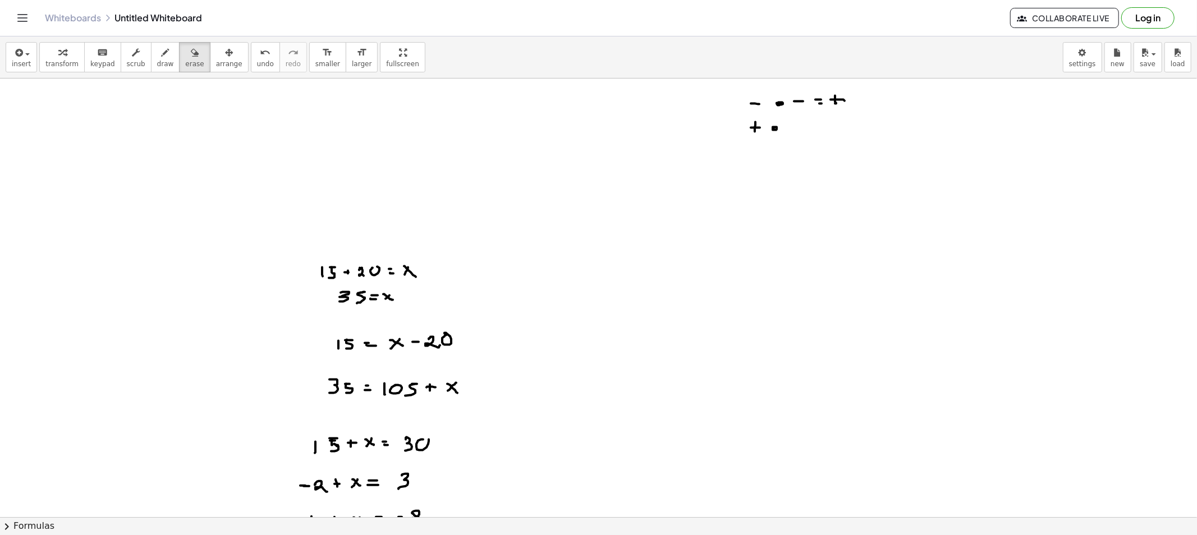
click at [181, 68] on button "erase" at bounding box center [194, 57] width 31 height 30
drag, startPoint x: 337, startPoint y: 284, endPoint x: 200, endPoint y: 299, distance: 138.2
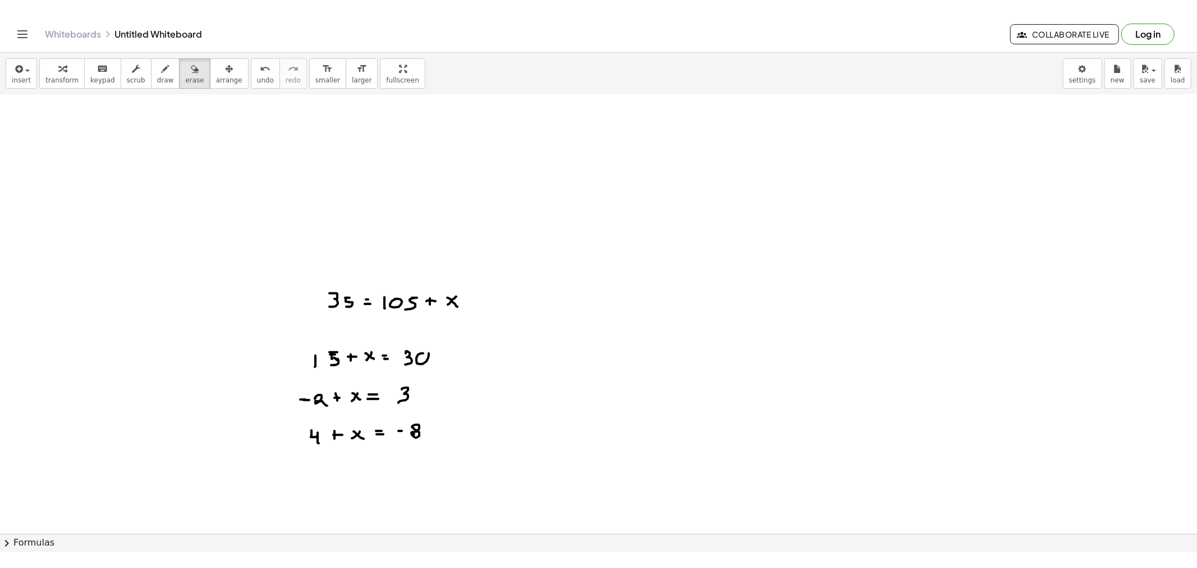
scroll to position [125, 0]
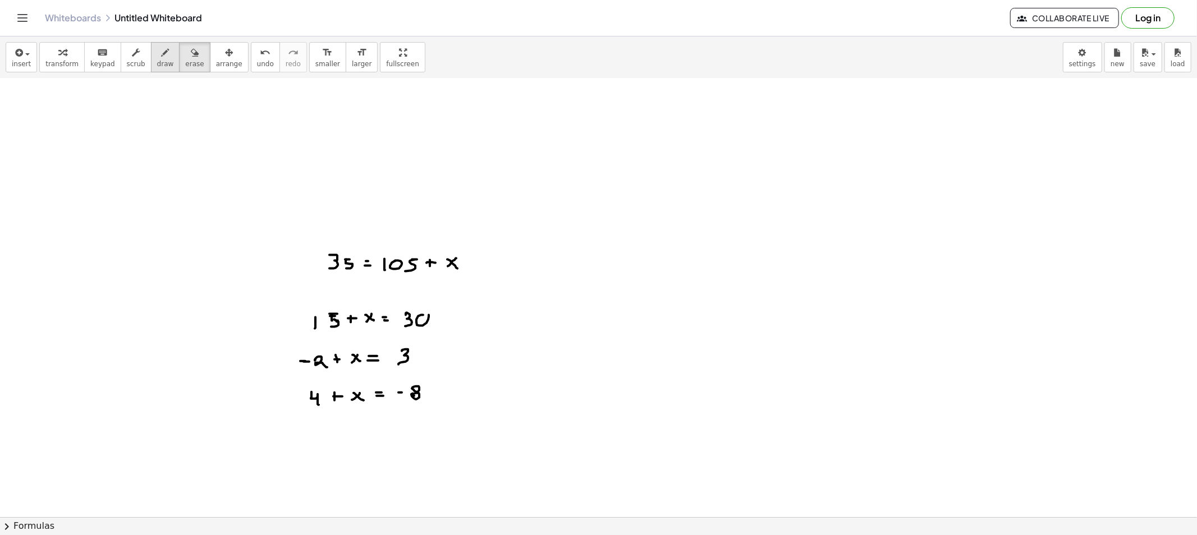
click at [148, 71] on div "insert select one: Math Expression Function Text Youtube Video Graphing Geometr…" at bounding box center [598, 57] width 1197 height 42
click at [151, 69] on button "draw" at bounding box center [165, 57] width 29 height 30
drag, startPoint x: 182, startPoint y: 58, endPoint x: 303, endPoint y: 163, distance: 160.6
click at [183, 65] on button "erase" at bounding box center [194, 57] width 31 height 30
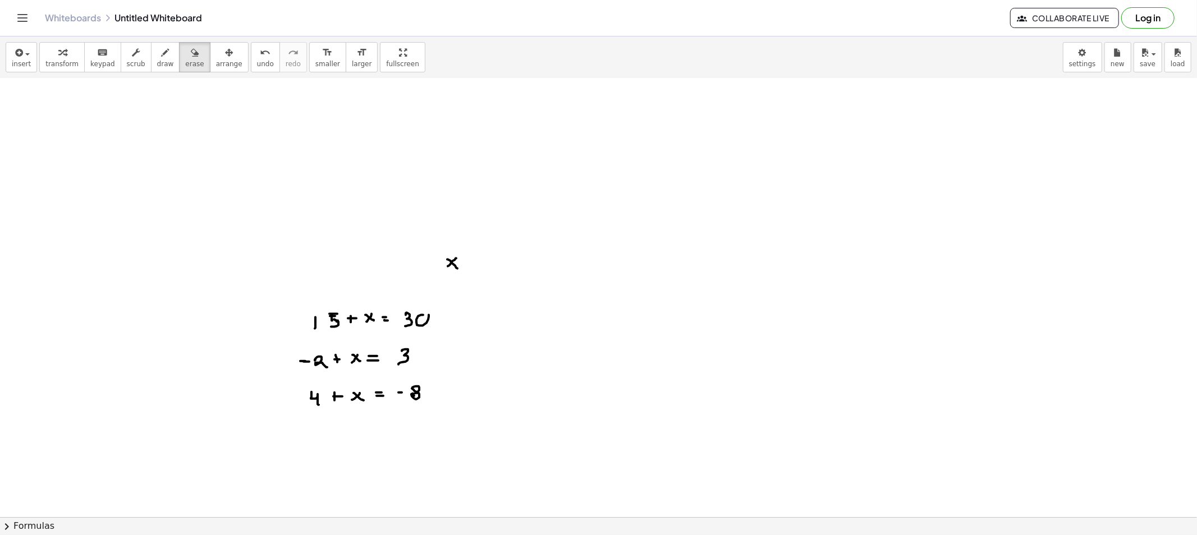
click at [179, 72] on button "erase" at bounding box center [194, 57] width 31 height 30
drag, startPoint x: 416, startPoint y: 249, endPoint x: 460, endPoint y: 254, distance: 44.0
click at [151, 58] on button "draw" at bounding box center [165, 57] width 29 height 30
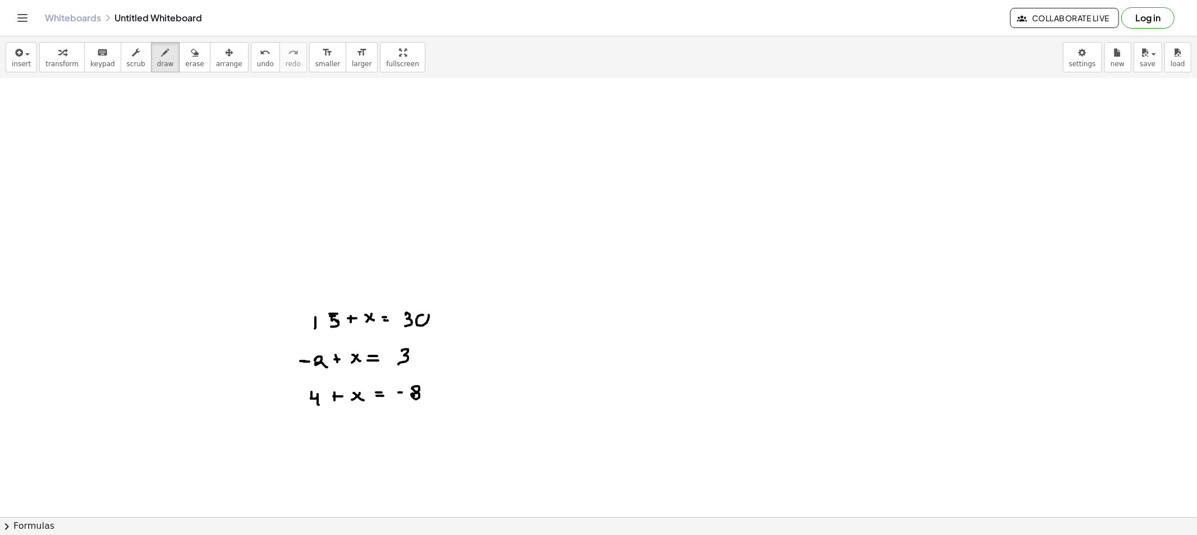
drag, startPoint x: 320, startPoint y: 188, endPoint x: 329, endPoint y: 188, distance: 9.5
drag, startPoint x: 335, startPoint y: 187, endPoint x: 350, endPoint y: 187, distance: 15.1
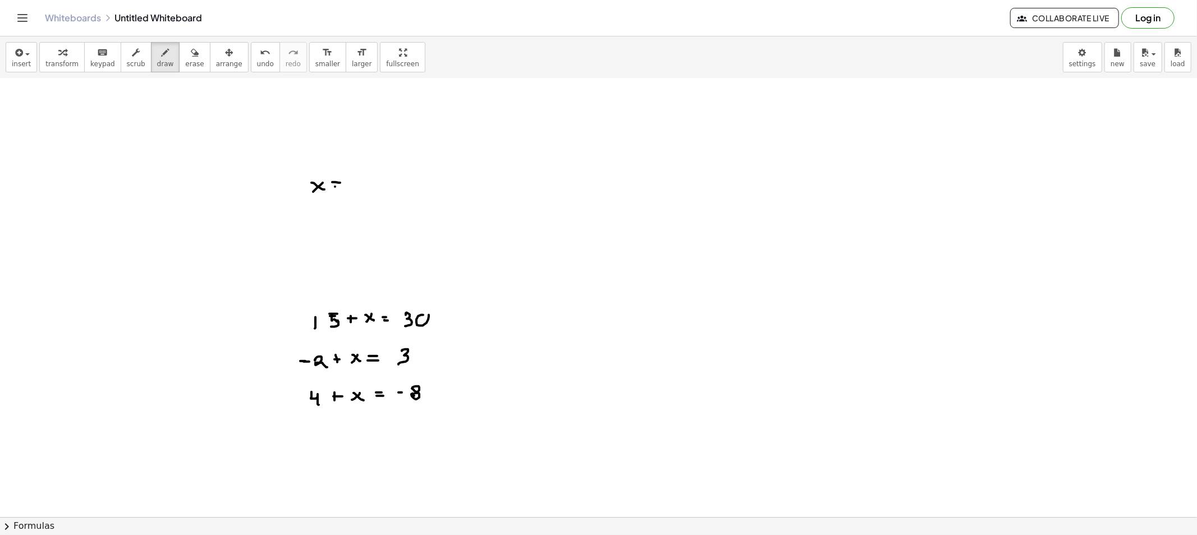
drag, startPoint x: 352, startPoint y: 184, endPoint x: 365, endPoint y: 183, distance: 13.5
drag, startPoint x: 366, startPoint y: 180, endPoint x: 366, endPoint y: 189, distance: 9.5
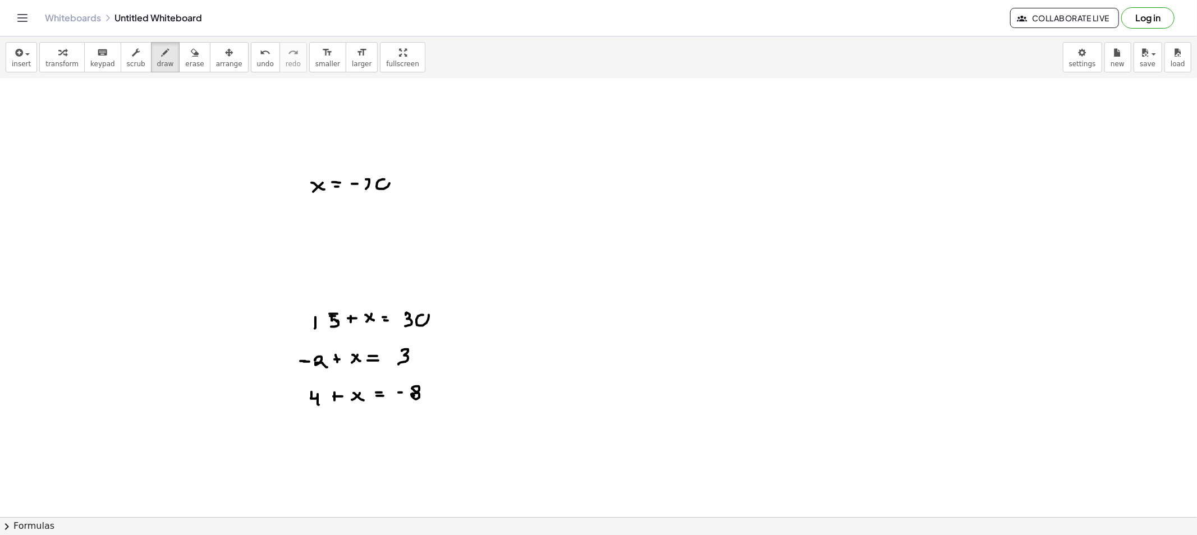
click at [191, 59] on icon "button" at bounding box center [195, 52] width 8 height 13
drag, startPoint x: 255, startPoint y: 185, endPoint x: 687, endPoint y: 229, distance: 434.7
drag, startPoint x: 144, startPoint y: 58, endPoint x: 223, endPoint y: 144, distance: 116.7
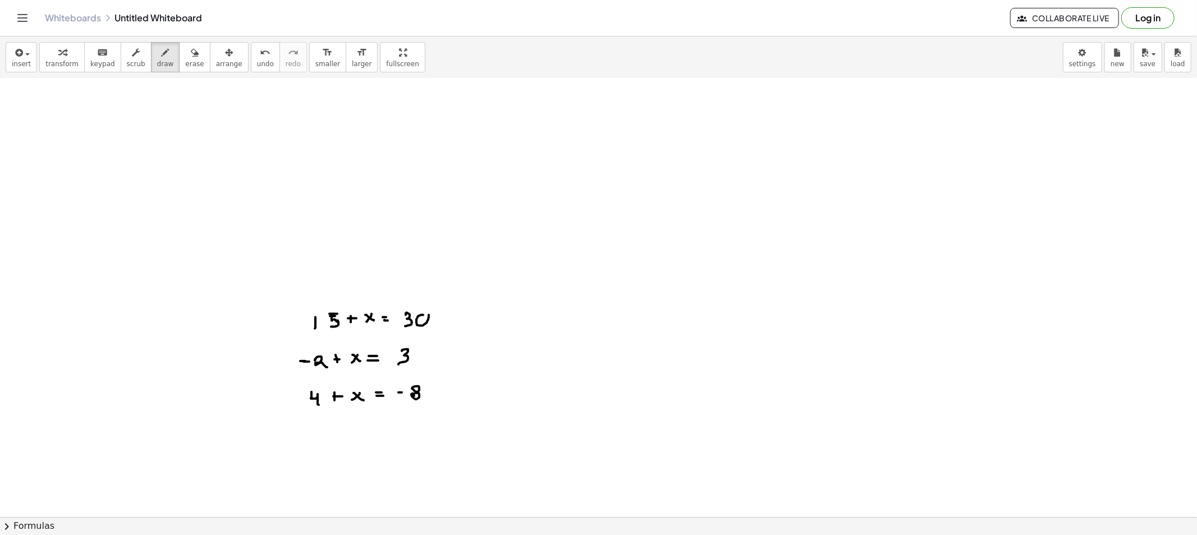
click at [151, 59] on button "draw" at bounding box center [165, 57] width 29 height 30
drag, startPoint x: 348, startPoint y: 212, endPoint x: 341, endPoint y: 215, distance: 8.0
drag, startPoint x: 341, startPoint y: 212, endPoint x: 352, endPoint y: 222, distance: 15.1
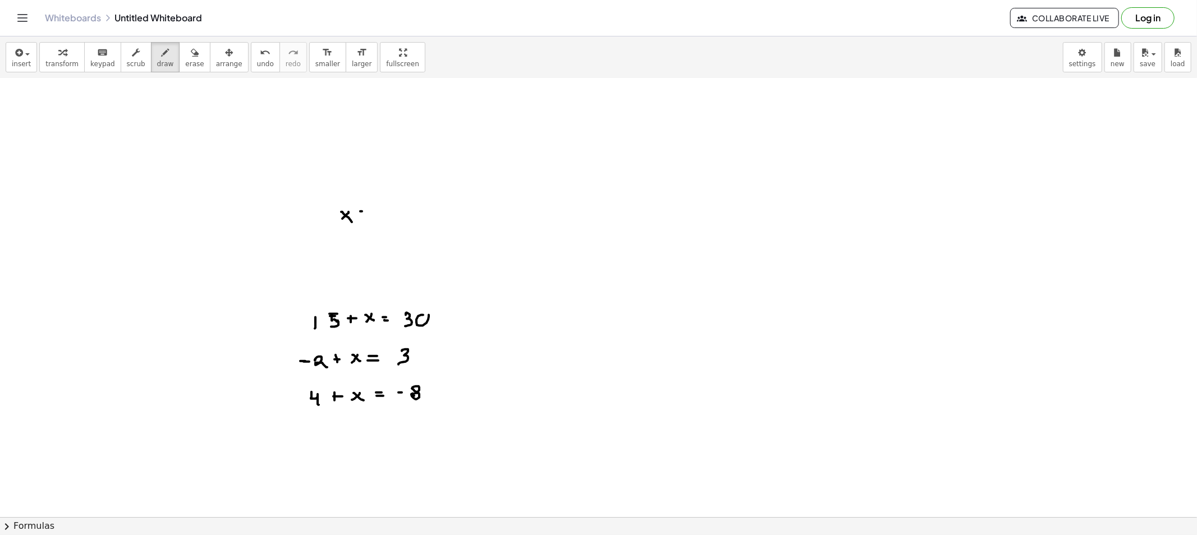
drag, startPoint x: 380, startPoint y: 210, endPoint x: 389, endPoint y: 218, distance: 11.6
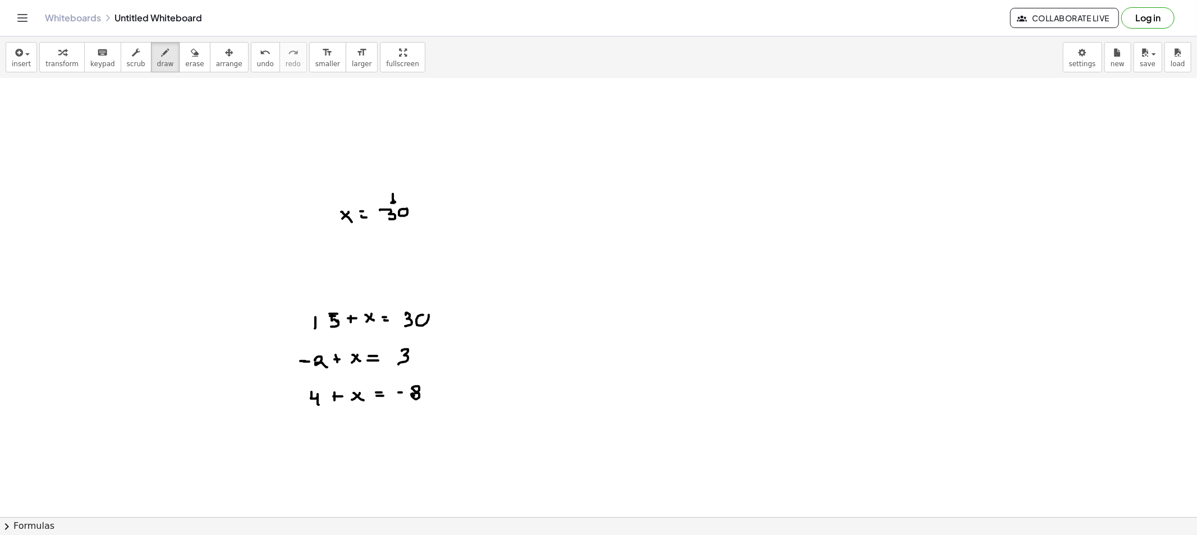
drag, startPoint x: 393, startPoint y: 194, endPoint x: 396, endPoint y: 205, distance: 11.0
drag, startPoint x: 417, startPoint y: 210, endPoint x: 425, endPoint y: 209, distance: 7.9
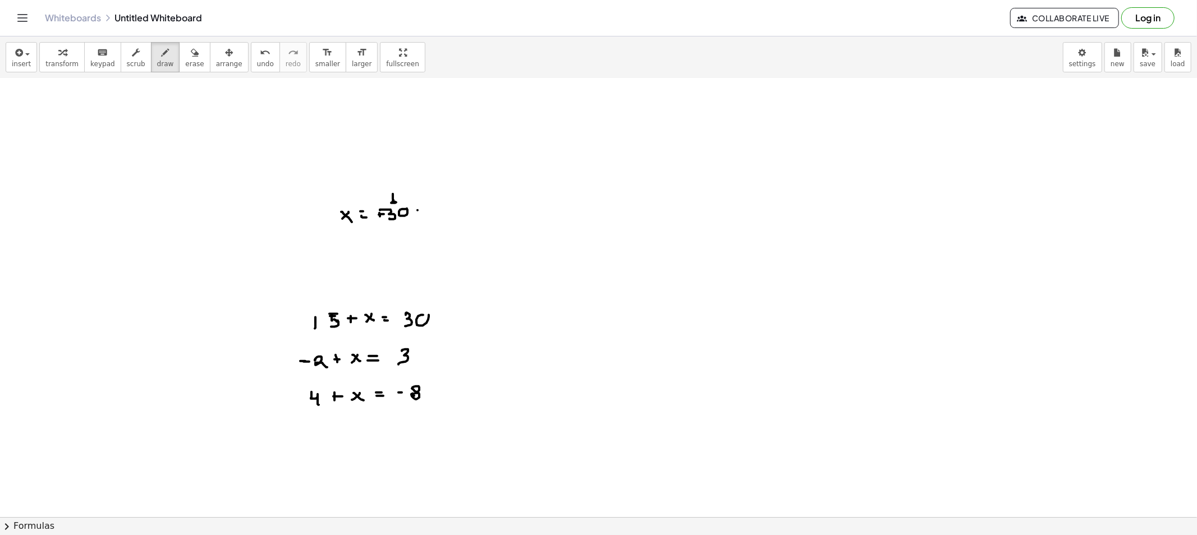
drag, startPoint x: 430, startPoint y: 205, endPoint x: 435, endPoint y: 209, distance: 6.8
drag, startPoint x: 439, startPoint y: 205, endPoint x: 439, endPoint y: 212, distance: 6.8
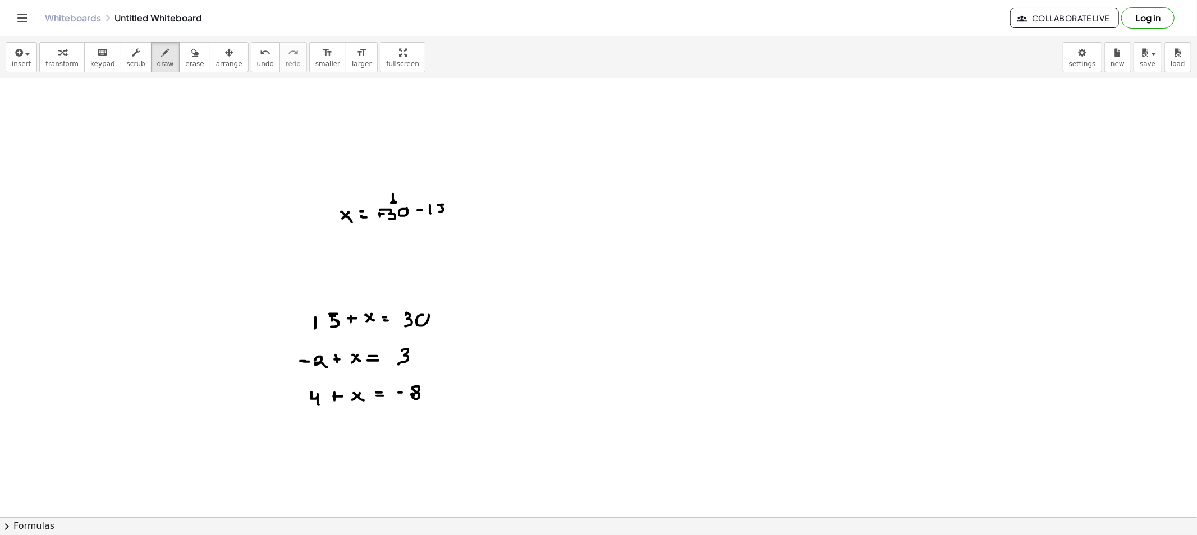
drag, startPoint x: 460, startPoint y: 210, endPoint x: 469, endPoint y: 211, distance: 9.1
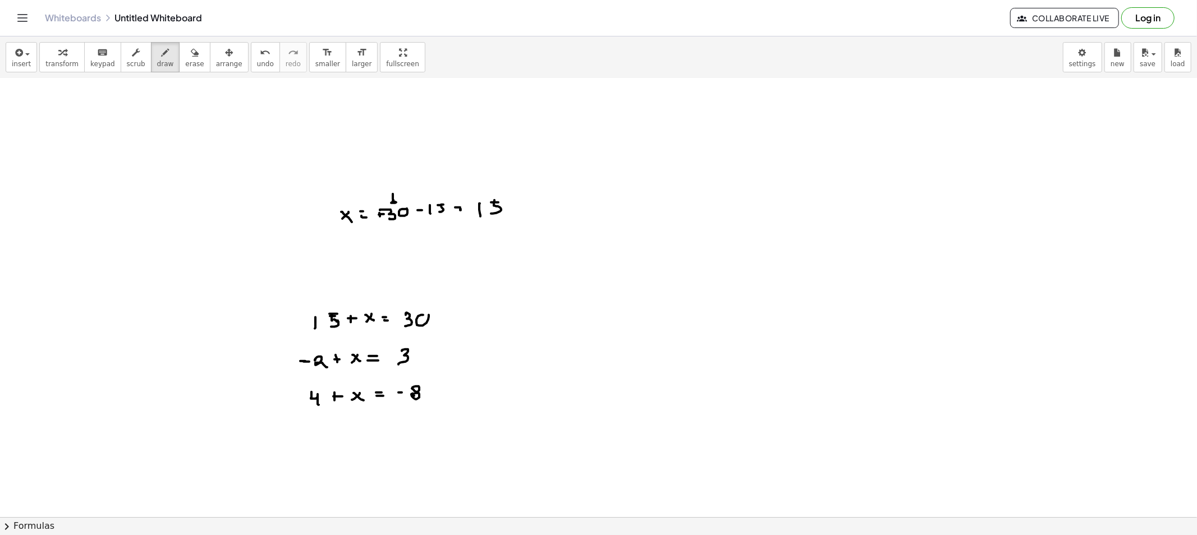
drag, startPoint x: 494, startPoint y: 206, endPoint x: 491, endPoint y: 214, distance: 8.3
drag, startPoint x: 483, startPoint y: 185, endPoint x: 492, endPoint y: 192, distance: 11.2
click at [179, 70] on button "erase" at bounding box center [194, 57] width 31 height 30
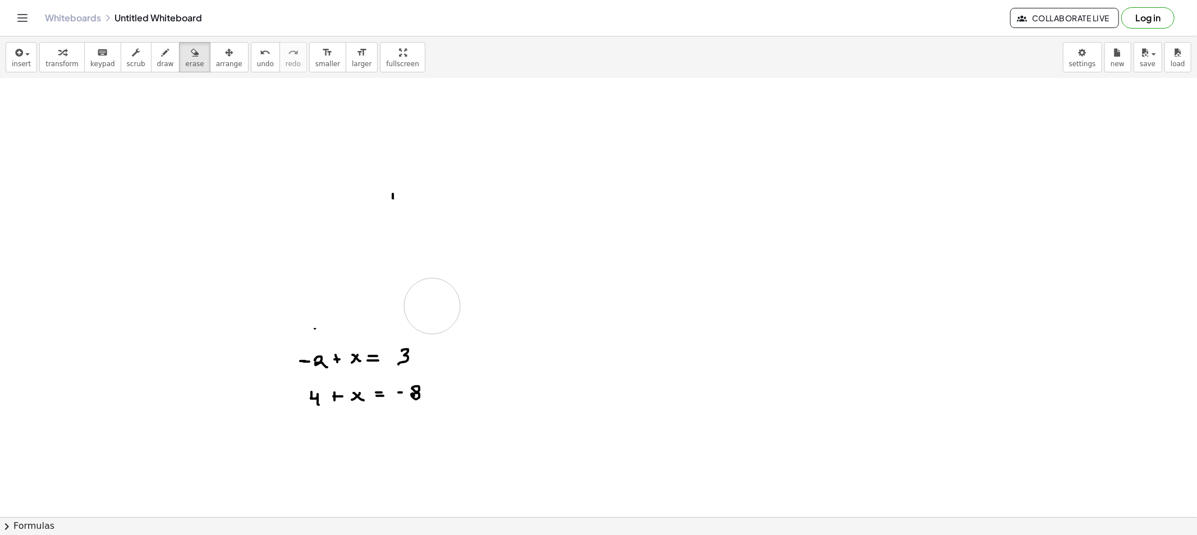
drag, startPoint x: 477, startPoint y: 231, endPoint x: 414, endPoint y: 254, distance: 67.2
click at [185, 69] on button "erase" at bounding box center [194, 57] width 31 height 30
drag, startPoint x: 293, startPoint y: 384, endPoint x: 410, endPoint y: 345, distance: 123.1
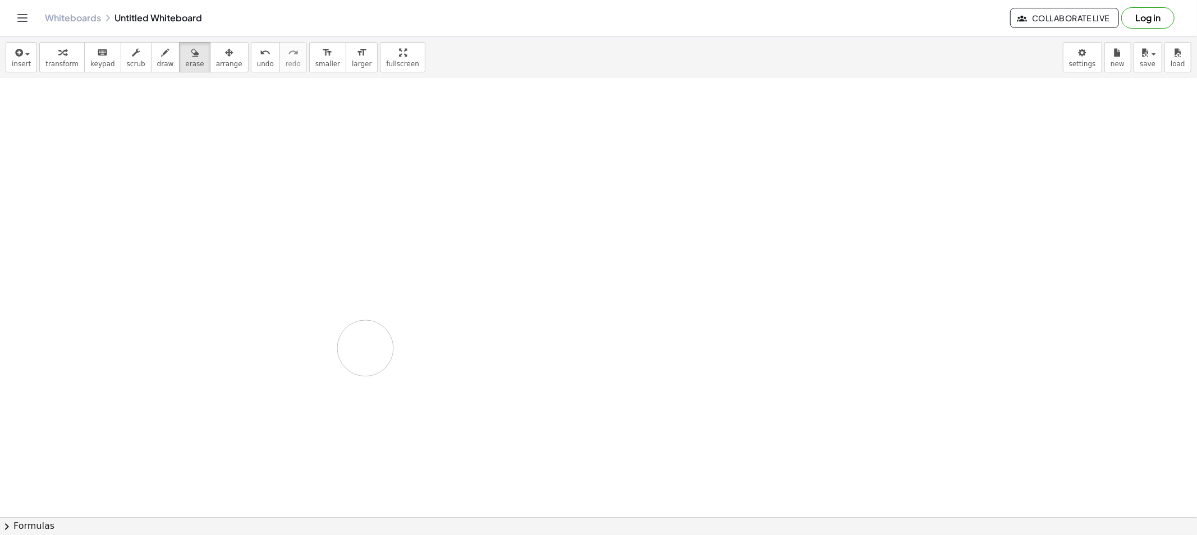
click at [151, 69] on button "draw" at bounding box center [165, 57] width 29 height 30
drag, startPoint x: 322, startPoint y: 111, endPoint x: 329, endPoint y: 111, distance: 6.7
drag, startPoint x: 341, startPoint y: 107, endPoint x: 344, endPoint y: 116, distance: 10.1
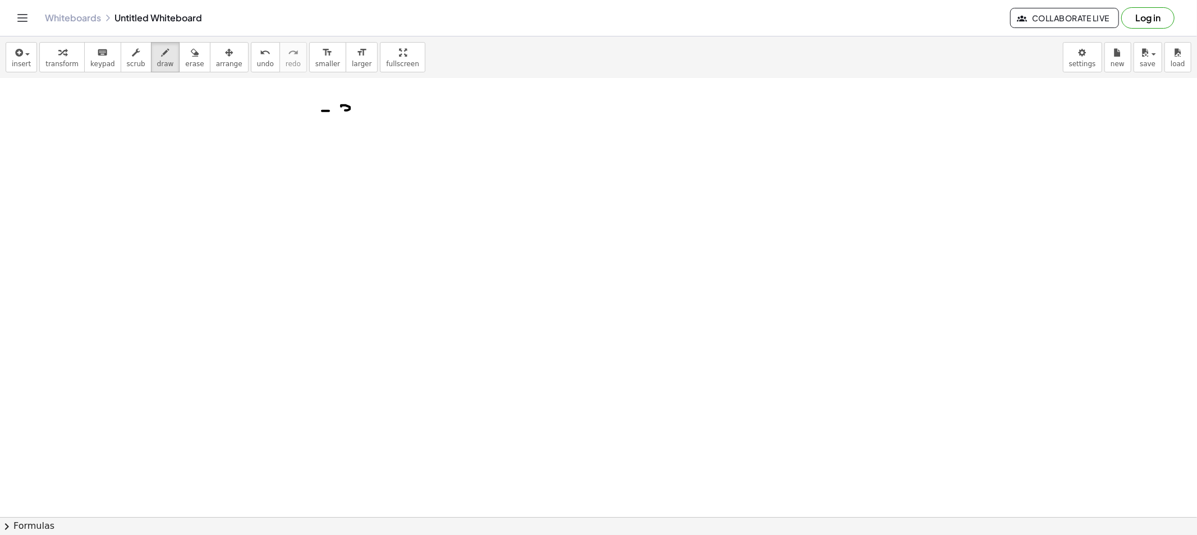
drag, startPoint x: 367, startPoint y: 111, endPoint x: 361, endPoint y: 109, distance: 5.7
drag, startPoint x: 387, startPoint y: 109, endPoint x: 379, endPoint y: 112, distance: 8.9
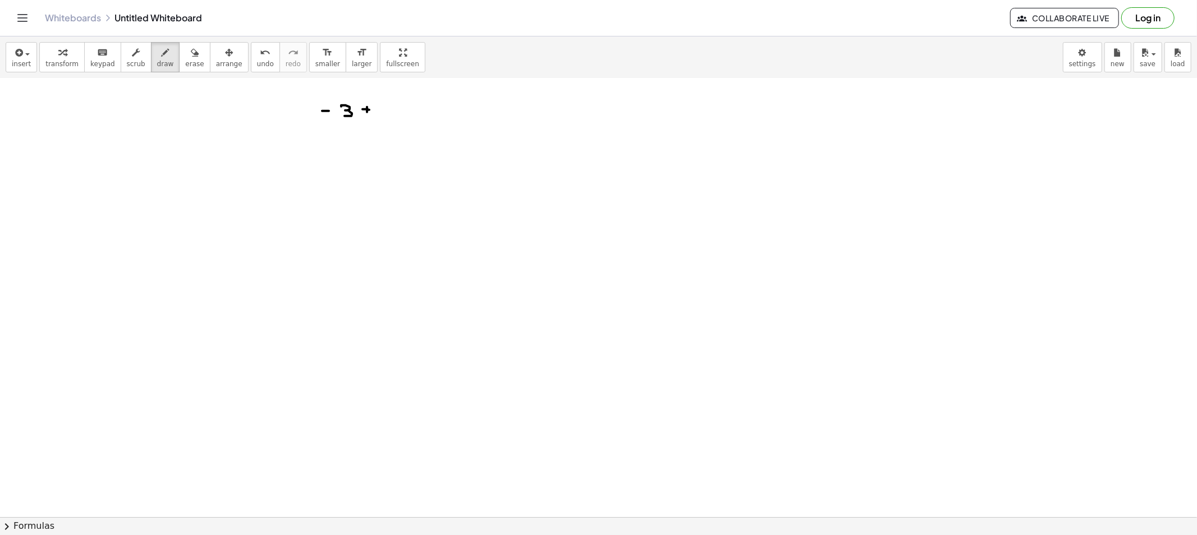
drag, startPoint x: 380, startPoint y: 109, endPoint x: 404, endPoint y: 110, distance: 24.1
drag, startPoint x: 407, startPoint y: 111, endPoint x: 422, endPoint y: 113, distance: 16.0
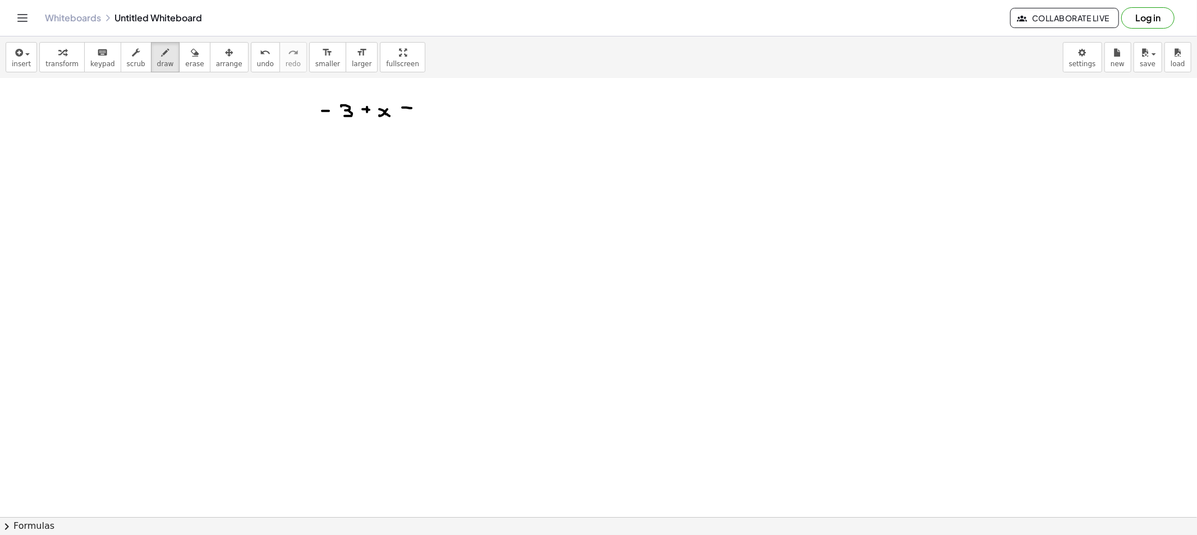
drag, startPoint x: 433, startPoint y: 105, endPoint x: 441, endPoint y: 105, distance: 7.9
drag, startPoint x: 433, startPoint y: 107, endPoint x: 430, endPoint y: 118, distance: 11.2
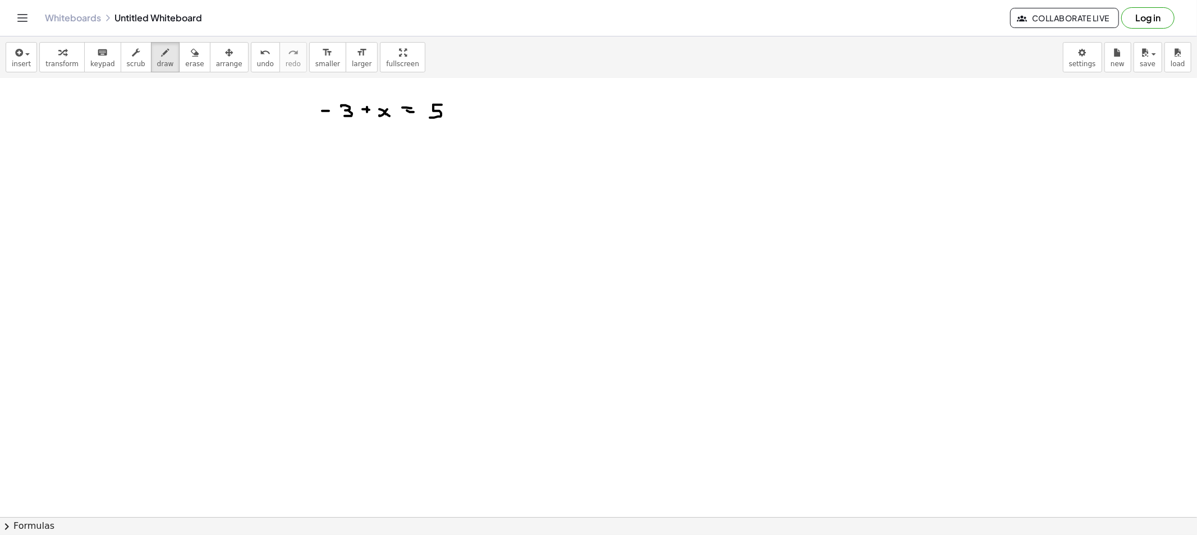
drag, startPoint x: 343, startPoint y: 154, endPoint x: 341, endPoint y: 159, distance: 5.8
drag, startPoint x: 361, startPoint y: 155, endPoint x: 361, endPoint y: 160, distance: 5.6
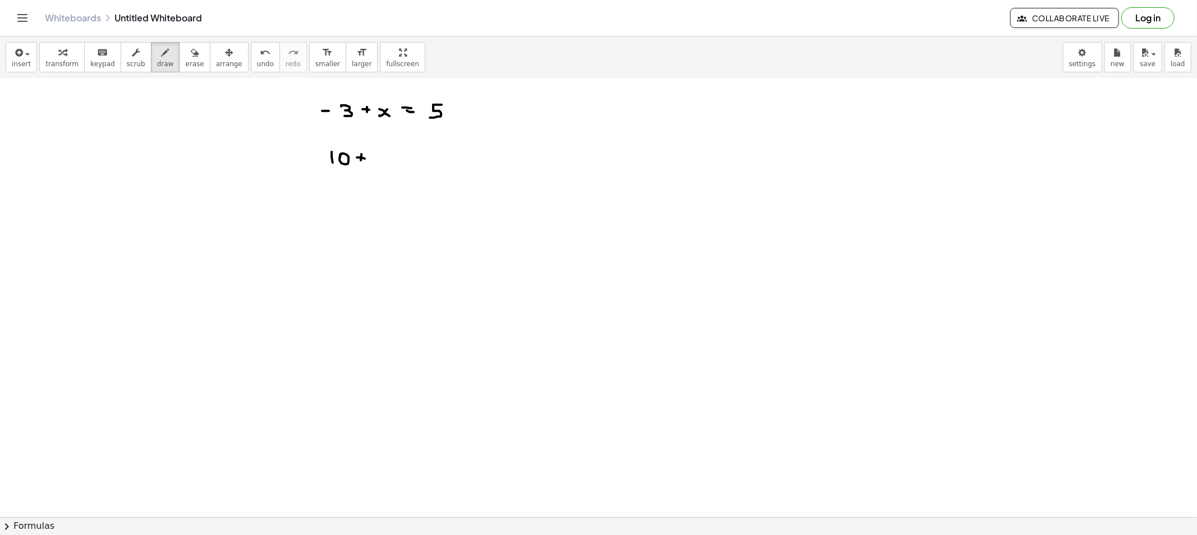
drag, startPoint x: 365, startPoint y: 159, endPoint x: 383, endPoint y: 163, distance: 18.4
drag, startPoint x: 388, startPoint y: 156, endPoint x: 381, endPoint y: 163, distance: 9.6
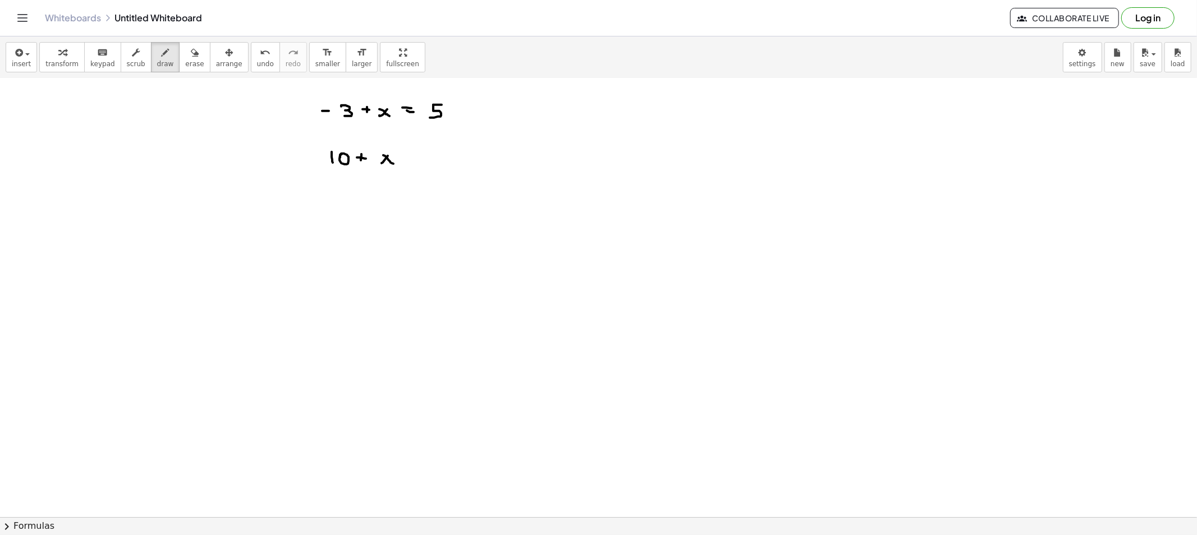
drag, startPoint x: 406, startPoint y: 159, endPoint x: 416, endPoint y: 163, distance: 10.3
drag, startPoint x: 432, startPoint y: 153, endPoint x: 445, endPoint y: 160, distance: 15.6
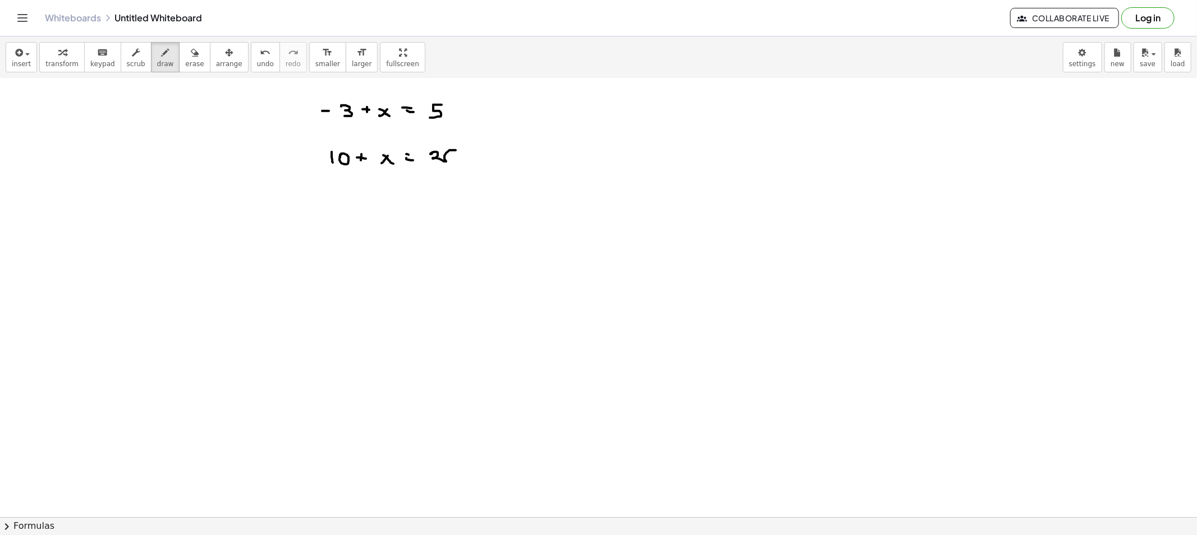
drag, startPoint x: 449, startPoint y: 150, endPoint x: 433, endPoint y: 166, distance: 22.6
drag, startPoint x: 337, startPoint y: 205, endPoint x: 329, endPoint y: 209, distance: 9.3
drag, startPoint x: 335, startPoint y: 208, endPoint x: 356, endPoint y: 208, distance: 20.2
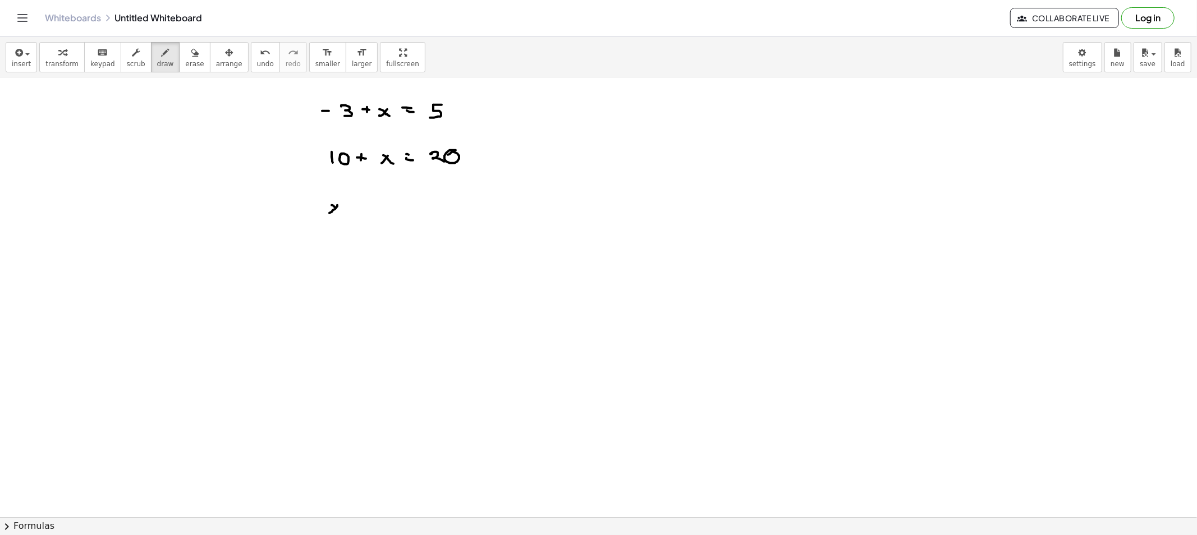
drag, startPoint x: 357, startPoint y: 208, endPoint x: 363, endPoint y: 208, distance: 6.2
drag, startPoint x: 375, startPoint y: 203, endPoint x: 382, endPoint y: 211, distance: 10.7
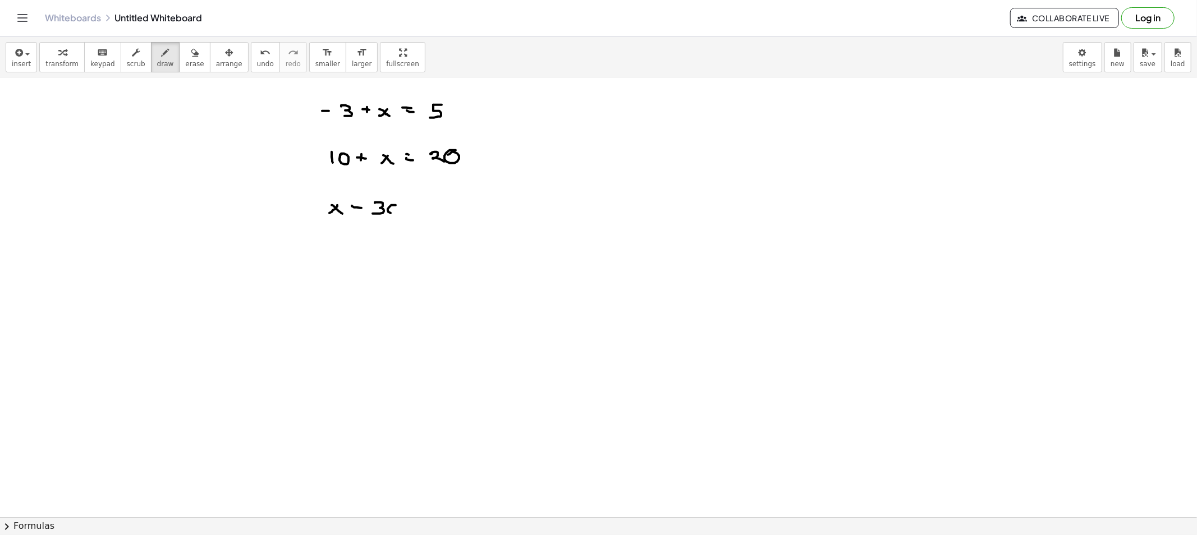
drag, startPoint x: 444, startPoint y: 204, endPoint x: 444, endPoint y: 214, distance: 10.1
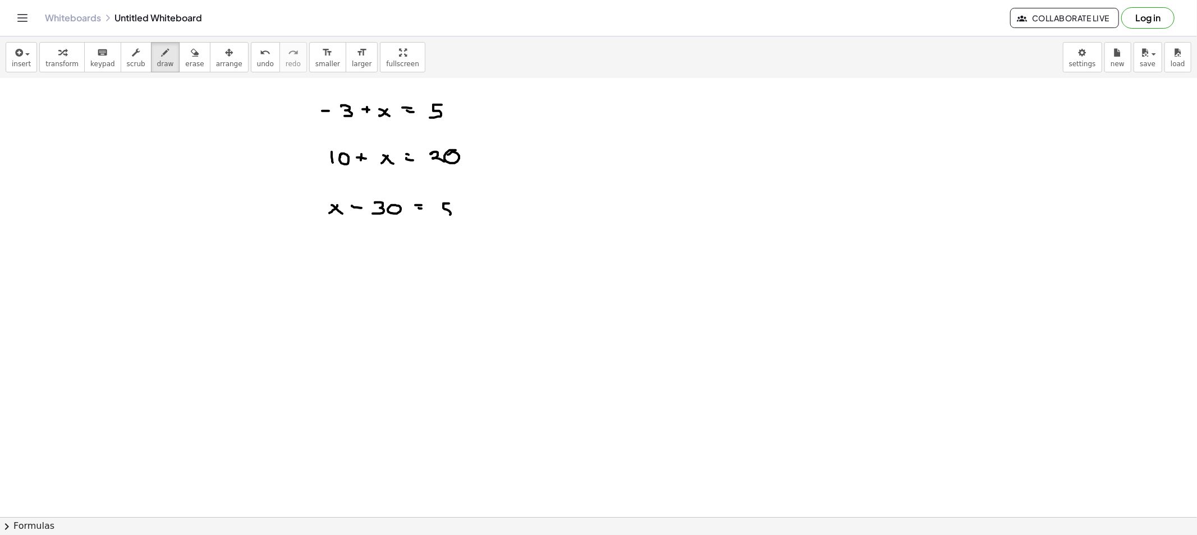
drag, startPoint x: 461, startPoint y: 215, endPoint x: 460, endPoint y: 208, distance: 7.9
drag, startPoint x: 337, startPoint y: 265, endPoint x: 327, endPoint y: 265, distance: 10.1
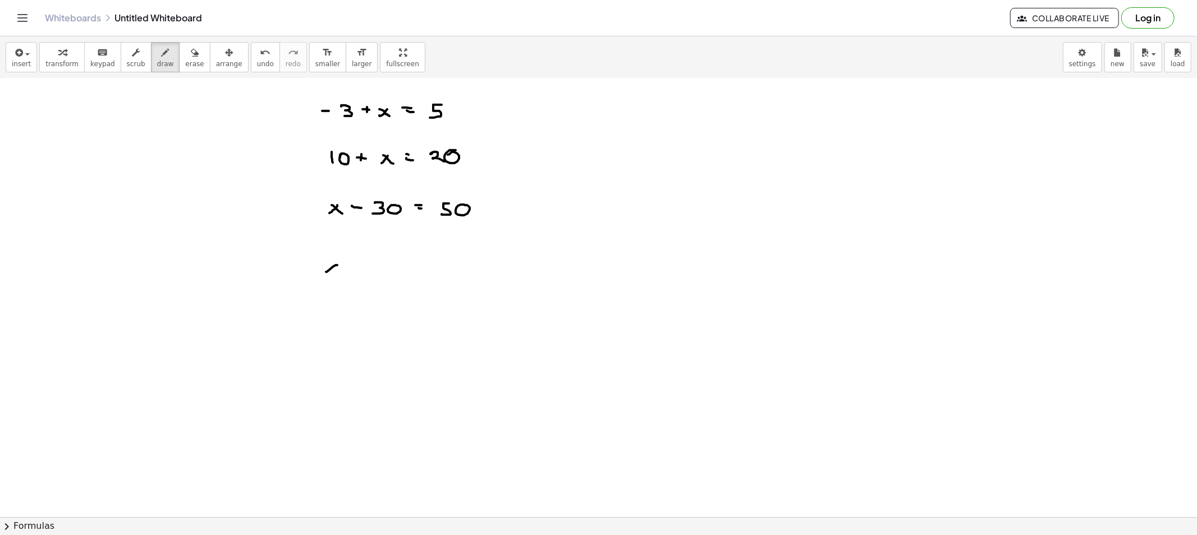
drag, startPoint x: 352, startPoint y: 268, endPoint x: 363, endPoint y: 268, distance: 10.7
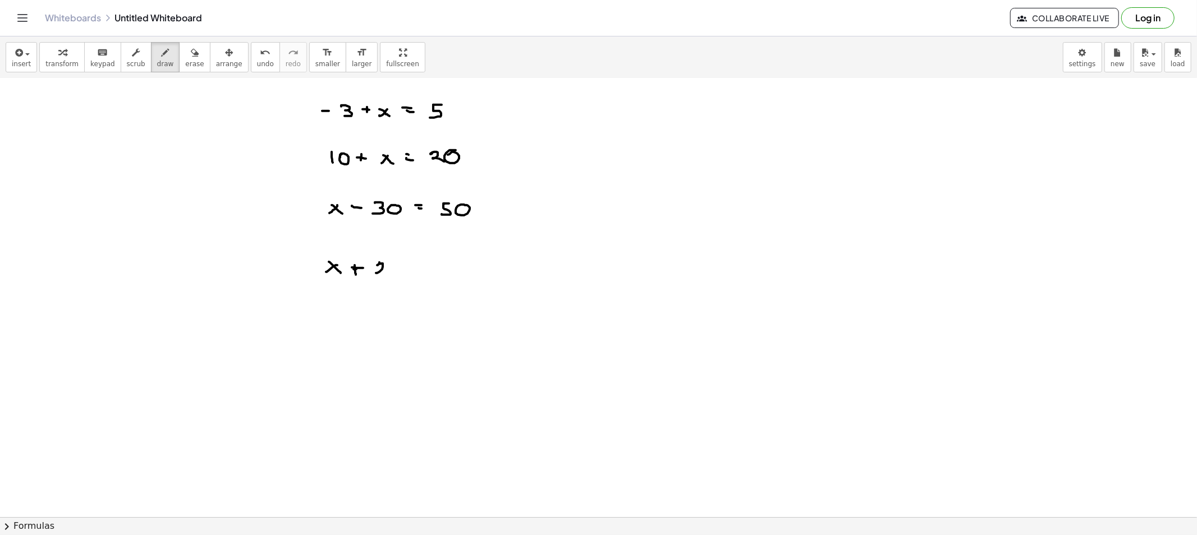
drag, startPoint x: 378, startPoint y: 265, endPoint x: 389, endPoint y: 273, distance: 13.7
drag, startPoint x: 418, startPoint y: 270, endPoint x: 424, endPoint y: 272, distance: 6.6
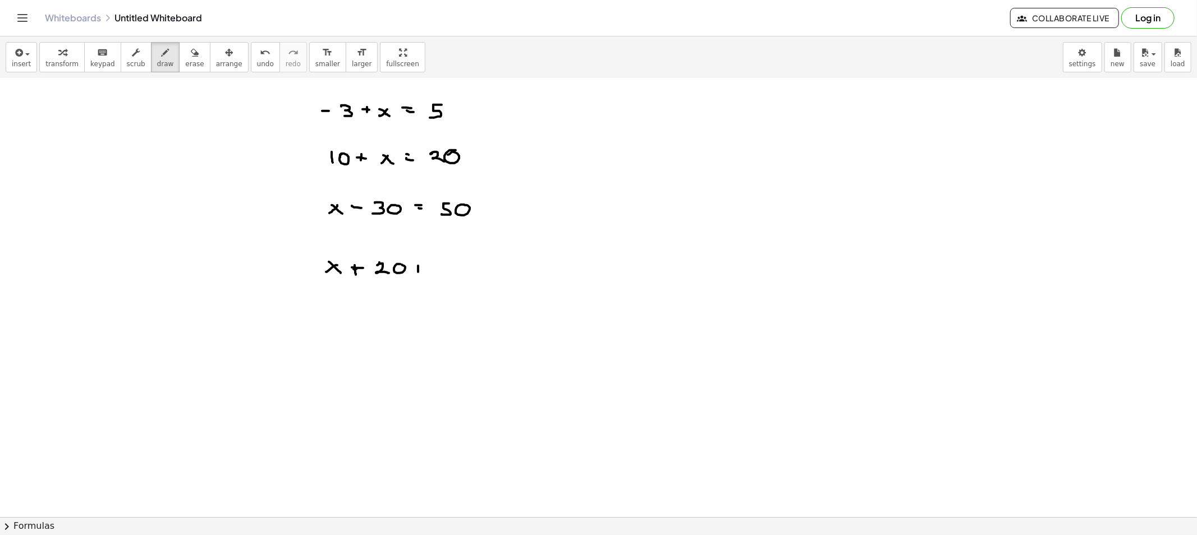
drag, startPoint x: 434, startPoint y: 265, endPoint x: 439, endPoint y: 270, distance: 6.8
drag, startPoint x: 443, startPoint y: 266, endPoint x: 461, endPoint y: 270, distance: 18.4
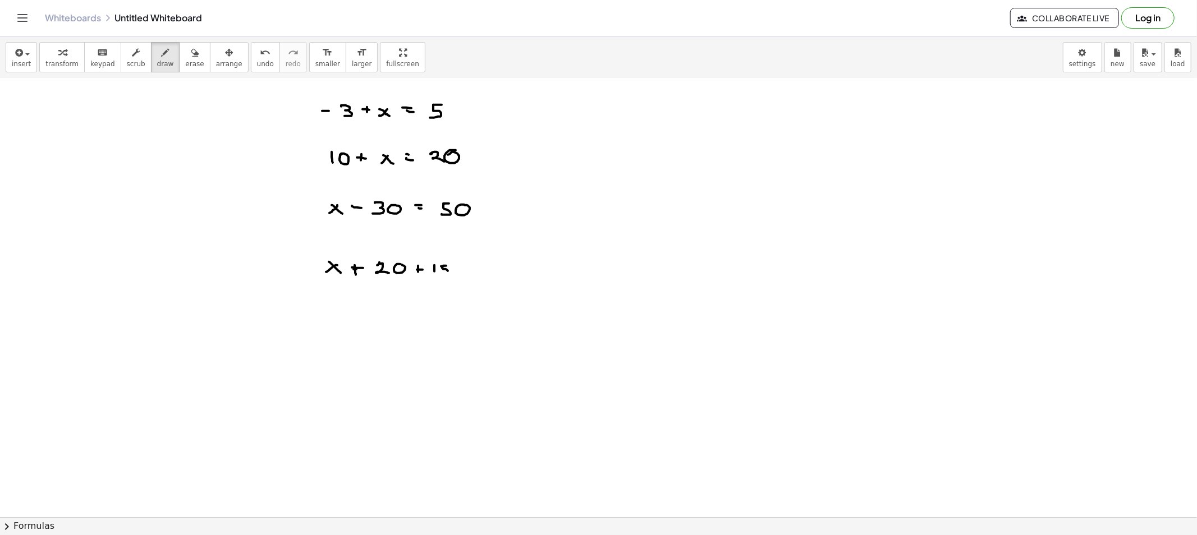
drag, startPoint x: 463, startPoint y: 270, endPoint x: 468, endPoint y: 273, distance: 6.0
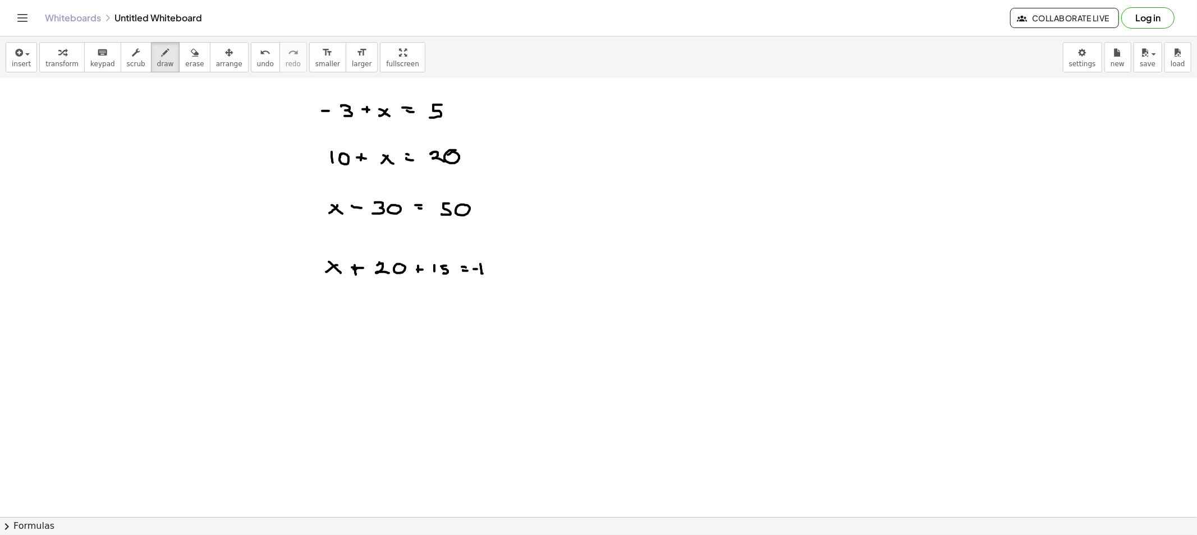
drag, startPoint x: 490, startPoint y: 264, endPoint x: 490, endPoint y: 274, distance: 9.6
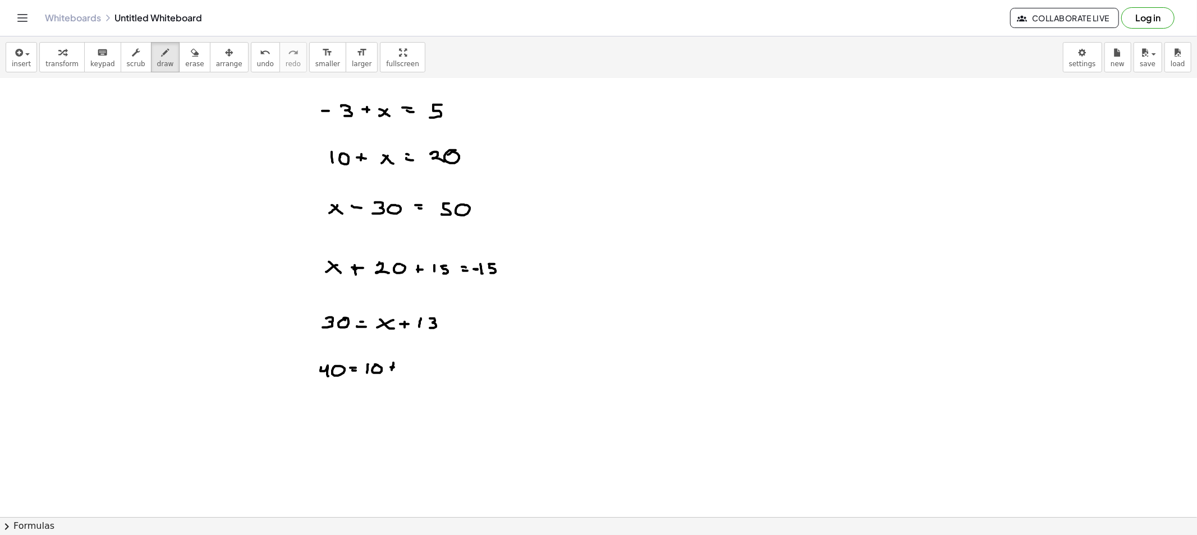
click at [185, 62] on span "erase" at bounding box center [194, 64] width 19 height 8
drag, startPoint x: 269, startPoint y: 109, endPoint x: 490, endPoint y: 99, distance: 220.7
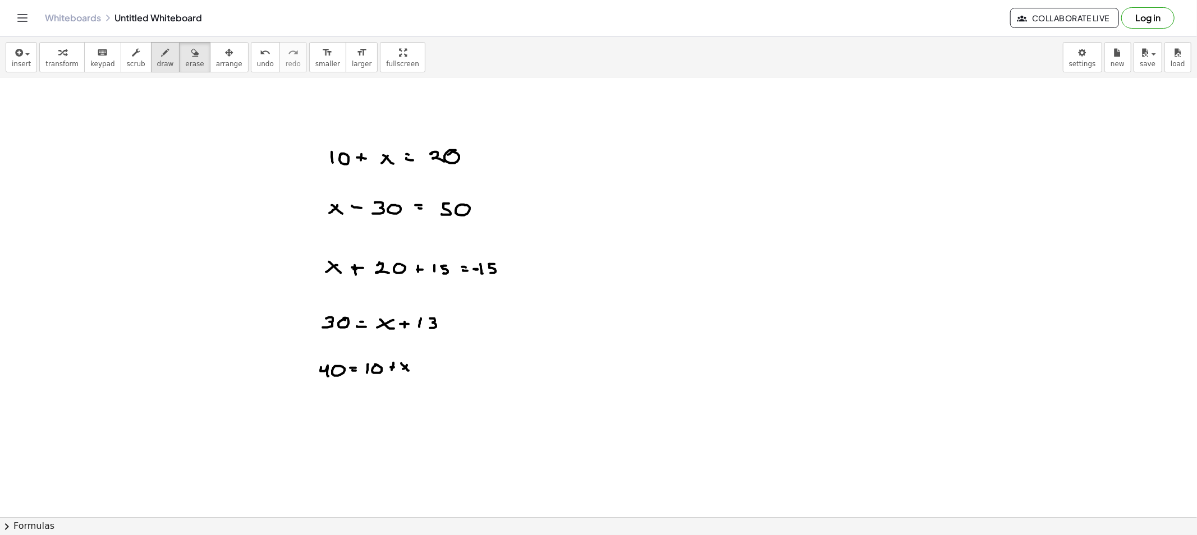
click at [157, 66] on span "draw" at bounding box center [165, 64] width 17 height 8
drag, startPoint x: 359, startPoint y: 96, endPoint x: 374, endPoint y: 97, distance: 14.6
drag, startPoint x: 378, startPoint y: 88, endPoint x: 385, endPoint y: 91, distance: 7.8
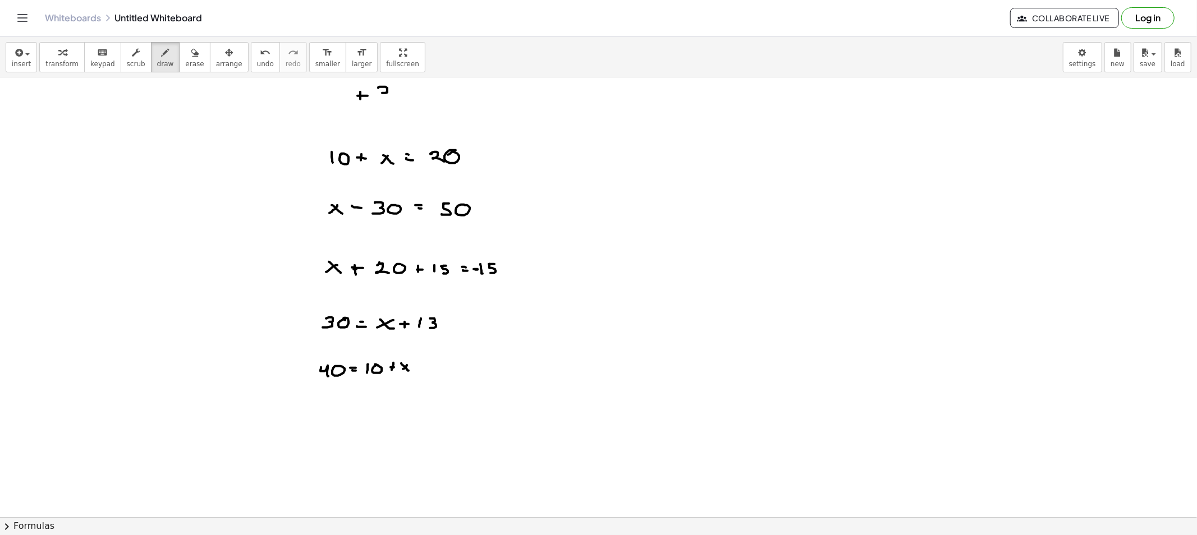
drag, startPoint x: 382, startPoint y: 98, endPoint x: 406, endPoint y: 97, distance: 24.1
click at [185, 62] on span "erase" at bounding box center [194, 64] width 19 height 8
drag, startPoint x: 298, startPoint y: 157, endPoint x: 515, endPoint y: 150, distance: 216.7
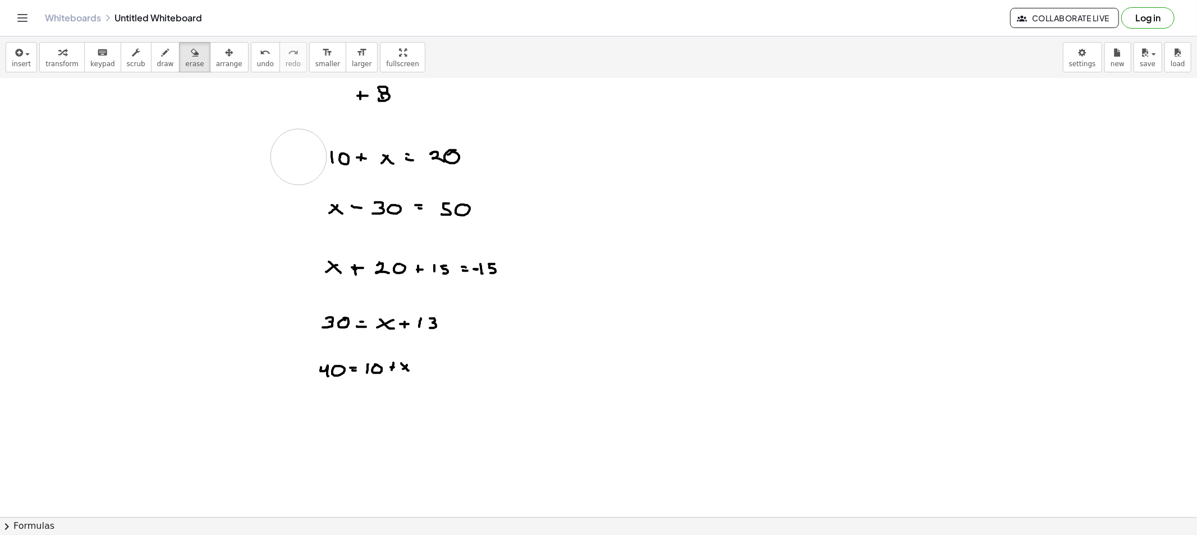
click at [157, 62] on span "draw" at bounding box center [165, 64] width 17 height 8
drag, startPoint x: 361, startPoint y: 121, endPoint x: 362, endPoint y: 130, distance: 8.4
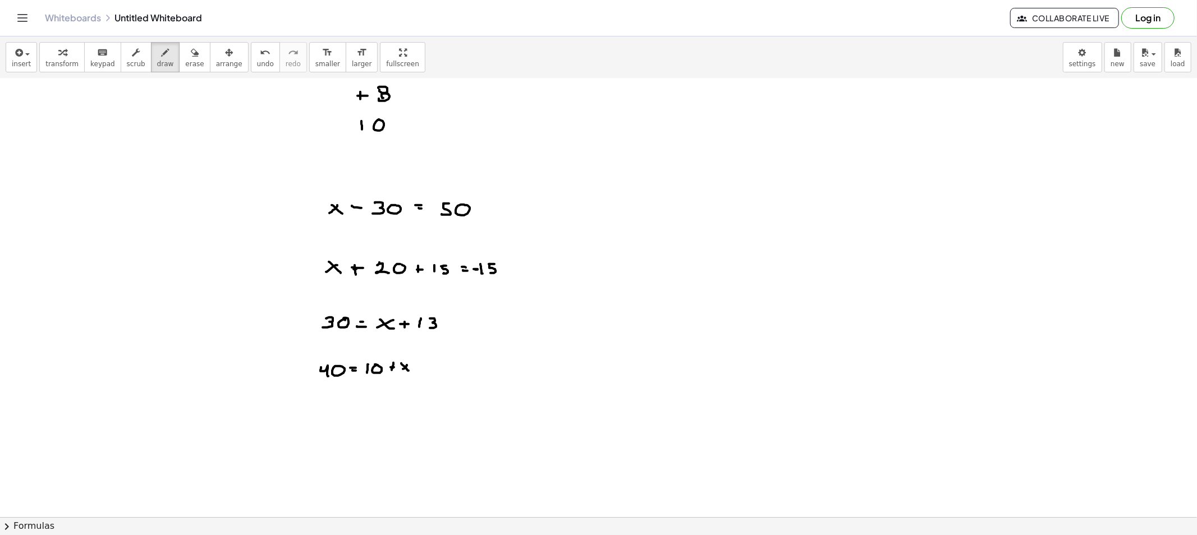
drag, startPoint x: 181, startPoint y: 57, endPoint x: 406, endPoint y: 197, distance: 265.3
click at [182, 61] on button "erase" at bounding box center [194, 57] width 31 height 30
drag, startPoint x: 301, startPoint y: 206, endPoint x: 532, endPoint y: 218, distance: 231.4
drag, startPoint x: 149, startPoint y: 64, endPoint x: 238, endPoint y: 151, distance: 125.0
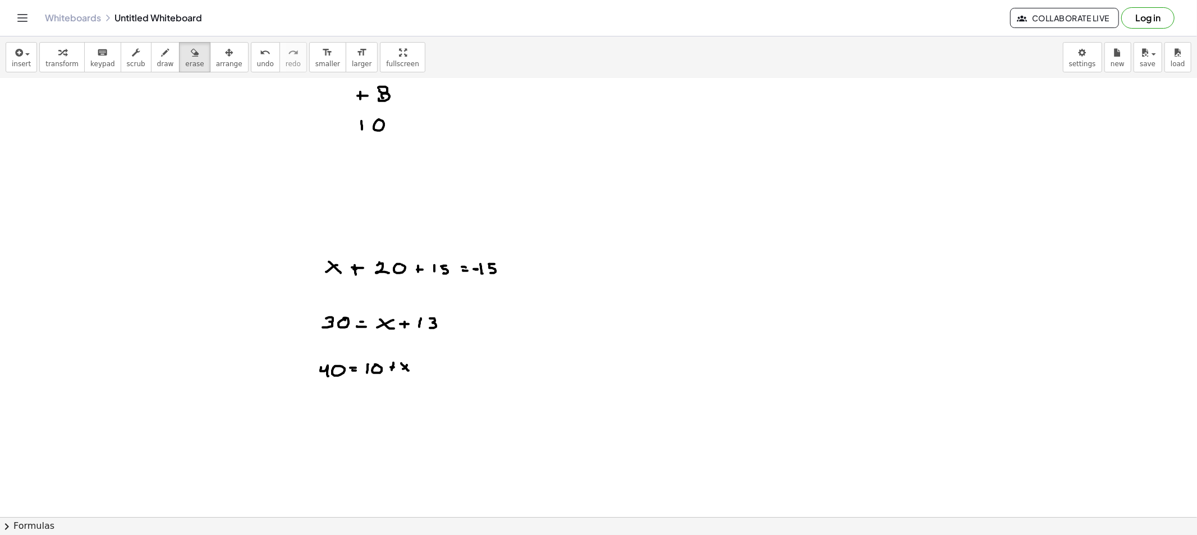
click at [157, 65] on span "draw" at bounding box center [165, 64] width 17 height 8
drag, startPoint x: 355, startPoint y: 172, endPoint x: 368, endPoint y: 173, distance: 12.9
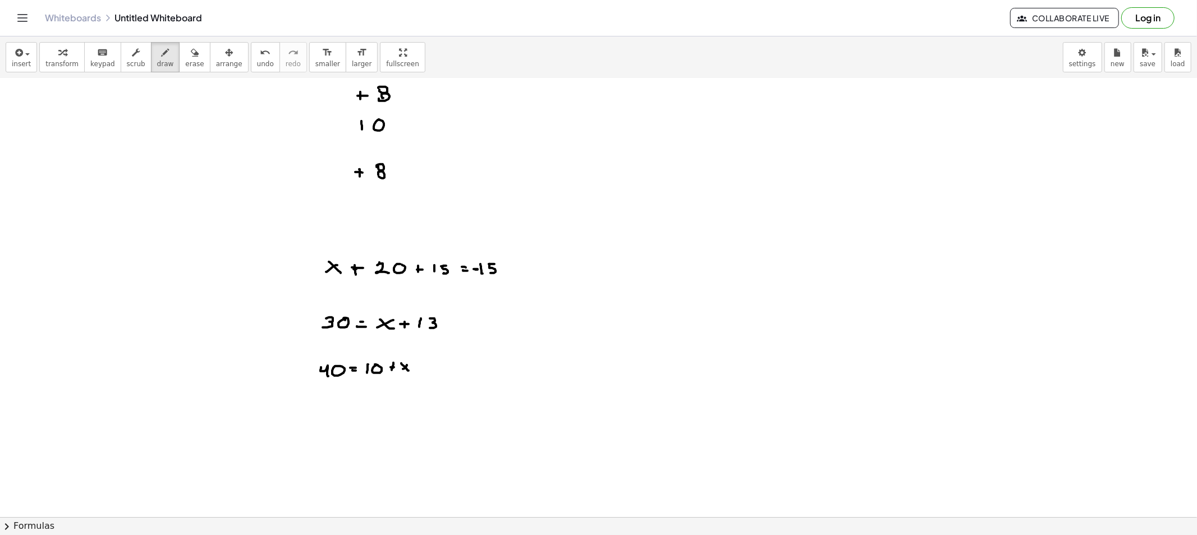
drag, startPoint x: 378, startPoint y: 175, endPoint x: 386, endPoint y: 170, distance: 9.3
drag, startPoint x: 345, startPoint y: 126, endPoint x: 362, endPoint y: 127, distance: 17.5
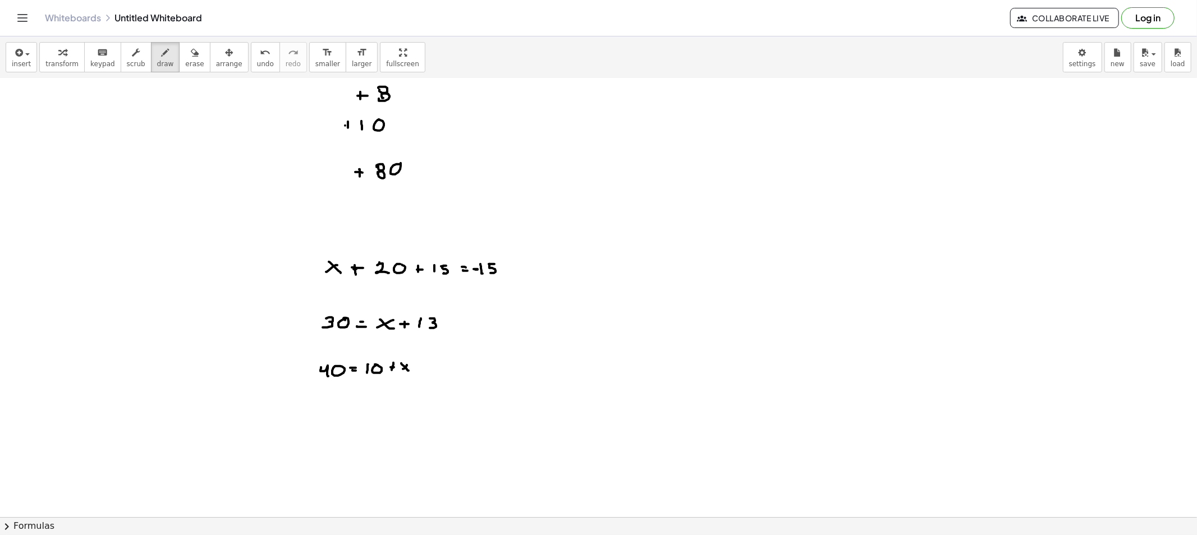
click at [162, 58] on icon "button" at bounding box center [166, 52] width 8 height 13
drag, startPoint x: 756, startPoint y: 108, endPoint x: 760, endPoint y: 99, distance: 9.6
drag, startPoint x: 764, startPoint y: 99, endPoint x: 779, endPoint y: 109, distance: 17.4
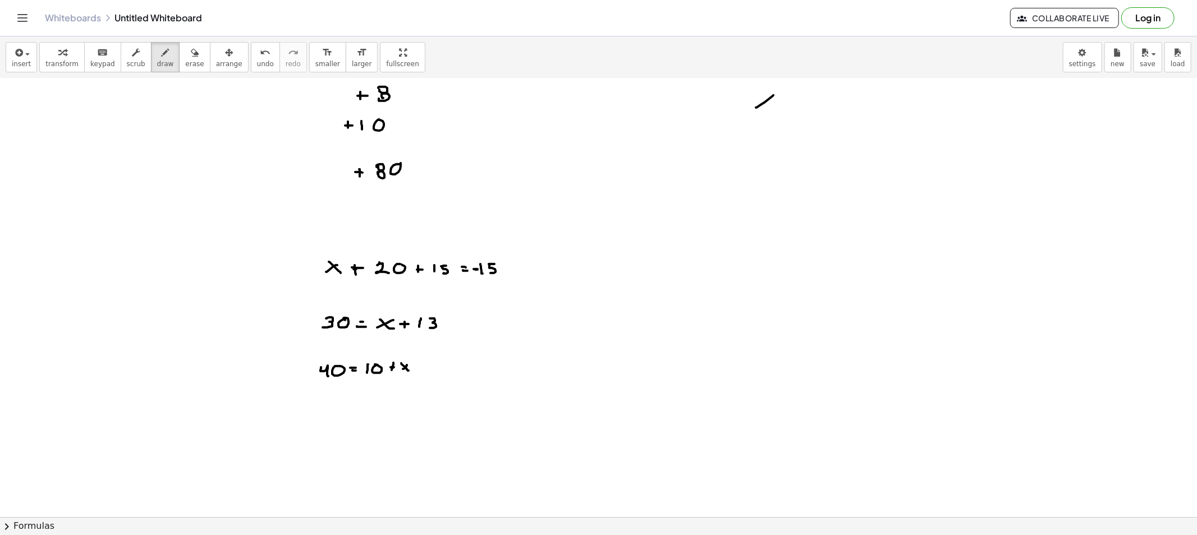
drag, startPoint x: 788, startPoint y: 96, endPoint x: 788, endPoint y: 107, distance: 10.1
drag, startPoint x: 785, startPoint y: 102, endPoint x: 798, endPoint y: 103, distance: 13.0
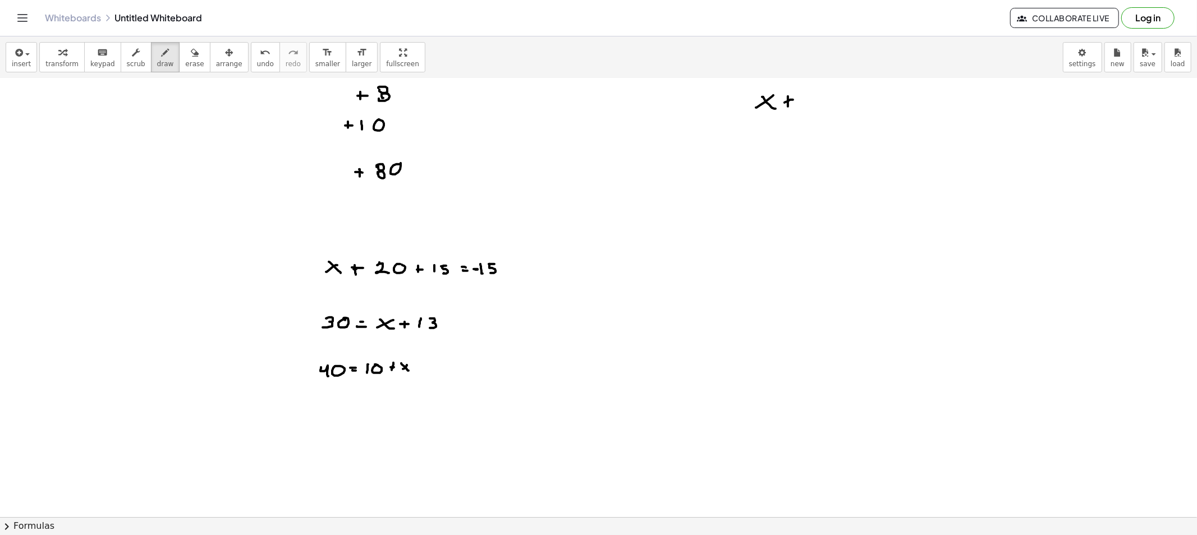
drag, startPoint x: 808, startPoint y: 94, endPoint x: 808, endPoint y: 104, distance: 10.7
drag, startPoint x: 818, startPoint y: 94, endPoint x: 816, endPoint y: 104, distance: 10.8
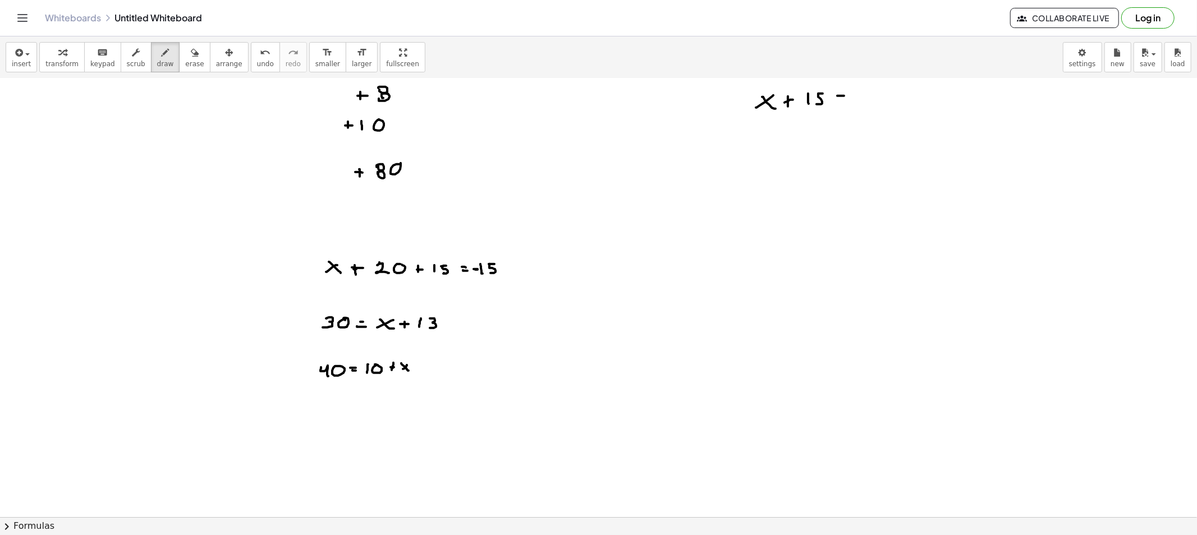
drag, startPoint x: 861, startPoint y: 92, endPoint x: 871, endPoint y: 99, distance: 12.1
drag, startPoint x: 812, startPoint y: 93, endPoint x: 826, endPoint y: 96, distance: 14.3
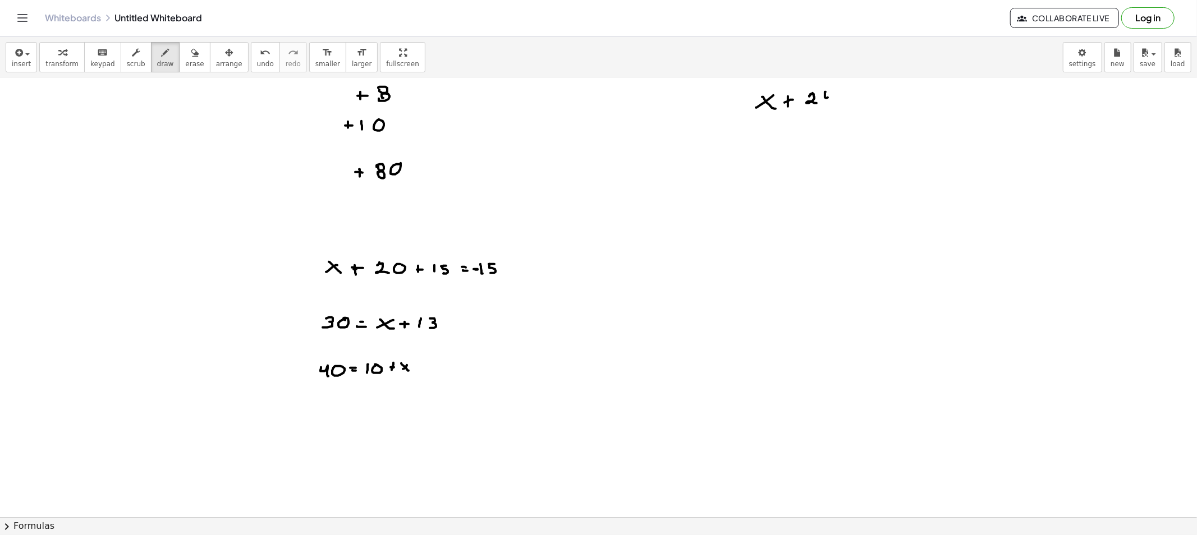
drag, startPoint x: 825, startPoint y: 92, endPoint x: 834, endPoint y: 102, distance: 12.7
drag, startPoint x: 832, startPoint y: 98, endPoint x: 838, endPoint y: 93, distance: 7.2
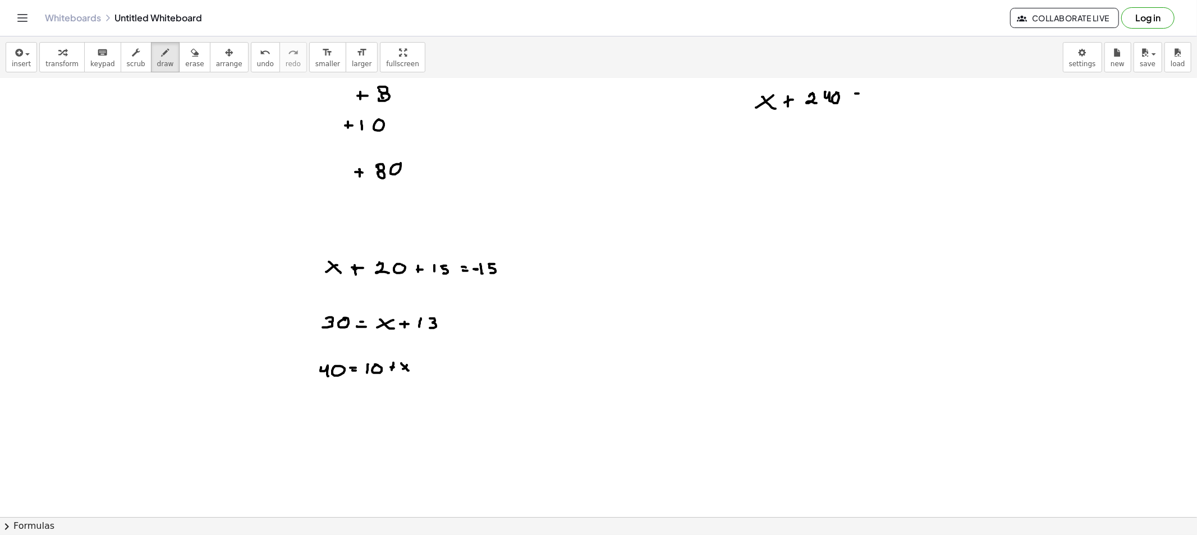
drag, startPoint x: 858, startPoint y: 98, endPoint x: 879, endPoint y: 98, distance: 20.2
drag, startPoint x: 883, startPoint y: 91, endPoint x: 877, endPoint y: 94, distance: 6.0
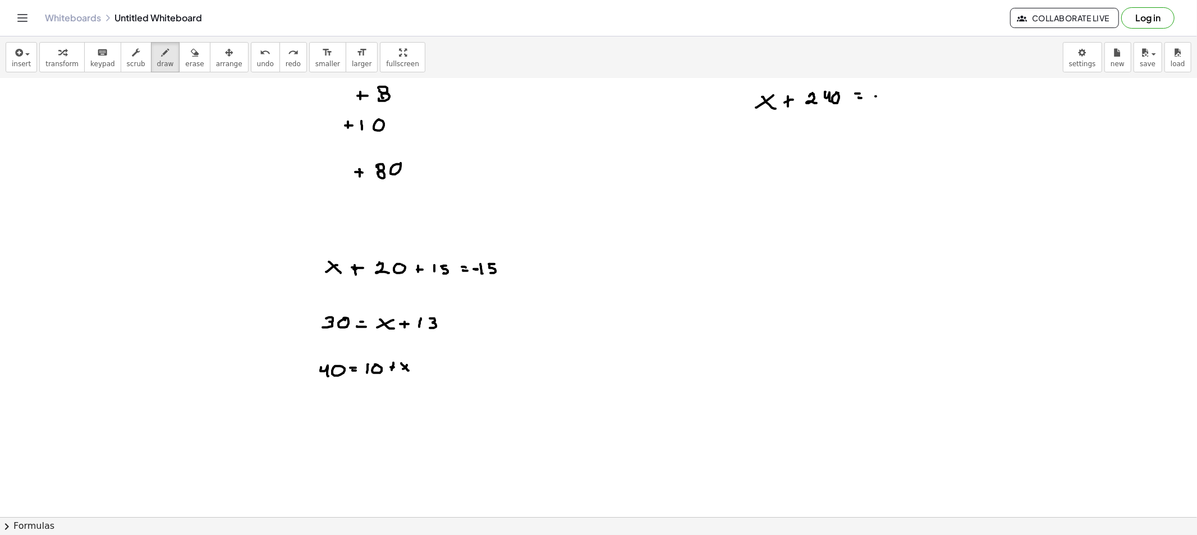
drag, startPoint x: 876, startPoint y: 96, endPoint x: 882, endPoint y: 96, distance: 6.2
drag, startPoint x: 899, startPoint y: 90, endPoint x: 895, endPoint y: 102, distance: 12.1
drag, startPoint x: 909, startPoint y: 91, endPoint x: 919, endPoint y: 99, distance: 12.8
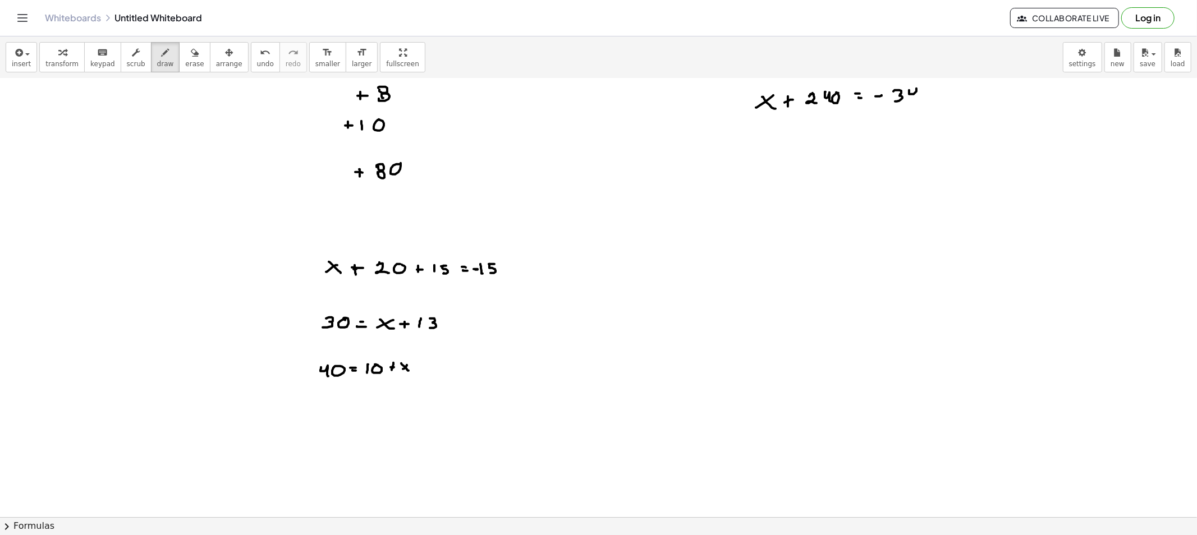
drag, startPoint x: 898, startPoint y: 90, endPoint x: 916, endPoint y: 101, distance: 20.9
drag, startPoint x: 752, startPoint y: 162, endPoint x: 752, endPoint y: 169, distance: 7.9
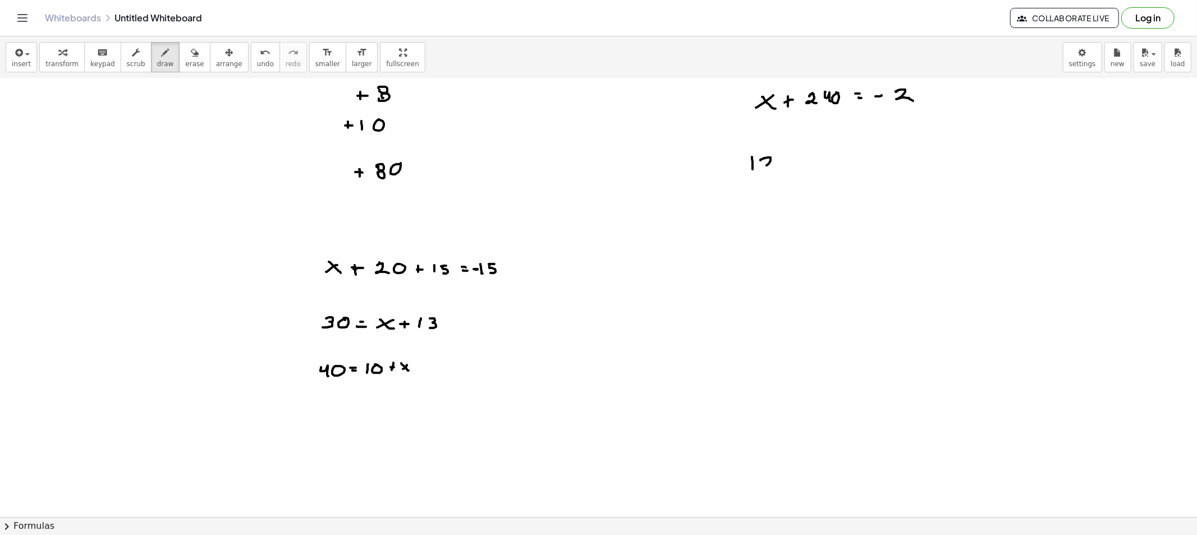
drag, startPoint x: 764, startPoint y: 158, endPoint x: 776, endPoint y: 167, distance: 15.3
drag, startPoint x: 781, startPoint y: 159, endPoint x: 785, endPoint y: 164, distance: 6.8
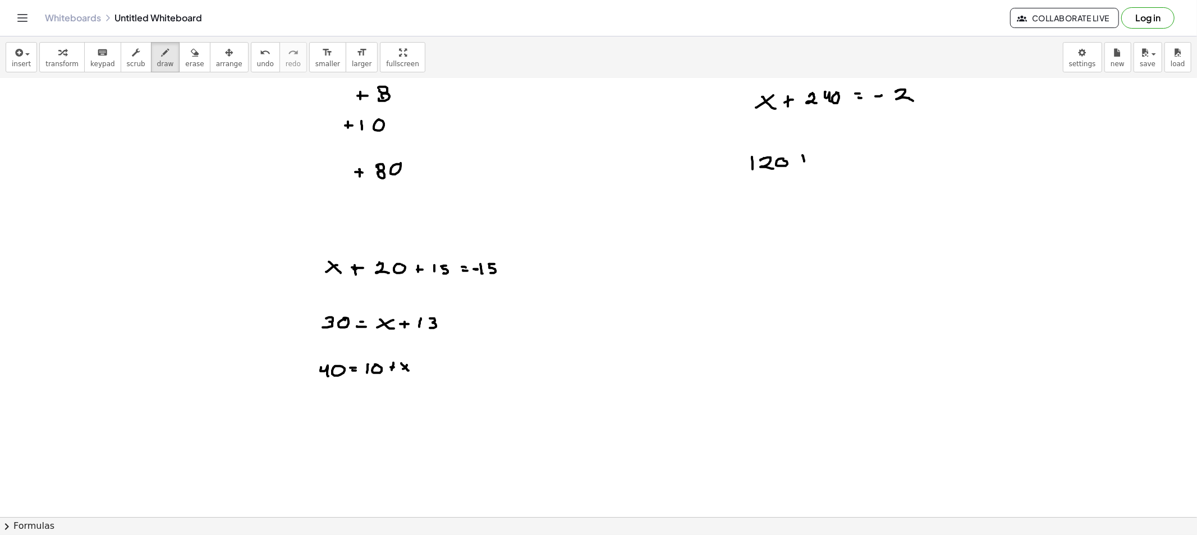
drag, startPoint x: 801, startPoint y: 158, endPoint x: 811, endPoint y: 159, distance: 9.6
drag, startPoint x: 802, startPoint y: 158, endPoint x: 810, endPoint y: 158, distance: 7.9
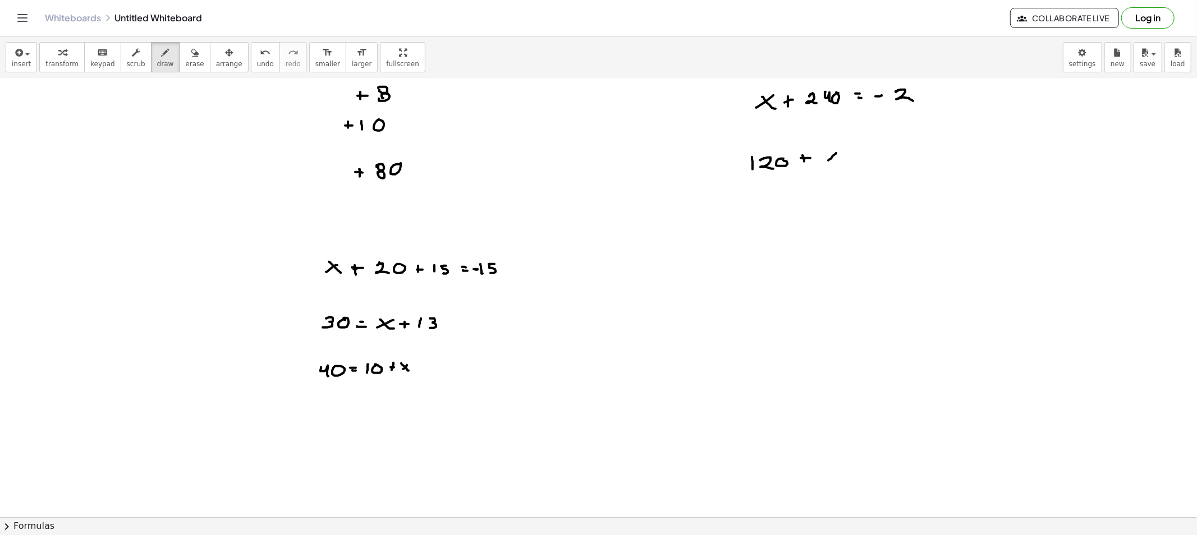
drag, startPoint x: 838, startPoint y: 160, endPoint x: 848, endPoint y: 159, distance: 10.8
drag, startPoint x: 853, startPoint y: 157, endPoint x: 859, endPoint y: 157, distance: 6.2
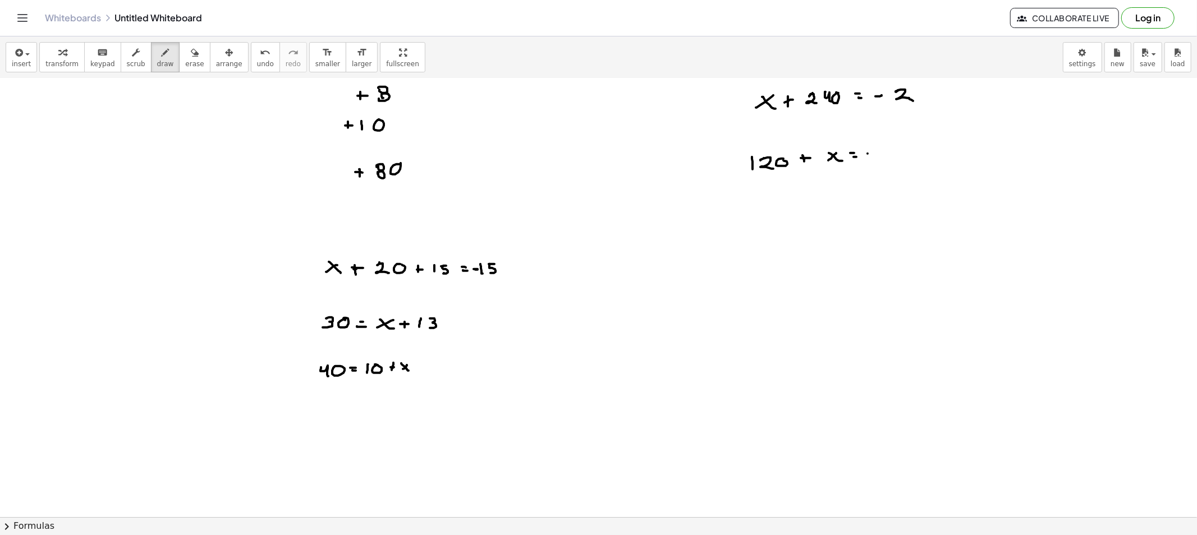
drag, startPoint x: 883, startPoint y: 148, endPoint x: 884, endPoint y: 156, distance: 7.9
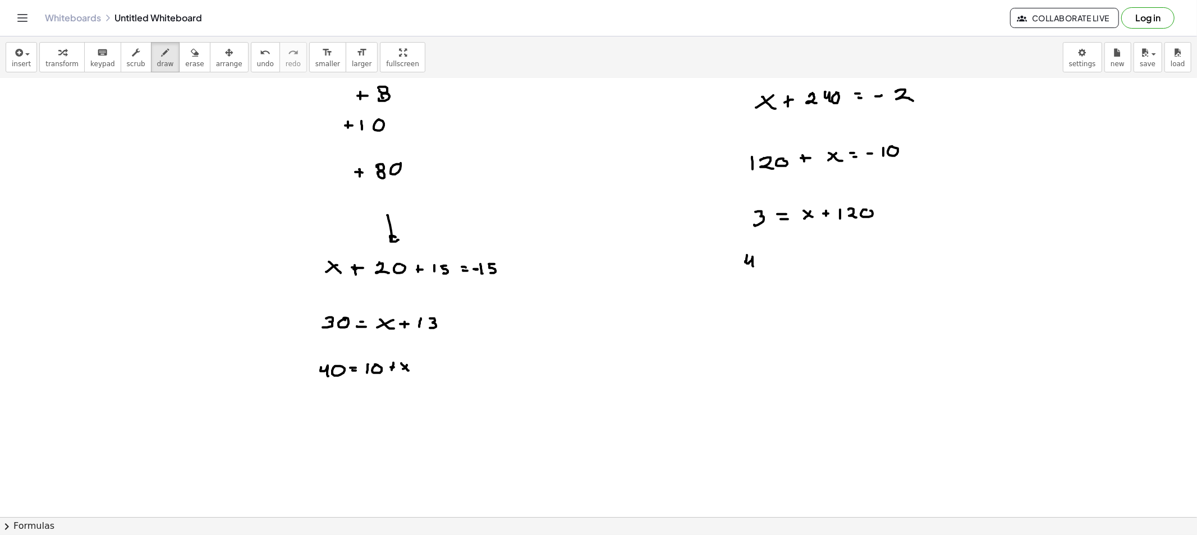
drag, startPoint x: 747, startPoint y: 255, endPoint x: 756, endPoint y: 269, distance: 16.7
drag, startPoint x: 804, startPoint y: 259, endPoint x: 793, endPoint y: 264, distance: 12.1
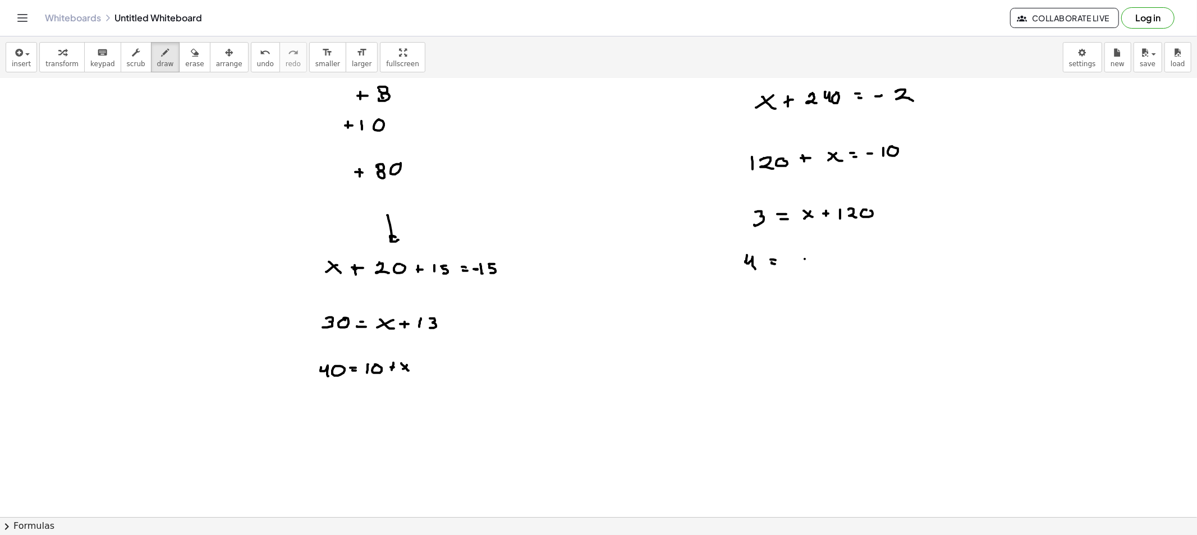
drag, startPoint x: 798, startPoint y: 260, endPoint x: 809, endPoint y: 265, distance: 11.8
drag, startPoint x: 177, startPoint y: 57, endPoint x: 378, endPoint y: 203, distance: 248.1
click at [191, 58] on icon "button" at bounding box center [195, 52] width 8 height 13
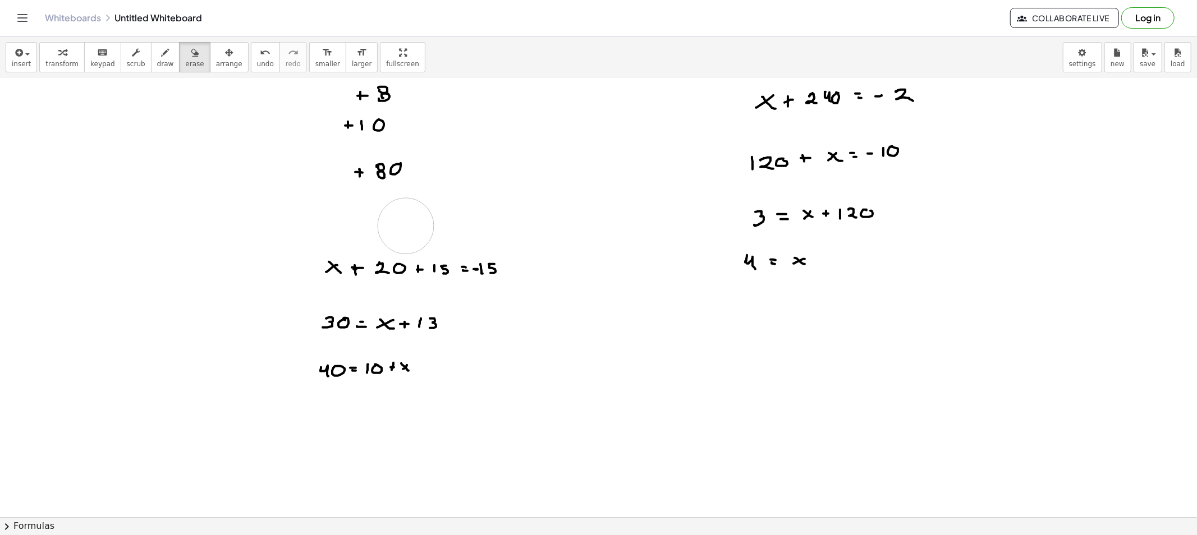
drag, startPoint x: 428, startPoint y: 220, endPoint x: 404, endPoint y: 226, distance: 24.2
click at [153, 70] on button "draw" at bounding box center [165, 57] width 29 height 30
drag, startPoint x: 349, startPoint y: 275, endPoint x: 462, endPoint y: 293, distance: 114.8
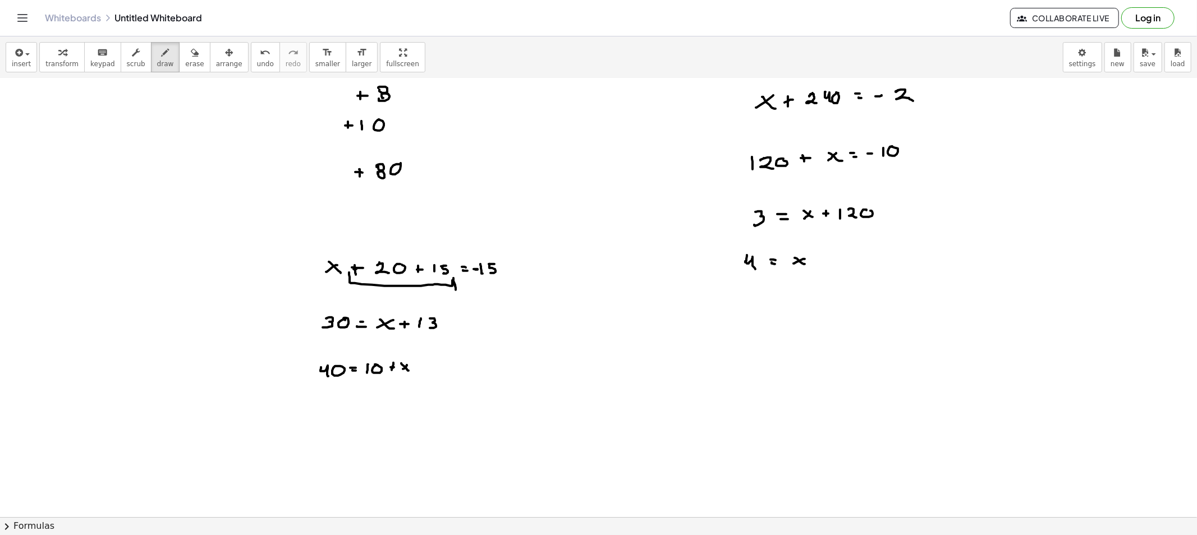
drag, startPoint x: 820, startPoint y: 259, endPoint x: 831, endPoint y: 261, distance: 11.3
drag, startPoint x: 847, startPoint y: 255, endPoint x: 846, endPoint y: 275, distance: 20.2
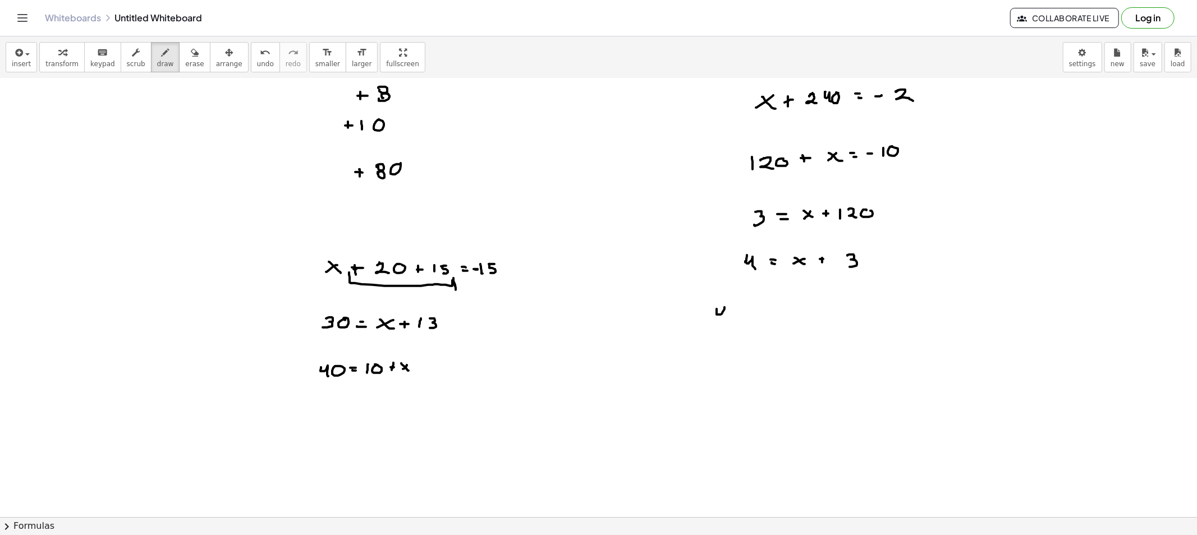
drag, startPoint x: 716, startPoint y: 311, endPoint x: 728, endPoint y: 323, distance: 16.3
drag, startPoint x: 736, startPoint y: 311, endPoint x: 737, endPoint y: 319, distance: 7.9
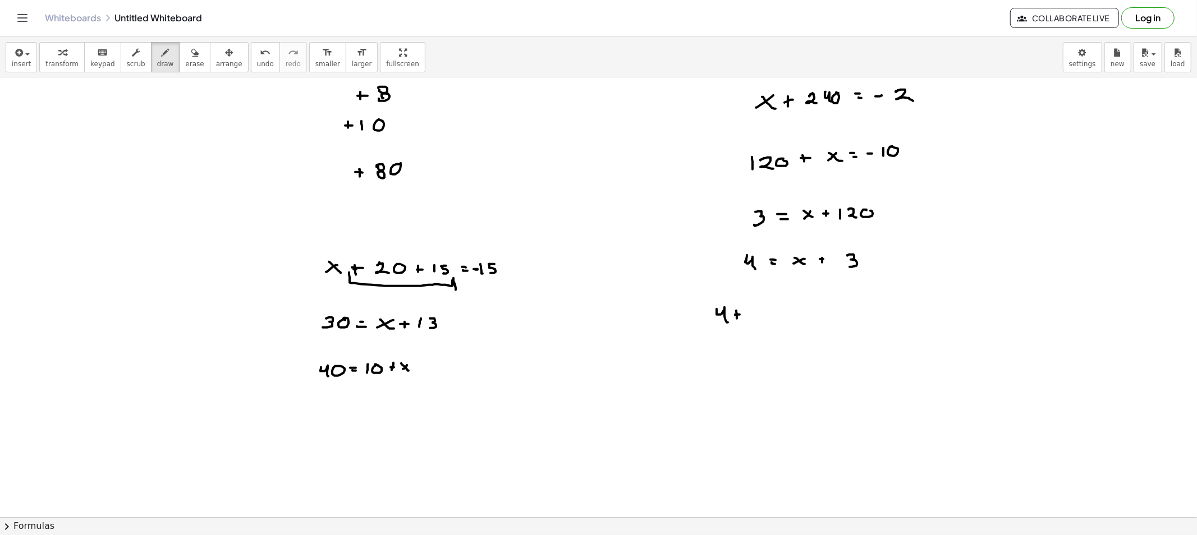
drag, startPoint x: 750, startPoint y: 310, endPoint x: 758, endPoint y: 310, distance: 7.9
drag, startPoint x: 753, startPoint y: 318, endPoint x: 776, endPoint y: 307, distance: 25.1
drag, startPoint x: 771, startPoint y: 311, endPoint x: 776, endPoint y: 309, distance: 6.3
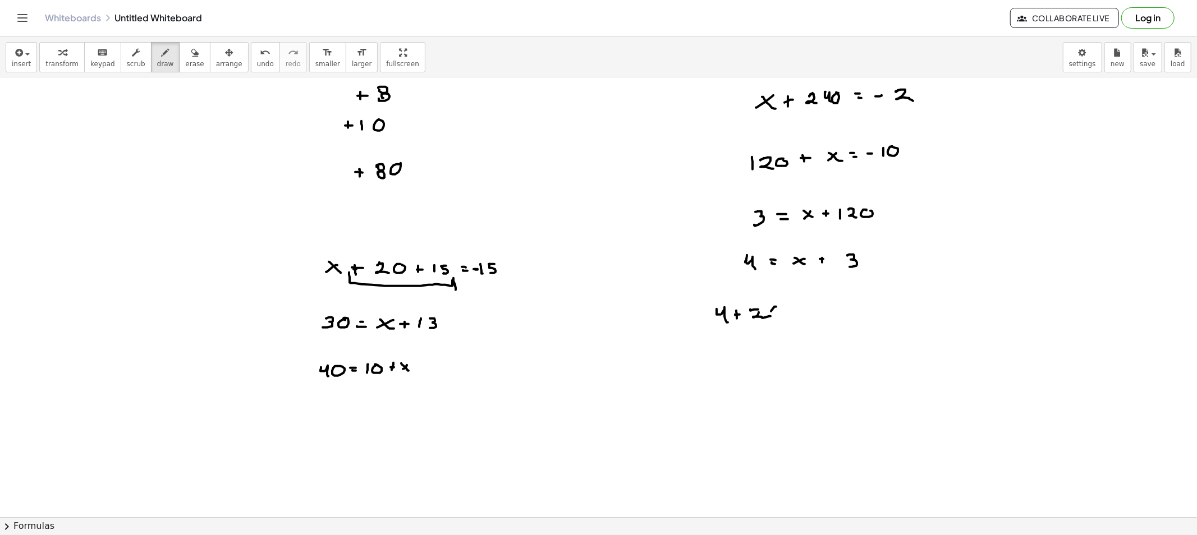
drag, startPoint x: 798, startPoint y: 314, endPoint x: 812, endPoint y: 315, distance: 13.5
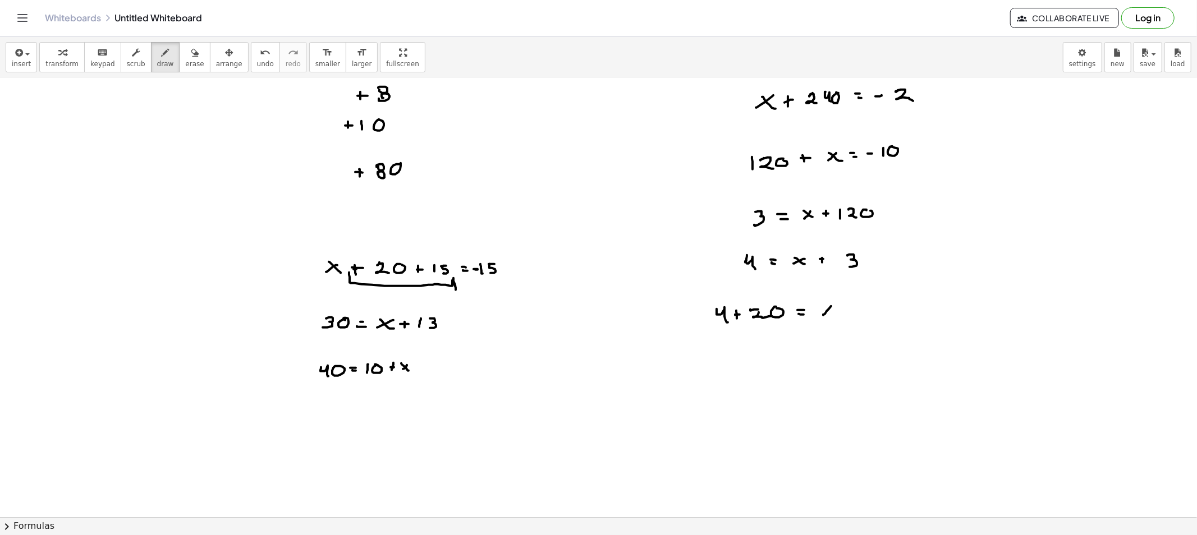
drag, startPoint x: 847, startPoint y: 304, endPoint x: 848, endPoint y: 310, distance: 6.3
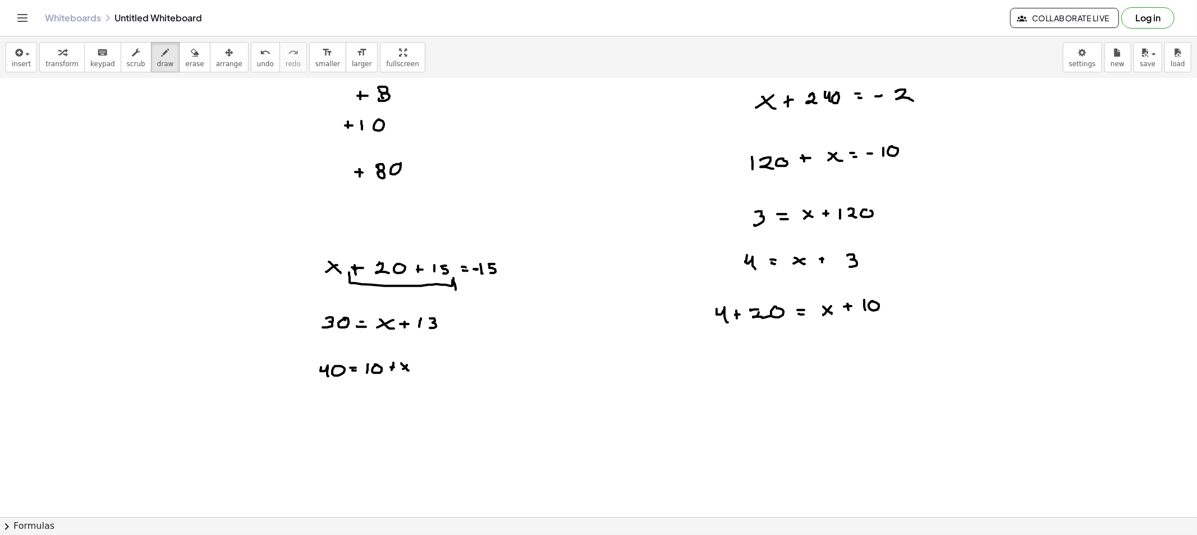
drag, startPoint x: 921, startPoint y: 297, endPoint x: 889, endPoint y: 335, distance: 49.8
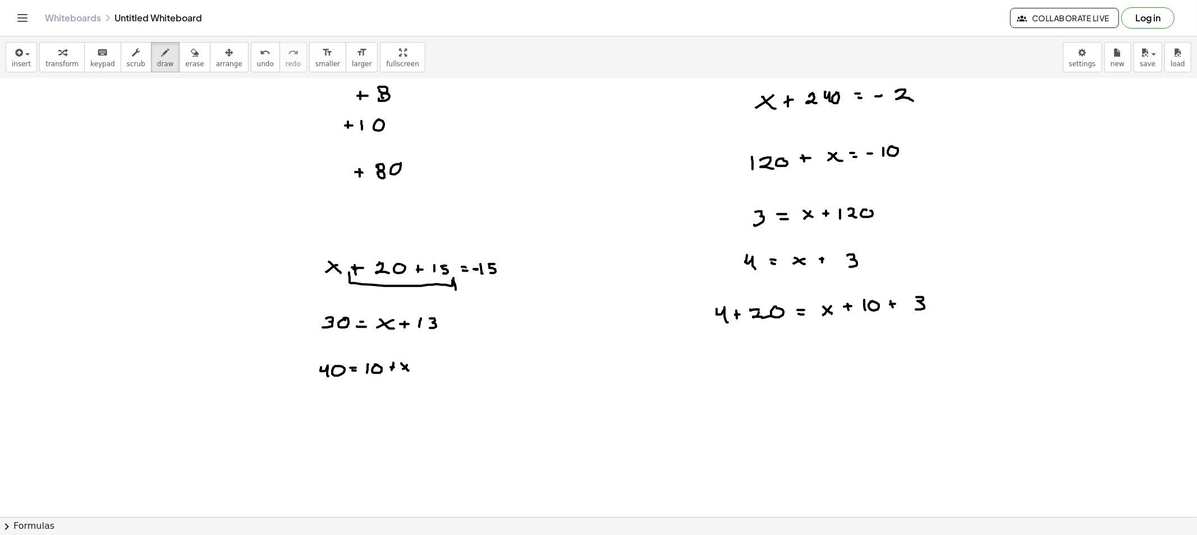
drag, startPoint x: 756, startPoint y: 310, endPoint x: 756, endPoint y: 316, distance: 6.2
drag, startPoint x: 728, startPoint y: 361, endPoint x: 748, endPoint y: 370, distance: 22.1
drag, startPoint x: 752, startPoint y: 363, endPoint x: 742, endPoint y: 374, distance: 15.5
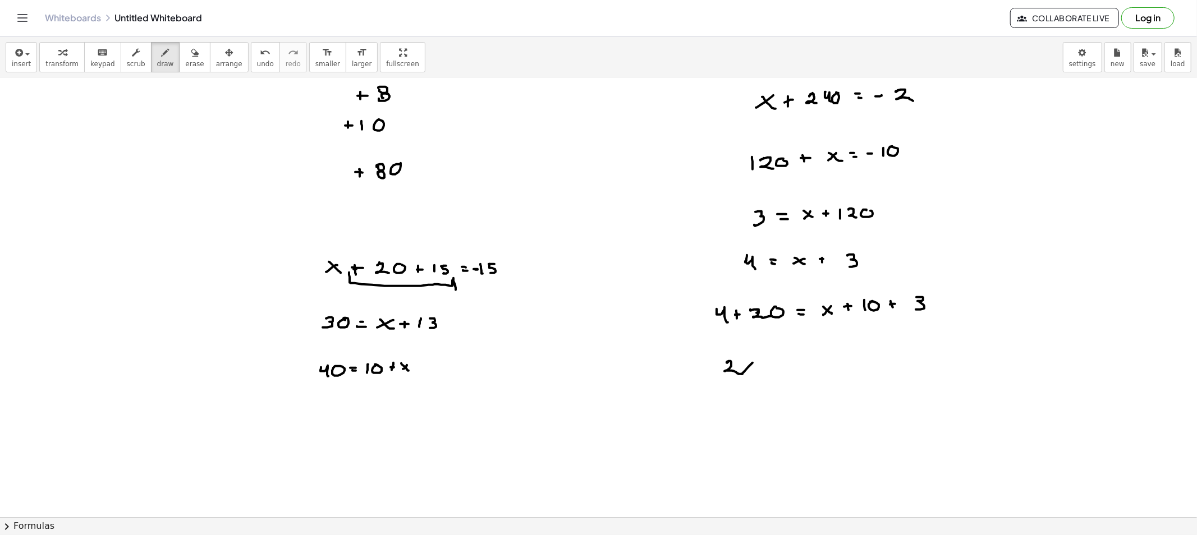
drag, startPoint x: 749, startPoint y: 360, endPoint x: 745, endPoint y: 364, distance: 6.0
drag, startPoint x: 753, startPoint y: 361, endPoint x: 749, endPoint y: 365, distance: 6.0
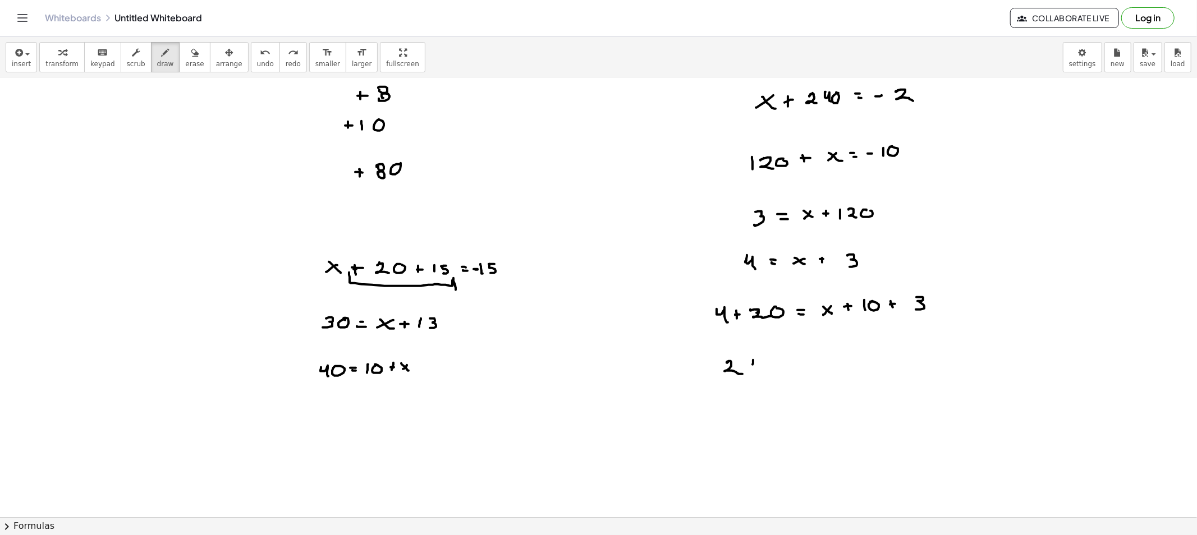
drag, startPoint x: 783, startPoint y: 364, endPoint x: 791, endPoint y: 366, distance: 8.9
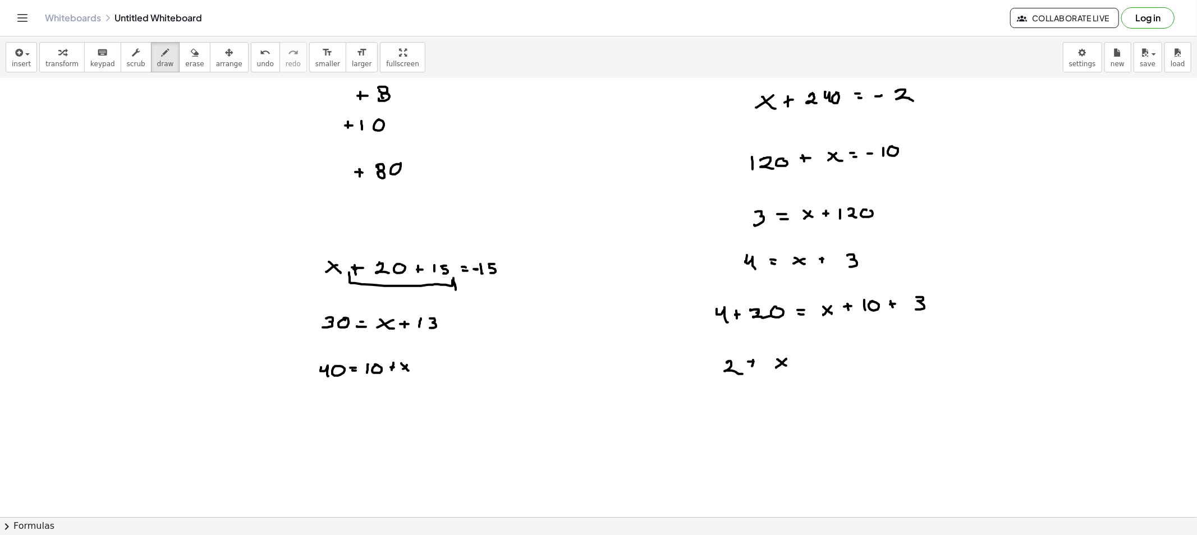
drag, startPoint x: 806, startPoint y: 358, endPoint x: 805, endPoint y: 364, distance: 5.6
drag, startPoint x: 804, startPoint y: 362, endPoint x: 813, endPoint y: 361, distance: 9.6
drag, startPoint x: 826, startPoint y: 357, endPoint x: 833, endPoint y: 357, distance: 7.3
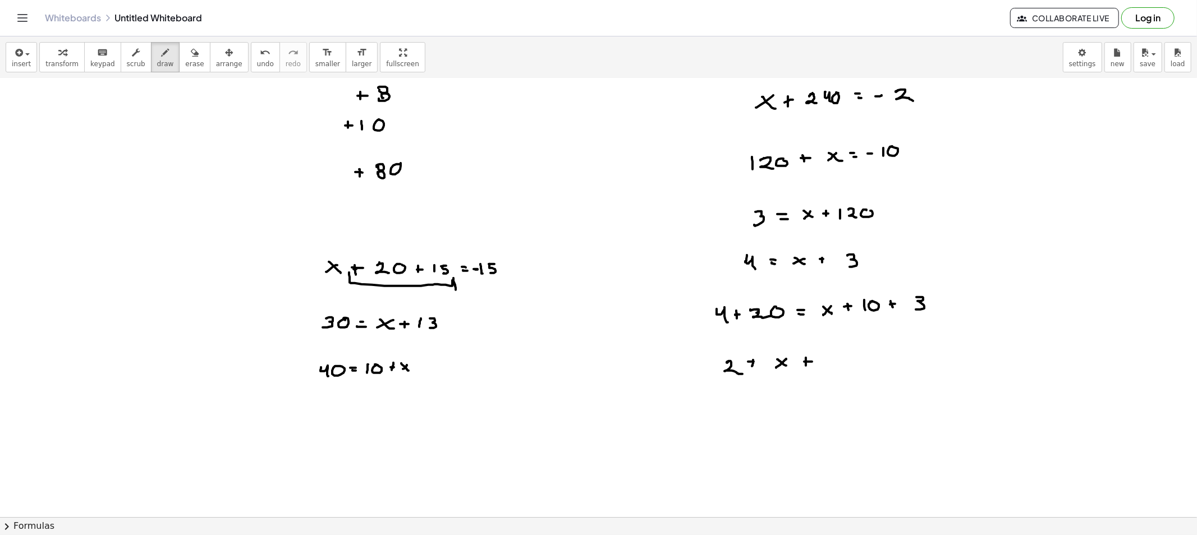
drag, startPoint x: 826, startPoint y: 361, endPoint x: 827, endPoint y: 366, distance: 5.7
drag, startPoint x: 853, startPoint y: 359, endPoint x: 859, endPoint y: 359, distance: 6.2
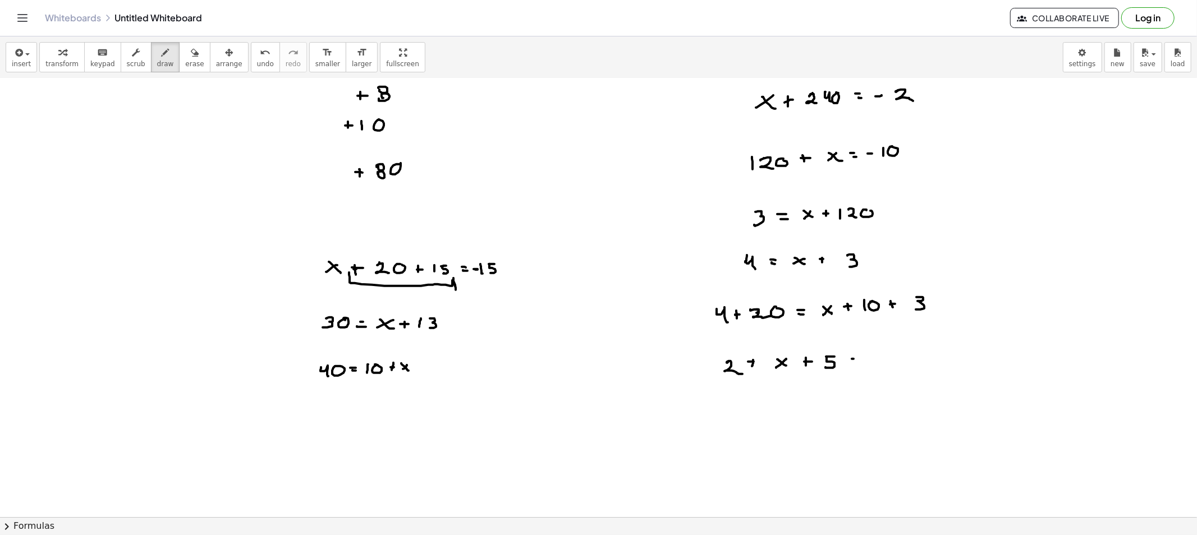
drag, startPoint x: 878, startPoint y: 354, endPoint x: 886, endPoint y: 362, distance: 11.5
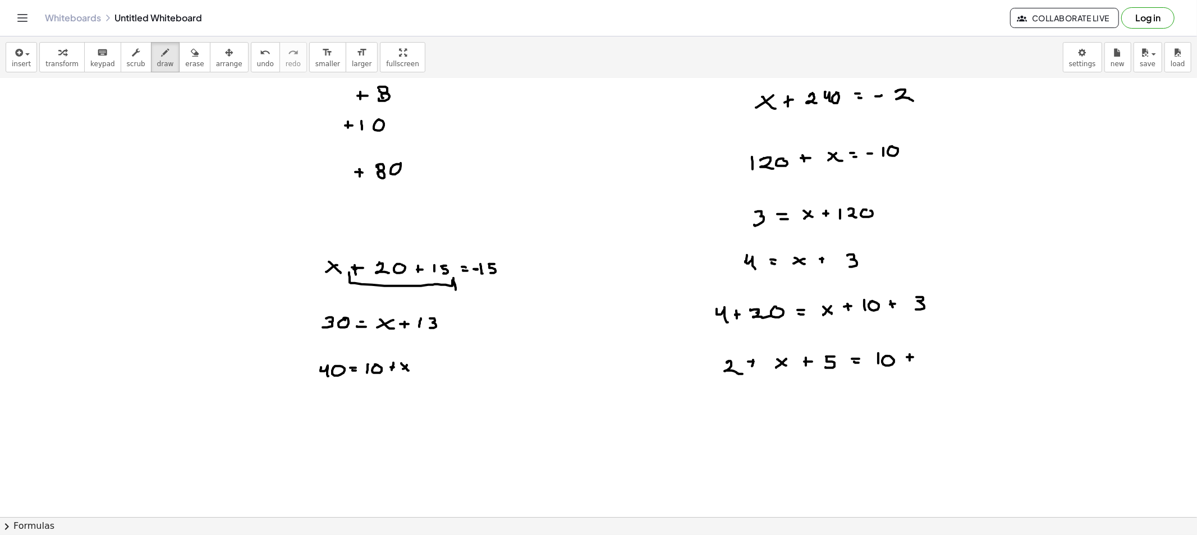
drag, startPoint x: 926, startPoint y: 357, endPoint x: 953, endPoint y: 357, distance: 26.9
drag, startPoint x: 949, startPoint y: 360, endPoint x: 930, endPoint y: 369, distance: 21.1
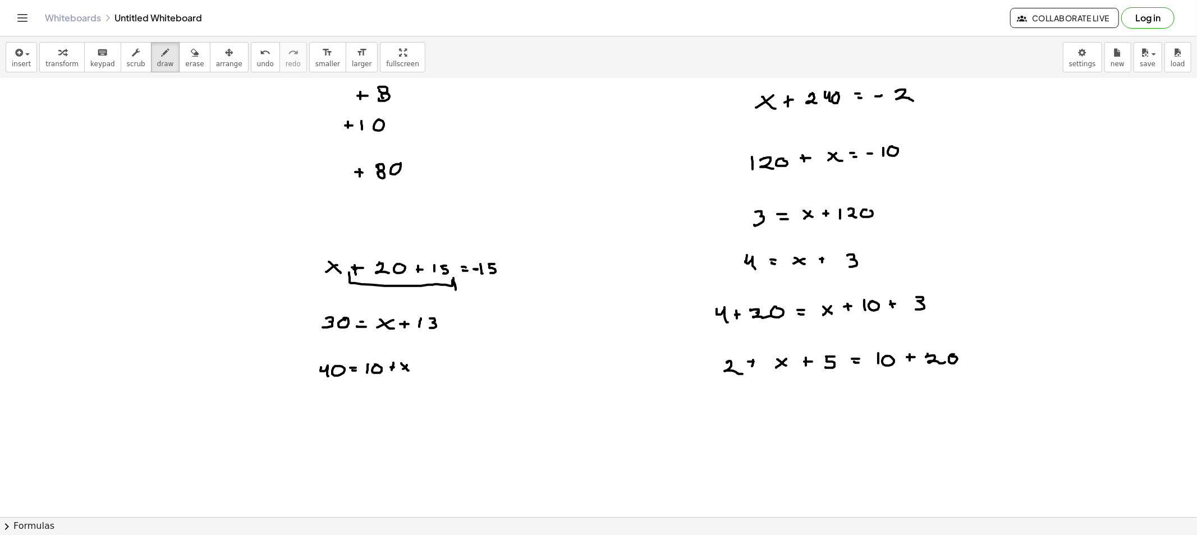
click at [179, 58] on button "erase" at bounding box center [194, 57] width 31 height 30
drag, startPoint x: 321, startPoint y: 256, endPoint x: 564, endPoint y: 284, distance: 244.5
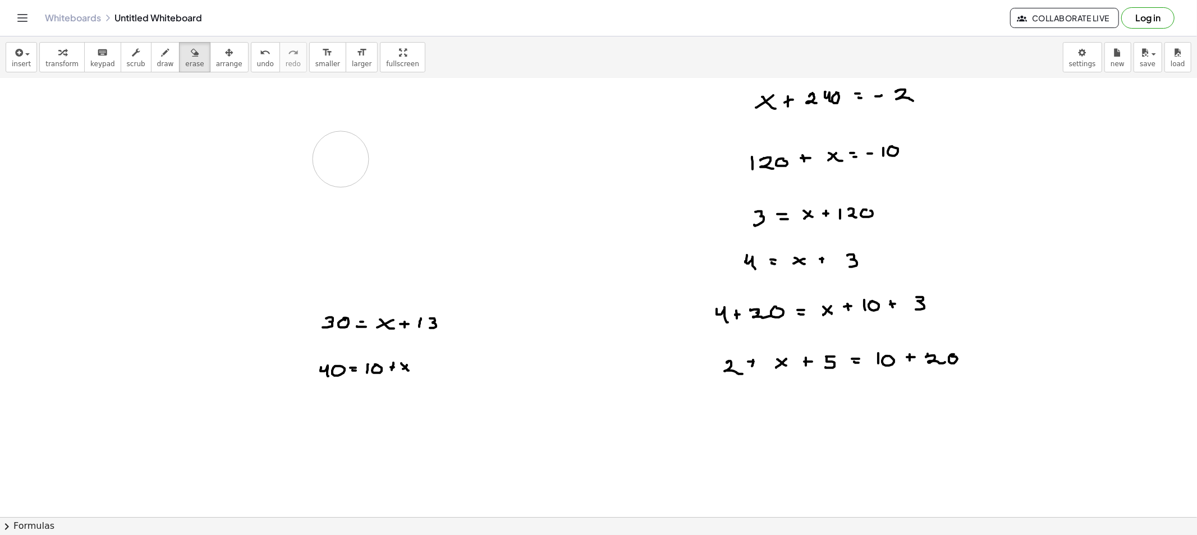
drag, startPoint x: 385, startPoint y: 173, endPoint x: 355, endPoint y: 115, distance: 65.2
click at [179, 44] on button "erase" at bounding box center [194, 57] width 31 height 30
drag, startPoint x: 411, startPoint y: 296, endPoint x: 378, endPoint y: 366, distance: 77.8
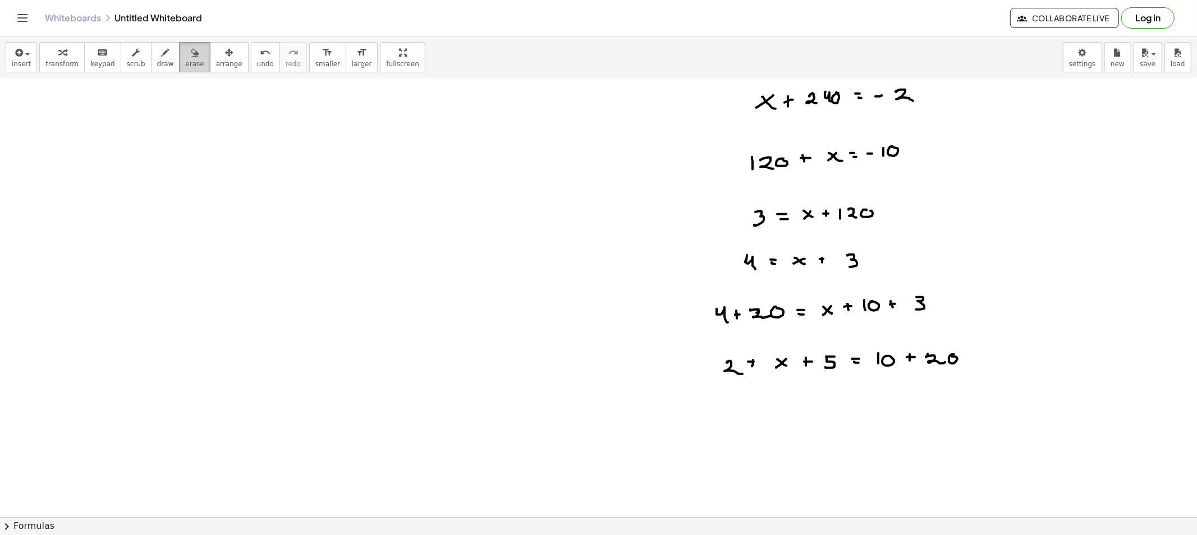
click at [179, 61] on button "erase" at bounding box center [194, 57] width 31 height 30
drag, startPoint x: 152, startPoint y: 65, endPoint x: 151, endPoint y: 113, distance: 48.8
click at [157, 64] on span "draw" at bounding box center [165, 64] width 17 height 8
drag, startPoint x: 126, startPoint y: 137, endPoint x: 132, endPoint y: 150, distance: 14.1
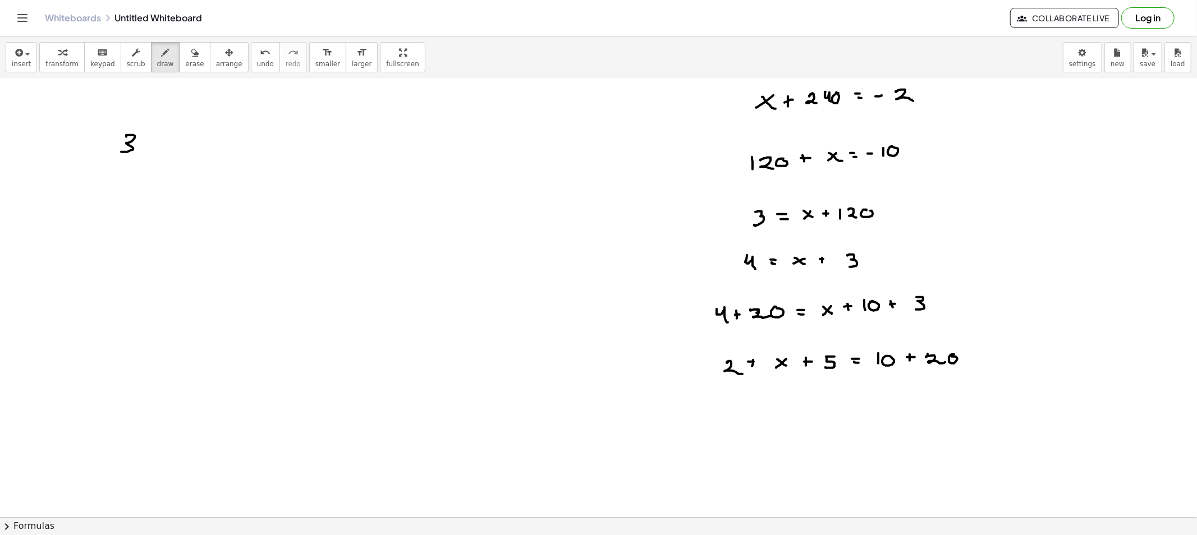
drag, startPoint x: 177, startPoint y: 137, endPoint x: 164, endPoint y: 138, distance: 13.5
drag, startPoint x: 164, startPoint y: 138, endPoint x: 182, endPoint y: 148, distance: 20.6
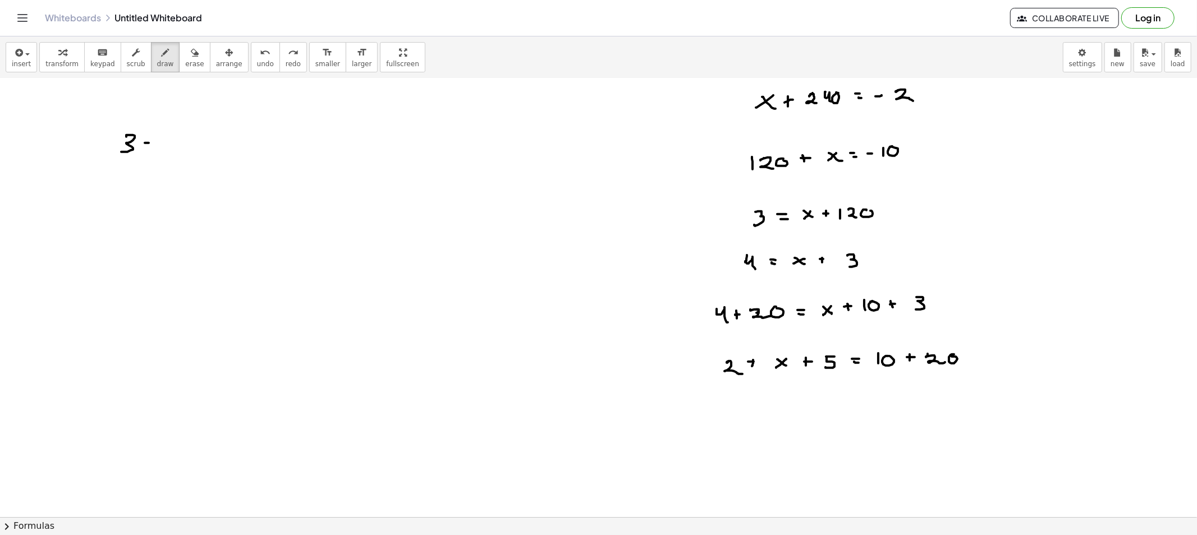
drag, startPoint x: 180, startPoint y: 137, endPoint x: 180, endPoint y: 144, distance: 7.3
drag, startPoint x: 203, startPoint y: 136, endPoint x: 201, endPoint y: 142, distance: 6.9
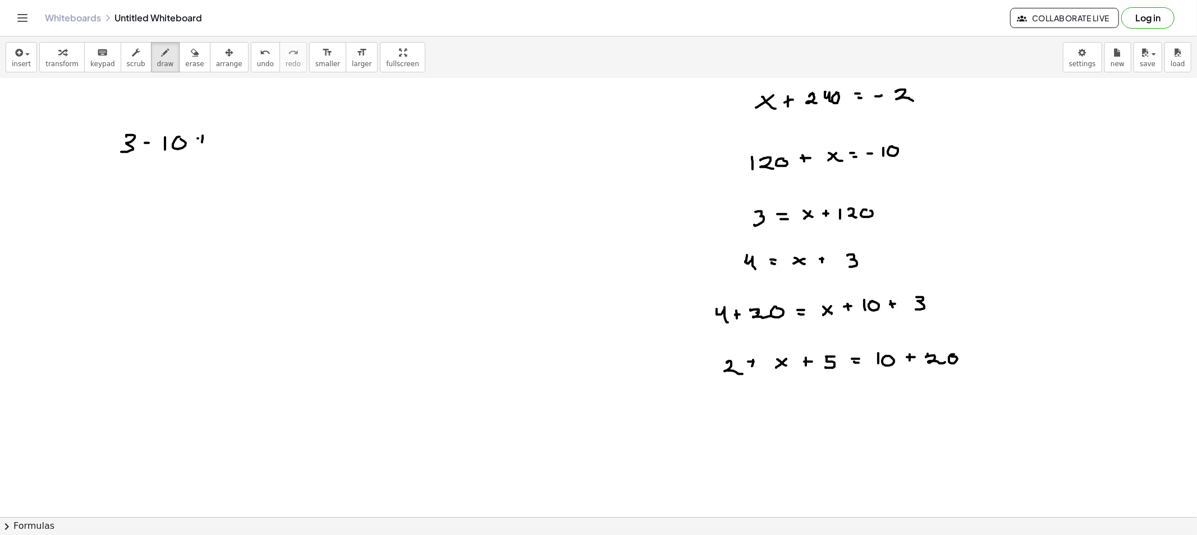
drag, startPoint x: 198, startPoint y: 139, endPoint x: 210, endPoint y: 139, distance: 12.4
drag, startPoint x: 224, startPoint y: 133, endPoint x: 259, endPoint y: 142, distance: 35.5
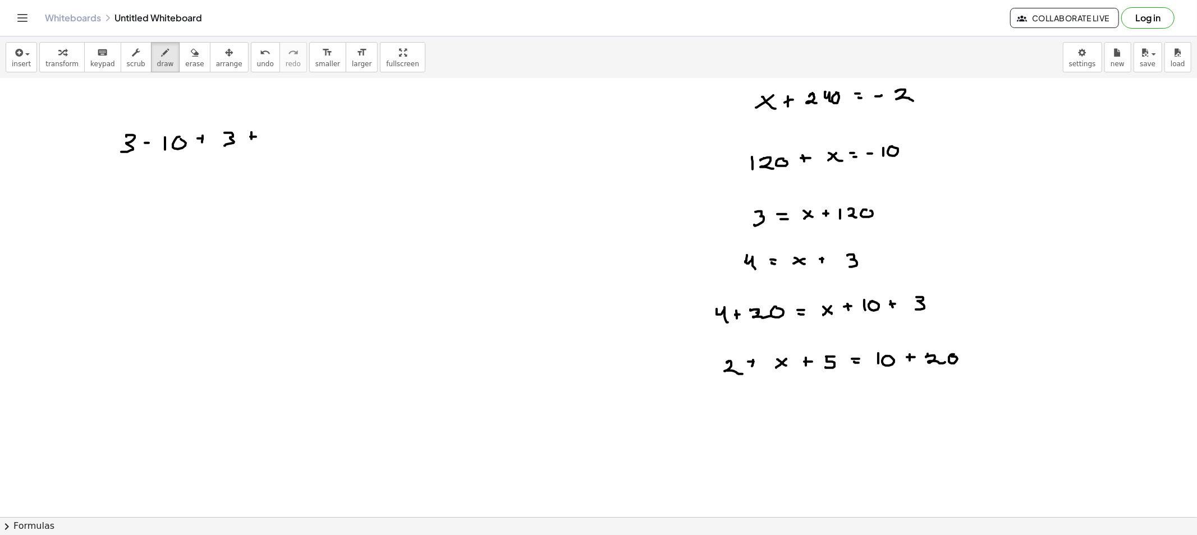
drag, startPoint x: 274, startPoint y: 132, endPoint x: 288, endPoint y: 146, distance: 20.2
drag, startPoint x: 168, startPoint y: 62, endPoint x: 104, endPoint y: 154, distance: 111.6
click at [179, 63] on button "erase" at bounding box center [194, 57] width 31 height 30
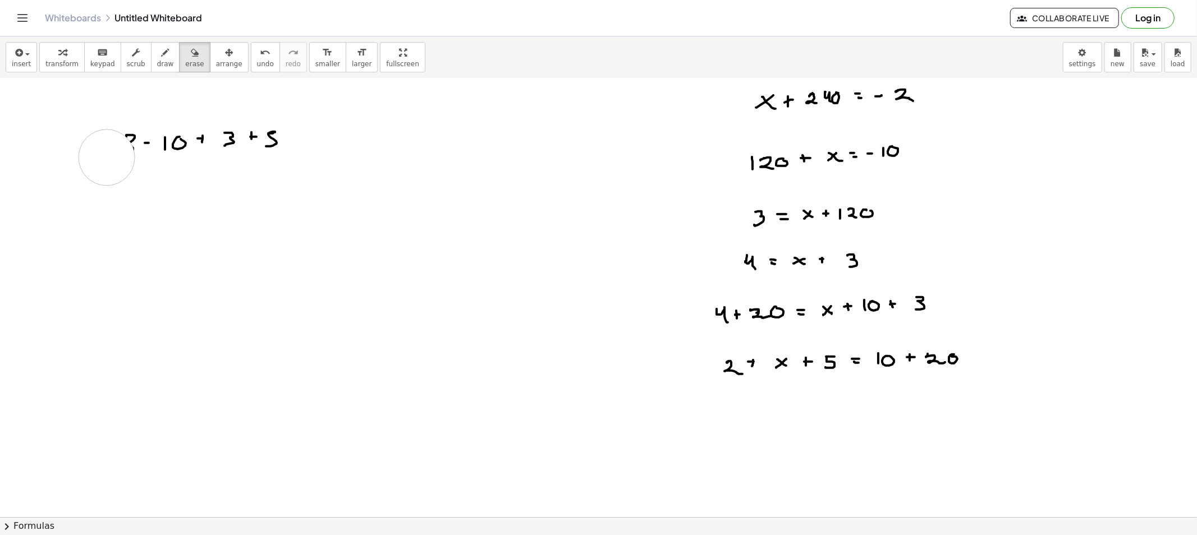
drag, startPoint x: 107, startPoint y: 158, endPoint x: 349, endPoint y: 160, distance: 242.4
click at [160, 62] on button "draw" at bounding box center [165, 57] width 29 height 30
drag, startPoint x: 792, startPoint y: 396, endPoint x: 789, endPoint y: 383, distance: 12.5
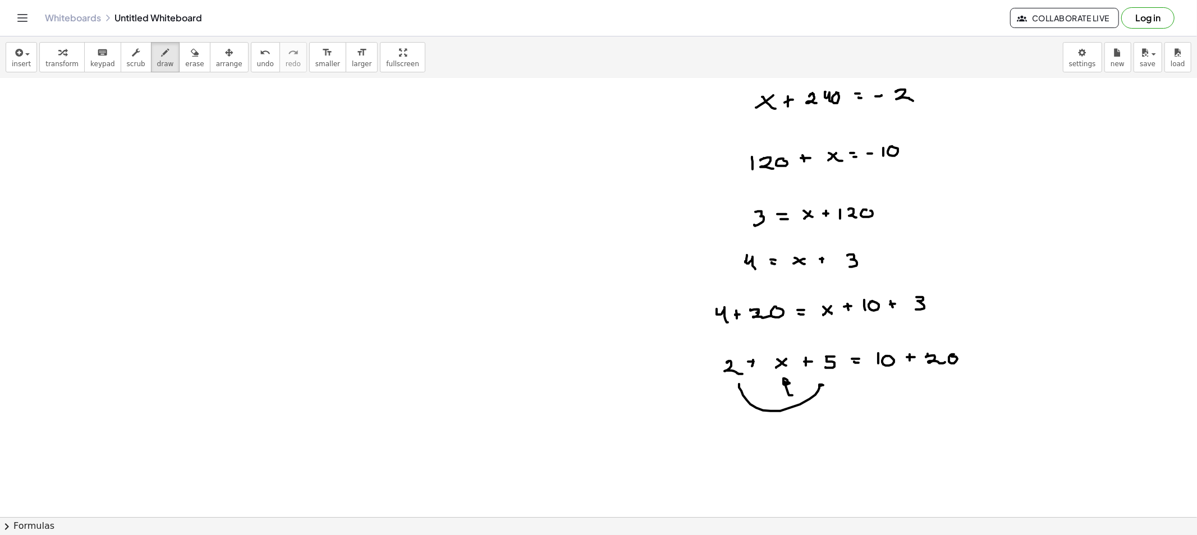
drag, startPoint x: 739, startPoint y: 384, endPoint x: 826, endPoint y: 388, distance: 87.6
drag, startPoint x: 884, startPoint y: 377, endPoint x: 933, endPoint y: 375, distance: 48.9
drag, startPoint x: 791, startPoint y: 344, endPoint x: 787, endPoint y: 357, distance: 13.0
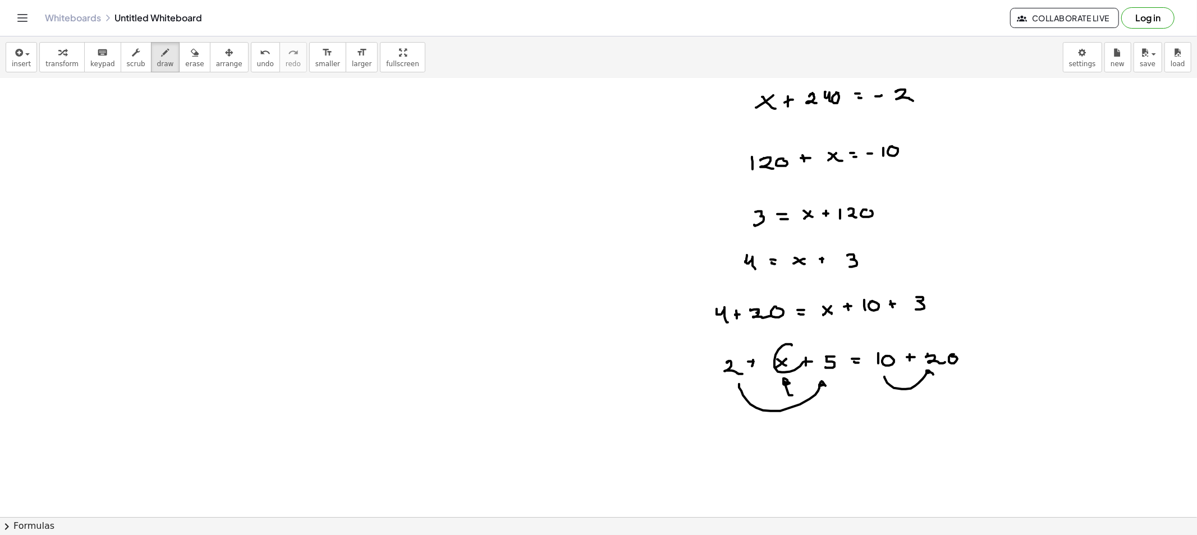
click at [179, 58] on button "erase" at bounding box center [194, 57] width 31 height 30
drag, startPoint x: 752, startPoint y: 425, endPoint x: 926, endPoint y: 394, distance: 176.6
drag, startPoint x: 484, startPoint y: 210, endPoint x: 476, endPoint y: 216, distance: 10.4
